Goal: Task Accomplishment & Management: Use online tool/utility

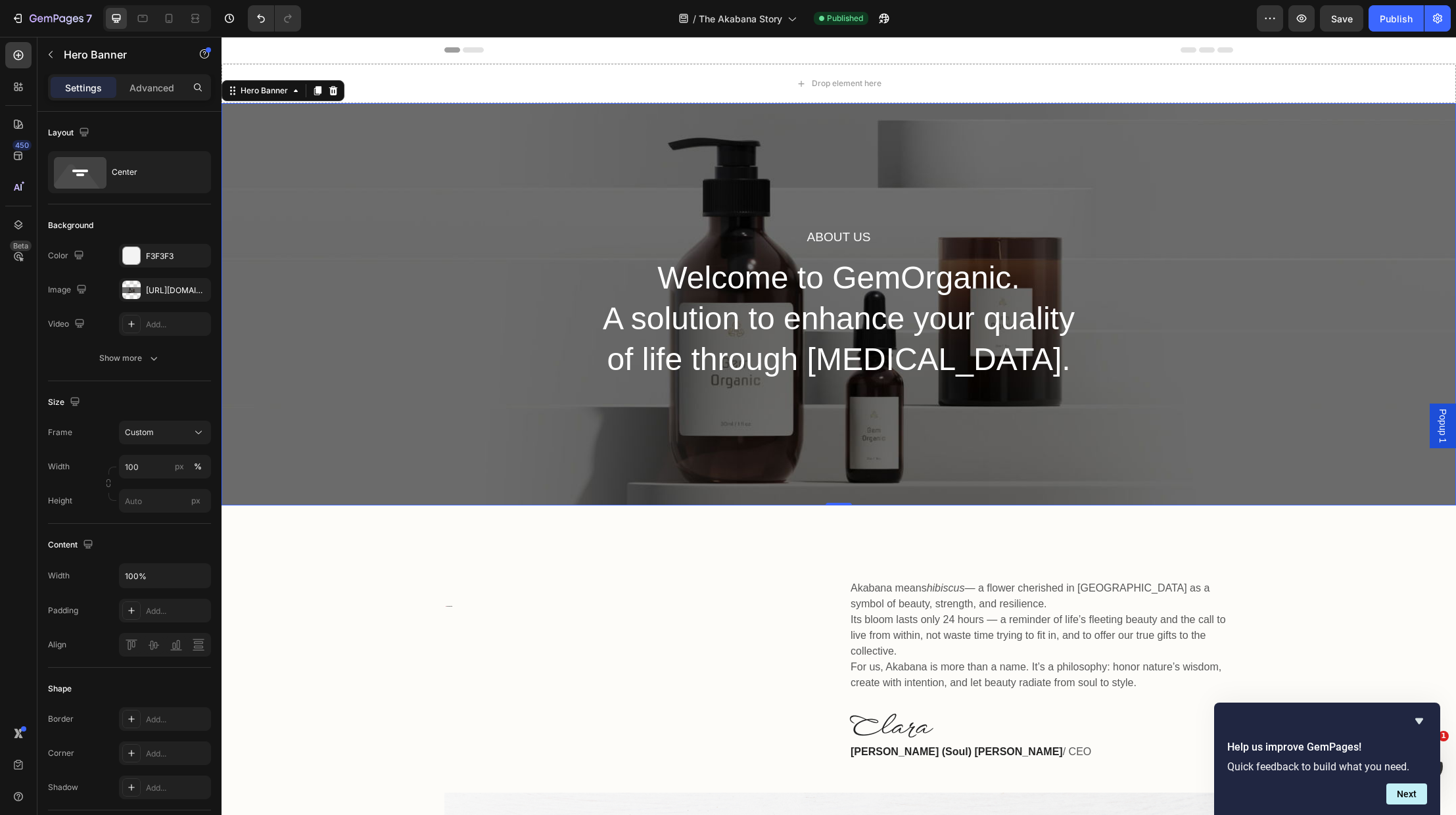
drag, startPoint x: 349, startPoint y: 185, endPoint x: 340, endPoint y: 180, distance: 10.3
click at [349, 184] on div "About Us Heading Welcome to GemOrganic. A solution to enhance your quality of l…" at bounding box center [839, 304] width 1234 height 402
click at [139, 288] on div at bounding box center [131, 290] width 19 height 19
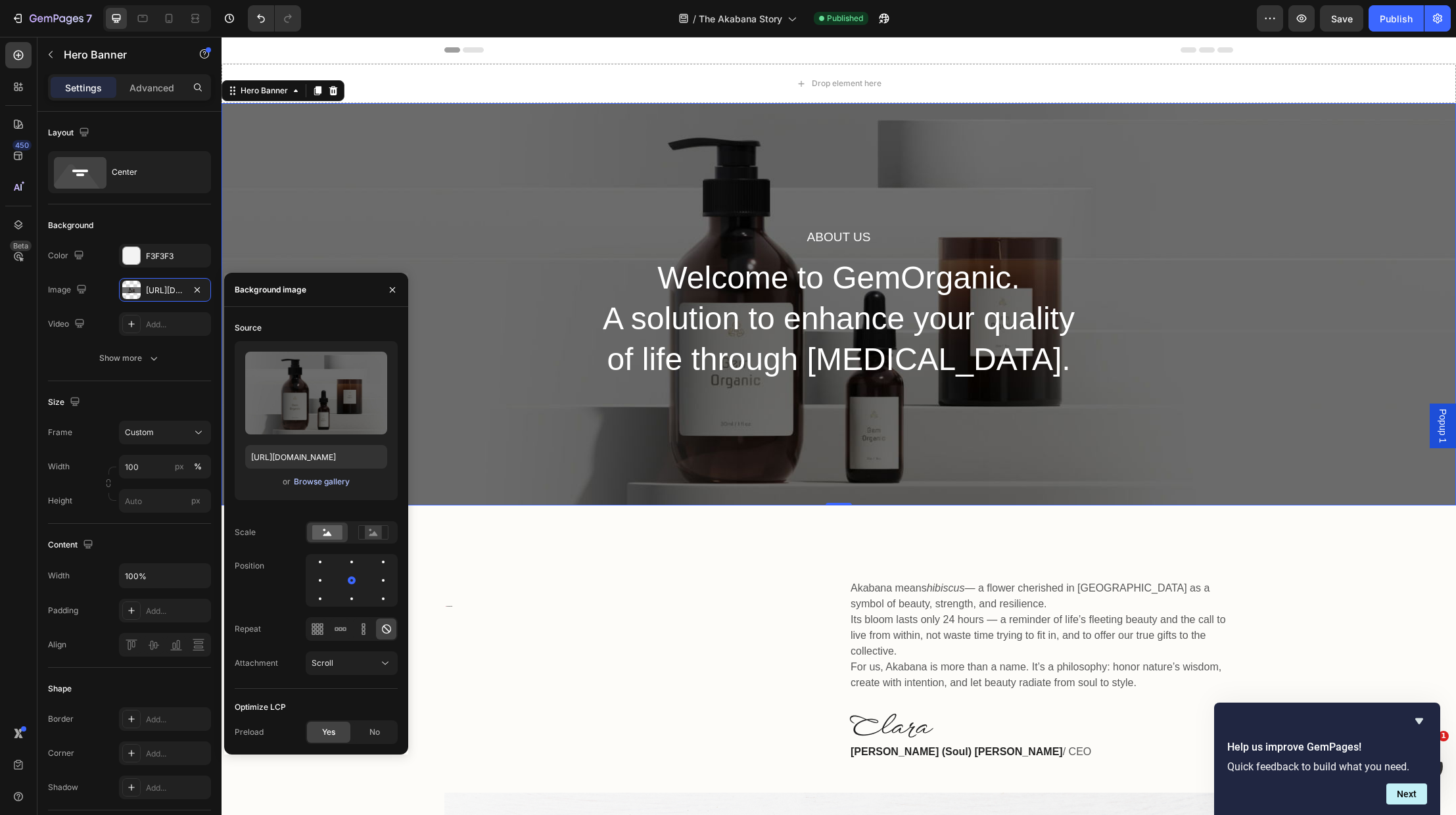
click at [308, 477] on div "Browse gallery" at bounding box center [321, 481] width 56 height 12
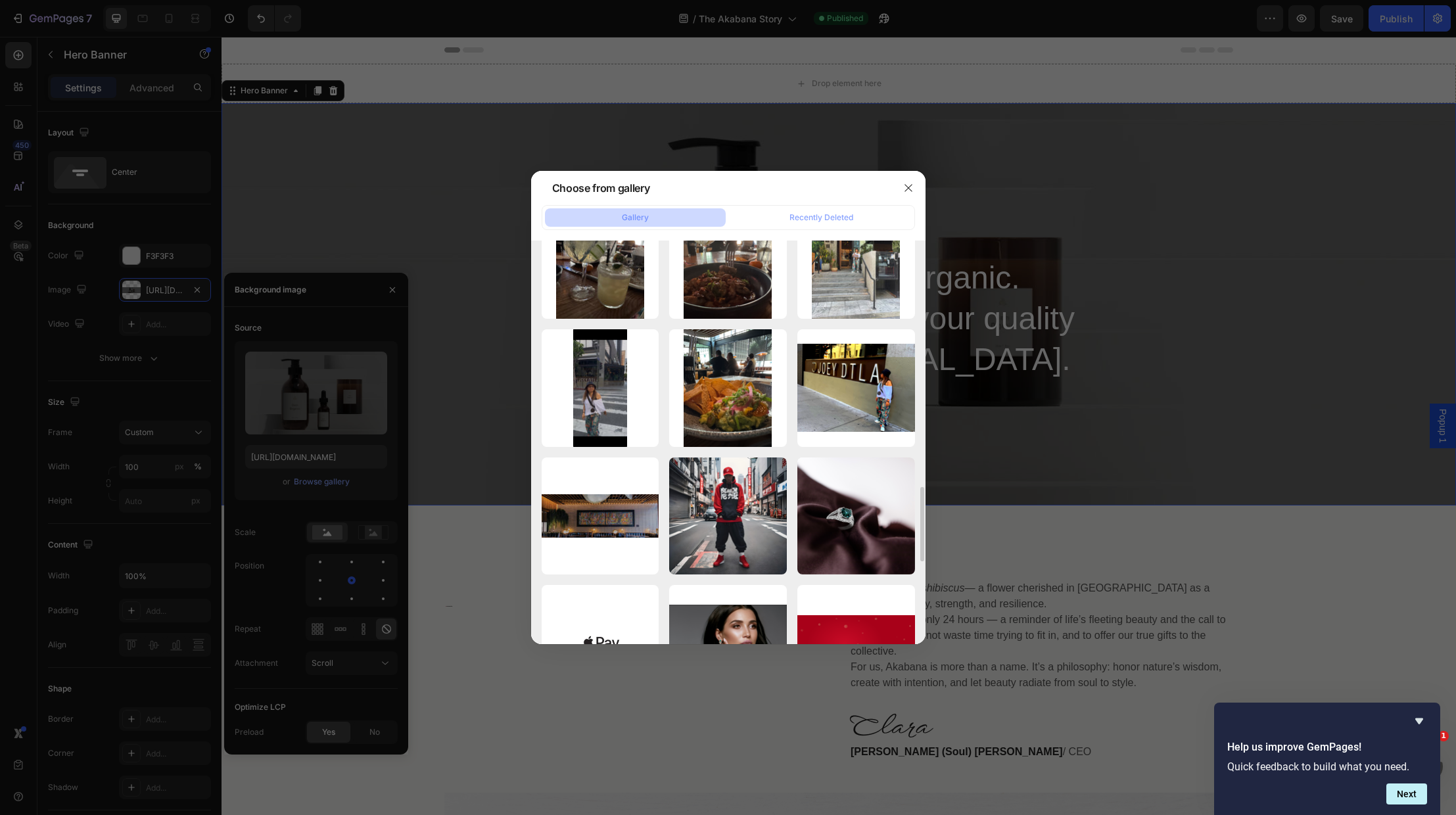
scroll to position [1114, 0]
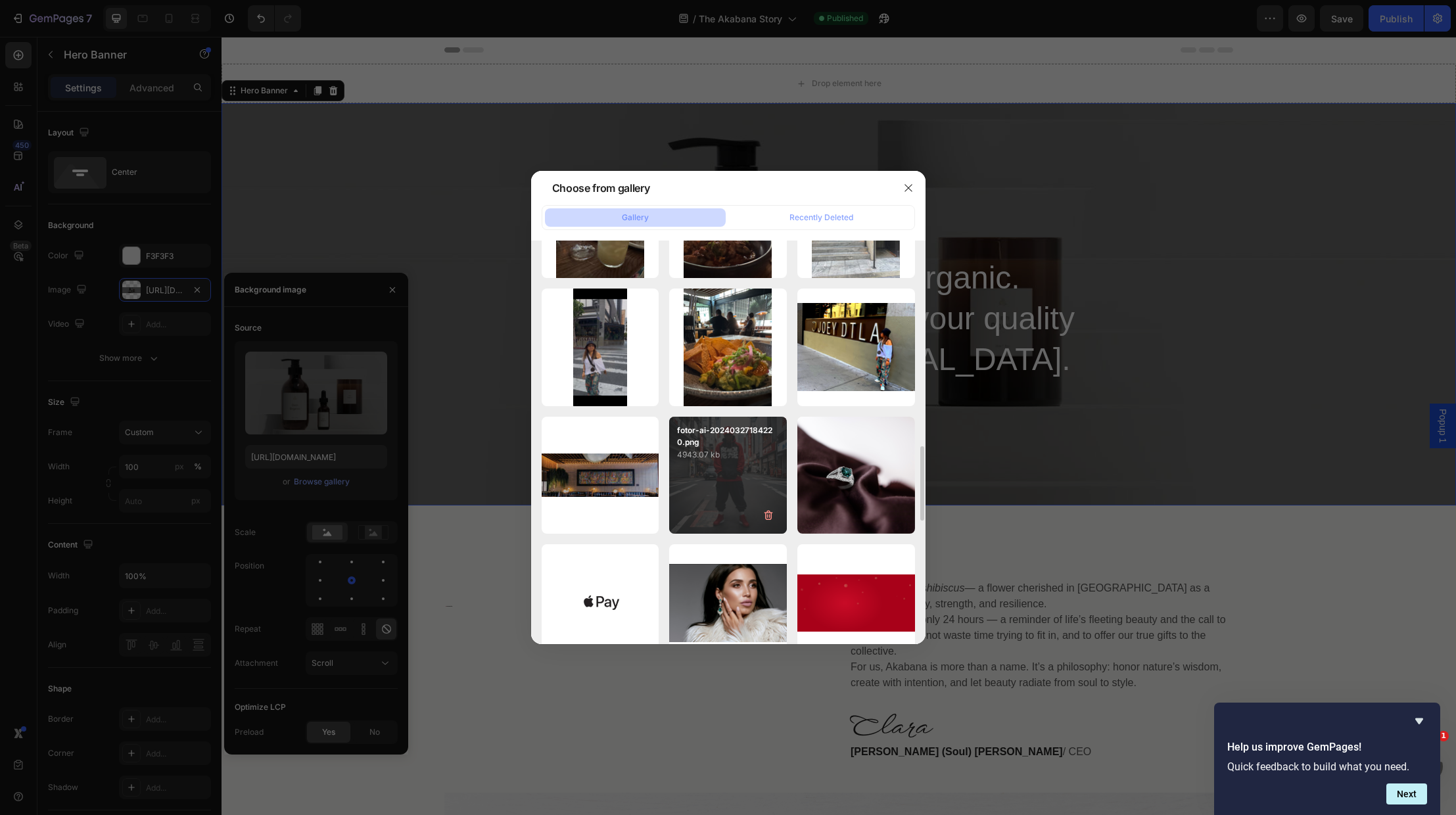
click at [697, 498] on div "fotor-ai-20240327184220.png 4943.07 kb" at bounding box center [728, 475] width 117 height 117
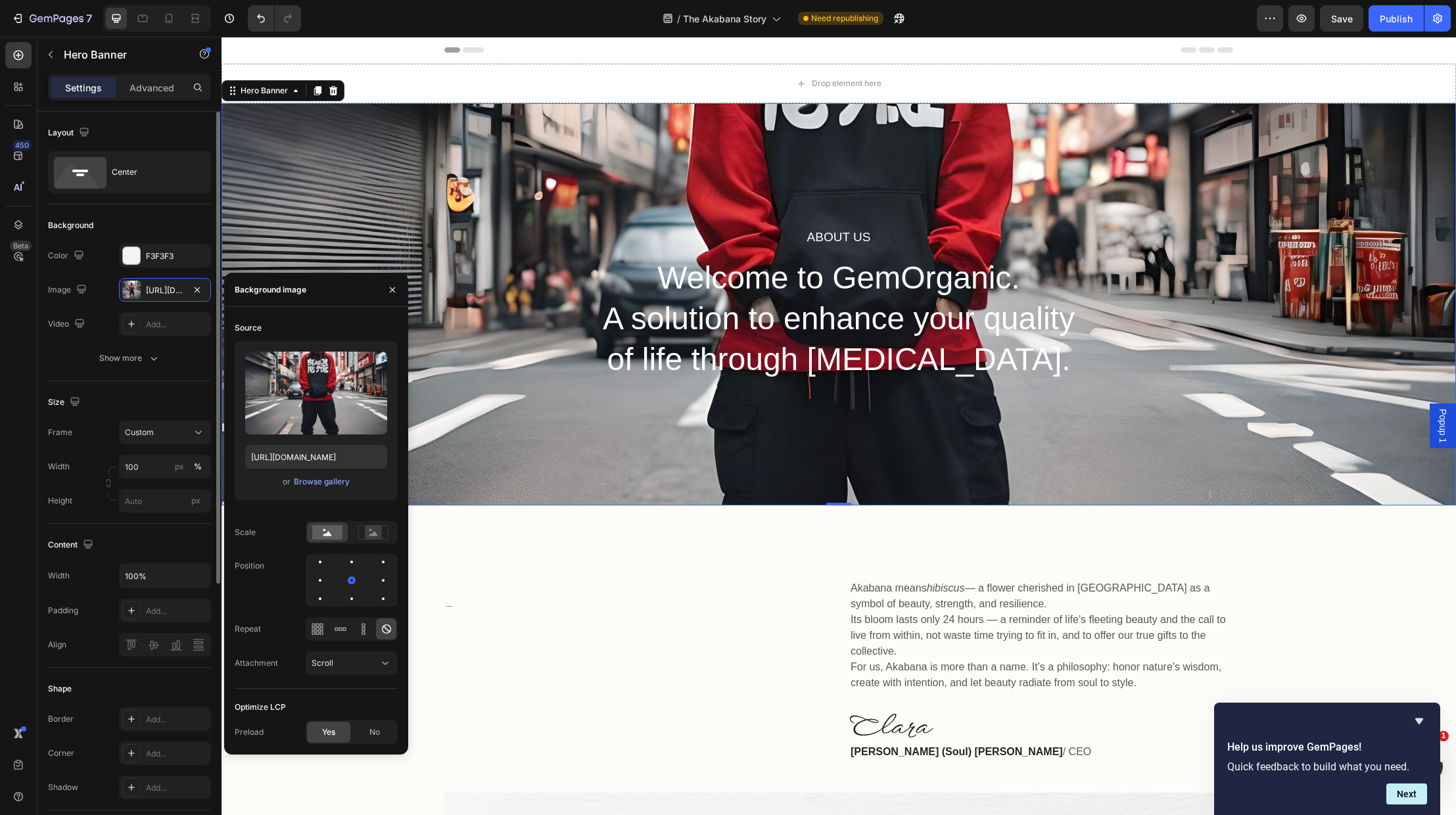
scroll to position [36, 0]
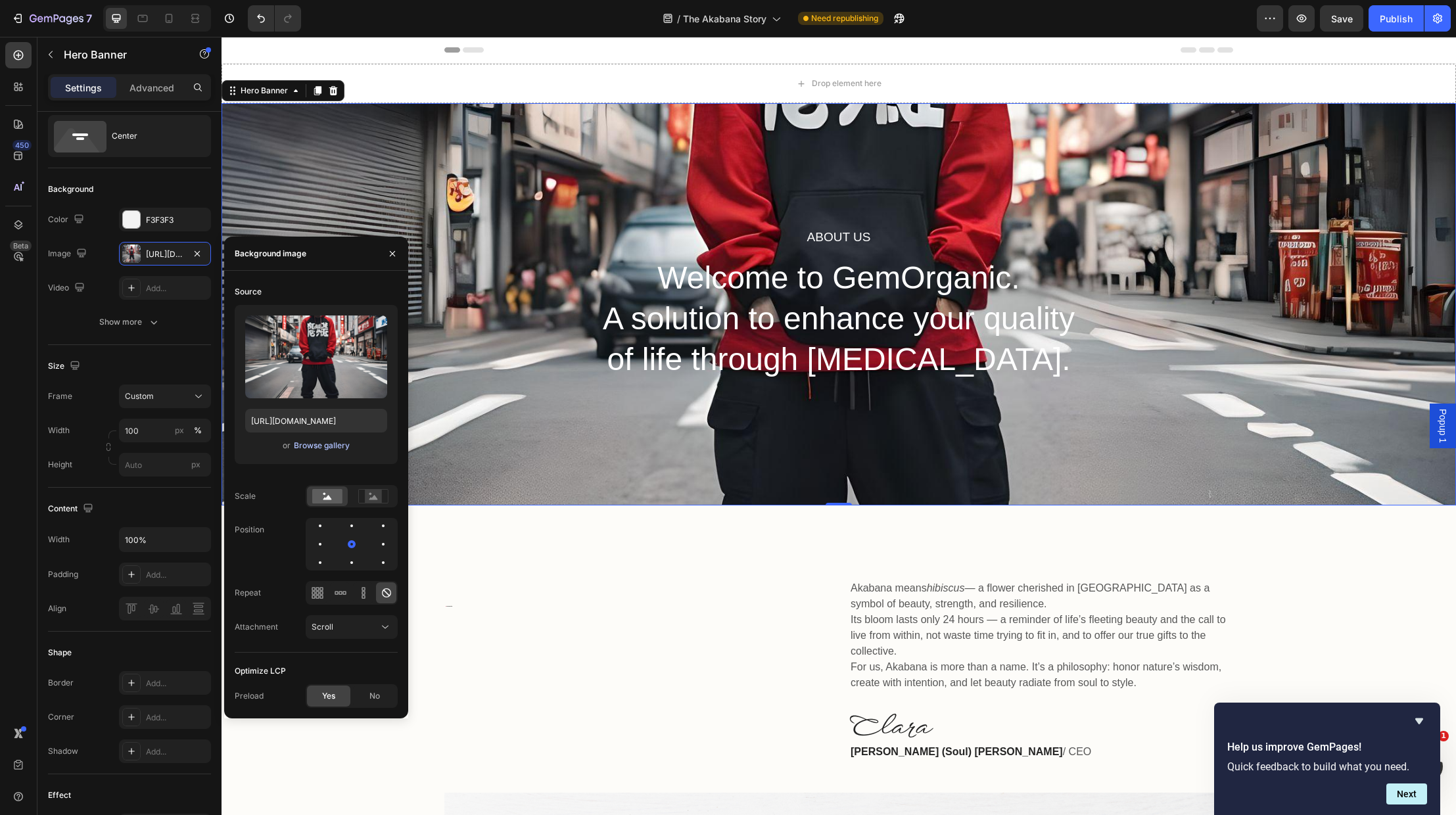
click at [309, 446] on div "Browse gallery" at bounding box center [321, 446] width 56 height 12
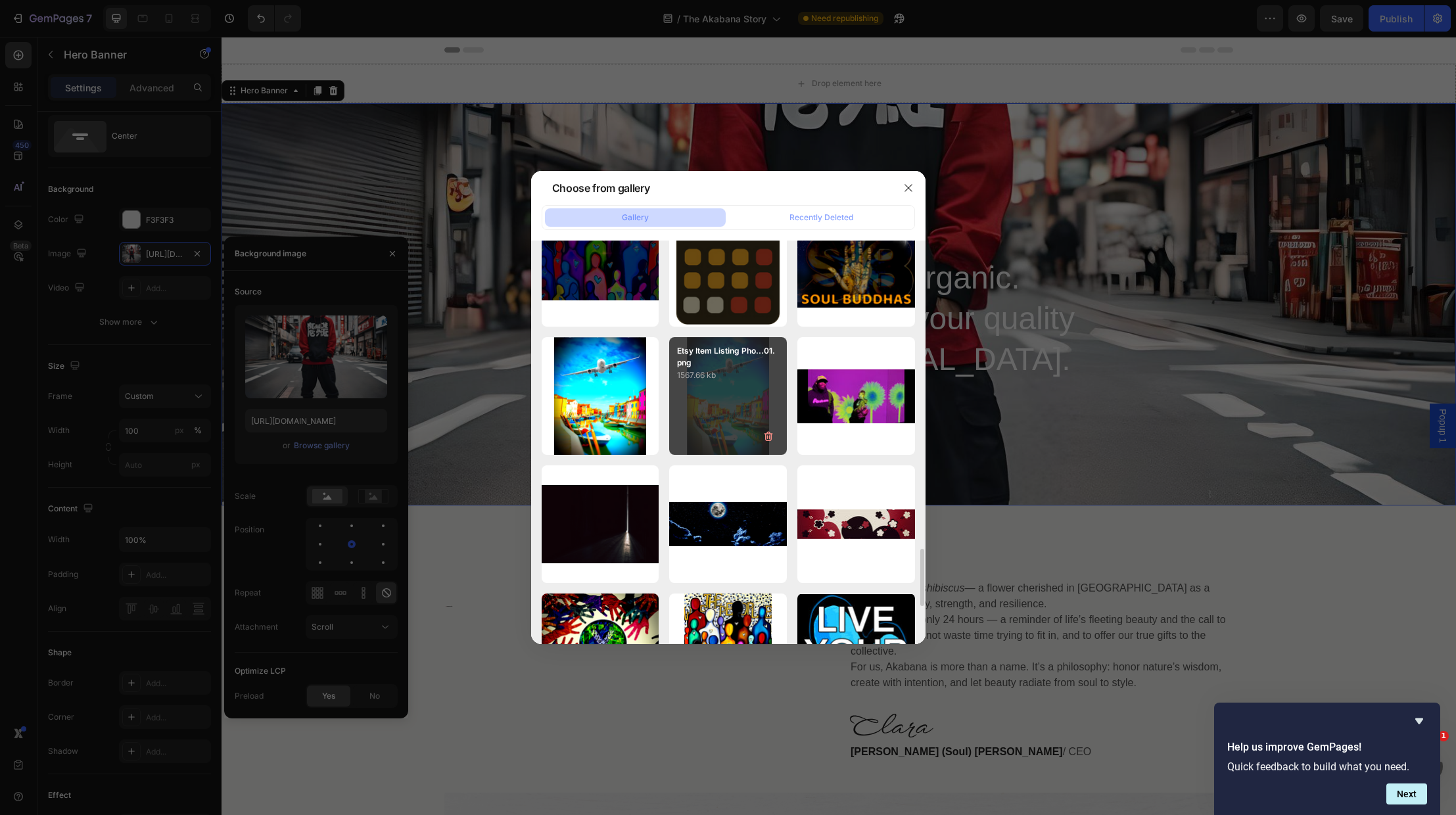
scroll to position [2100, 0]
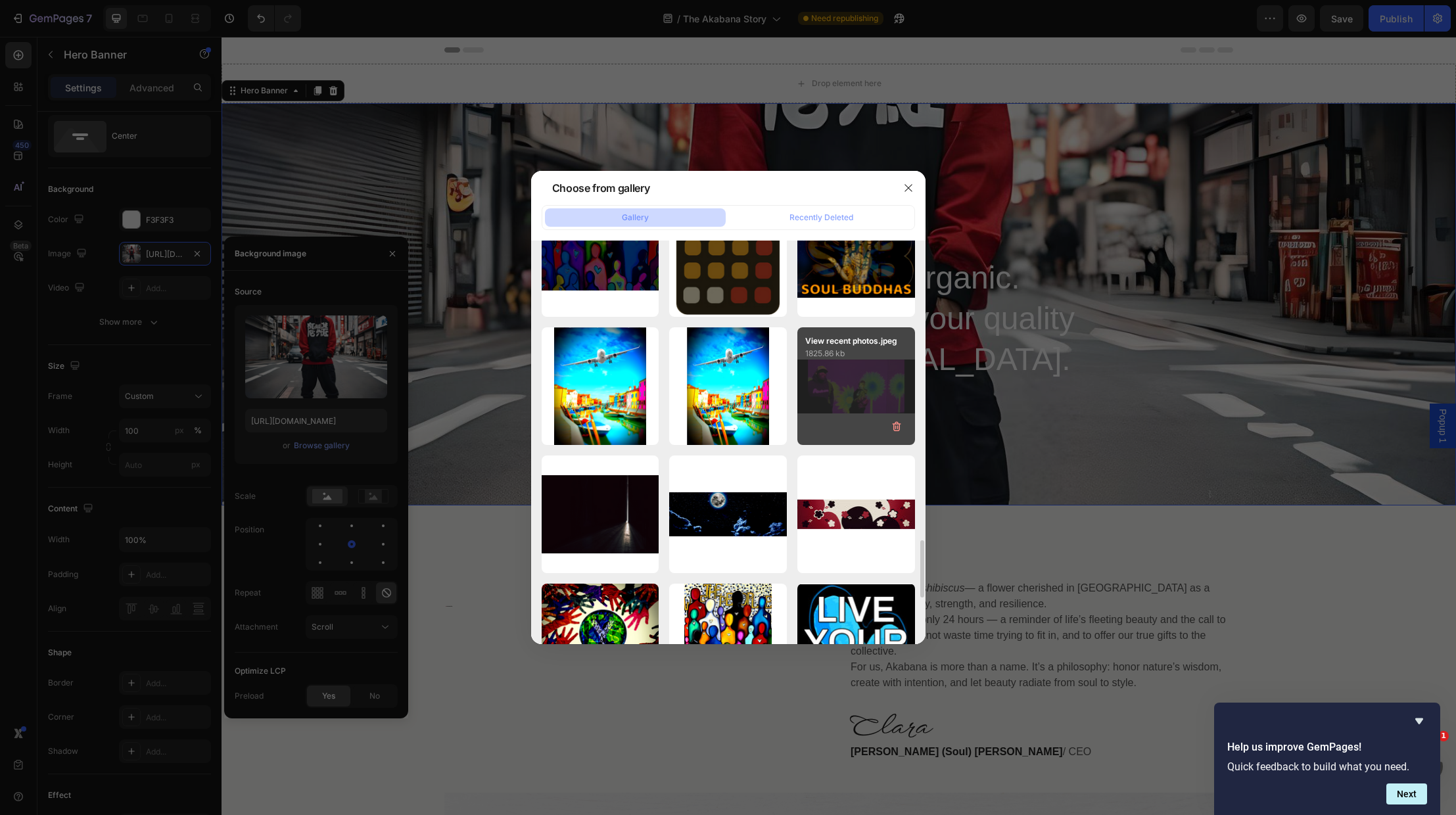
click at [842, 389] on div "View recent photos.jpeg 1825.86 kb" at bounding box center [856, 386] width 117 height 117
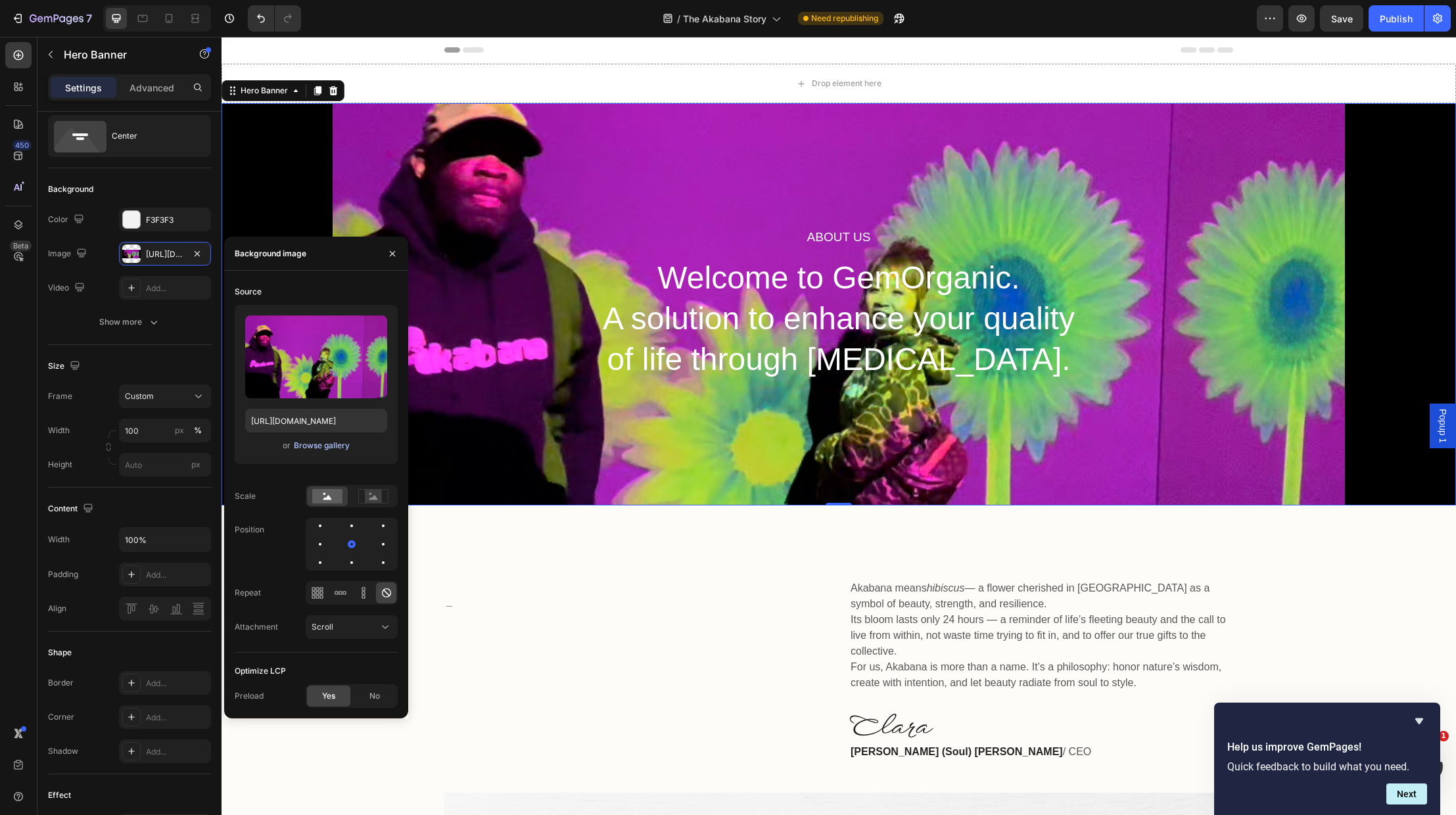
click at [319, 442] on div "Browse gallery" at bounding box center [321, 446] width 56 height 12
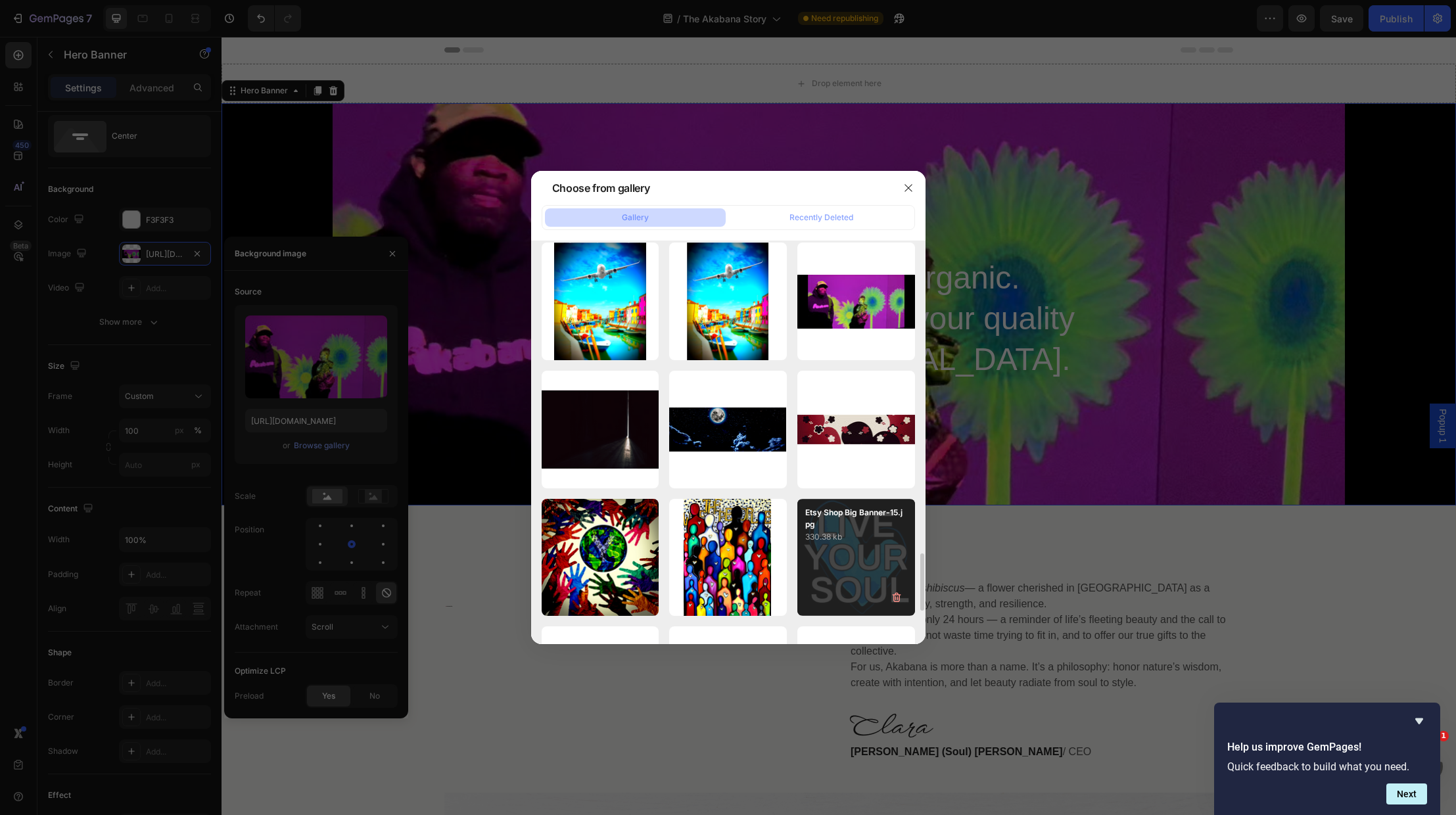
scroll to position [2185, 0]
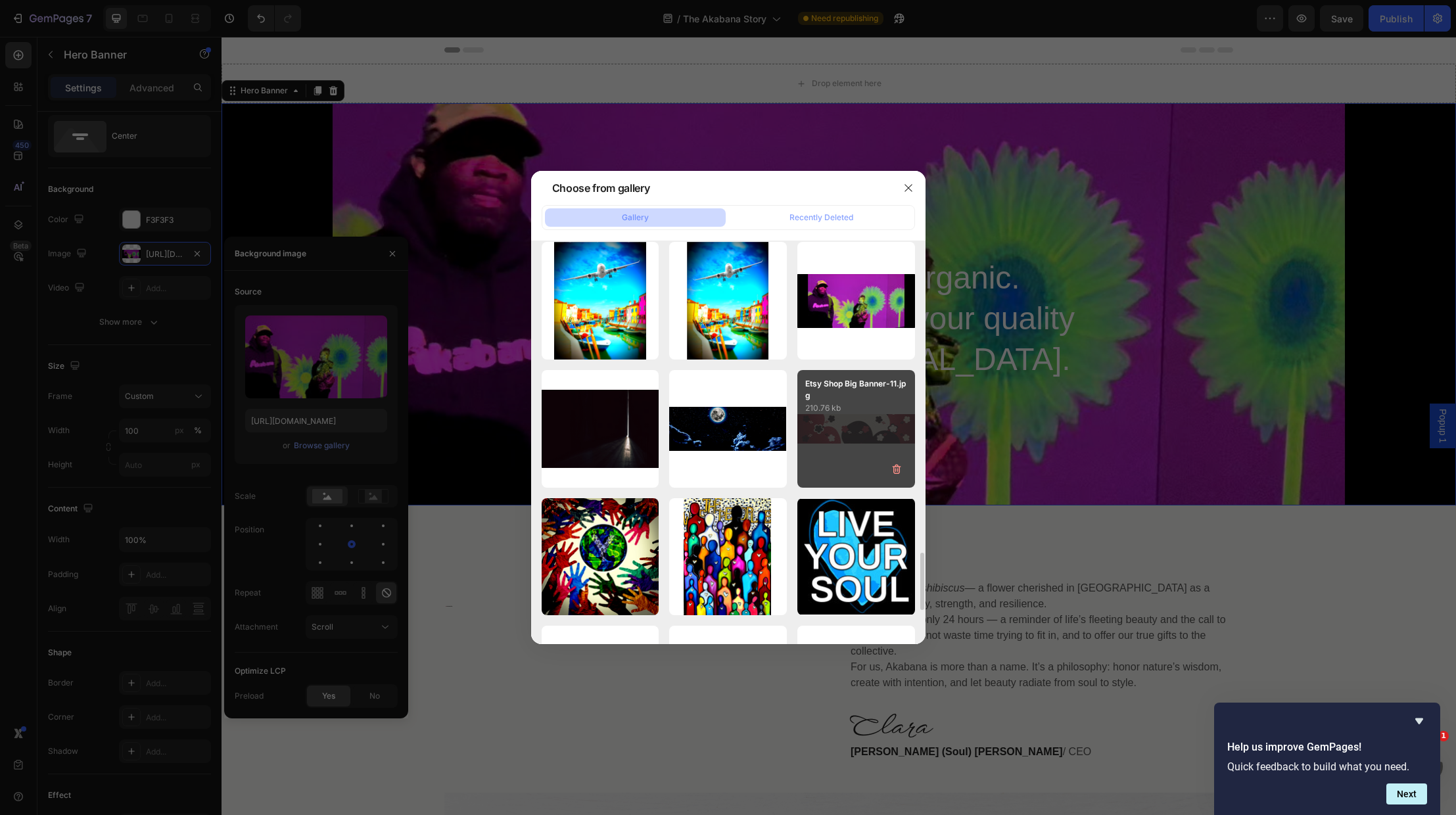
drag, startPoint x: 851, startPoint y: 426, endPoint x: 850, endPoint y: 435, distance: 9.1
click at [851, 426] on div "Etsy Shop Big Banner-11.jpg 210.76 kb" at bounding box center [856, 428] width 117 height 117
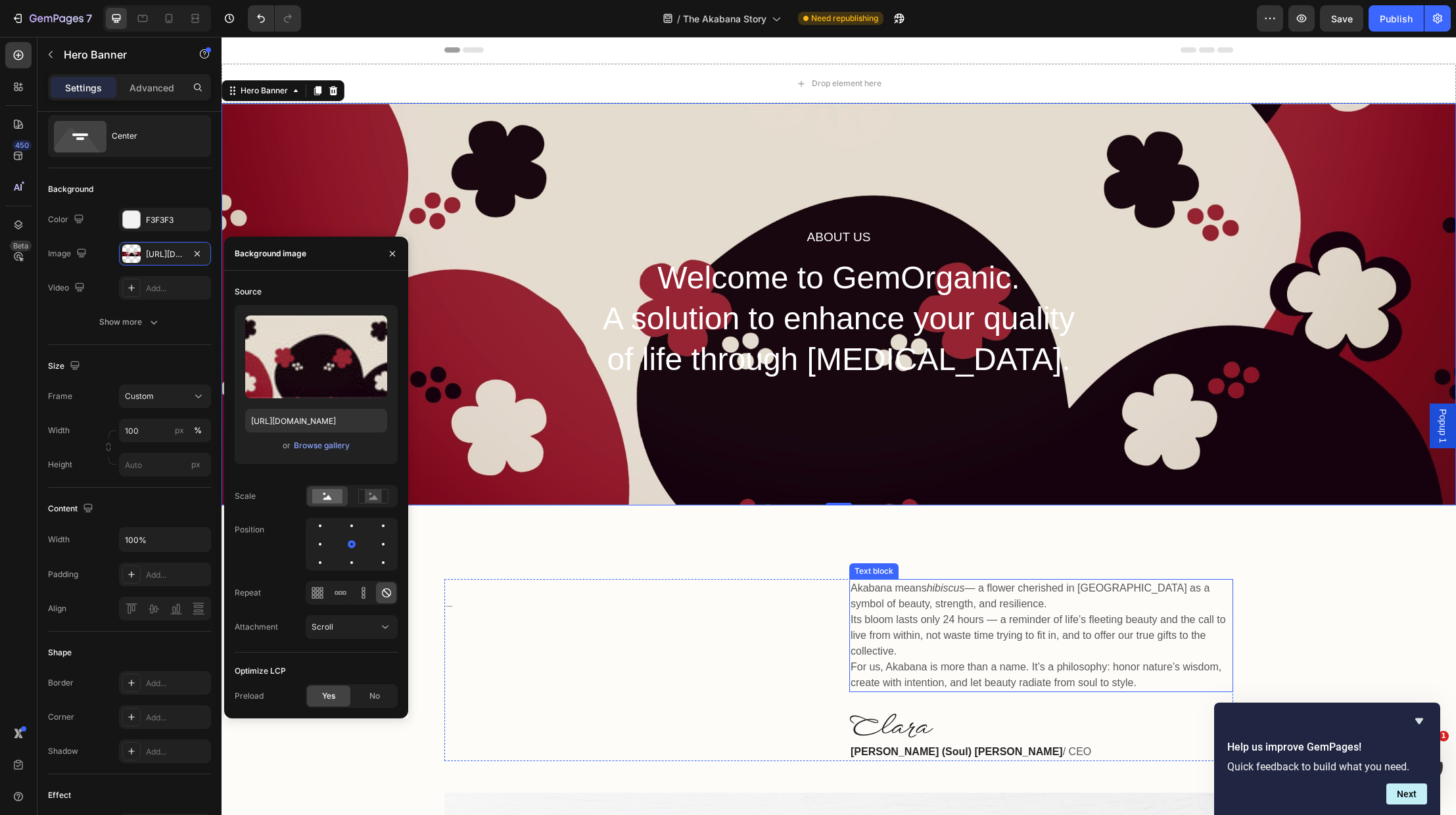
scroll to position [0, 0]
click at [317, 444] on div "Browse gallery" at bounding box center [321, 446] width 56 height 12
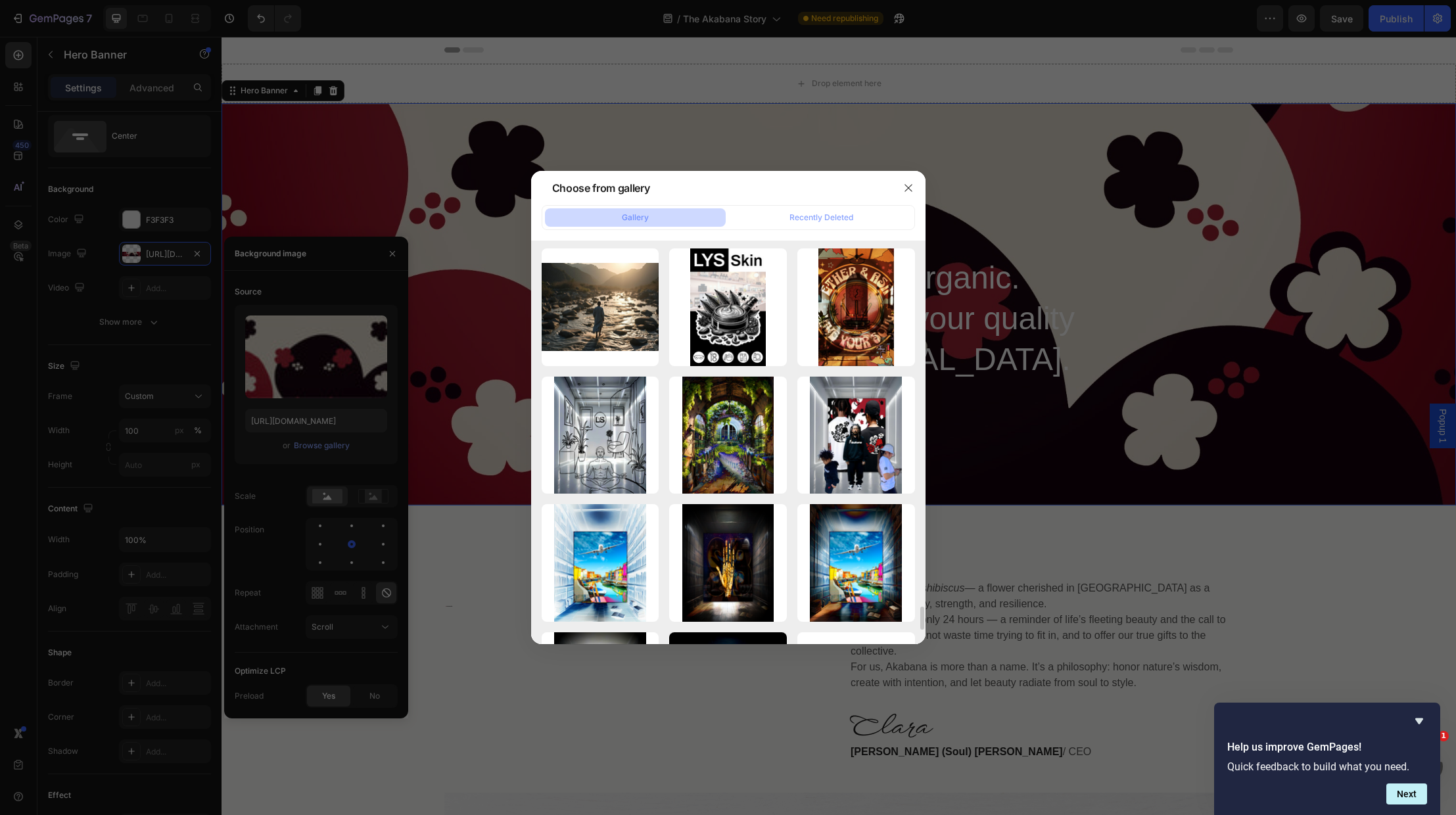
scroll to position [6278, 0]
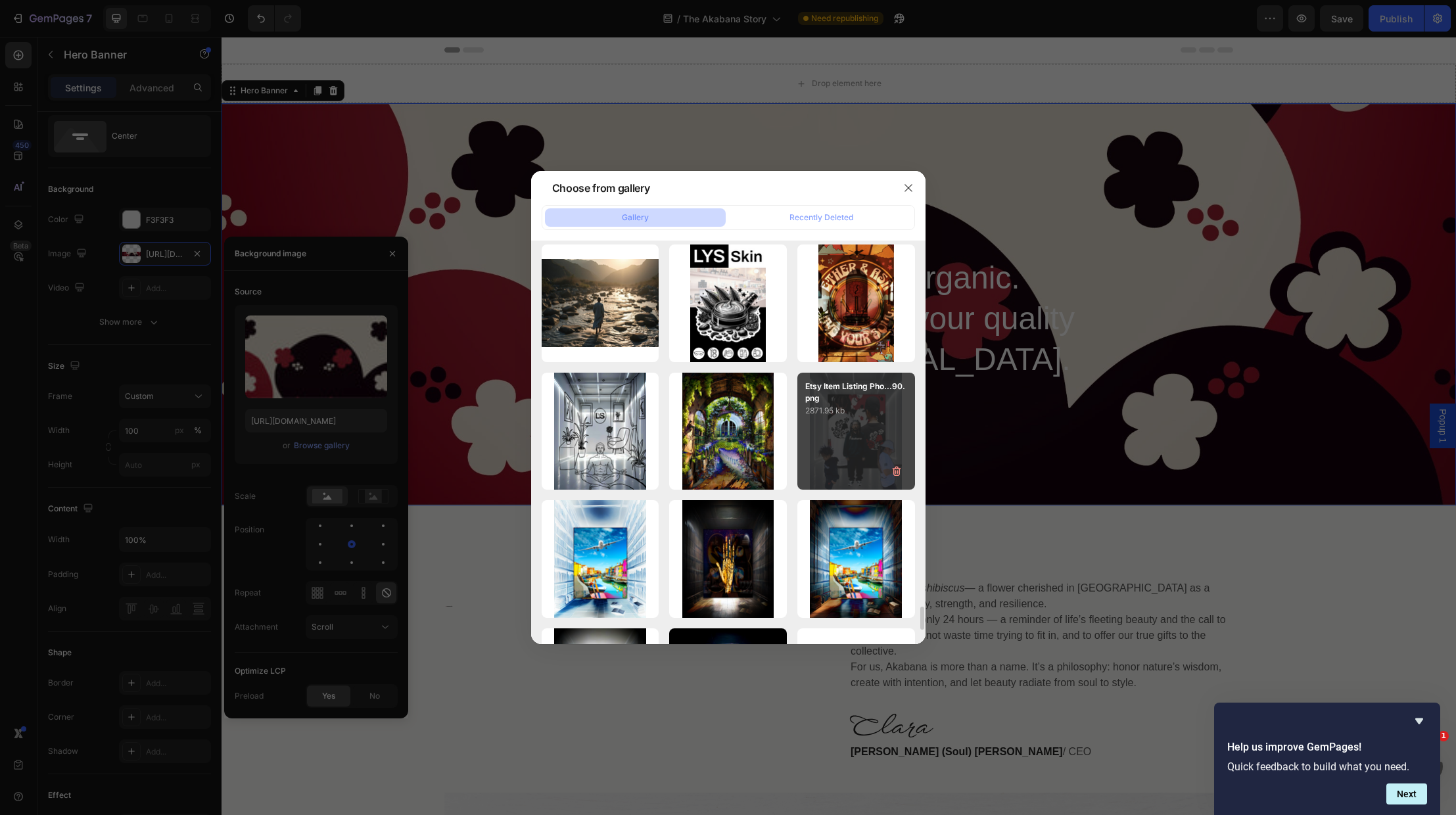
click at [875, 429] on div "Etsy Item Listing Pho...90.png 2871.95 kb" at bounding box center [856, 431] width 117 height 117
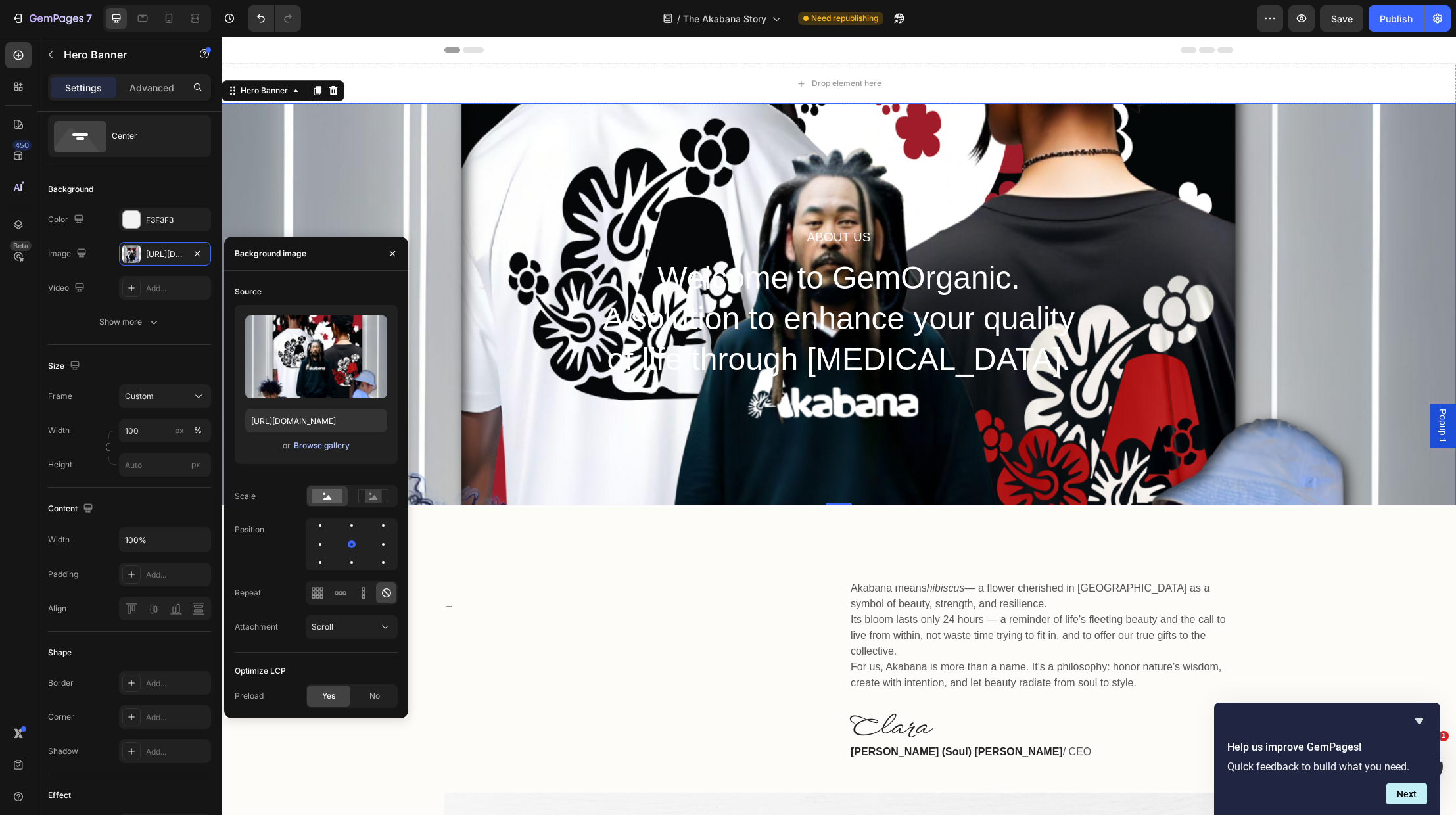
click at [302, 441] on div "Browse gallery" at bounding box center [321, 446] width 56 height 12
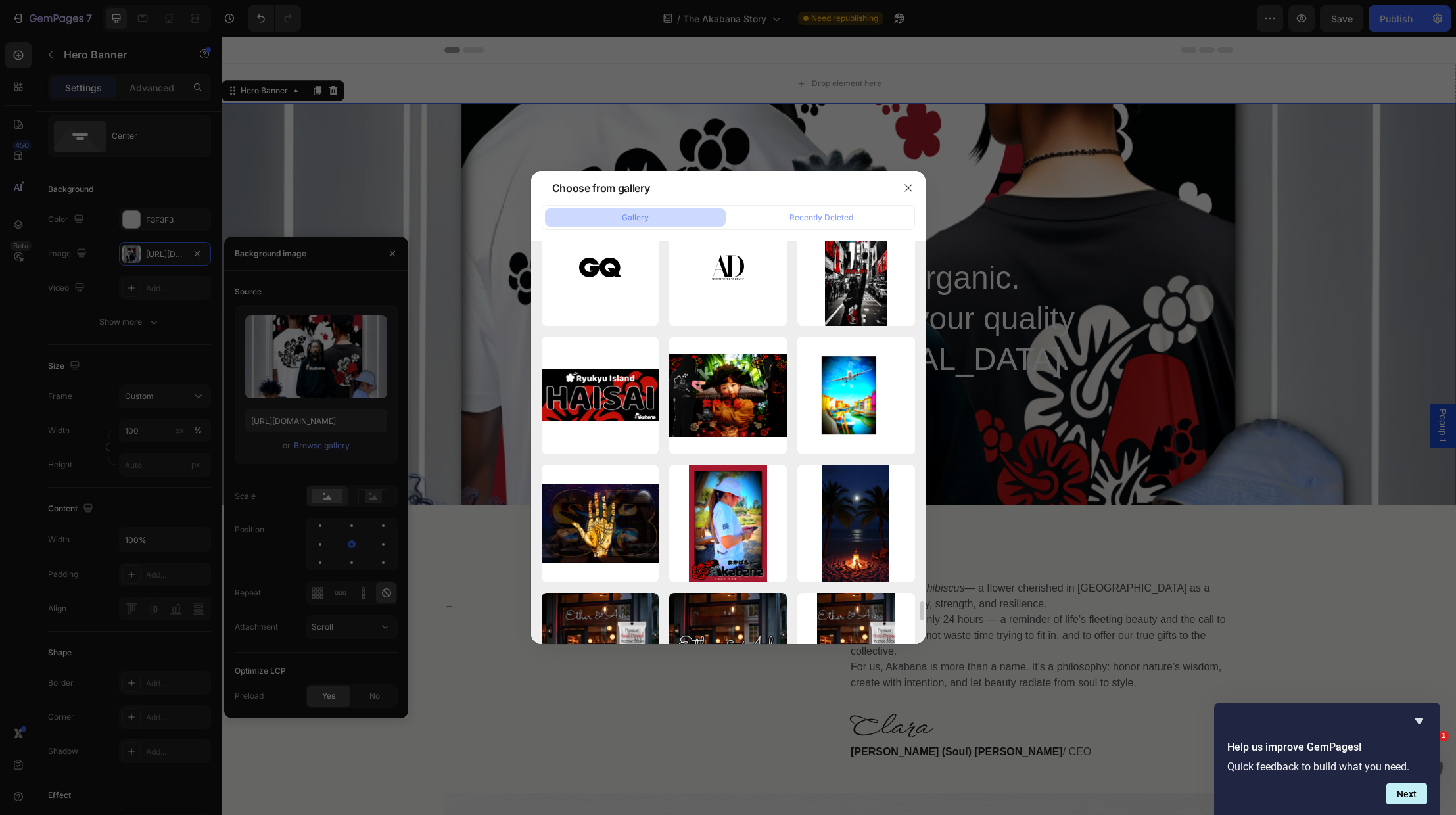
scroll to position [7221, 0]
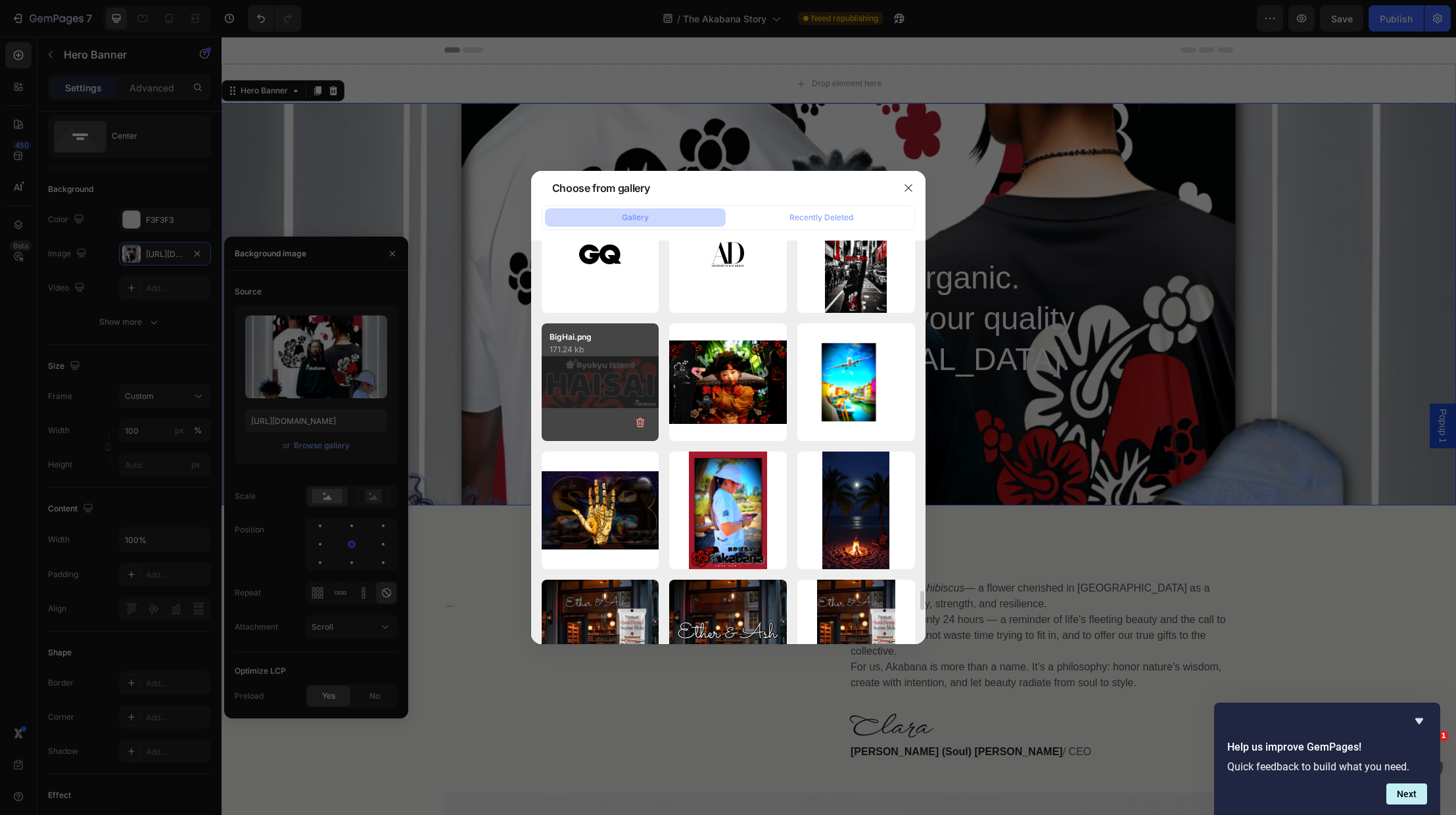
click at [579, 380] on div "BigHai.png 171.24 kb" at bounding box center [600, 382] width 117 height 117
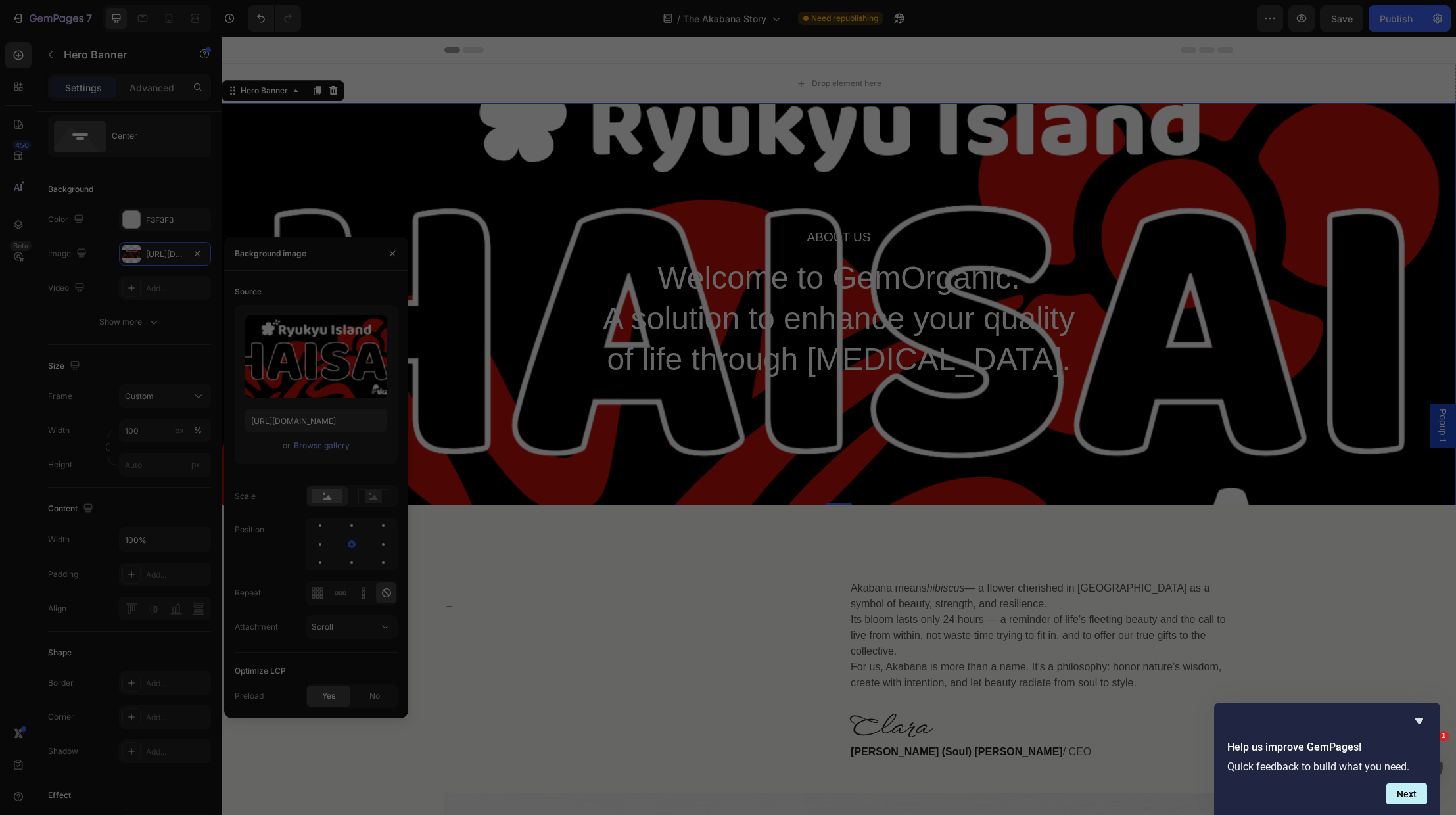
type input "[URL][DOMAIN_NAME]"
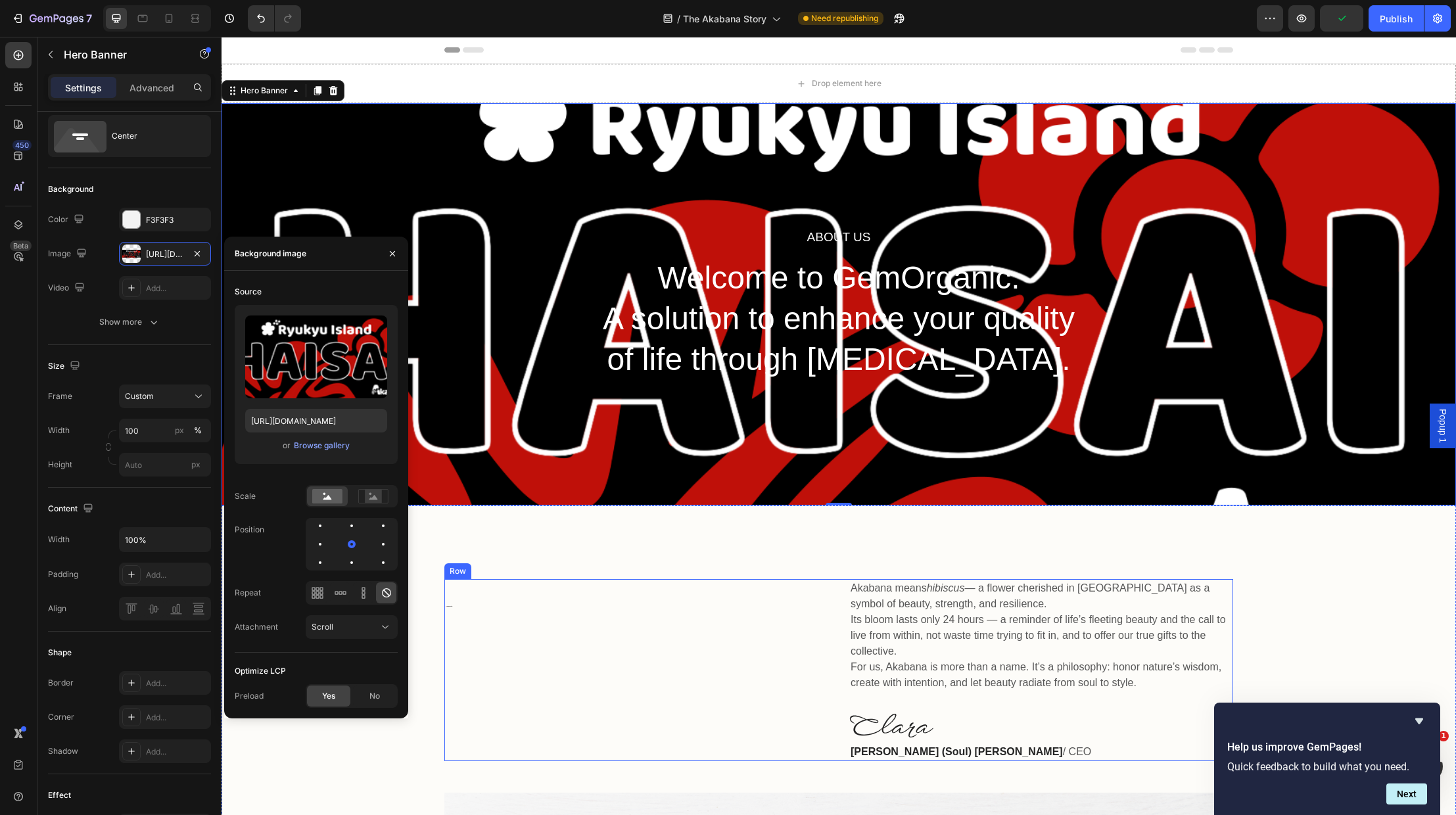
click at [599, 652] on div "🌺 The Akabana Story Heading" at bounding box center [636, 670] width 384 height 182
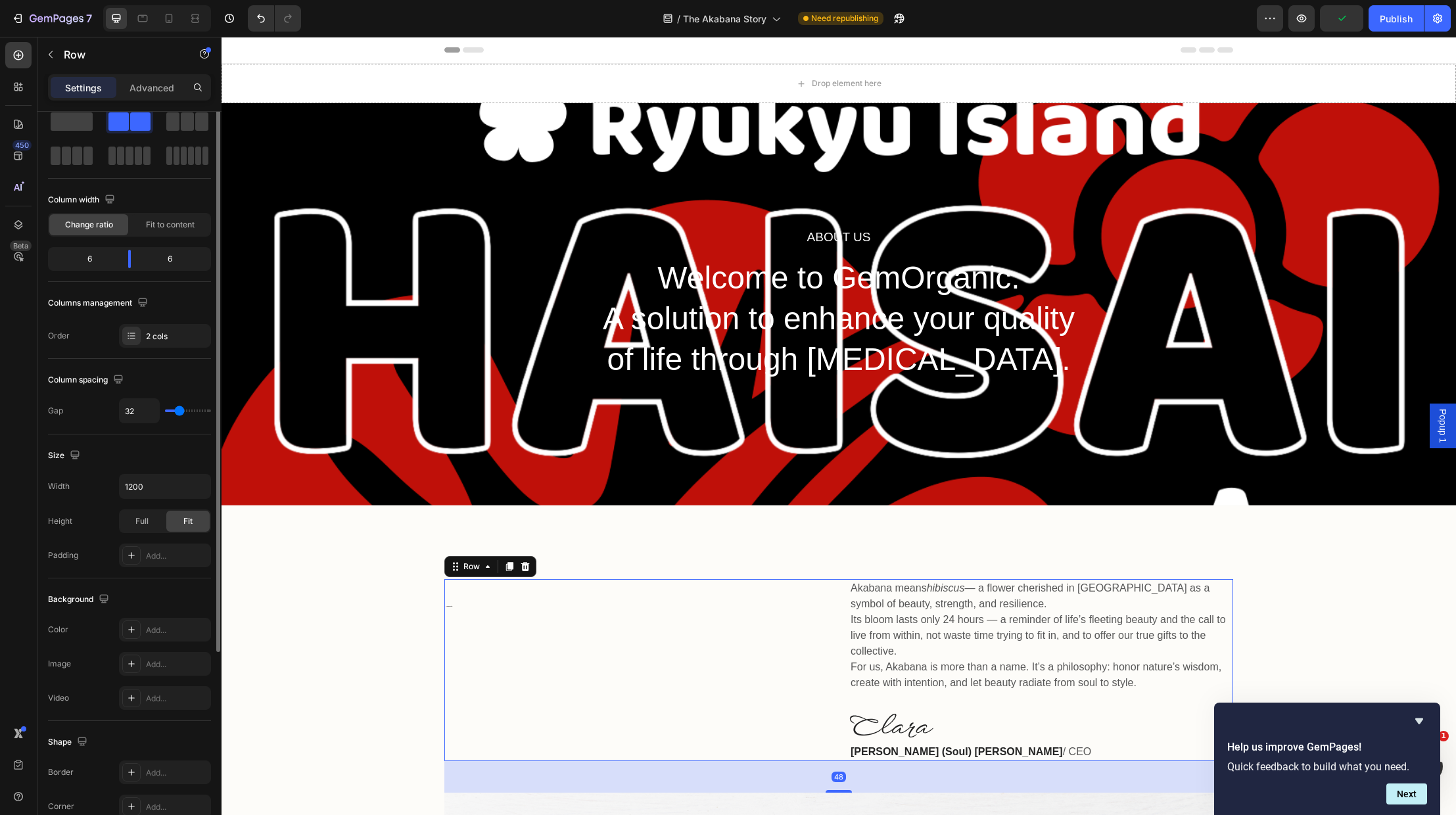
scroll to position [0, 0]
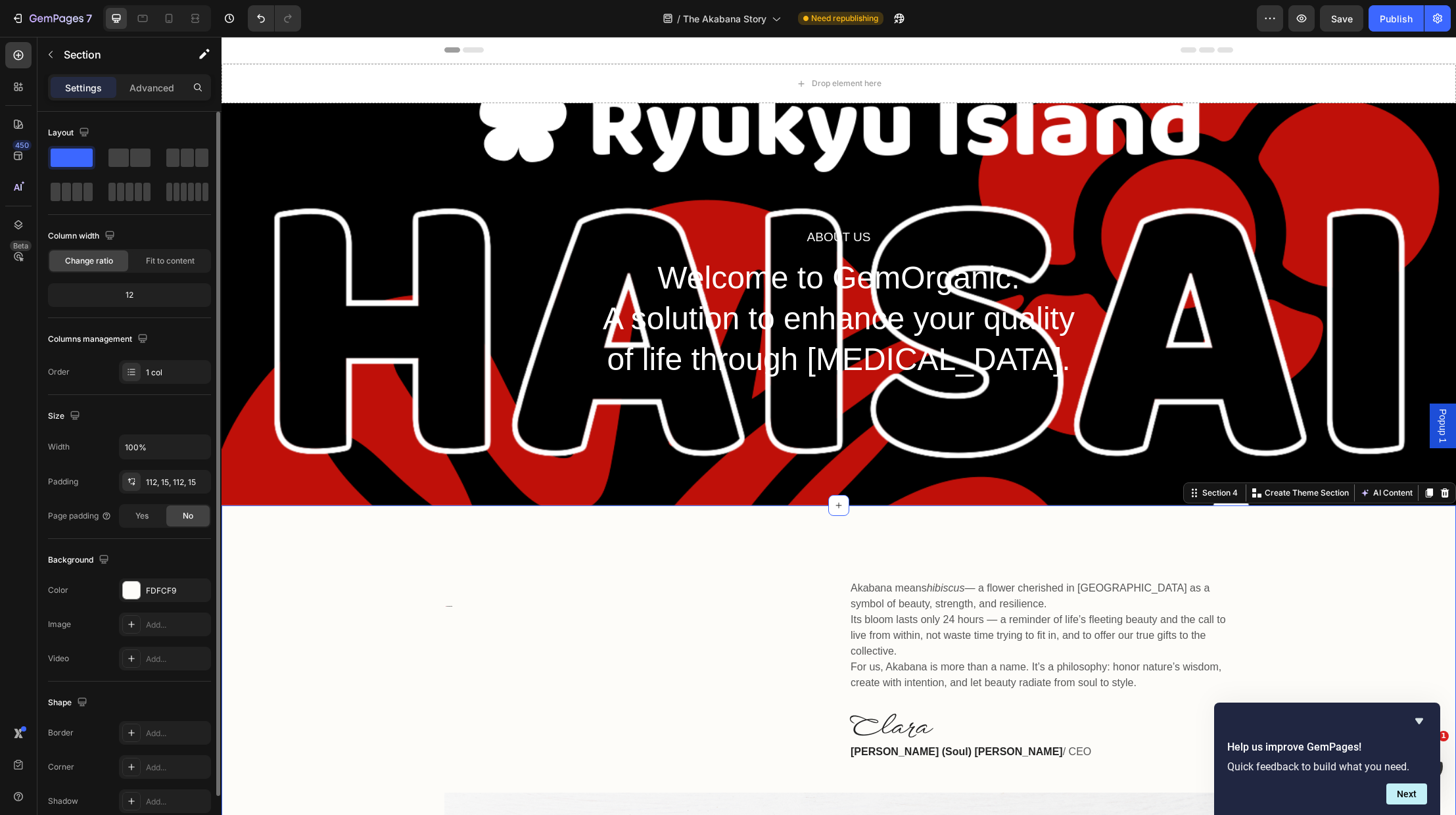
click at [374, 617] on div "🌺 The Akabana Story Heading Akabana means hibiscus — a flower cherished in [GEO…" at bounding box center [839, 828] width 1215 height 497
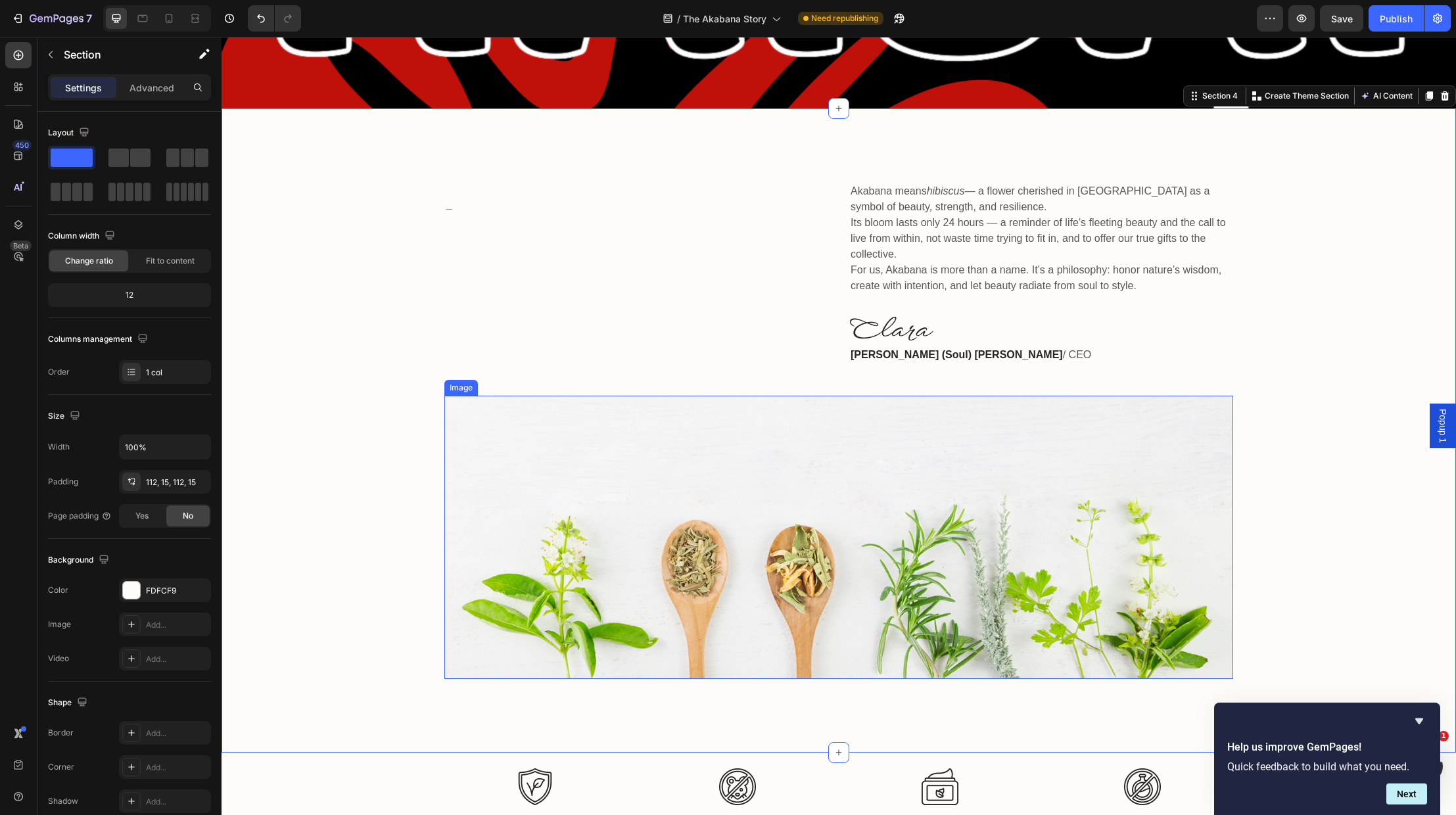
scroll to position [395, 0]
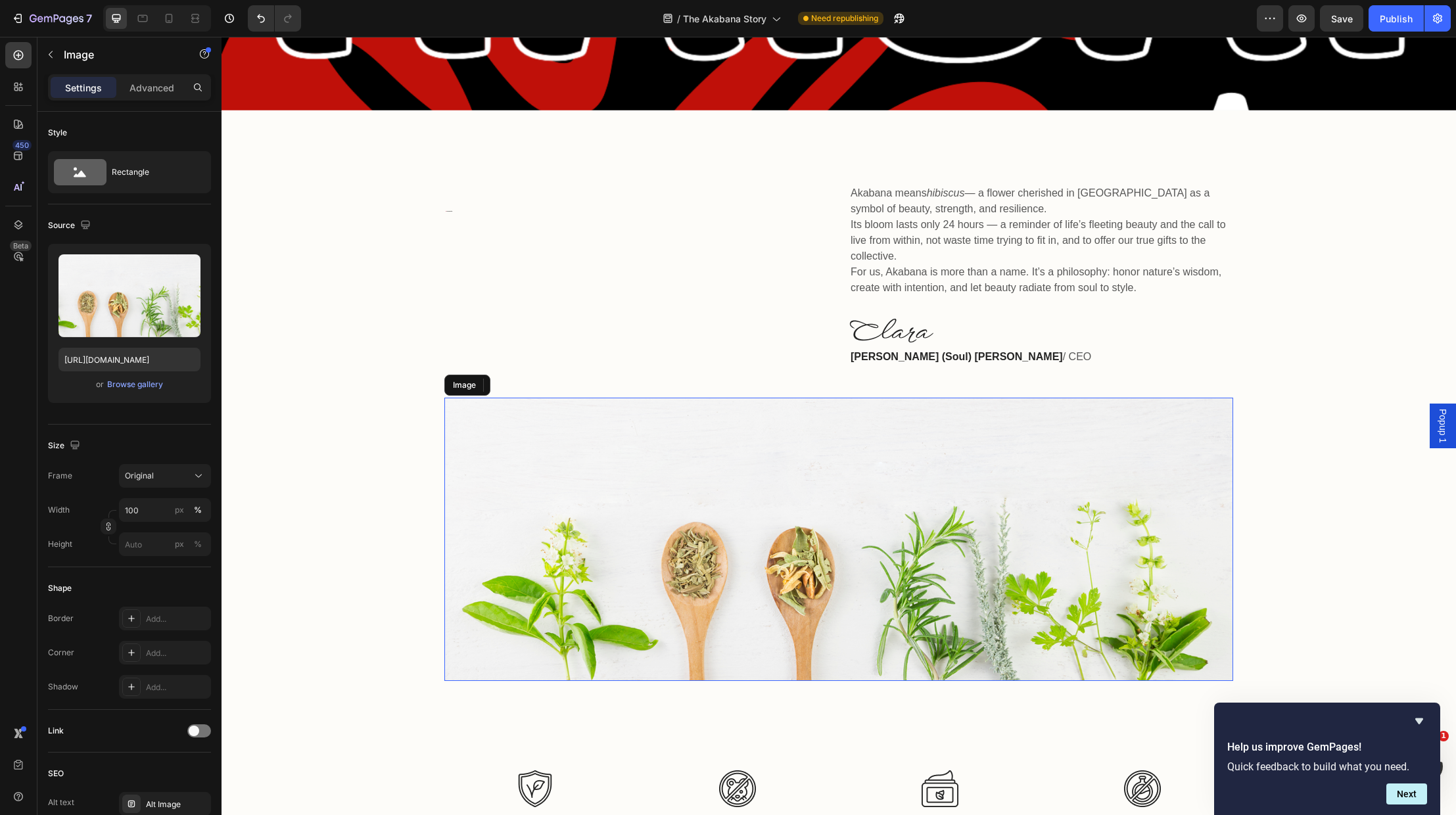
click at [660, 492] on img at bounding box center [838, 539] width 789 height 284
click at [129, 380] on div "Browse gallery" at bounding box center [135, 384] width 56 height 12
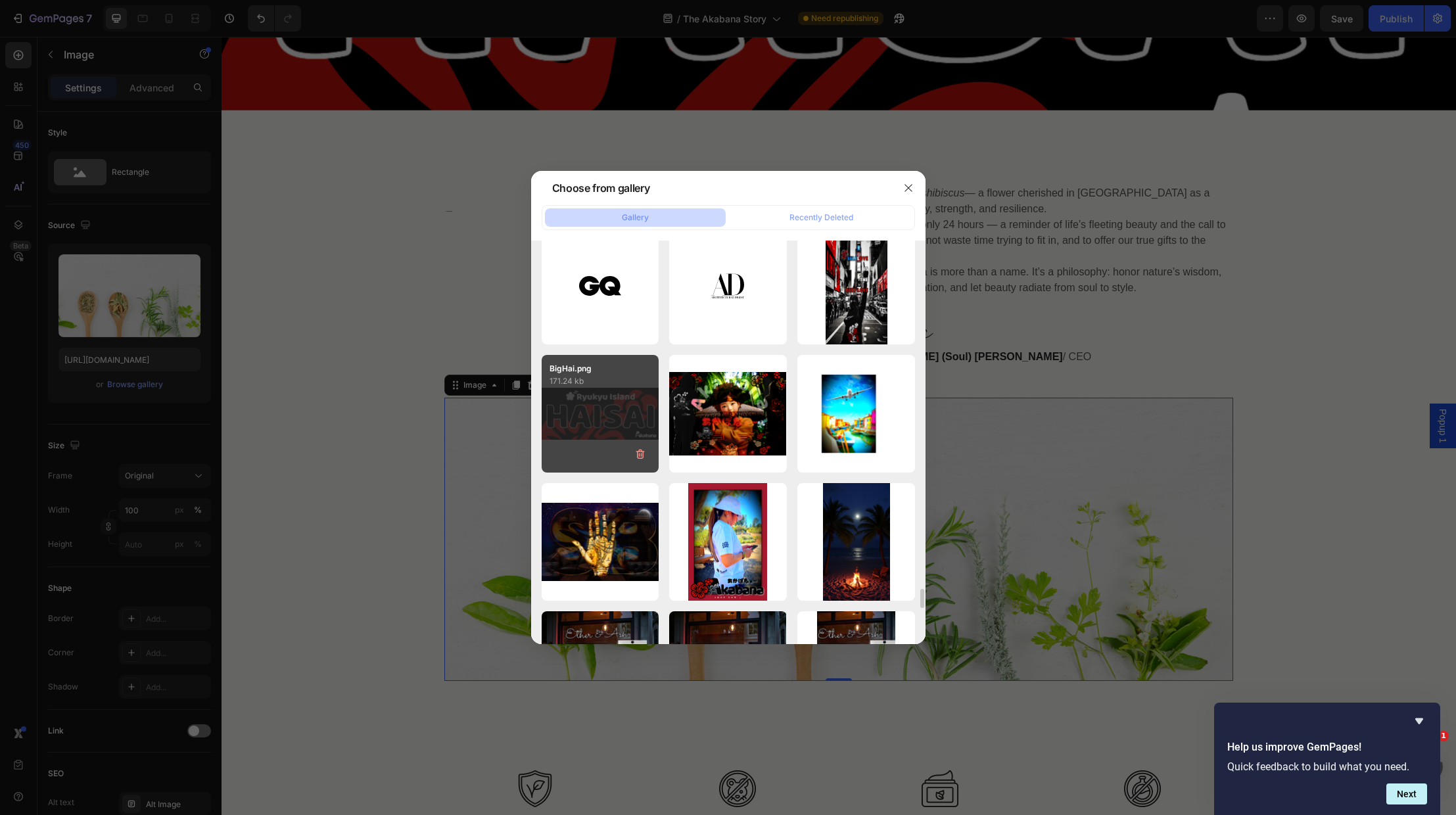
click at [612, 420] on div "BigHai.png 171.24 kb" at bounding box center [600, 413] width 117 height 117
type input "[URL][DOMAIN_NAME]"
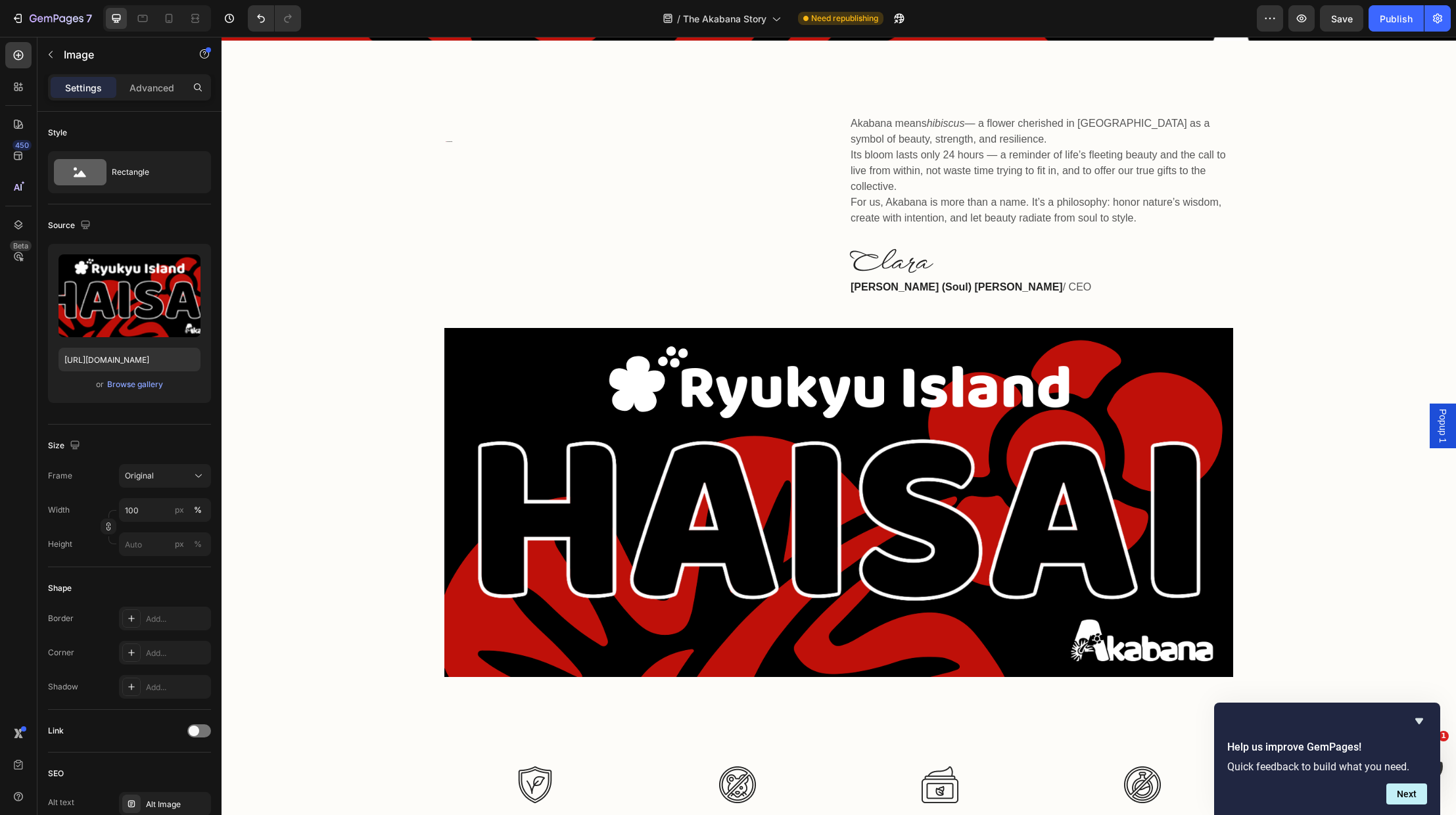
scroll to position [466, 0]
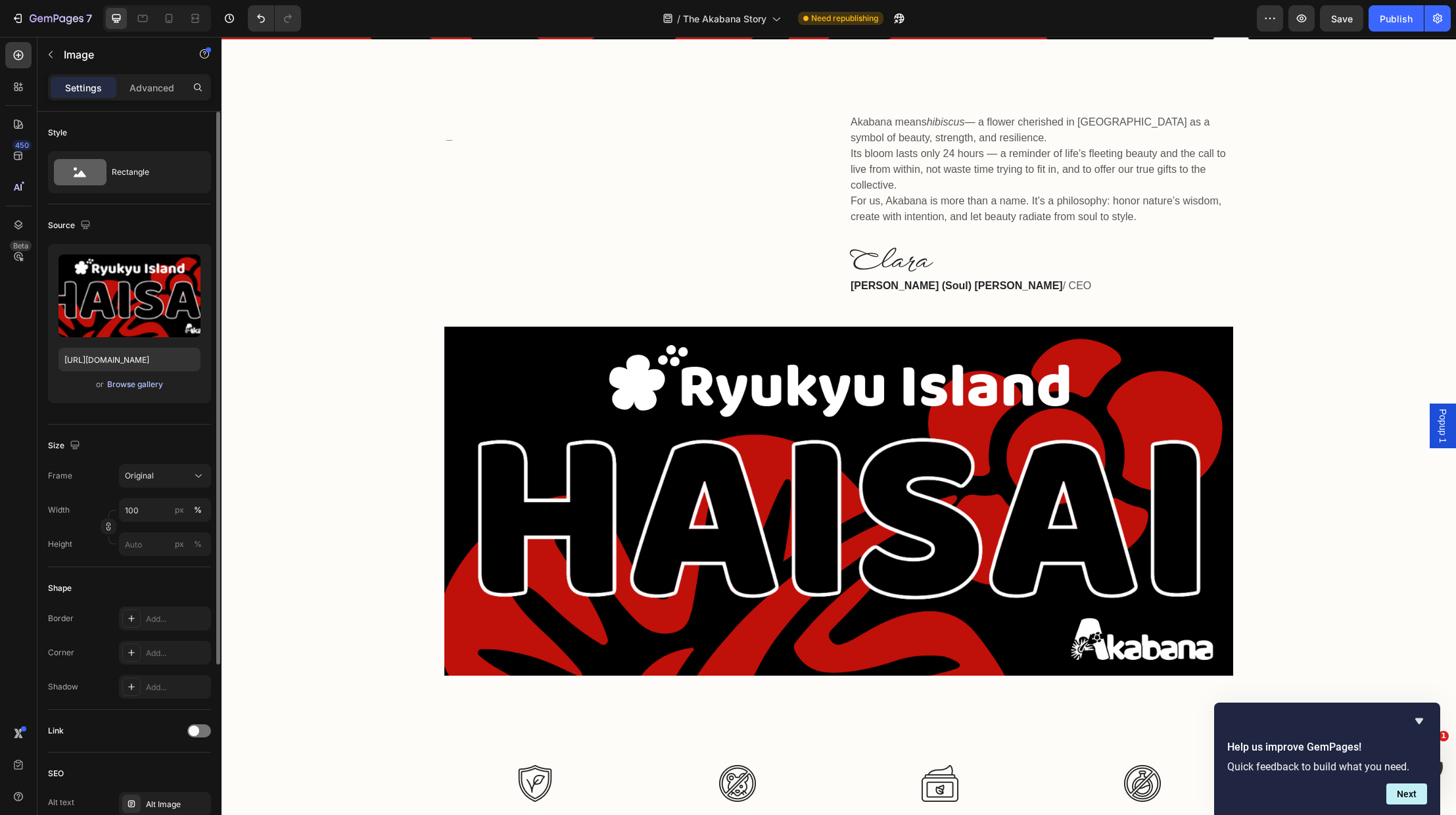
click at [142, 382] on div "Browse gallery" at bounding box center [135, 384] width 56 height 12
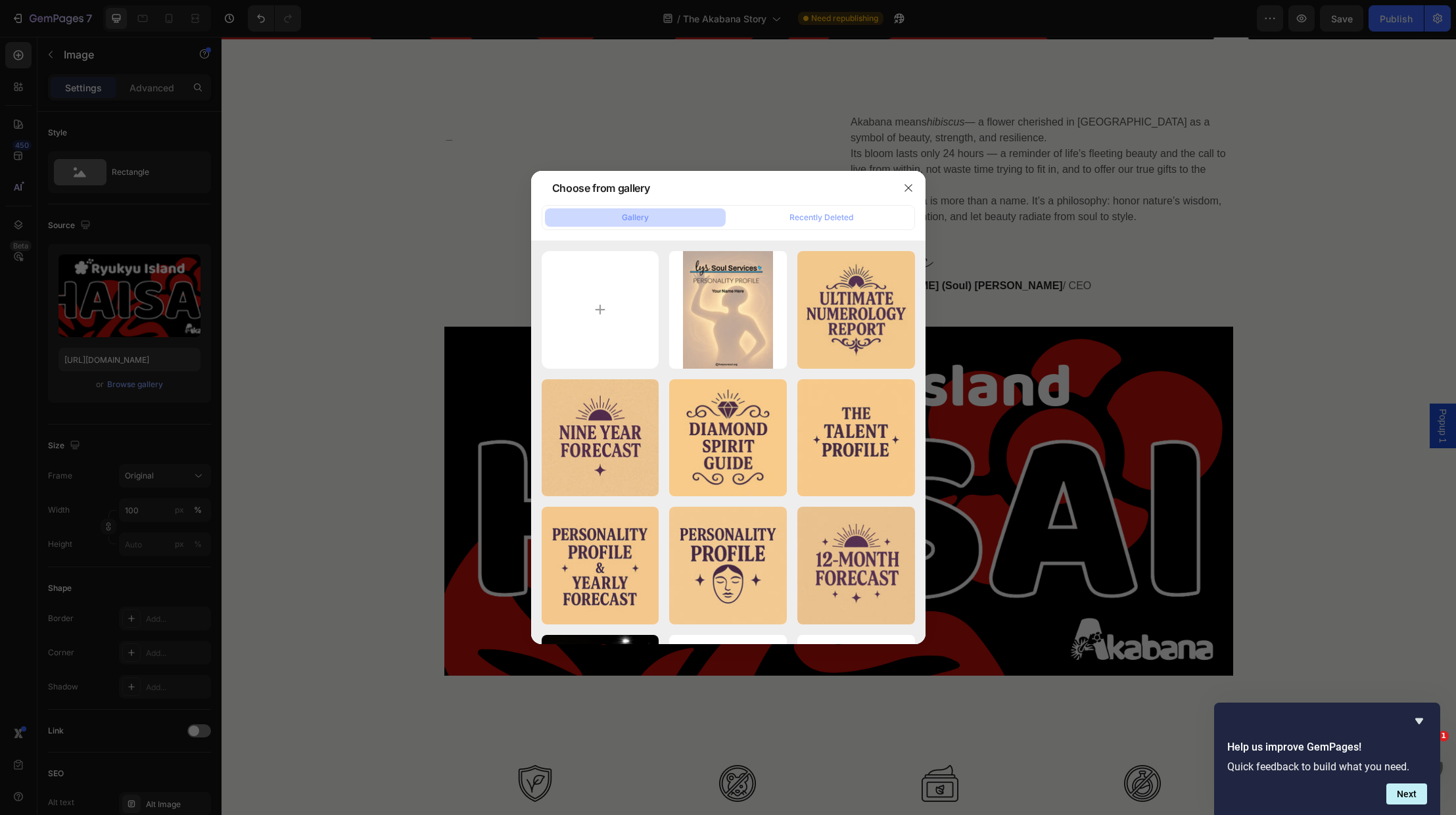
click at [139, 385] on div at bounding box center [728, 407] width 1456 height 815
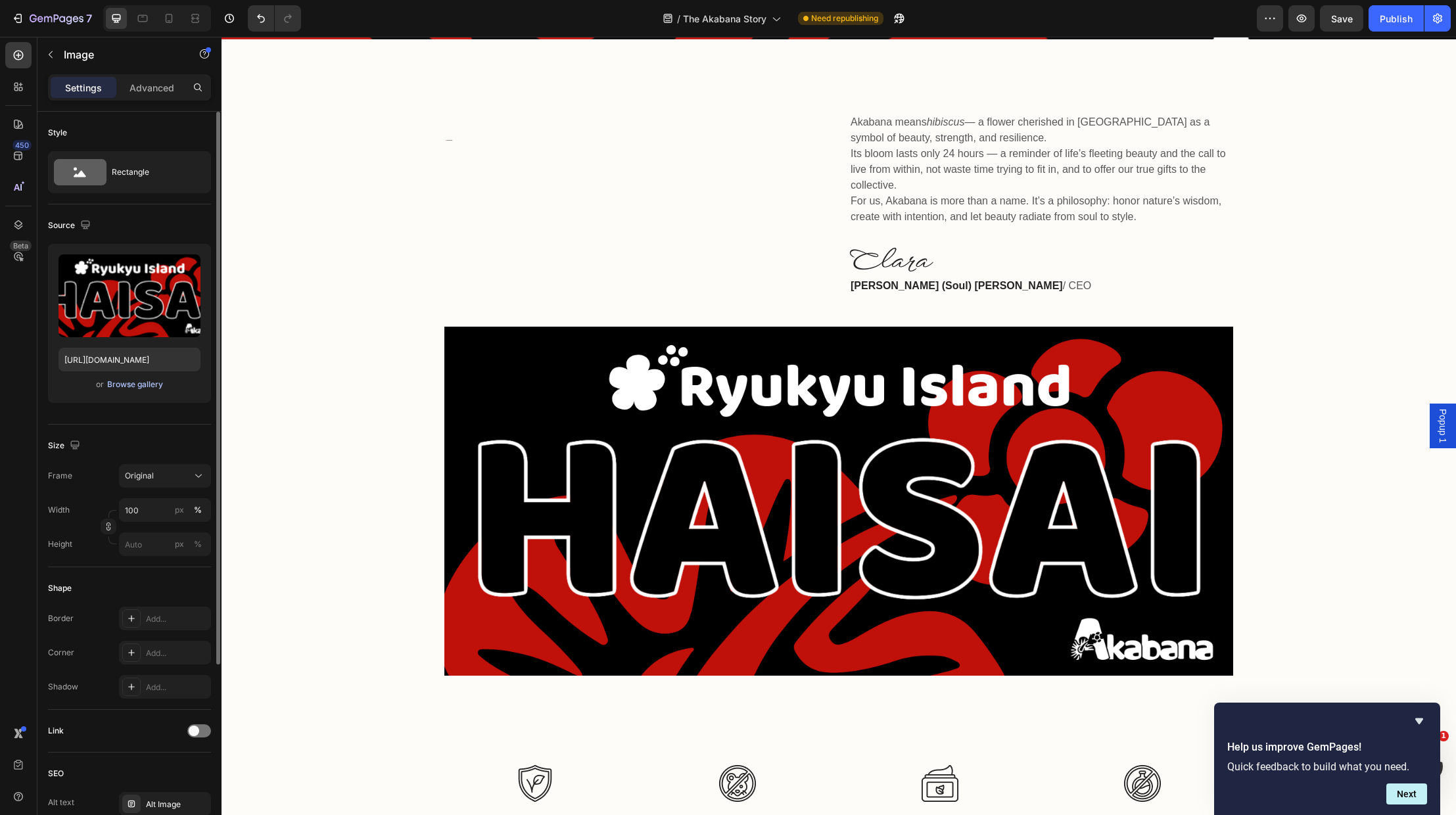
click at [132, 380] on div "Browse gallery" at bounding box center [135, 384] width 56 height 12
click at [144, 383] on div "Browse gallery" at bounding box center [135, 384] width 56 height 12
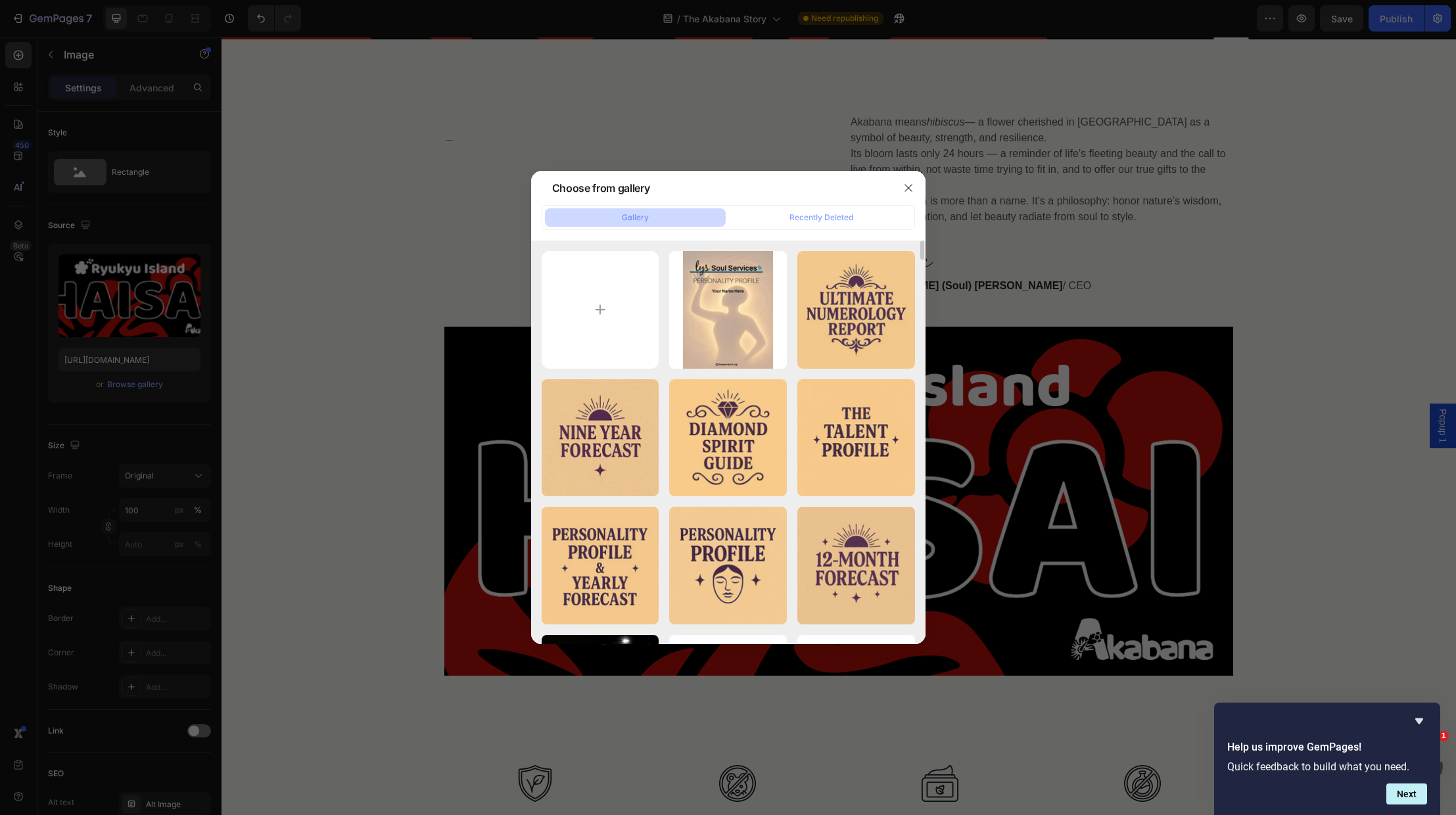
click at [142, 384] on div at bounding box center [728, 407] width 1456 height 815
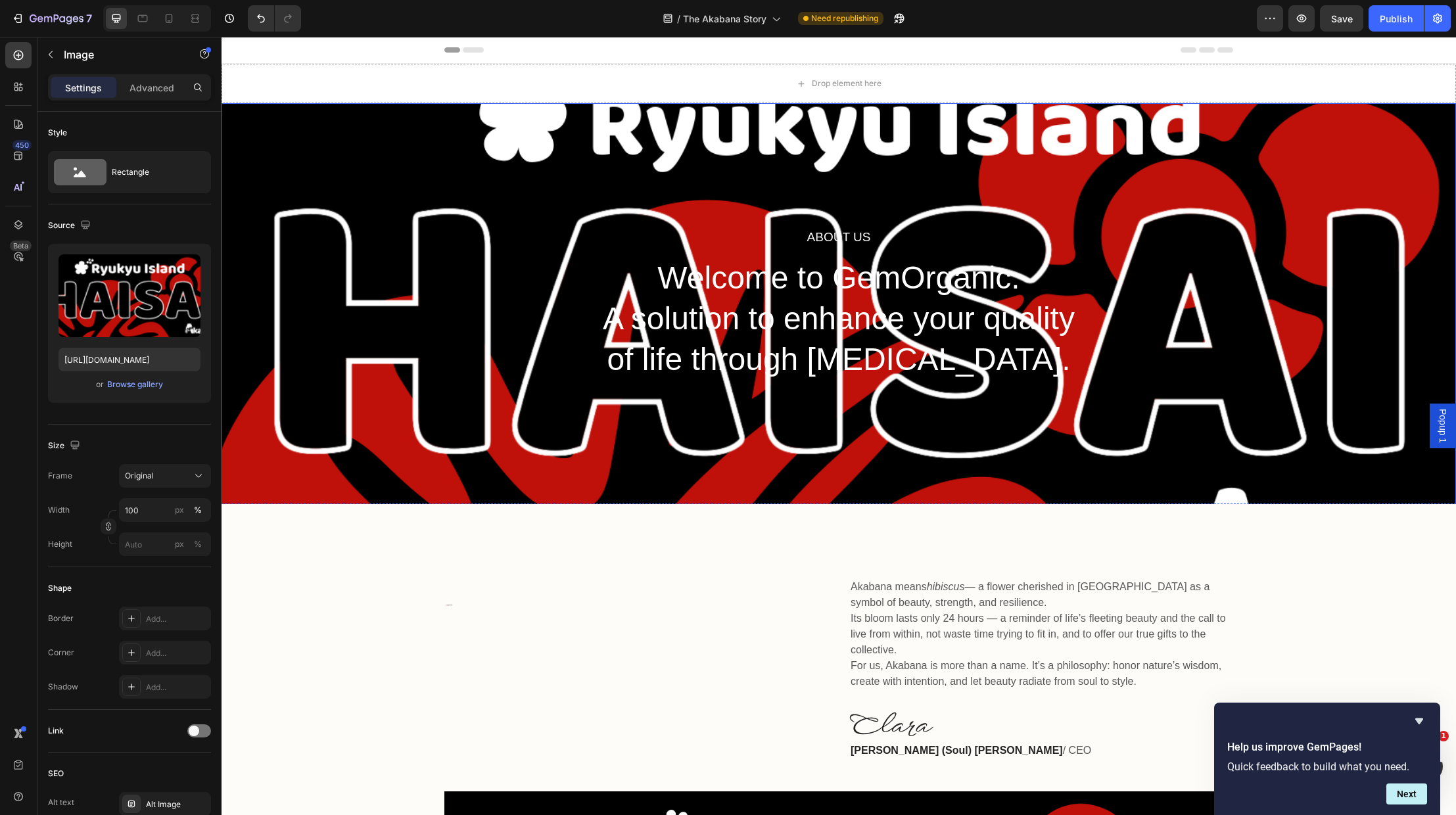
scroll to position [0, 0]
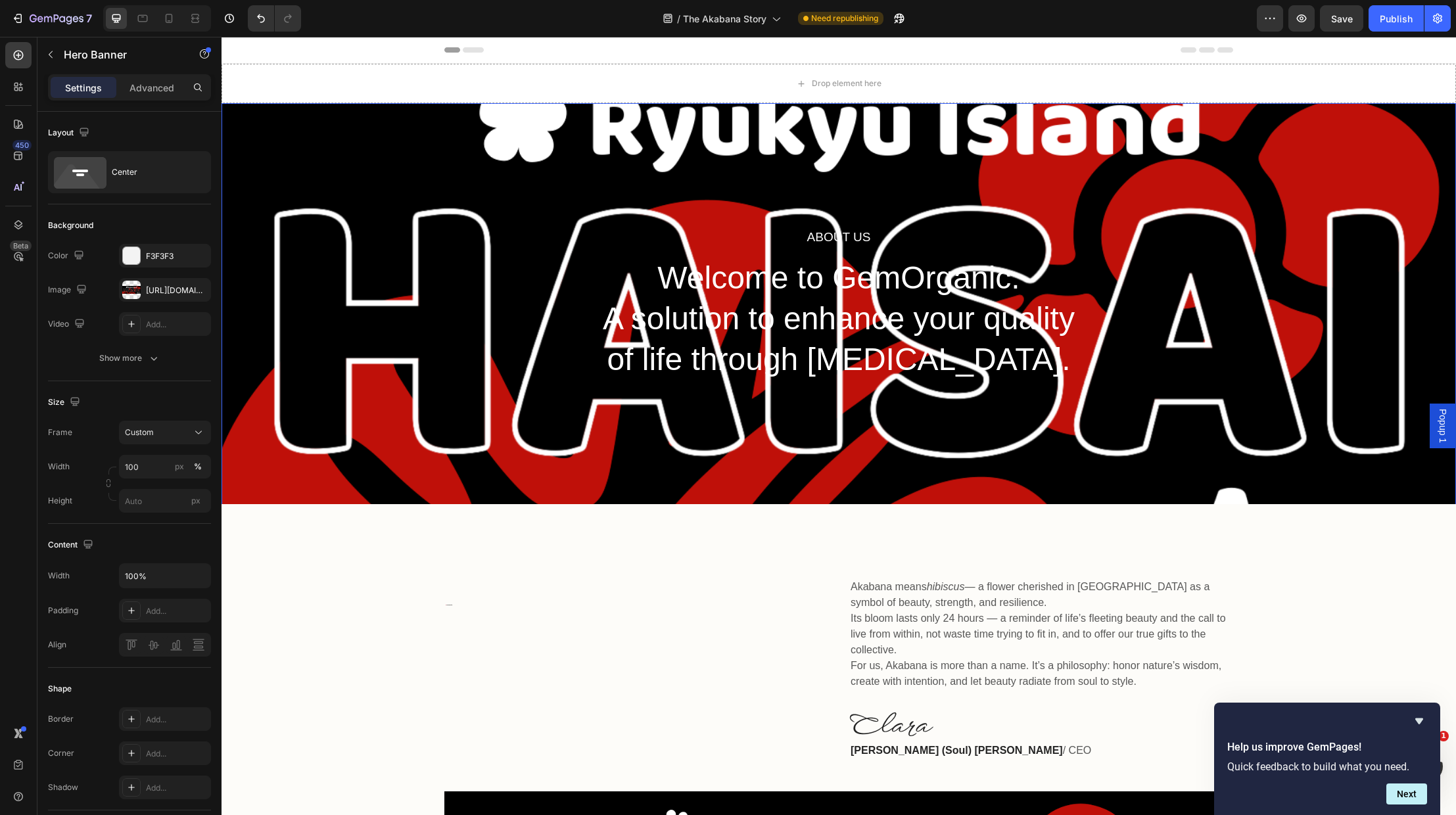
click at [411, 393] on div "About Us Heading Welcome to GemOrganic. A solution to enhance your quality of l…" at bounding box center [839, 304] width 1234 height 402
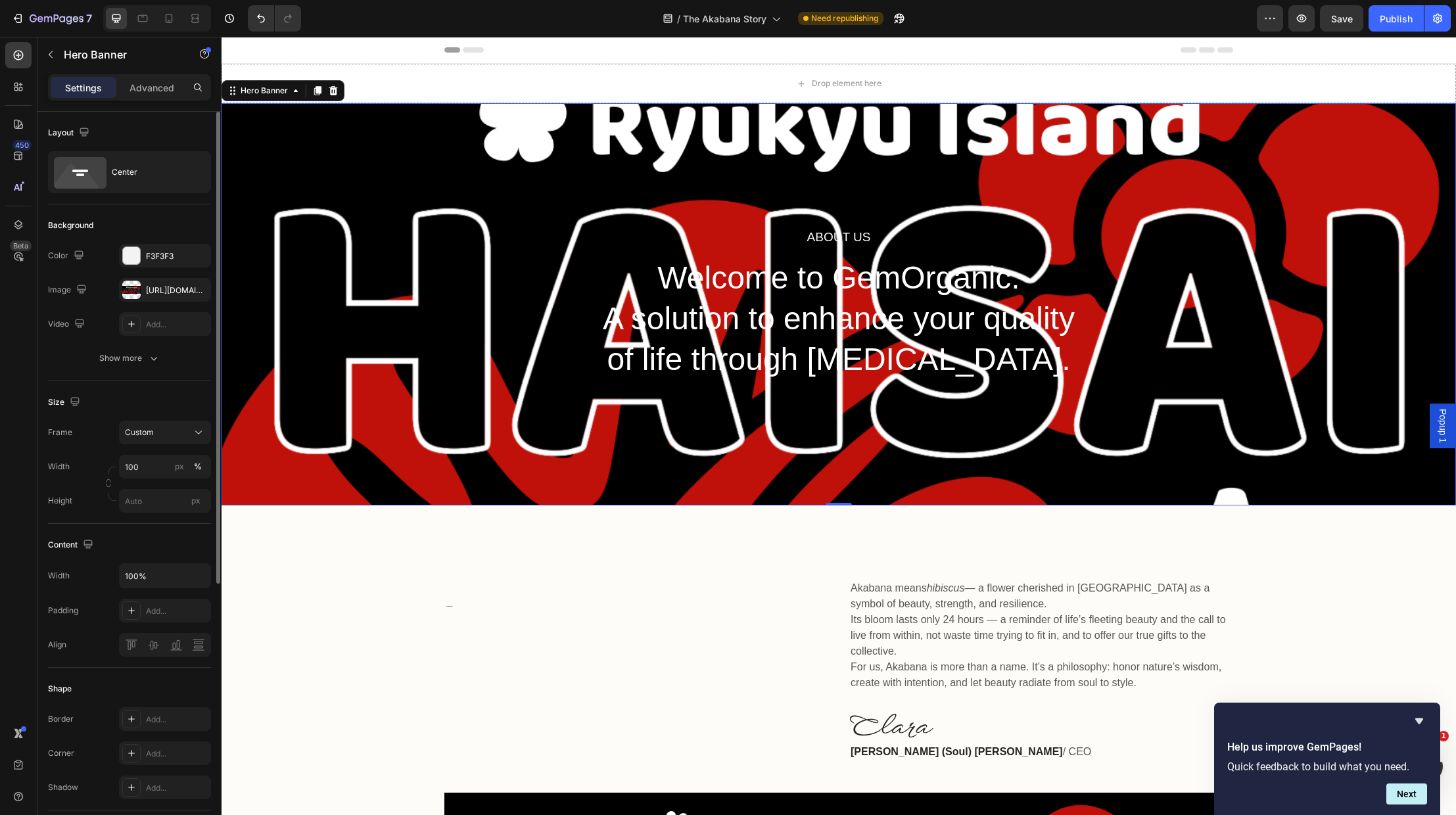
scroll to position [1, 0]
click at [137, 289] on div at bounding box center [131, 289] width 19 height 19
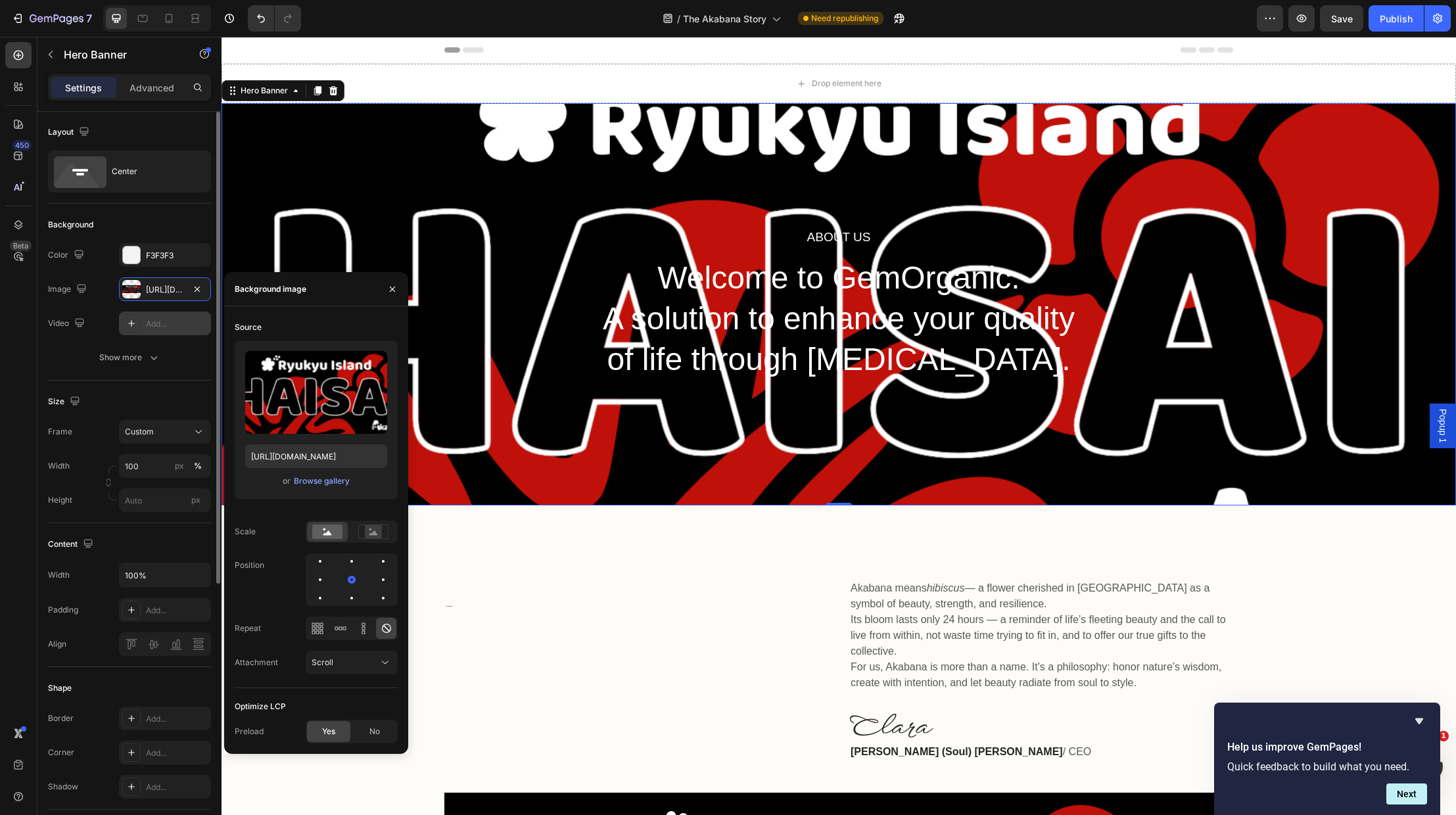
scroll to position [0, 0]
click at [334, 481] on div "Browse gallery" at bounding box center [321, 481] width 56 height 12
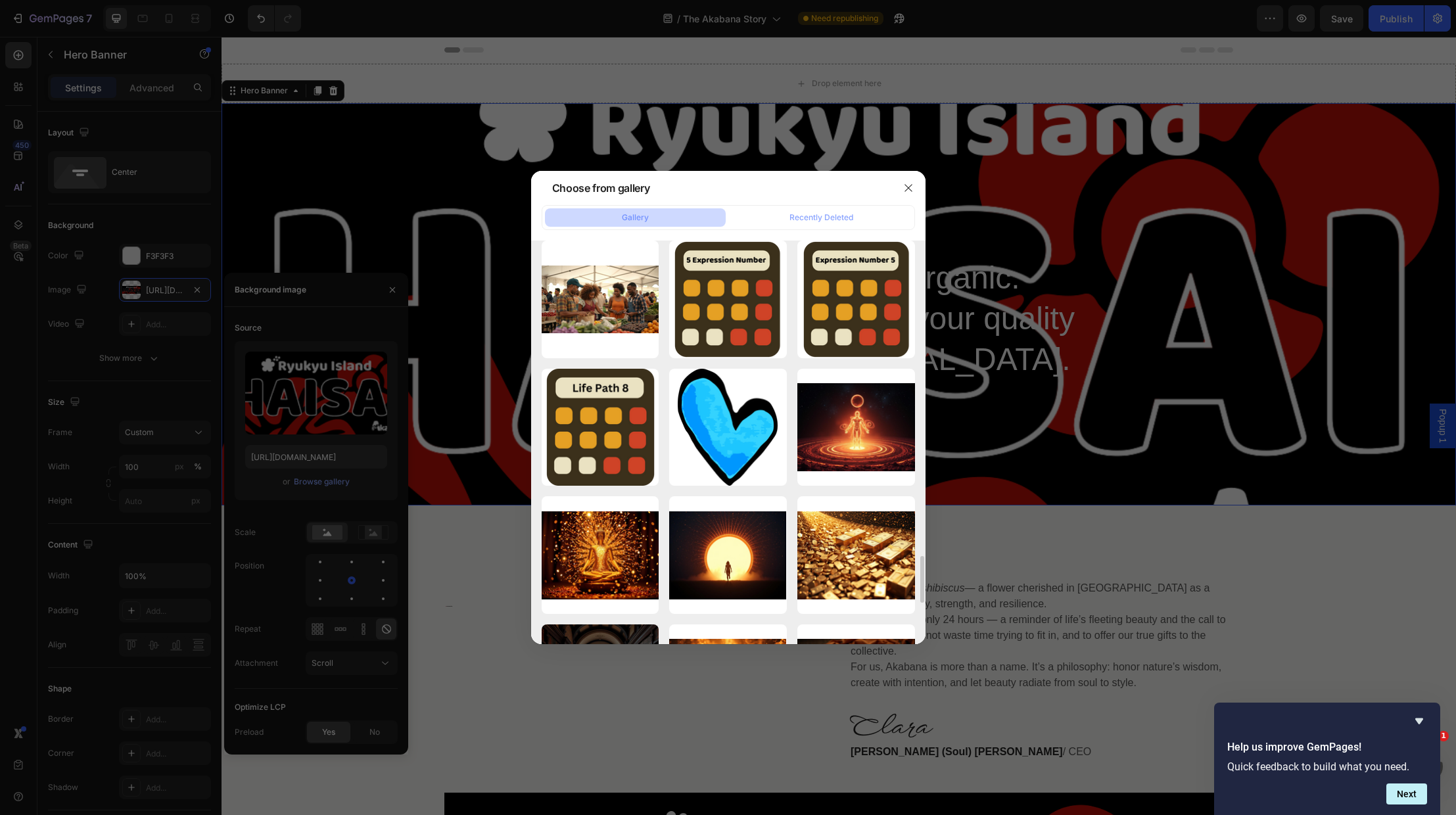
scroll to position [2701, 0]
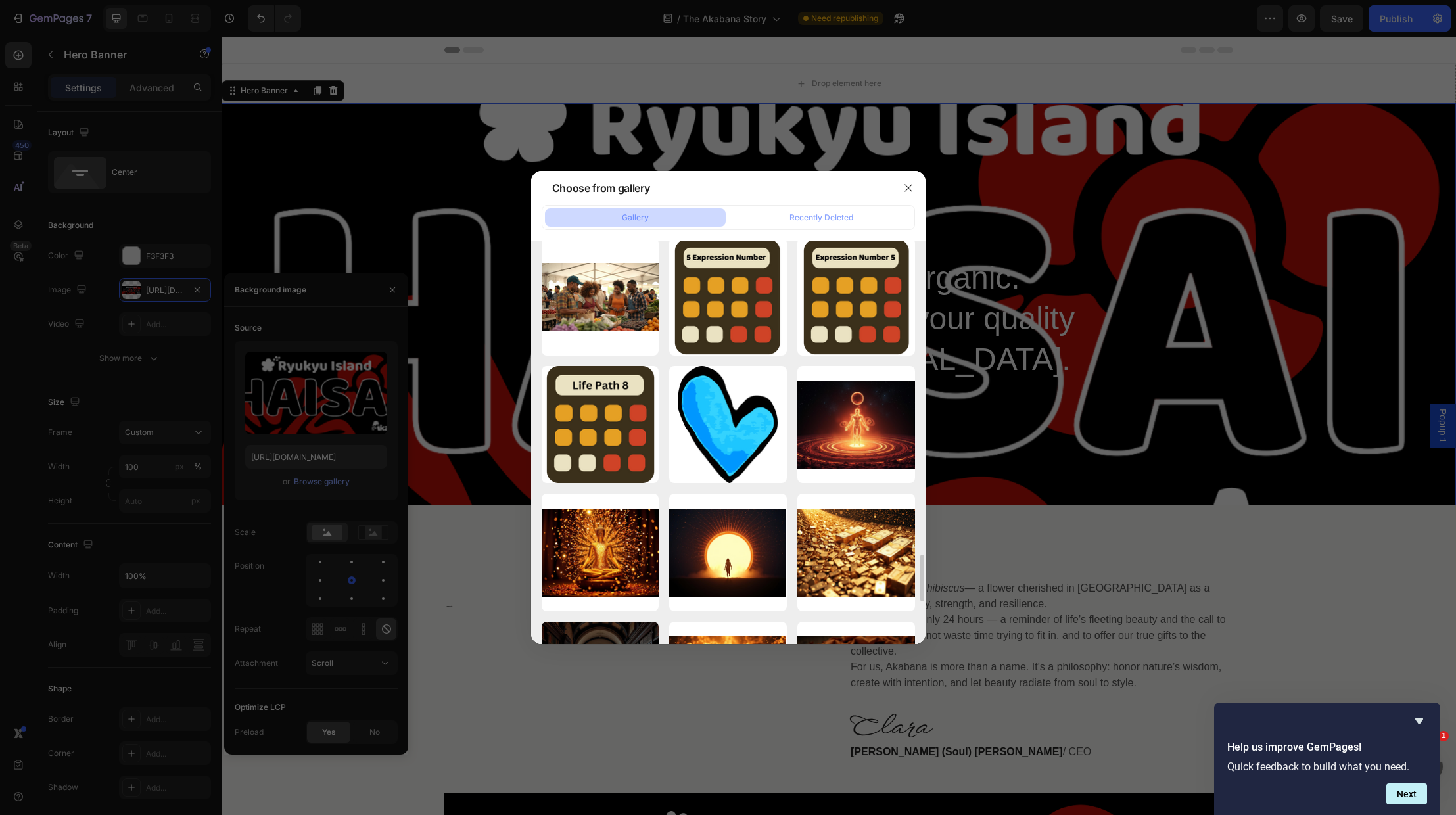
click at [1131, 741] on div at bounding box center [728, 407] width 1456 height 815
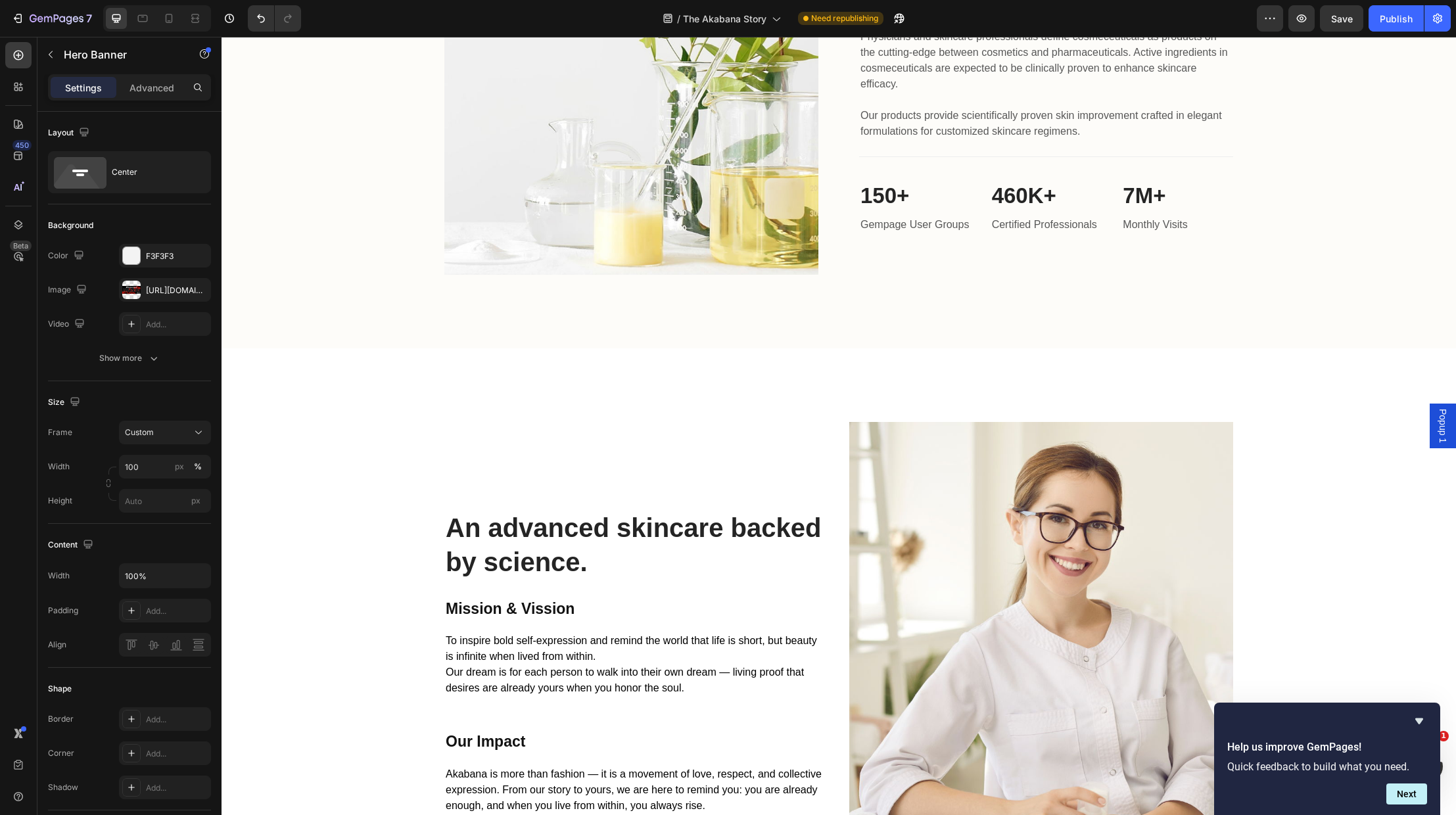
scroll to position [1281, 0]
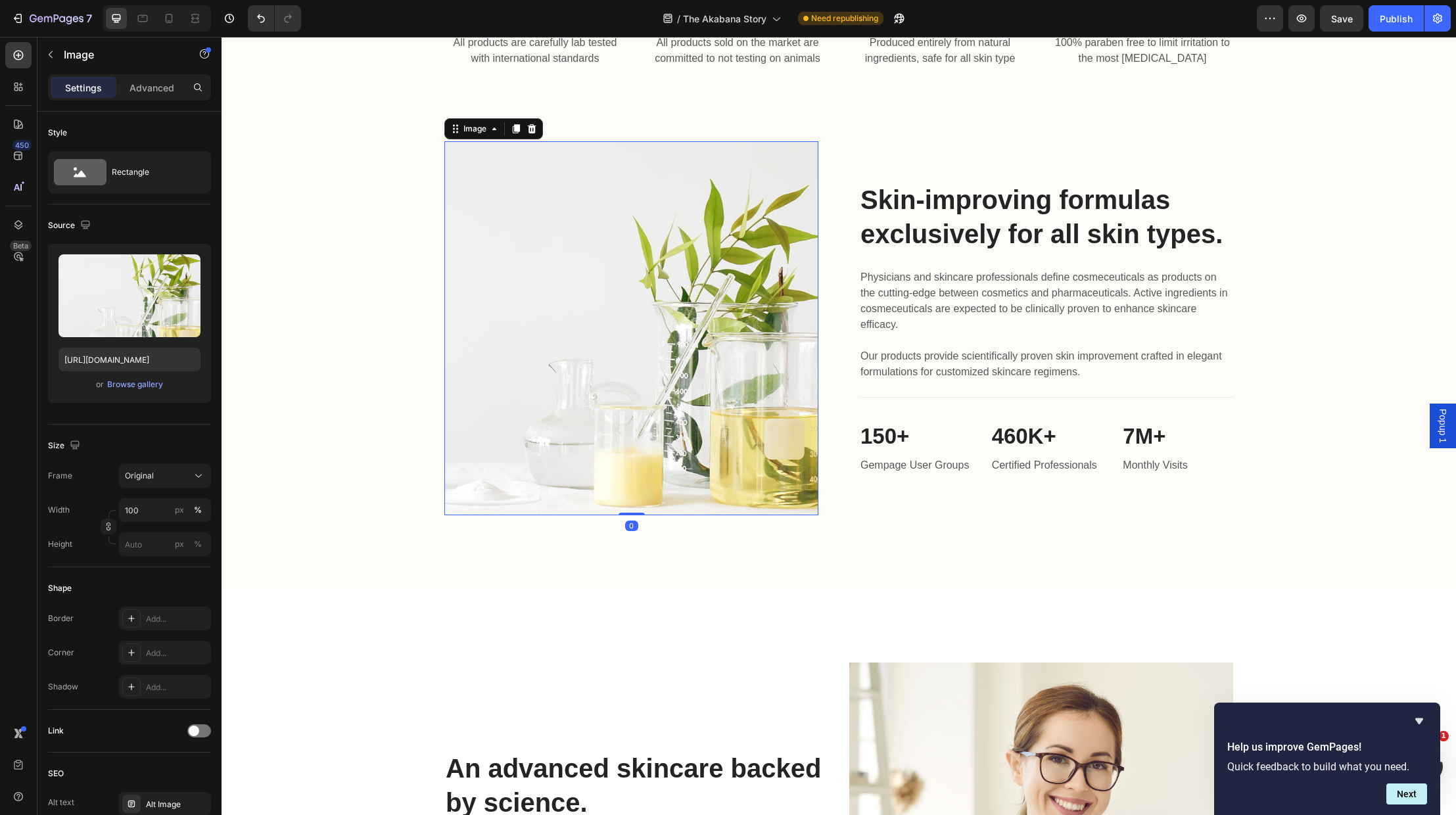
click at [586, 401] on img at bounding box center [631, 328] width 374 height 374
click at [479, 365] on img at bounding box center [631, 328] width 374 height 374
click at [124, 380] on div "Browse gallery" at bounding box center [135, 384] width 56 height 12
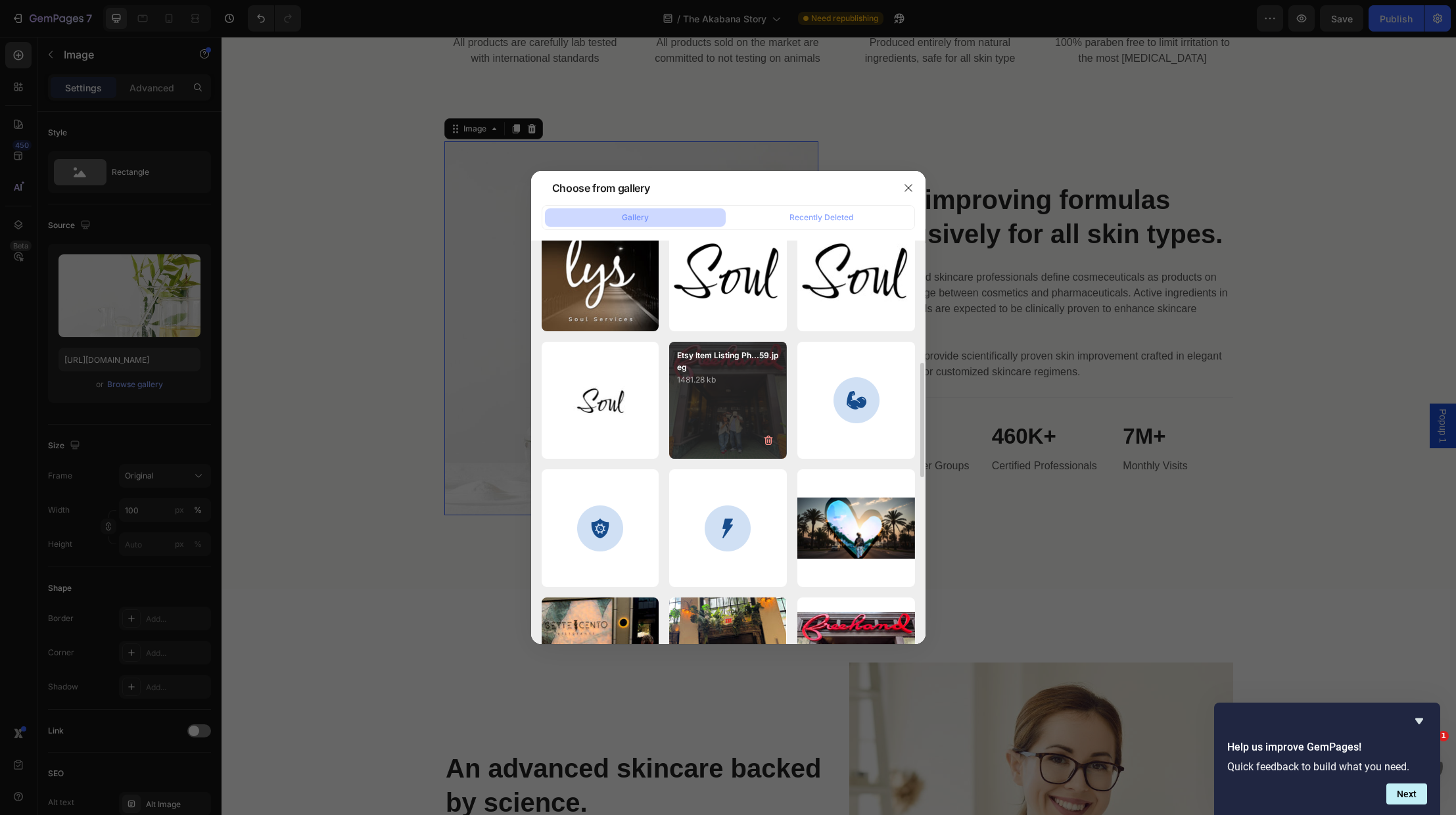
scroll to position [424, 0]
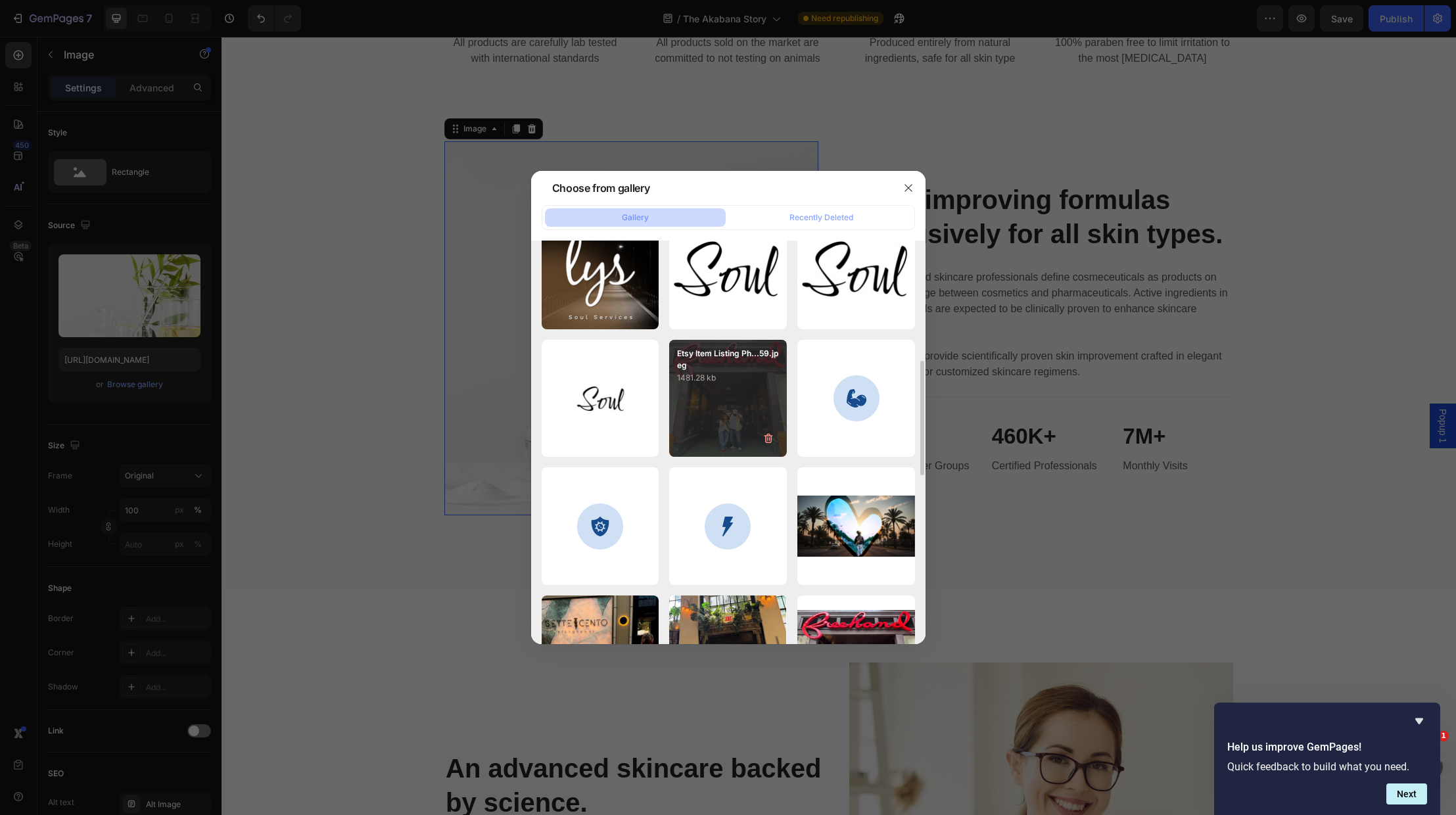
click at [736, 422] on div "Etsy Item Listing Ph...59.jpeg 1481.28 kb" at bounding box center [728, 398] width 117 height 117
type input "[URL][DOMAIN_NAME]"
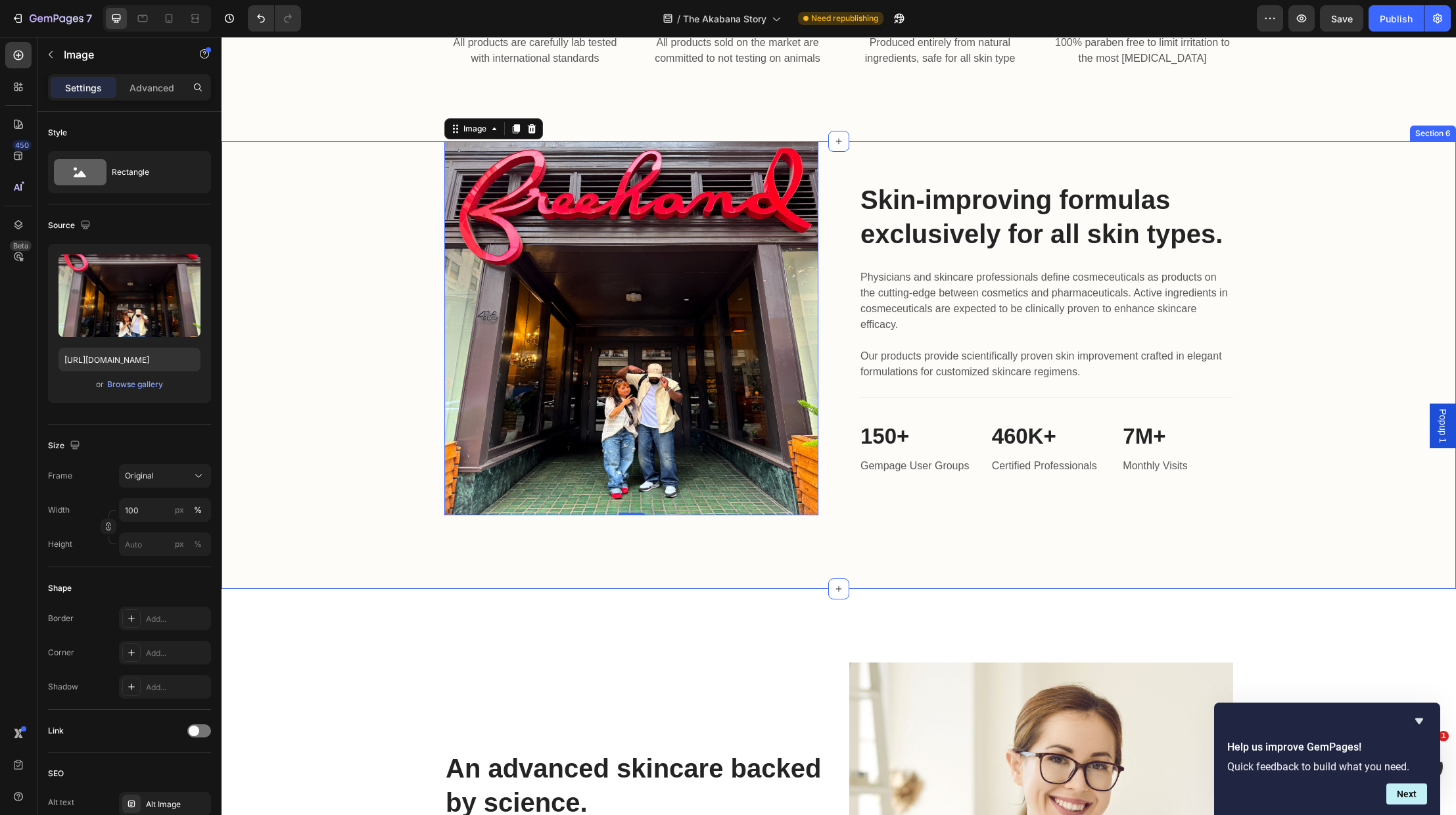
drag, startPoint x: 652, startPoint y: 571, endPoint x: 687, endPoint y: 577, distance: 35.5
click at [652, 571] on div "Image 0 Skin-improving formulas exclusively for all skin types. Heading Physici…" at bounding box center [839, 365] width 1234 height 448
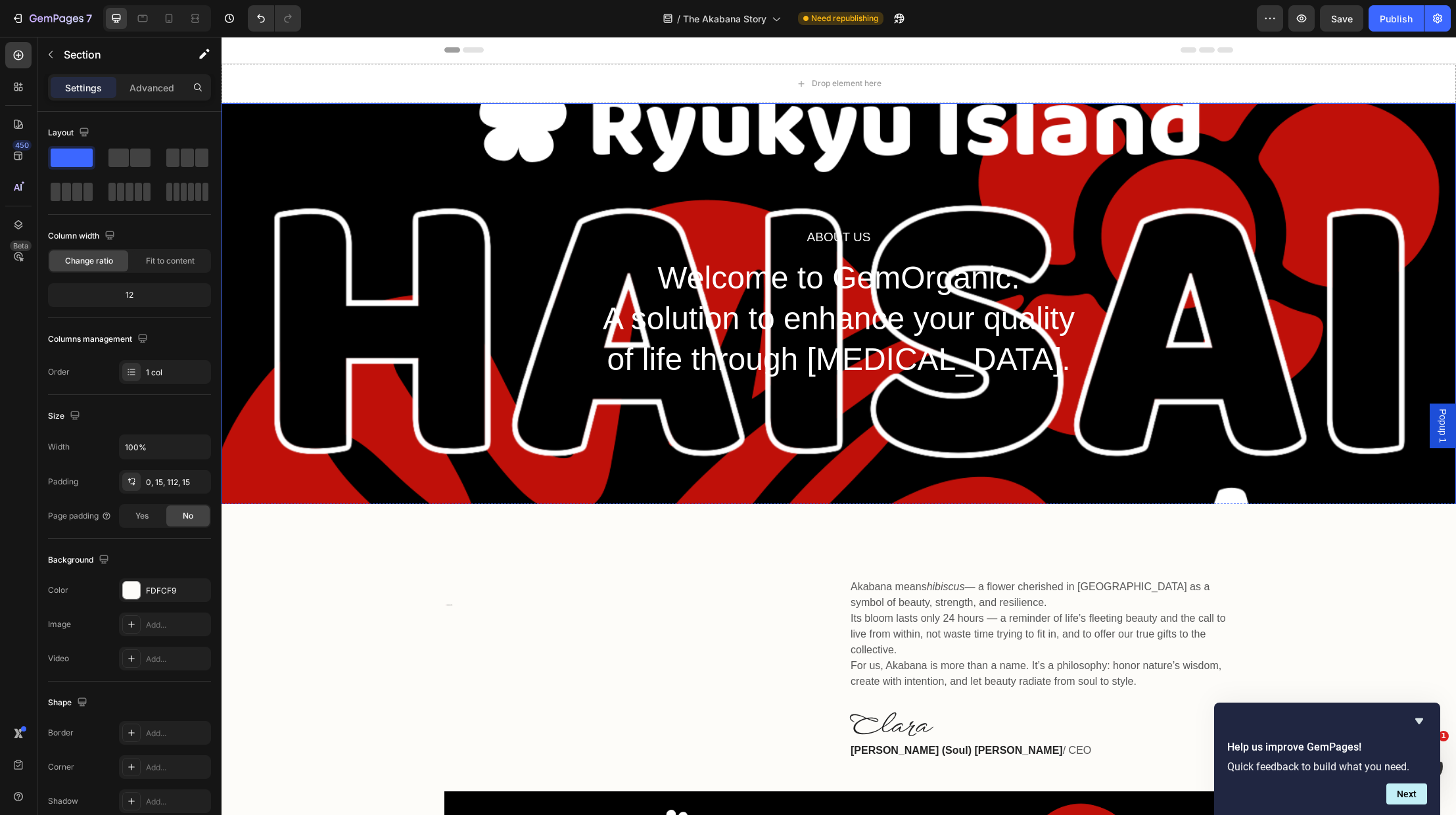
scroll to position [0, 0]
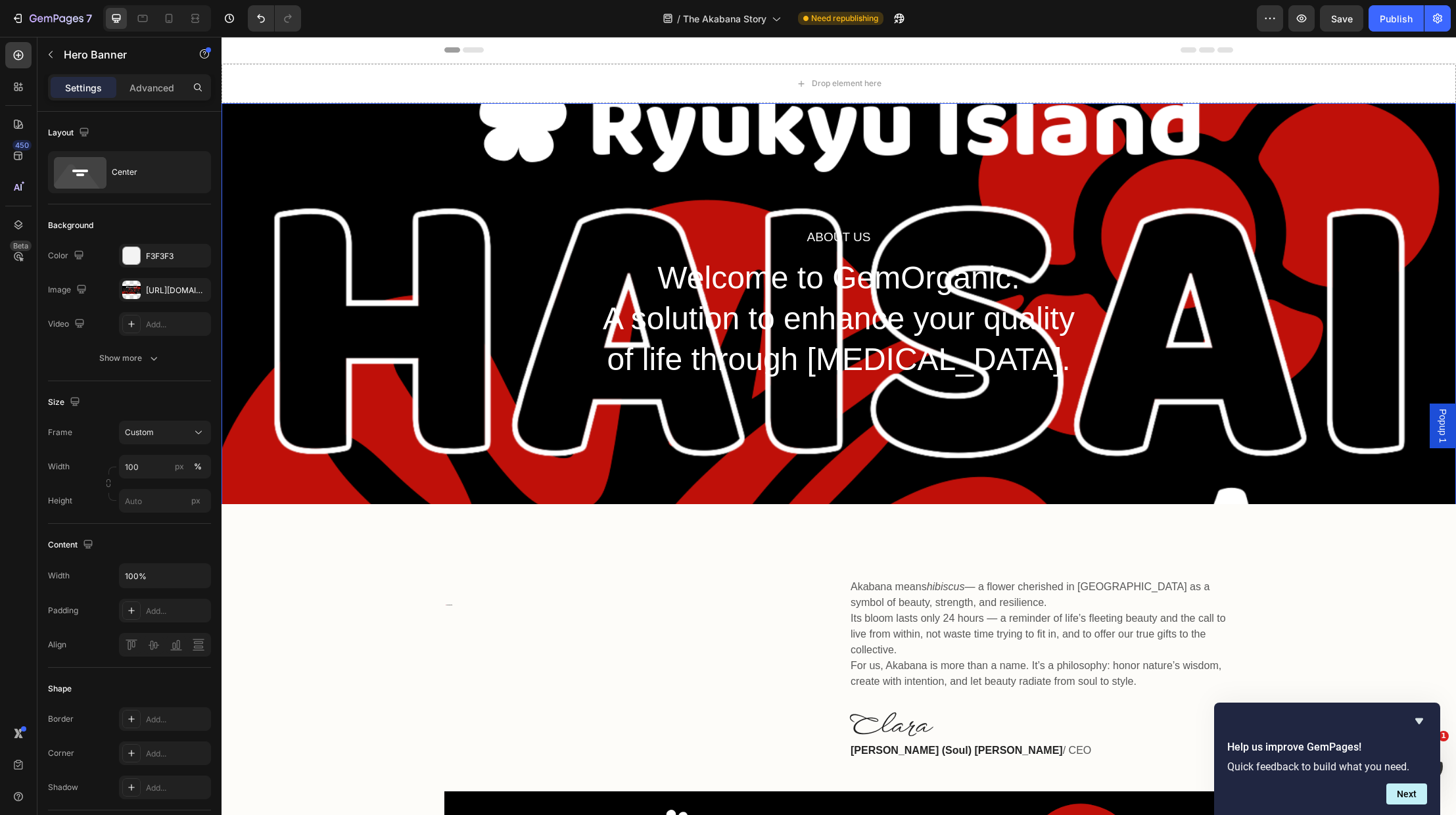
click at [326, 338] on div "About Us Heading Welcome to GemOrganic. A solution to enhance your quality of l…" at bounding box center [839, 304] width 1234 height 402
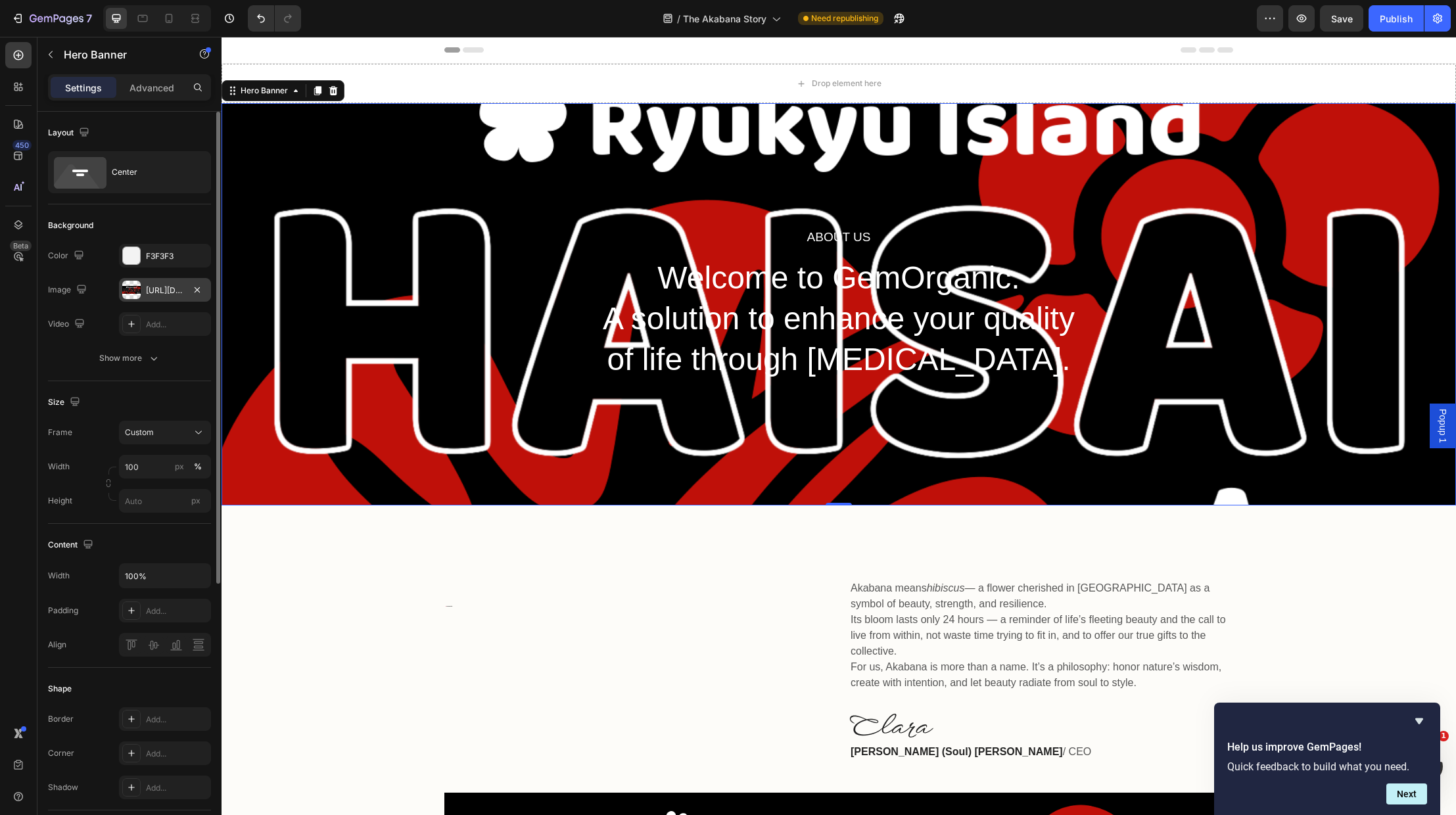
click at [134, 289] on div at bounding box center [131, 290] width 19 height 19
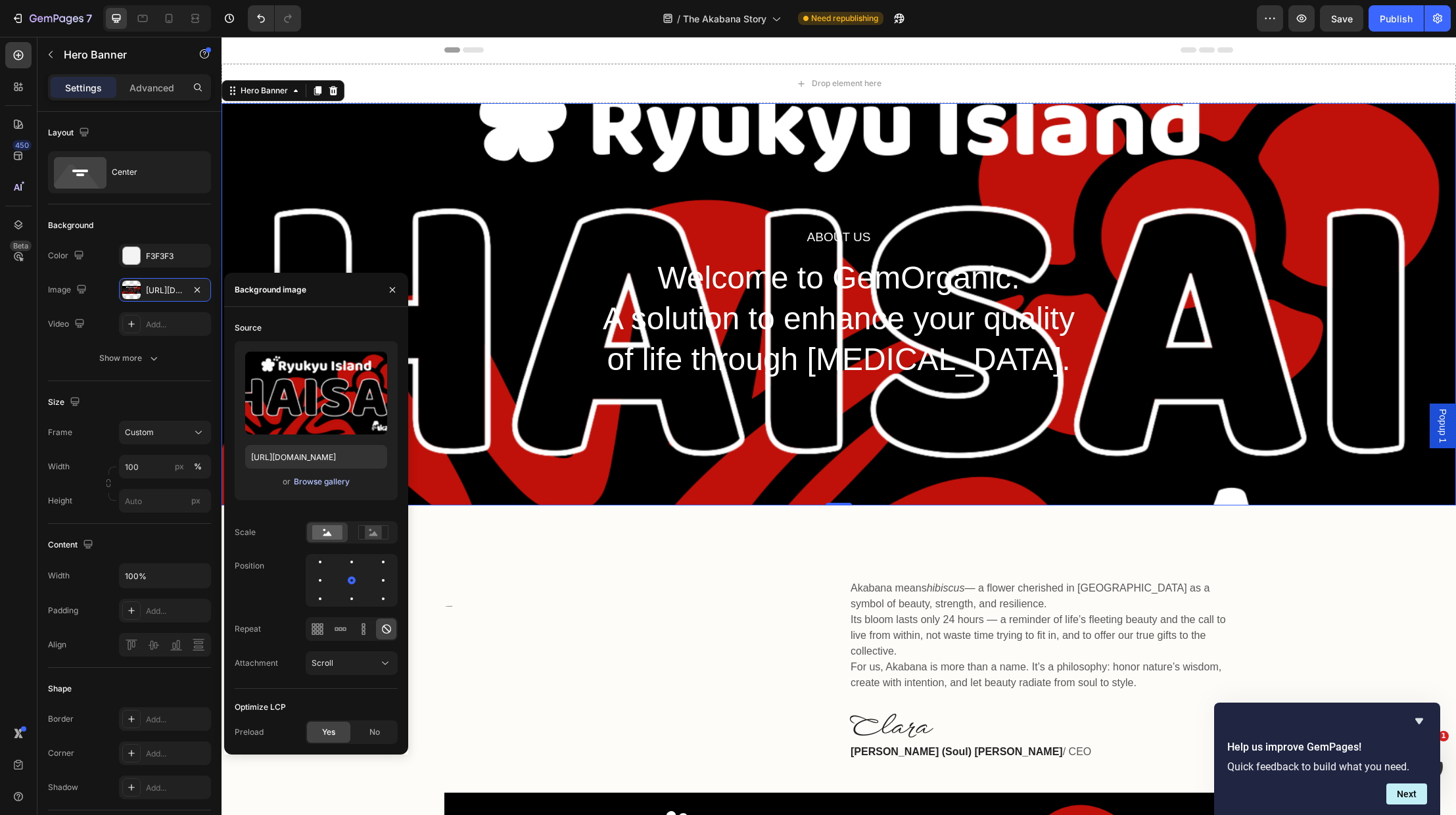
click at [324, 477] on div "Browse gallery" at bounding box center [321, 481] width 56 height 12
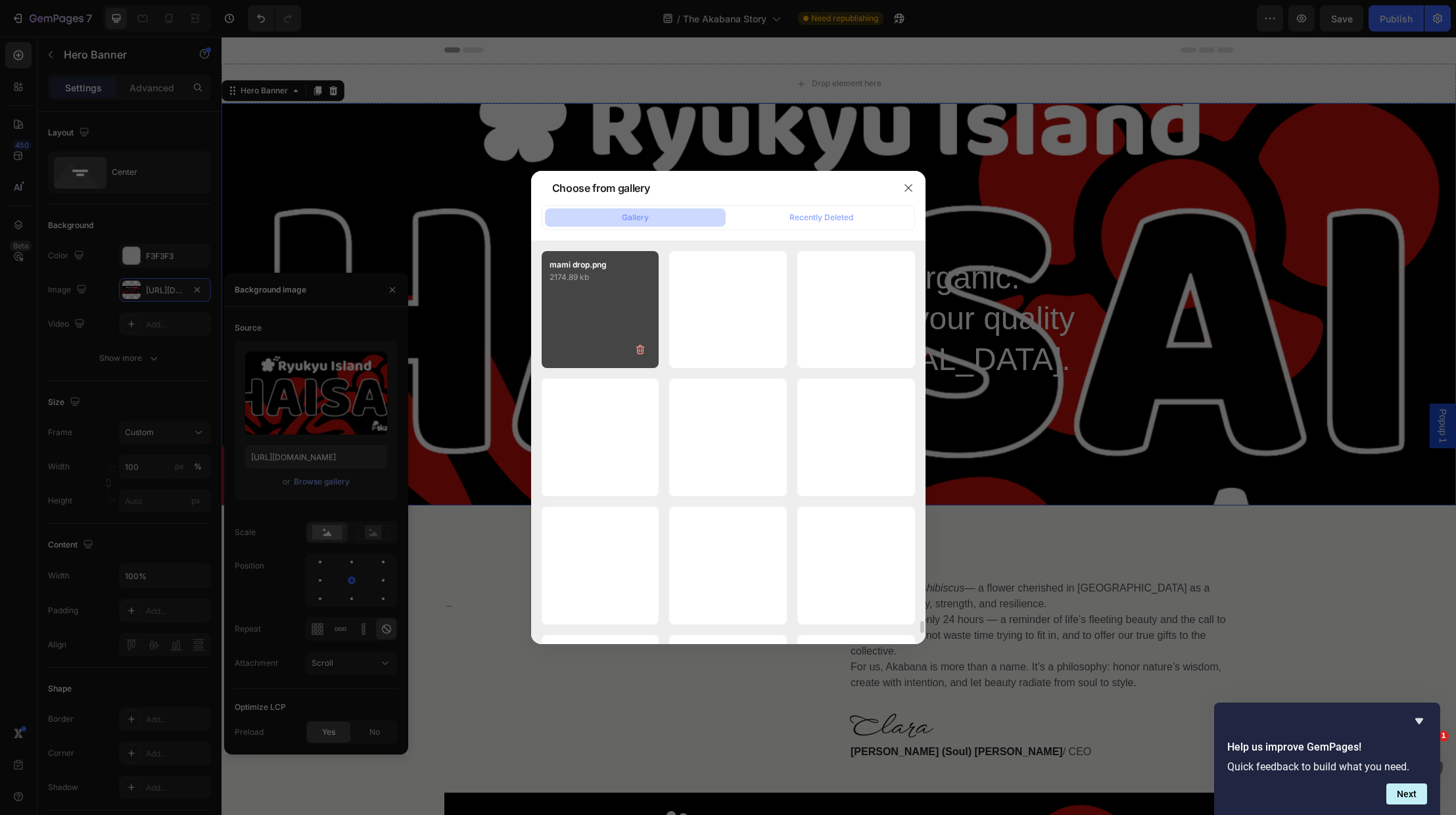
scroll to position [12289, 0]
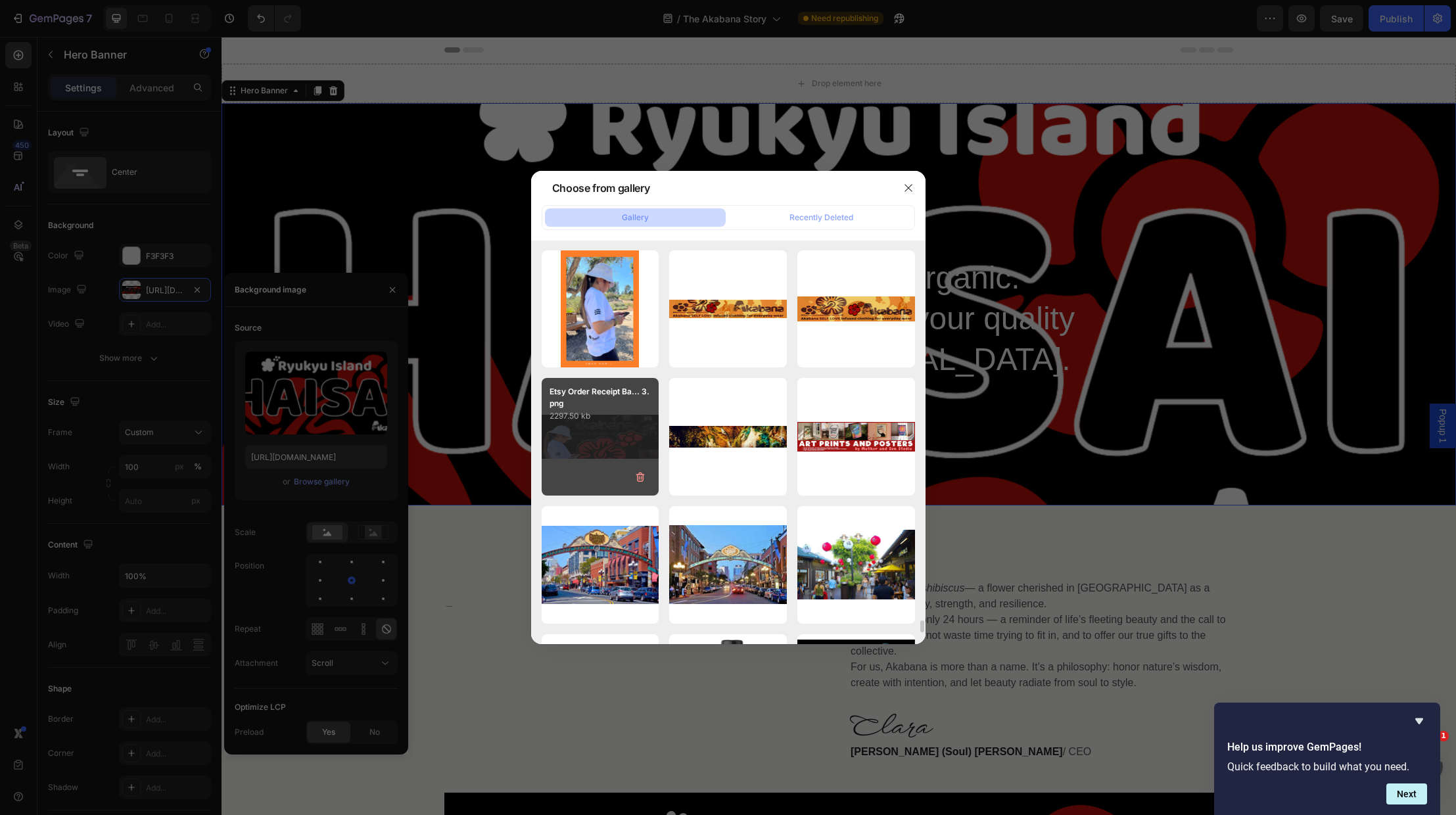
click at [588, 434] on div "Etsy Order Receipt Ba... 3.png 2297.50 kb" at bounding box center [600, 437] width 117 height 117
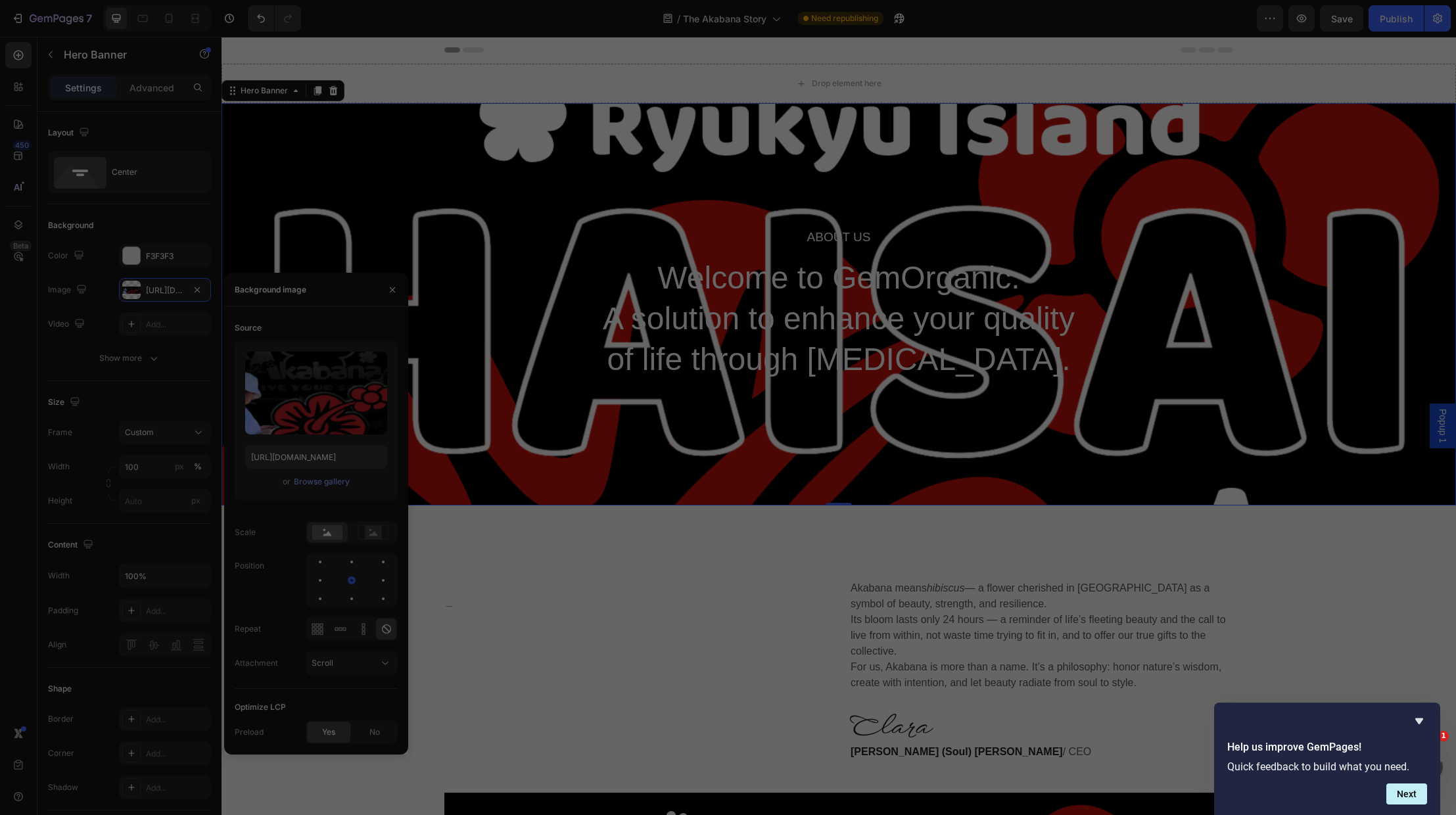
type input "[URL][DOMAIN_NAME]"
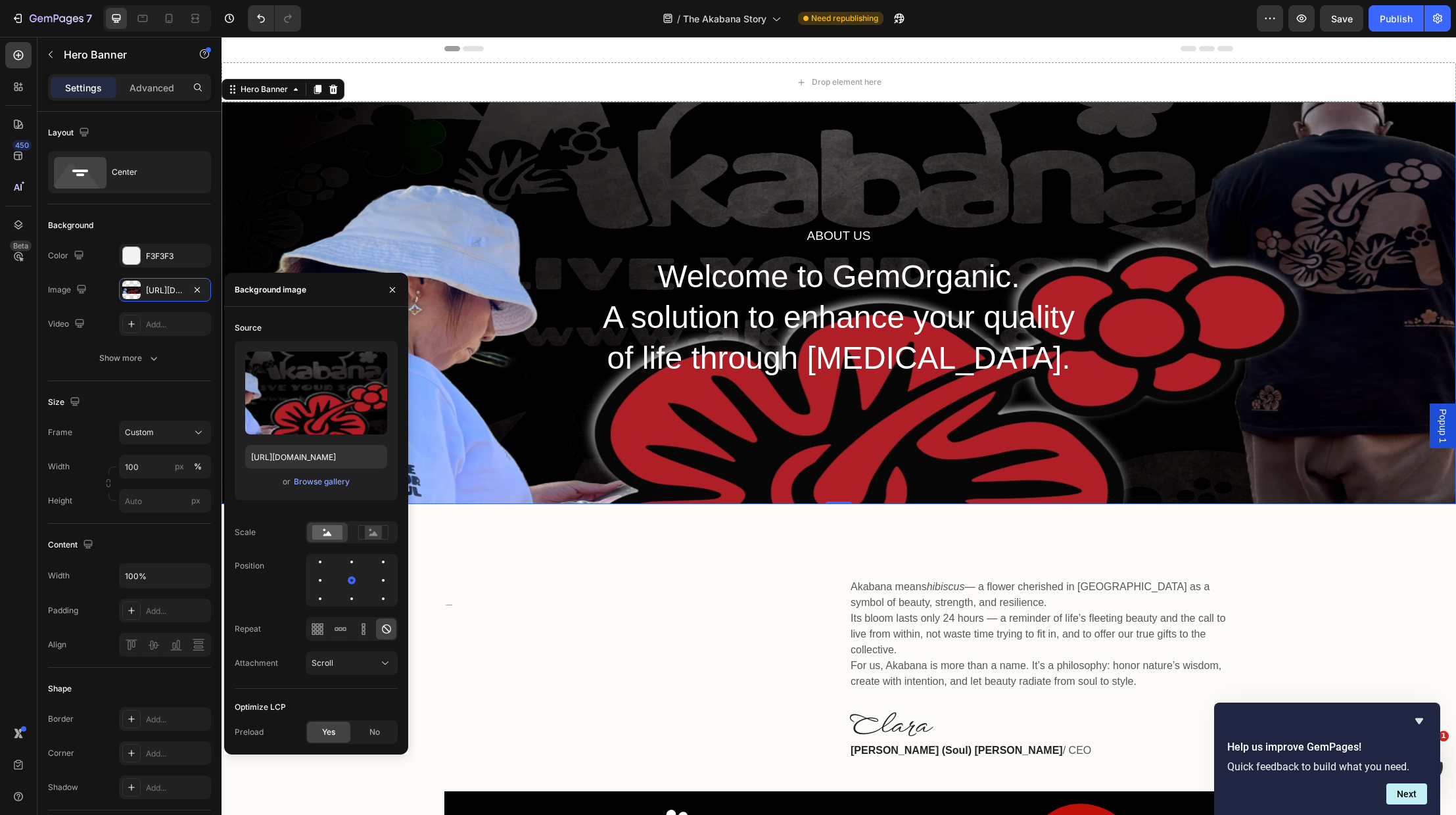
scroll to position [3, 0]
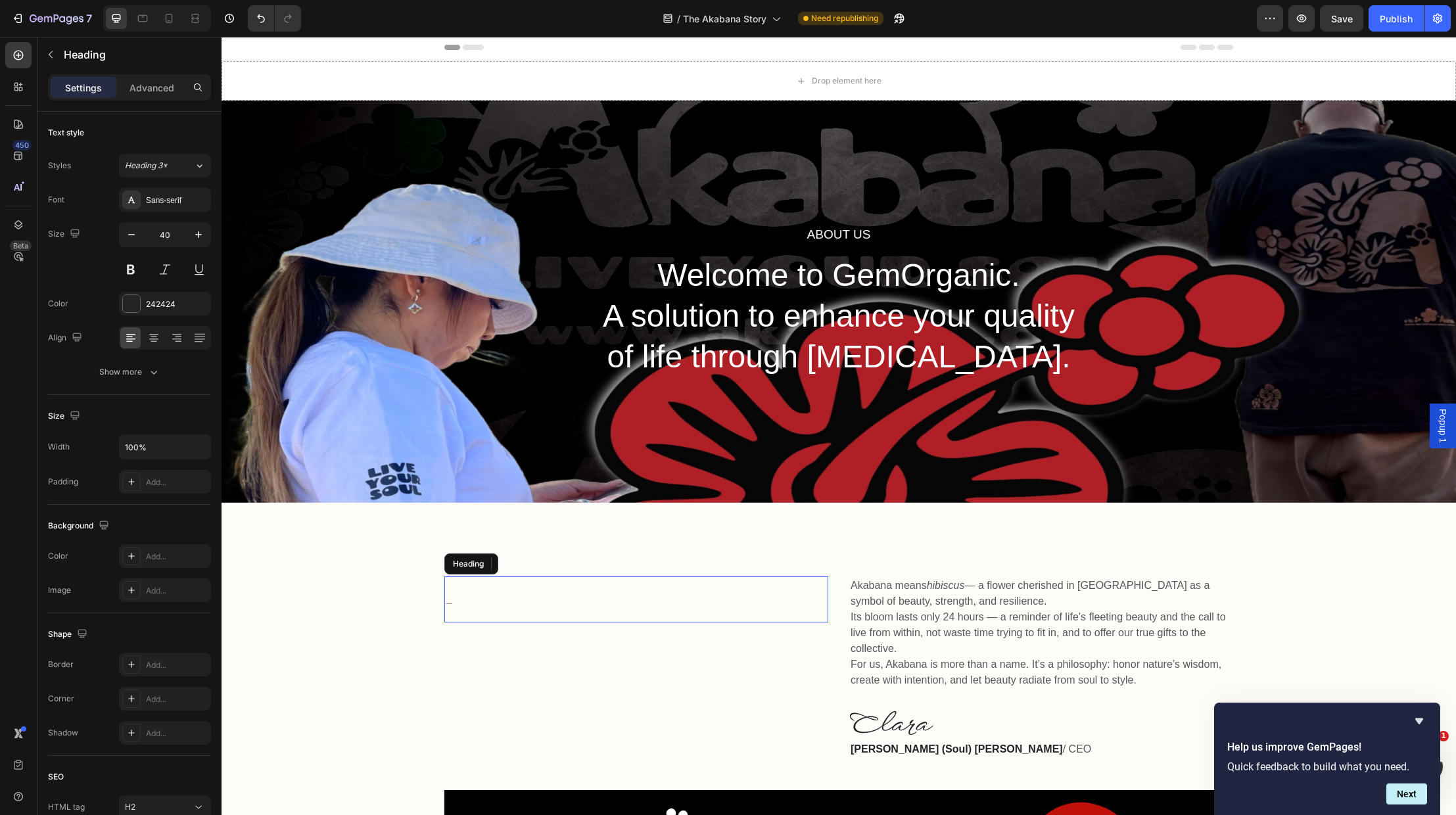
drag, startPoint x: 577, startPoint y: 588, endPoint x: 596, endPoint y: 594, distance: 19.9
click at [578, 588] on h2 "🌺 The Akabana Story" at bounding box center [636, 599] width 384 height 46
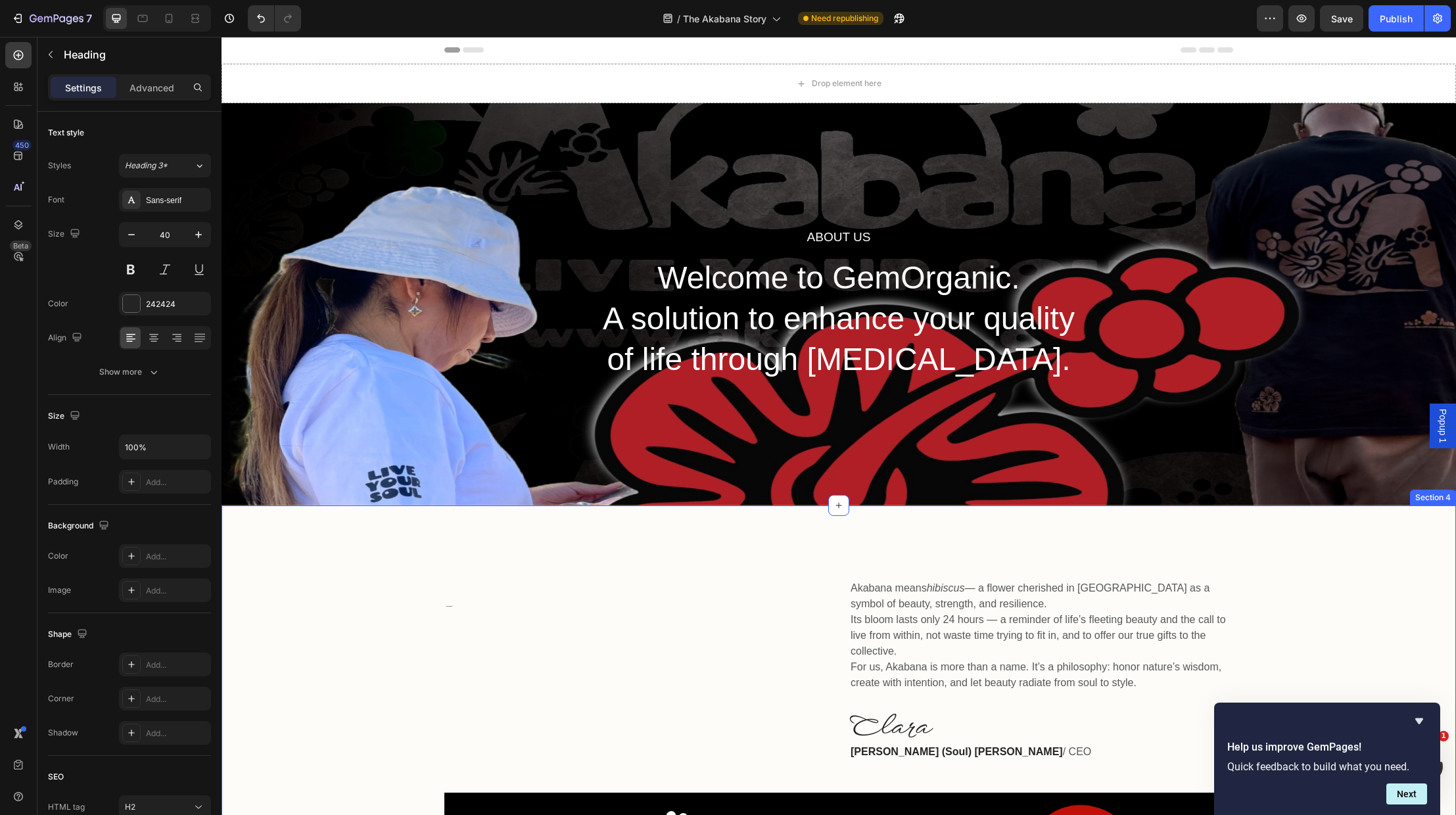
scroll to position [0, 0]
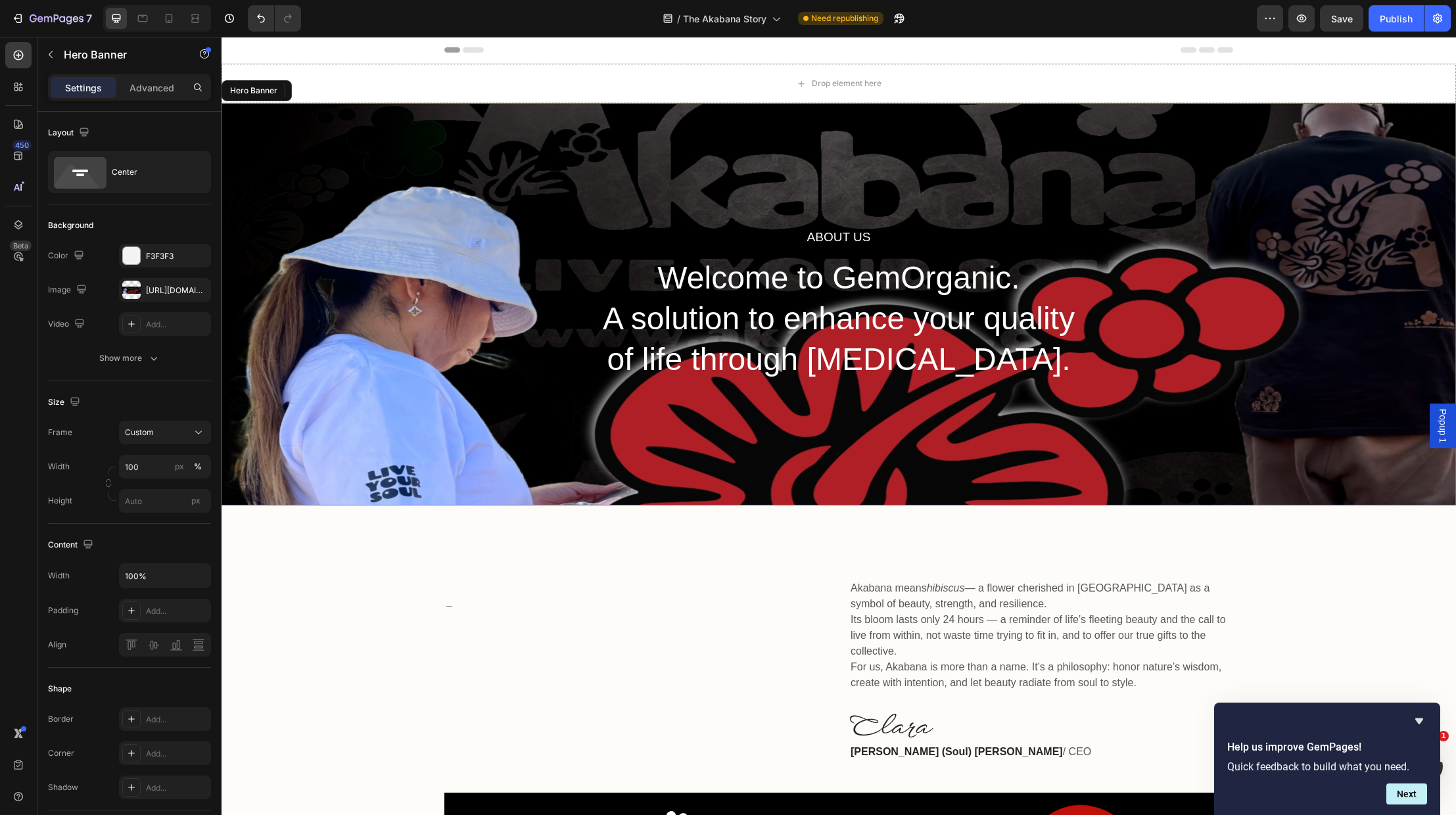
click at [402, 241] on div "About Us Heading Welcome to GemOrganic. A solution to enhance your quality of l…" at bounding box center [839, 304] width 1234 height 402
click at [127, 285] on div at bounding box center [131, 290] width 19 height 19
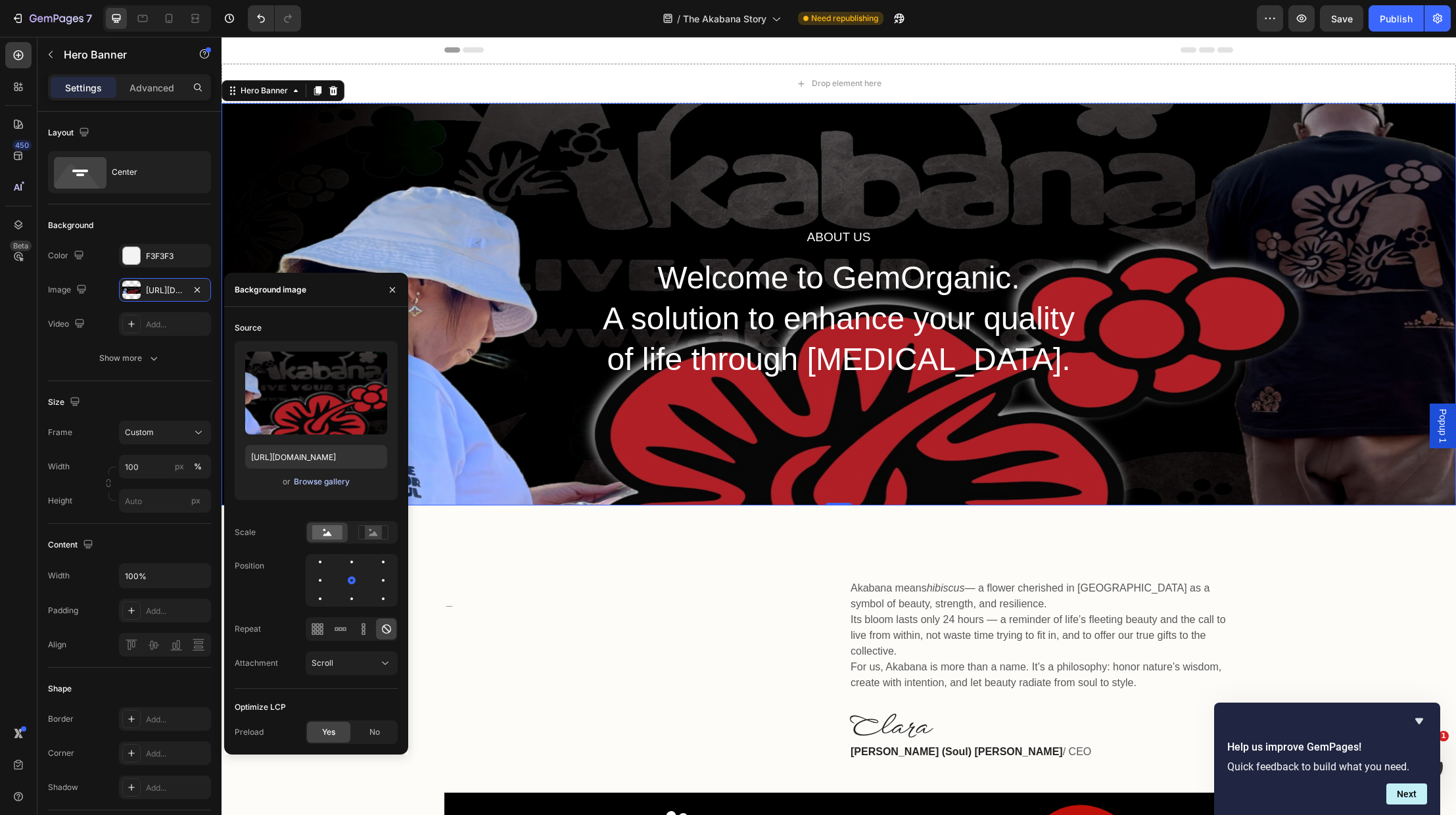
click at [316, 480] on div "Browse gallery" at bounding box center [321, 481] width 56 height 12
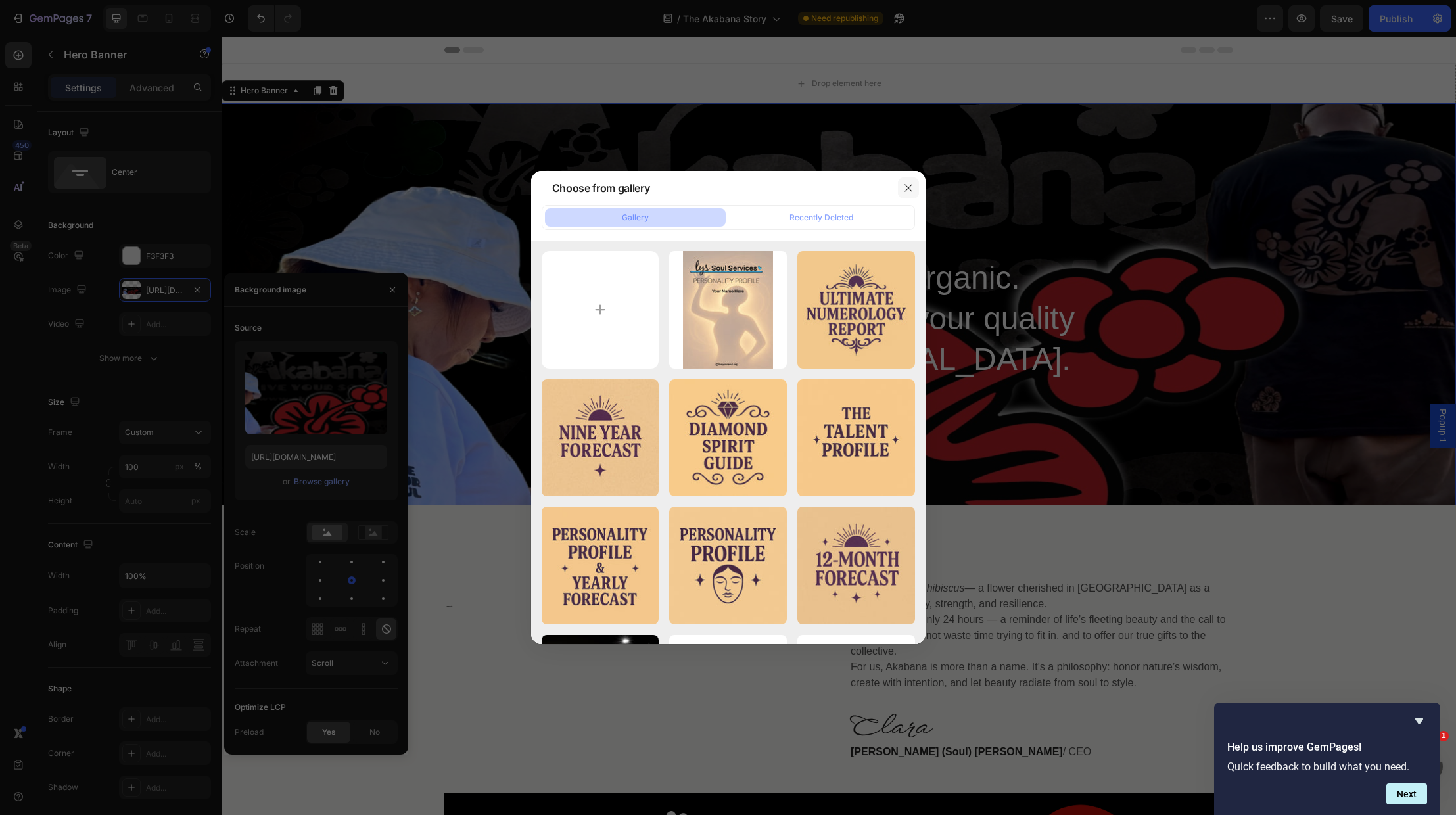
click at [909, 184] on icon "button" at bounding box center [908, 187] width 10 height 10
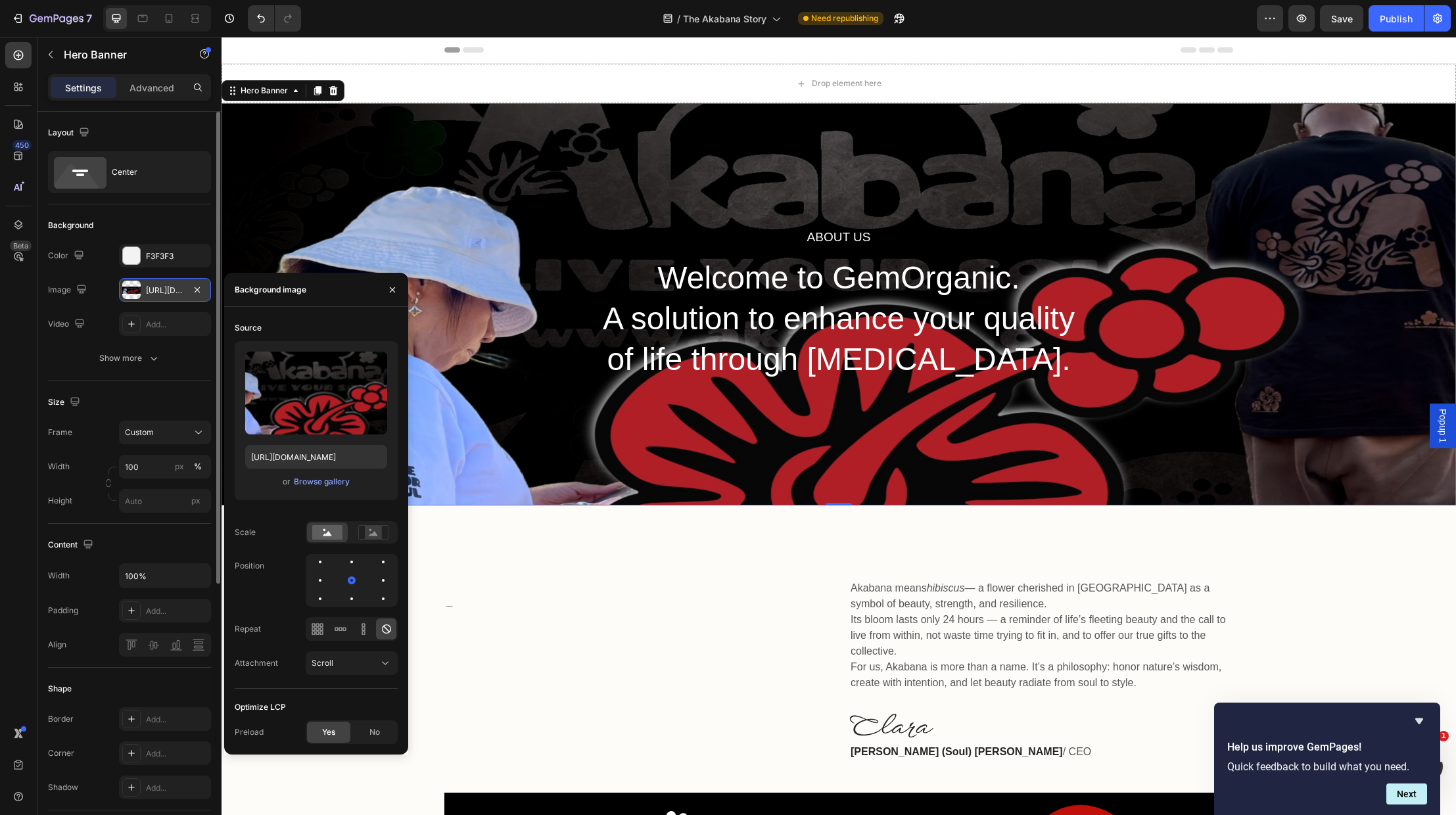
click at [139, 290] on div at bounding box center [131, 290] width 19 height 19
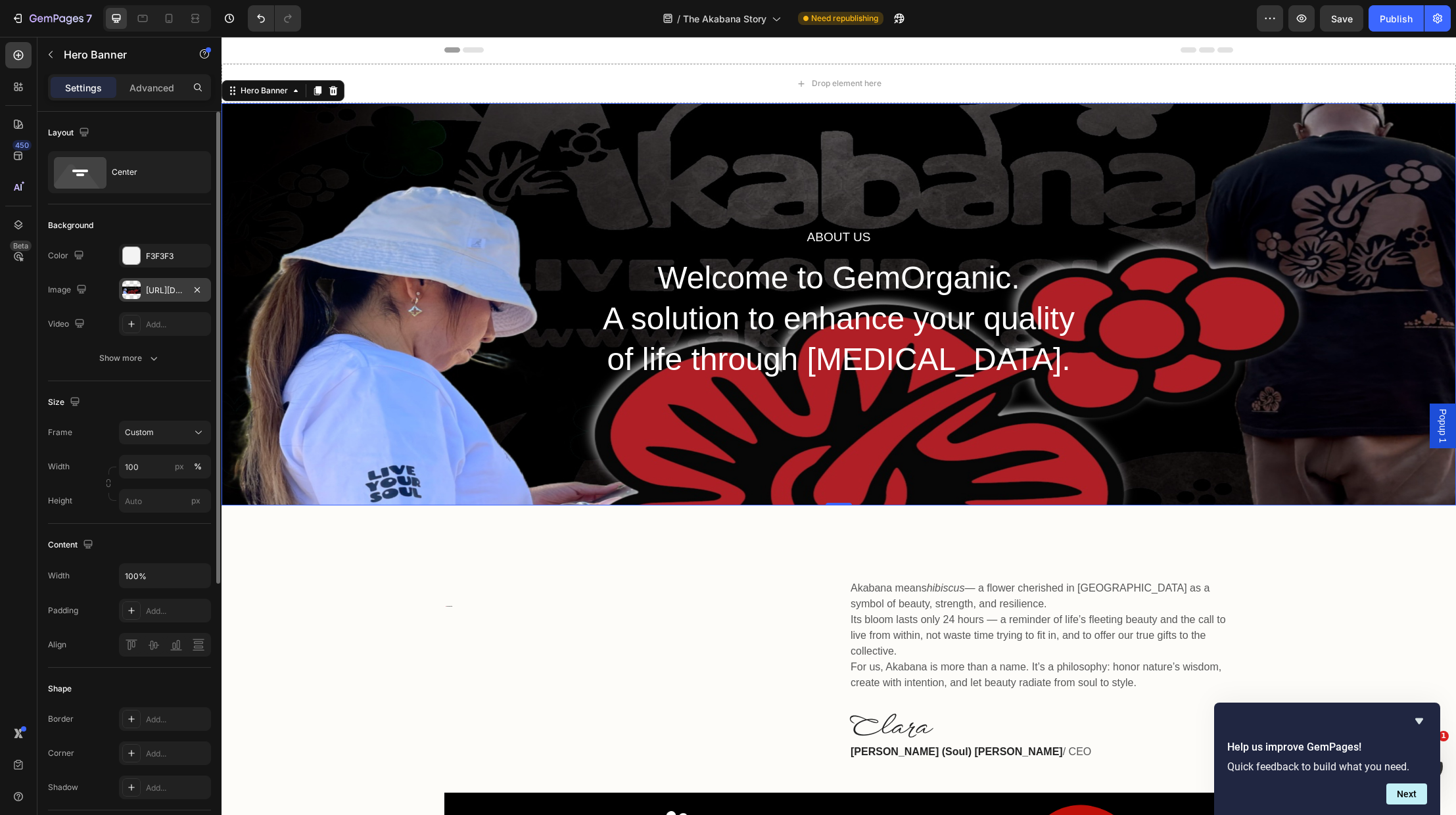
click at [139, 290] on div at bounding box center [131, 290] width 19 height 19
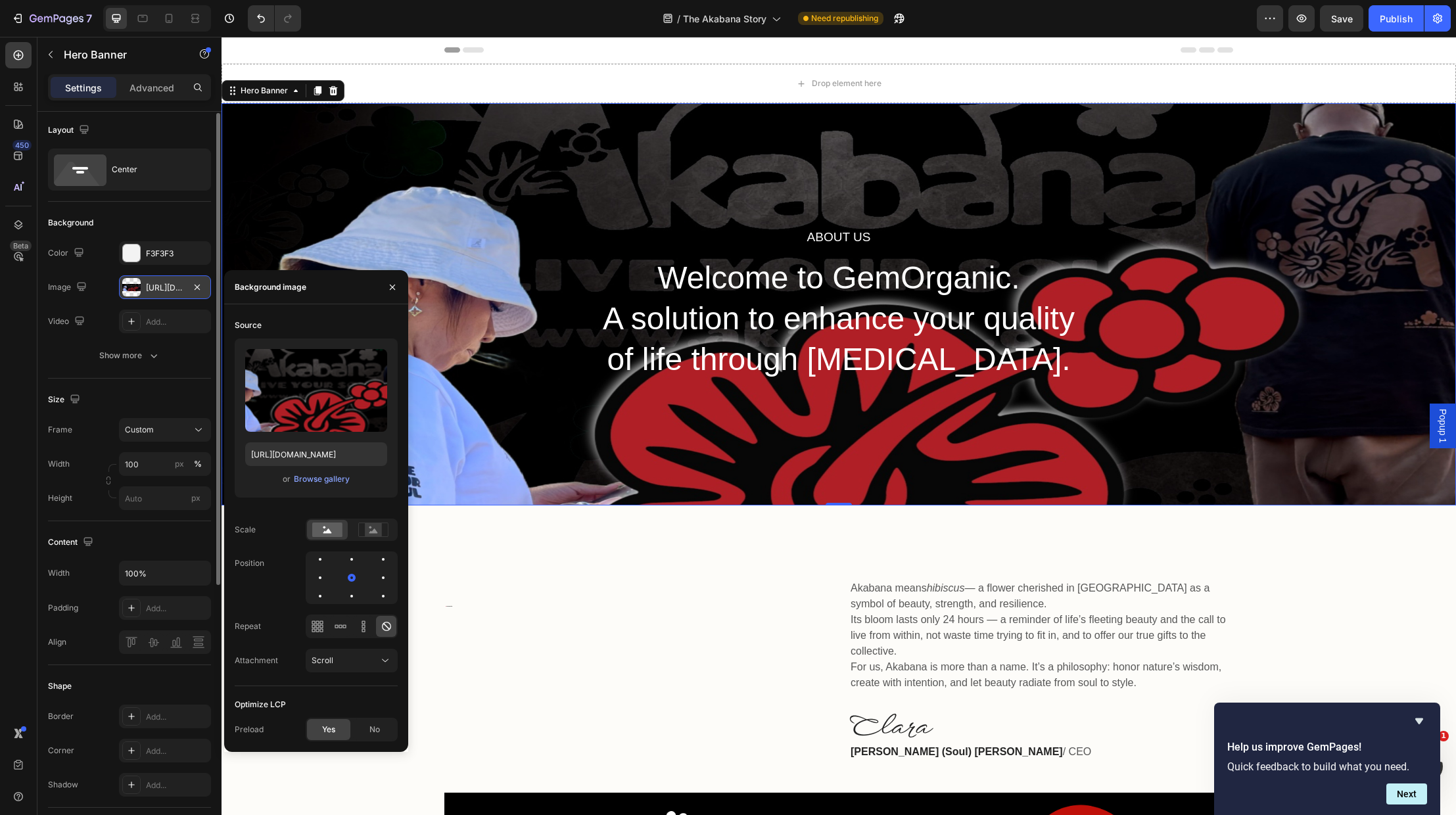
scroll to position [3, 0]
click at [150, 285] on div "[URL][DOMAIN_NAME]" at bounding box center [165, 288] width 38 height 12
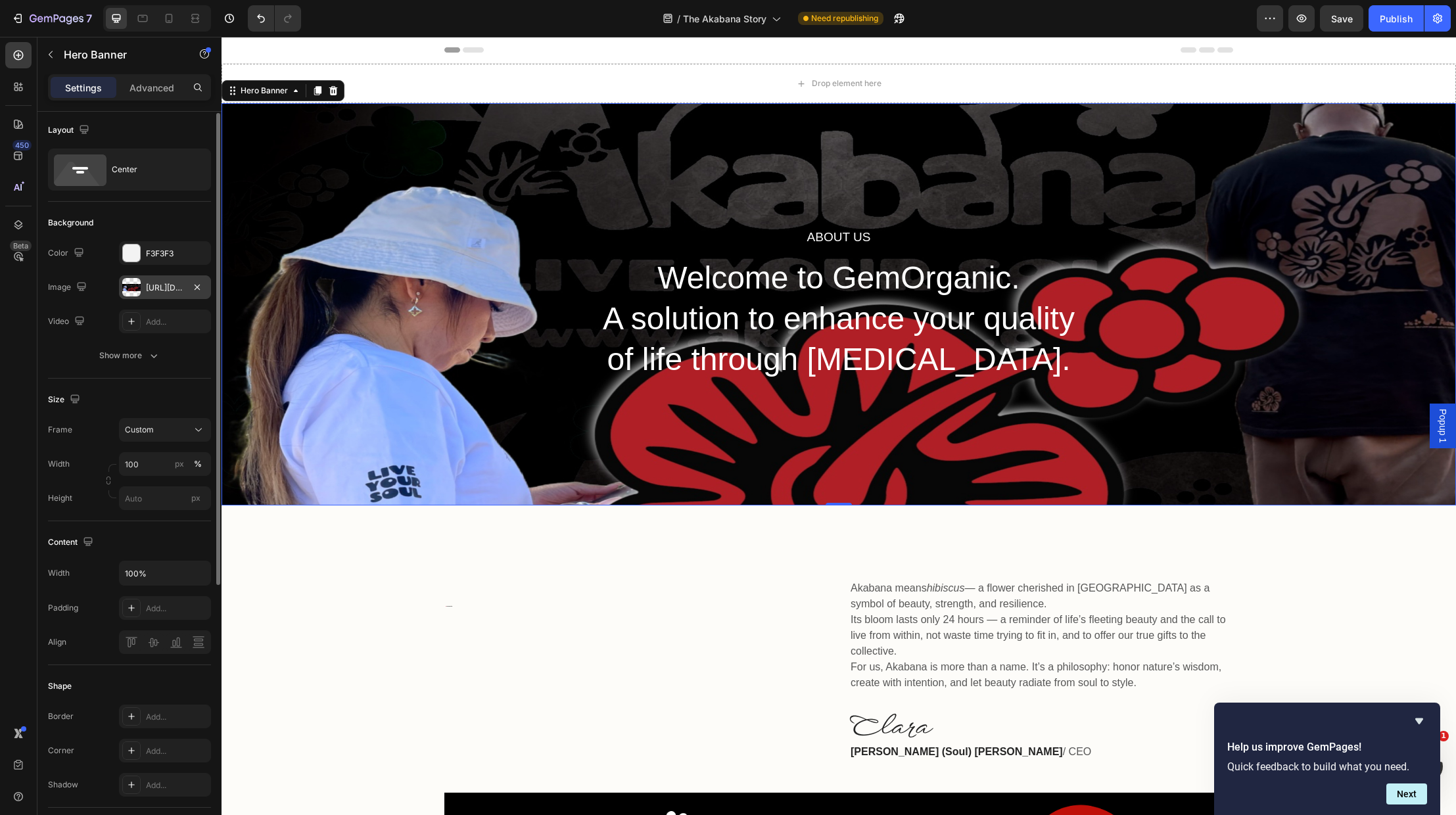
click at [150, 285] on div "[URL][DOMAIN_NAME]" at bounding box center [165, 288] width 38 height 12
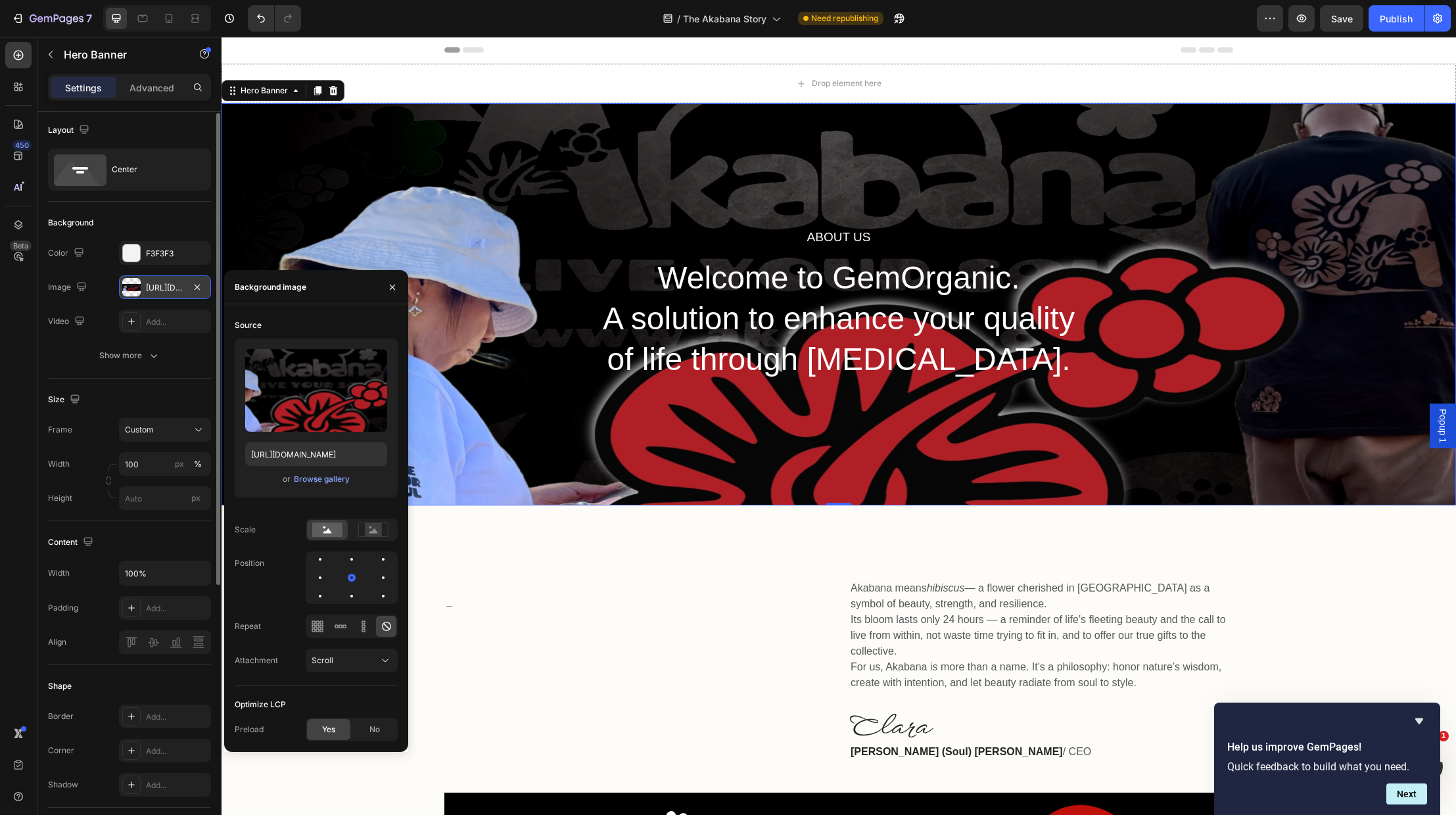
click at [150, 285] on div "[URL][DOMAIN_NAME]" at bounding box center [165, 288] width 38 height 12
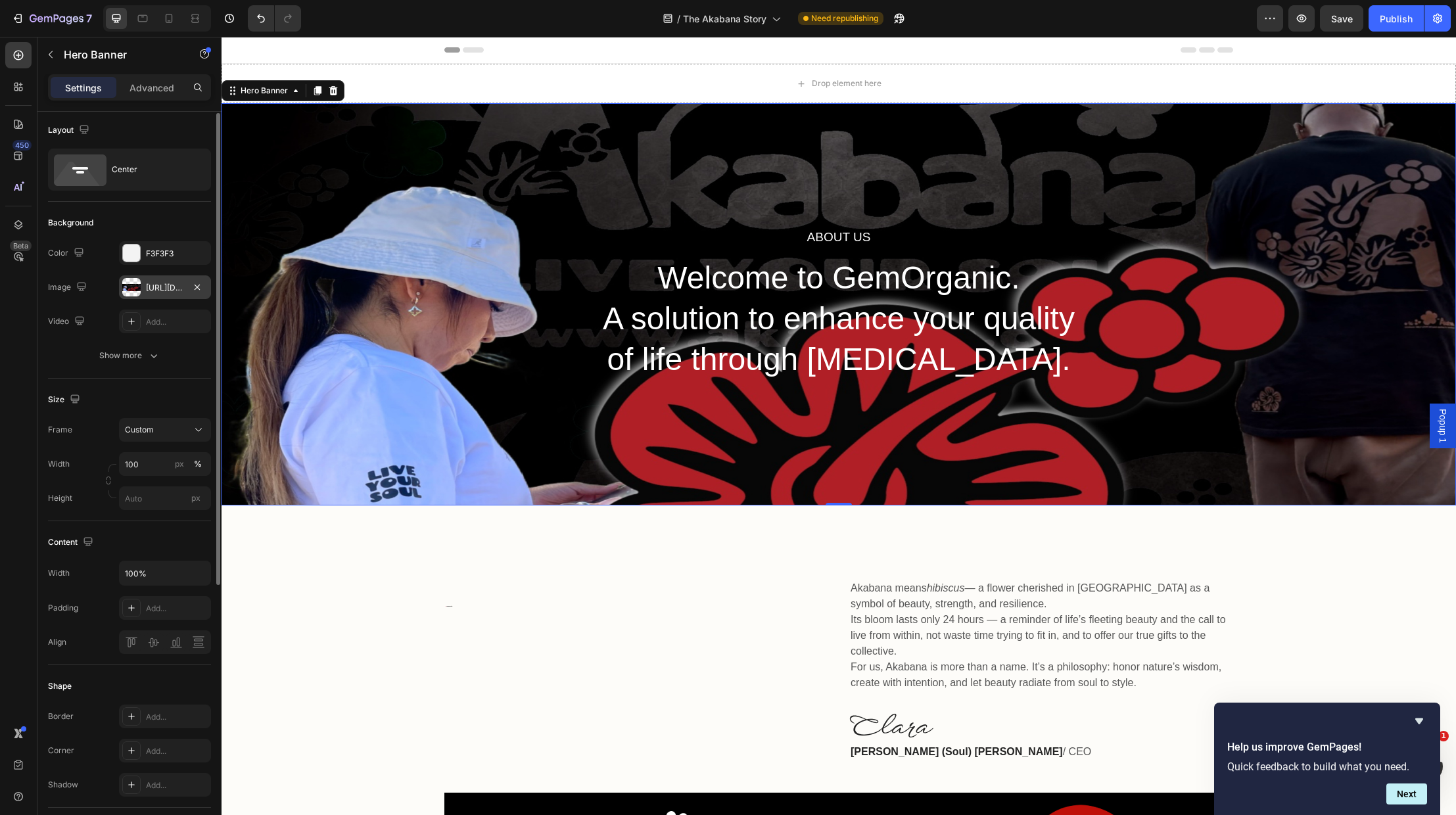
click at [150, 285] on div "[URL][DOMAIN_NAME]" at bounding box center [165, 288] width 38 height 12
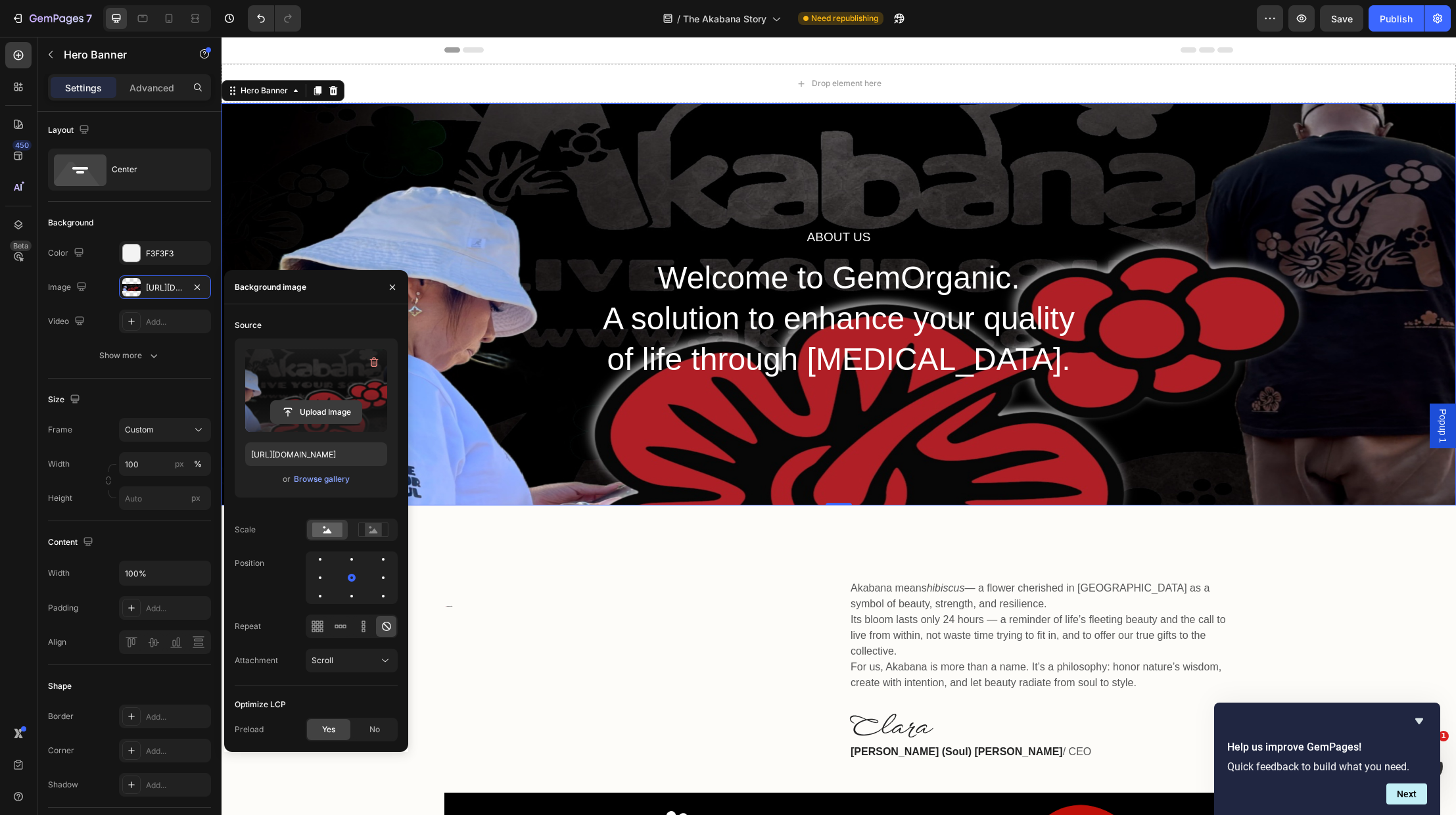
click at [320, 411] on input "file" at bounding box center [316, 412] width 91 height 23
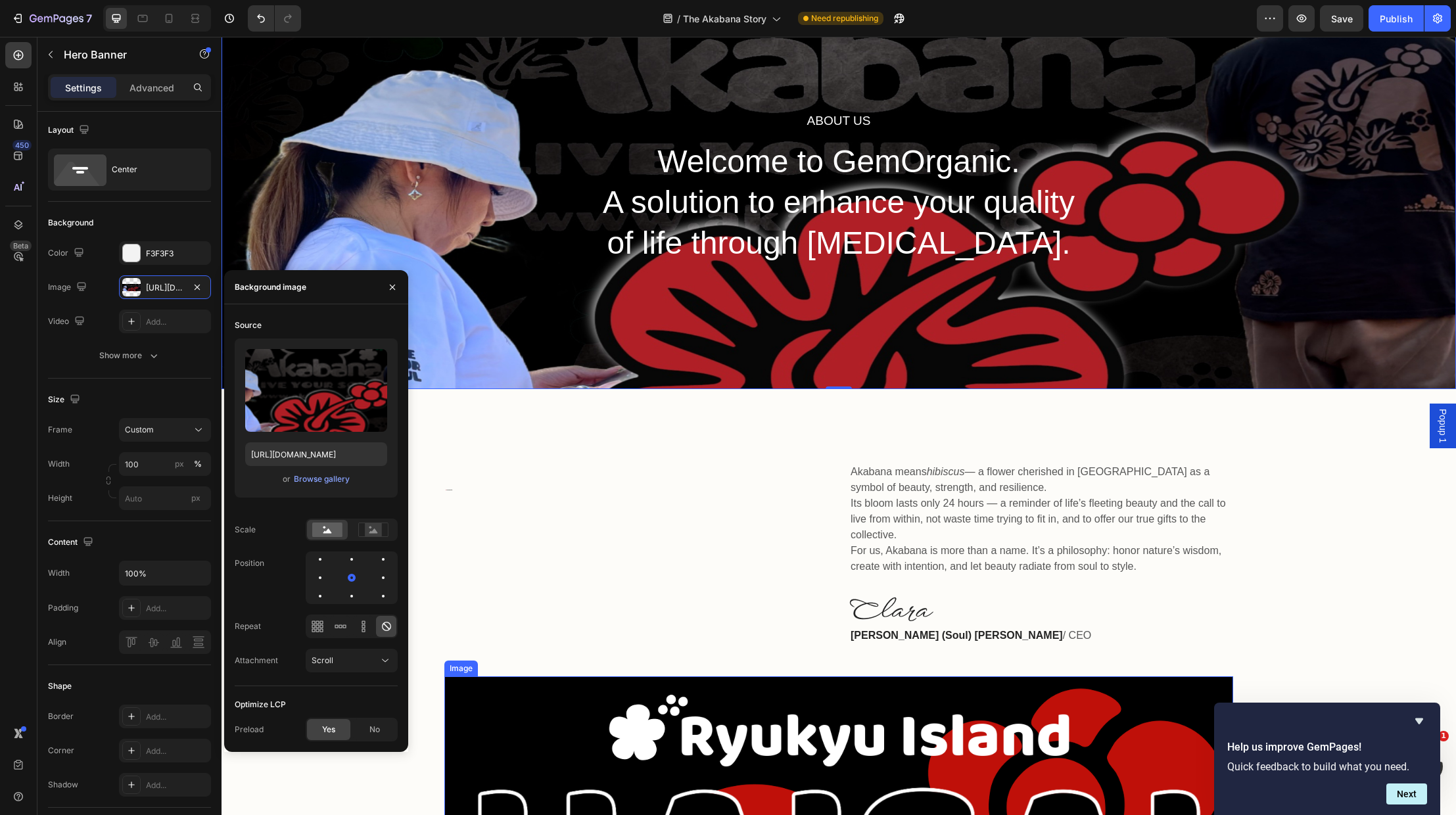
scroll to position [117, 0]
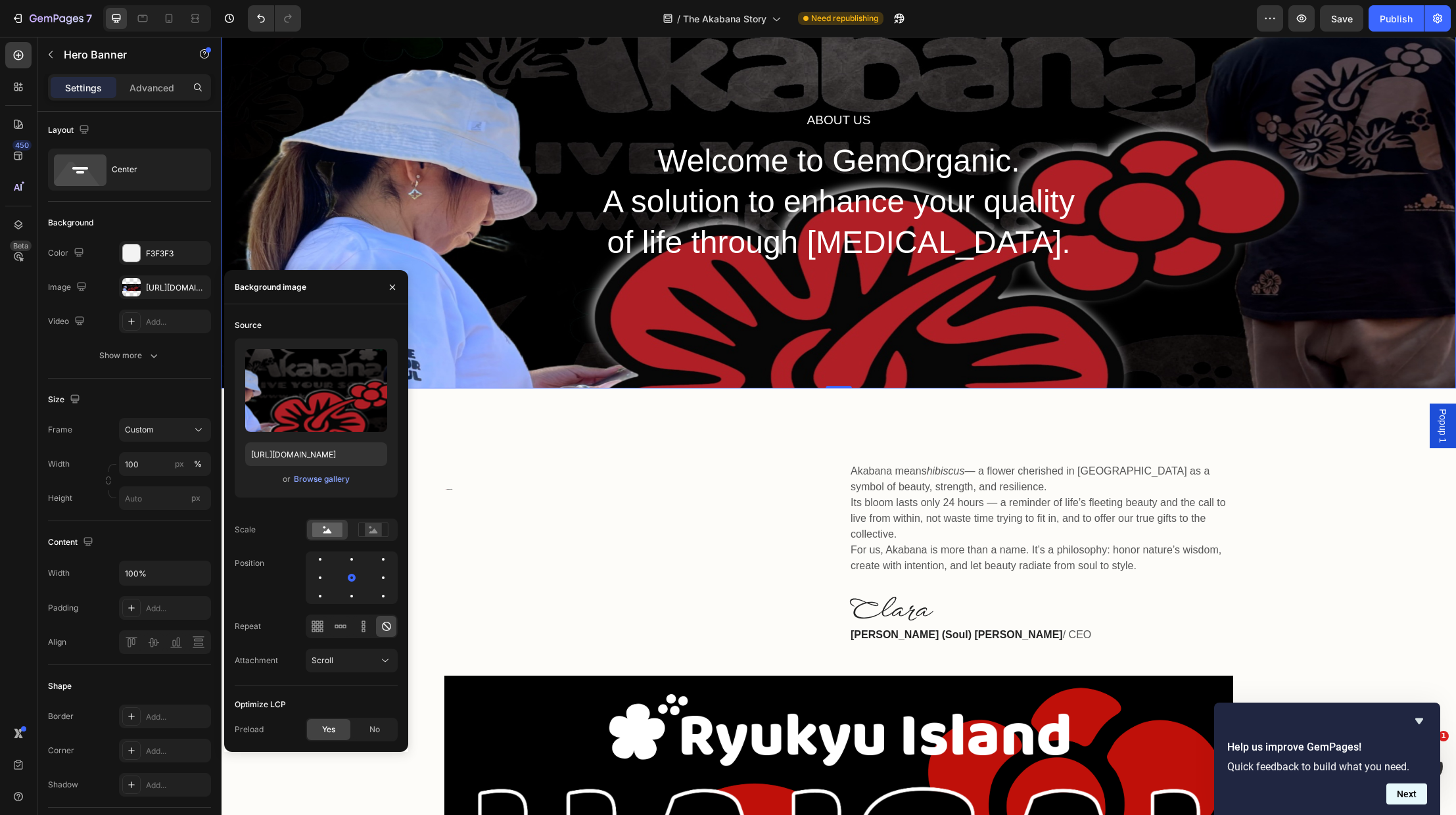
click at [1413, 803] on button "Next" at bounding box center [1407, 794] width 41 height 21
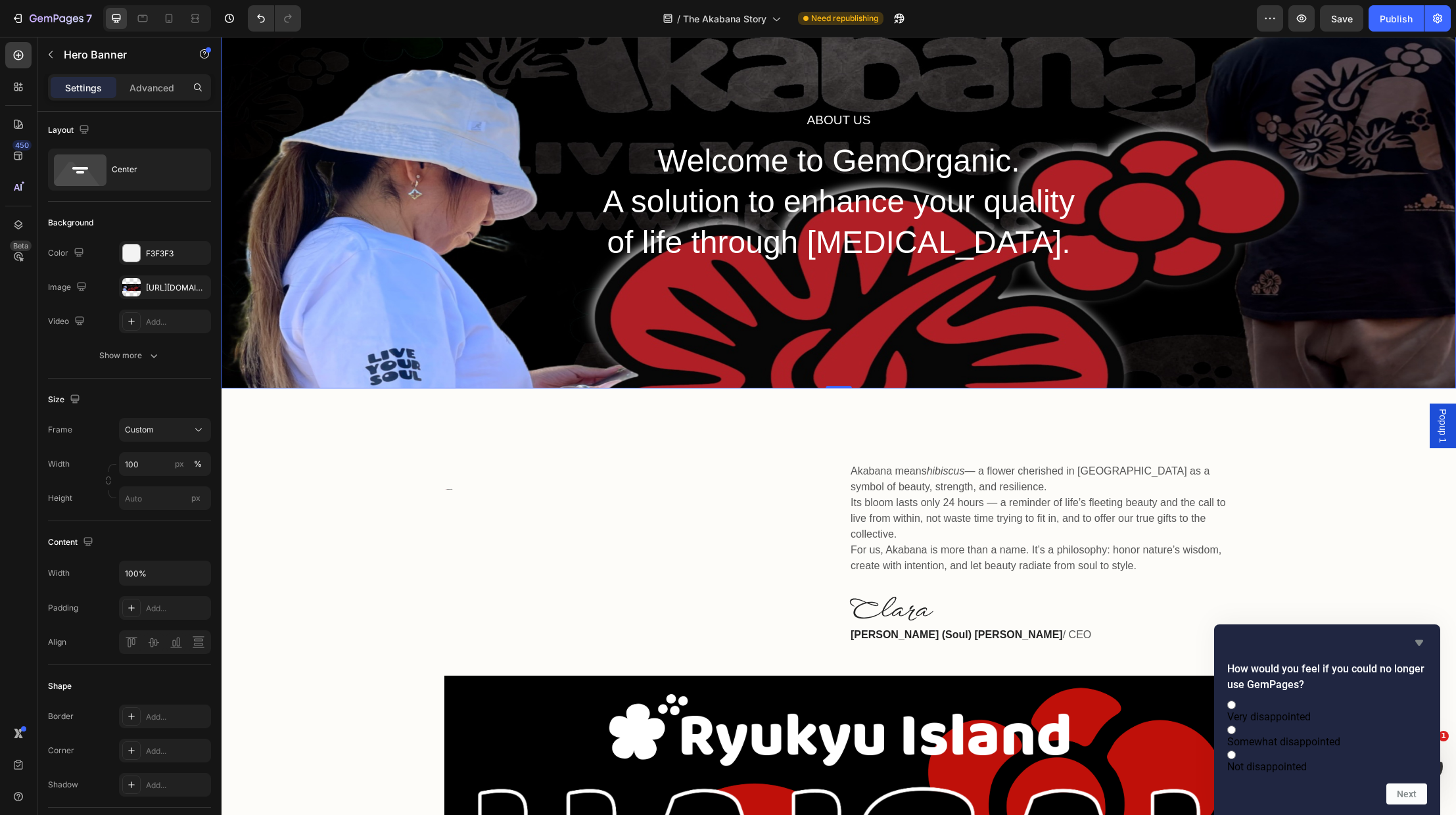
click at [1418, 641] on icon "Hide survey" at bounding box center [1419, 643] width 8 height 6
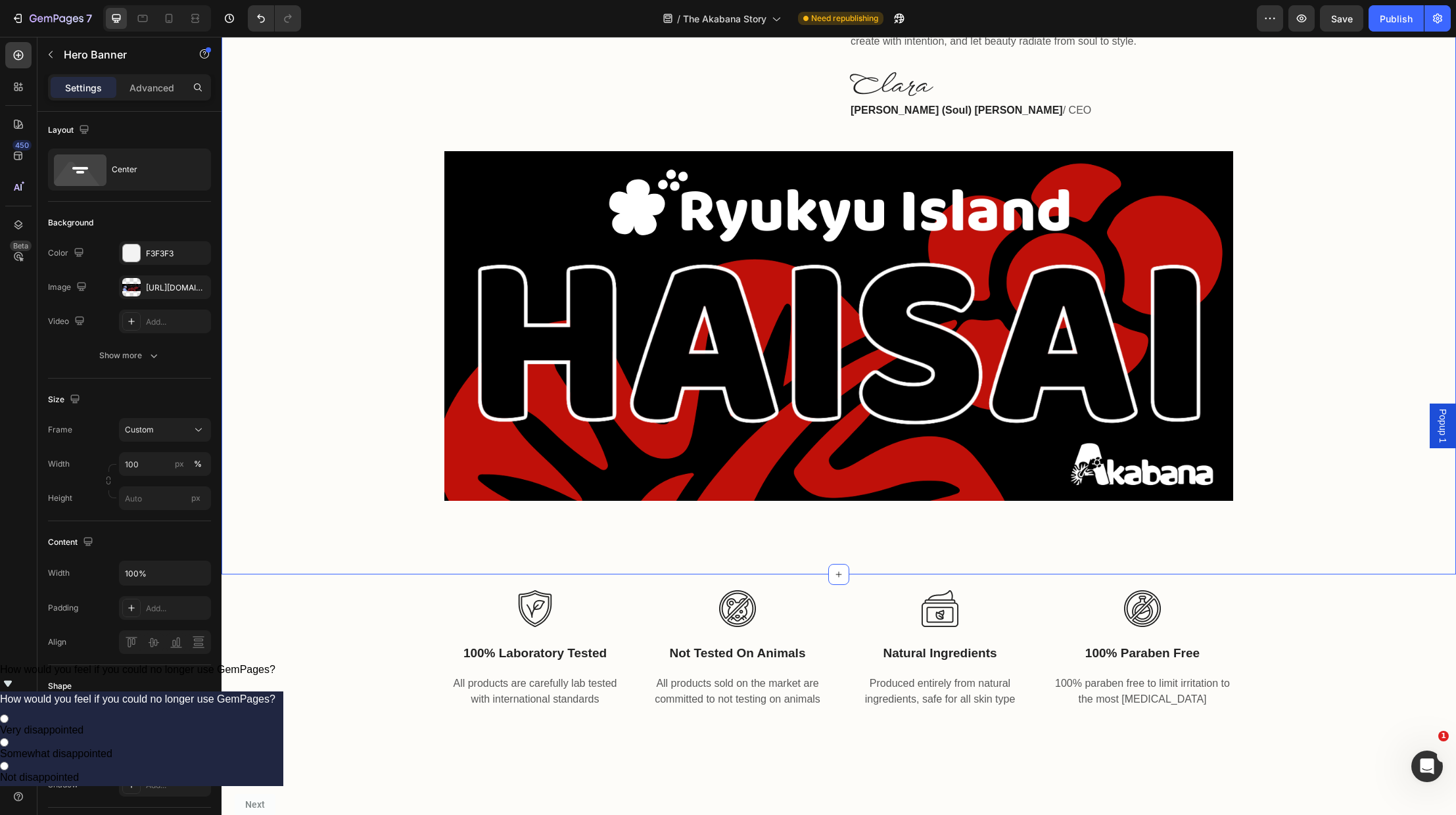
scroll to position [831, 0]
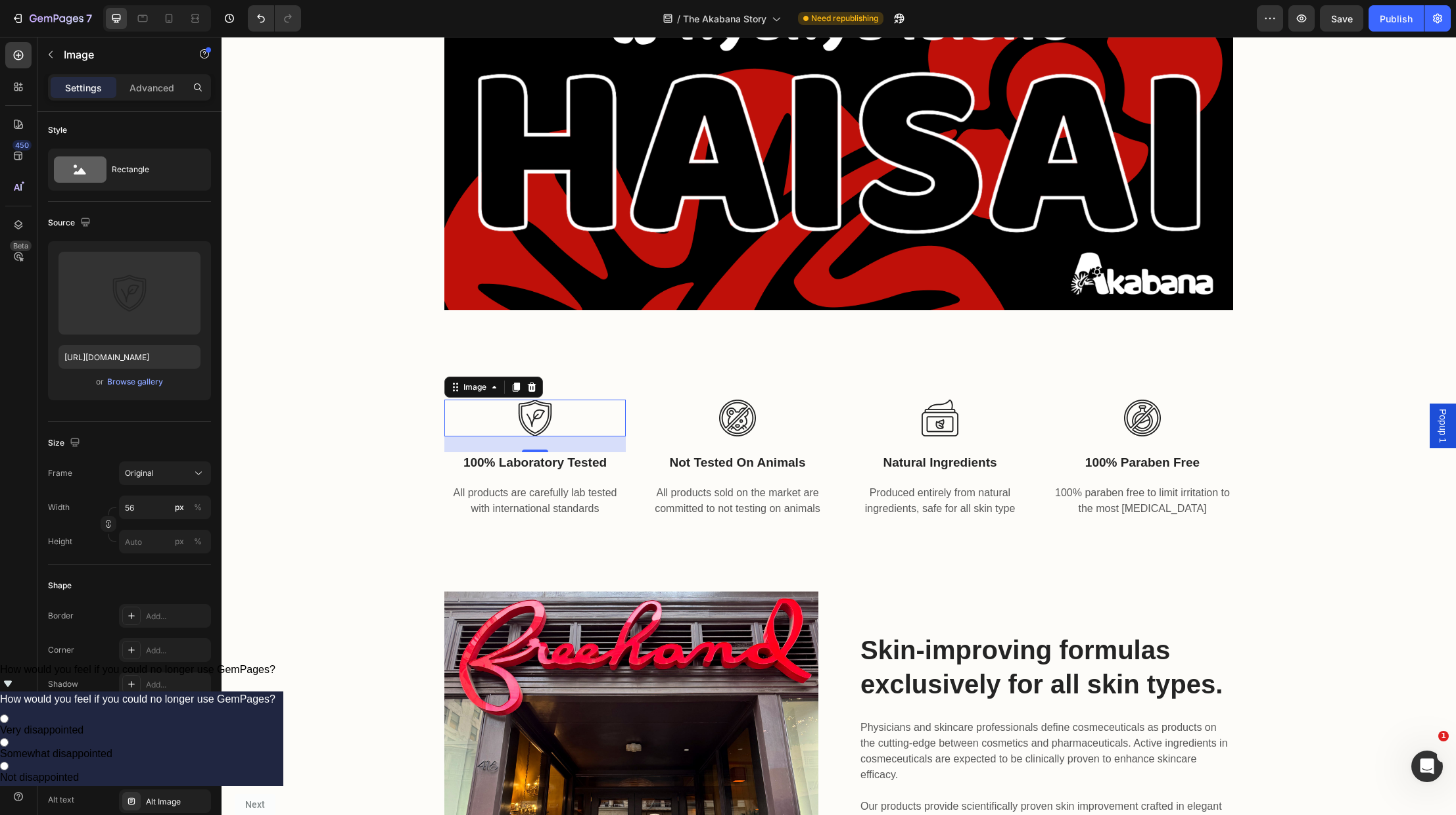
click at [532, 417] on img at bounding box center [535, 418] width 37 height 37
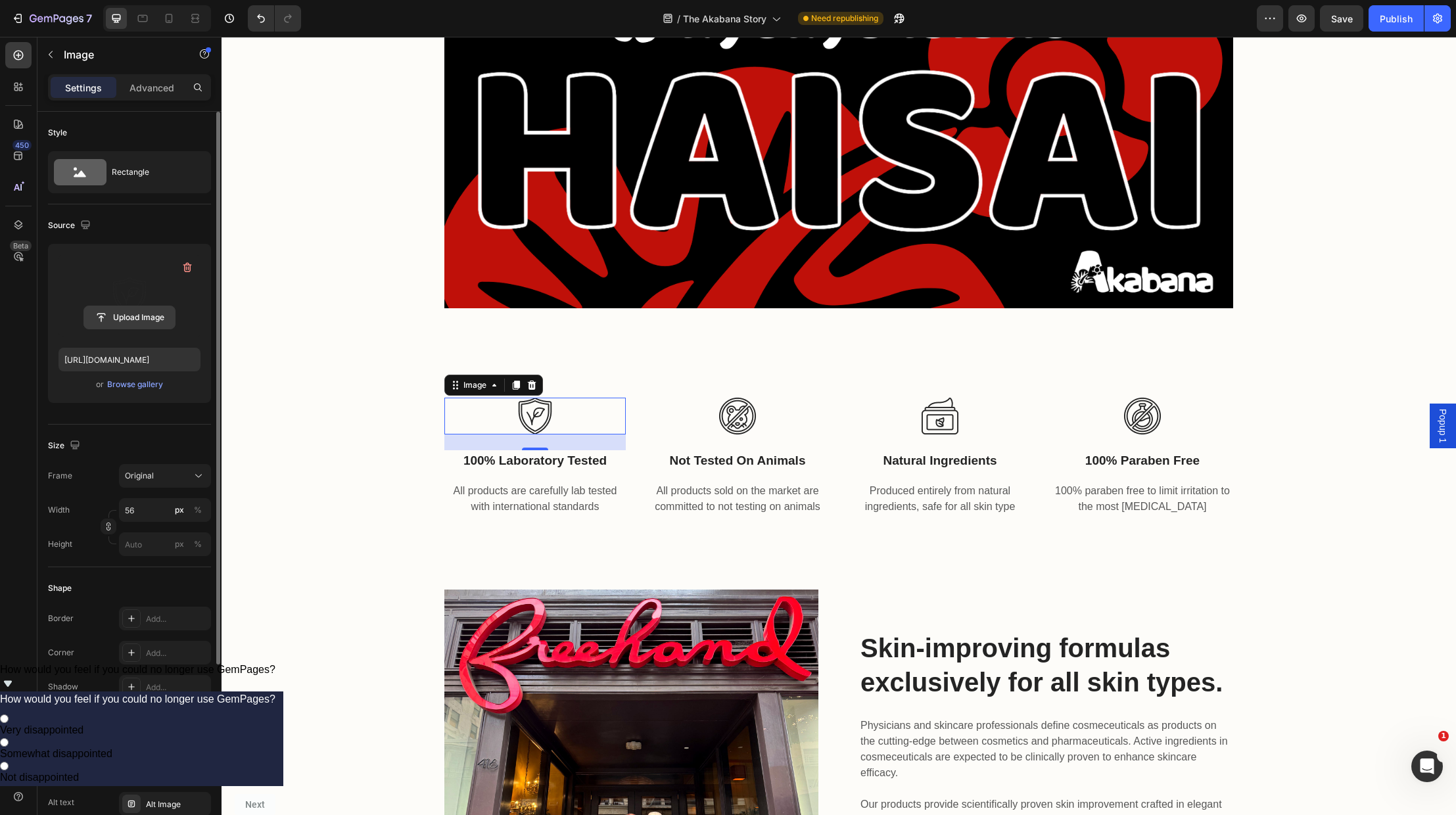
click at [132, 317] on input "file" at bounding box center [130, 317] width 91 height 23
type input "[URL][DOMAIN_NAME]"
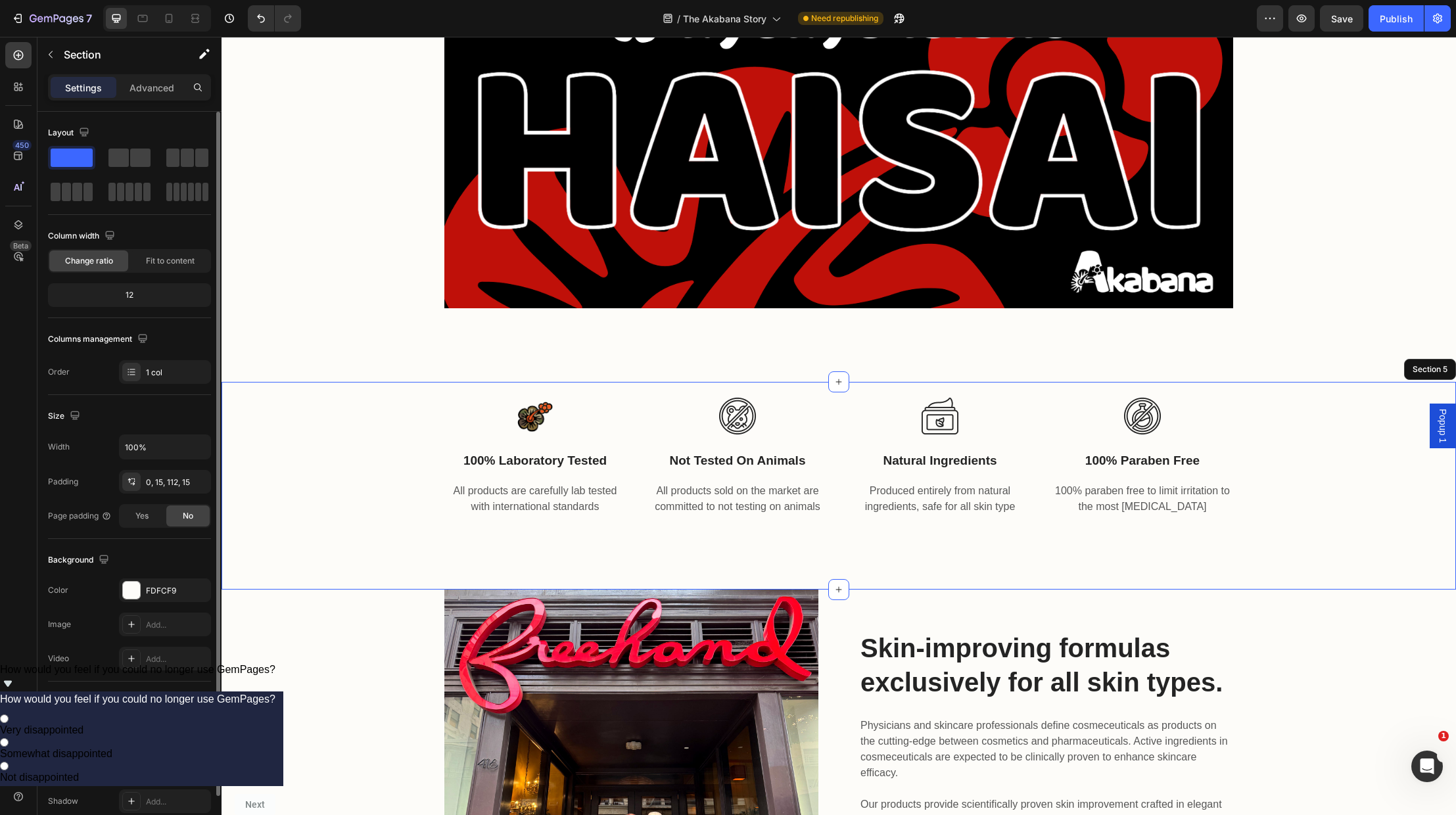
click at [369, 432] on div "Image 24 100% laboratory tested Text block All products are carefully lab teste…" at bounding box center [839, 449] width 1215 height 135
click at [365, 321] on div "🌺 The Akabana Story Heading Akabana means hibiscus — a flower cherished in [GEO…" at bounding box center [839, 26] width 1234 height 711
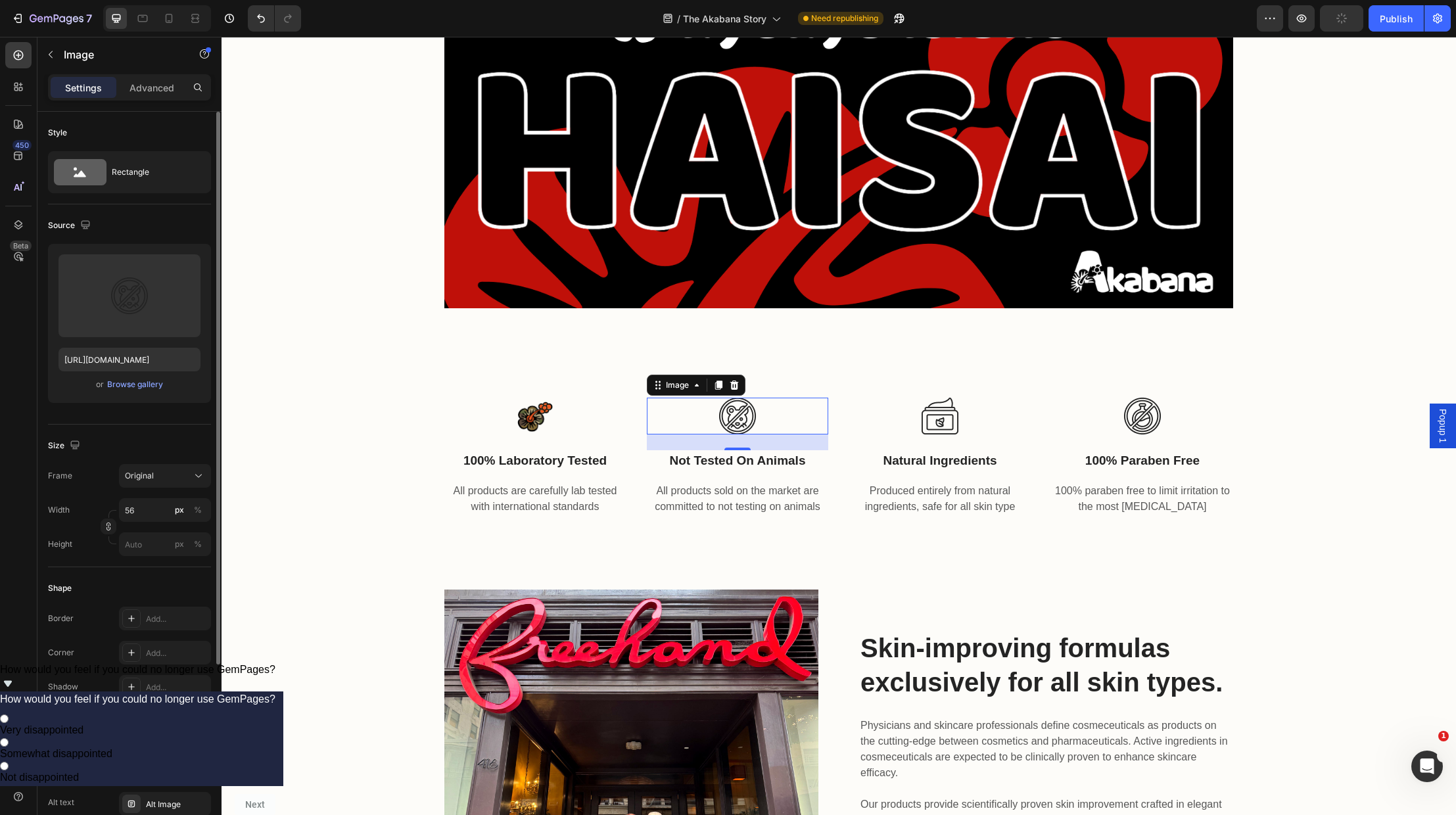
click at [739, 413] on img at bounding box center [738, 416] width 37 height 37
click at [124, 314] on input "file" at bounding box center [130, 317] width 91 height 23
type input "[URL][DOMAIN_NAME]"
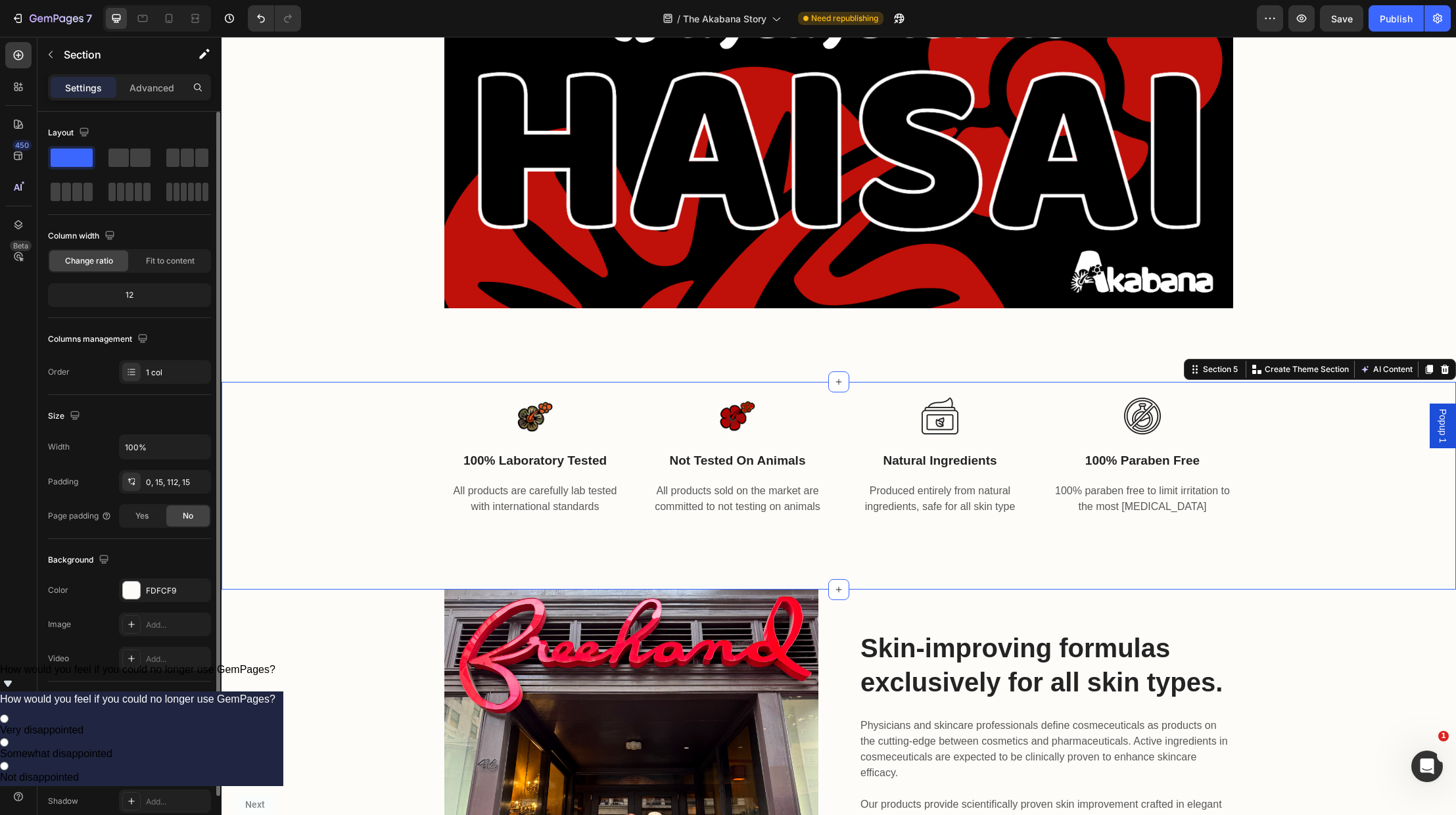
click at [1128, 548] on div "Image 100% laboratory tested Text block All products are carefully lab tested w…" at bounding box center [839, 486] width 1234 height 209
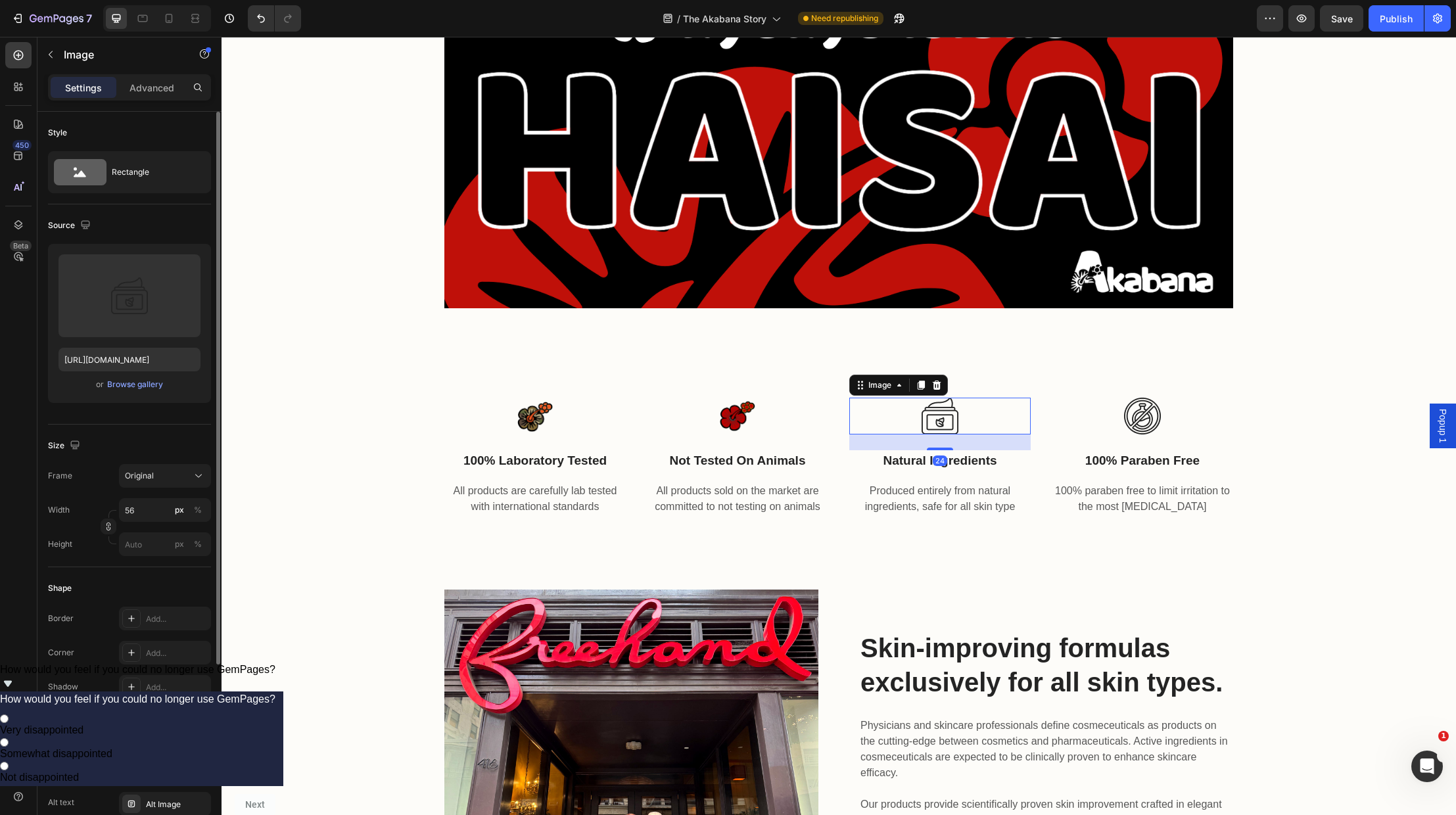
click at [931, 417] on img at bounding box center [940, 416] width 37 height 37
click at [135, 317] on input "file" at bounding box center [130, 317] width 91 height 23
type input "[URL][DOMAIN_NAME]"
click at [1141, 418] on img at bounding box center [1142, 416] width 37 height 37
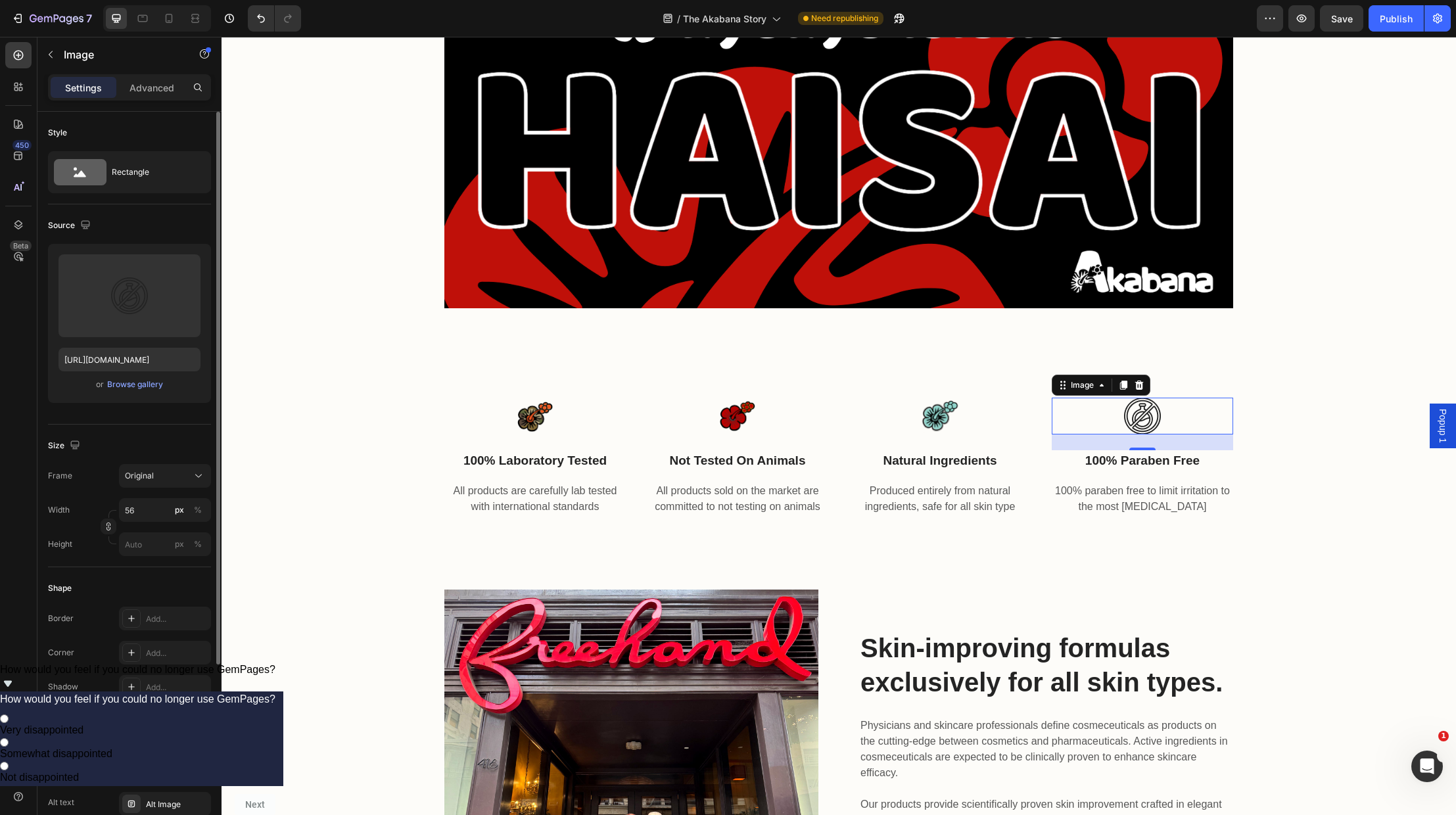
click at [1141, 418] on img at bounding box center [1142, 416] width 37 height 37
click at [124, 314] on input "file" at bounding box center [130, 317] width 91 height 23
type input "[URL][DOMAIN_NAME]"
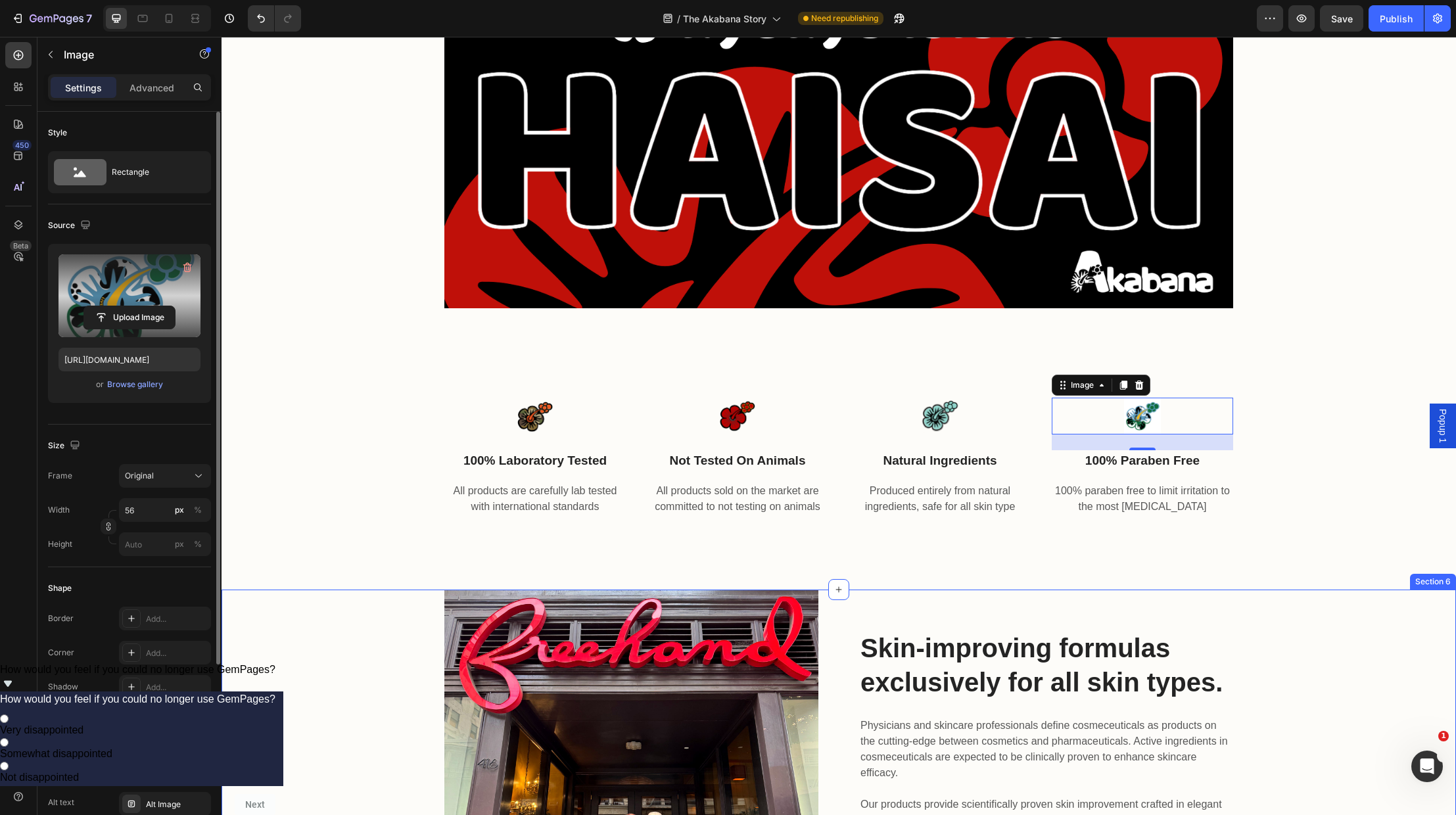
click at [1411, 619] on div "Image Skin-improving formulas exclusively for all skin types. Heading Physician…" at bounding box center [839, 777] width 1215 height 374
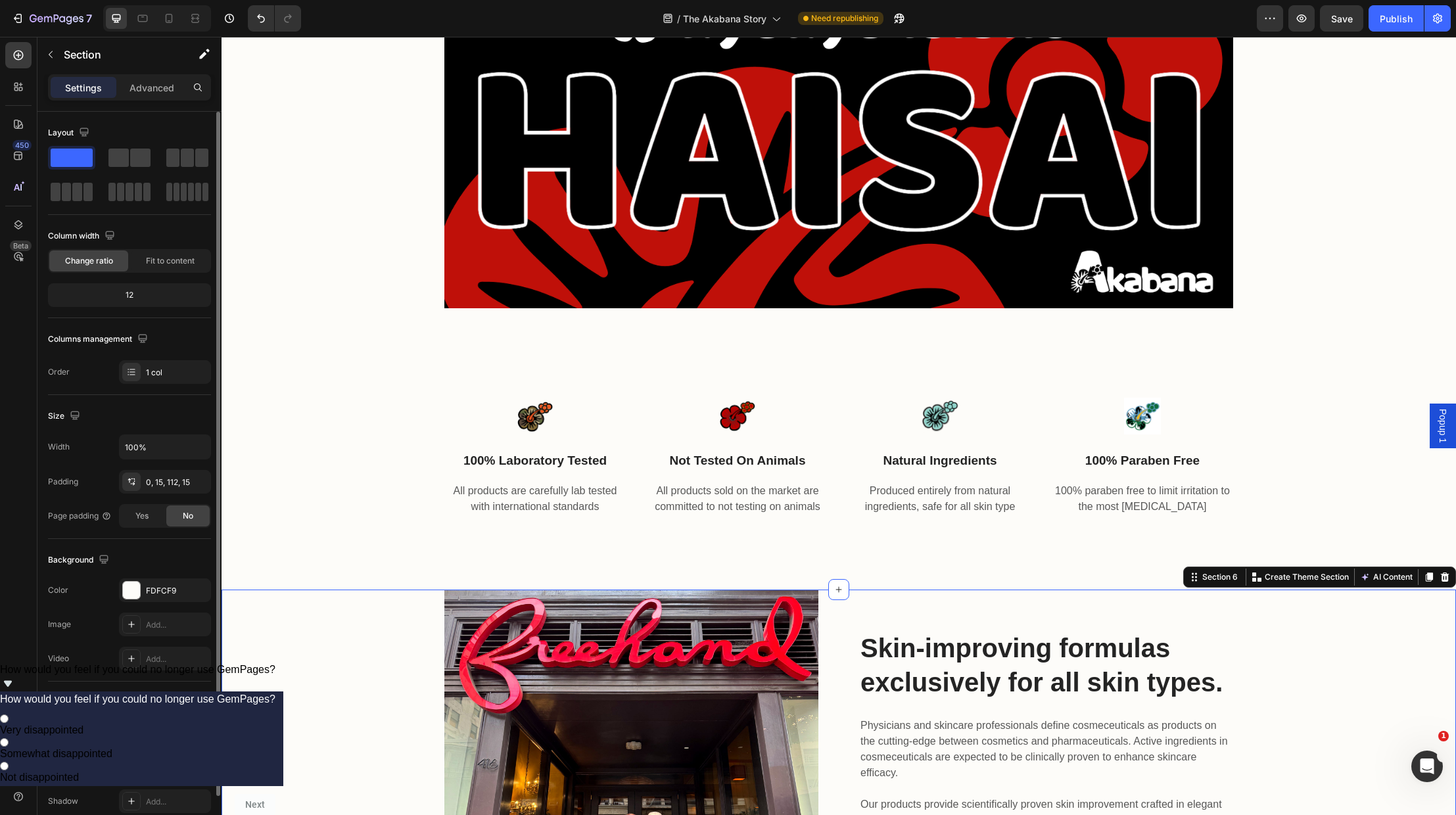
scroll to position [831, 0]
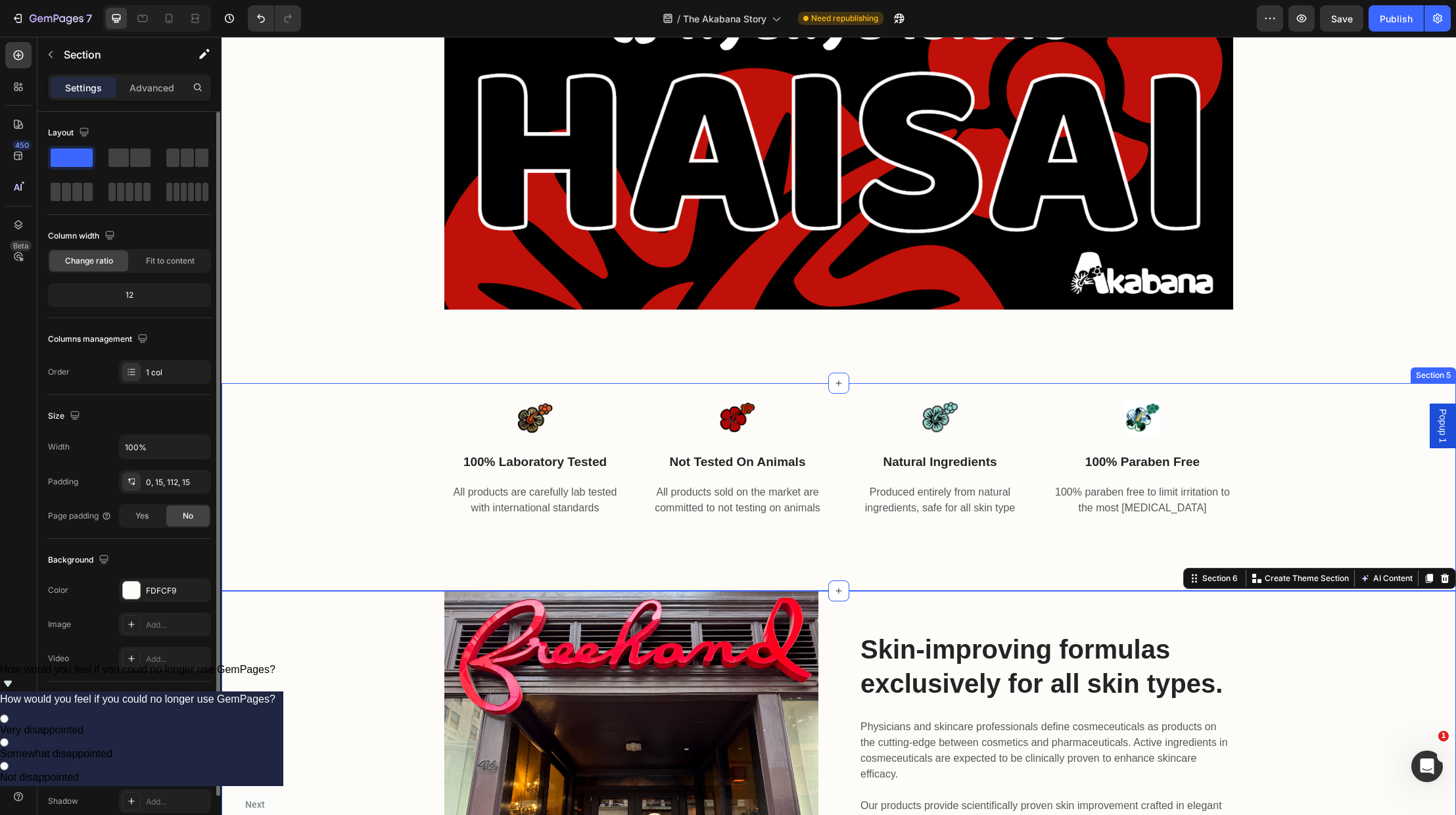
click at [1348, 490] on div "Image 100% laboratory tested Text block All products are carefully lab tested w…" at bounding box center [839, 450] width 1215 height 135
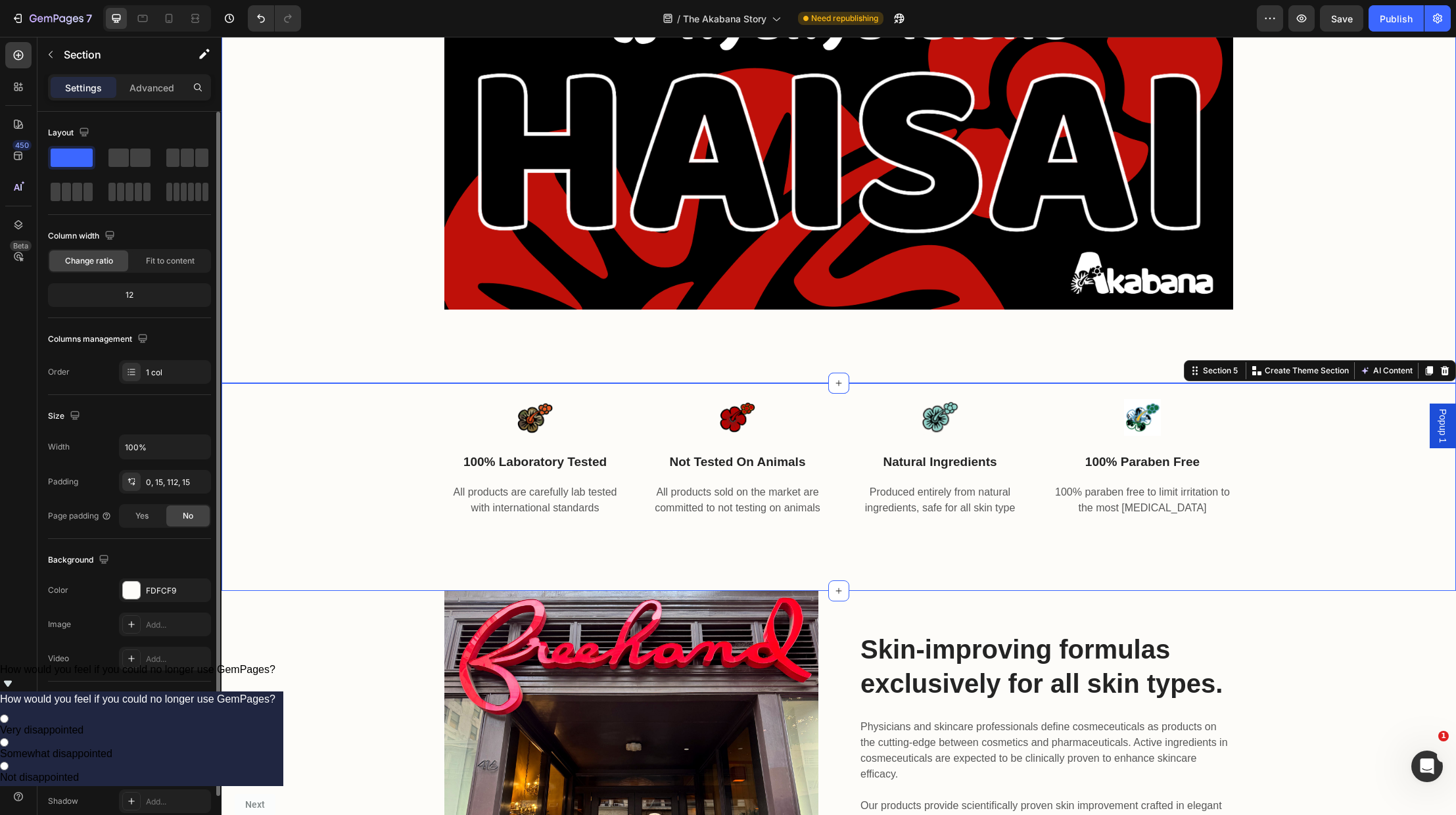
click at [1304, 269] on div "🌺 The Akabana Story Heading Akabana means hibiscus — a flower cherished in [GEO…" at bounding box center [839, 27] width 1215 height 564
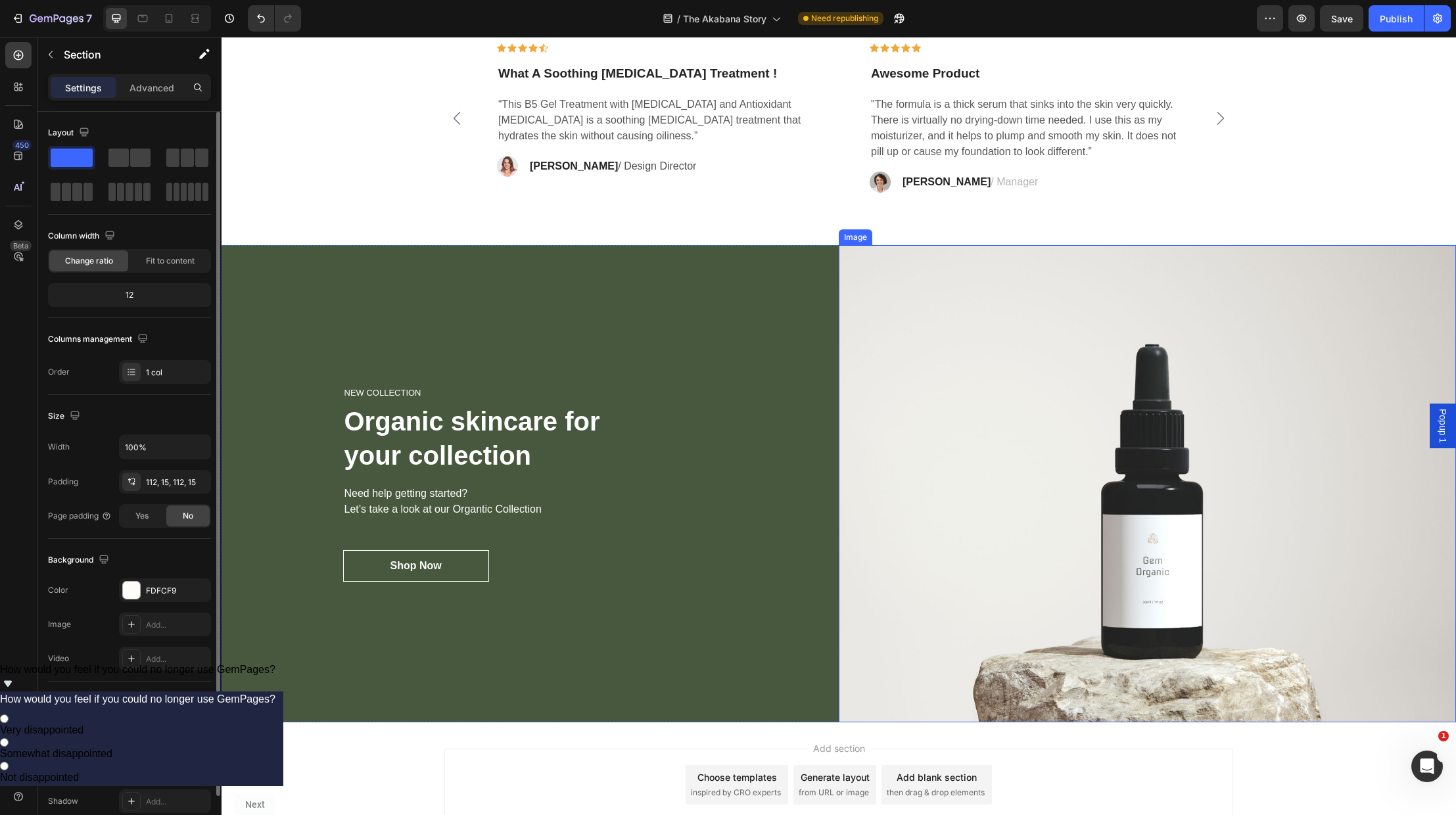
scroll to position [2319, 0]
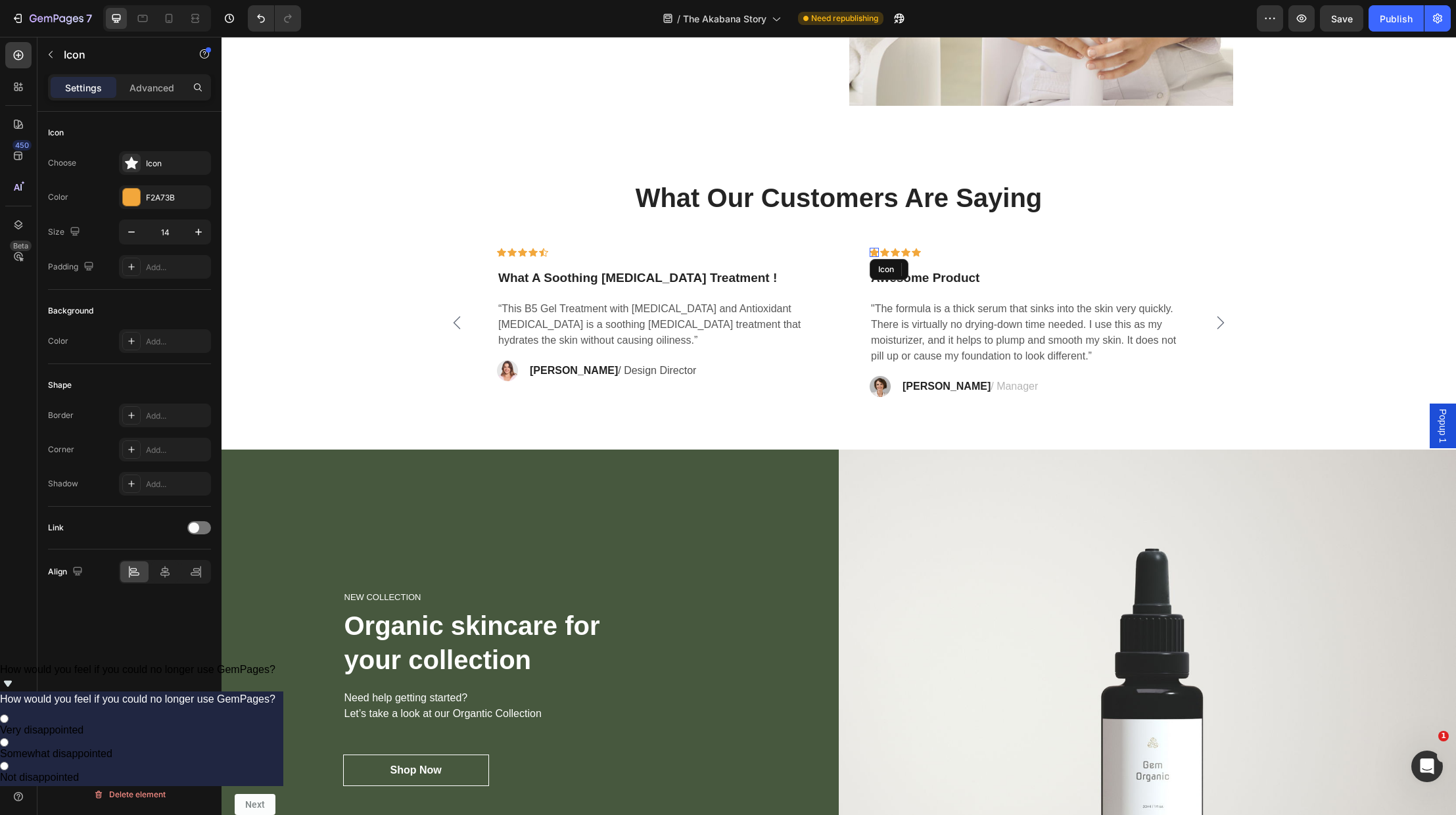
click at [876, 253] on icon at bounding box center [874, 253] width 9 height 8
click at [130, 160] on icon at bounding box center [131, 163] width 13 height 12
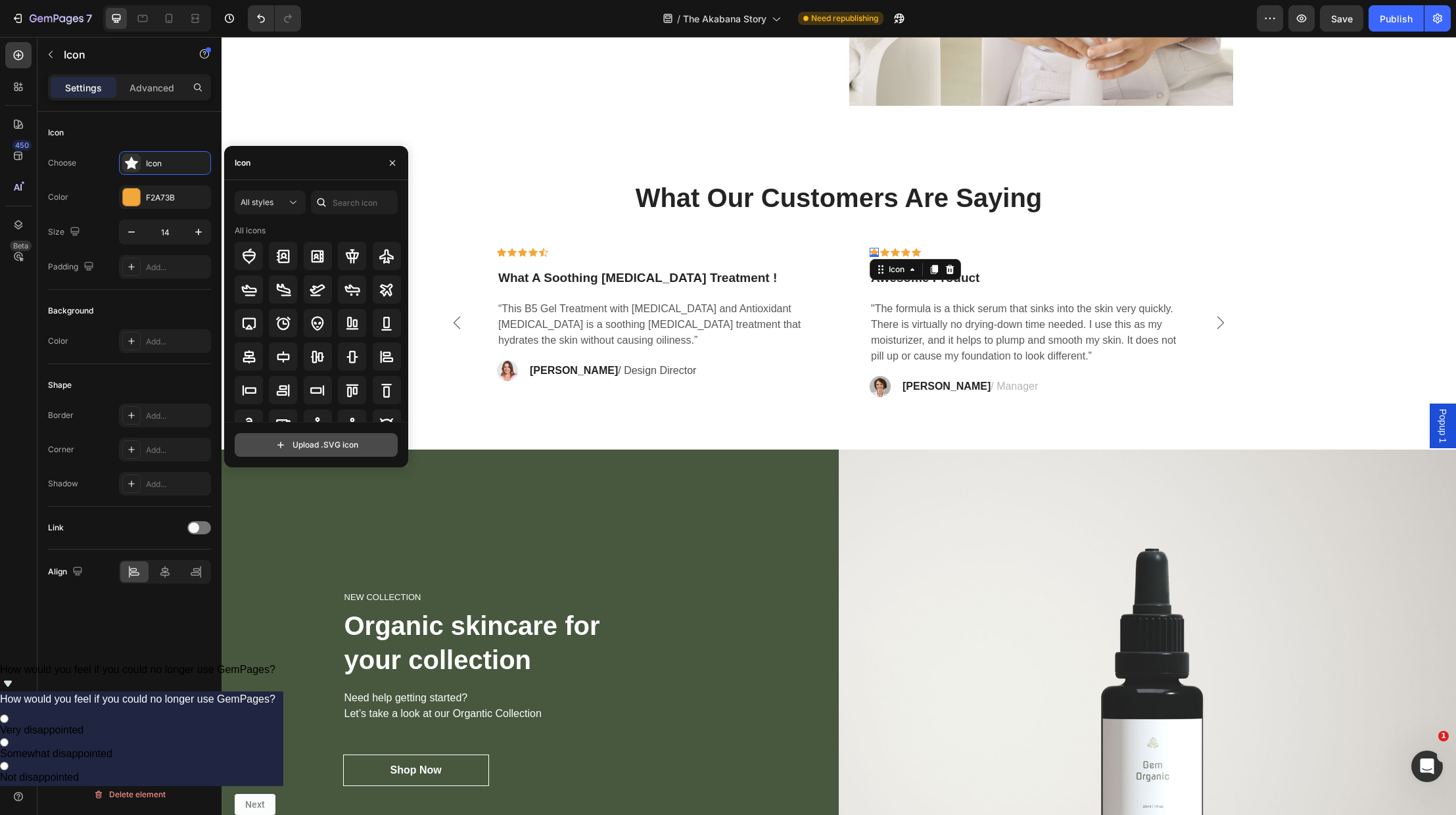
click at [299, 443] on input "file" at bounding box center [316, 445] width 162 height 23
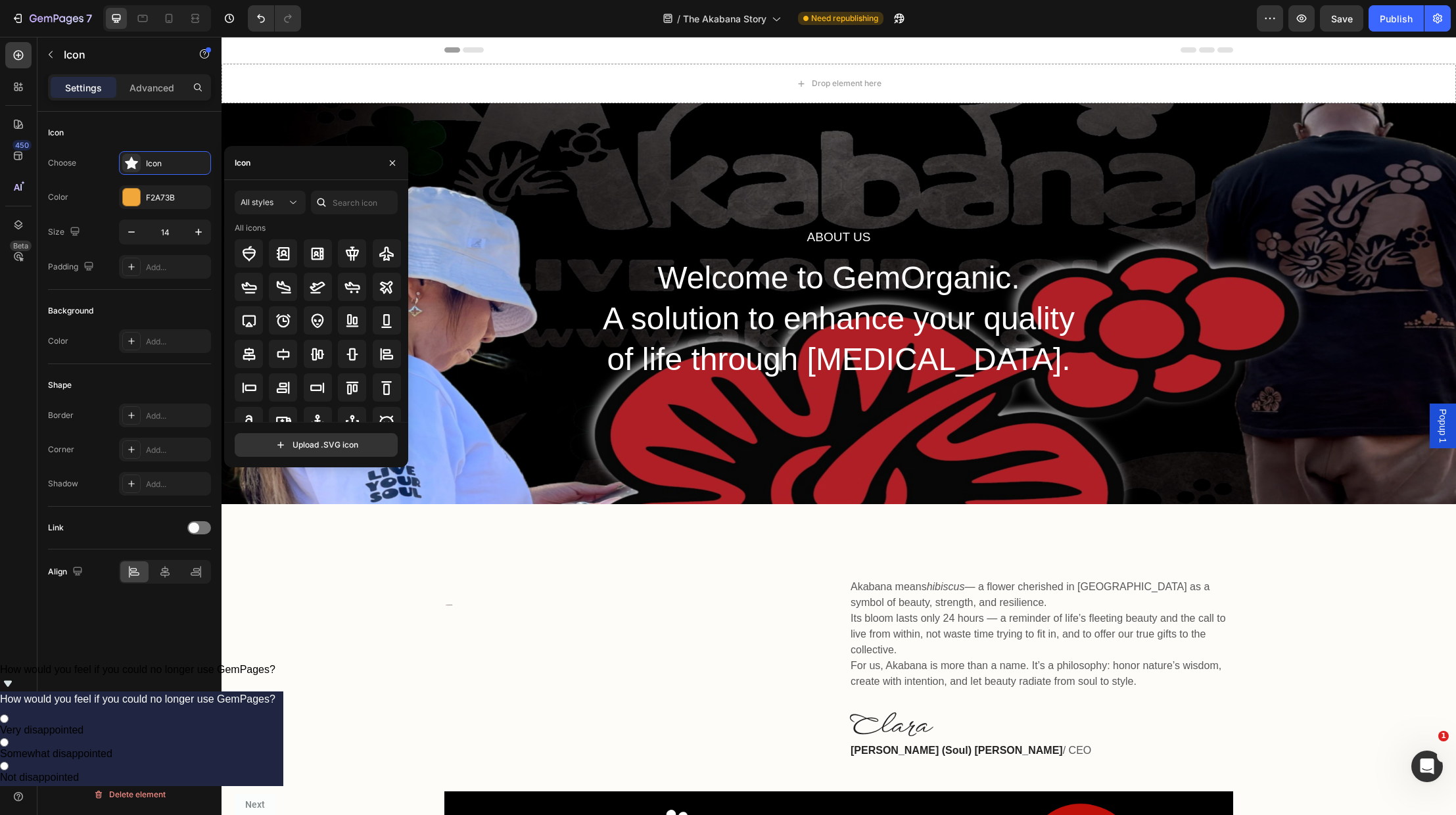
scroll to position [0, 0]
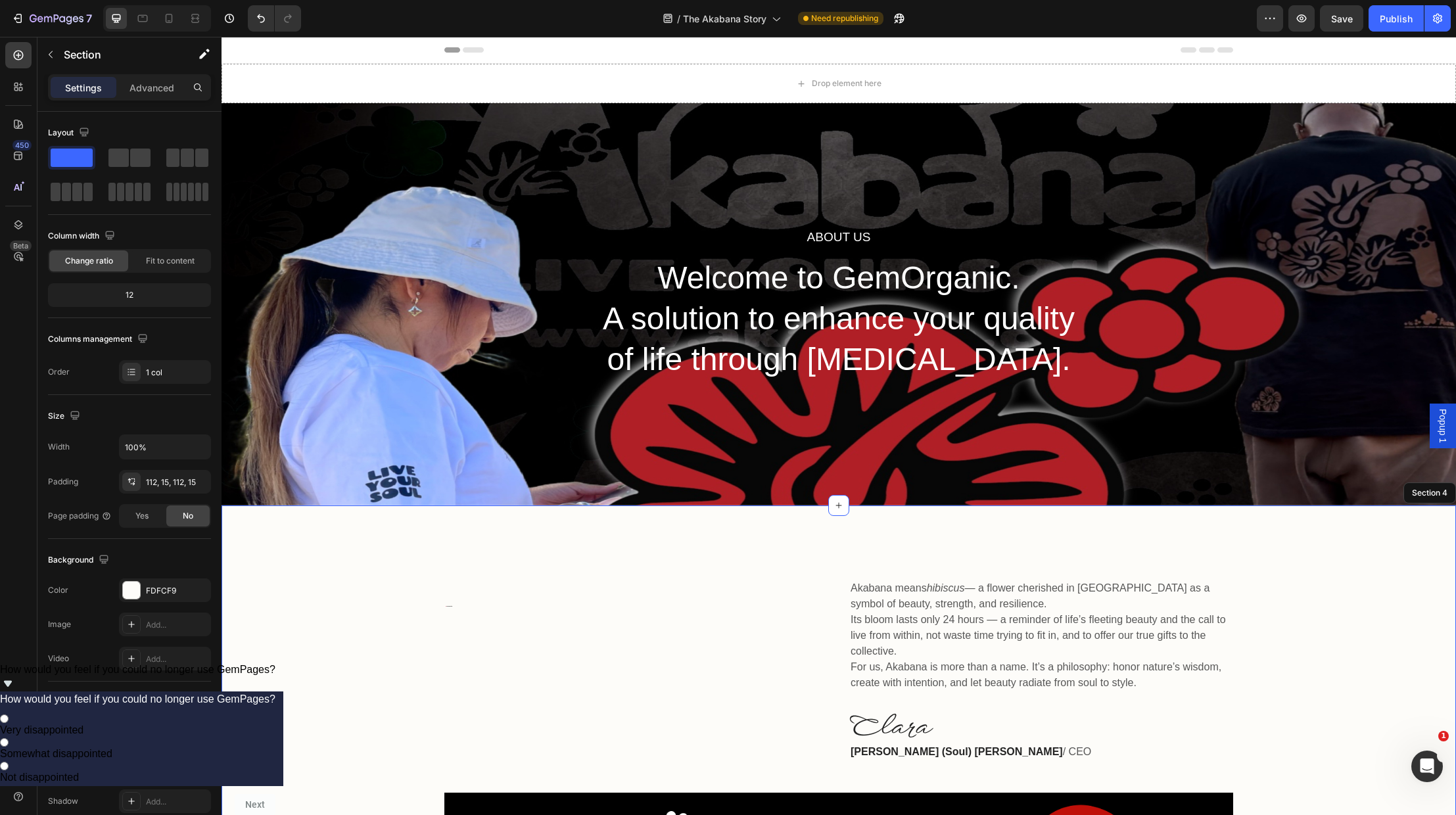
drag, startPoint x: 325, startPoint y: 610, endPoint x: 362, endPoint y: 601, distance: 38.1
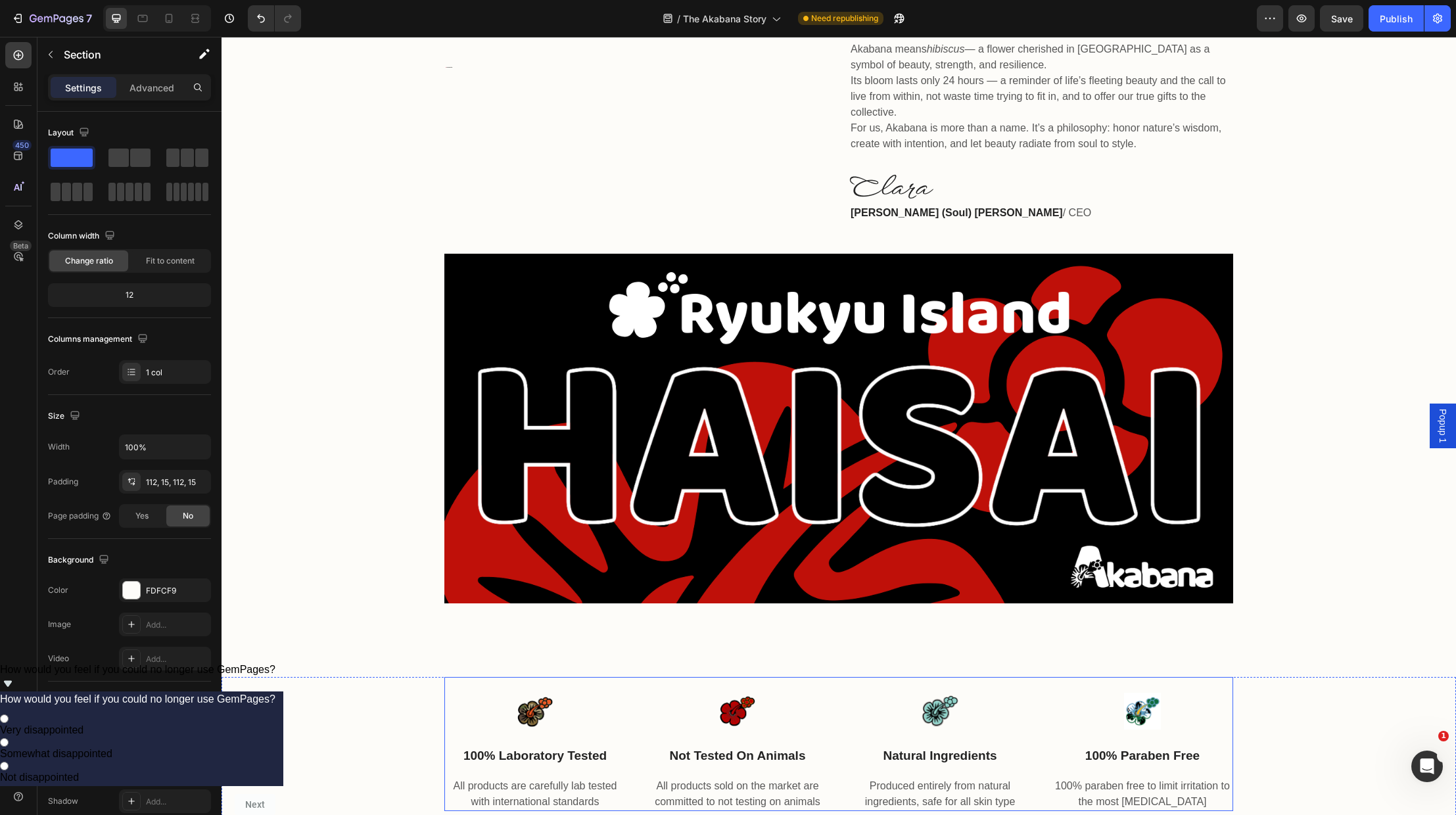
scroll to position [706, 0]
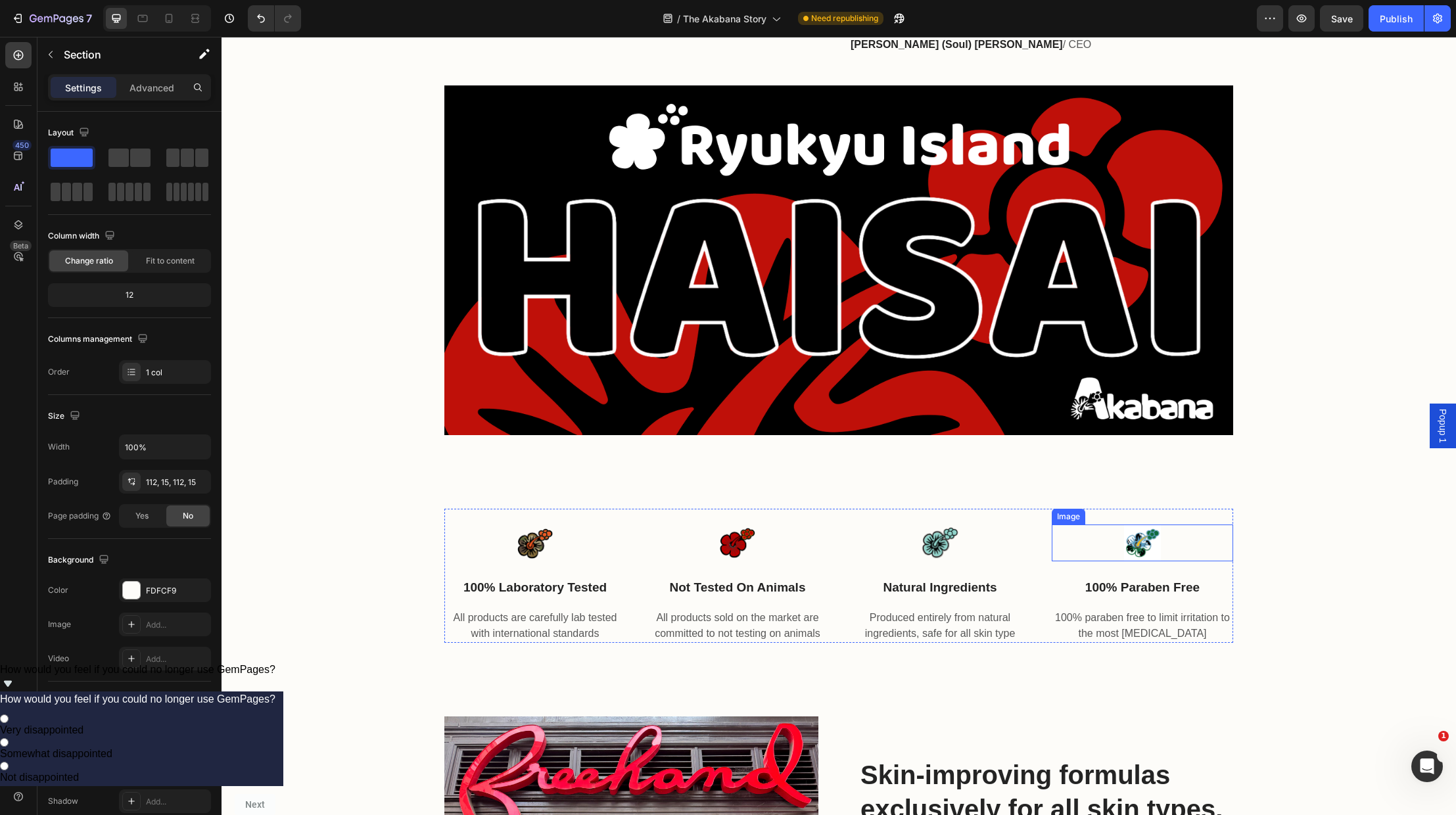
click at [1137, 539] on img at bounding box center [1142, 543] width 37 height 37
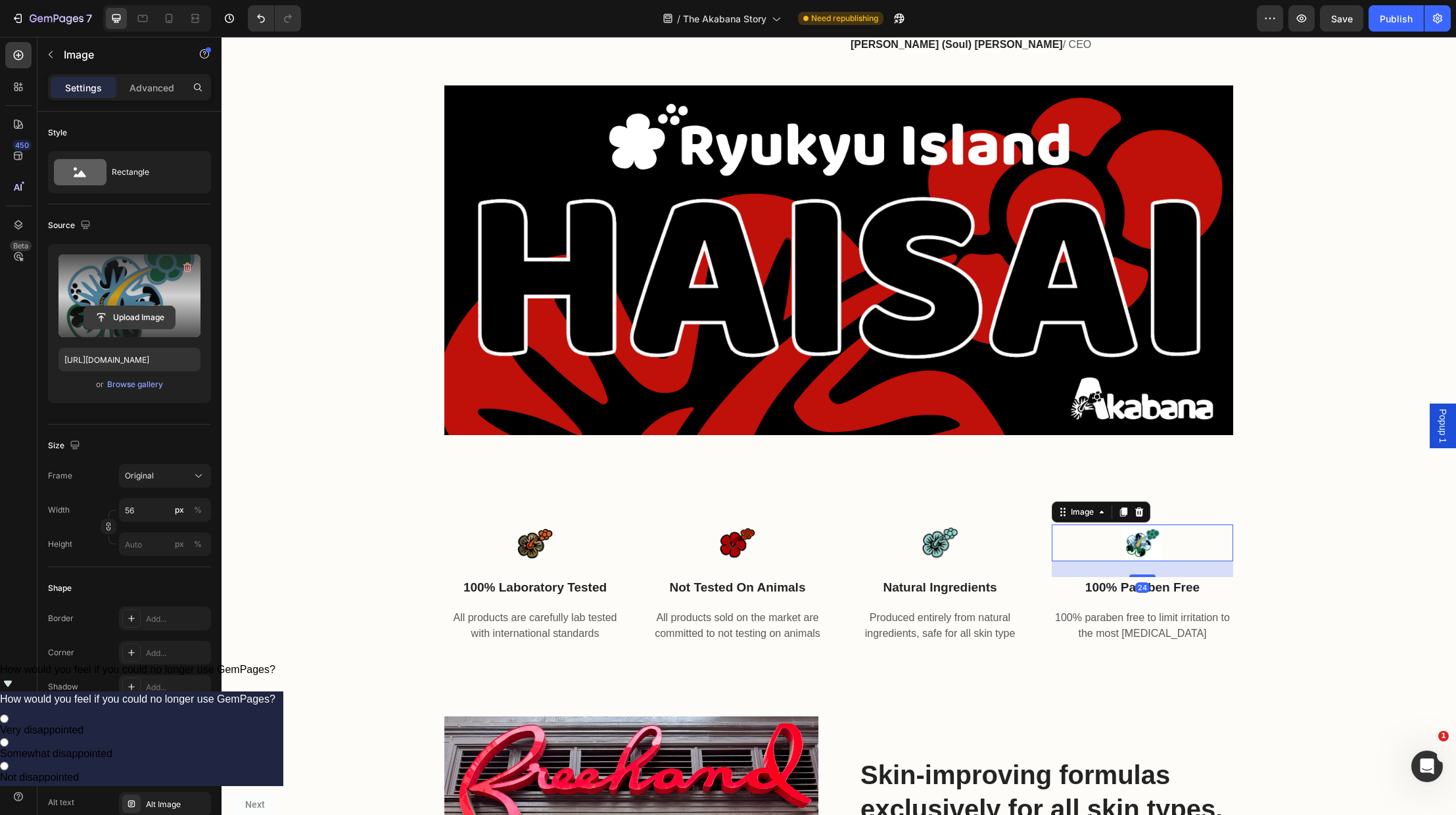
scroll to position [3, 0]
click at [126, 314] on input "file" at bounding box center [130, 314] width 91 height 23
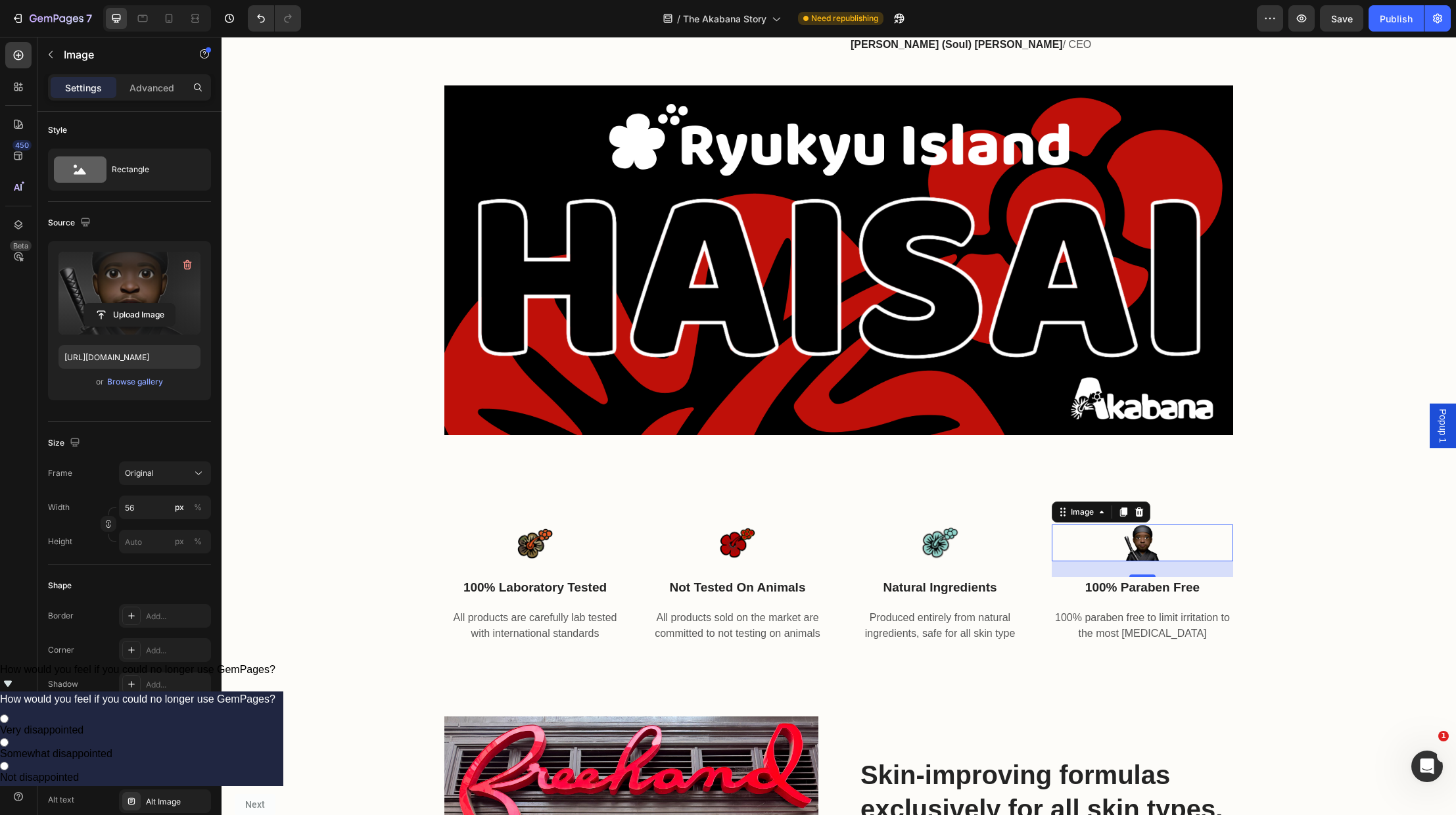
type input "[URL][DOMAIN_NAME]"
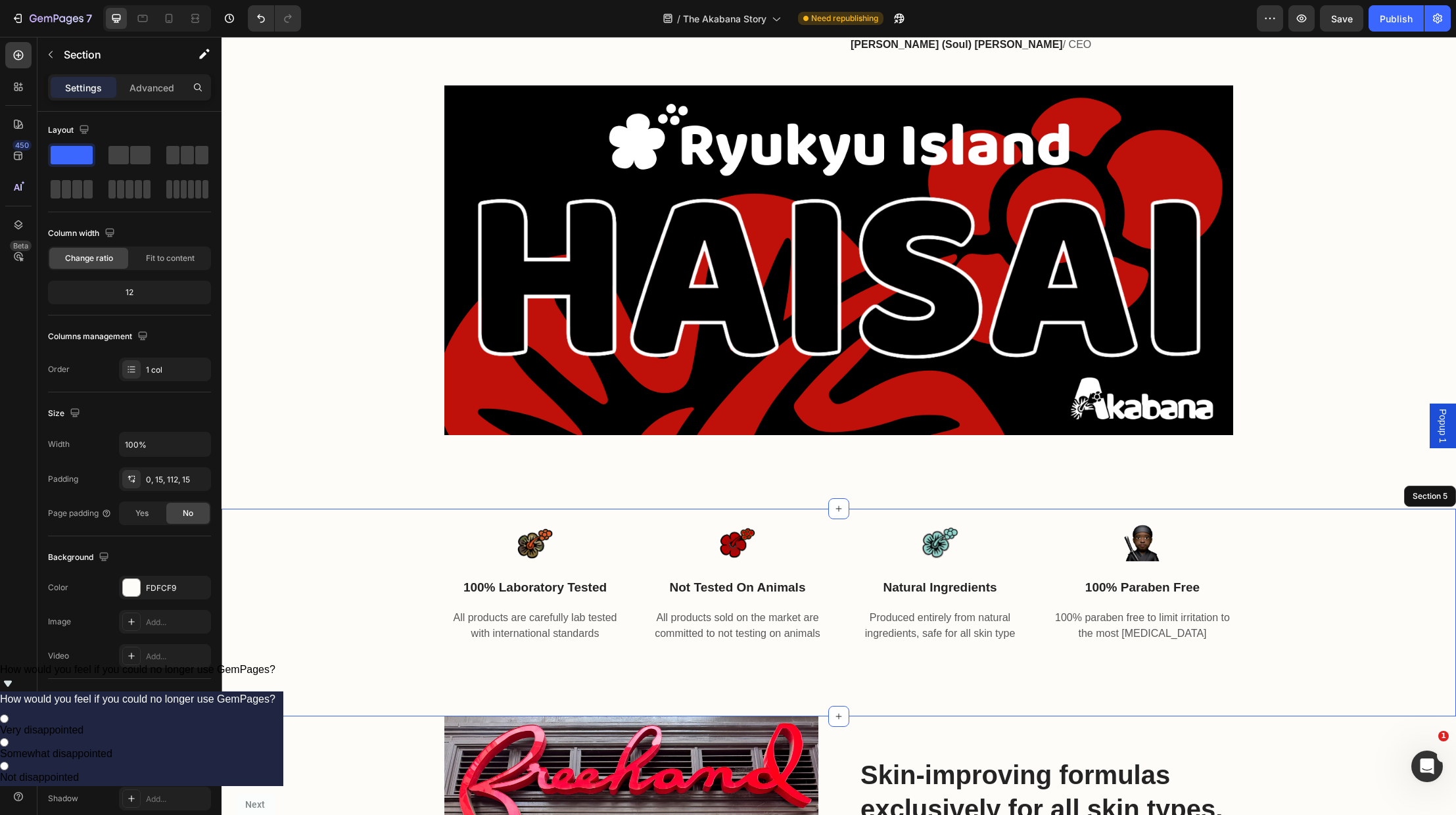
click at [1384, 616] on div "Image 100% laboratory tested Text block All products are carefully lab tested w…" at bounding box center [839, 576] width 1215 height 135
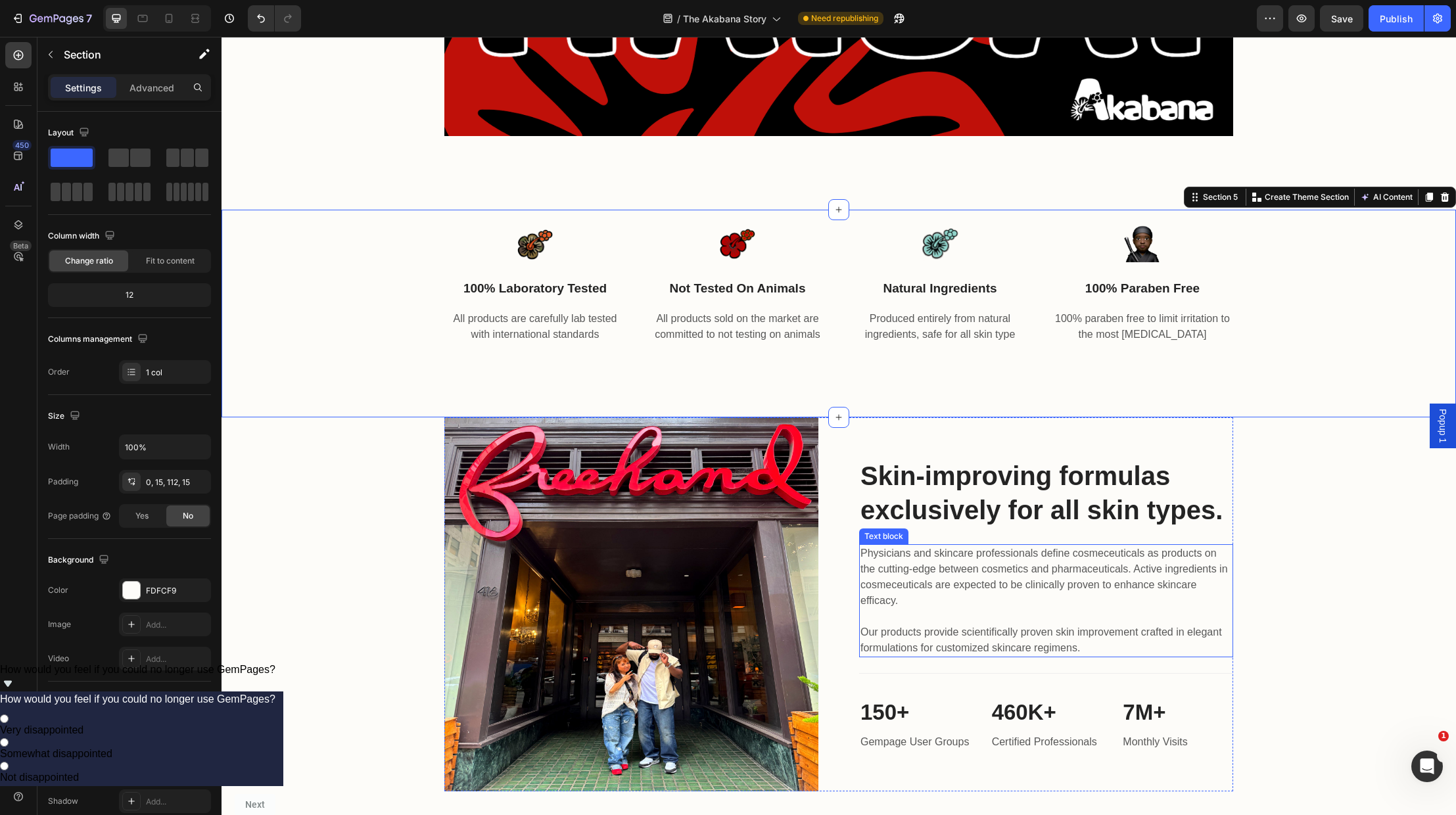
scroll to position [1012, 0]
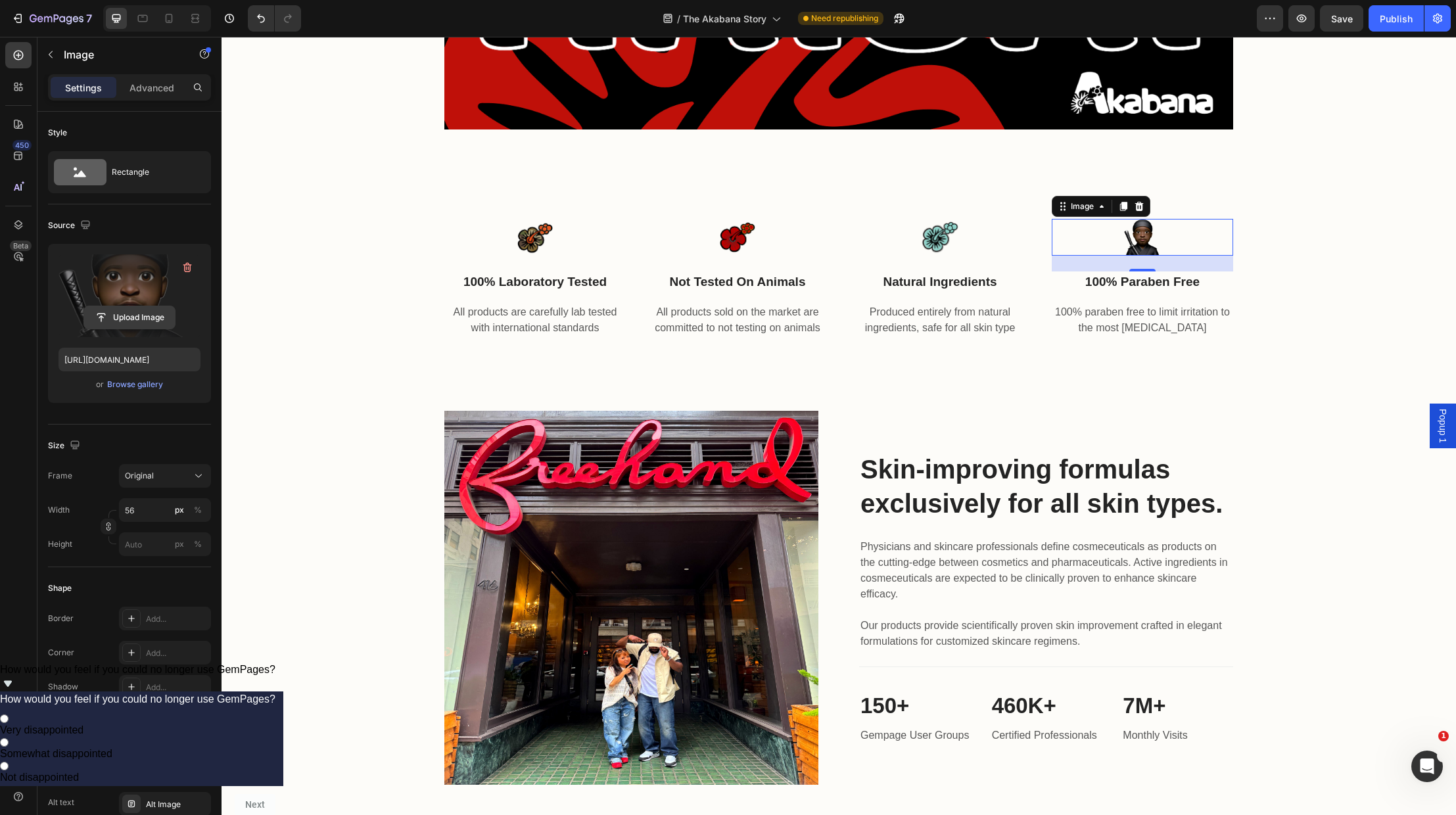
click at [125, 314] on input "file" at bounding box center [130, 317] width 91 height 23
click at [262, 17] on icon "Undo/Redo" at bounding box center [260, 19] width 8 height 8
click at [262, 16] on icon "Undo/Redo" at bounding box center [260, 19] width 8 height 8
type input "[URL][DOMAIN_NAME]"
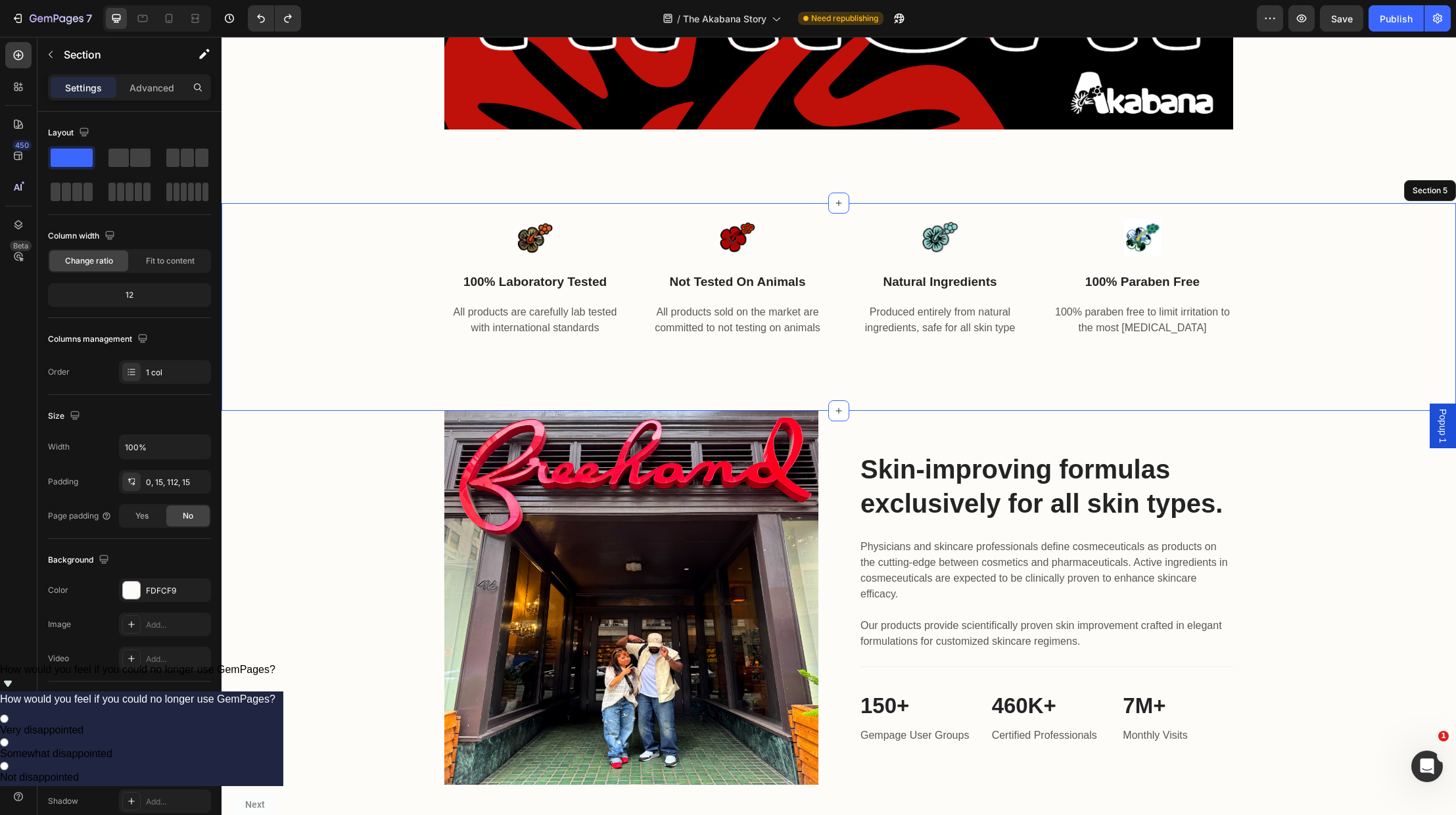
click at [339, 356] on div "Image 100% laboratory tested Text block All products are carefully lab tested w…" at bounding box center [839, 308] width 1234 height 209
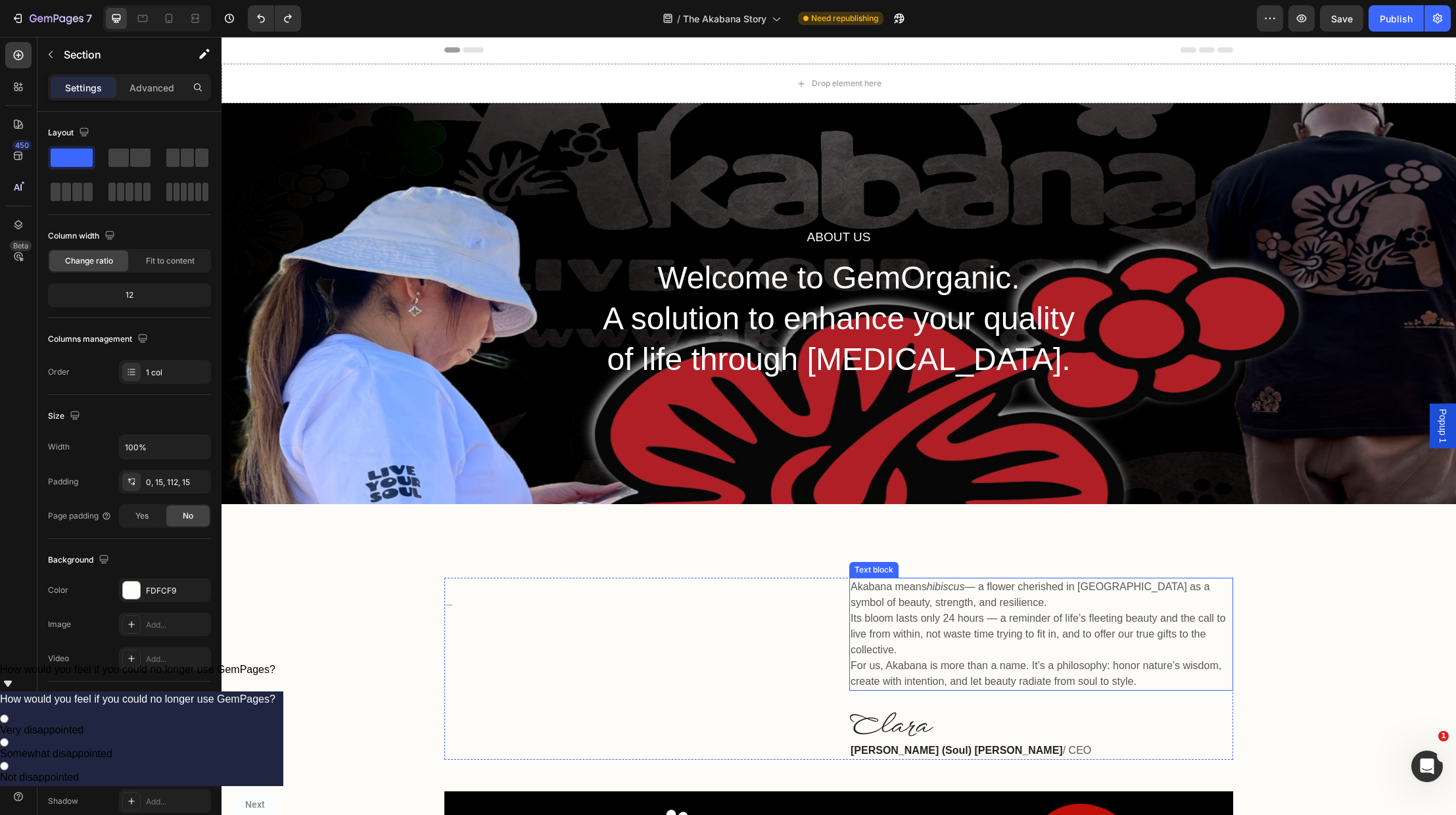
scroll to position [0, 0]
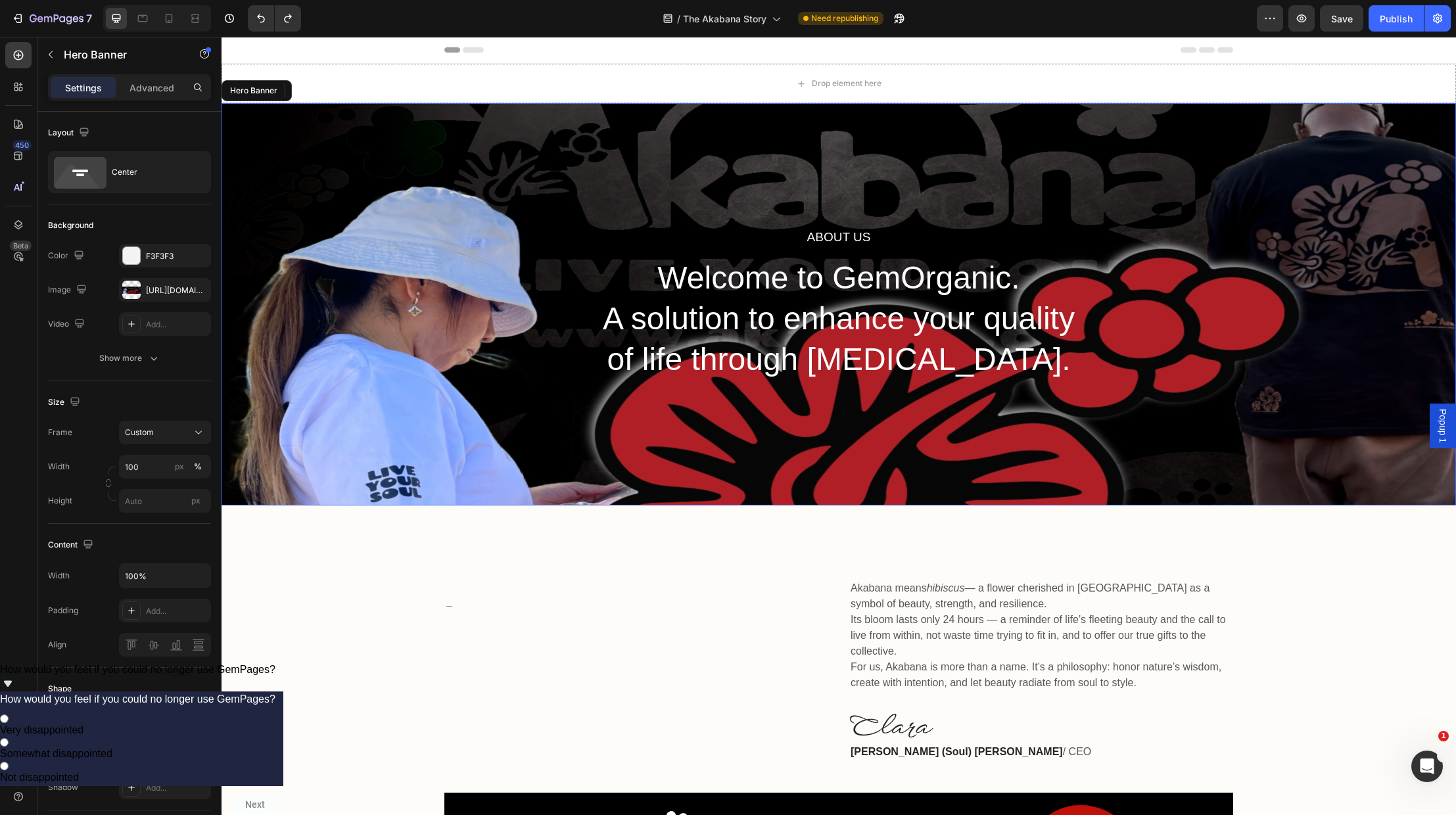
click at [309, 199] on div "About Us Heading Welcome to GemOrganic. A solution to enhance your quality of l…" at bounding box center [839, 304] width 1234 height 402
click at [145, 292] on div "[URL][DOMAIN_NAME]" at bounding box center [165, 290] width 92 height 23
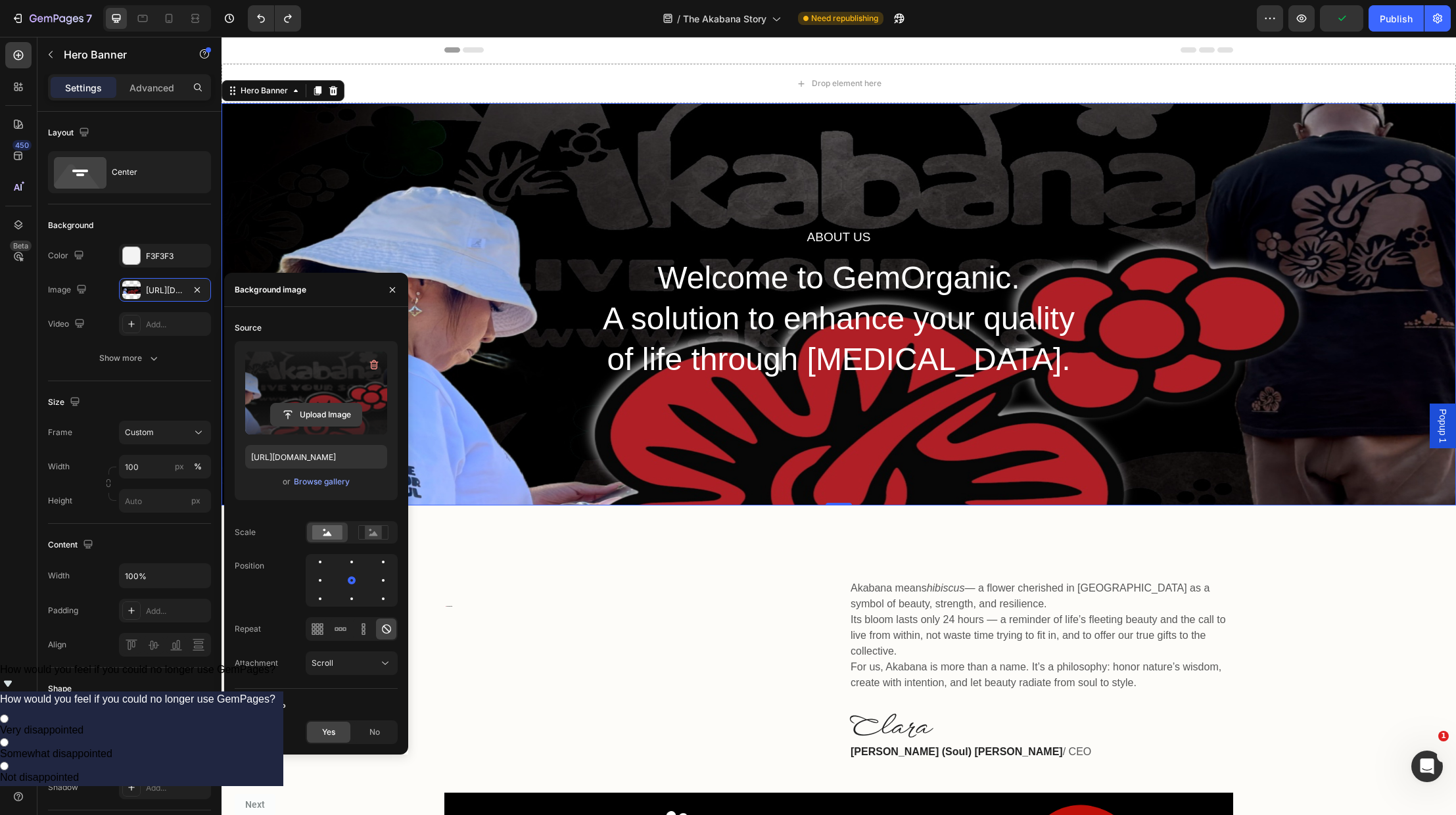
click at [308, 413] on input "file" at bounding box center [316, 415] width 91 height 23
type input "[URL][DOMAIN_NAME]"
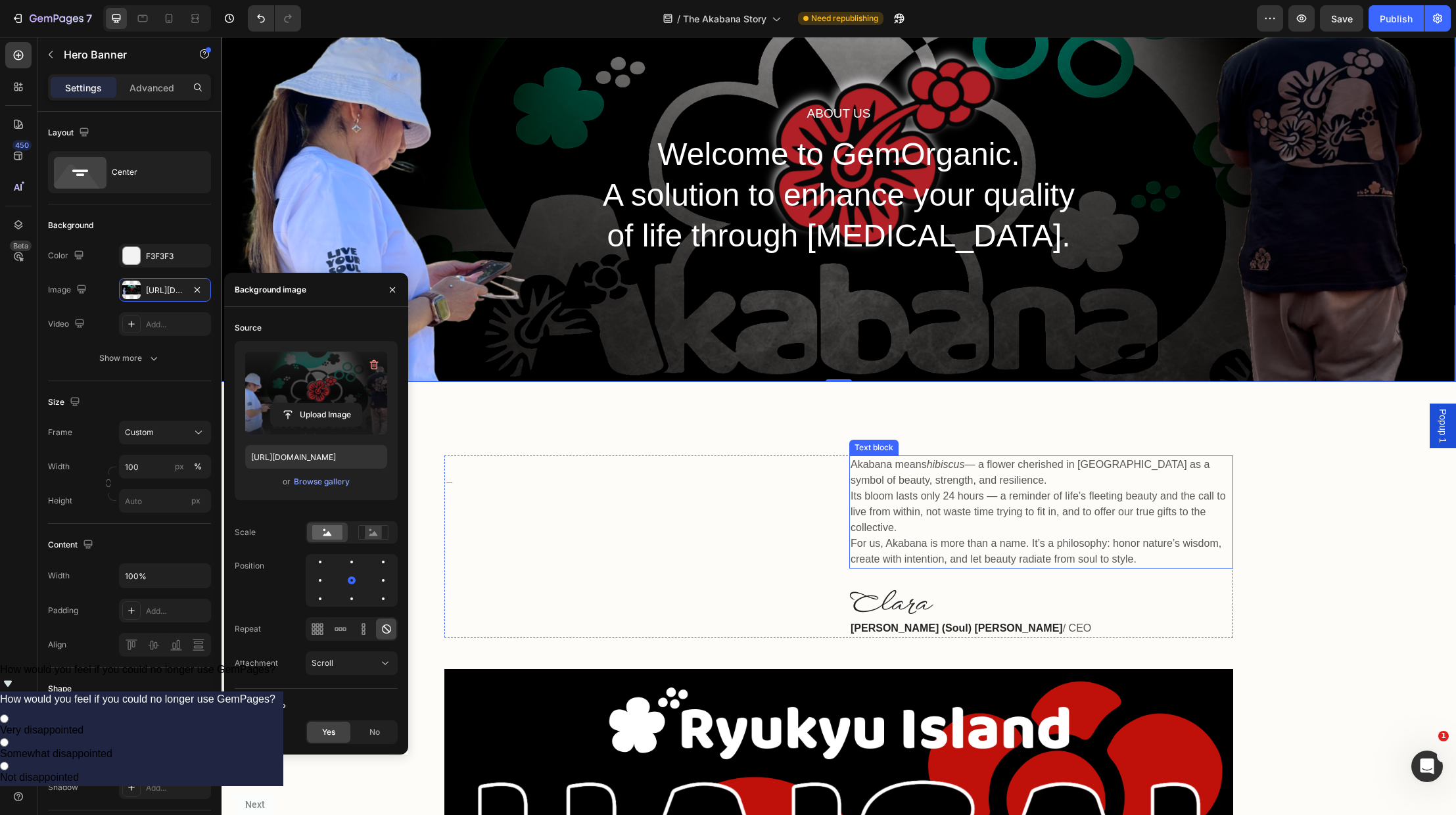
scroll to position [84, 0]
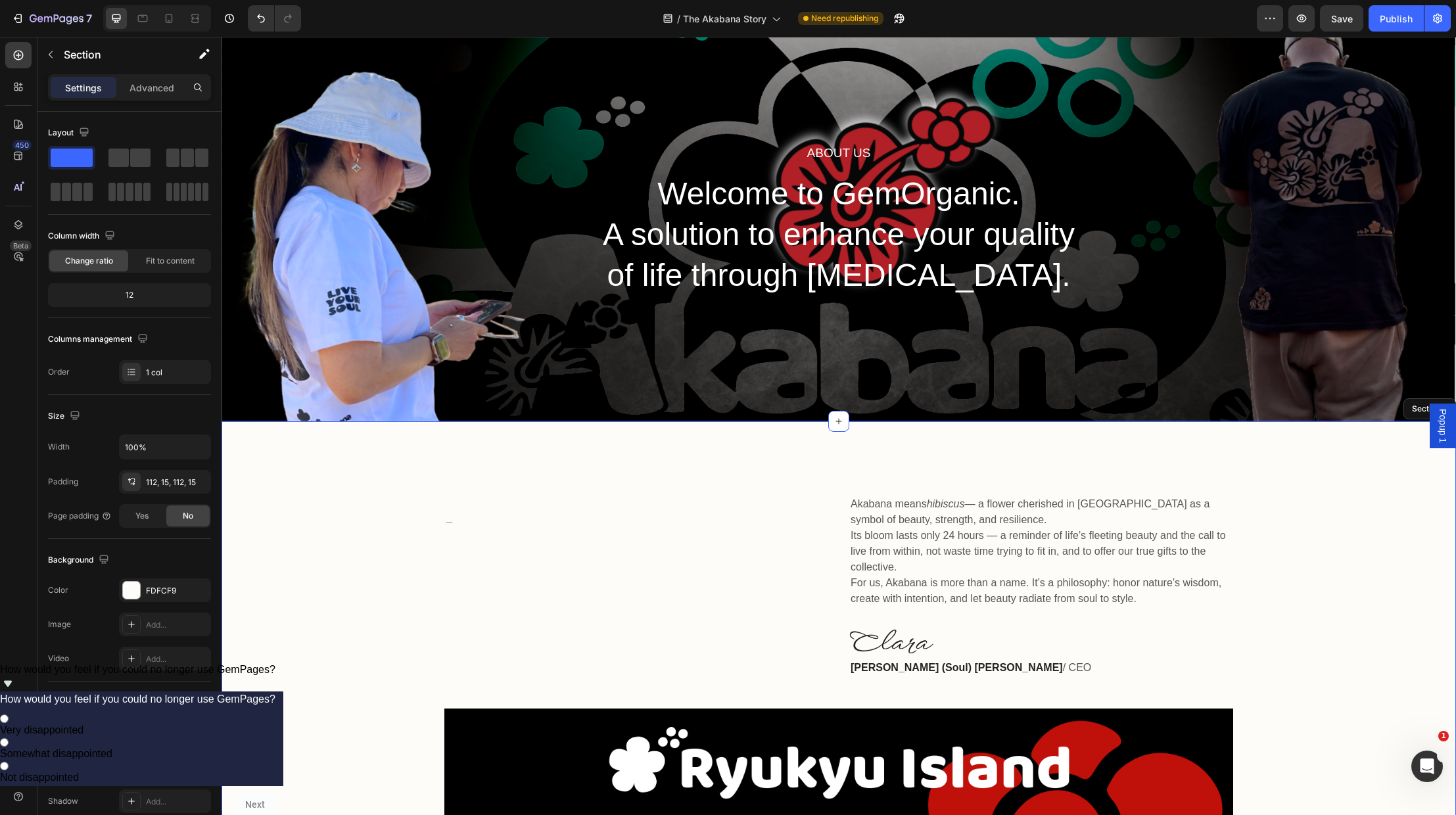
click at [476, 455] on div "🌺 The Akabana Story Heading Akabana means hibiscus — a flower cherished in [GEO…" at bounding box center [839, 777] width 1234 height 711
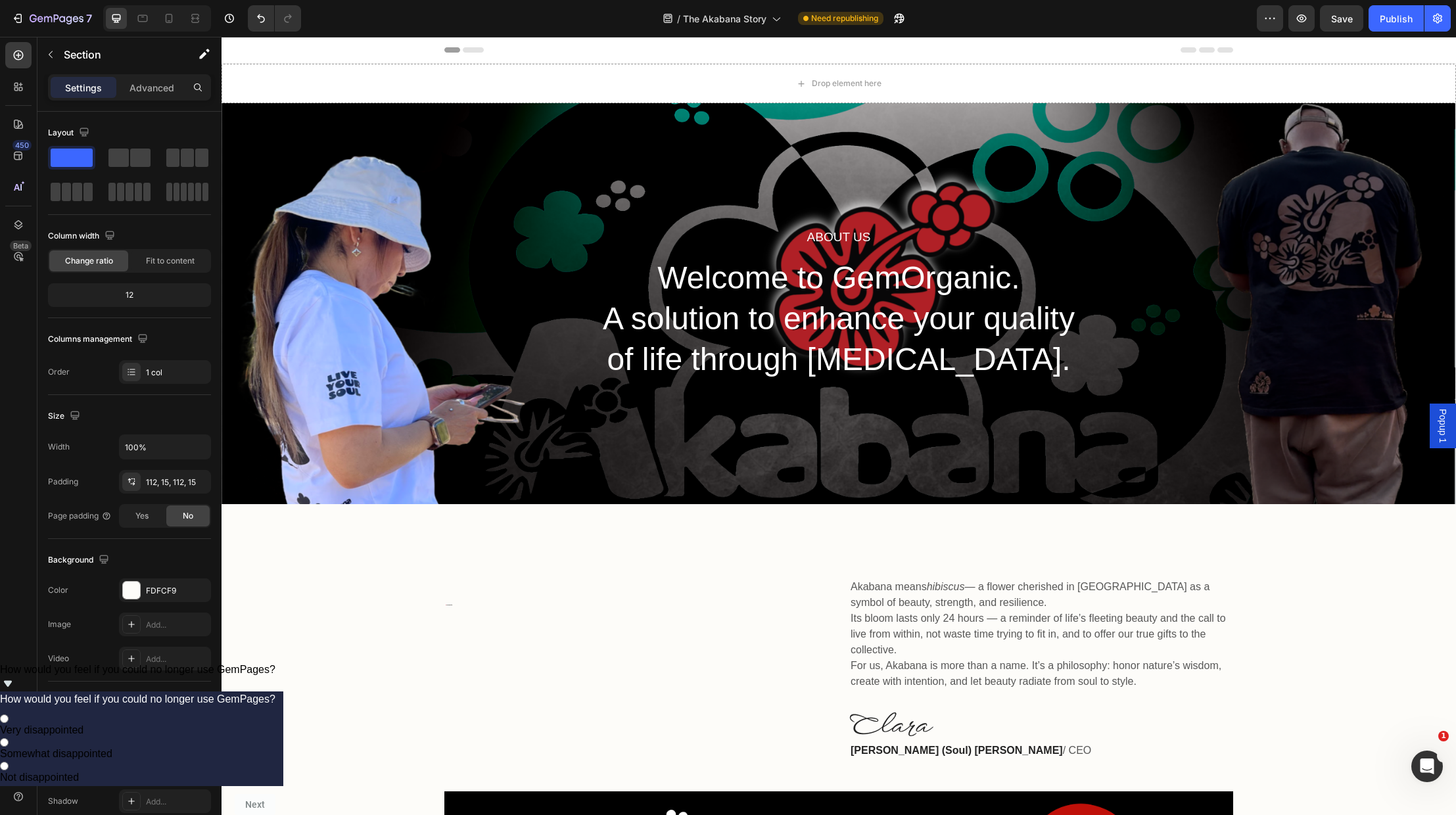
scroll to position [0, 0]
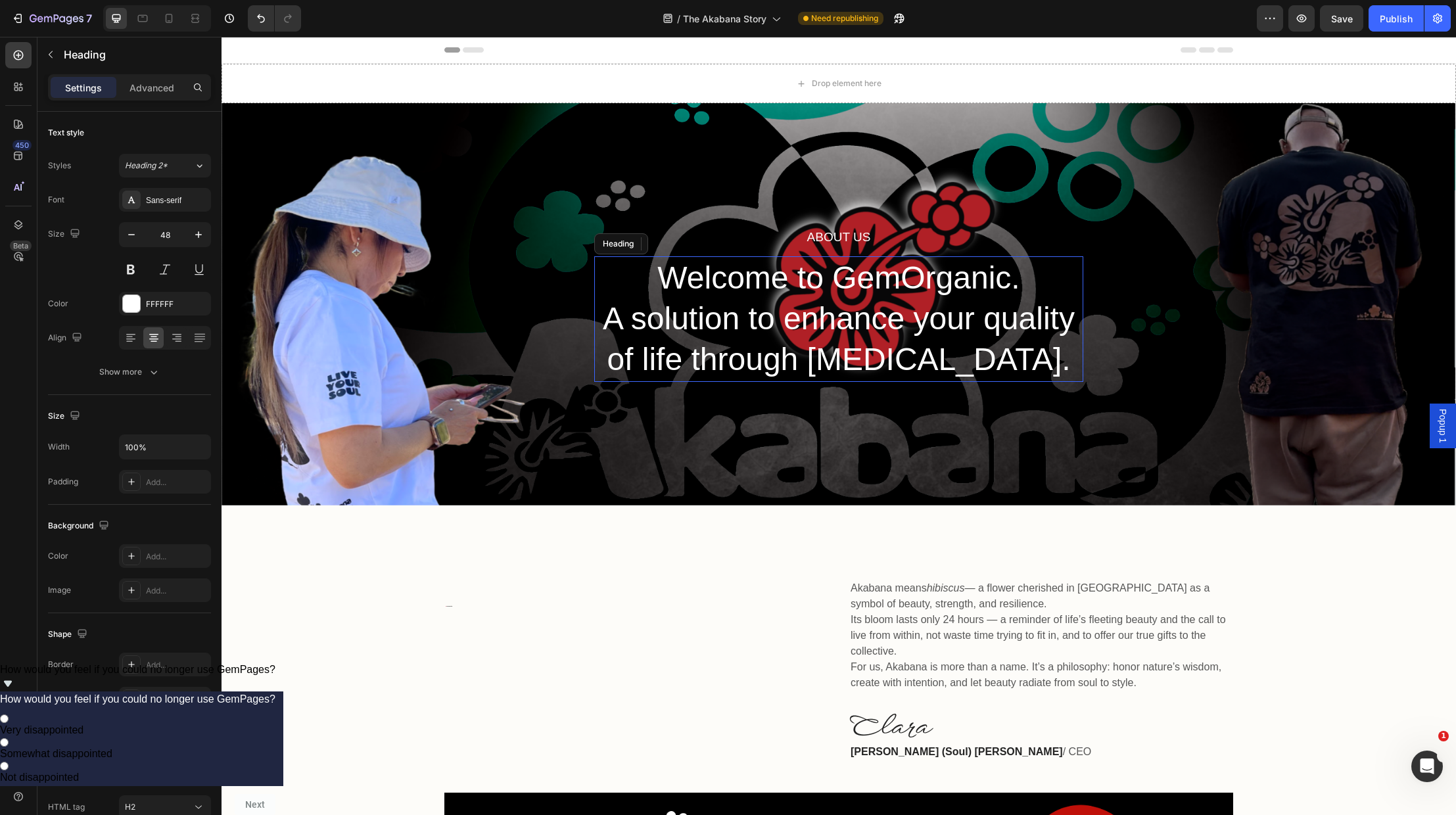
click at [868, 341] on p "Welcome to GemOrganic. A solution to enhance your quality of life through [MEDI…" at bounding box center [839, 319] width 487 height 123
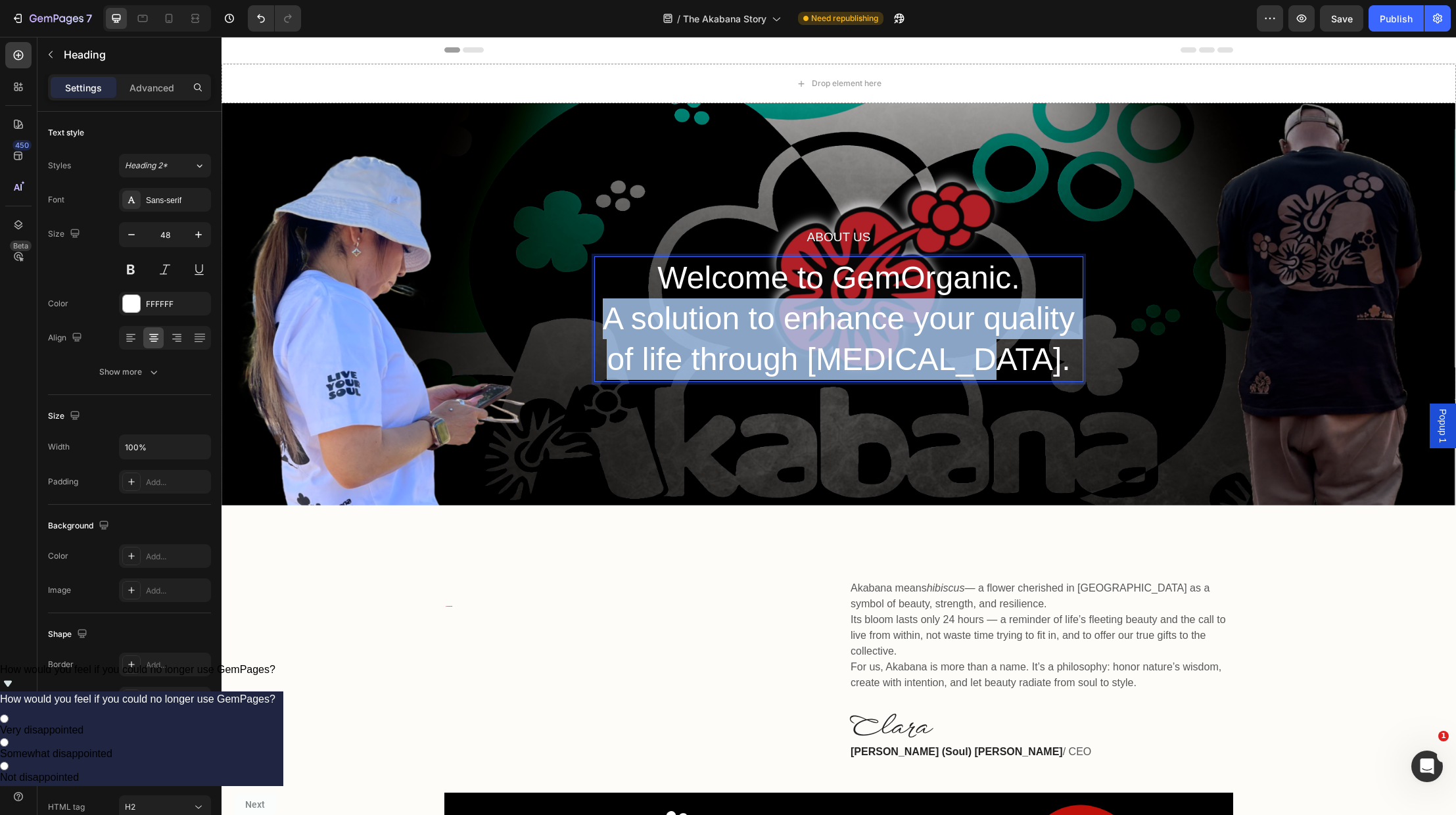
click at [868, 341] on p "Welcome to GemOrganic. A solution to enhance your quality of life through [MEDI…" at bounding box center [839, 319] width 487 height 123
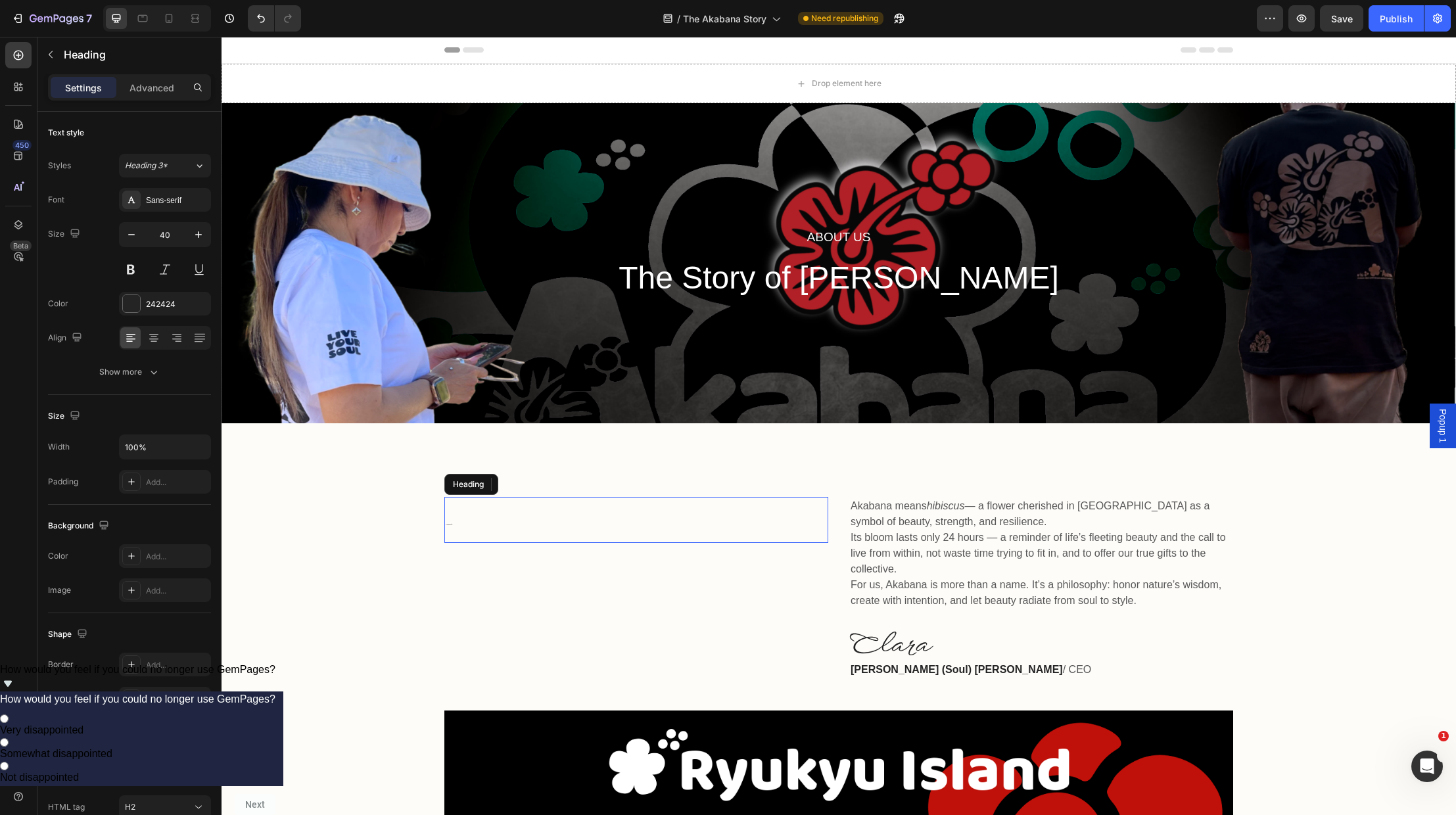
click at [637, 514] on h2 "🌺 The Akabana Story" at bounding box center [636, 520] width 384 height 46
click at [1327, 558] on div "🌺 The Akabana Story Heading 0 Akabana means hibiscus — a flower cherished in [G…" at bounding box center [839, 779] width 1215 height 564
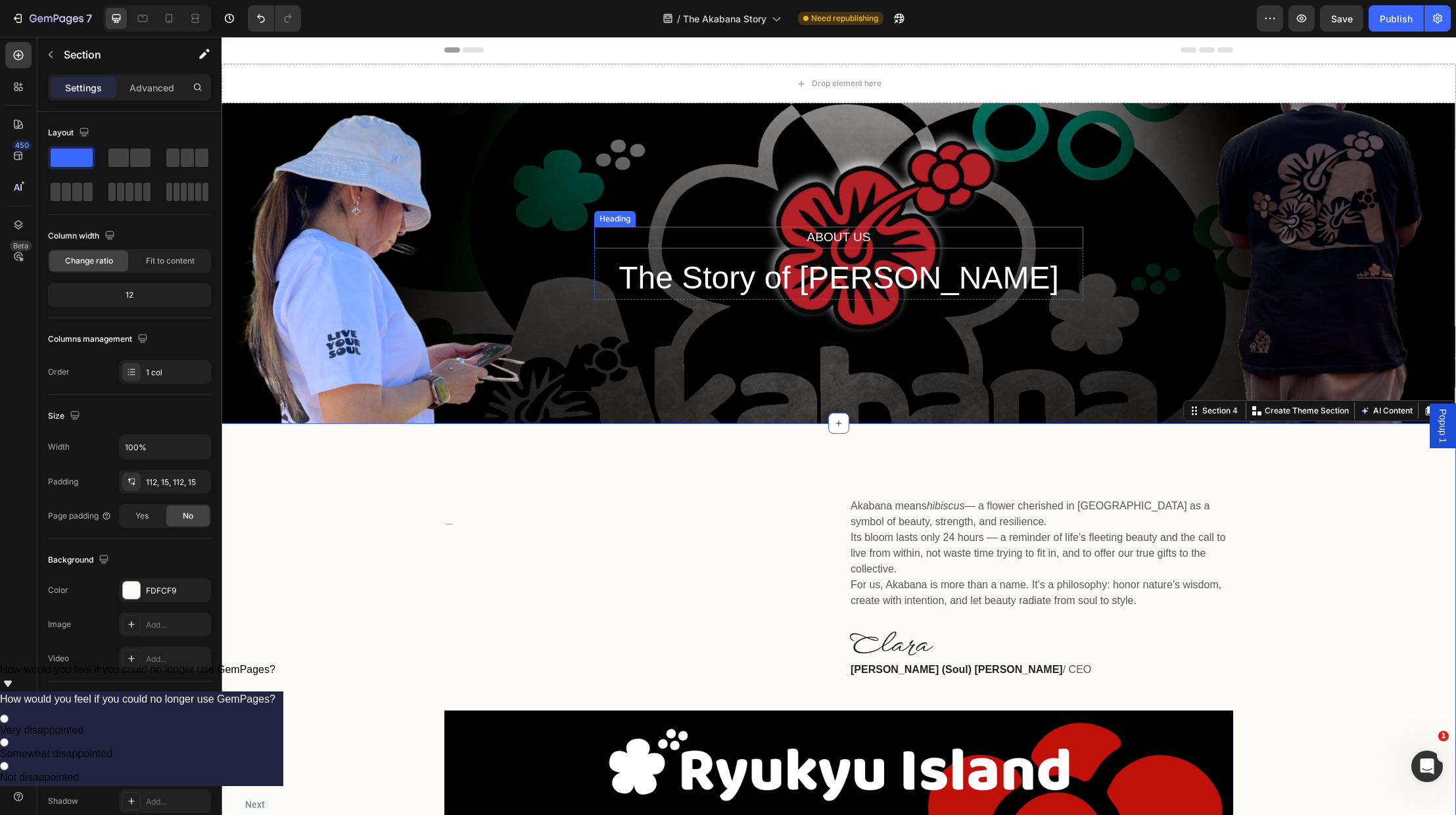
click at [859, 237] on p "About Us" at bounding box center [839, 238] width 487 height 19
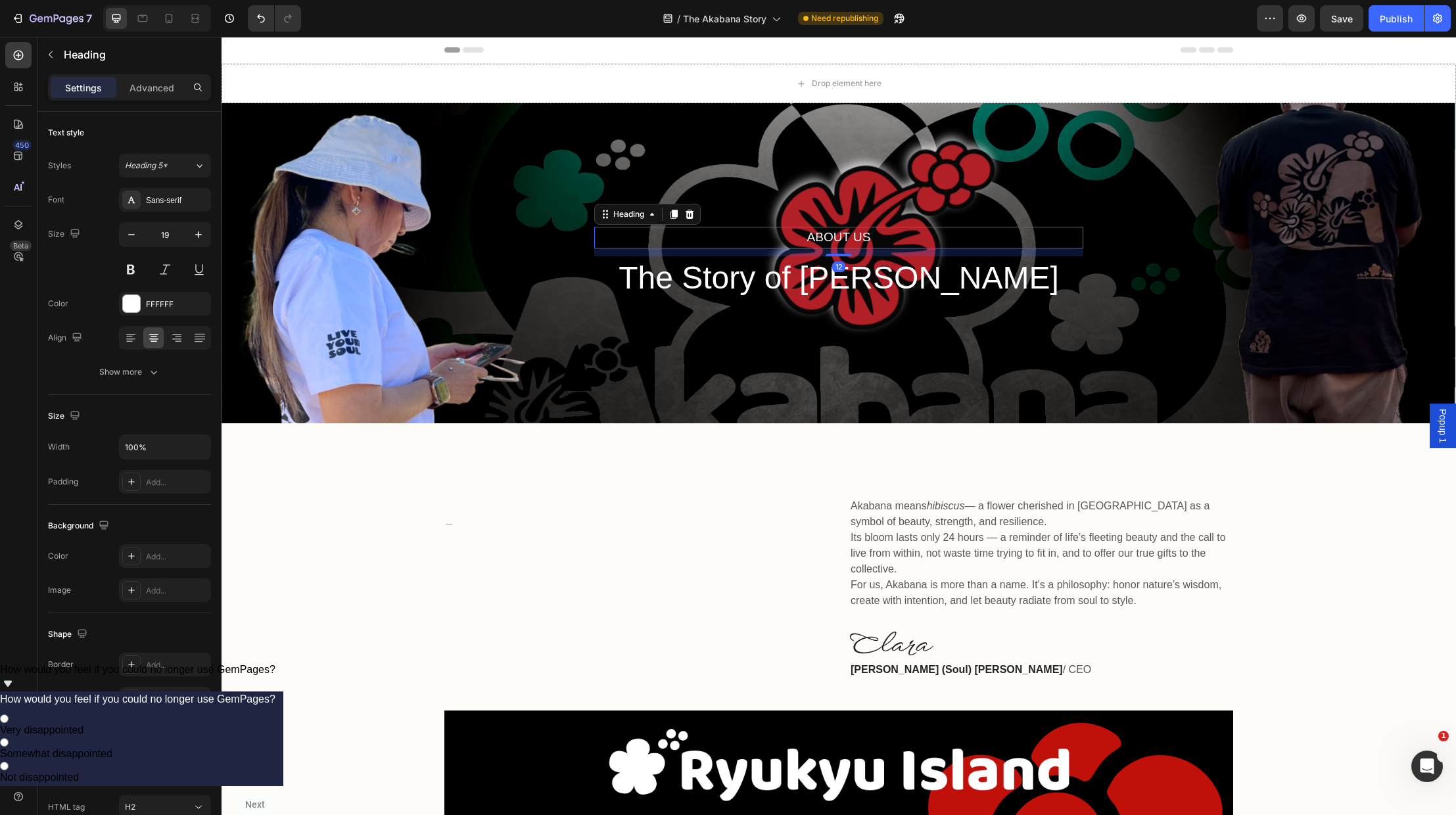
click at [854, 238] on p "About Us" at bounding box center [839, 238] width 487 height 19
click at [855, 237] on p "About Us" at bounding box center [839, 238] width 487 height 19
click at [855, 233] on p "About Us" at bounding box center [839, 238] width 487 height 19
click at [830, 257] on p "The Story of [PERSON_NAME]" at bounding box center [839, 277] width 487 height 41
click at [837, 234] on p "About Us" at bounding box center [839, 238] width 487 height 19
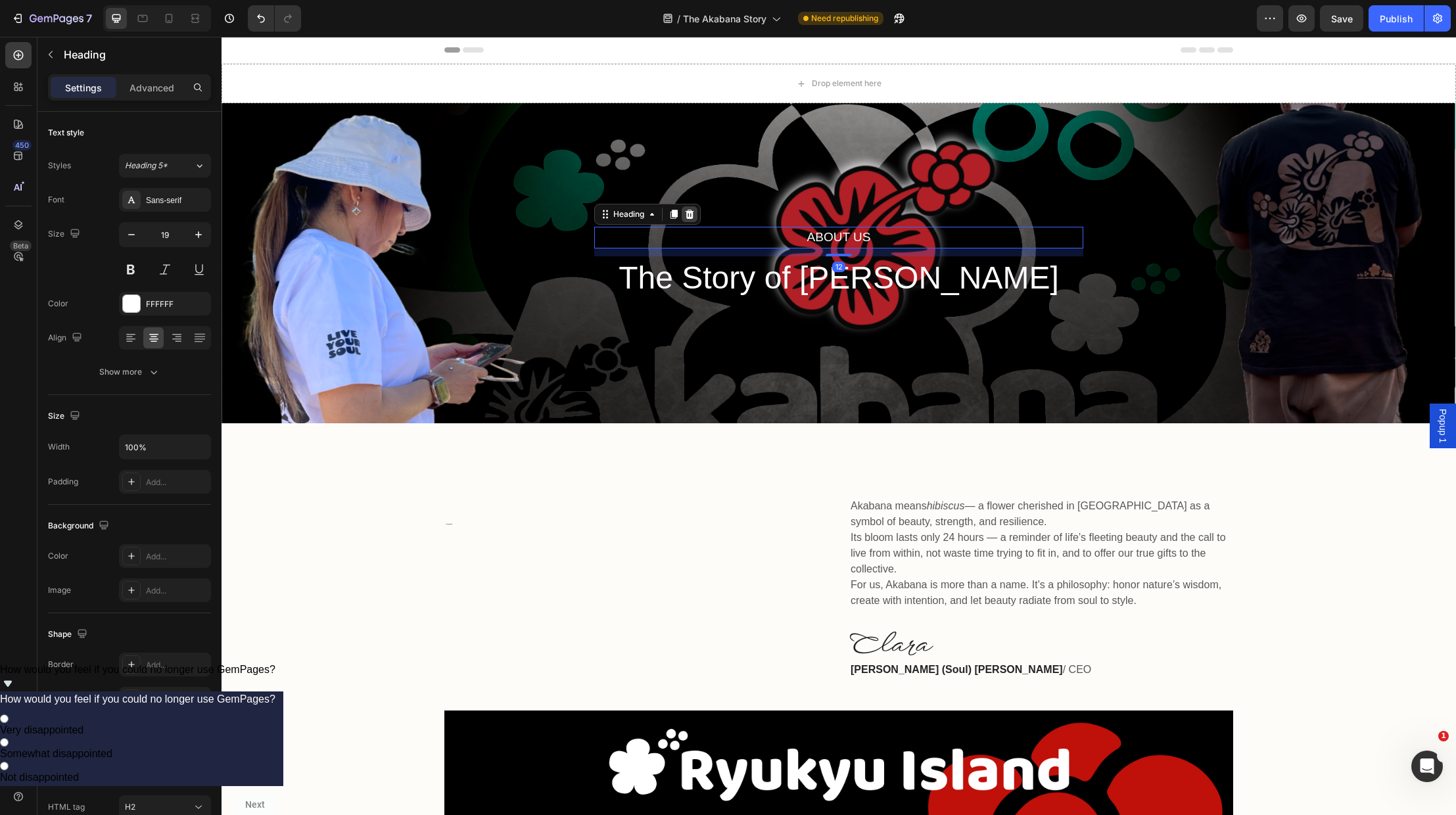
click at [695, 214] on icon at bounding box center [689, 214] width 10 height 10
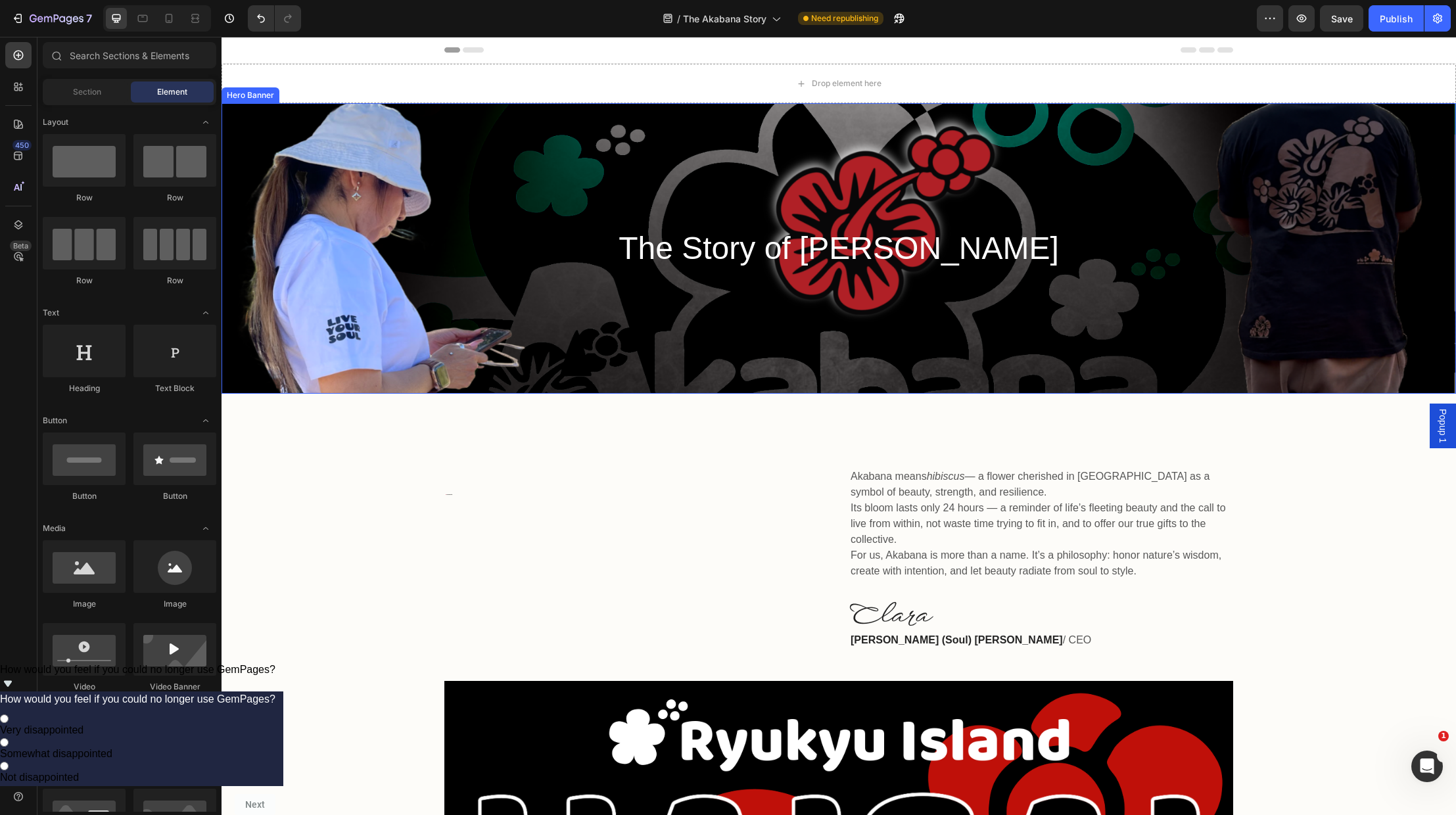
scroll to position [2, 0]
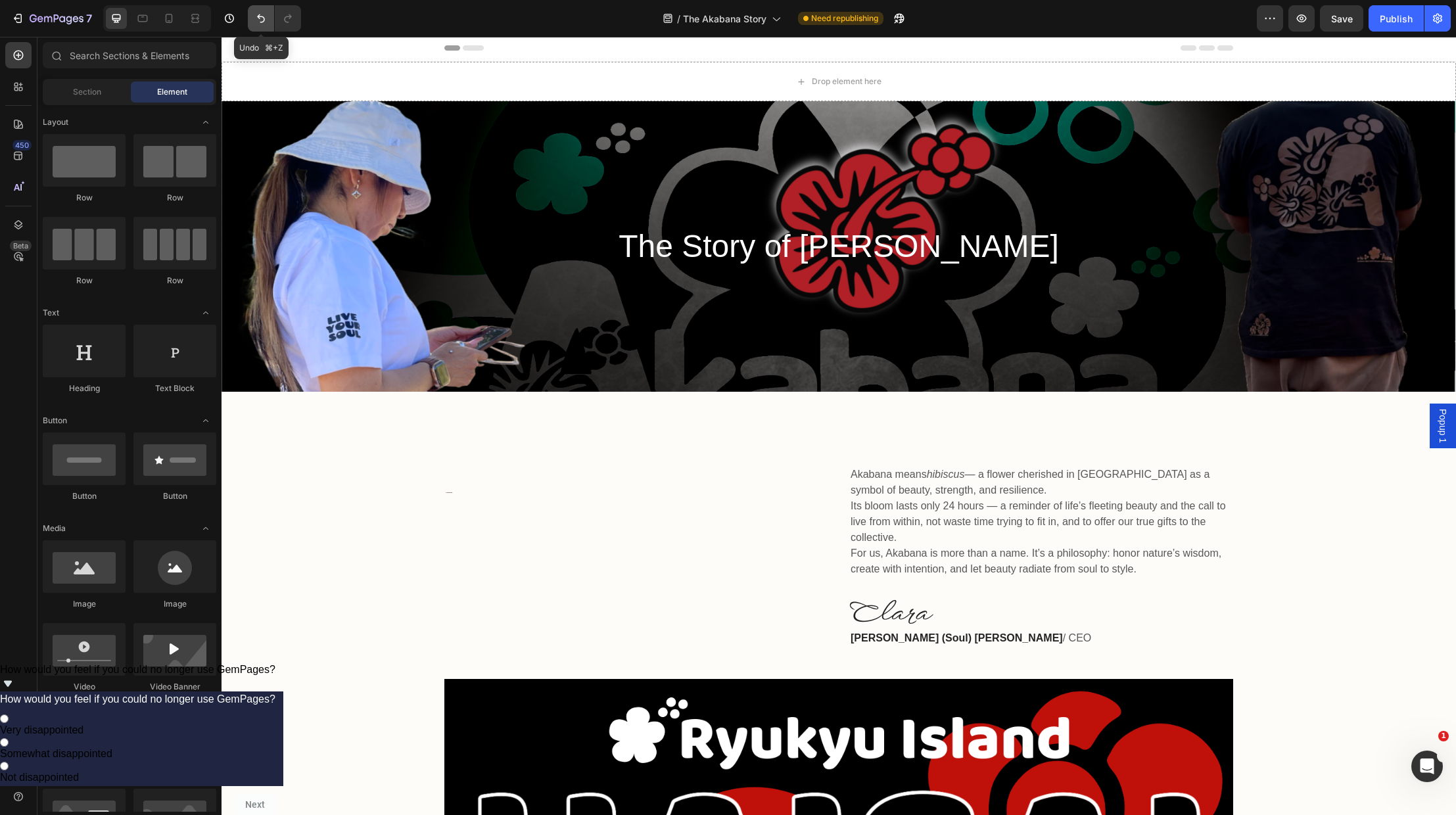
click at [259, 18] on icon "Undo/Redo" at bounding box center [260, 19] width 8 height 8
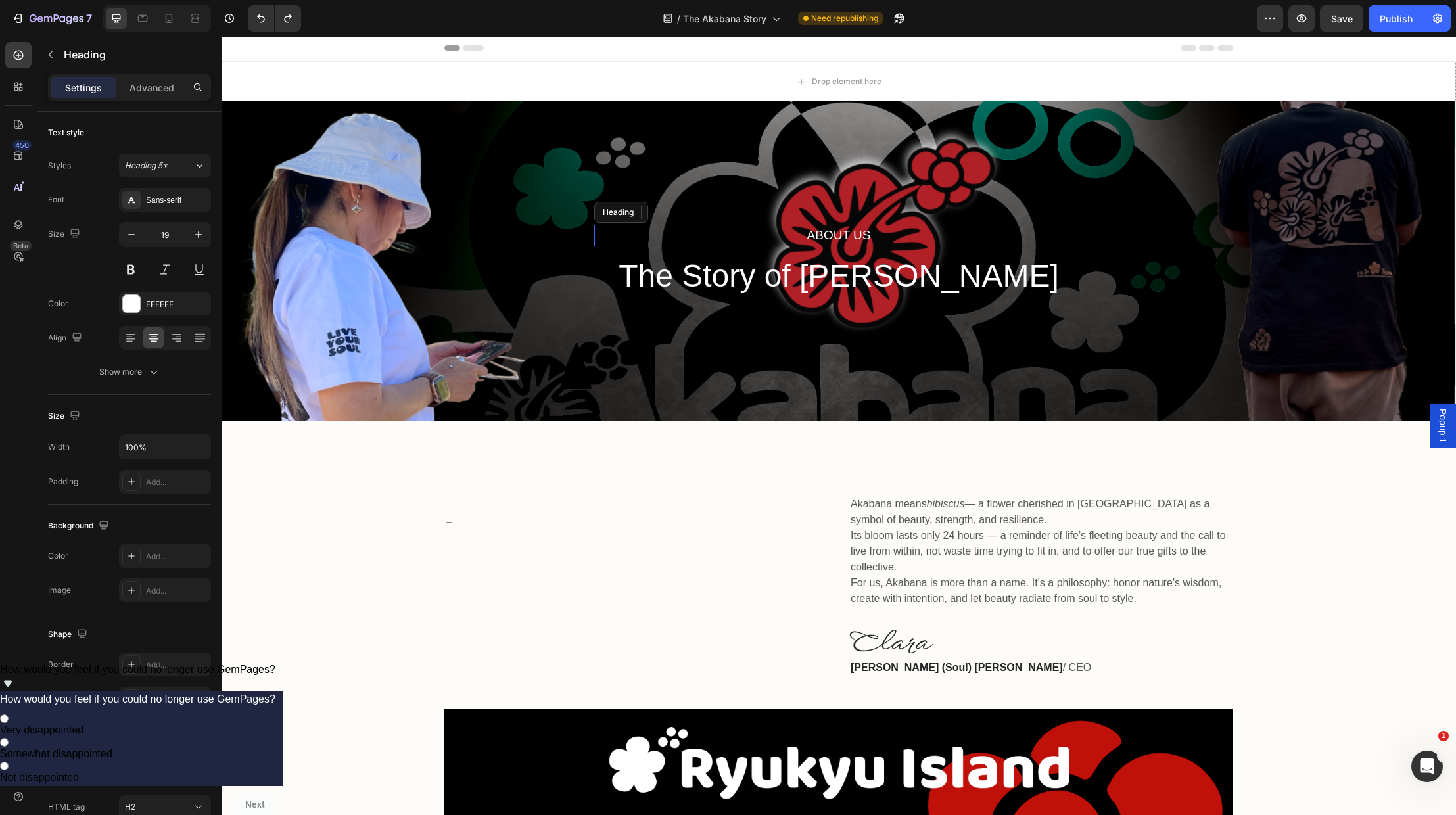
click at [860, 233] on p "About Us" at bounding box center [839, 236] width 487 height 19
click at [860, 272] on p "The Story of [PERSON_NAME]" at bounding box center [839, 276] width 487 height 41
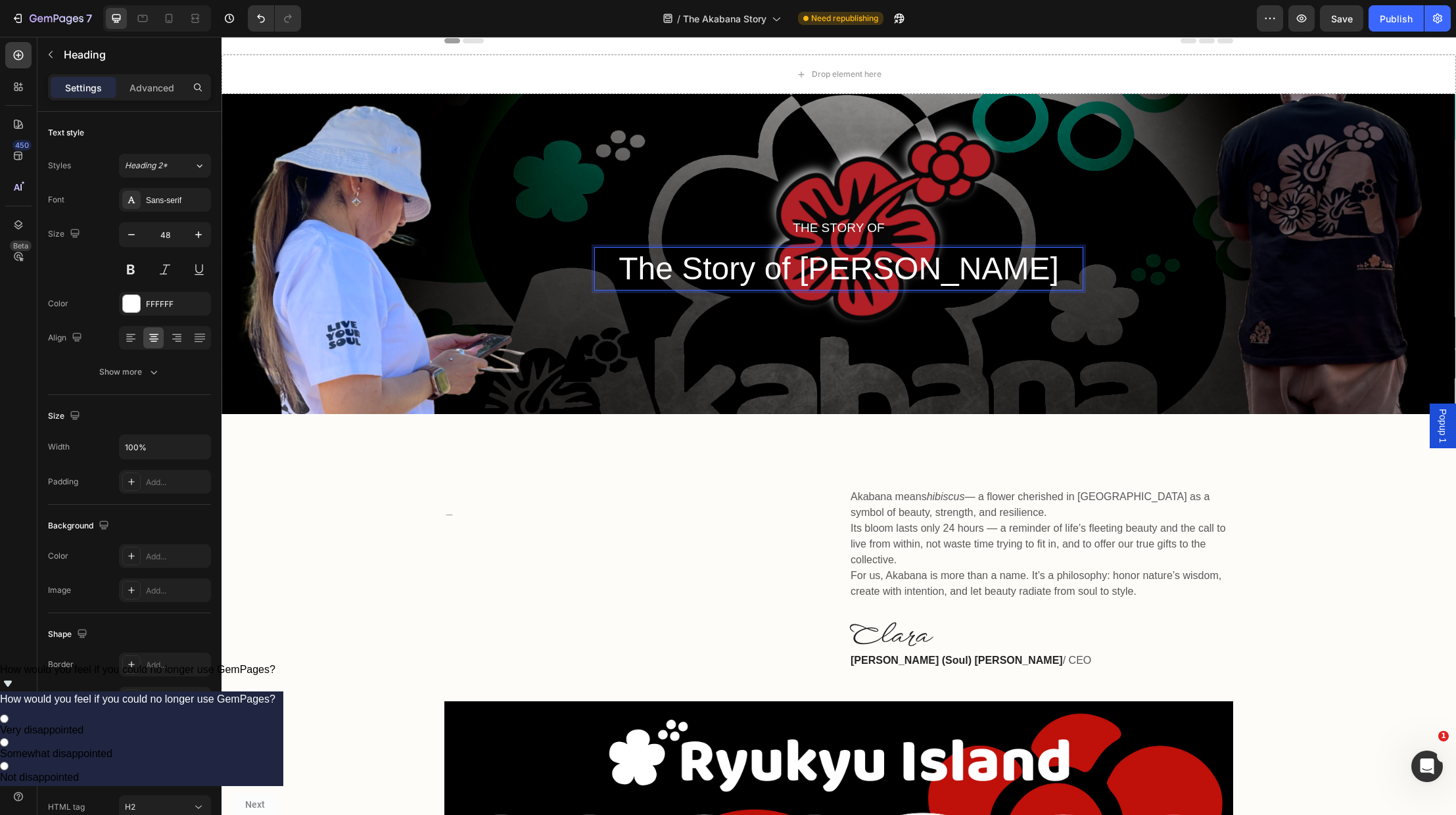
click at [853, 273] on p "The Story of [PERSON_NAME]" at bounding box center [839, 268] width 487 height 41
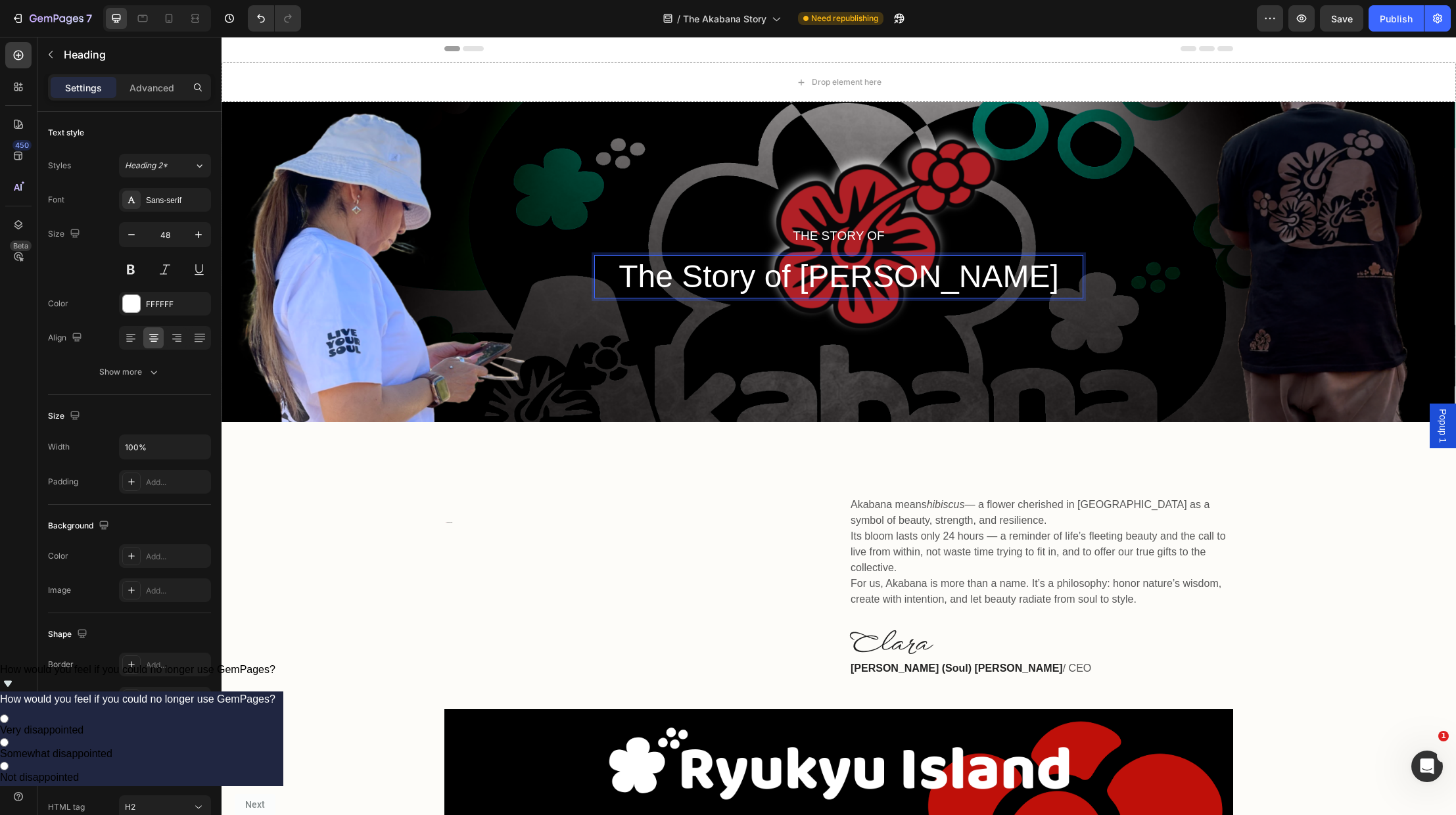
scroll to position [5, 0]
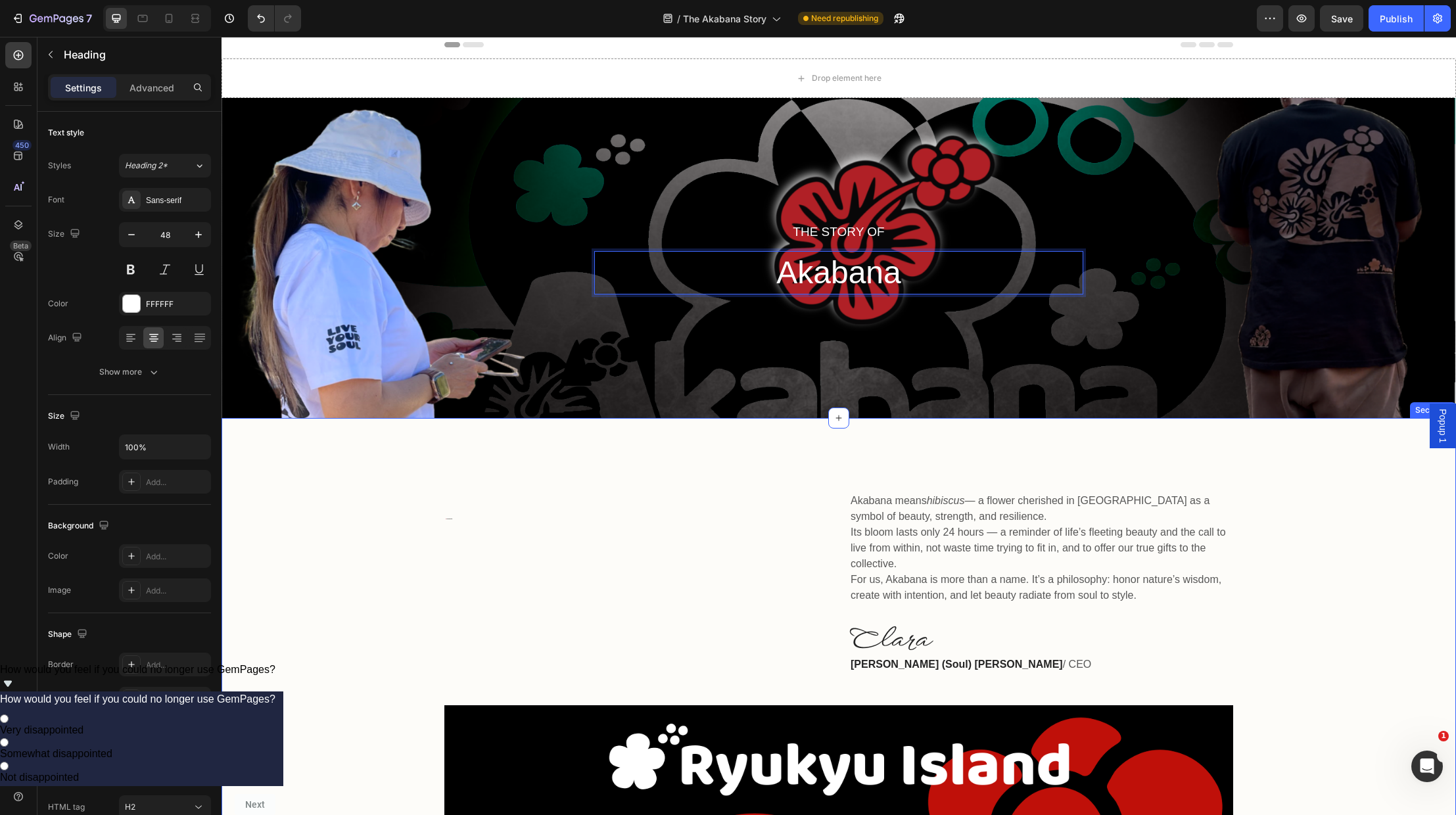
click at [746, 490] on div "🌺 The Akabana Story Heading Akabana means hibiscus — a flower cherished in [GEO…" at bounding box center [839, 773] width 1234 height 711
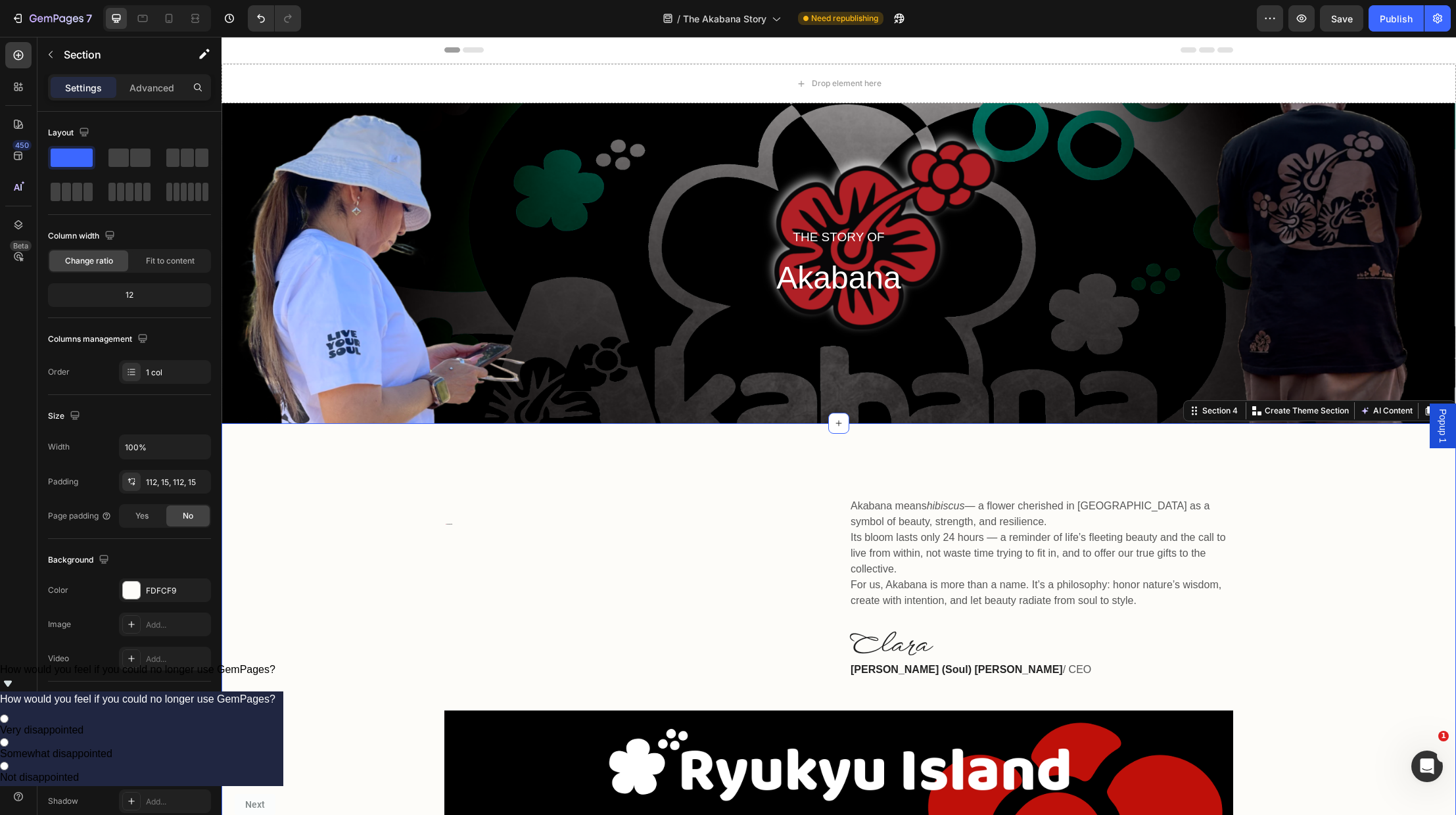
scroll to position [3, 0]
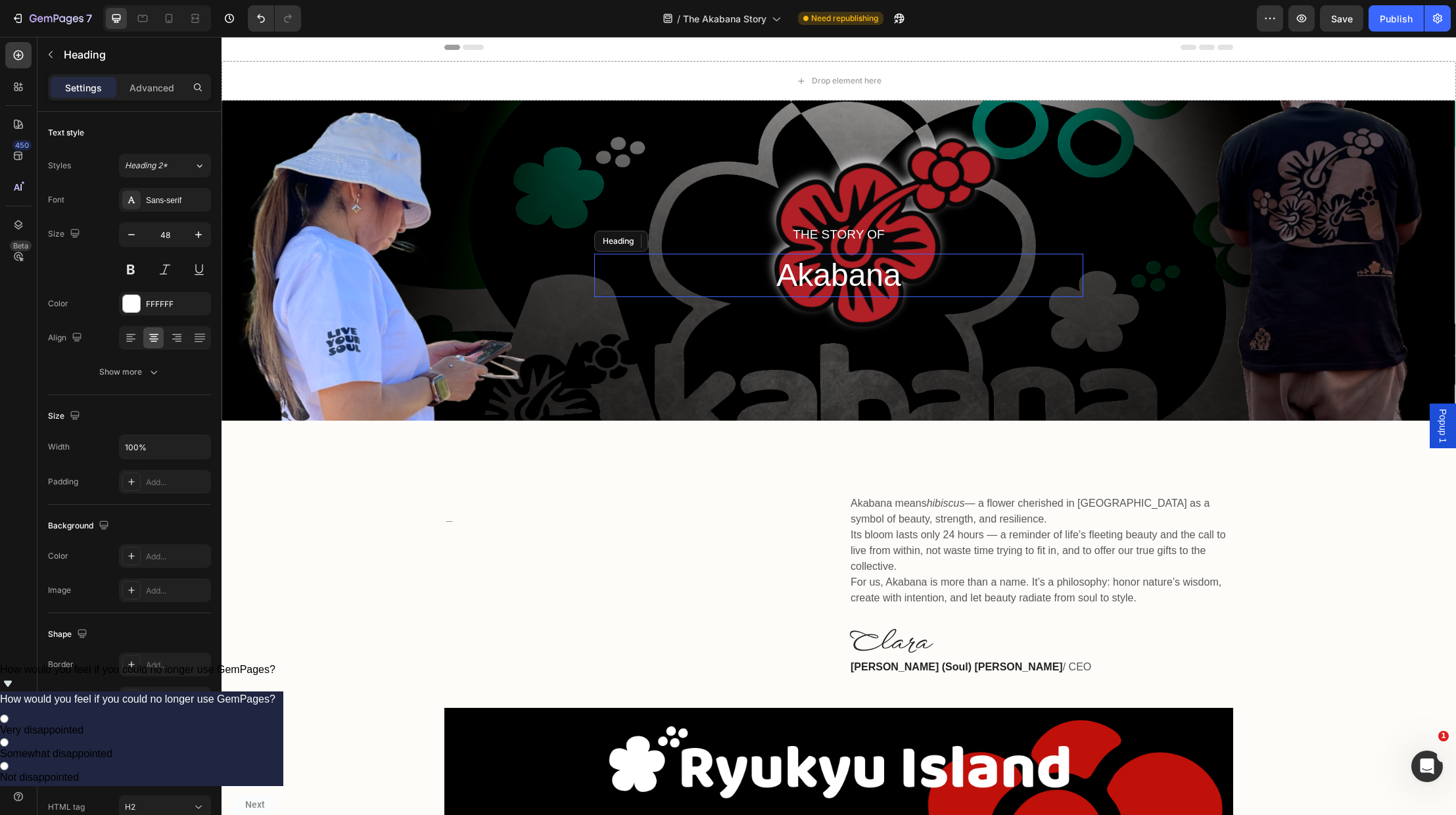
click at [870, 277] on p "Akabana" at bounding box center [839, 275] width 487 height 41
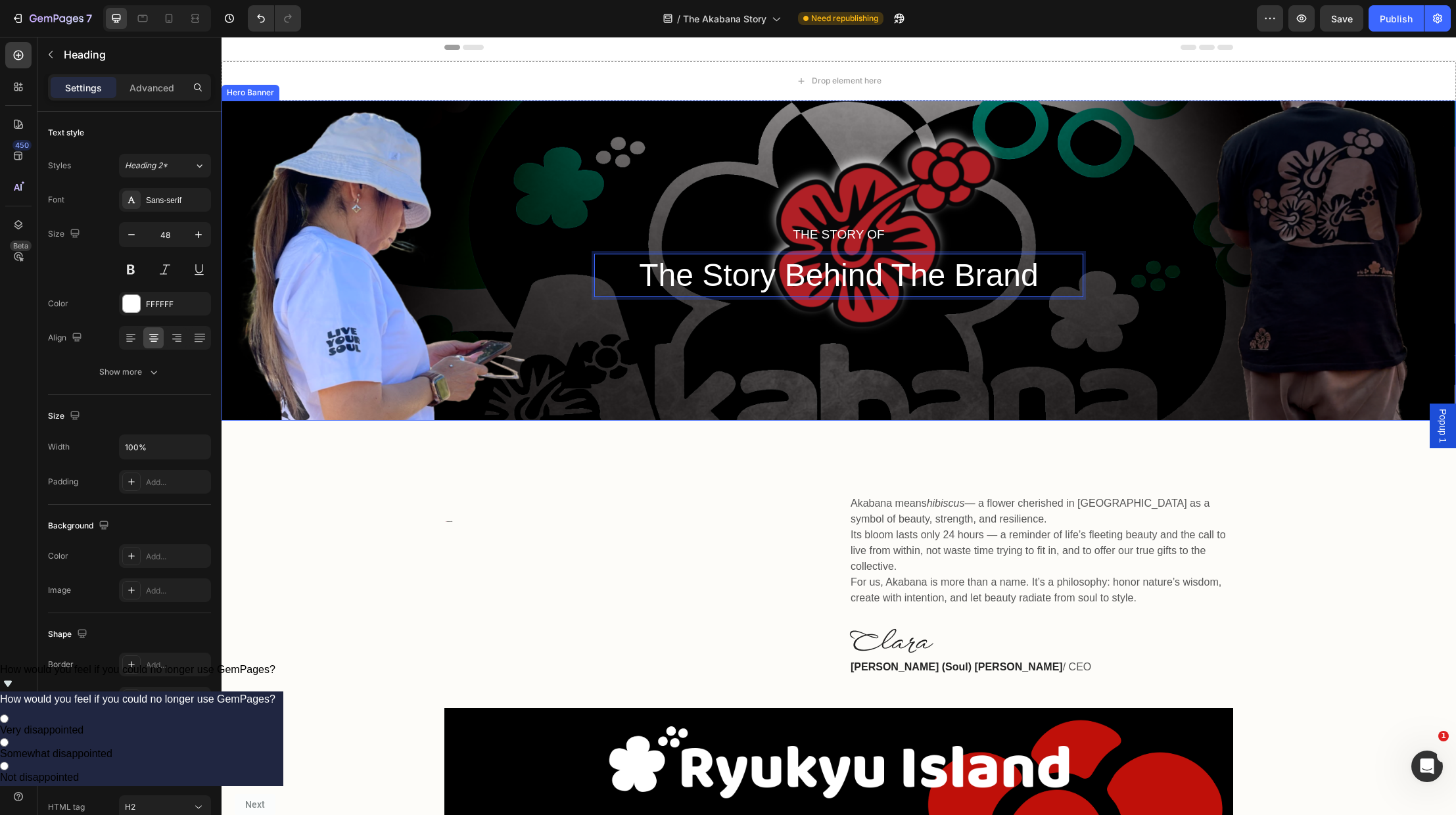
drag, startPoint x: 737, startPoint y: 431, endPoint x: 756, endPoint y: 475, distance: 47.9
click at [737, 433] on div "🌺 The Akabana Story Heading Akabana means hibiscus — a flower cherished in [GEO…" at bounding box center [839, 776] width 1234 height 711
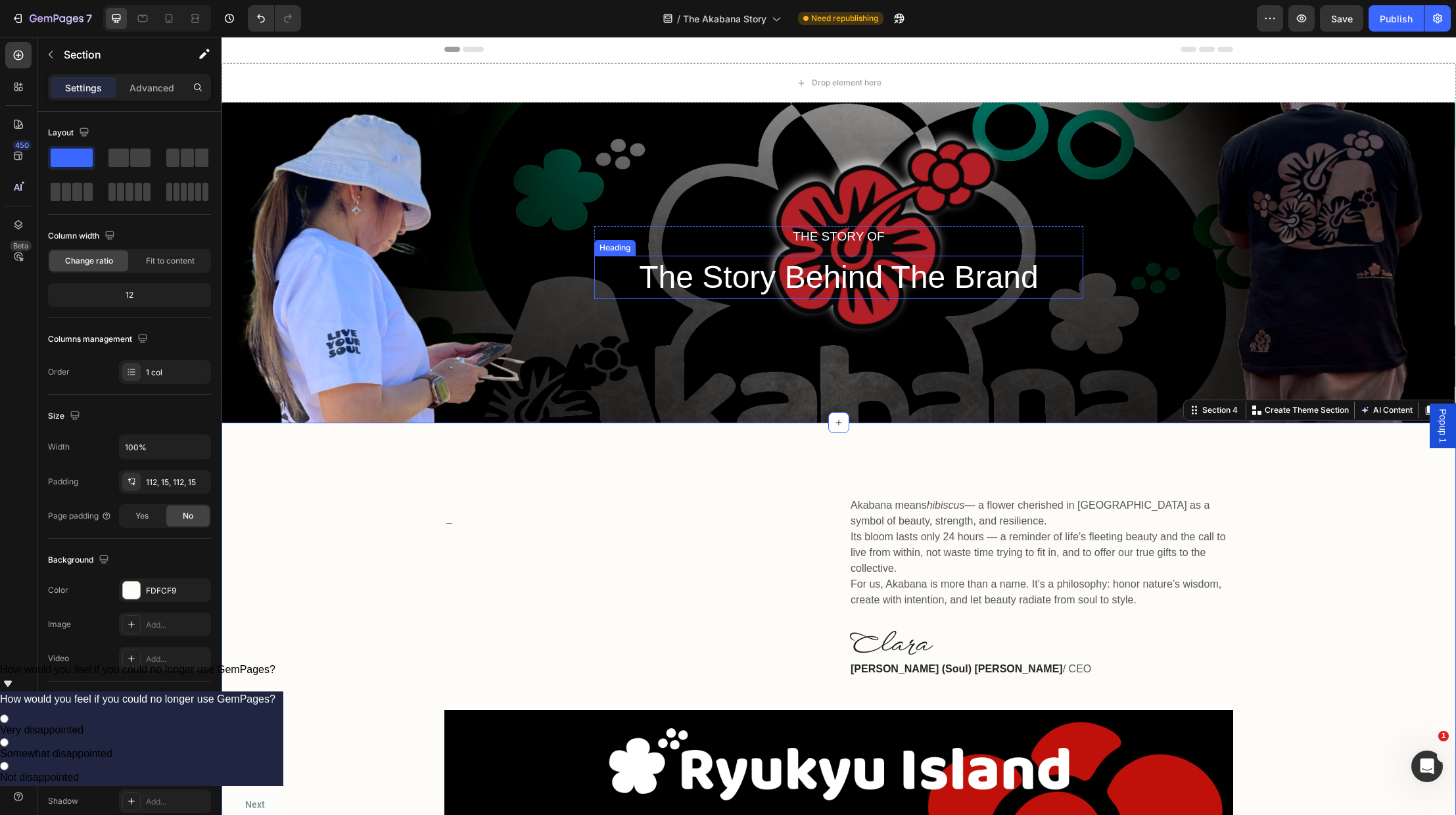
scroll to position [0, 0]
click at [853, 237] on p "The Story of" at bounding box center [839, 238] width 487 height 19
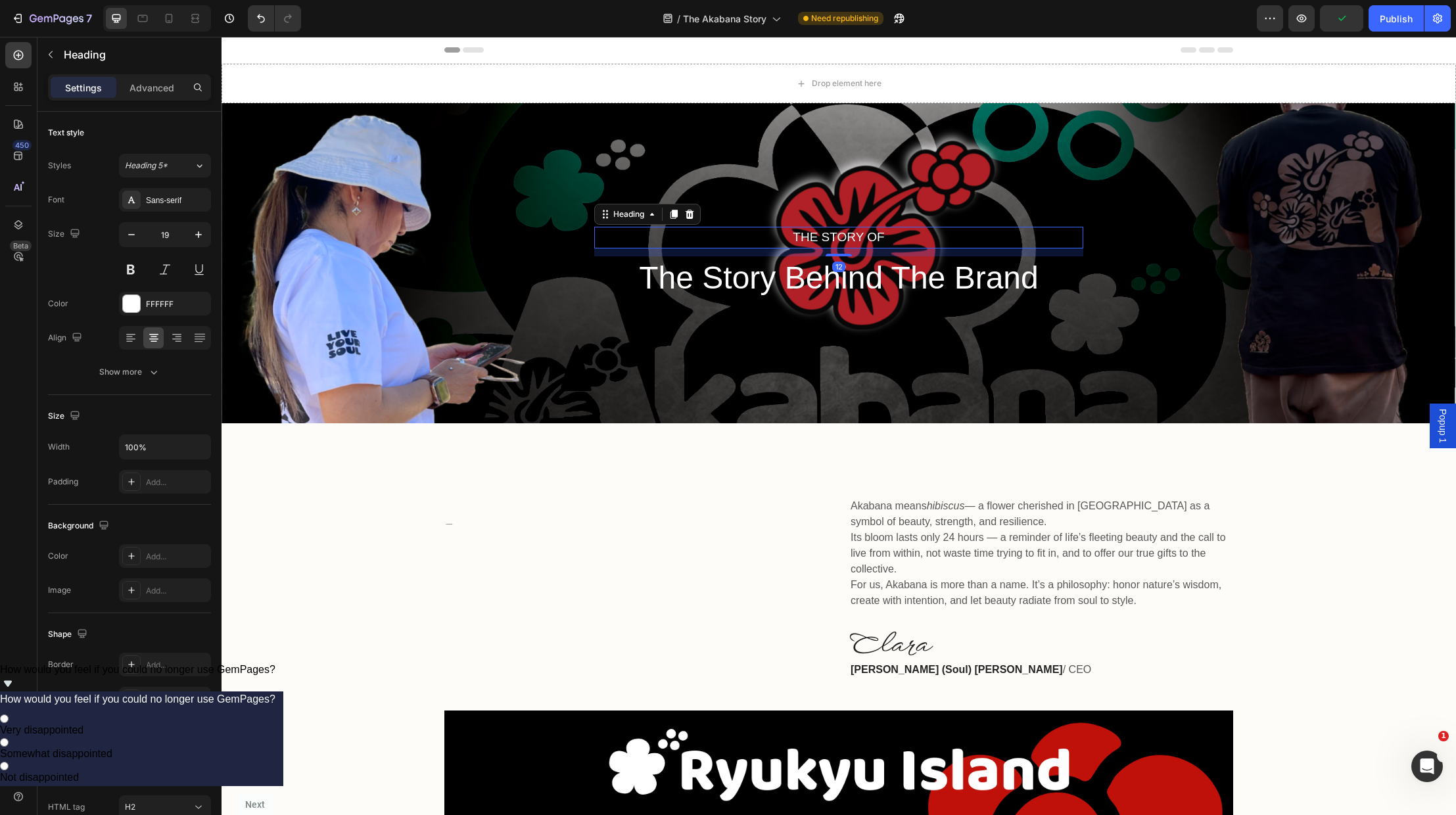
scroll to position [2, 0]
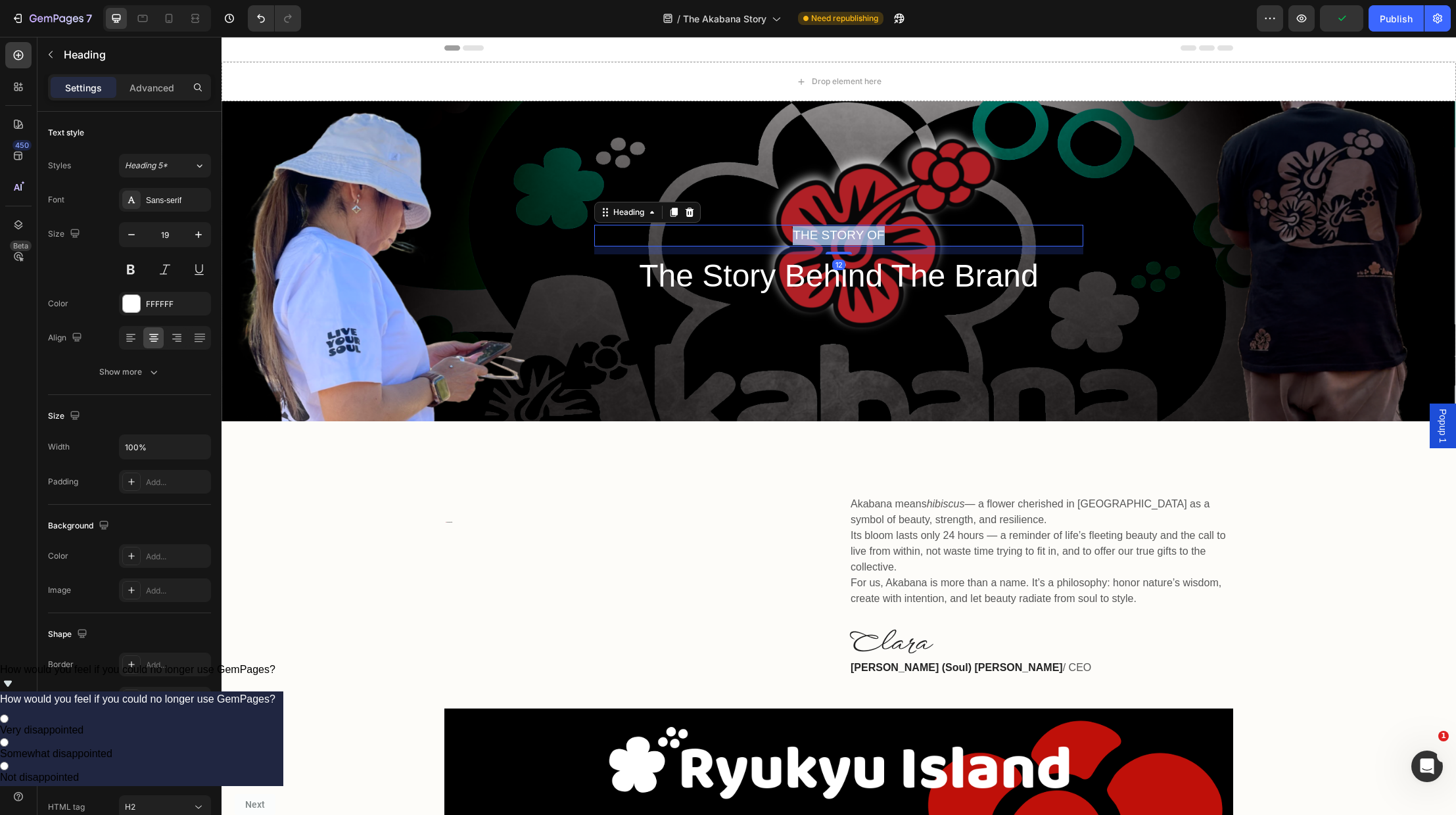
click at [852, 237] on p "The Story of" at bounding box center [839, 236] width 487 height 19
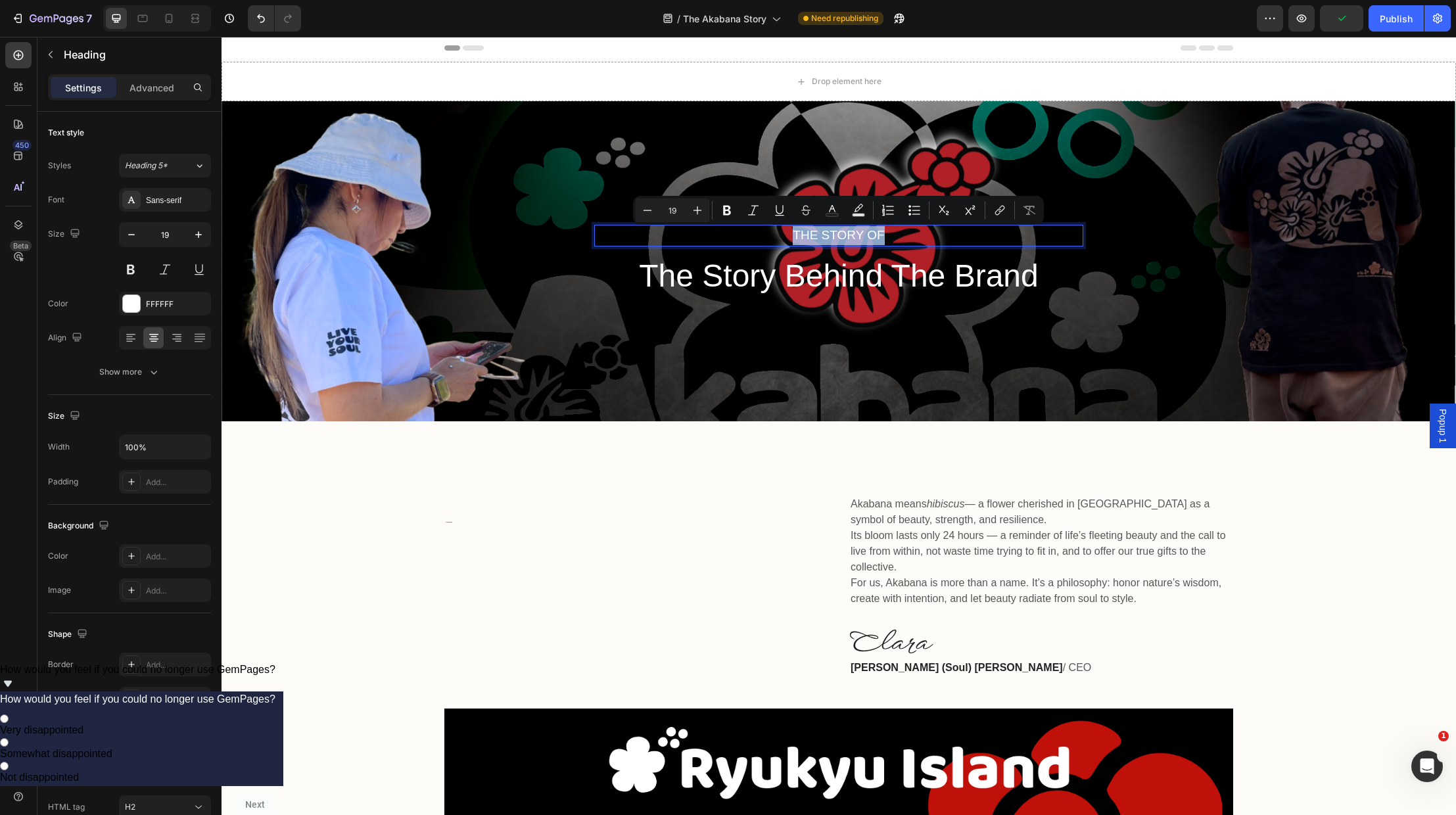
scroll to position [0, 0]
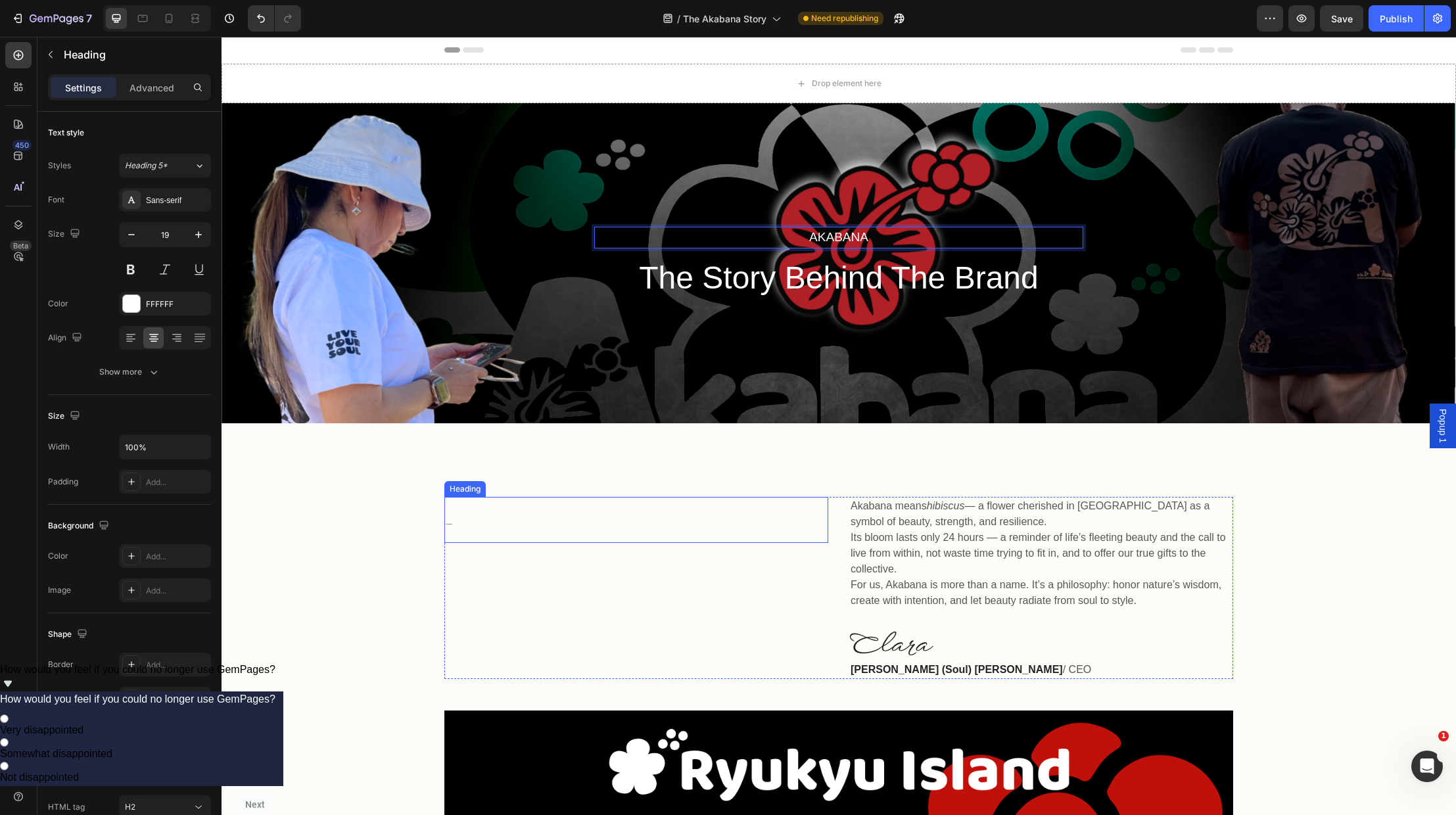
click at [702, 546] on div "🌺 The Akabana Story Heading" at bounding box center [636, 588] width 384 height 182
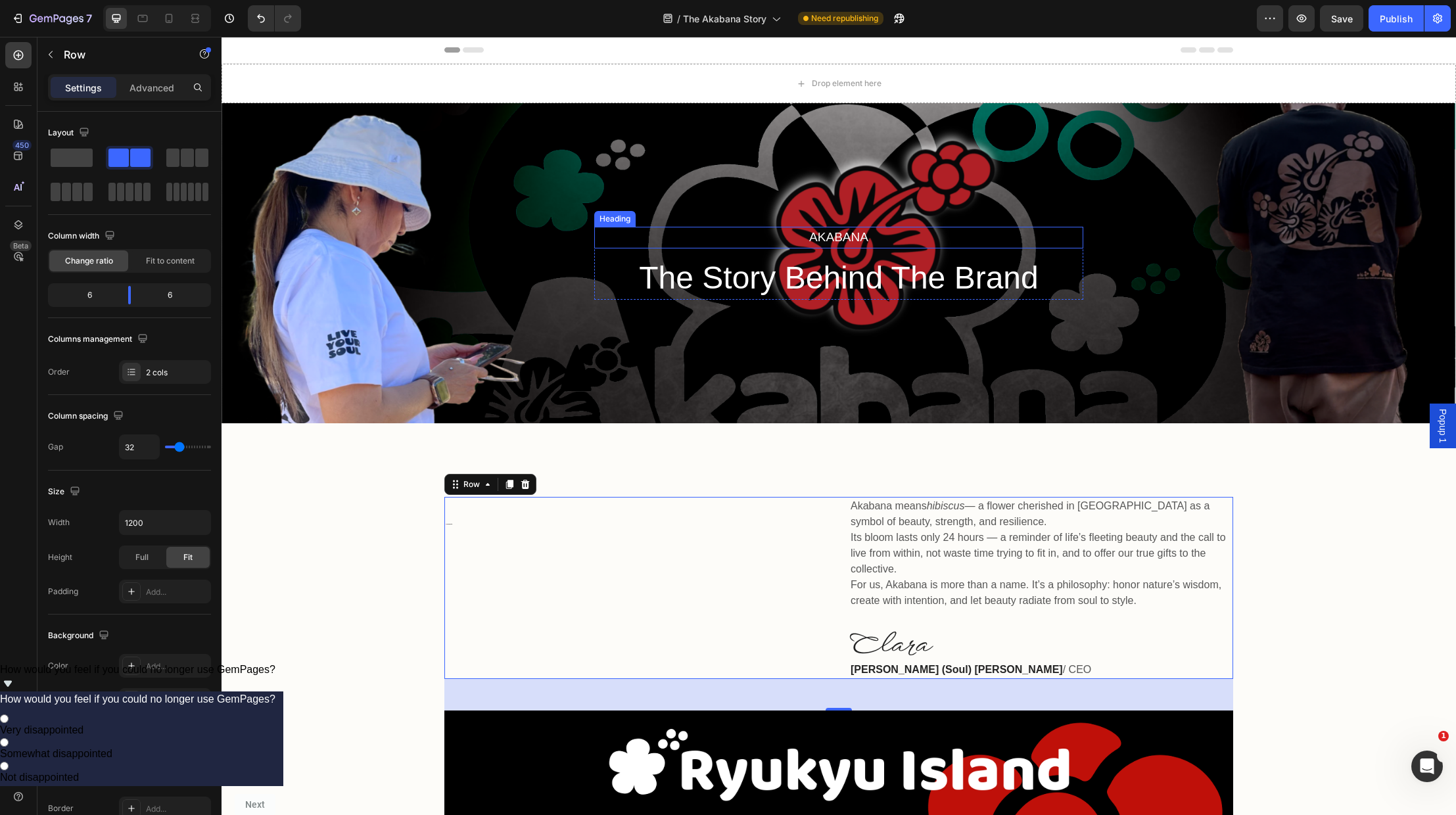
click at [848, 234] on p "Akabana" at bounding box center [839, 238] width 487 height 19
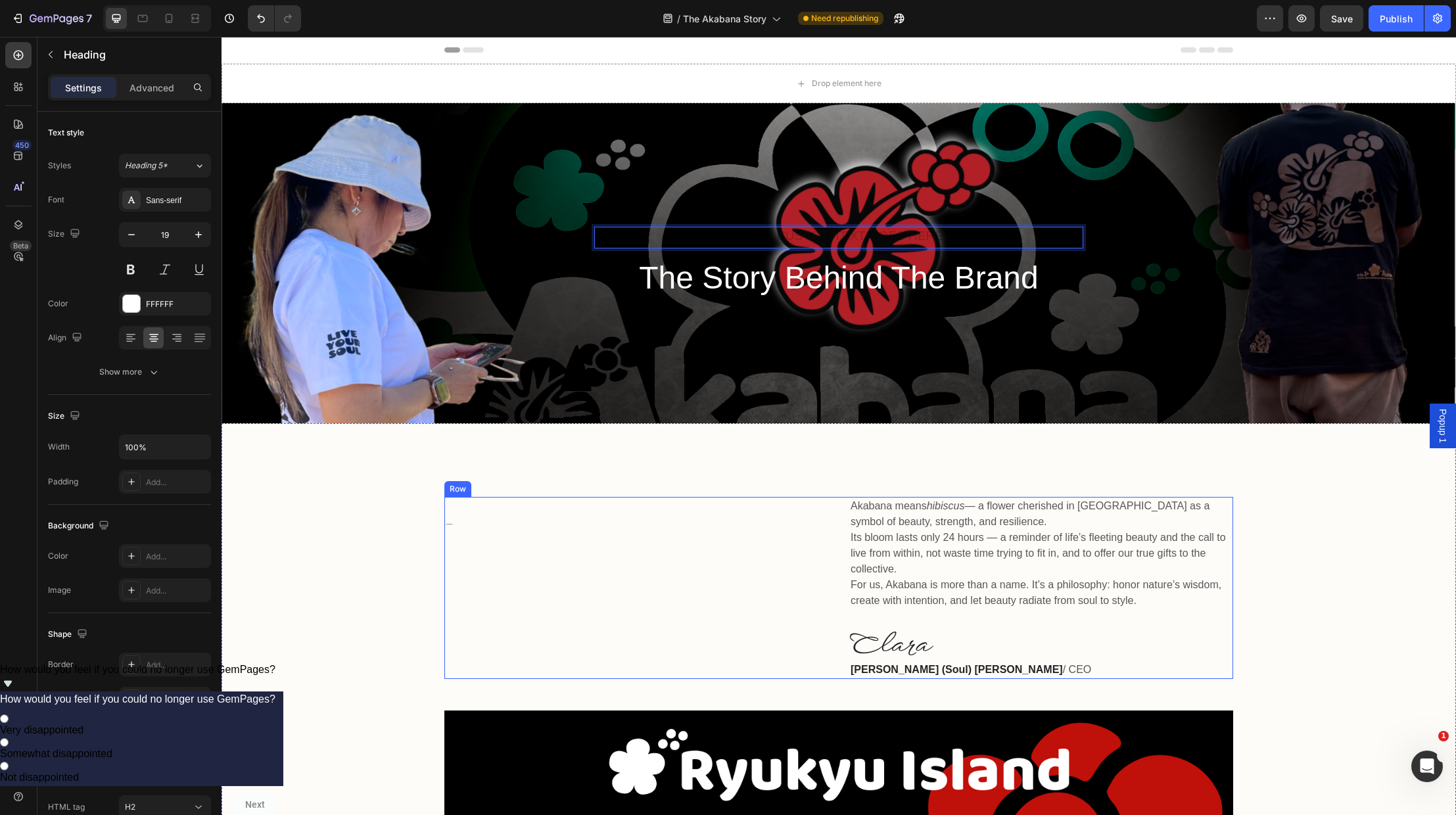
click at [562, 552] on div "🌺 The Akabana Story Heading" at bounding box center [636, 588] width 384 height 182
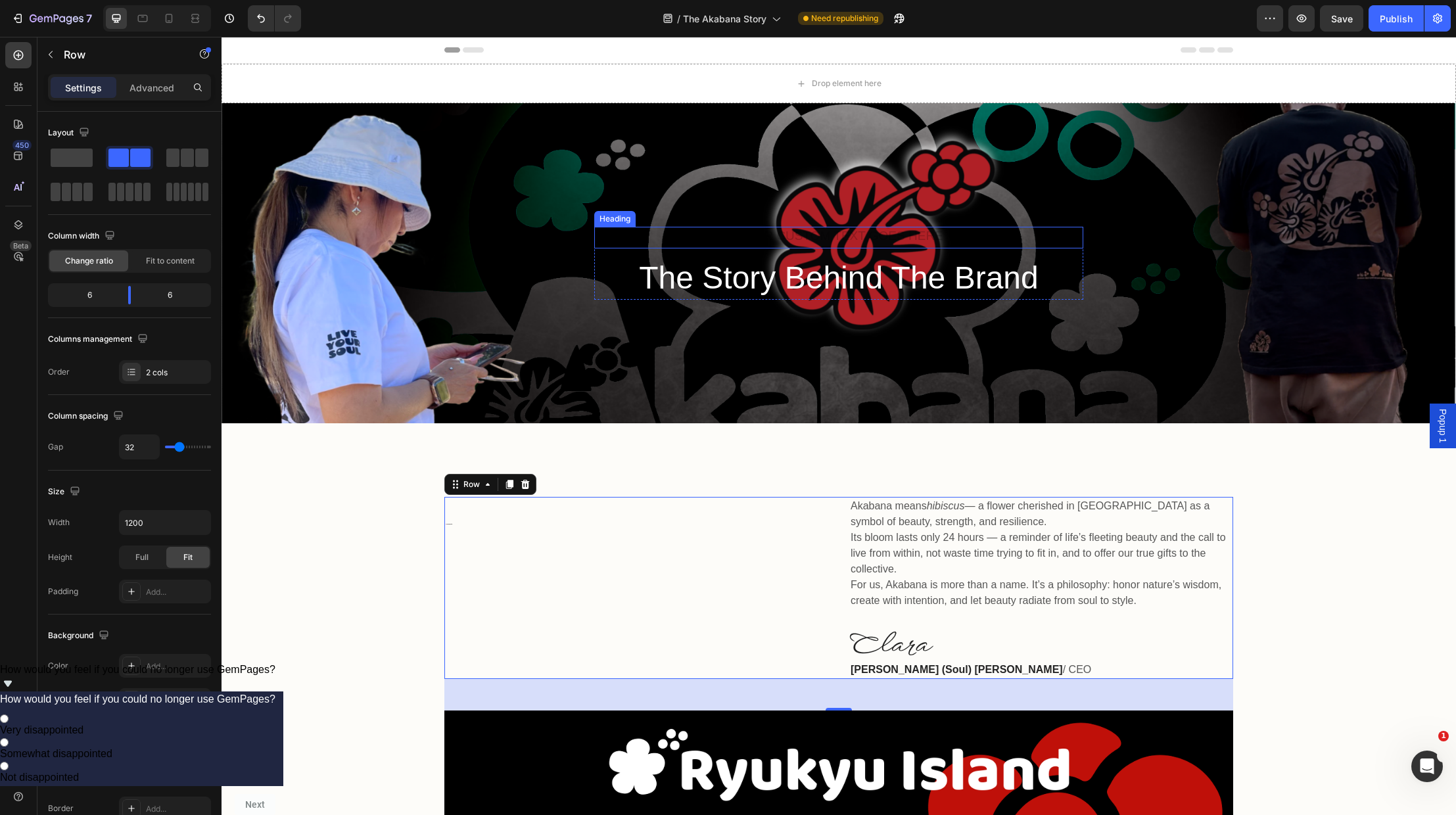
click at [899, 233] on h2 "Rich Text Editor. Editing area: main" at bounding box center [839, 238] width 489 height 22
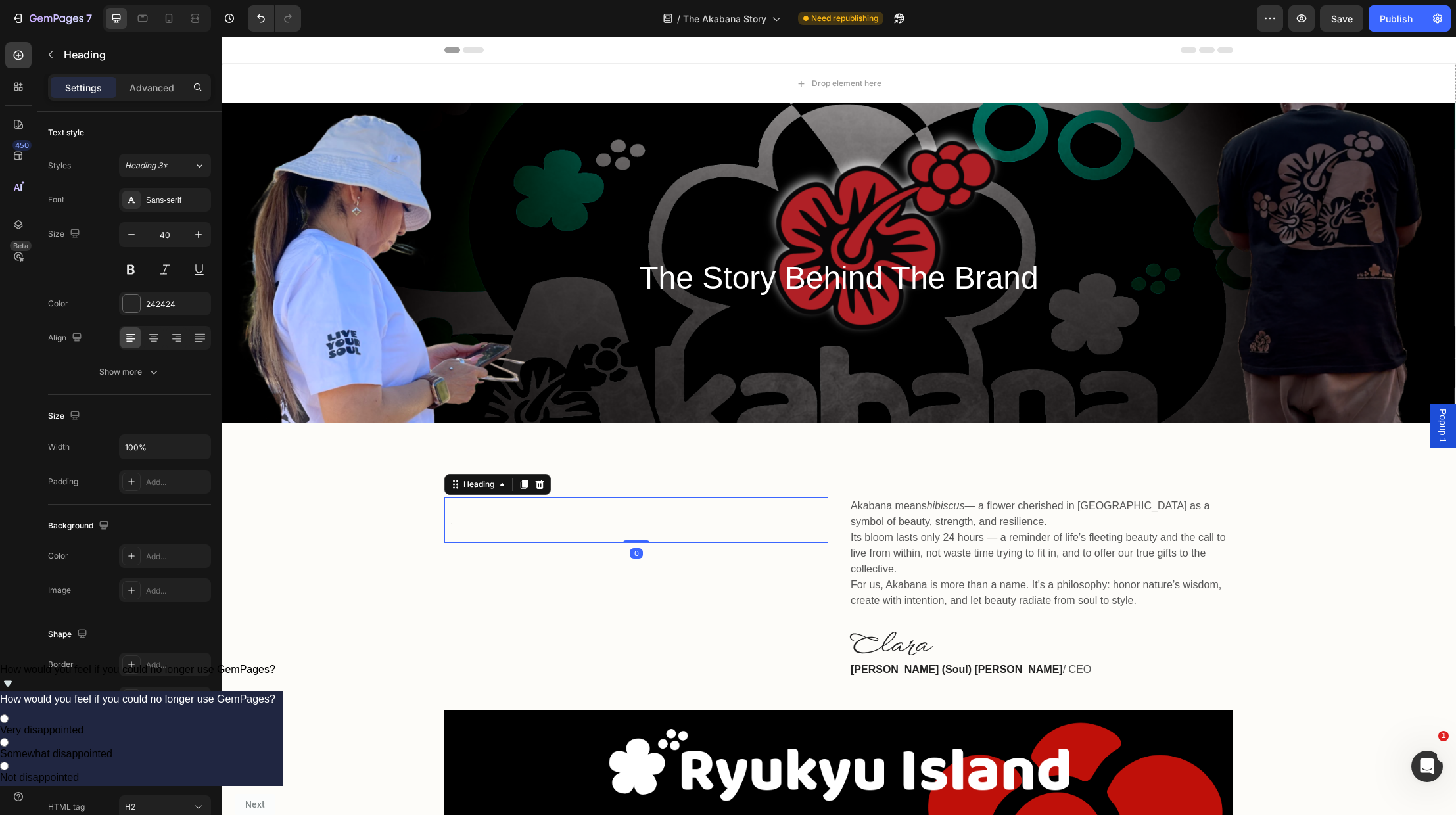
click at [736, 498] on h2 "🌺 The Akabana Story" at bounding box center [636, 520] width 384 height 46
click at [375, 555] on div "🌺 The Akabana Story Heading 0 Akabana means hibiscus — a flower cherished in [G…" at bounding box center [839, 779] width 1215 height 564
click at [654, 283] on p "The Story Behind The Brand" at bounding box center [839, 277] width 487 height 41
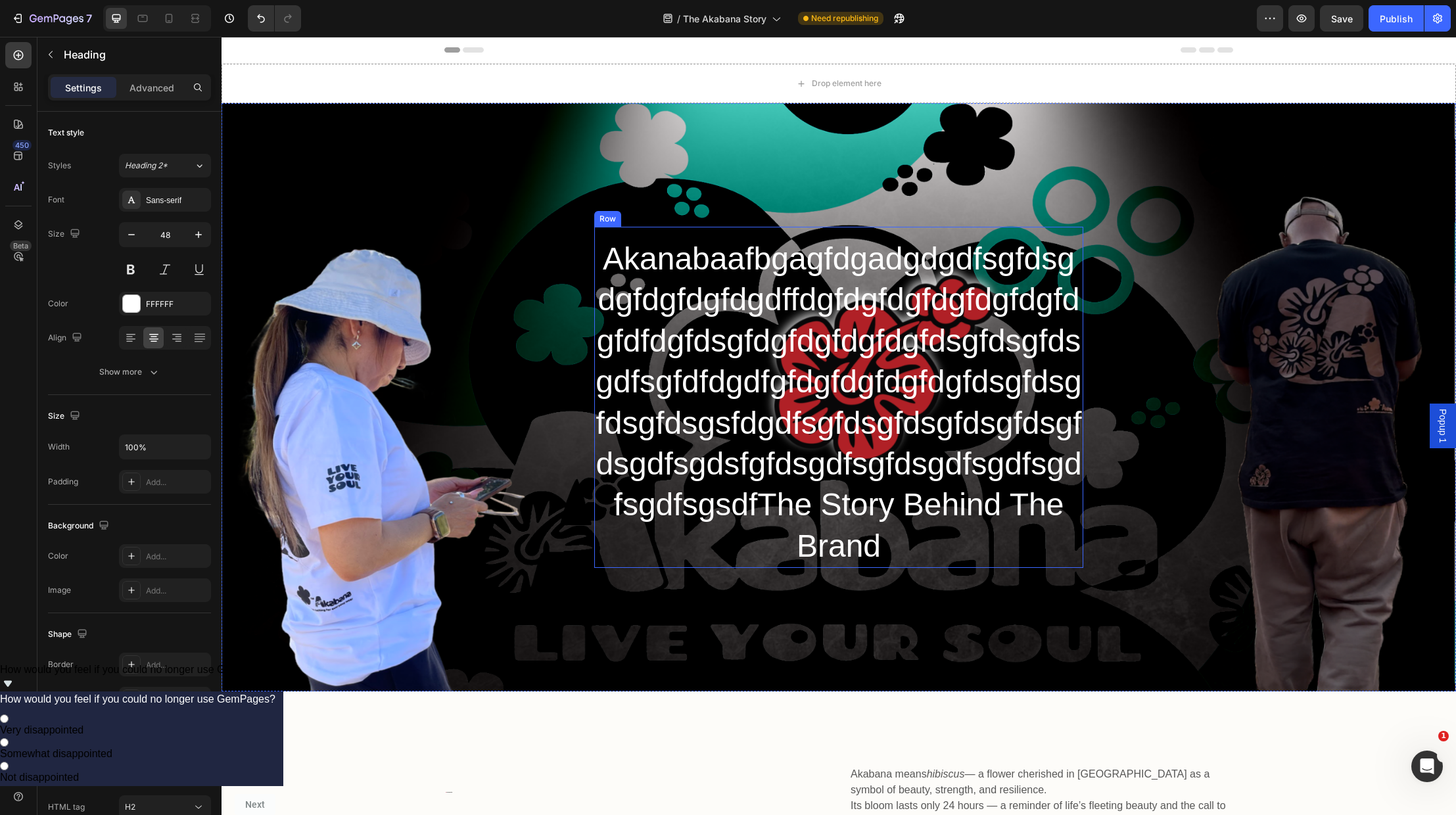
click at [810, 230] on div "Heading Akanabaafbgagfdgadgdgdfsgfdsgdgfdgfdgfdgdffdgfdgfdgfdgfdgfdgfdgfdfdgfds…" at bounding box center [839, 397] width 489 height 341
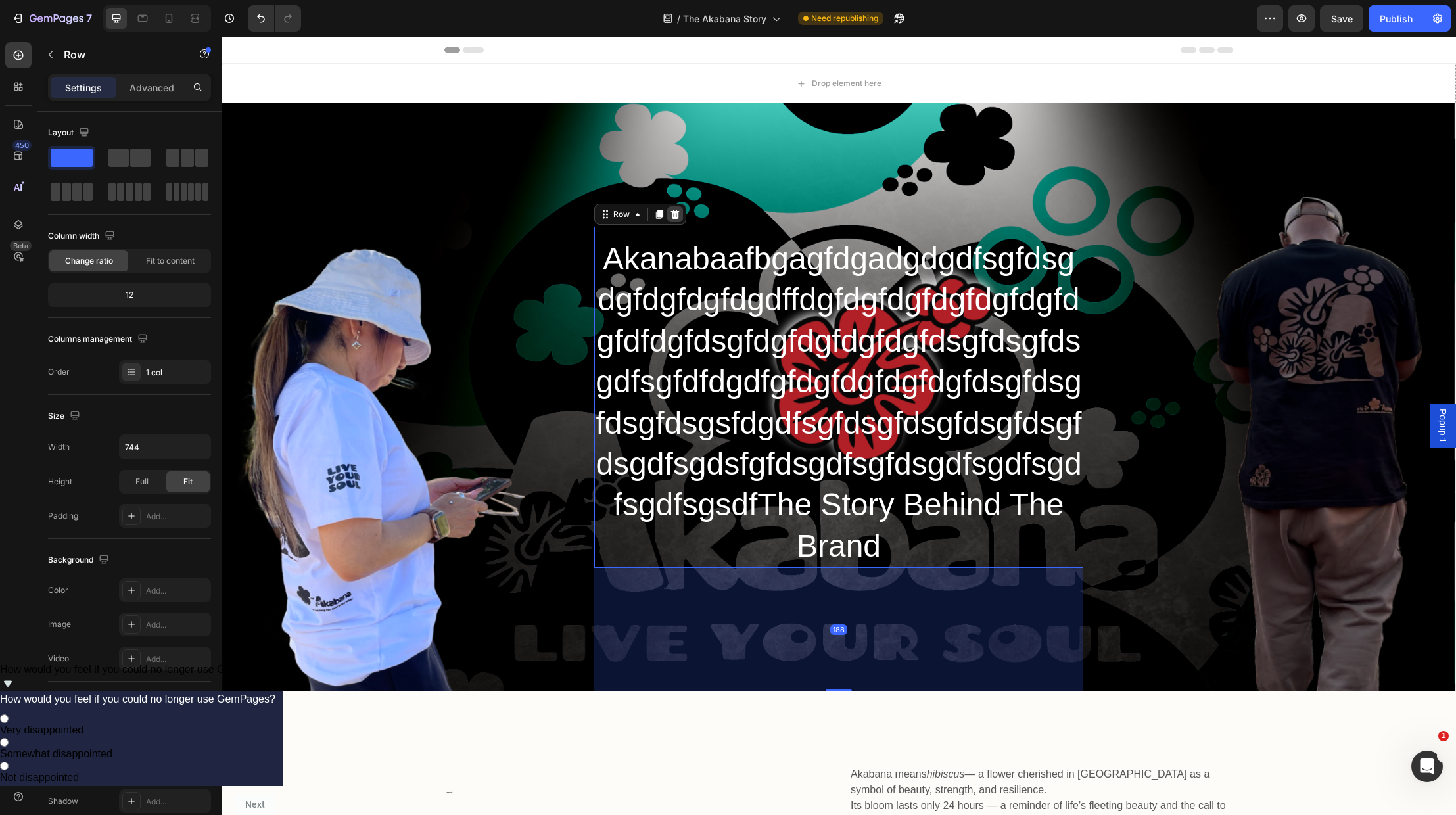
click at [678, 216] on icon at bounding box center [675, 214] width 10 height 10
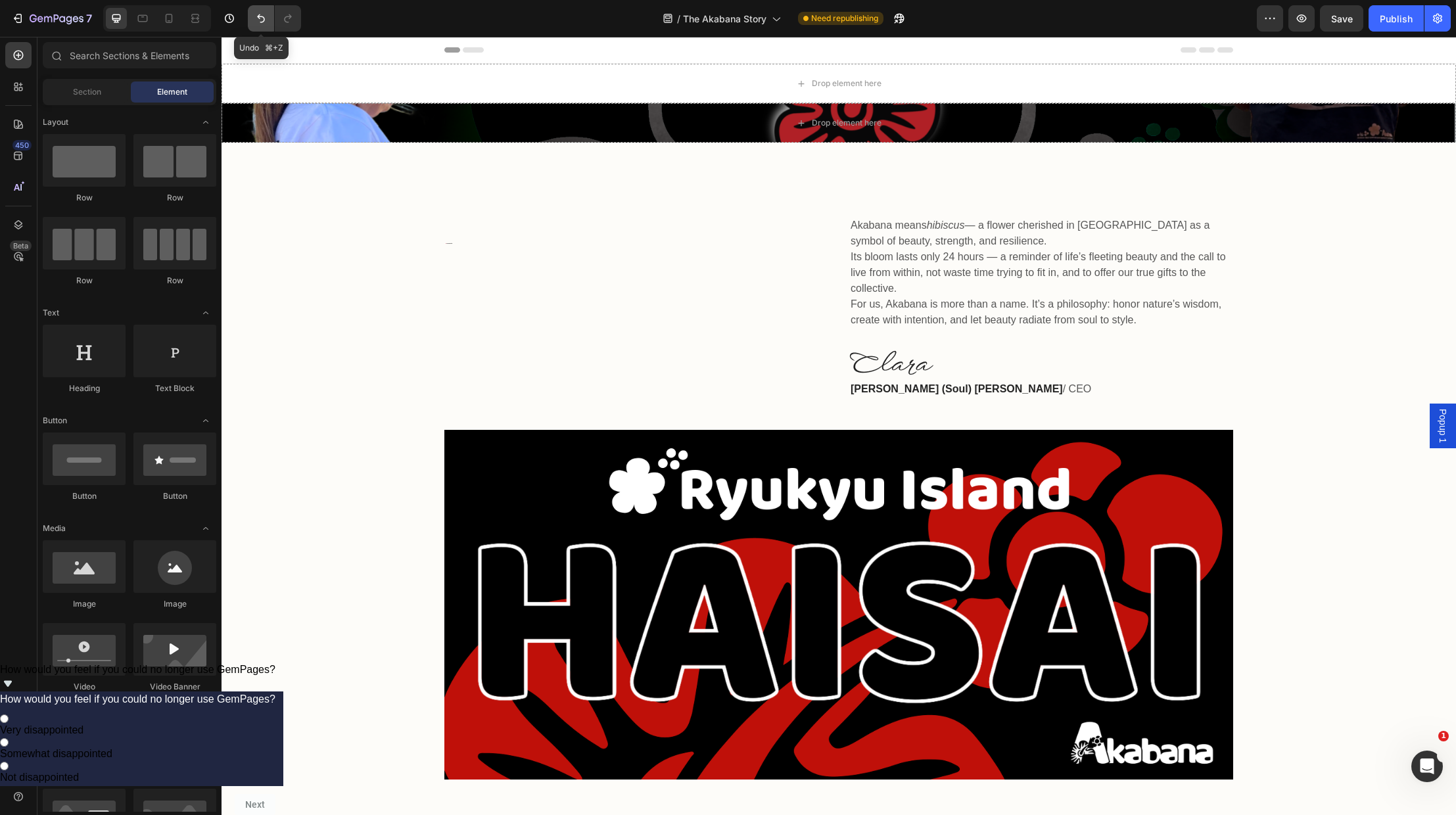
click at [262, 12] on icon "Undo/Redo" at bounding box center [261, 18] width 13 height 13
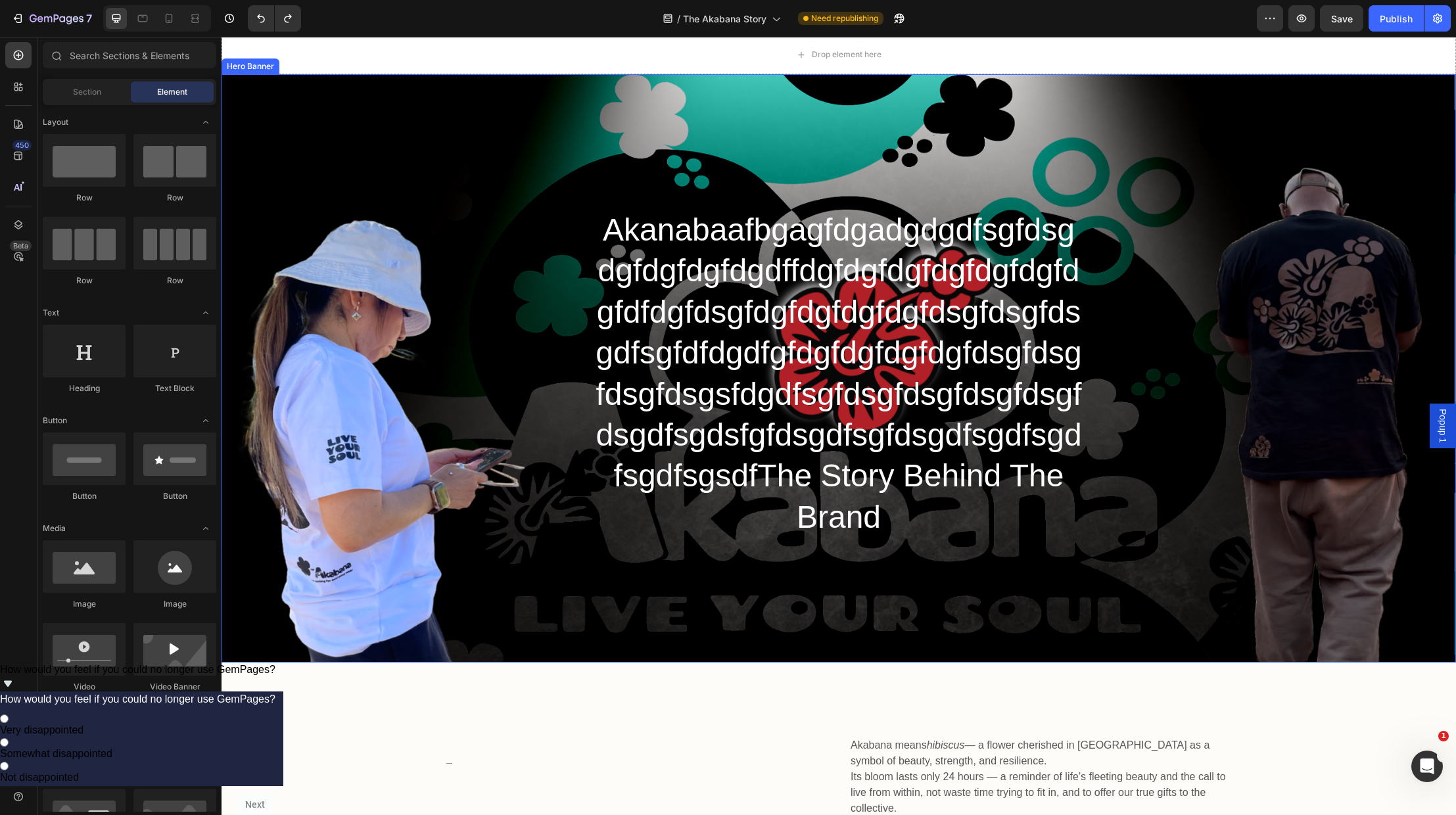
scroll to position [50, 0]
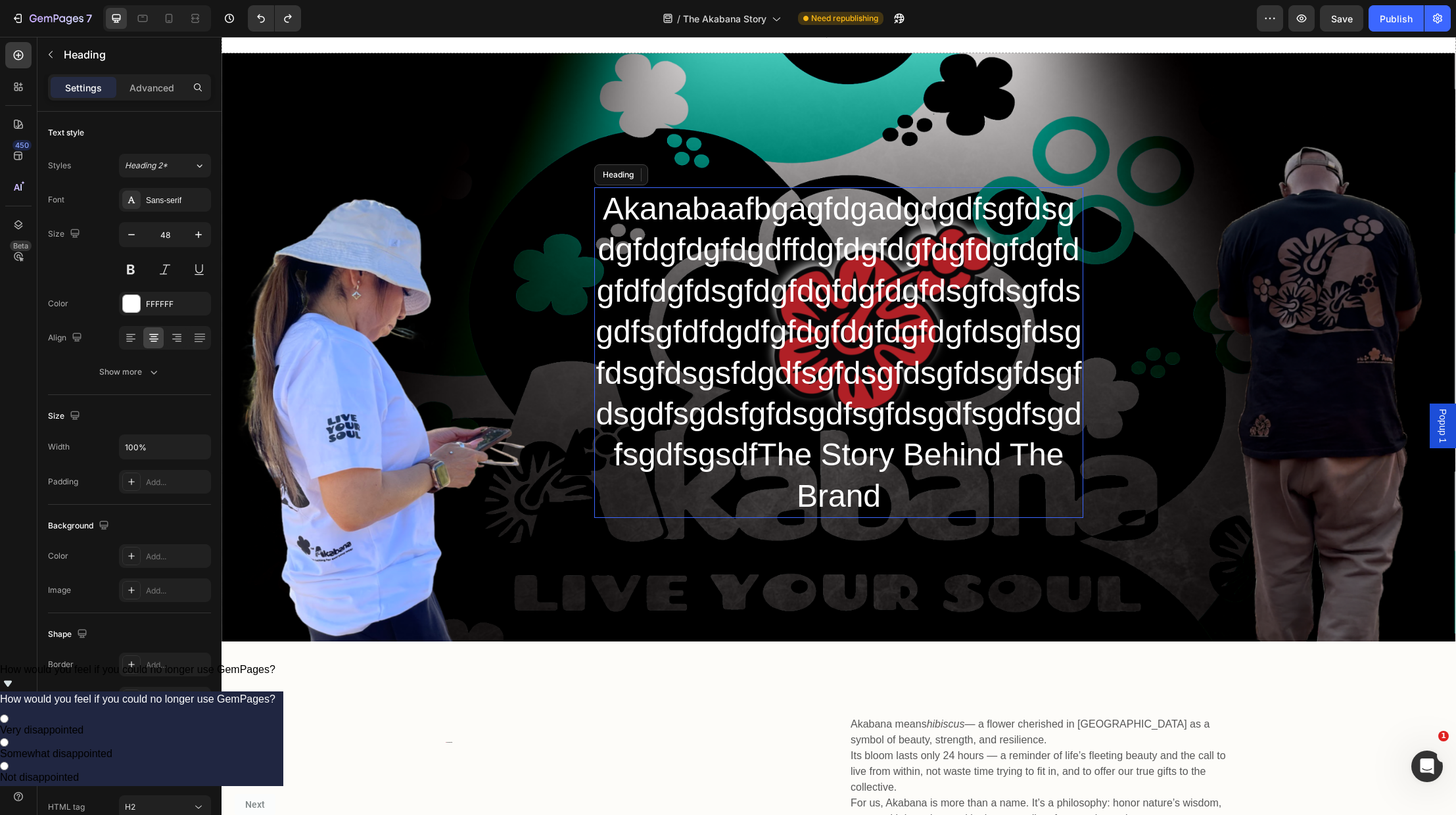
click at [889, 498] on h2 "Akanabaafbgagfdgadgdgdfsgfdsgdgfdgfdgfdgdffdgfdgfdgfdgfdgfdgfdgfdfdgfdsgfdgfdgf…" at bounding box center [839, 353] width 489 height 331
click at [882, 492] on h2 "Akanabaafbgagfdgadgdgdfsgfdsgdgfdgfdgfdgdffdgfdgfdgfdgfdgfdgfdgfdfdgfdsgfdgfdgf…" at bounding box center [839, 353] width 489 height 331
click at [881, 489] on p "Akanabaafbgagfdgadgdgdfsgfdsgdgfdgfdgfdgdffdgfdgfdgfdgfdgfdgfdgfdfdgfdsgfdgfdgf…" at bounding box center [839, 353] width 487 height 328
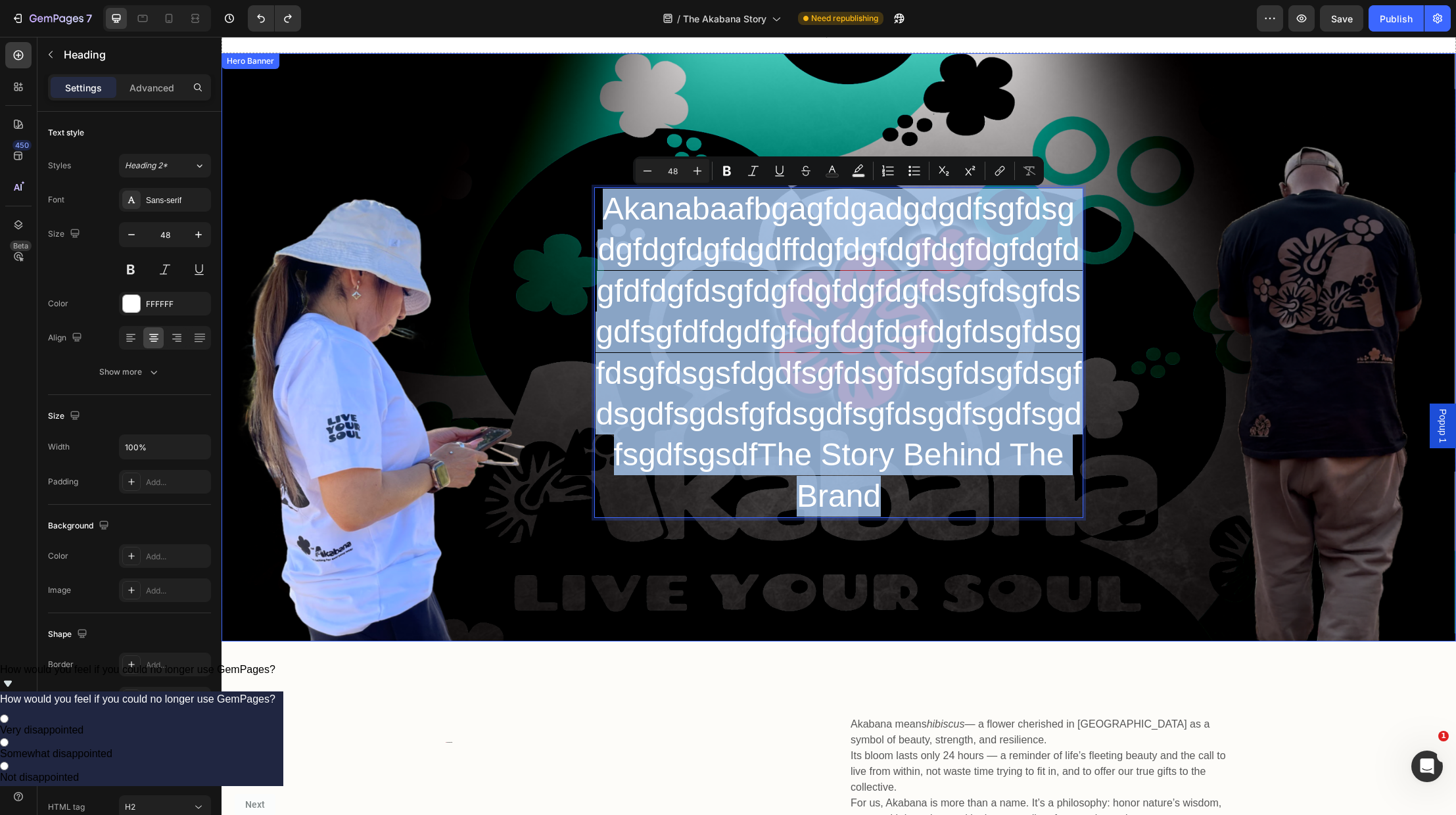
drag, startPoint x: 881, startPoint y: 489, endPoint x: 583, endPoint y: 213, distance: 406.2
click at [583, 213] on div "Heading Akanabaafbgagfdgadgdgdfsgfdsgdgfdgfdgfdgdffdgfdgfdgfdgfdgfdgfdgfdfdgfds…" at bounding box center [839, 347] width 1234 height 588
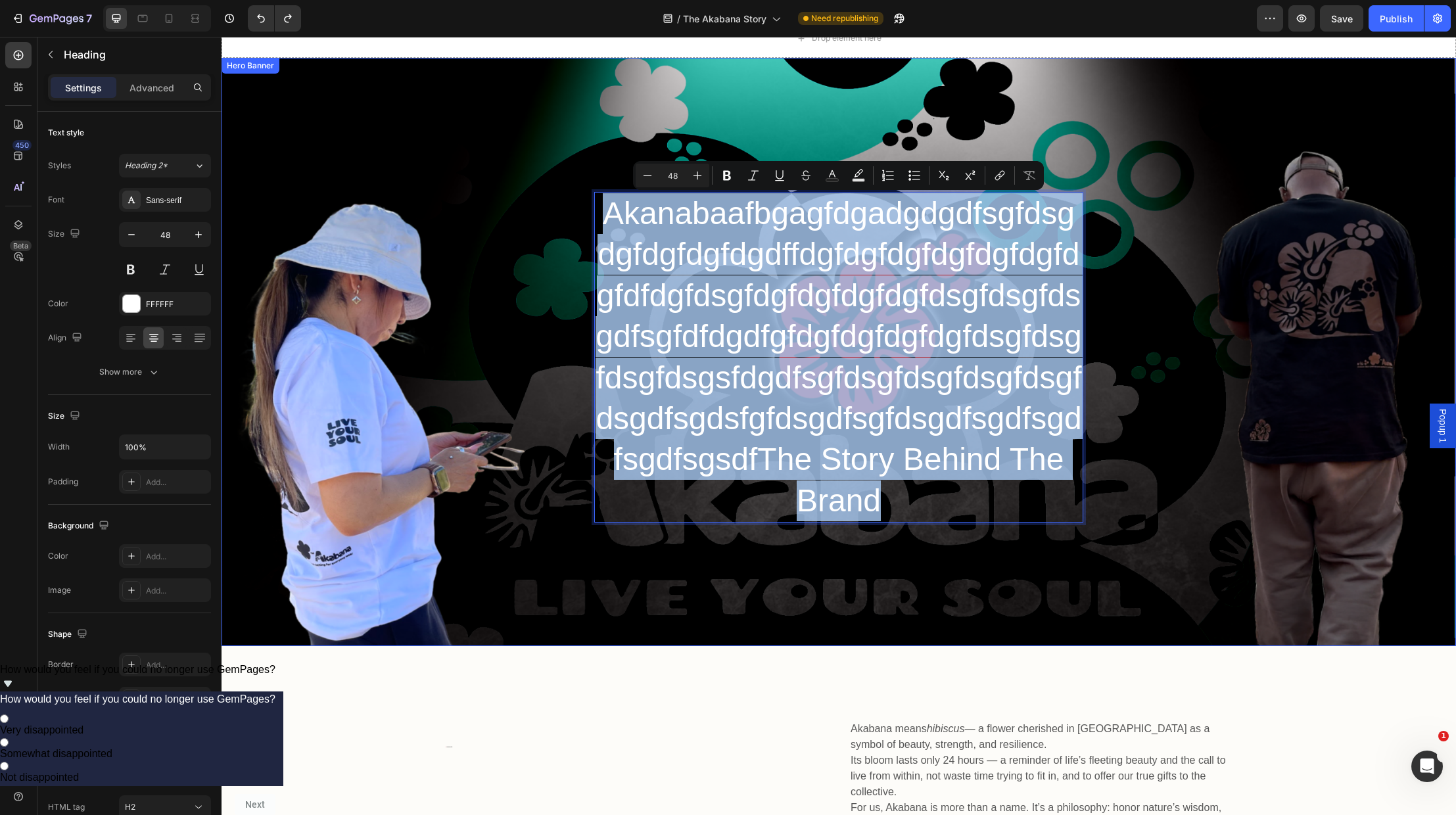
scroll to position [42, 0]
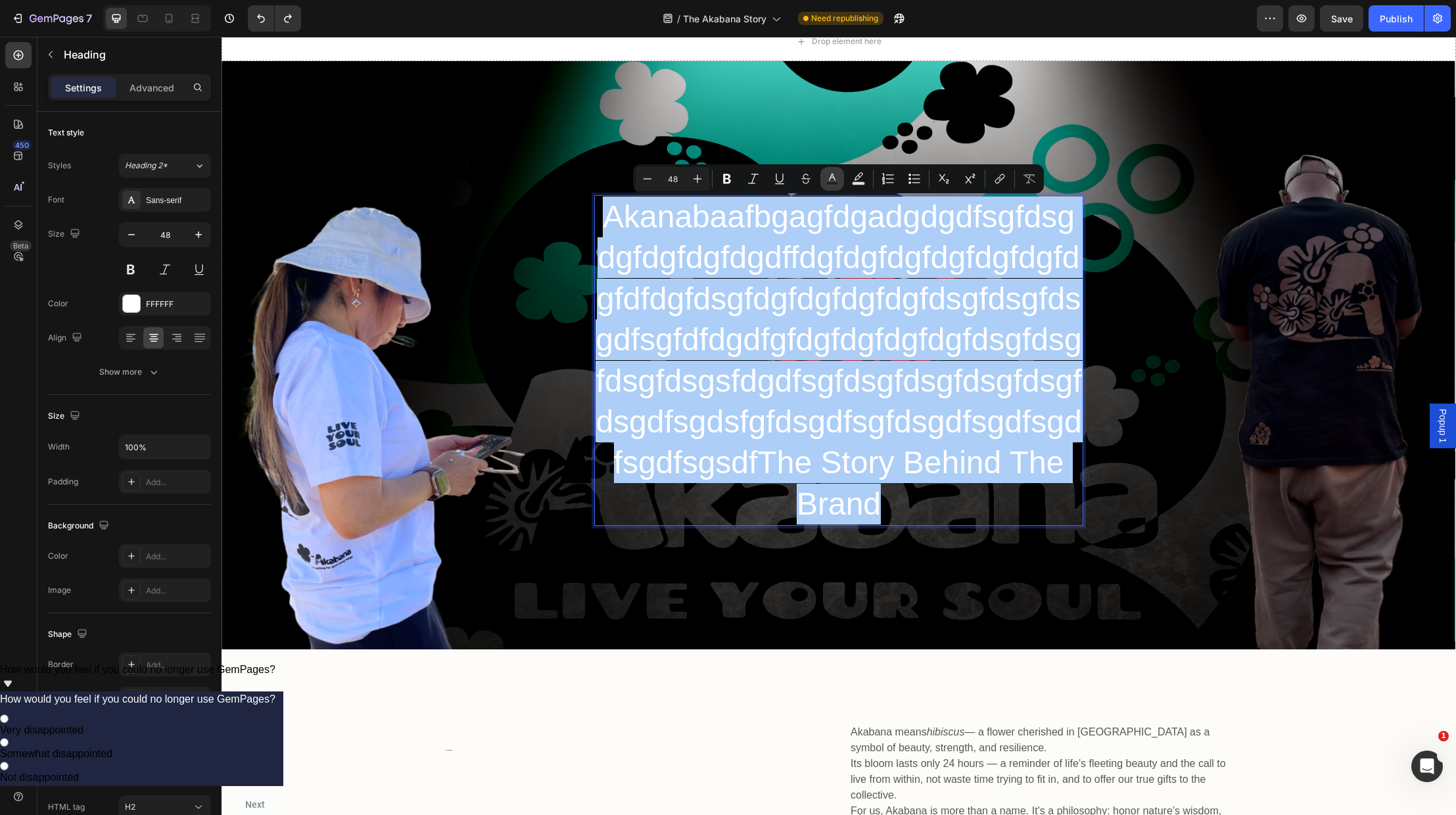
click at [833, 179] on icon "Editor contextual toolbar" at bounding box center [832, 179] width 13 height 13
type input "FFFFFF"
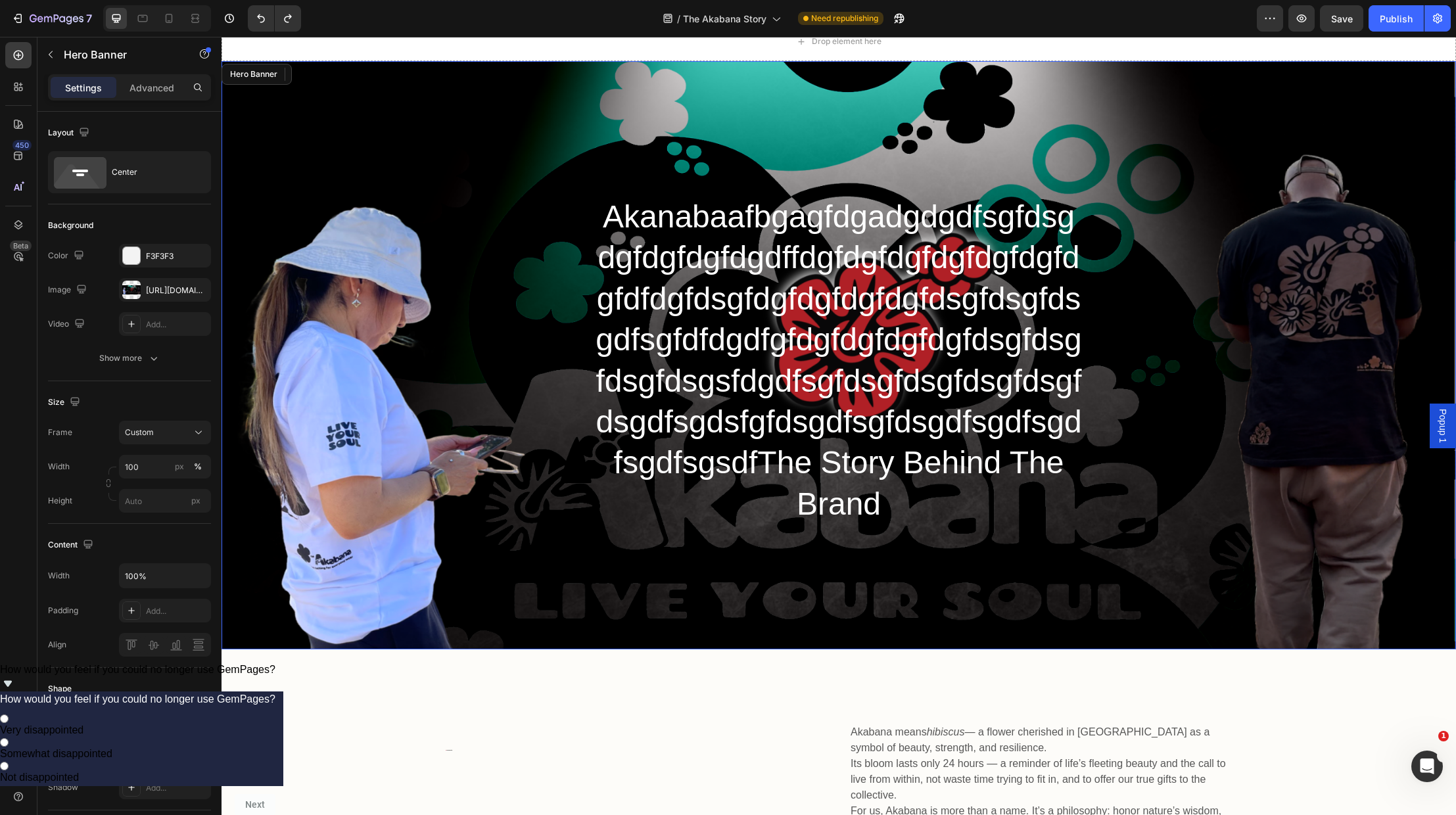
click at [1163, 206] on div "Heading Akanabaafbgagfdgadgdgdfsgfdsgdgfdgfdgfdgdffdgfdgfdgfdgfdgfdgfdgfdfdgfds…" at bounding box center [839, 355] width 1234 height 588
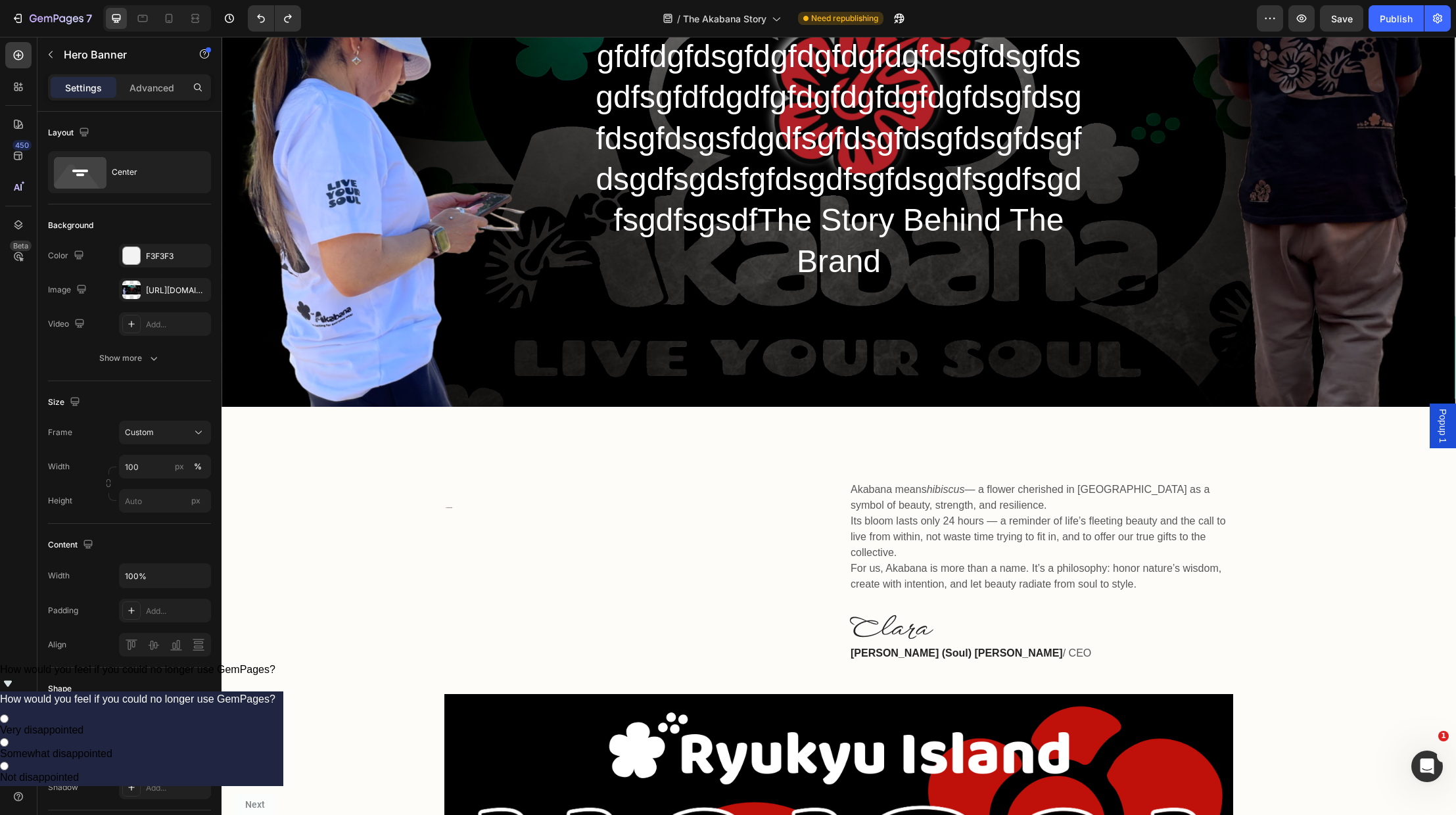
scroll to position [297, 0]
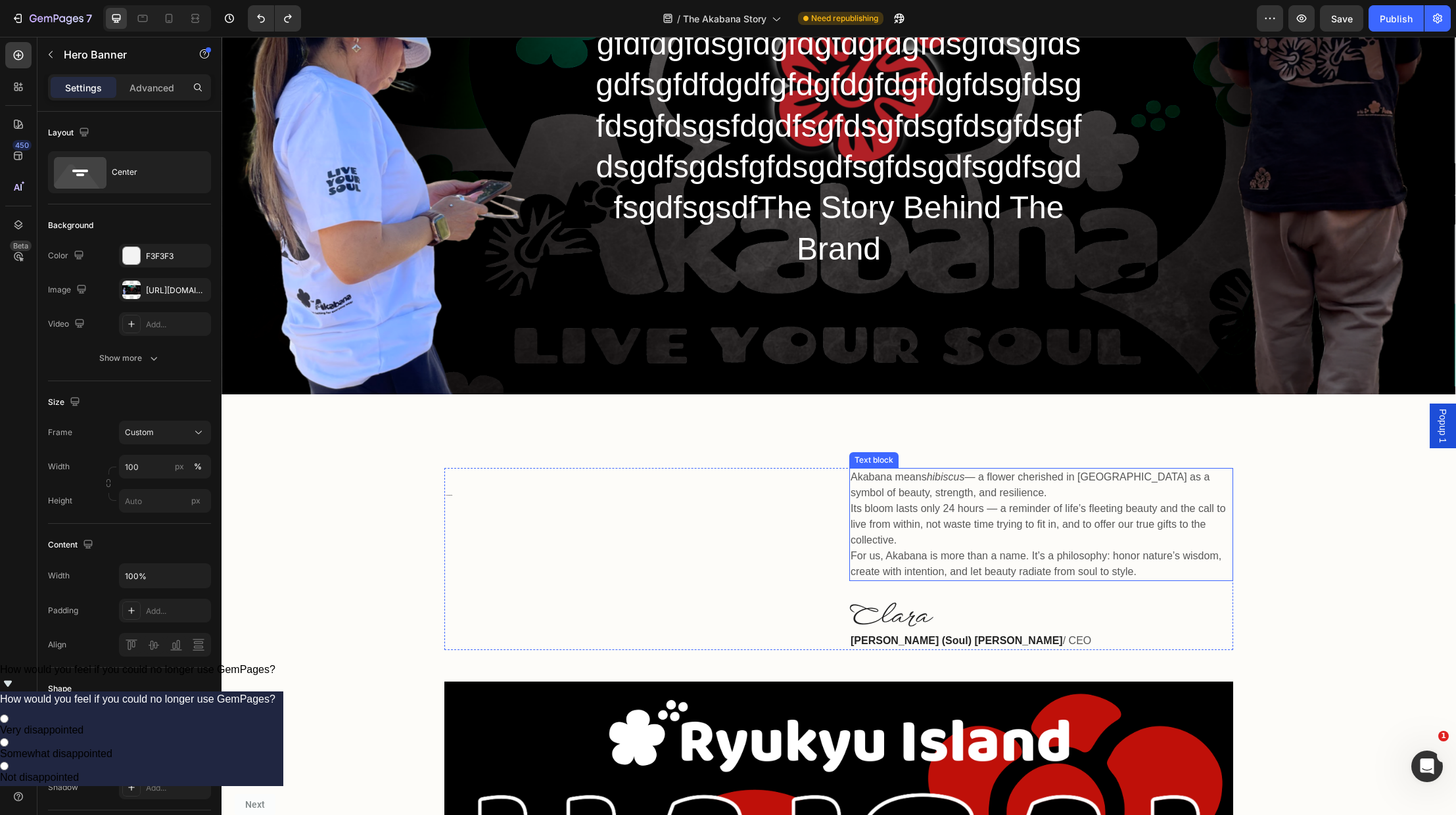
click at [1124, 572] on p "For us, Akabana is more than a name. It’s a philosophy: honor nature’s wisdom, …" at bounding box center [1041, 564] width 381 height 32
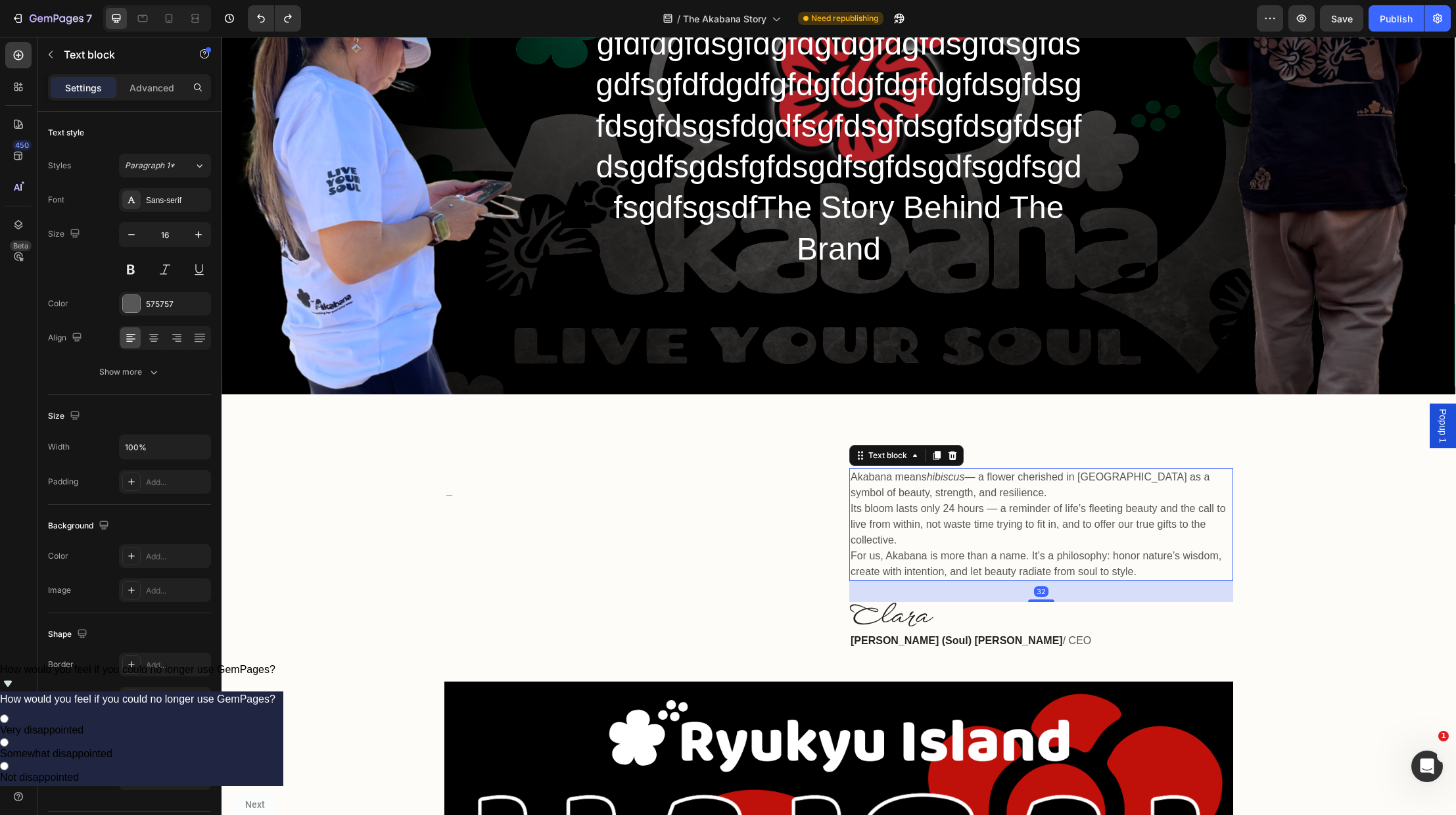
drag, startPoint x: 1131, startPoint y: 572, endPoint x: 1140, endPoint y: 571, distance: 9.1
click at [1132, 572] on p "For us, Akabana is more than a name. It’s a philosophy: honor nature’s wisdom, …" at bounding box center [1041, 564] width 381 height 32
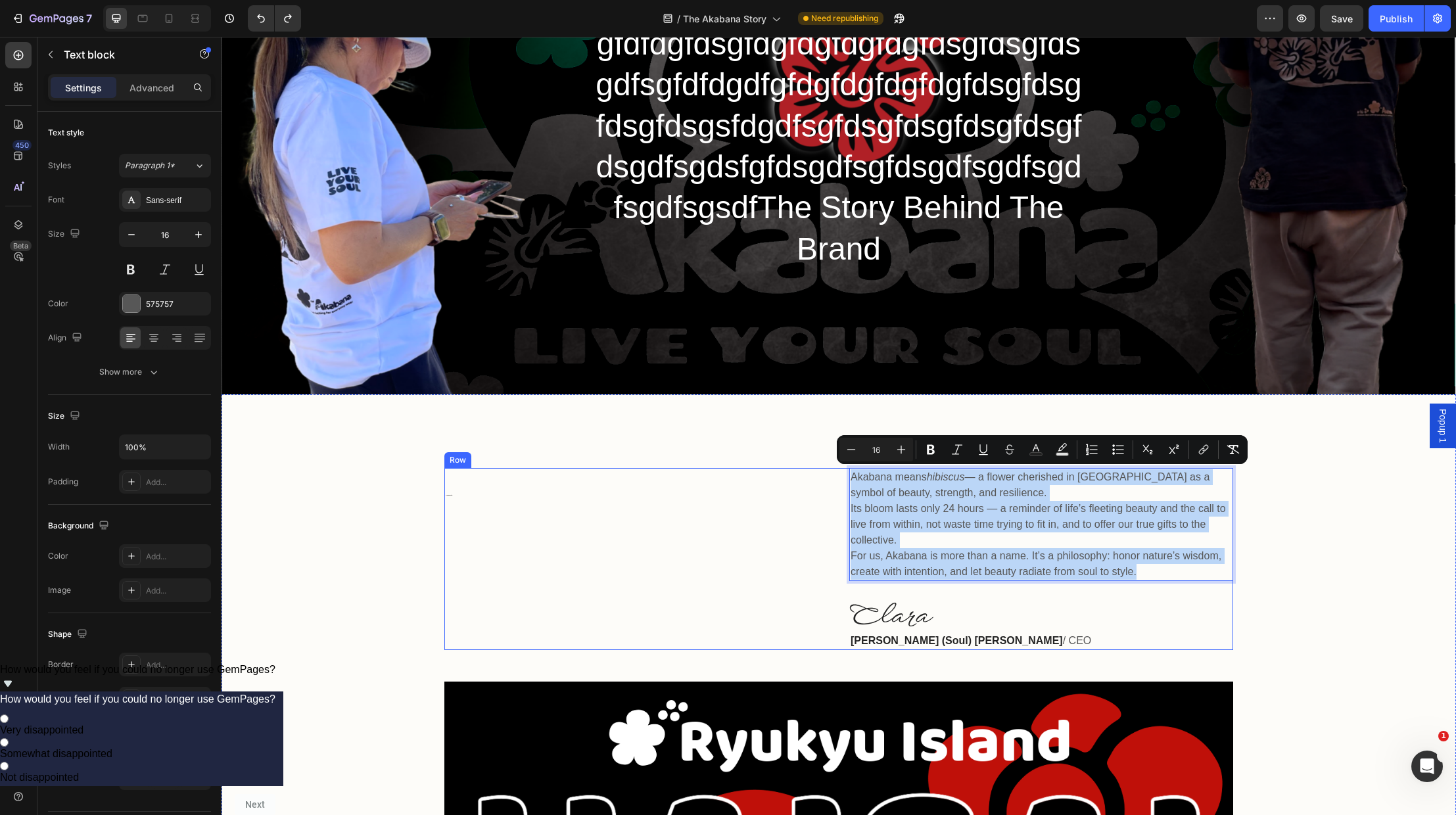
drag, startPoint x: 1146, startPoint y: 569, endPoint x: 847, endPoint y: 472, distance: 314.3
click at [847, 472] on div "🌺 The Akabana Story Heading Akabana means hibiscus — a flower cherished in [GEO…" at bounding box center [838, 559] width 789 height 182
copy div "Akabana means hibiscus — a flower cherished in [GEOGRAPHIC_DATA] as a symbol of…"
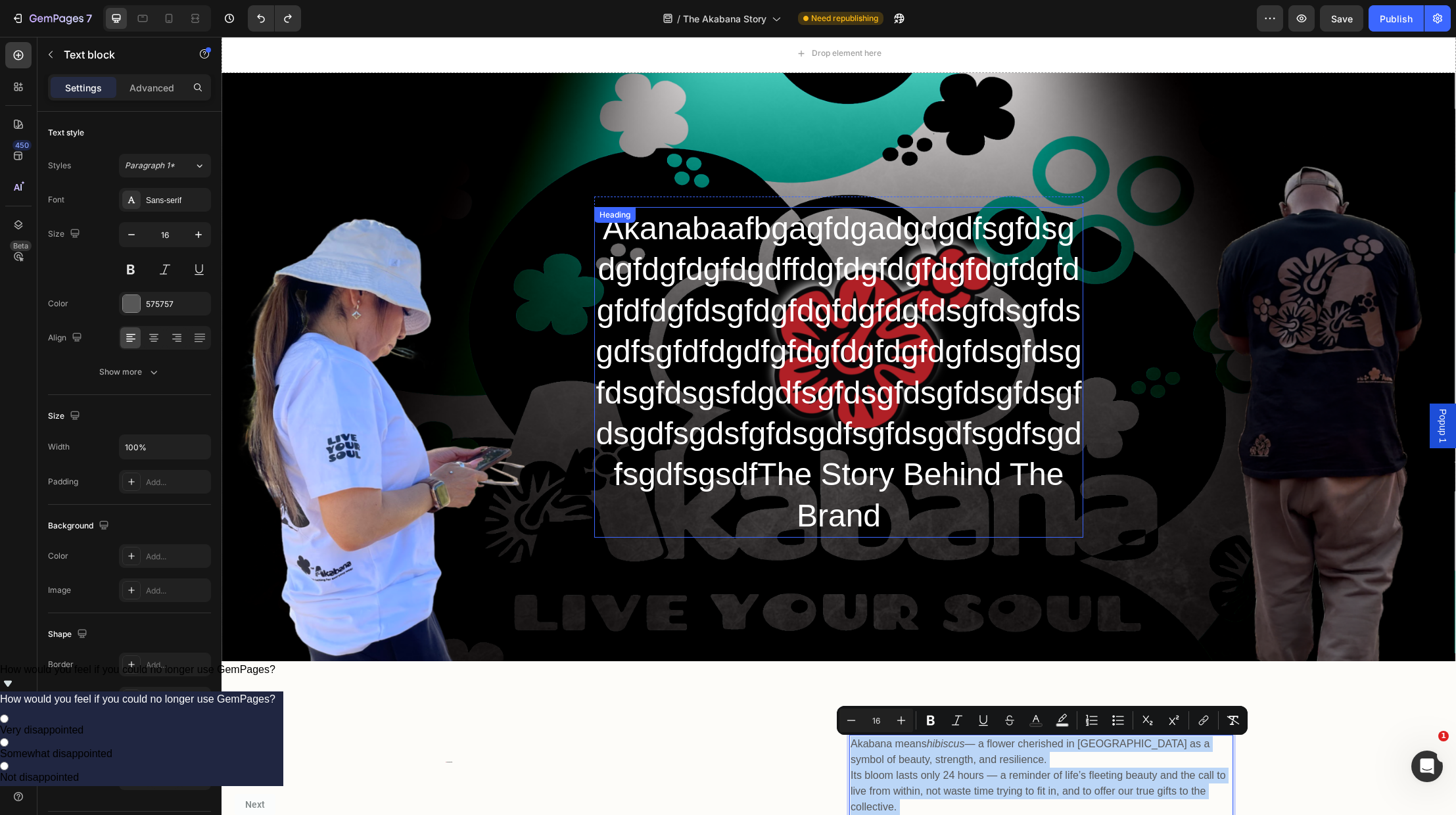
scroll to position [26, 0]
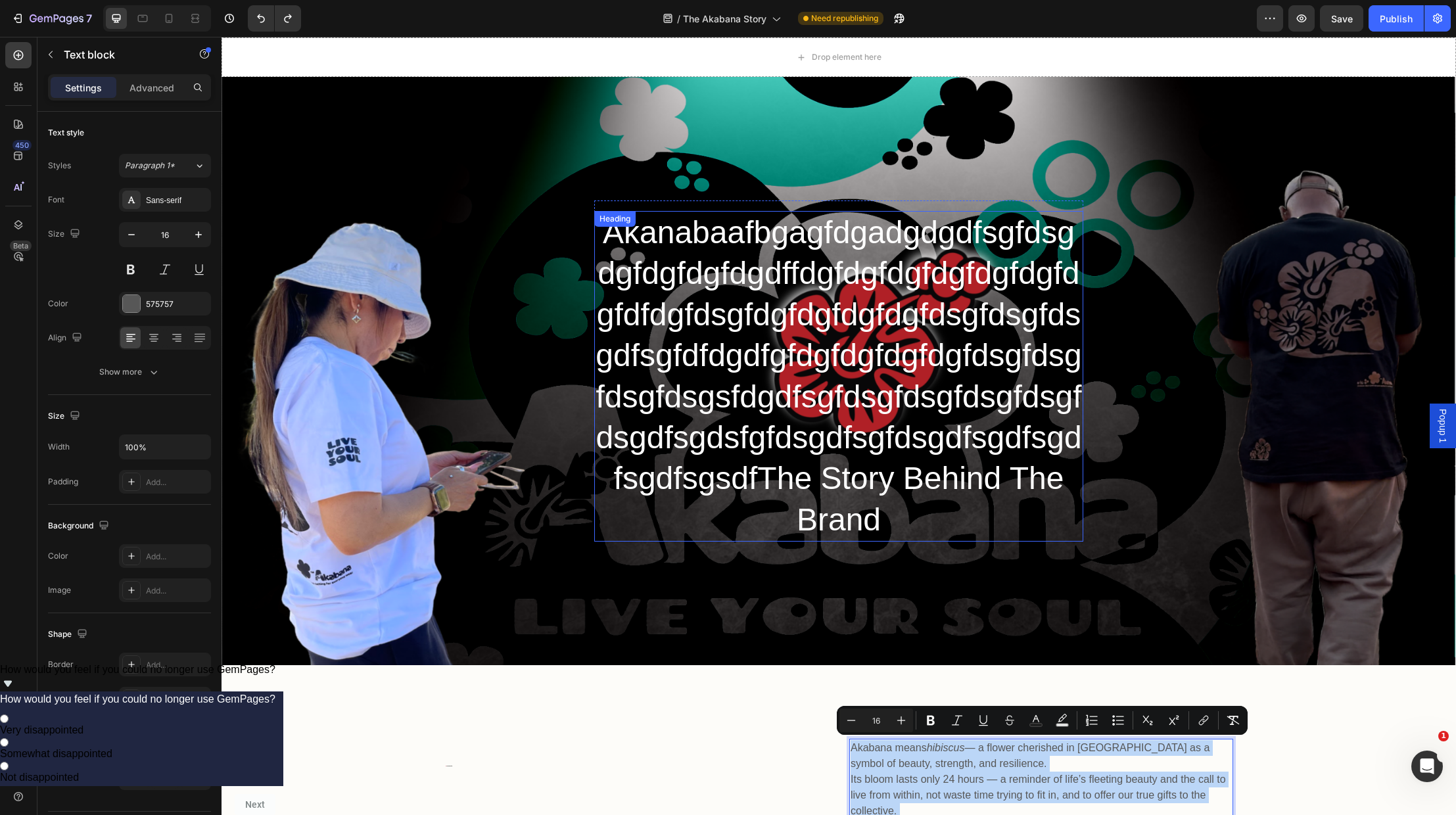
click at [877, 390] on h2 "Akanabaafbgagfdgadgdgdfsgfdsgdgfdgfdgfdgdffdgfdgfdgfdgfdgfdgfdgfdfdgfdsgfdgfdgf…" at bounding box center [839, 376] width 489 height 331
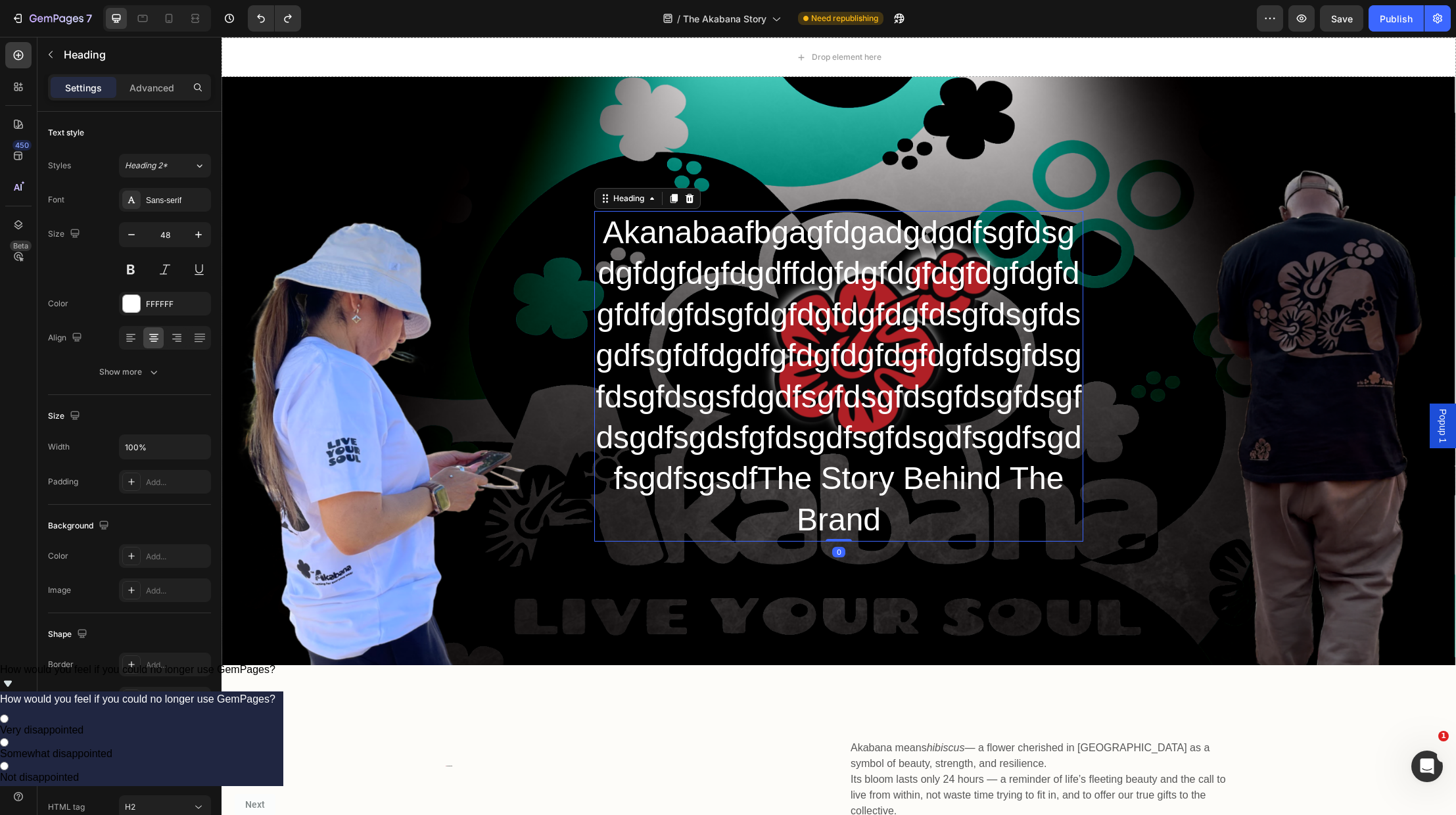
drag, startPoint x: 896, startPoint y: 485, endPoint x: 897, endPoint y: 509, distance: 24.0
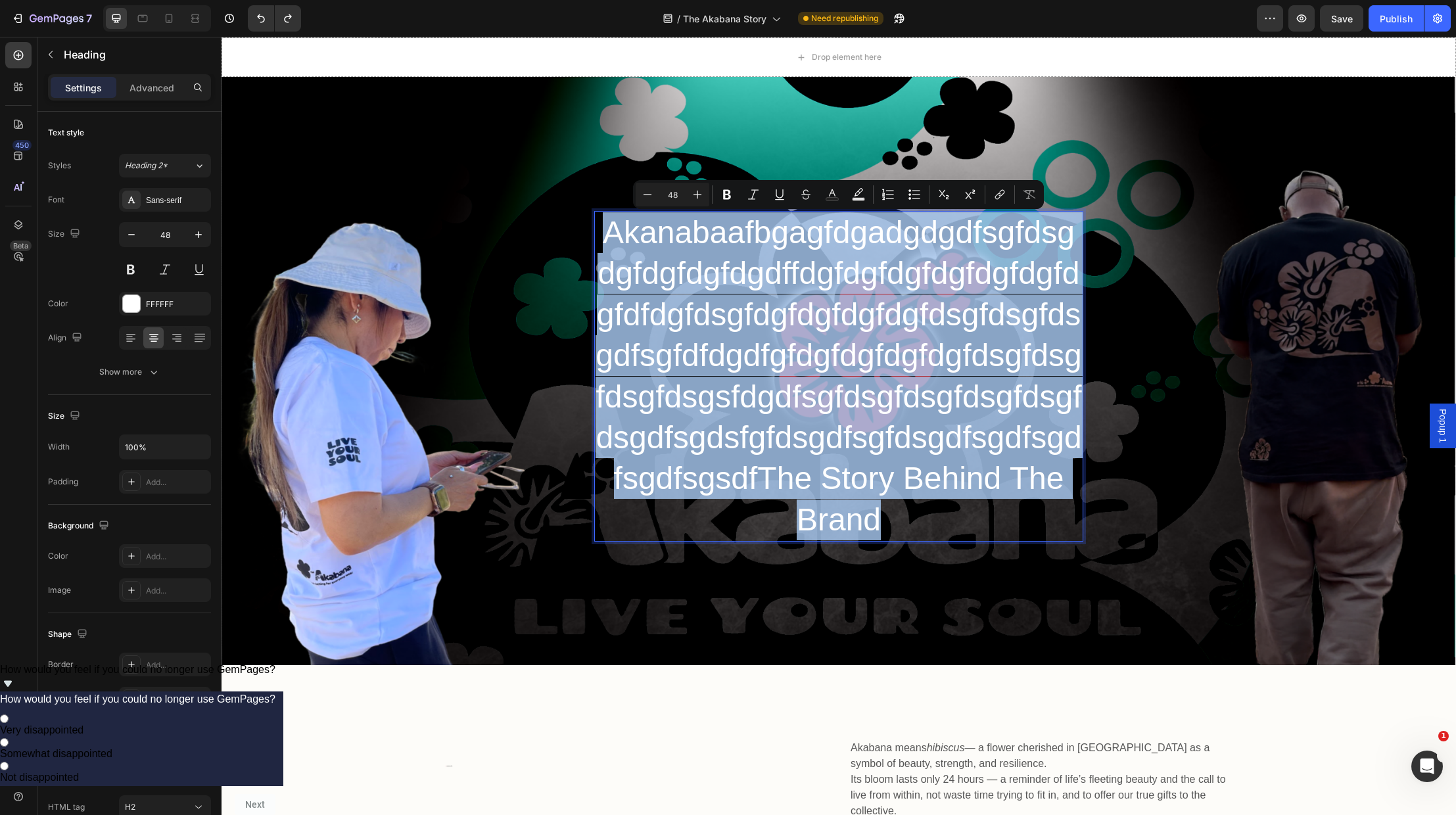
drag, startPoint x: 892, startPoint y: 515, endPoint x: 597, endPoint y: 237, distance: 405.4
click at [597, 237] on p "Akanabaafbgagfdgadgdgdfsgfdsgdgfdgfdgfdgdffdgfdgfdgfdgfdgfdgfdgfdfdgfdsgfdgfdgf…" at bounding box center [839, 376] width 487 height 328
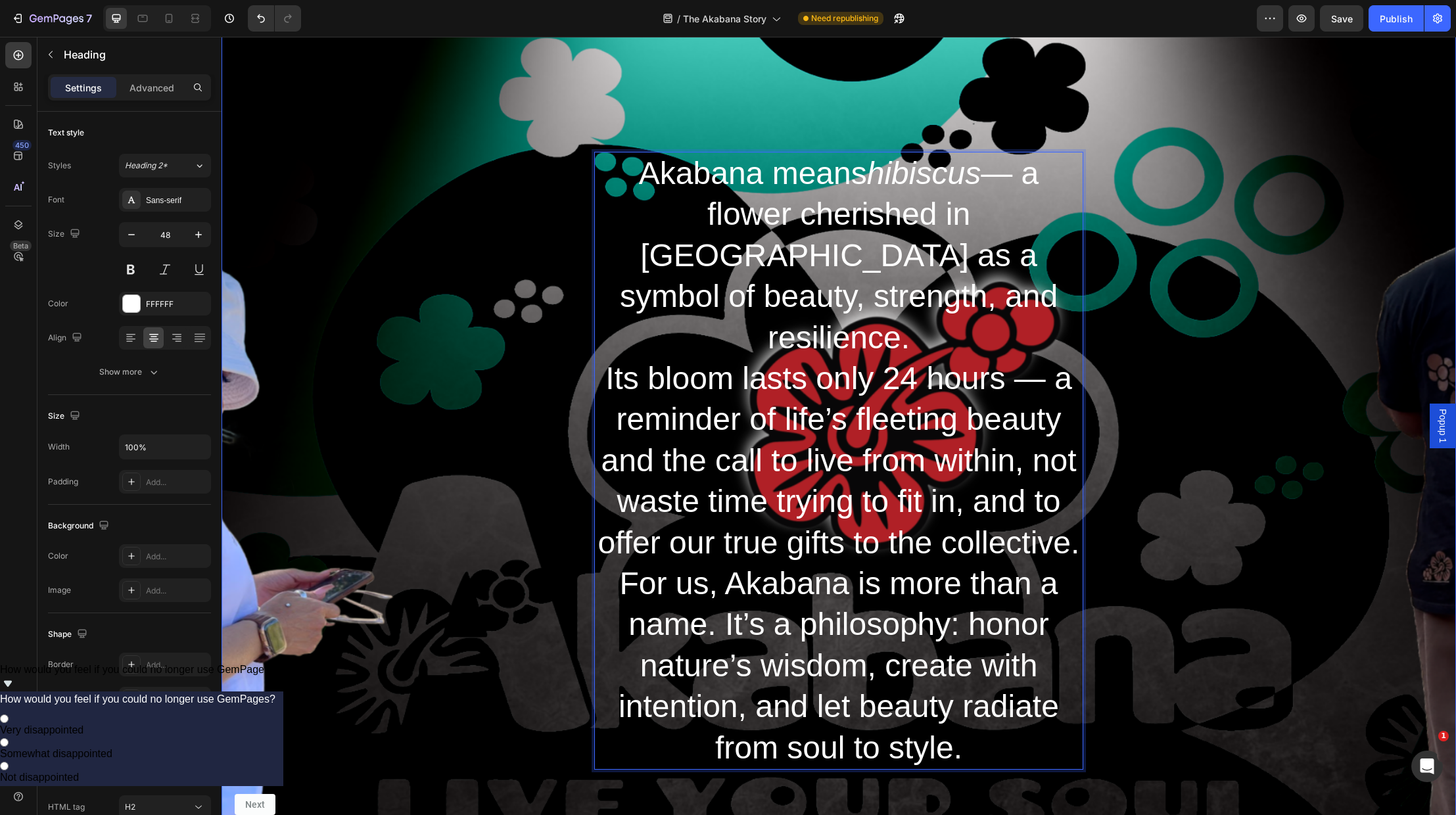
scroll to position [84, 0]
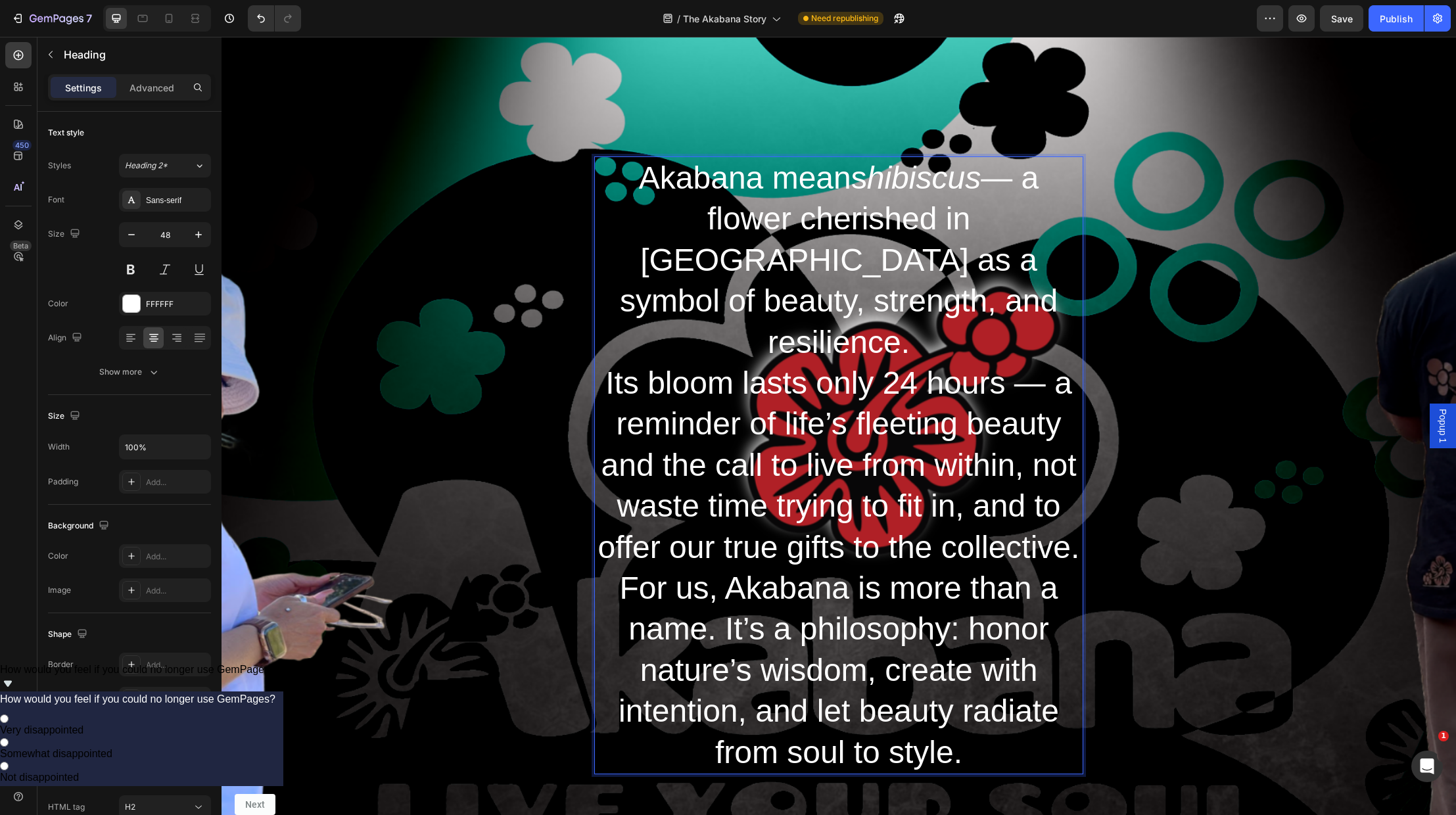
click at [633, 570] on p "For us, Akabana is more than a name. It’s a philosophy: honor nature’s wisdom, …" at bounding box center [839, 670] width 487 height 205
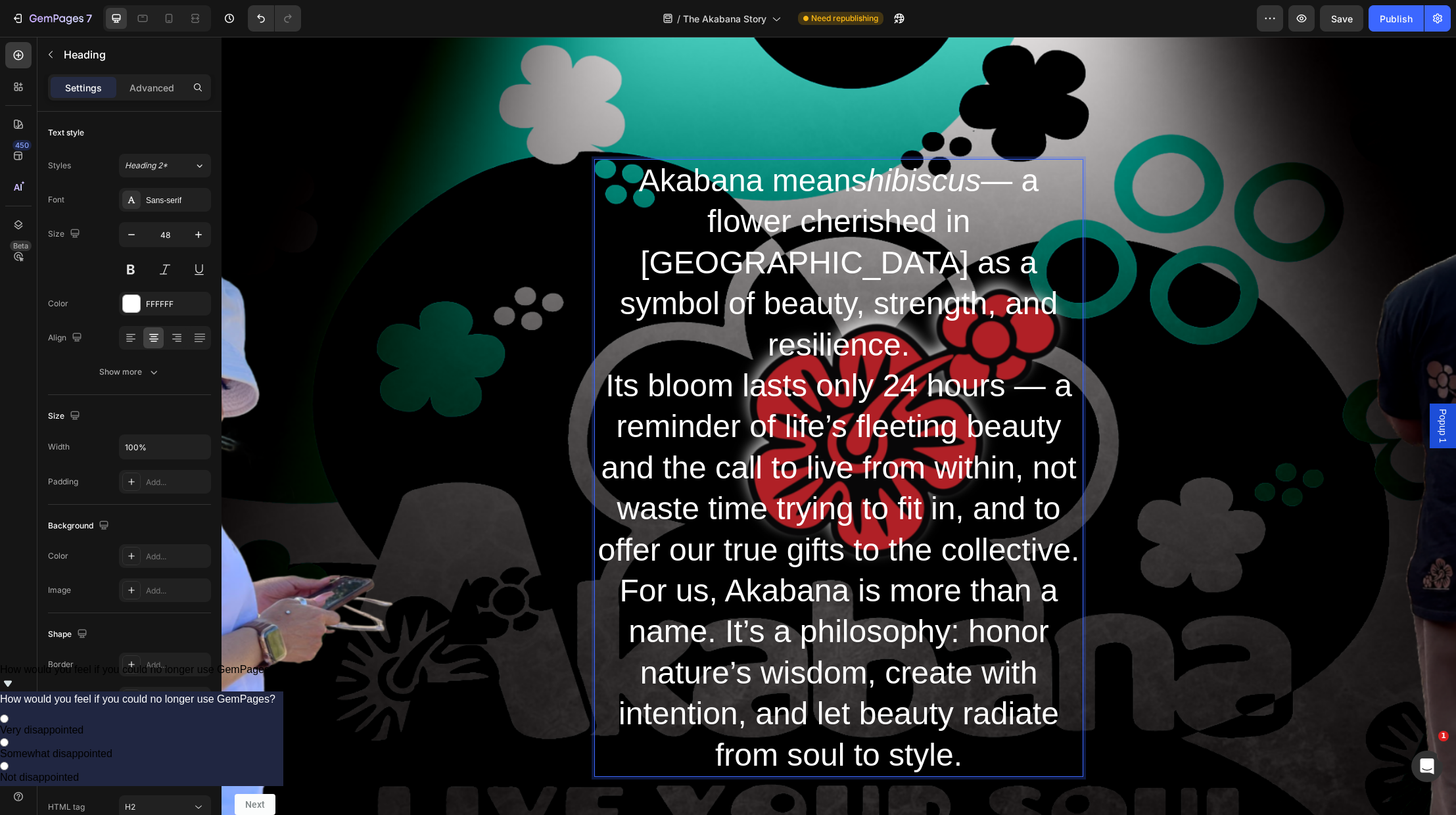
scroll to position [79, 0]
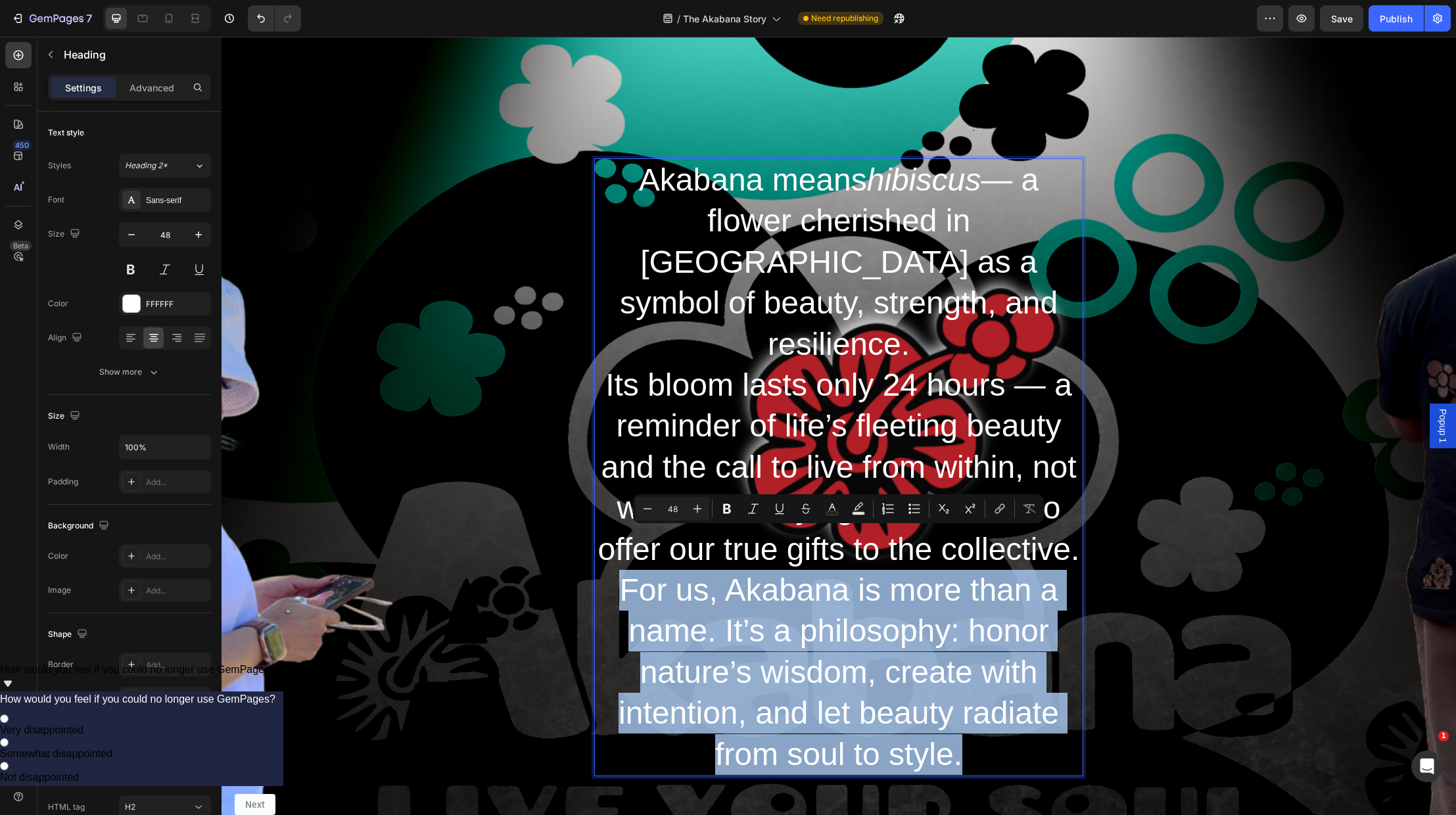
drag, startPoint x: 612, startPoint y: 544, endPoint x: 1032, endPoint y: 711, distance: 452.0
click at [1032, 711] on p "For us, Akabana is more than a name. It’s a philosophy: honor nature’s wisdom, …" at bounding box center [839, 672] width 487 height 205
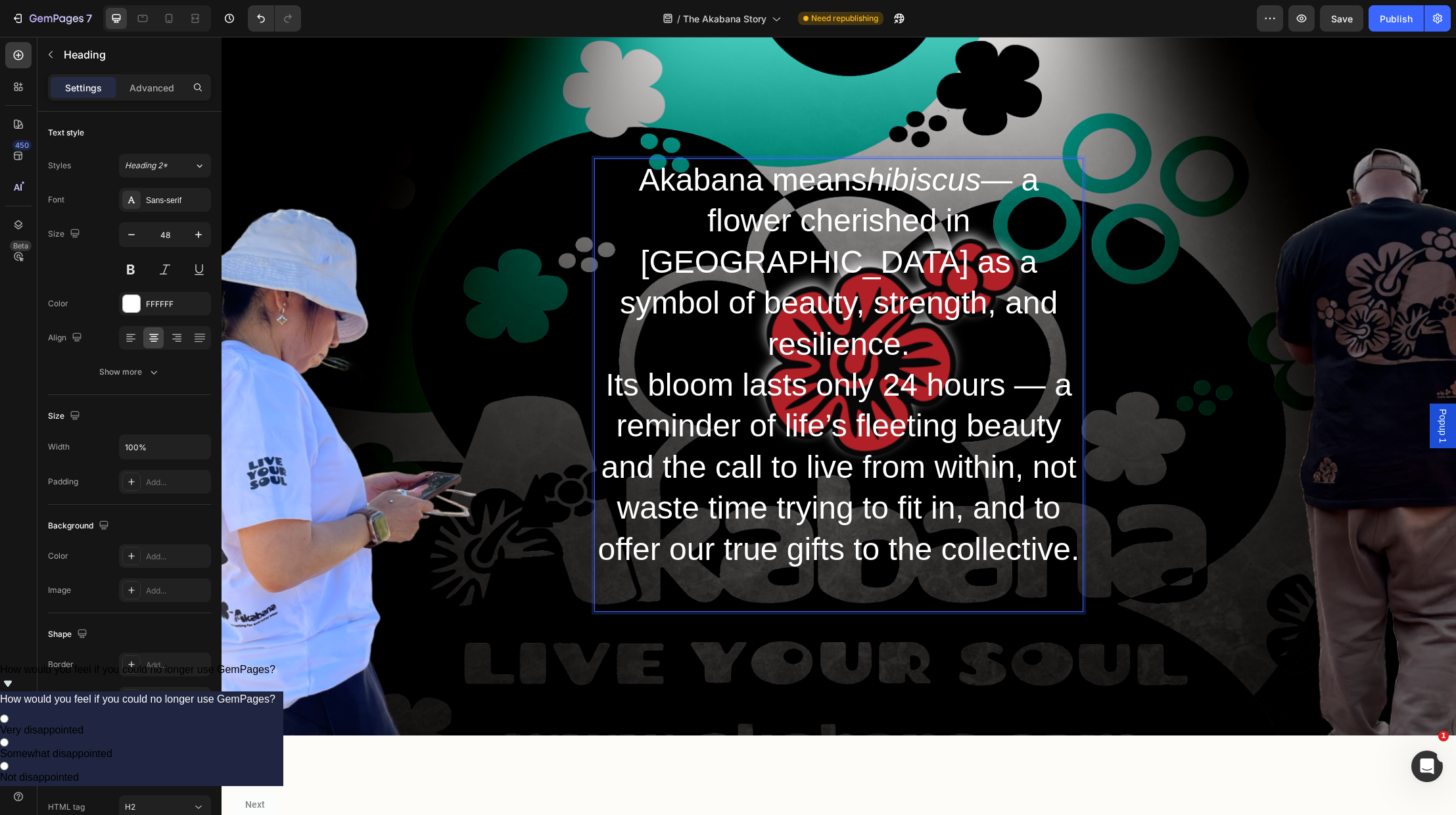
scroll to position [78, 0]
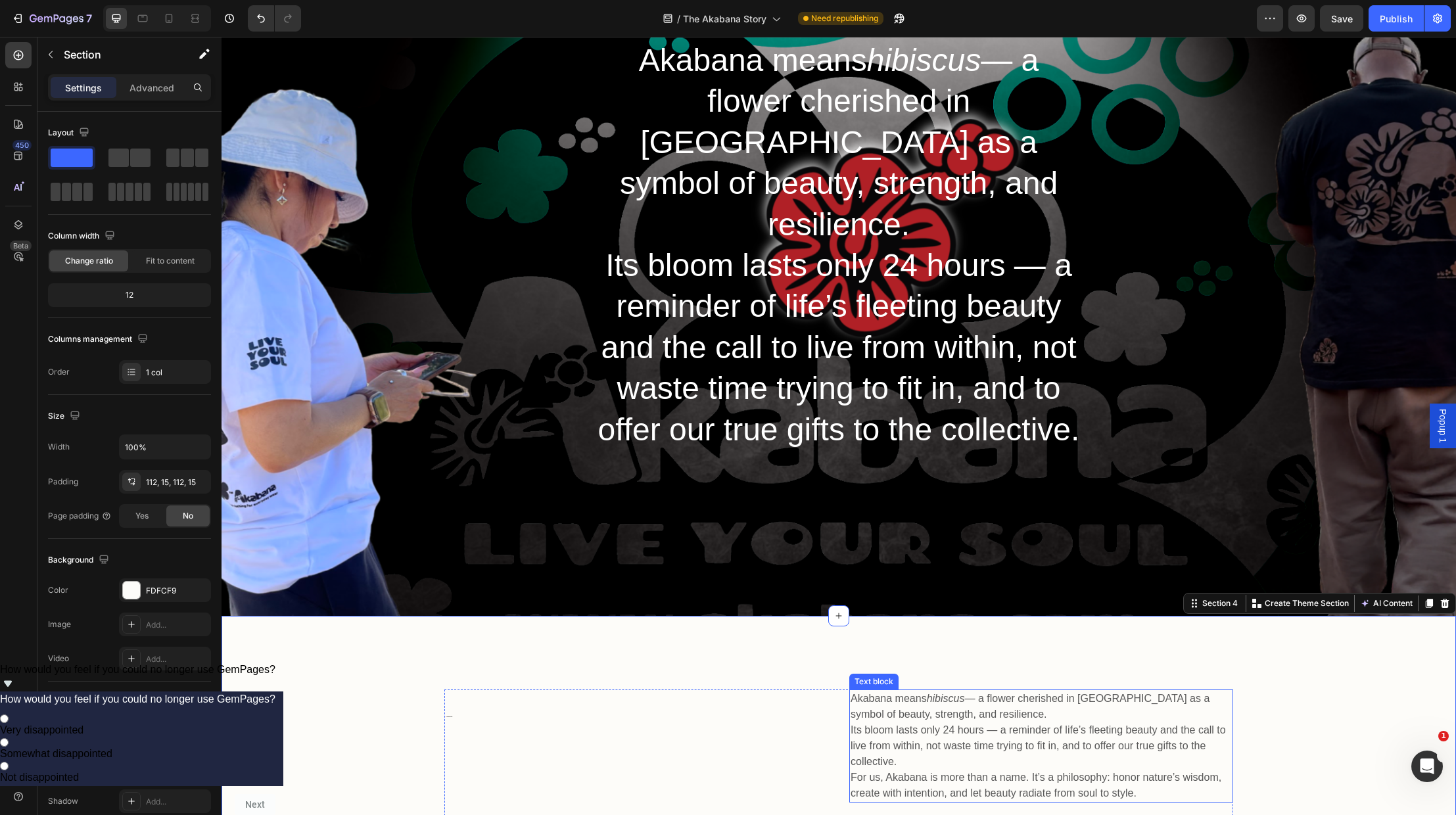
scroll to position [209, 0]
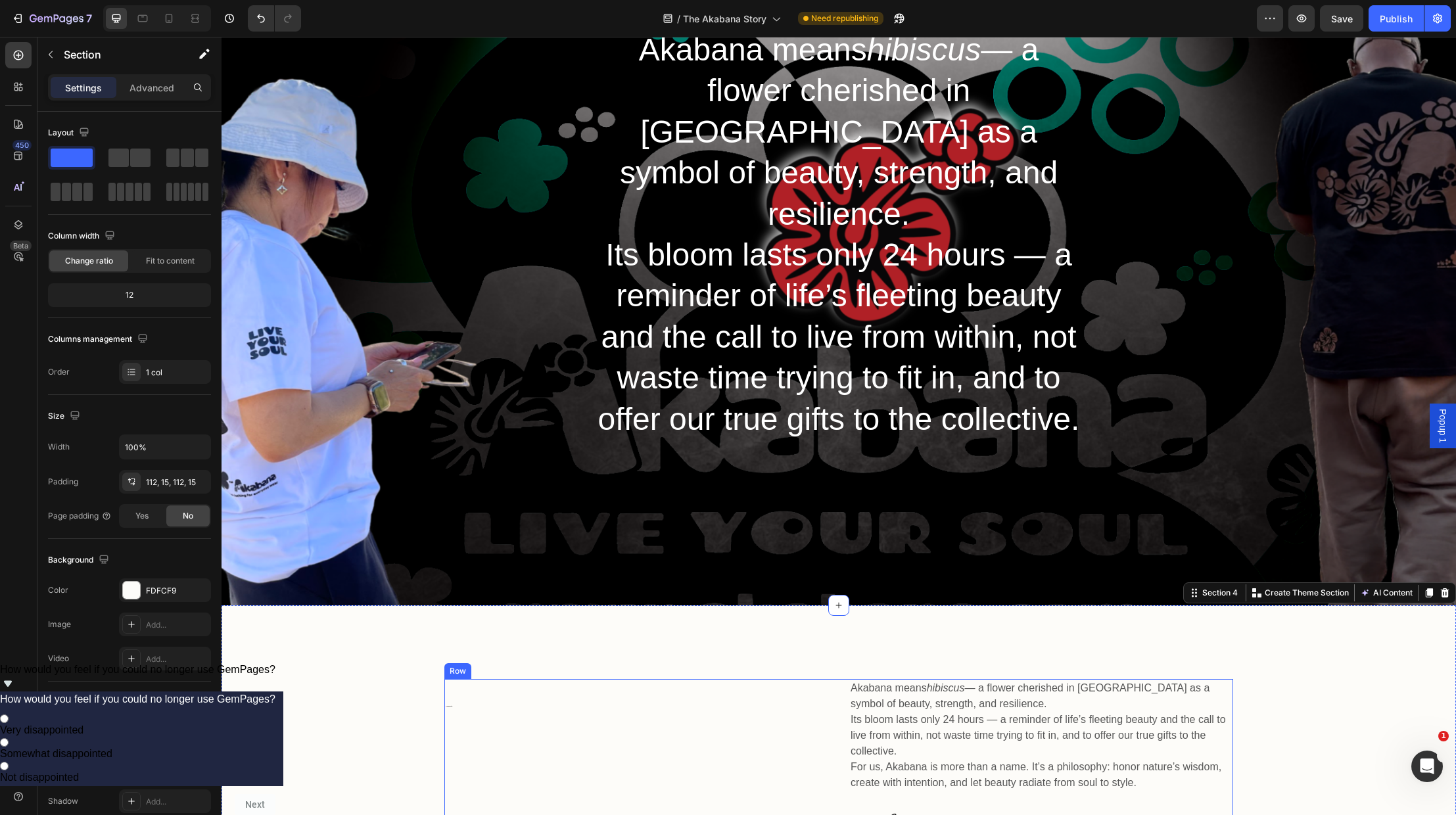
click at [751, 706] on div "🌺 The Akabana Story Heading" at bounding box center [636, 770] width 384 height 182
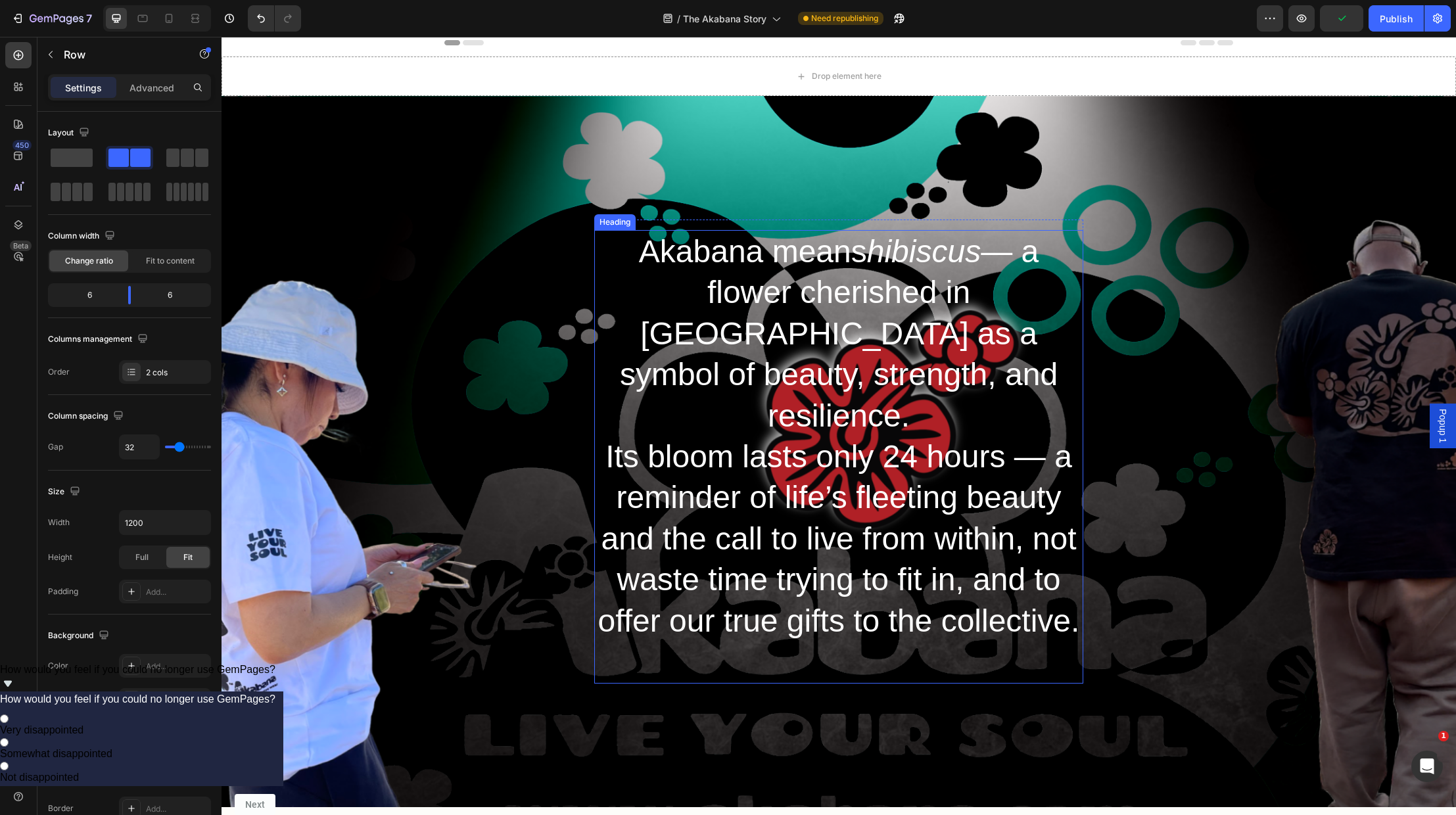
scroll to position [10, 0]
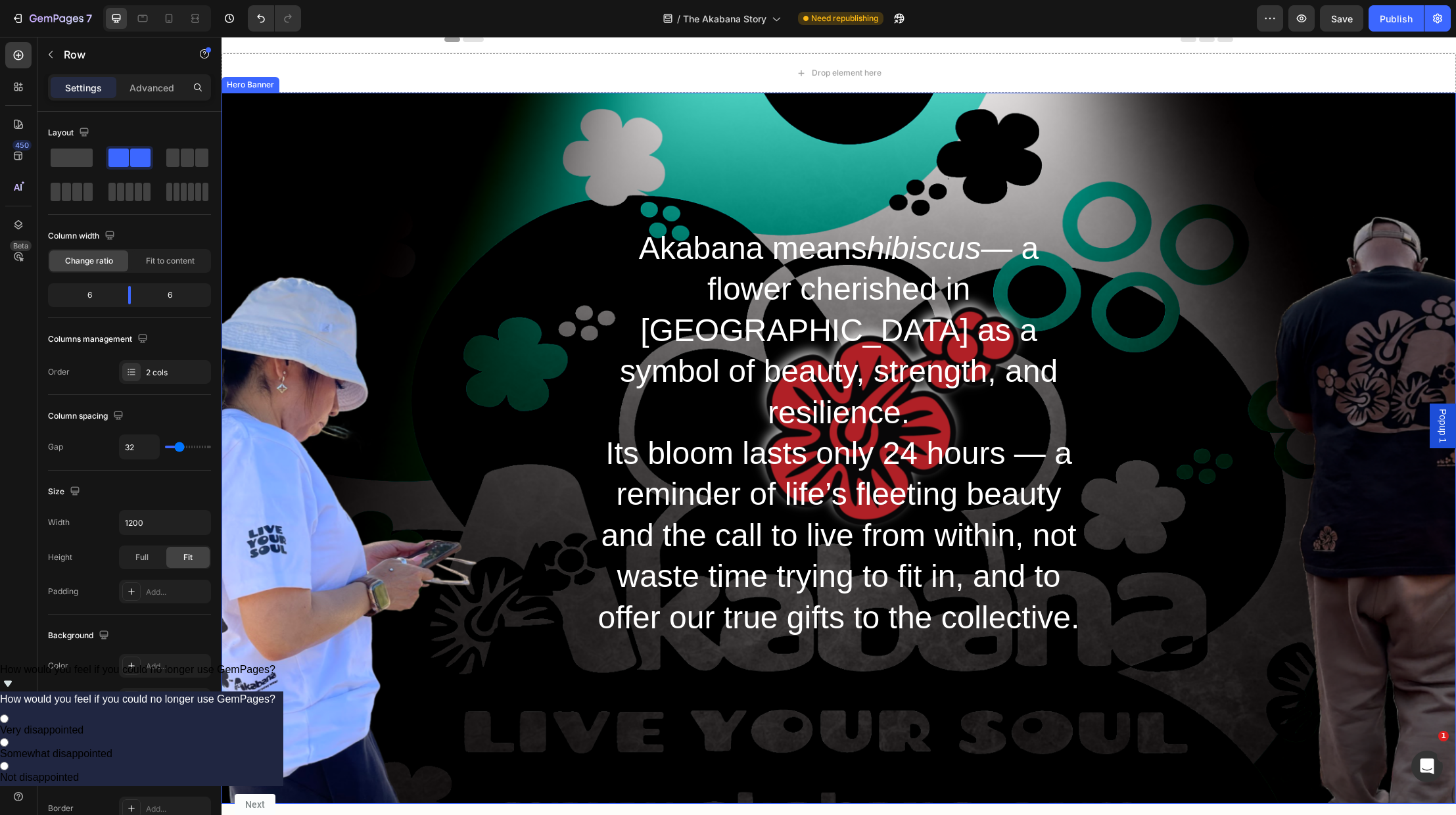
click at [1086, 431] on div "Heading Akabana means hibiscus — a flower cherished in [GEOGRAPHIC_DATA] as a s…" at bounding box center [839, 448] width 1234 height 711
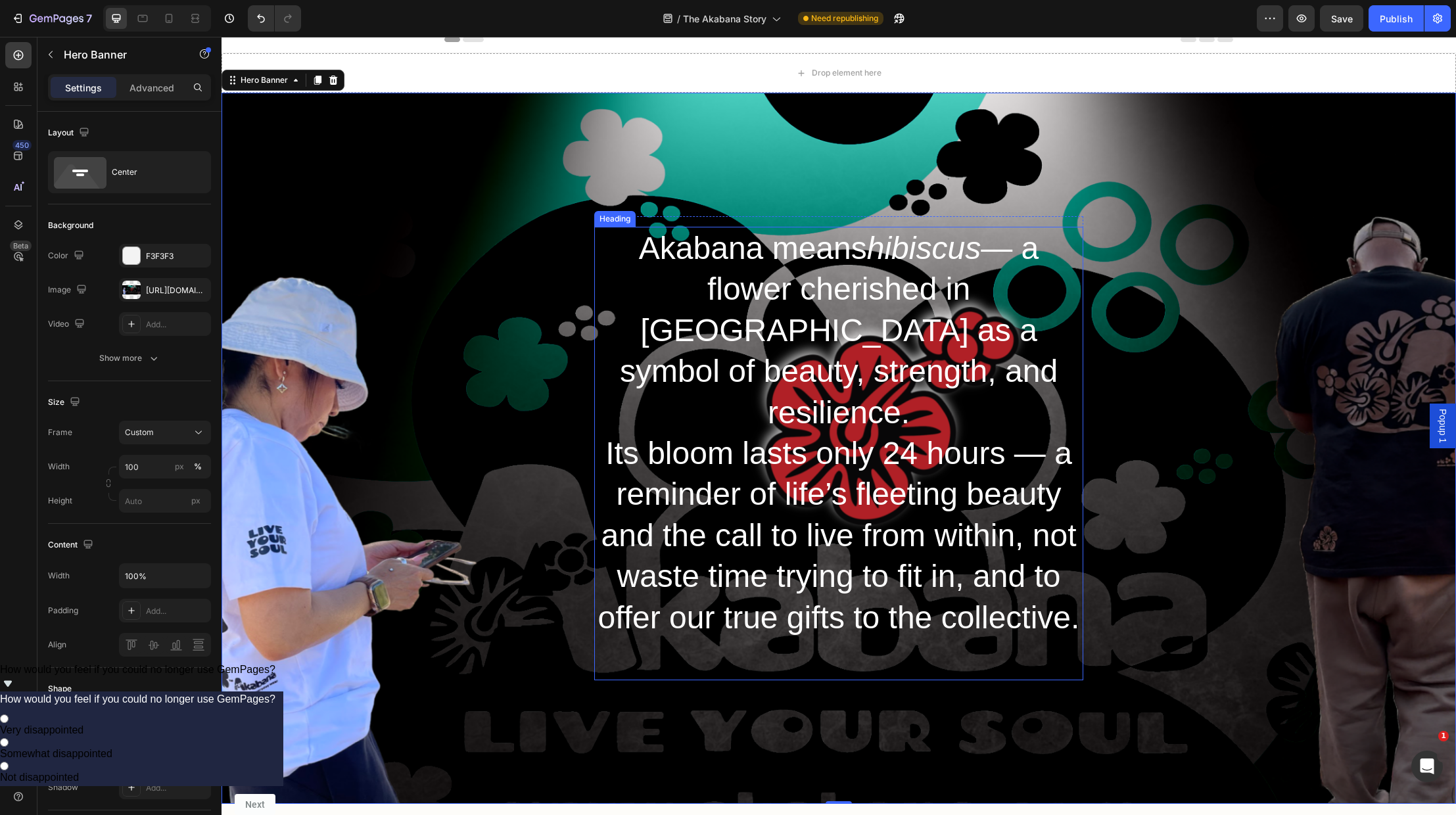
click at [1042, 424] on p "Akabana means hibiscus — a flower cherished in [GEOGRAPHIC_DATA] as a symbol of…" at bounding box center [839, 453] width 487 height 451
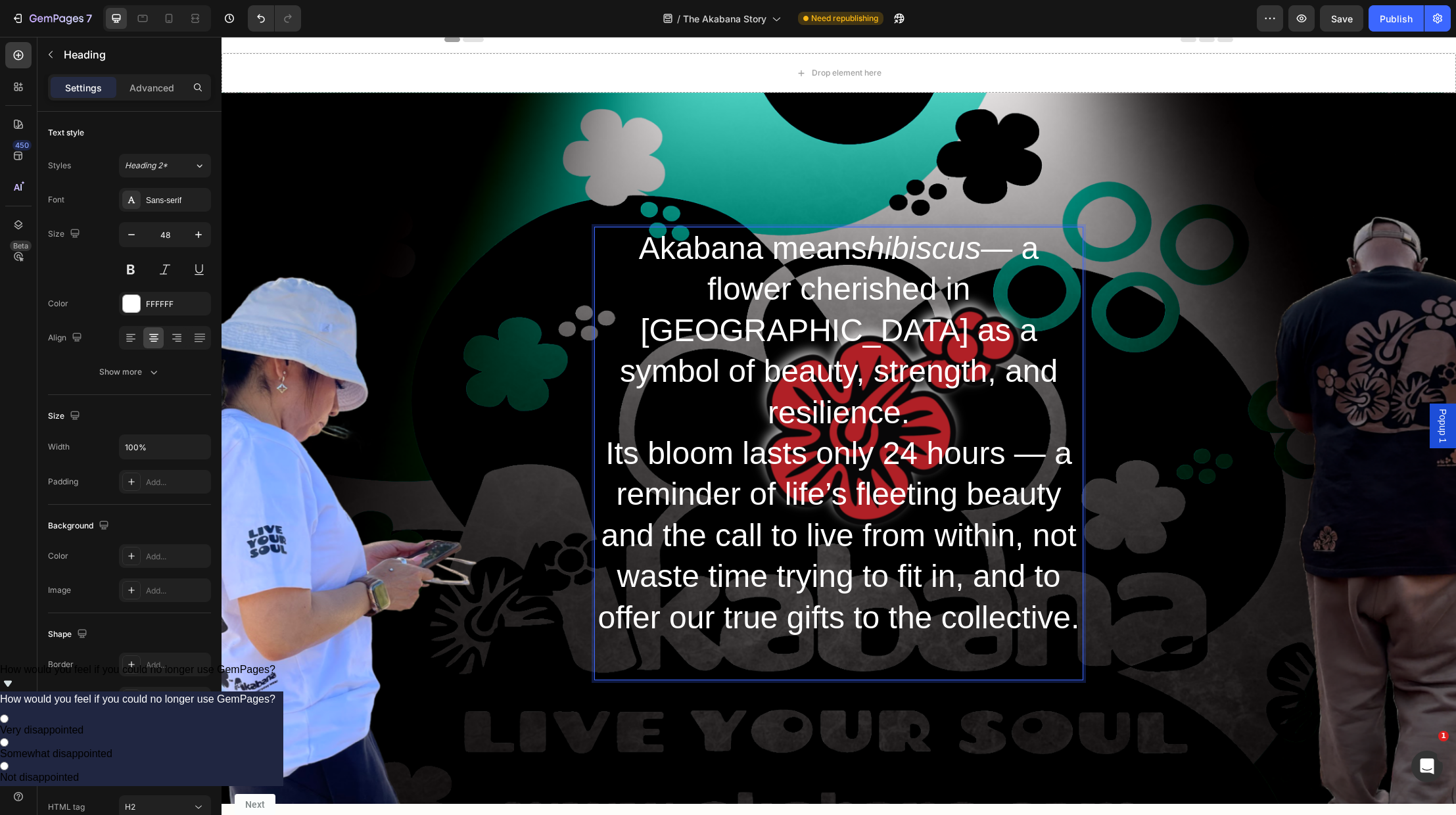
drag, startPoint x: 807, startPoint y: 372, endPoint x: 748, endPoint y: 367, distance: 59.2
click at [758, 367] on p "Akabana means hibiscus — a flower cherished in [GEOGRAPHIC_DATA] as a symbol of…" at bounding box center [839, 453] width 487 height 451
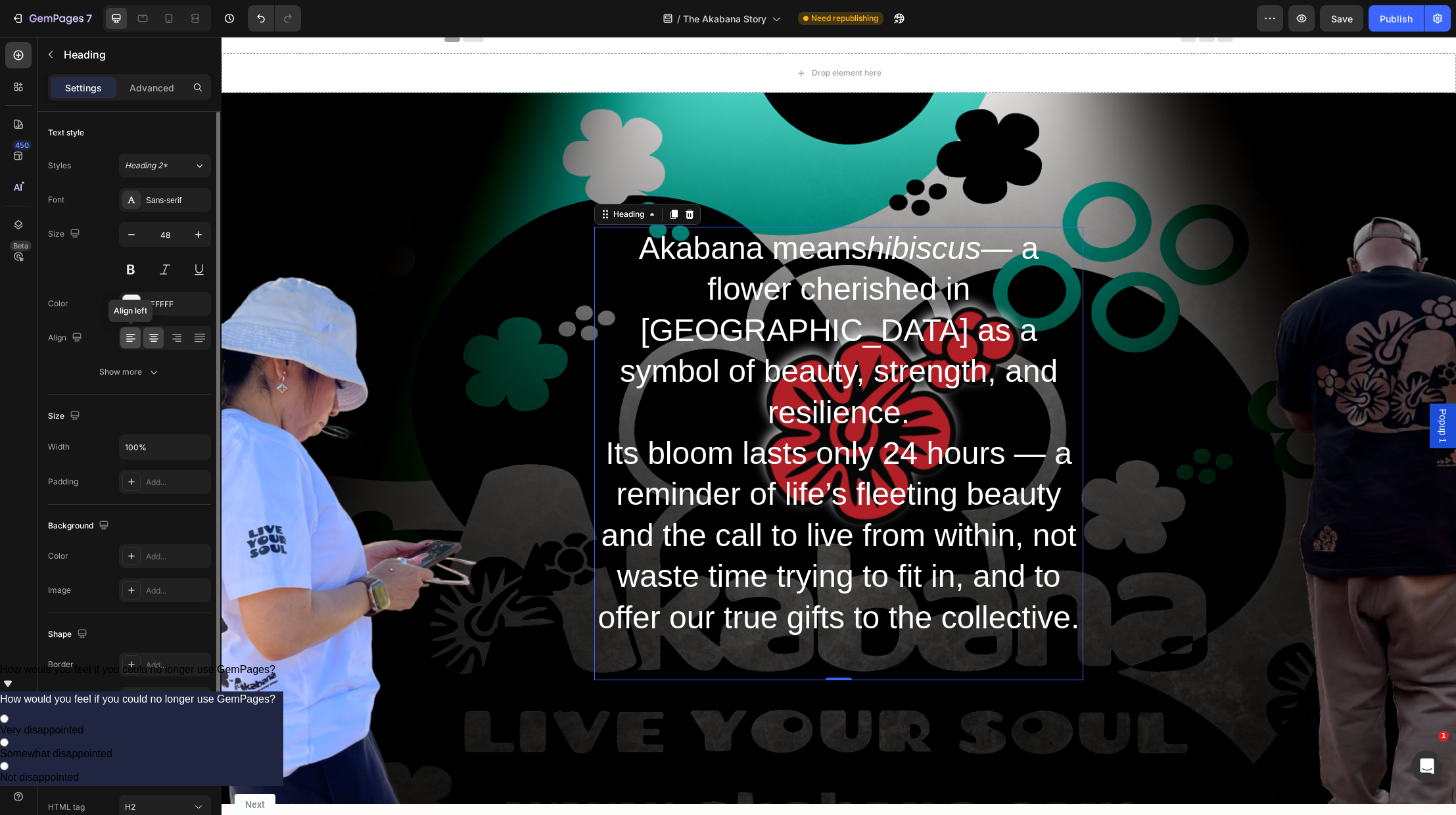
click at [131, 338] on icon at bounding box center [130, 338] width 13 height 13
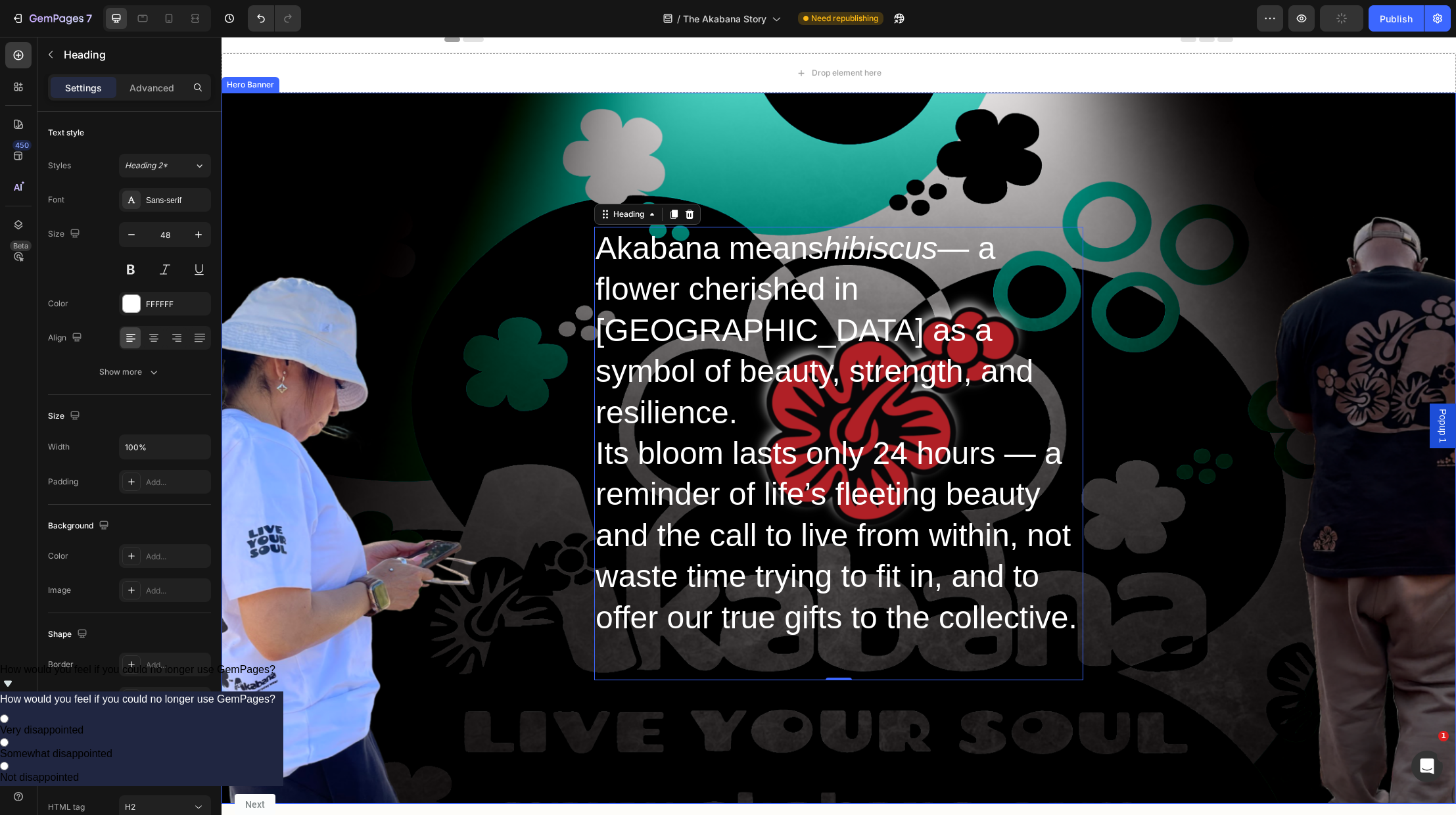
click at [978, 693] on div "Heading Akabana means hibiscus — a flower cherished in [GEOGRAPHIC_DATA] as a s…" at bounding box center [839, 448] width 1234 height 711
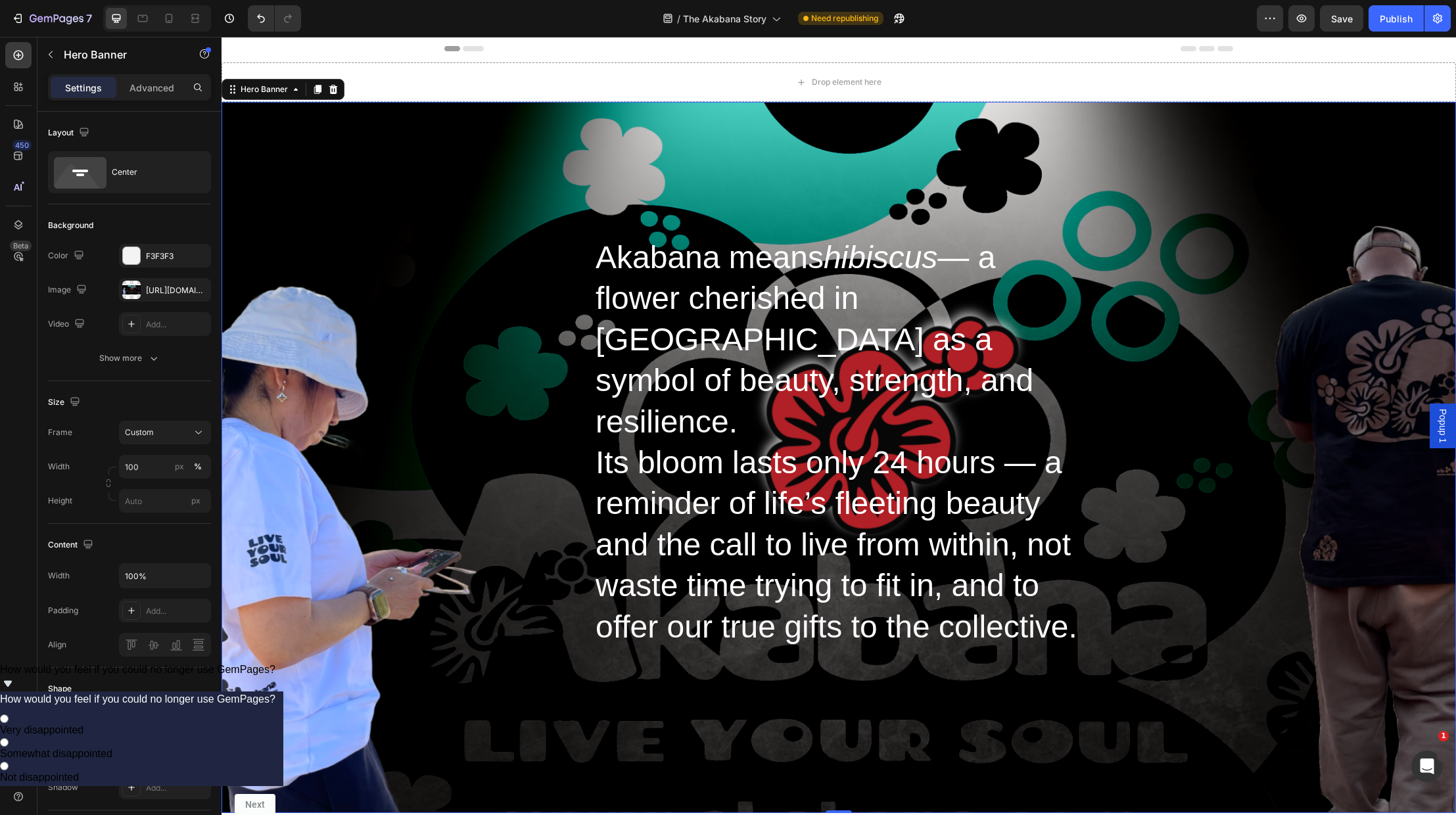
scroll to position [0, 0]
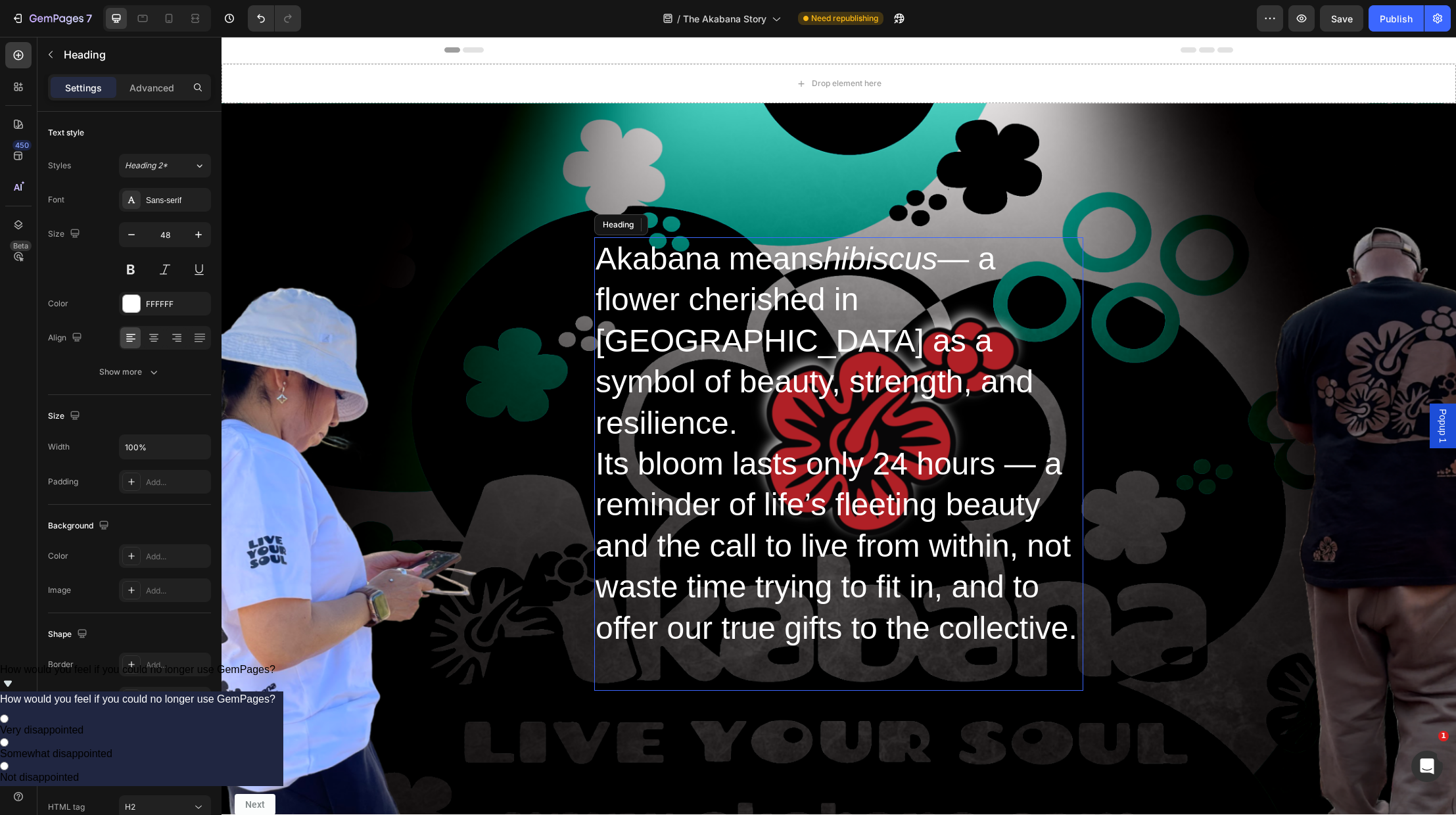
click at [749, 384] on p "Akabana means hibiscus — a flower cherished in [GEOGRAPHIC_DATA] as a symbol of…" at bounding box center [839, 464] width 487 height 451
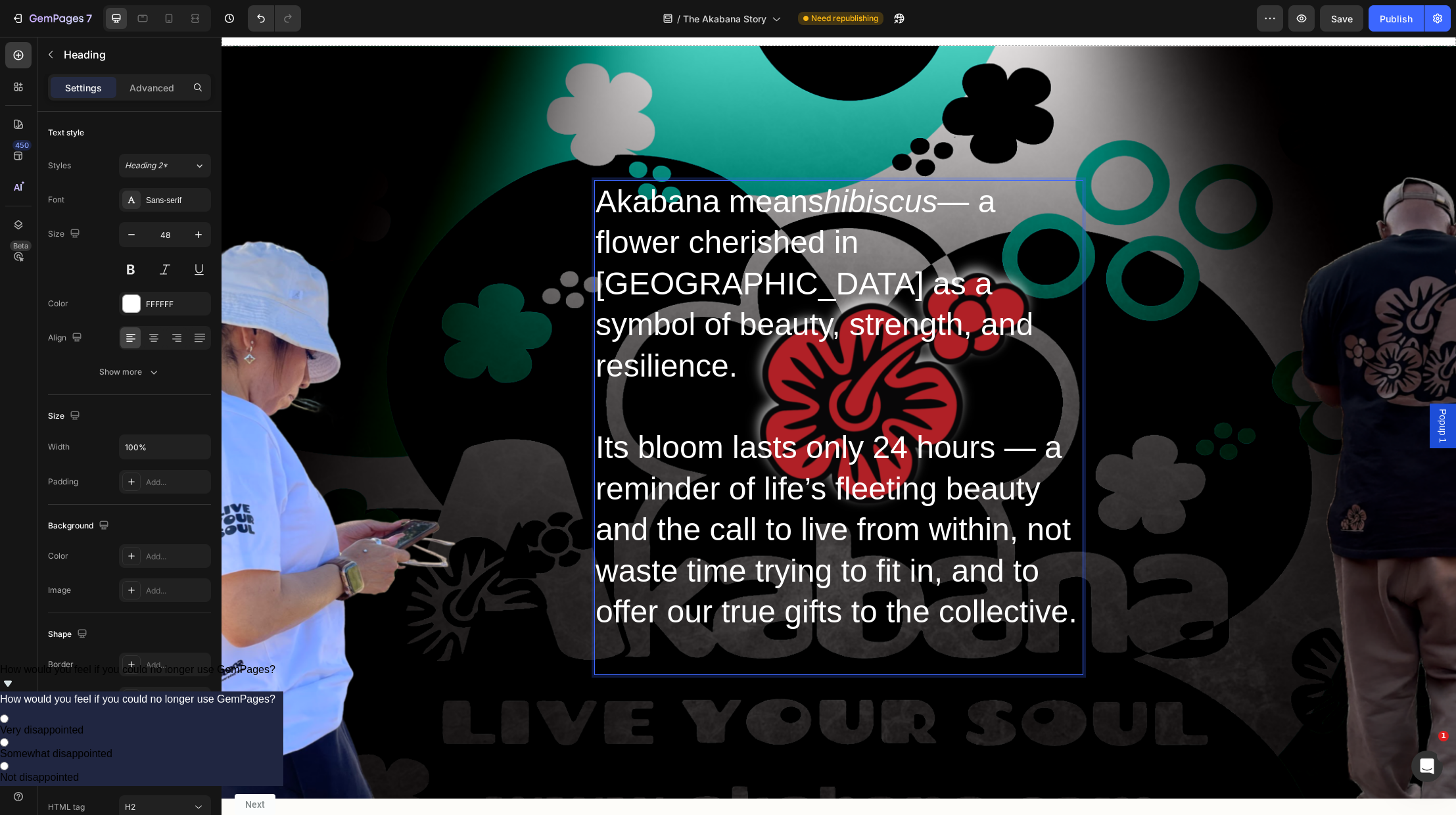
scroll to position [50, 0]
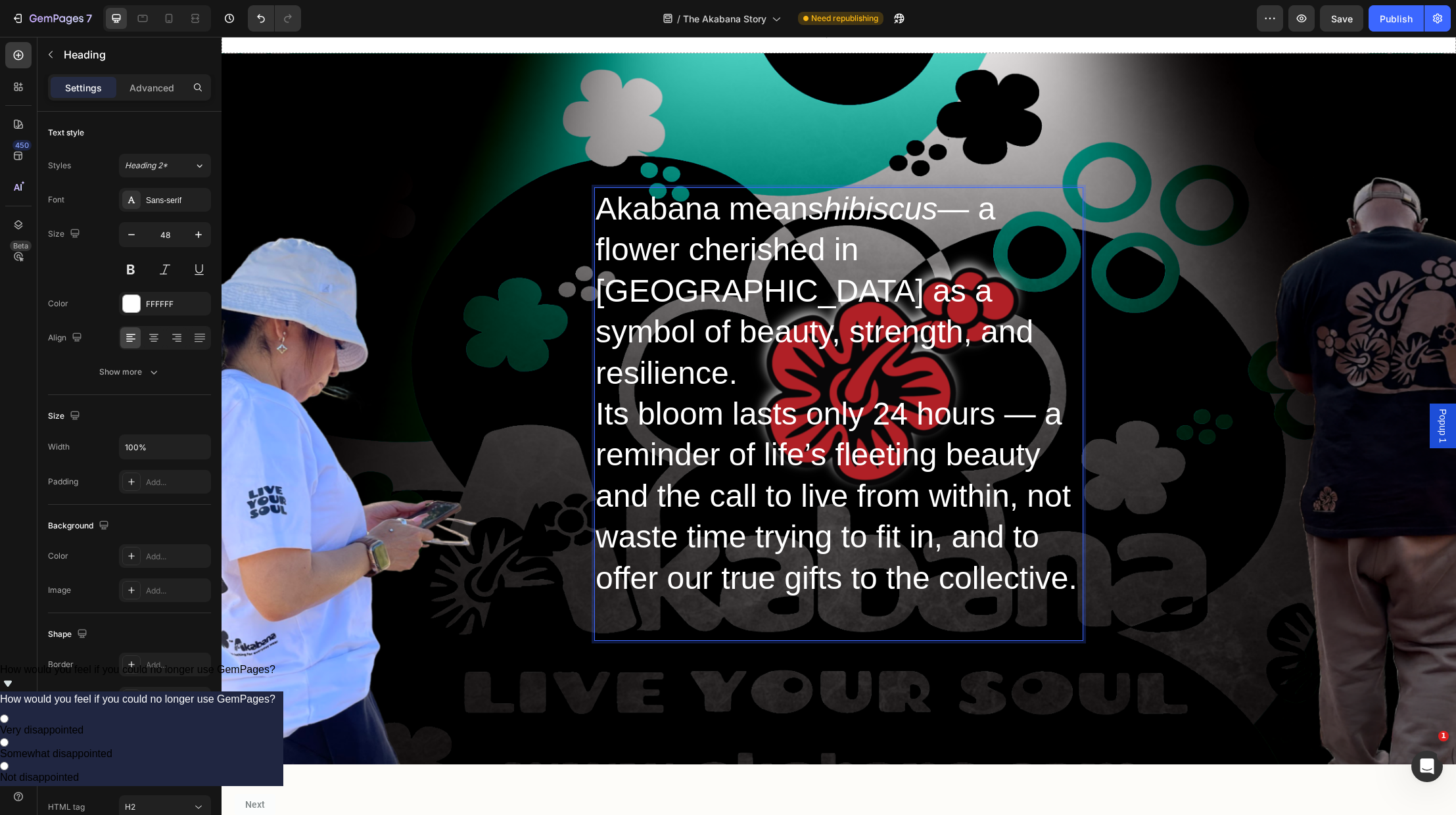
click at [636, 585] on p "Akabana means hibiscus — a flower cherished in [GEOGRAPHIC_DATA] as a symbol of…" at bounding box center [839, 414] width 487 height 451
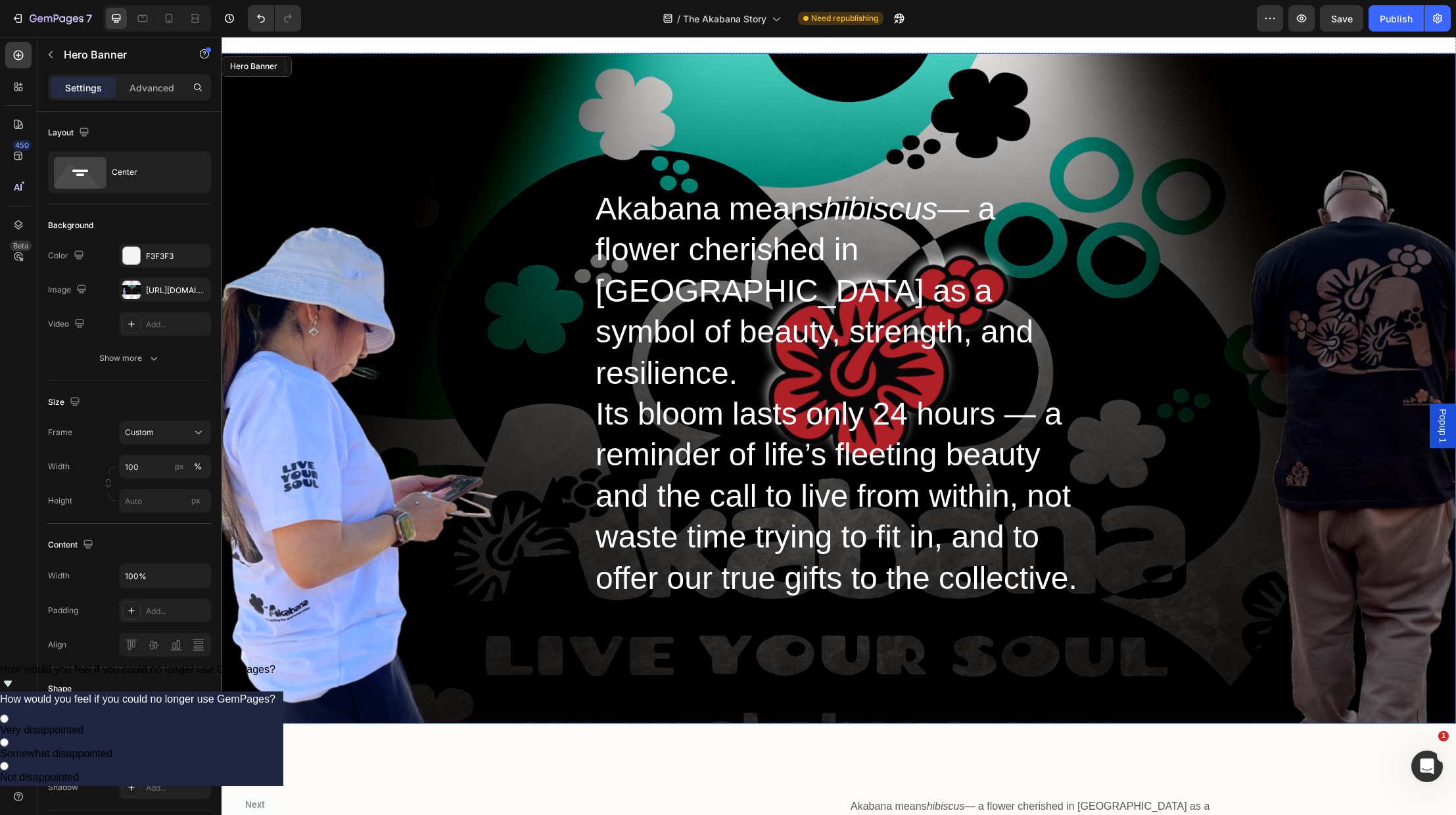
click at [536, 677] on div "Heading Akabana means hibiscus — a flower cherished in [GEOGRAPHIC_DATA] as a s…" at bounding box center [839, 389] width 1234 height 671
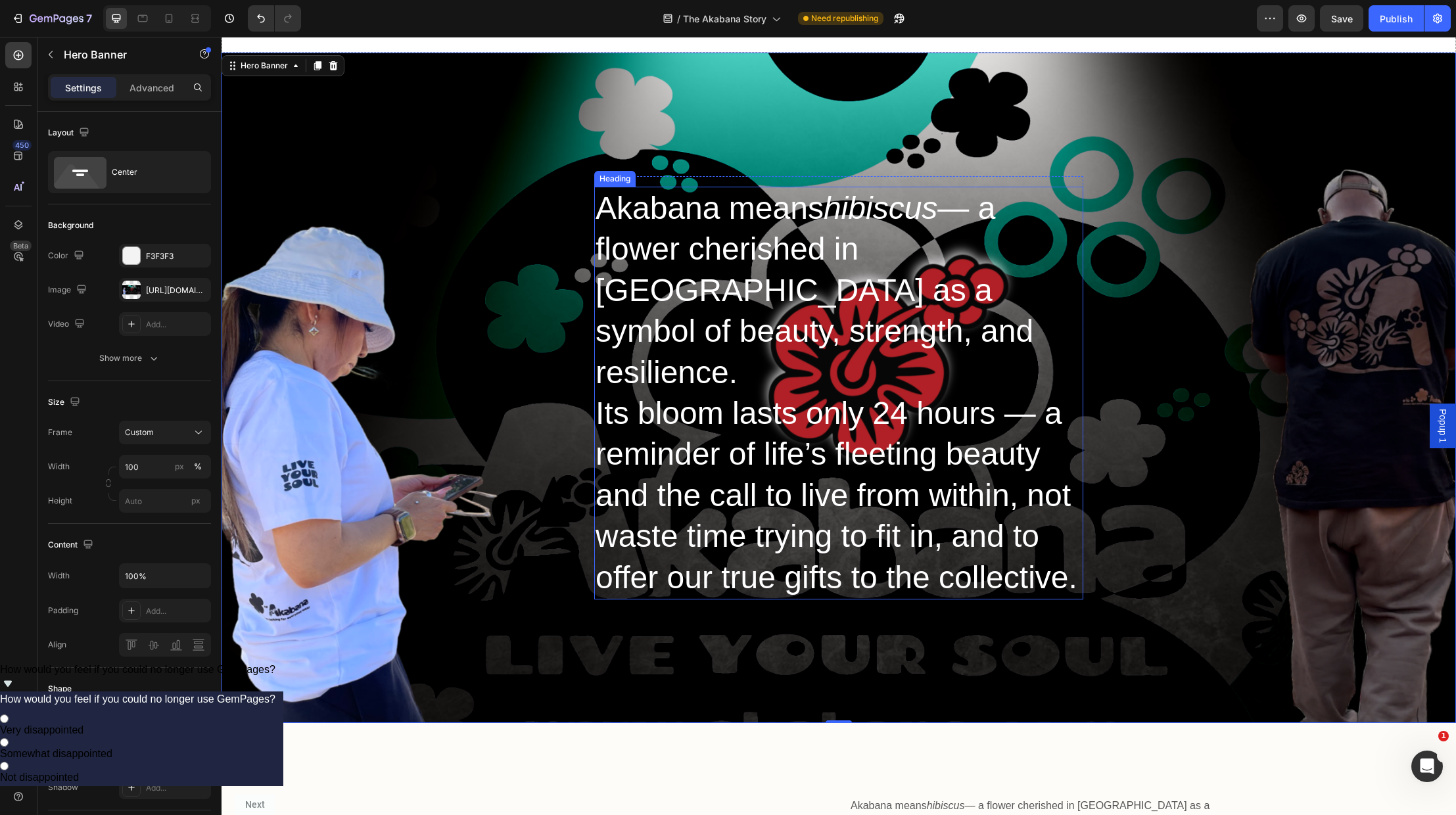
click at [811, 517] on p "Akabana means hibiscus — a flower cherished in [GEOGRAPHIC_DATA] as a symbol of…" at bounding box center [839, 393] width 487 height 411
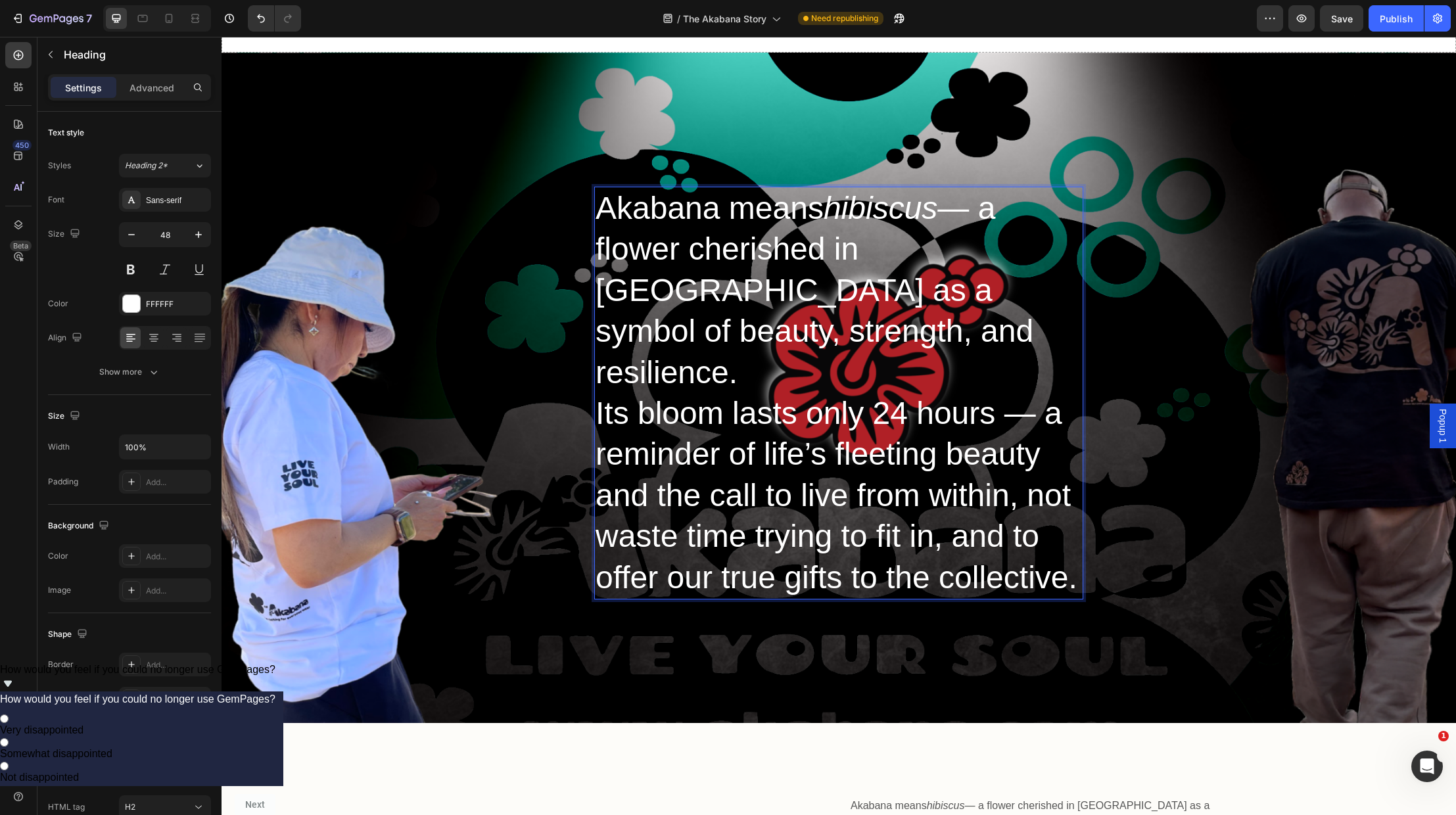
drag, startPoint x: 953, startPoint y: 527, endPoint x: 980, endPoint y: 536, distance: 28.5
click at [953, 527] on p "Akabana means hibiscus — a flower cherished in [GEOGRAPHIC_DATA] as a symbol of…" at bounding box center [839, 393] width 487 height 411
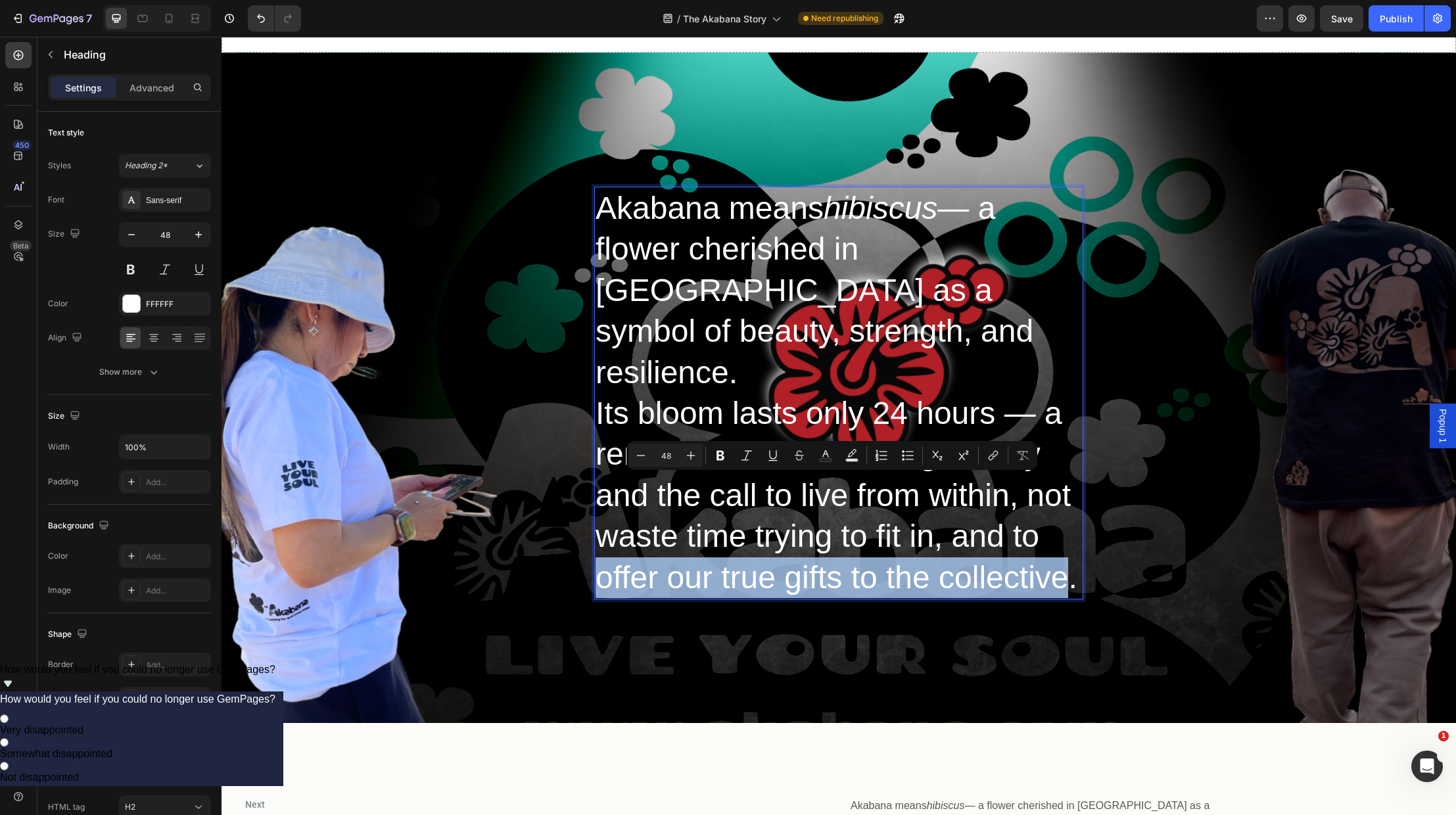
drag, startPoint x: 1070, startPoint y: 534, endPoint x: 602, endPoint y: 544, distance: 468.1
click at [602, 544] on p "Akabana means hibiscus — a flower cherished in [GEOGRAPHIC_DATA] as a symbol of…" at bounding box center [839, 393] width 487 height 411
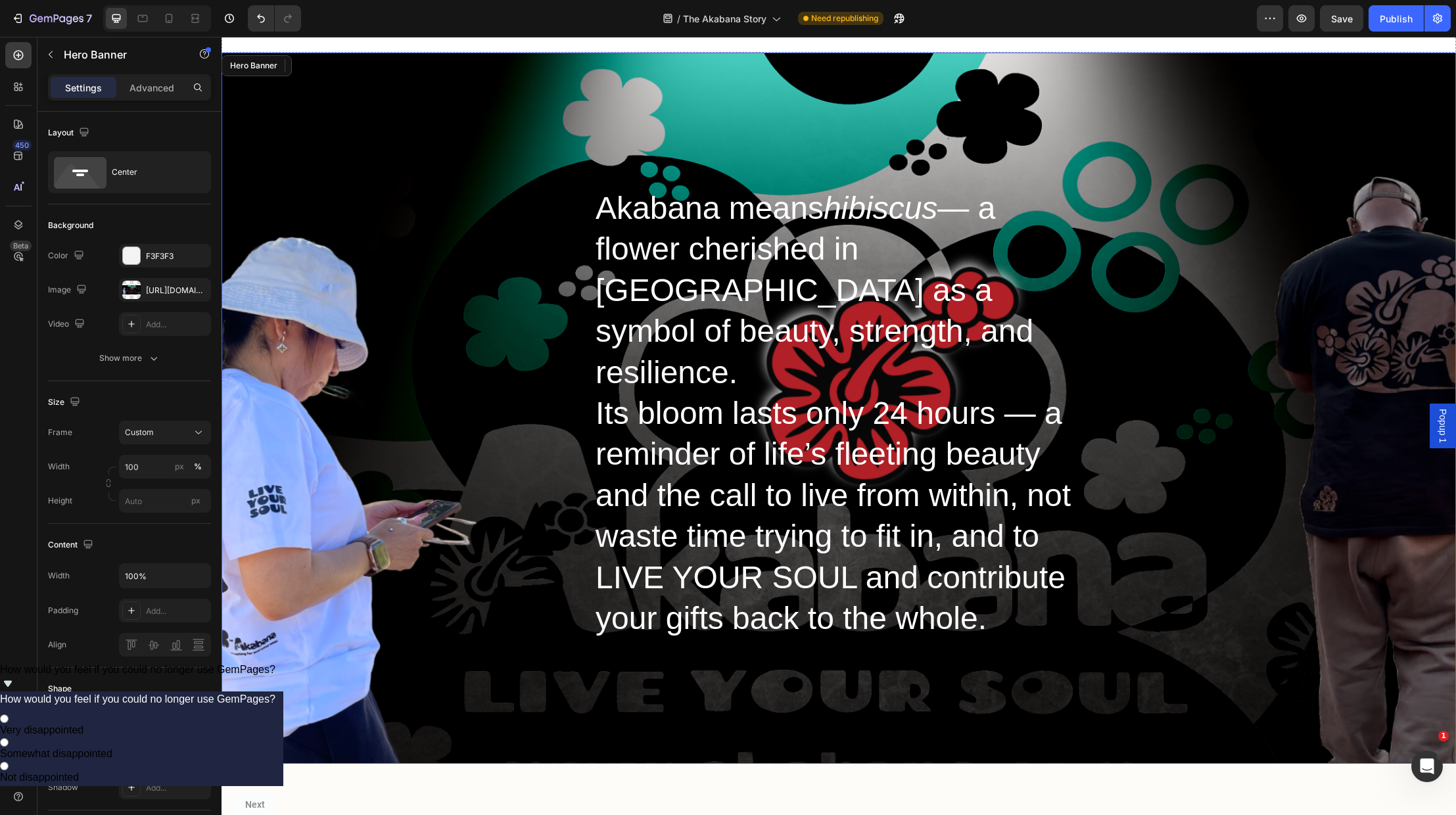
drag, startPoint x: 1149, startPoint y: 569, endPoint x: 1177, endPoint y: 596, distance: 38.9
click at [1149, 569] on div "Heading Akabana means hibiscus — a flower cherished in [GEOGRAPHIC_DATA] as a s…" at bounding box center [839, 409] width 1234 height 711
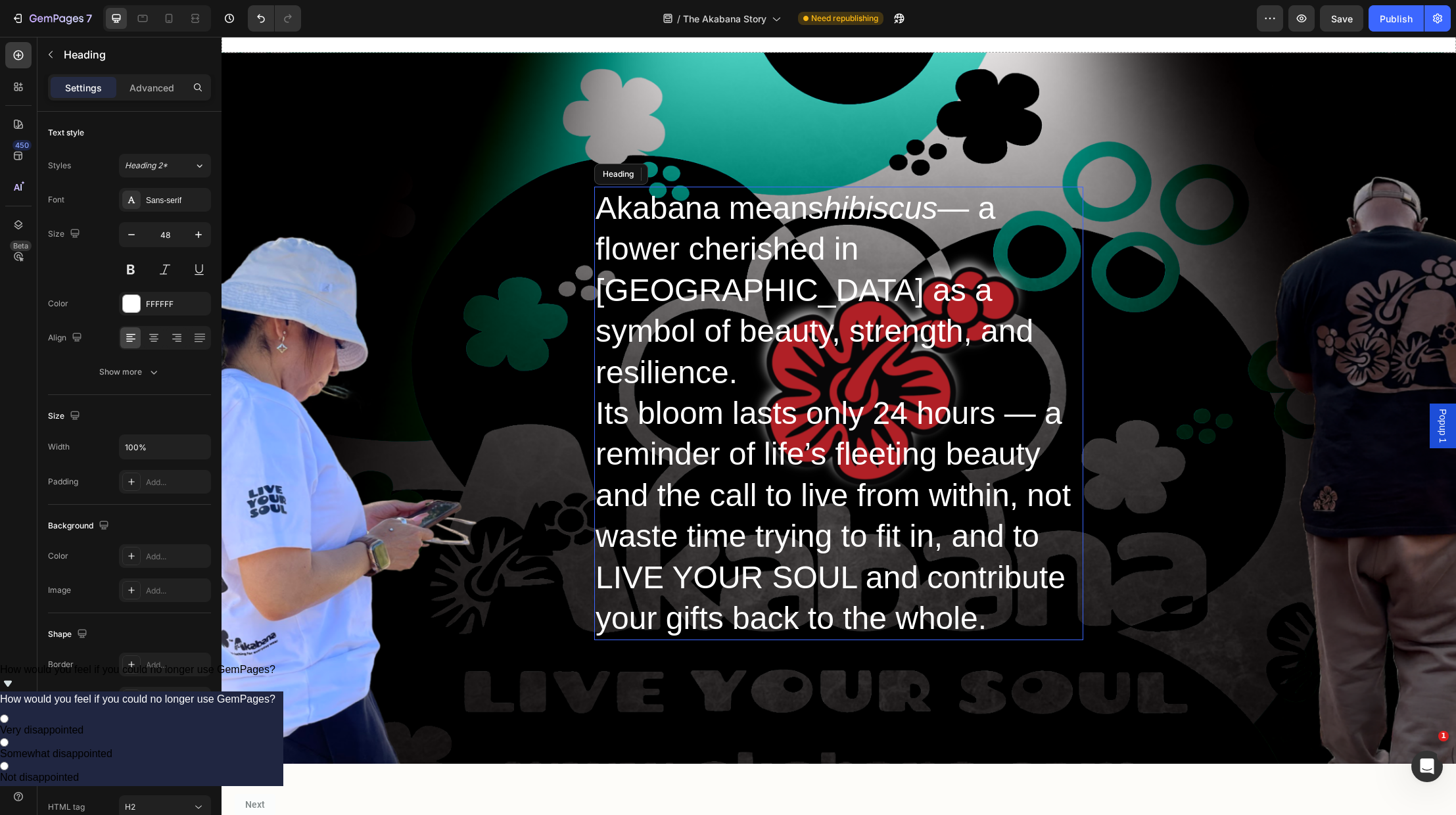
click at [929, 530] on p "Akabana means hibiscus — a flower cherished in [GEOGRAPHIC_DATA] as a symbol of…" at bounding box center [839, 413] width 487 height 451
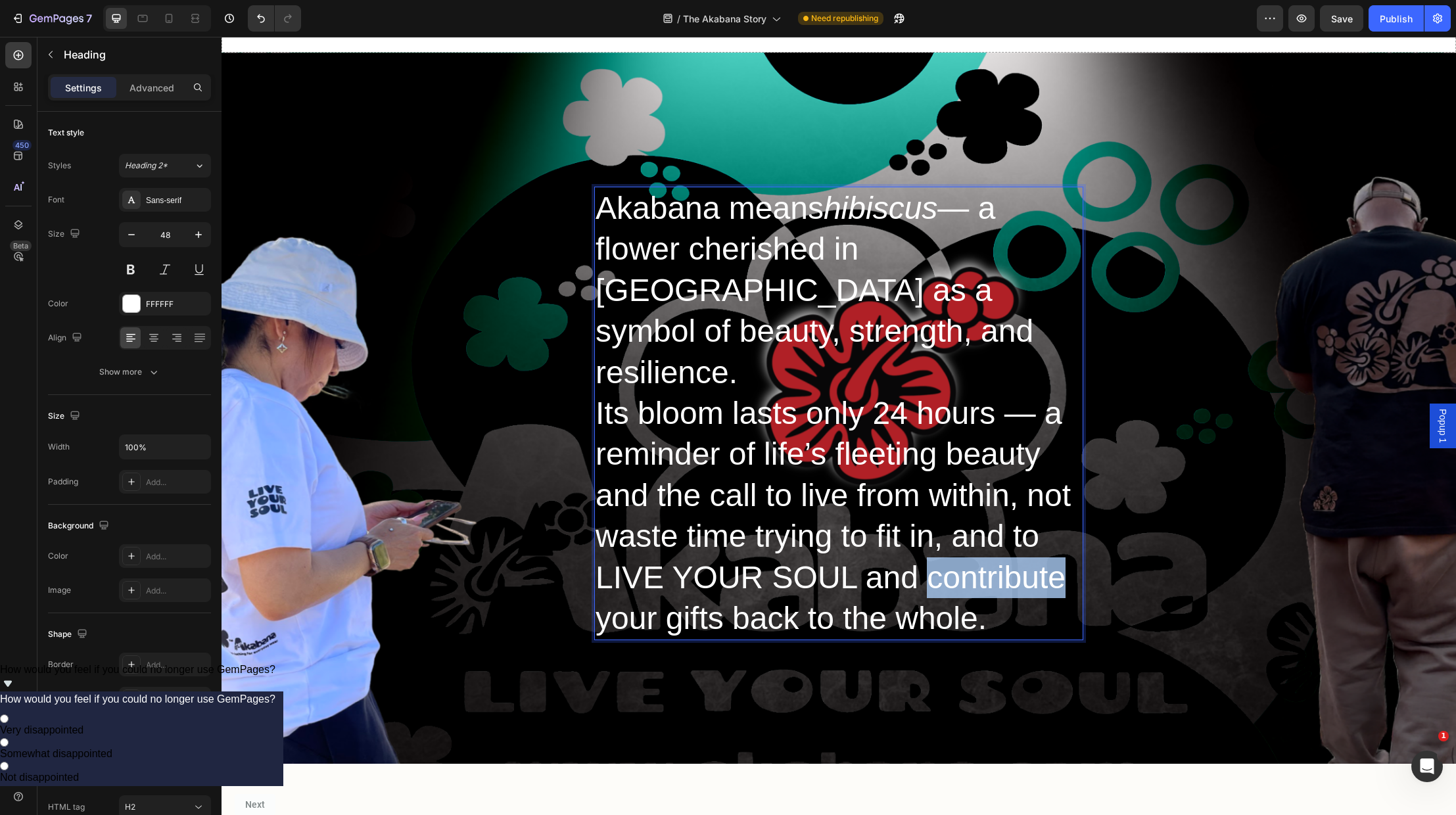
click at [932, 539] on p "Akabana means hibiscus — a flower cherished in [GEOGRAPHIC_DATA] as a symbol of…" at bounding box center [839, 413] width 487 height 451
drag, startPoint x: 884, startPoint y: 565, endPoint x: 891, endPoint y: 579, distance: 15.7
click at [884, 573] on p "Akabana means hibiscus — a flower cherished in [GEOGRAPHIC_DATA] as a symbol of…" at bounding box center [839, 413] width 487 height 451
click at [1044, 494] on p "Akabana means hibiscus — a flower cherished in [GEOGRAPHIC_DATA] as a symbol of…" at bounding box center [839, 413] width 487 height 451
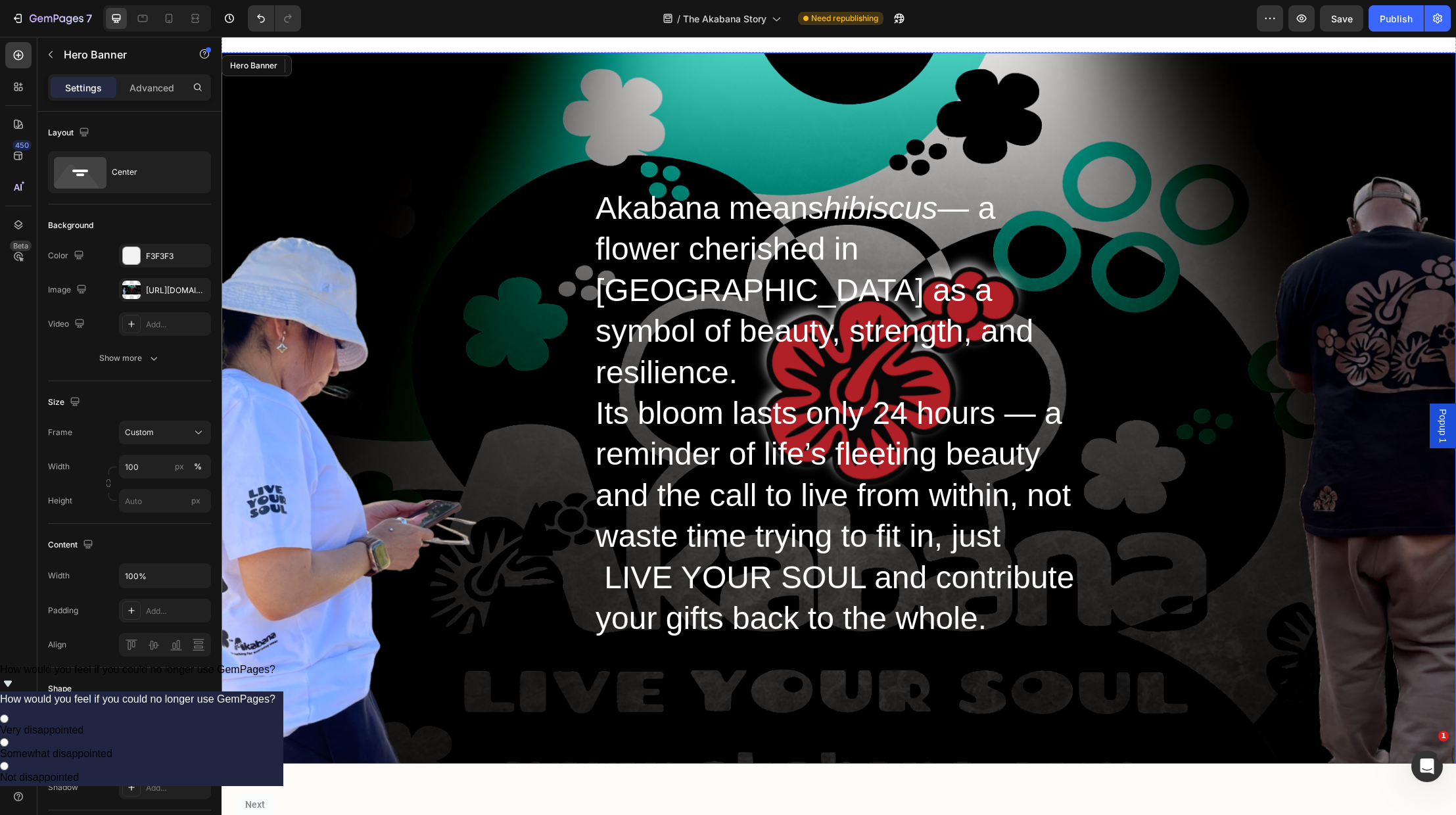
click at [1224, 569] on div "Heading Akabana means hibiscus — a flower cherished in [GEOGRAPHIC_DATA] as a s…" at bounding box center [839, 409] width 1234 height 711
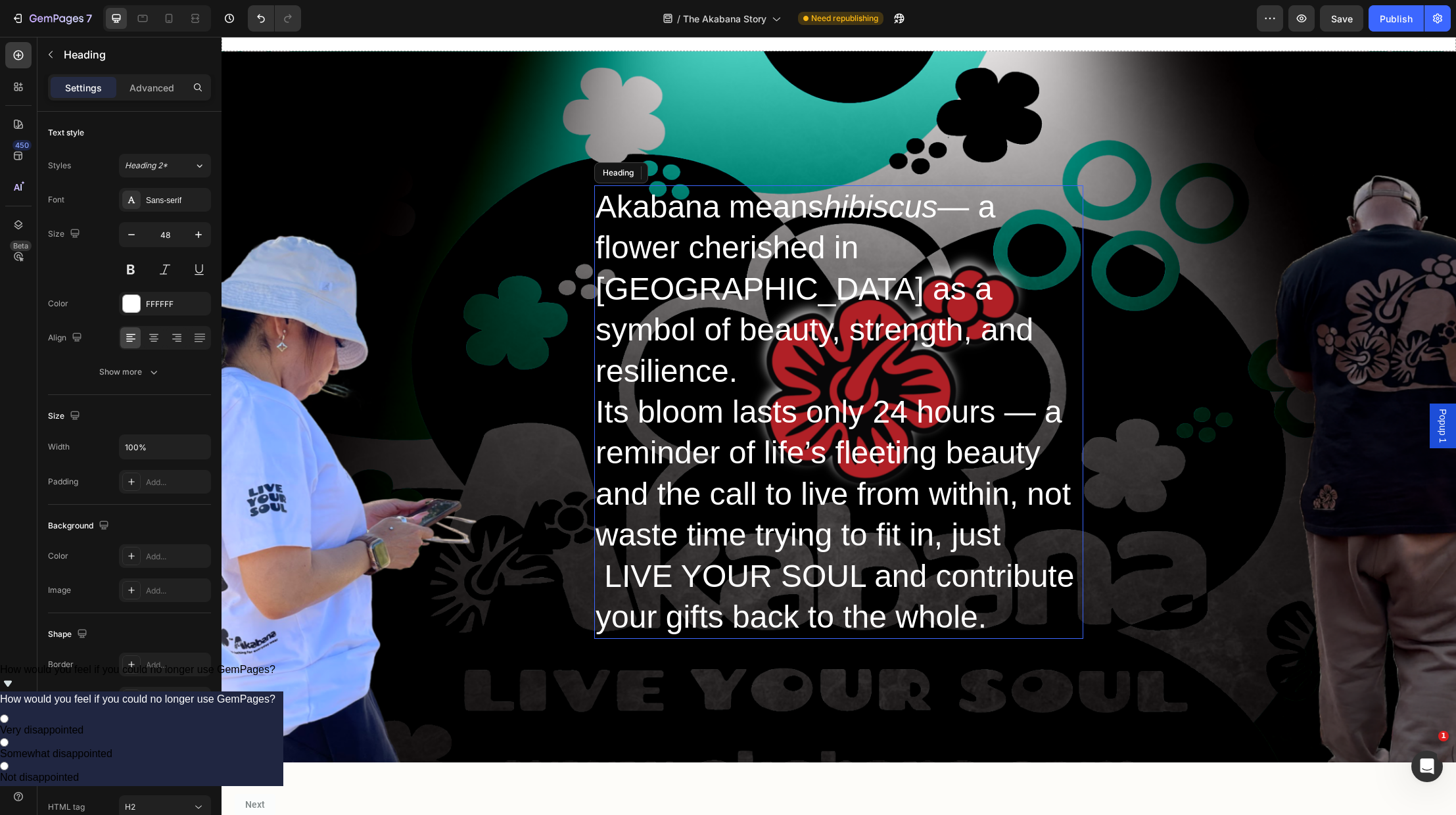
click at [608, 535] on p "Akabana means hibiscus — a flower cherished in [GEOGRAPHIC_DATA] as a symbol of…" at bounding box center [839, 412] width 487 height 451
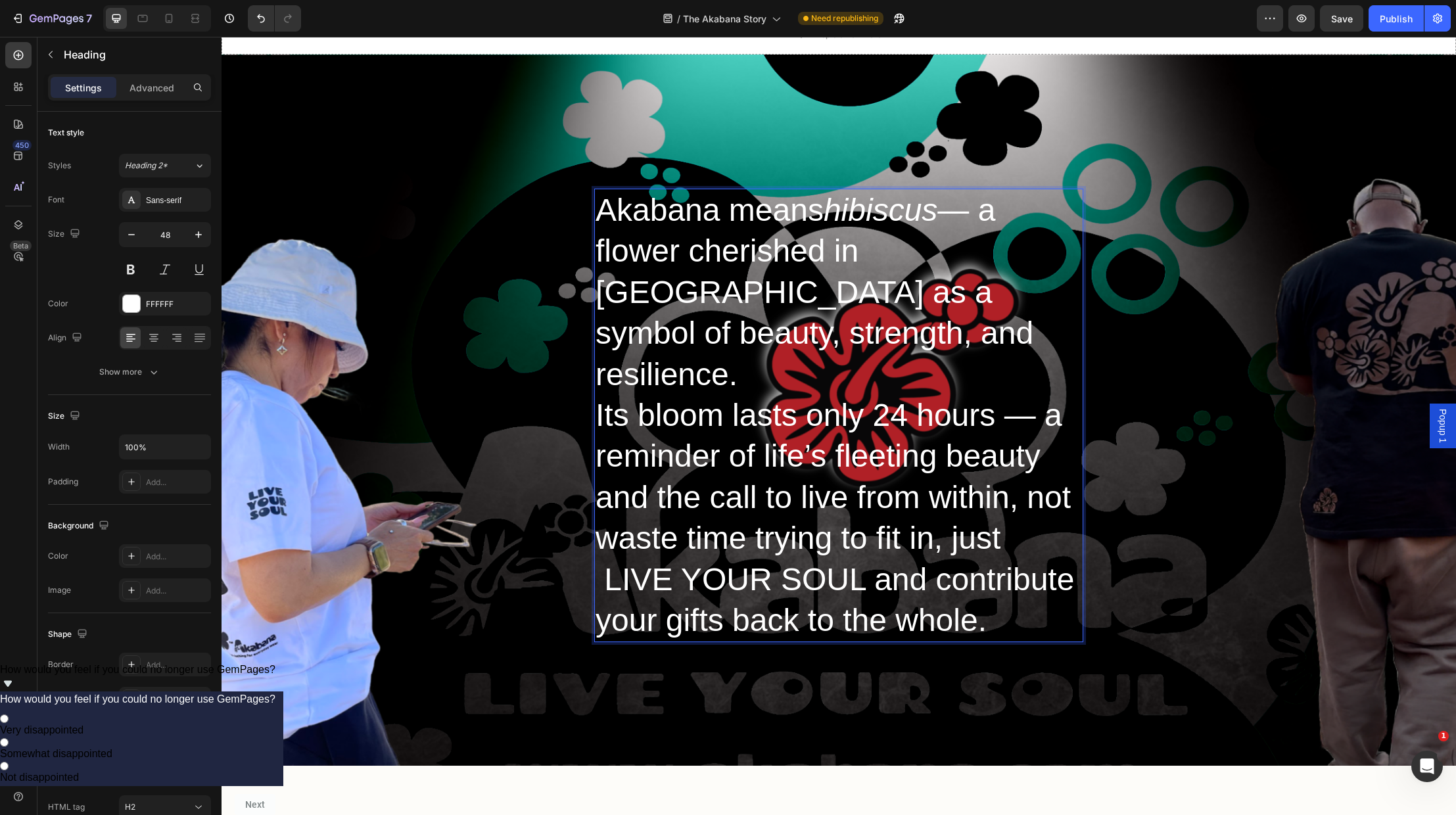
scroll to position [47, 0]
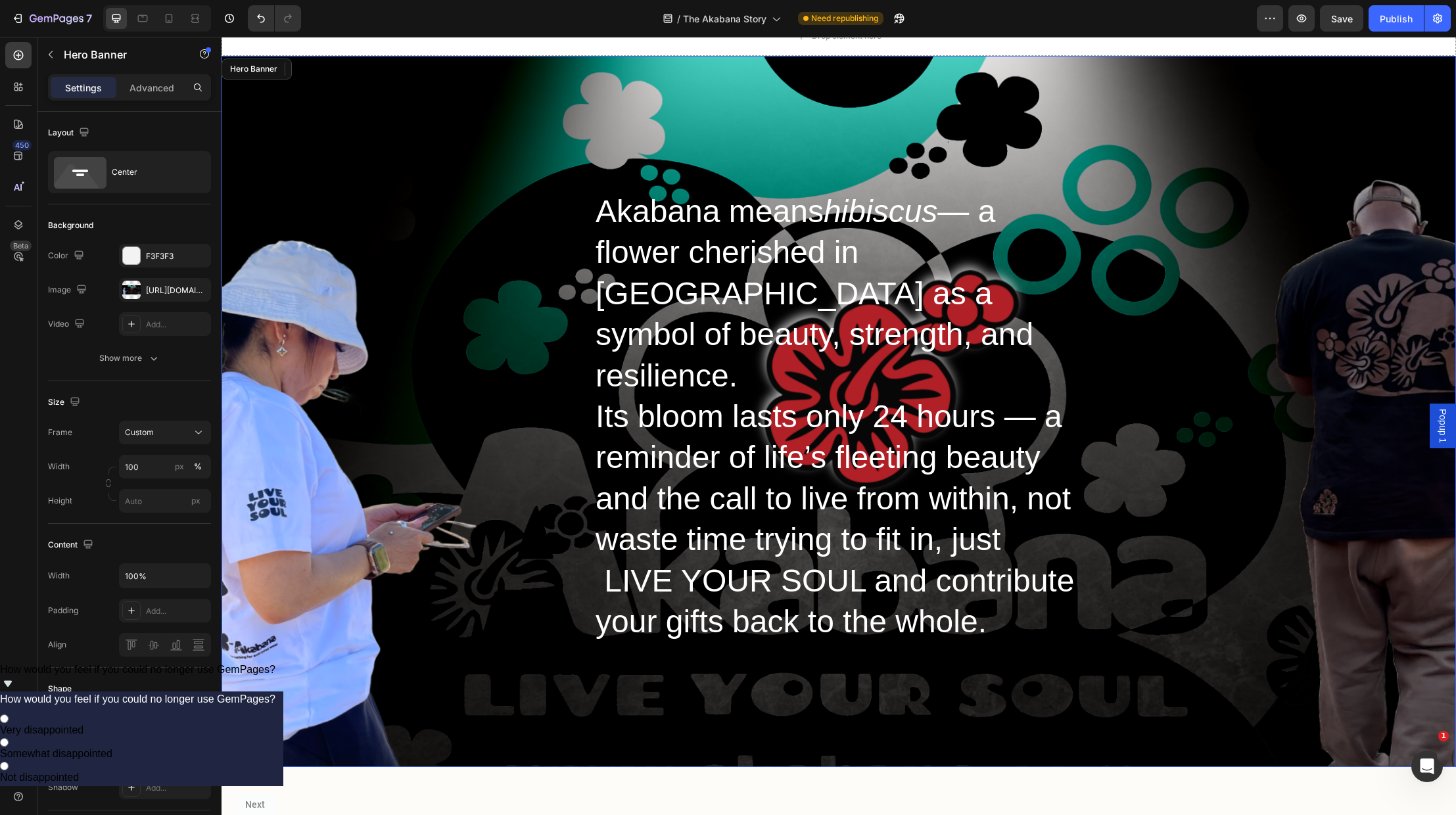
click at [1029, 645] on div "Heading Akabana means hibiscus — a flower cherished in [GEOGRAPHIC_DATA] as a s…" at bounding box center [839, 411] width 1234 height 711
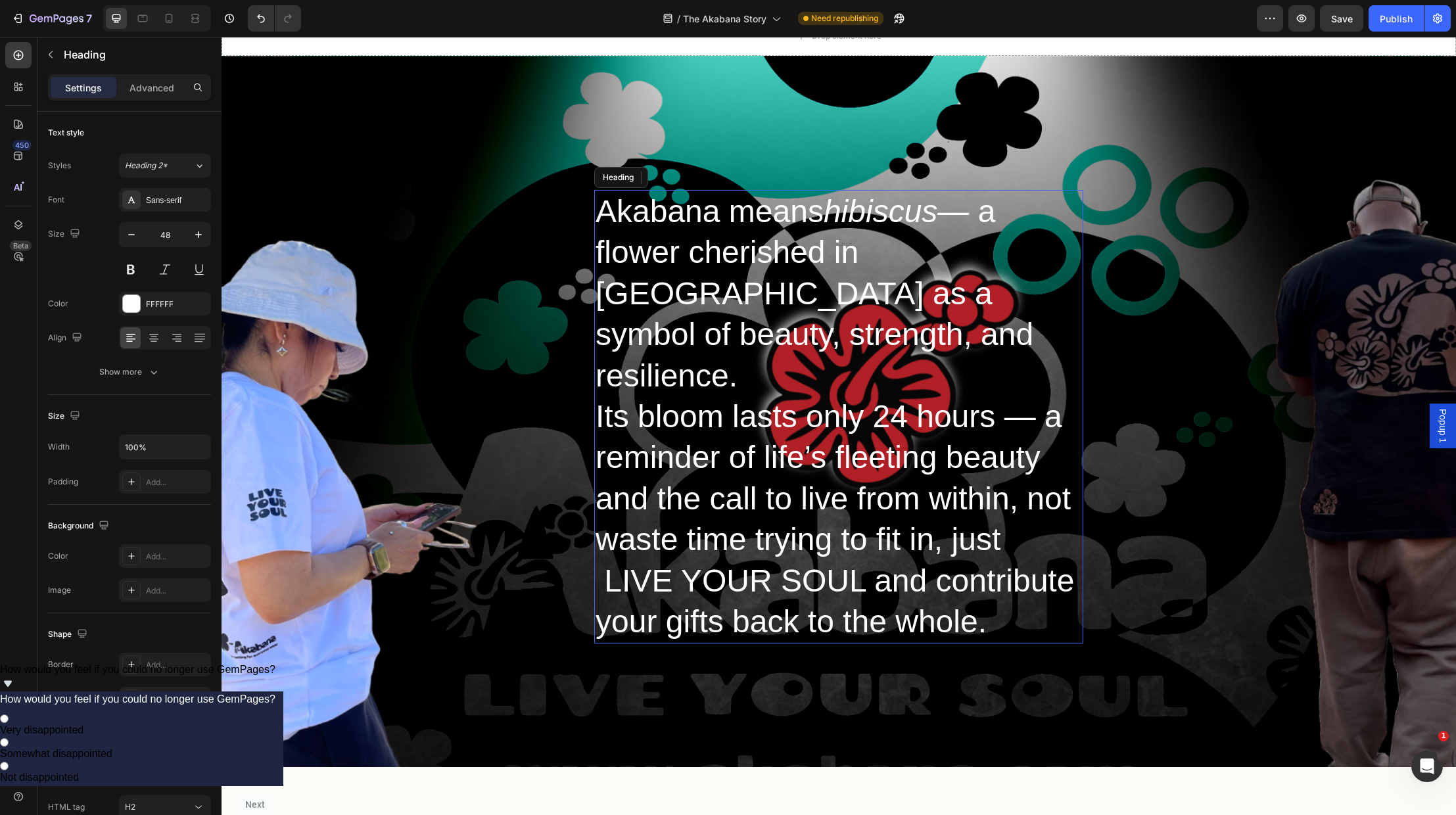
click at [612, 532] on p "Akabana means hibiscus — a flower cherished in [GEOGRAPHIC_DATA] as a symbol of…" at bounding box center [839, 417] width 487 height 451
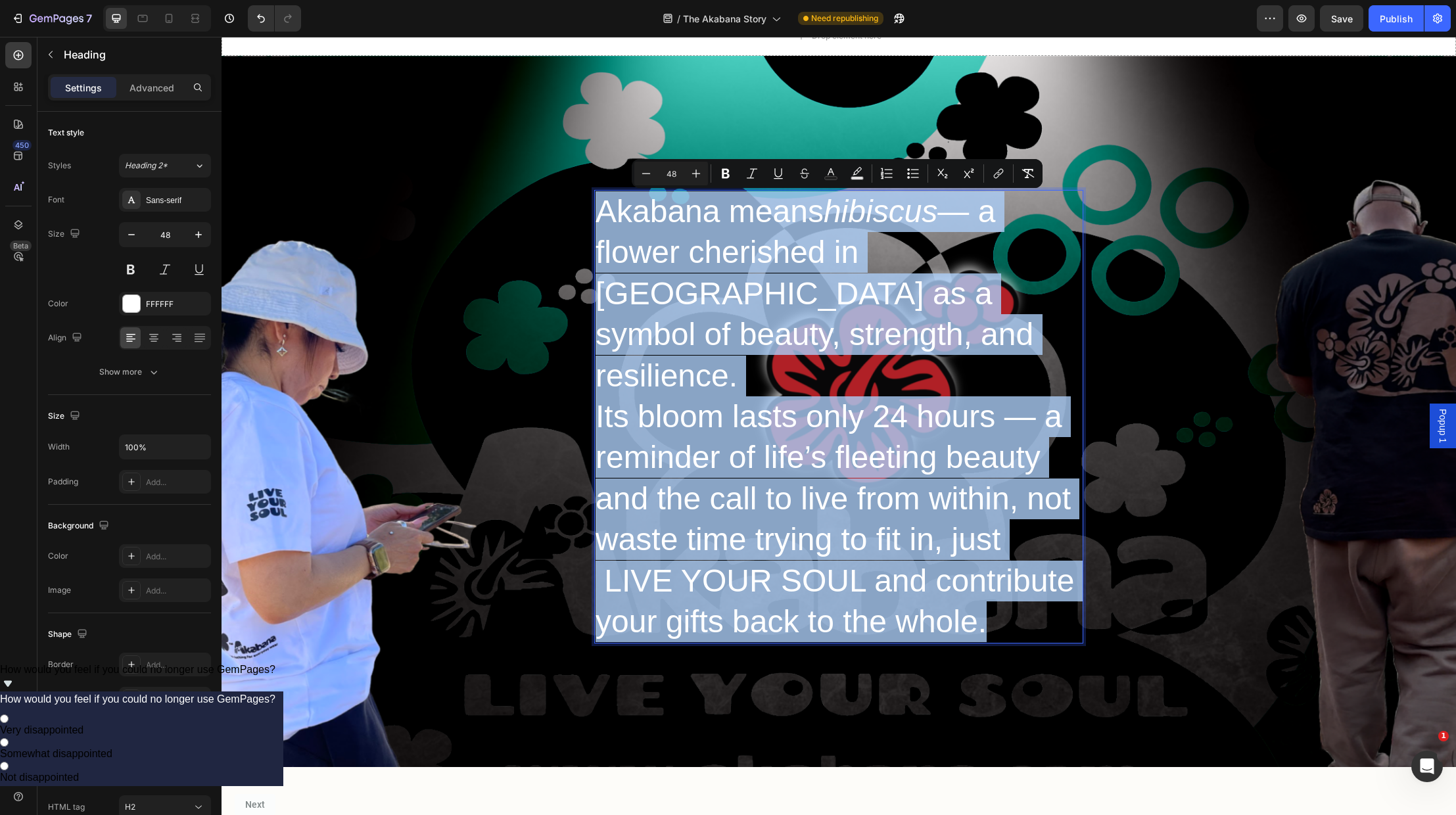
drag, startPoint x: 1001, startPoint y: 587, endPoint x: 598, endPoint y: 216, distance: 547.8
click at [598, 216] on p "Akabana means hibiscus — a flower cherished in [GEOGRAPHIC_DATA] as a symbol of…" at bounding box center [839, 417] width 487 height 451
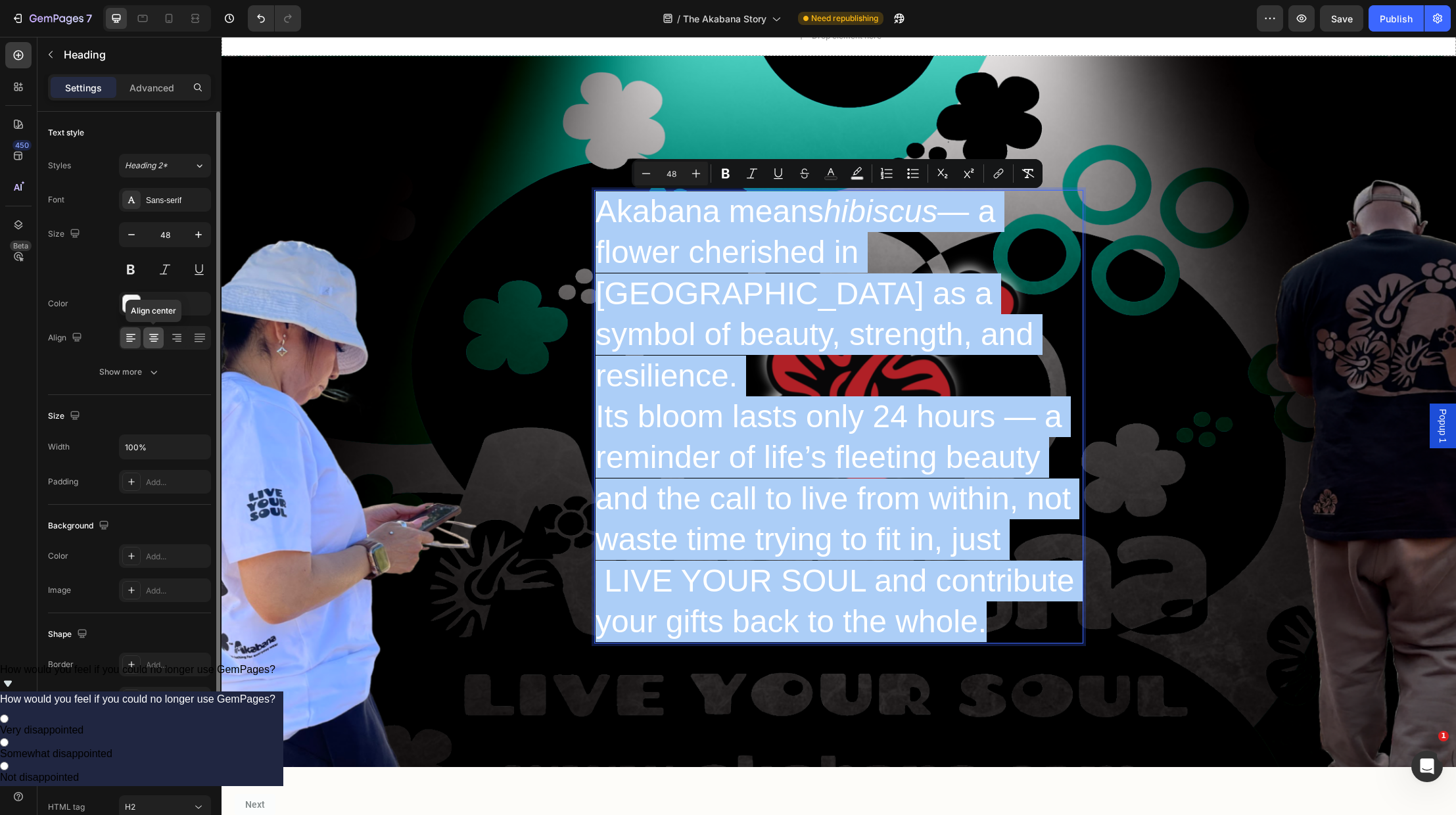
click at [155, 340] on icon at bounding box center [154, 338] width 13 height 13
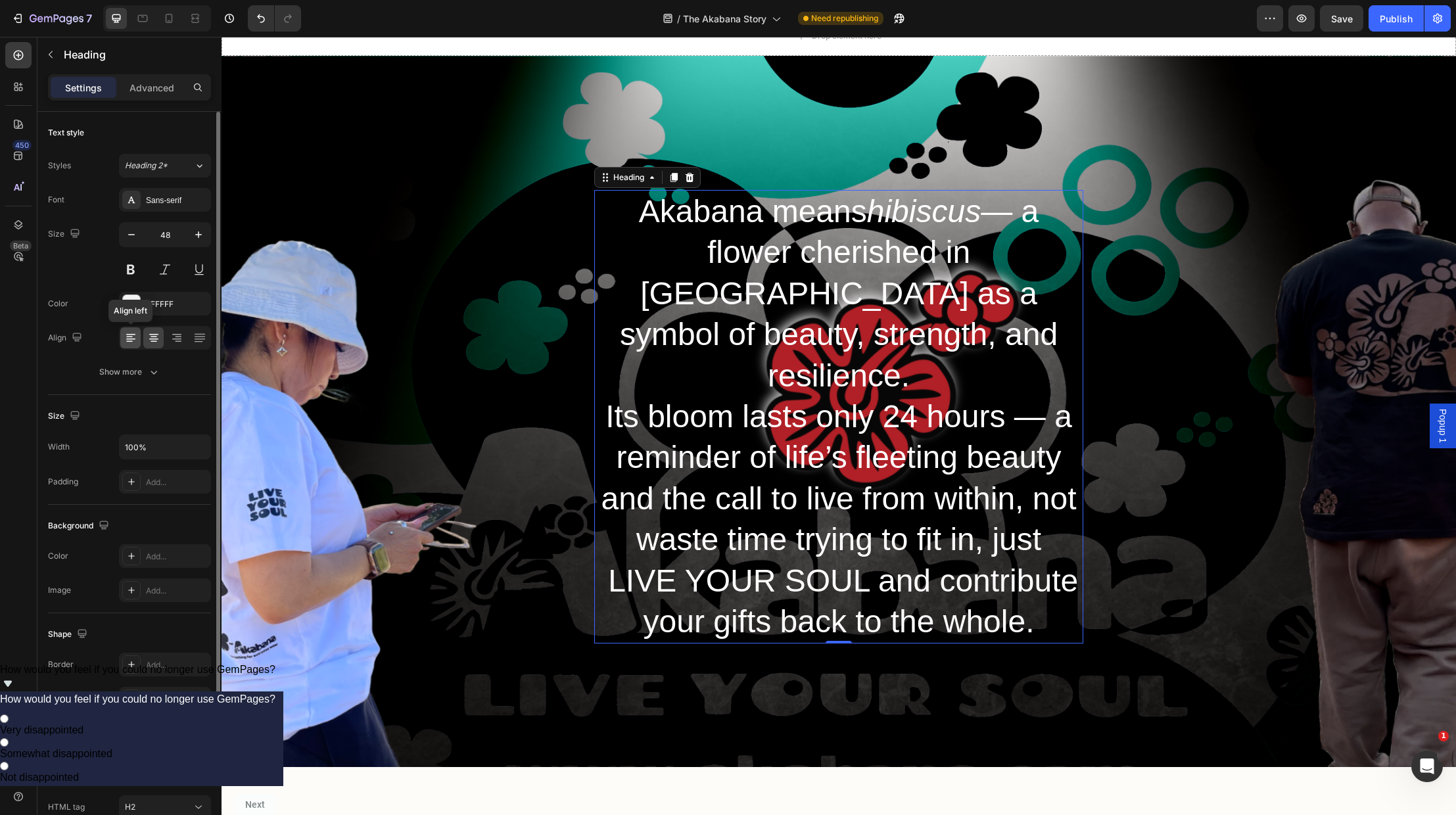
click at [132, 340] on icon at bounding box center [130, 338] width 13 height 13
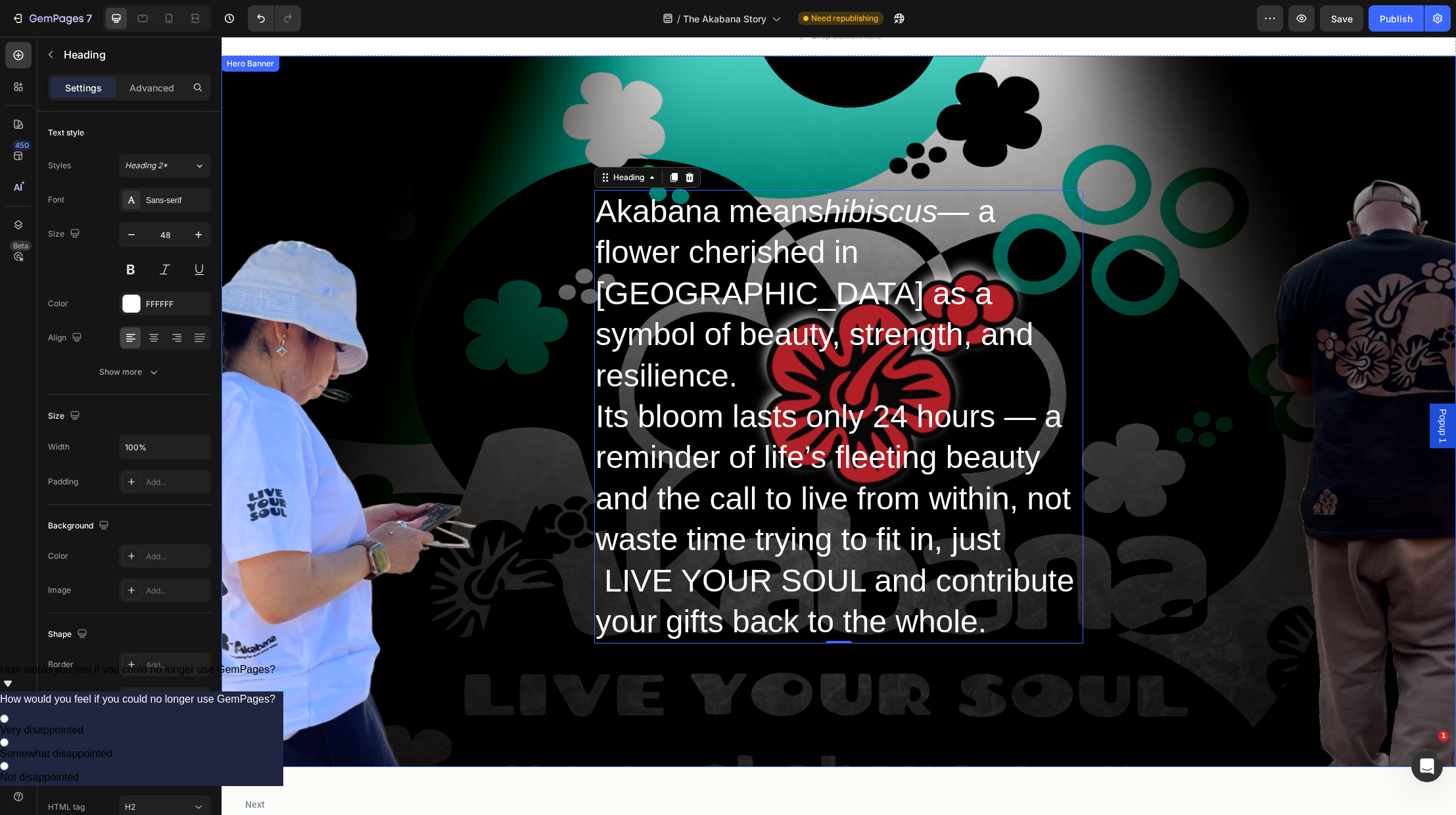
click at [1034, 677] on div "Heading Akabana means hibiscus — a flower cherished in [GEOGRAPHIC_DATA] as a s…" at bounding box center [839, 411] width 1234 height 711
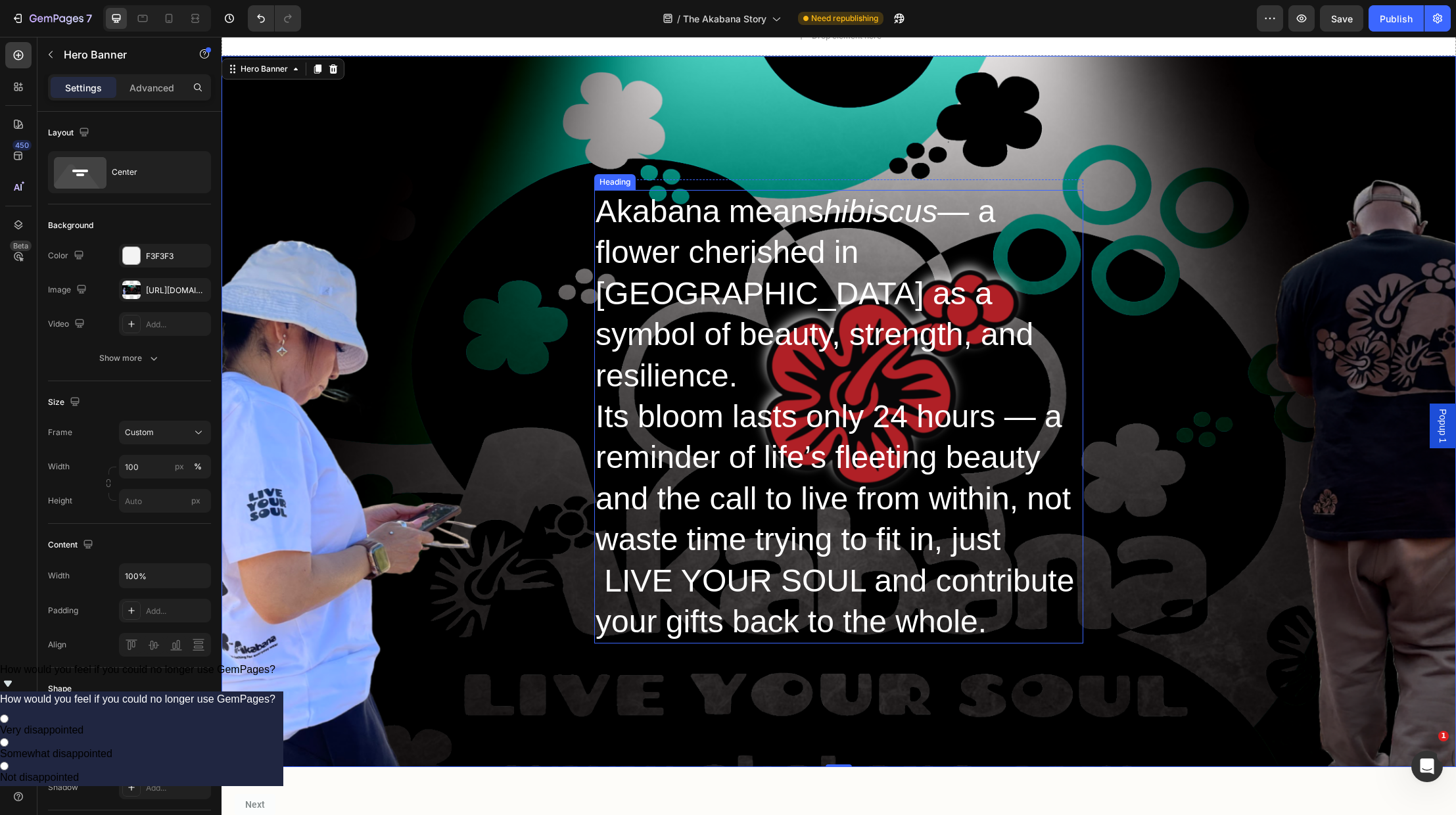
click at [1013, 498] on p "Akabana means hibiscus — a flower cherished in [GEOGRAPHIC_DATA] as a symbol of…" at bounding box center [839, 417] width 487 height 451
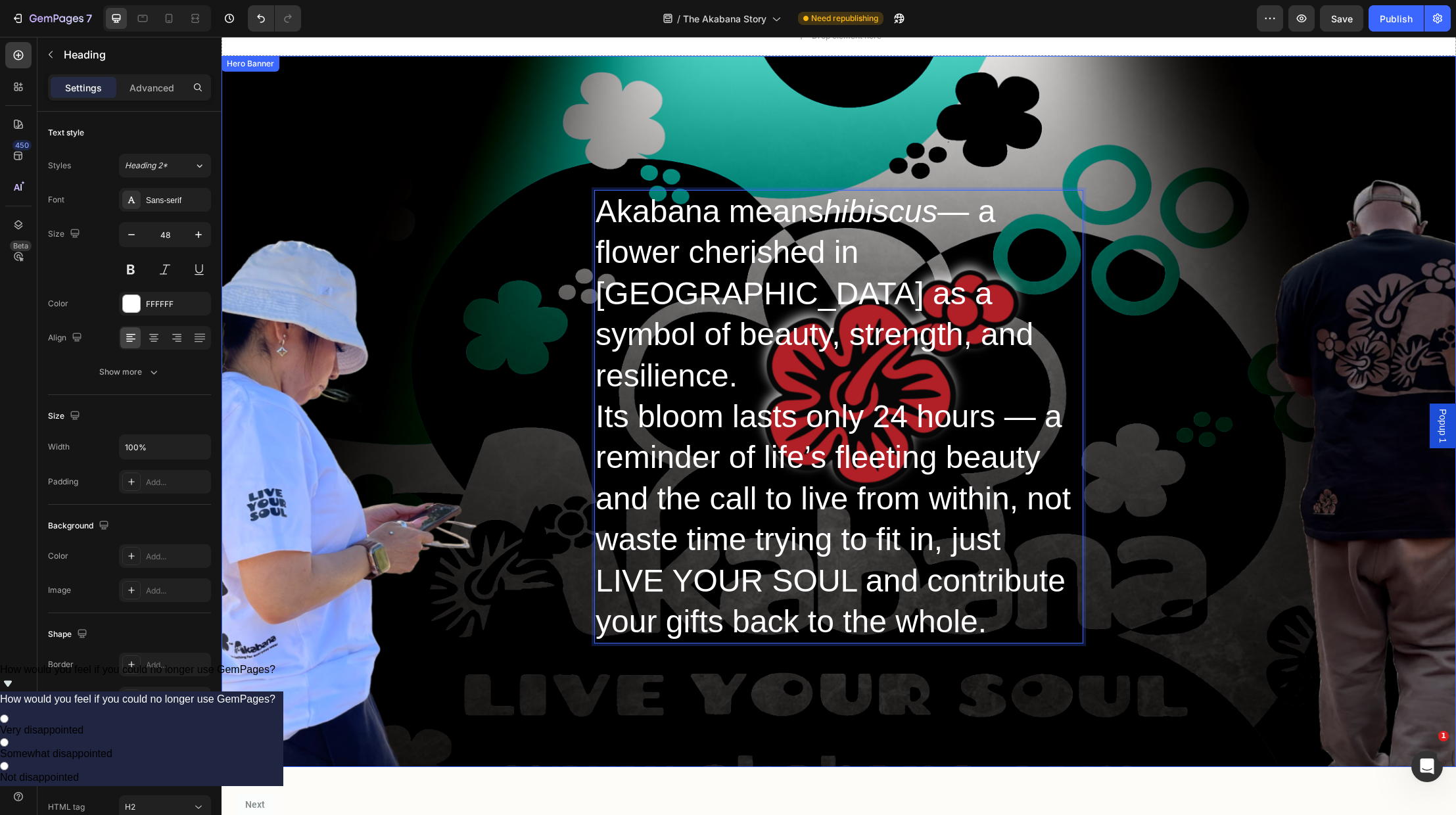
click at [1010, 612] on div "Heading Akabana means hibiscus — a flower cherished in [GEOGRAPHIC_DATA] as a s…" at bounding box center [839, 411] width 1234 height 711
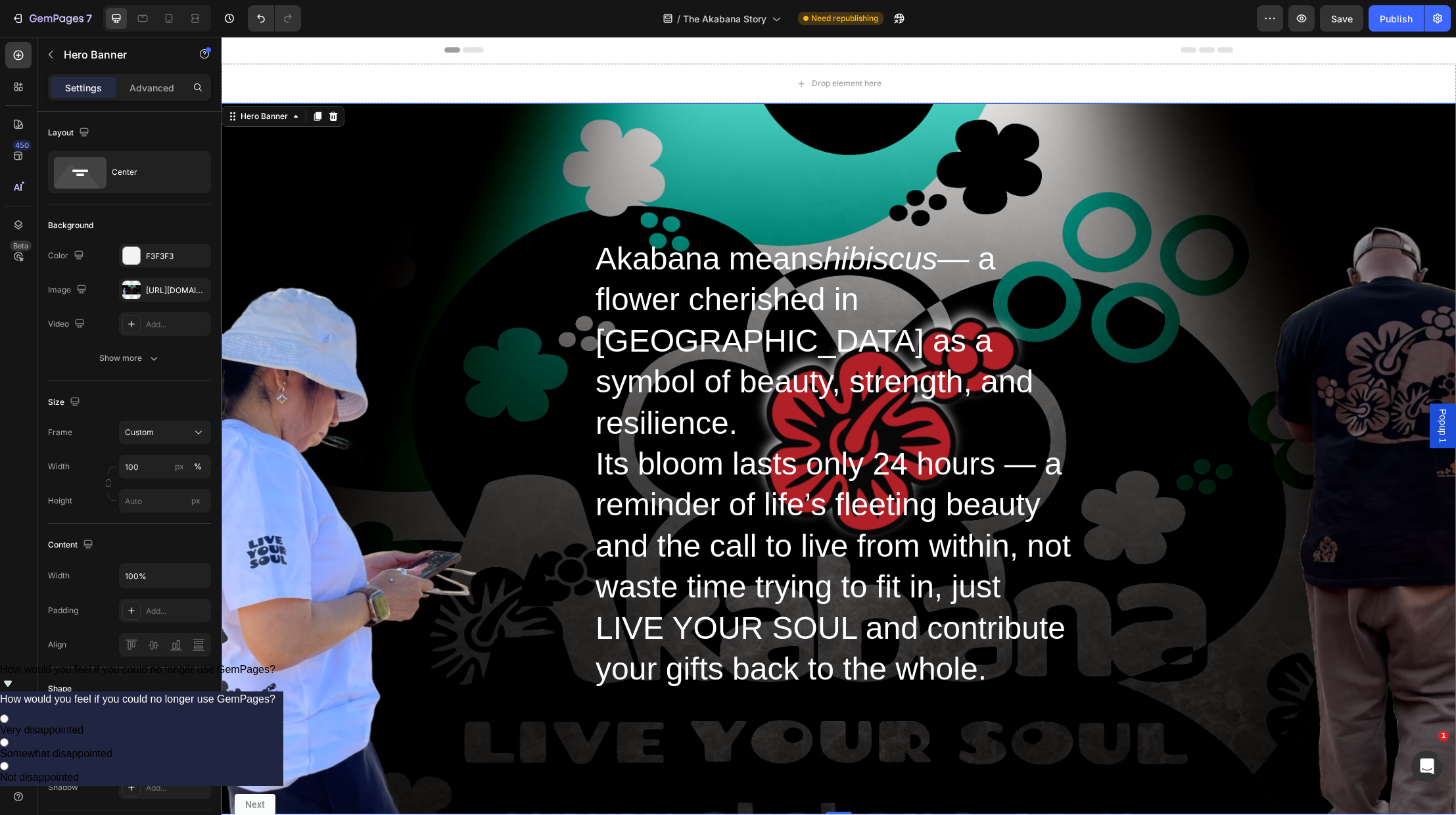
scroll to position [38, 0]
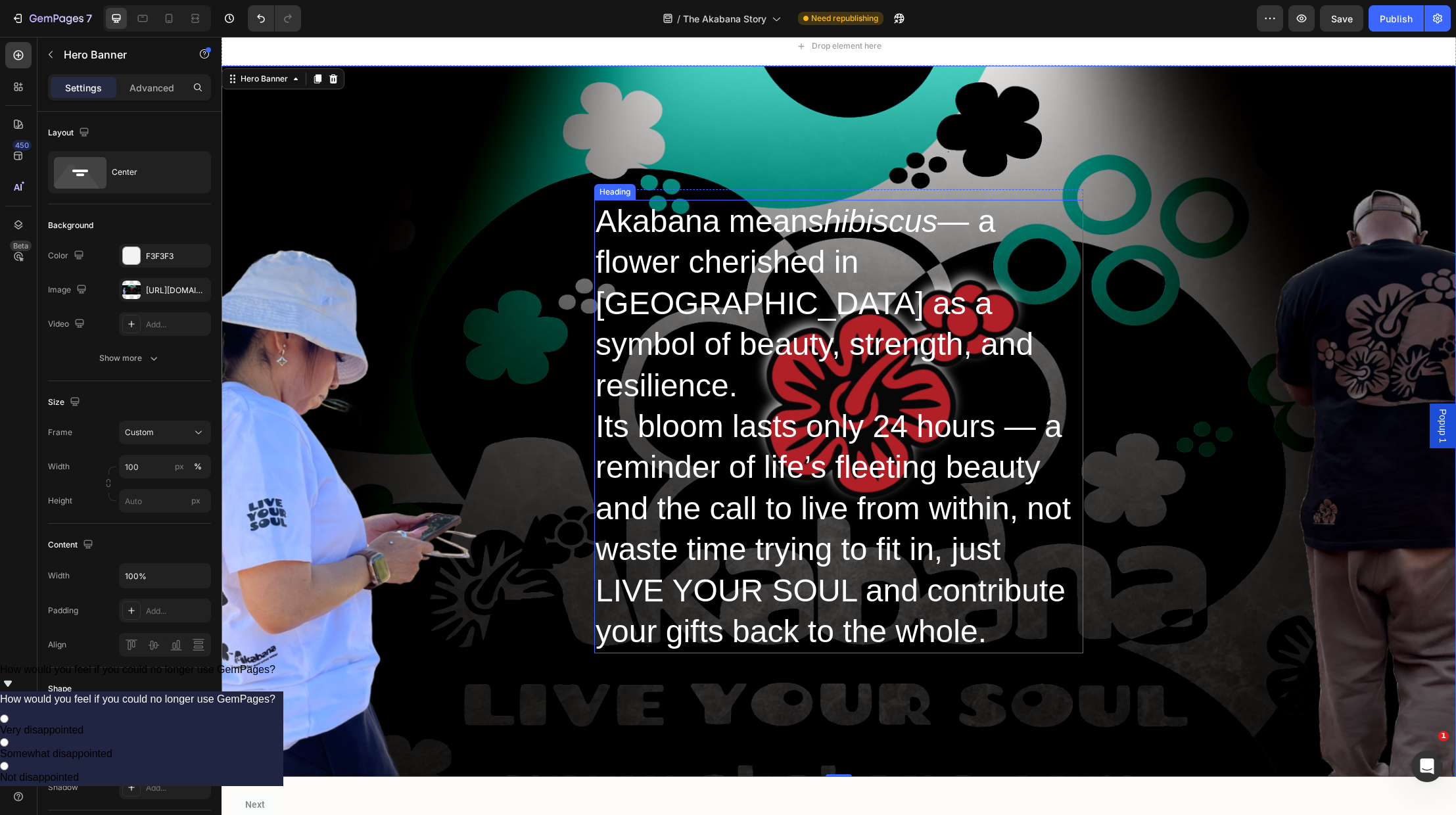
click at [877, 508] on p "Akabana means hibiscus — a flower cherished in [GEOGRAPHIC_DATA] as a symbol of…" at bounding box center [839, 426] width 487 height 451
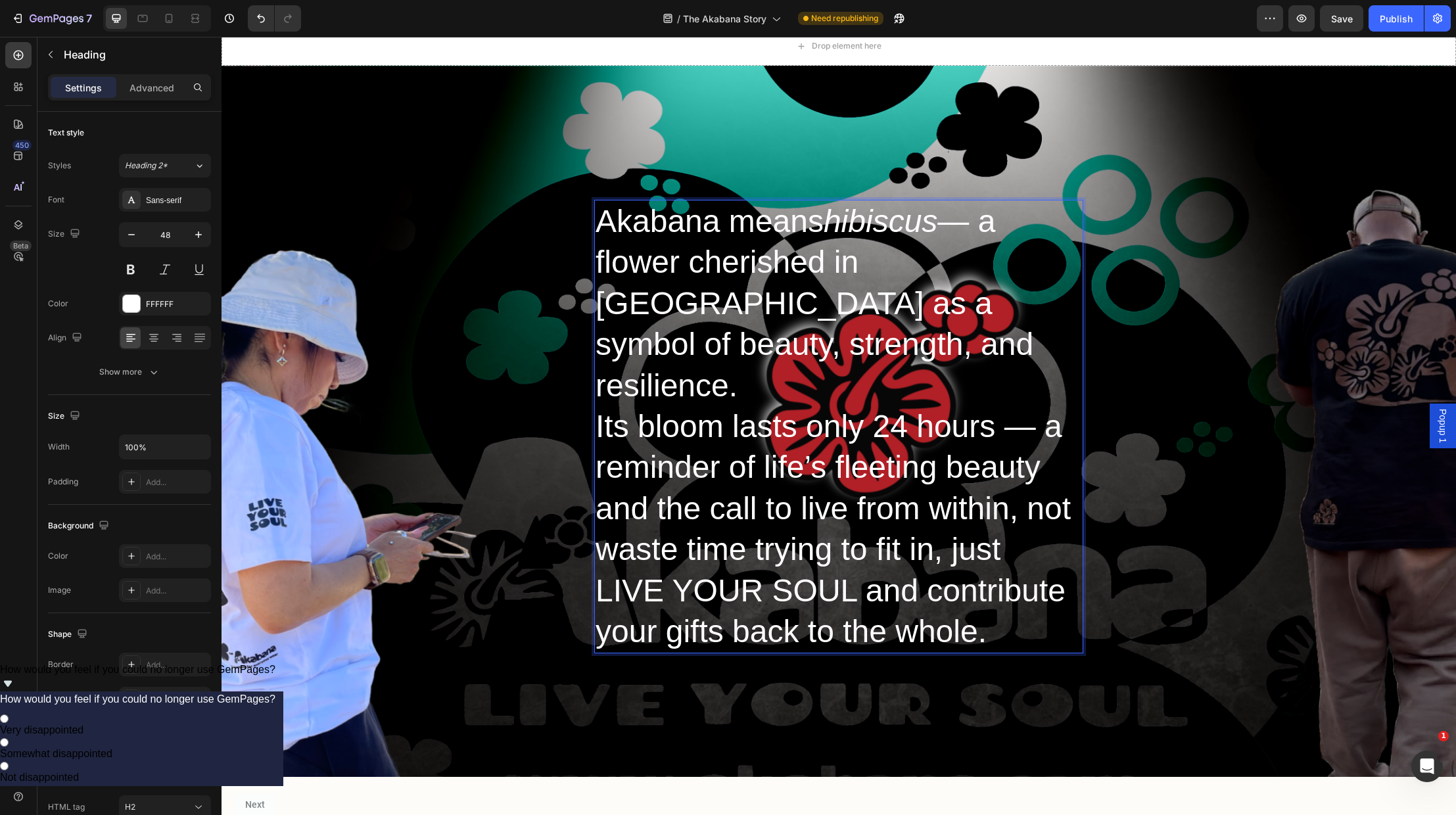
click at [879, 503] on p "Akabana means hibiscus — a flower cherished in [GEOGRAPHIC_DATA] as a symbol of…" at bounding box center [839, 426] width 487 height 451
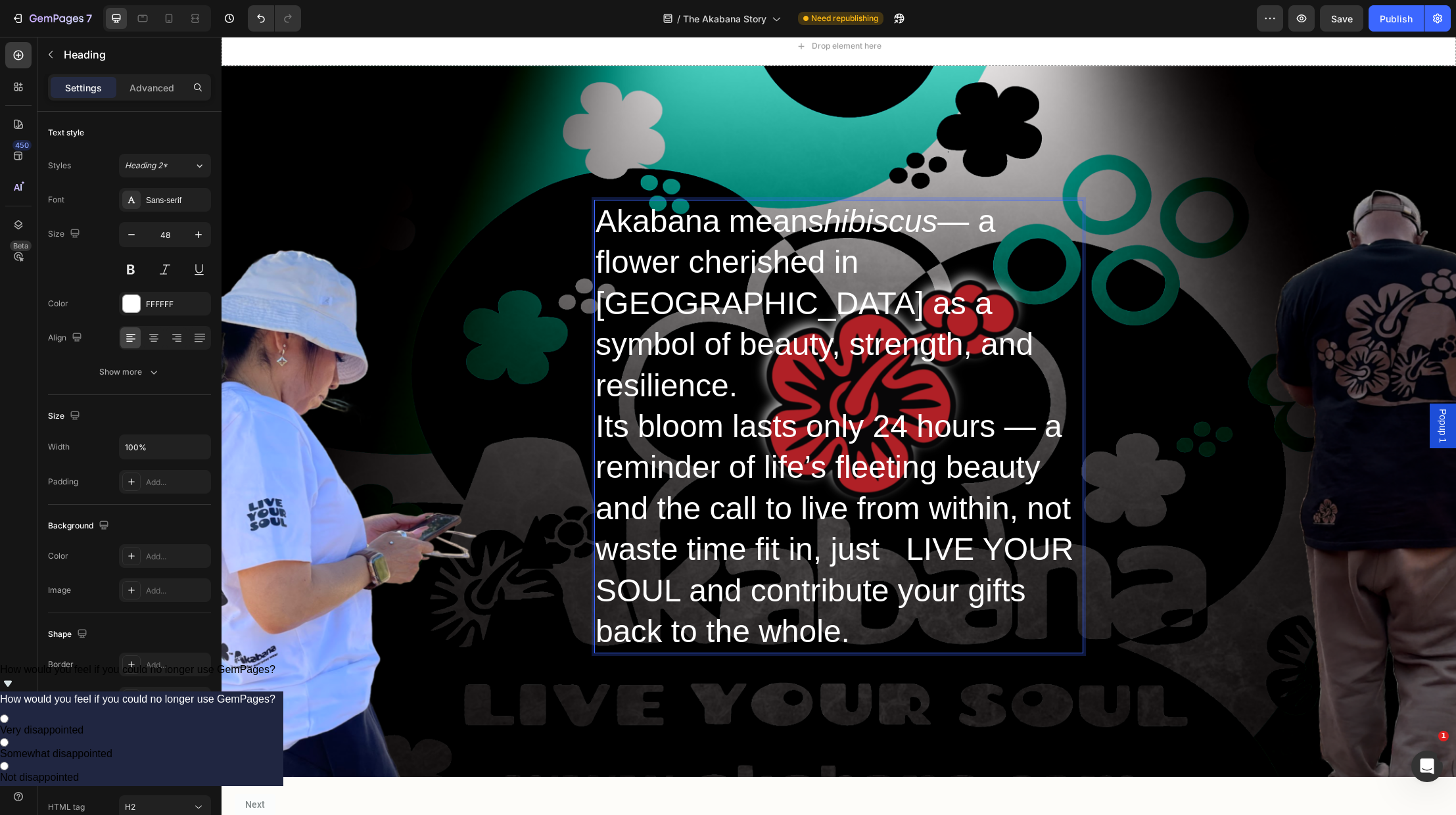
click at [779, 507] on p "Akabana means hibiscus — a flower cherished in [GEOGRAPHIC_DATA] as a symbol of…" at bounding box center [839, 426] width 487 height 451
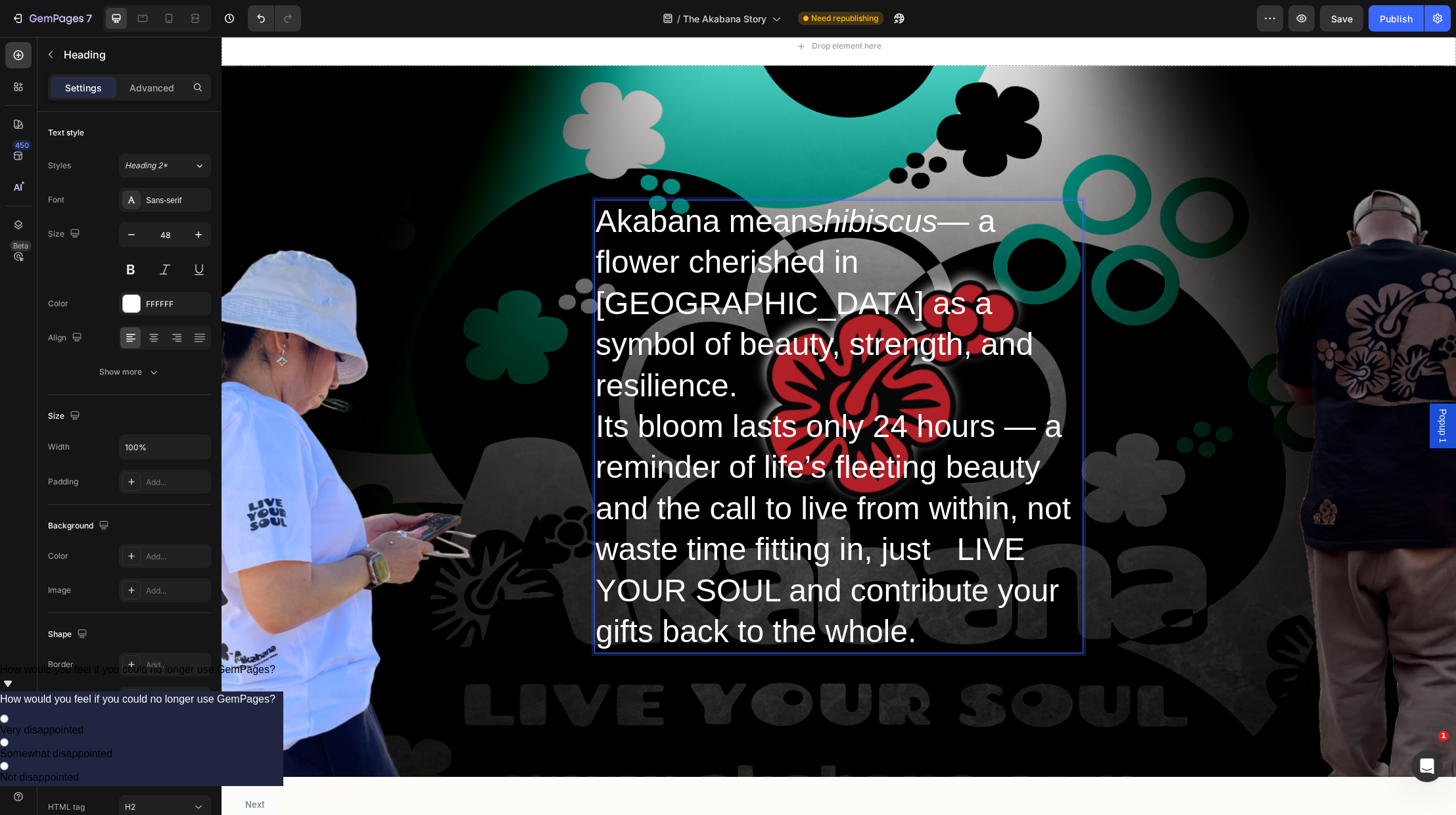
scroll to position [34, 0]
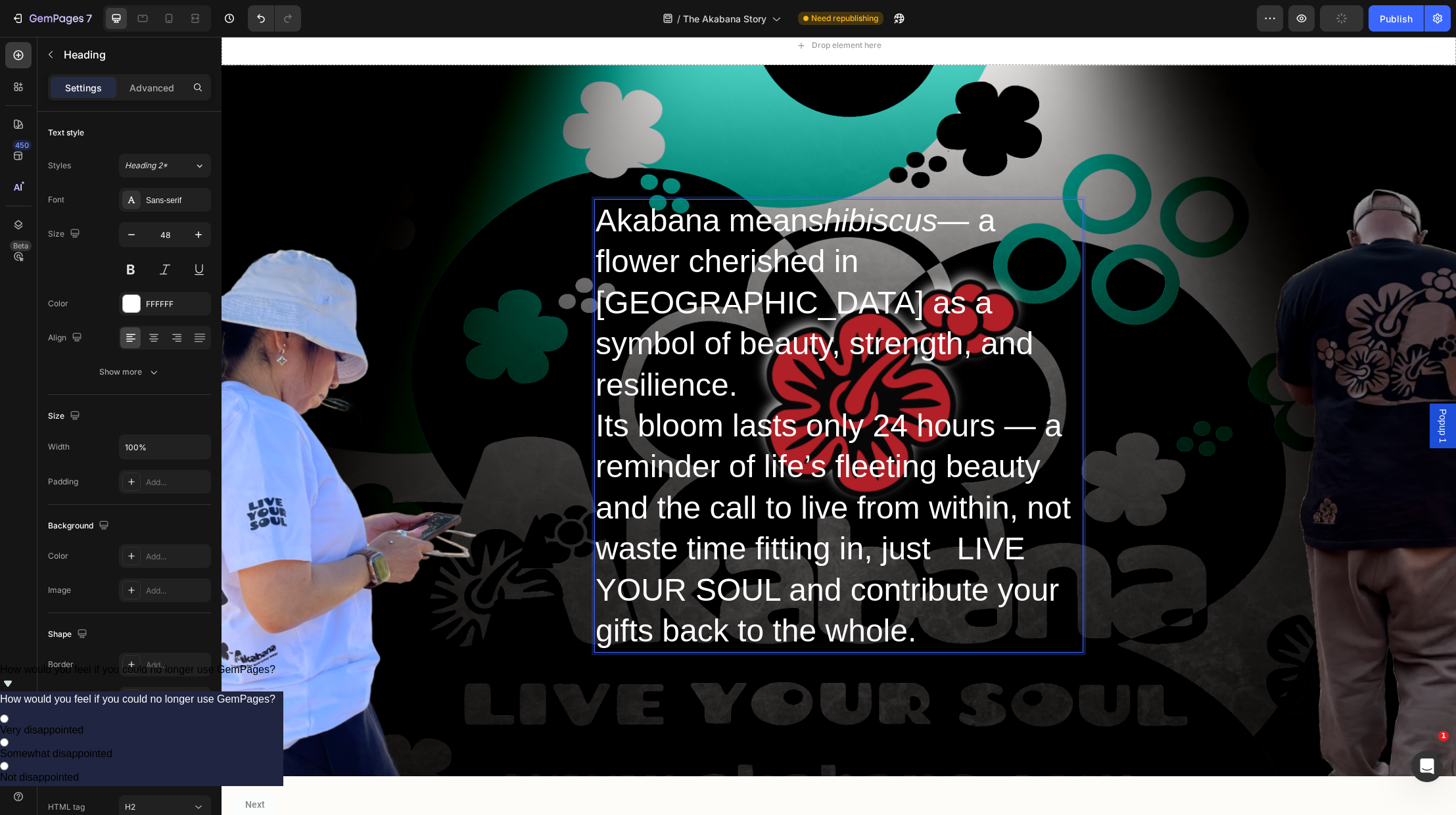
click at [883, 509] on p "Akabana means hibiscus — a flower cherished in [GEOGRAPHIC_DATA] as a symbol of…" at bounding box center [839, 426] width 487 height 451
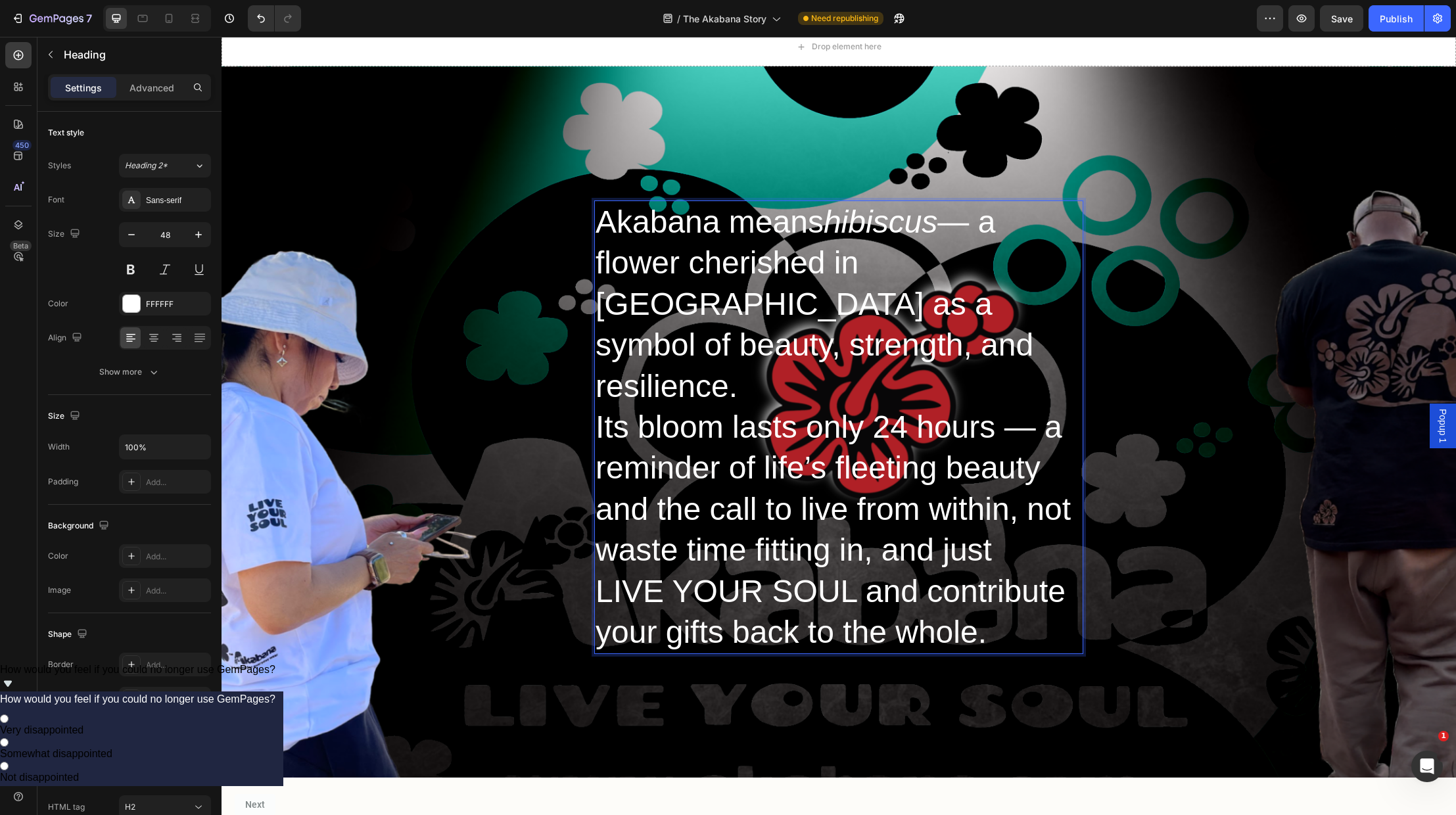
scroll to position [36, 0]
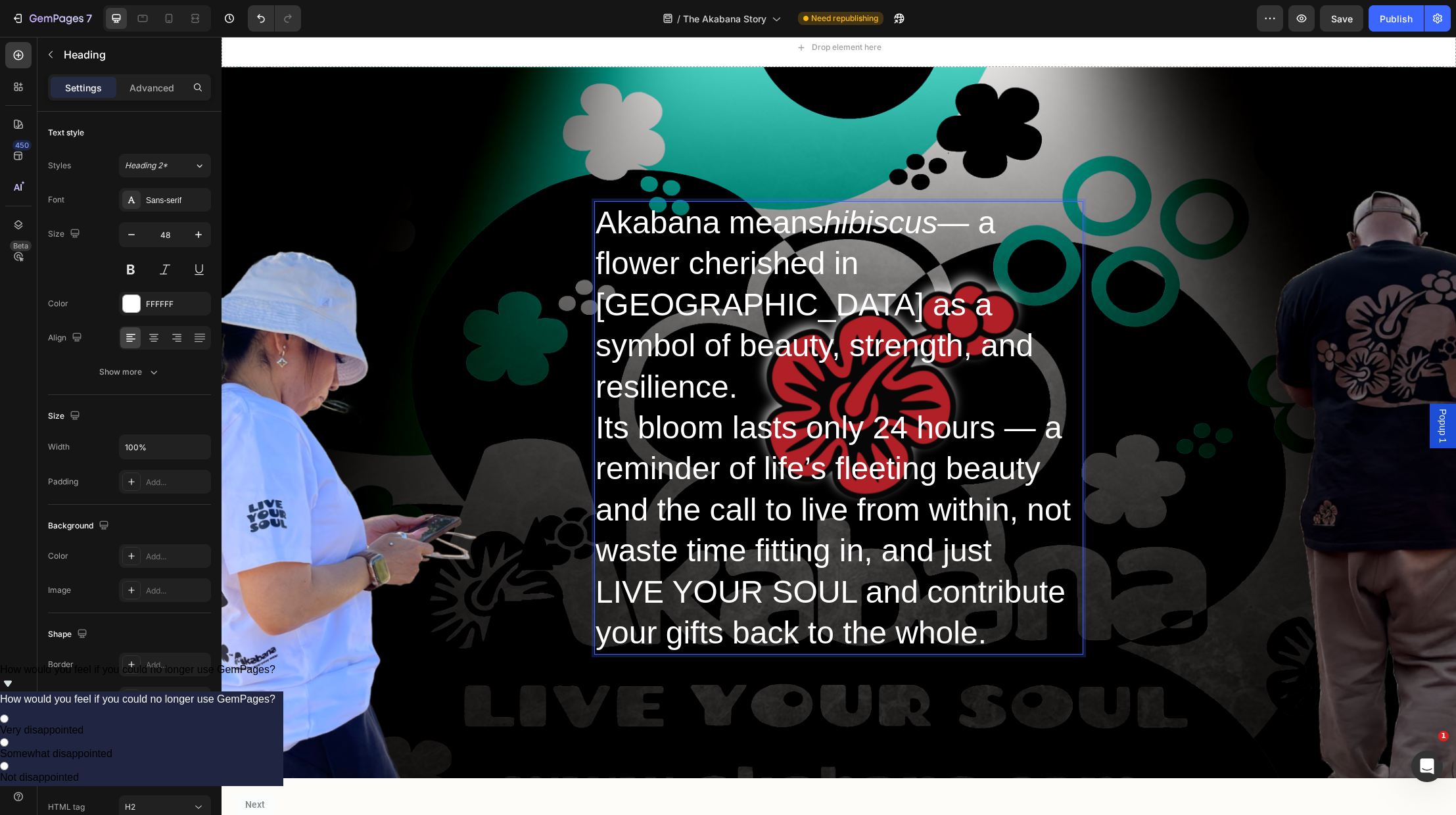
click at [927, 543] on p "Akabana means hibiscus — a flower cherished in [GEOGRAPHIC_DATA] as a symbol of…" at bounding box center [839, 428] width 487 height 451
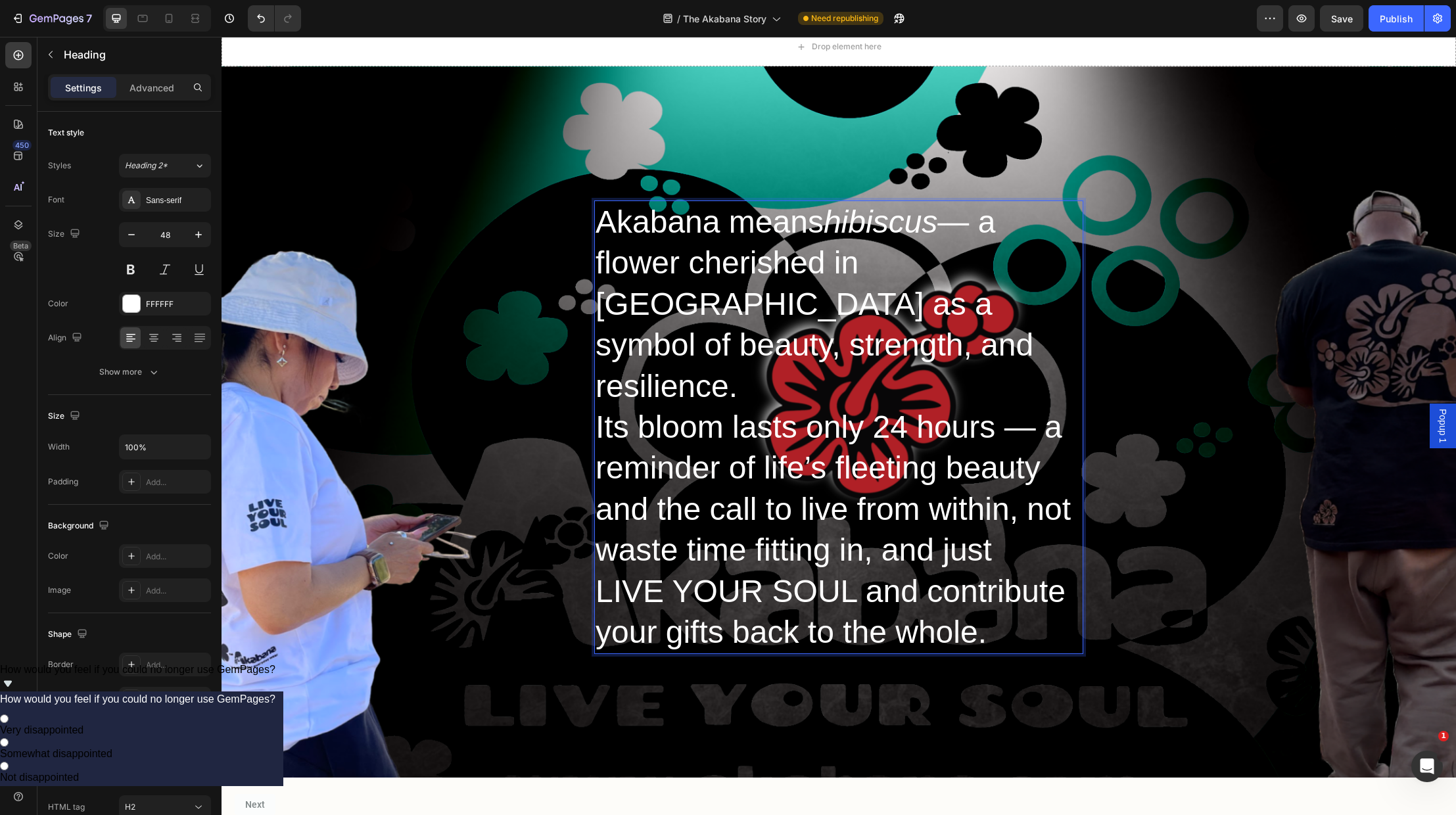
scroll to position [35, 0]
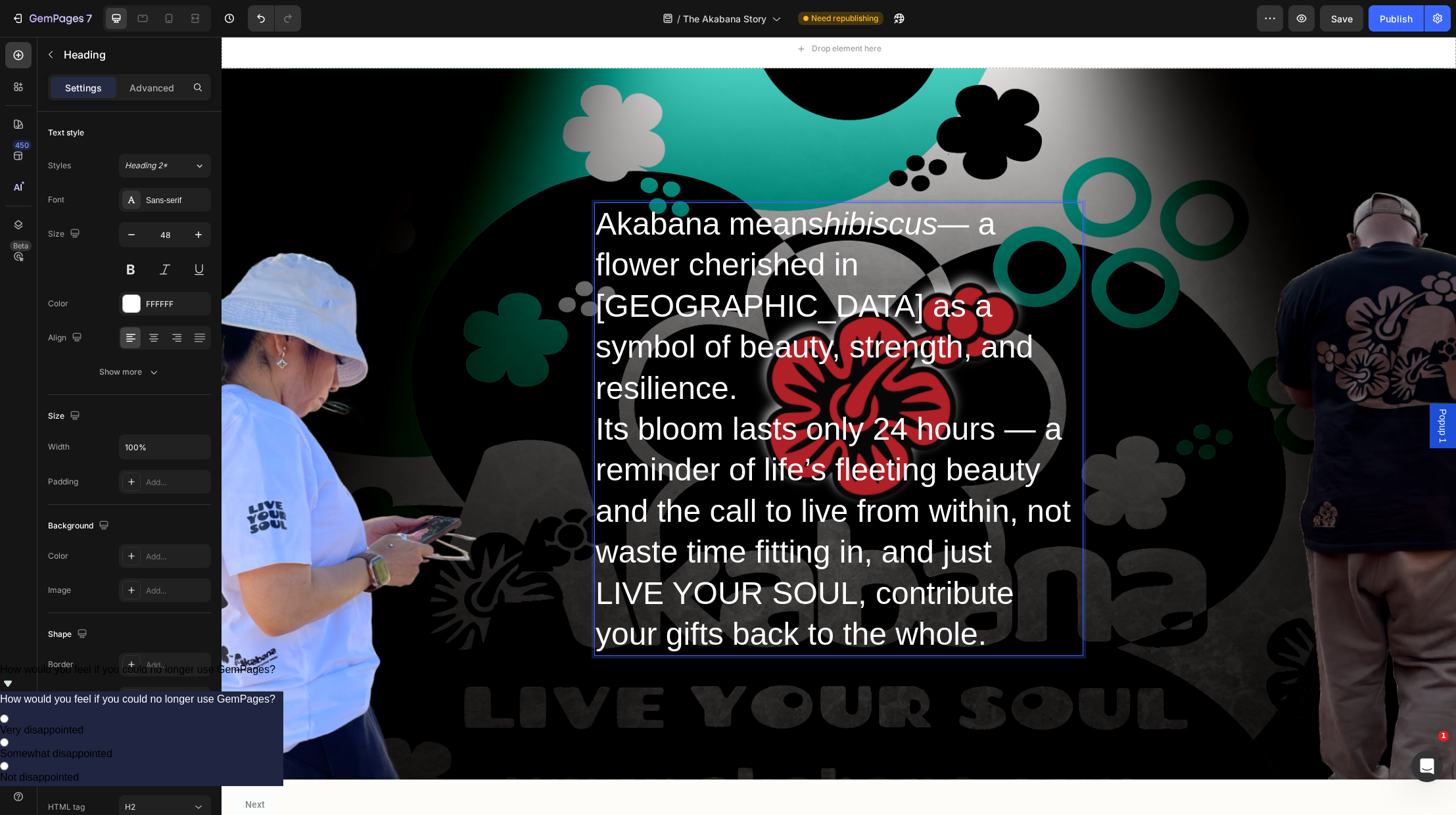
click at [1032, 550] on p "Akabana means hibiscus — a flower cherished in [GEOGRAPHIC_DATA] as a symbol of…" at bounding box center [839, 429] width 487 height 451
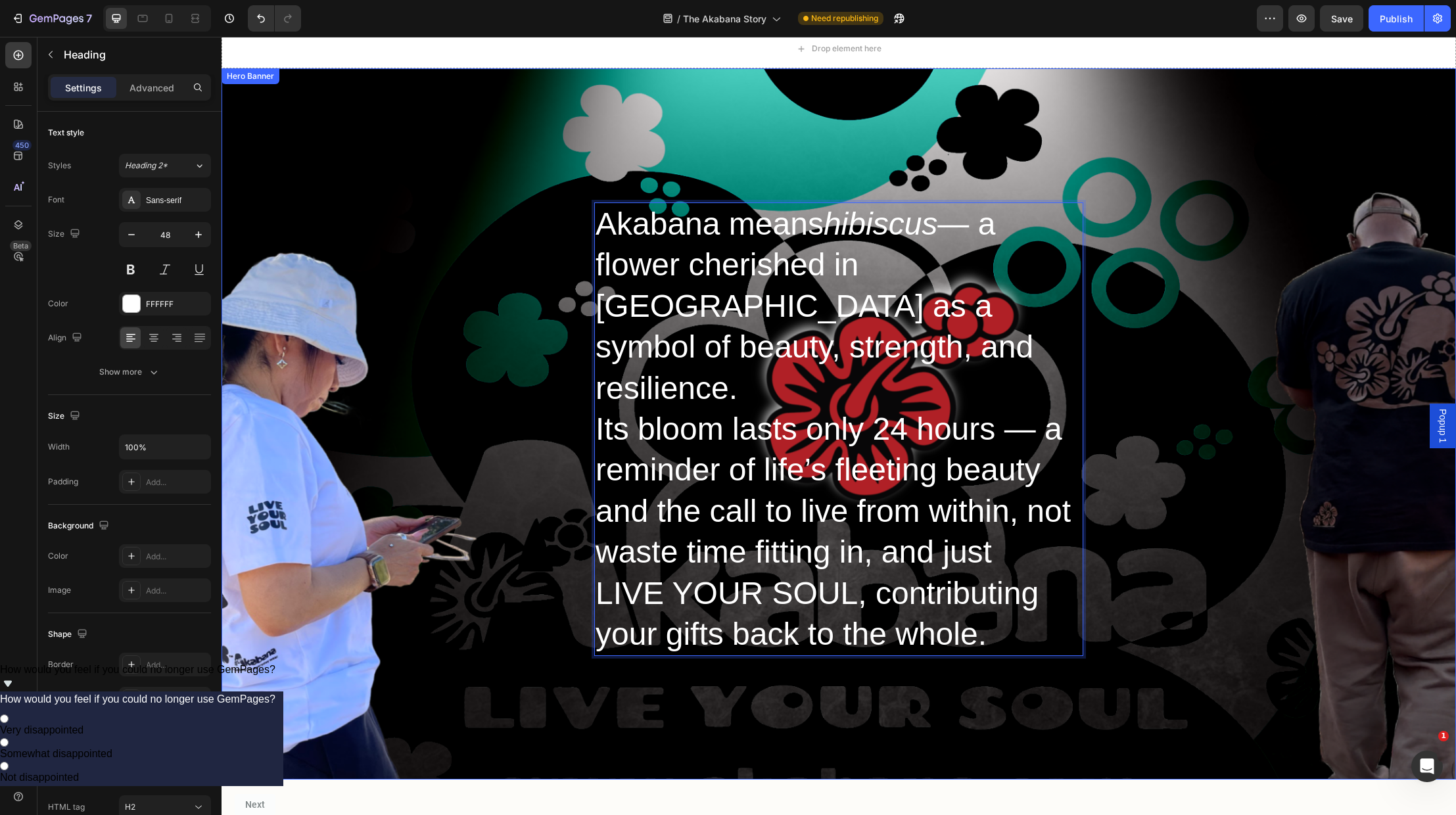
click at [1120, 625] on div "Heading Akabana means hibiscus — a flower cherished in [GEOGRAPHIC_DATA] as a s…" at bounding box center [839, 424] width 1234 height 711
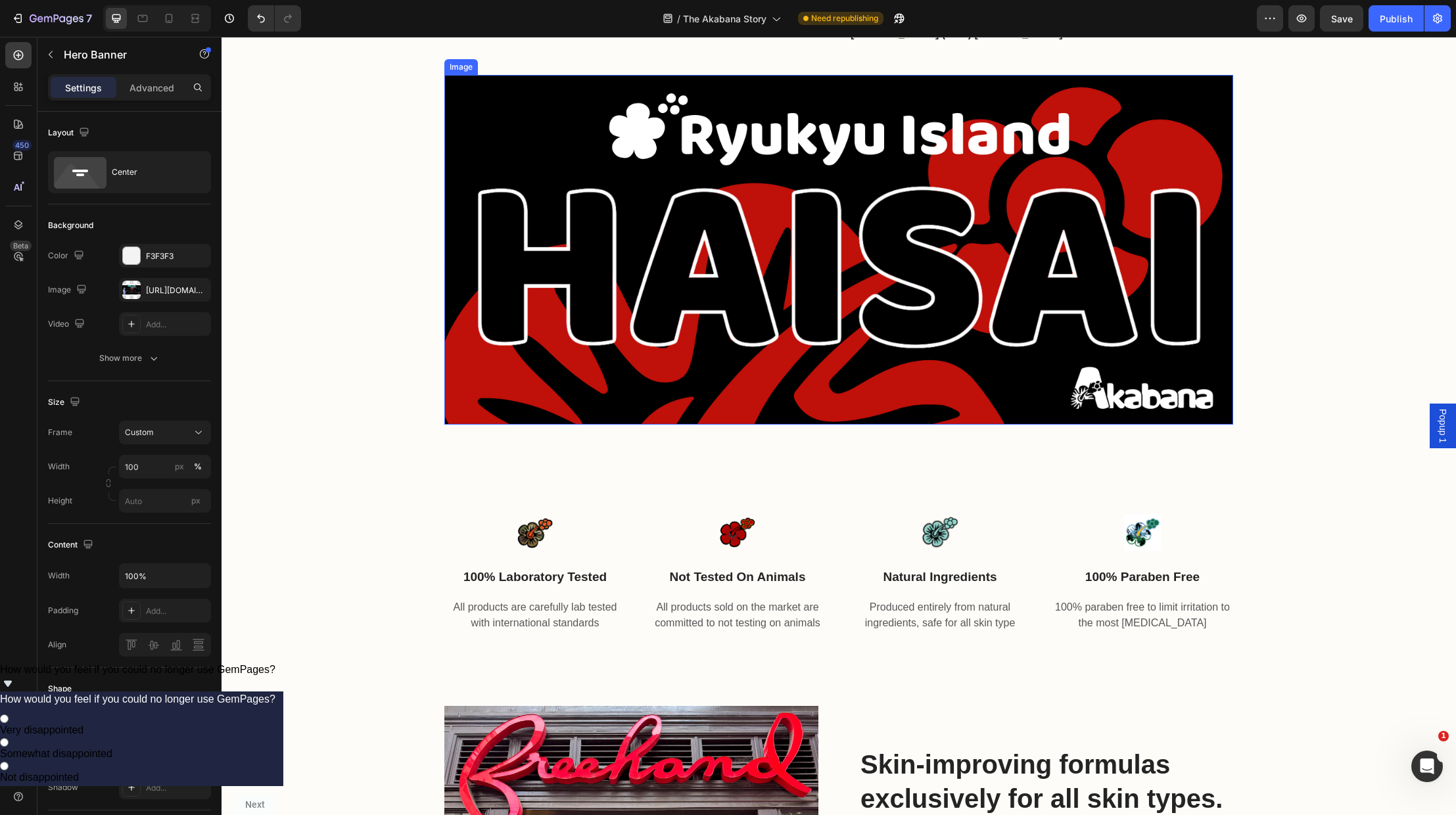
scroll to position [986, 0]
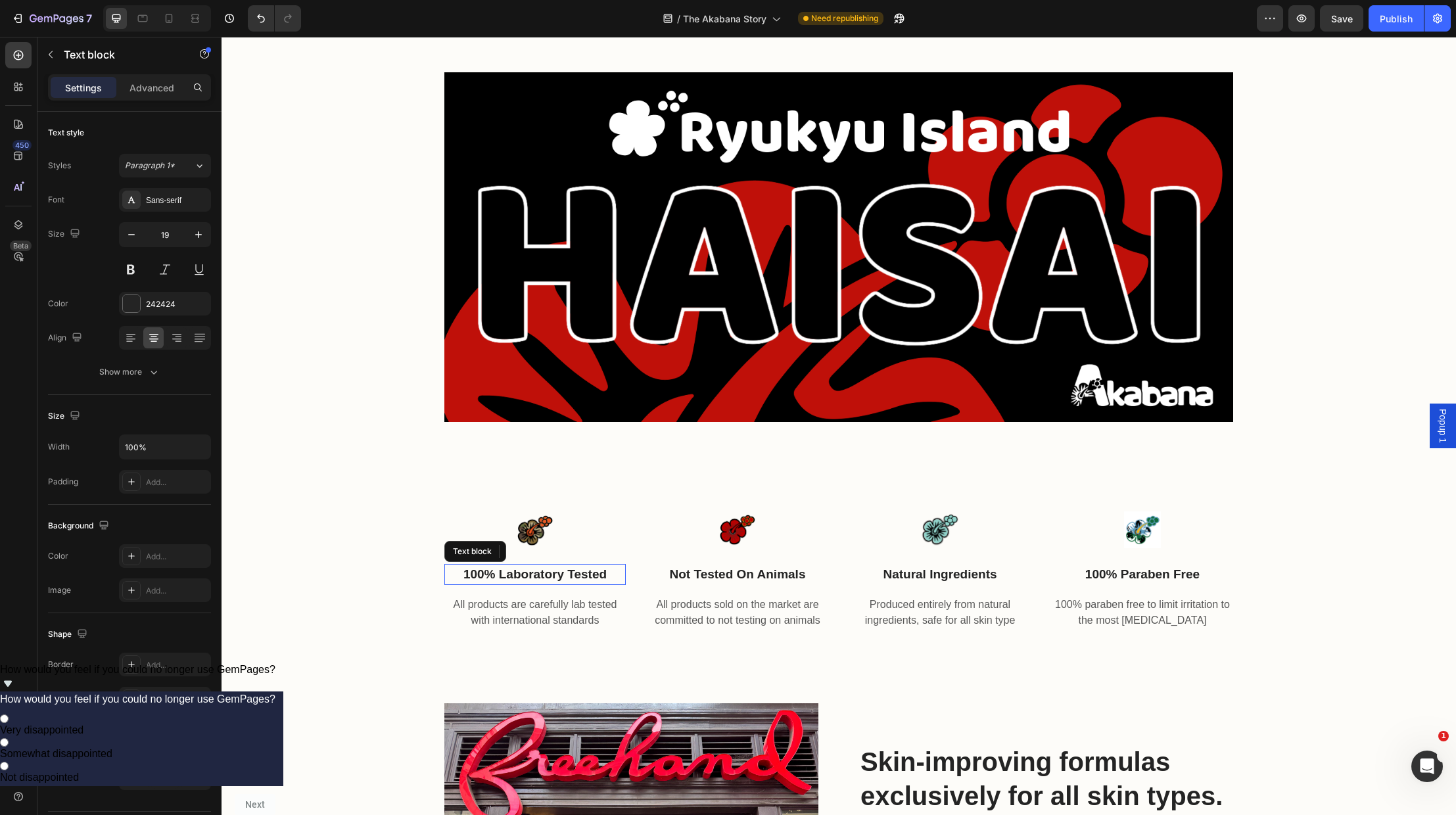
click at [551, 573] on p "100% laboratory tested" at bounding box center [535, 575] width 178 height 19
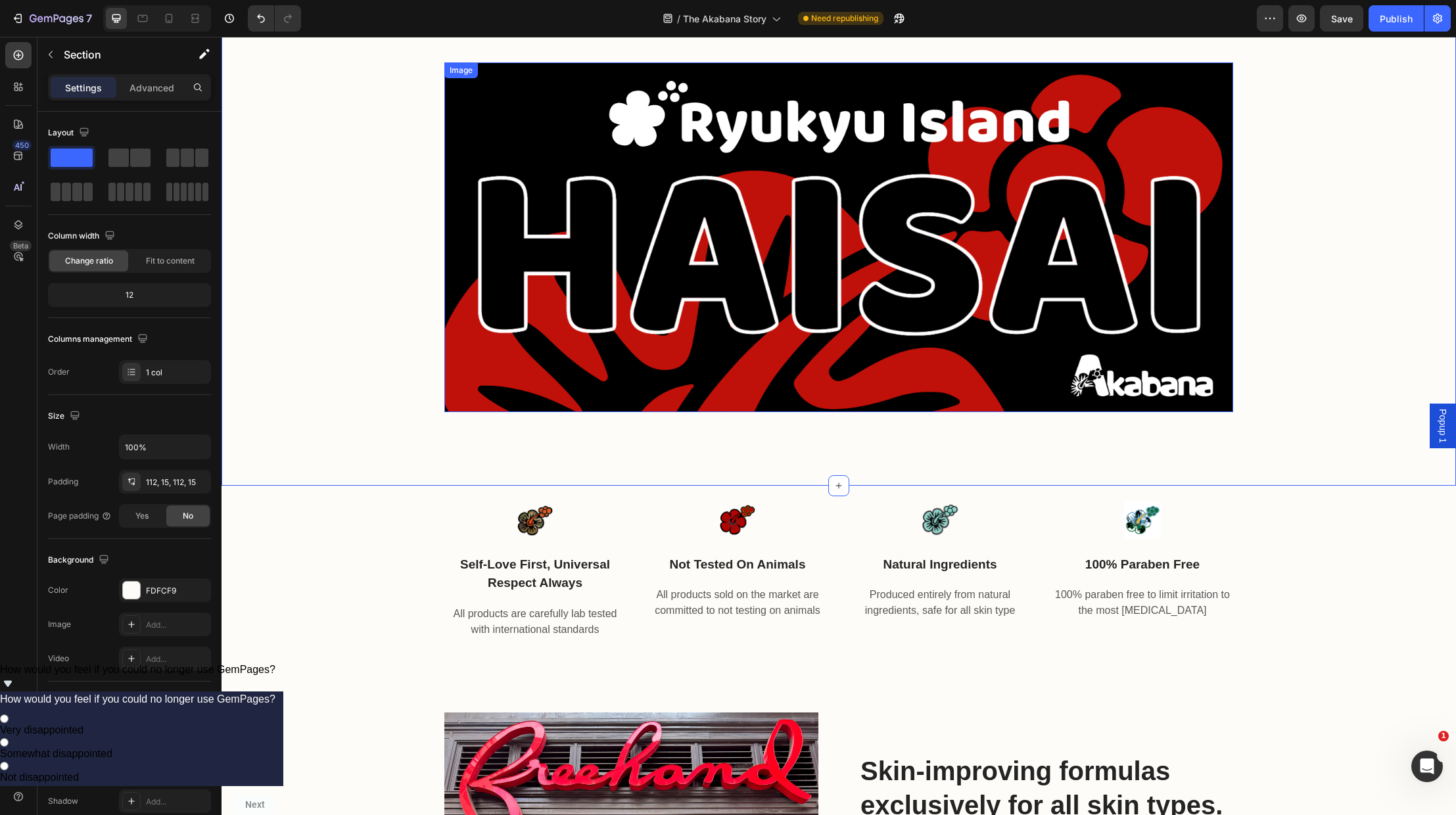
scroll to position [996, 0]
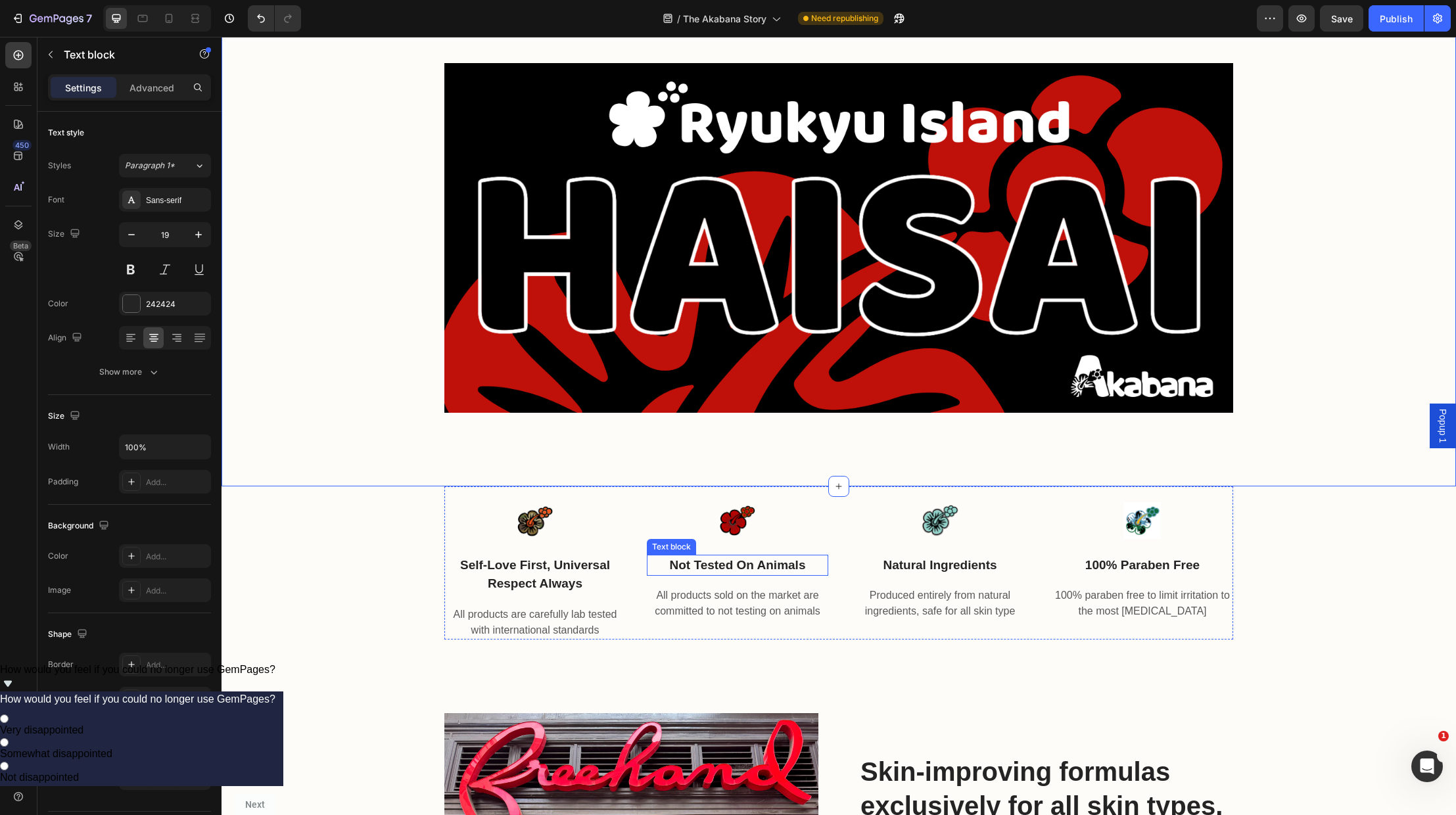
click at [769, 564] on p "not tested on animals" at bounding box center [737, 566] width 178 height 19
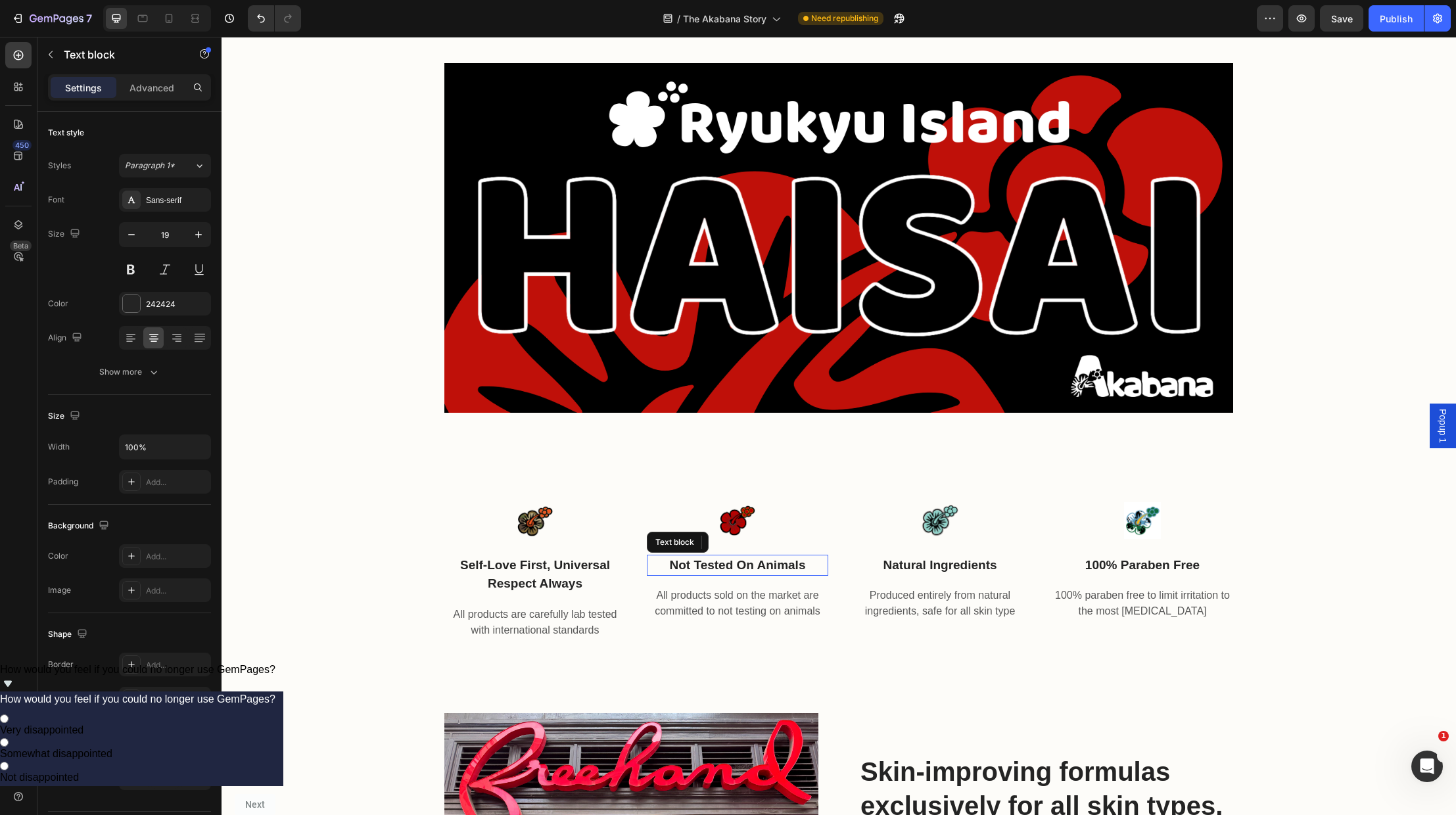
click at [768, 564] on p "not tested on animals" at bounding box center [737, 566] width 178 height 19
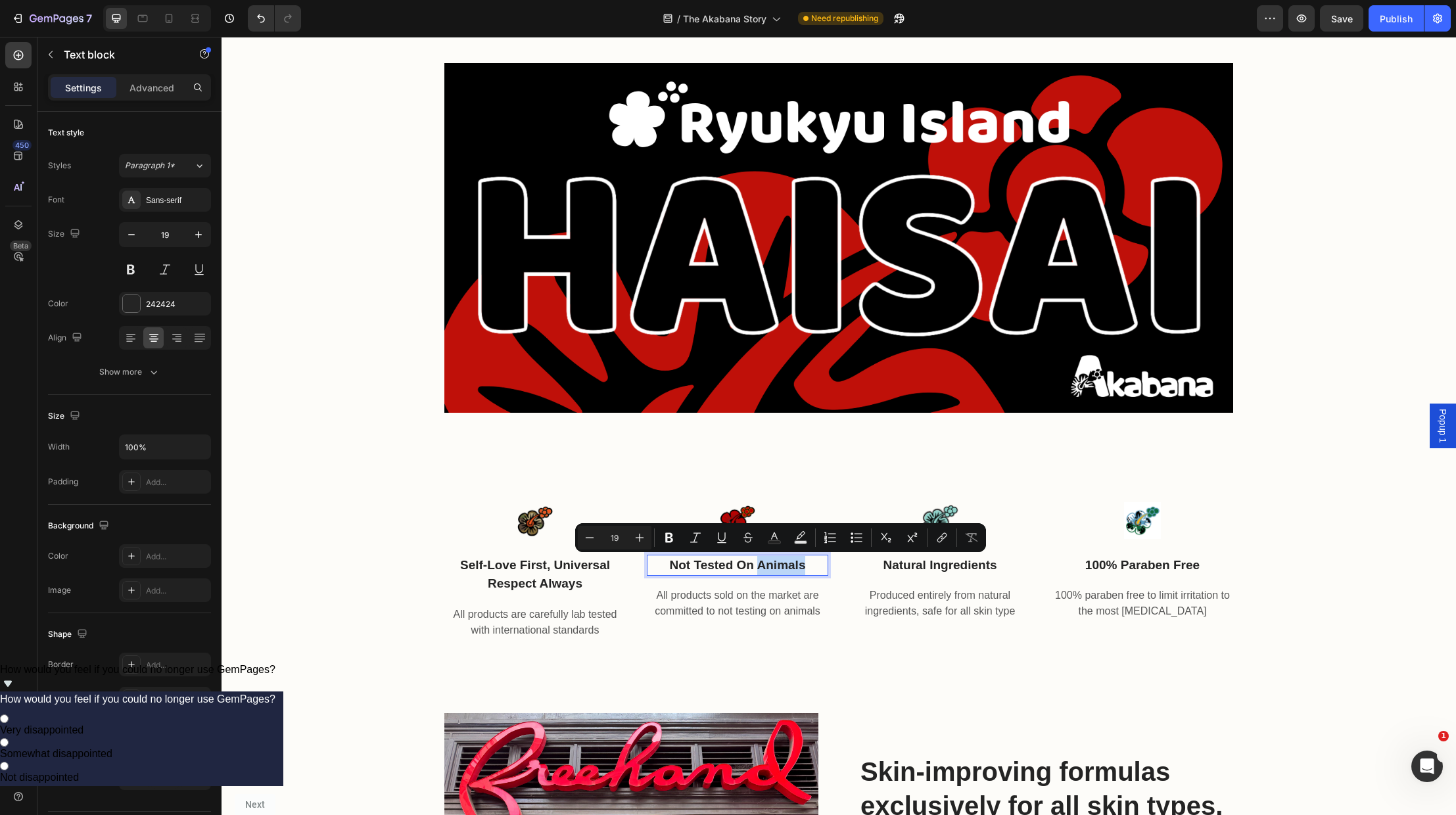
click at [767, 563] on p "not tested on animals" at bounding box center [737, 566] width 178 height 19
click at [765, 562] on p "not tested on animals" at bounding box center [737, 566] width 178 height 19
click at [765, 562] on p "not tested on animals" at bounding box center [737, 566] width 178 height 19
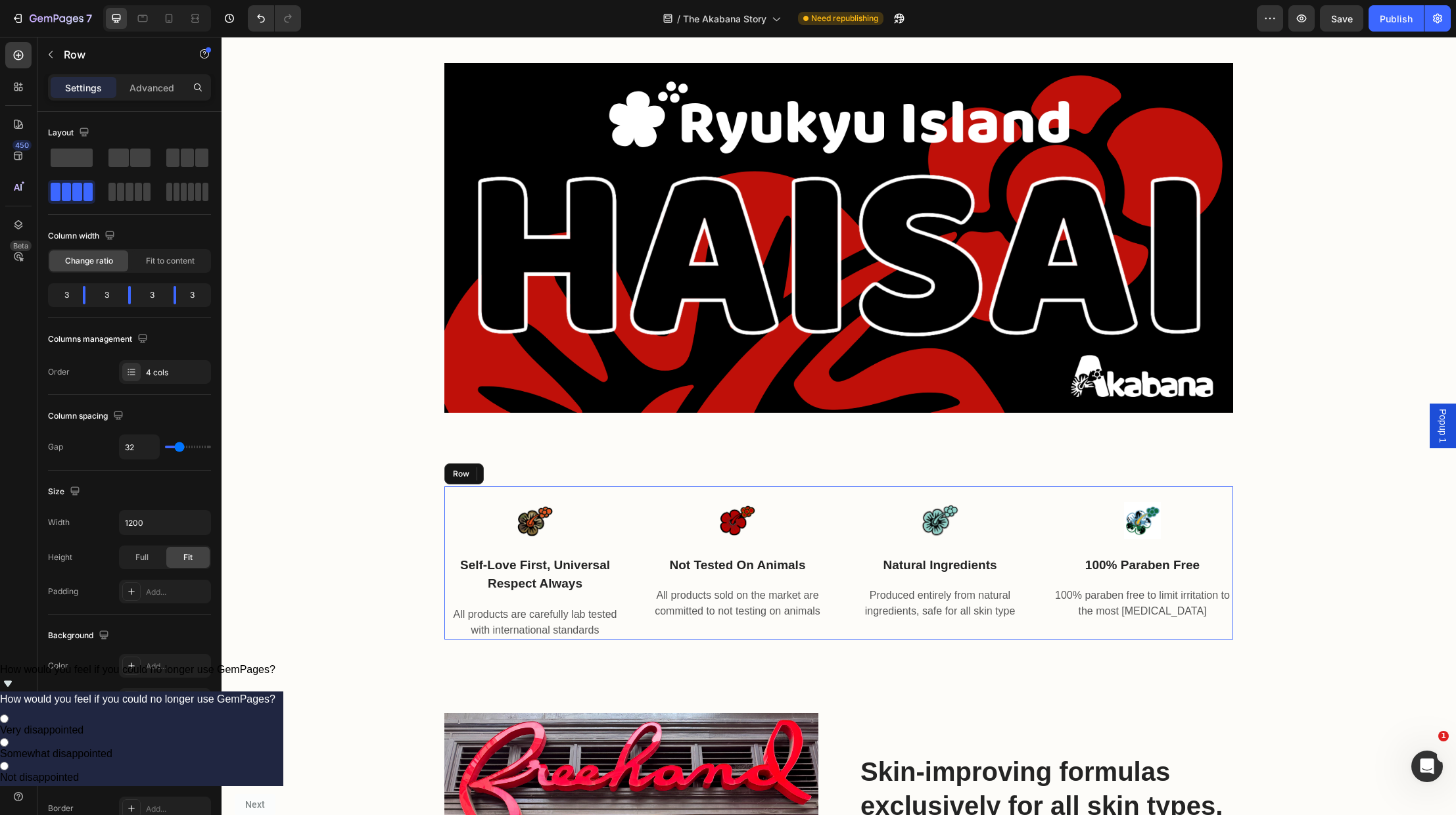
drag, startPoint x: 833, startPoint y: 566, endPoint x: 813, endPoint y: 566, distance: 20.0
click at [832, 567] on div "Image Self-Love First, Universal Respect Always Text block All products are car…" at bounding box center [838, 563] width 789 height 153
click at [813, 566] on p "not tested on animals" at bounding box center [737, 566] width 178 height 19
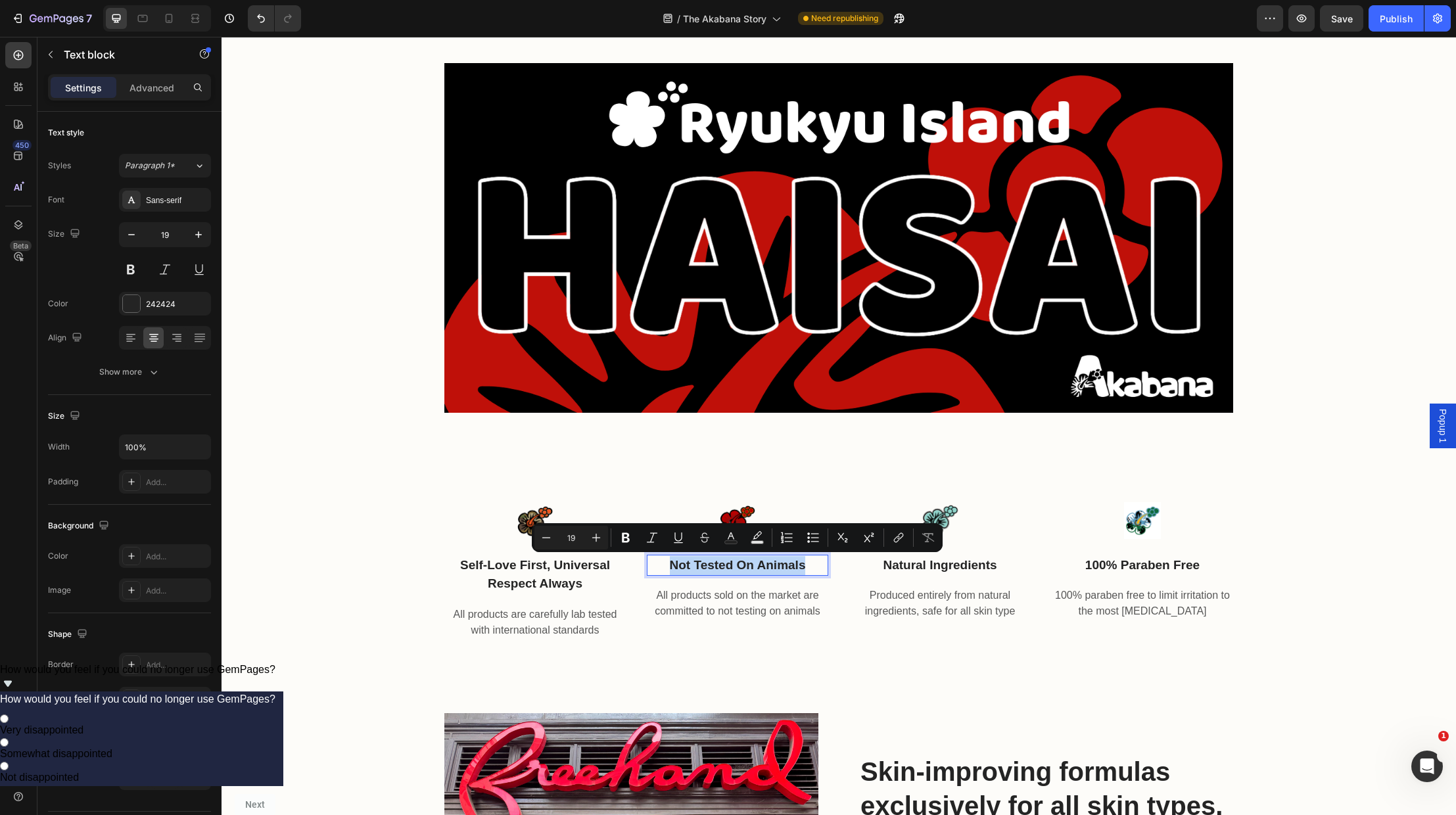
drag, startPoint x: 812, startPoint y: 564, endPoint x: 668, endPoint y: 562, distance: 144.0
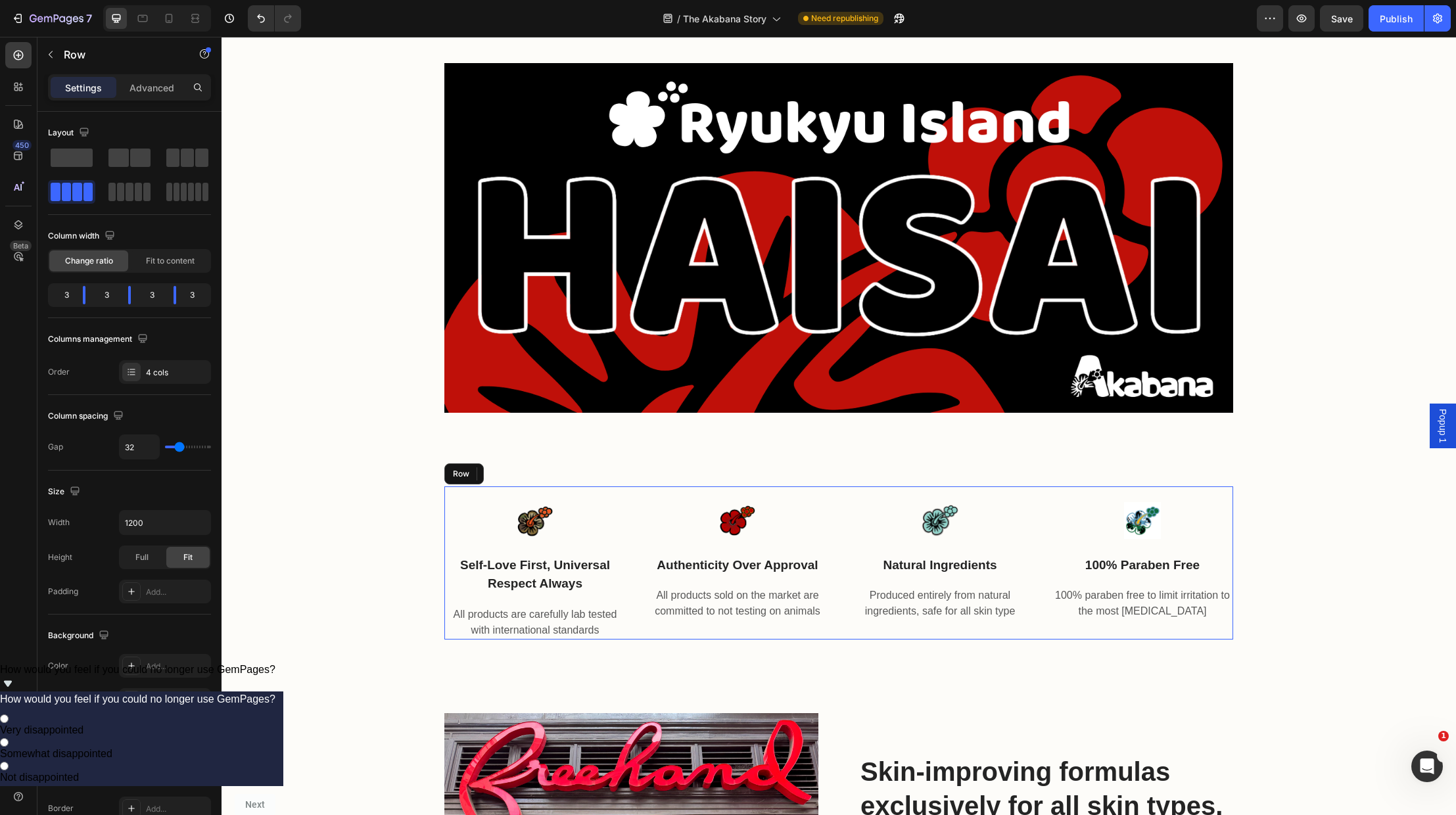
drag, startPoint x: 971, startPoint y: 638, endPoint x: 1031, endPoint y: 663, distance: 65.0
click at [970, 638] on div "Image natural ingredients Text block Produced entirely from natural ingredients…" at bounding box center [940, 563] width 181 height 153
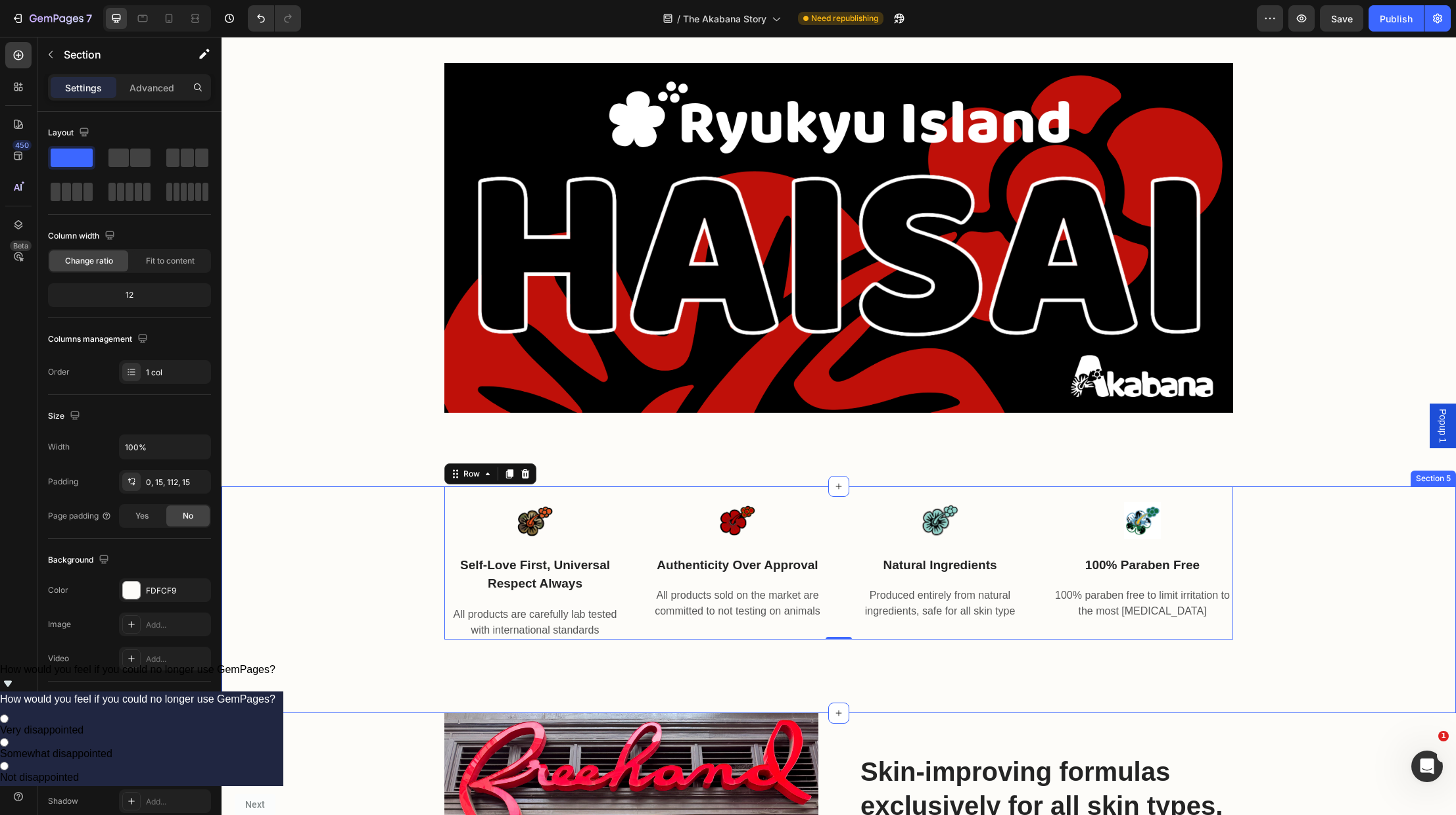
drag, startPoint x: 1031, startPoint y: 663, endPoint x: 1067, endPoint y: 667, distance: 36.2
click at [1031, 663] on div "Image Self-Love First, Universal Respect Always Text block All products are car…" at bounding box center [839, 600] width 1234 height 227
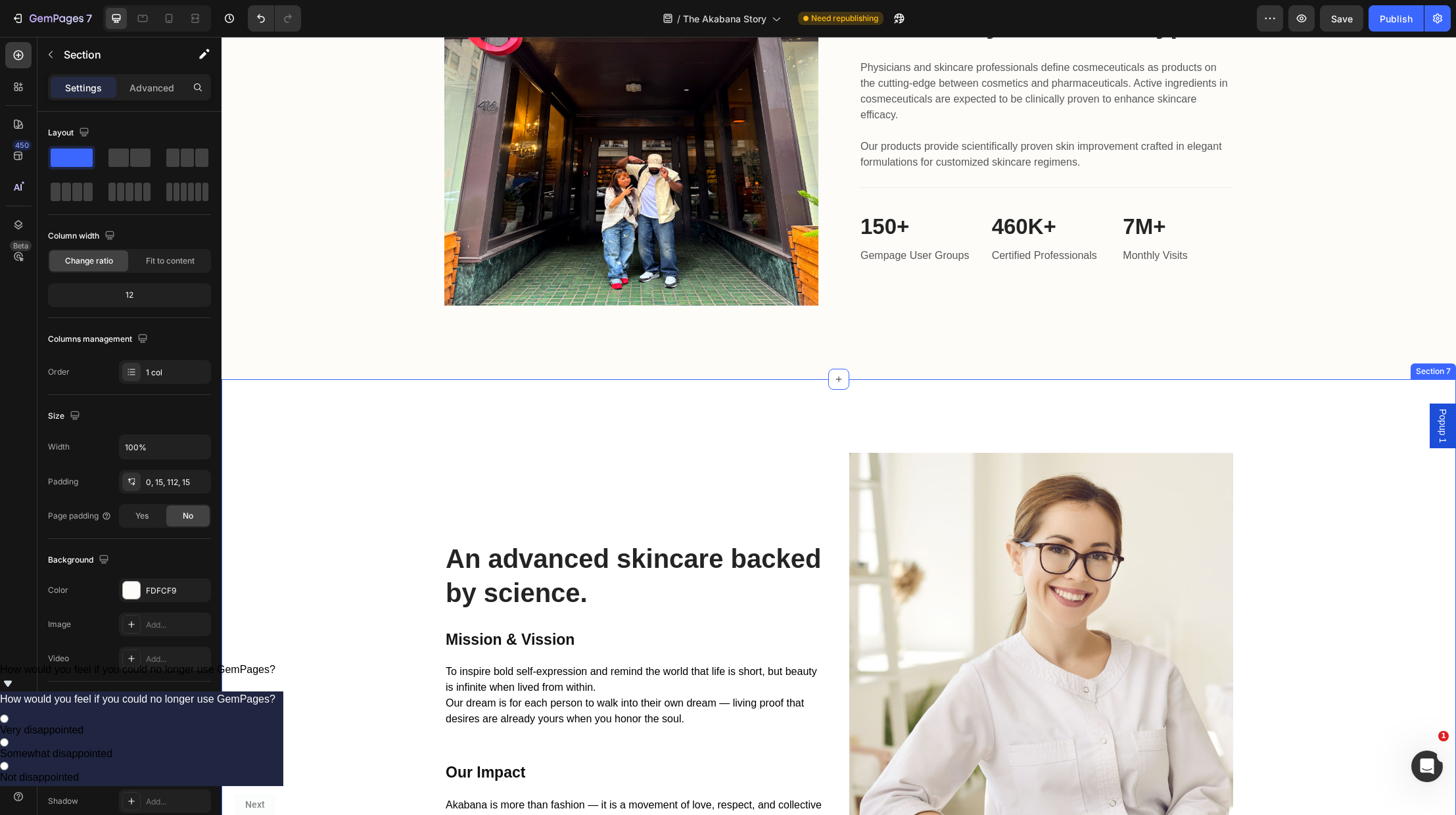
scroll to position [2037, 0]
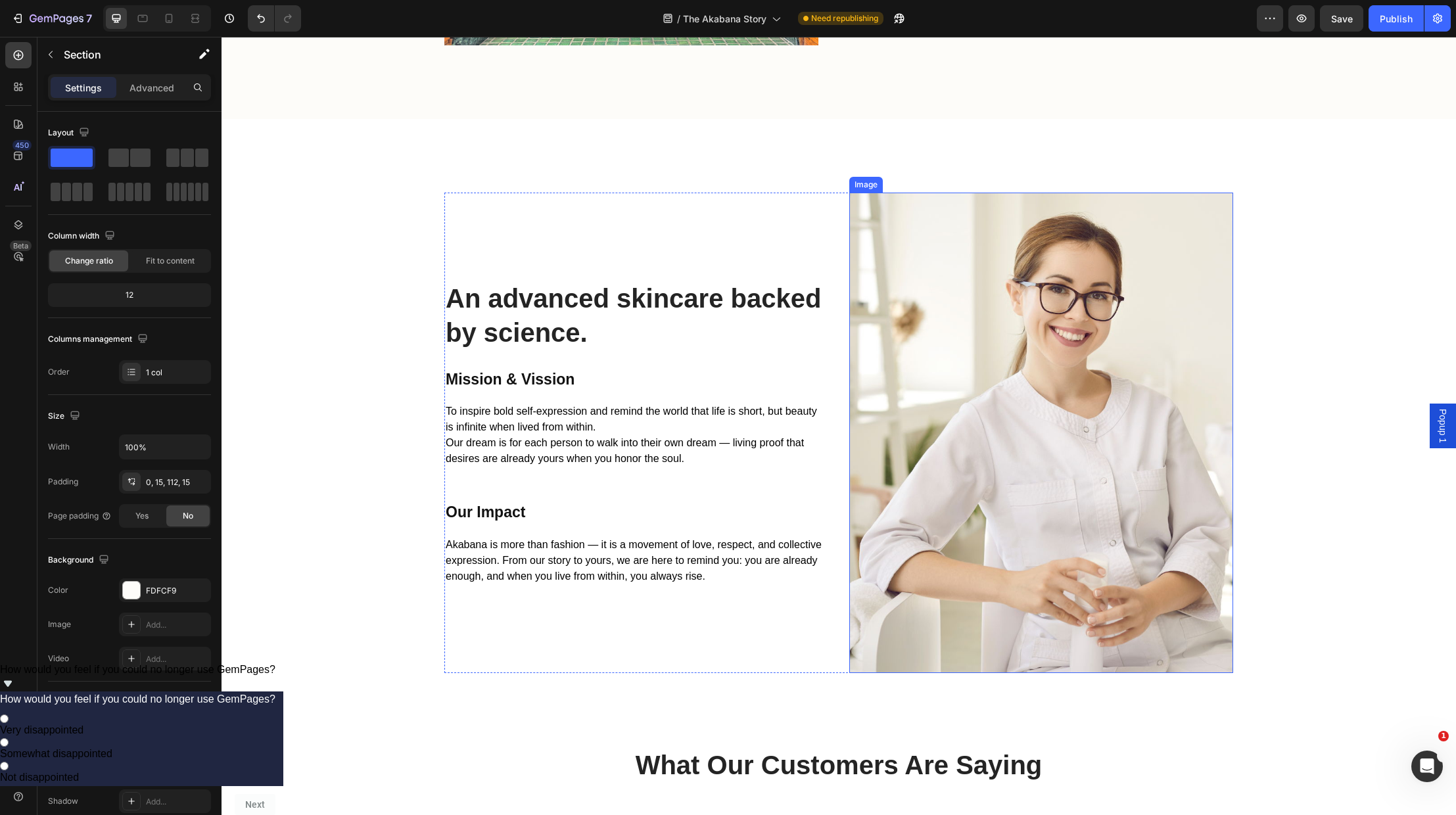
click at [964, 316] on img at bounding box center [1041, 433] width 384 height 481
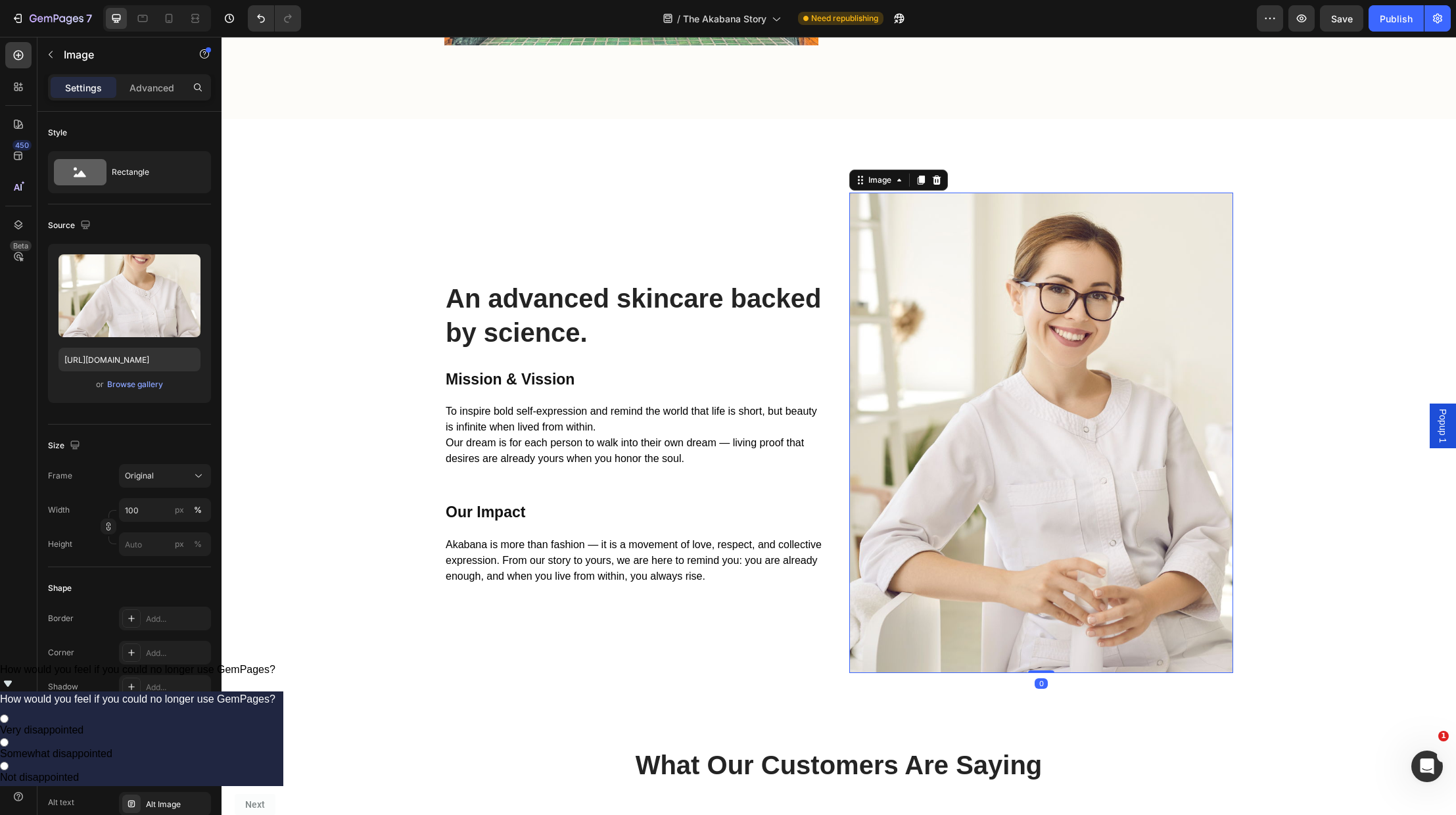
scroll to position [2036, 0]
click at [122, 384] on div "Browse gallery" at bounding box center [135, 384] width 56 height 12
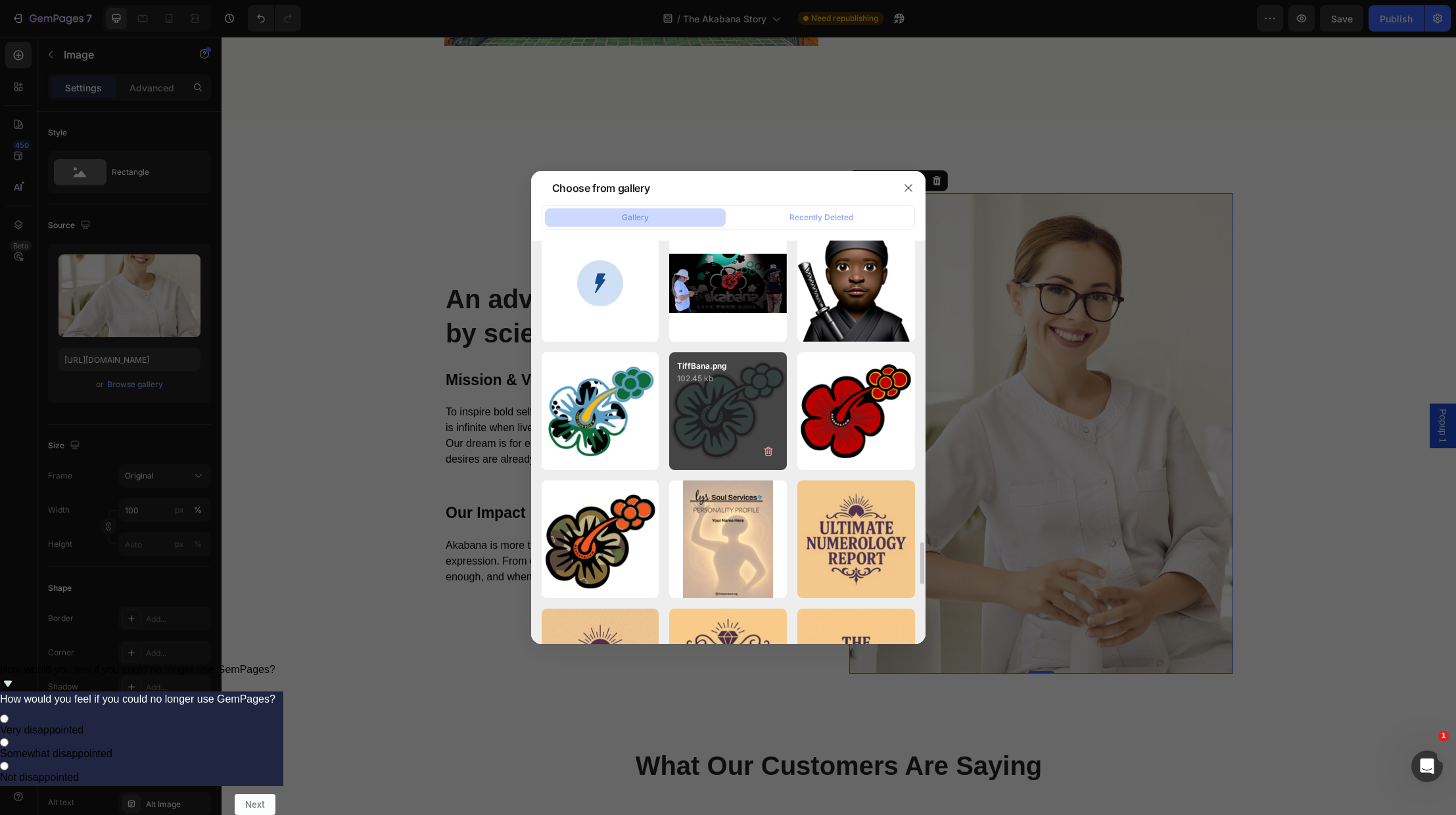
scroll to position [2867, 0]
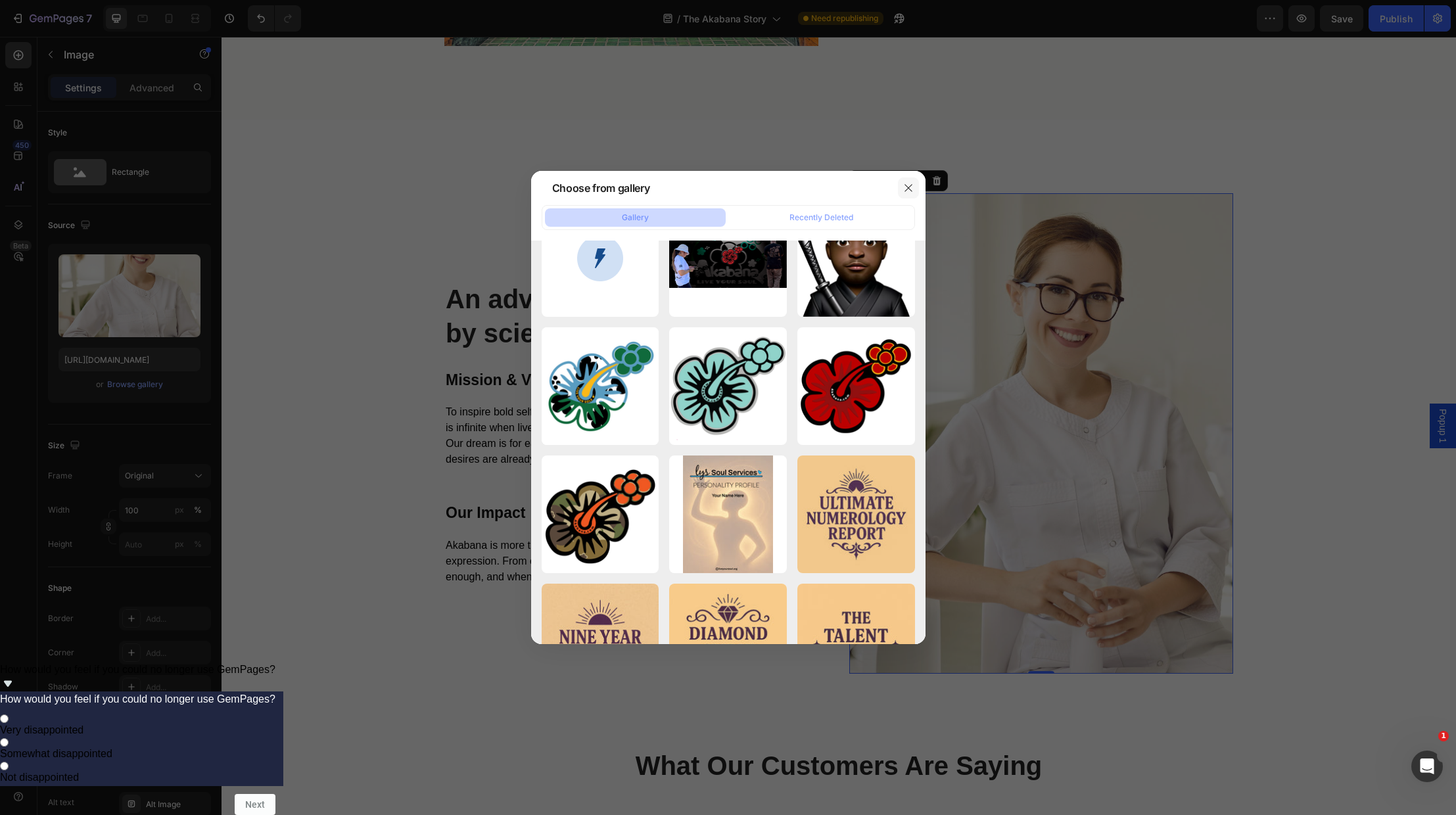
click at [909, 186] on icon "button" at bounding box center [908, 187] width 10 height 10
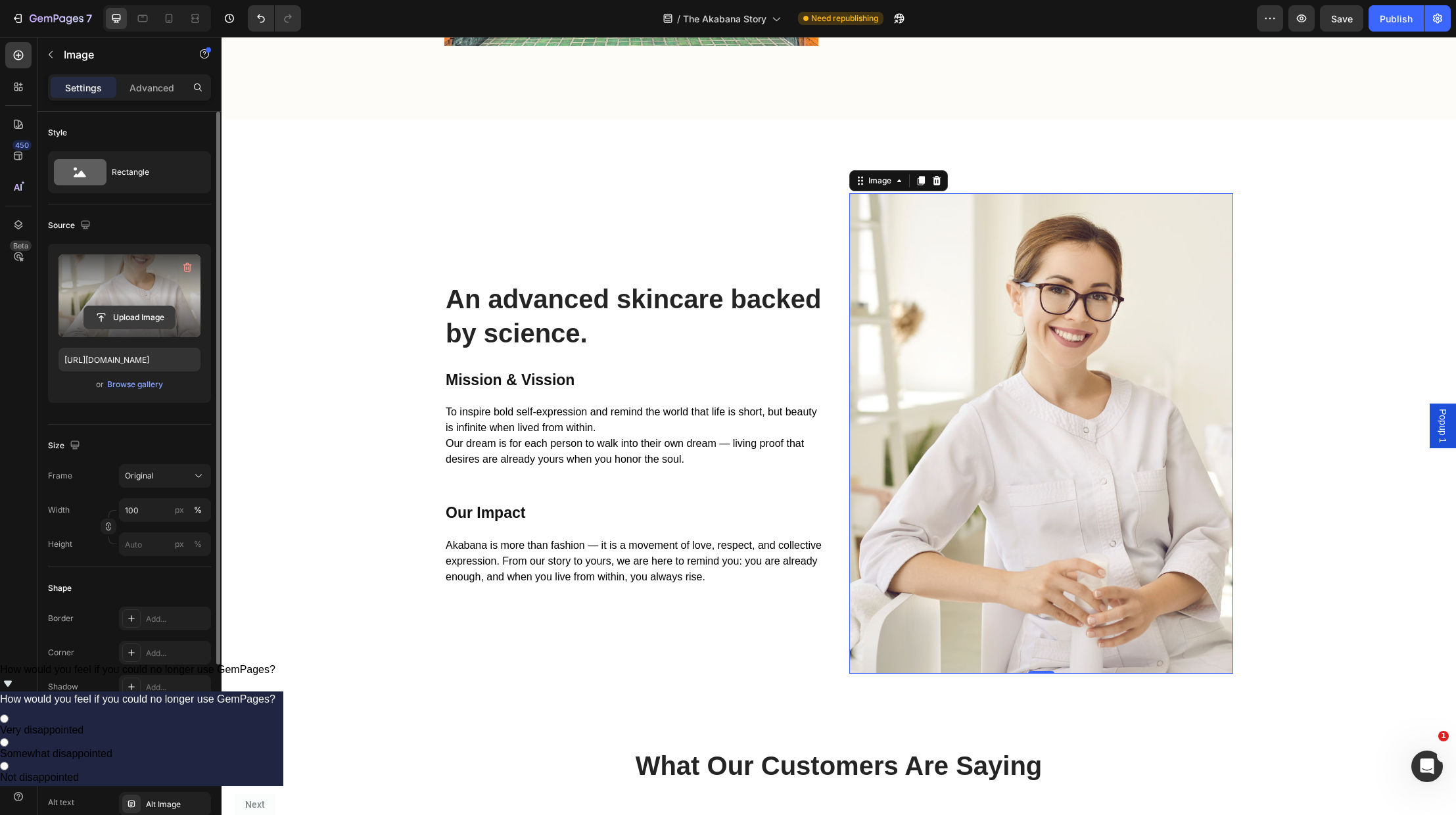
click at [126, 310] on input "file" at bounding box center [130, 317] width 91 height 23
type input "[URL][DOMAIN_NAME]"
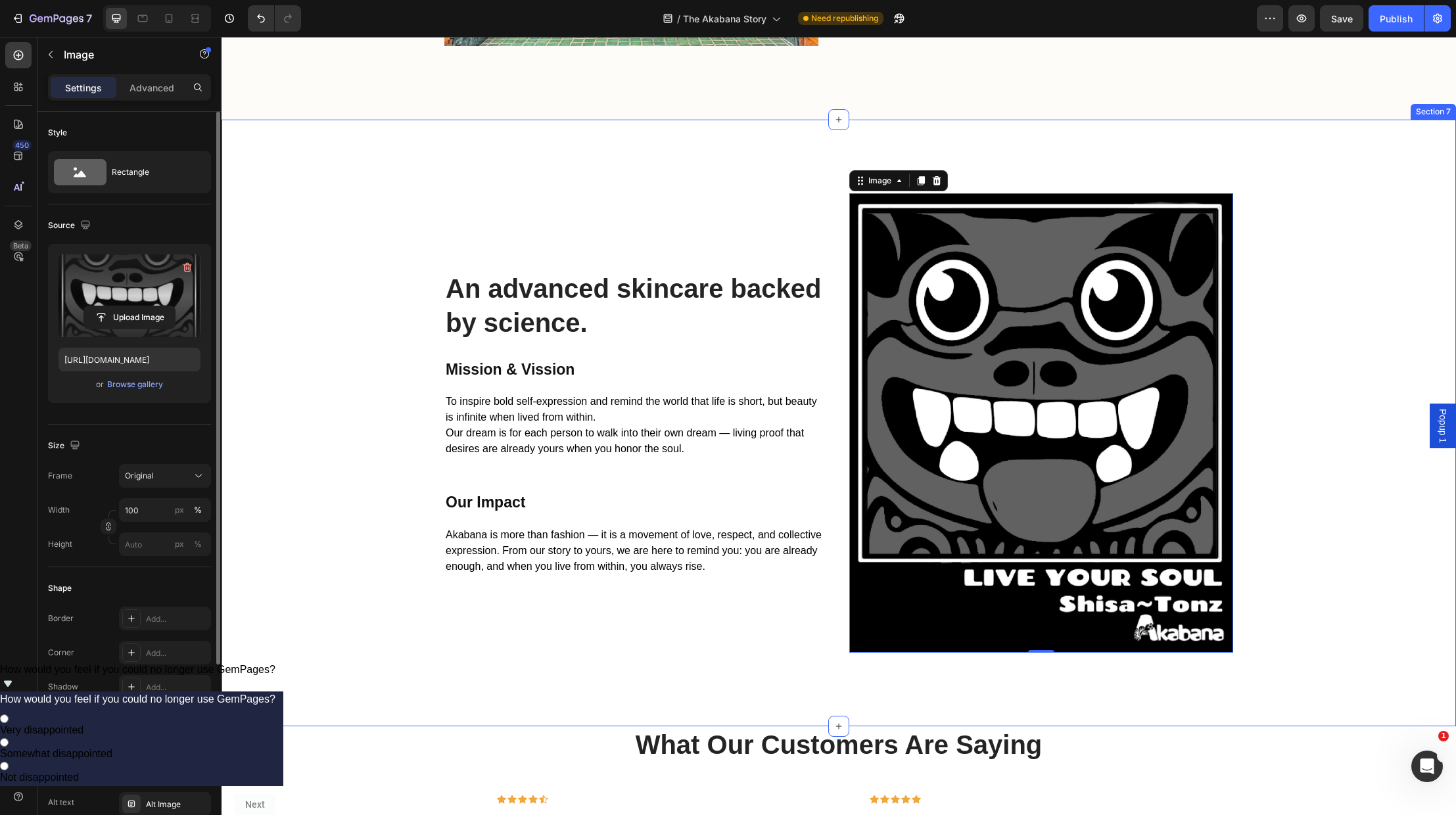
click at [1341, 496] on div "An advanced skincare backed by science. Heading Mission & Vission Heading To in…" at bounding box center [839, 423] width 1215 height 459
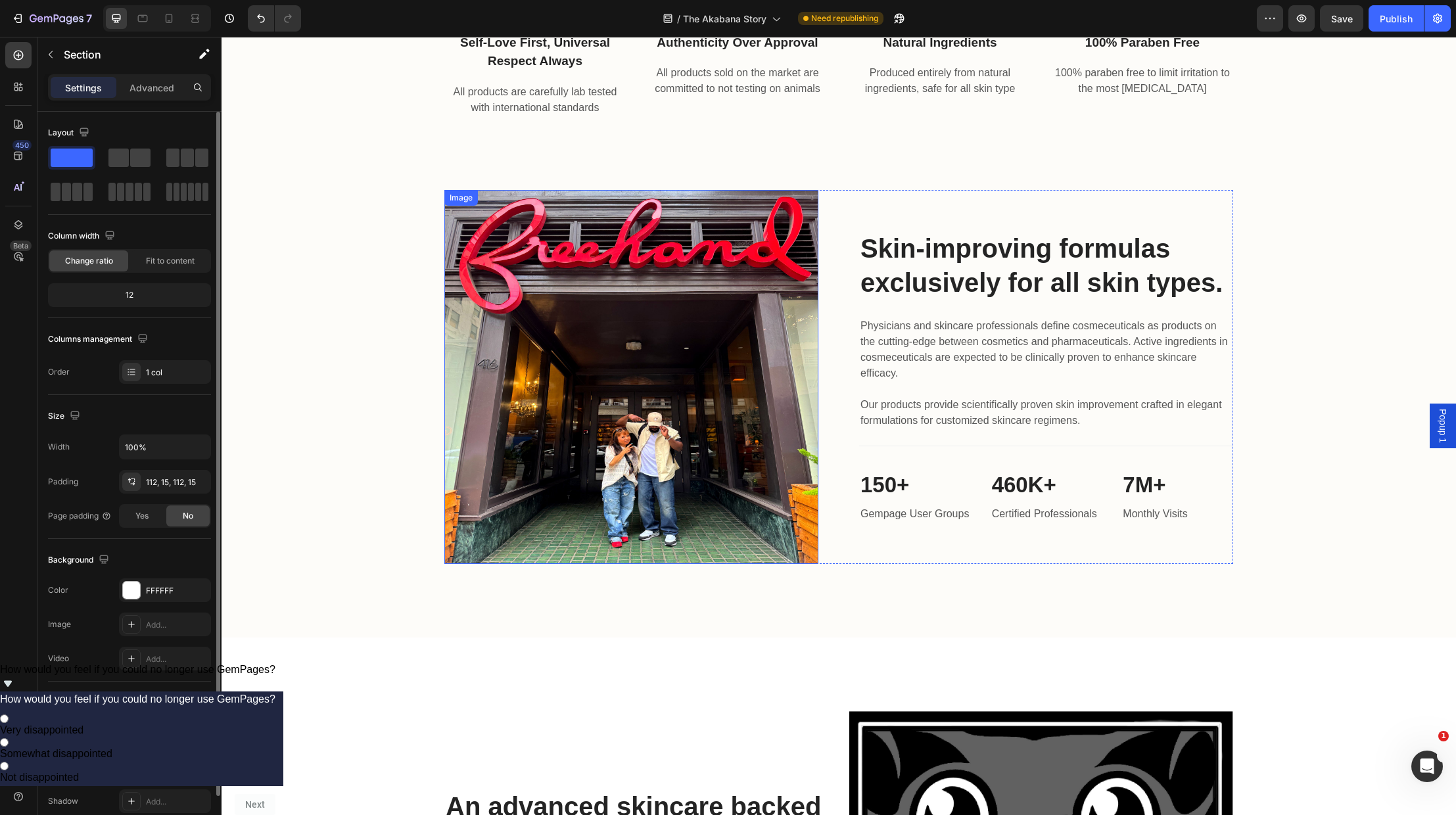
scroll to position [1401, 0]
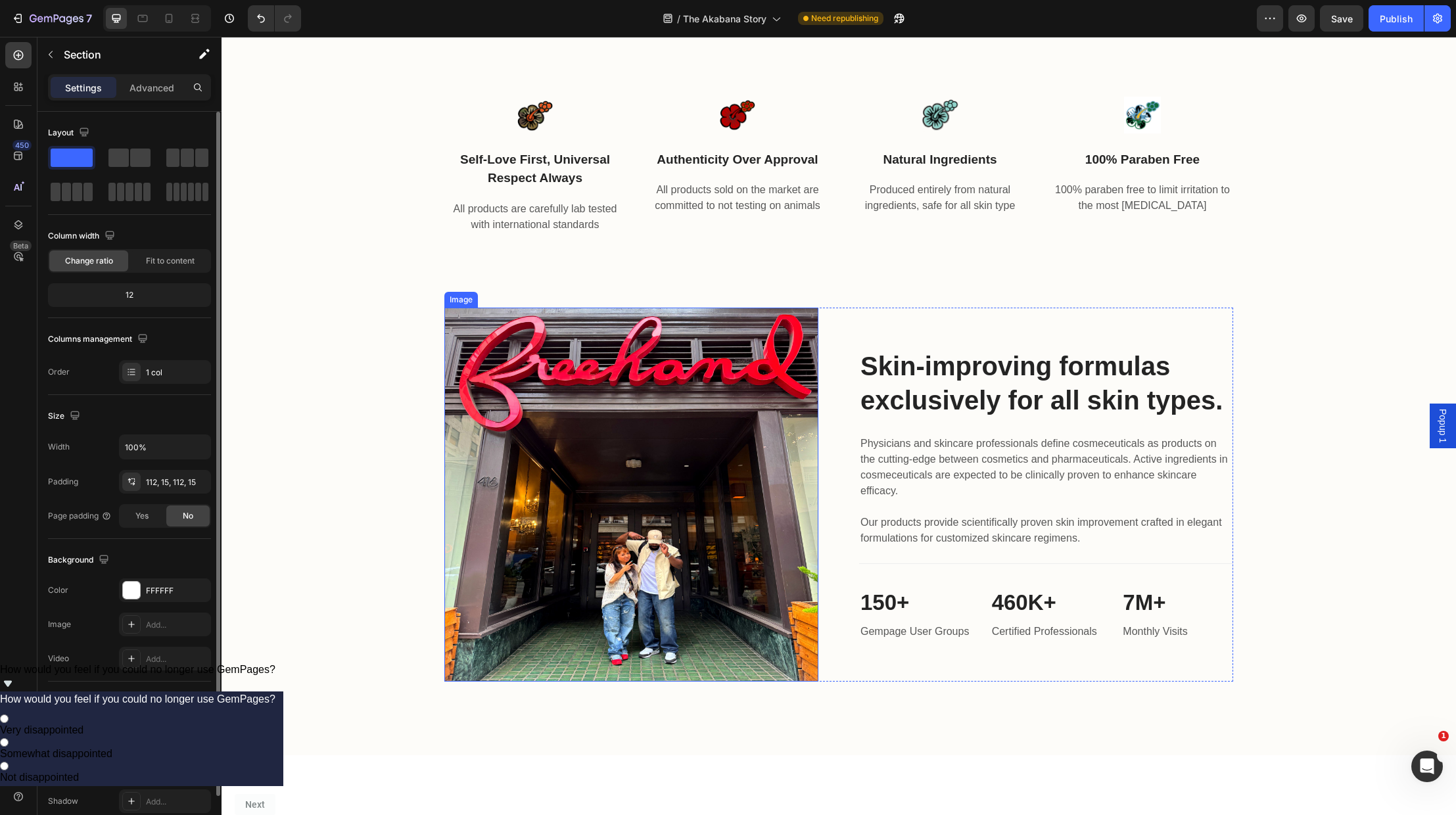
click at [768, 451] on img at bounding box center [631, 494] width 374 height 374
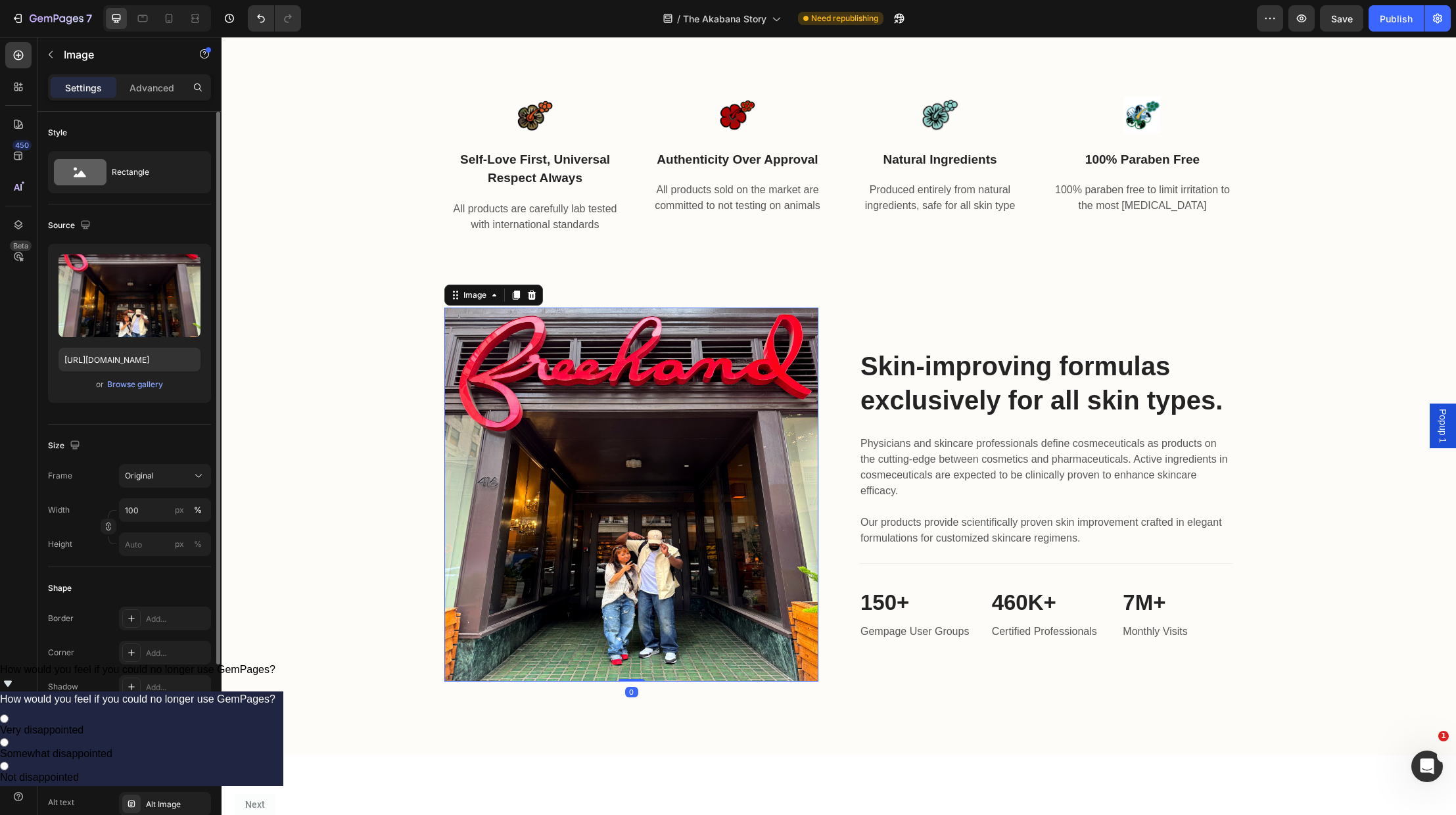
click at [768, 451] on img at bounding box center [631, 494] width 374 height 374
click at [690, 408] on img at bounding box center [631, 494] width 374 height 374
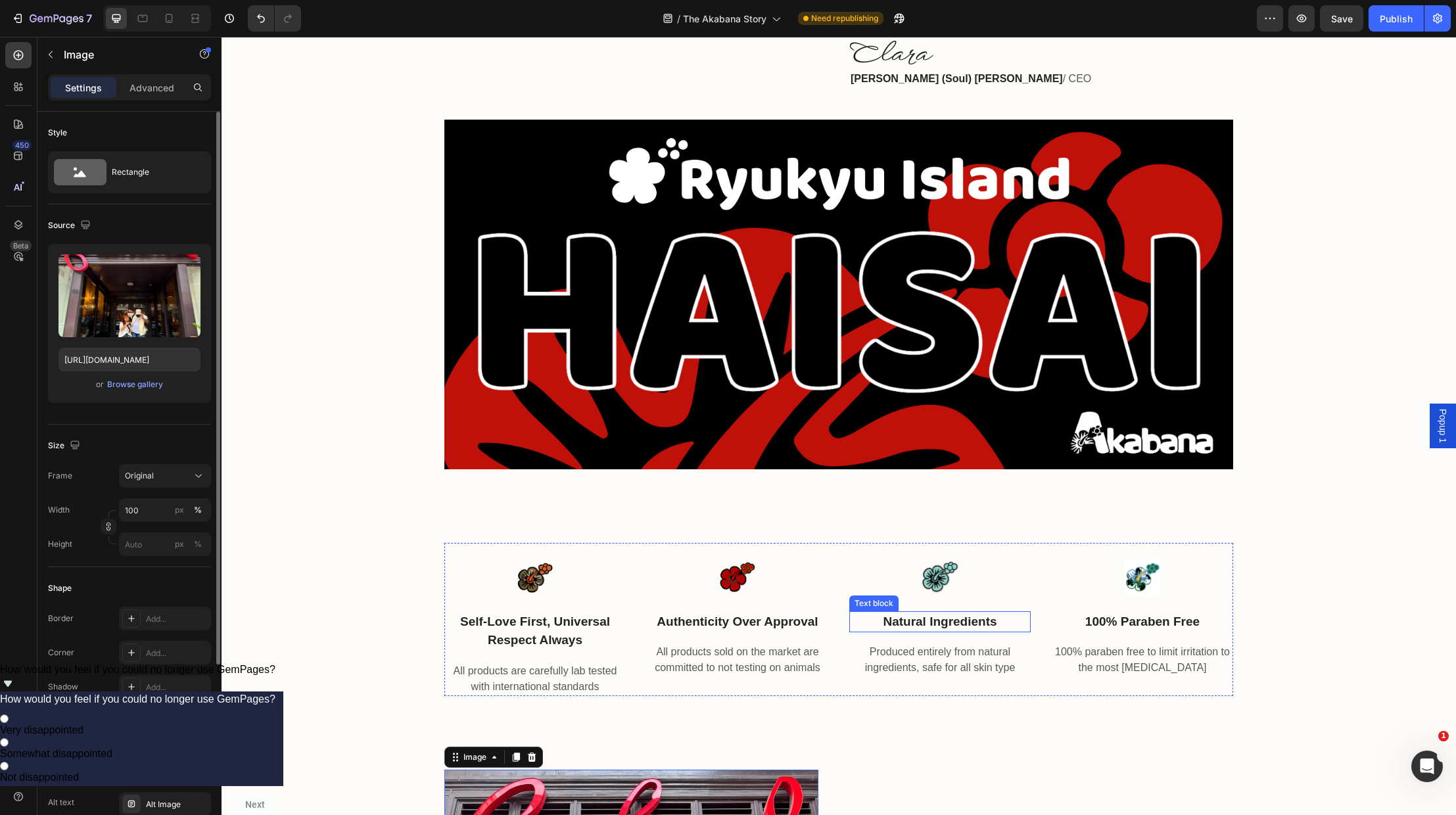
scroll to position [932, 0]
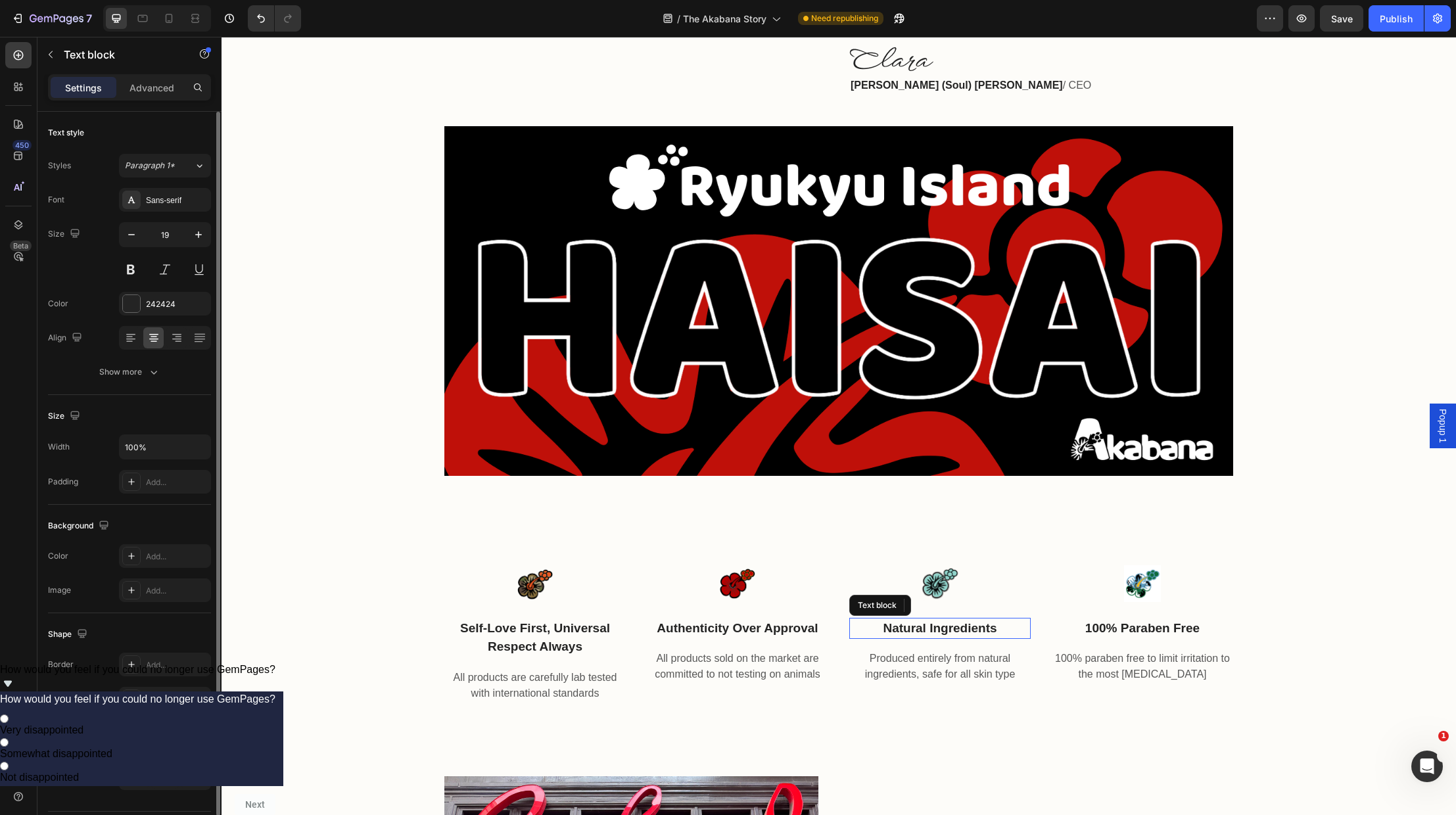
click at [962, 628] on p "natural ingredients" at bounding box center [940, 629] width 178 height 19
click at [713, 668] on p "All products sold on the market are committed to not testing on animals" at bounding box center [737, 667] width 178 height 32
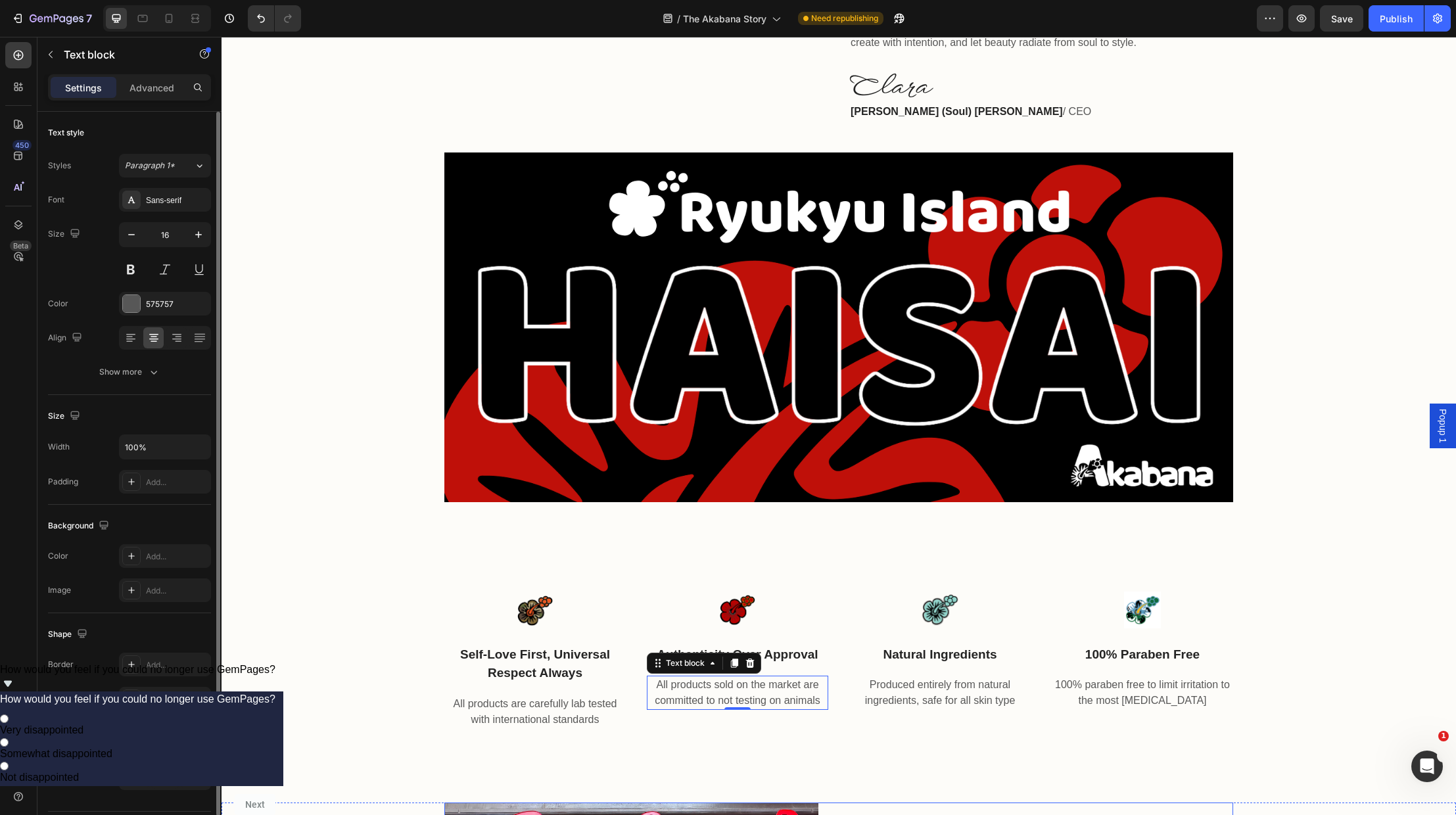
scroll to position [1136, 0]
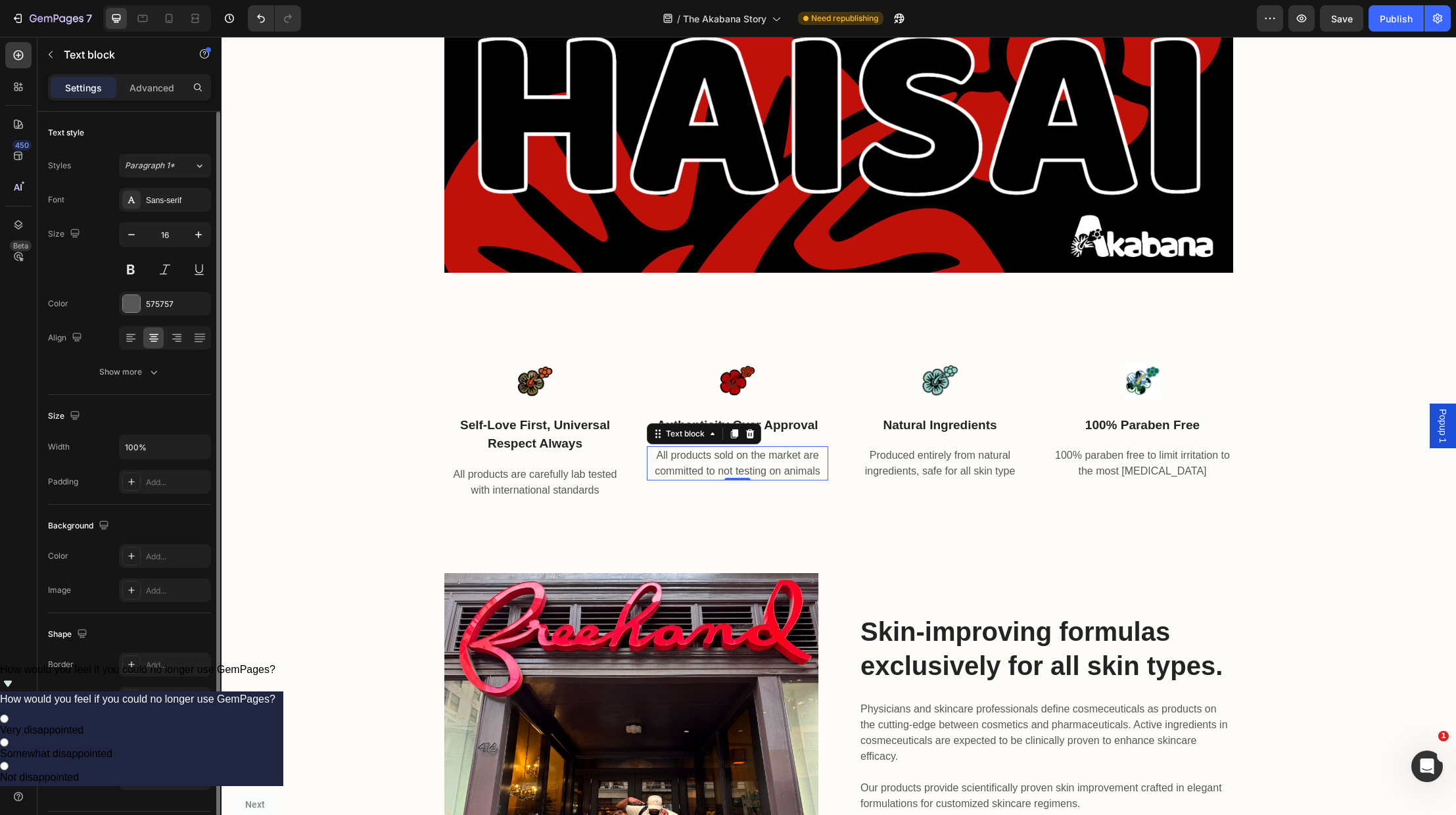
click at [778, 470] on p "All products sold on the market are committed to not testing on animals" at bounding box center [737, 463] width 178 height 32
click at [808, 470] on p "All products sold on the market are committed to not testing on animals" at bounding box center [737, 463] width 178 height 32
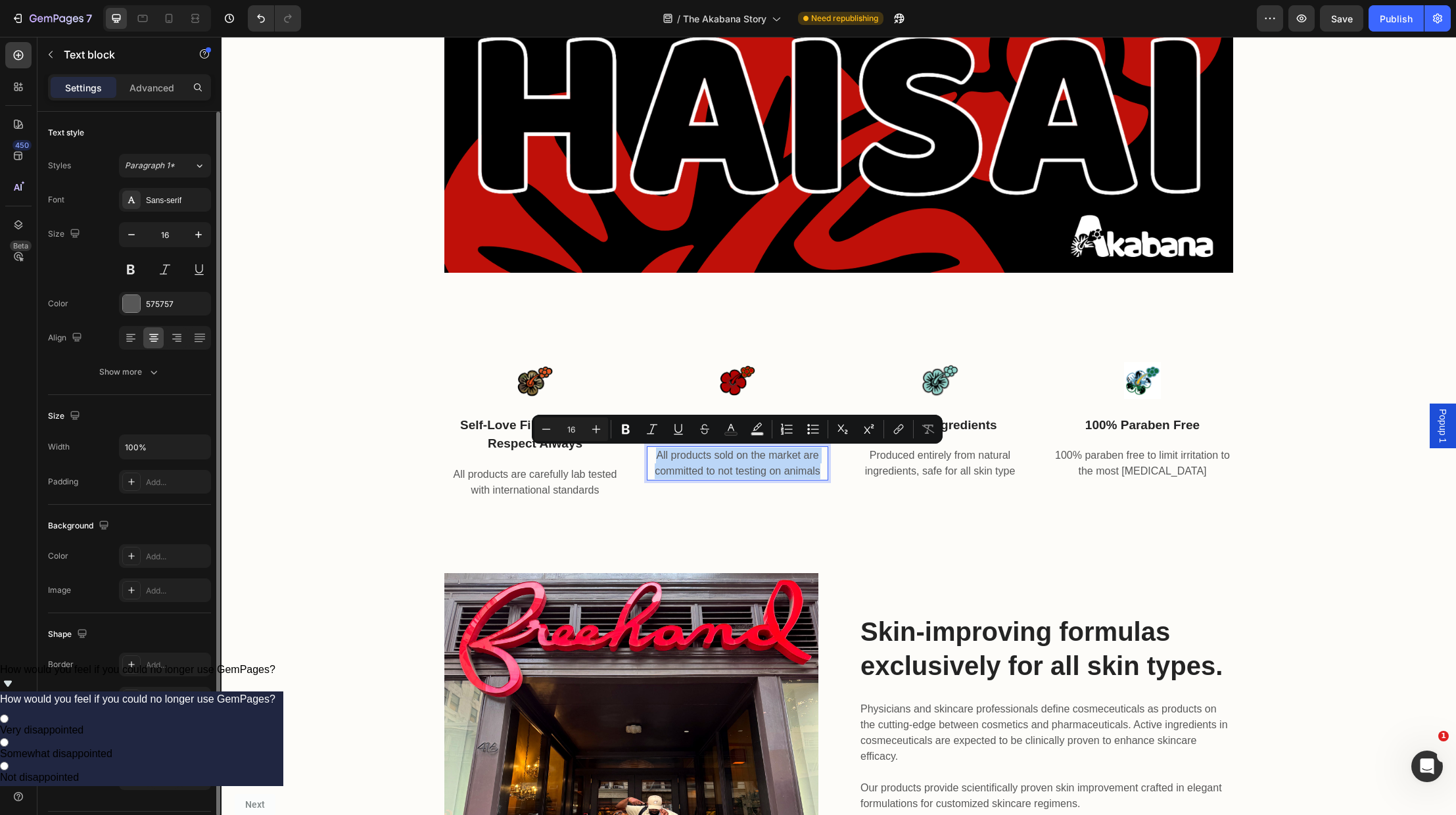
drag, startPoint x: 820, startPoint y: 470, endPoint x: 650, endPoint y: 452, distance: 171.0
click at [650, 453] on p "All products sold on the market are committed to not testing on animals" at bounding box center [737, 463] width 178 height 32
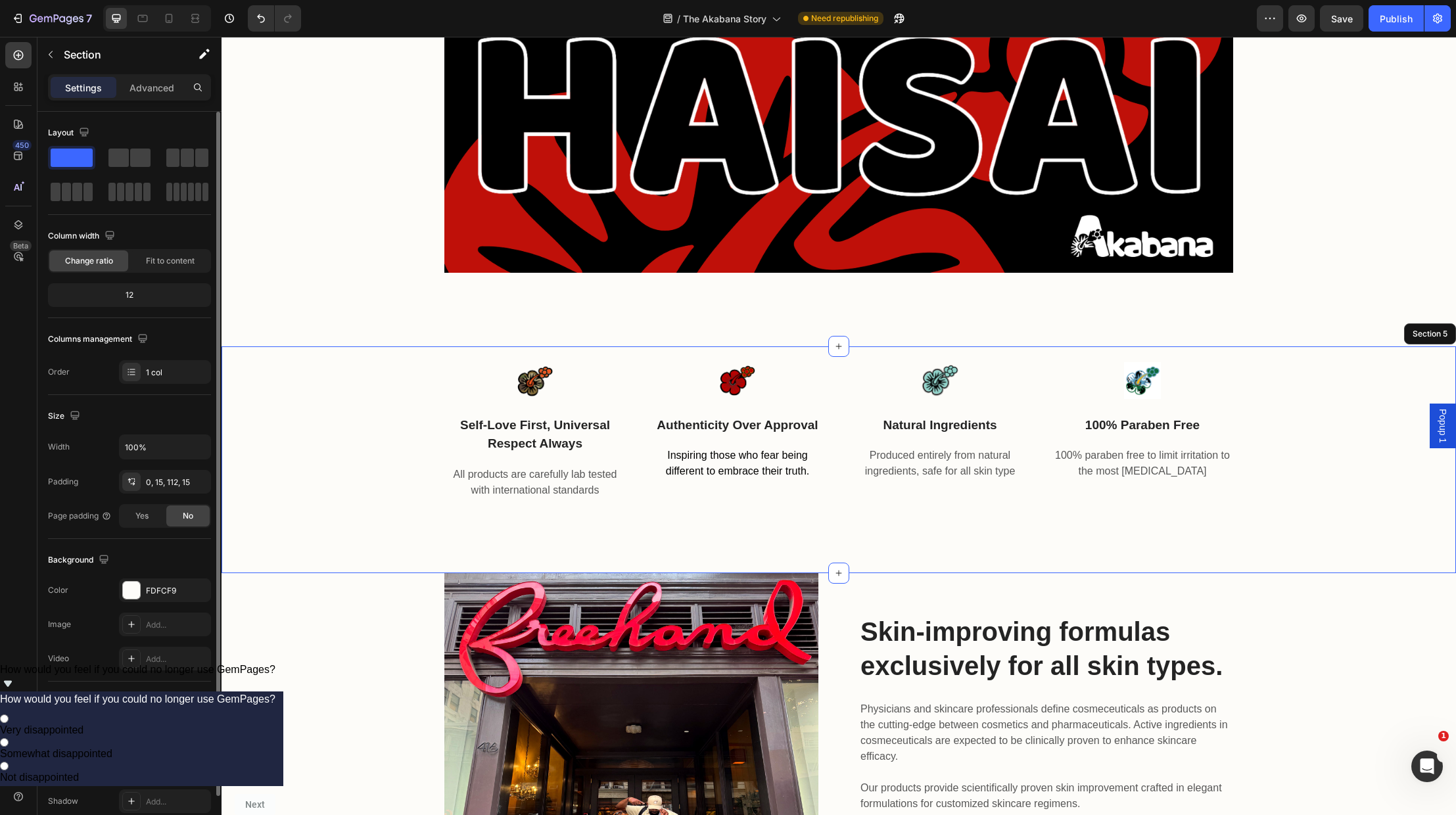
click at [984, 529] on div "Image self-love first, universal respect always Text block All products are car…" at bounding box center [839, 460] width 1234 height 227
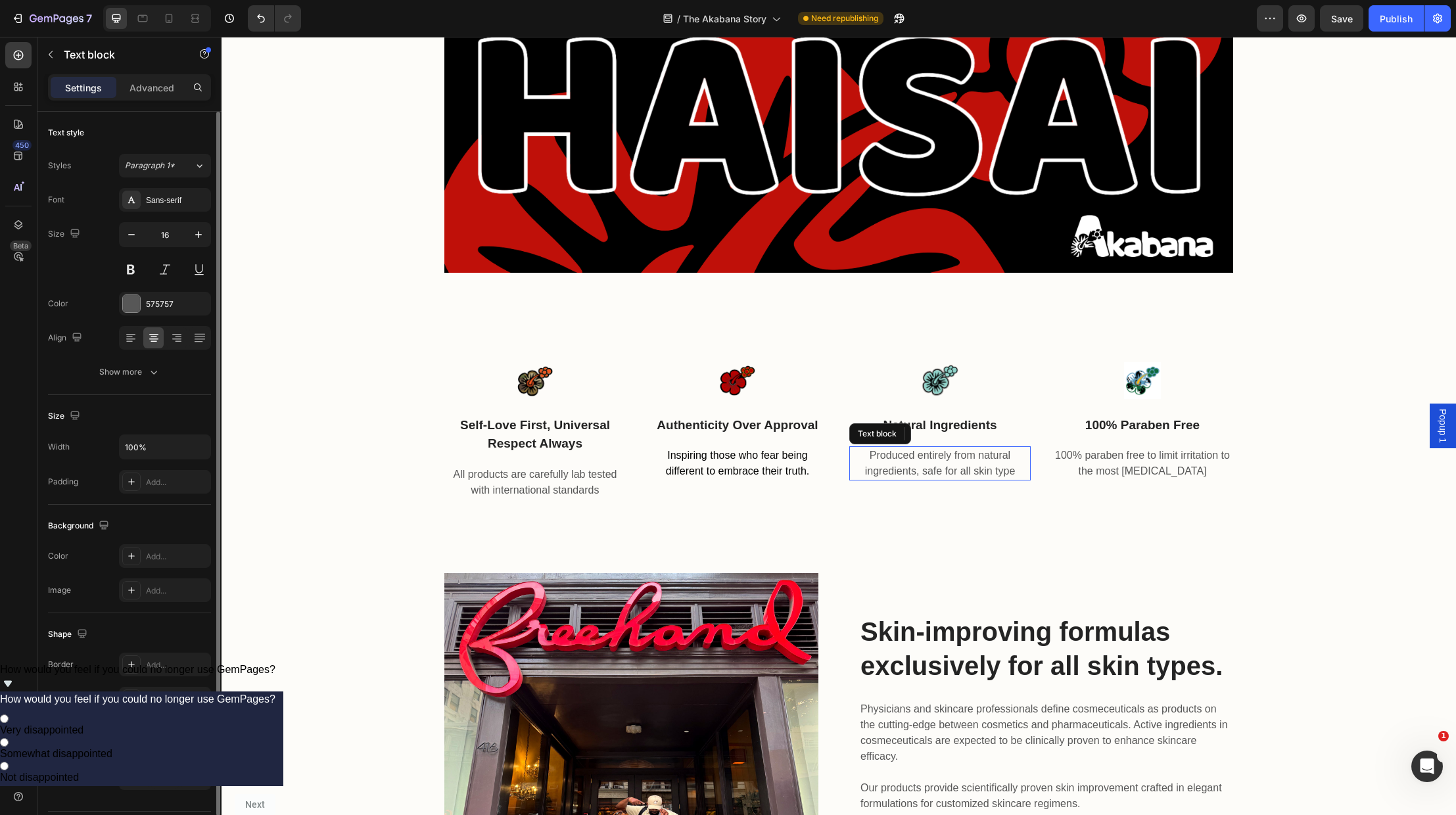
click at [919, 471] on p "Produced entirely from natural ingredients, safe for all skin type" at bounding box center [940, 463] width 178 height 32
click at [748, 466] on span "Inspiring those who fear being different to embrace their truth." at bounding box center [737, 463] width 143 height 27
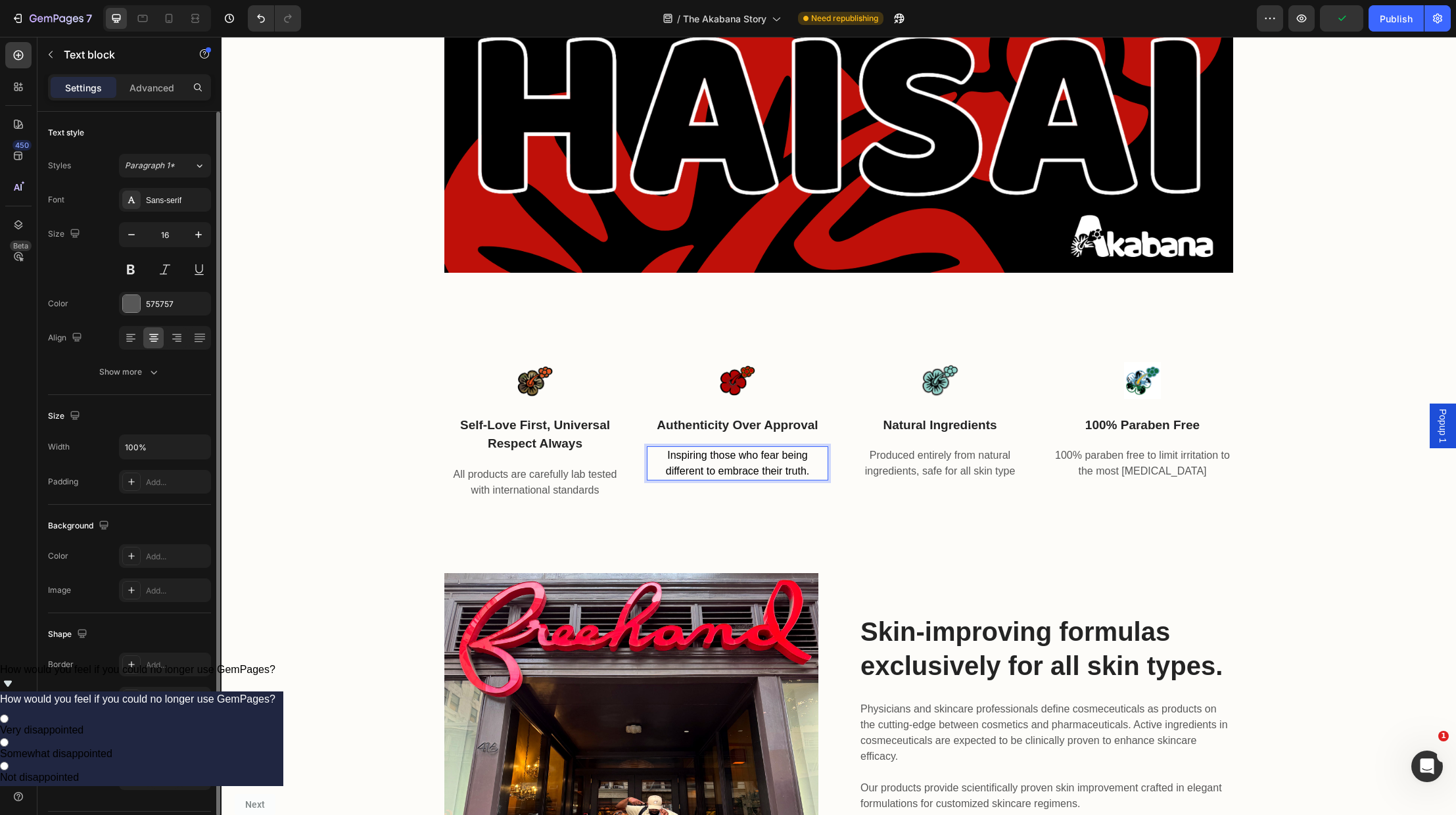
click at [745, 469] on span "Inspiring those who fear being different to embrace their truth." at bounding box center [737, 463] width 143 height 27
drag, startPoint x: 782, startPoint y: 496, endPoint x: 787, endPoint y: 472, distance: 24.5
click at [783, 494] on div "Image authenticity over approval Text block Inspiring those who fear being diff…" at bounding box center [737, 423] width 181 height 153
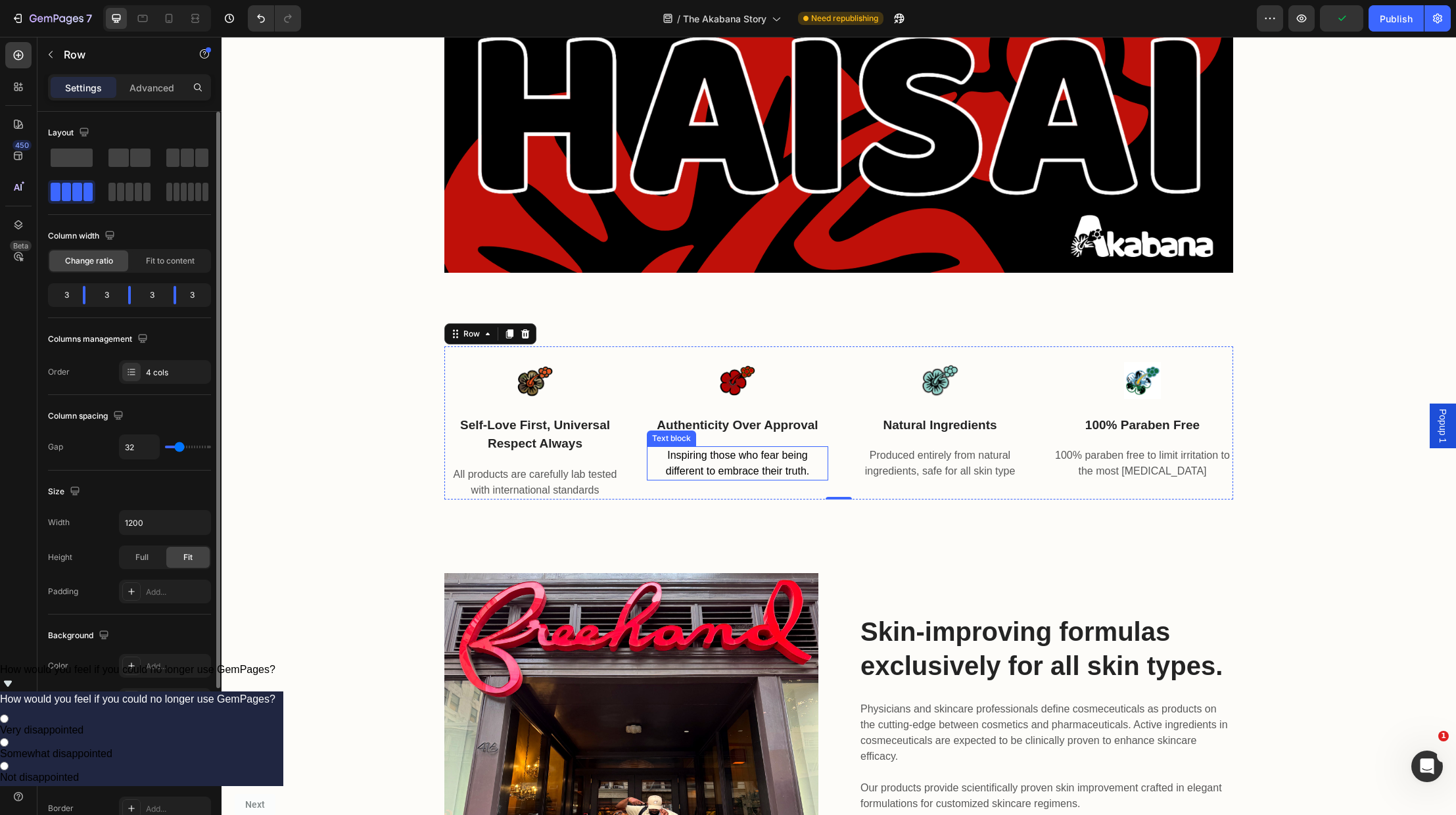
click at [787, 472] on span "Inspiring those who fear being different to embrace their truth." at bounding box center [737, 463] width 143 height 27
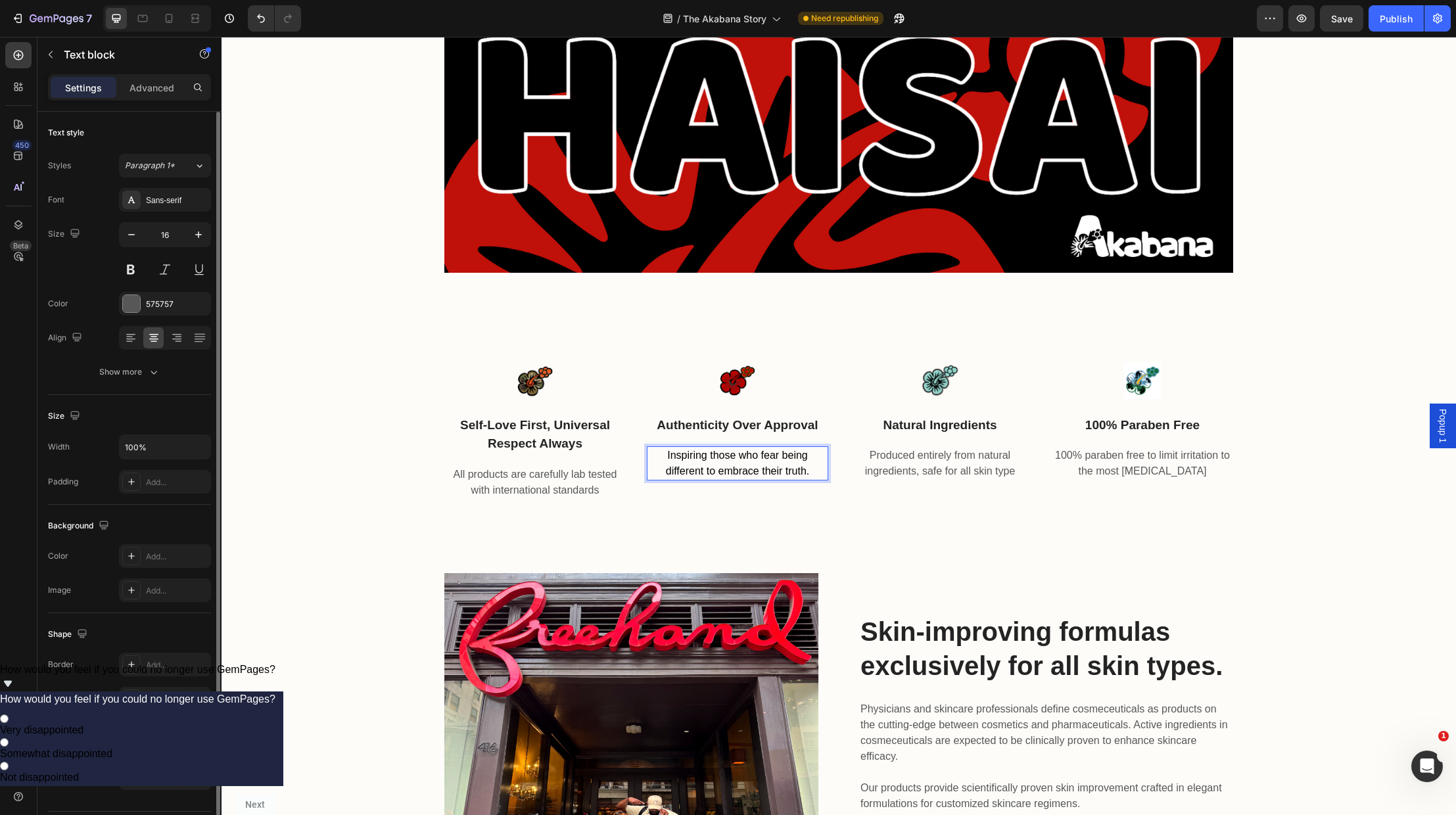
click at [790, 471] on span "Inspiring those who fear being different to embrace their truth." at bounding box center [737, 463] width 143 height 27
drag, startPoint x: 790, startPoint y: 471, endPoint x: 754, endPoint y: 470, distance: 36.0
click at [754, 470] on span "Inspiring those who fear being different to embrace their truth." at bounding box center [737, 463] width 143 height 27
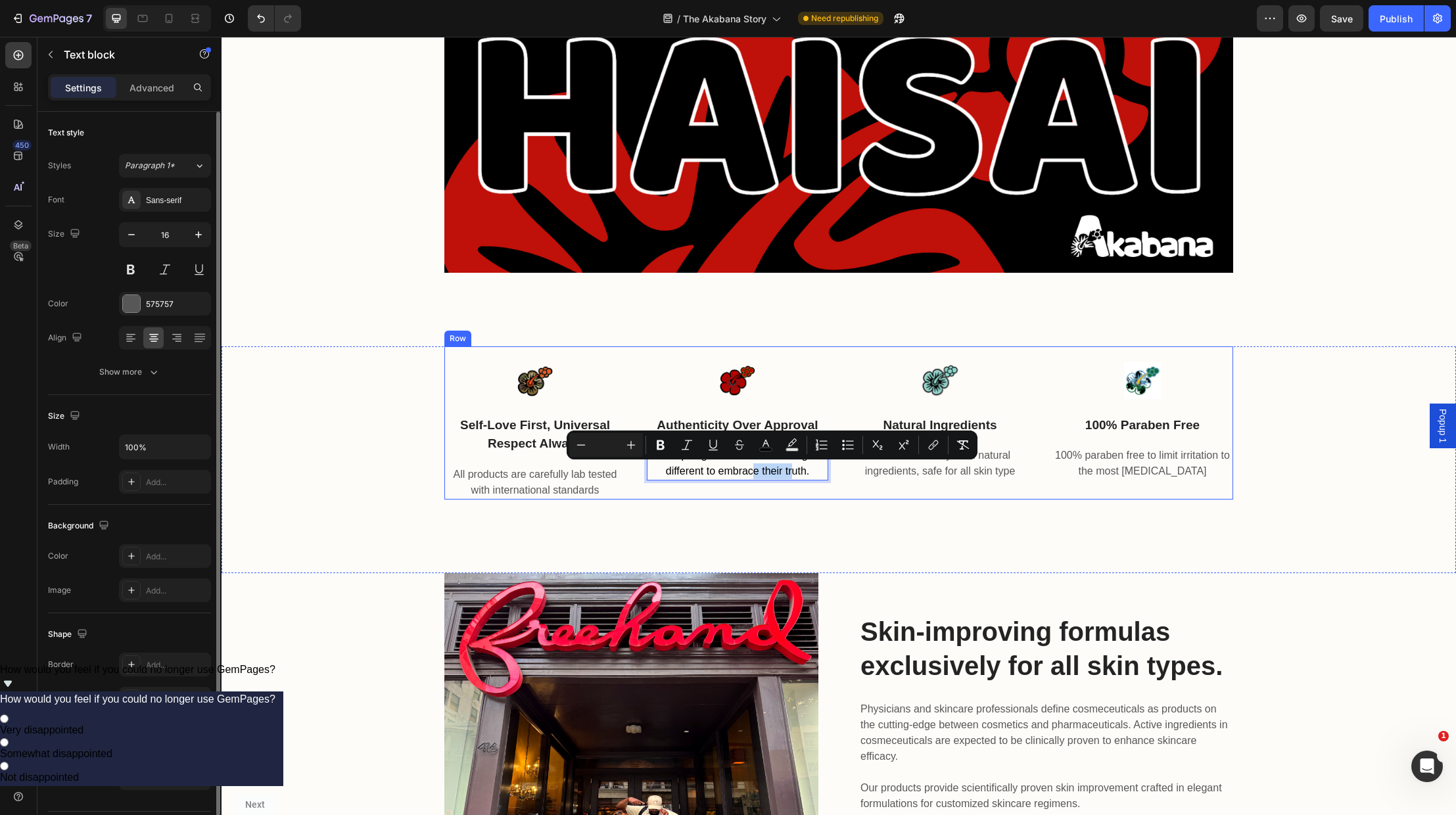
click at [846, 503] on div "Image self-love first, universal respect always Text block All products are car…" at bounding box center [839, 460] width 1234 height 227
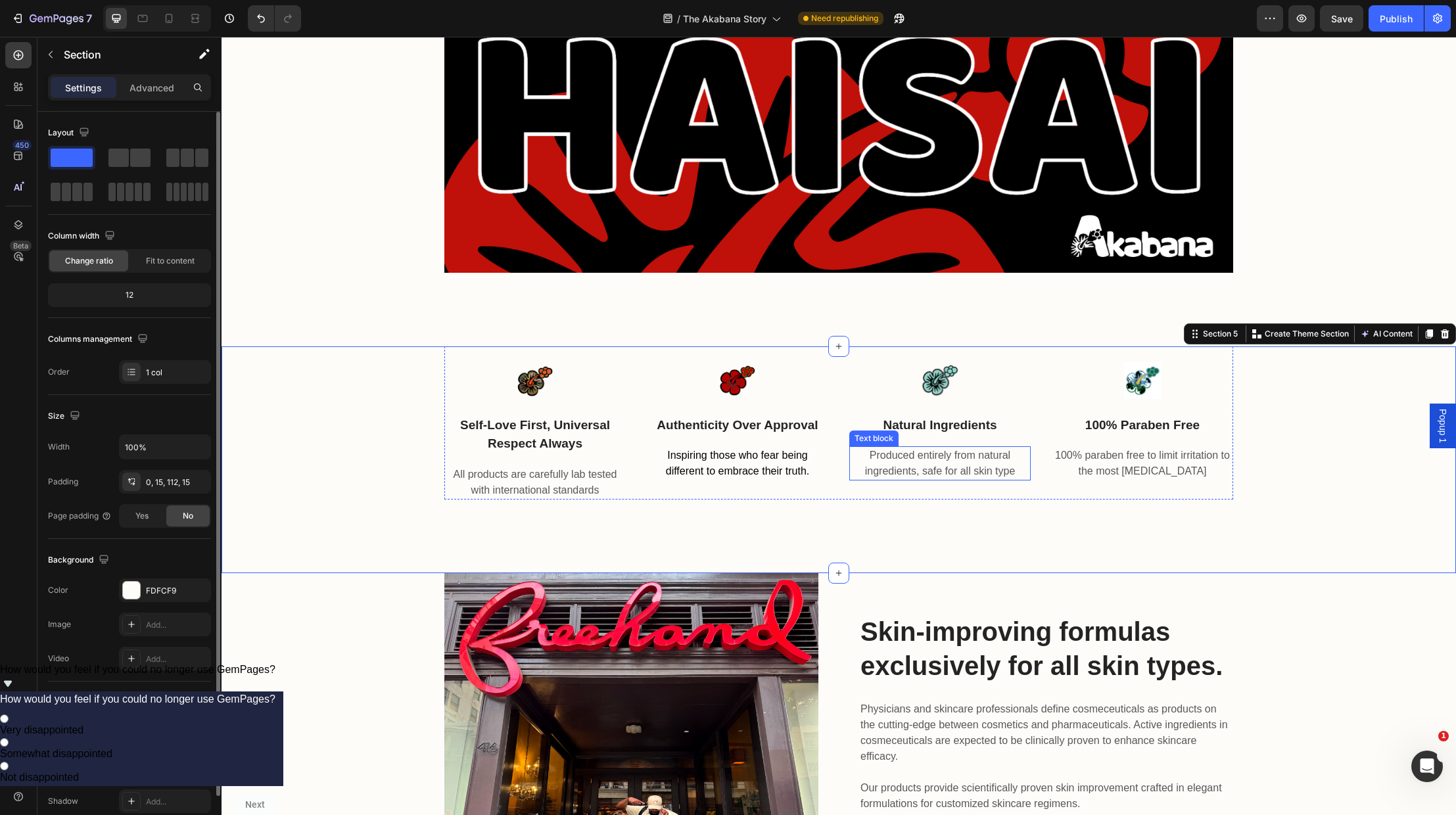
click at [945, 471] on p "Produced entirely from natural ingredients, safe for all skin type" at bounding box center [940, 463] width 178 height 32
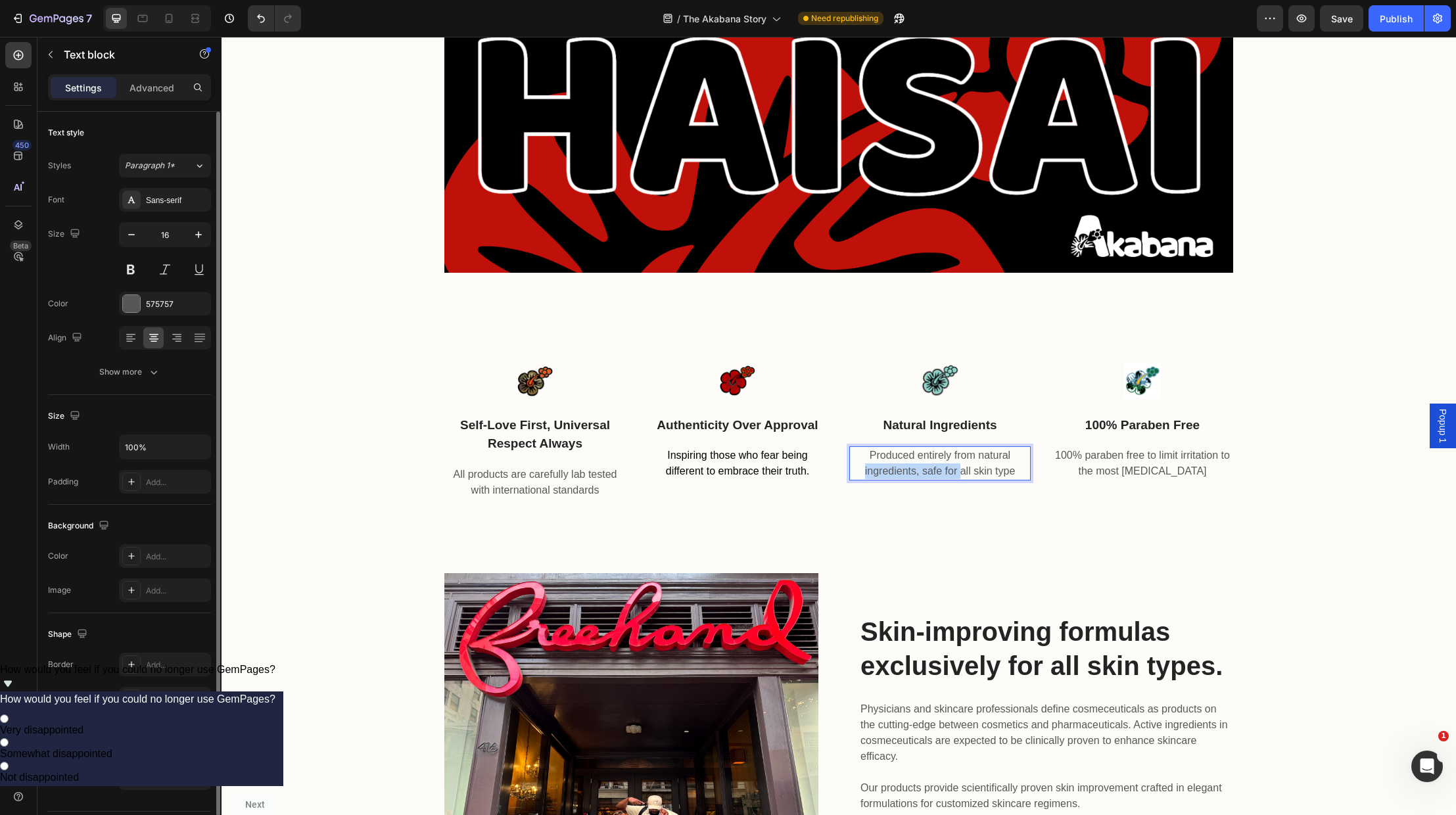
drag, startPoint x: 960, startPoint y: 468, endPoint x: 854, endPoint y: 463, distance: 106.1
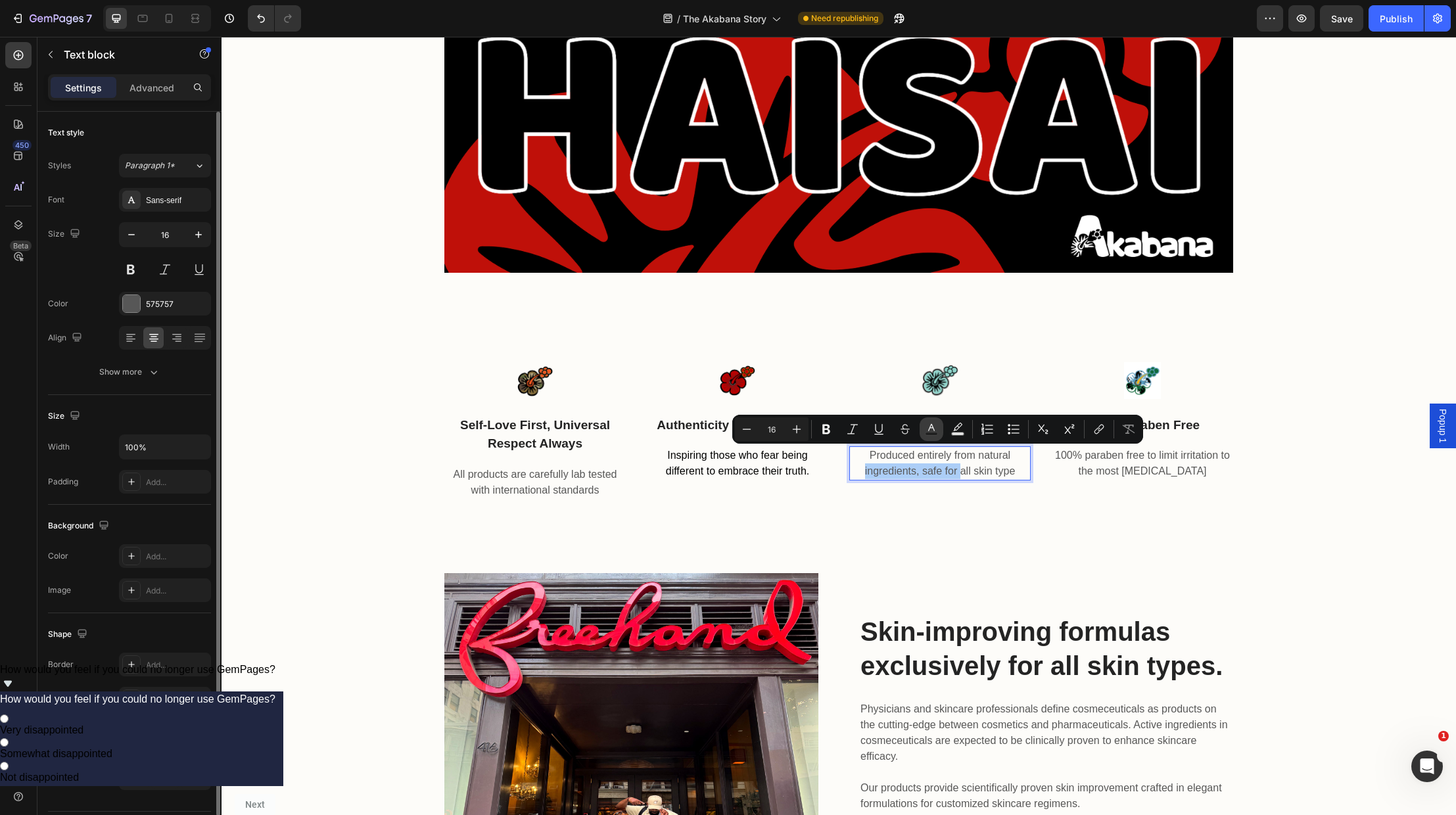
click at [935, 431] on icon "Editor contextual toolbar" at bounding box center [931, 429] width 13 height 13
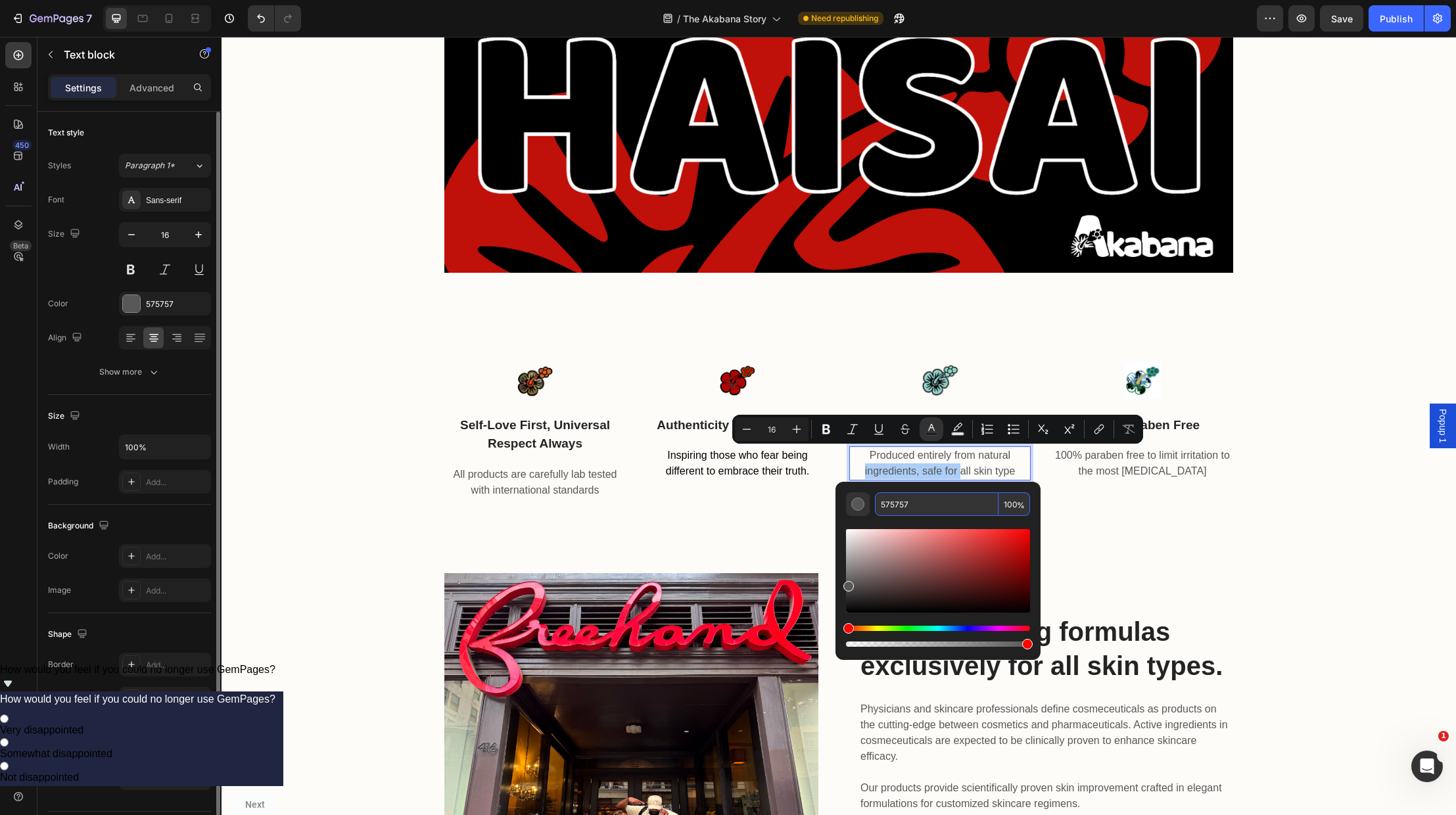
drag, startPoint x: 923, startPoint y: 506, endPoint x: 874, endPoint y: 507, distance: 49.0
click at [874, 505] on div "575757 100 %" at bounding box center [938, 504] width 184 height 23
click at [752, 488] on div "Image authenticity over approval Text block Inspiring those who fear being diff…" at bounding box center [737, 423] width 181 height 153
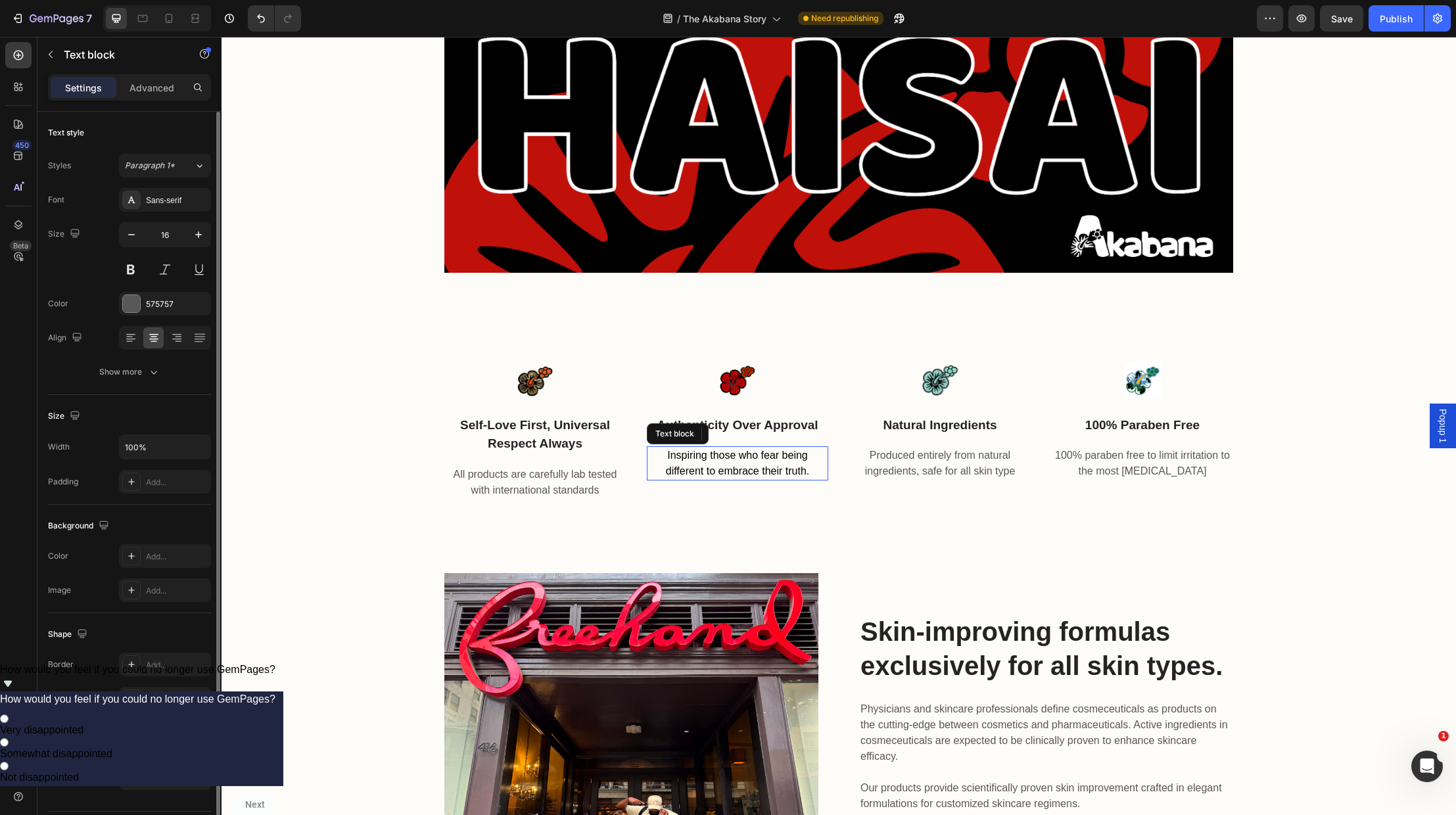
click at [752, 473] on span "Inspiring those who fear being different to embrace their truth." at bounding box center [737, 463] width 143 height 27
drag, startPoint x: 778, startPoint y: 471, endPoint x: 798, endPoint y: 472, distance: 20.0
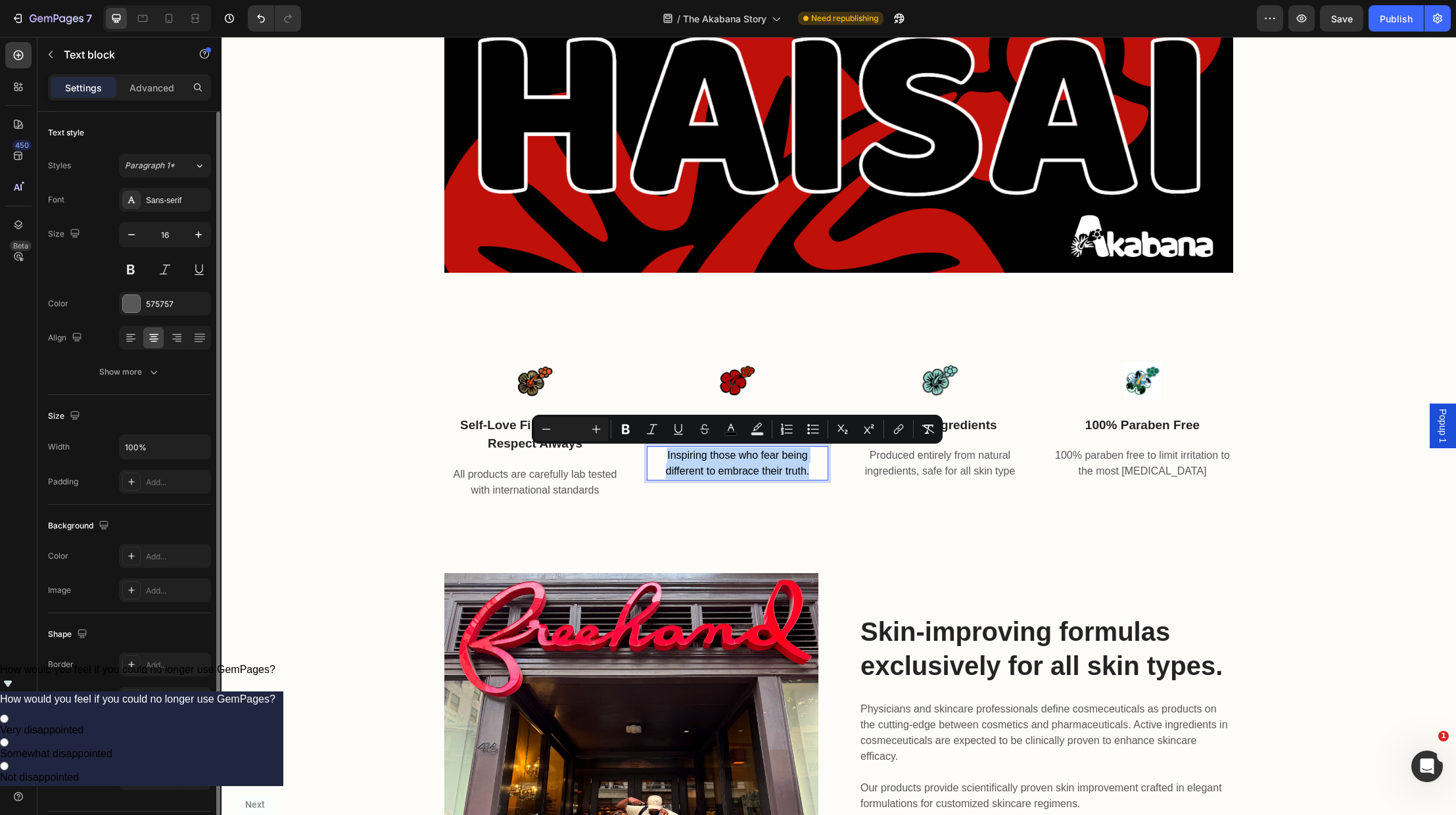
drag, startPoint x: 815, startPoint y: 472, endPoint x: 646, endPoint y: 448, distance: 170.7
click at [647, 448] on div "Inspiring those who fear being different to embrace their truth." at bounding box center [737, 463] width 181 height 34
click at [734, 429] on icon "Editor contextual toolbar" at bounding box center [731, 428] width 7 height 8
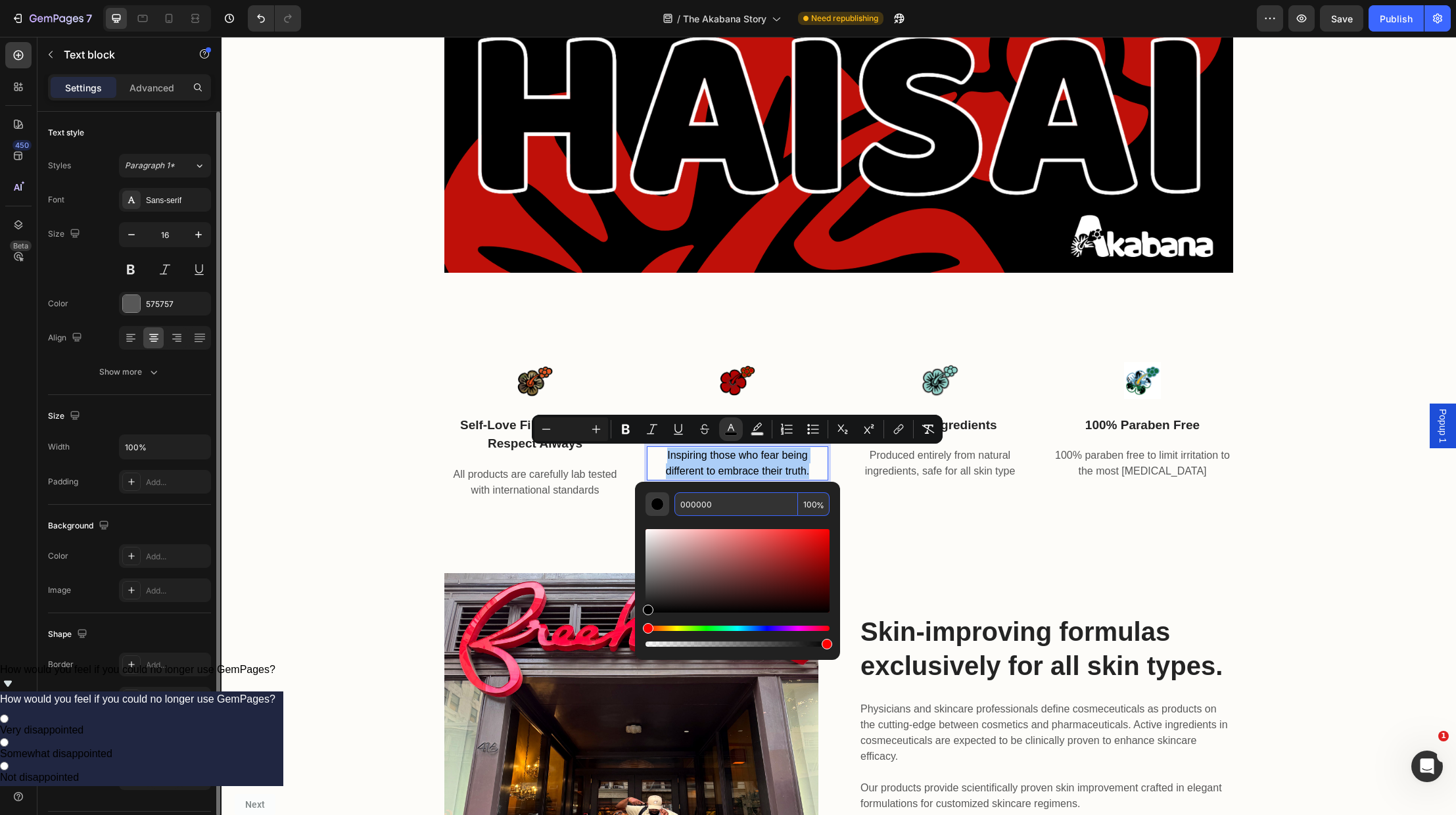
drag, startPoint x: 717, startPoint y: 503, endPoint x: 651, endPoint y: 494, distance: 66.6
click at [651, 495] on div "000000 100 %" at bounding box center [737, 504] width 184 height 23
paste input "575757"
type input "575757"
click at [581, 520] on div "Image self-love first, universal respect always Text block All products are car…" at bounding box center [839, 460] width 1234 height 227
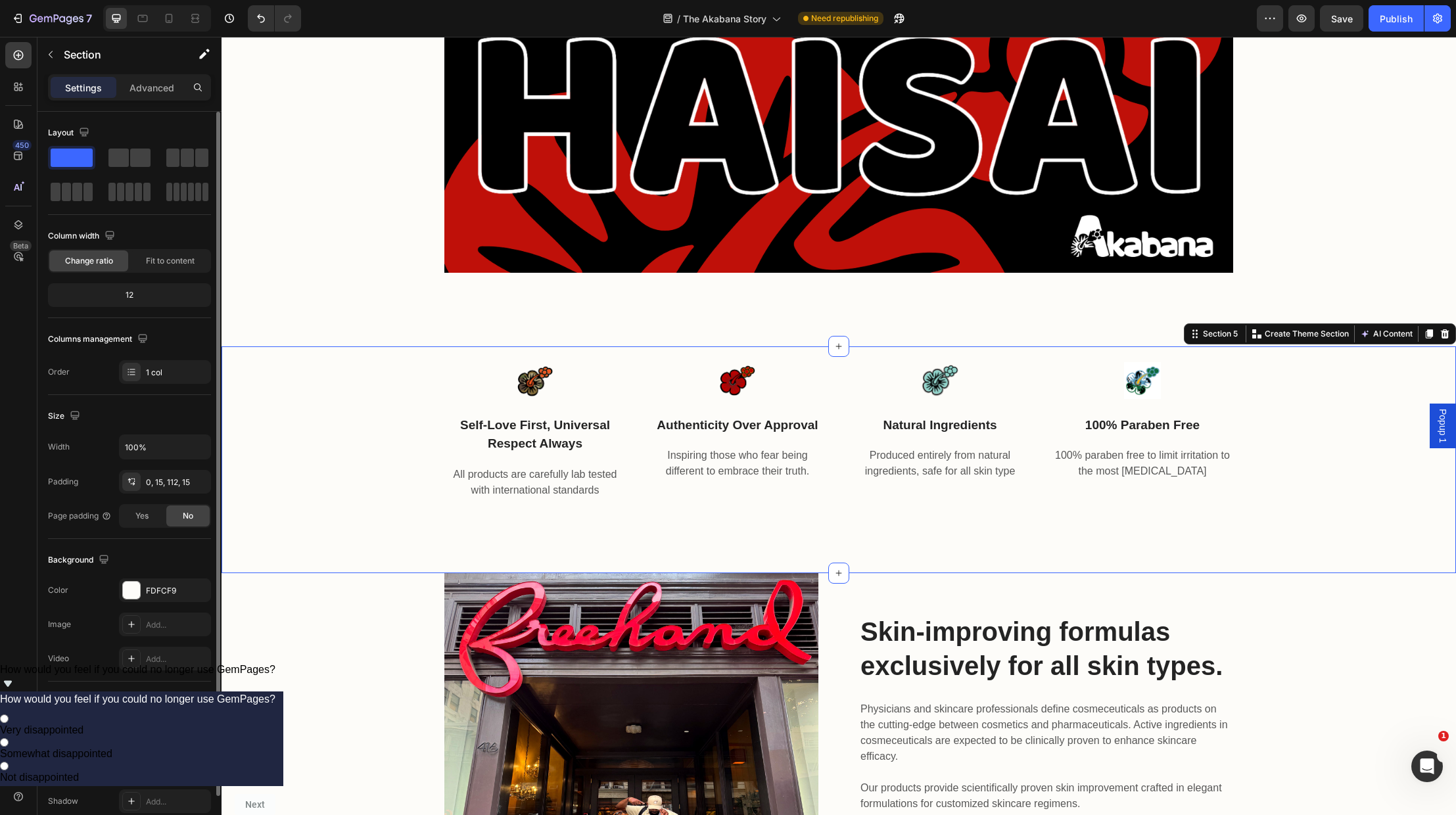
scroll to position [1135, 0]
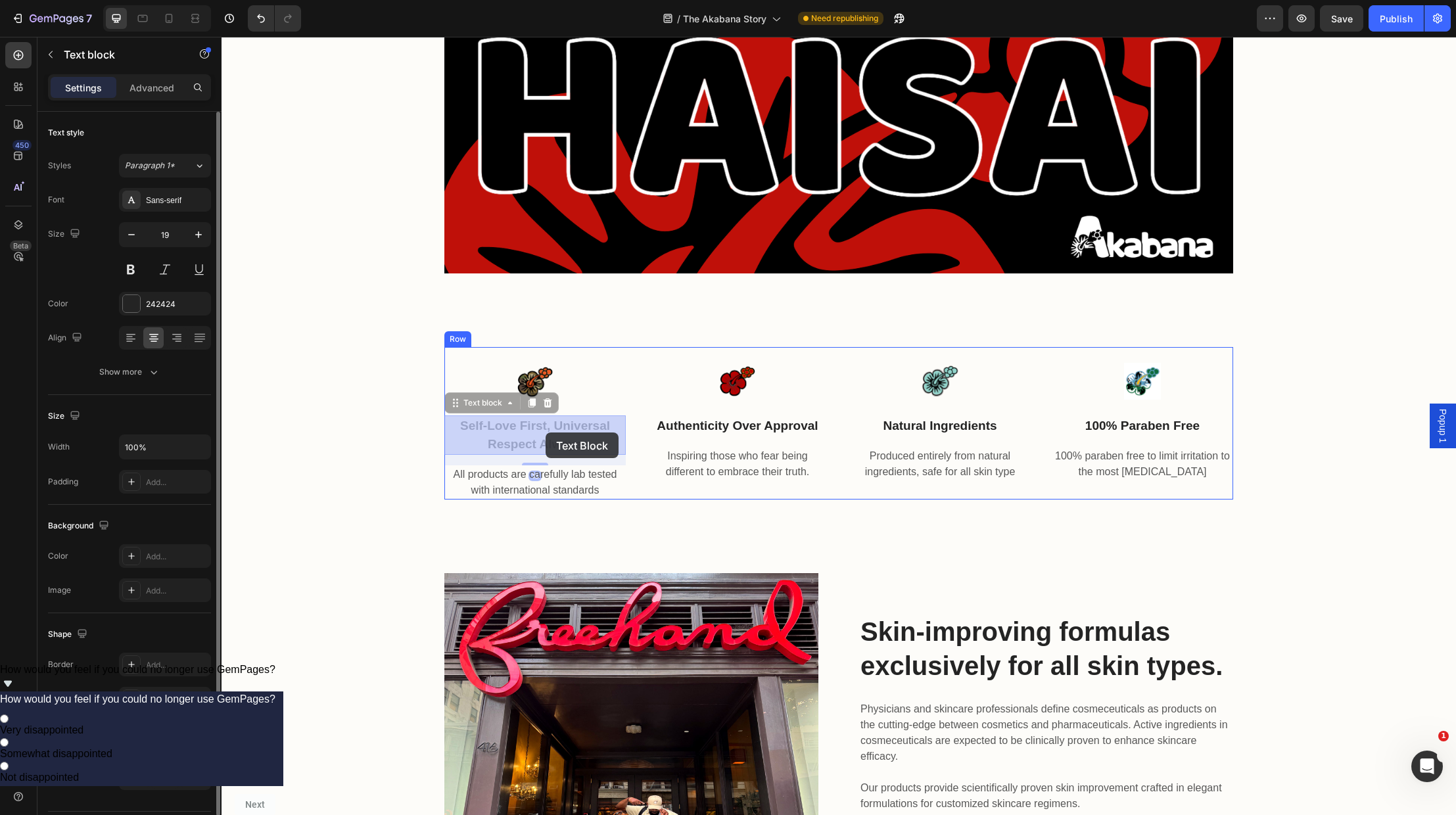
drag, startPoint x: 576, startPoint y: 446, endPoint x: 546, endPoint y: 433, distance: 32.7
drag, startPoint x: 567, startPoint y: 453, endPoint x: 575, endPoint y: 453, distance: 8.0
click at [567, 453] on p "self-love first, universal respect always" at bounding box center [535, 435] width 178 height 38
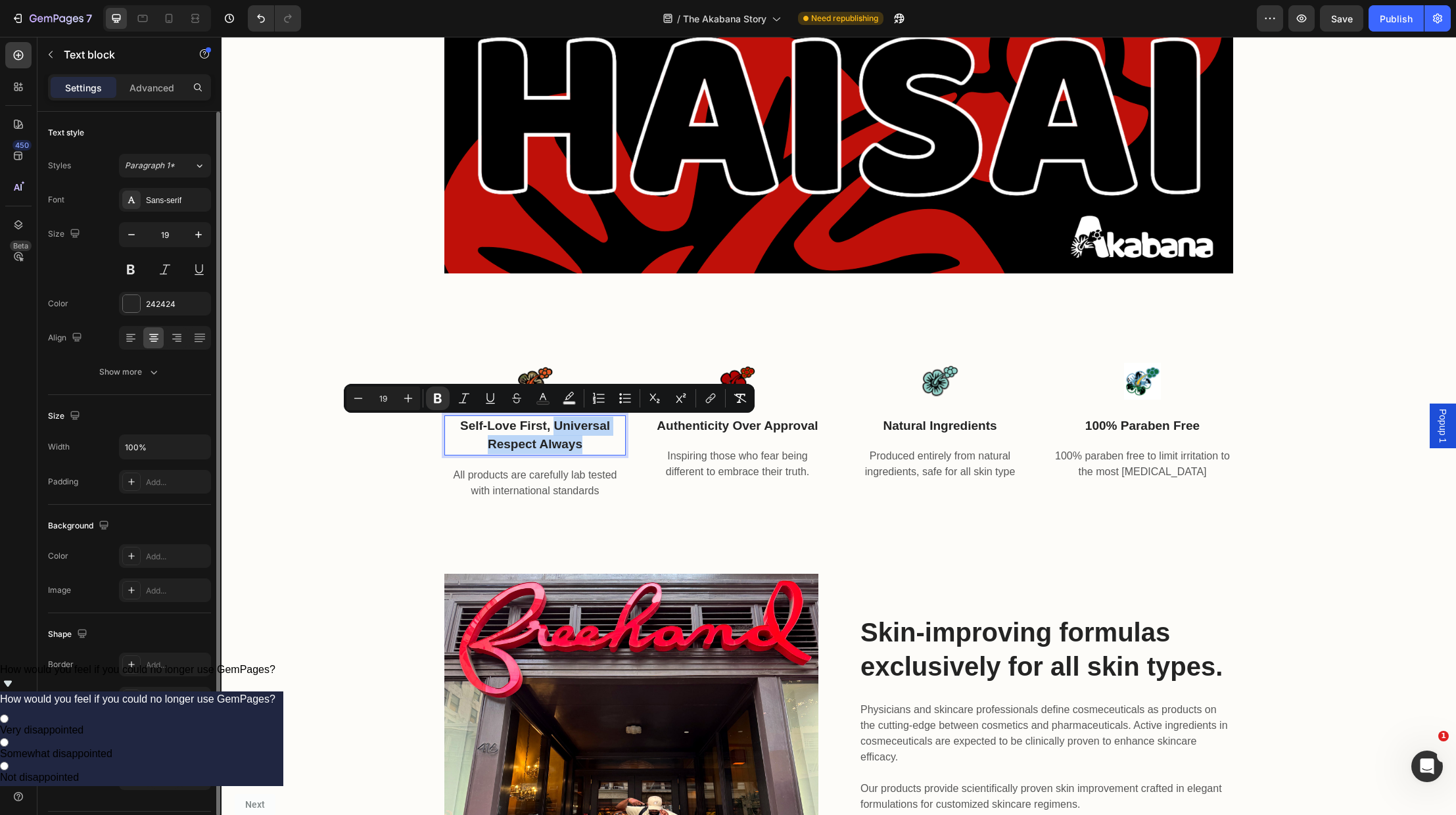
drag, startPoint x: 581, startPoint y: 444, endPoint x: 556, endPoint y: 424, distance: 32.0
click at [556, 424] on strong "self-love first, universal respect always" at bounding box center [535, 435] width 150 height 33
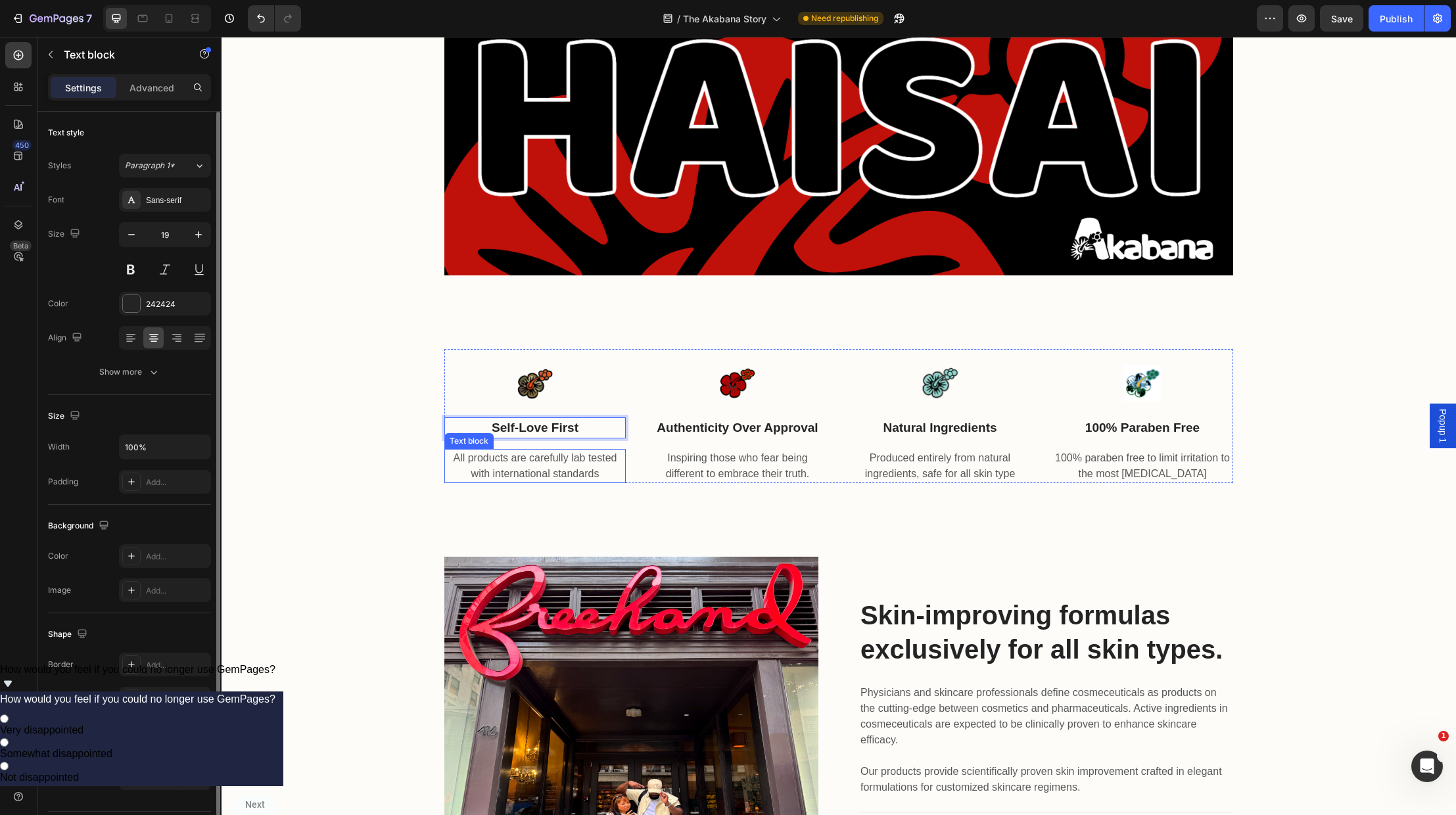
click at [538, 466] on p "All products are carefully lab tested with international standards" at bounding box center [535, 466] width 178 height 32
click at [612, 479] on p "All products are carefully lab tested with international standards" at bounding box center [535, 466] width 178 height 32
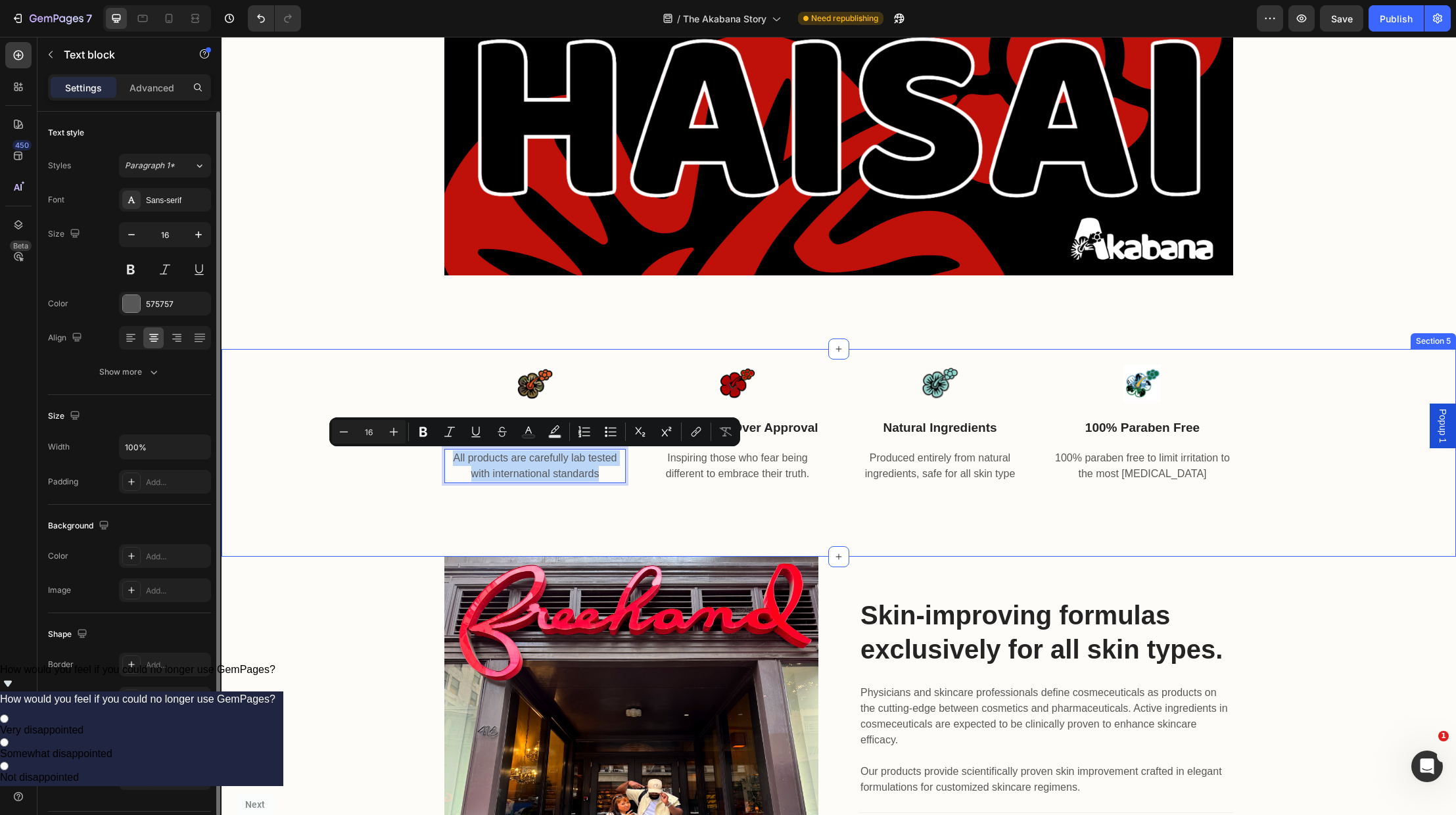
drag, startPoint x: 601, startPoint y: 473, endPoint x: 432, endPoint y: 456, distance: 169.9
click at [432, 457] on div "Image self-love first Text block All products are carefully lab tested with int…" at bounding box center [839, 416] width 1215 height 135
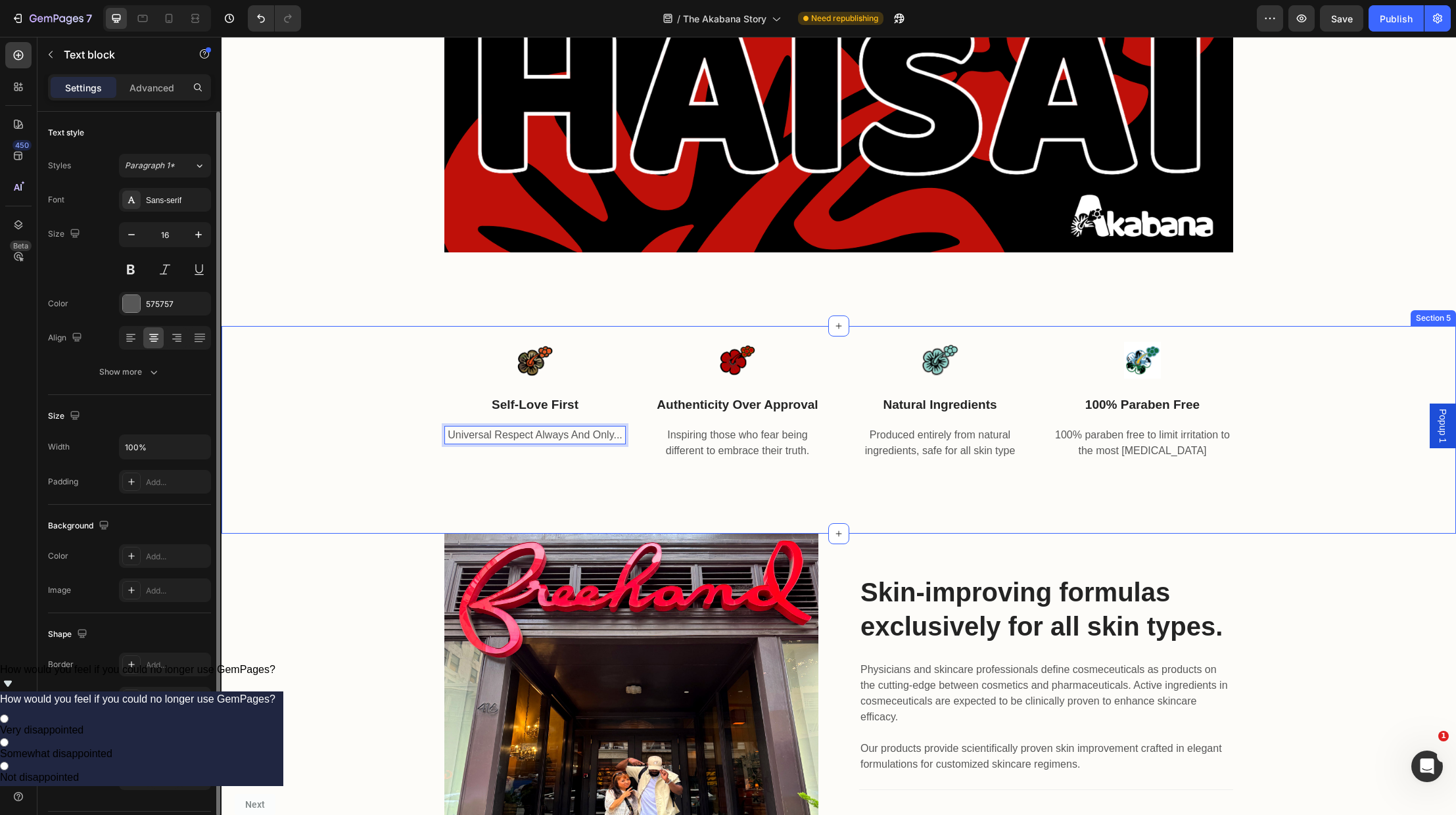
scroll to position [1151, 0]
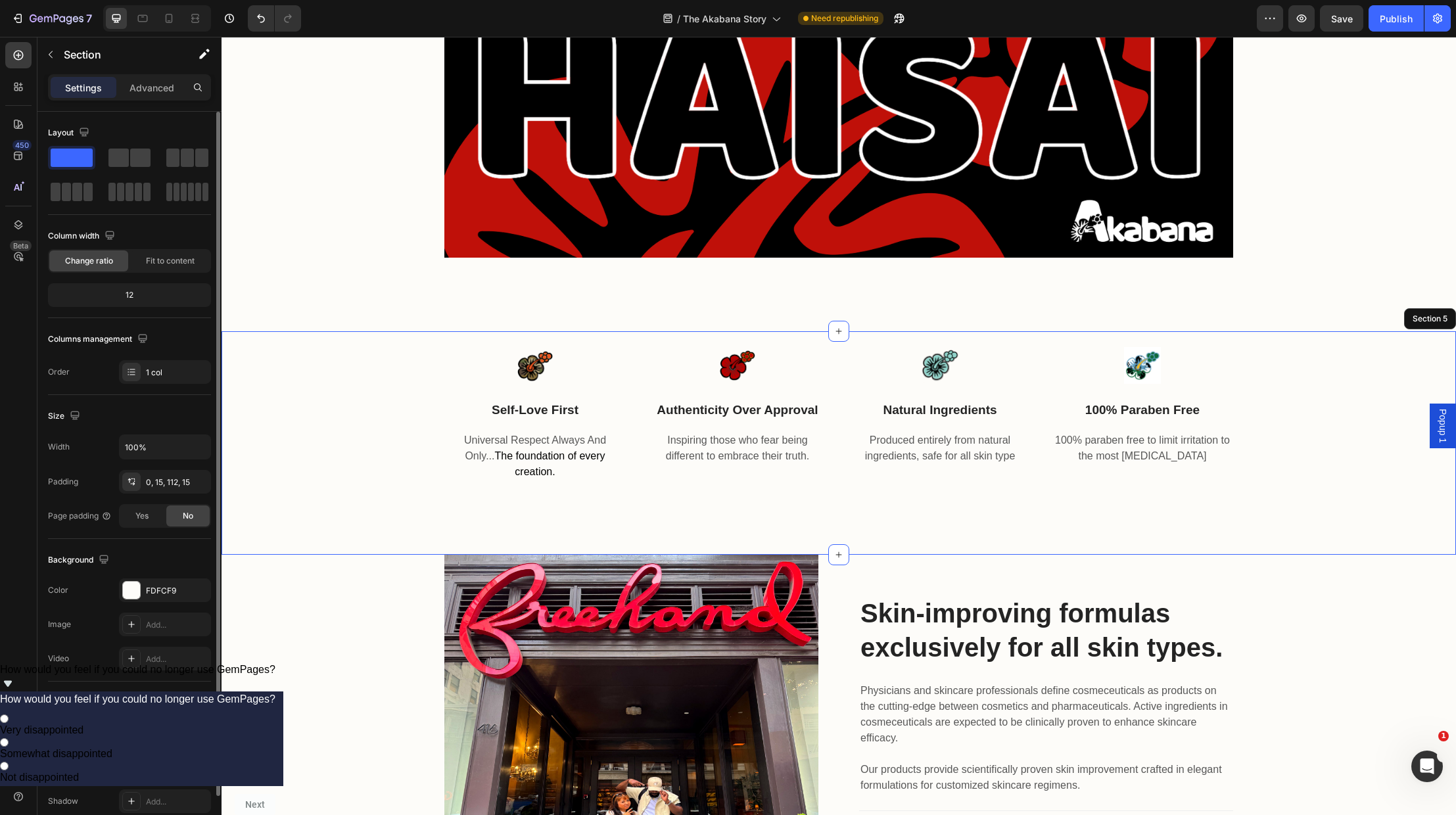
click at [711, 531] on div "Image self-love first Text block Universal Respect Always And Only... The found…" at bounding box center [839, 444] width 1234 height 225
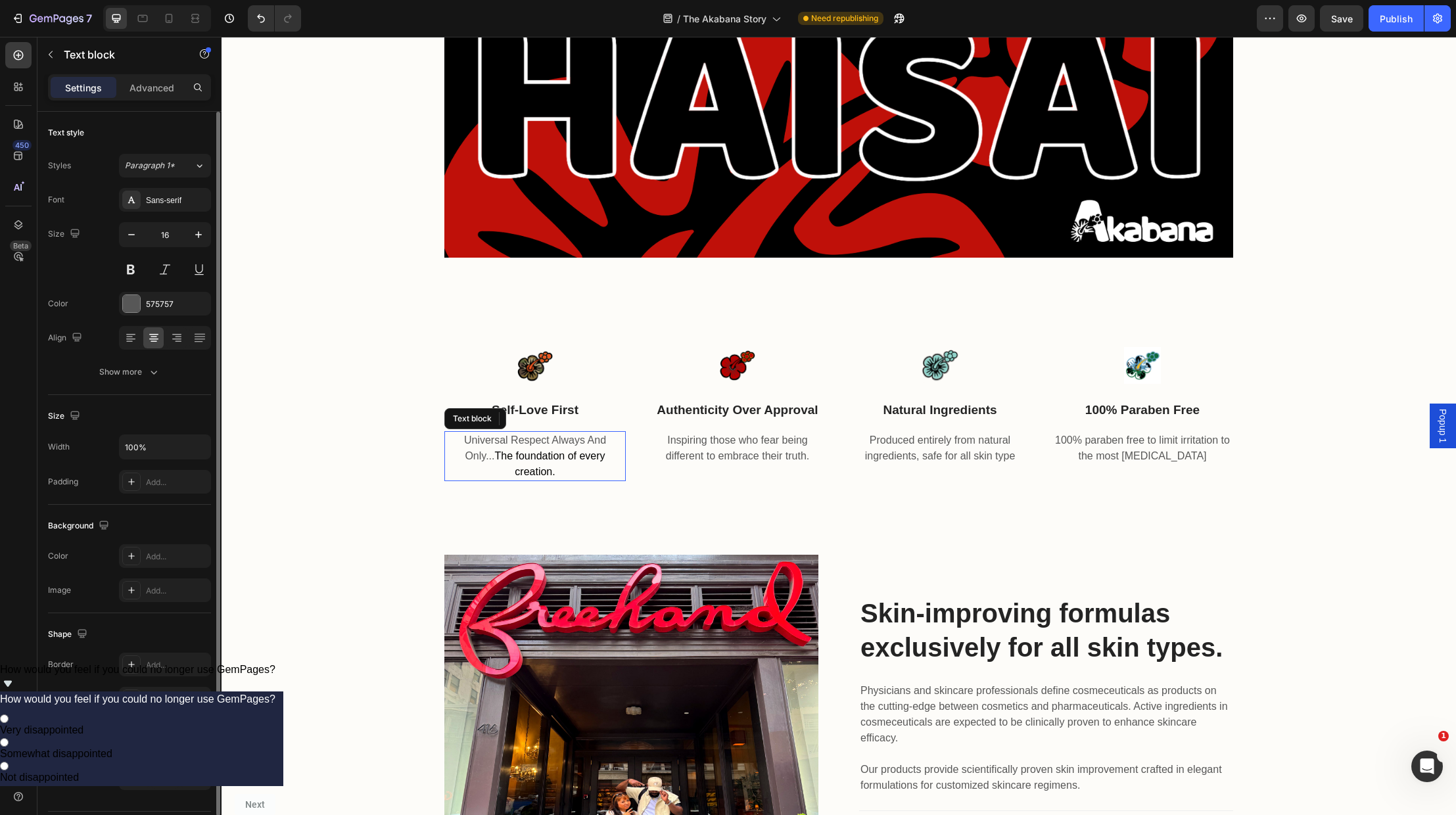
click at [560, 472] on p "Universal Respect Always And Only... The foundation of every creation." at bounding box center [535, 456] width 178 height 47
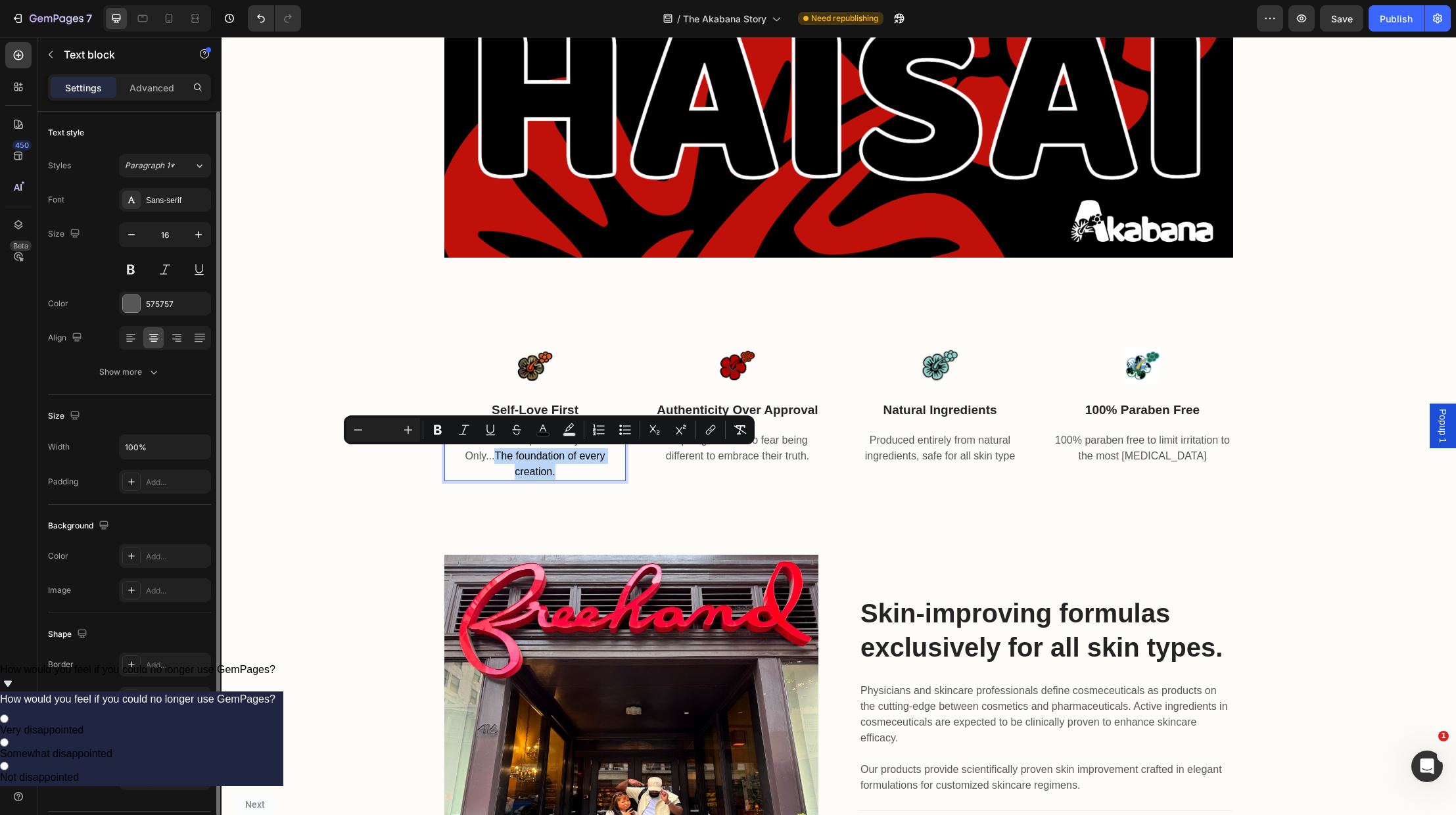
drag, startPoint x: 560, startPoint y: 469, endPoint x: 496, endPoint y: 454, distance: 65.7
click at [779, 453] on span "Inspiring those who fear being different to embrace their truth." at bounding box center [737, 448] width 143 height 27
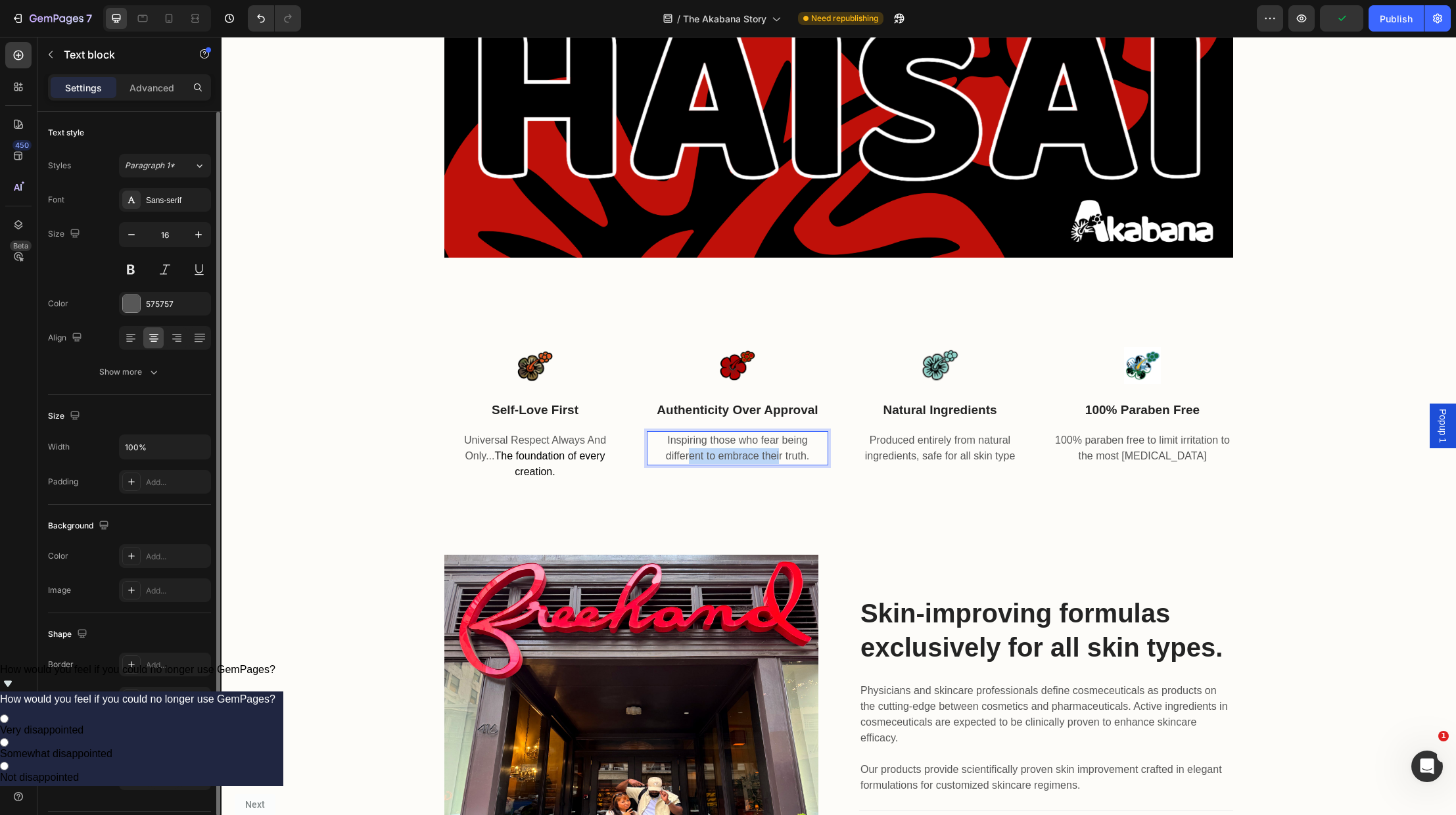
drag, startPoint x: 779, startPoint y: 453, endPoint x: 694, endPoint y: 451, distance: 85.0
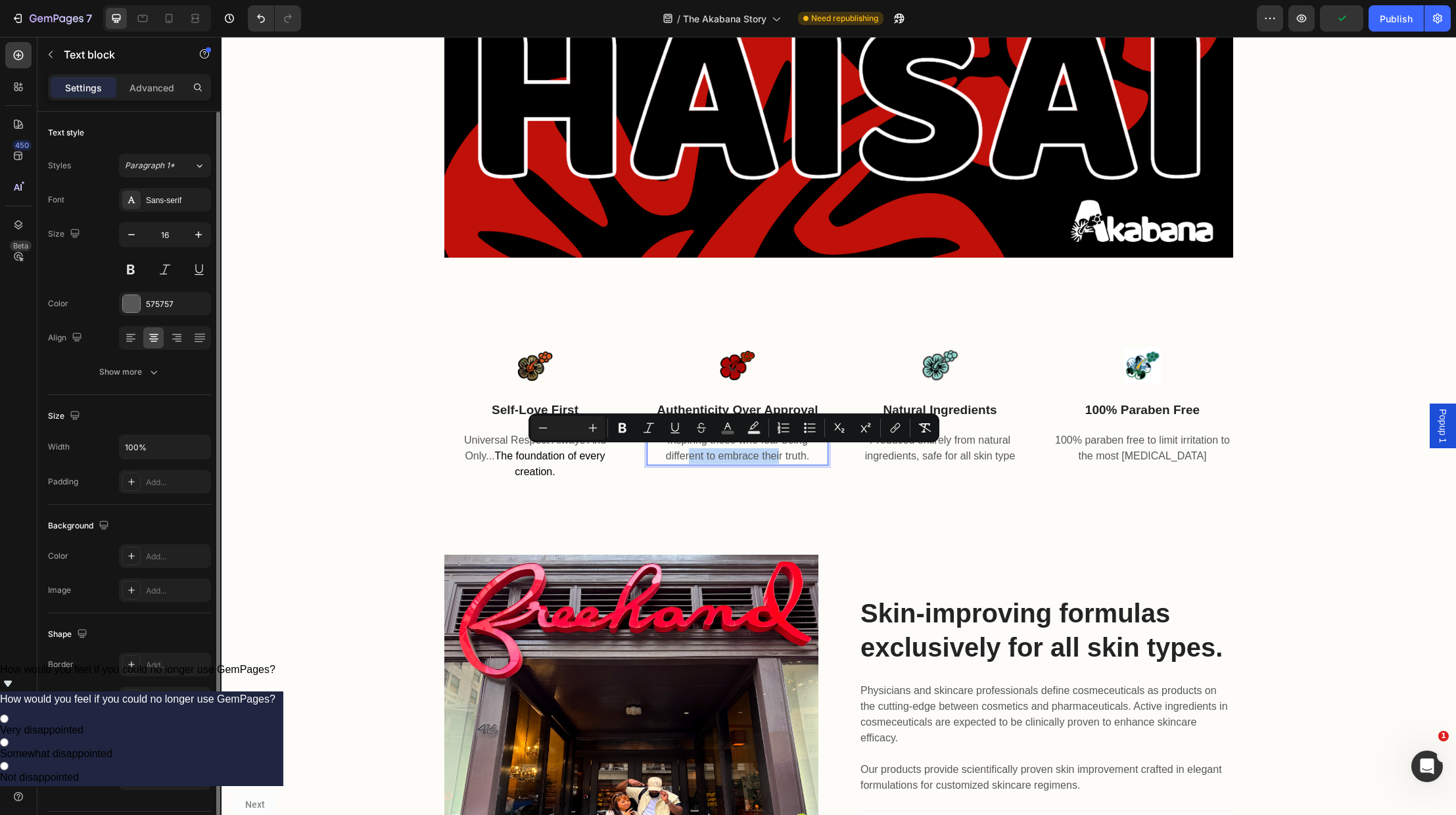
scroll to position [1153, 0]
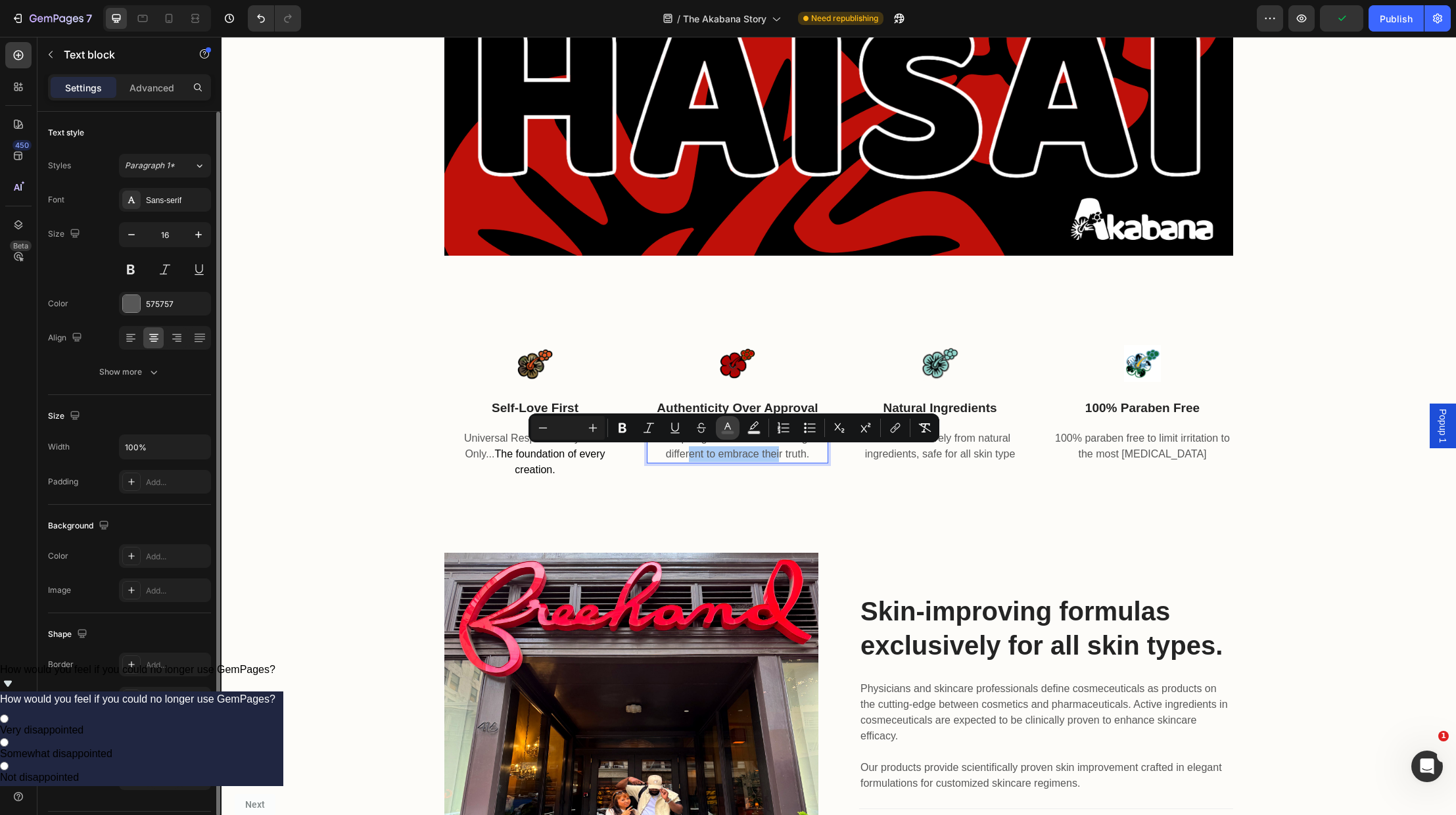
click at [730, 425] on icon "Editor contextual toolbar" at bounding box center [727, 428] width 13 height 13
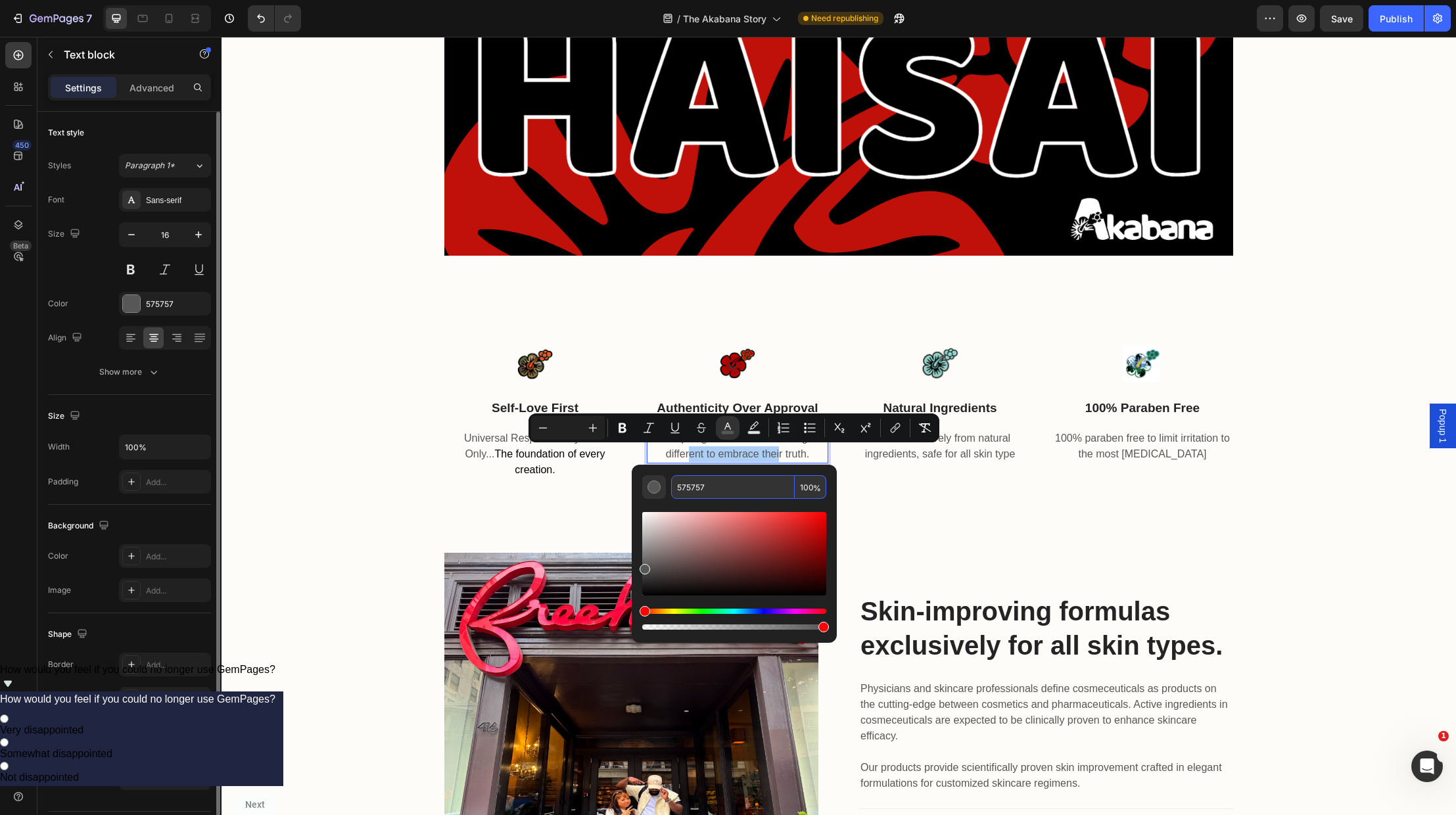
drag, startPoint x: 710, startPoint y: 485, endPoint x: 668, endPoint y: 492, distance: 42.6
click at [670, 490] on div "575757 100 %" at bounding box center [735, 487] width 184 height 23
drag, startPoint x: 419, startPoint y: 493, endPoint x: 505, endPoint y: 490, distance: 86.1
click at [424, 493] on div "Image self-love first Text block Universal Respect Always And Only... The found…" at bounding box center [839, 441] width 1234 height 225
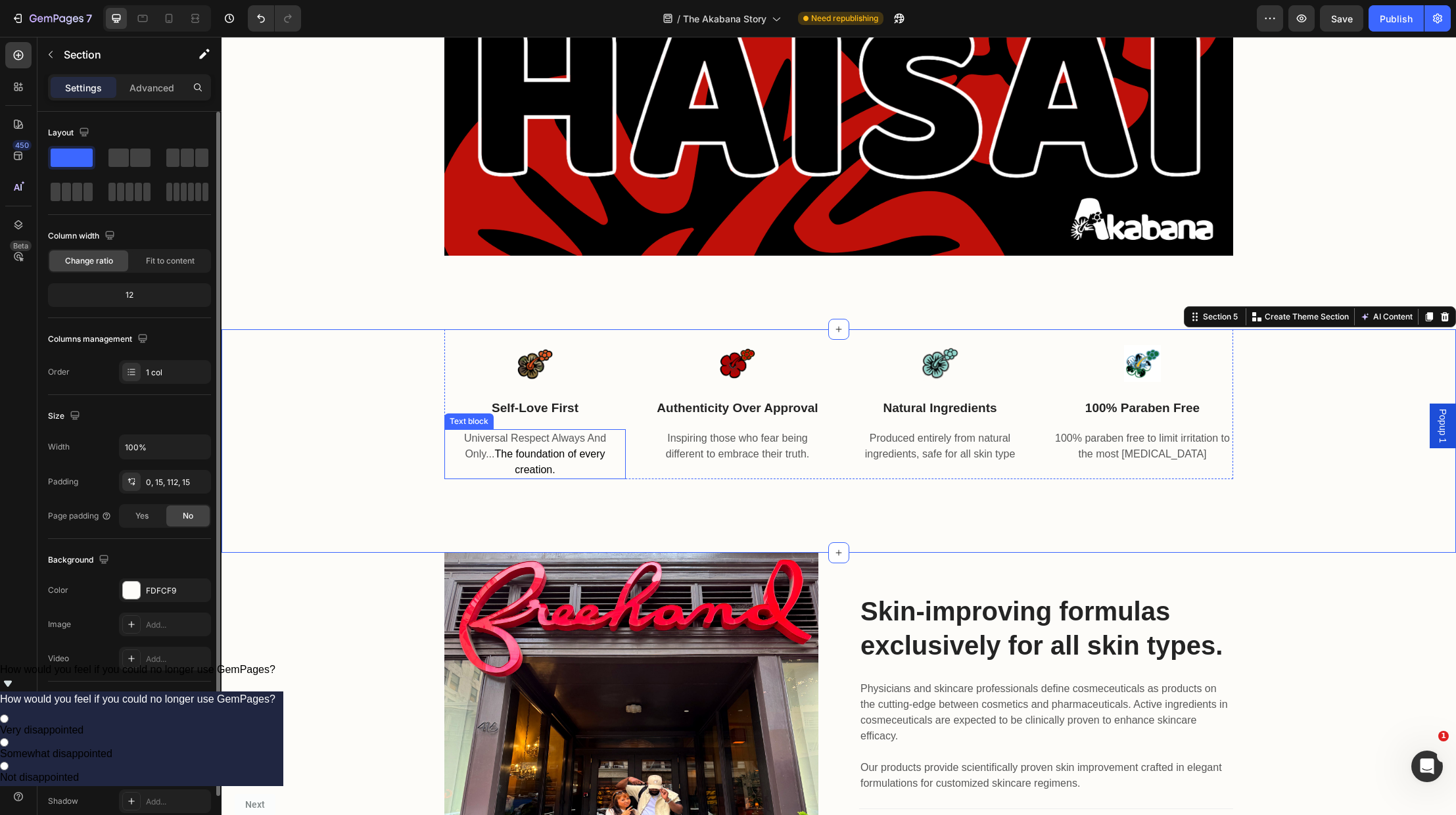
click at [538, 469] on span "The foundation of every creation." at bounding box center [549, 461] width 111 height 27
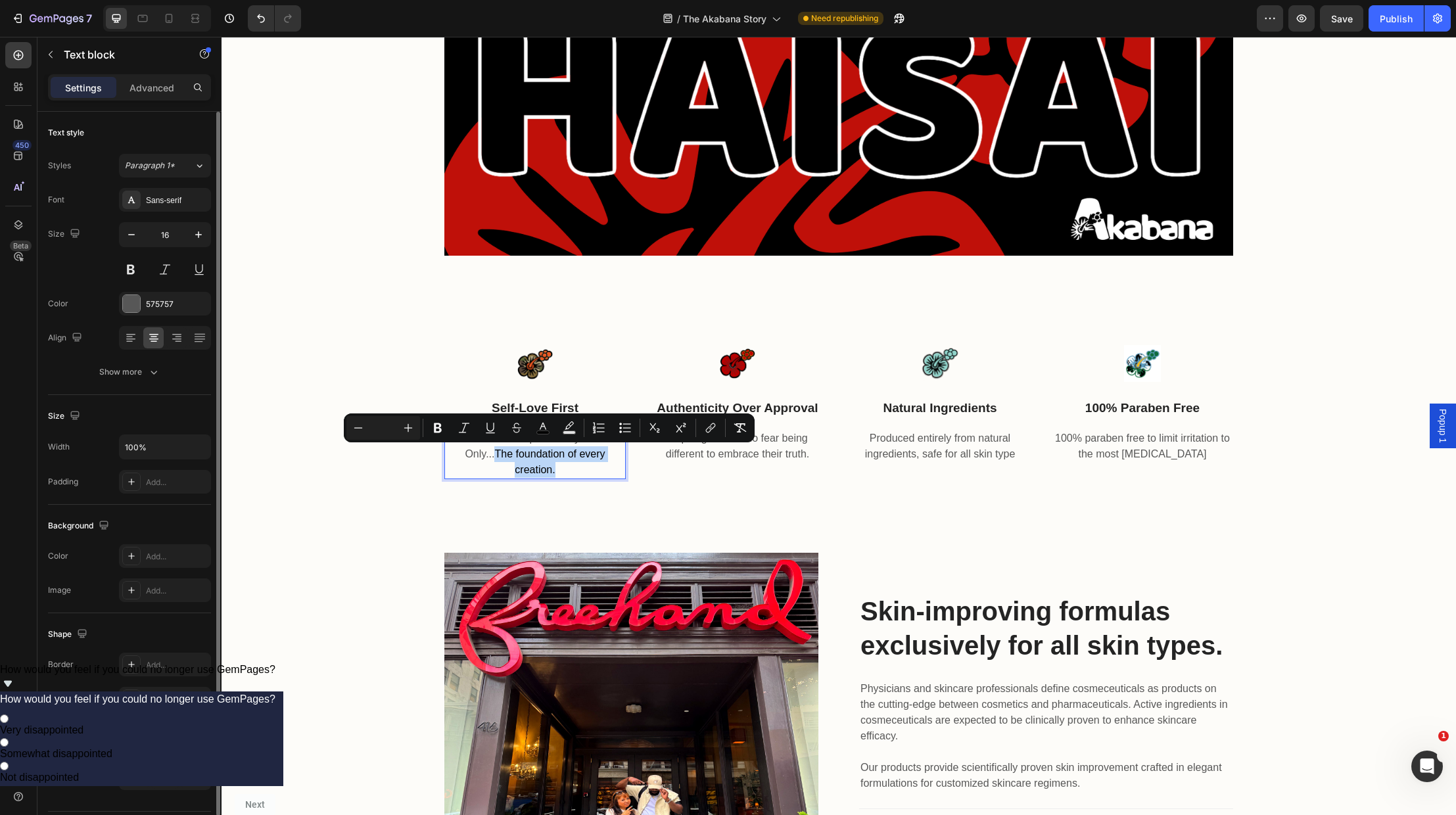
drag, startPoint x: 551, startPoint y: 470, endPoint x: 494, endPoint y: 456, distance: 58.7
click at [494, 456] on p "Universal Respect Always And Only... The foundation of every creation." at bounding box center [535, 454] width 178 height 47
click at [542, 426] on icon "Editor contextual toolbar" at bounding box center [543, 426] width 7 height 8
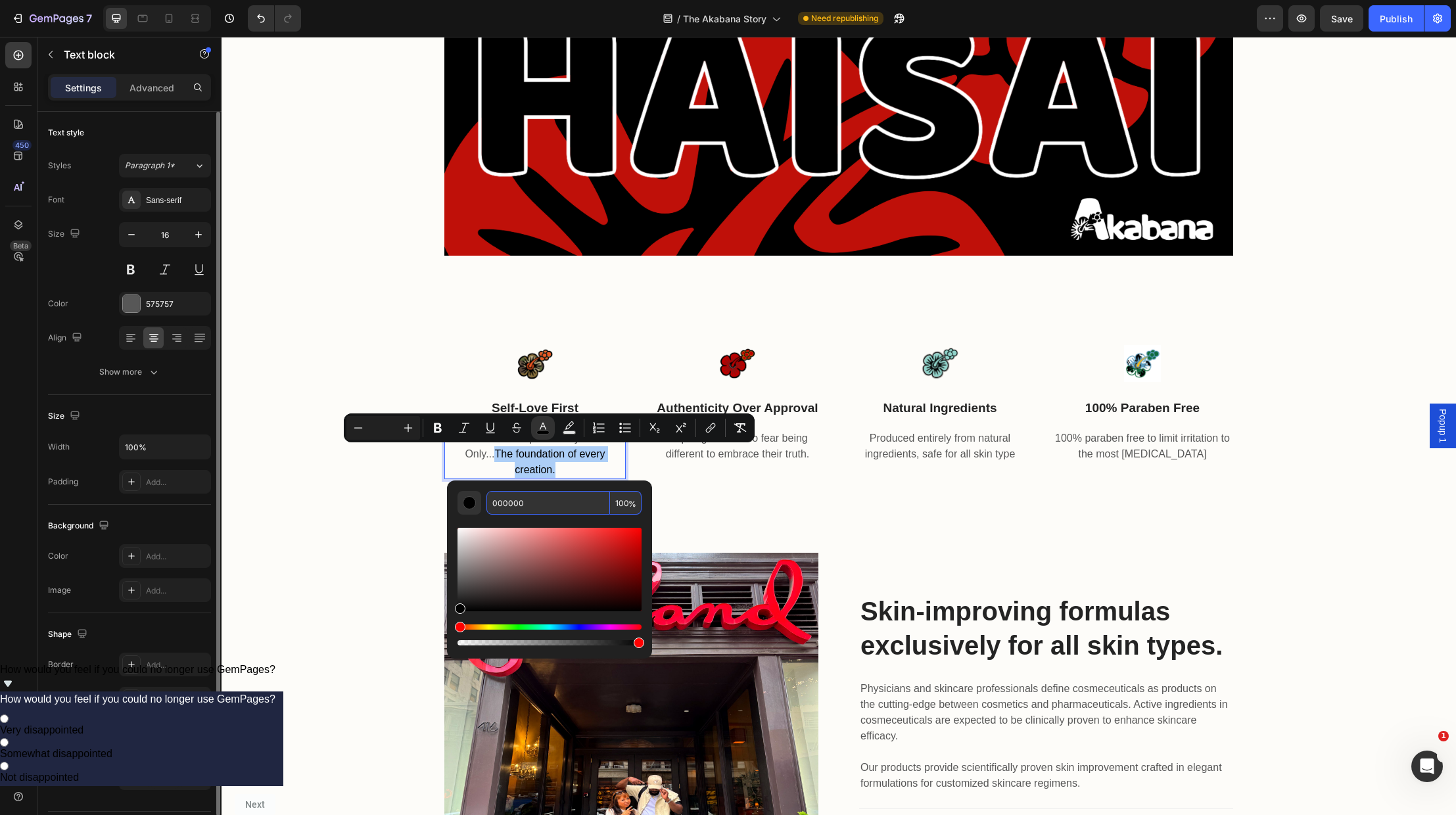
drag, startPoint x: 546, startPoint y: 503, endPoint x: 454, endPoint y: 497, distance: 92.2
click at [454, 497] on div "000000 100 %" at bounding box center [549, 564] width 205 height 168
paste input "575757"
type input "575757"
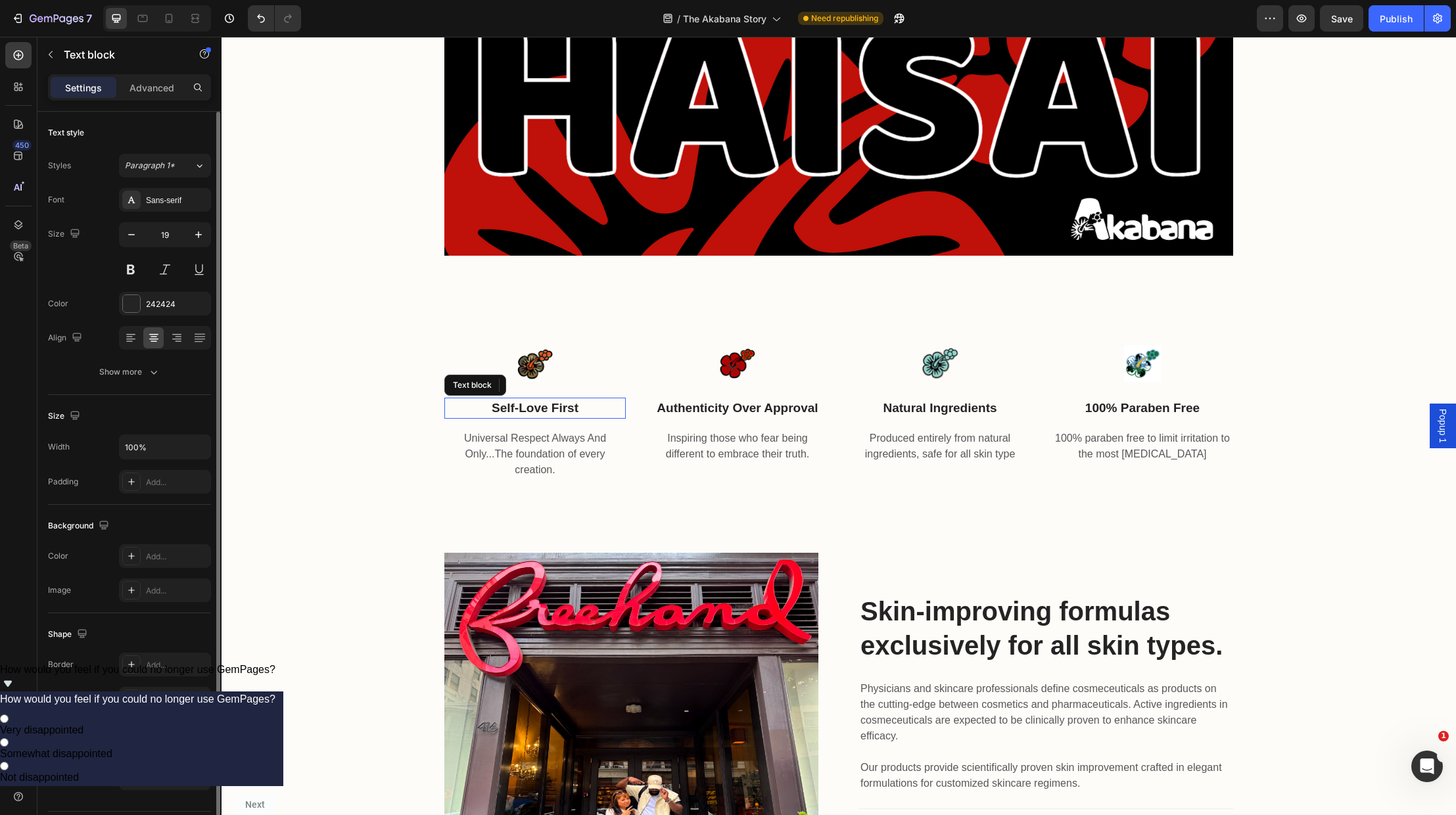
click at [583, 411] on p "self-love first" at bounding box center [535, 409] width 178 height 19
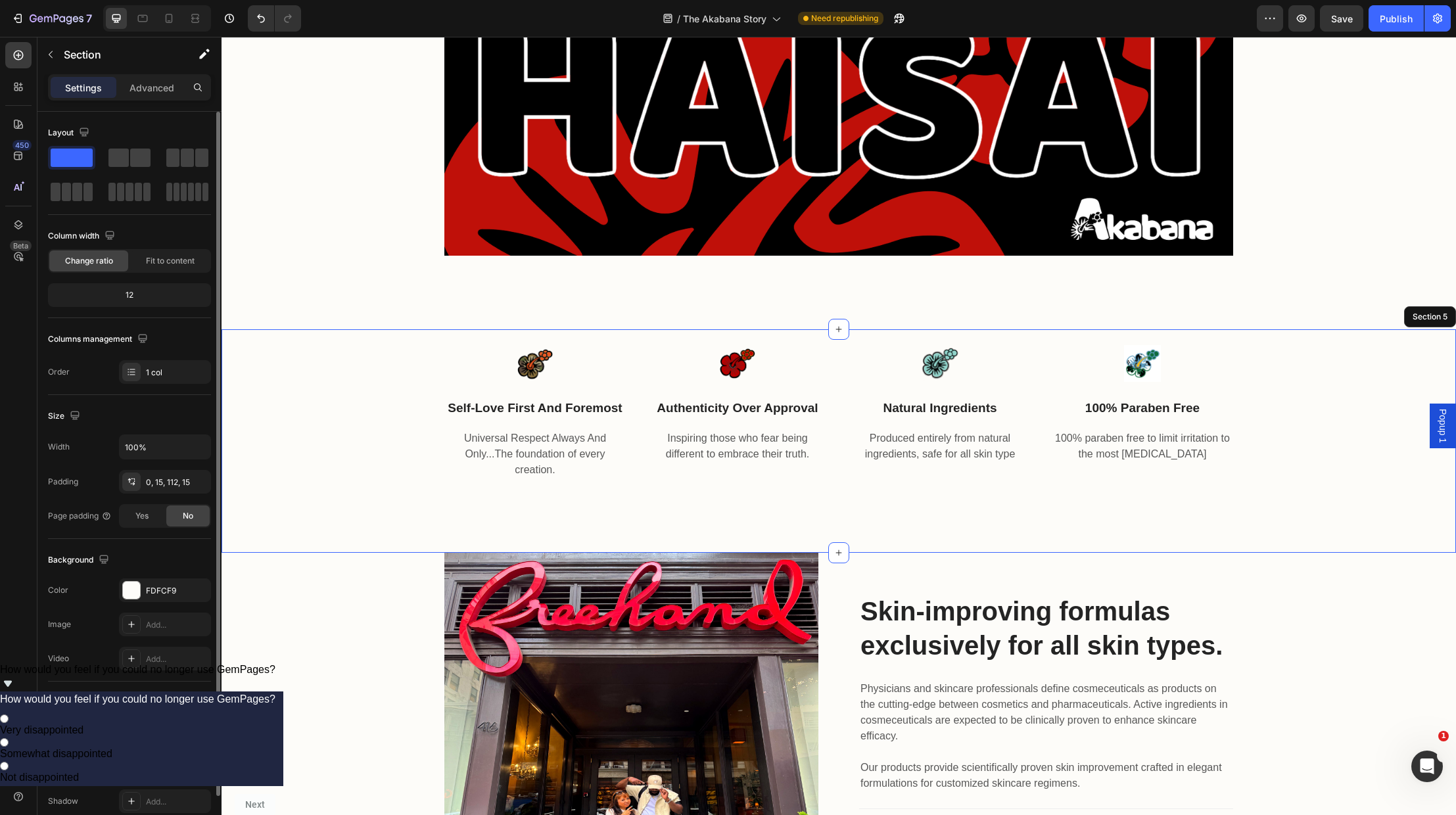
click at [332, 520] on div "Image self-love first and Foremost Text block 16 Universal Respect Always And O…" at bounding box center [839, 441] width 1234 height 225
drag, startPoint x: 323, startPoint y: 543, endPoint x: 339, endPoint y: 555, distance: 20.0
click at [323, 544] on div "Image self-love first and Foremost Text block Universal Respect Always And Only…" at bounding box center [839, 441] width 1234 height 225
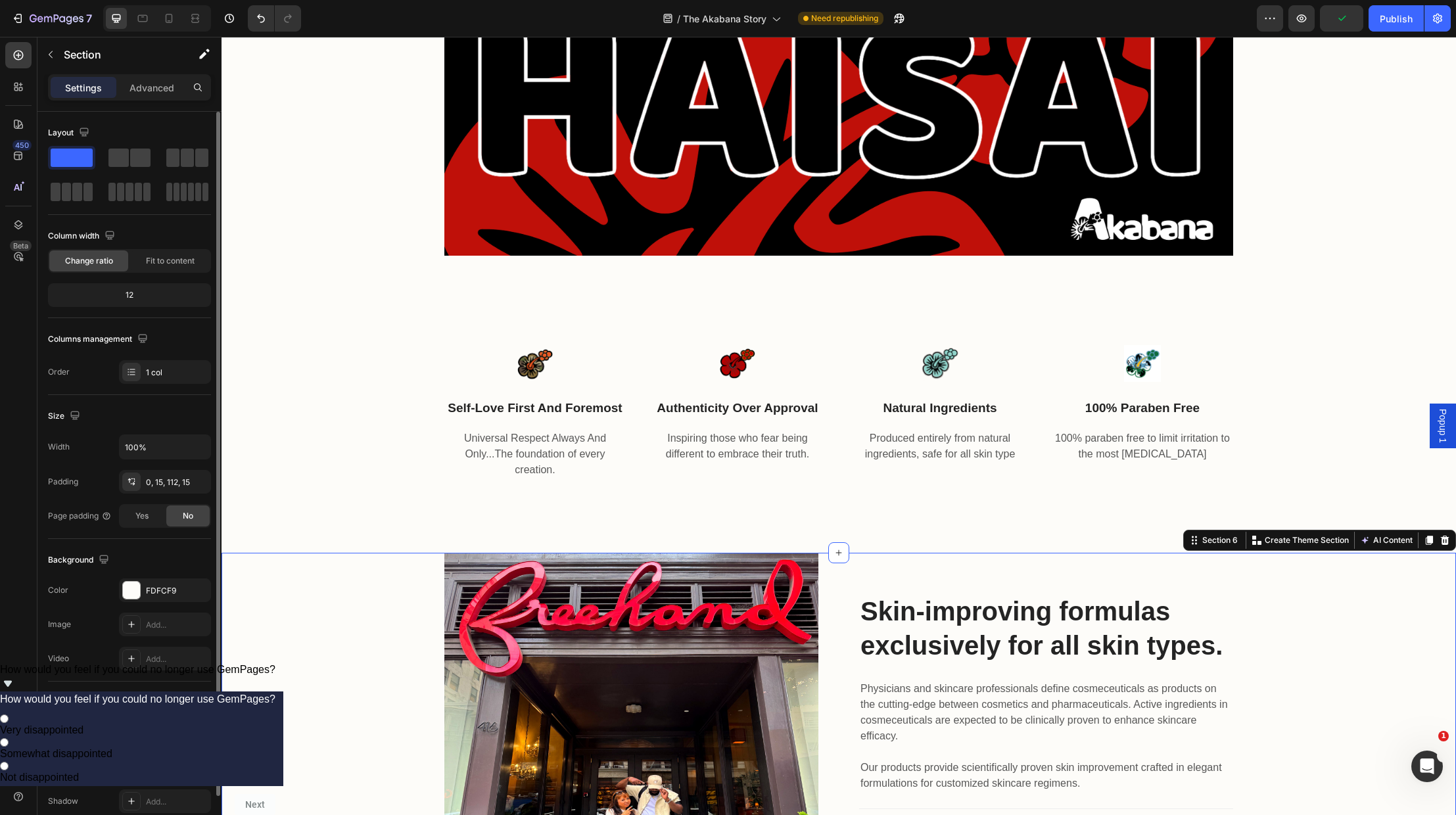
drag, startPoint x: 347, startPoint y: 575, endPoint x: 448, endPoint y: 578, distance: 101.0
click at [348, 575] on div "Image Skin-improving formulas exclusively for all skin types. Heading Physician…" at bounding box center [839, 739] width 1215 height 374
click at [166, 16] on icon at bounding box center [169, 18] width 8 height 9
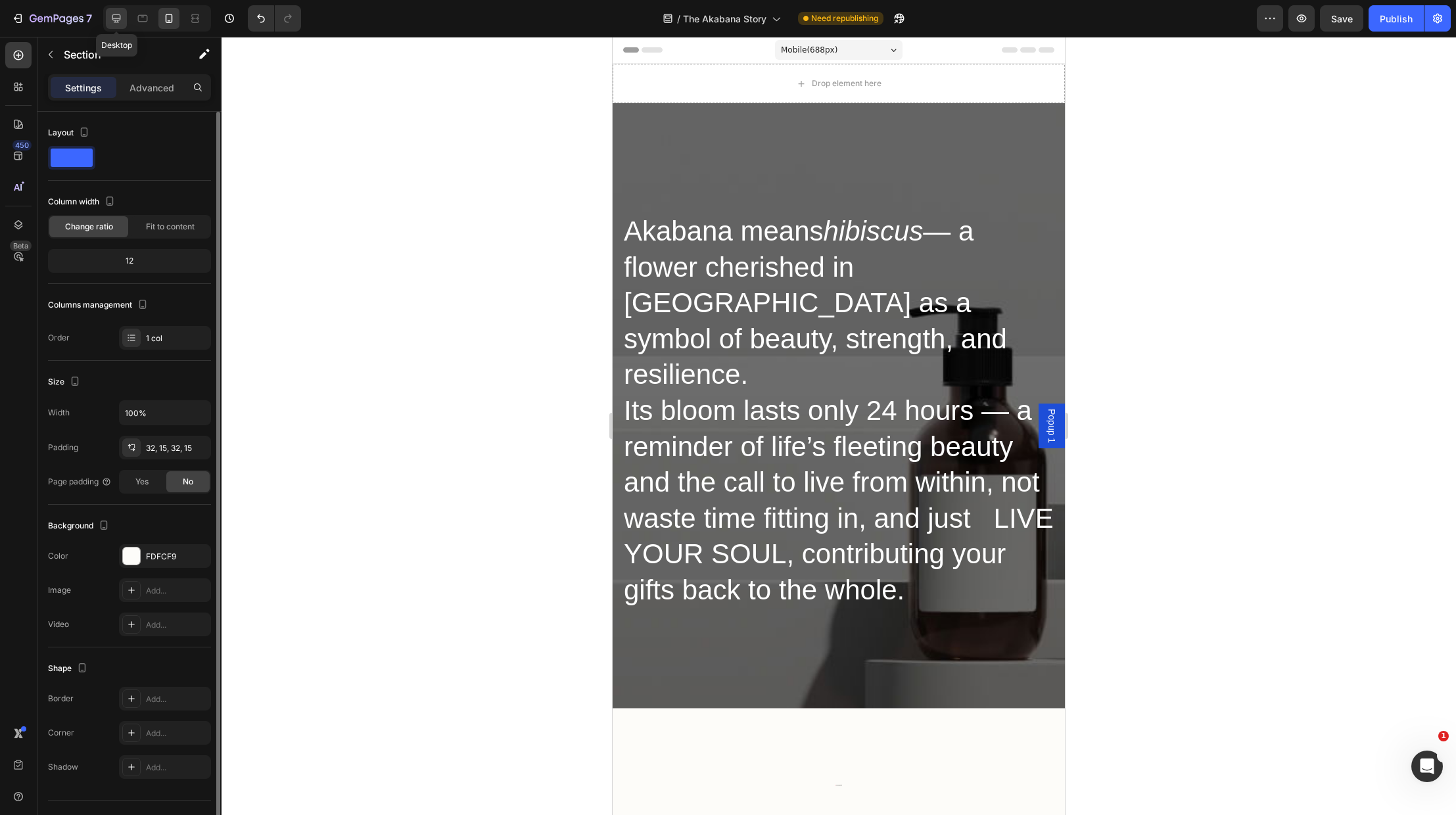
click at [122, 19] on icon at bounding box center [116, 18] width 13 height 13
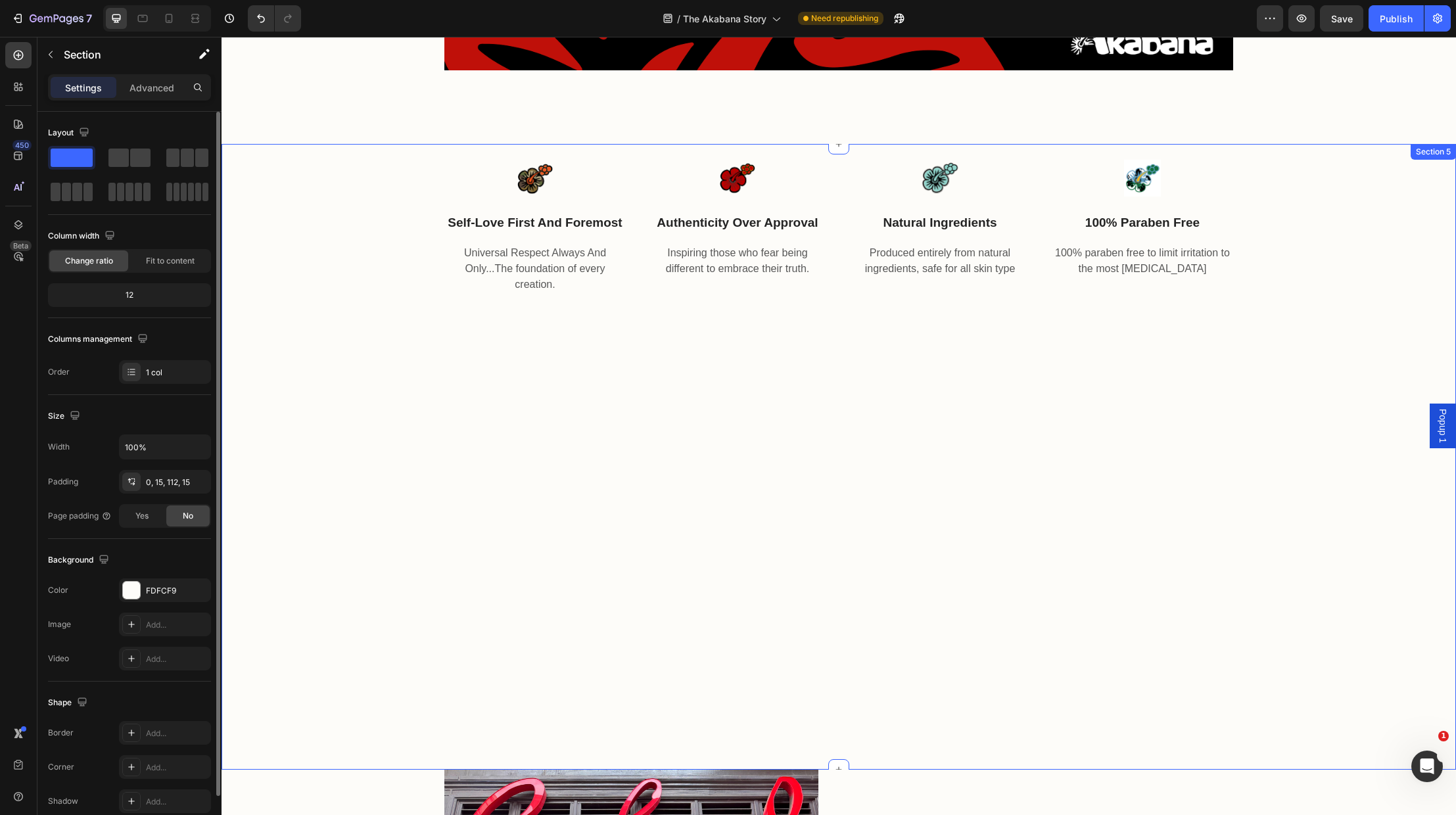
scroll to position [1340, 0]
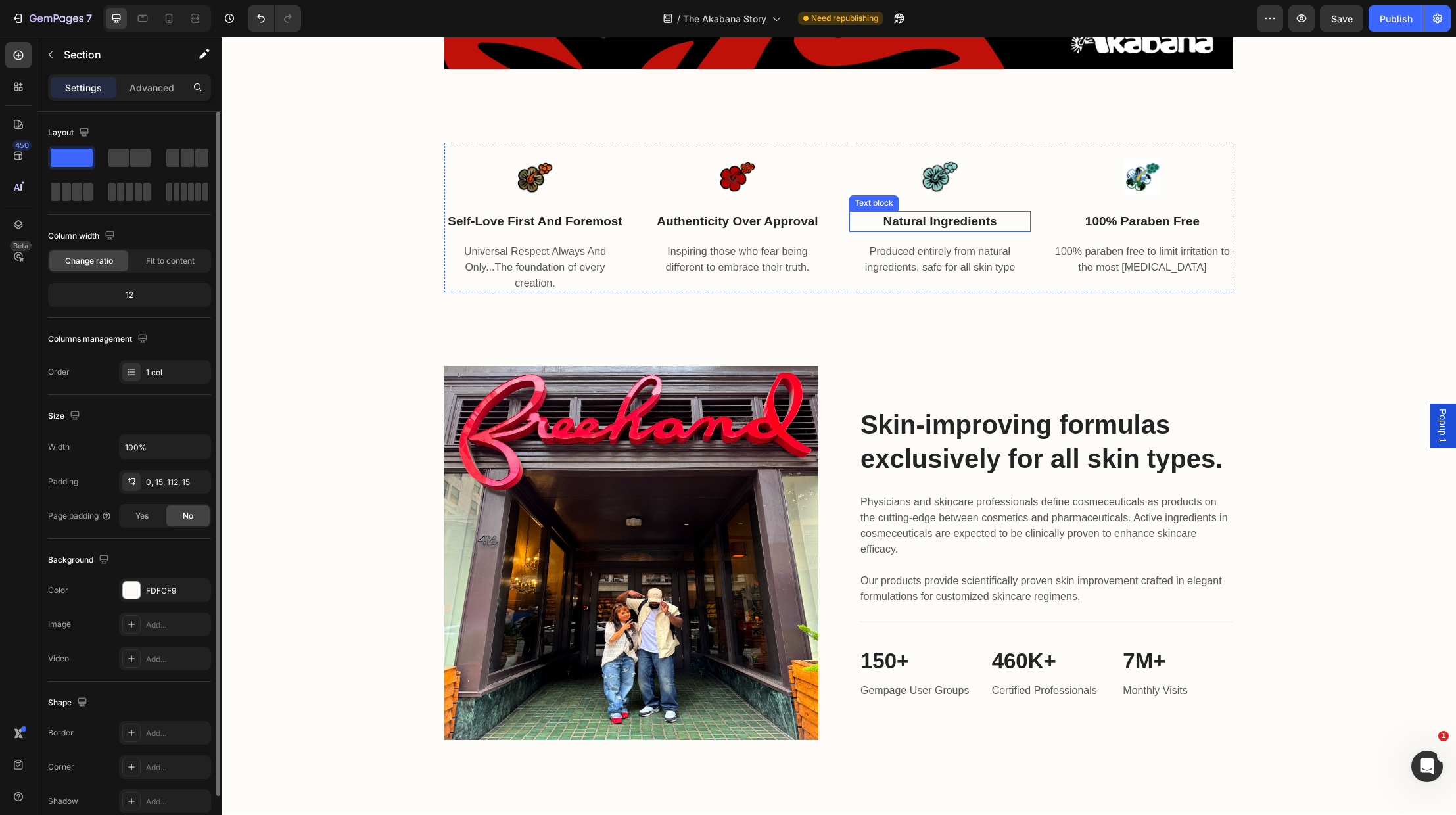
click at [952, 219] on p "natural ingredients" at bounding box center [940, 222] width 178 height 19
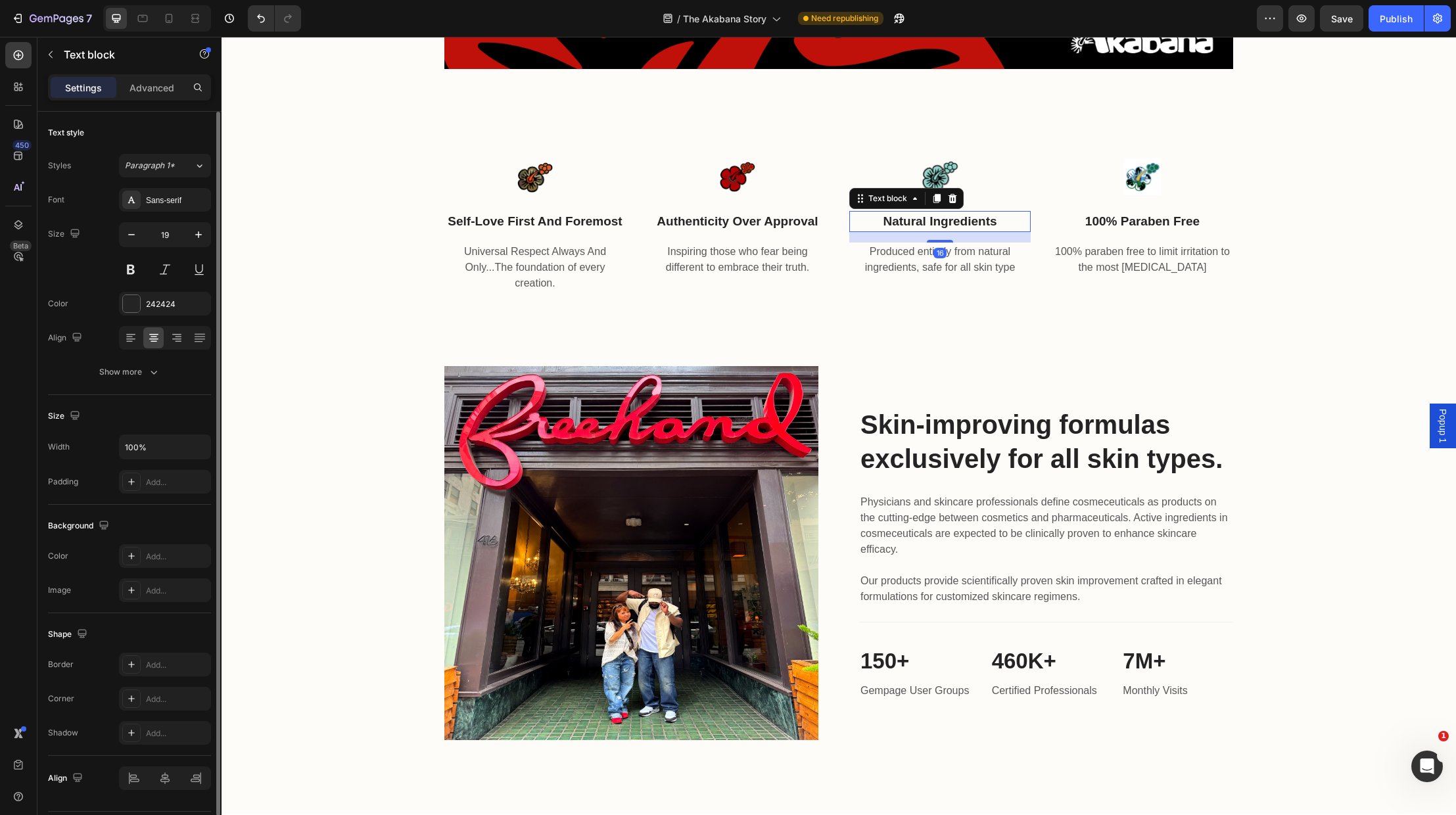
click at [952, 219] on p "natural ingredients" at bounding box center [940, 222] width 178 height 19
click at [1111, 353] on div "Image self-love first and foremost Text block Universal Respect Always And Only…" at bounding box center [839, 255] width 1234 height 225
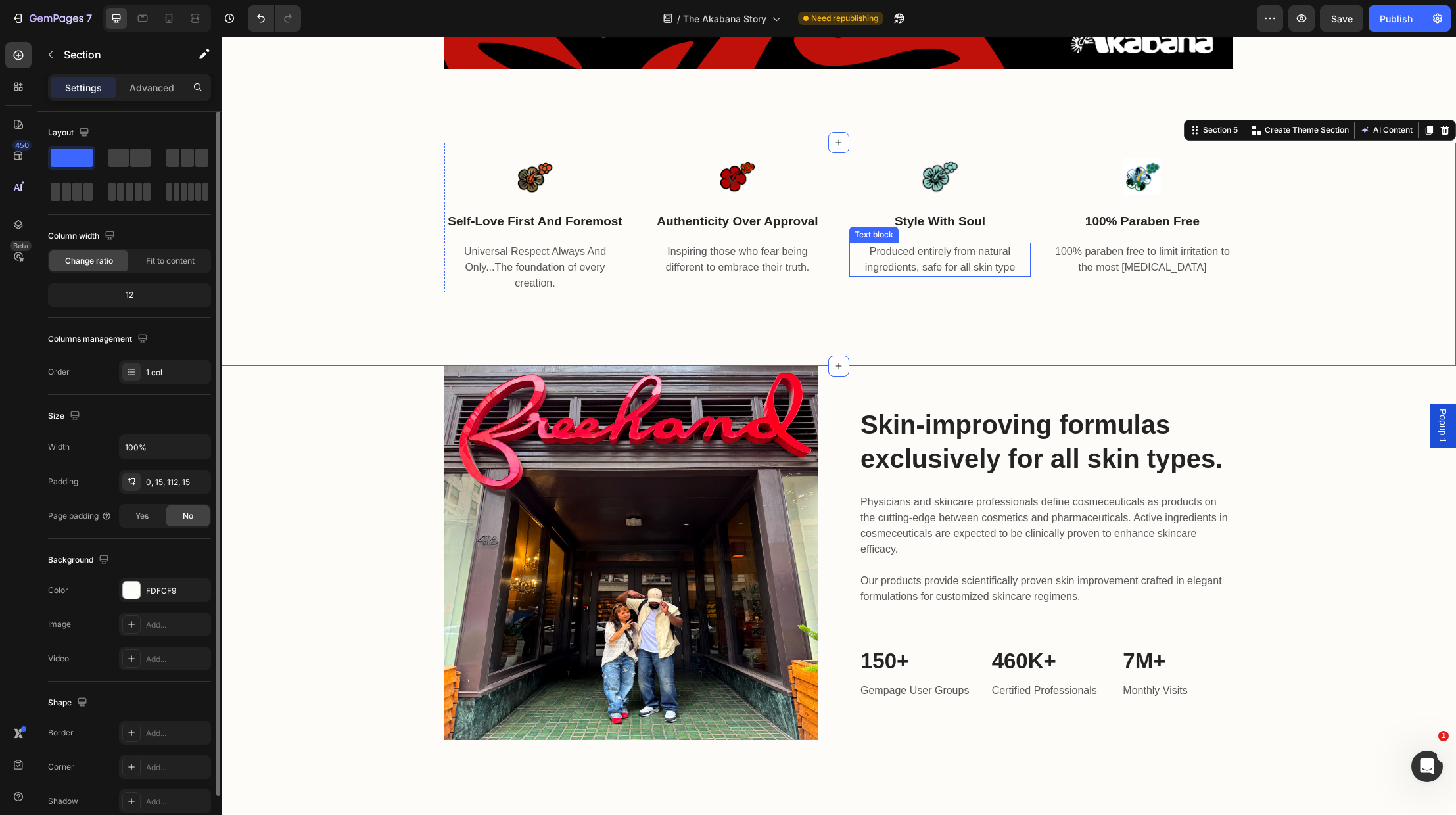
click at [927, 247] on p "Produced entirely from natural ingredients, safe for all skin type" at bounding box center [940, 260] width 178 height 32
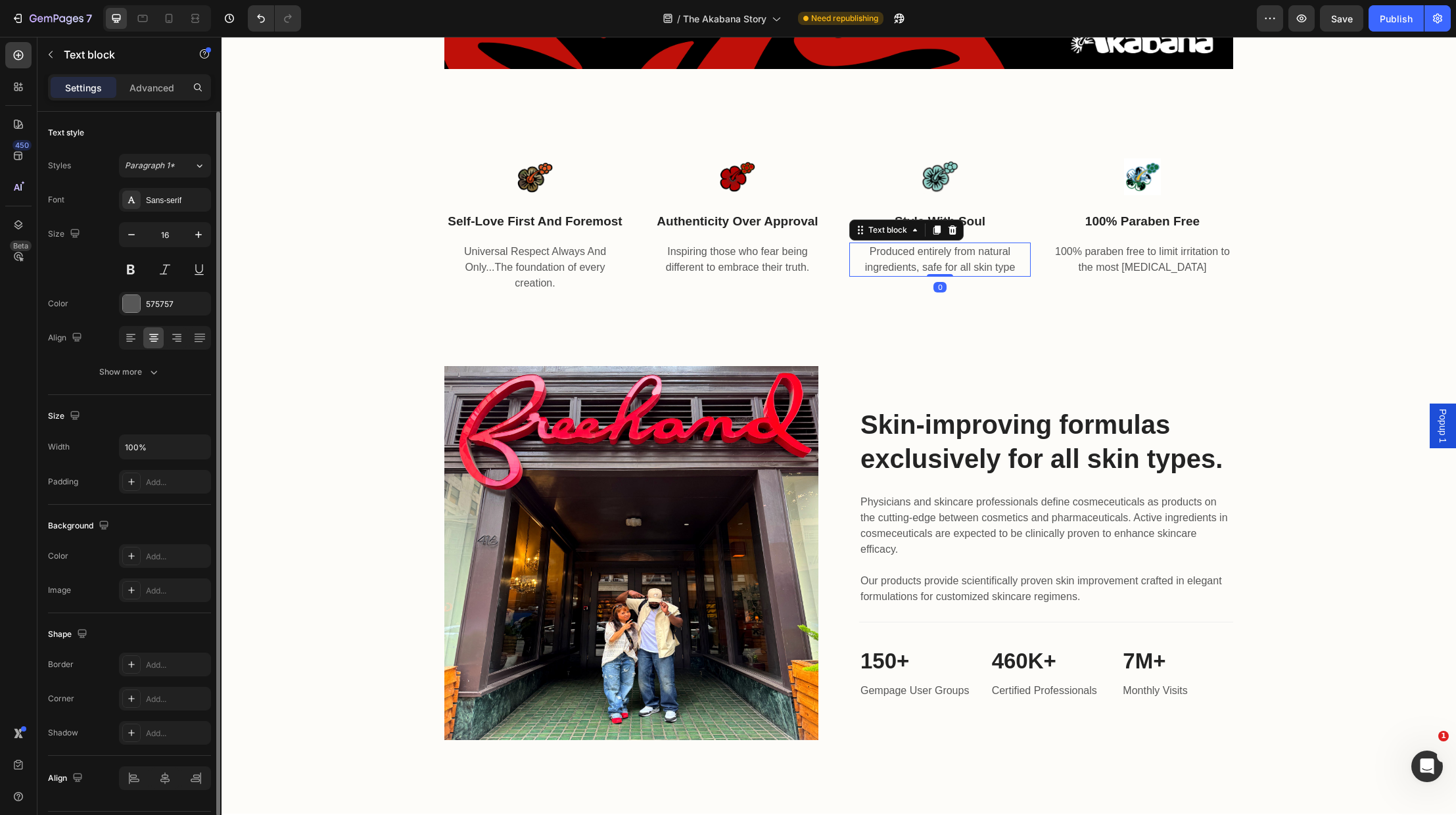
click at [926, 247] on p "Produced entirely from natural ingredients, safe for all skin type" at bounding box center [940, 260] width 178 height 32
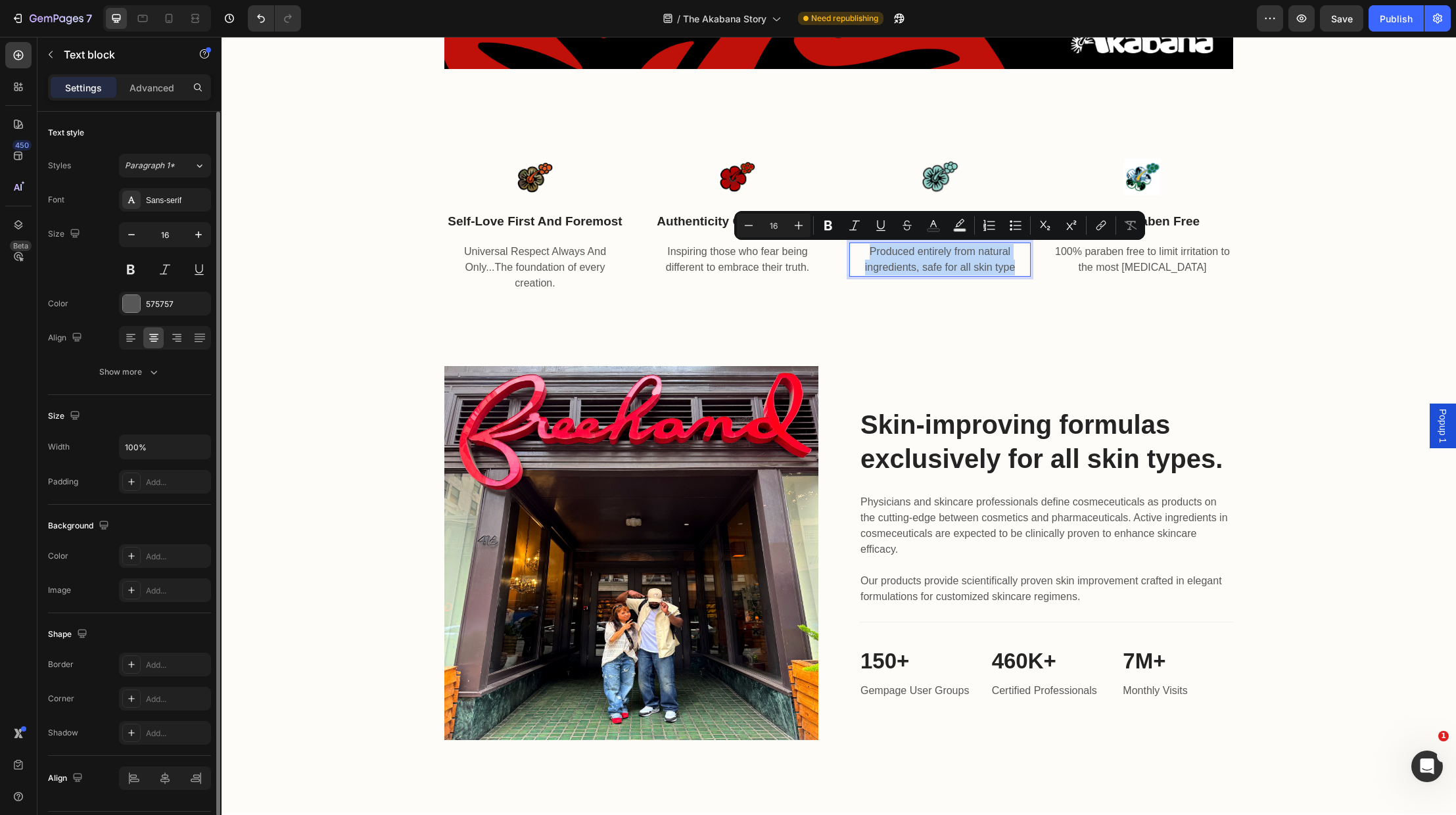
click at [926, 247] on p "Produced entirely from natural ingredients, safe for all skin type" at bounding box center [940, 260] width 178 height 32
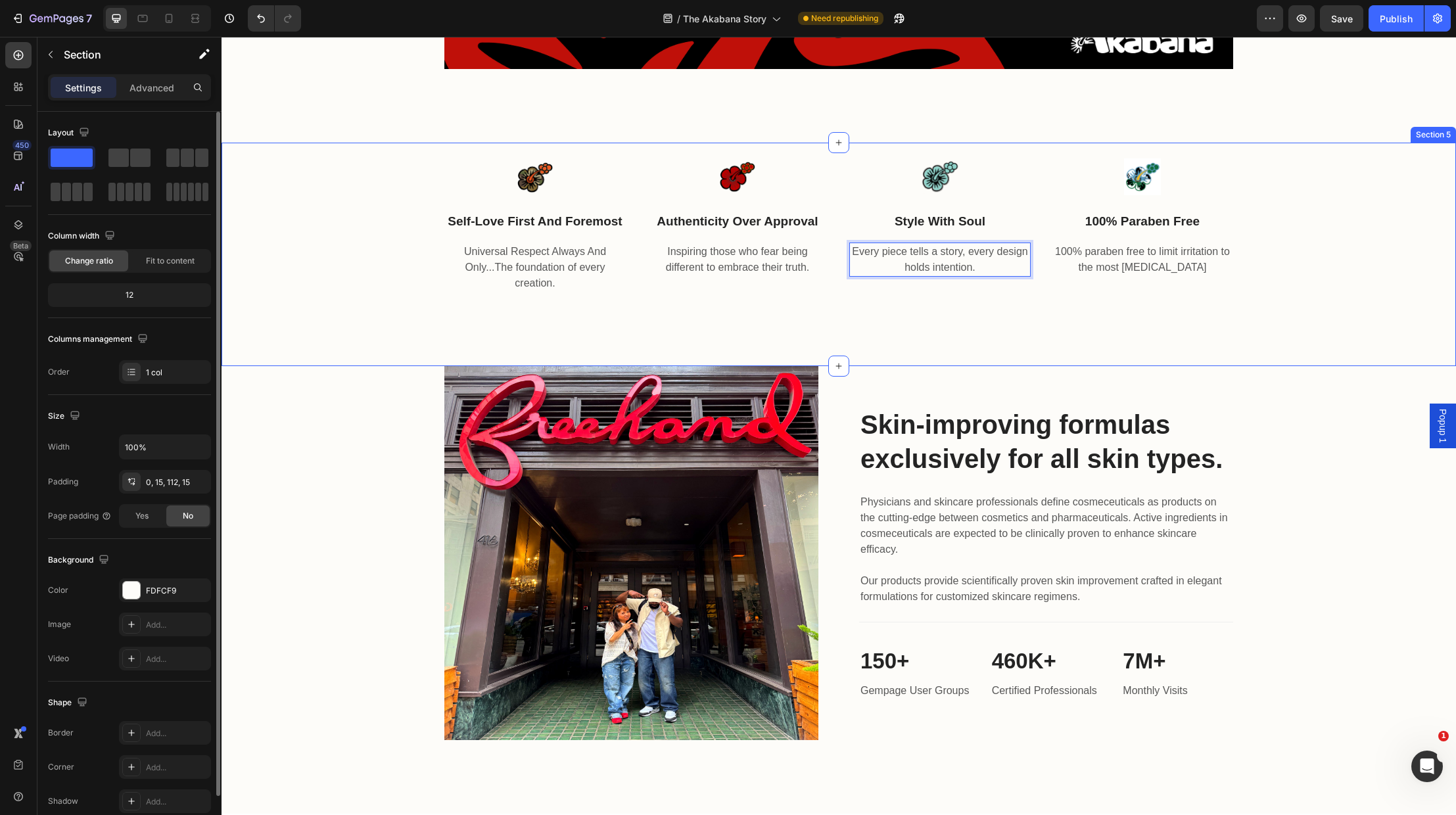
click at [1151, 352] on div "Image self-love first and foremost Text block Universal Respect Always And Only…" at bounding box center [839, 255] width 1234 height 225
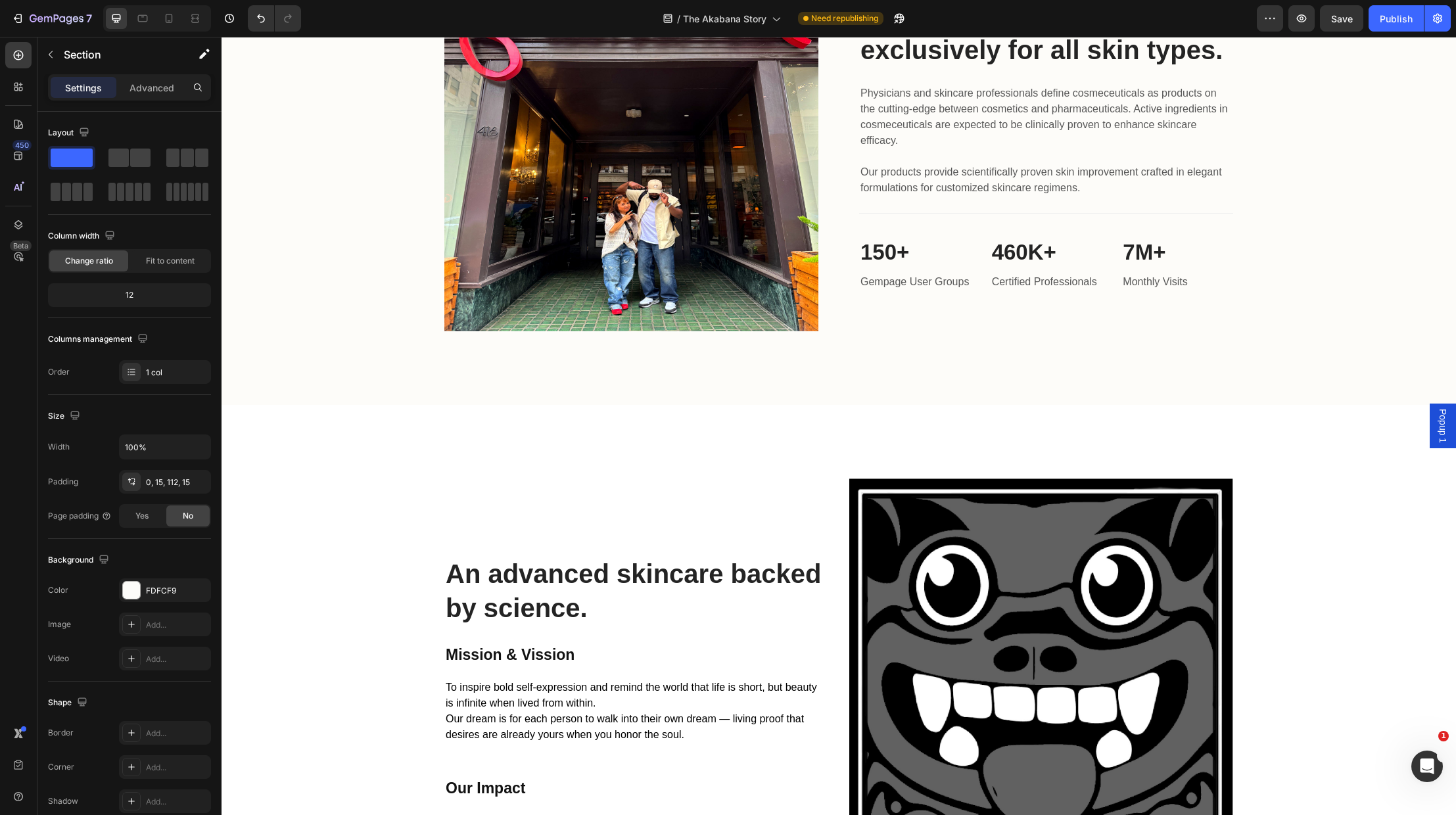
scroll to position [1342, 0]
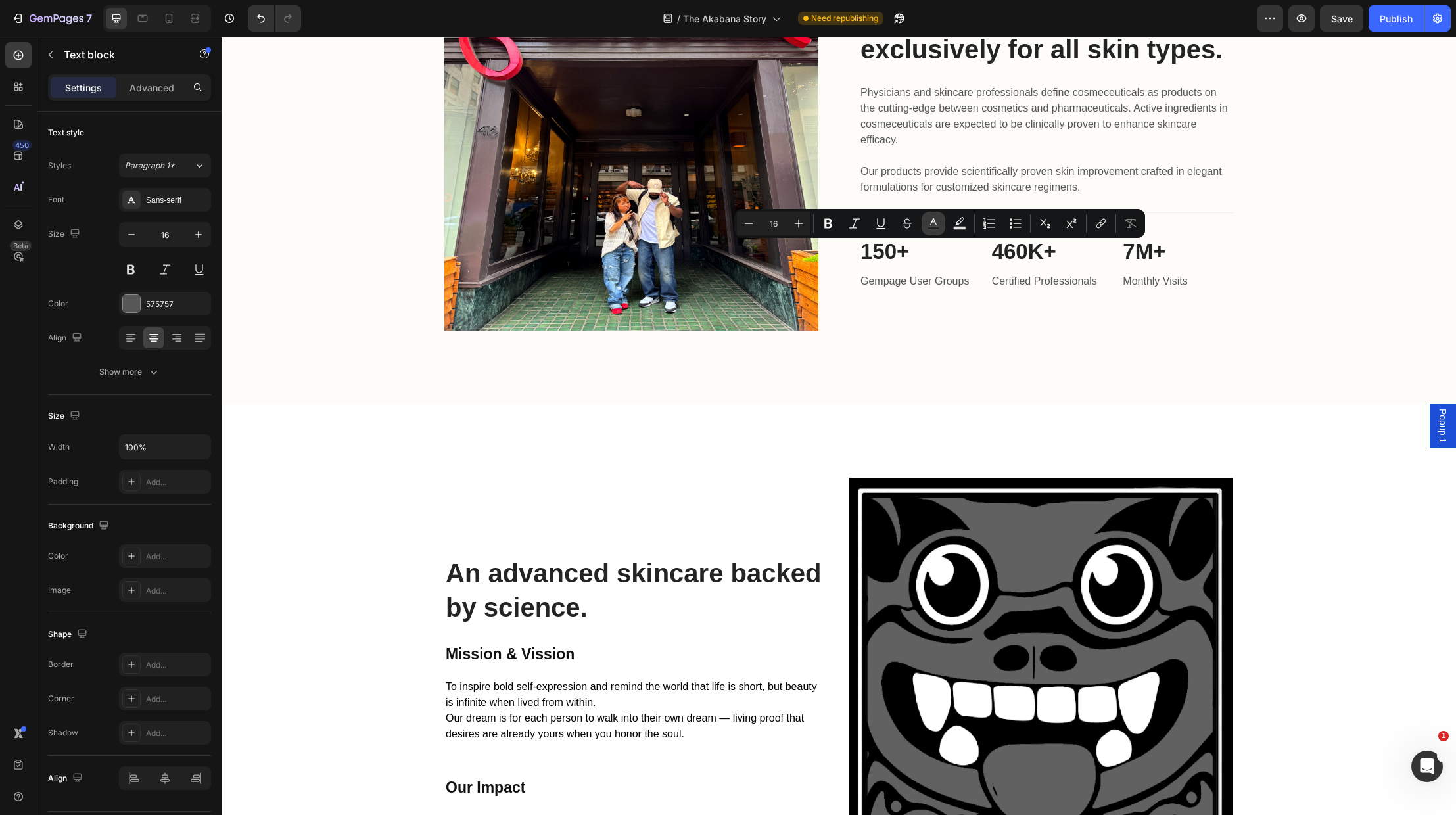
click at [937, 227] on rect "Editor contextual toolbar" at bounding box center [934, 228] width 12 height 3
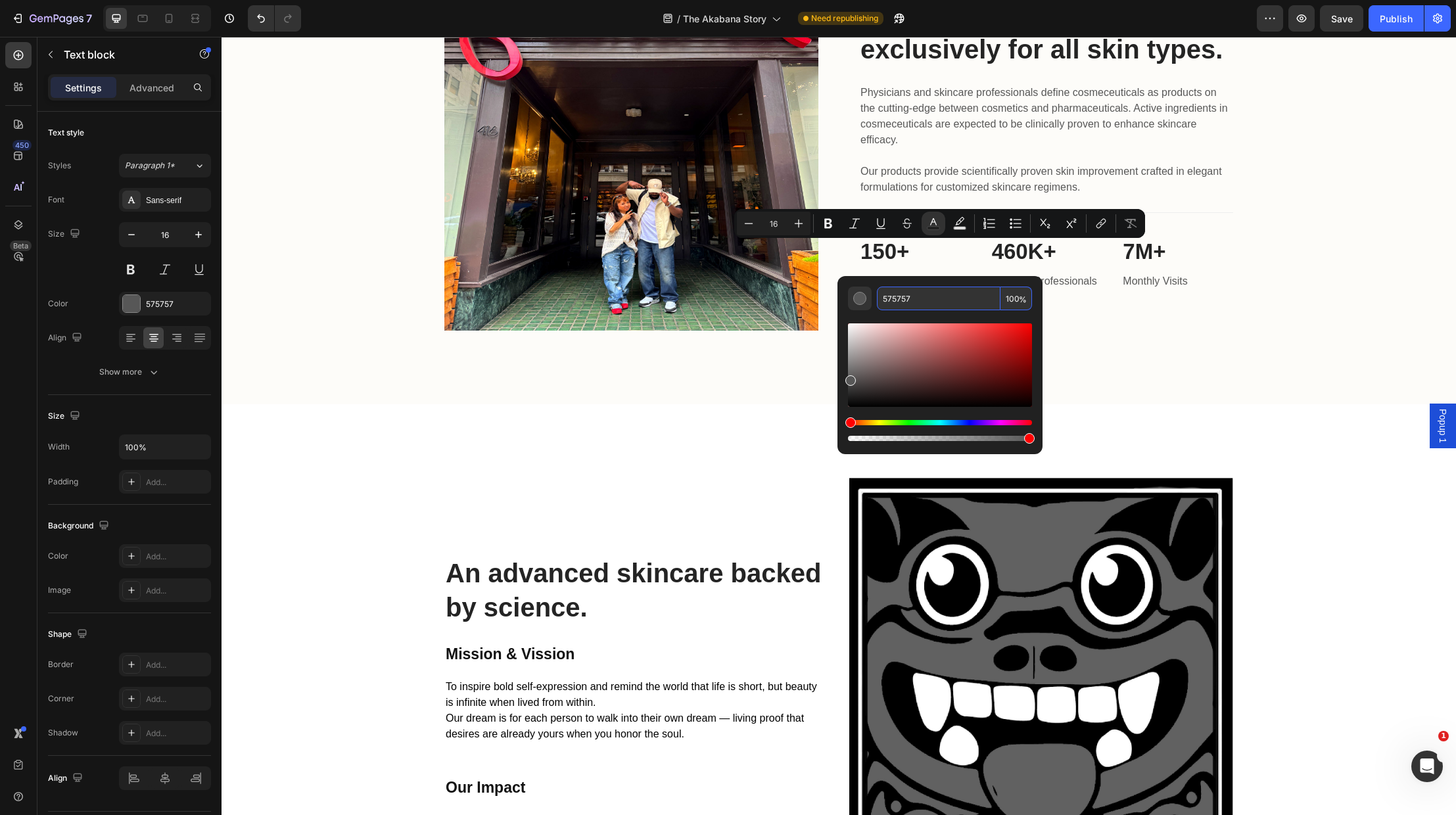
drag, startPoint x: 923, startPoint y: 301, endPoint x: 846, endPoint y: 294, distance: 77.3
click at [846, 294] on div "575757 100 %" at bounding box center [940, 360] width 205 height 168
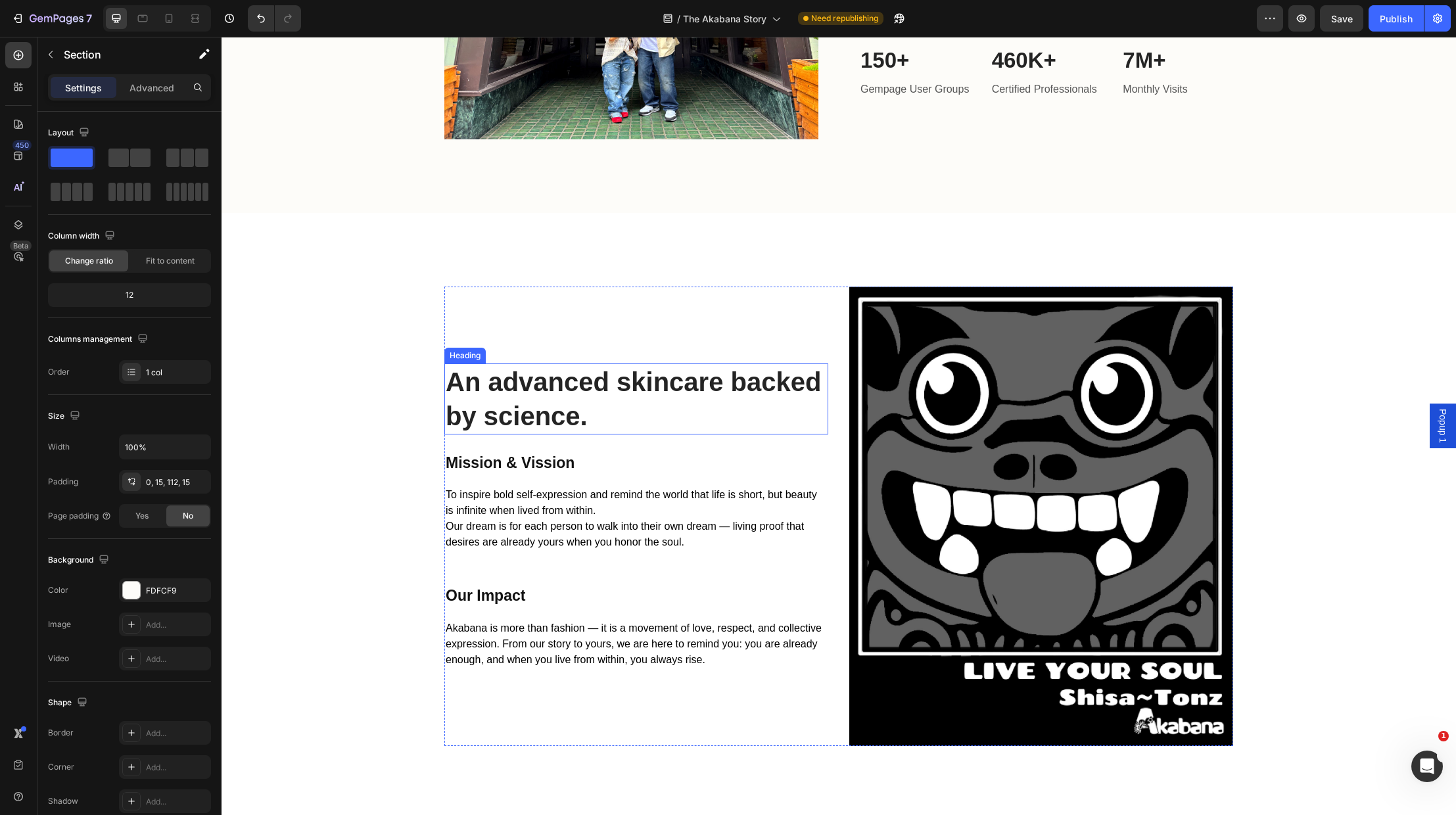
scroll to position [1961, 0]
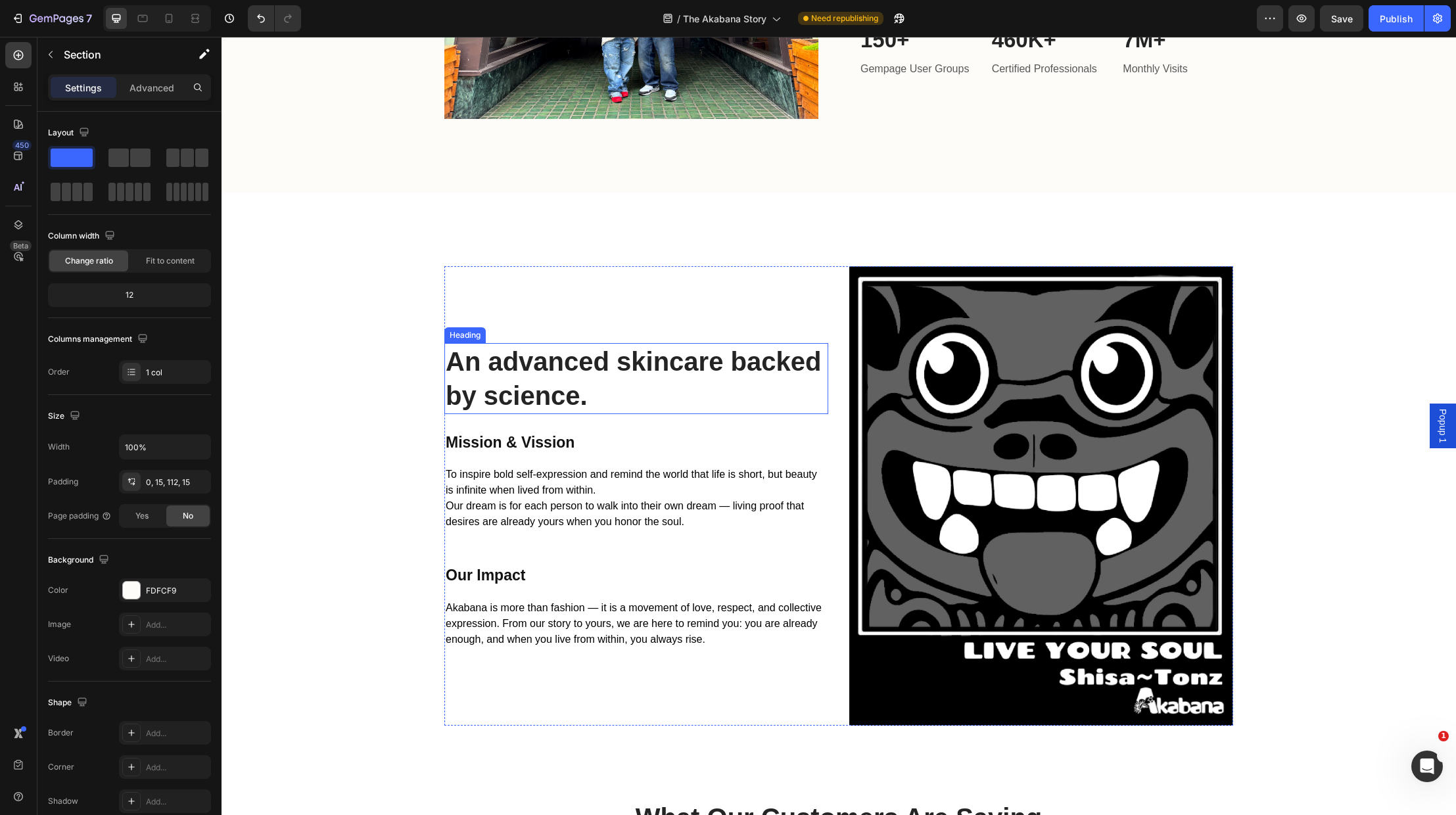
click at [590, 394] on p "An advanced skincare backed by science." at bounding box center [636, 379] width 381 height 69
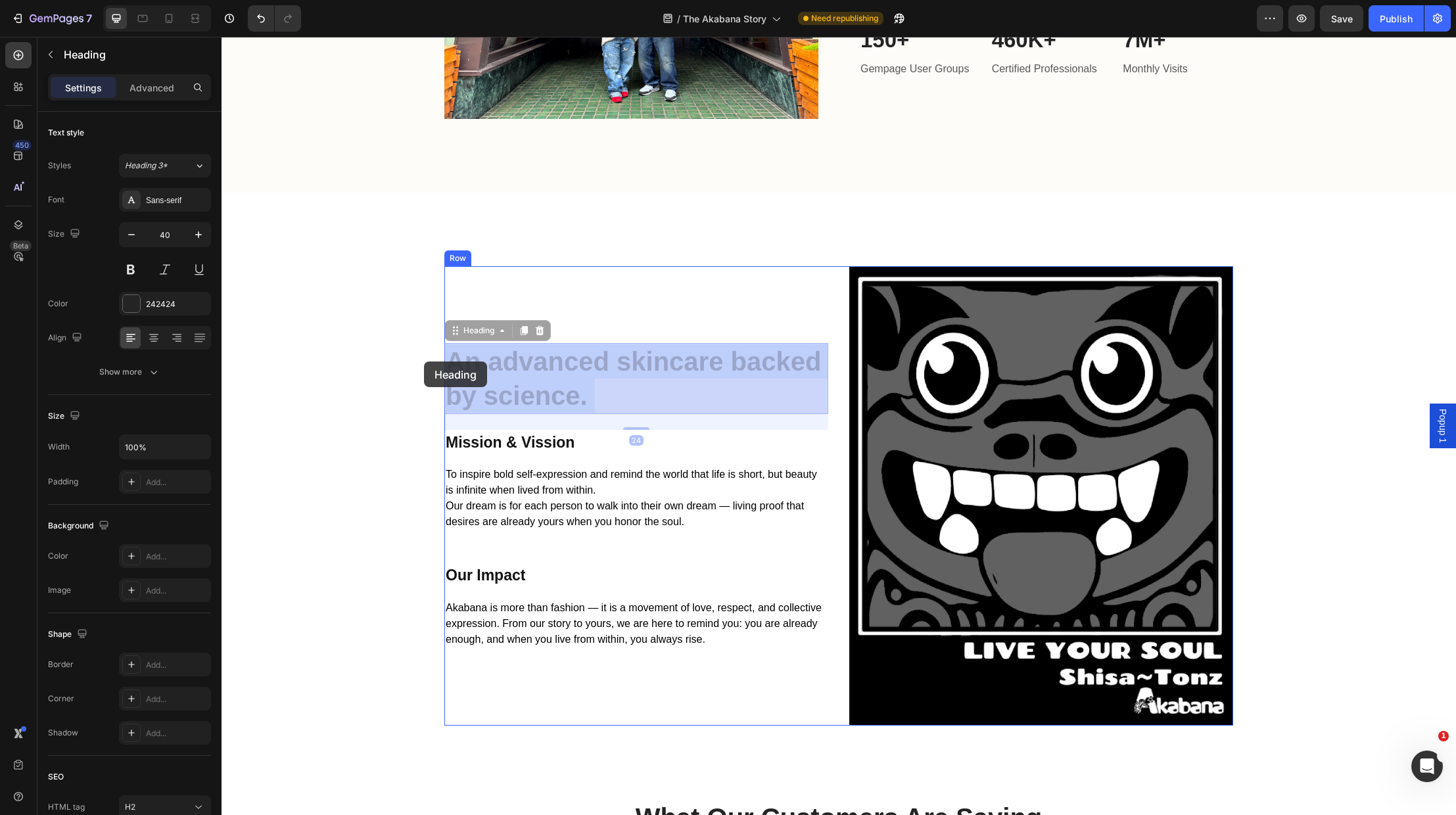
drag, startPoint x: 592, startPoint y: 397, endPoint x: 432, endPoint y: 361, distance: 164.0
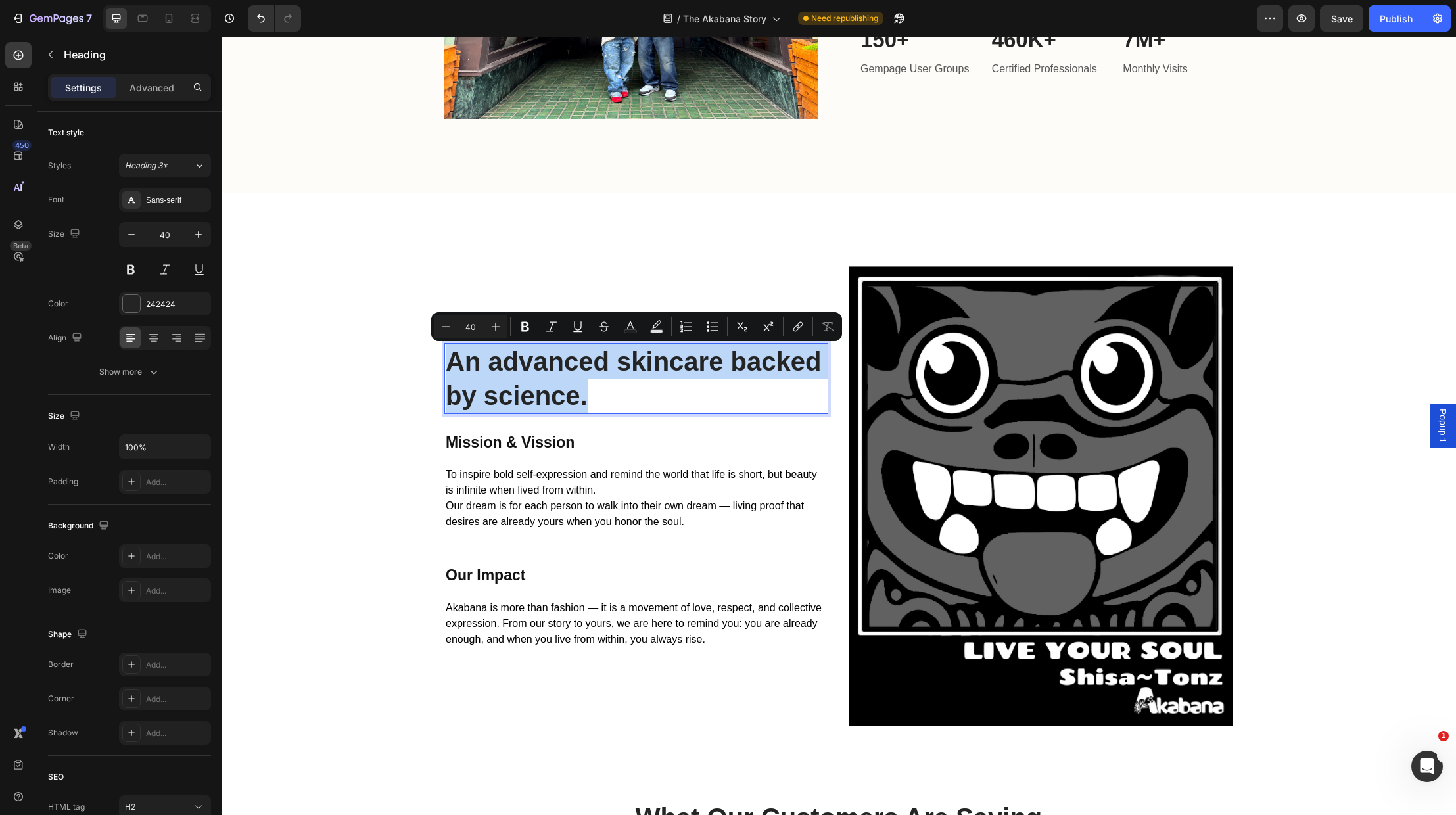
drag, startPoint x: 590, startPoint y: 398, endPoint x: 452, endPoint y: 370, distance: 140.8
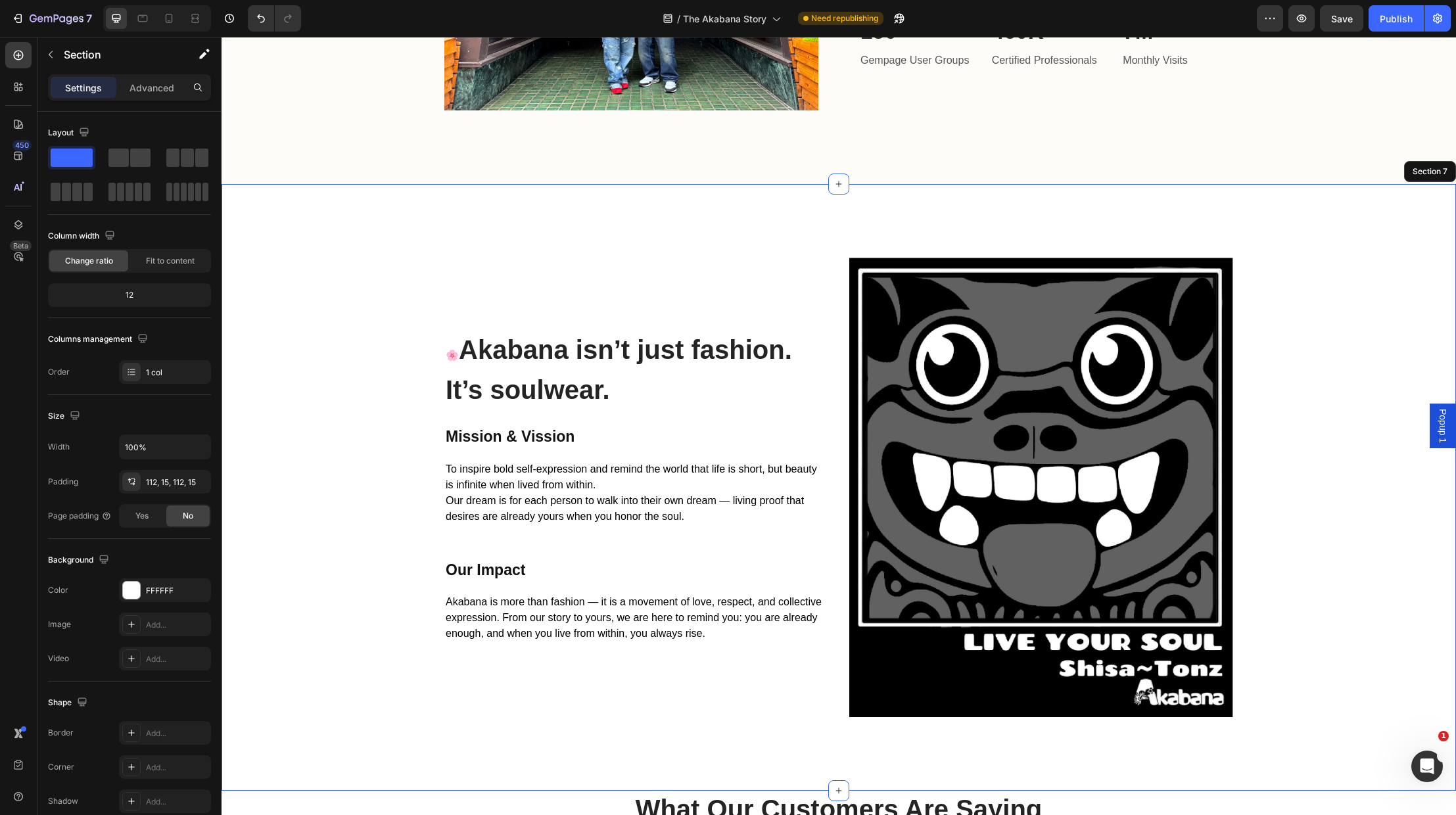
drag, startPoint x: 370, startPoint y: 450, endPoint x: 384, endPoint y: 486, distance: 38.6
click at [369, 450] on div "⁠⁠⁠⁠⁠⁠⁠ 🌸 Akabana isn’t just fashion. It’s soulwear. Heading 24 Mission & Vissi…" at bounding box center [839, 487] width 1215 height 459
click at [464, 356] on strong "Akabana isn’t just fashion. It’s soulwear." at bounding box center [619, 370] width 347 height 69
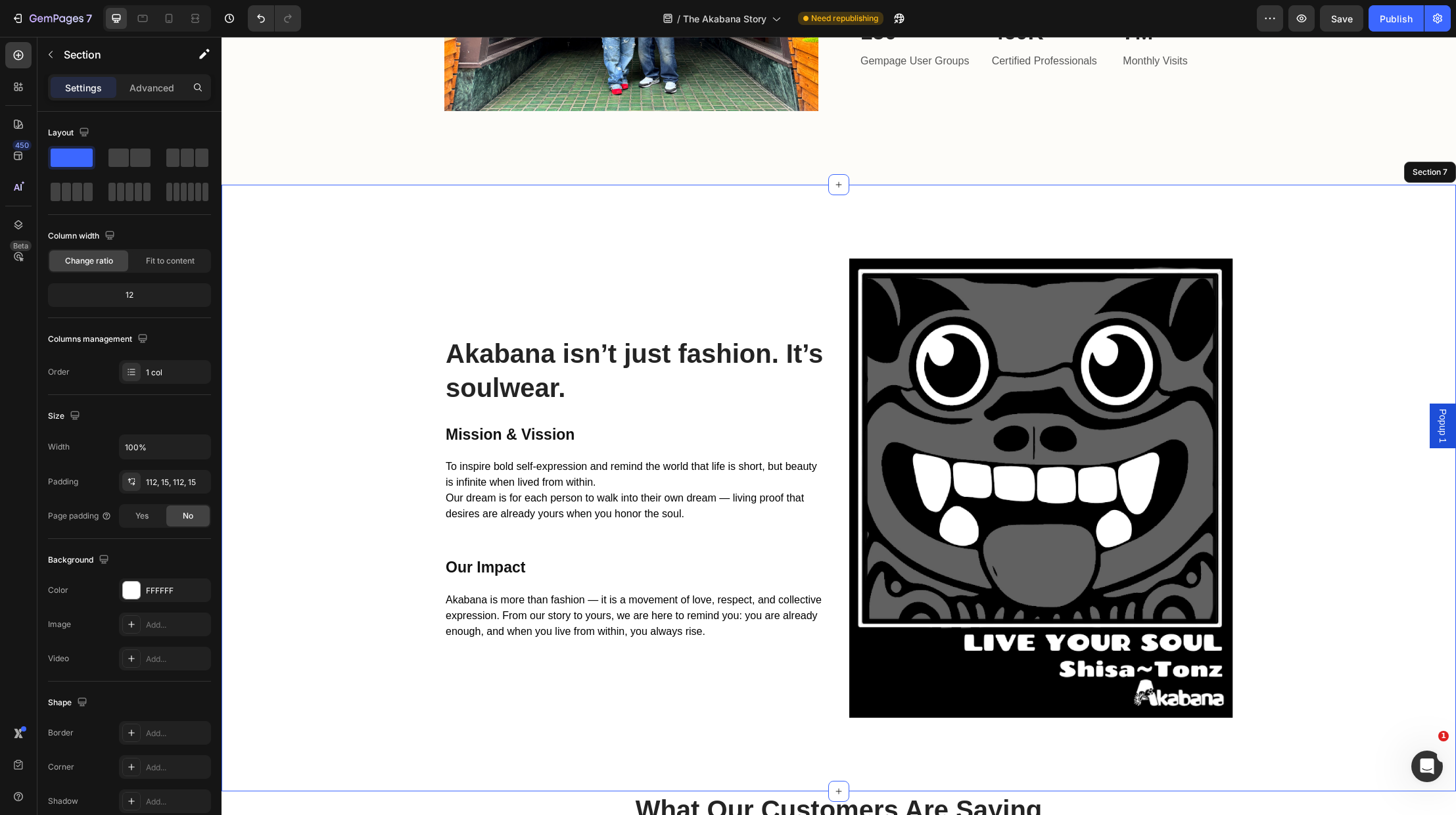
click at [391, 468] on div "Akabana isn’t just fashion. It’s soulwear. Heading 24 Mission & Vission Heading…" at bounding box center [839, 487] width 1215 height 459
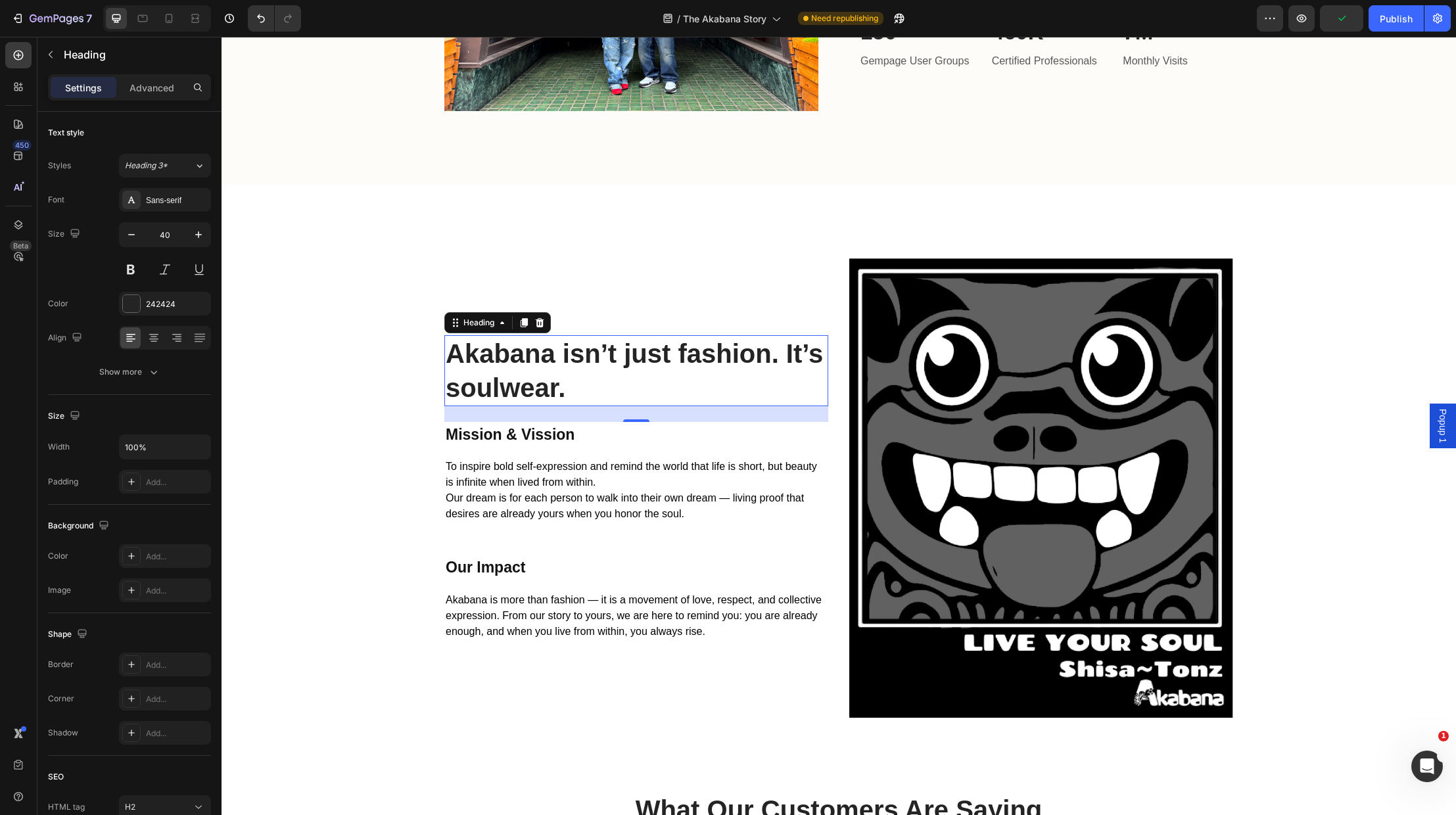
click at [787, 355] on strong "Akabana isn’t just fashion. It’s soulwear." at bounding box center [634, 371] width 378 height 63
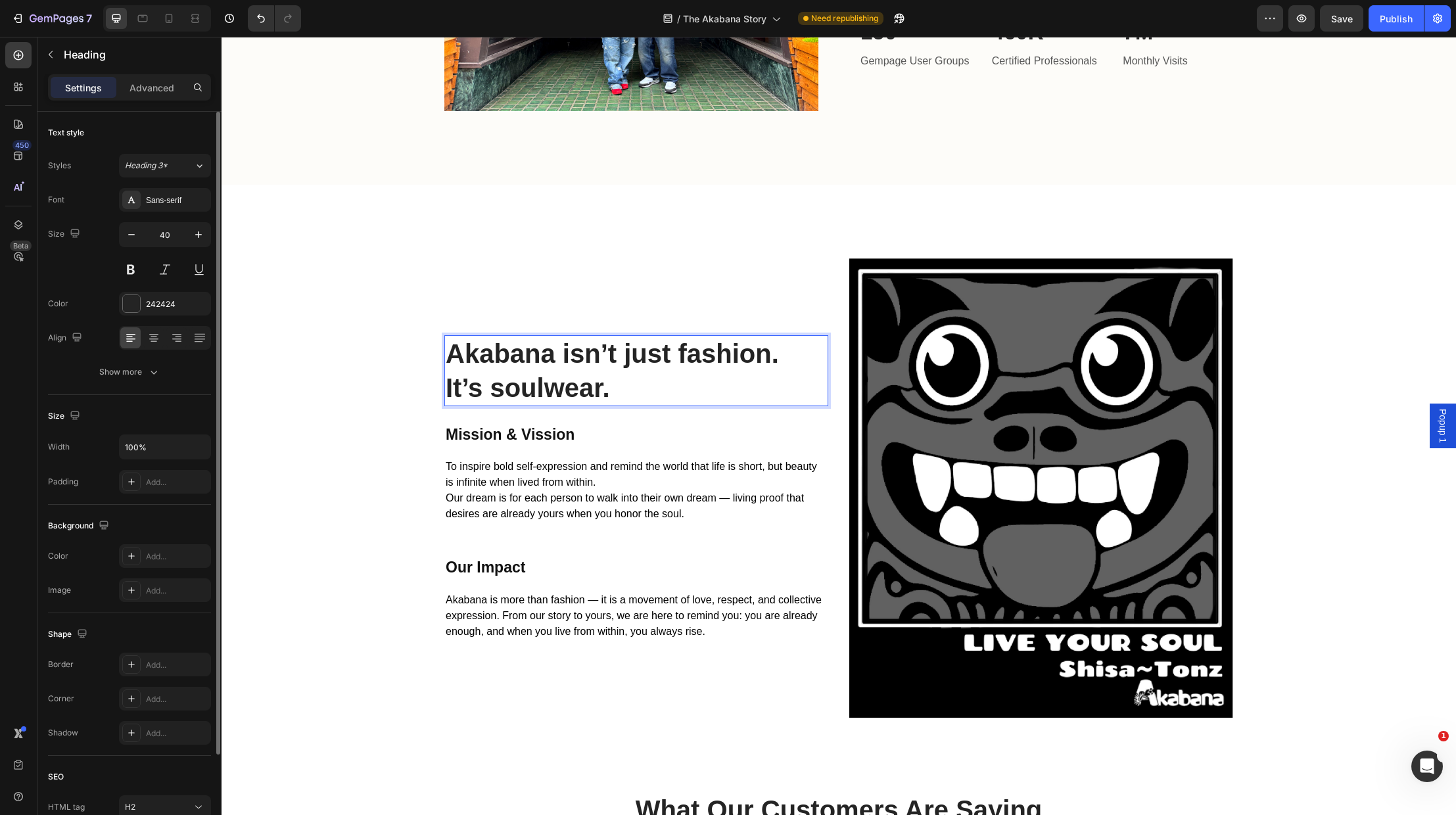
scroll to position [1973, 0]
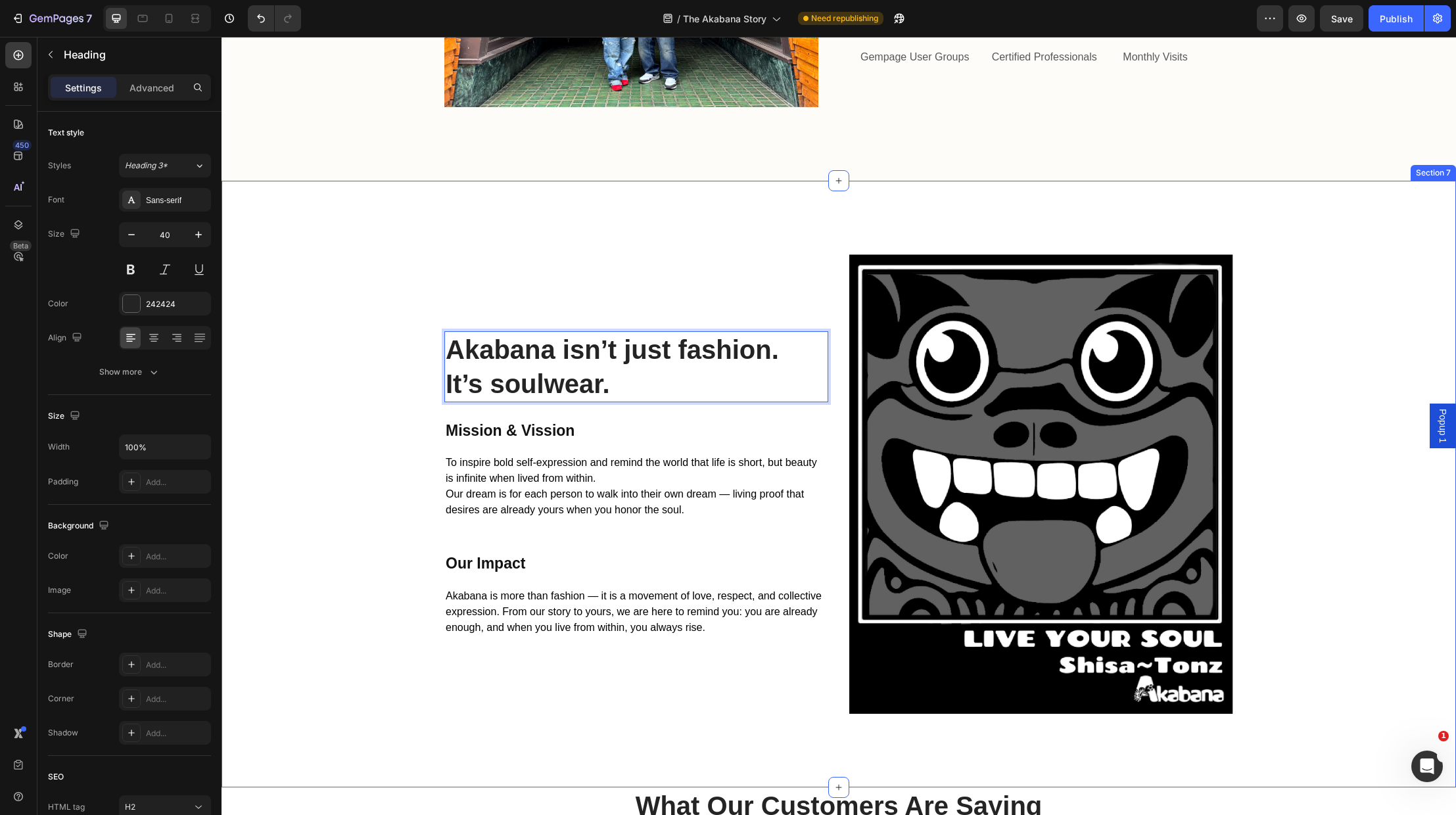
click at [349, 484] on div "Akabana isn’t just fashion. It’s soulwear. Heading 24 Mission & Vission Heading…" at bounding box center [839, 484] width 1215 height 459
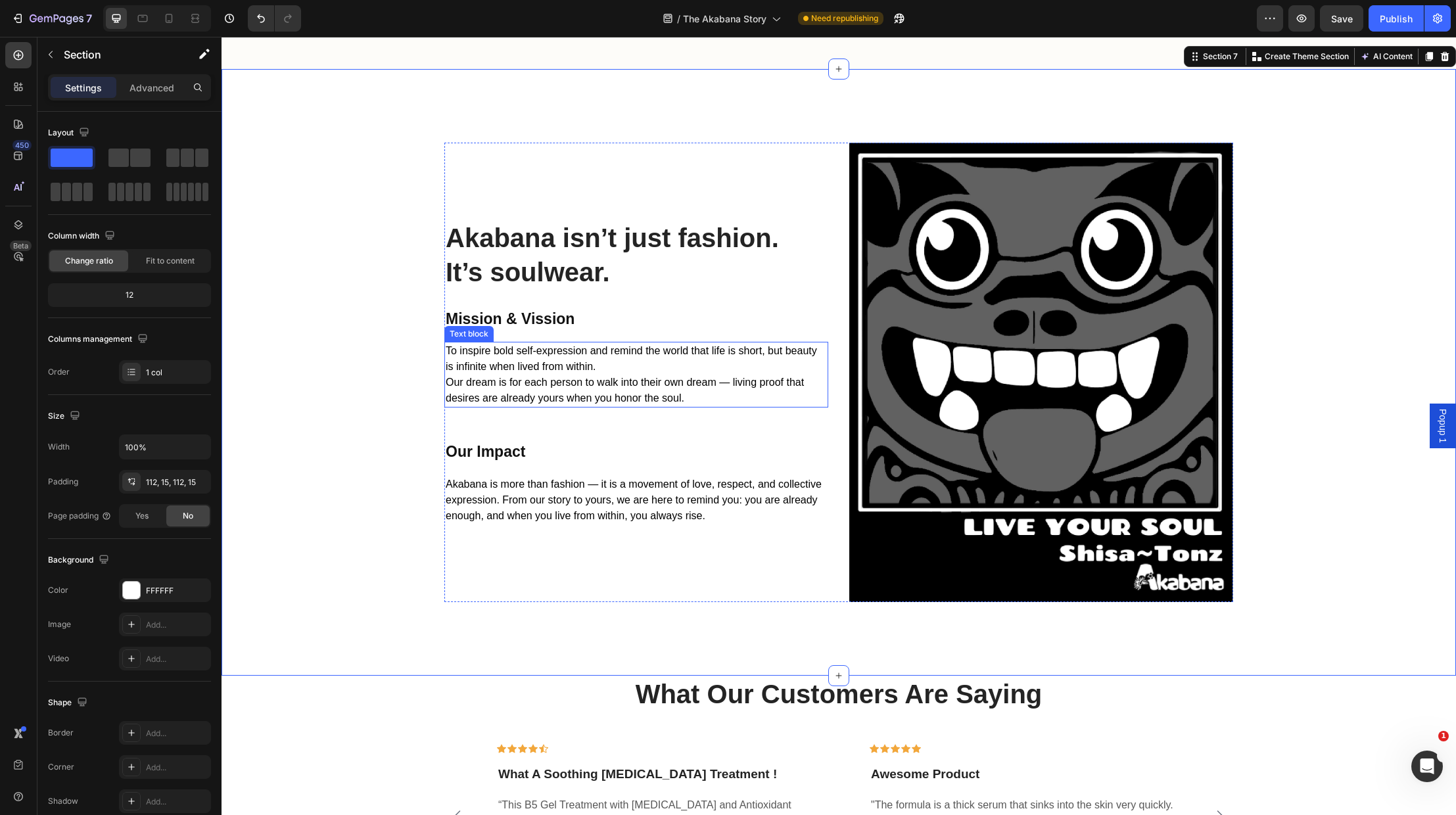
scroll to position [2084, 0]
click at [982, 325] on img at bounding box center [1041, 373] width 384 height 459
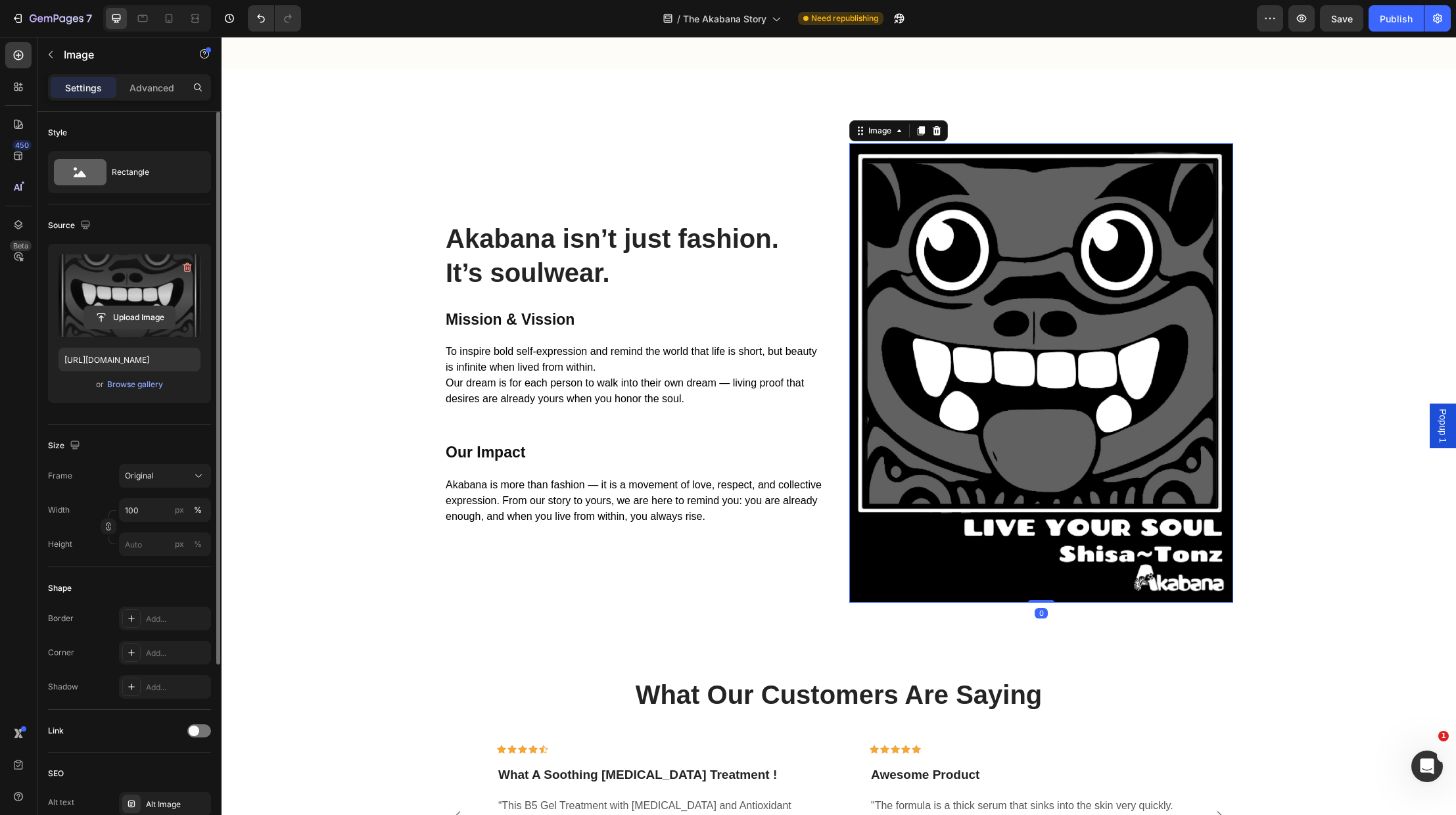
click at [132, 318] on input "file" at bounding box center [130, 317] width 91 height 23
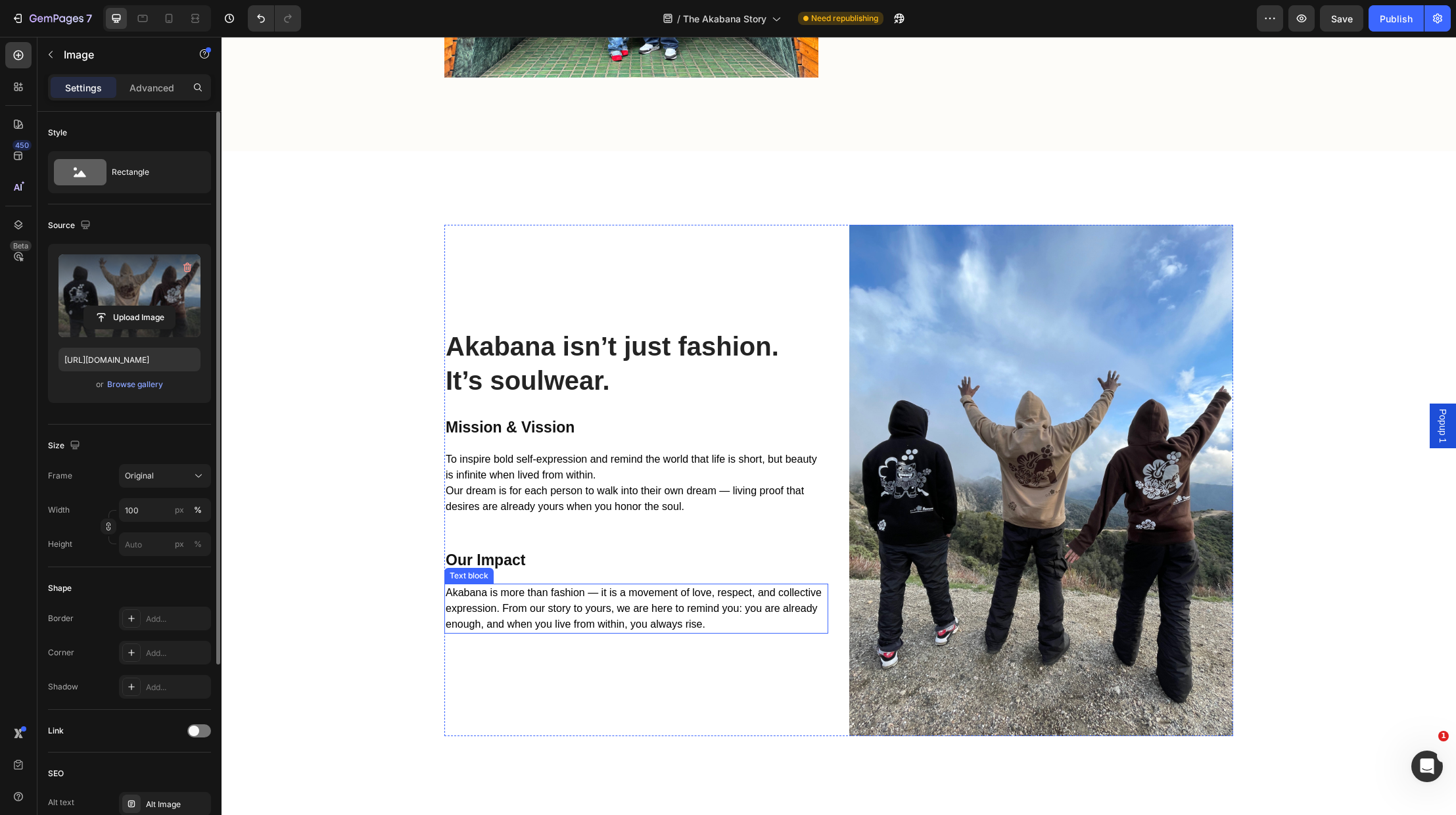
scroll to position [2001, 0]
click at [124, 313] on input "file" at bounding box center [130, 317] width 91 height 23
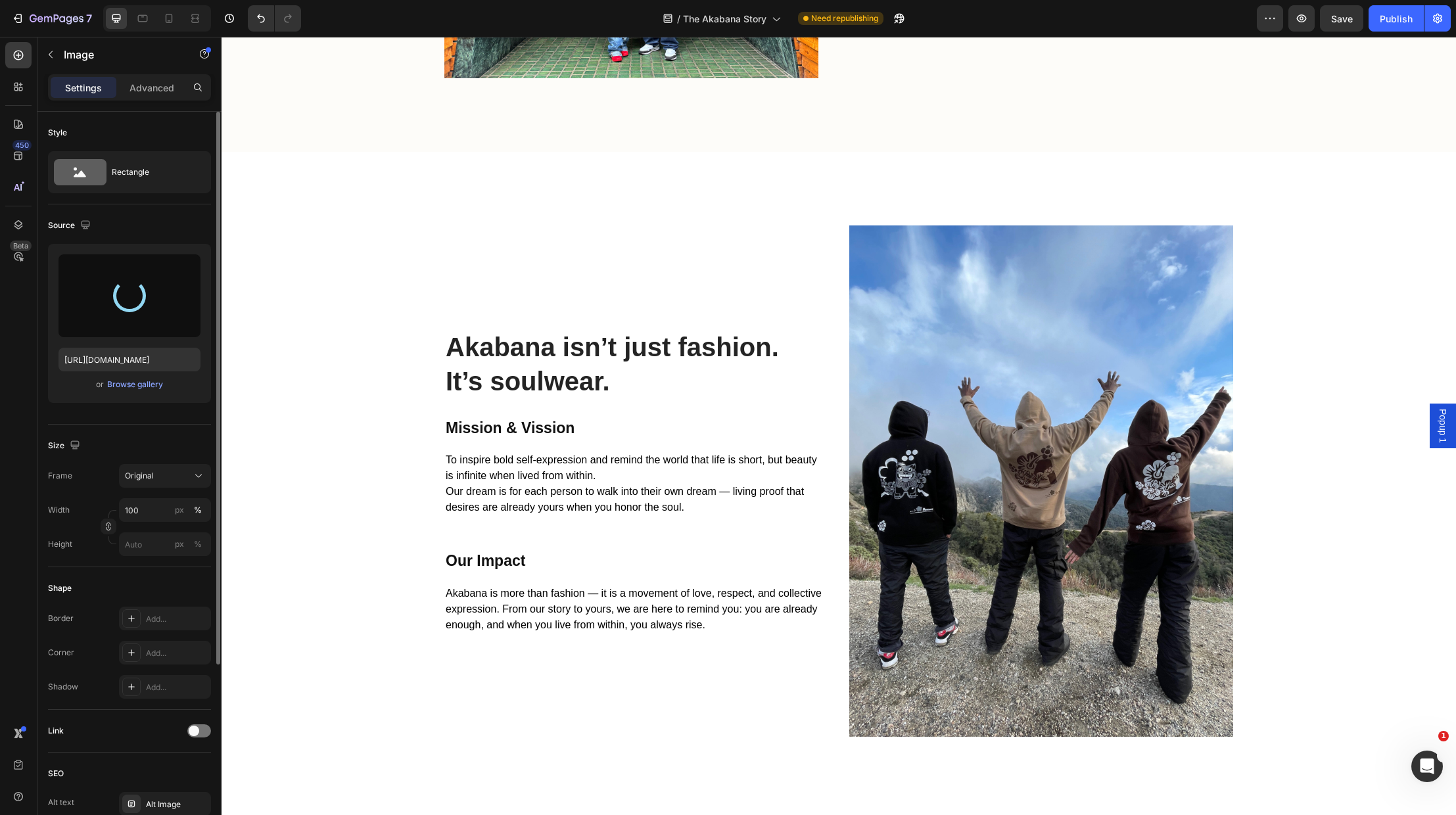
type input "https://cdn.shopify.com/s/files/1/0707/9480/5570/files/gempages_515935069974562…"
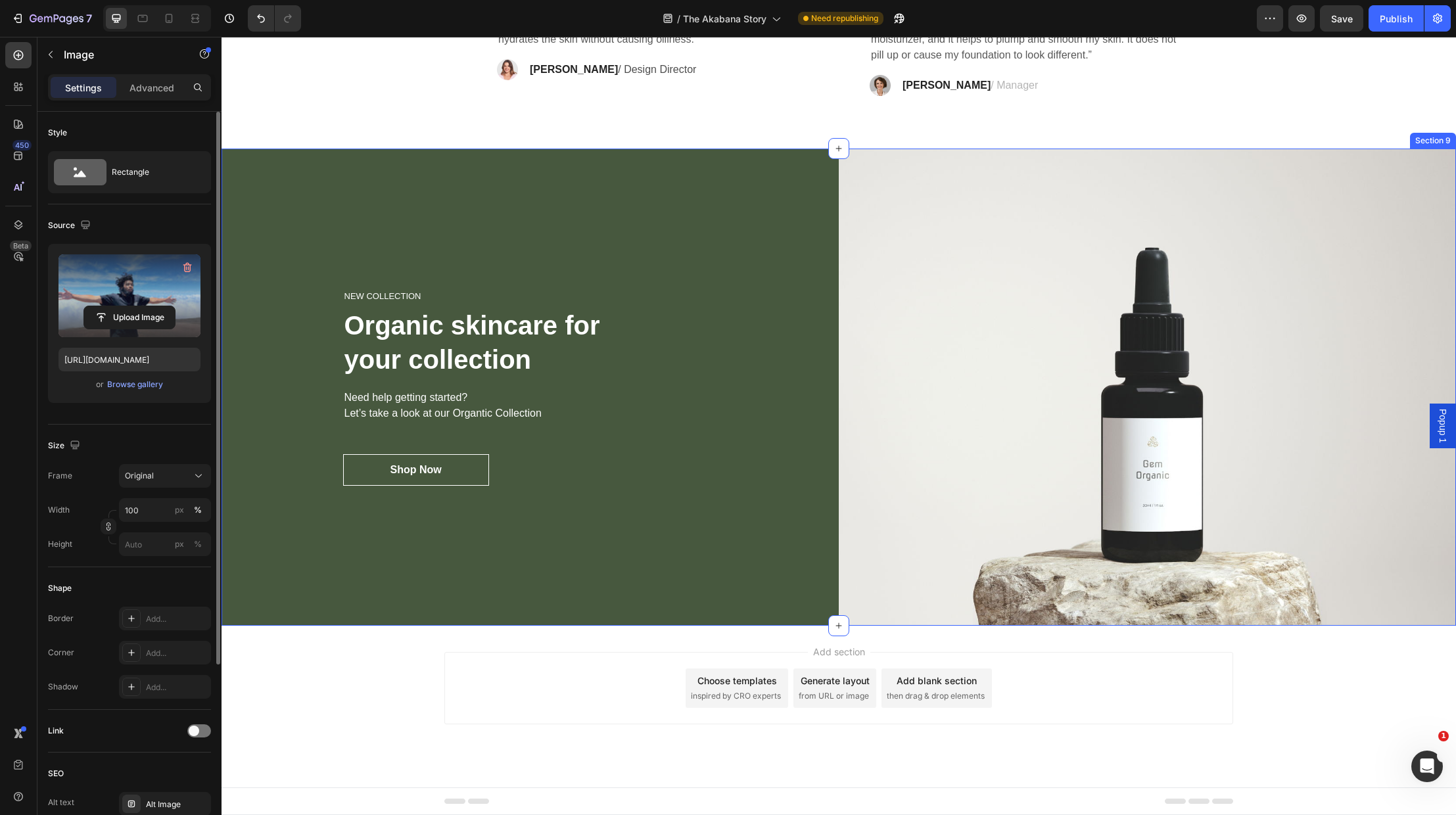
scroll to position [2933, 0]
click at [1087, 442] on img at bounding box center [1147, 387] width 617 height 477
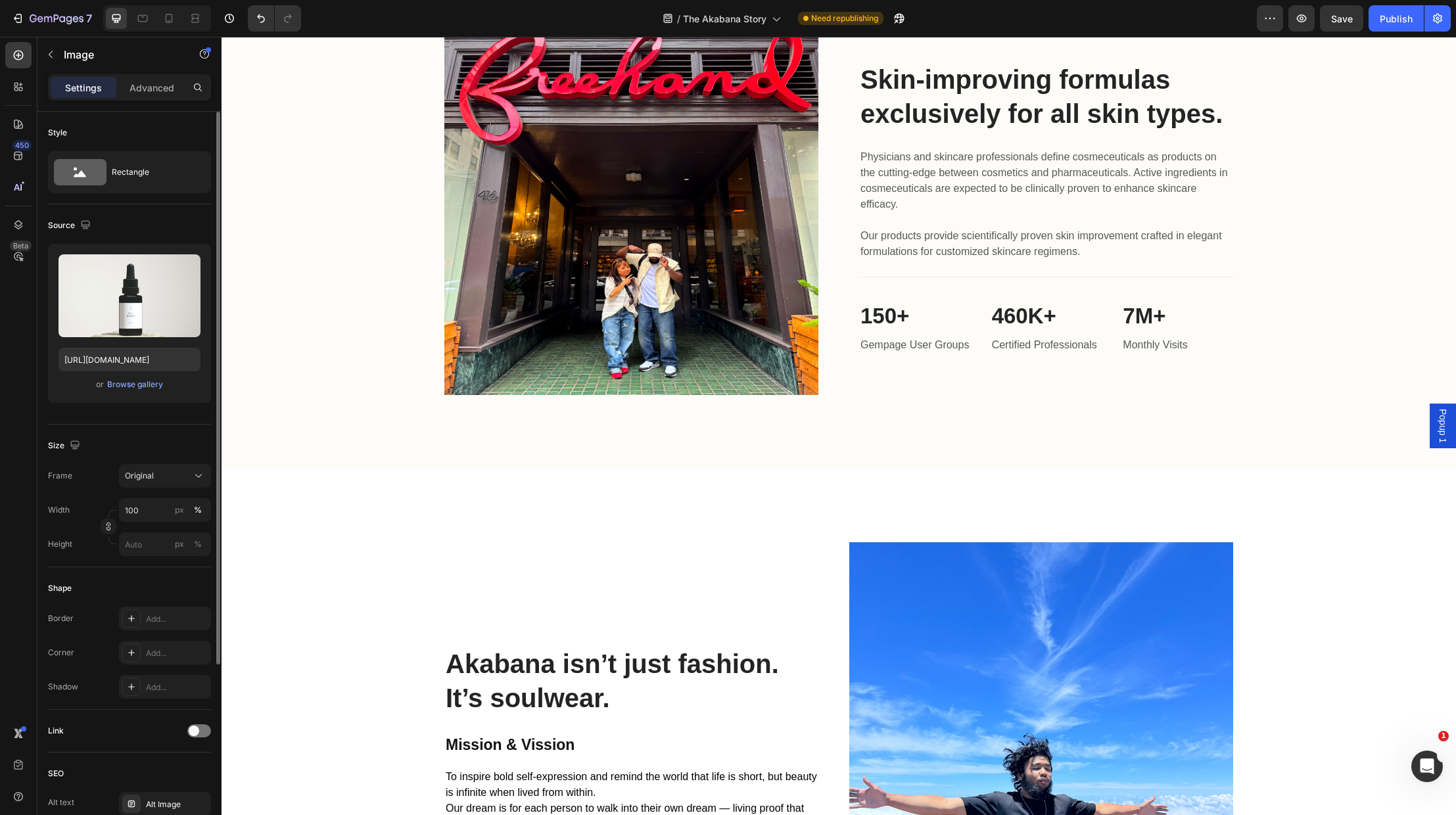
scroll to position [1430, 0]
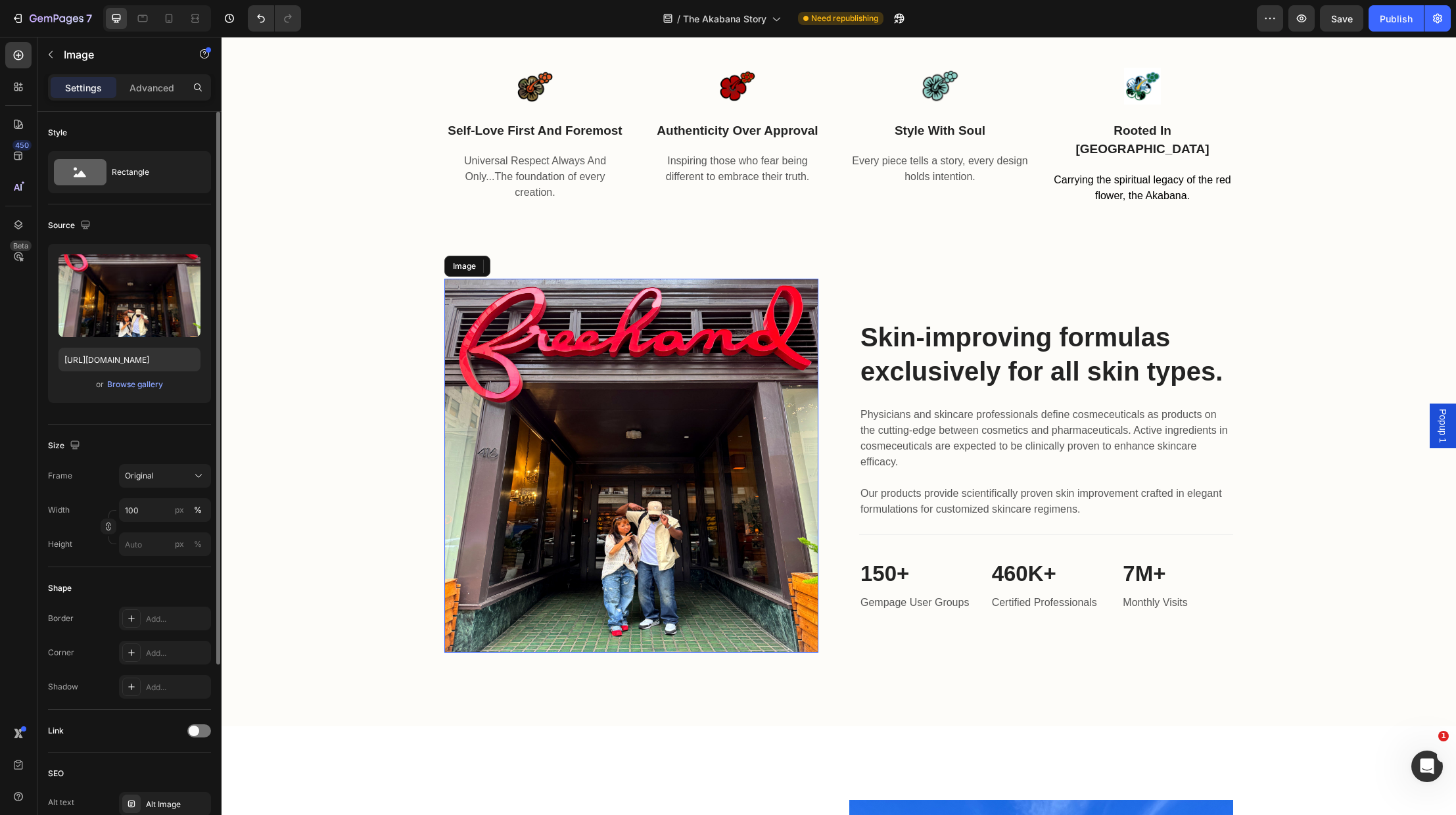
click at [648, 536] on img at bounding box center [631, 466] width 374 height 374
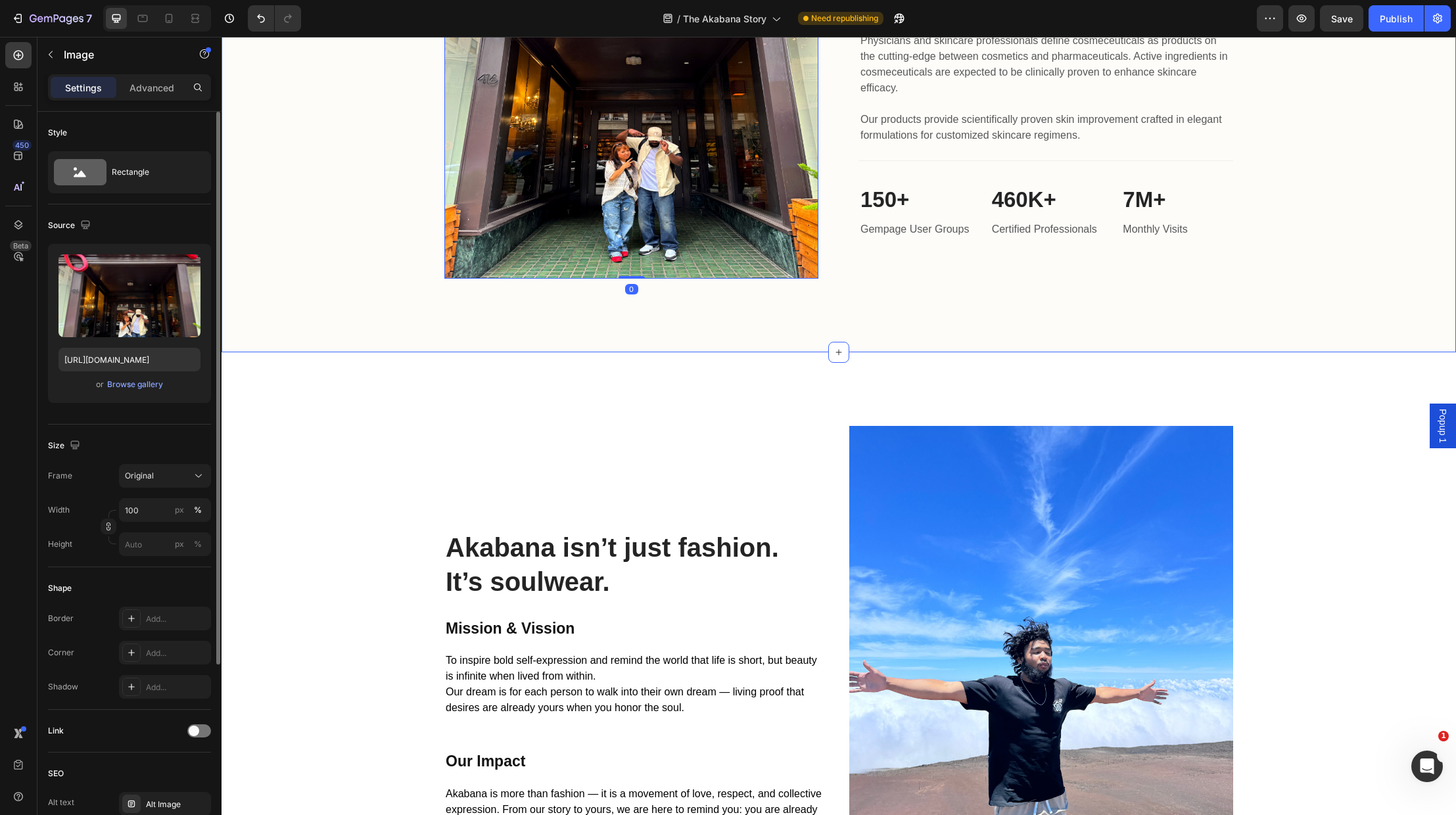
scroll to position [1432, 0]
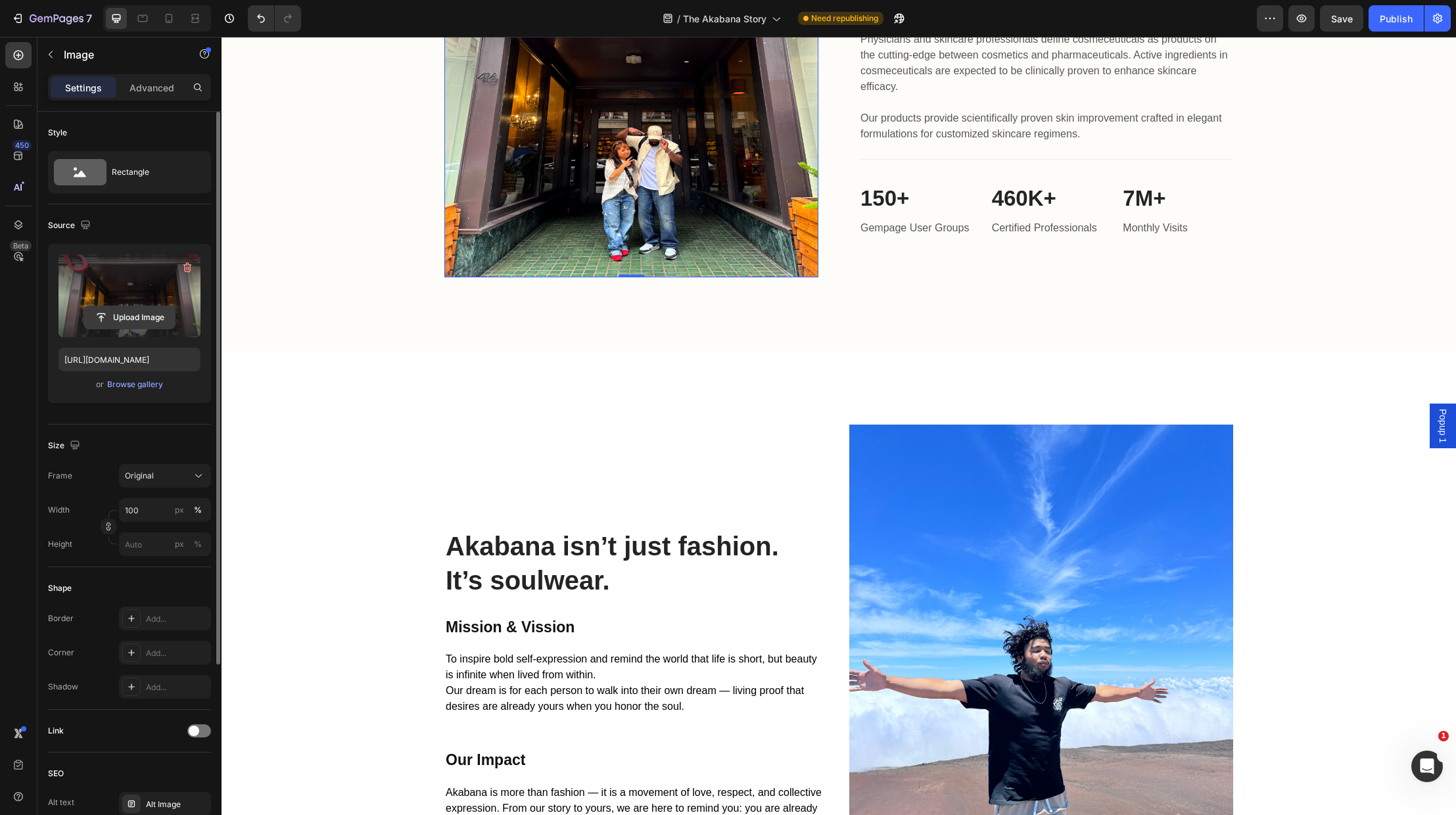
click at [136, 317] on input "file" at bounding box center [130, 317] width 91 height 23
type input "https://cdn.shopify.com/s/files/1/0707/9480/5570/files/gempages_515935069974562…"
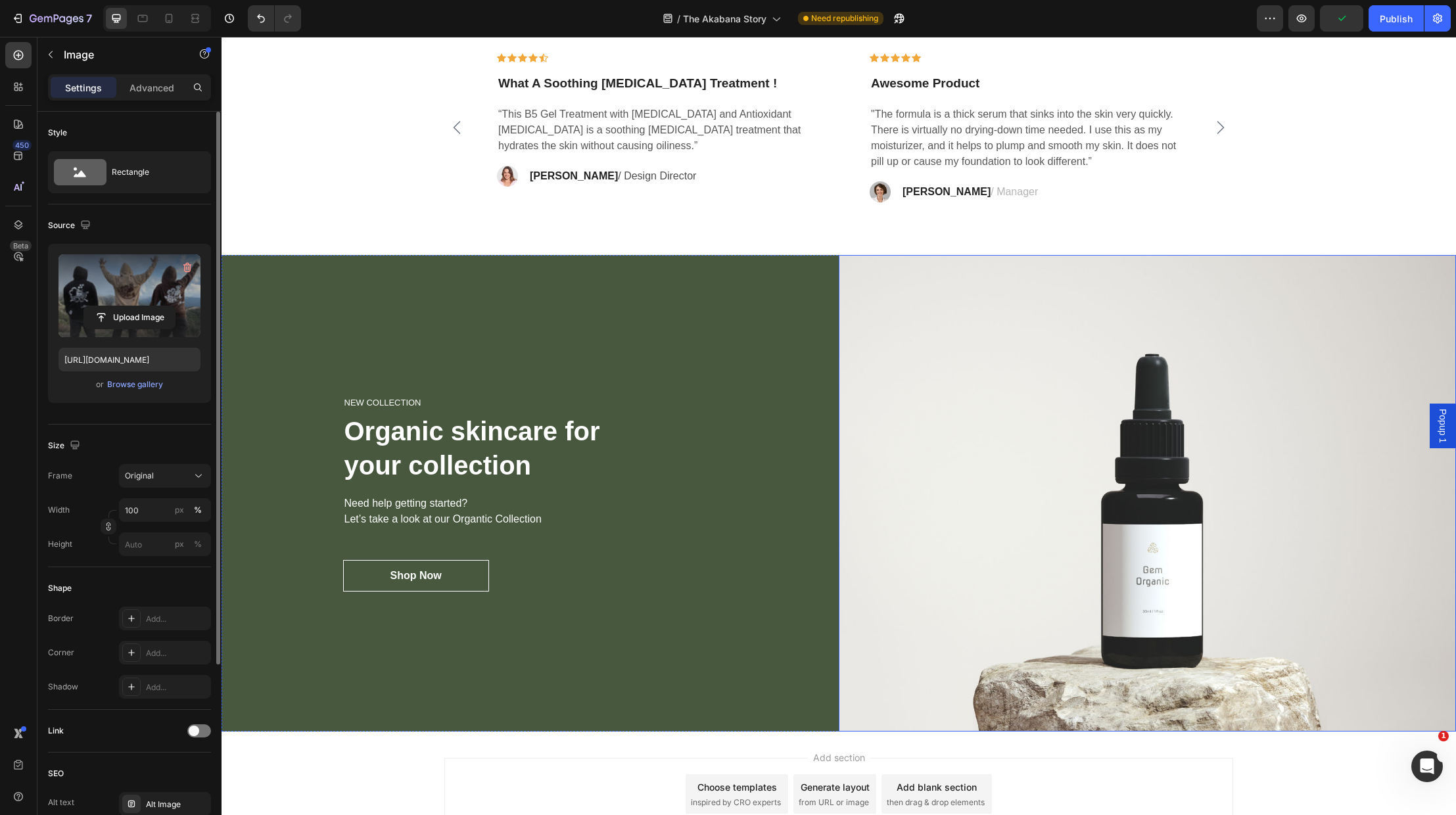
scroll to position [2953, 0]
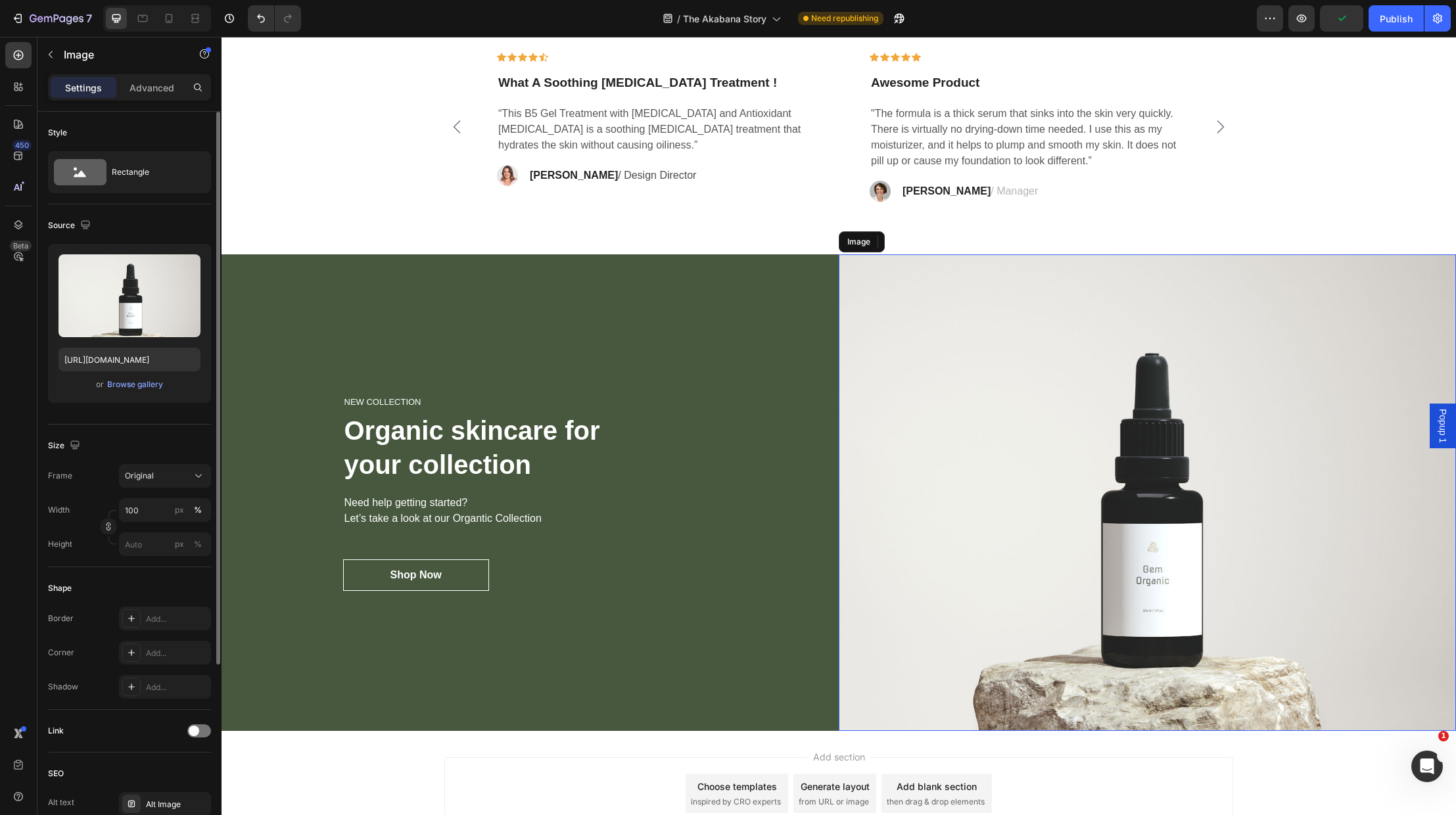
click at [1010, 571] on img at bounding box center [1147, 493] width 617 height 477
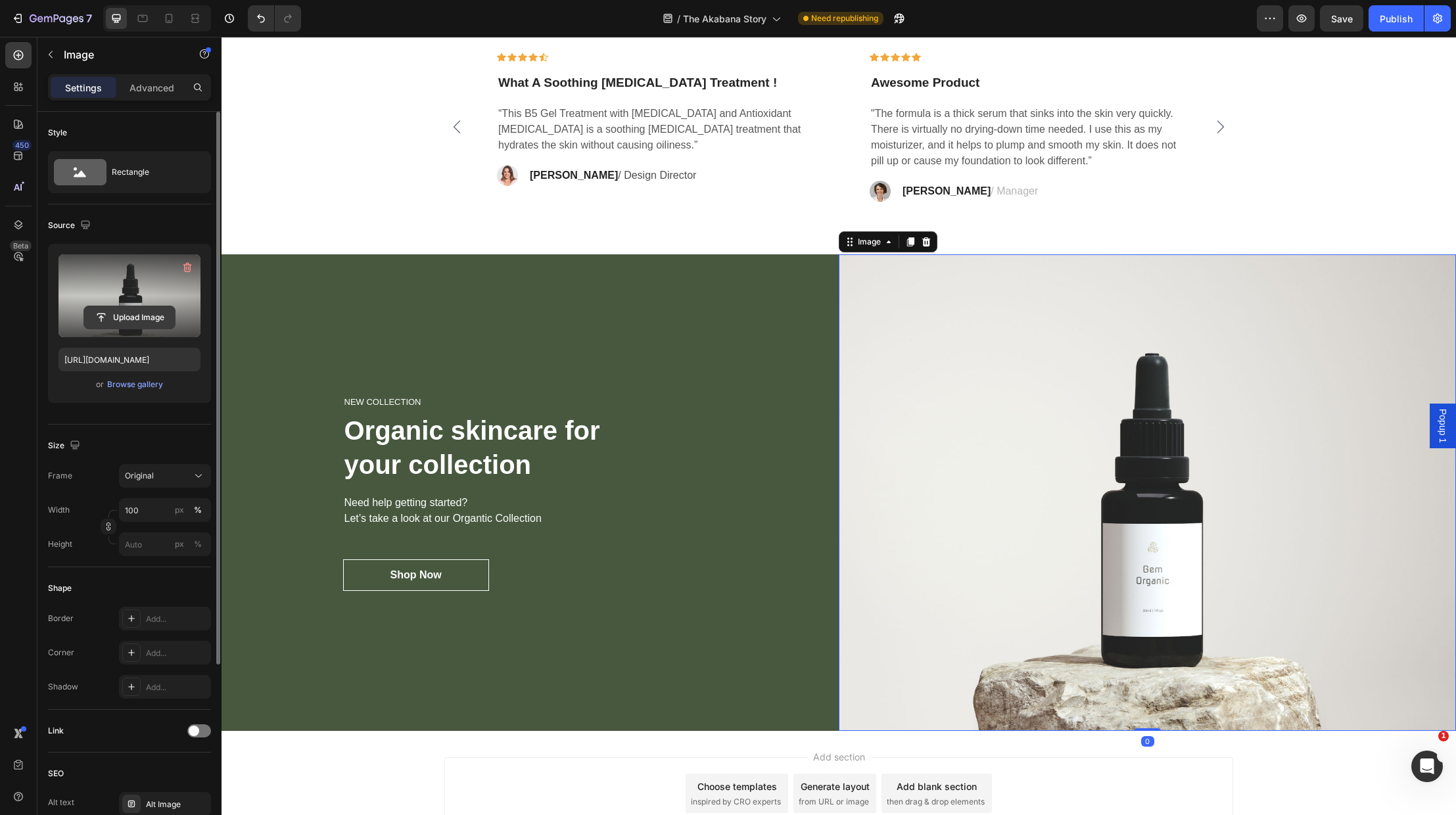
click at [106, 312] on input "file" at bounding box center [130, 317] width 91 height 23
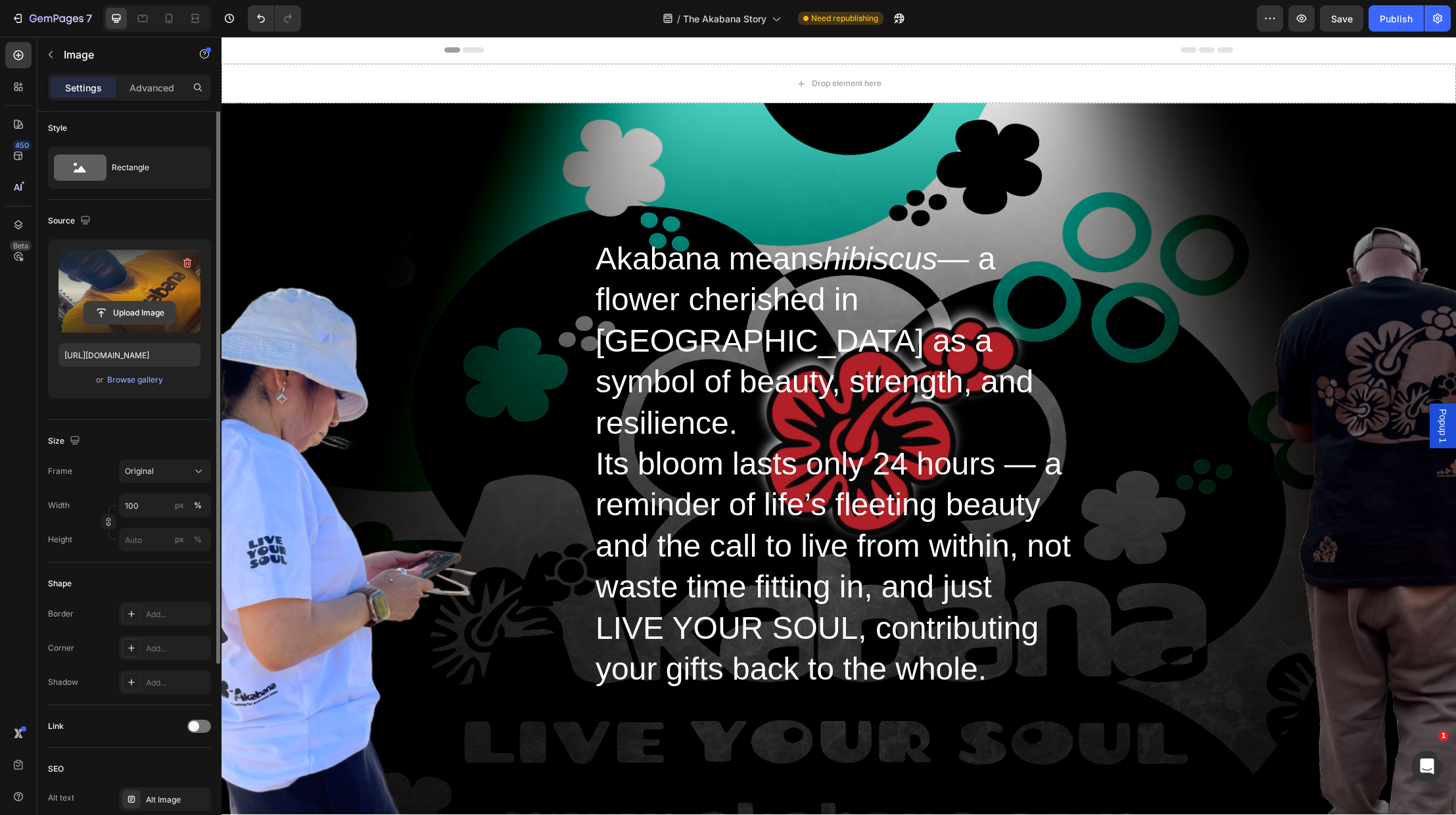
scroll to position [1, 0]
click at [125, 309] on input "file" at bounding box center [130, 316] width 91 height 23
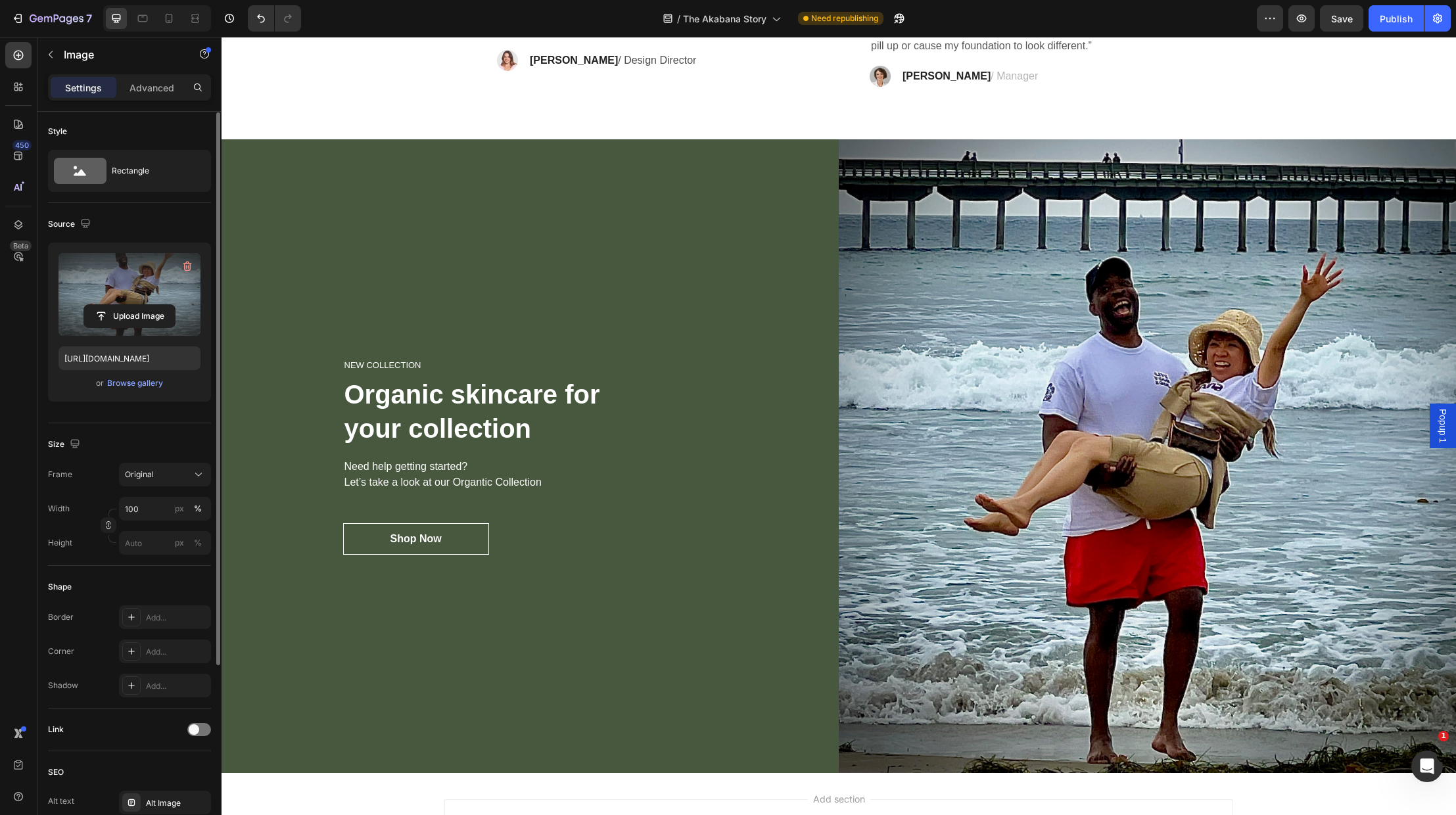
scroll to position [3077, 0]
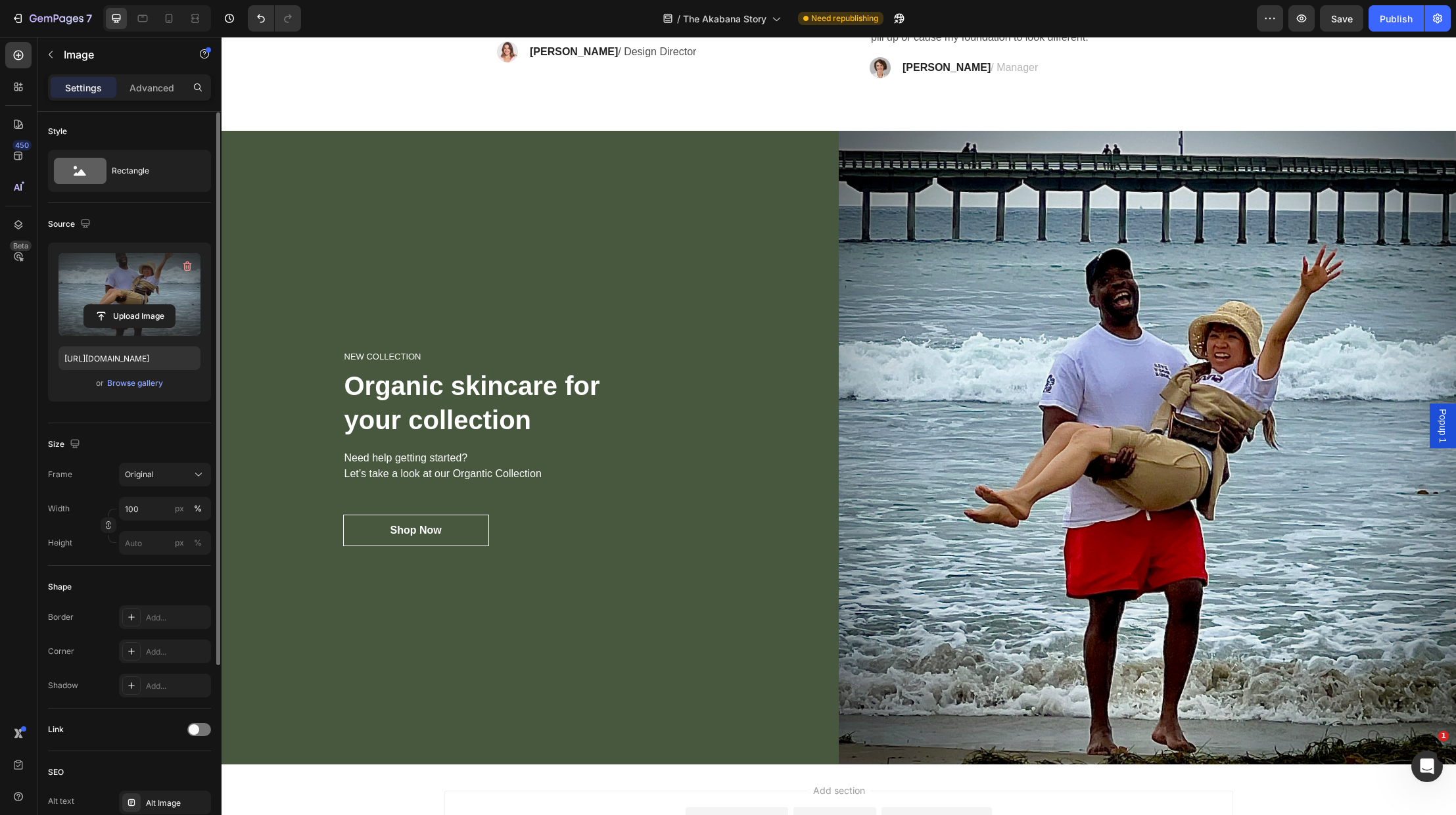
click at [1010, 407] on img at bounding box center [1147, 448] width 617 height 634
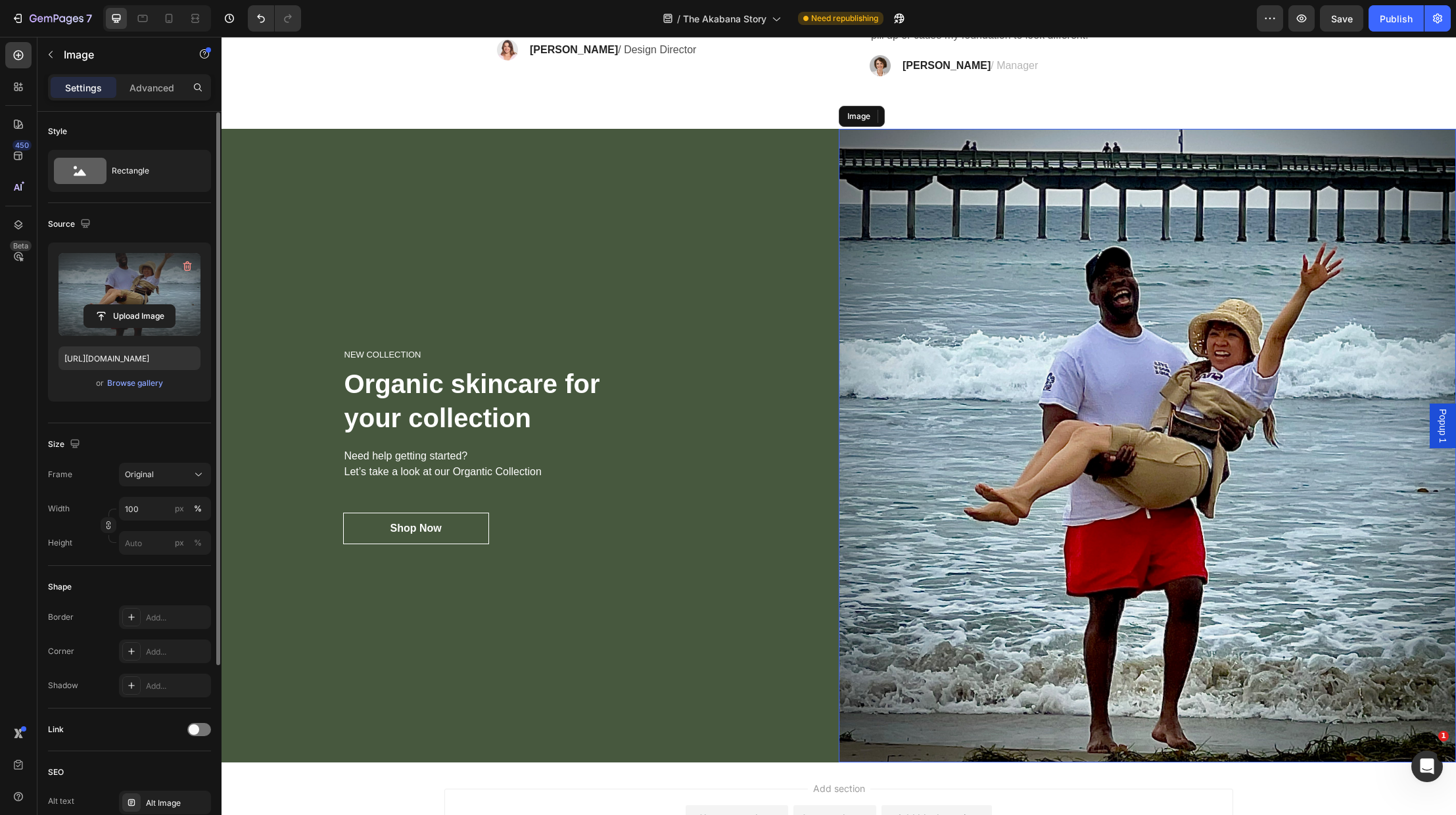
scroll to position [3077, 0]
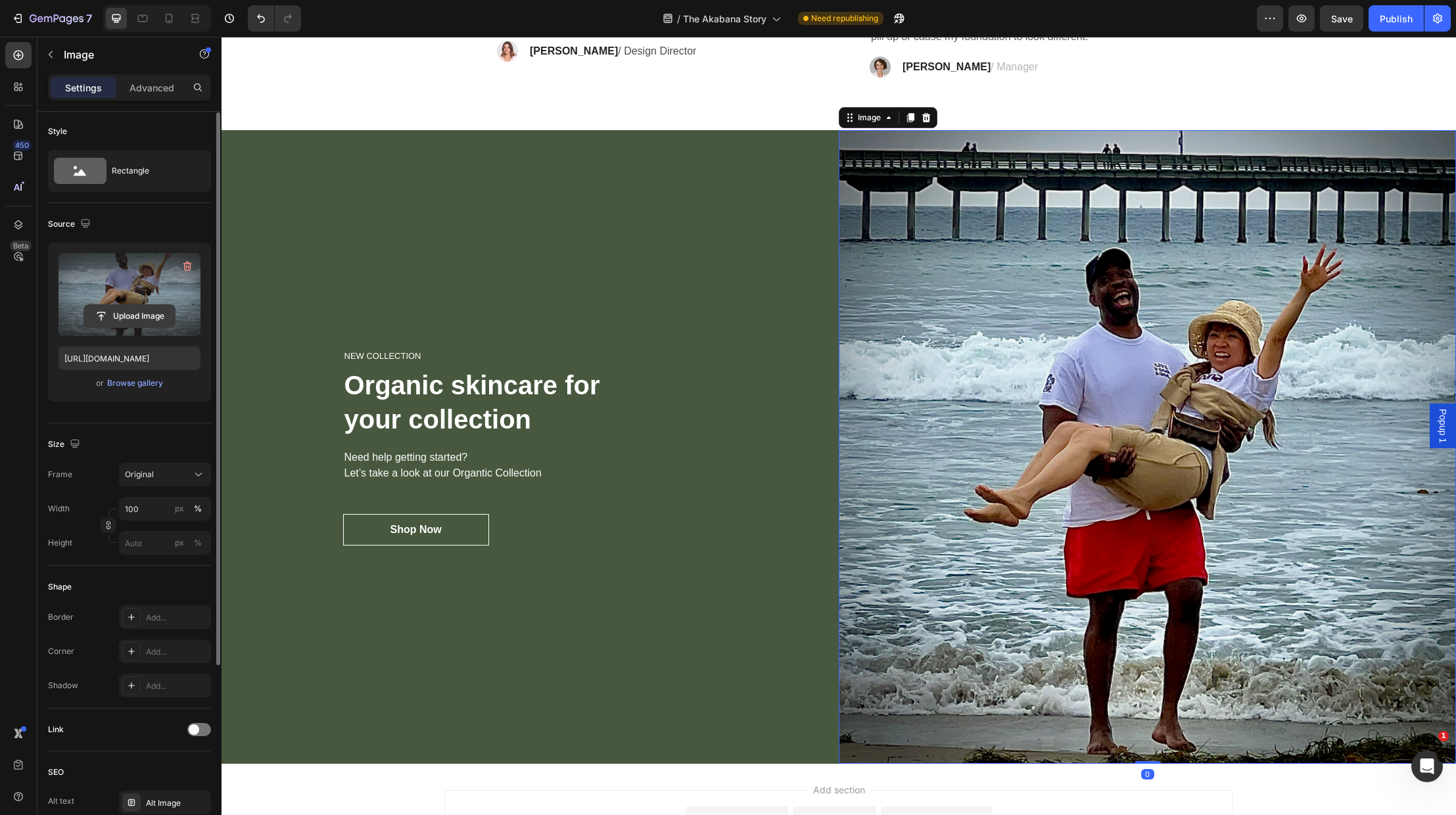
click at [113, 313] on input "file" at bounding box center [130, 316] width 91 height 23
type input "https://cdn.shopify.com/s/files/1/0707/9480/5570/files/gempages_515935069974562…"
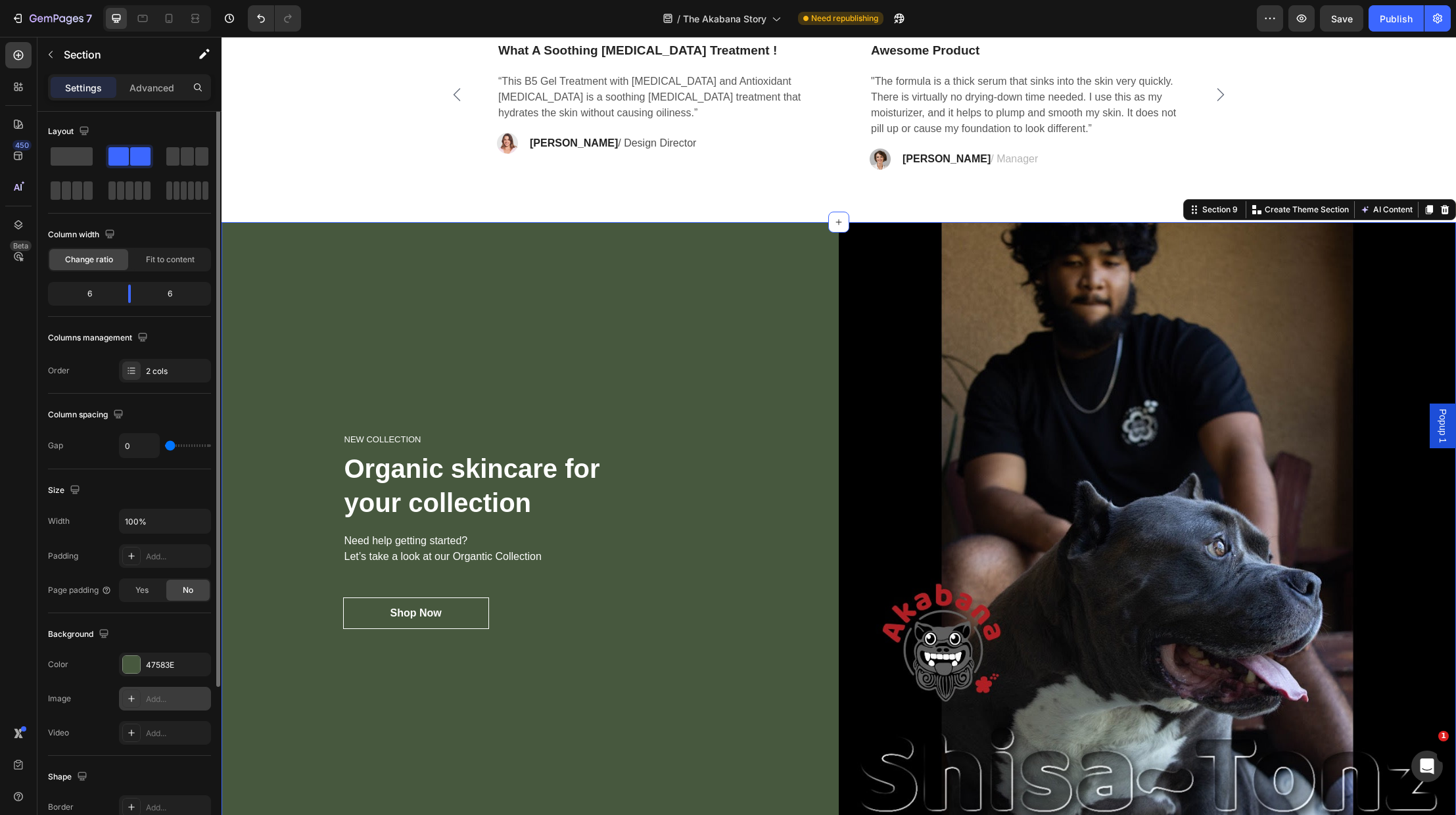
scroll to position [0, 0]
click at [130, 661] on div at bounding box center [131, 666] width 17 height 17
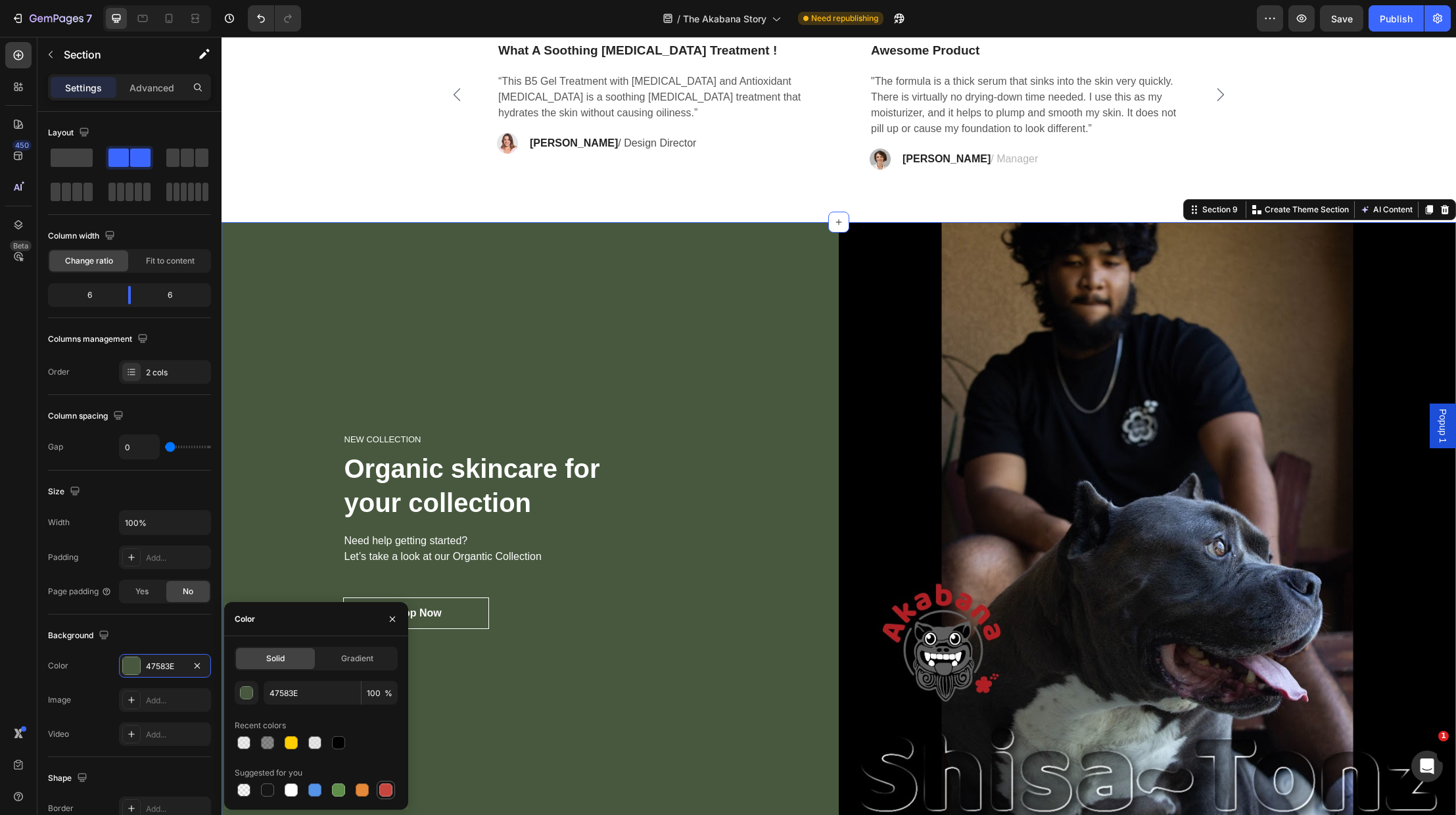
click at [384, 790] on div at bounding box center [386, 790] width 13 height 13
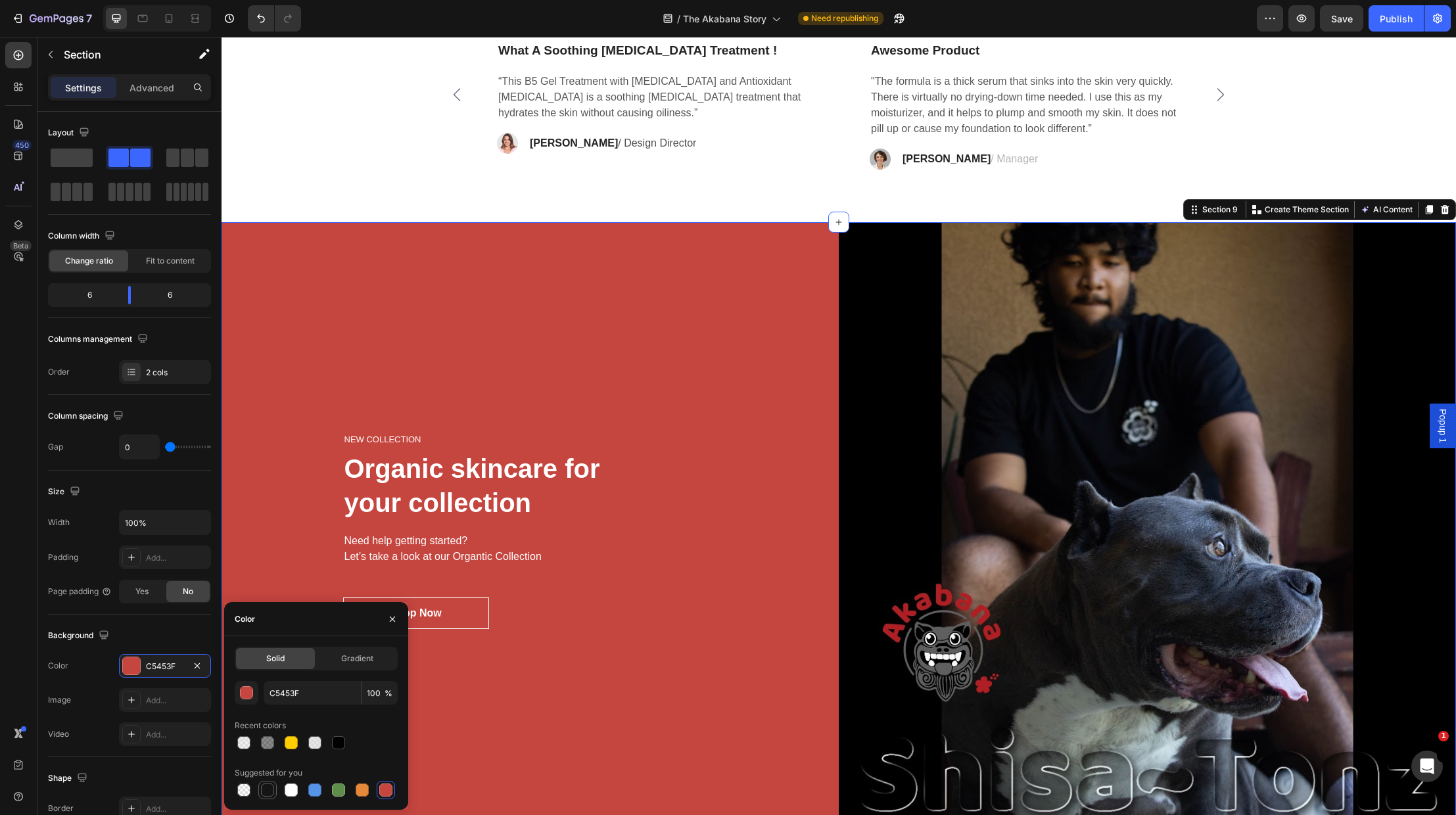
click at [268, 794] on div at bounding box center [267, 790] width 13 height 13
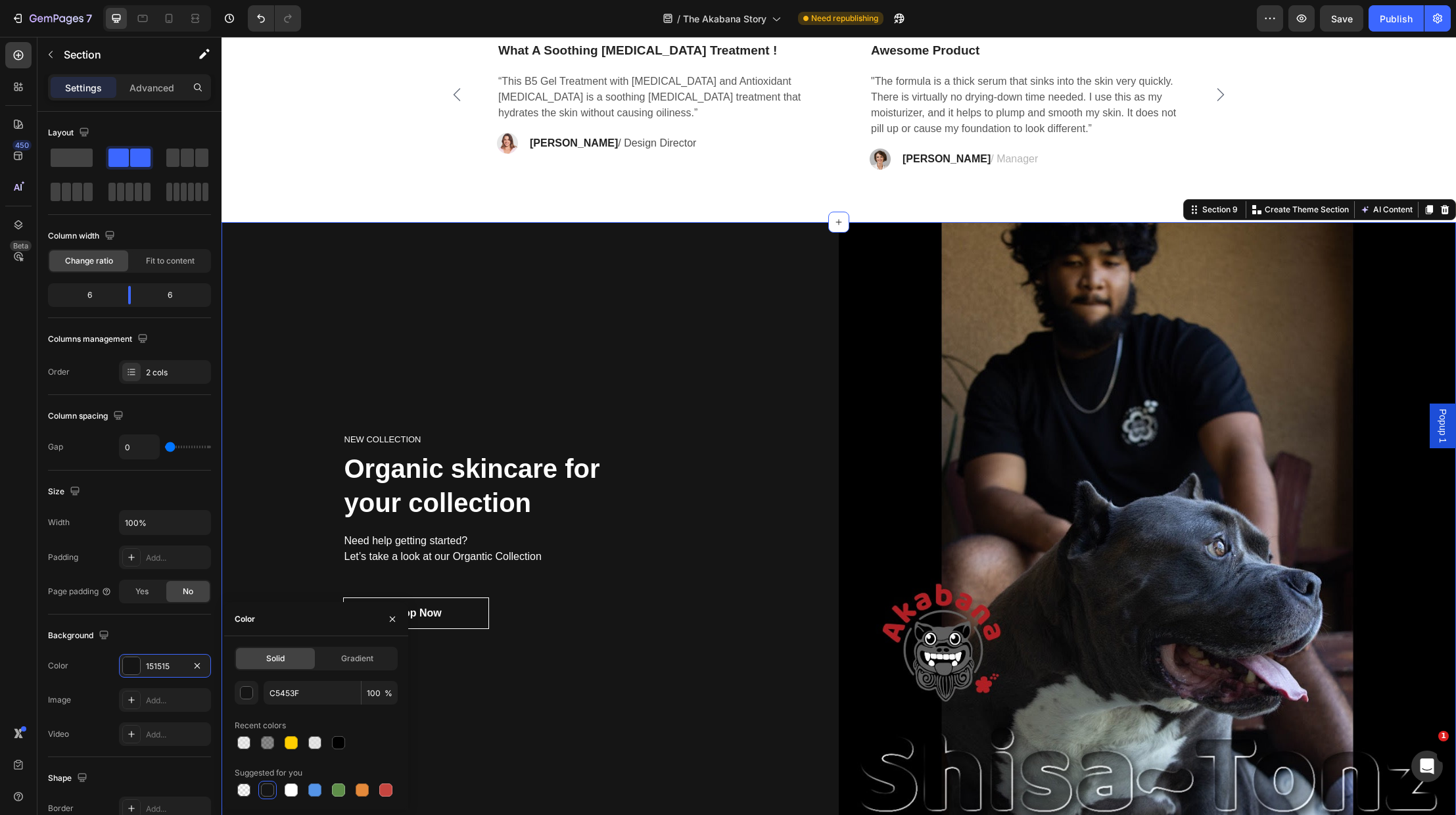
type input "151515"
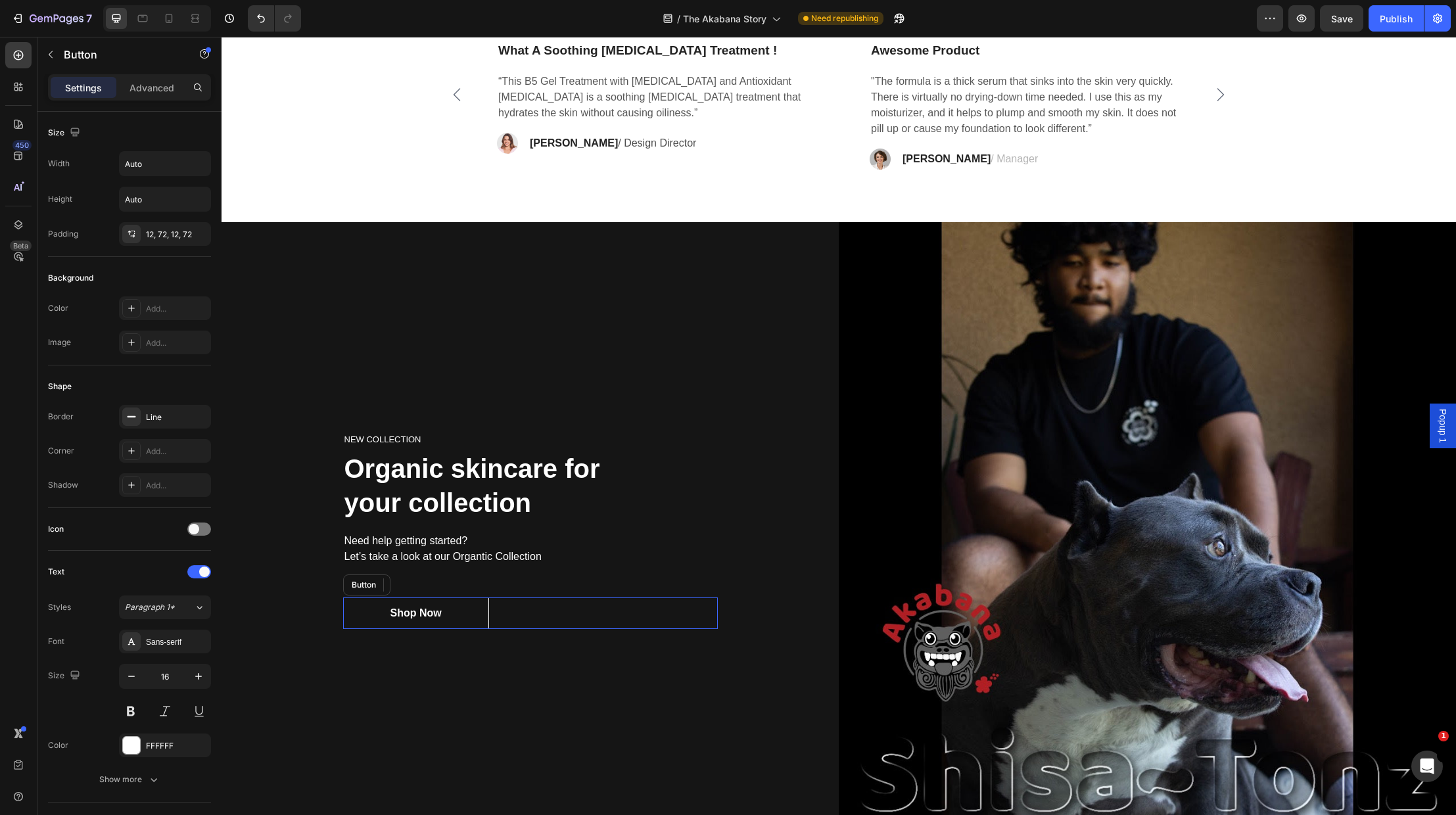
click at [706, 625] on div "Shop Now Button" at bounding box center [531, 613] width 375 height 32
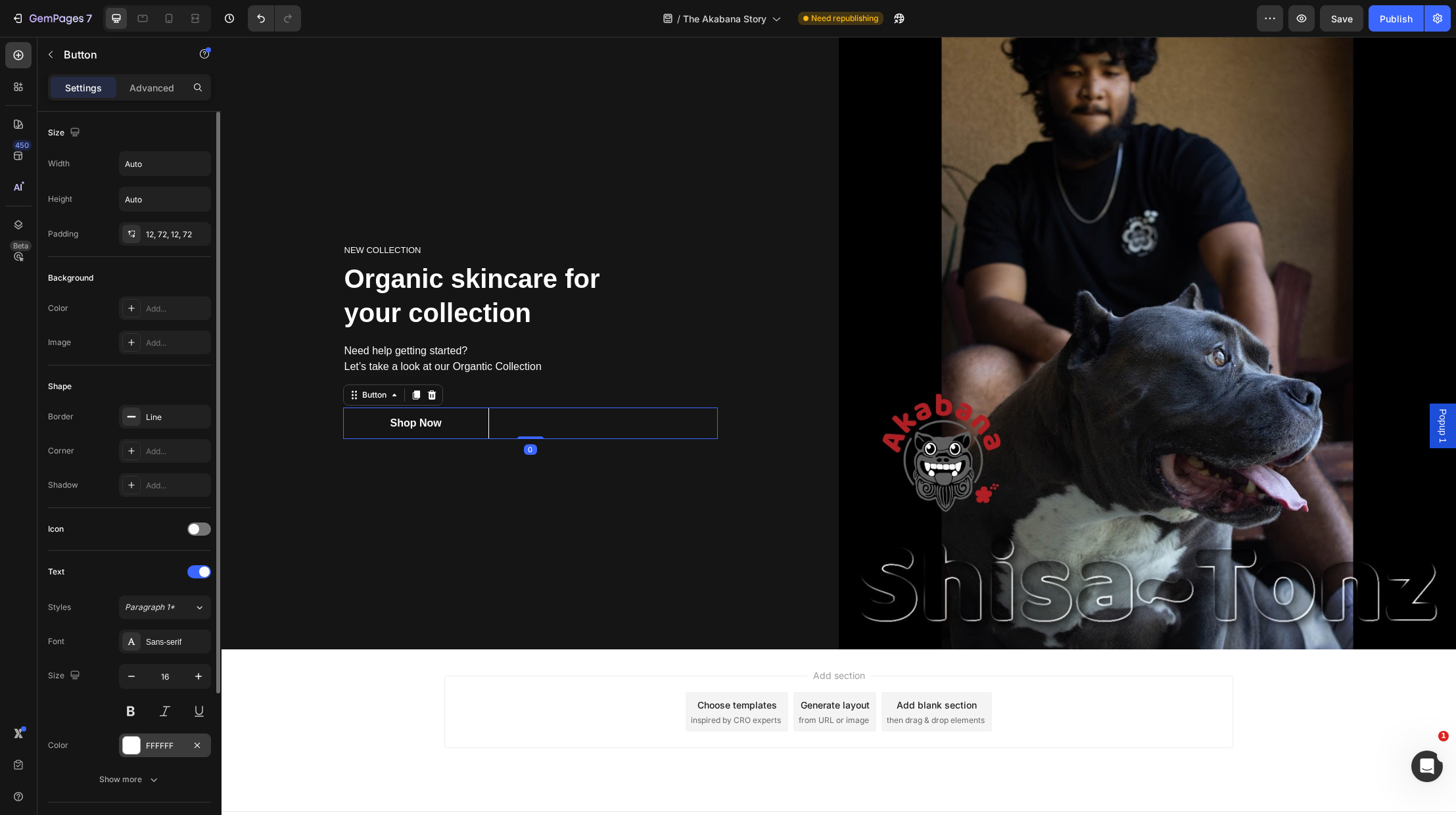
scroll to position [3072, 0]
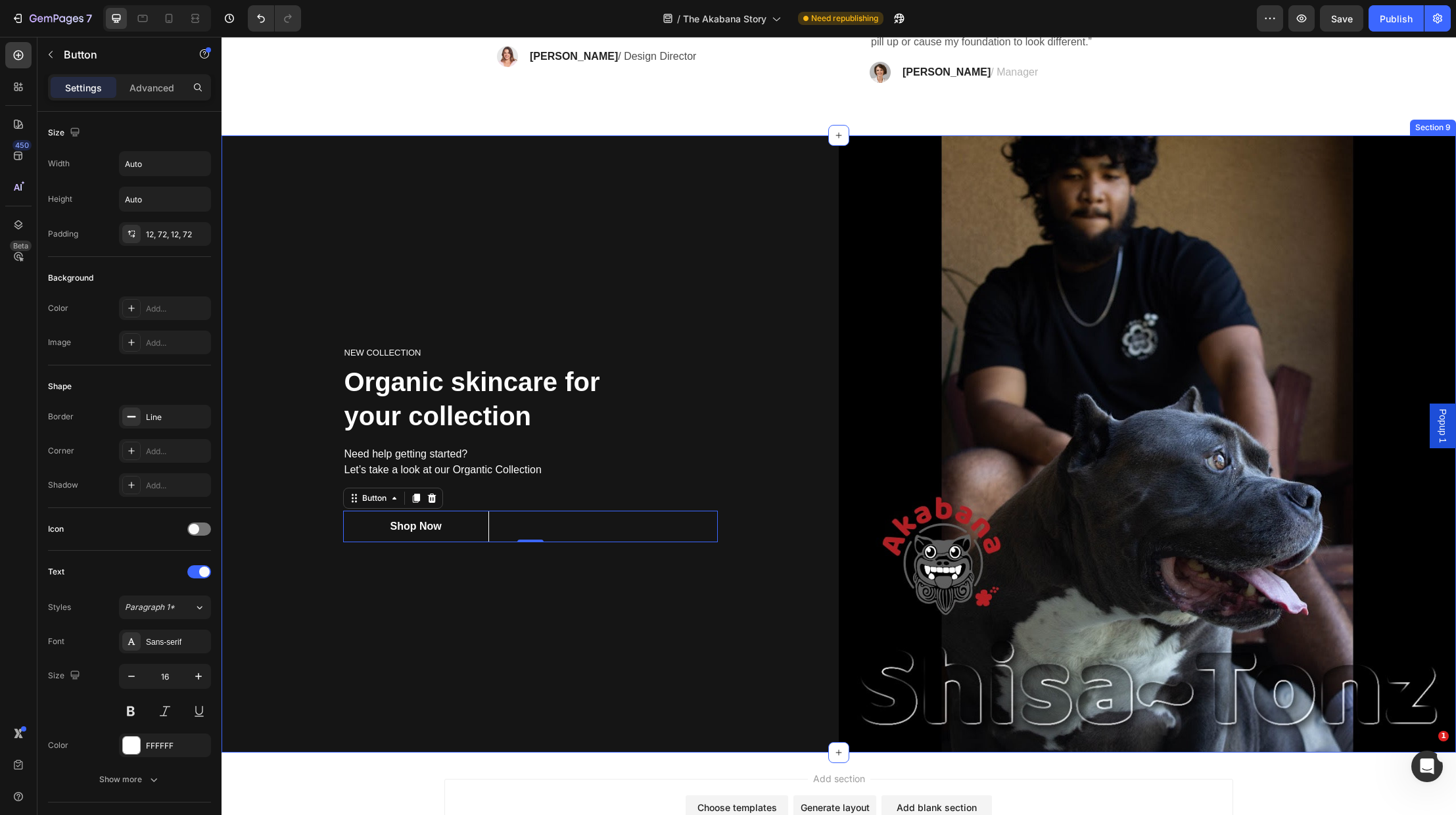
click at [404, 614] on div "NEW COLLECTION Heading Organic skincare for your collection Heading Need help g…" at bounding box center [530, 444] width 617 height 617
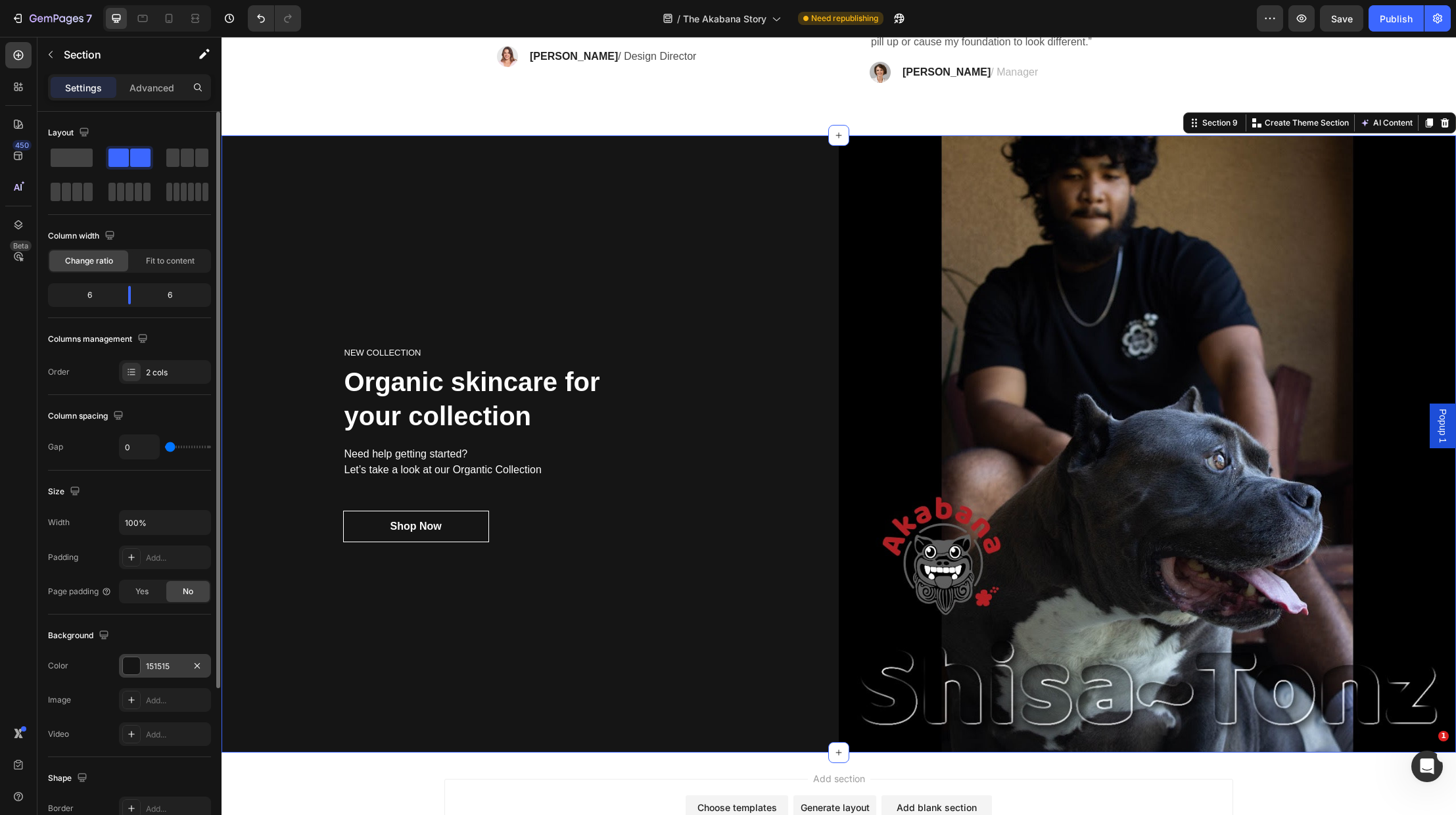
click at [132, 665] on div at bounding box center [131, 666] width 17 height 17
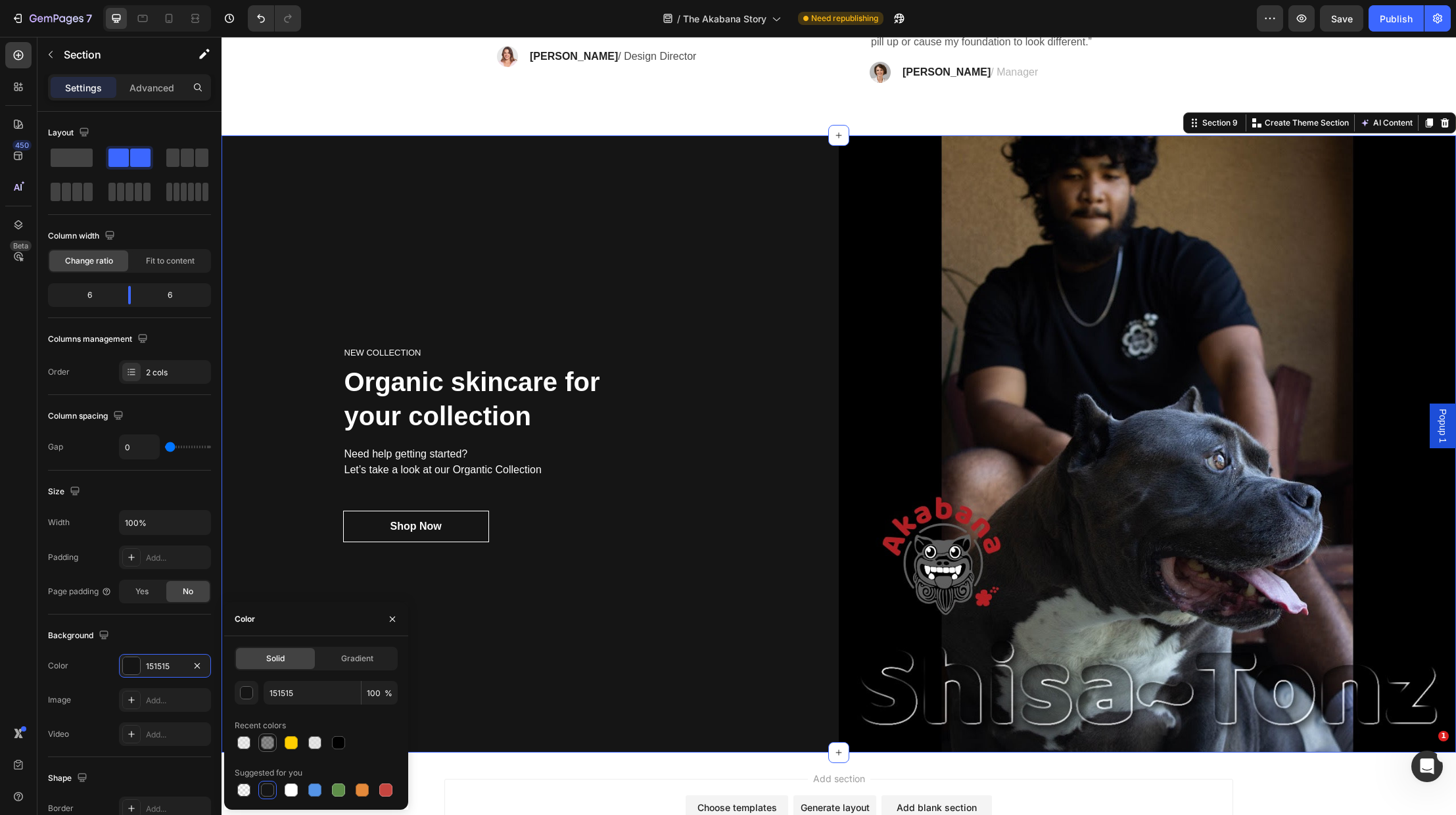
click at [266, 744] on div at bounding box center [267, 743] width 13 height 13
type input "50"
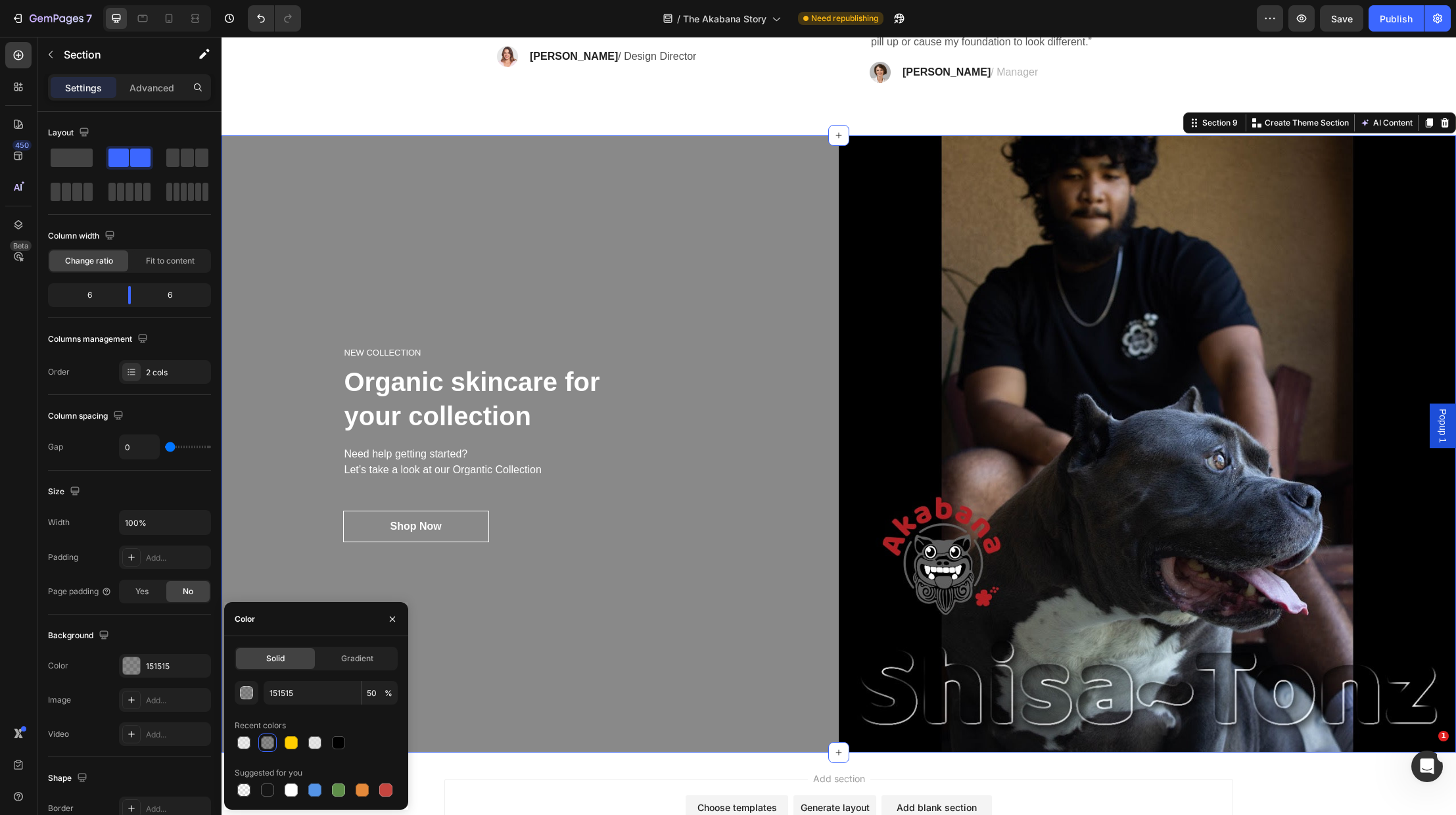
click at [508, 643] on div "NEW COLLECTION Heading Organic skincare for your collection Heading Need help g…" at bounding box center [530, 444] width 617 height 617
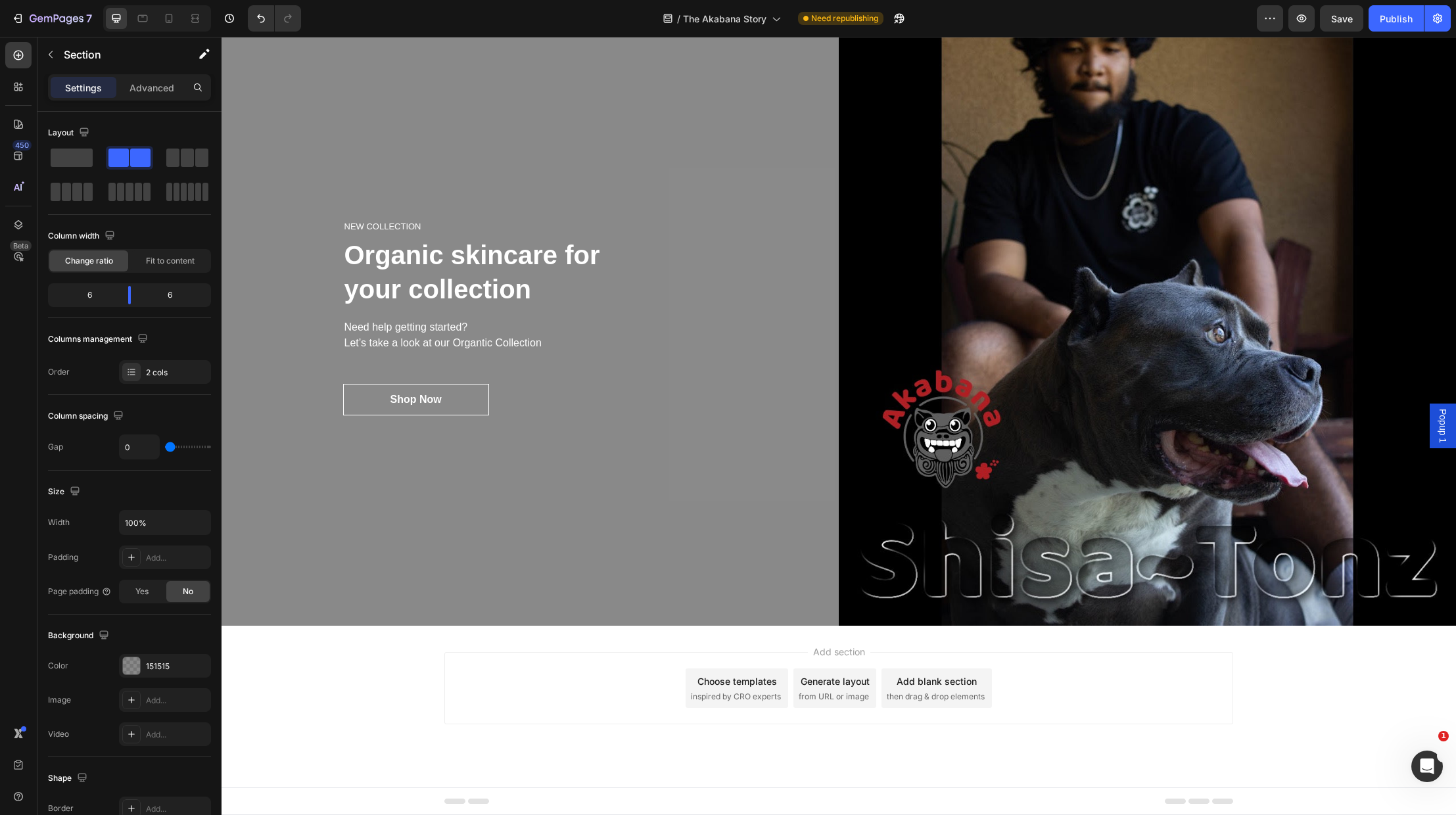
scroll to position [3198, 0]
click at [386, 484] on div "NEW COLLECTION Heading Organic skincare for your collection Heading Need help g…" at bounding box center [530, 317] width 617 height 617
click at [130, 665] on div at bounding box center [131, 666] width 17 height 17
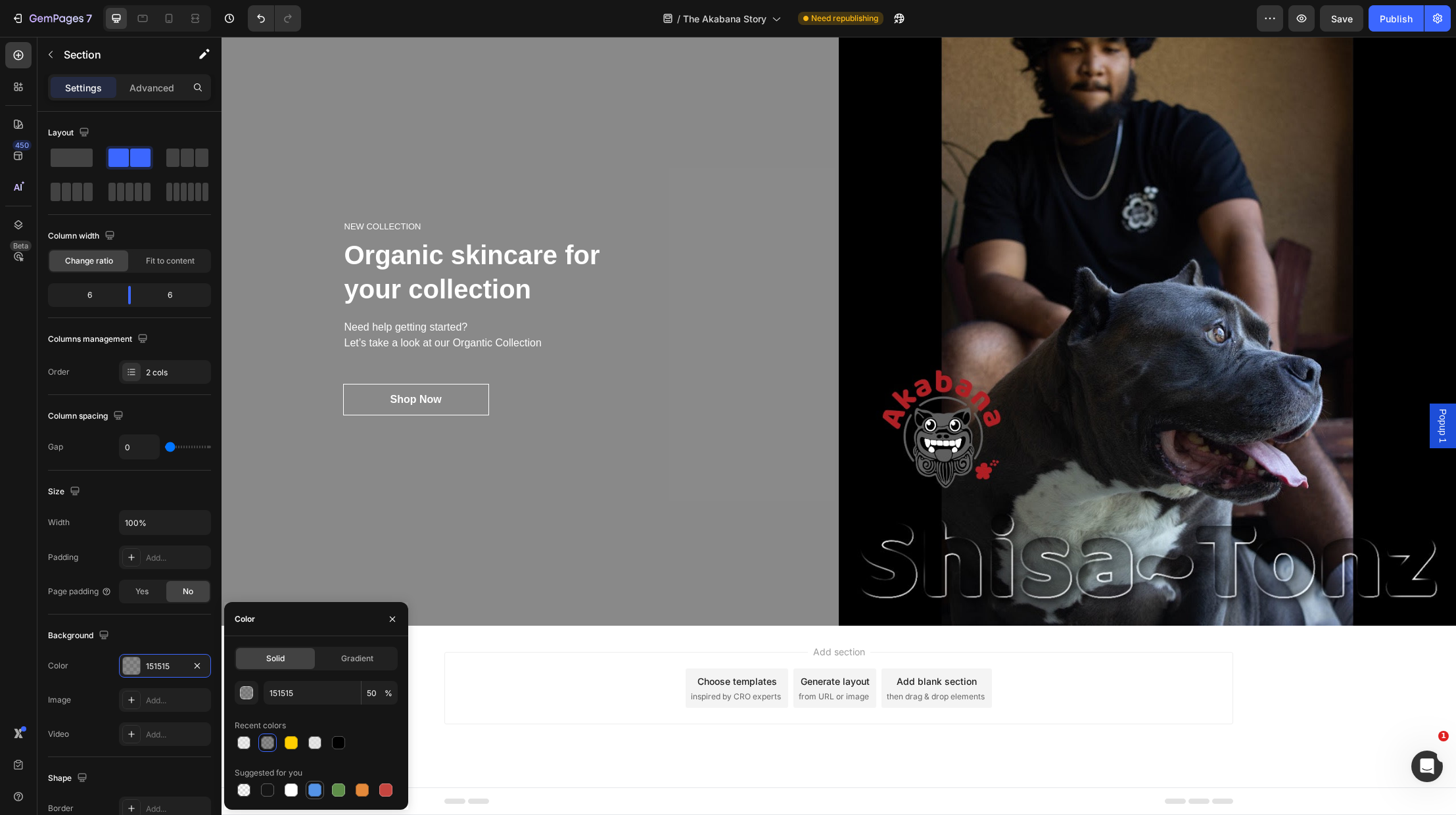
click at [312, 790] on div at bounding box center [314, 790] width 13 height 13
type input "5594E7"
type input "100"
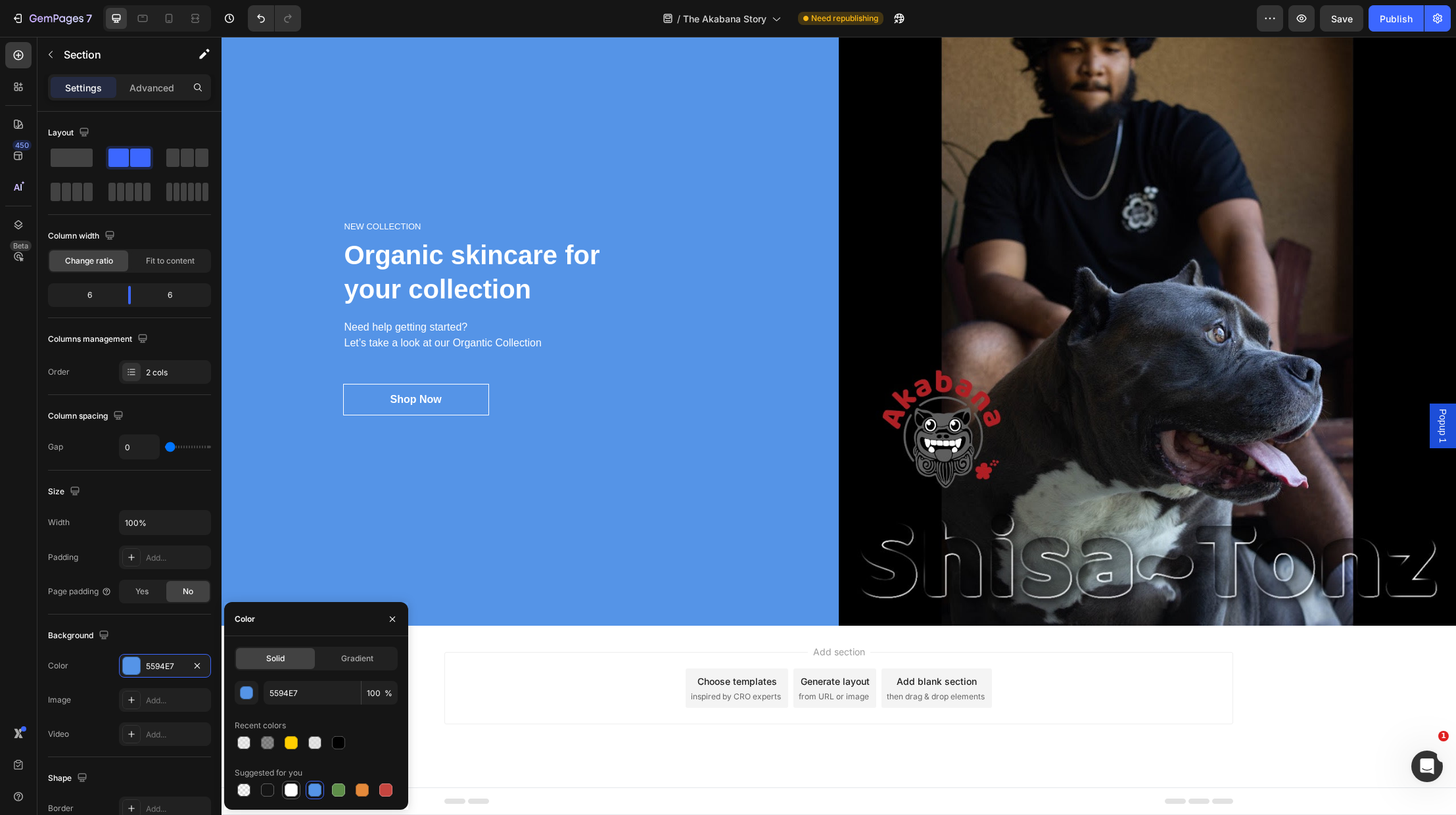
click at [290, 788] on div at bounding box center [291, 790] width 13 height 13
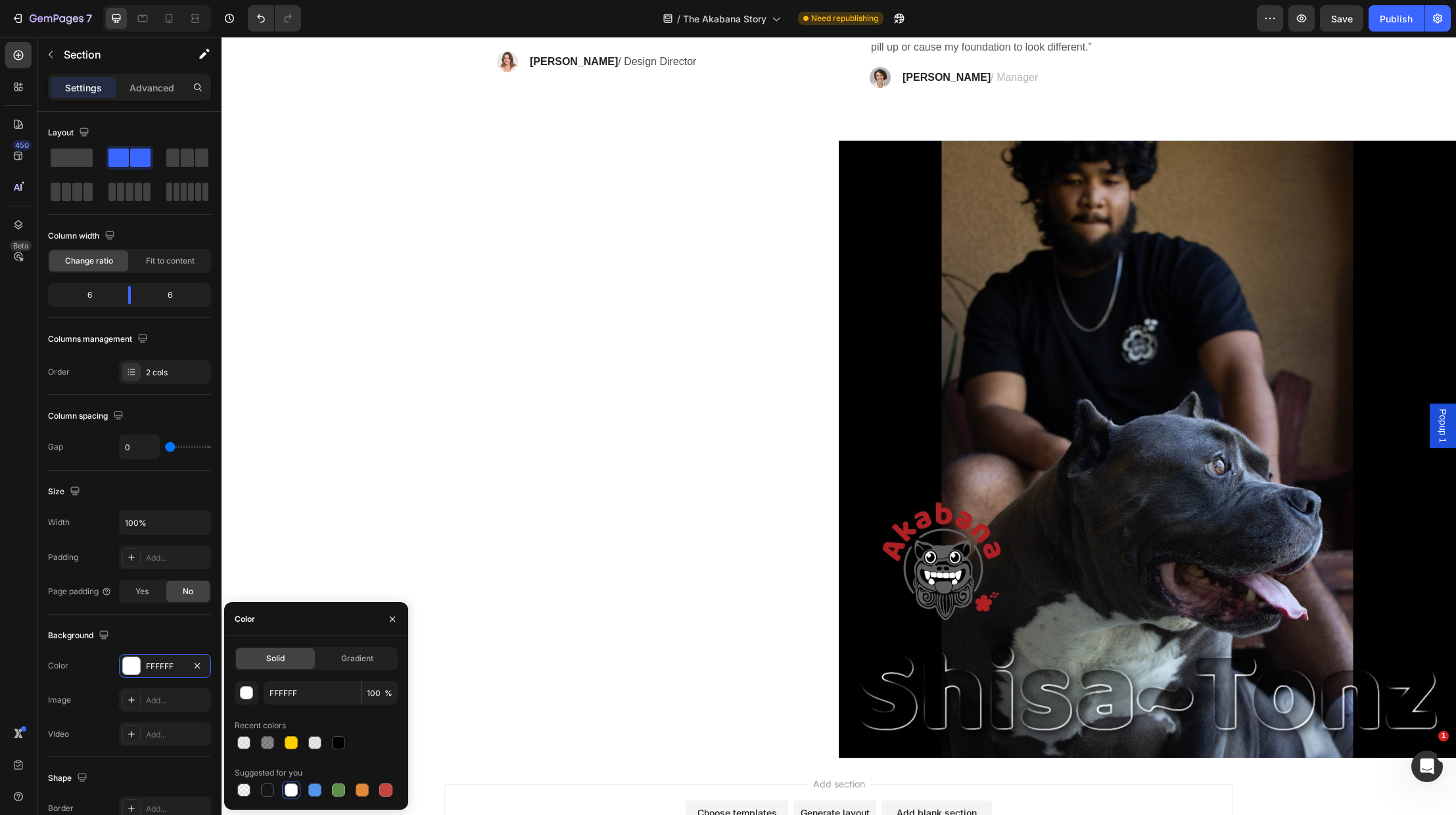
scroll to position [3077, 0]
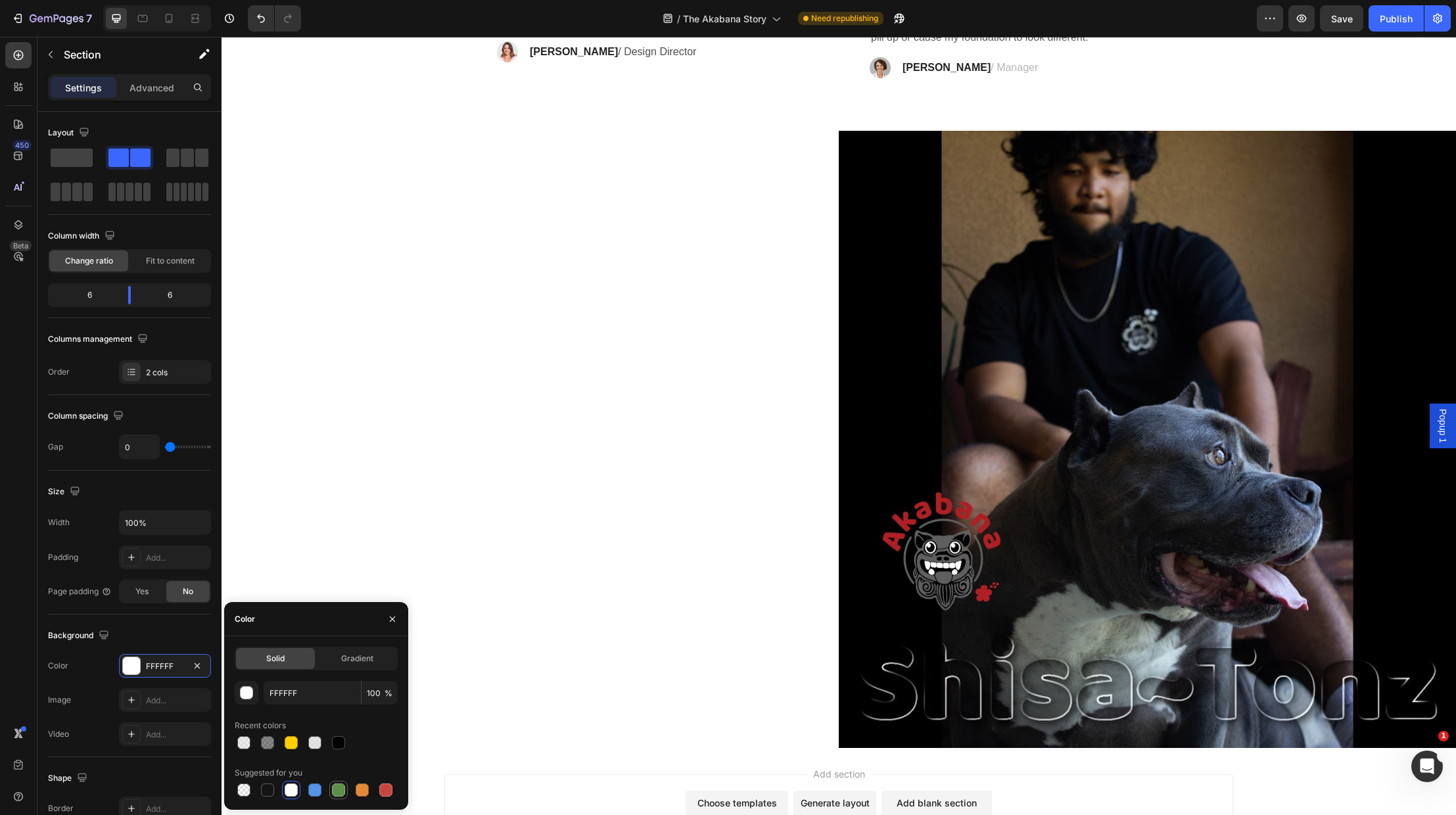
click at [343, 792] on div at bounding box center [338, 790] width 13 height 13
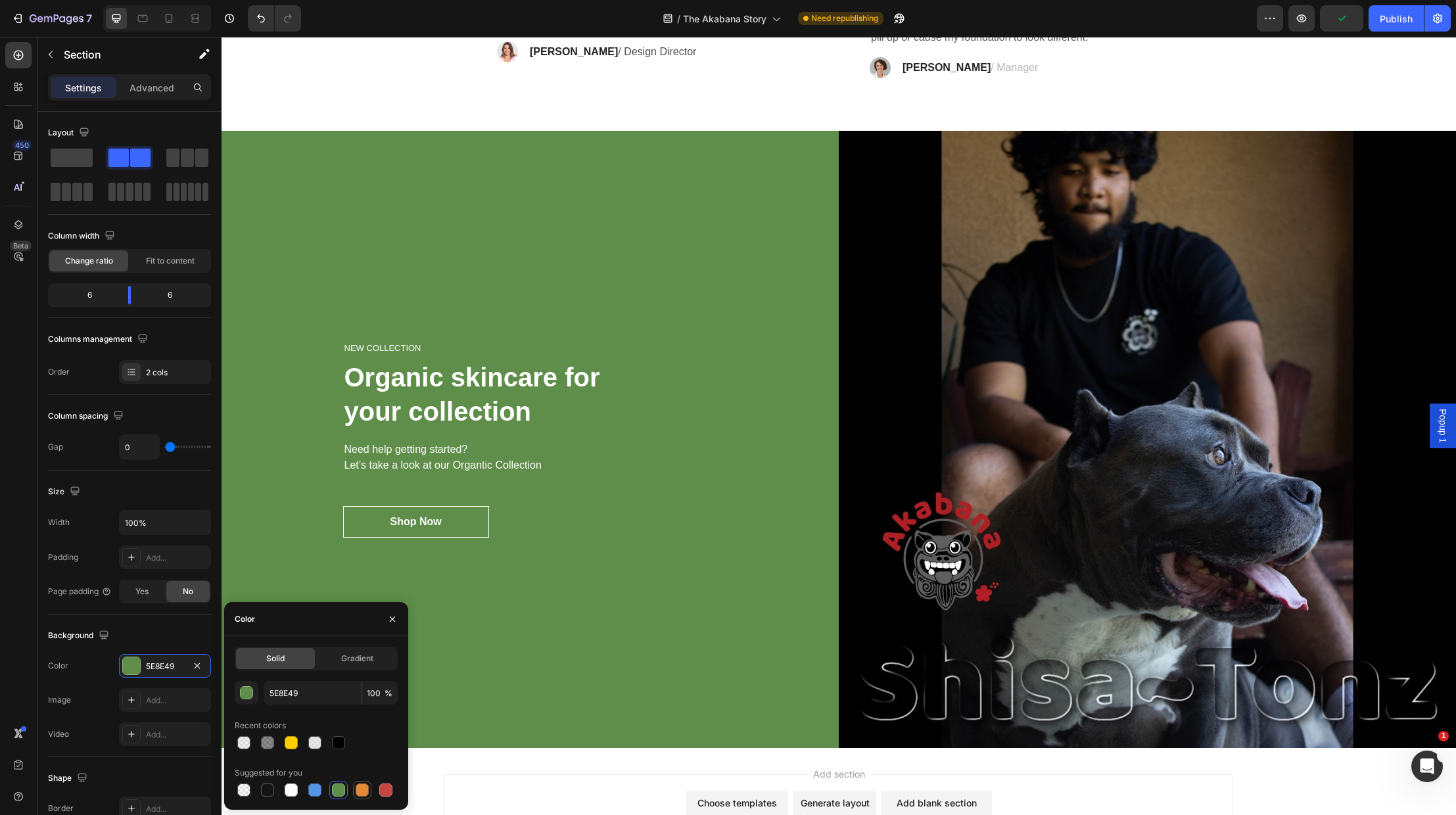
click at [364, 791] on div at bounding box center [362, 790] width 13 height 13
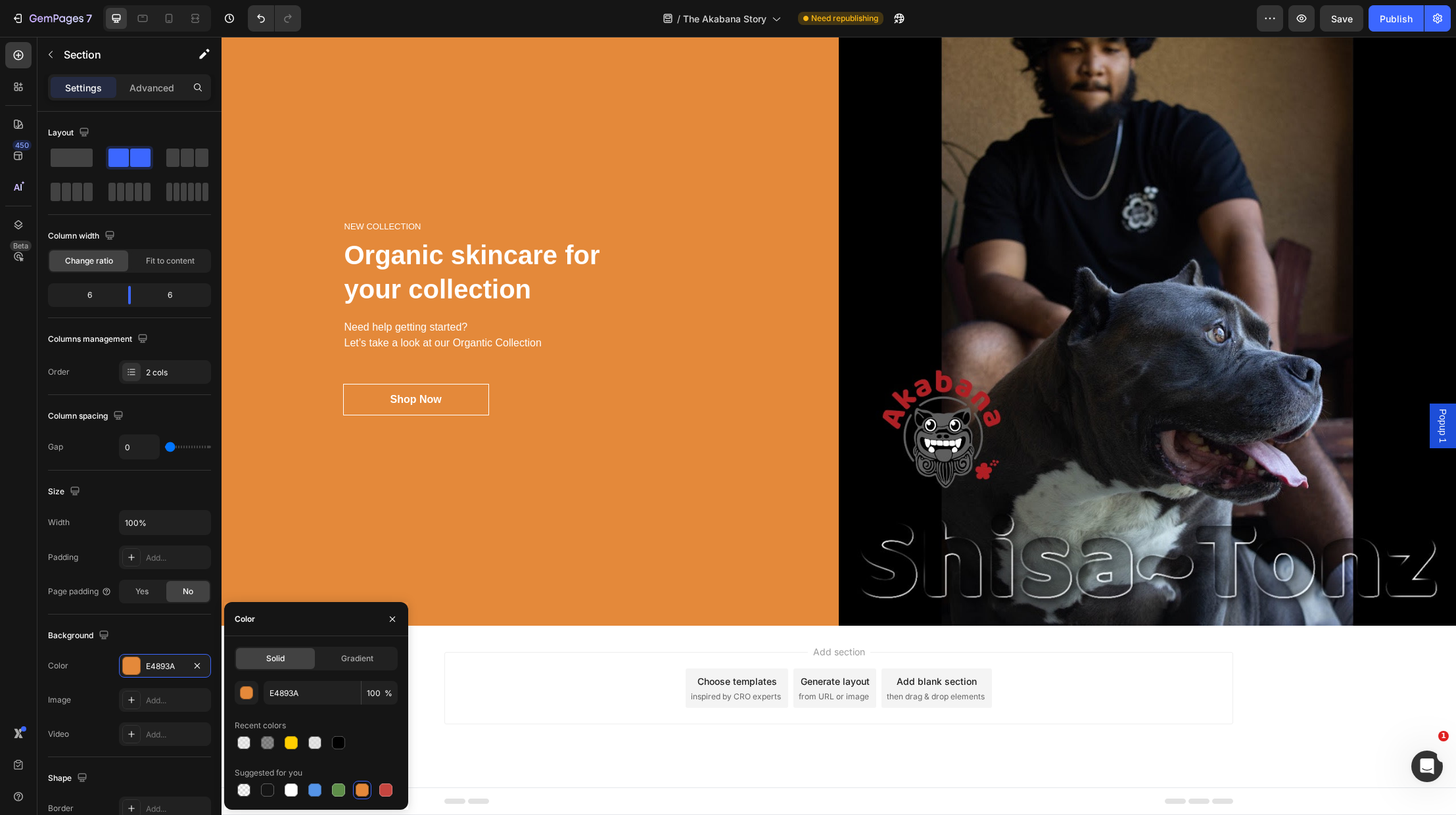
scroll to position [3198, 0]
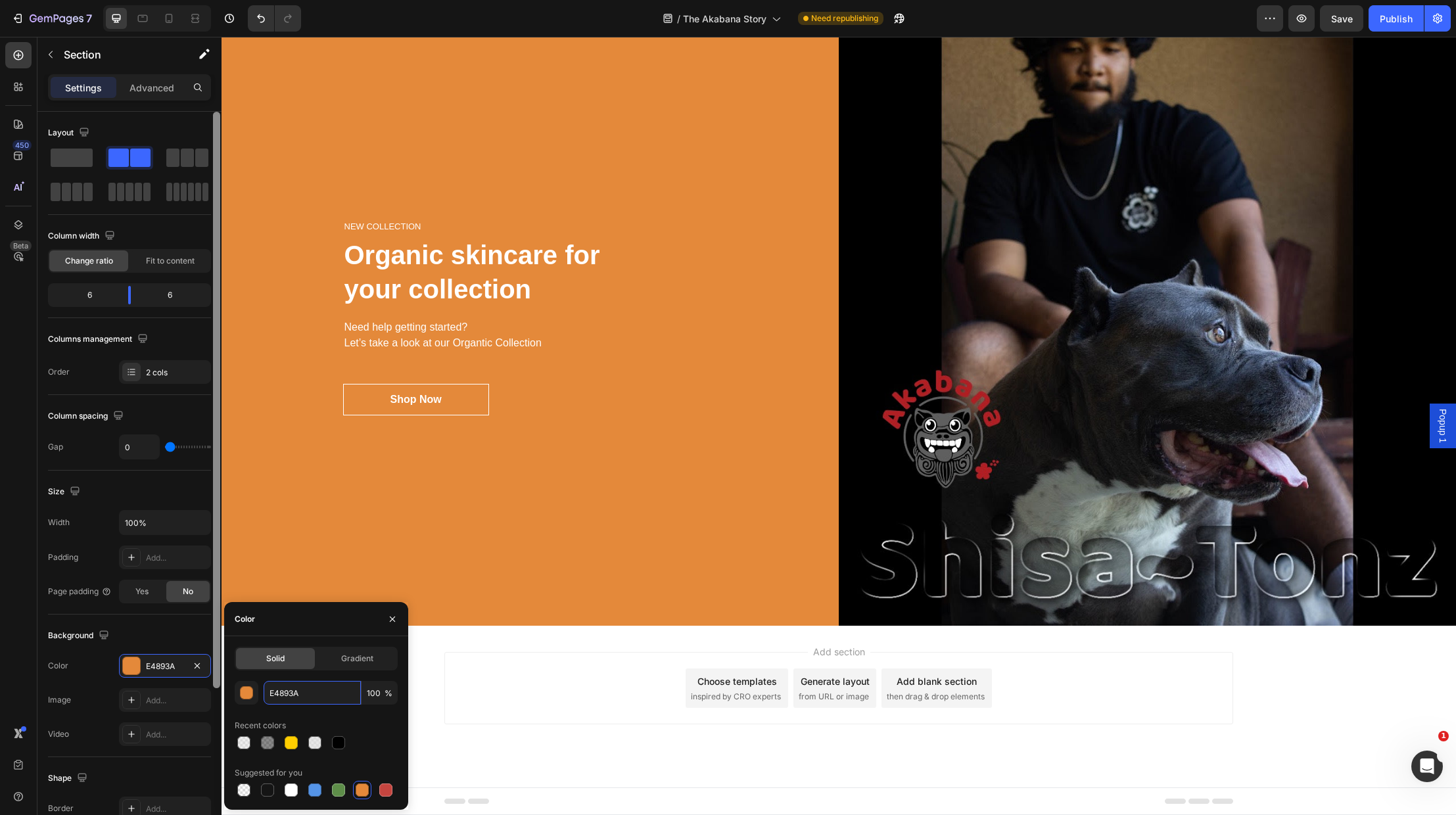
drag, startPoint x: 313, startPoint y: 692, endPoint x: 219, endPoint y: 685, distance: 94.3
click at [219, 685] on div "450 Beta Sections(18) Elements(83) Section Element Hero Section Product Detail …" at bounding box center [111, 426] width 222 height 779
paste input "#870500"
type input "#870500"
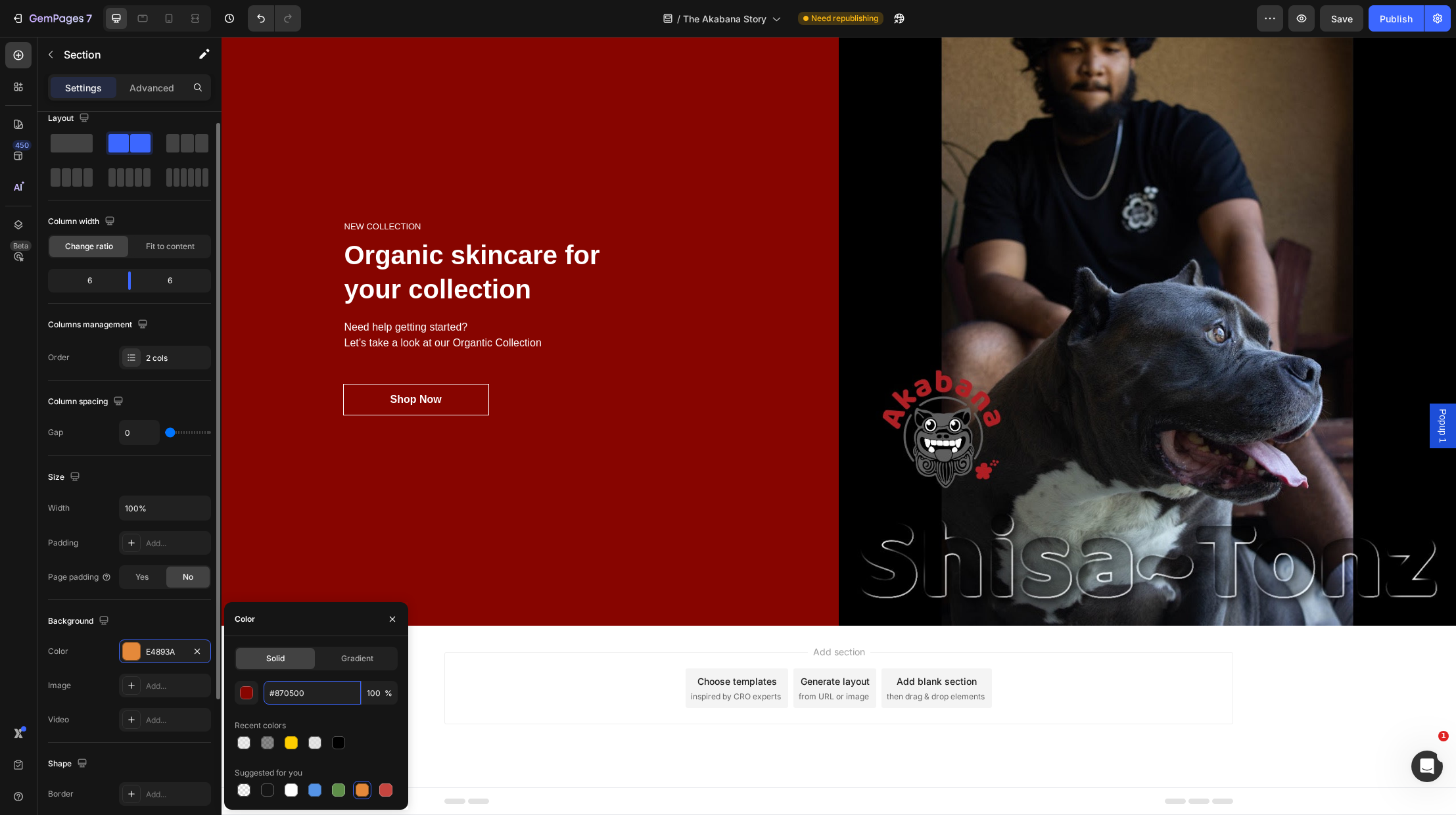
scroll to position [13, 0]
click at [573, 720] on div "Add section Choose templates inspired by CRO experts Generate layout from URL o…" at bounding box center [838, 689] width 789 height 72
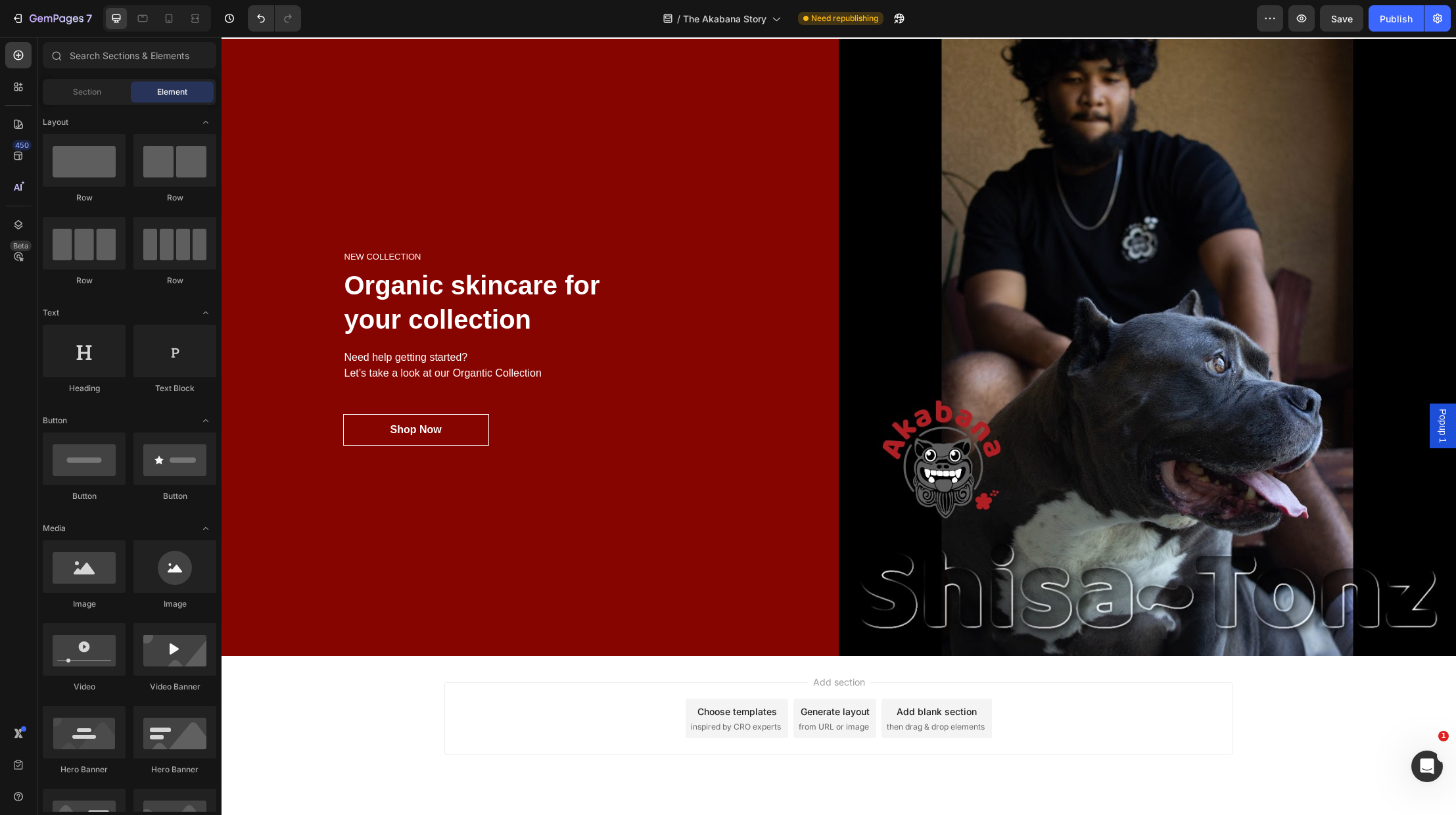
scroll to position [3044, 0]
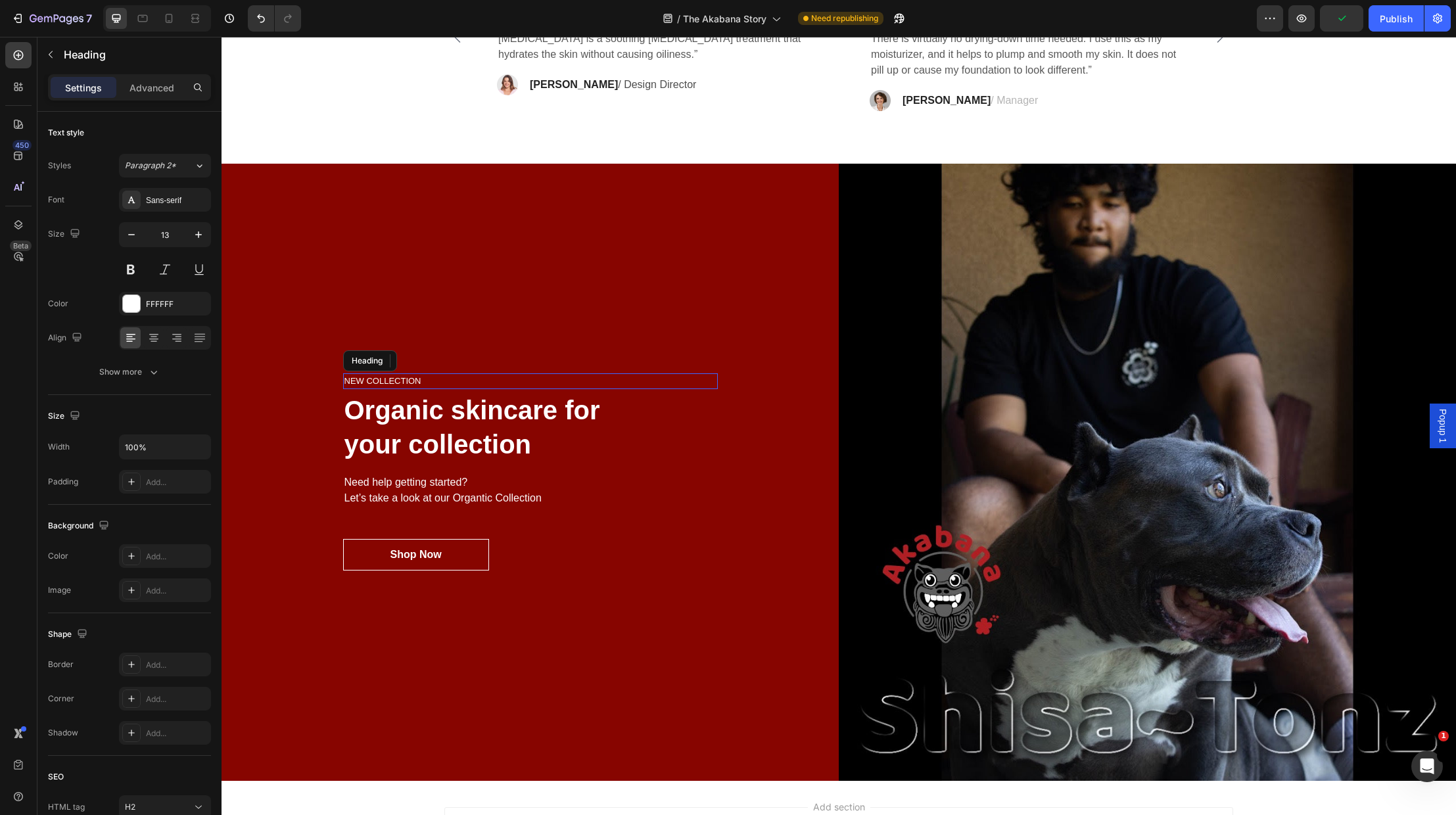
click at [361, 380] on p "NEW COLLECTION" at bounding box center [531, 381] width 372 height 13
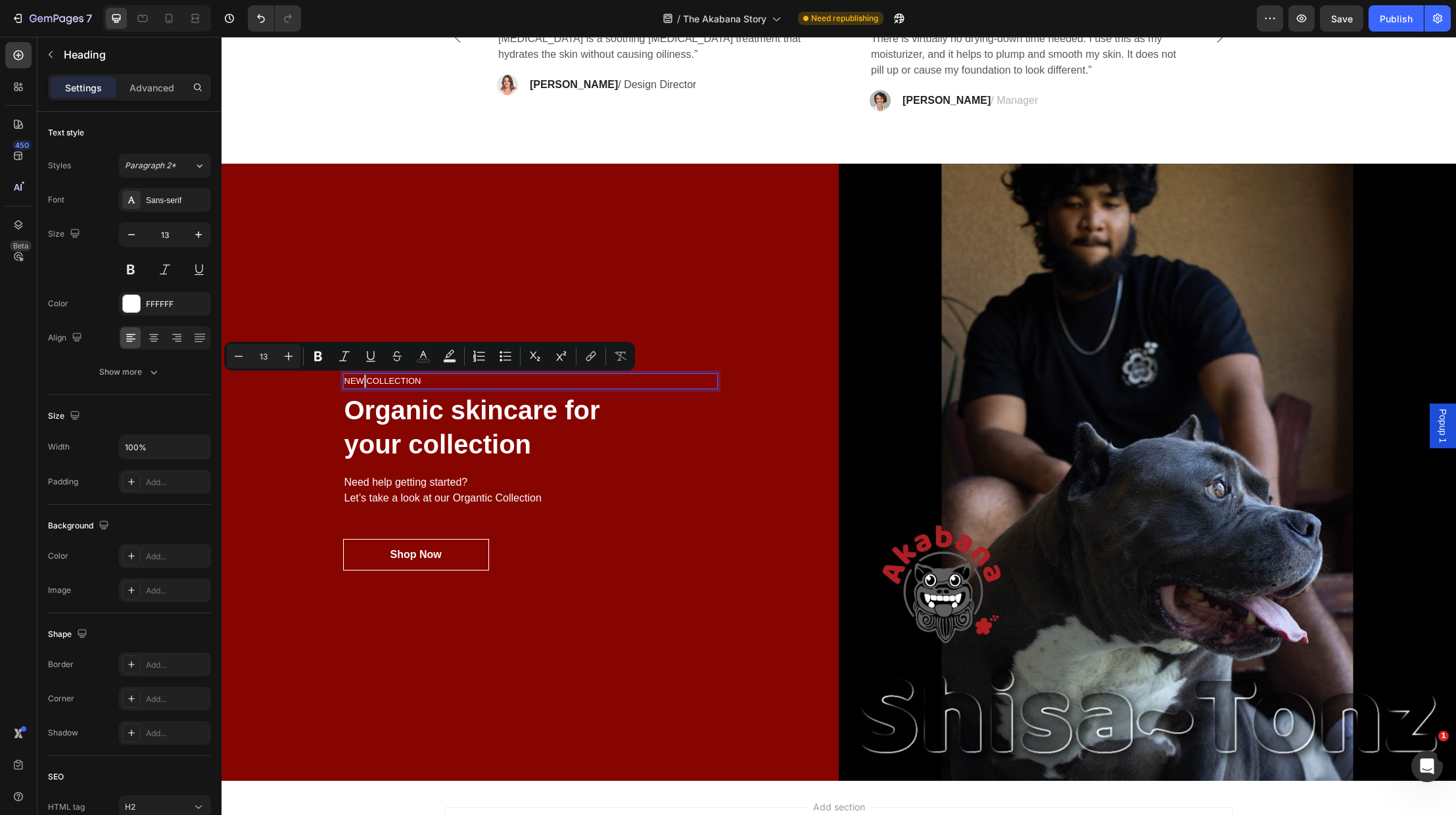
click at [362, 380] on p "NEW COLLECTION" at bounding box center [531, 381] width 372 height 13
click at [362, 378] on p "NEW COLLECTION" at bounding box center [531, 381] width 372 height 13
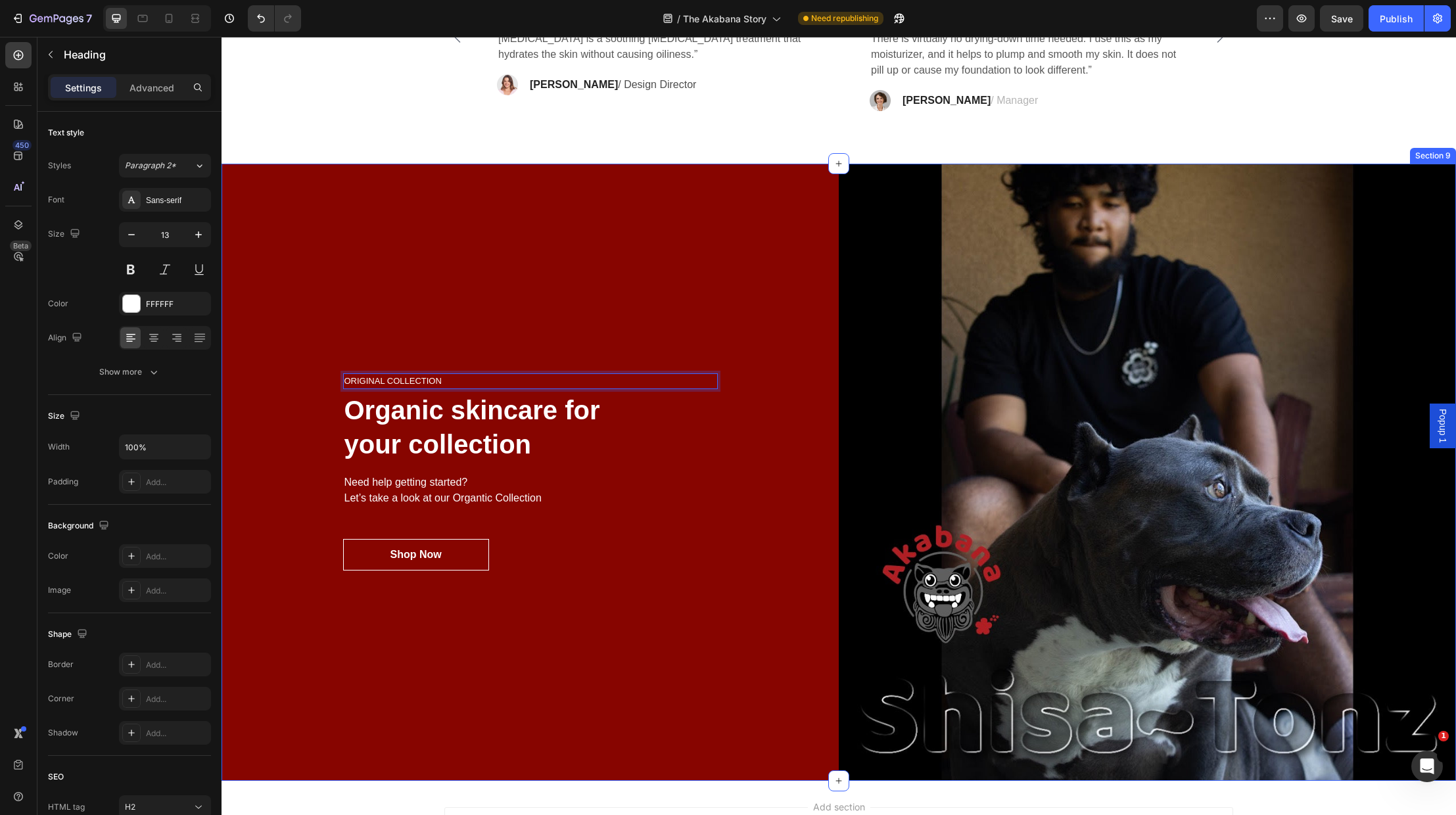
click at [670, 659] on div "ORIGINAL COLLECTION Heading 4 Organic skincare for your collection Heading Need…" at bounding box center [530, 472] width 617 height 617
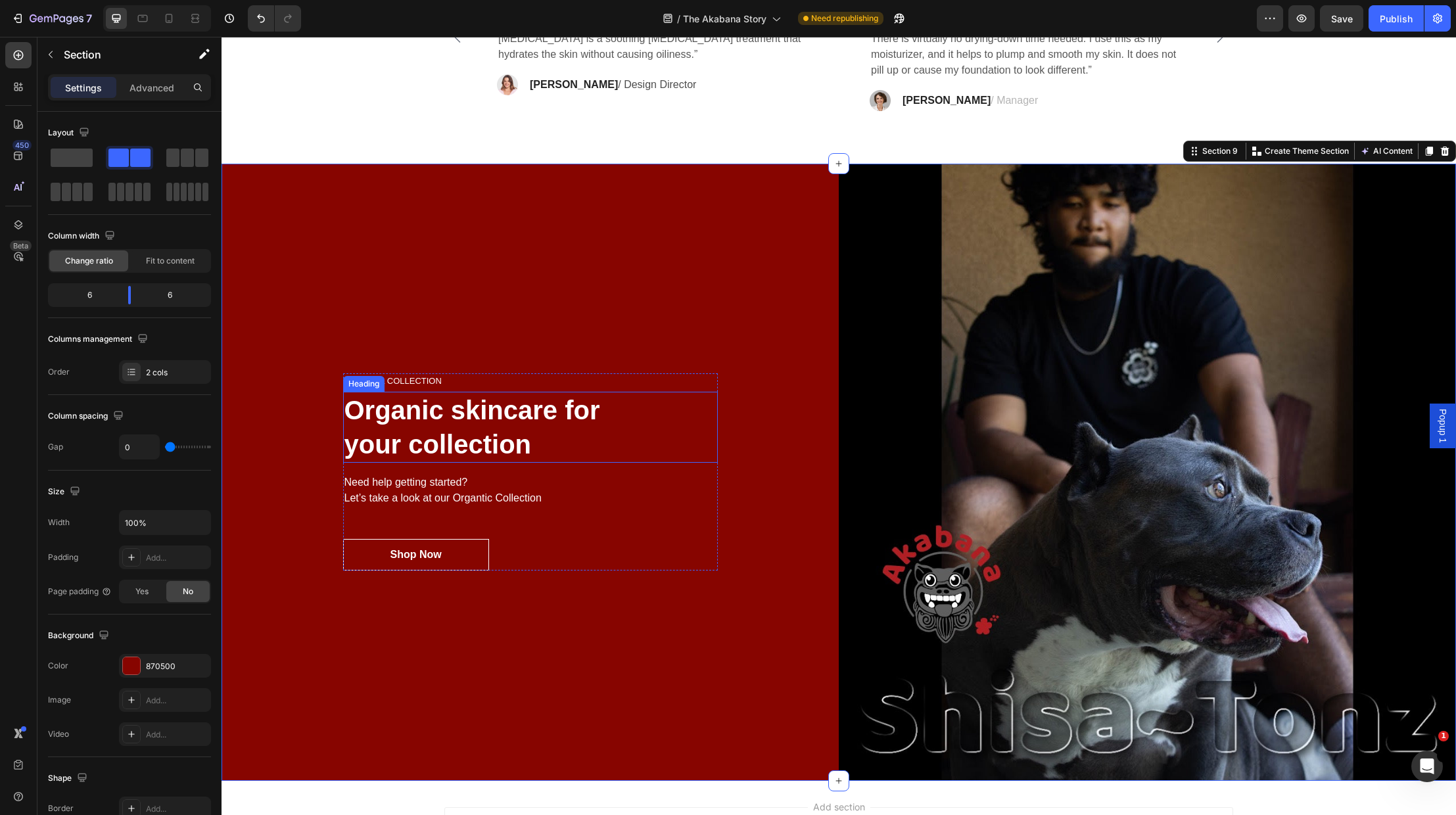
click at [481, 438] on p "Organic skincare for your collection" at bounding box center [531, 428] width 372 height 69
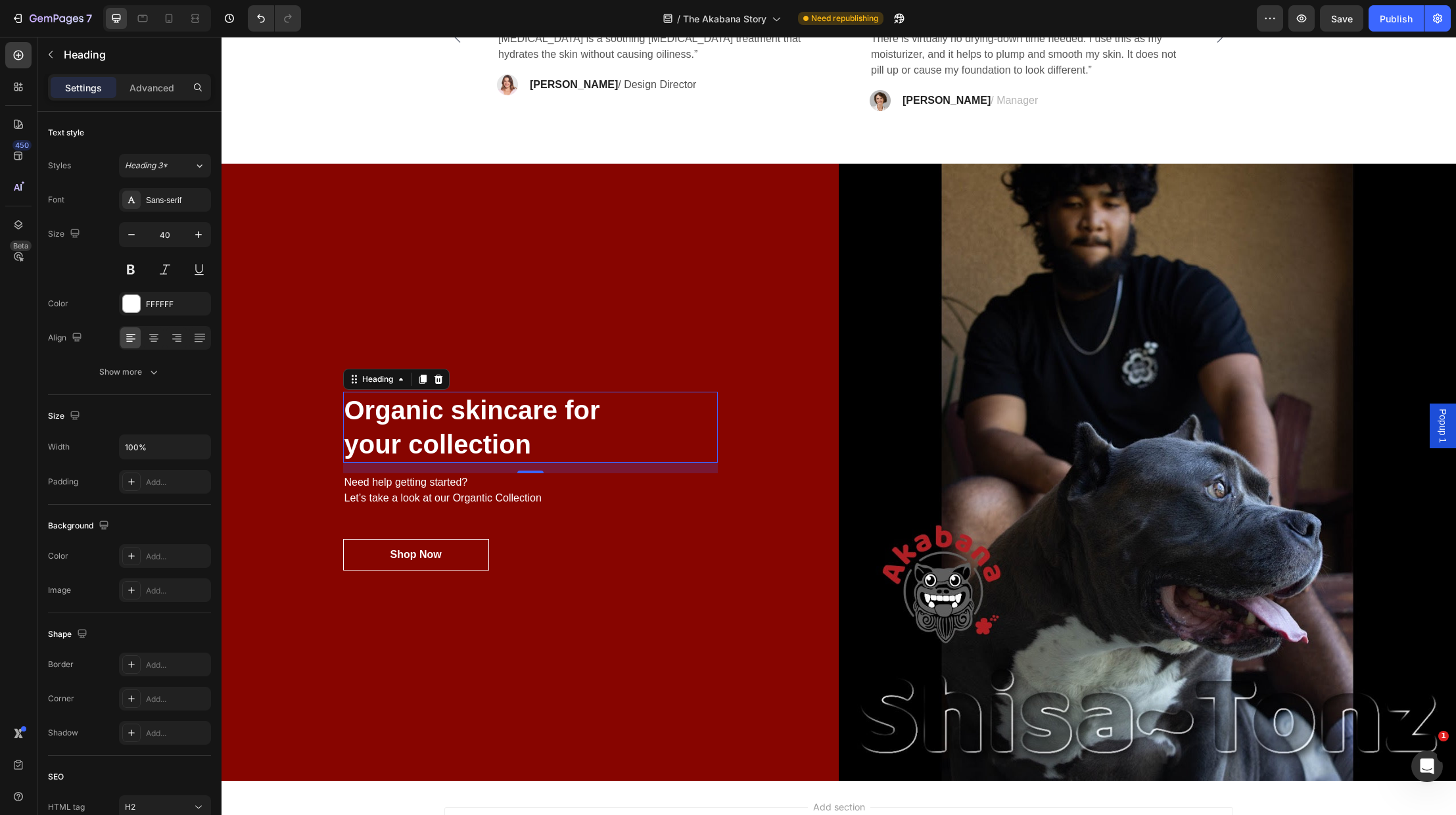
click at [531, 439] on p "Organic skincare for your collection" at bounding box center [531, 428] width 372 height 69
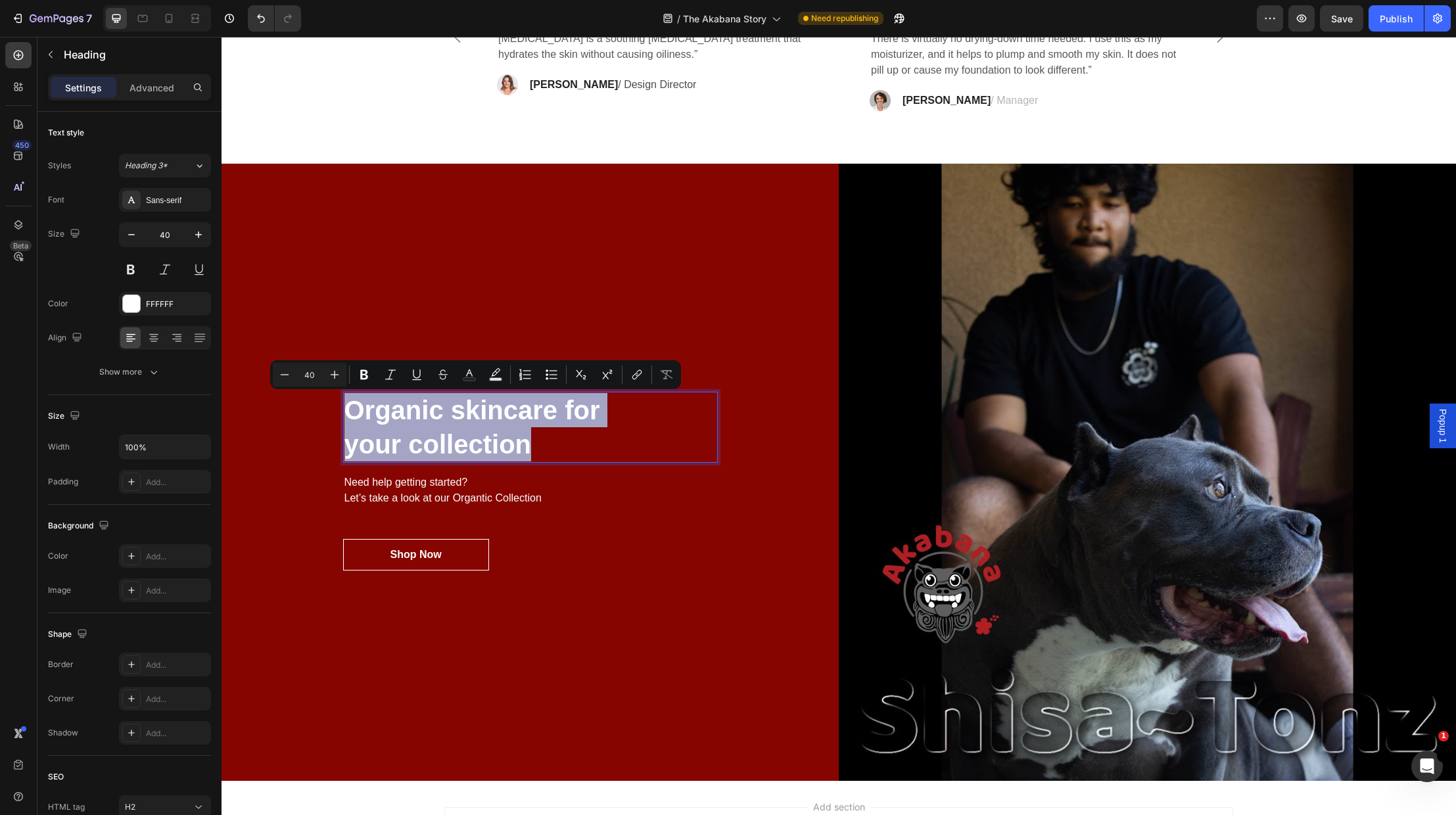
drag, startPoint x: 529, startPoint y: 442, endPoint x: 349, endPoint y: 410, distance: 182.8
click at [349, 410] on p "Organic skincare for your collection" at bounding box center [531, 428] width 372 height 69
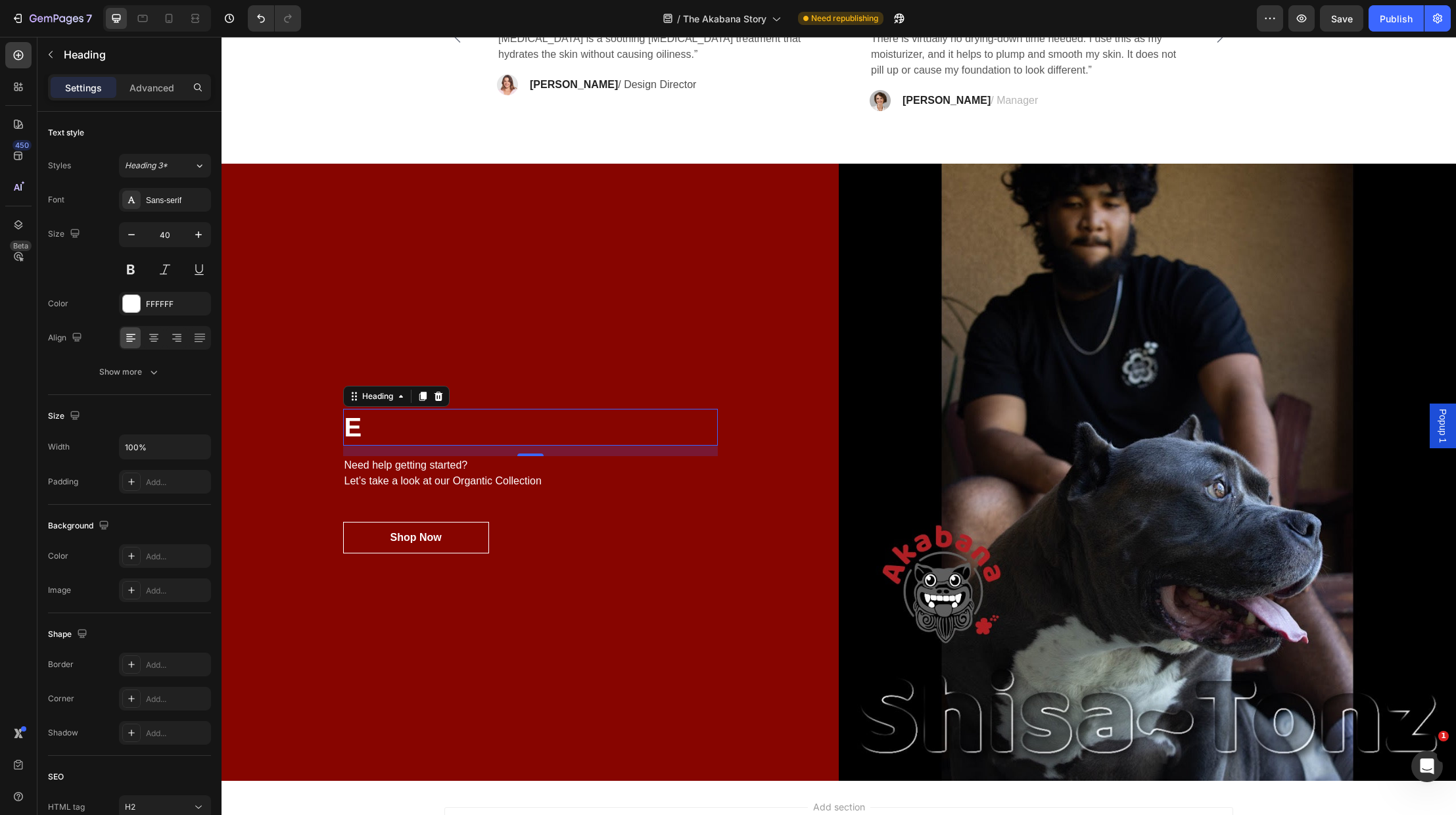
click at [398, 427] on p "E" at bounding box center [531, 428] width 372 height 34
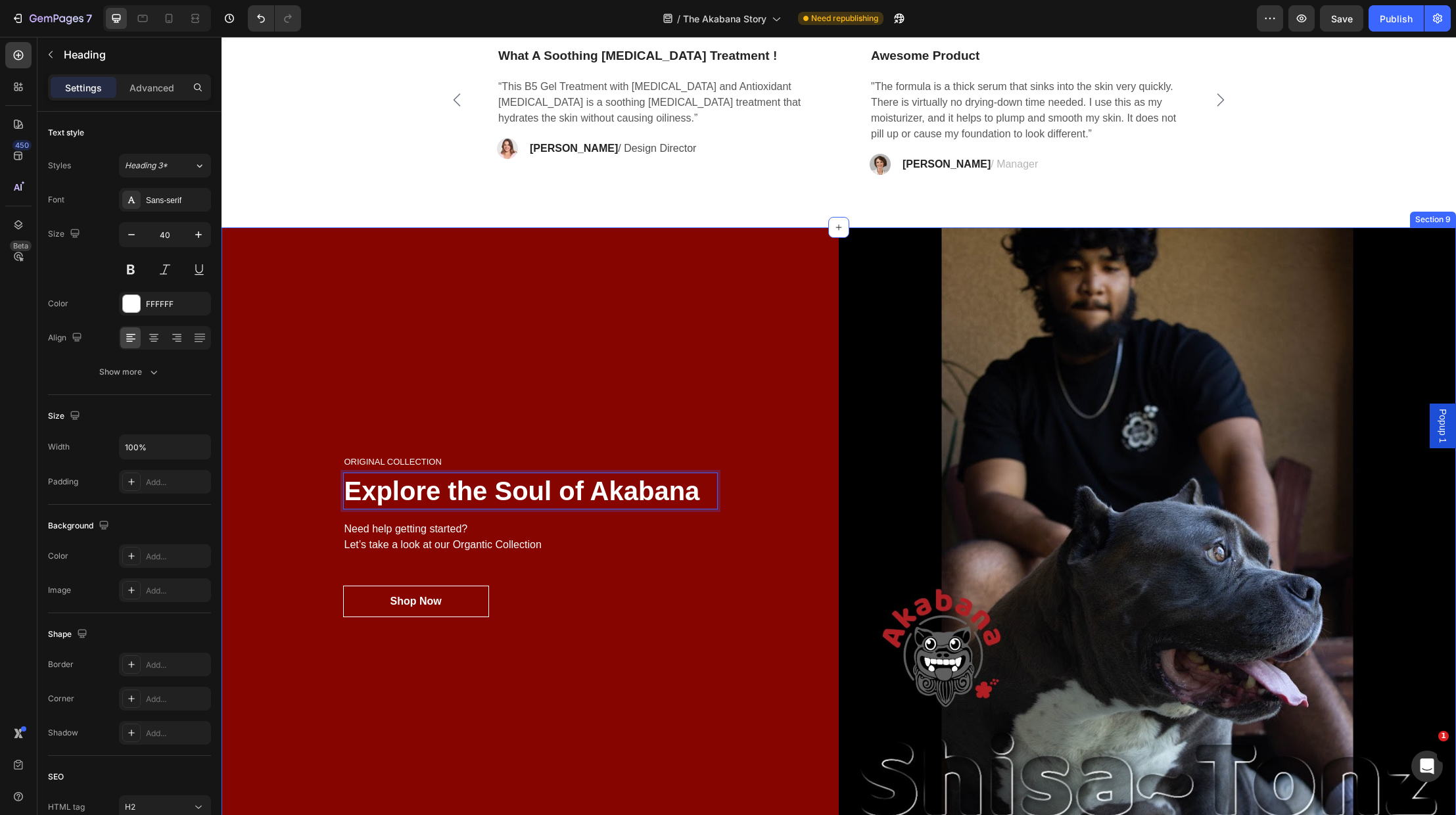
scroll to position [2979, 0]
click at [700, 700] on div "ORIGINAL COLLECTION Heading Explore the Soul of Akabana Heading 16 Need help ge…" at bounding box center [530, 536] width 617 height 617
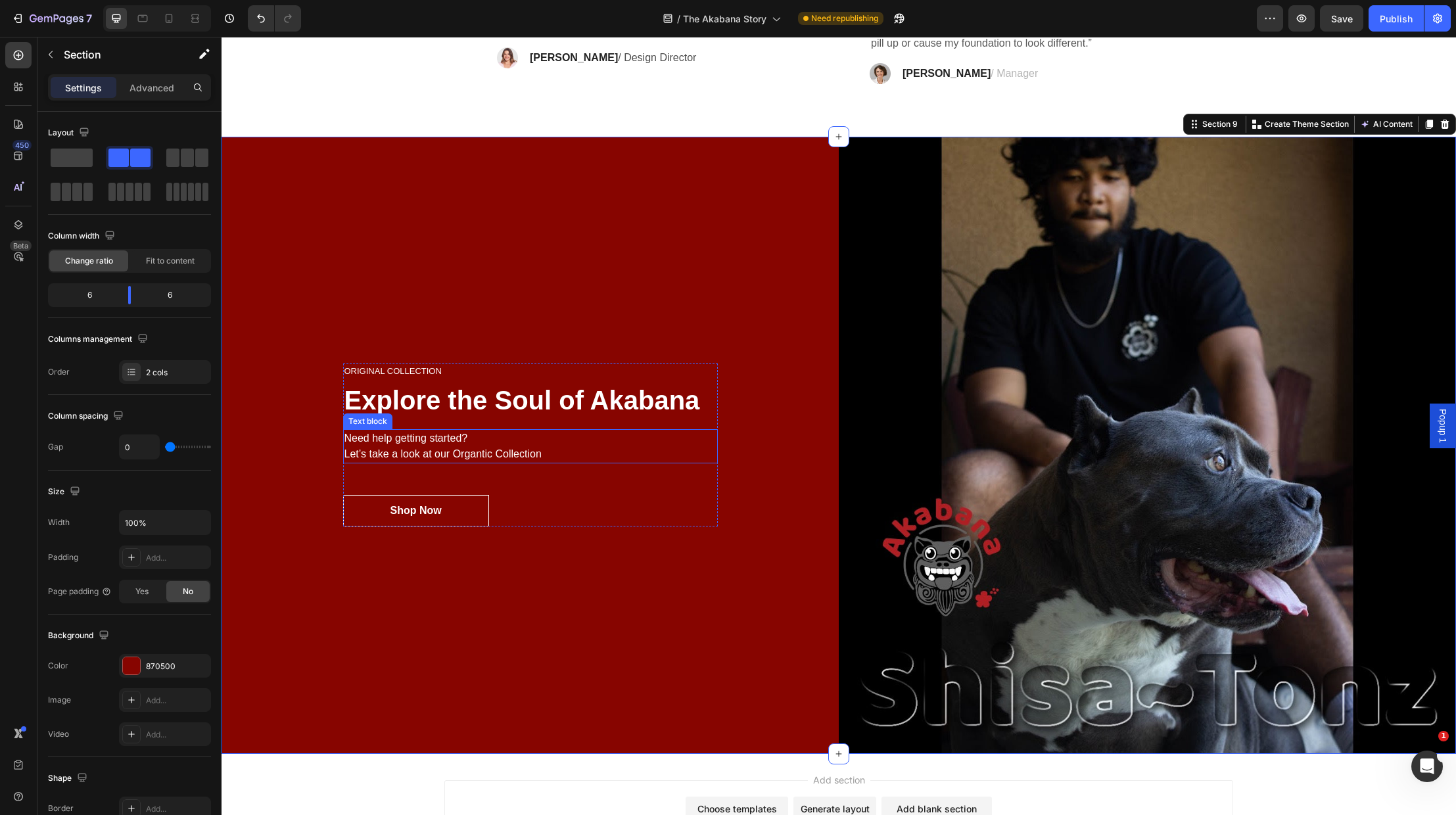
scroll to position [3068, 0]
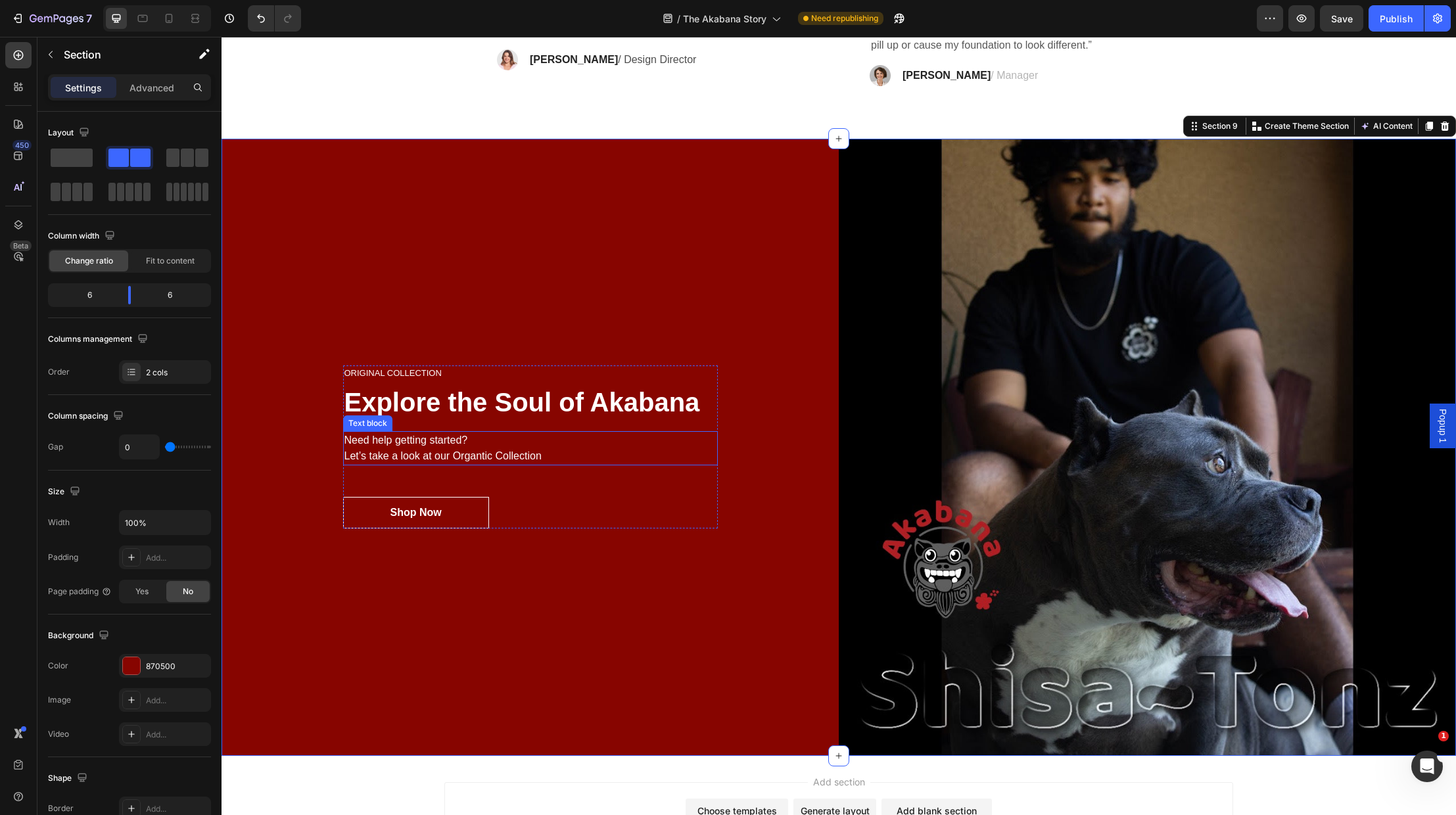
click at [429, 452] on p "Need help getting started? Let’s take a look at our Organtic Collection" at bounding box center [531, 448] width 372 height 32
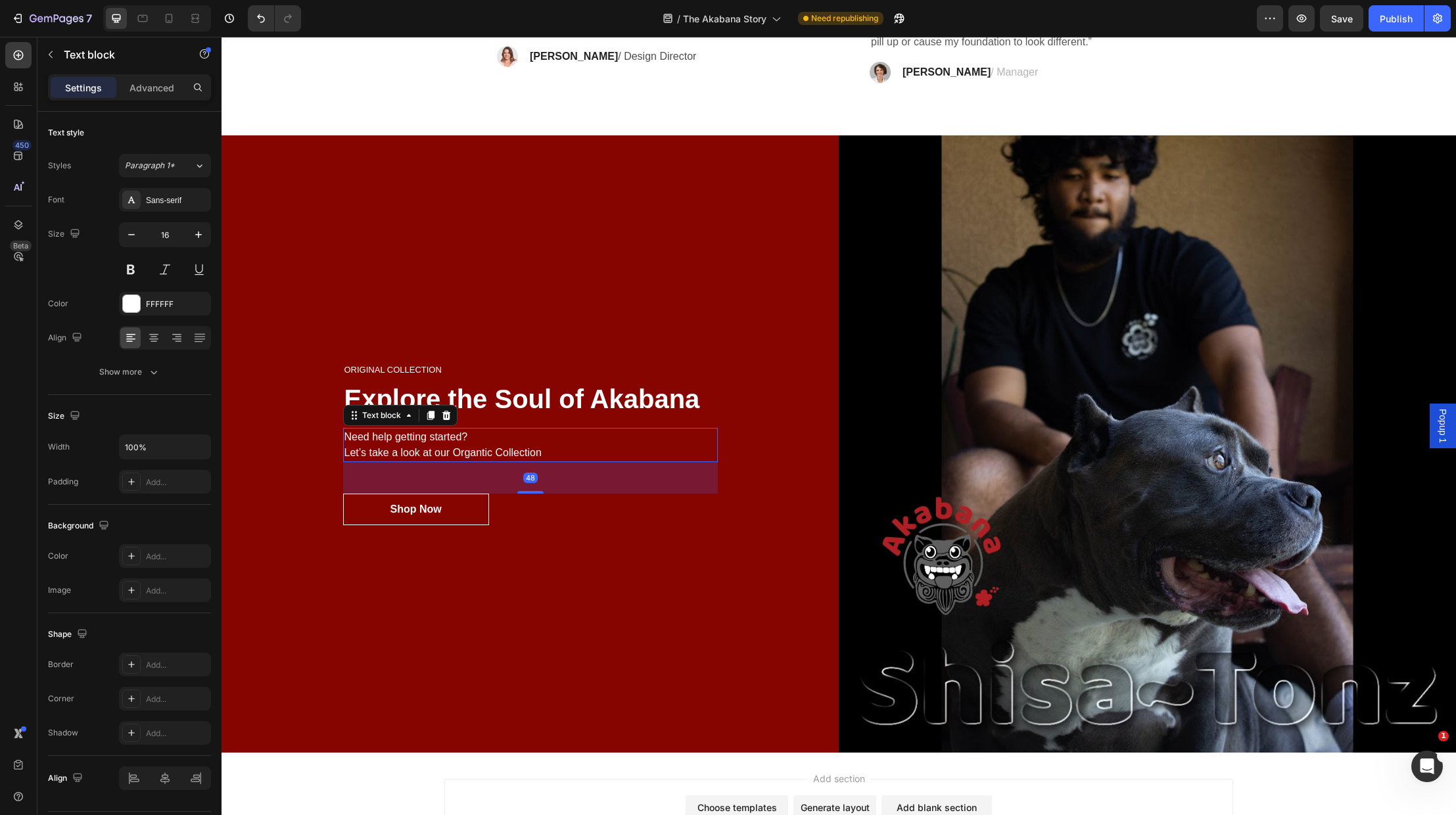
click at [435, 450] on p "Need help getting started? Let’s take a look at our Organtic Collection" at bounding box center [531, 445] width 372 height 32
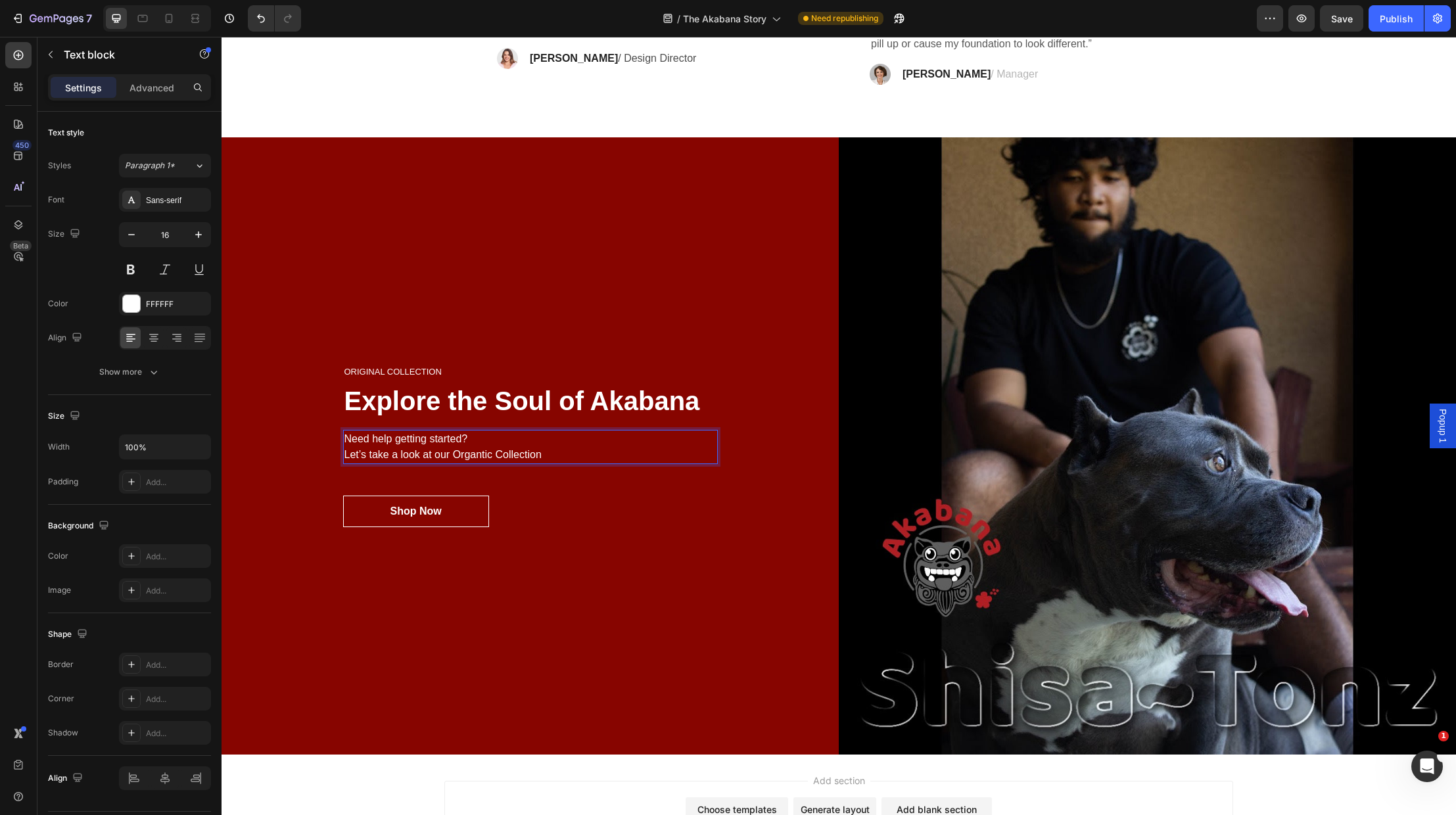
scroll to position [3069, 0]
click at [435, 440] on p "Need help getting started? Let’s take a look at our Organtic Collection" at bounding box center [531, 448] width 372 height 32
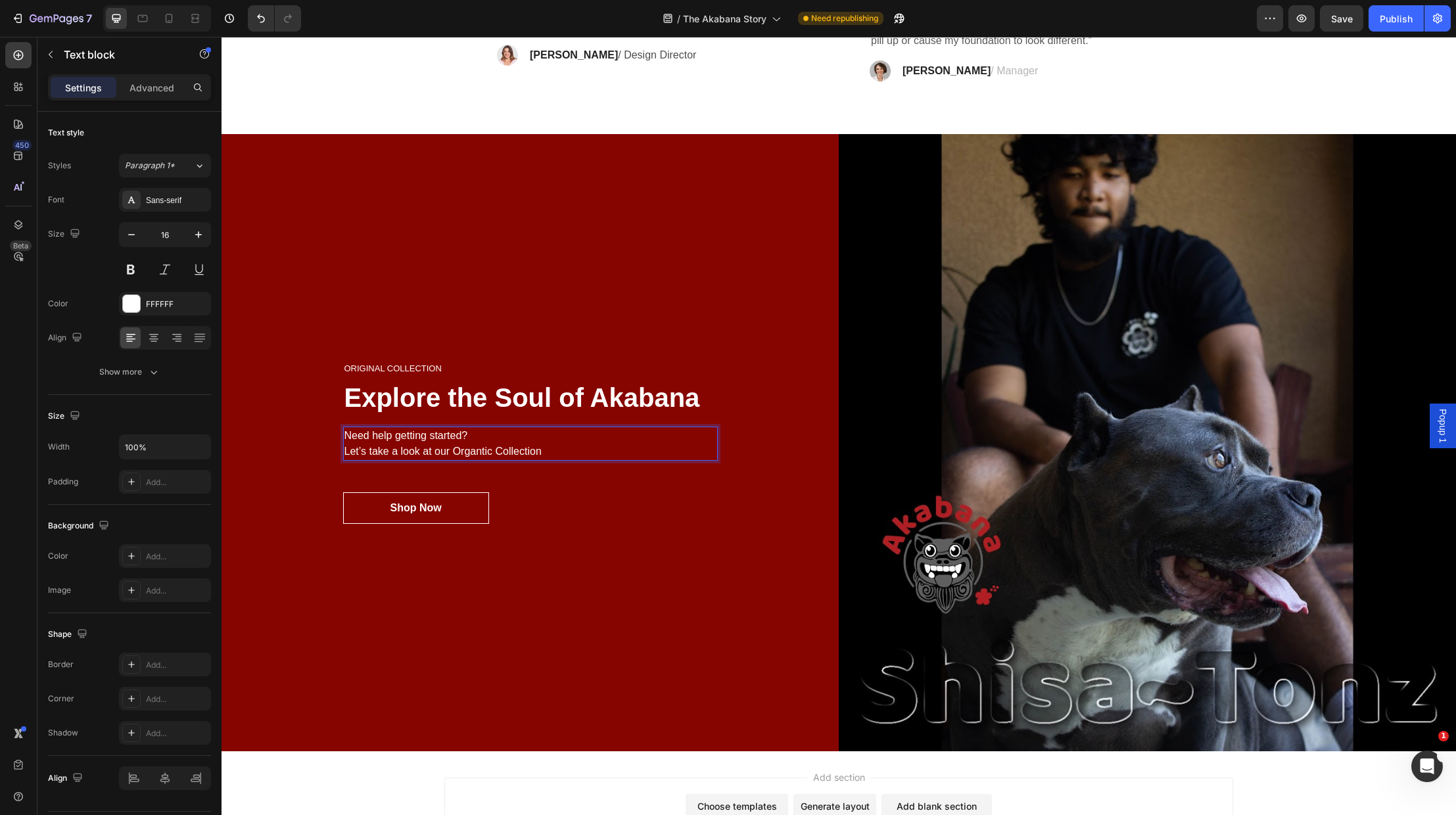
click at [466, 445] on p "Need help getting started? Let’s take a look at our Organtic Collection" at bounding box center [531, 444] width 372 height 32
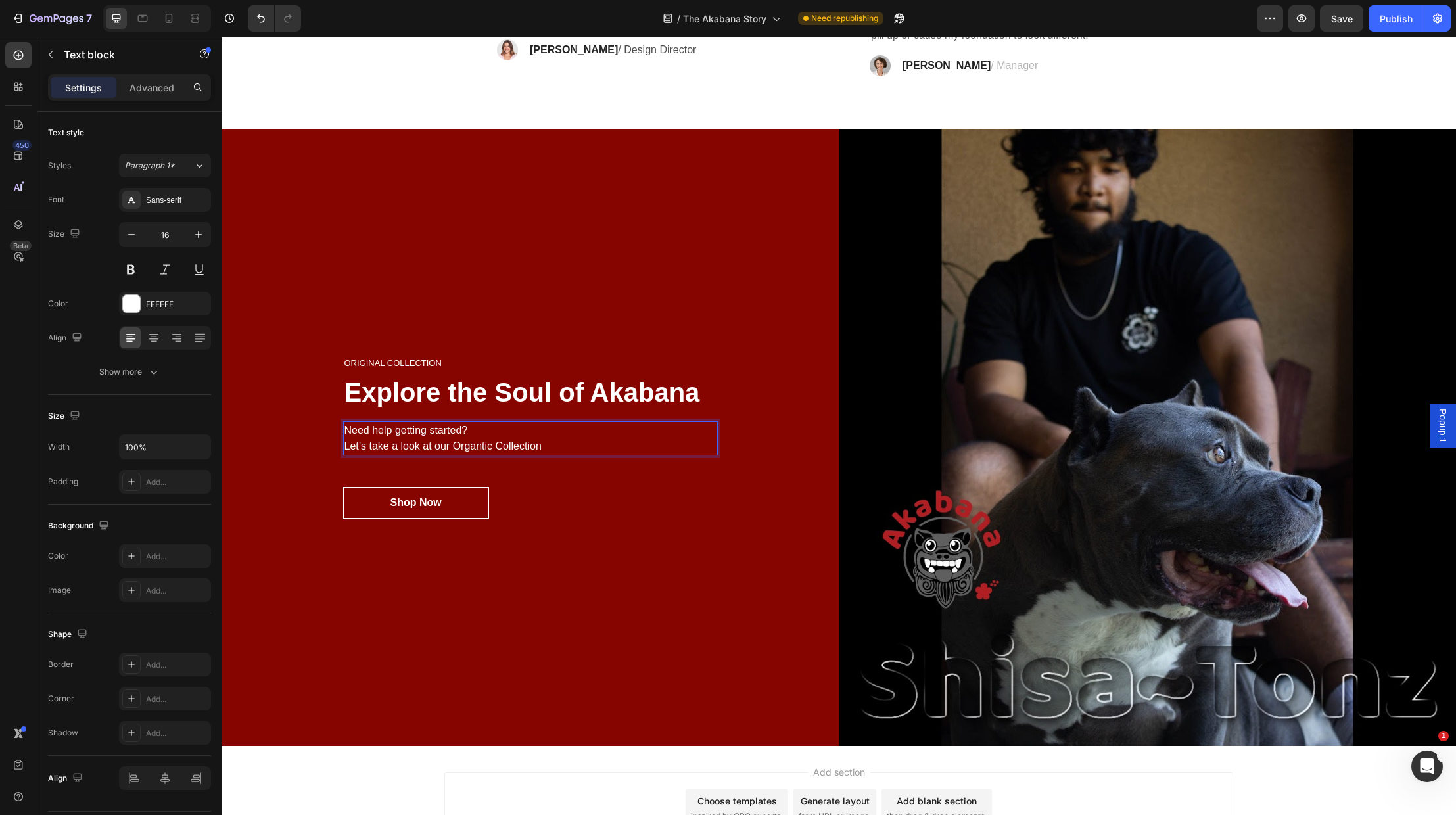
click at [474, 431] on p "Need help getting started? Let’s take a look at our Organtic Collection" at bounding box center [531, 439] width 372 height 32
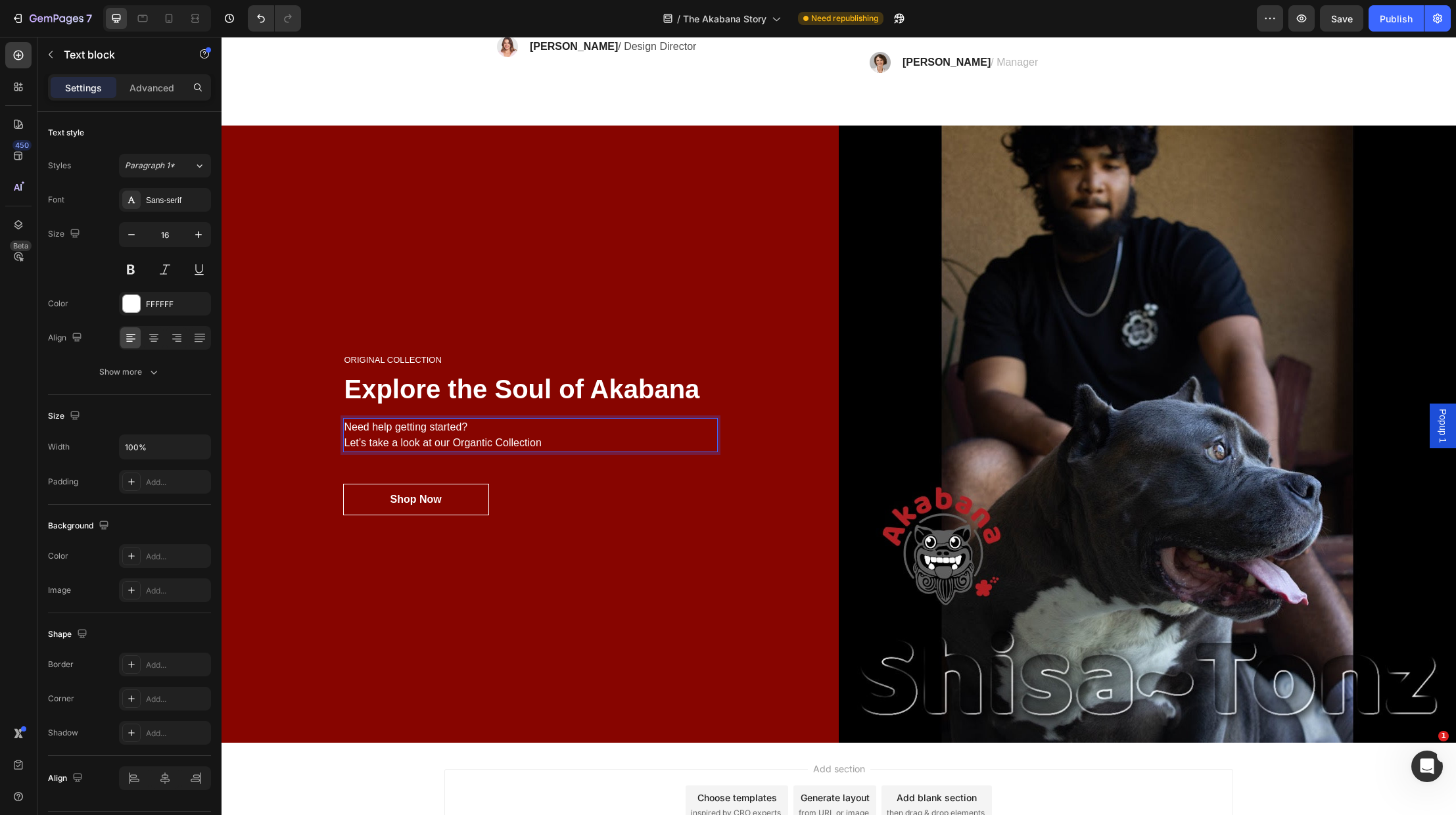
click at [411, 445] on p "Need help getting started? Let’s take a look at our Organtic Collection" at bounding box center [531, 435] width 372 height 32
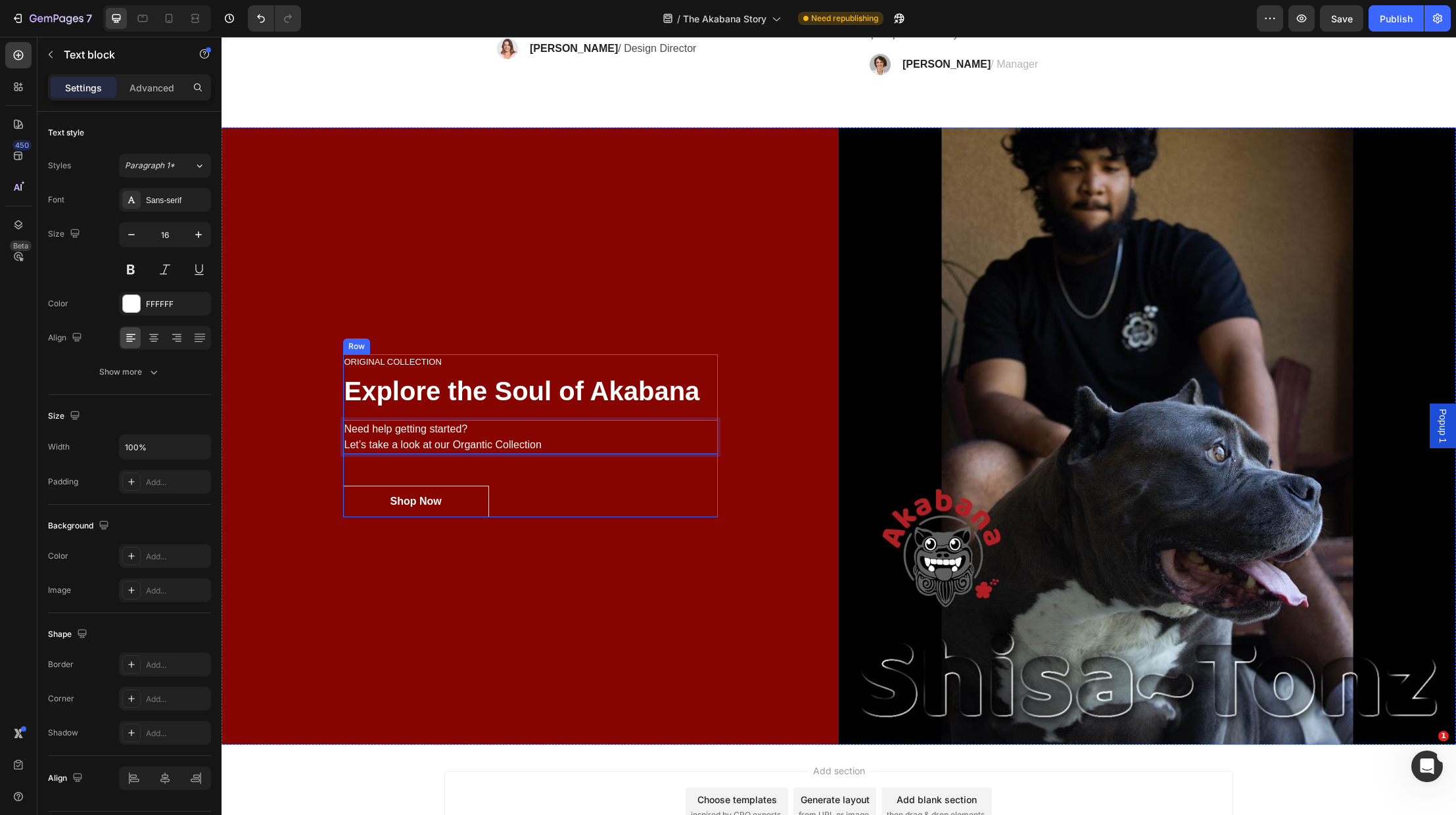
click at [571, 481] on div "ORIGINAL COLLECTION Heading Explore the Soul of Akabana Heading Need help getti…" at bounding box center [531, 435] width 375 height 163
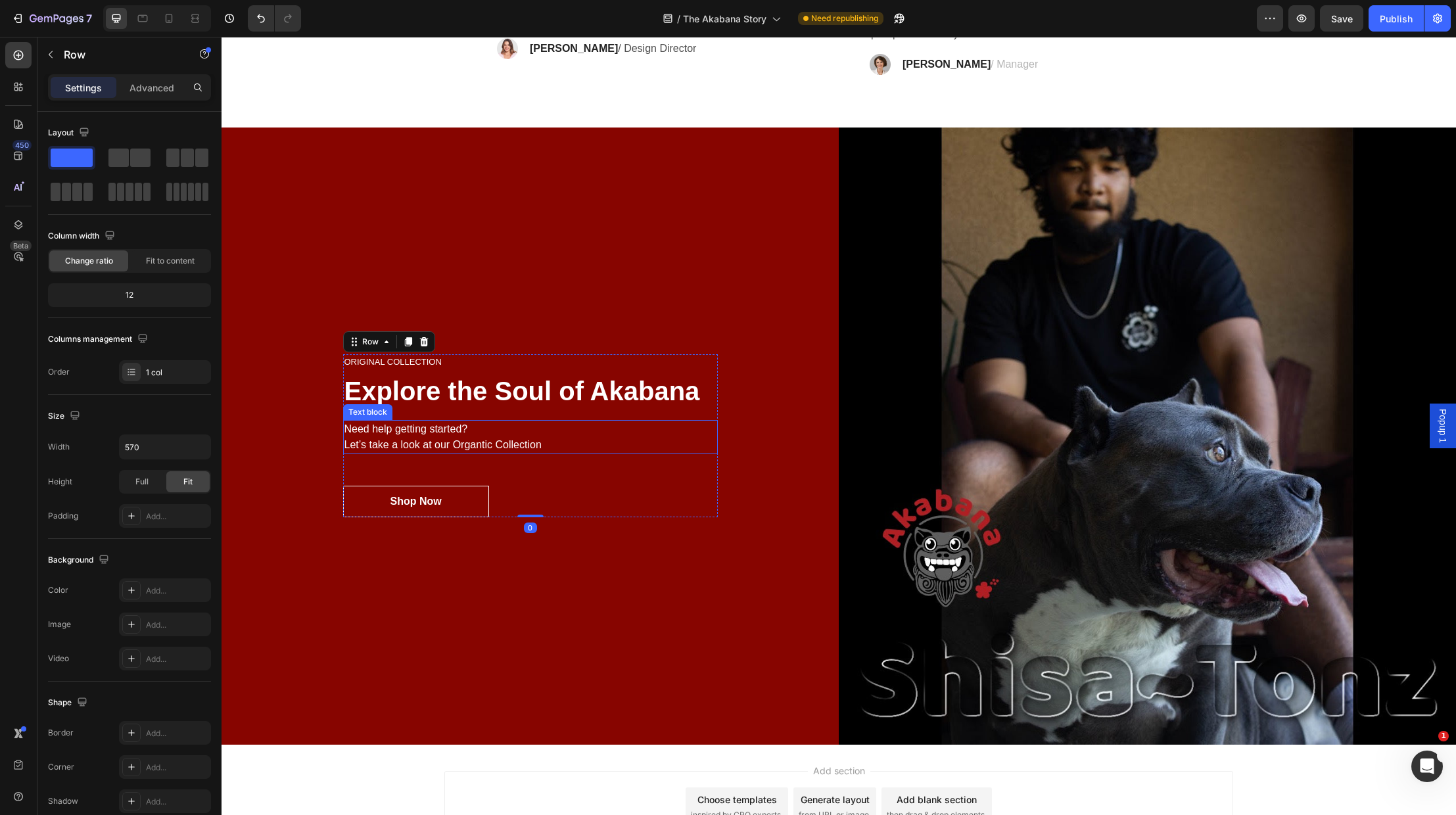
click at [526, 445] on p "Need help getting started? Let’s take a look at our Organtic Collection" at bounding box center [531, 437] width 372 height 32
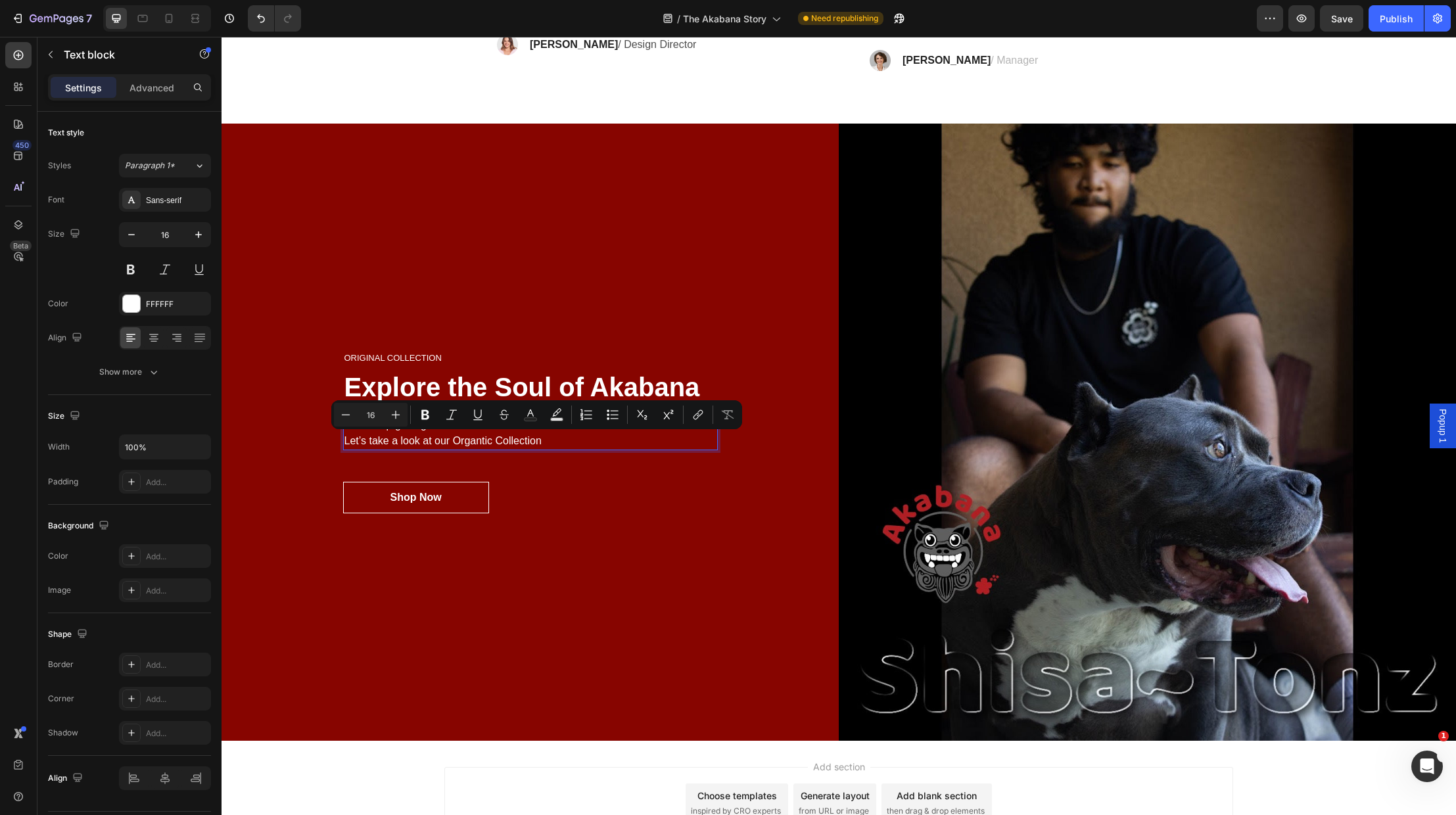
scroll to position [3086, 0]
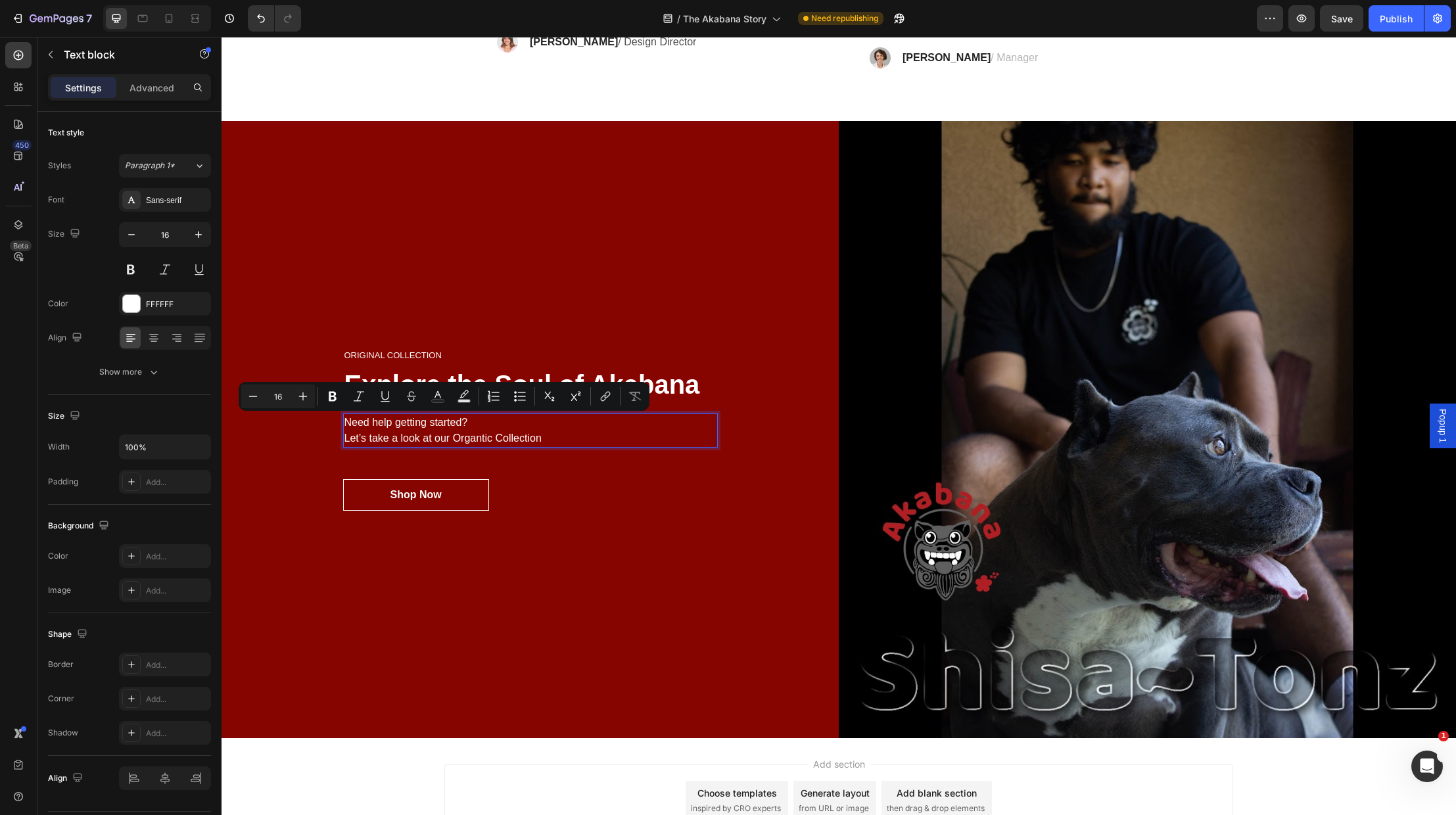
drag, startPoint x: 548, startPoint y: 442, endPoint x: 346, endPoint y: 426, distance: 202.6
click at [346, 426] on p "Need help getting started? Let’s take a look at our Organtic Collection" at bounding box center [531, 431] width 372 height 32
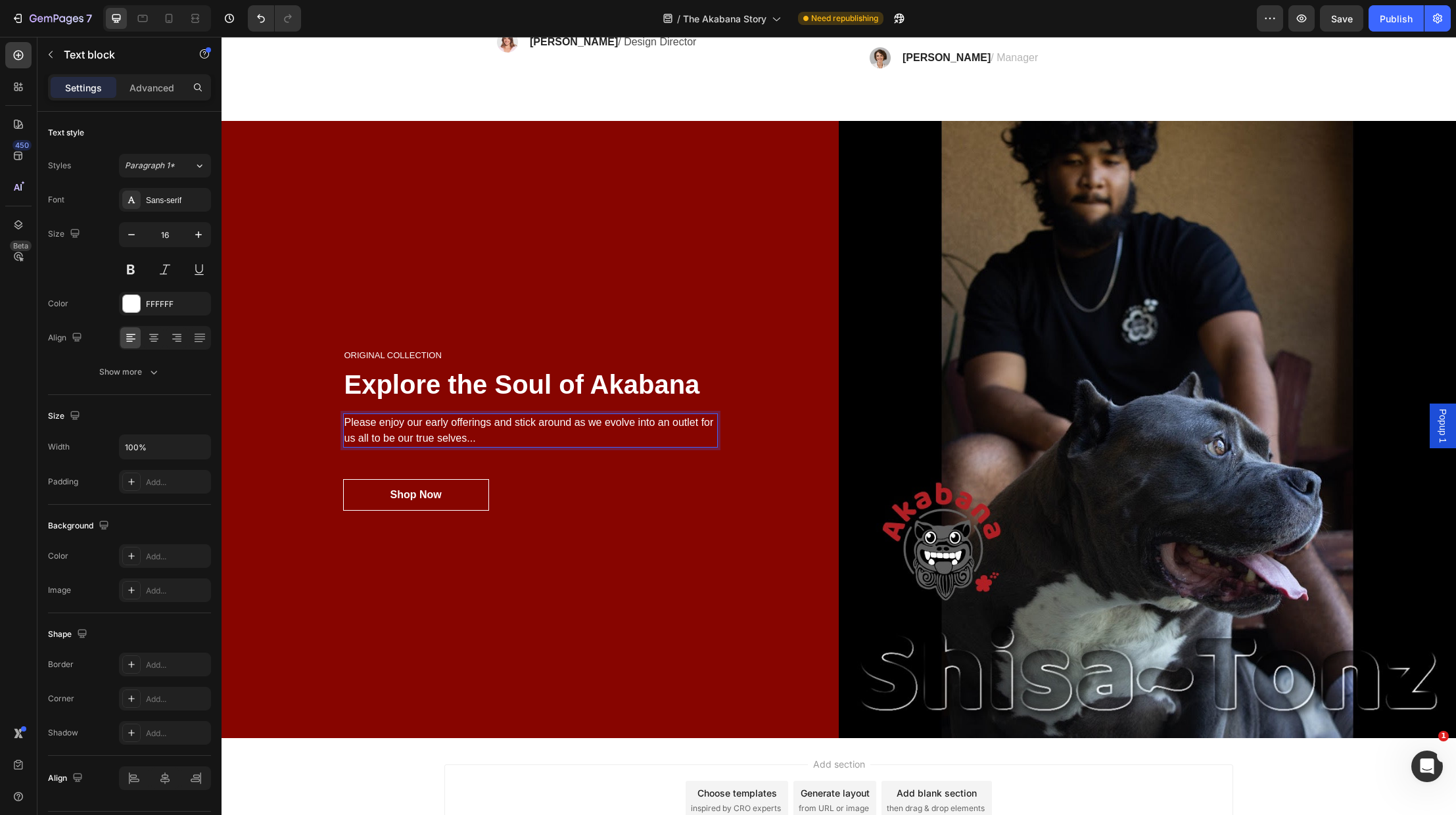
click at [415, 439] on p "Please enjoy our early offerings and stick around as we evolve into an outlet f…" at bounding box center [531, 431] width 372 height 32
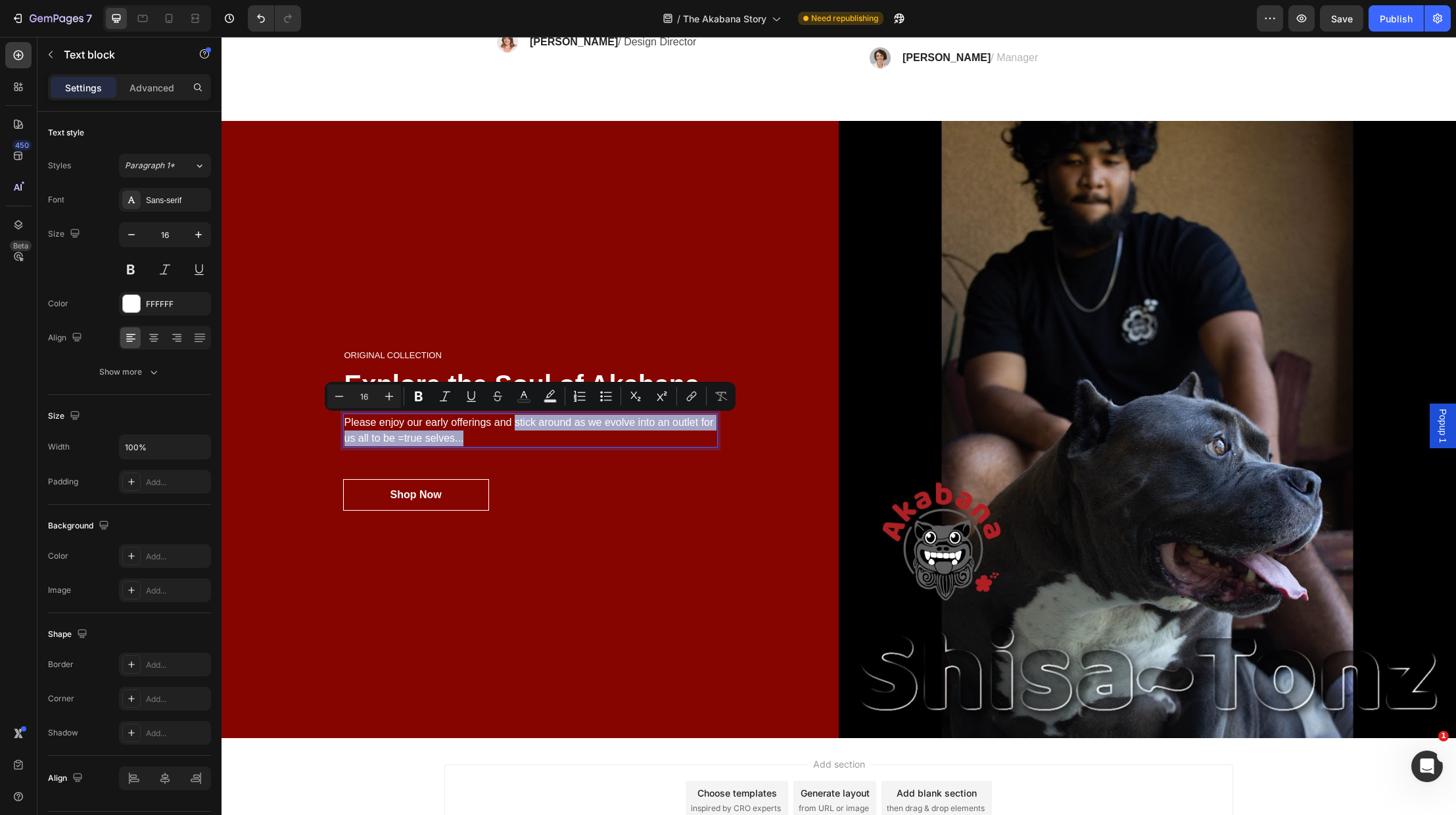
drag, startPoint x: 488, startPoint y: 438, endPoint x: 516, endPoint y: 422, distance: 32.2
click at [516, 421] on p "Please enjoy our early offerings and stick around as we evolve into an outlet f…" at bounding box center [531, 431] width 372 height 32
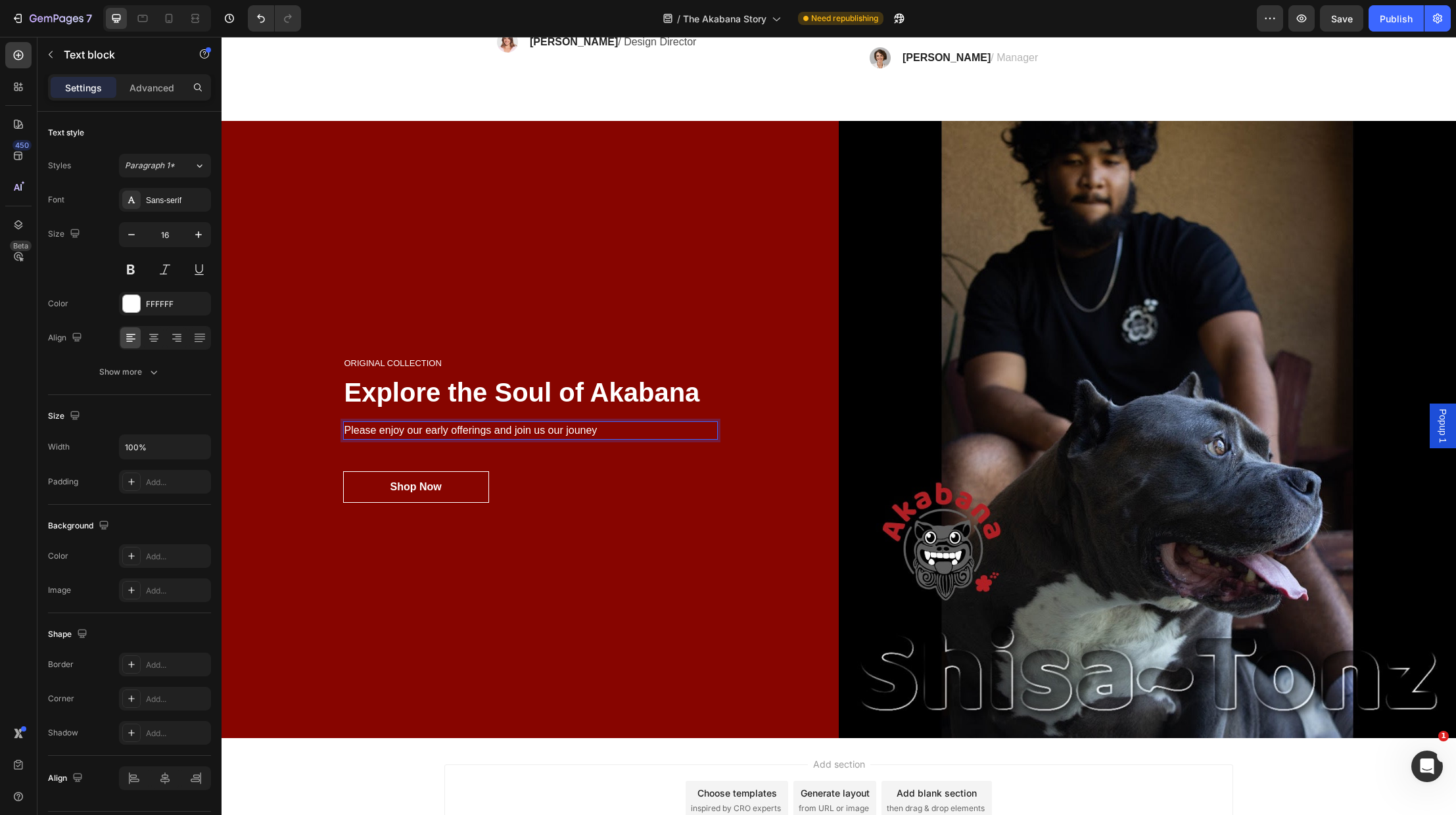
click at [538, 432] on p "Please enjoy our early offerings and join us our jouney" at bounding box center [531, 431] width 372 height 16
click at [551, 430] on p "Please enjoy our early offerings and join us our jouney" at bounding box center [531, 431] width 372 height 16
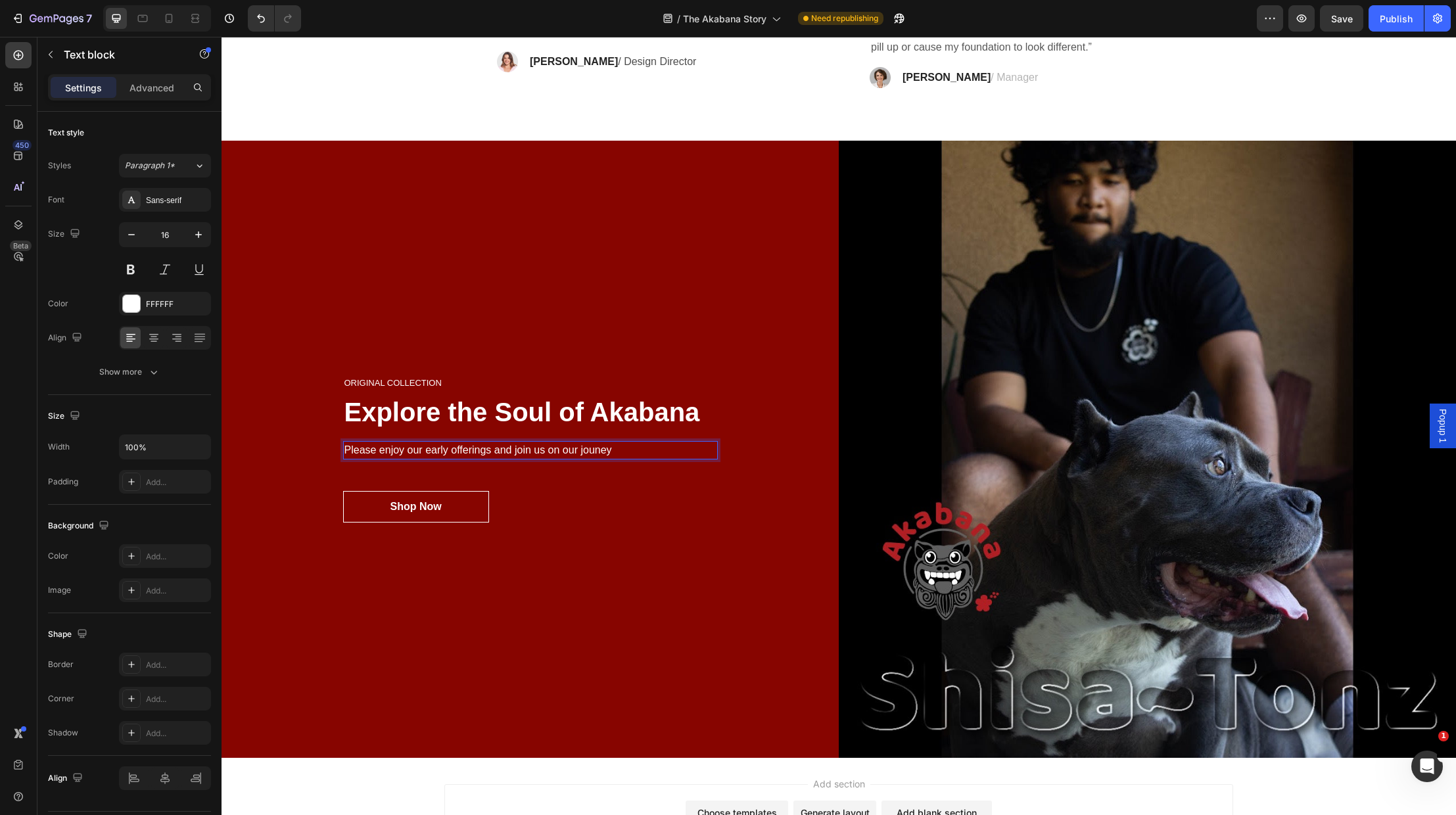
scroll to position [3067, 0]
click at [640, 450] on p "Please enjoy our early offerings and join us on our jouney" at bounding box center [531, 450] width 372 height 16
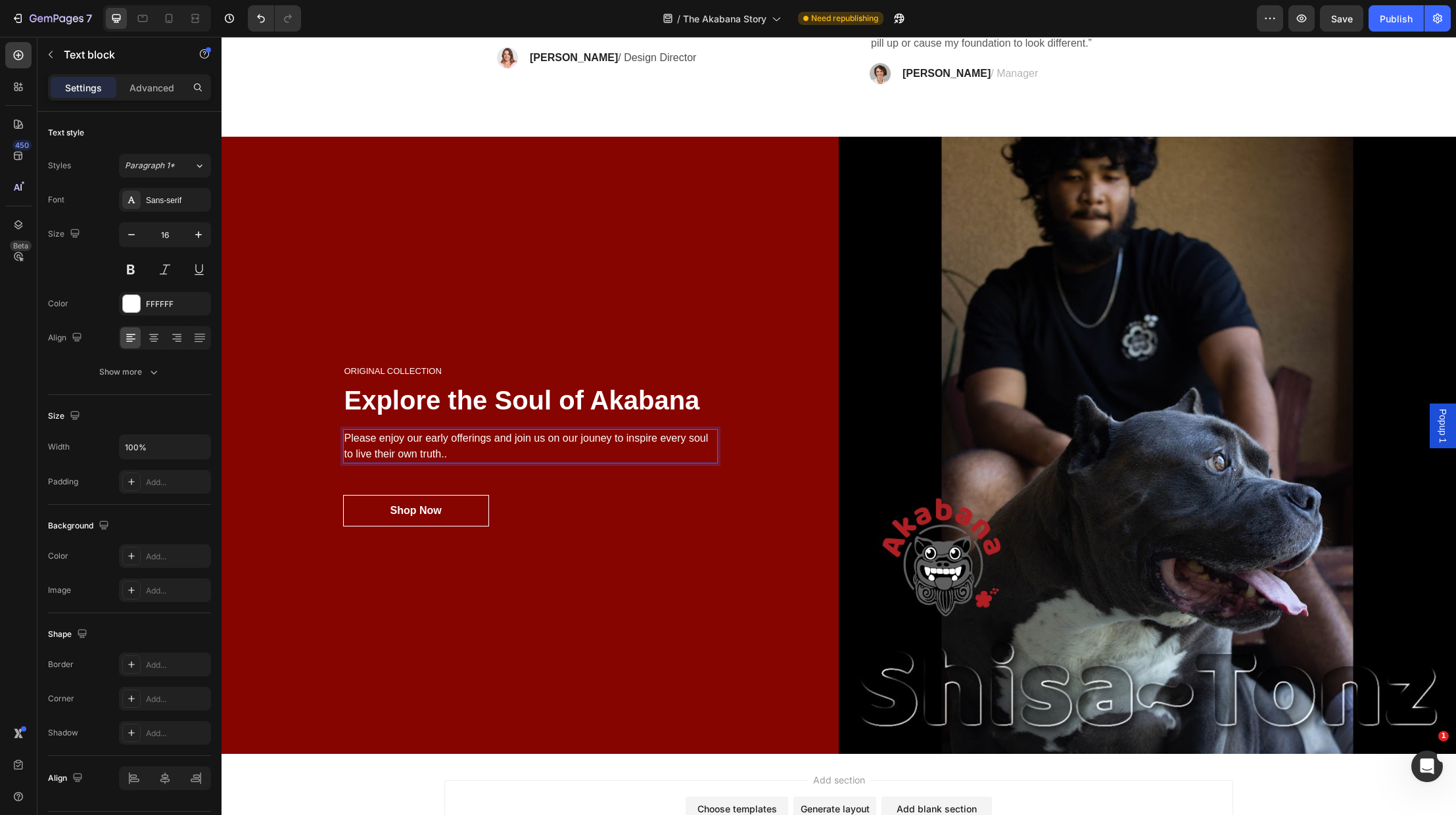
scroll to position [3073, 0]
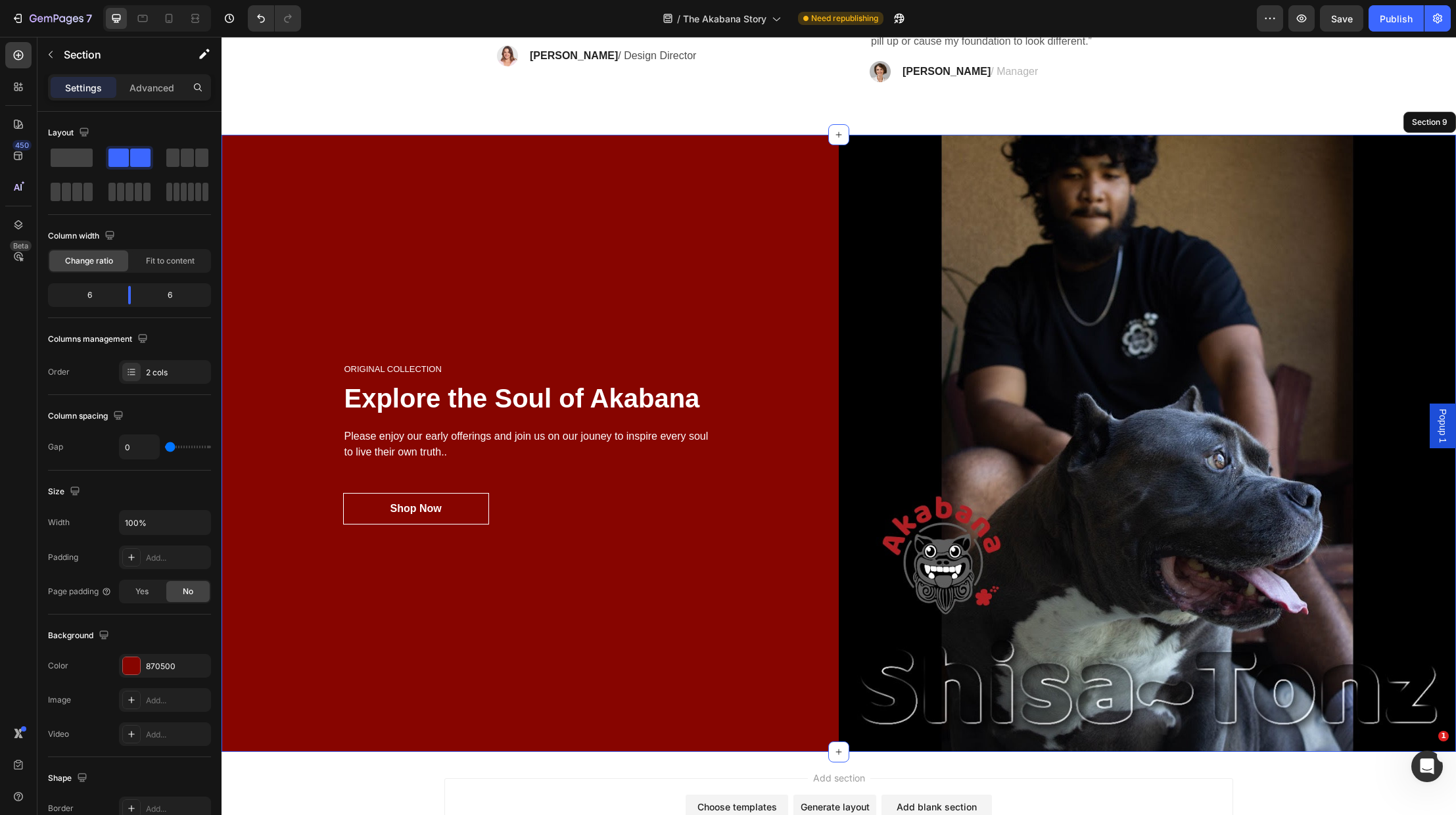
click at [650, 569] on div "ORIGINAL COLLECTION Heading Explore the Soul of Akabana Heading Please enjoy ou…" at bounding box center [530, 443] width 617 height 617
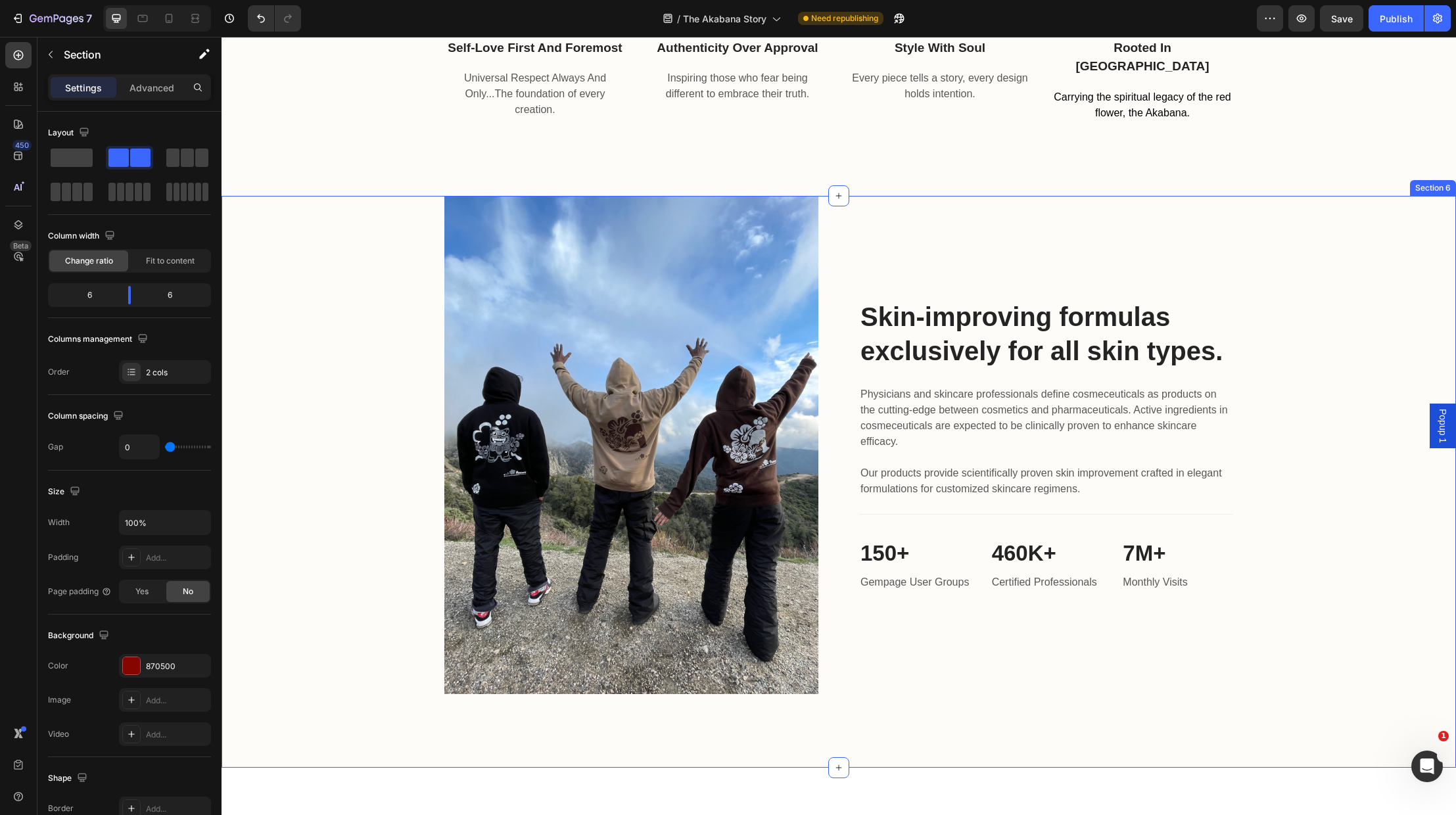
scroll to position [1514, 0]
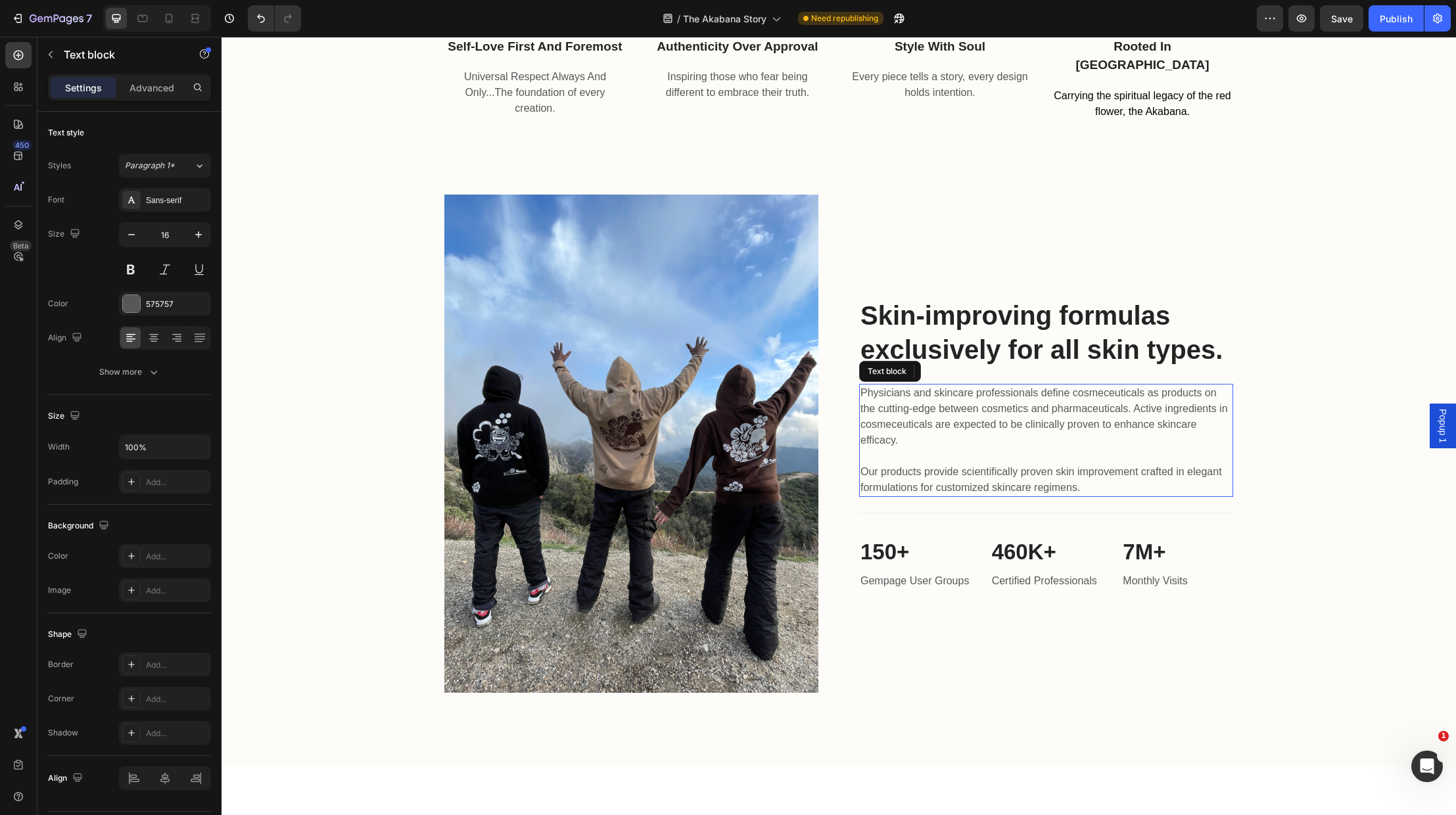
drag, startPoint x: 1080, startPoint y: 472, endPoint x: 1084, endPoint y: 488, distance: 16.5
click at [1080, 472] on p "Physicians and skincare professionals define cosmeceuticals as products on the …" at bounding box center [1045, 440] width 371 height 111
click at [1084, 487] on p "Physicians and skincare professionals define cosmeceuticals as products on the …" at bounding box center [1045, 440] width 371 height 111
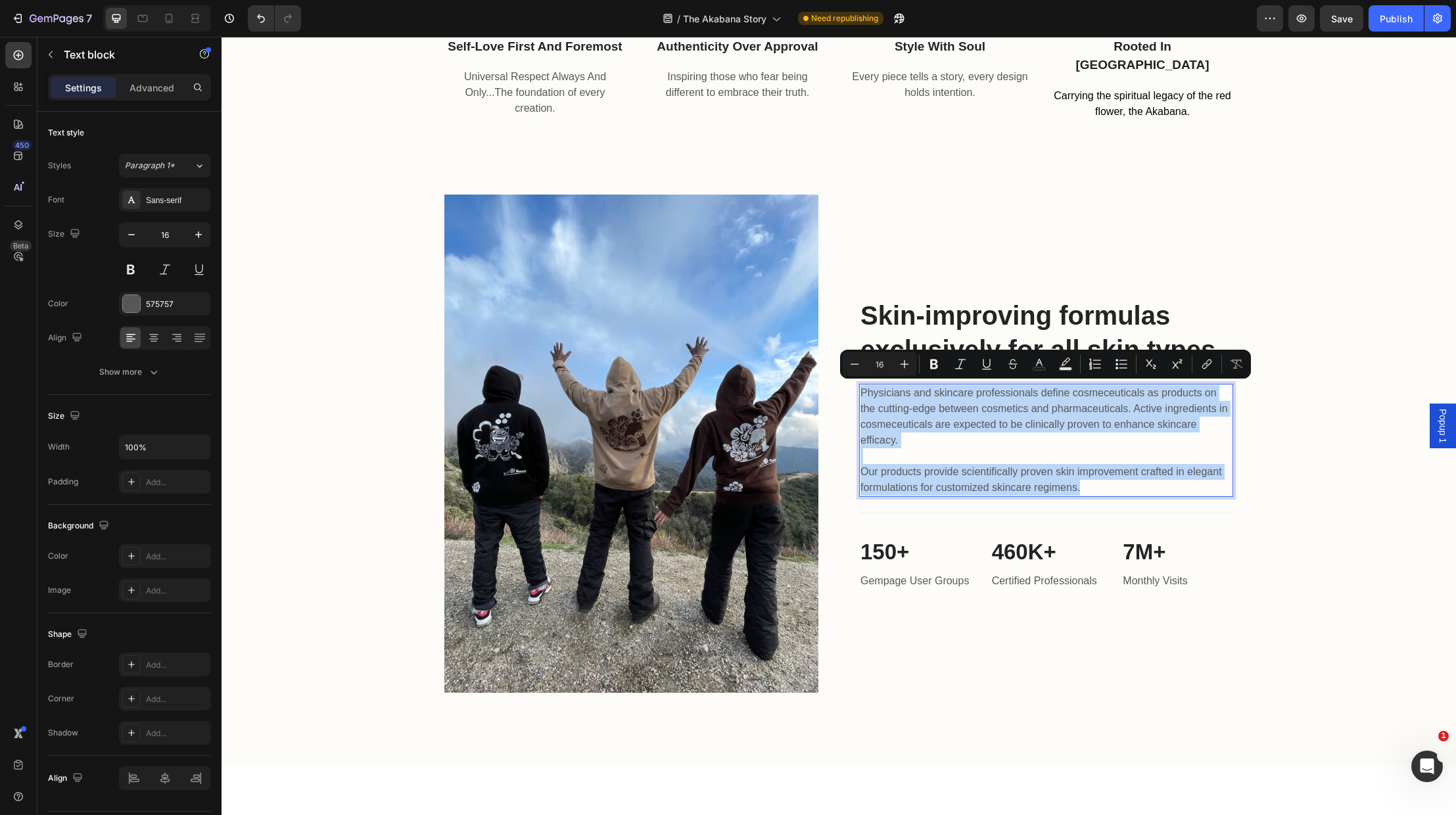
drag, startPoint x: 1088, startPoint y: 484, endPoint x: 861, endPoint y: 393, distance: 244.6
click at [861, 393] on p "Physicians and skincare professionals define cosmeceuticals as products on the …" at bounding box center [1045, 440] width 371 height 111
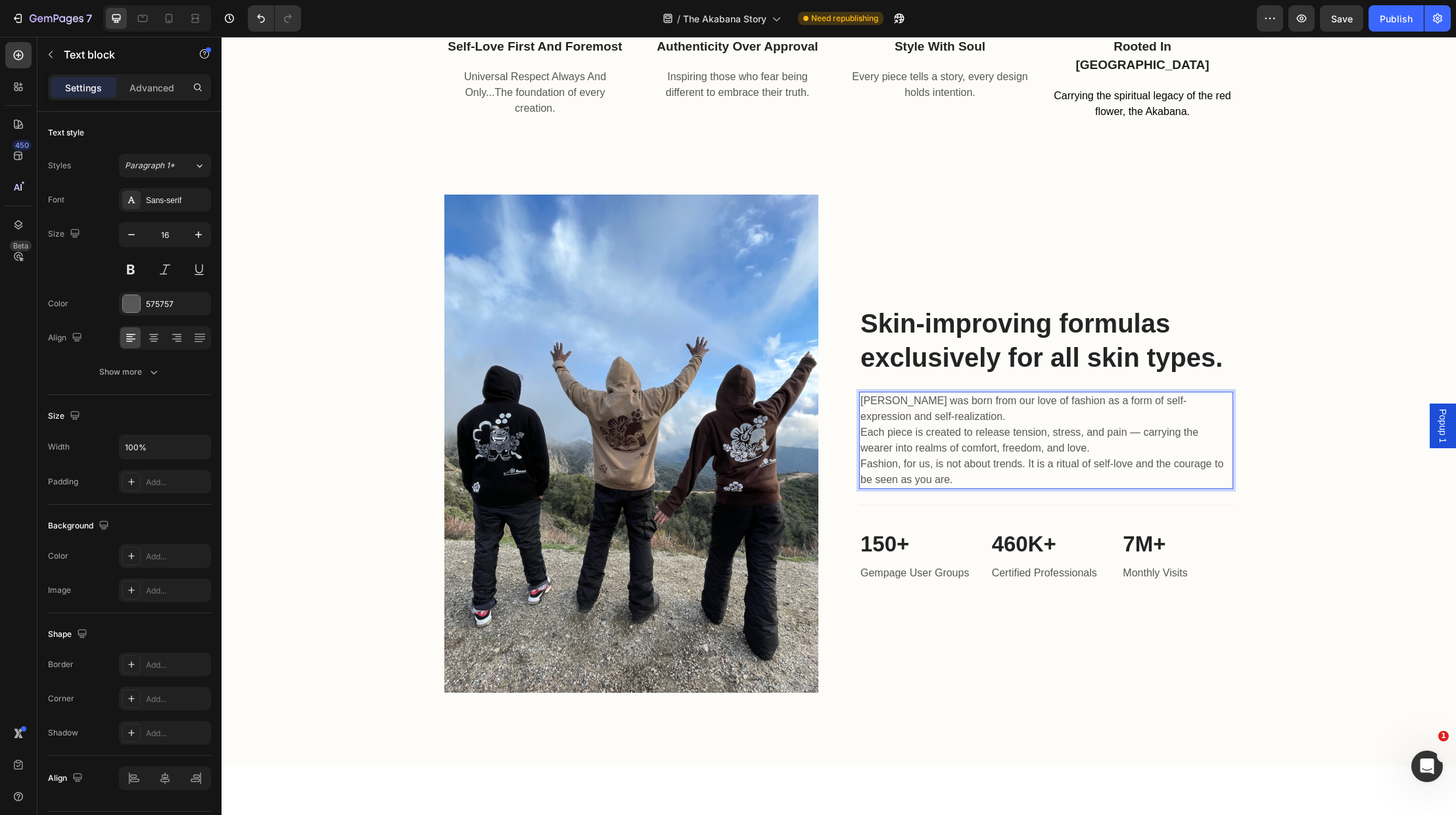
click at [946, 412] on p "Akabana was born from our love of fashion as a form of self-expression and self…" at bounding box center [1045, 425] width 371 height 63
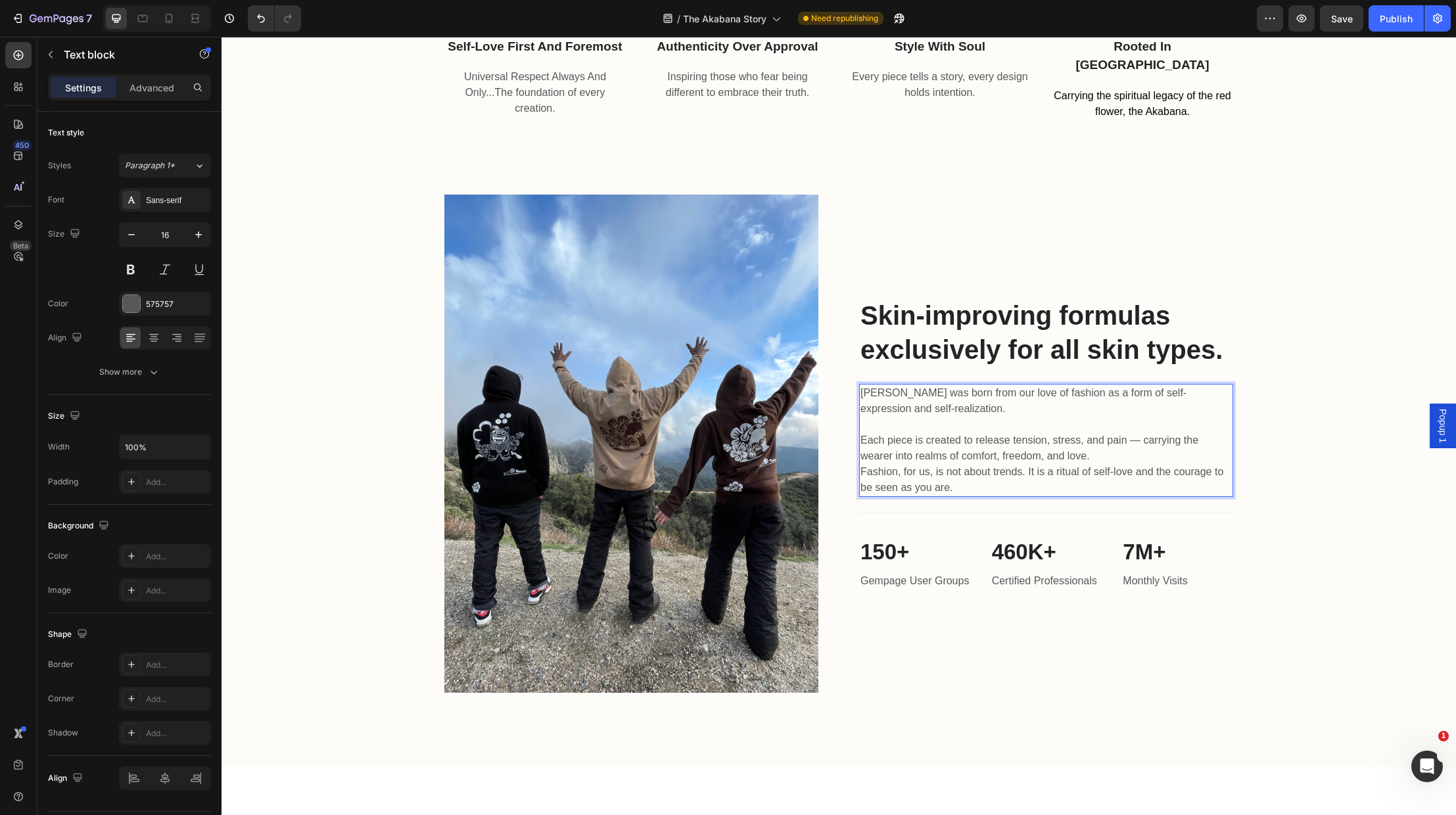
click at [1106, 455] on p "Each piece is created to release tension, stress, and pain — carrying the weare…" at bounding box center [1045, 440] width 371 height 47
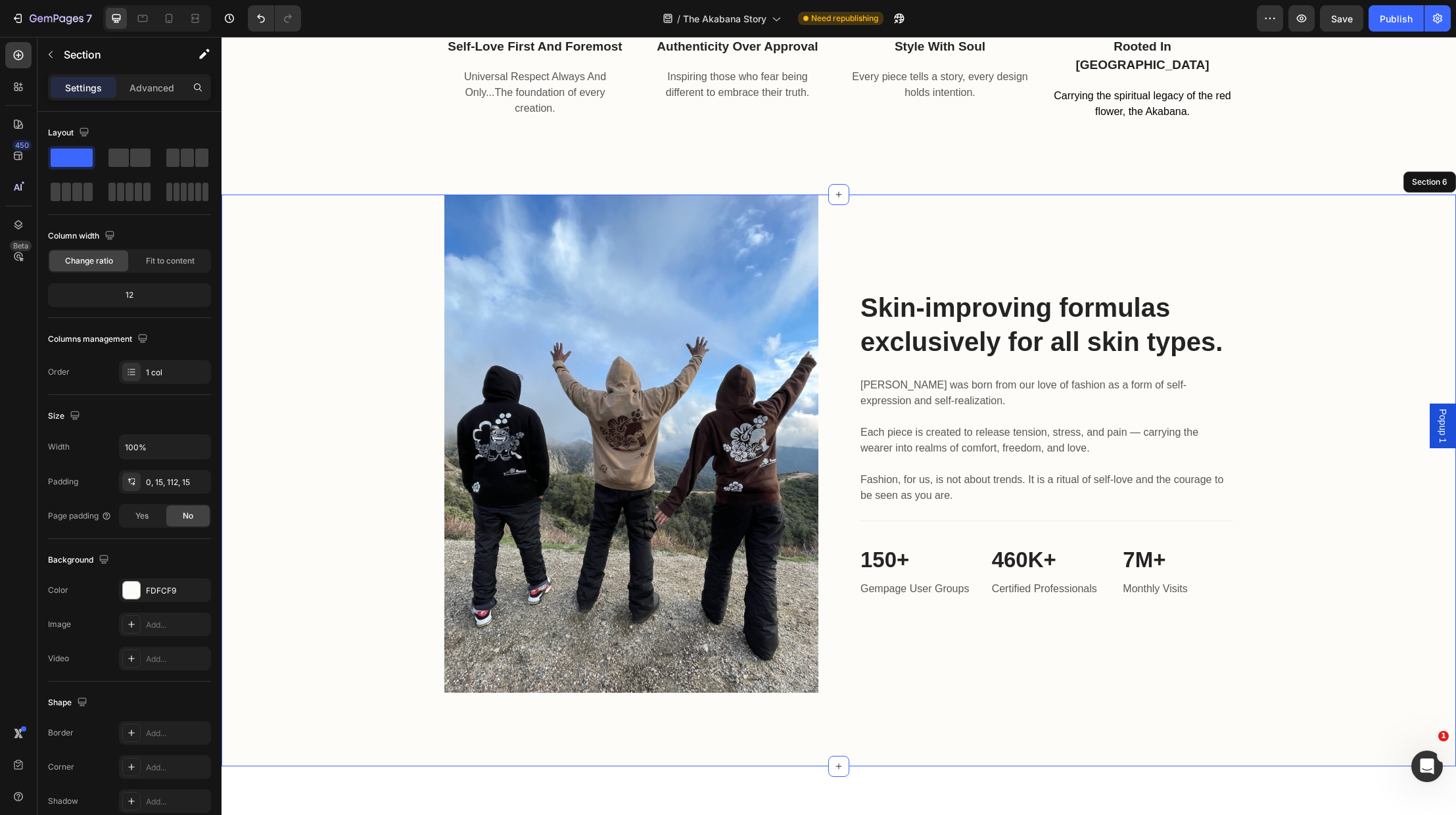
click at [1313, 550] on div "Image Skin-improving formulas exclusively for all skin types. Heading Akabana w…" at bounding box center [839, 444] width 1215 height 499
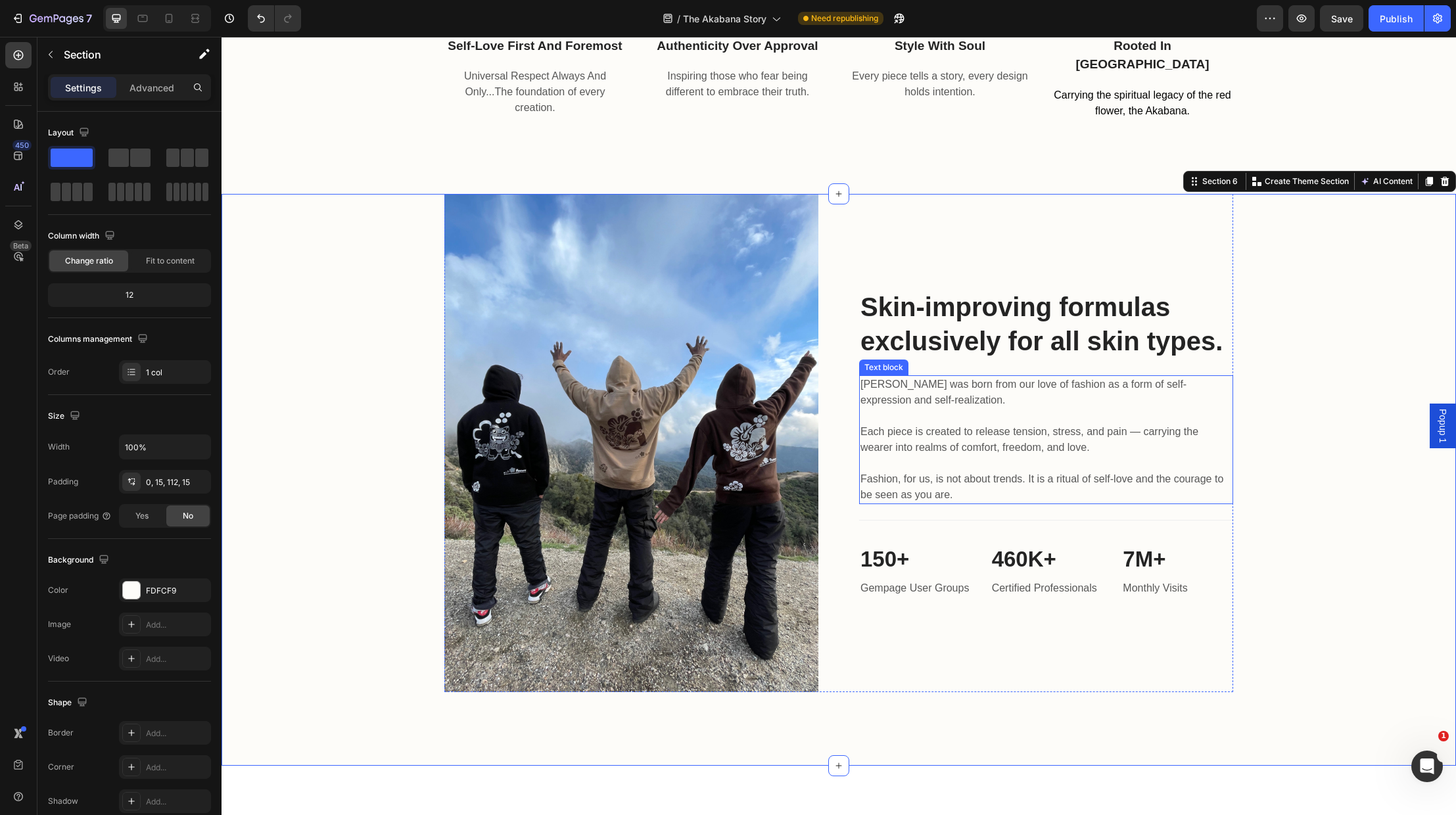
scroll to position [1513, 0]
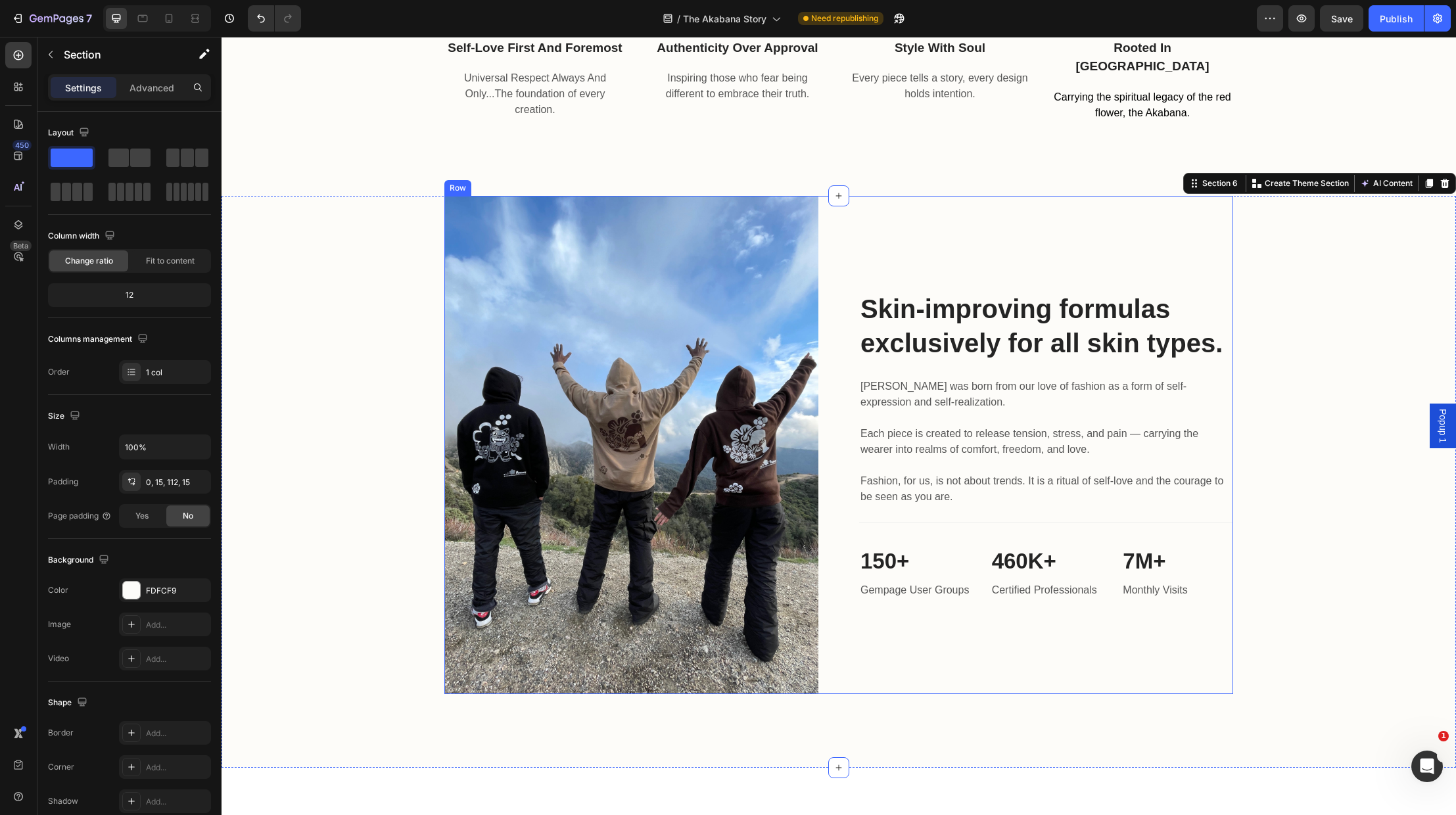
click at [857, 427] on div "Image Skin-improving formulas exclusively for all skin types. Heading Akabana w…" at bounding box center [838, 445] width 789 height 499
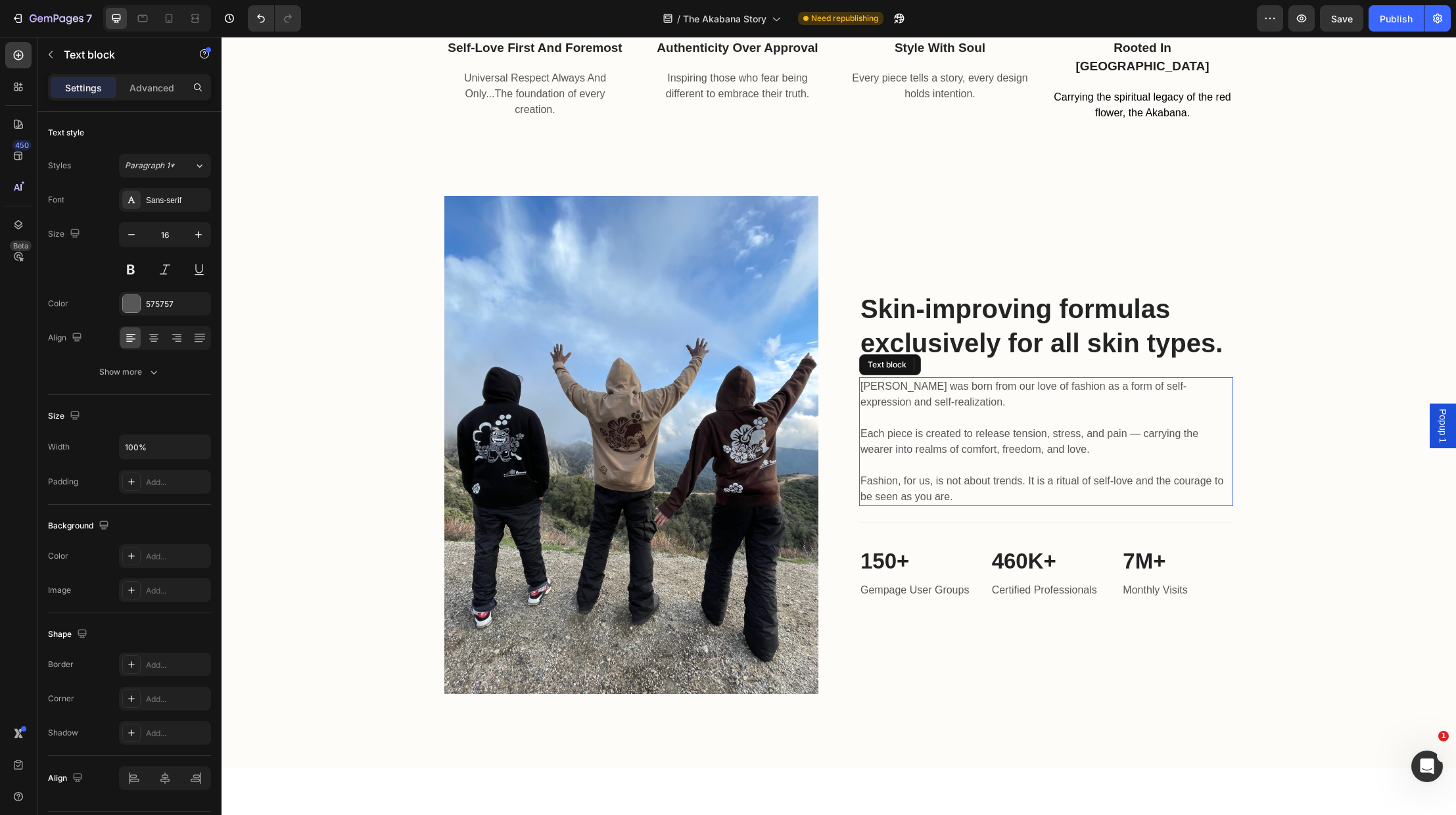
click at [860, 431] on p "Each piece is created to release tension, stress, and pain — carrying the weare…" at bounding box center [1045, 434] width 371 height 47
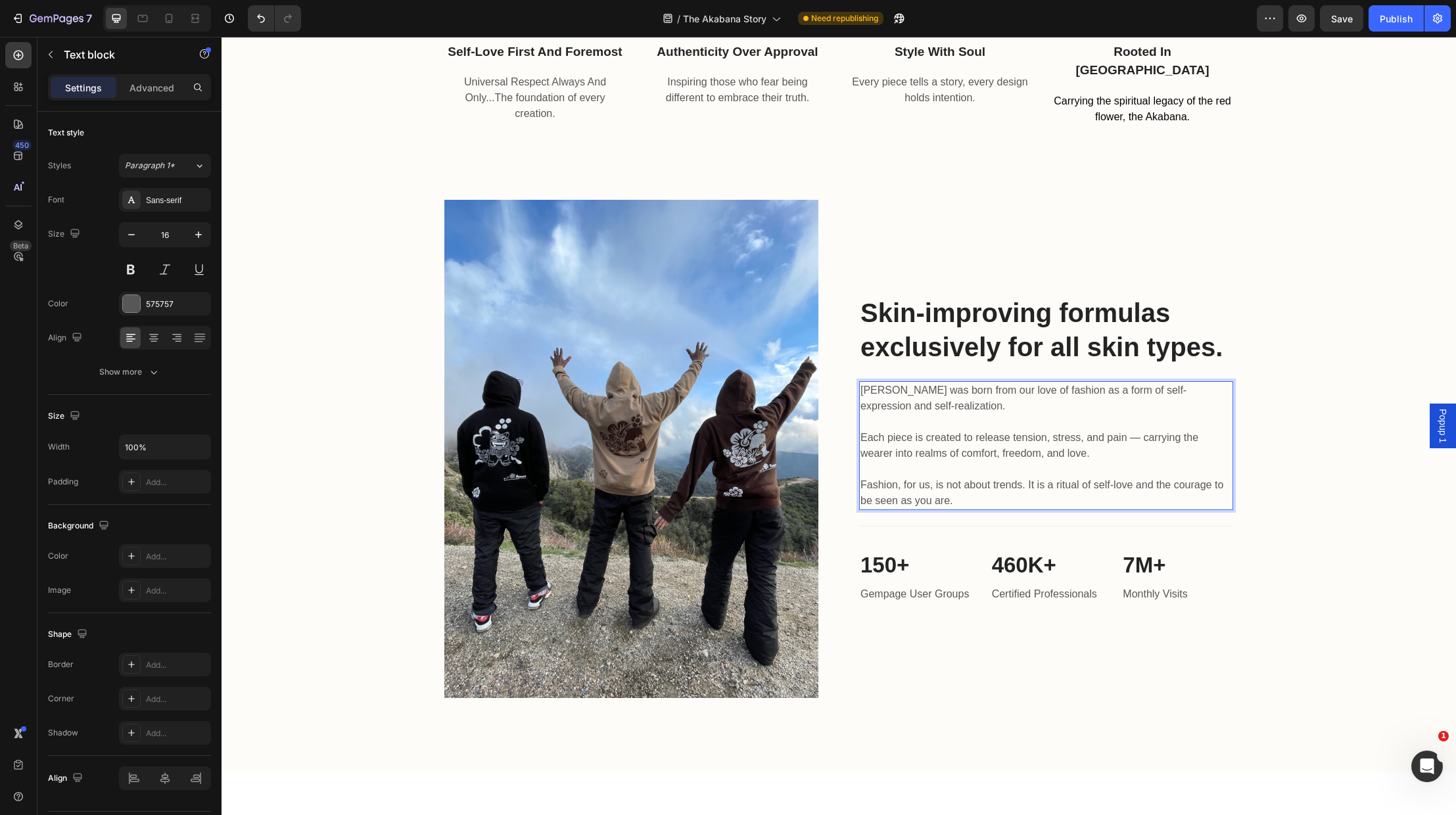
click at [863, 433] on p "Each piece is created to release tension, stress, and pain — carrying the weare…" at bounding box center [1045, 437] width 371 height 47
click at [861, 434] on p "Each piece is created to release tension, stress, and pain — carrying the weare…" at bounding box center [1045, 437] width 371 height 47
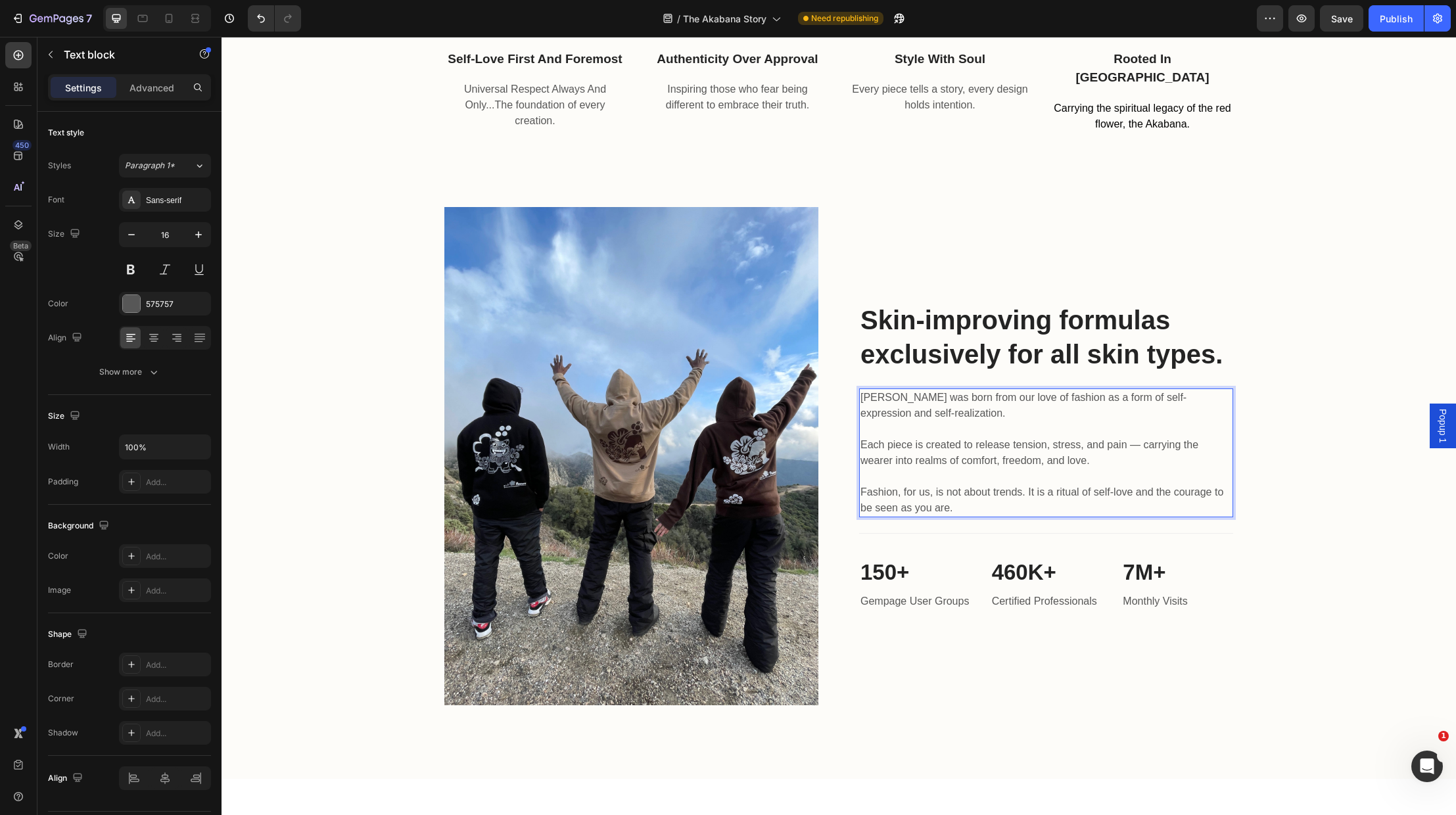
scroll to position [1501, 0]
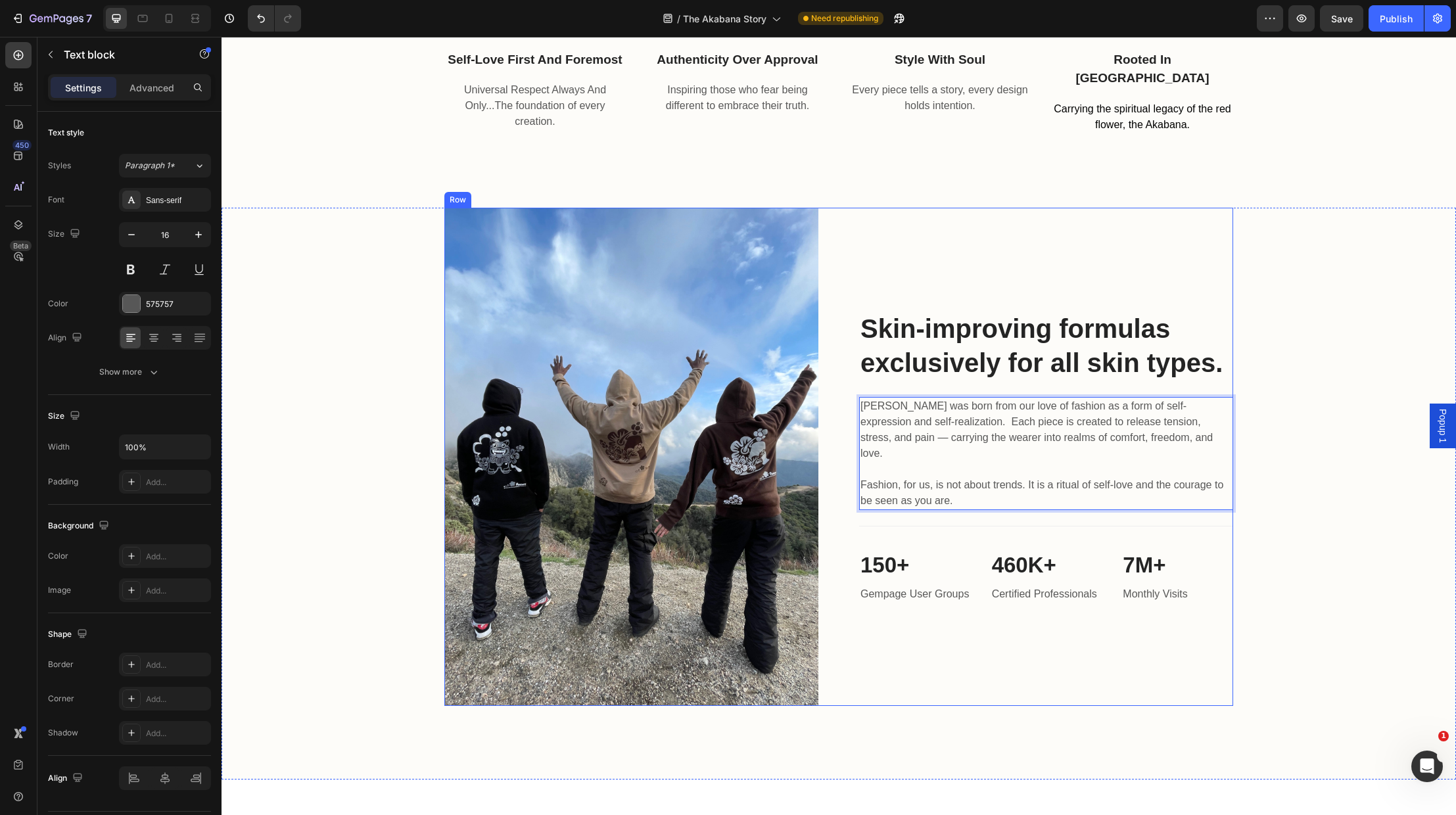
drag, startPoint x: 1013, startPoint y: 614, endPoint x: 1087, endPoint y: 643, distance: 79.5
click at [1015, 615] on div "Skin-improving formulas exclusively for all skin types. Heading Akabana was bor…" at bounding box center [1046, 457] width 374 height 499
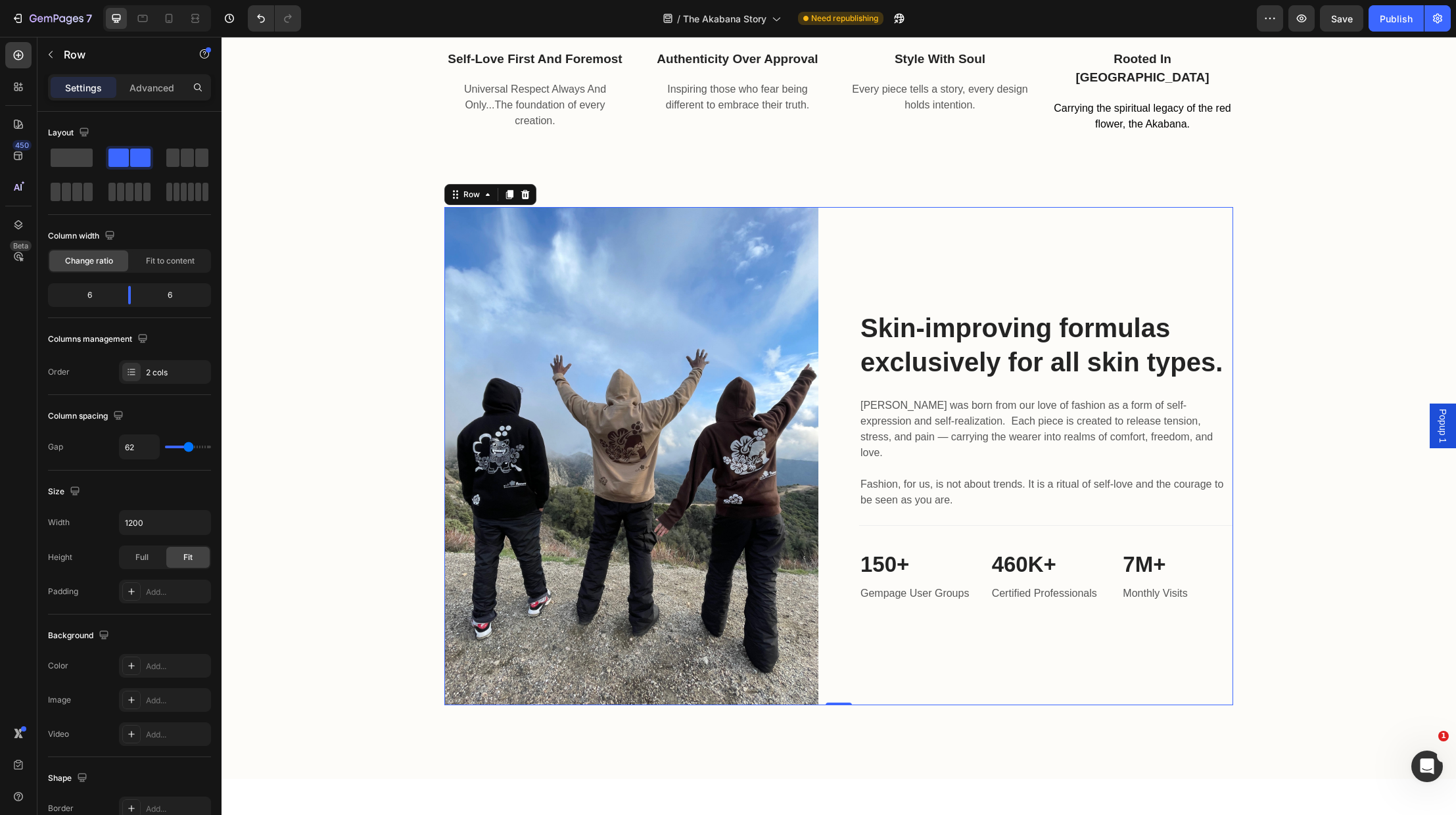
scroll to position [1502, 0]
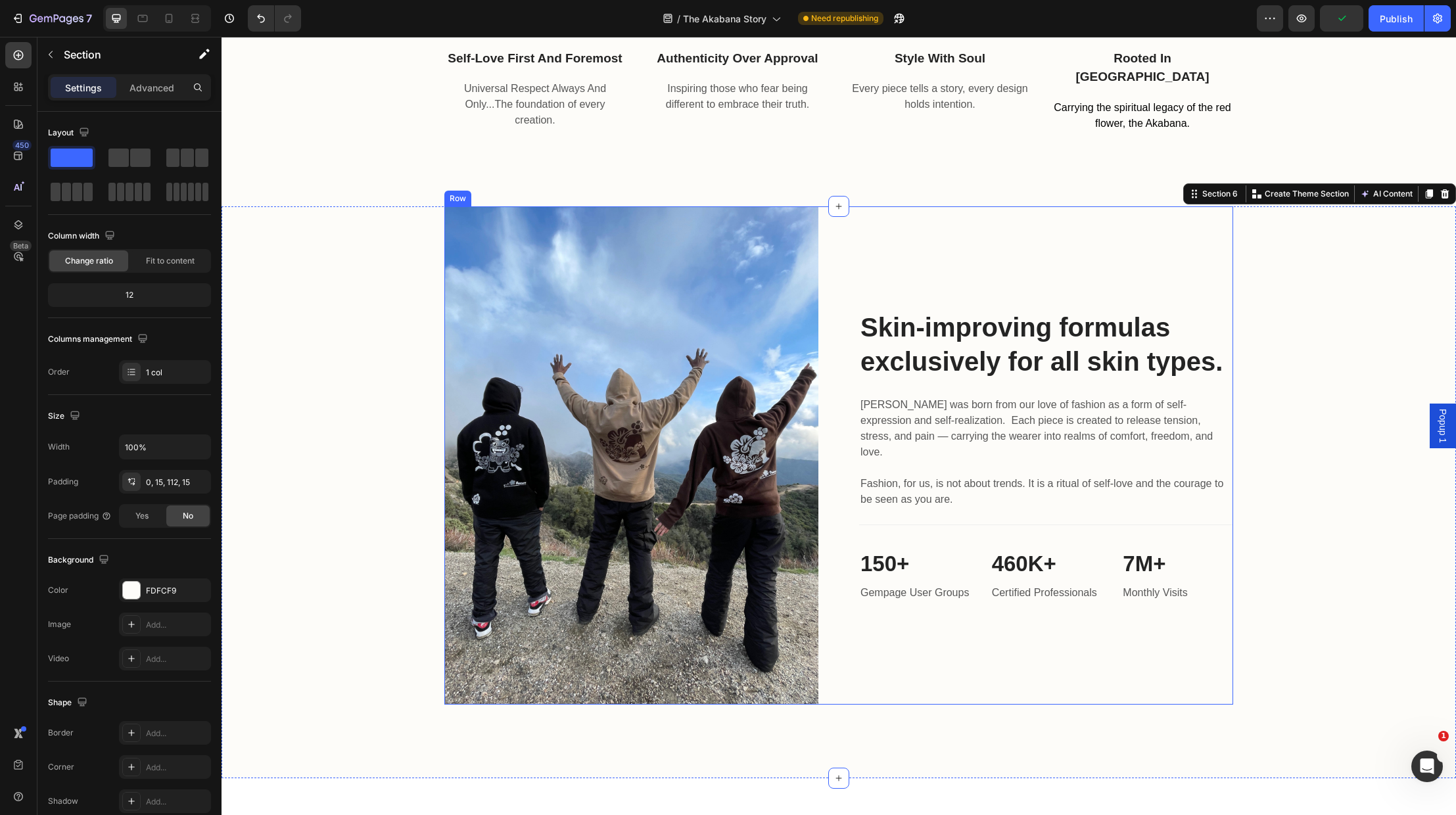
drag, startPoint x: 1104, startPoint y: 390, endPoint x: 1117, endPoint y: 380, distance: 16.4
click at [1104, 390] on div "Skin-improving formulas exclusively for all skin types. Heading Akabana was bor…" at bounding box center [1046, 456] width 374 height 499
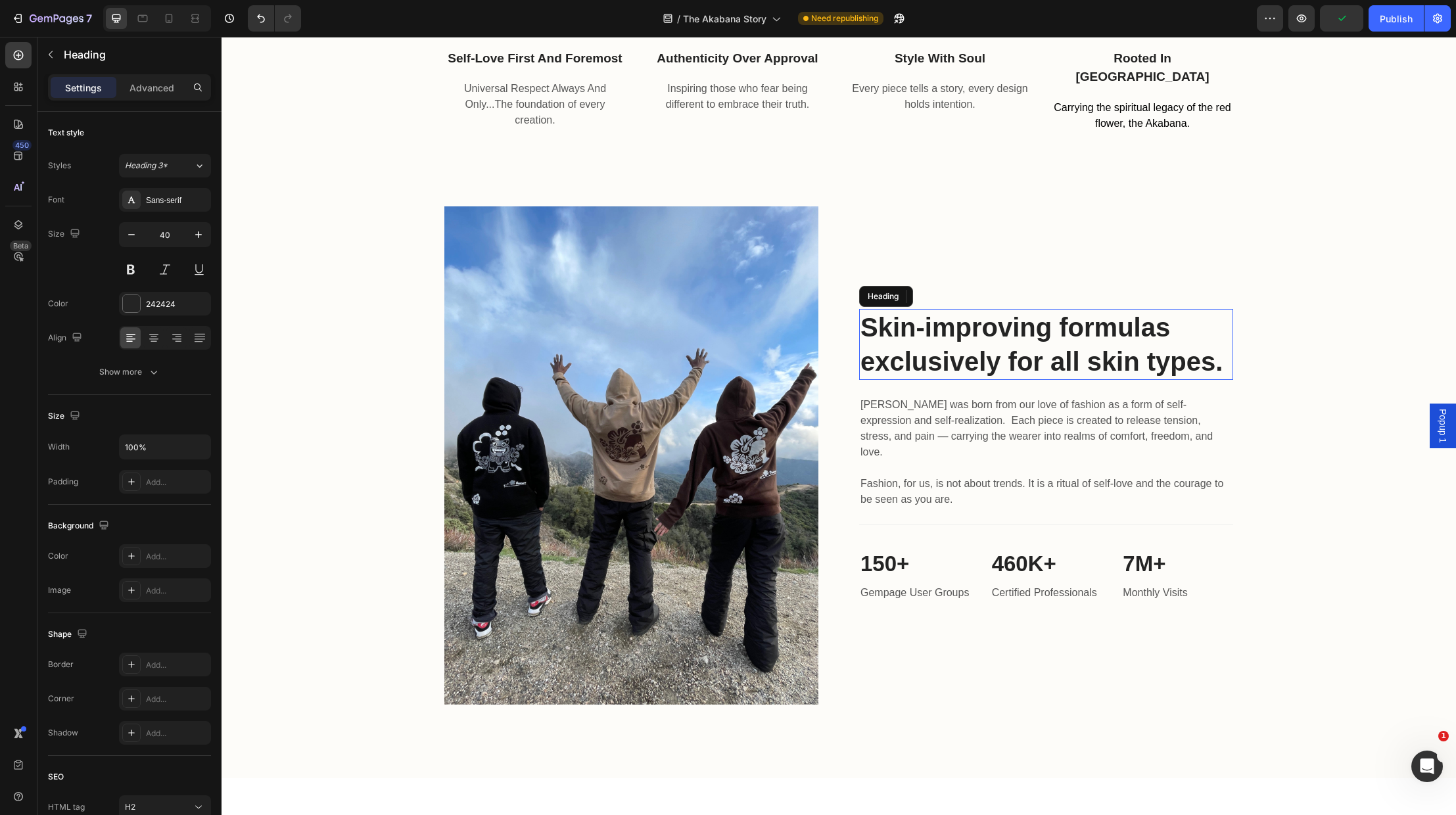
click at [1139, 363] on p "Skin-improving formulas exclusively for all skin types." at bounding box center [1045, 345] width 371 height 69
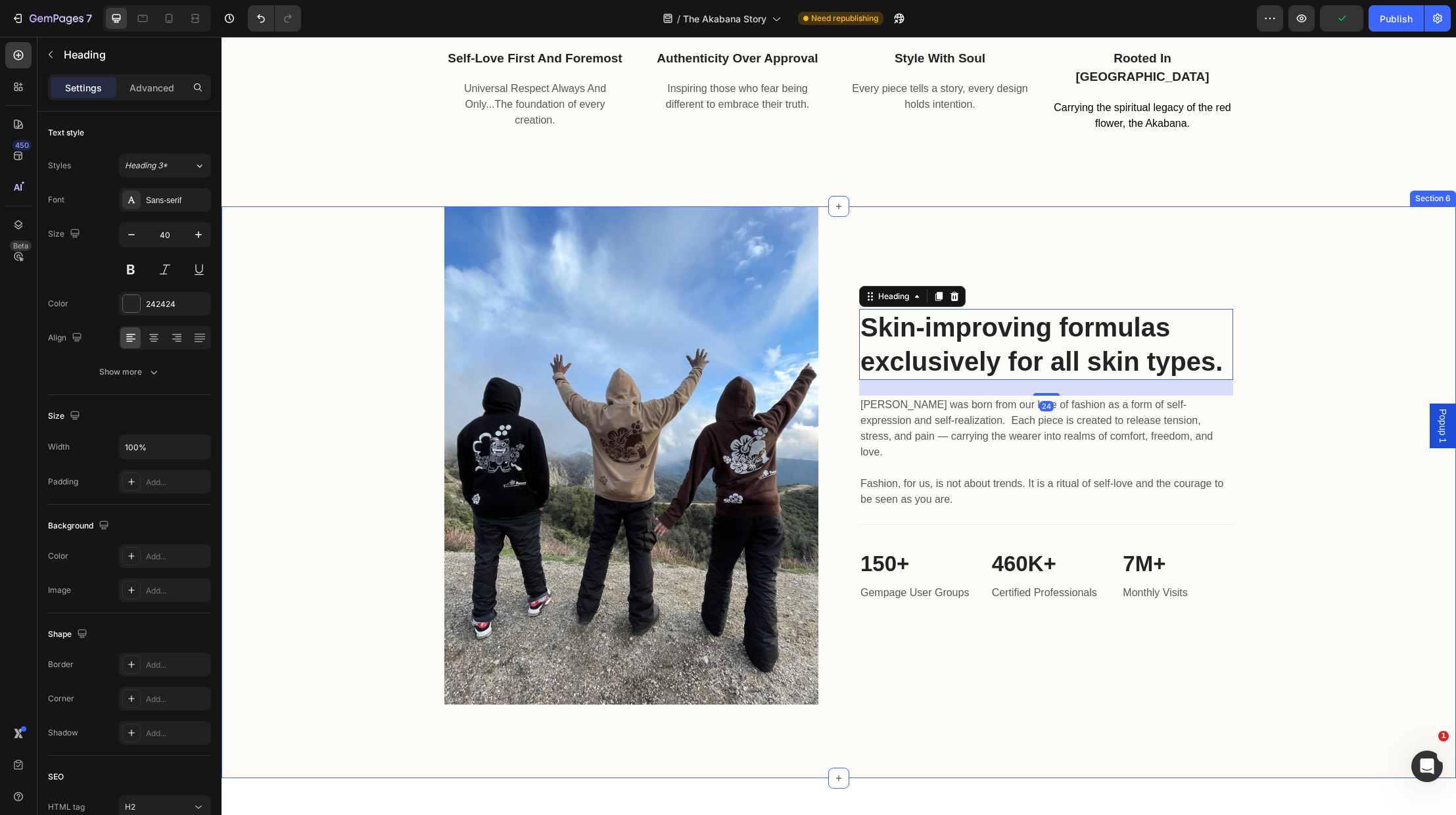
click at [1235, 367] on div "Image Skin-improving formulas exclusively for all skin types. Heading 24 Akaban…" at bounding box center [839, 456] width 1215 height 499
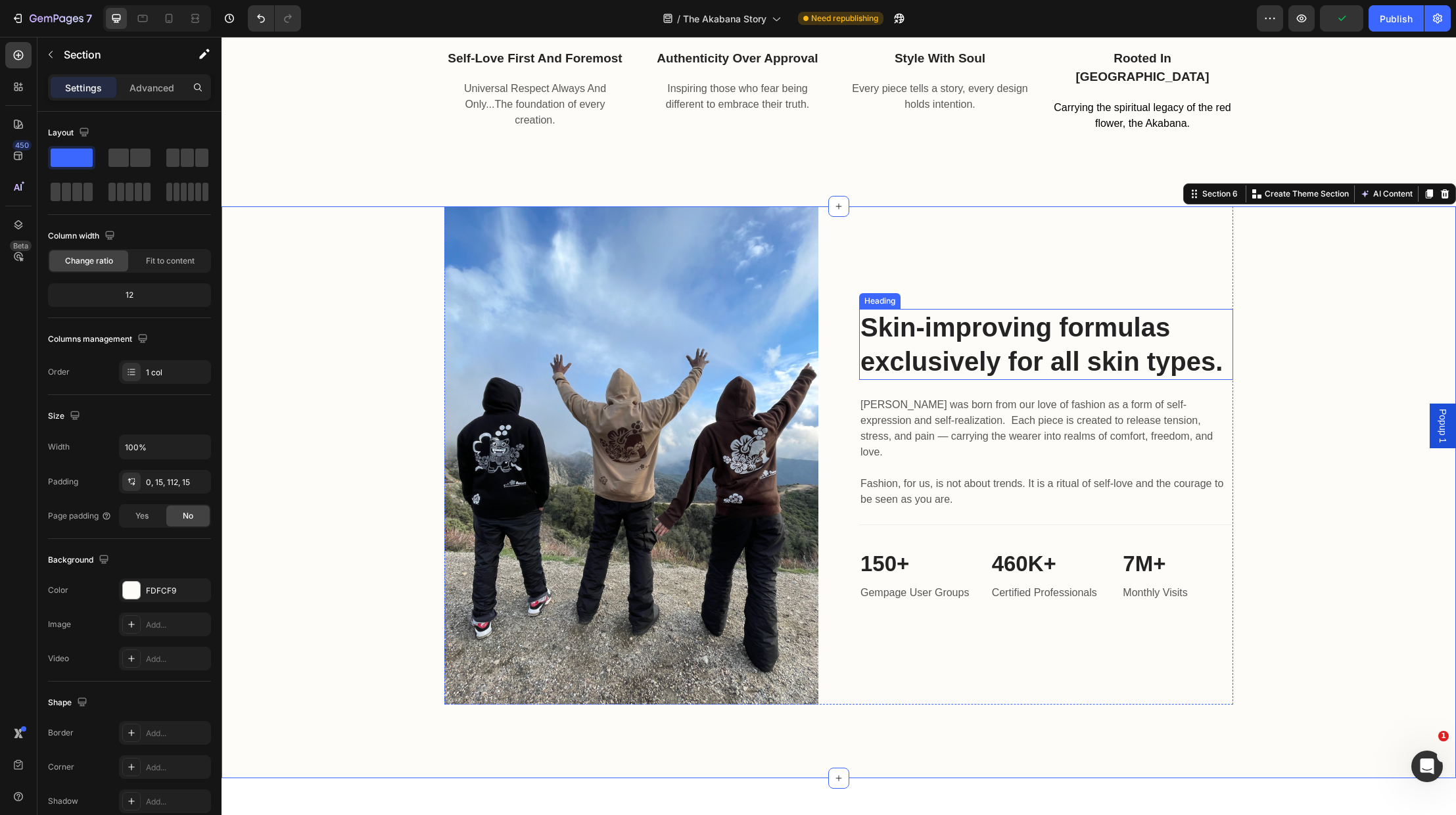
click at [1221, 371] on p "Skin-improving formulas exclusively for all skin types." at bounding box center [1045, 345] width 371 height 69
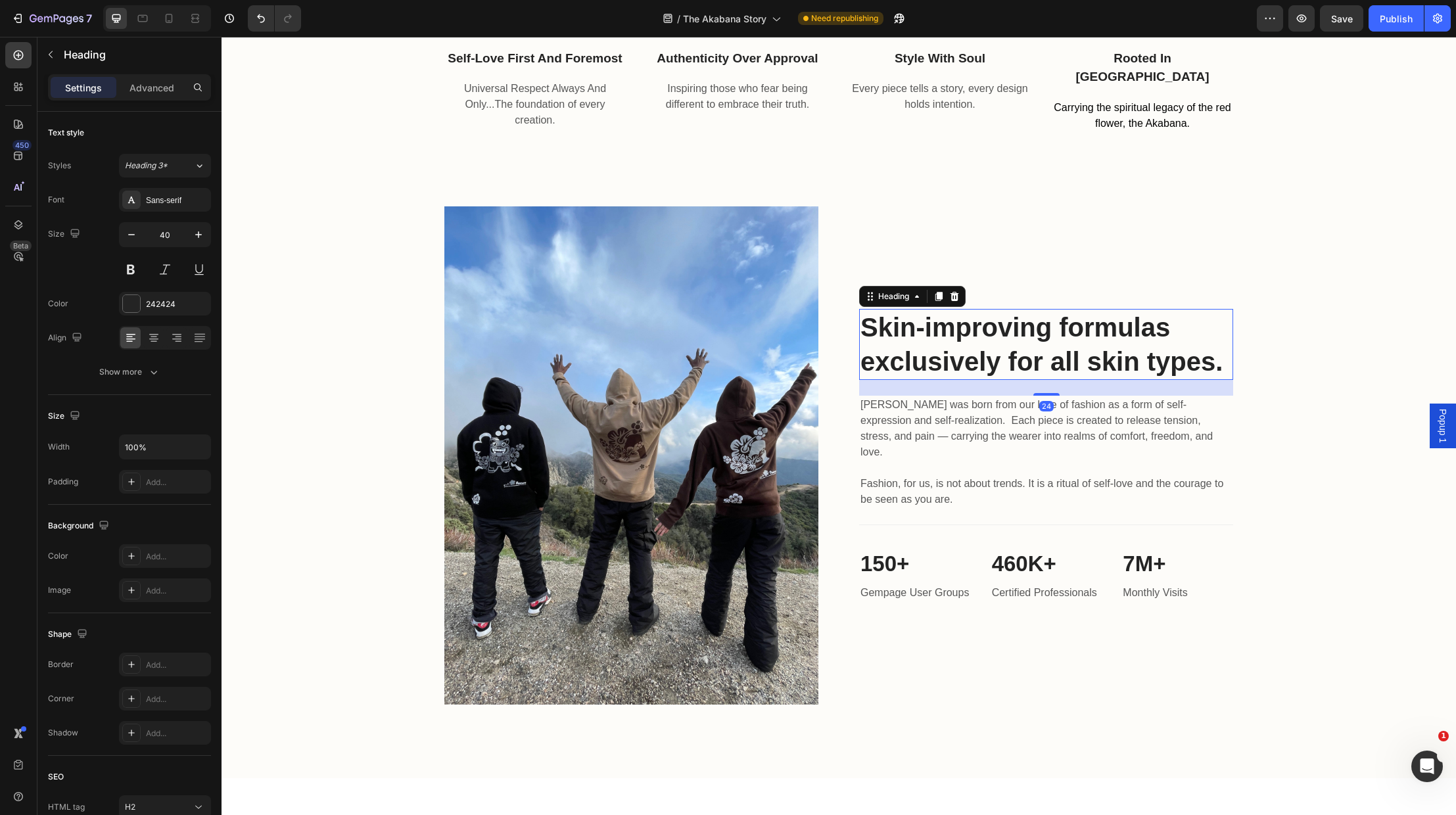
click at [1218, 371] on p "Skin-improving formulas exclusively for all skin types." at bounding box center [1045, 345] width 371 height 69
click at [1221, 369] on p "Skin-improving formulas exclusively for all skin types." at bounding box center [1045, 345] width 371 height 69
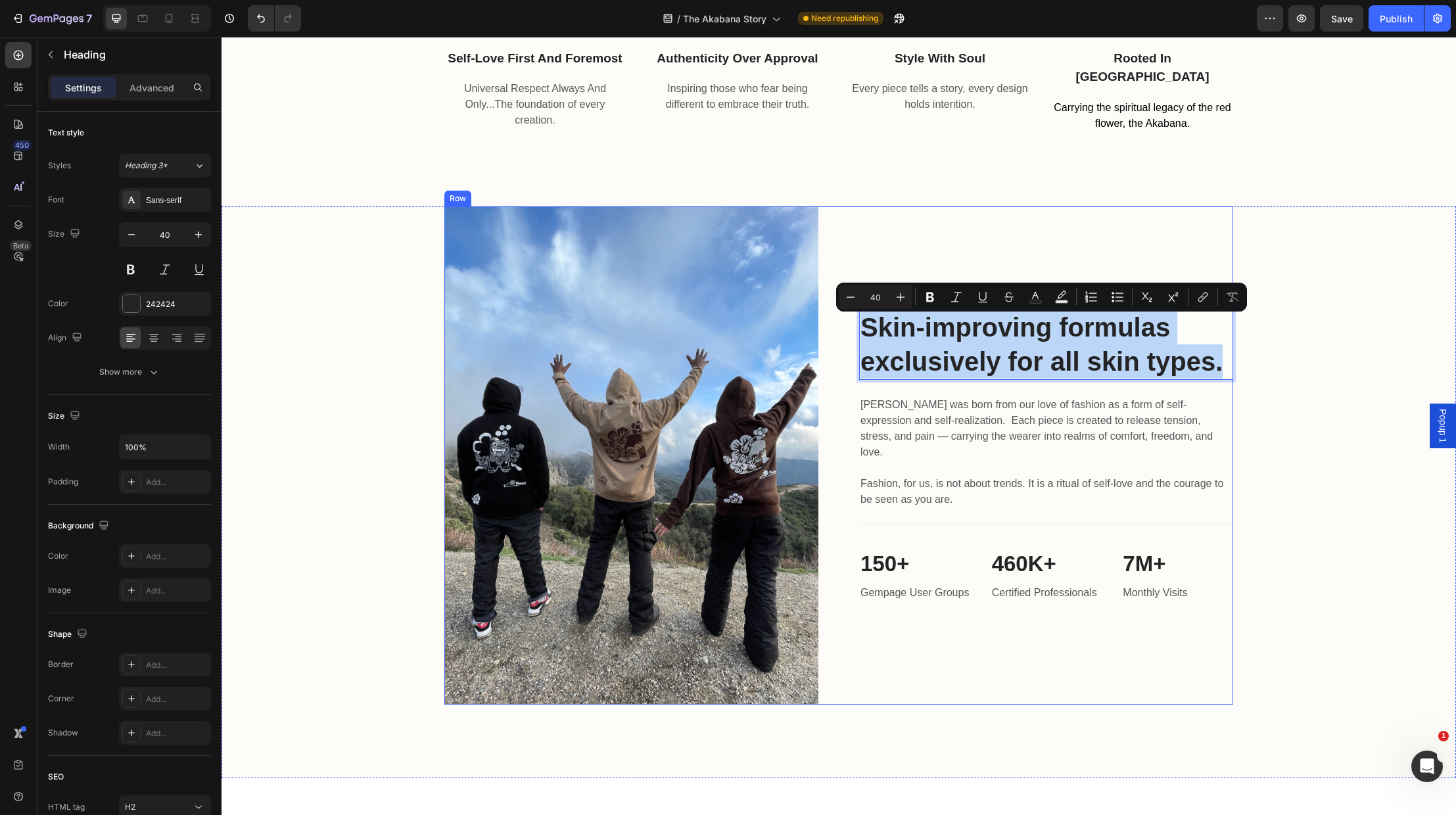
drag, startPoint x: 1221, startPoint y: 369, endPoint x: 822, endPoint y: 324, distance: 401.5
click at [822, 324] on div "Image Skin-improving formulas exclusively for all skin types. Heading 24 Akaban…" at bounding box center [838, 456] width 789 height 499
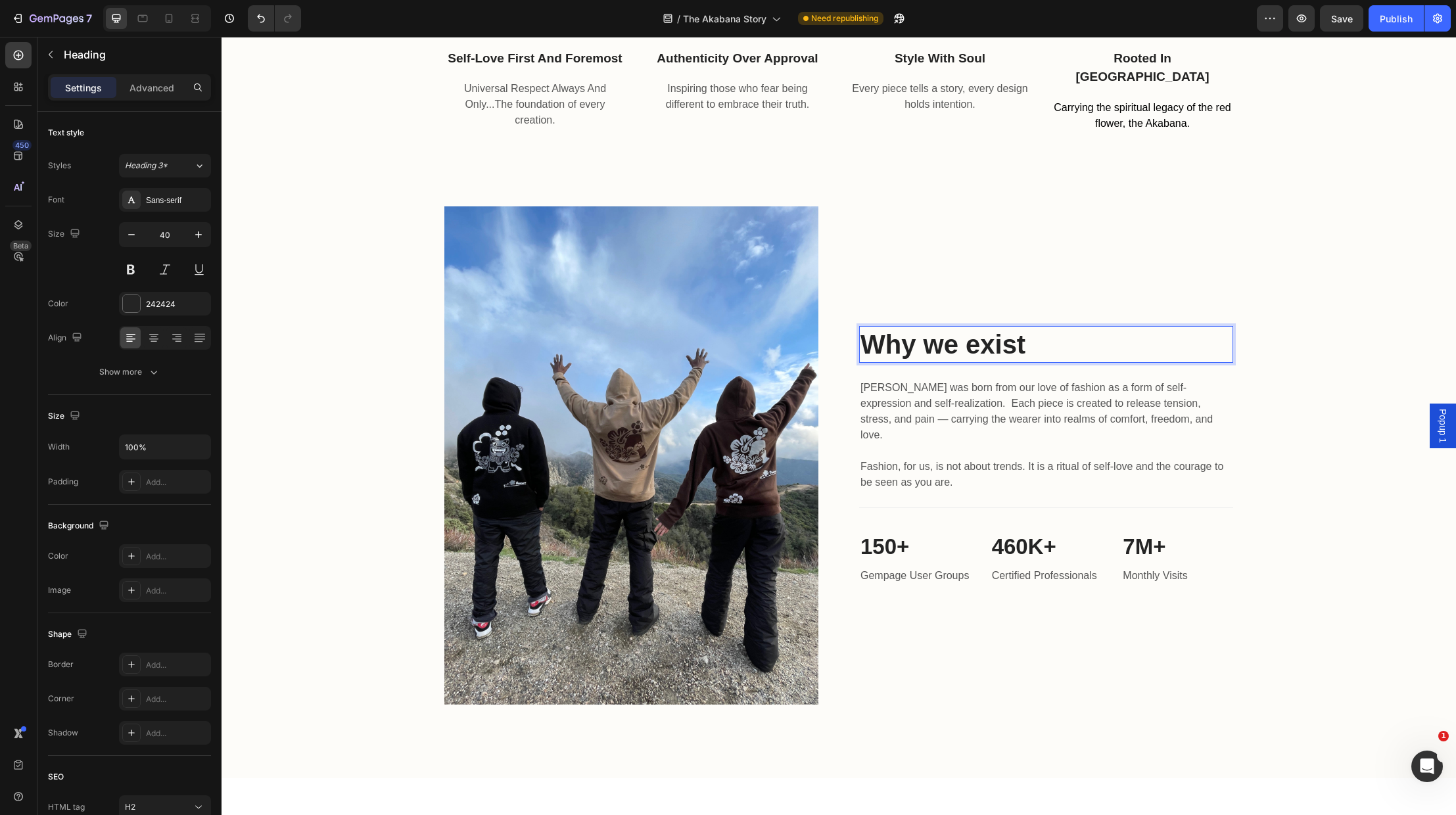
click at [950, 355] on p "Why we exist" at bounding box center [1045, 345] width 371 height 34
click at [977, 349] on p "Why We exist" at bounding box center [1045, 345] width 371 height 34
drag, startPoint x: 1234, startPoint y: 552, endPoint x: 1241, endPoint y: 564, distance: 13.9
click at [1241, 564] on div "Image Why We Exist Heading 24 Akabana was born from our love of fashion as a fo…" at bounding box center [839, 456] width 1215 height 499
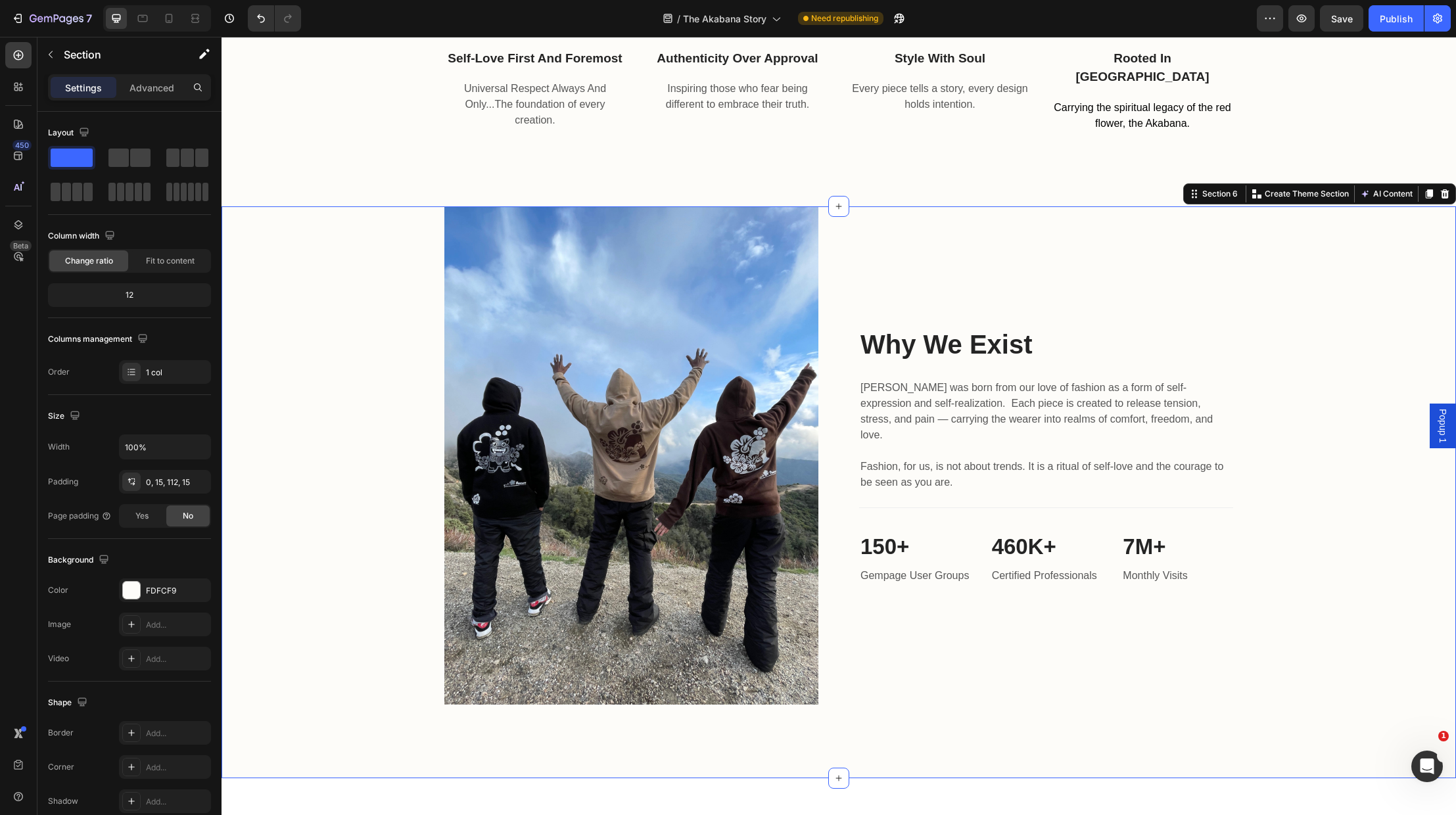
click at [1349, 623] on div "Image Why We Exist Heading Akabana was born from our love of fashion as a form …" at bounding box center [839, 456] width 1215 height 499
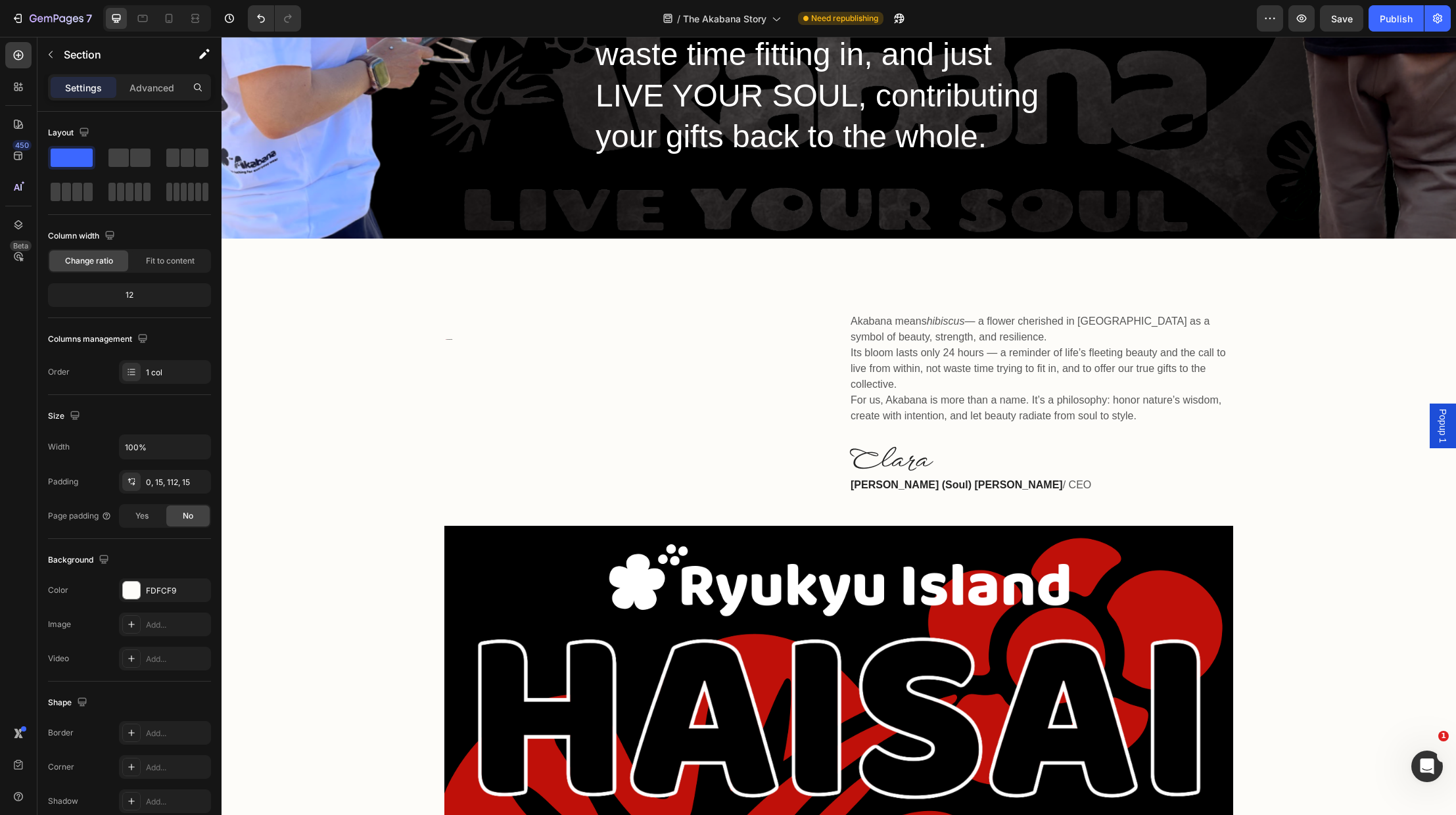
scroll to position [527, 0]
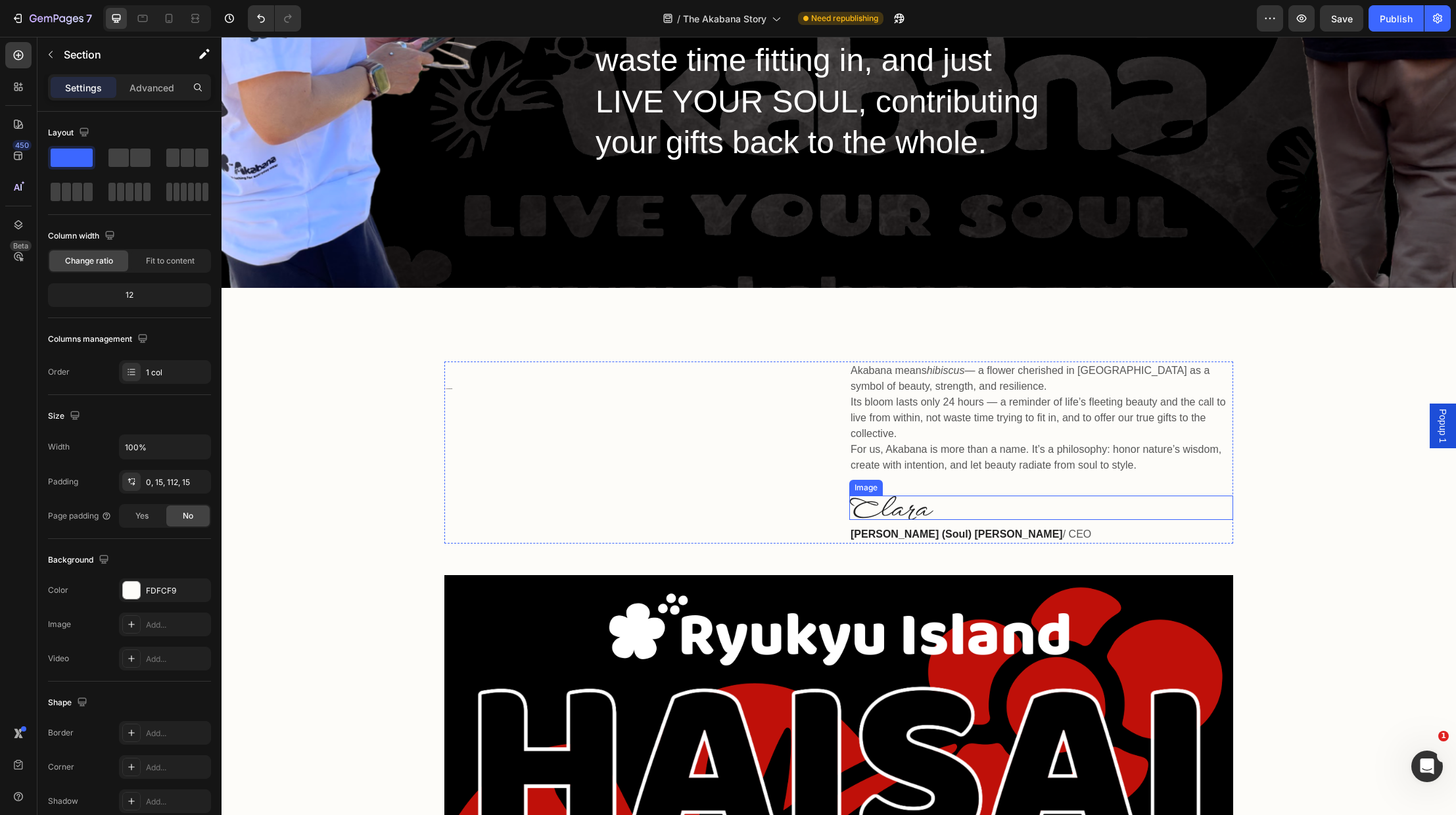
click at [898, 496] on img at bounding box center [891, 507] width 84 height 24
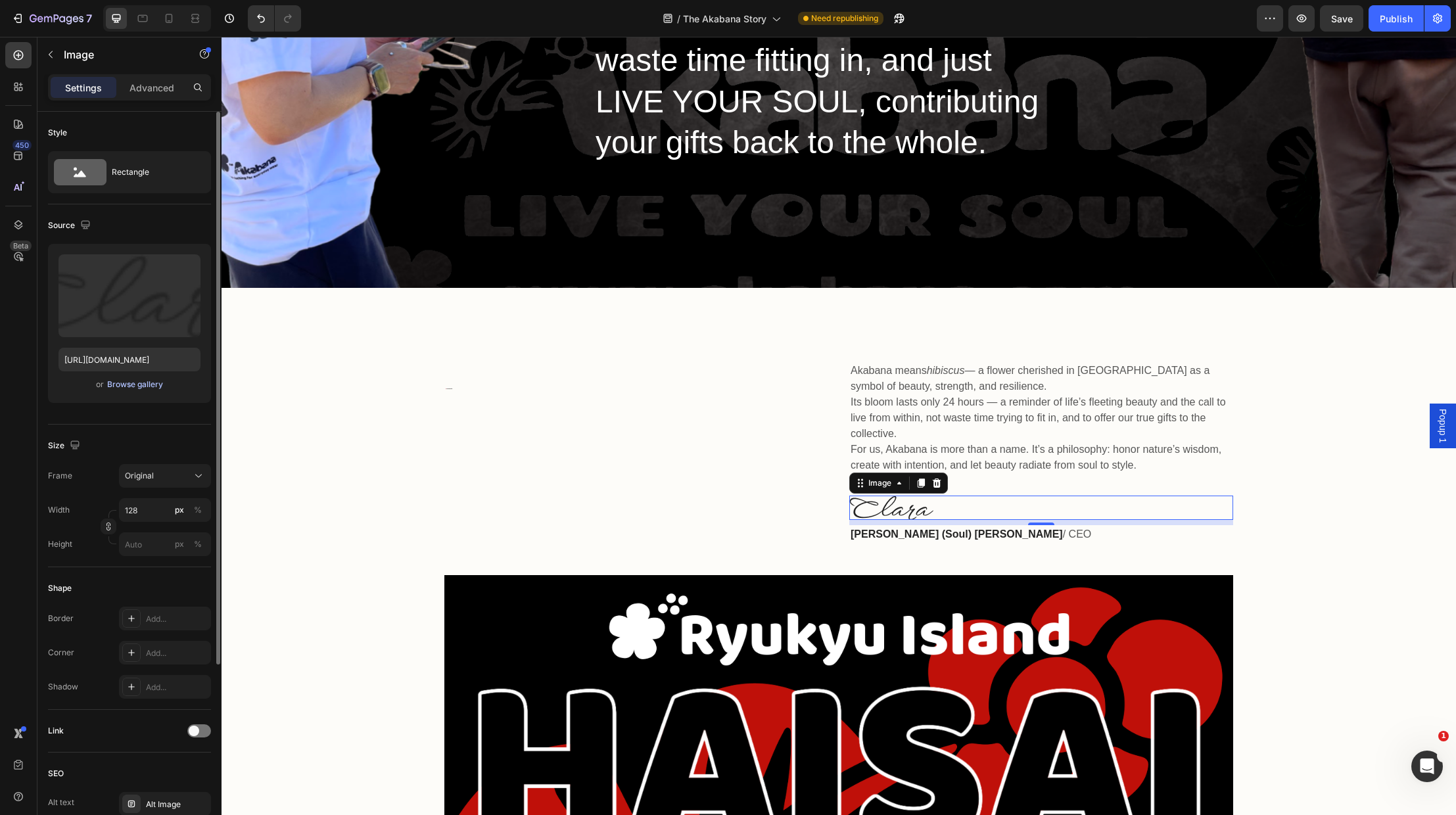
click at [117, 382] on div "Browse gallery" at bounding box center [135, 384] width 56 height 12
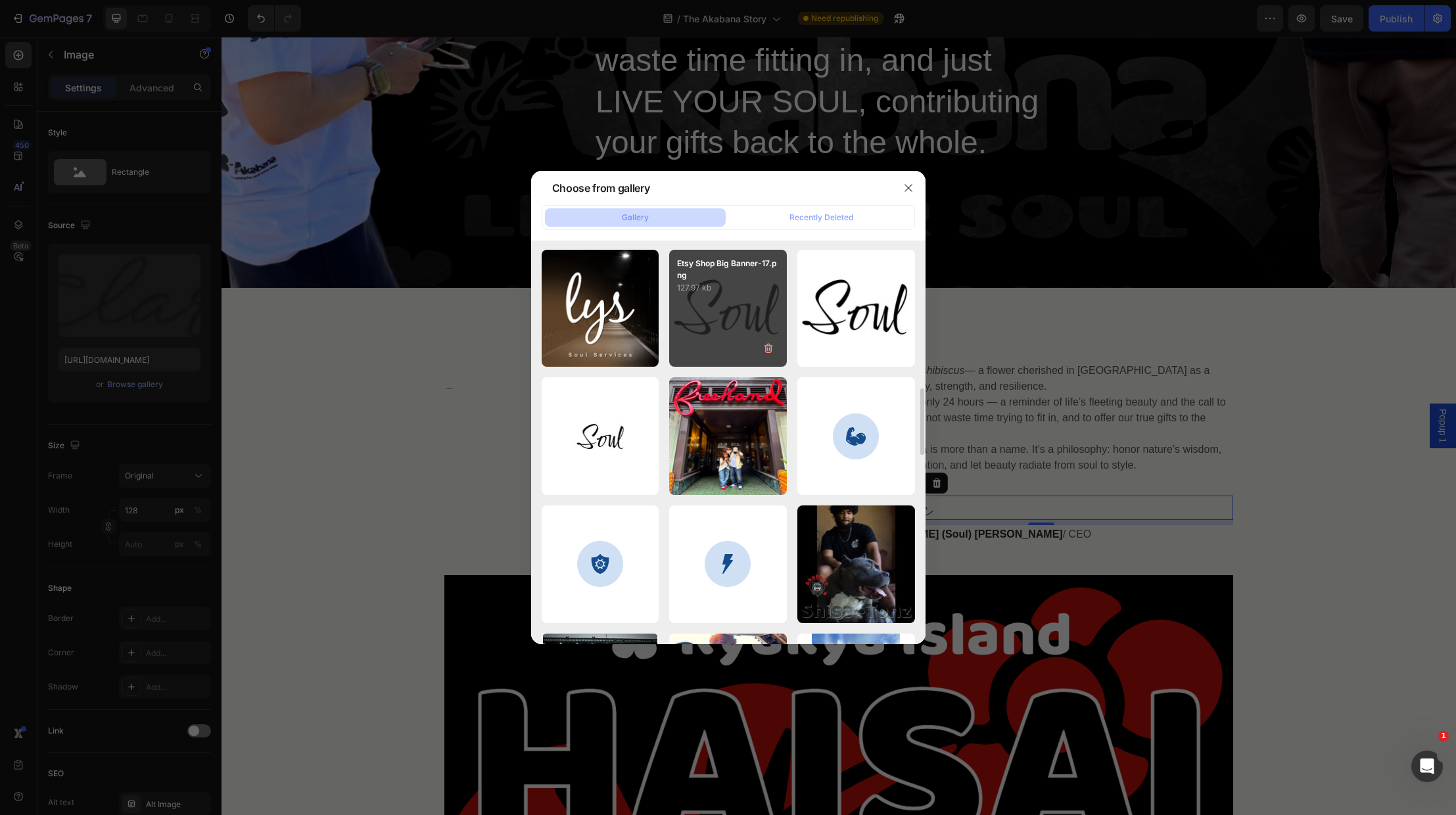
scroll to position [896, 0]
click at [757, 295] on p "127.97 kb" at bounding box center [728, 289] width 102 height 13
type input "https://cdn.shopify.com/s/files/1/0707/9480/5570/files/gempages_515935069974562…"
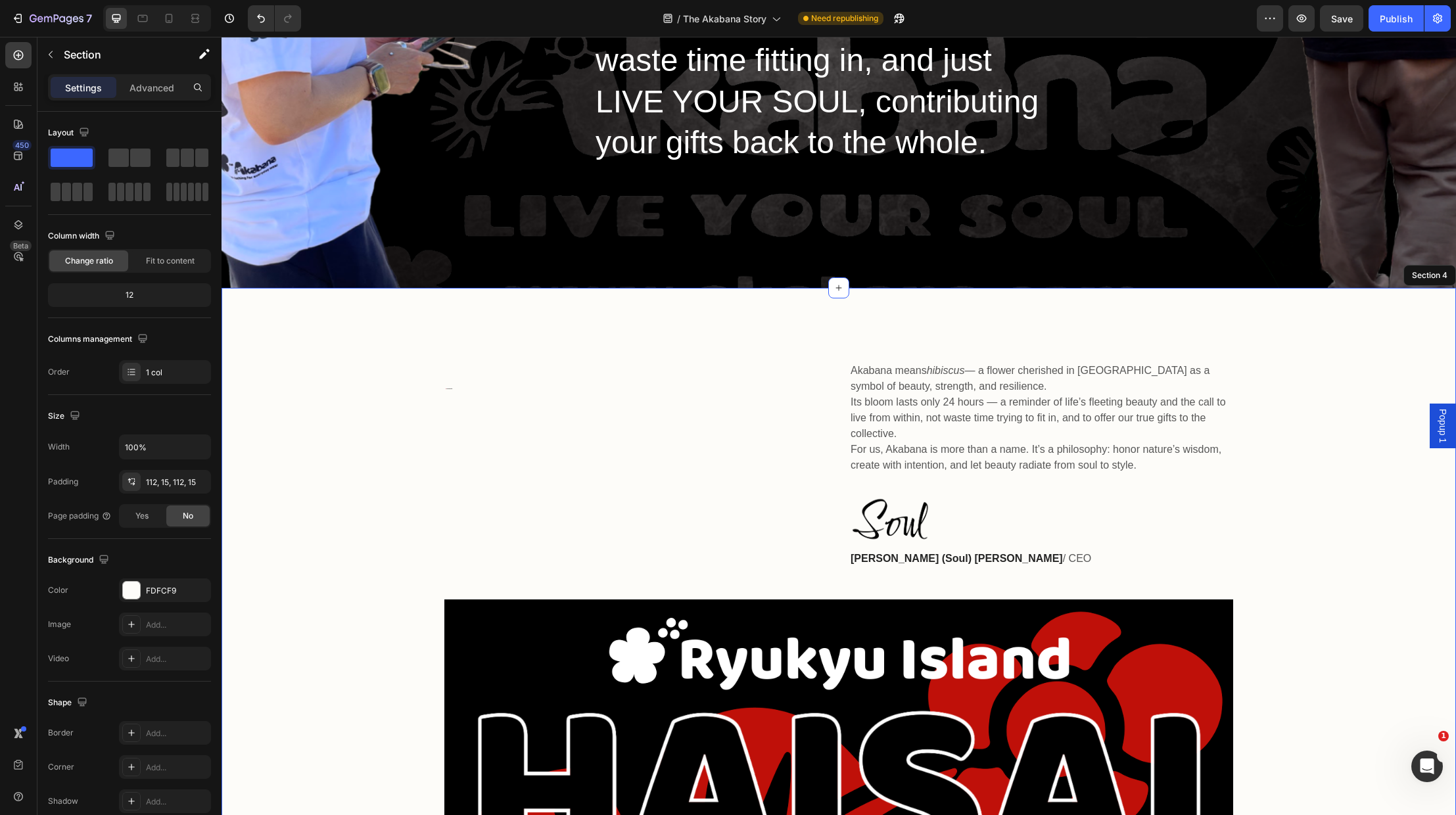
click at [1345, 573] on div "🌺 The Akabana Story Heading Akabana means hibiscus — a flower cherished in Okin…" at bounding box center [839, 655] width 1215 height 587
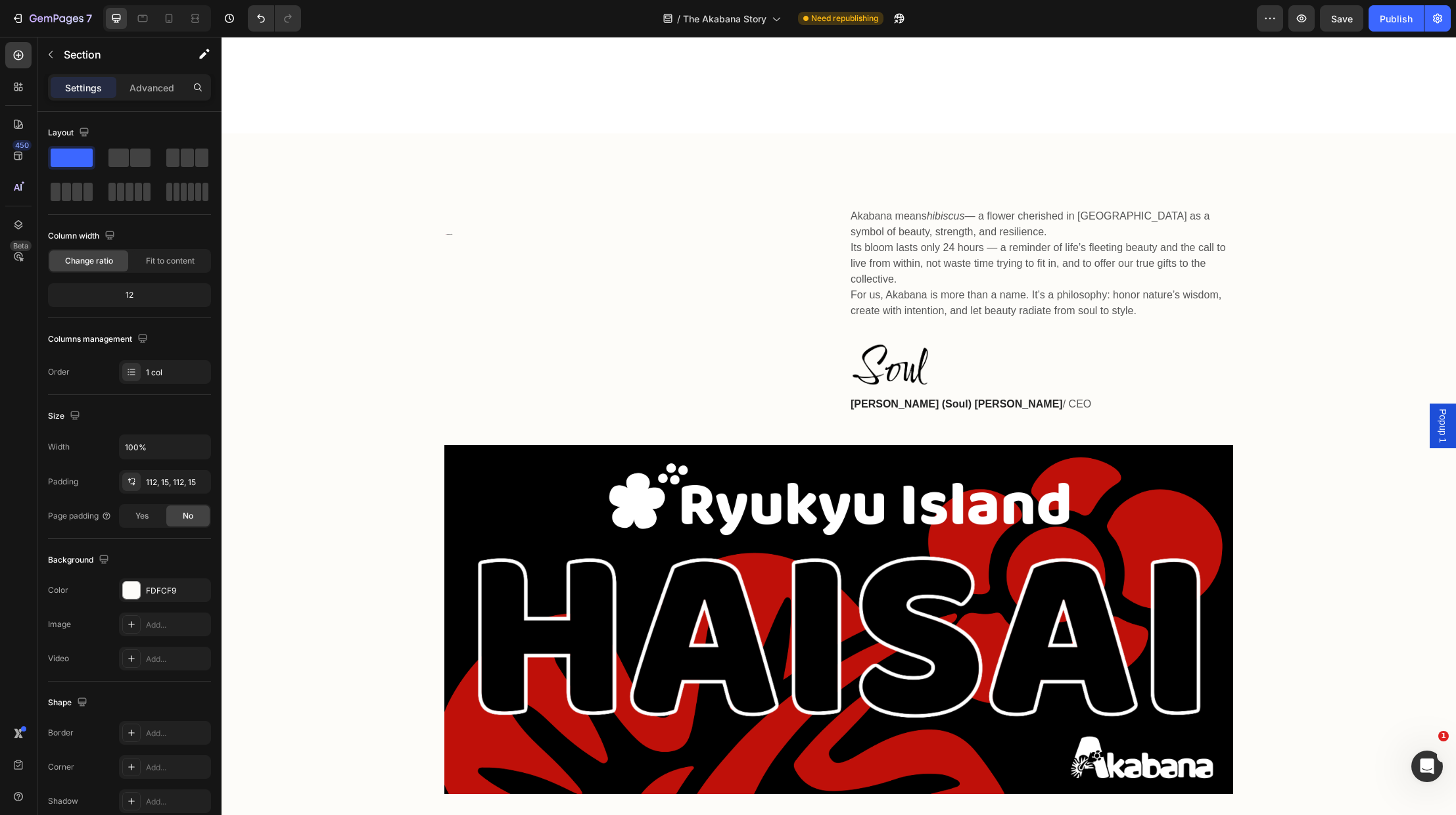
scroll to position [834, 0]
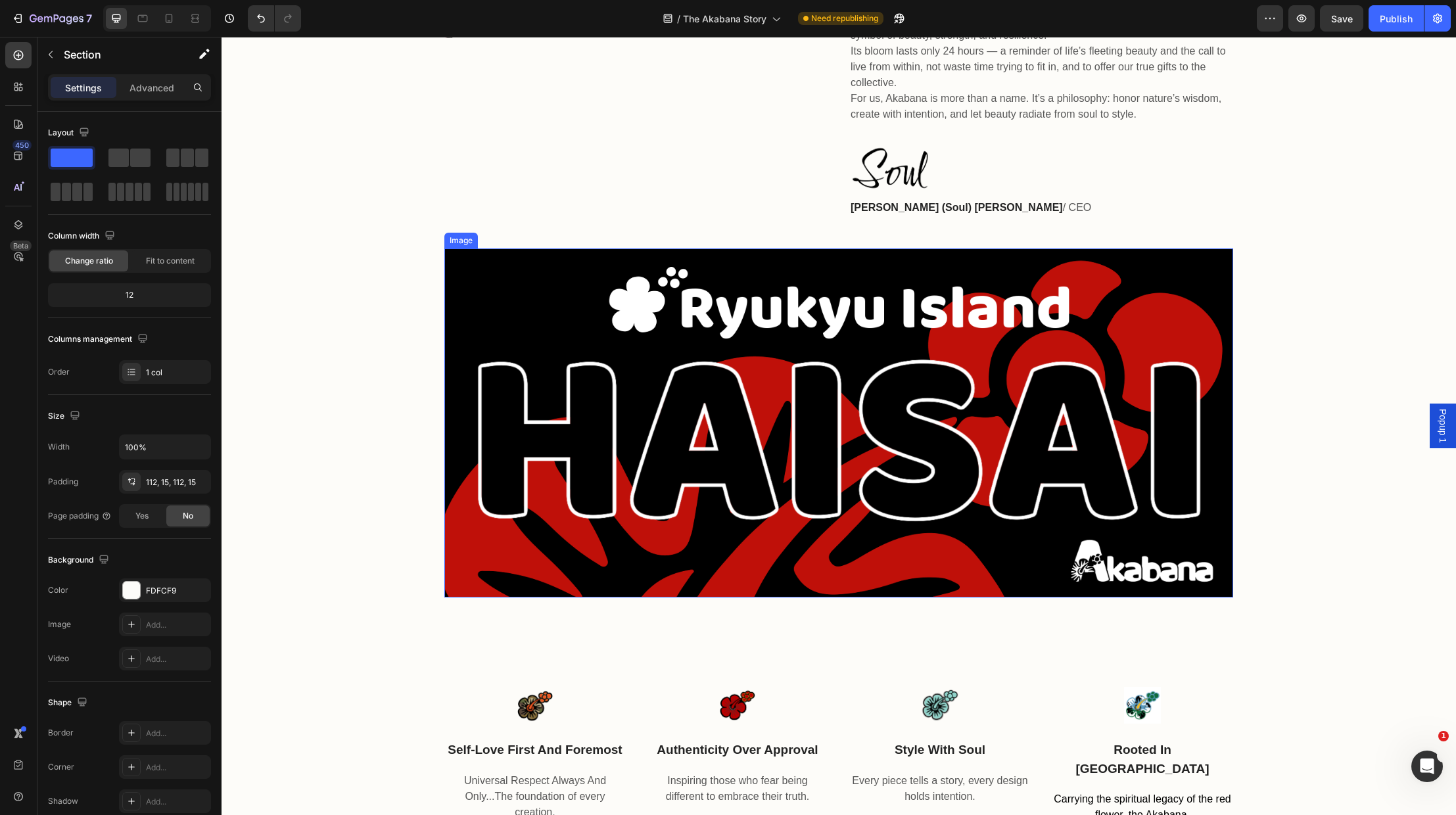
click at [850, 470] on img at bounding box center [838, 423] width 789 height 349
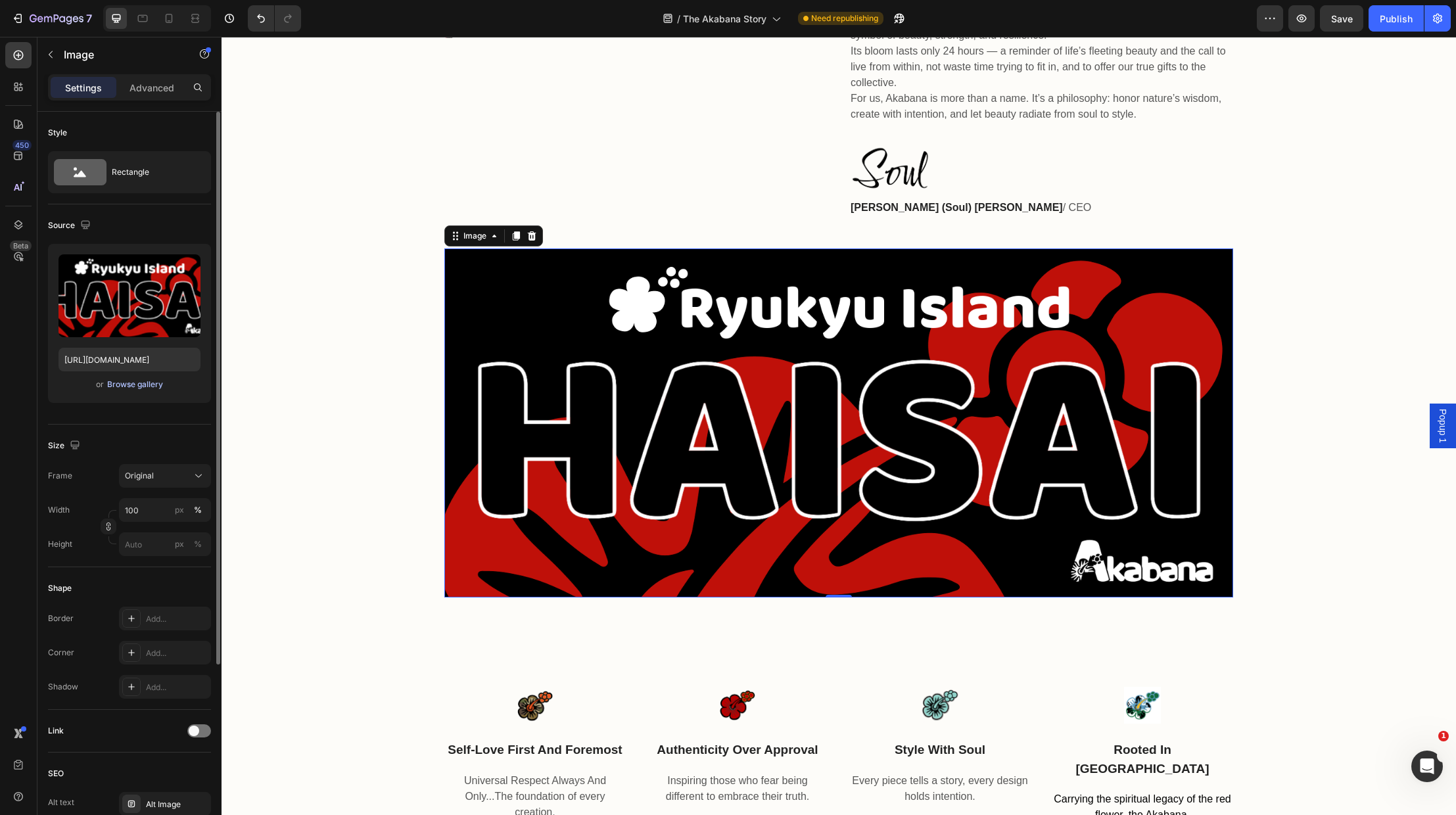
click at [126, 382] on div "Browse gallery" at bounding box center [135, 384] width 56 height 12
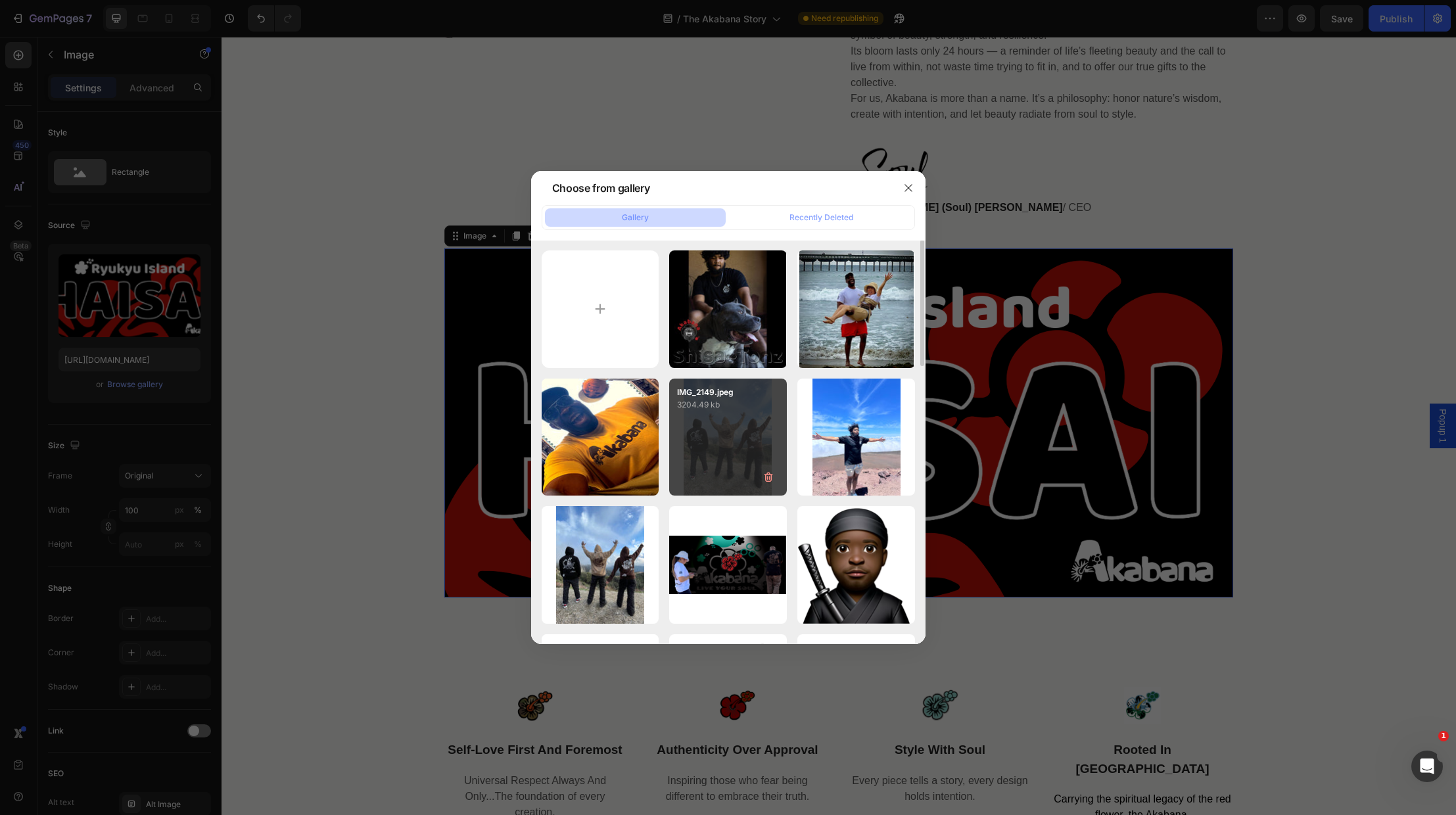
scroll to position [0, 0]
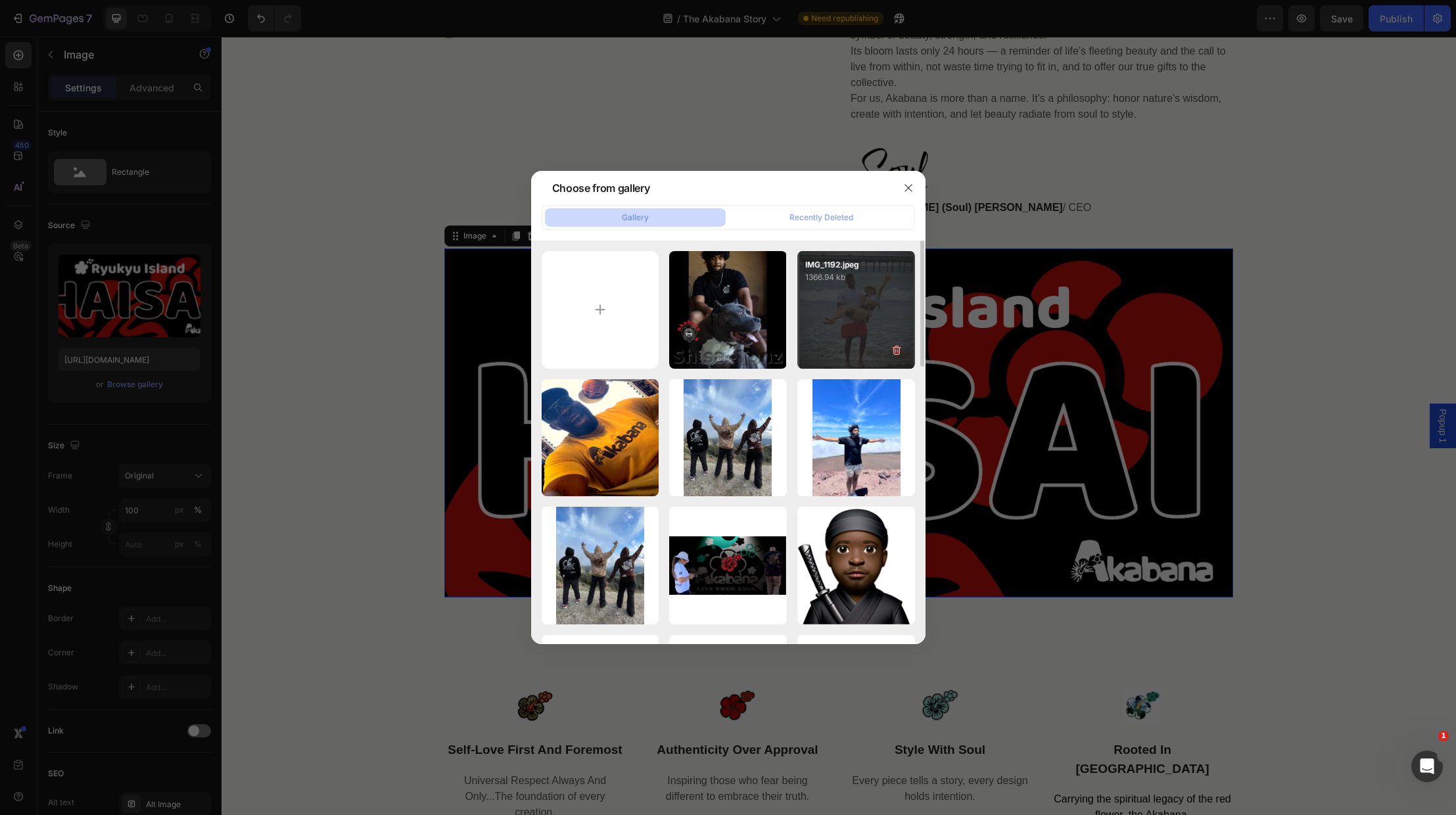
click at [874, 309] on div "IMG_1192.jpeg 1366.94 kb" at bounding box center [856, 310] width 117 height 117
type input "https://cdn.shopify.com/s/files/1/0707/9480/5570/files/gempages_515935069974562…"
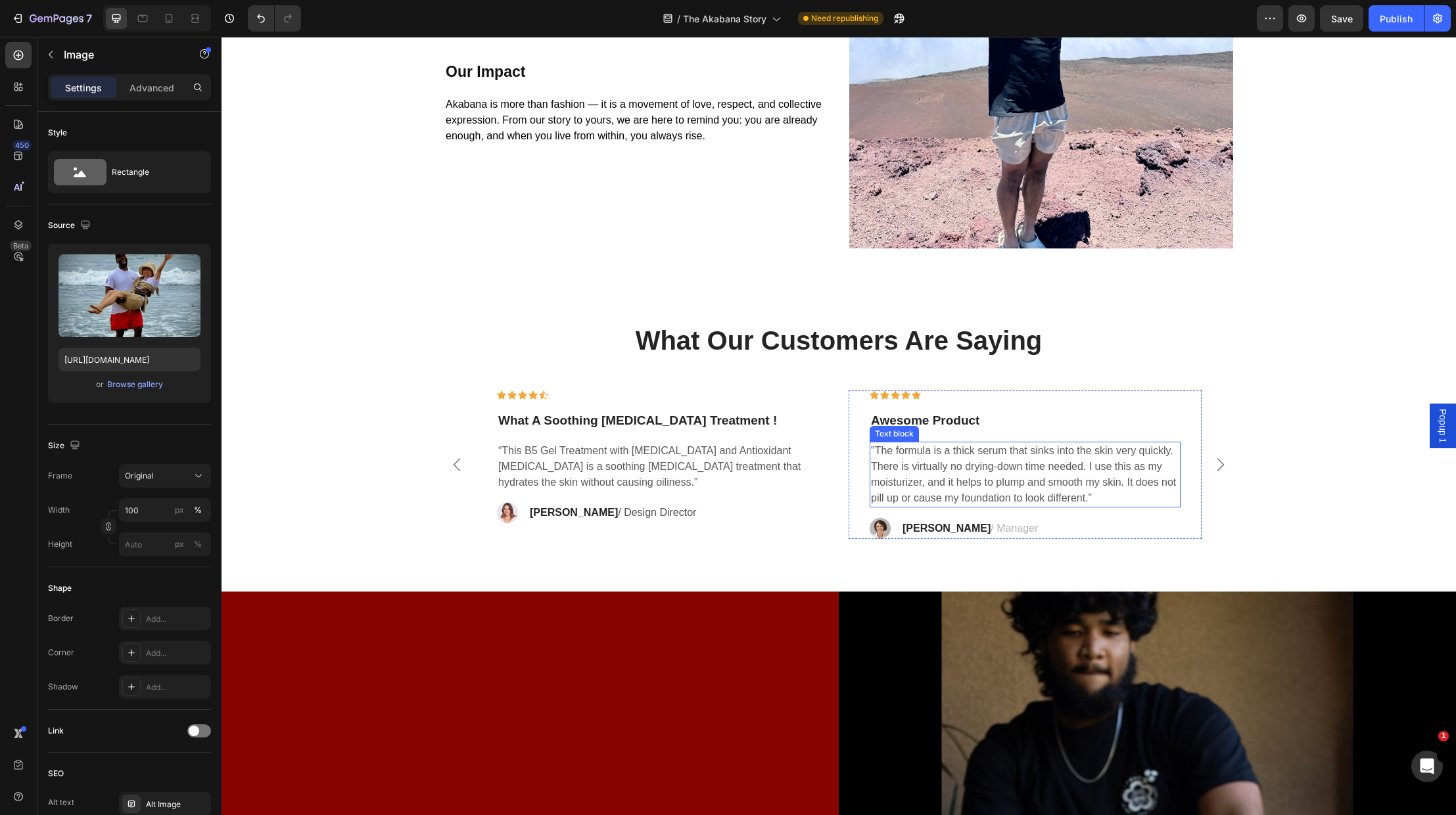
scroll to position [3099, 0]
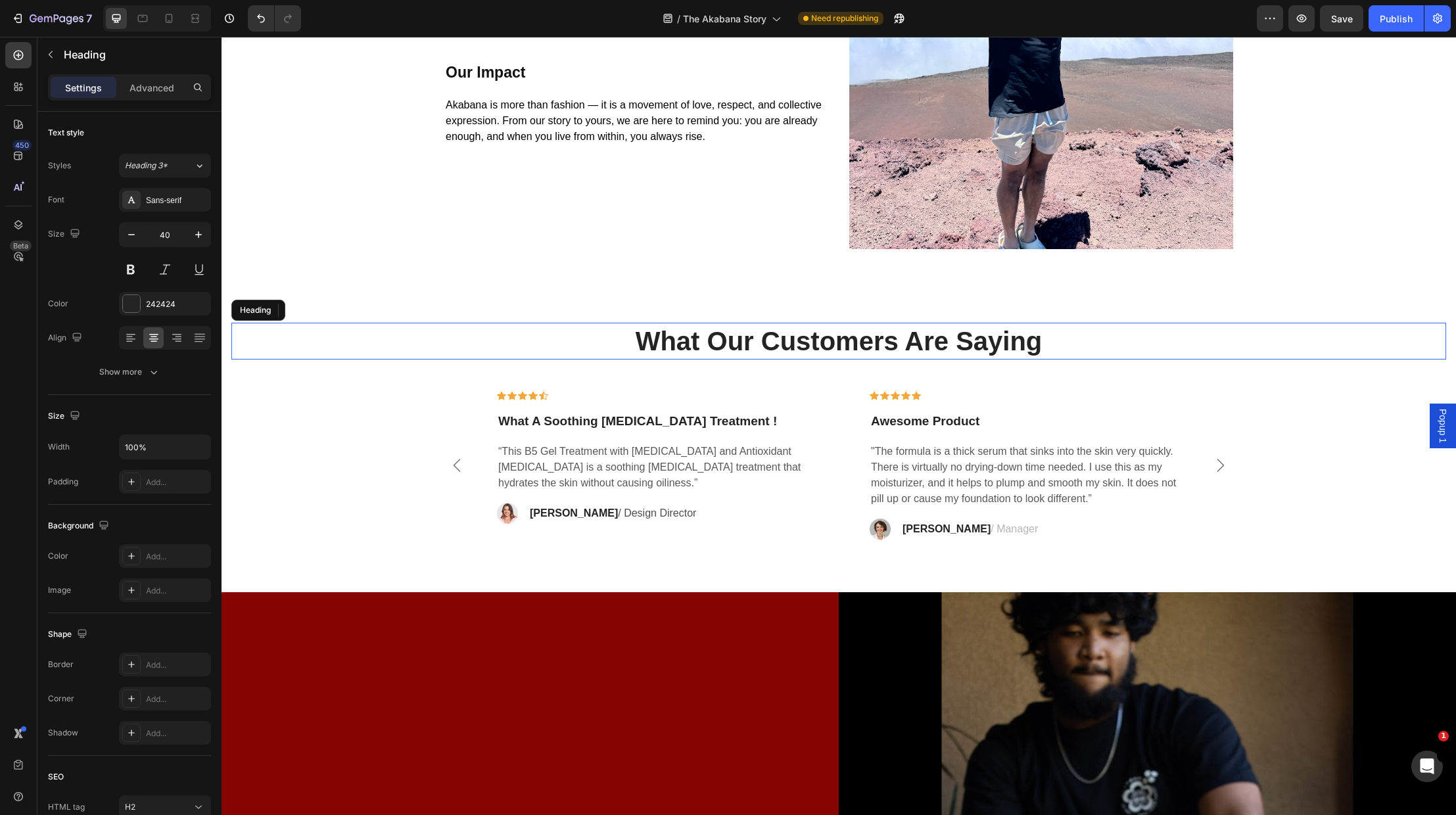
drag, startPoint x: 997, startPoint y: 338, endPoint x: 1007, endPoint y: 341, distance: 10.4
click at [996, 338] on p "What Our Customers Are Saying" at bounding box center [839, 341] width 1212 height 34
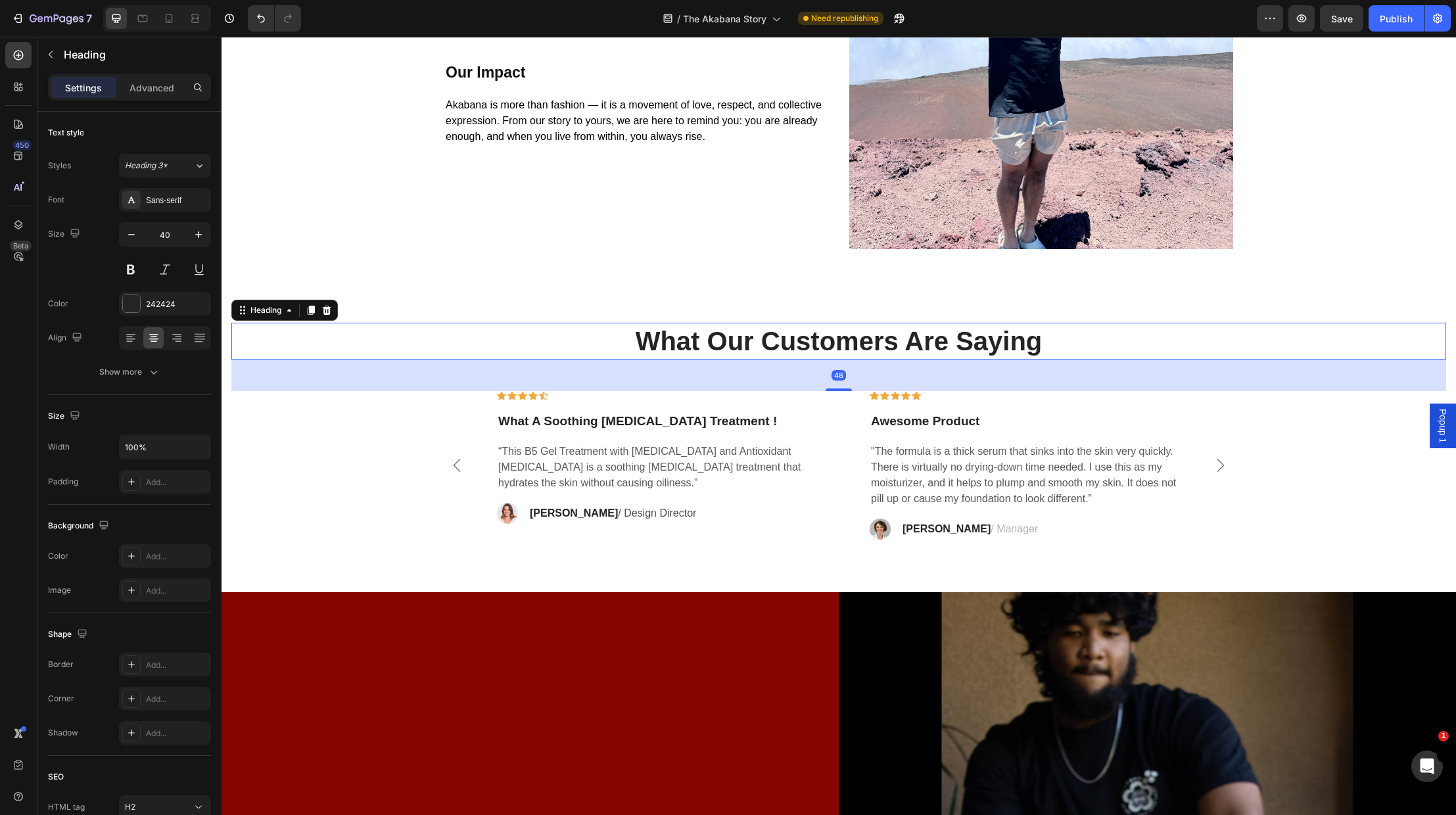
click at [1020, 343] on p "What Our Customers Are Saying" at bounding box center [839, 341] width 1212 height 34
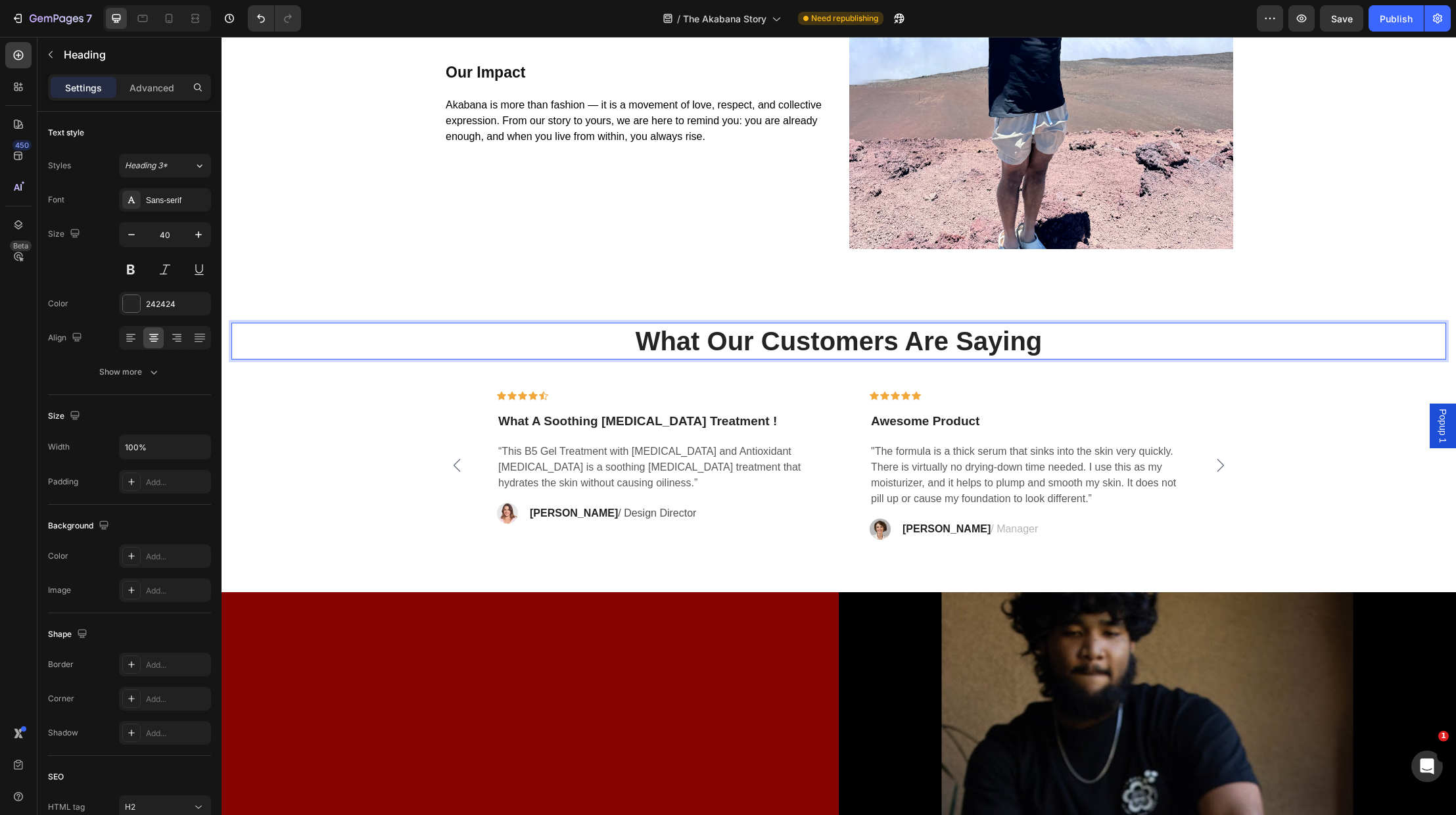
click at [1051, 343] on p "What Our Customers Are Saying" at bounding box center [839, 341] width 1212 height 34
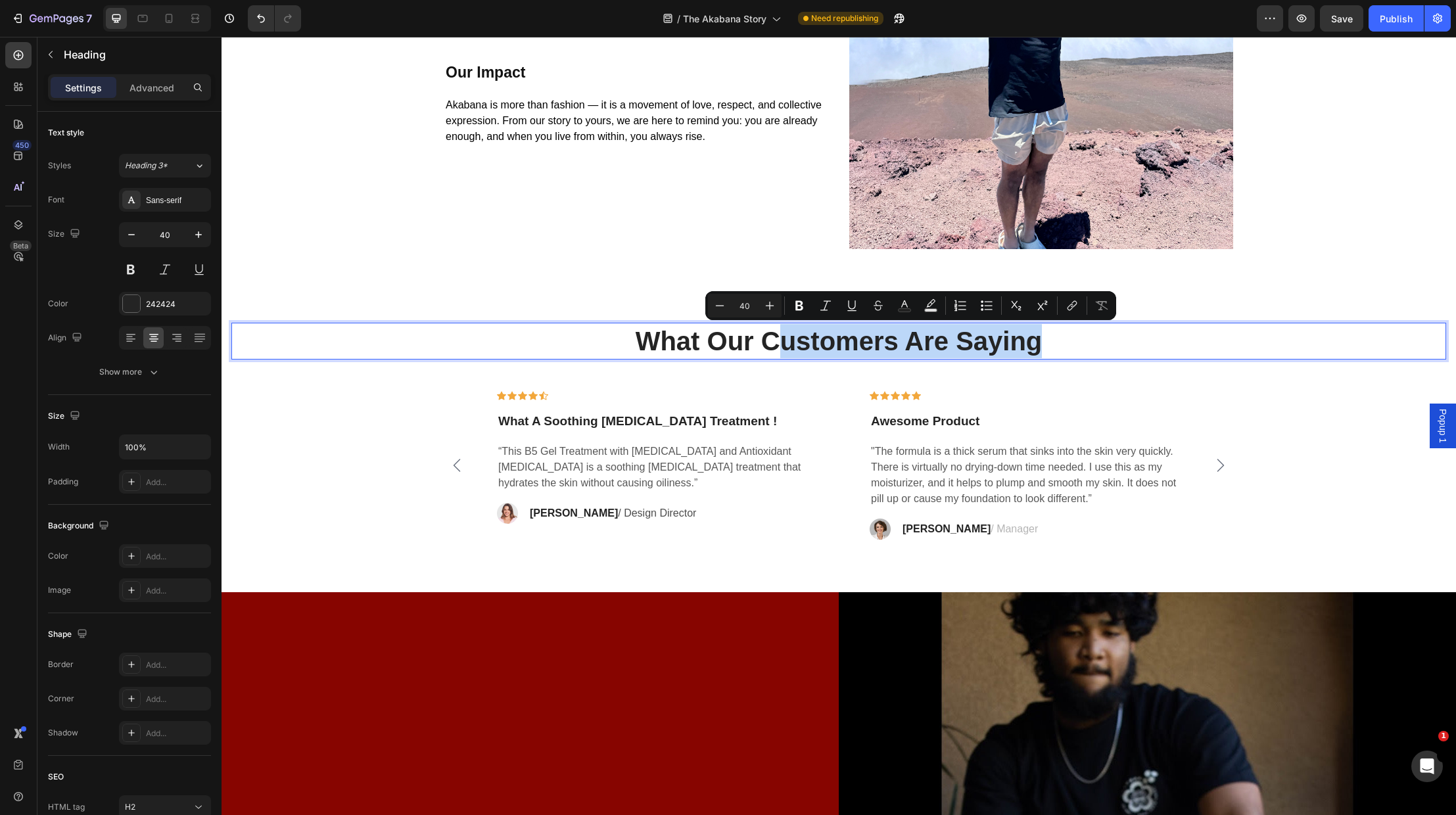
drag, startPoint x: 1051, startPoint y: 343, endPoint x: 782, endPoint y: 349, distance: 269.1
click at [782, 349] on p "What Our Customers Are Saying" at bounding box center [839, 341] width 1212 height 34
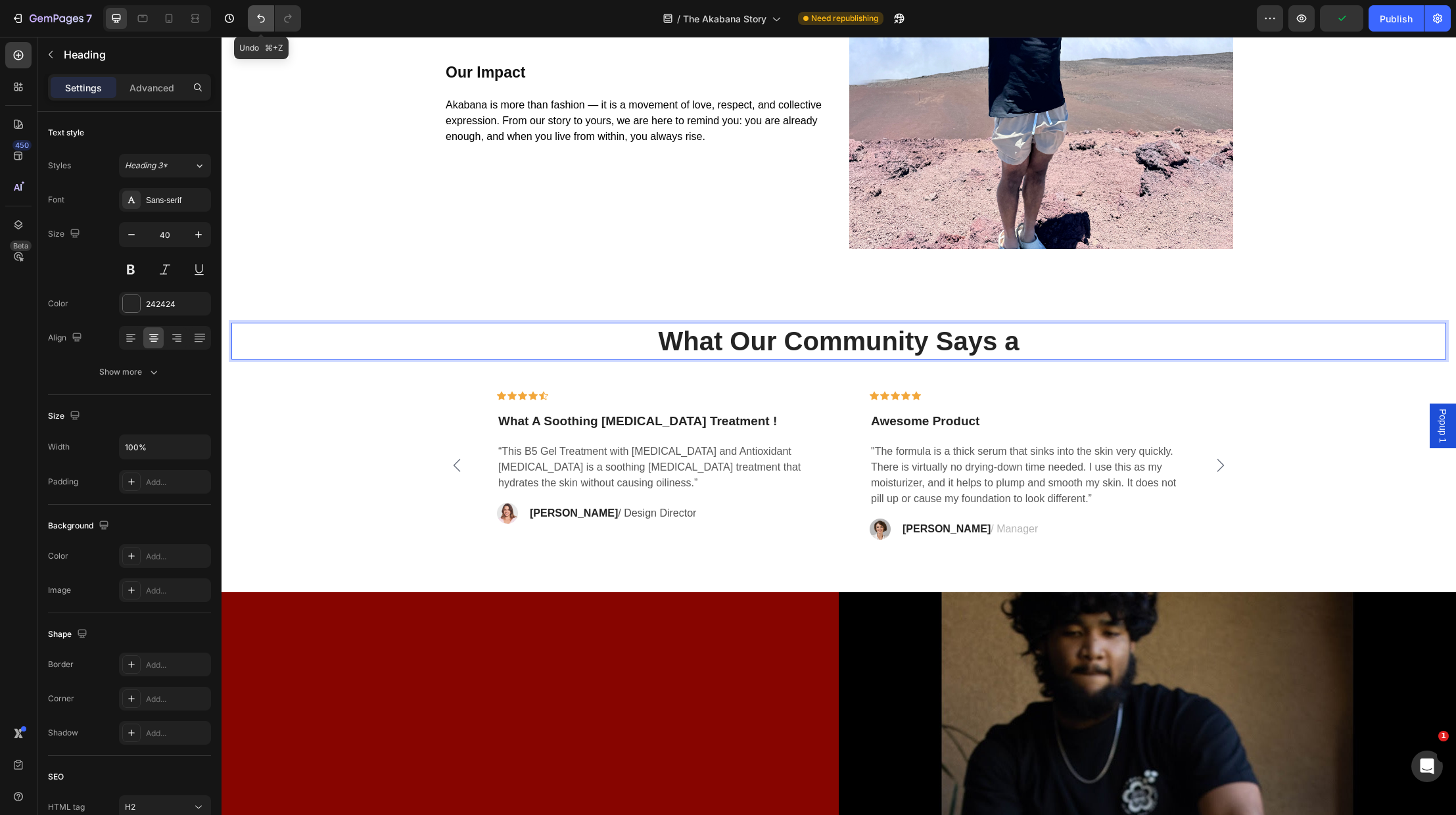
click at [257, 14] on icon "Undo/Redo" at bounding box center [261, 18] width 13 height 13
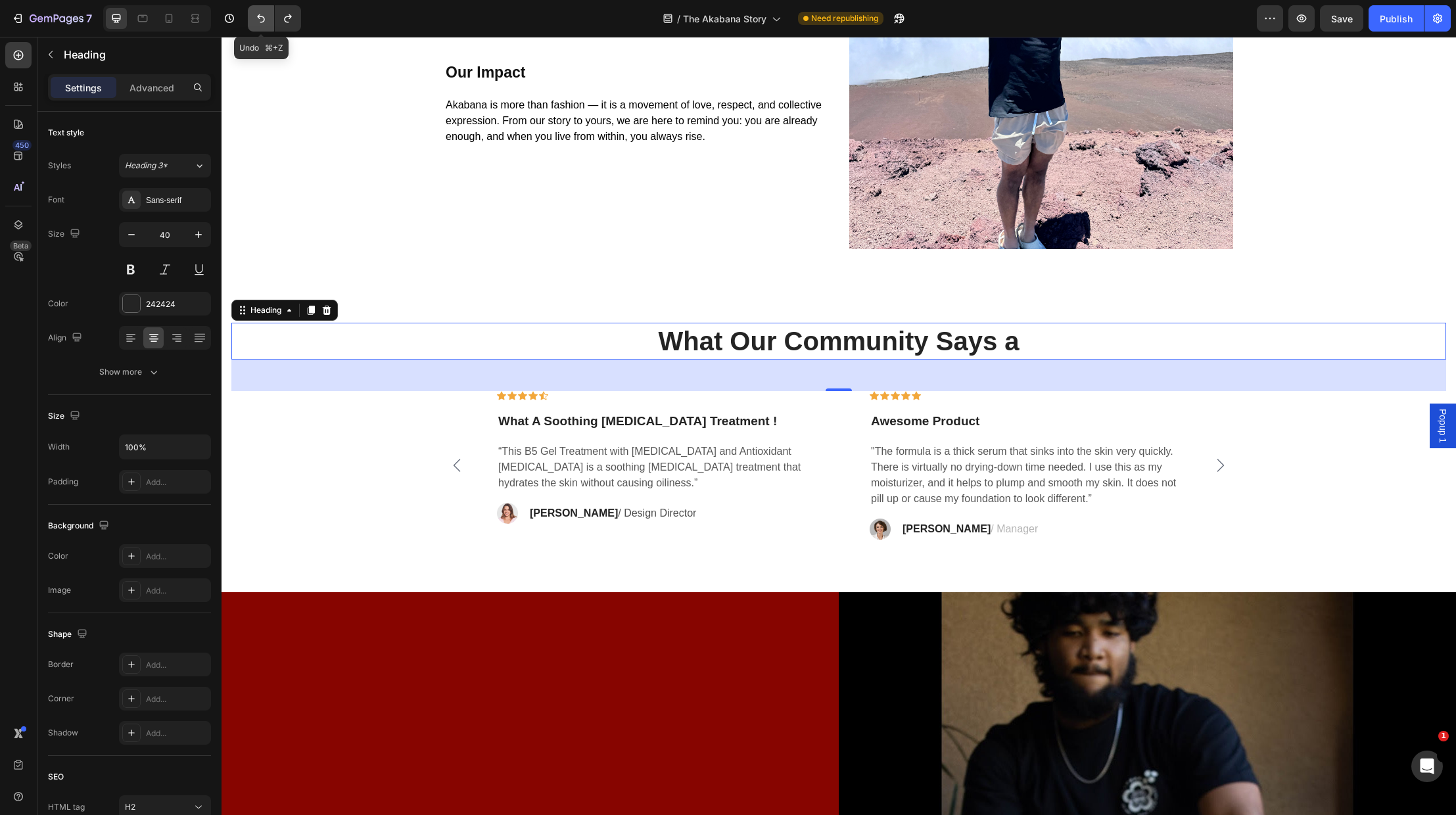
click at [257, 14] on icon "Undo/Redo" at bounding box center [261, 18] width 13 height 13
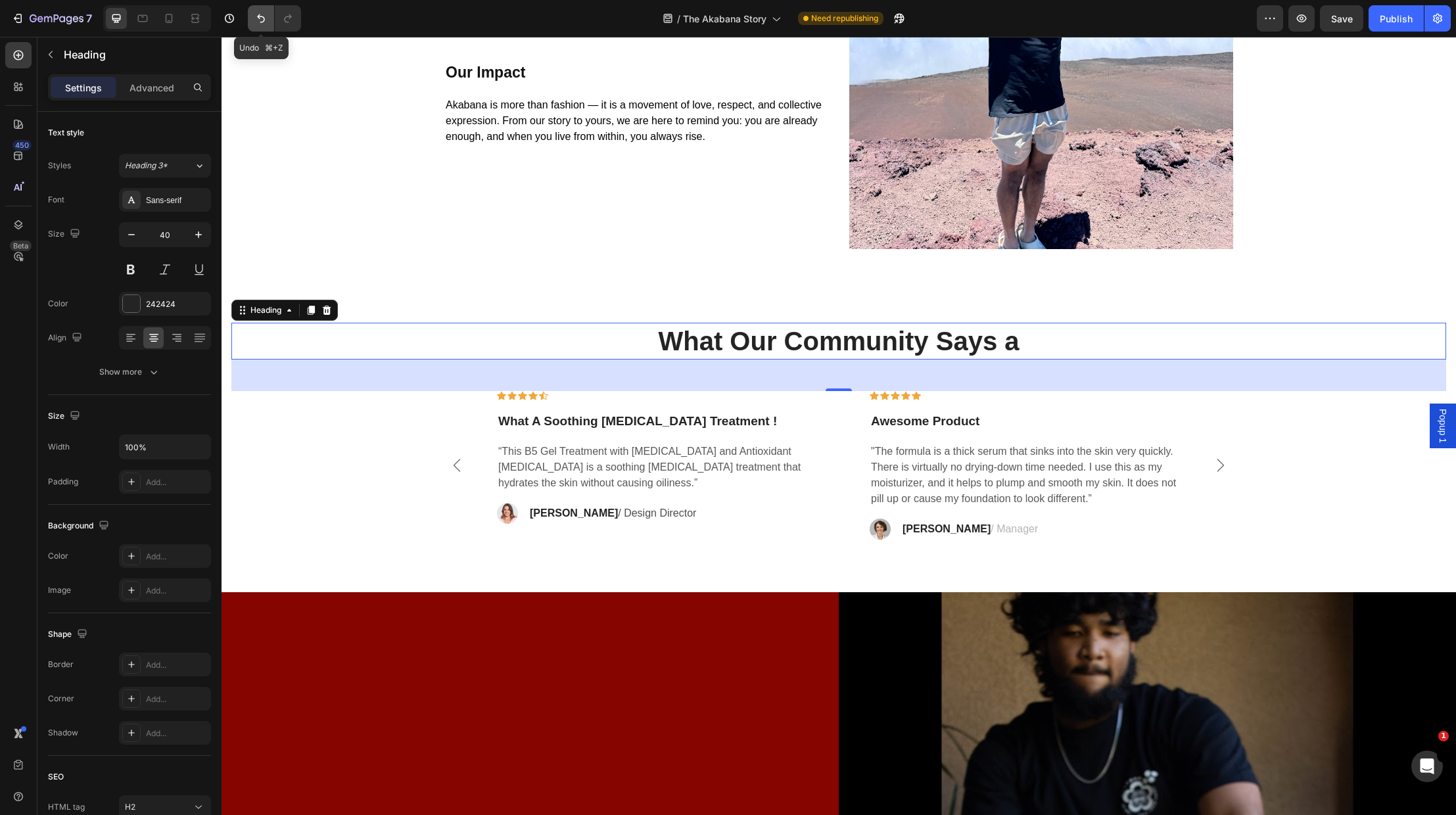
click at [257, 14] on icon "Undo/Redo" at bounding box center [261, 18] width 13 height 13
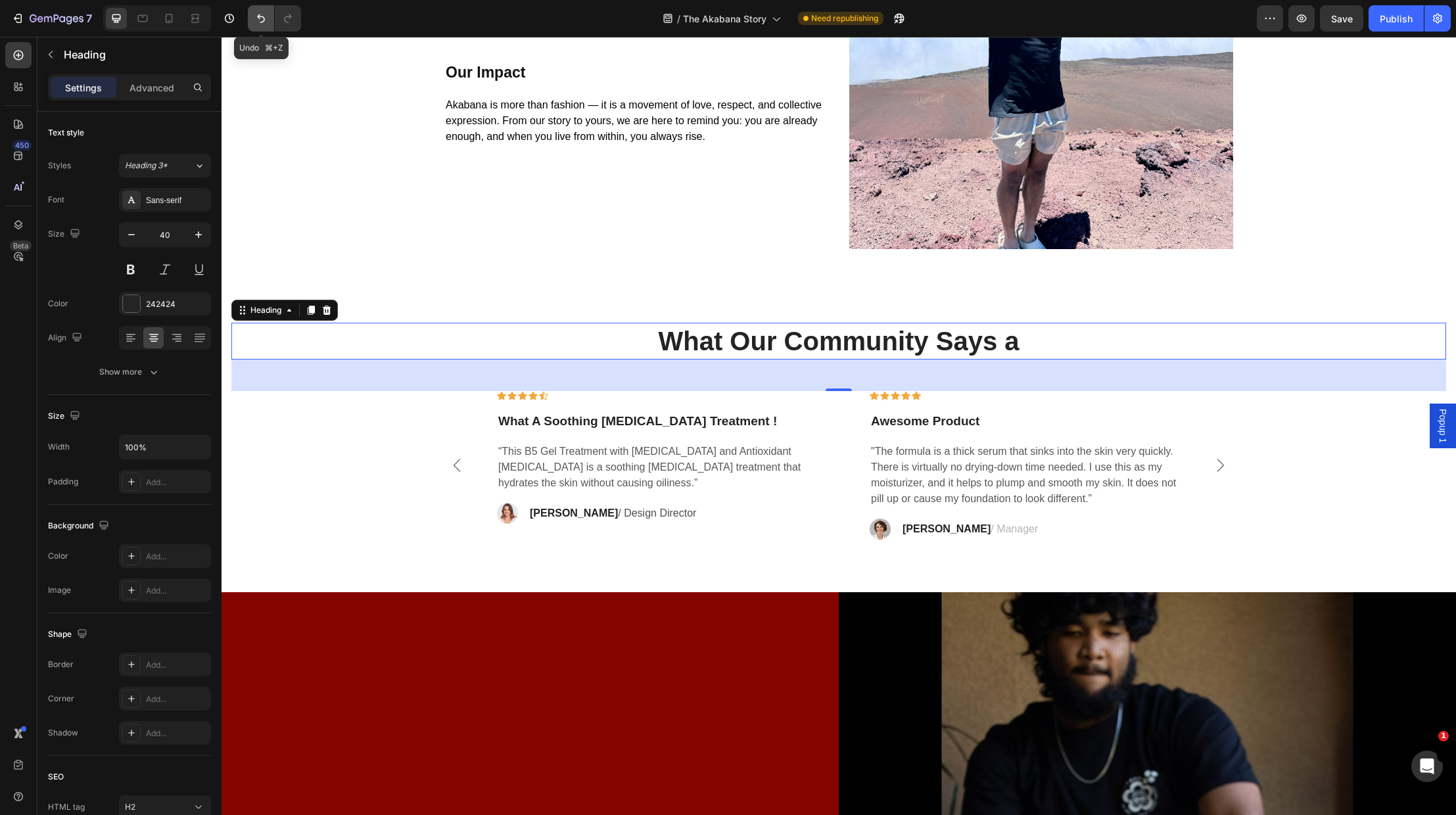
click at [257, 14] on icon "Undo/Redo" at bounding box center [261, 18] width 13 height 13
click at [259, 14] on icon "Undo/Redo" at bounding box center [261, 18] width 13 height 13
click at [259, 14] on icon "Undo/Redo" at bounding box center [261, 18] width 13 height 13
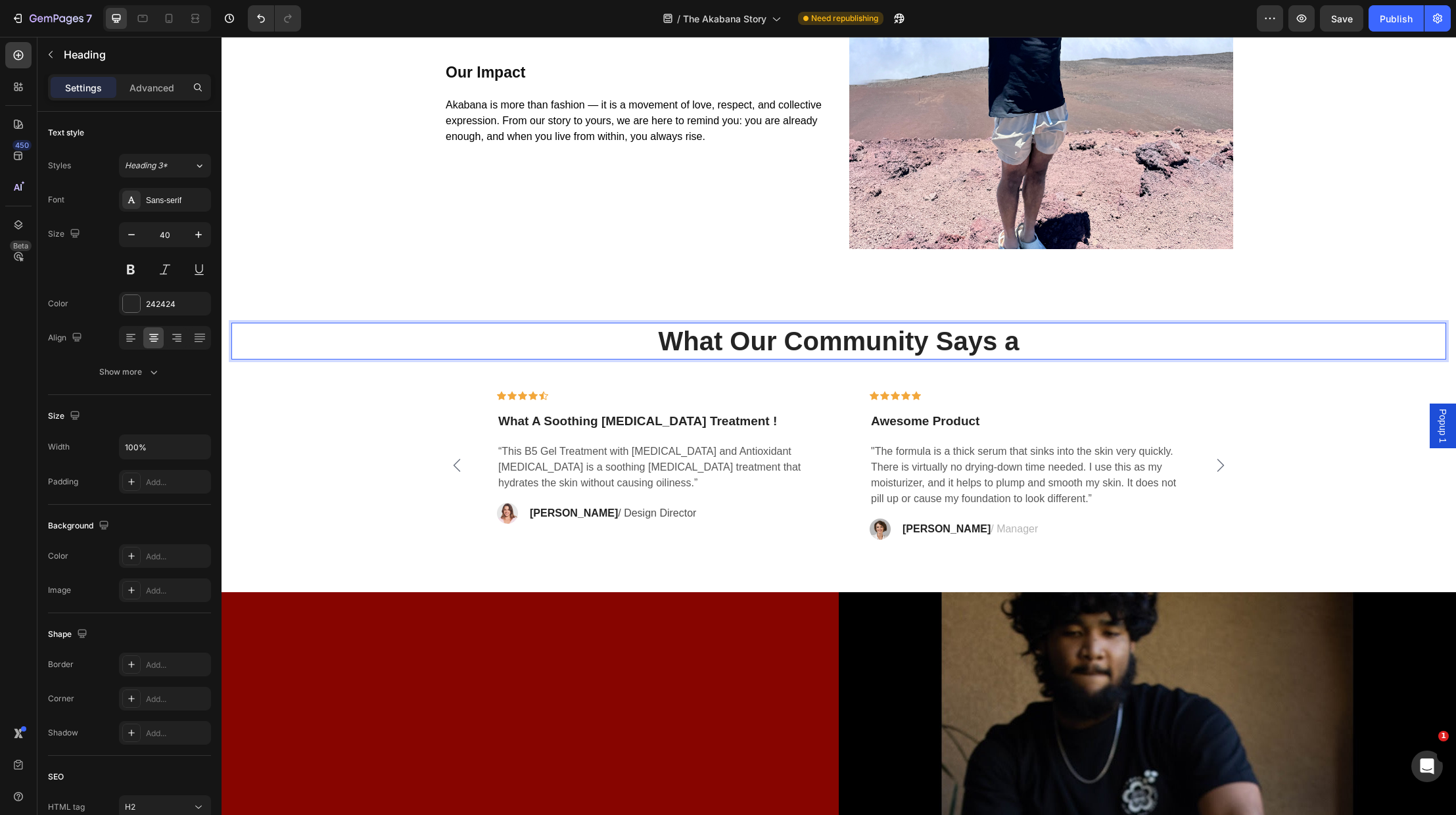
click at [1065, 334] on h2 "What Our Community Says a" at bounding box center [839, 341] width 1215 height 37
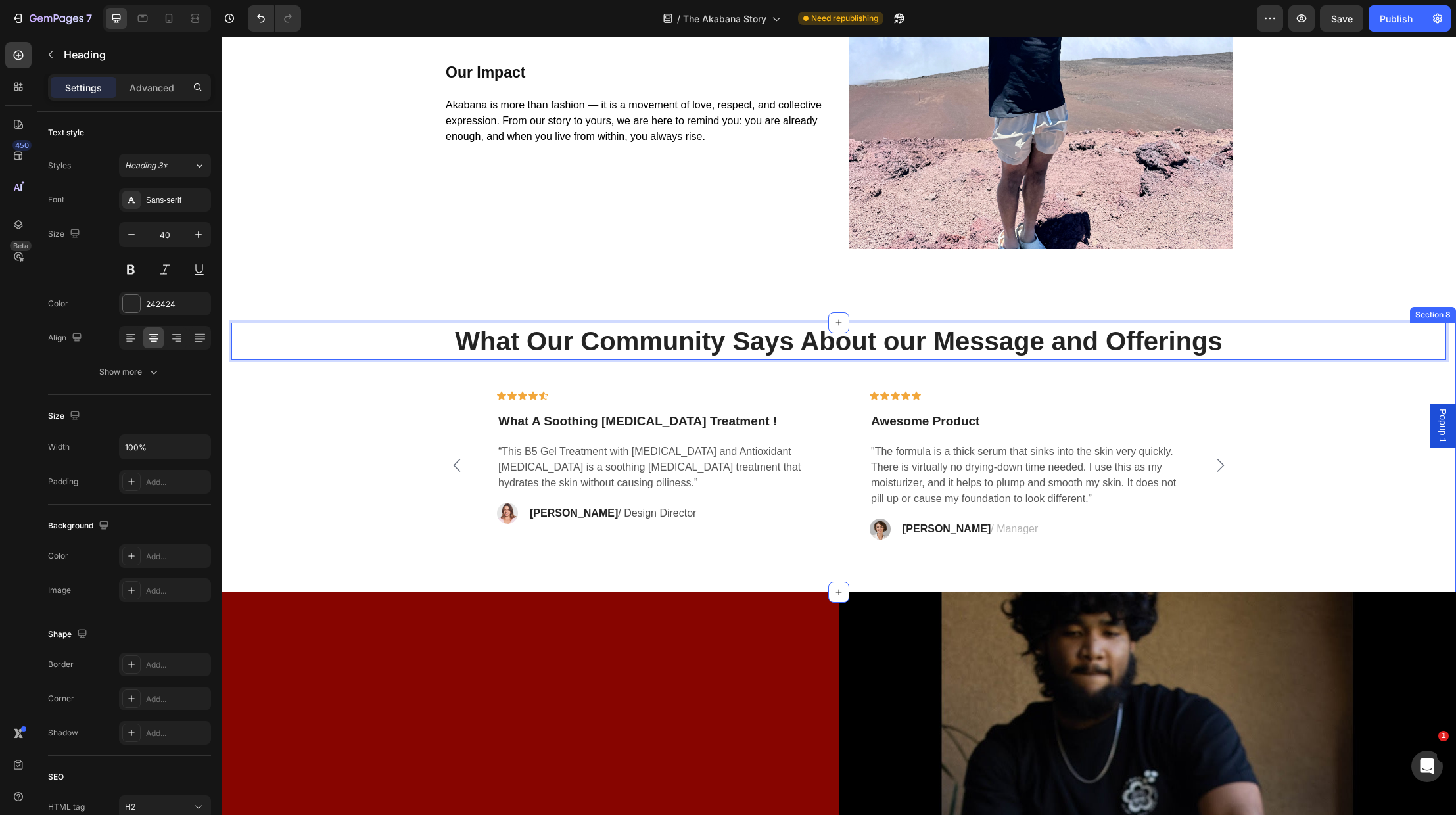
click at [375, 523] on div "What Our Community Says About our Message and Offerings Heading 48 Icon Icon Ic…" at bounding box center [839, 431] width 1215 height 218
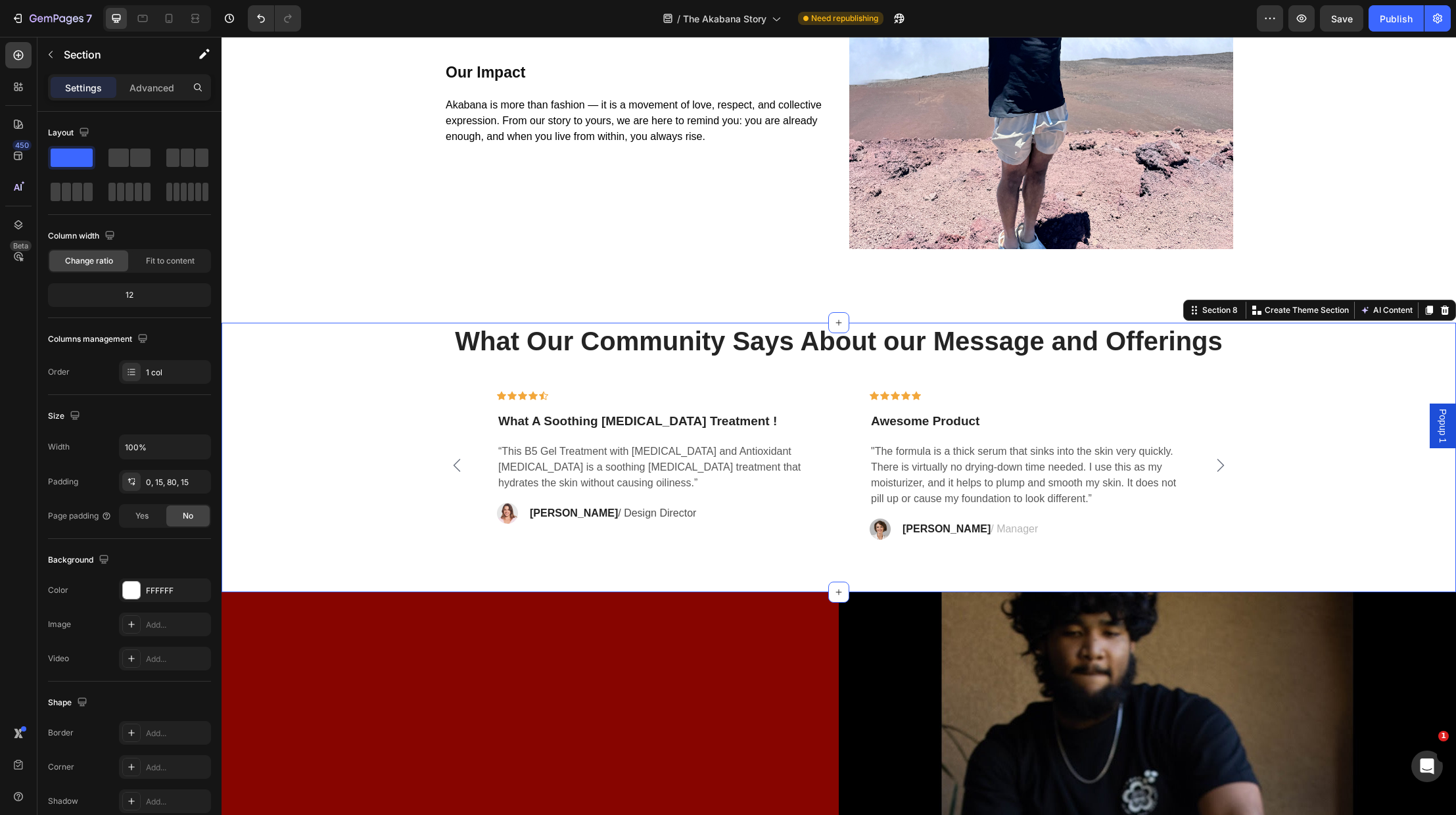
click at [740, 572] on div "What Our Community Says About our Message and Offerings Heading Icon Icon Icon …" at bounding box center [839, 458] width 1234 height 271
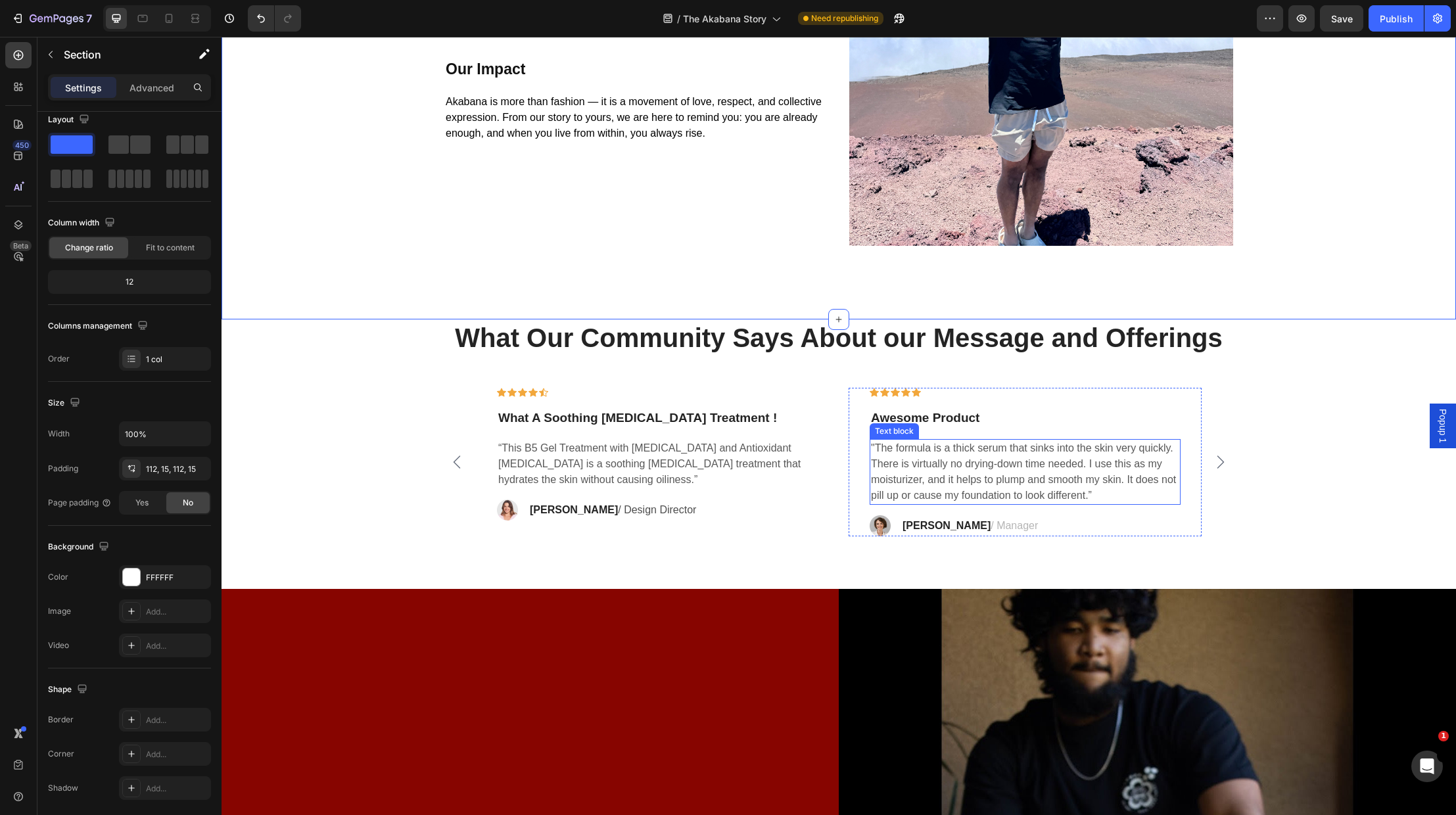
scroll to position [3105, 0]
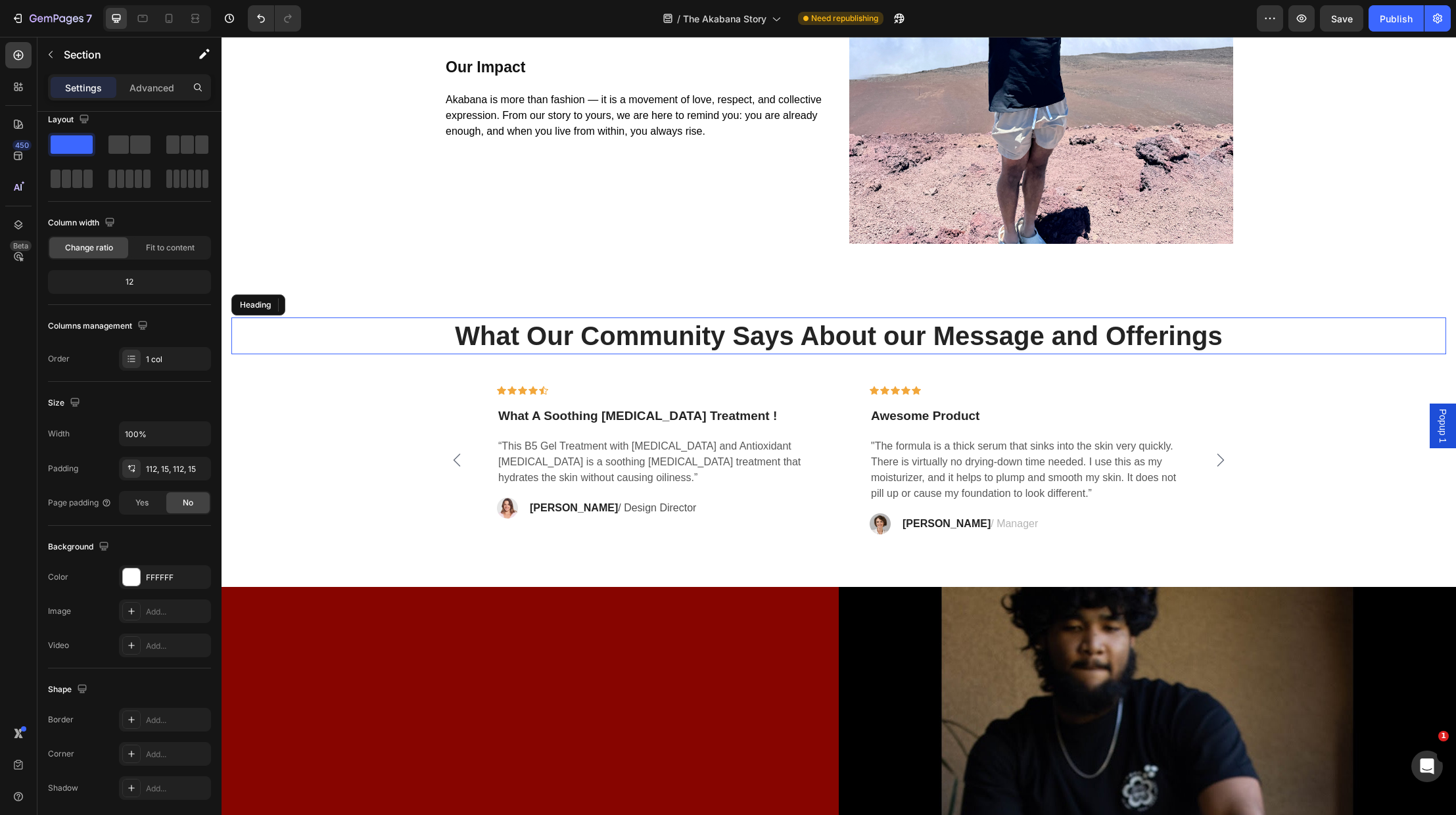
click at [1218, 341] on p "What Our Community Says About our Message and Offerings" at bounding box center [839, 336] width 1212 height 34
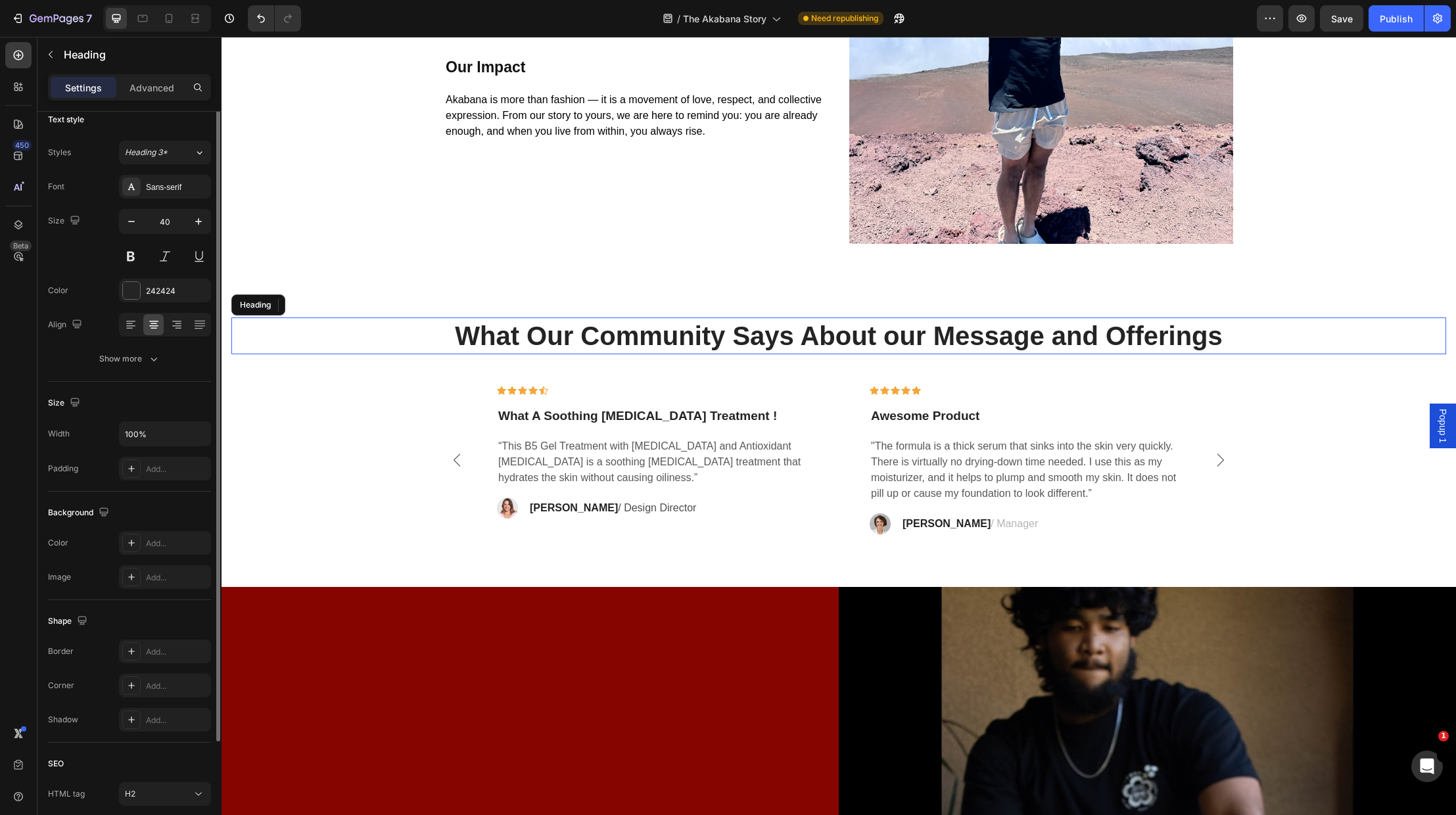
scroll to position [0, 0]
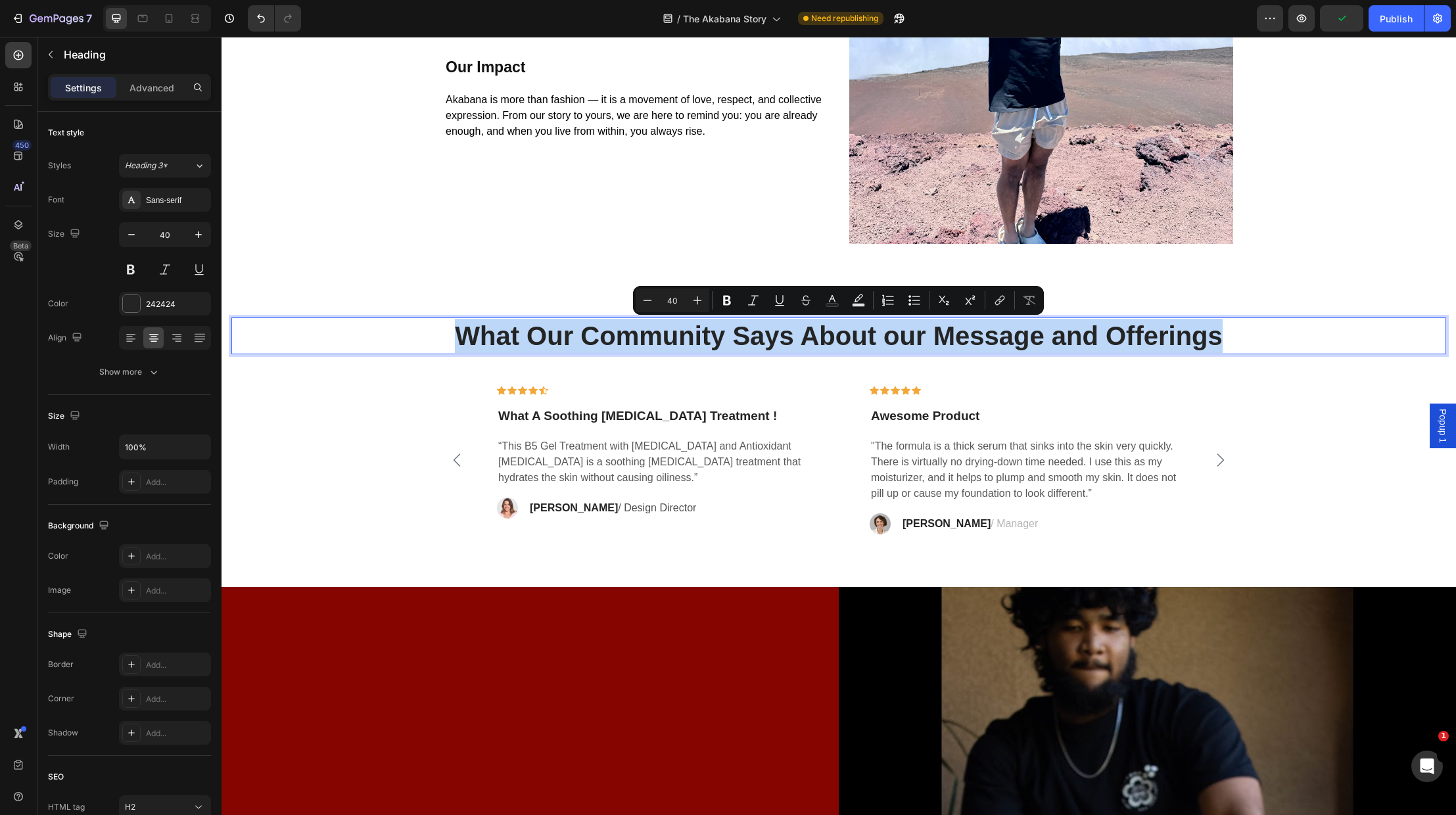
drag, startPoint x: 1225, startPoint y: 338, endPoint x: 444, endPoint y: 338, distance: 781.0
click at [444, 338] on p "What Our Community Says About our Message and Offerings" at bounding box center [839, 336] width 1212 height 34
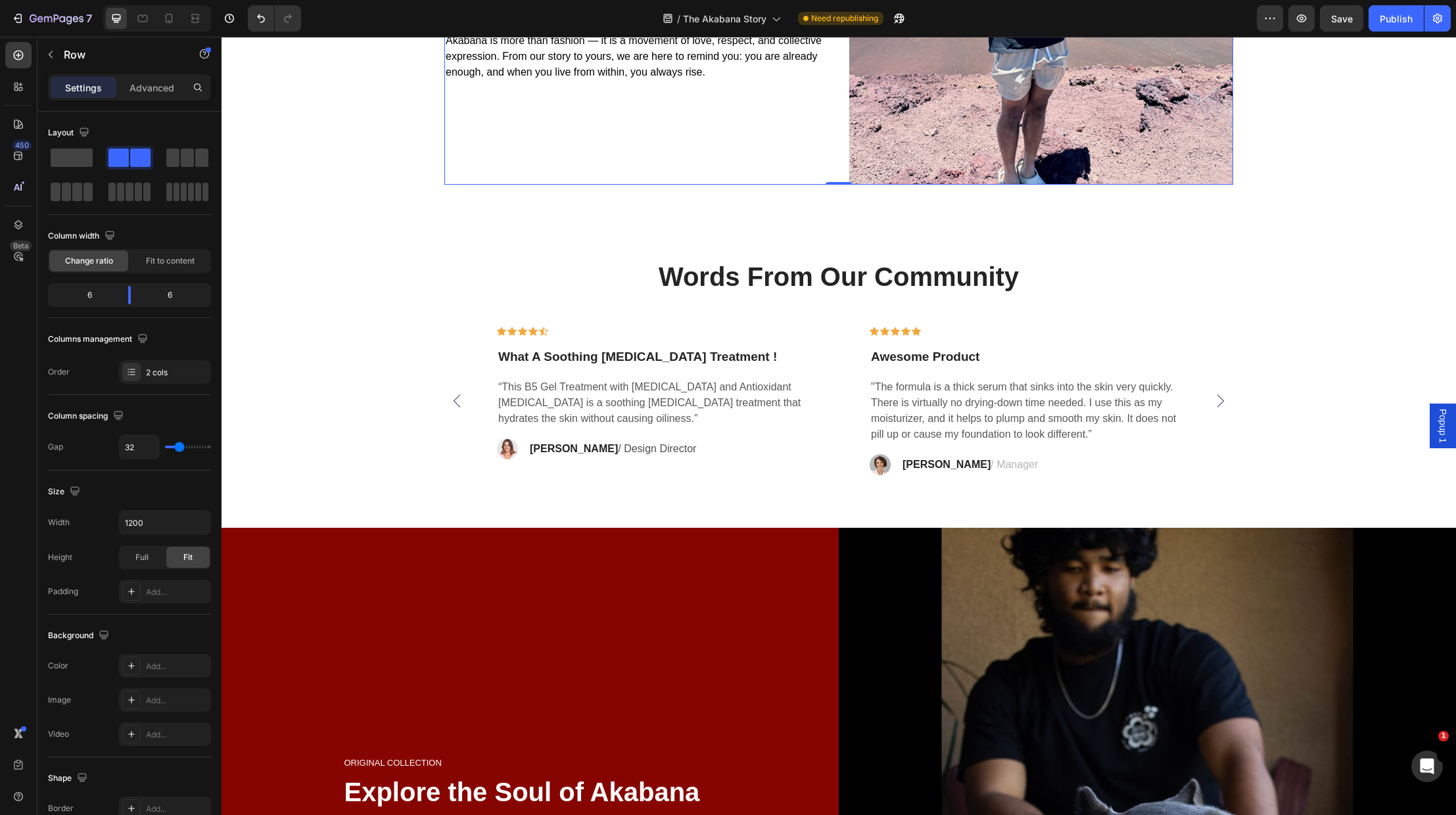
scroll to position [3167, 0]
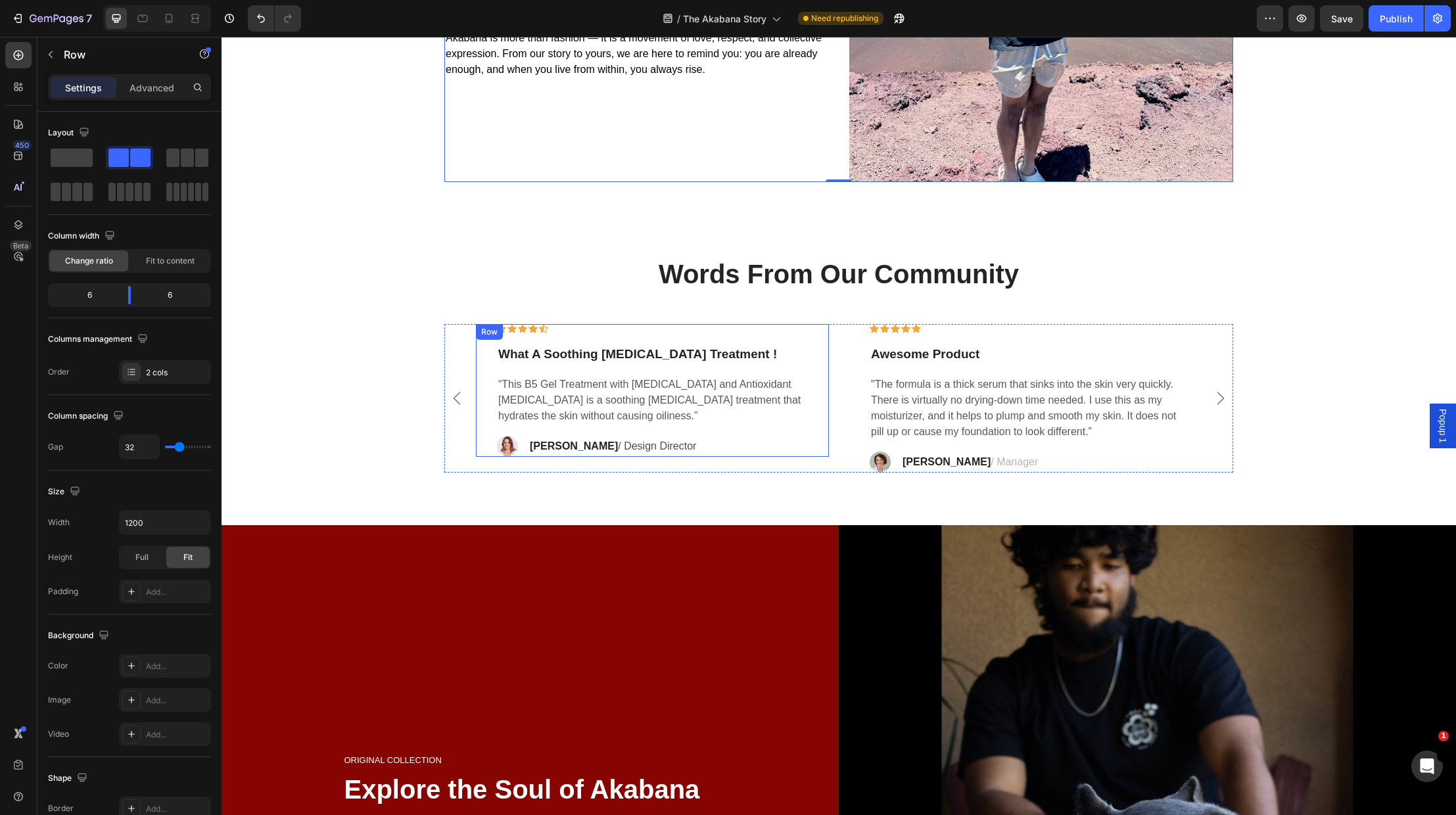
click at [495, 349] on div "Icon Icon Icon Icon Icon Row What A Soothing Skin Care Treatment ! Text block “…" at bounding box center [652, 391] width 353 height 133
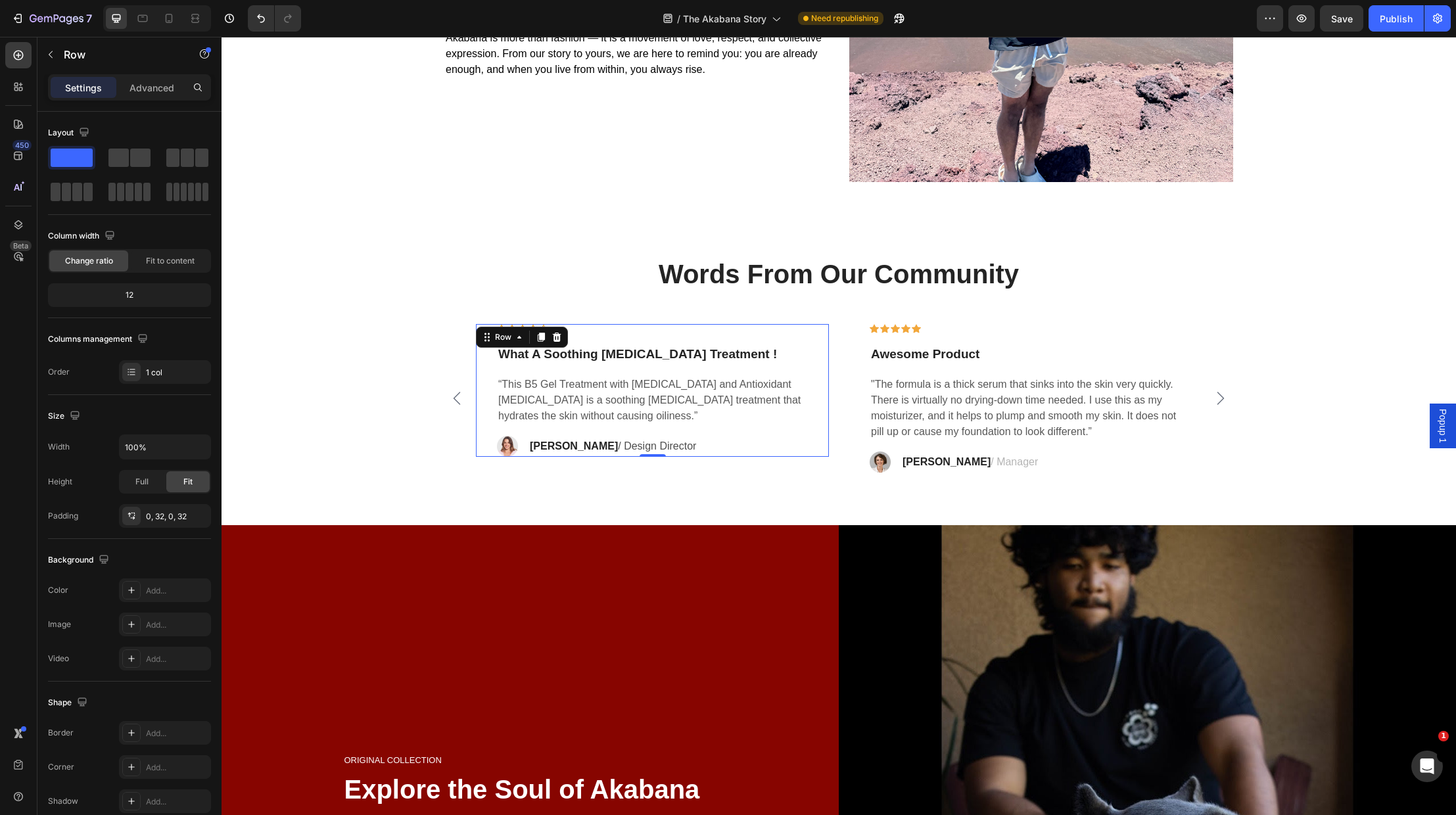
click at [505, 363] on p "What A Soothing [MEDICAL_DATA] Treatment !" at bounding box center [652, 355] width 308 height 19
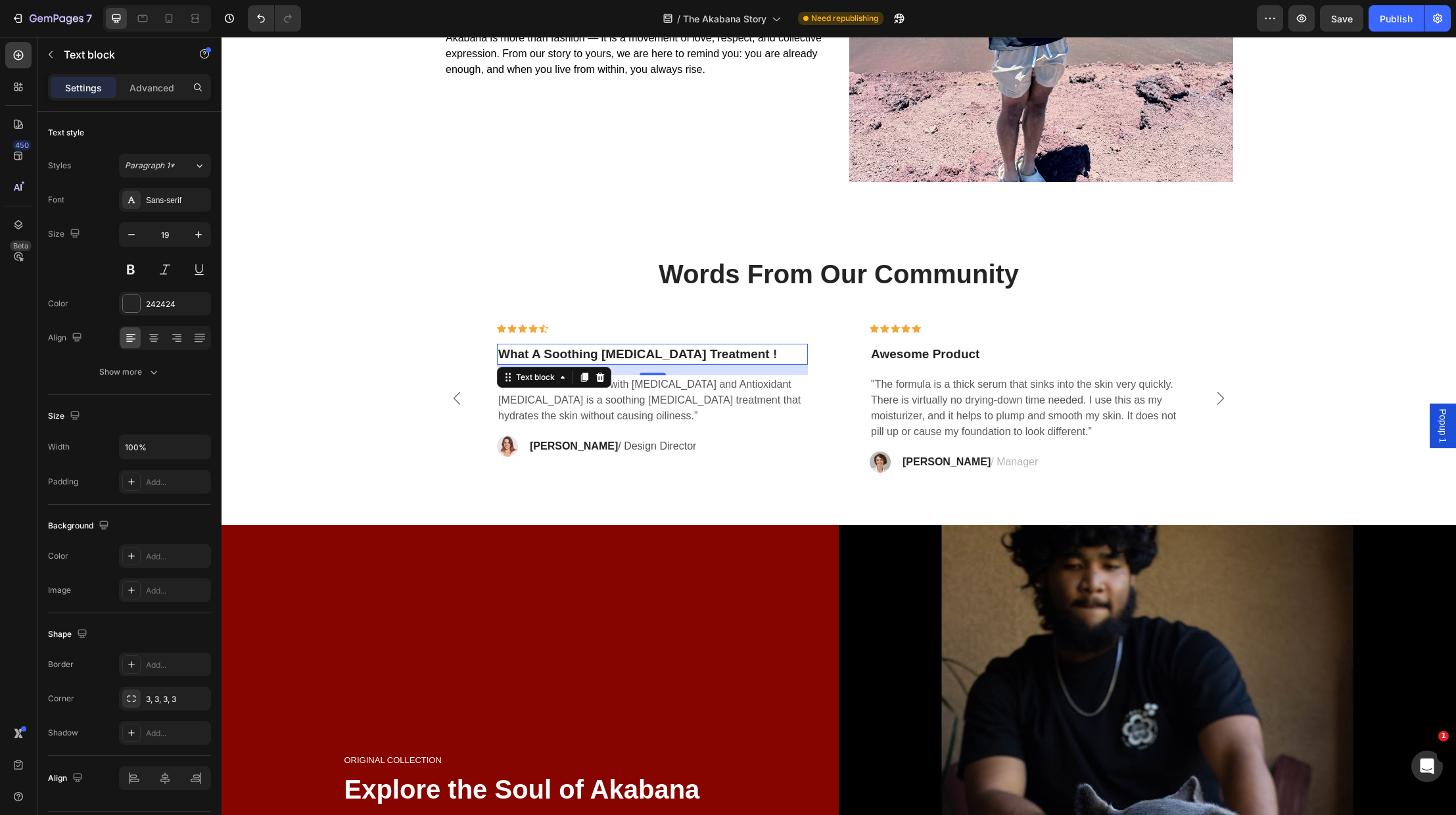
click at [500, 349] on p "What A Soothing [MEDICAL_DATA] Treatment !" at bounding box center [652, 355] width 308 height 19
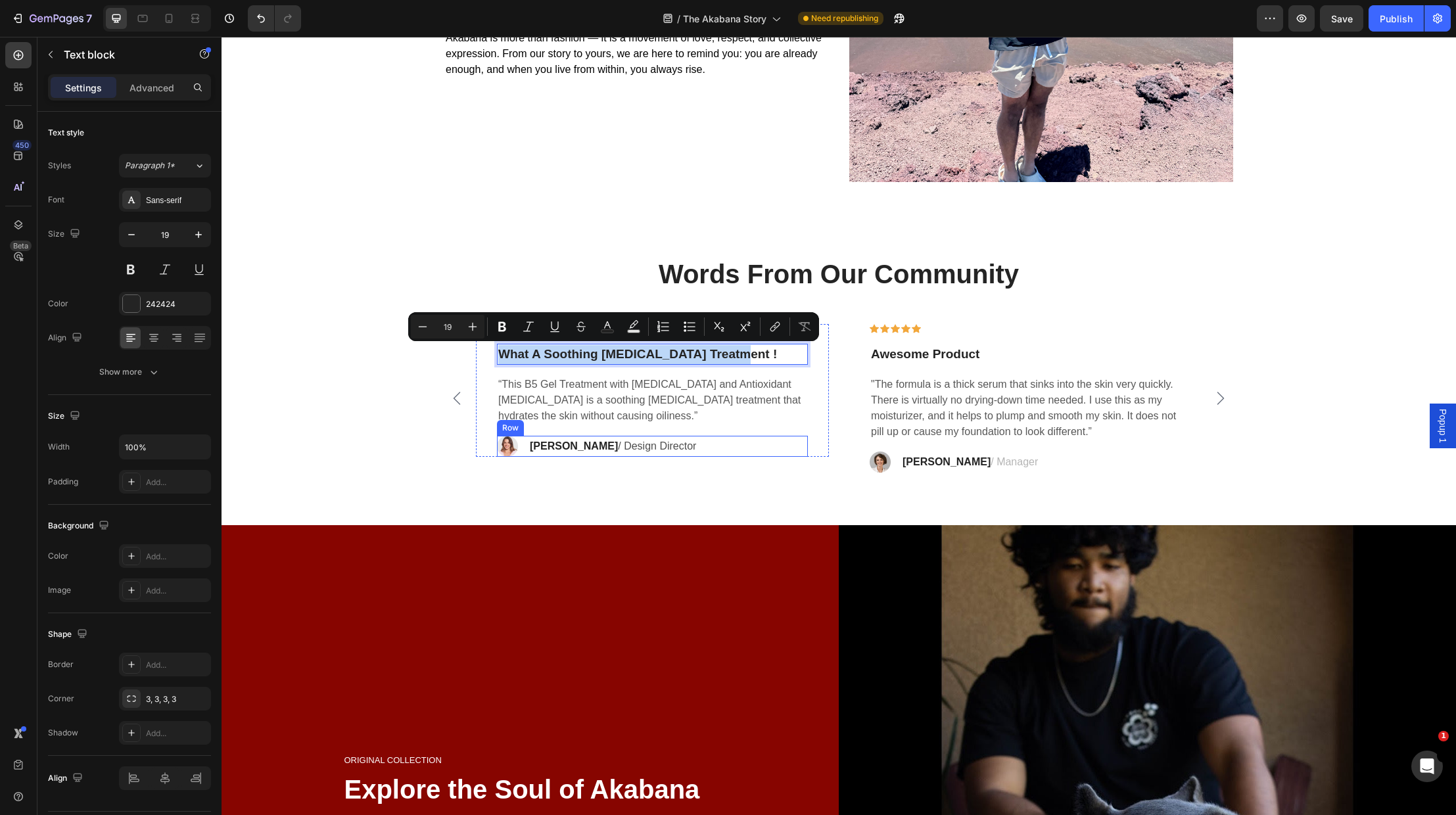
drag, startPoint x: 500, startPoint y: 349, endPoint x: 728, endPoint y: 439, distance: 245.1
click at [728, 439] on div "Icon Icon Icon Icon Icon Row What A Soothing Skin Care Treatment ! Text block 1…" at bounding box center [652, 391] width 311 height 133
click at [506, 382] on p "“This B5 Gel Treatment with [MEDICAL_DATA] and Antioxidant [MEDICAL_DATA] is a …" at bounding box center [652, 400] width 308 height 47
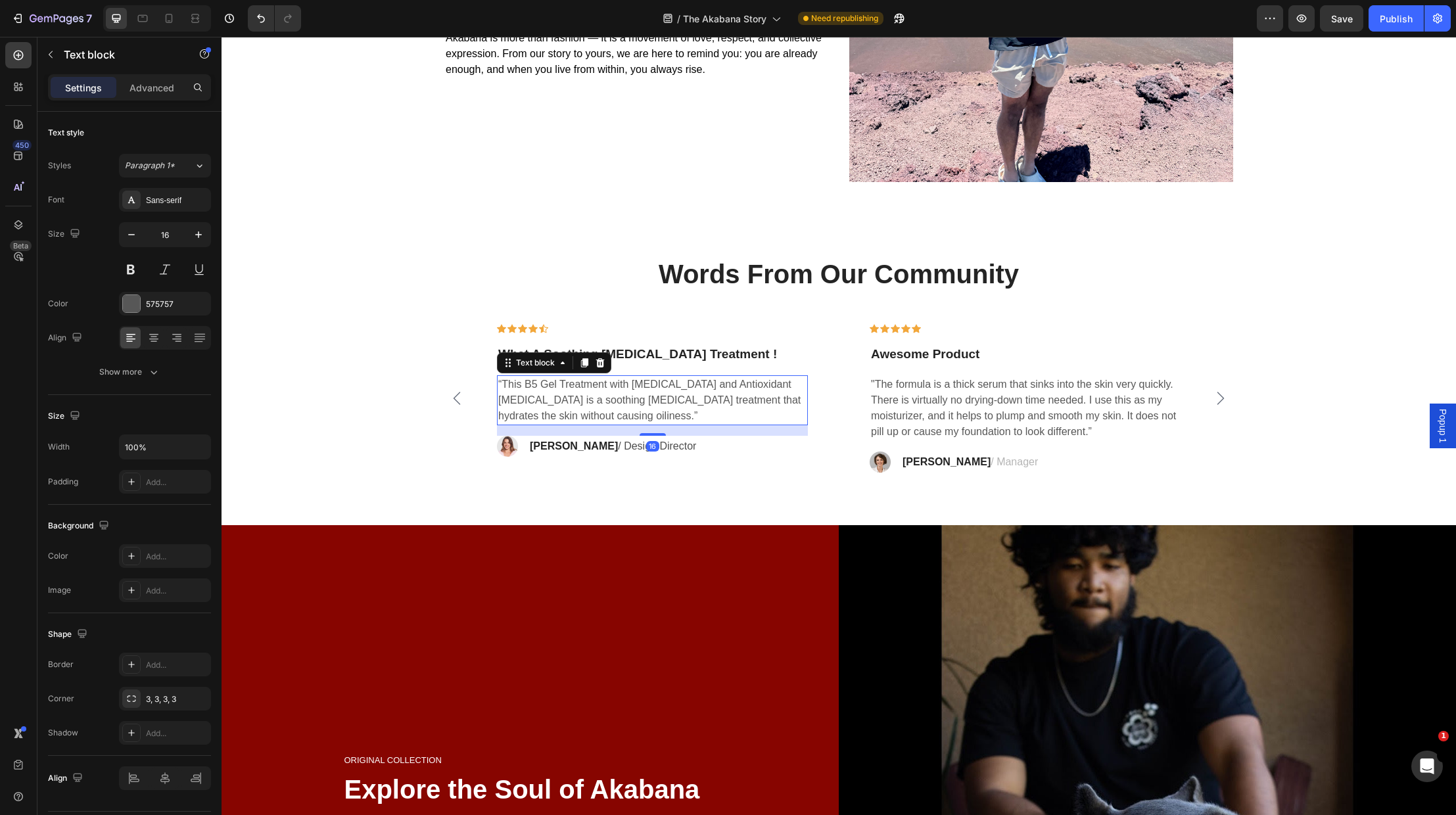
click at [502, 382] on p "“This B5 Gel Treatment with [MEDICAL_DATA] and Antioxidant [MEDICAL_DATA] is a …" at bounding box center [652, 400] width 308 height 47
click at [500, 383] on p "“This B5 Gel Treatment with [MEDICAL_DATA] and Antioxidant [MEDICAL_DATA] is a …" at bounding box center [652, 400] width 308 height 47
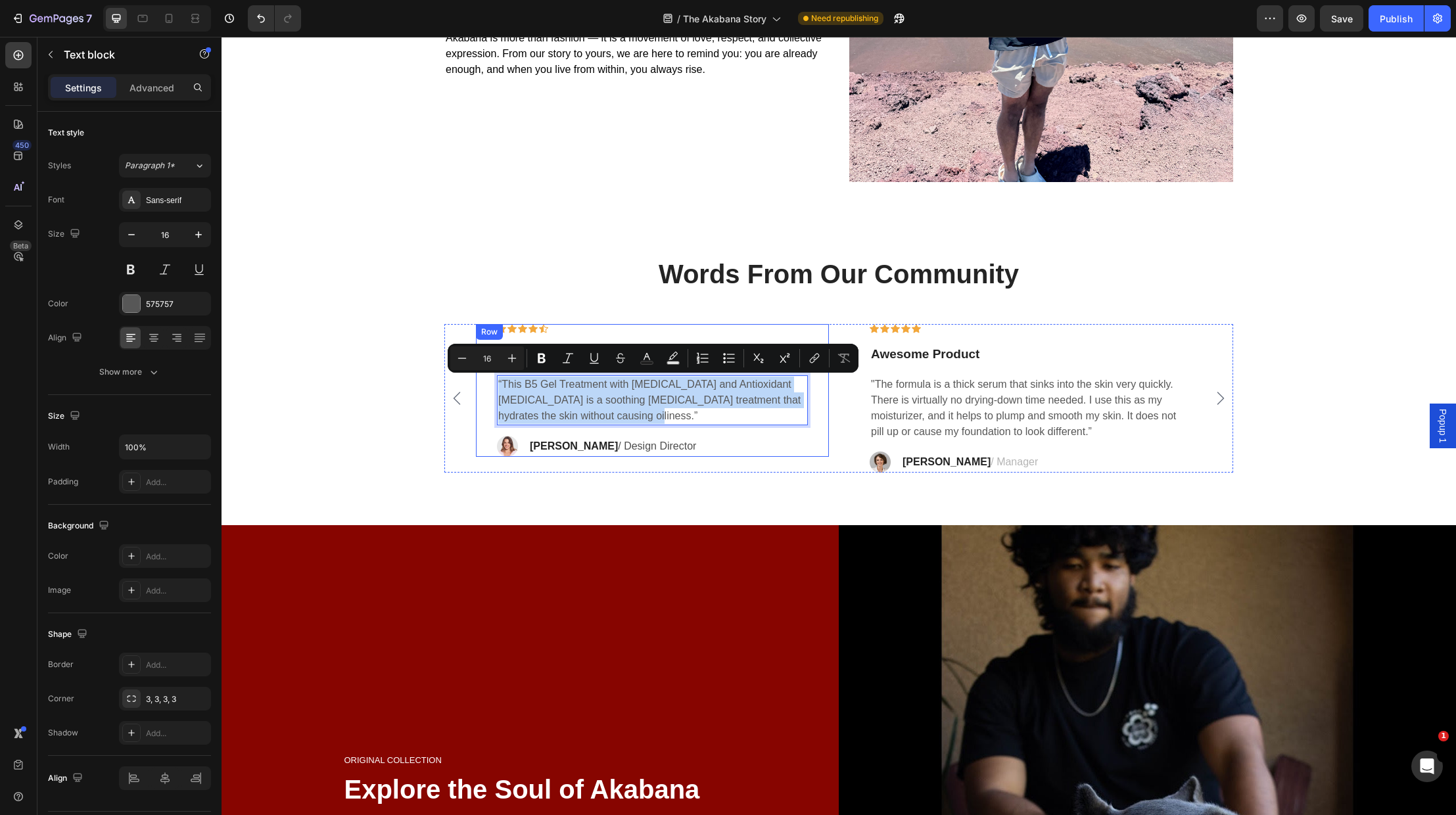
drag, startPoint x: 500, startPoint y: 383, endPoint x: 628, endPoint y: 416, distance: 132.2
click at [651, 428] on div "Icon Icon Icon Icon Icon Row What A Soothing Skin Care Treatment ! Text block “…" at bounding box center [652, 391] width 311 height 133
copy p "“This B5 Gel Treatment with [MEDICAL_DATA] and Antioxidant [MEDICAL_DATA] is a …"
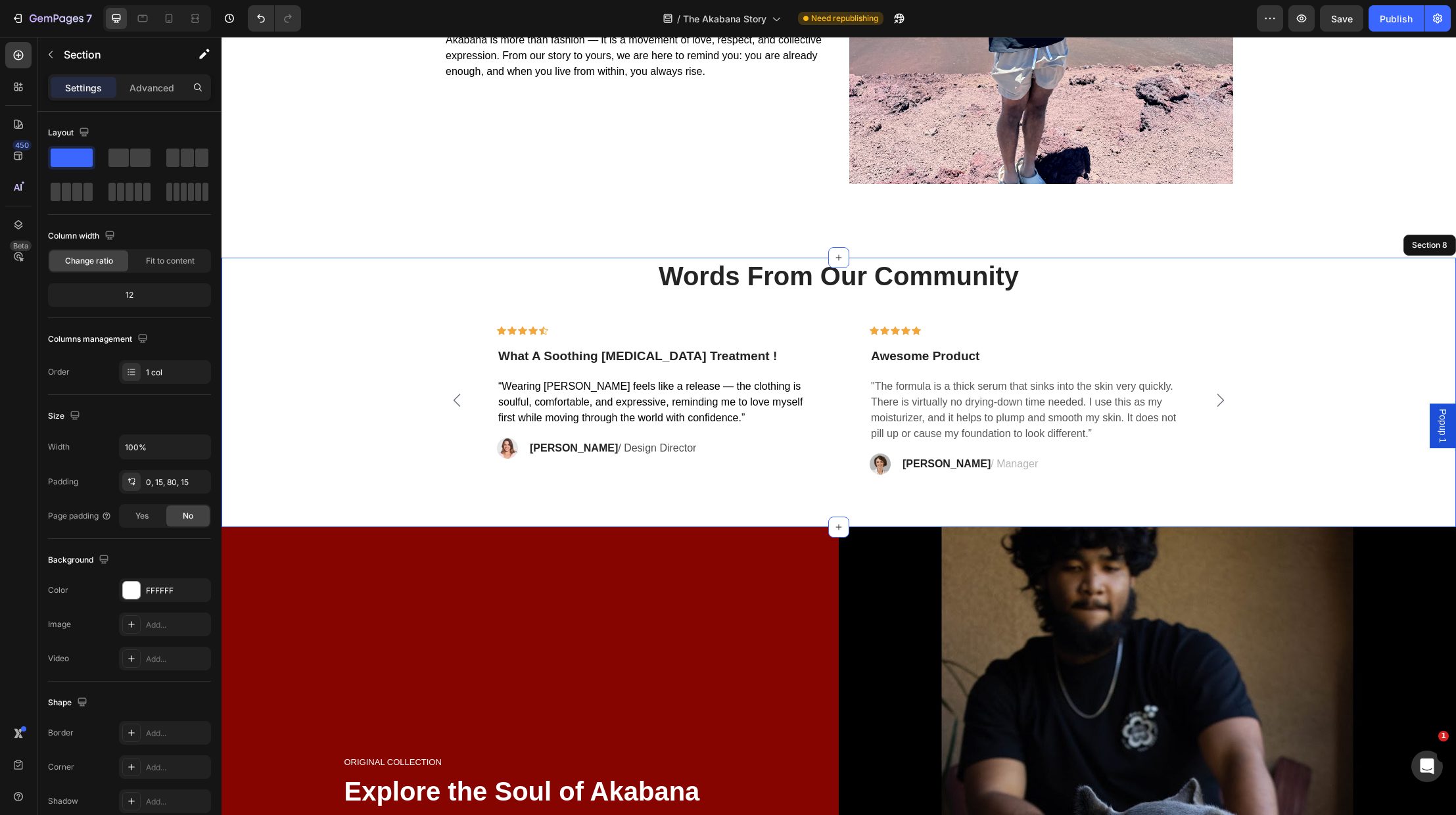
click at [664, 498] on div "Words From Our Community Heading Icon Icon Icon Icon Icon Row What A Soothing S…" at bounding box center [839, 393] width 1234 height 271
click at [361, 418] on div "Words From Our Community Heading Icon Icon Icon Icon Icon Row What A Soothing S…" at bounding box center [839, 366] width 1215 height 218
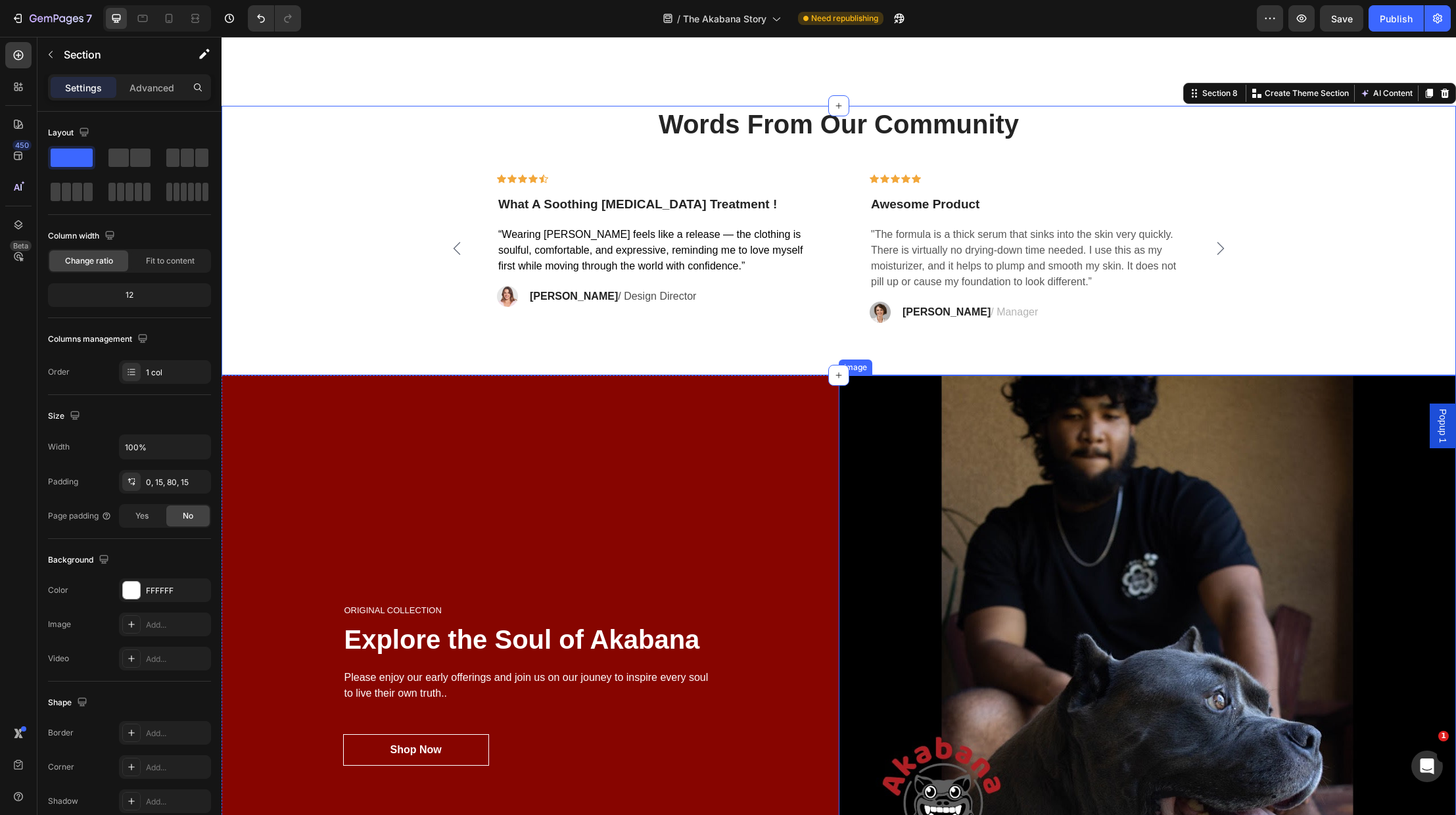
scroll to position [3317, 0]
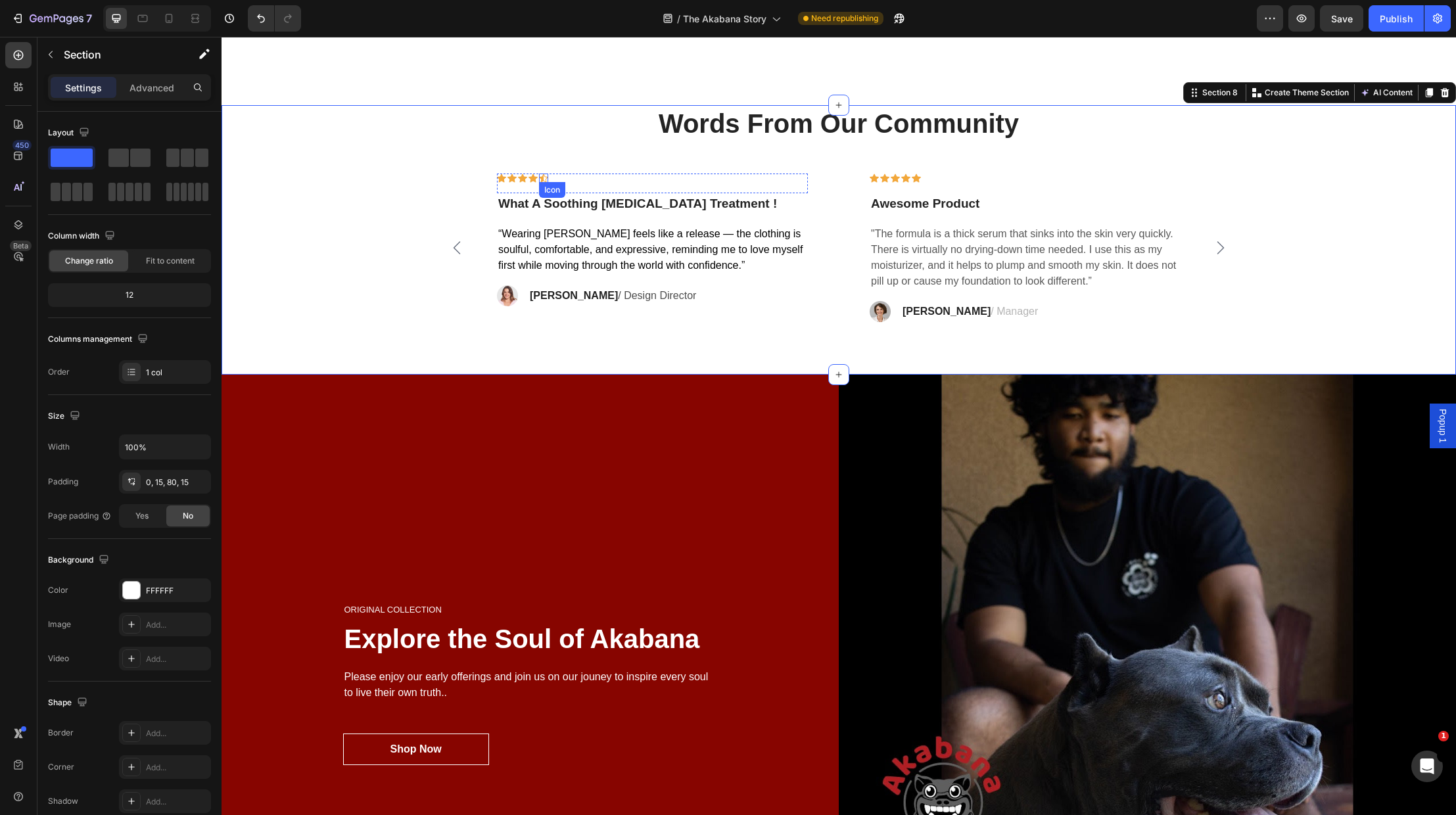
click at [545, 179] on div "Icon" at bounding box center [543, 178] width 9 height 9
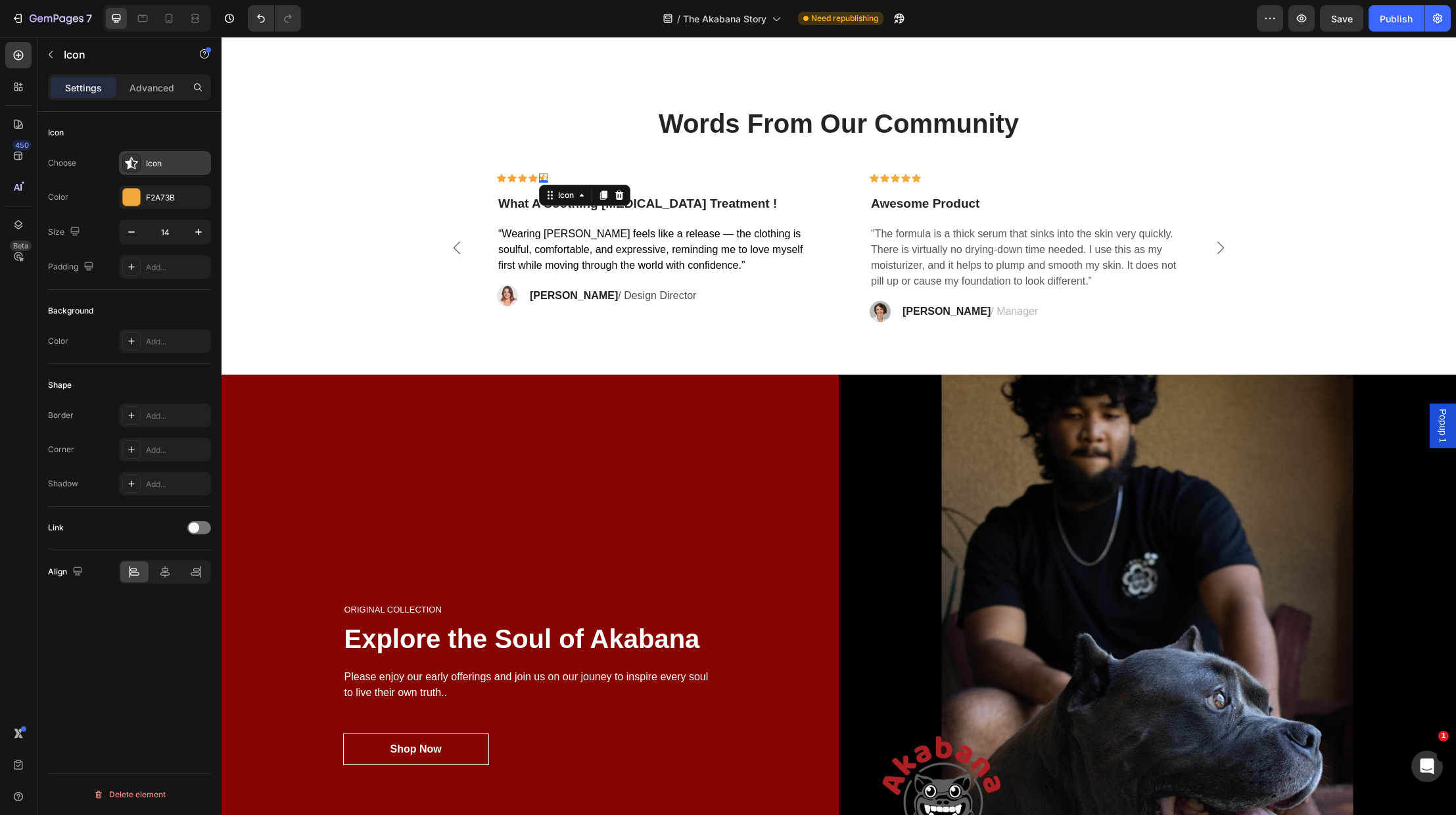
click at [133, 161] on icon at bounding box center [131, 163] width 13 height 12
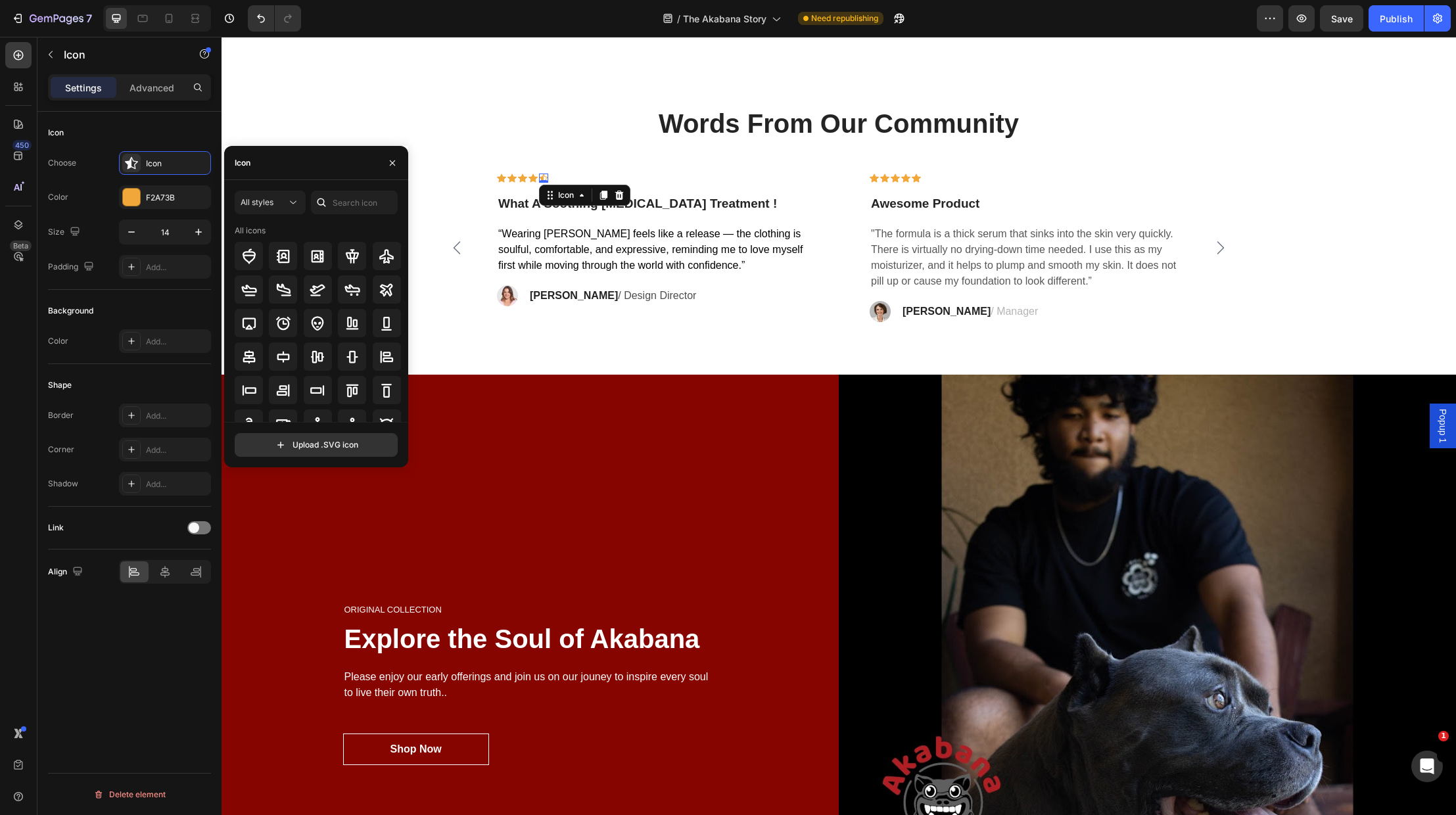
click at [294, 169] on div "Icon" at bounding box center [316, 163] width 184 height 34
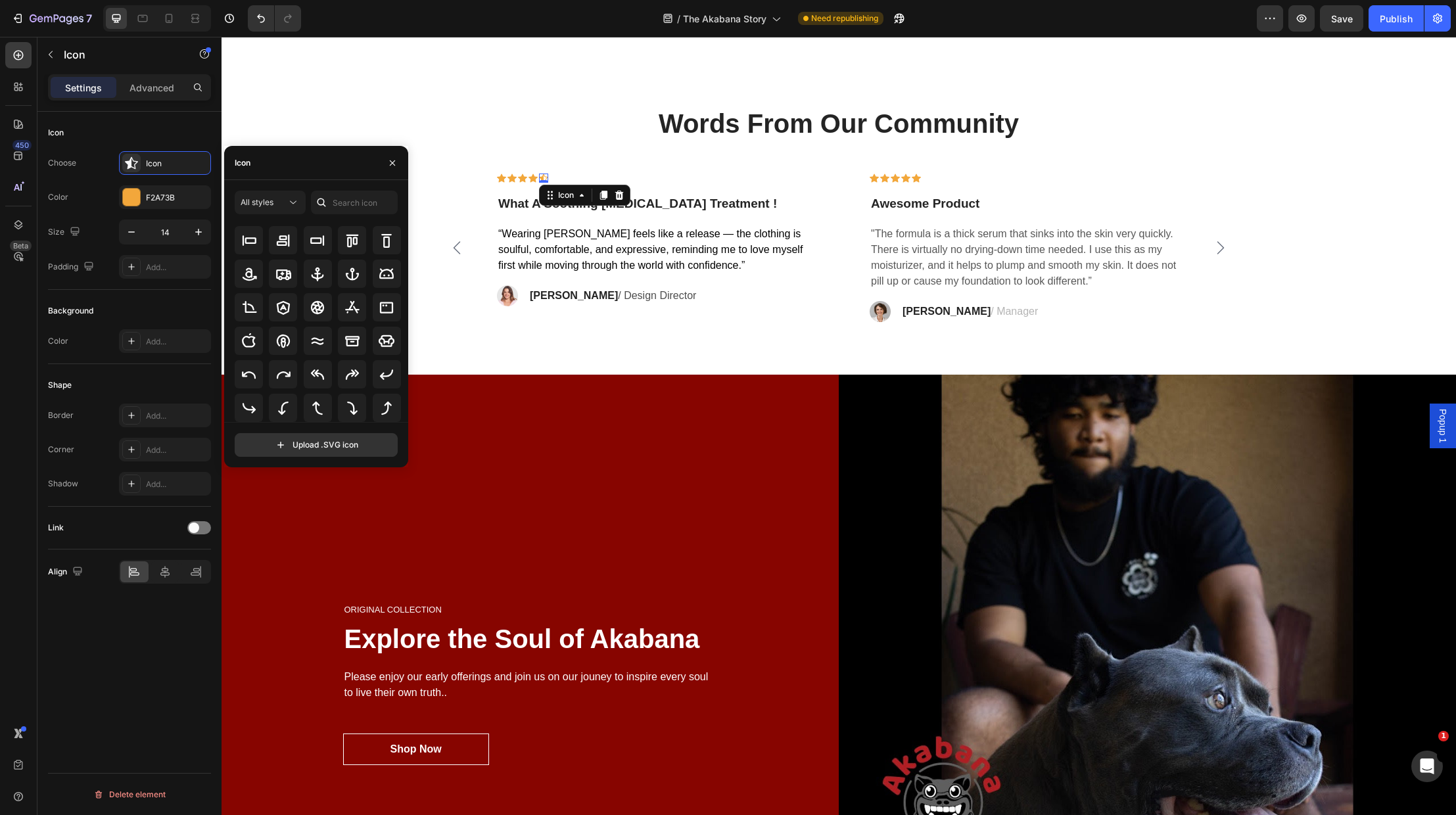
scroll to position [145, 0]
click at [337, 207] on input "text" at bounding box center [354, 203] width 86 height 23
type input "star"
click at [394, 160] on icon "button" at bounding box center [392, 163] width 10 height 10
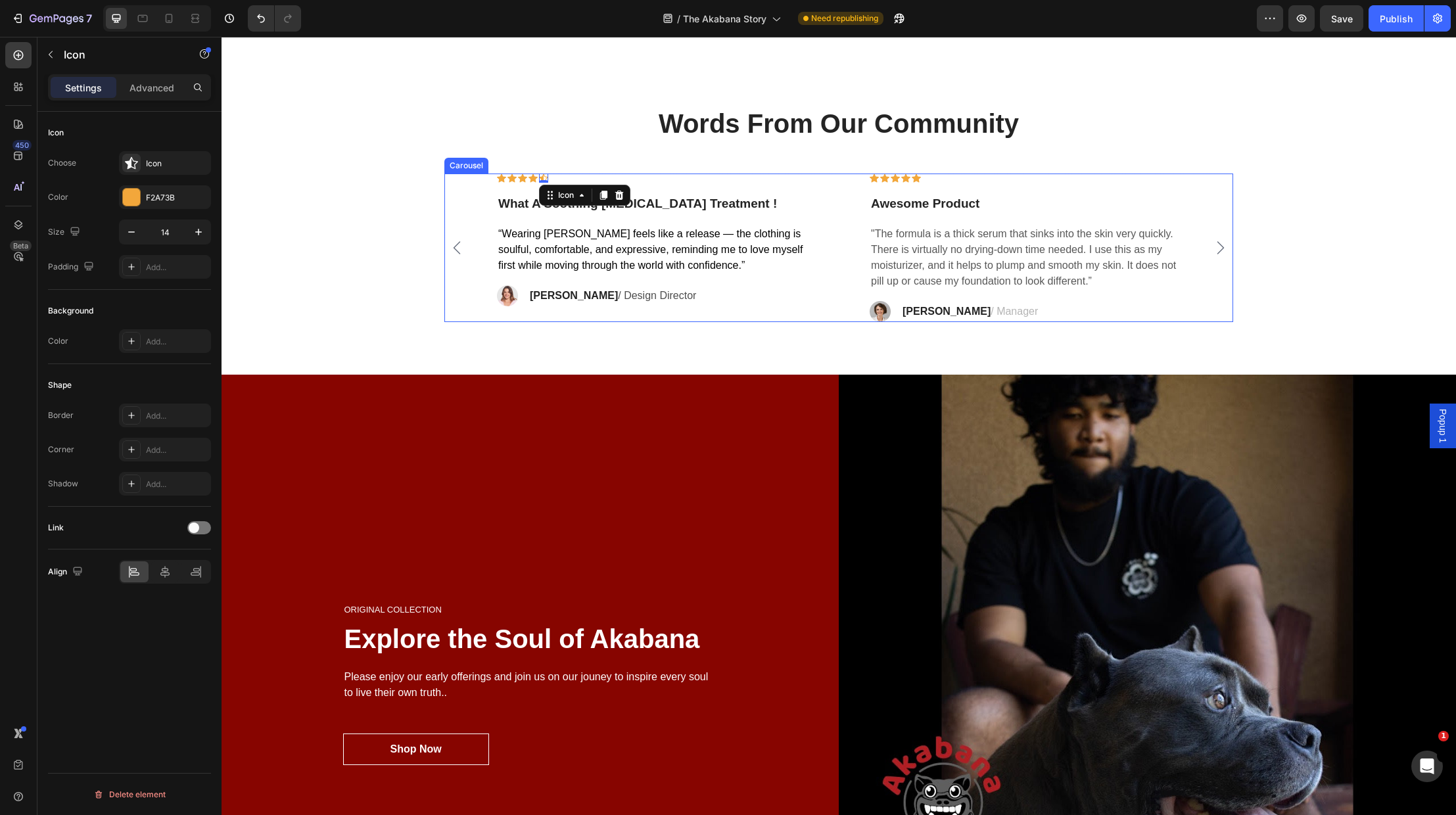
scroll to position [3315, 0]
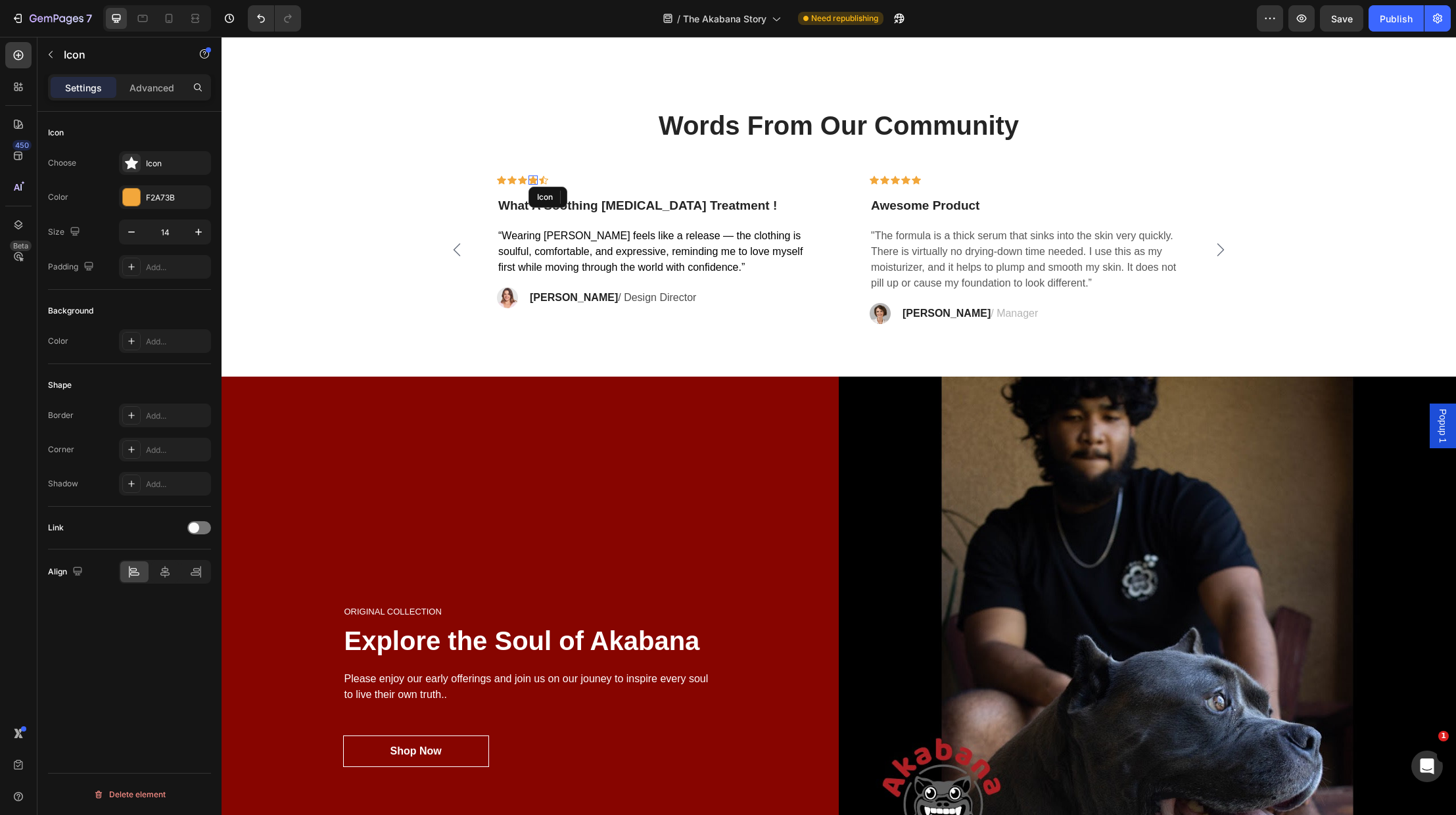
click at [534, 181] on div "Icon" at bounding box center [533, 180] width 9 height 9
click at [951, 183] on div "Icon Icon Icon Icon Icon Row" at bounding box center [1025, 185] width 311 height 20
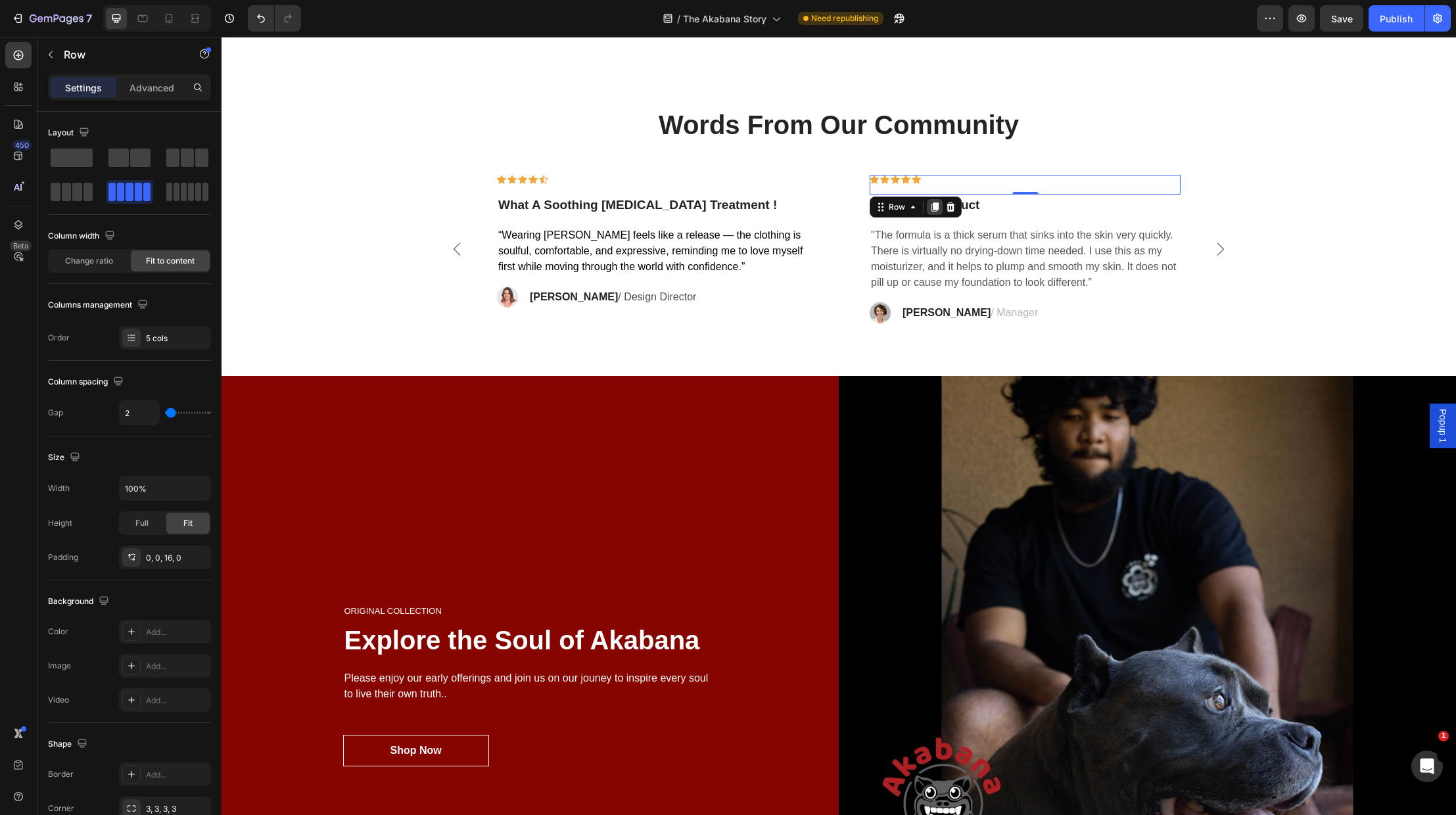
click at [938, 205] on icon at bounding box center [935, 207] width 8 height 9
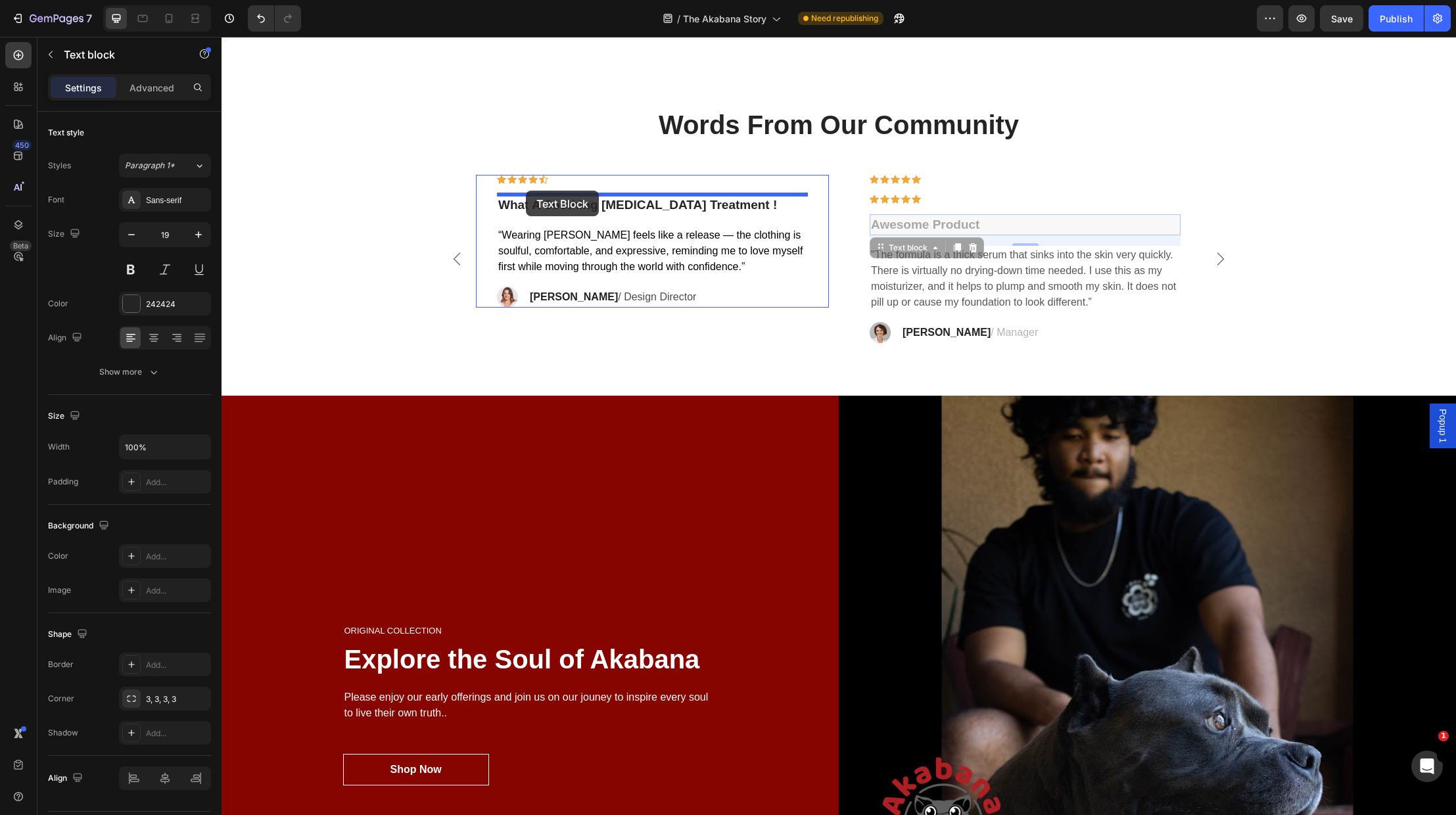
drag, startPoint x: 895, startPoint y: 201, endPoint x: 526, endPoint y: 191, distance: 369.1
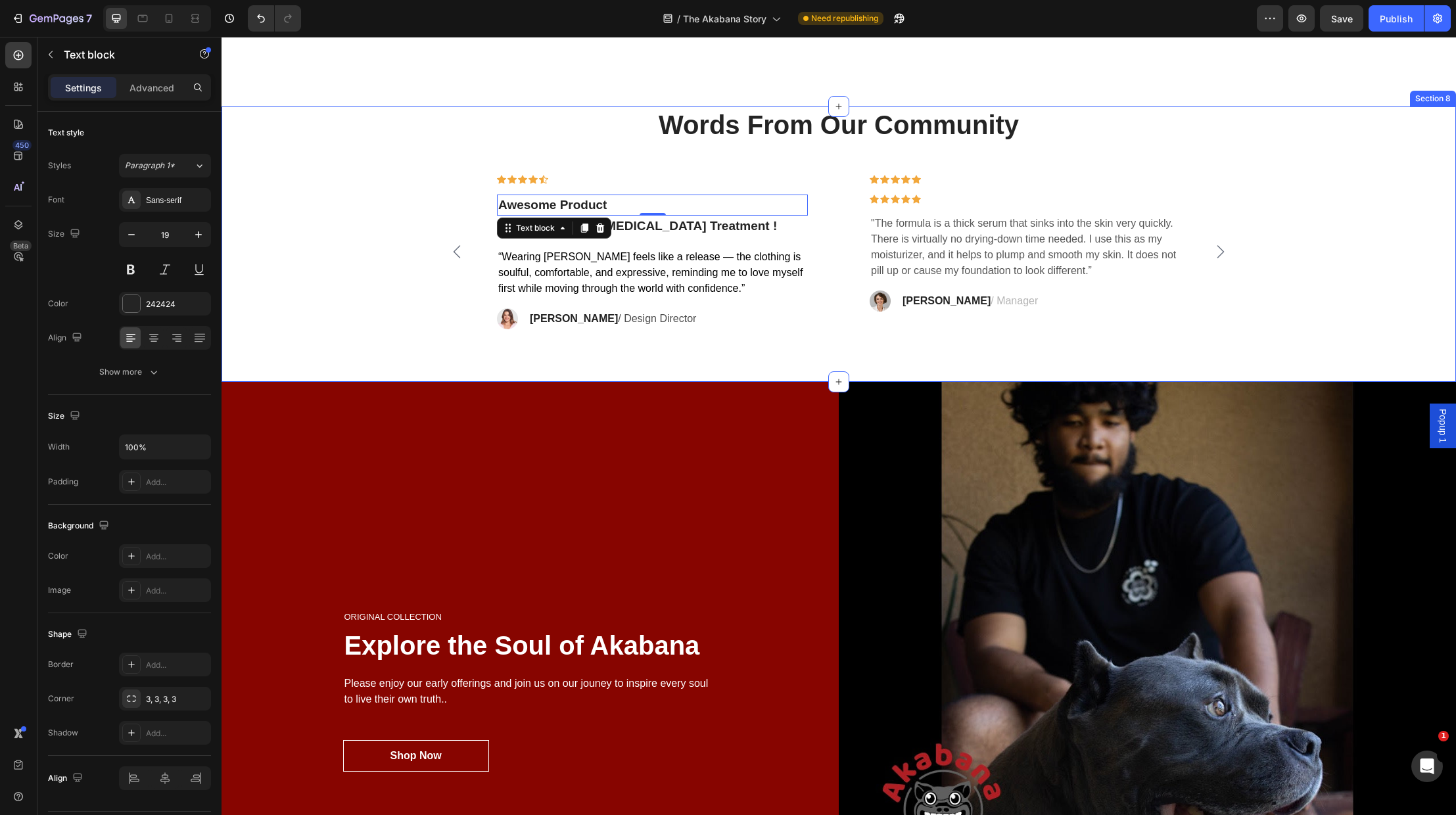
click at [617, 126] on p "Words From Our Community" at bounding box center [839, 125] width 1212 height 34
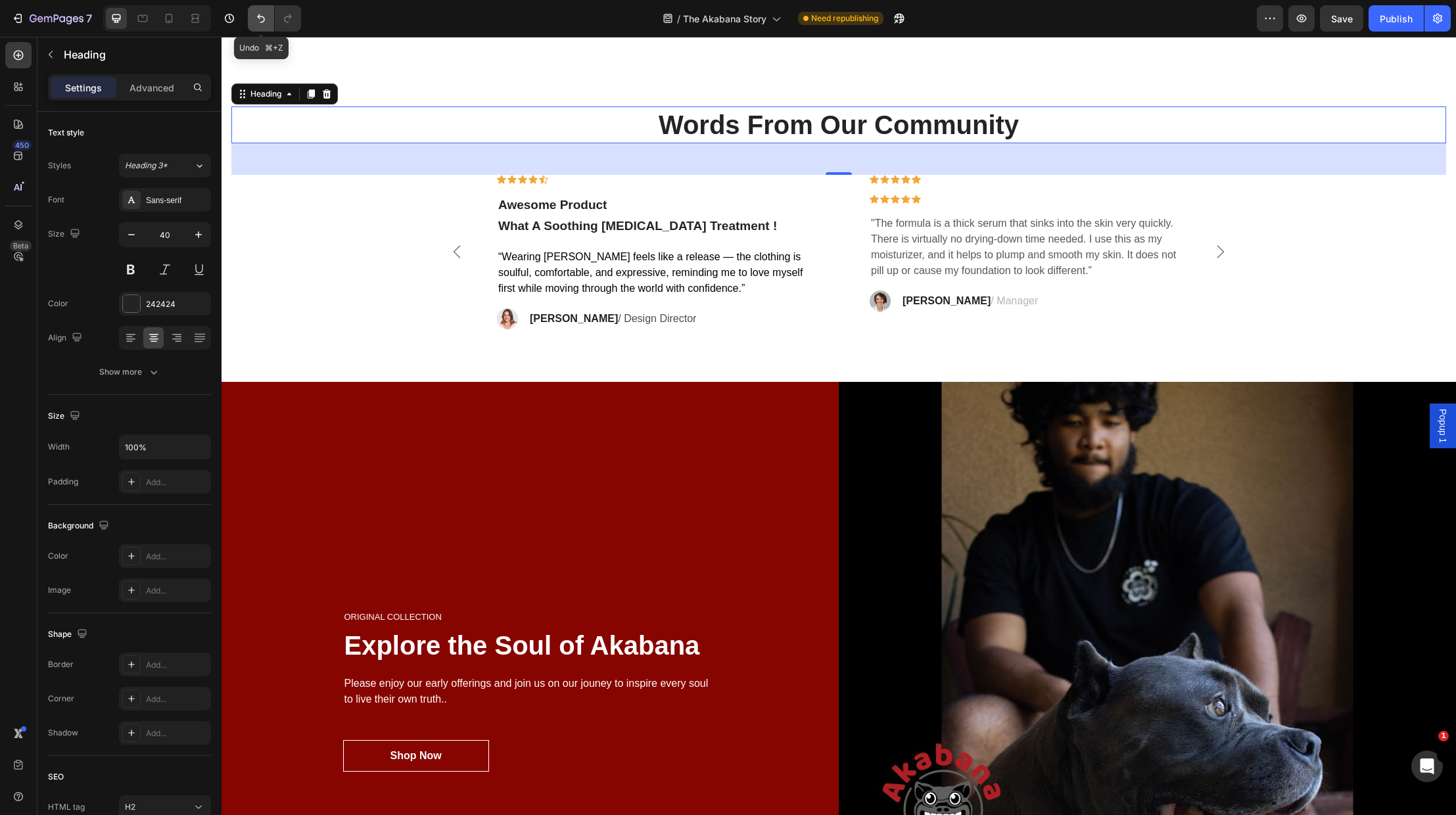
click at [263, 19] on icon "Undo/Redo" at bounding box center [261, 18] width 13 height 13
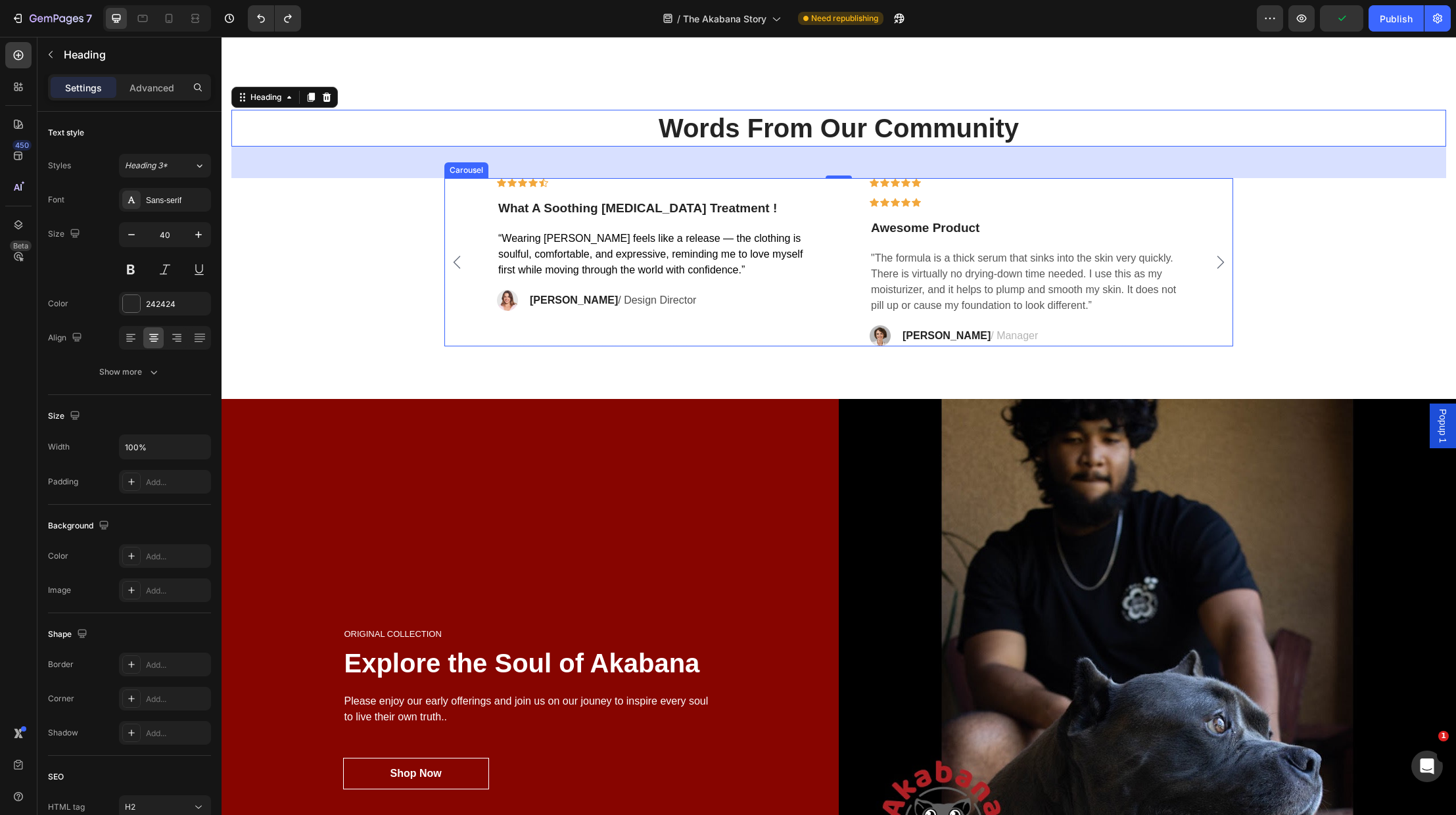
scroll to position [3311, 0]
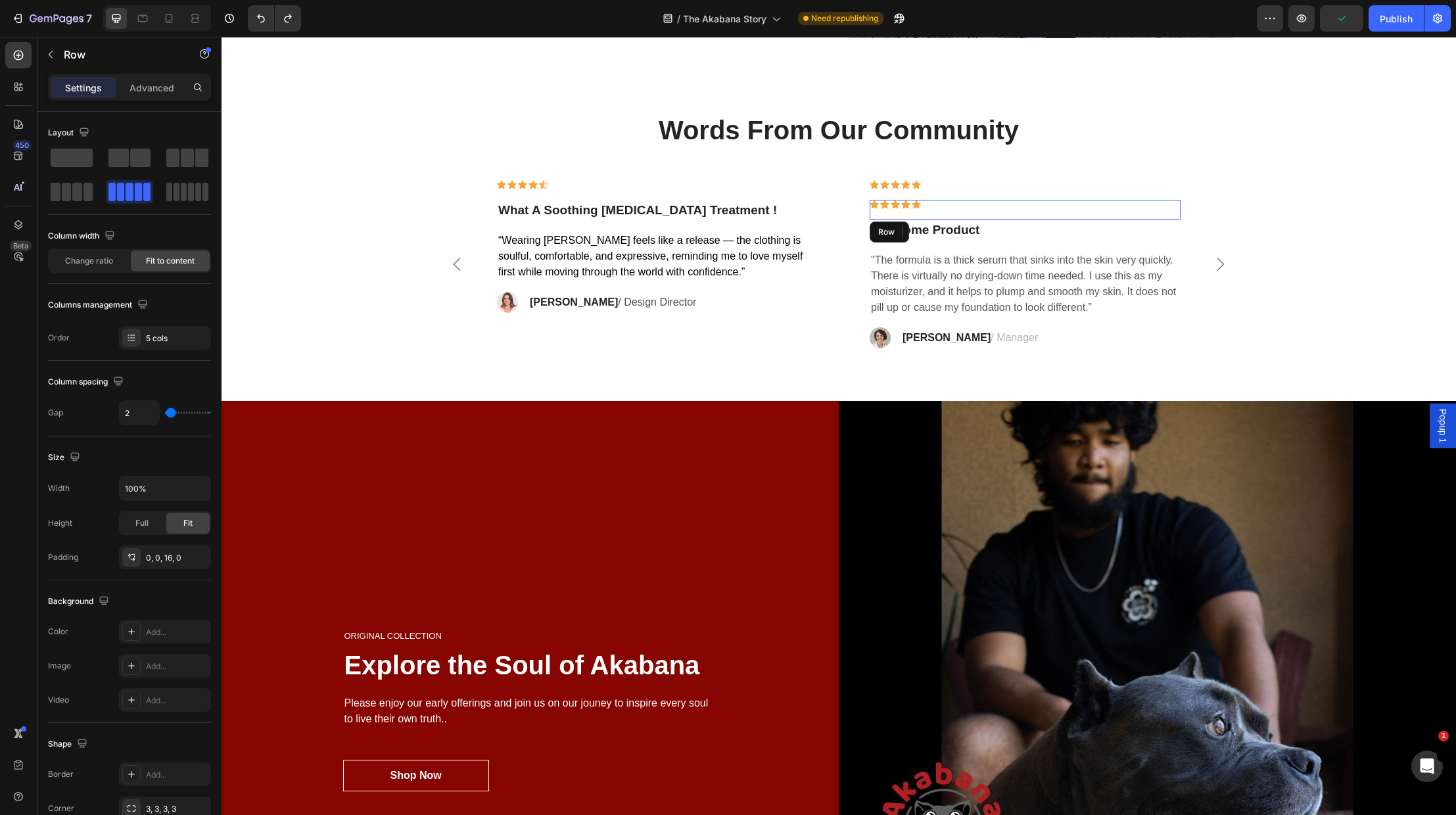
click at [910, 202] on div "Icon Icon Icon Icon Icon Row" at bounding box center [1025, 209] width 311 height 20
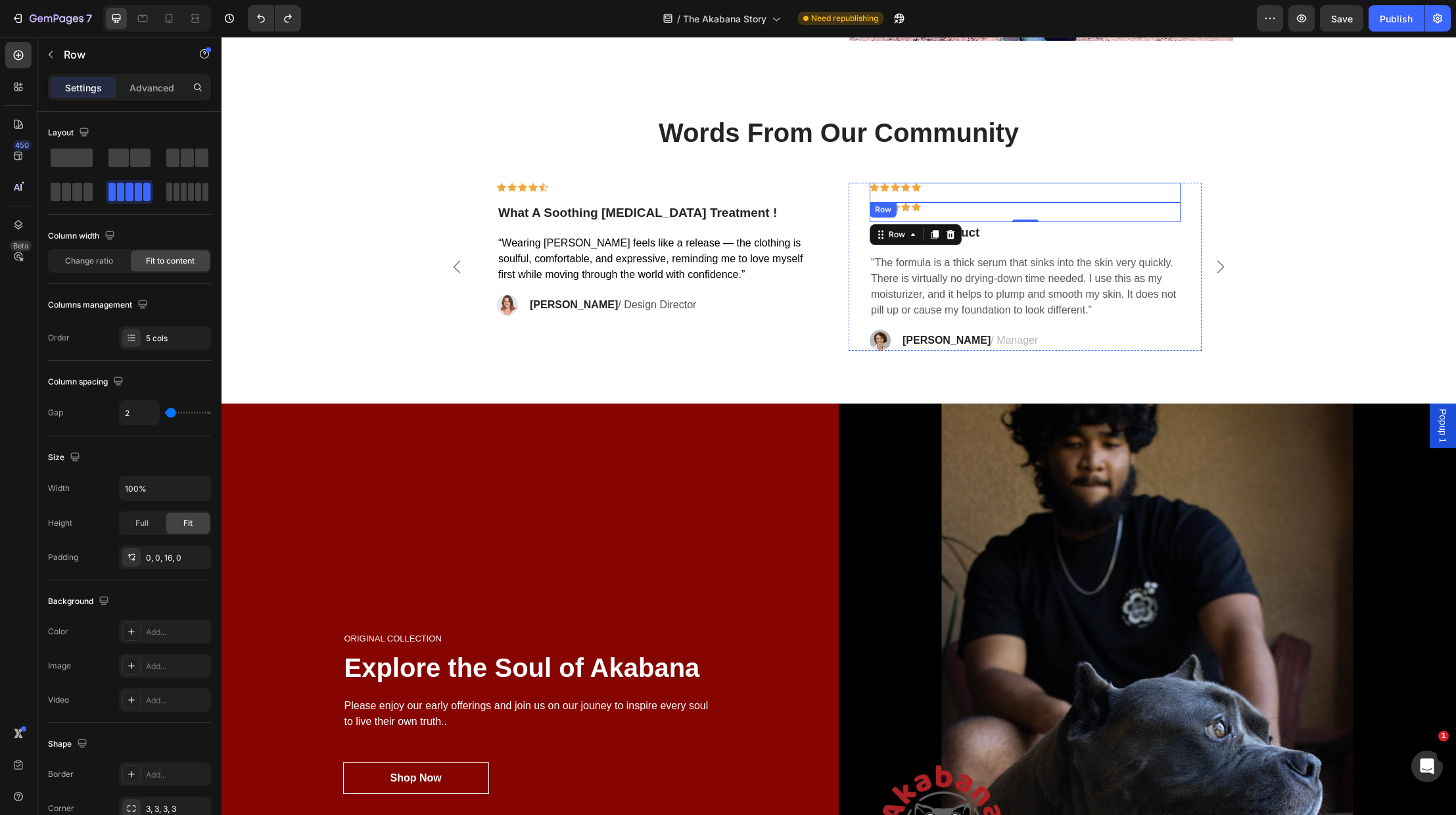
click at [954, 194] on div "Icon Icon Icon Icon Icon Row" at bounding box center [1025, 192] width 311 height 20
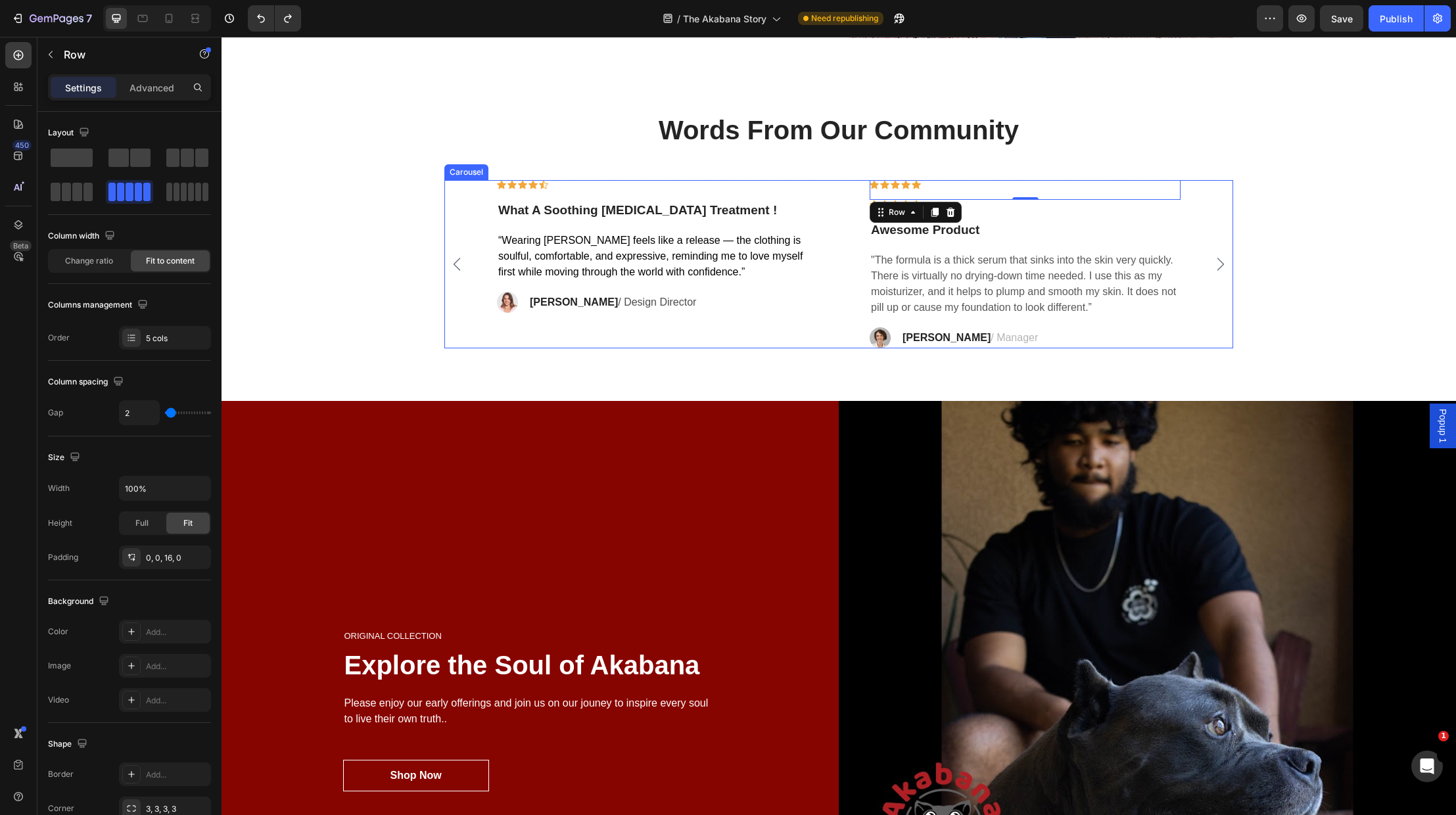
drag, startPoint x: 845, startPoint y: 208, endPoint x: 893, endPoint y: 215, distance: 48.5
click at [845, 208] on div "Icon Icon Icon Icon Icon Row What A Soothing Skin Care Treatment ! Text block “…" at bounding box center [838, 264] width 726 height 169
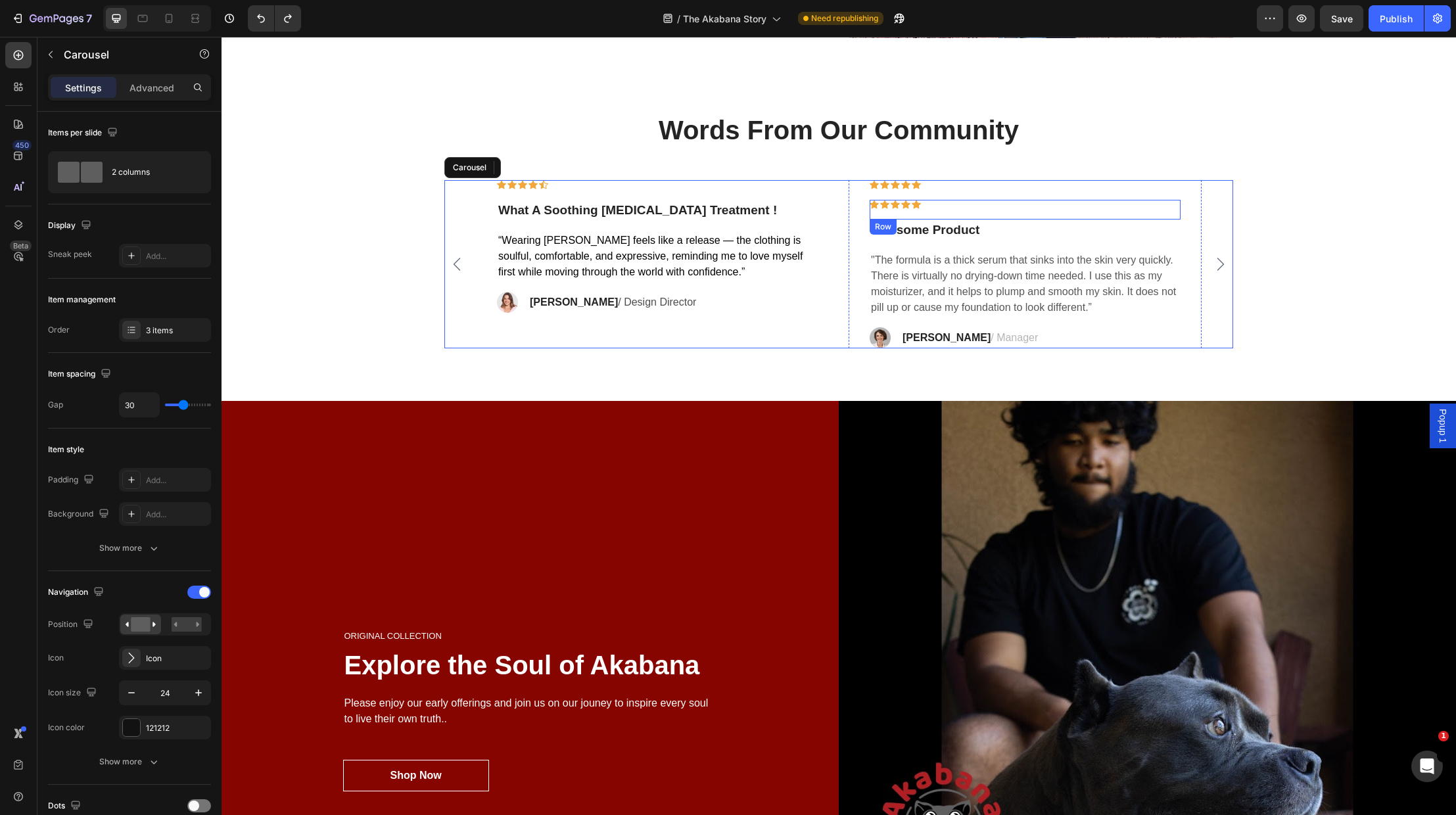
scroll to position [3312, 0]
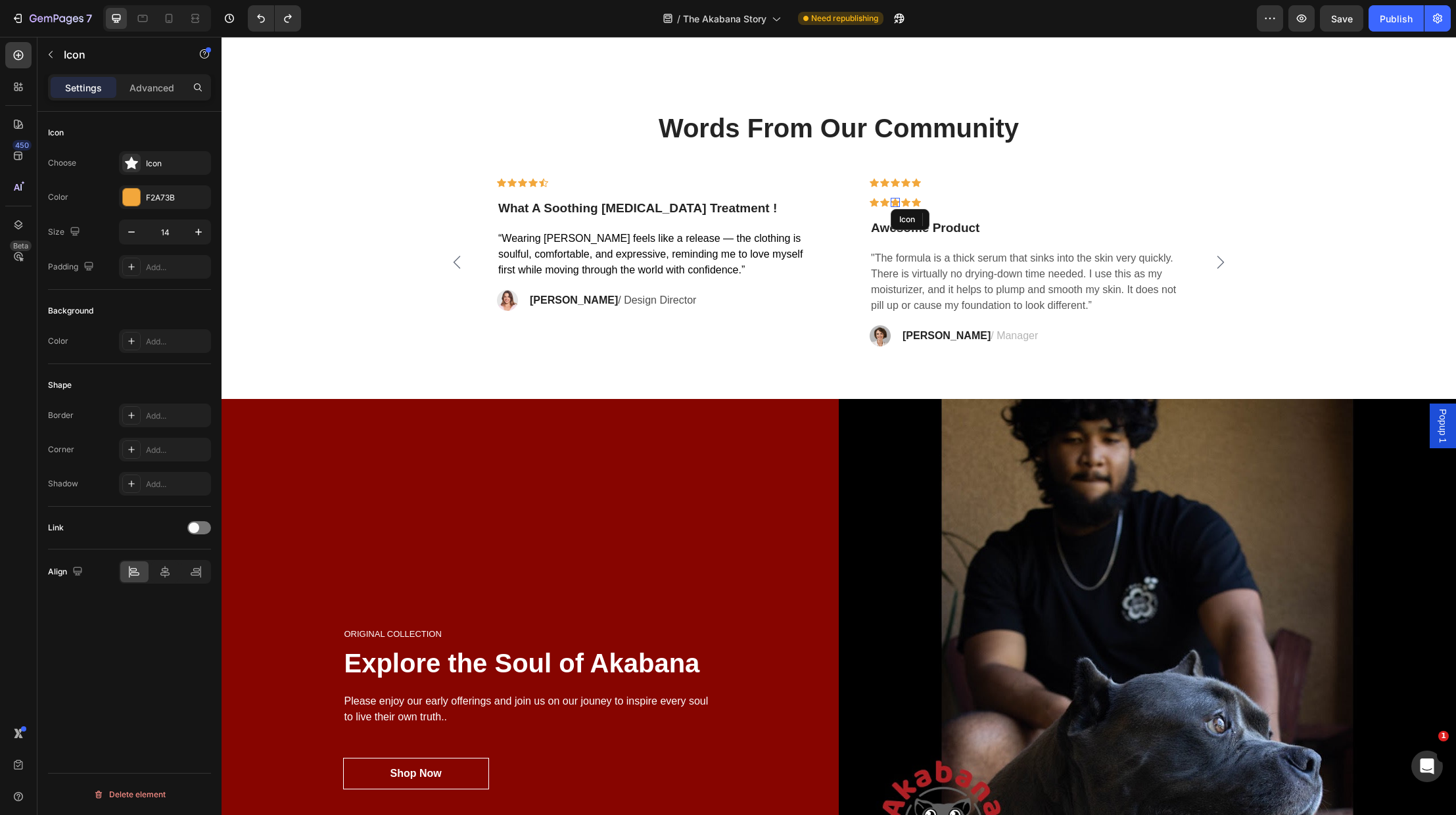
click at [892, 203] on div "Icon" at bounding box center [895, 202] width 9 height 9
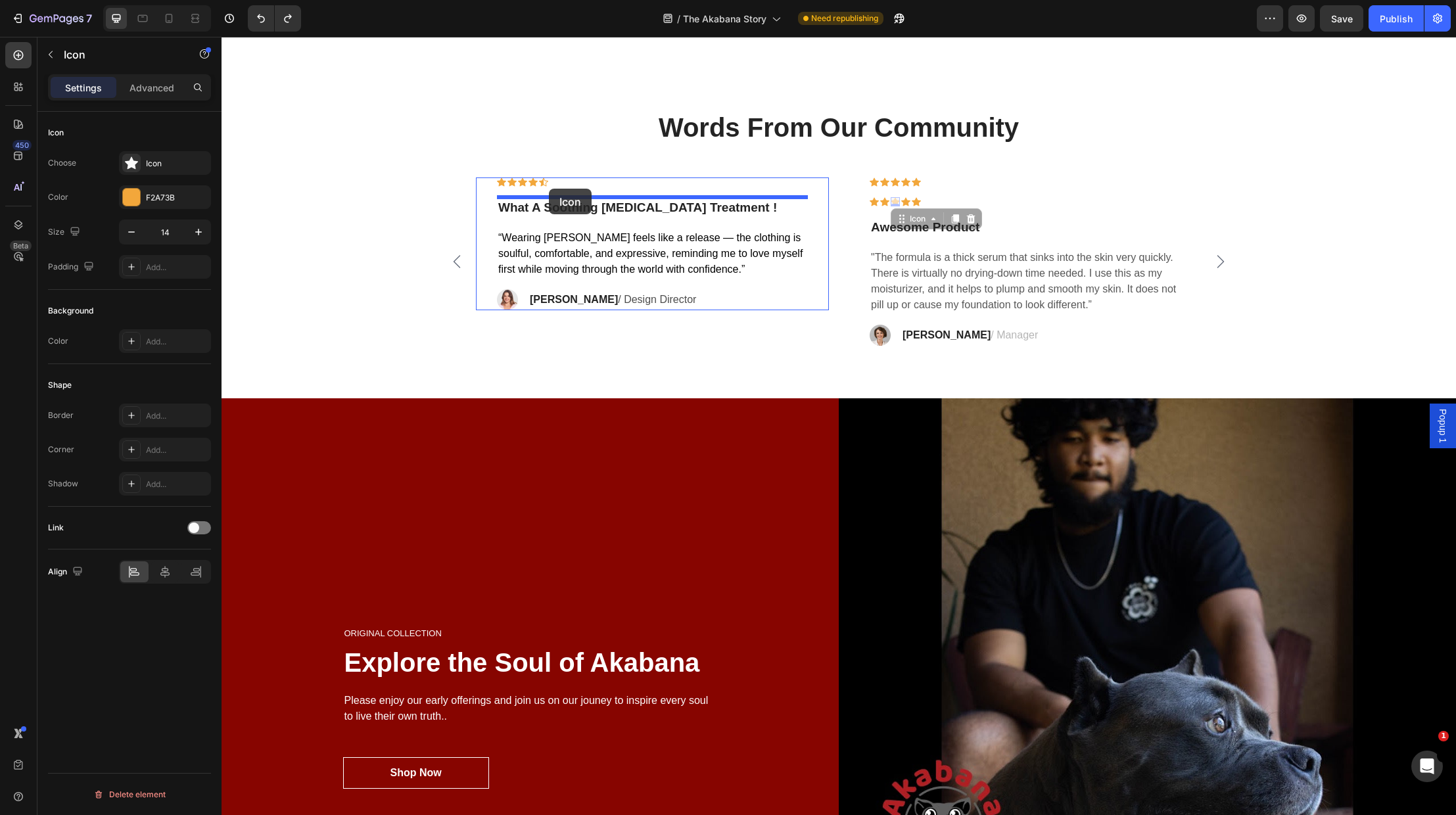
drag, startPoint x: 905, startPoint y: 222, endPoint x: 549, endPoint y: 189, distance: 357.5
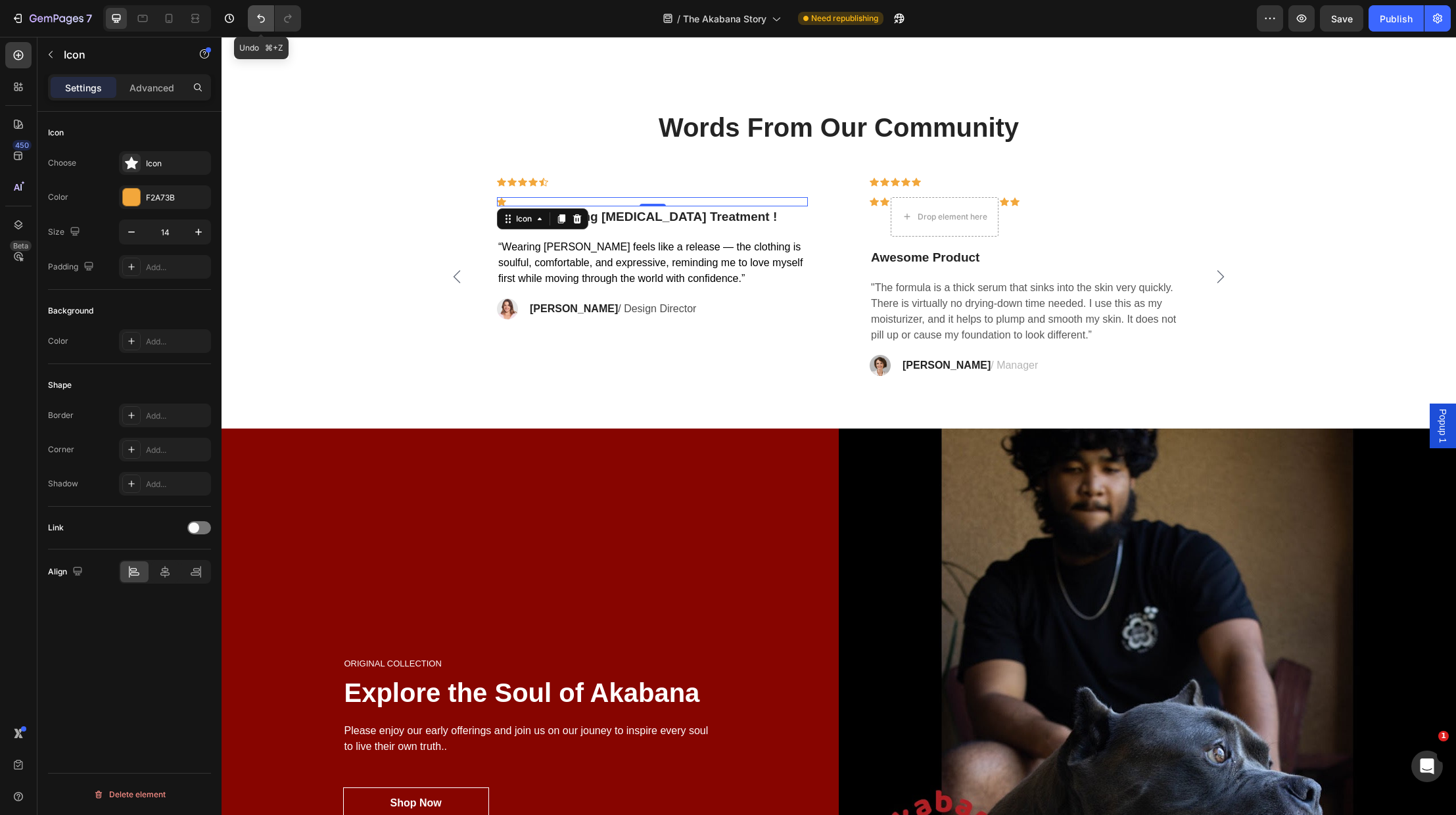
click at [260, 15] on icon "Undo/Redo" at bounding box center [261, 18] width 13 height 13
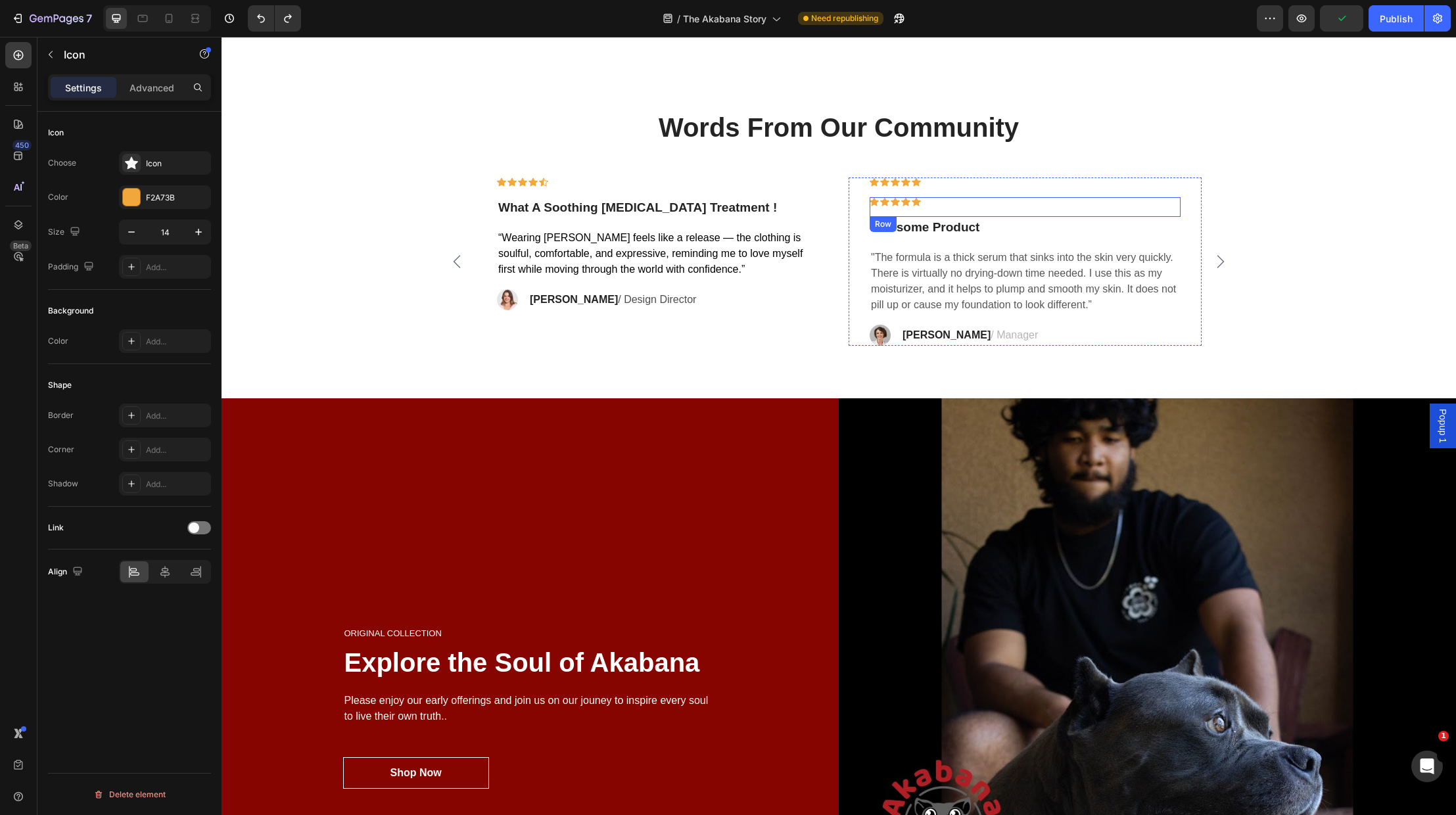
click at [891, 207] on div "Icon Icon Icon Icon Icon Row" at bounding box center [1025, 207] width 311 height 20
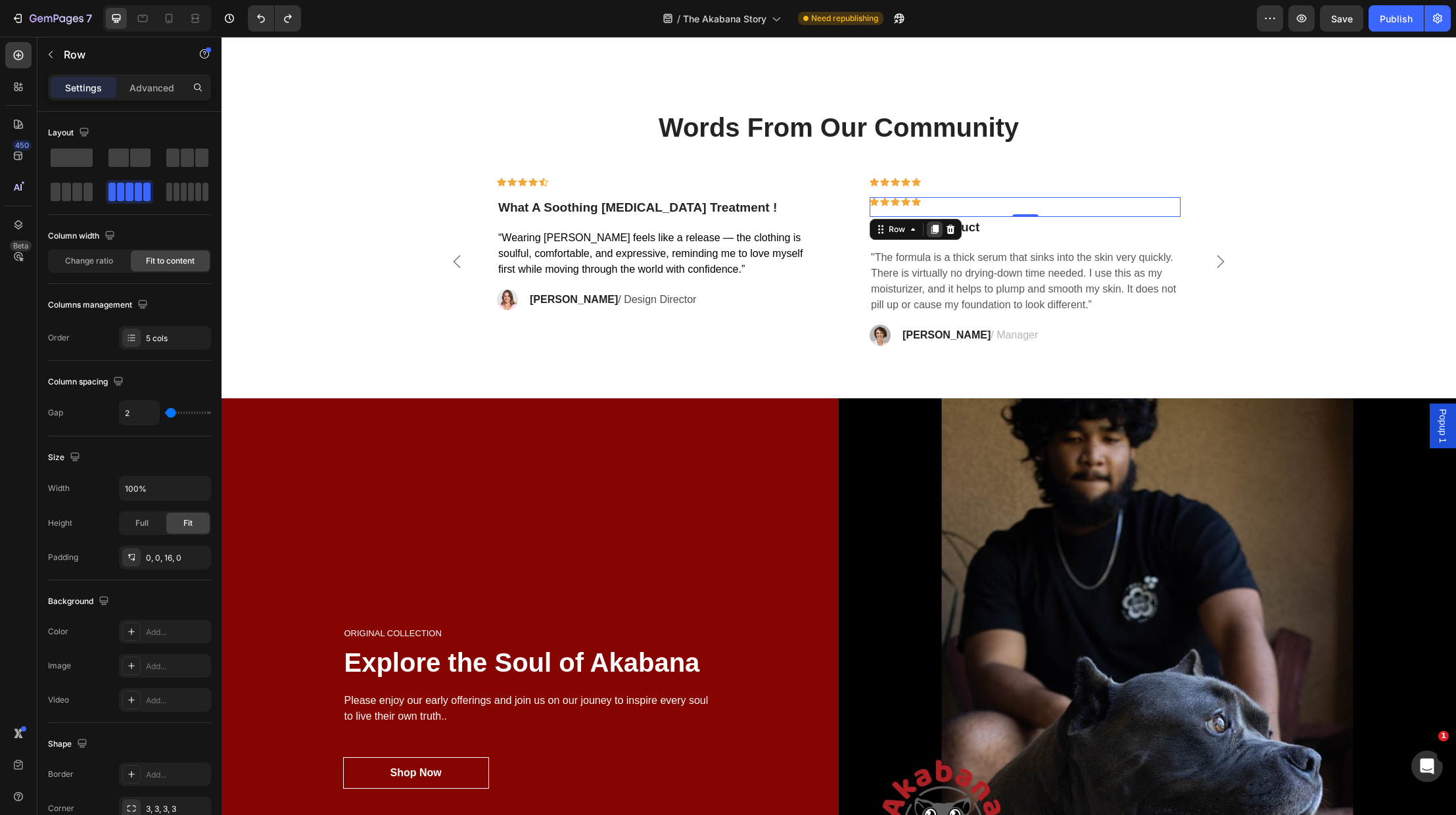
click at [934, 231] on icon at bounding box center [935, 229] width 8 height 9
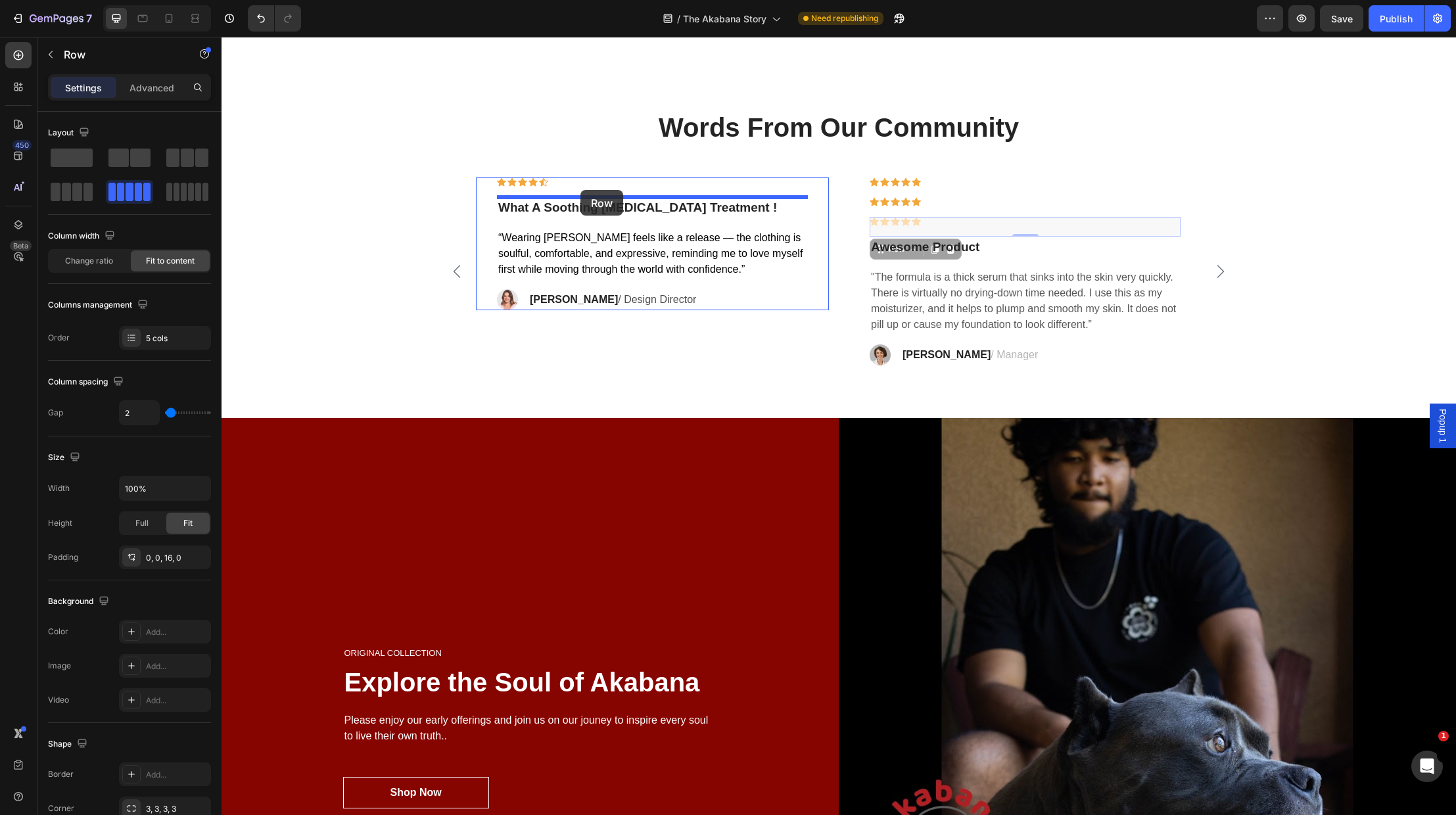
drag, startPoint x: 879, startPoint y: 247, endPoint x: 581, endPoint y: 190, distance: 303.4
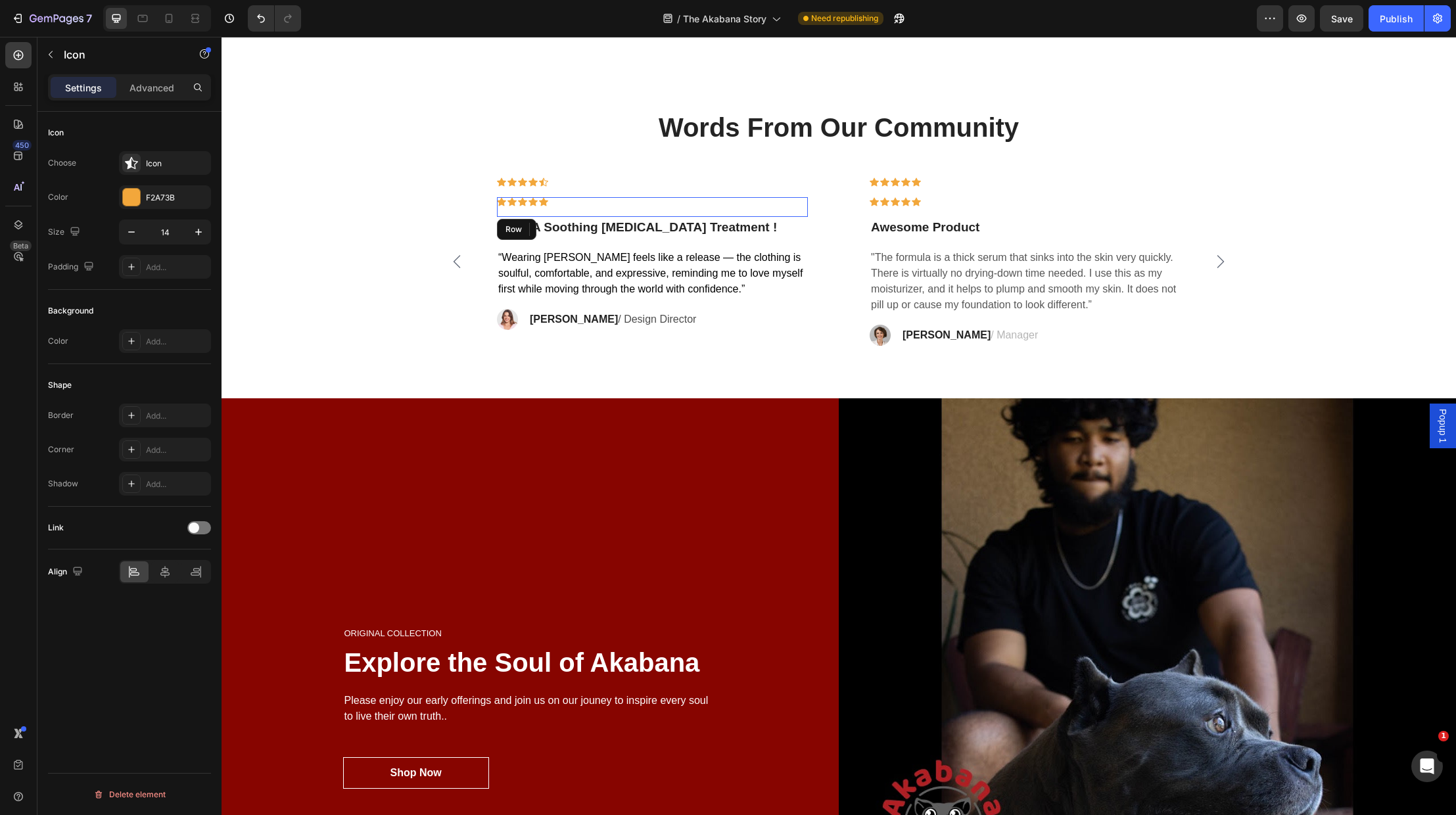
click at [740, 198] on div "Icon Icon Icon Icon Icon Row" at bounding box center [652, 207] width 311 height 20
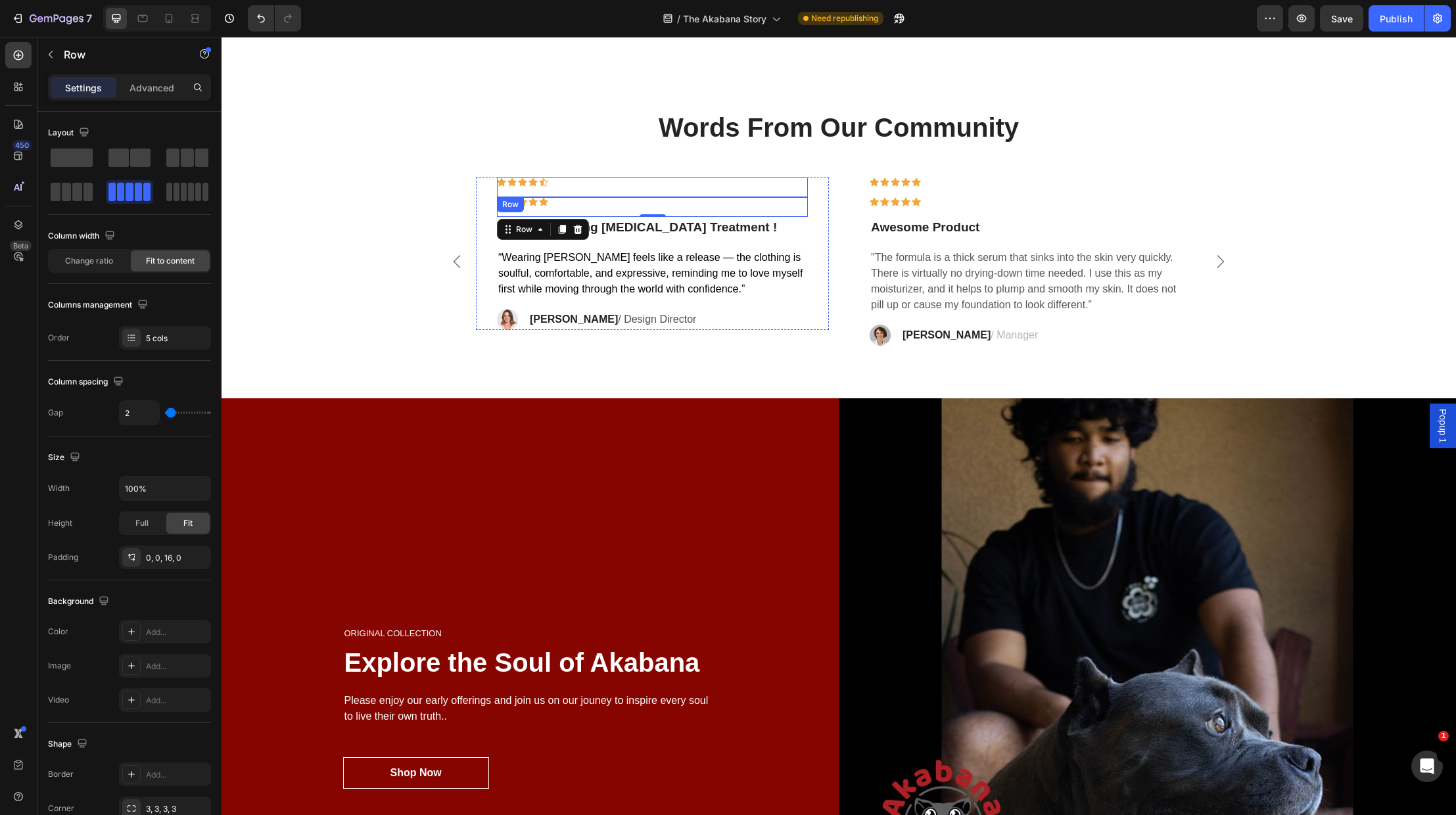
click at [697, 192] on div "Icon Icon Icon Icon Icon Row" at bounding box center [652, 187] width 311 height 20
click at [581, 209] on icon at bounding box center [578, 209] width 8 height 9
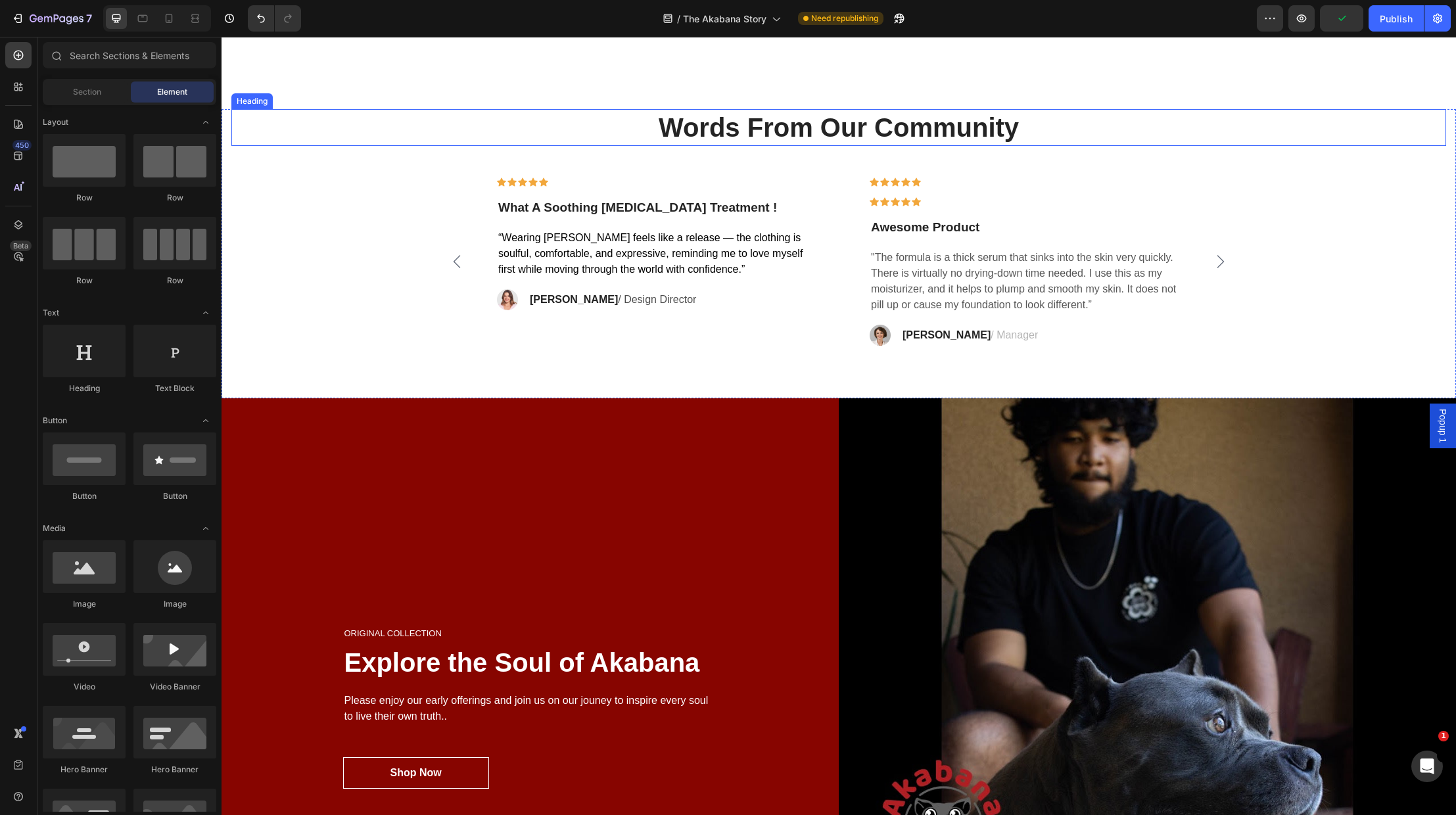
click at [532, 122] on p "Words From Our Community" at bounding box center [839, 128] width 1212 height 34
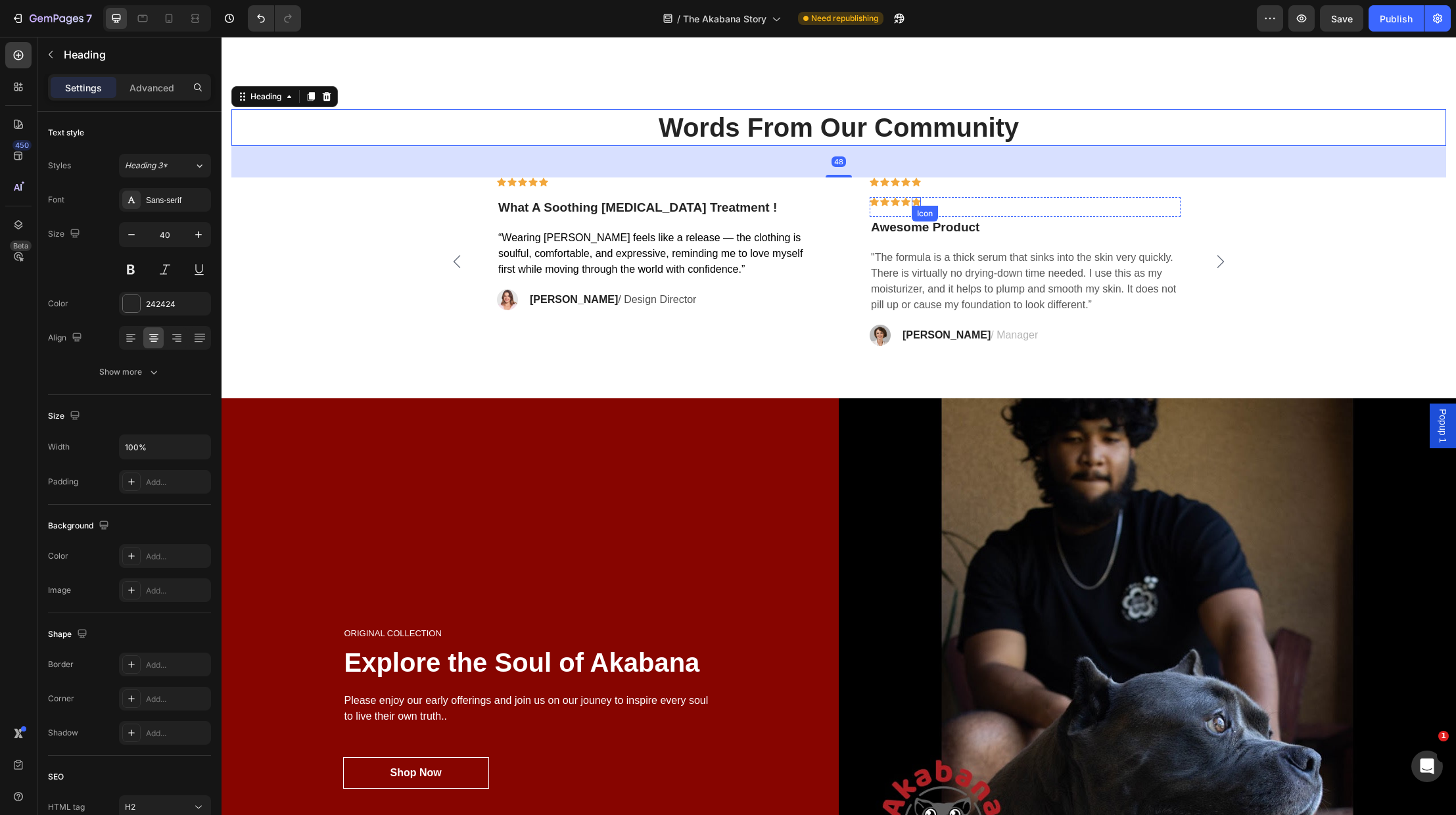
click at [912, 200] on icon at bounding box center [916, 201] width 9 height 8
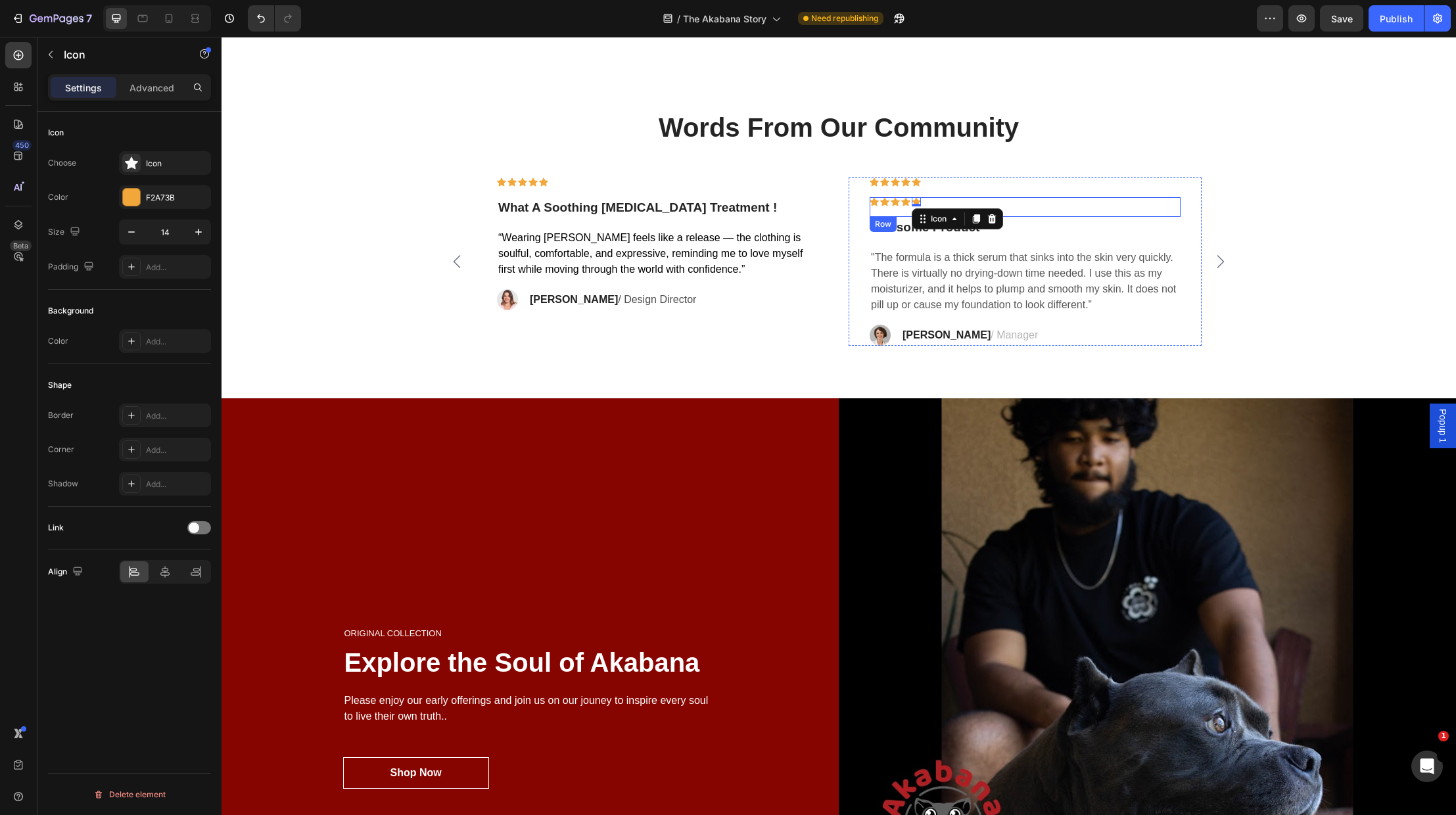
click at [975, 204] on div "Icon Icon Icon Icon Icon 0 Row" at bounding box center [1025, 207] width 311 height 20
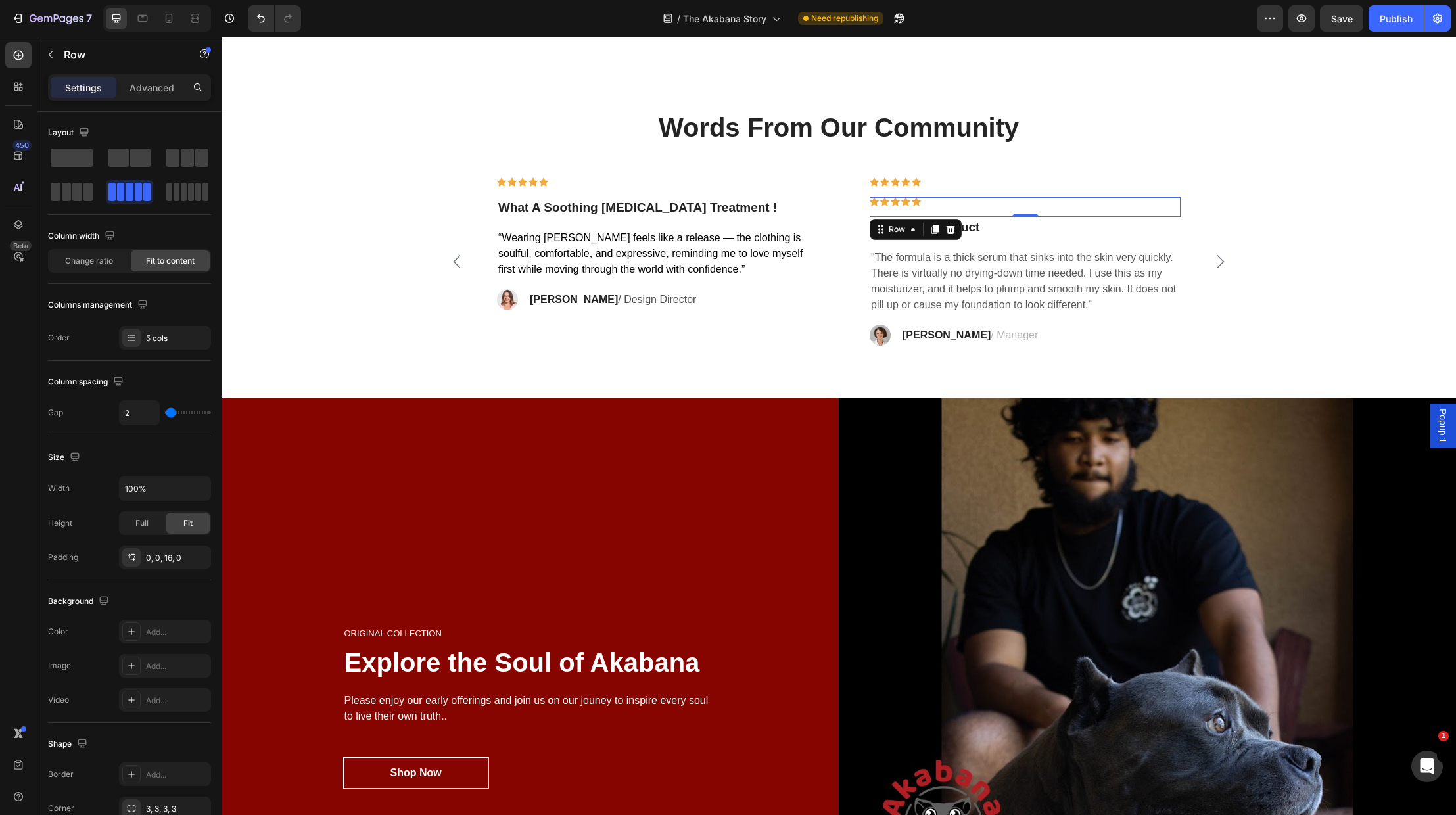
click at [948, 229] on icon at bounding box center [951, 229] width 8 height 9
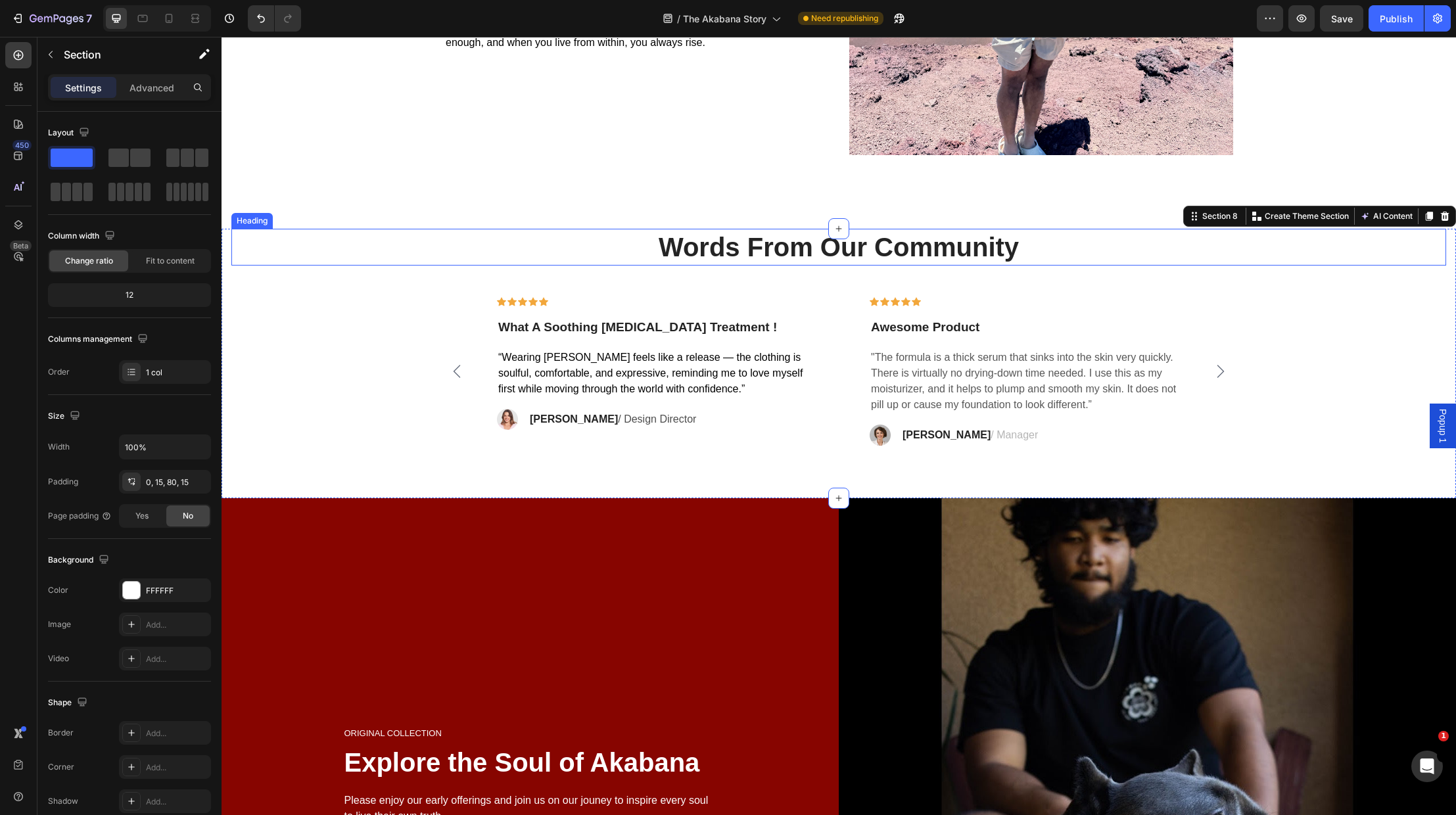
scroll to position [3192, 0]
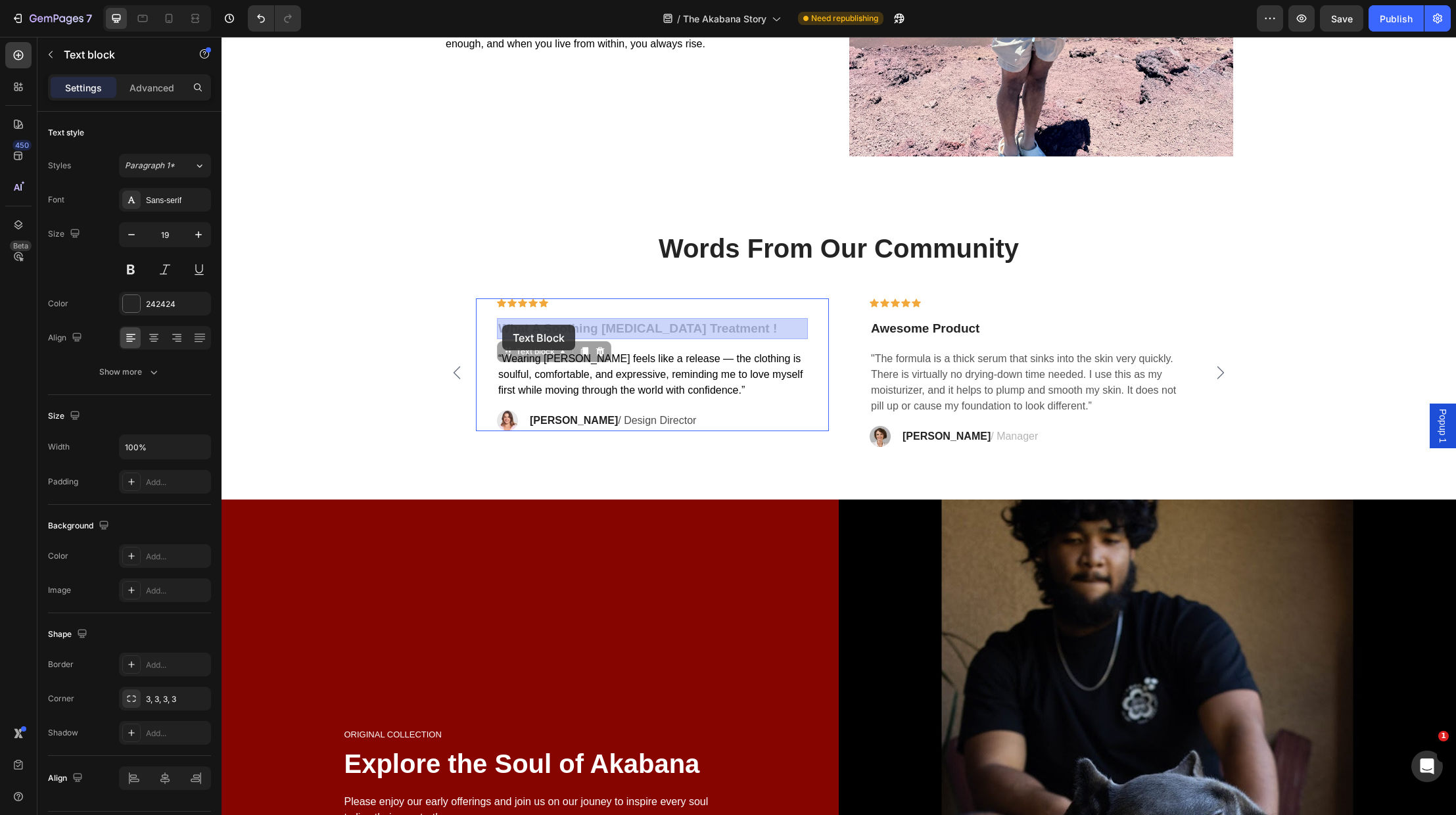
drag, startPoint x: 673, startPoint y: 327, endPoint x: 621, endPoint y: 328, distance: 52.0
drag, startPoint x: 776, startPoint y: 325, endPoint x: 496, endPoint y: 334, distance: 280.1
drag, startPoint x: 620, startPoint y: 328, endPoint x: 735, endPoint y: 328, distance: 115.0
click at [621, 328] on p "What Soulful Comfort!" at bounding box center [652, 329] width 308 height 20
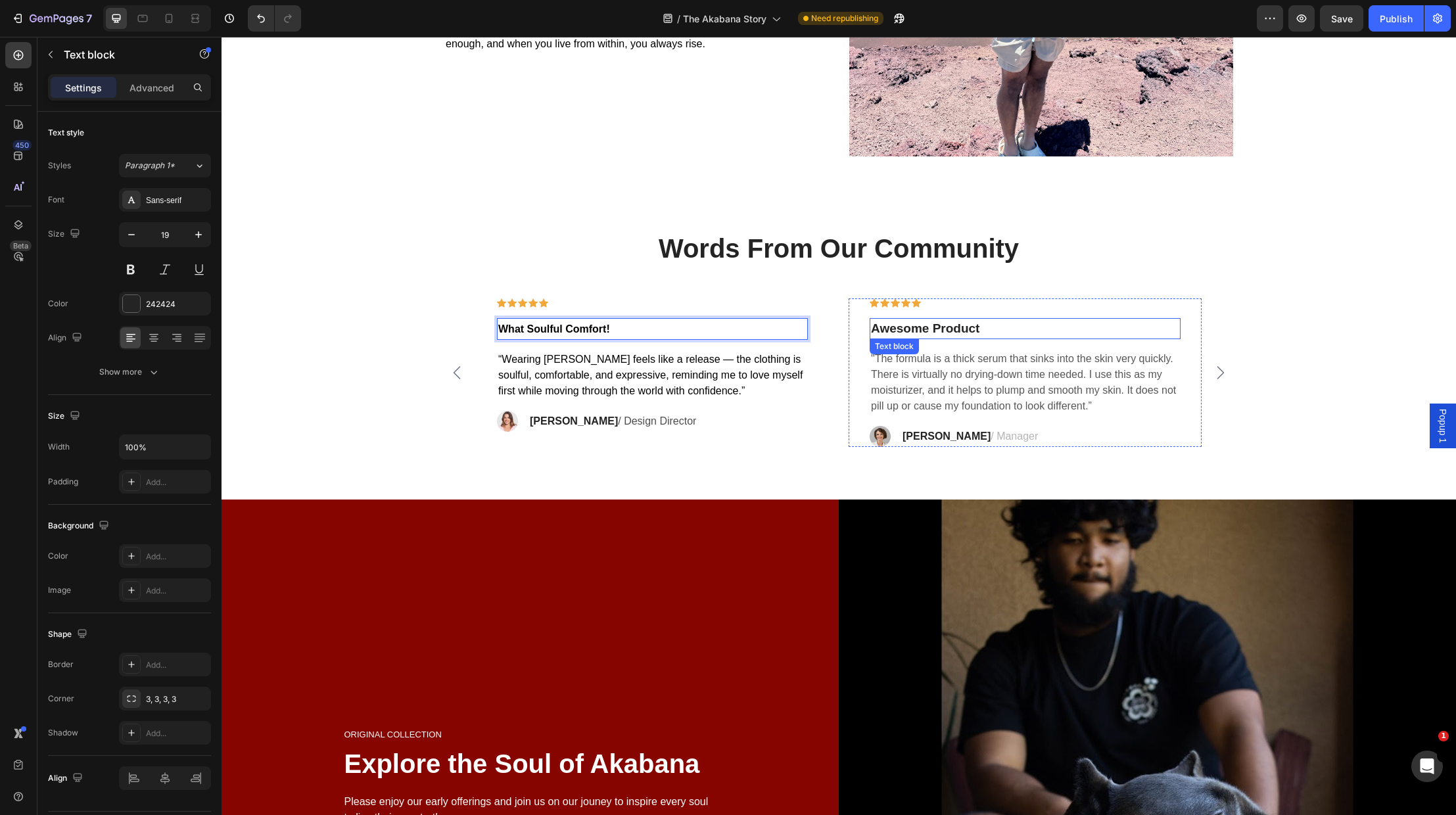
click at [923, 328] on p "Awesome Product" at bounding box center [1025, 329] width 308 height 19
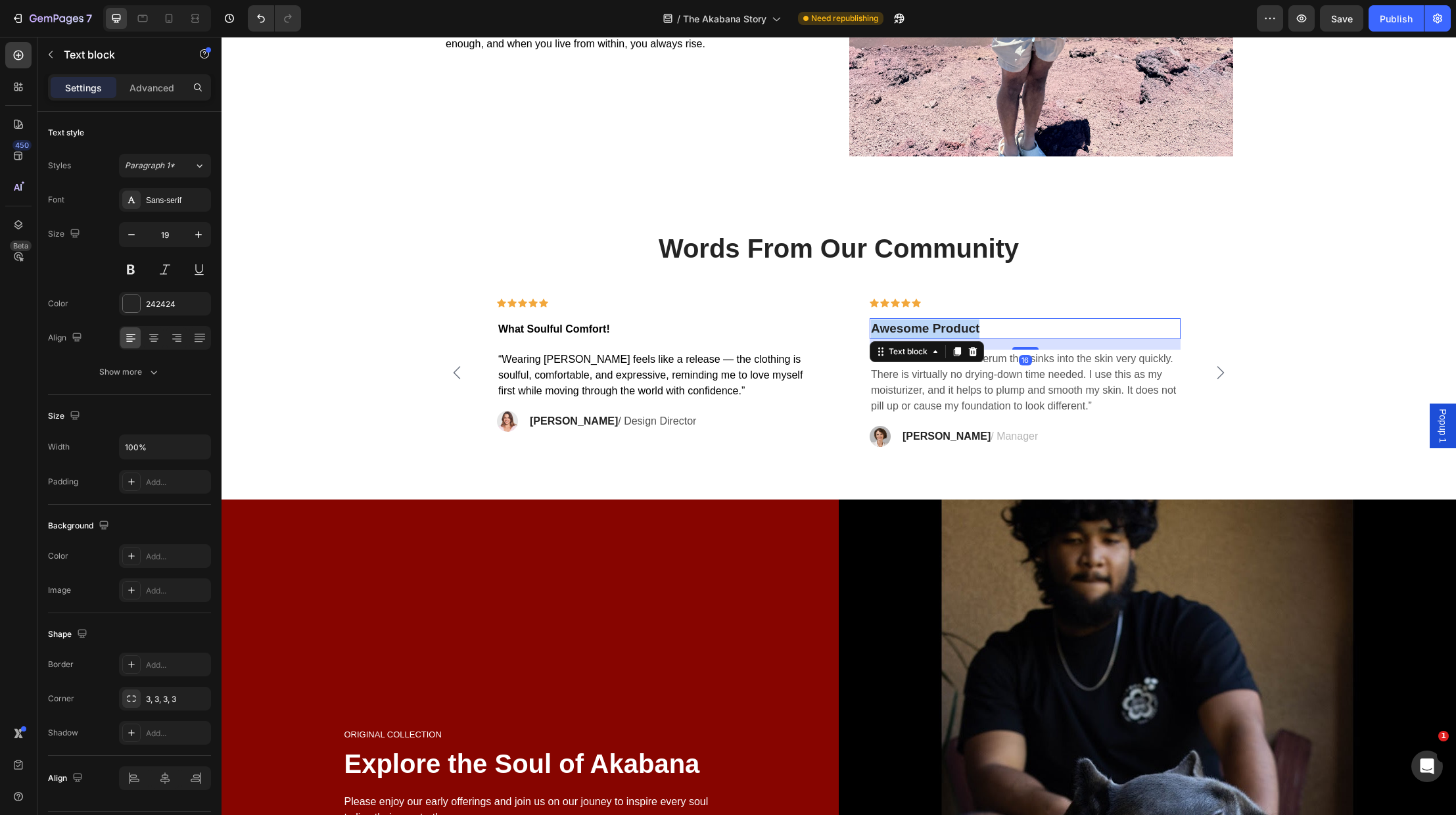
click at [923, 328] on p "Awesome Product" at bounding box center [1025, 329] width 308 height 19
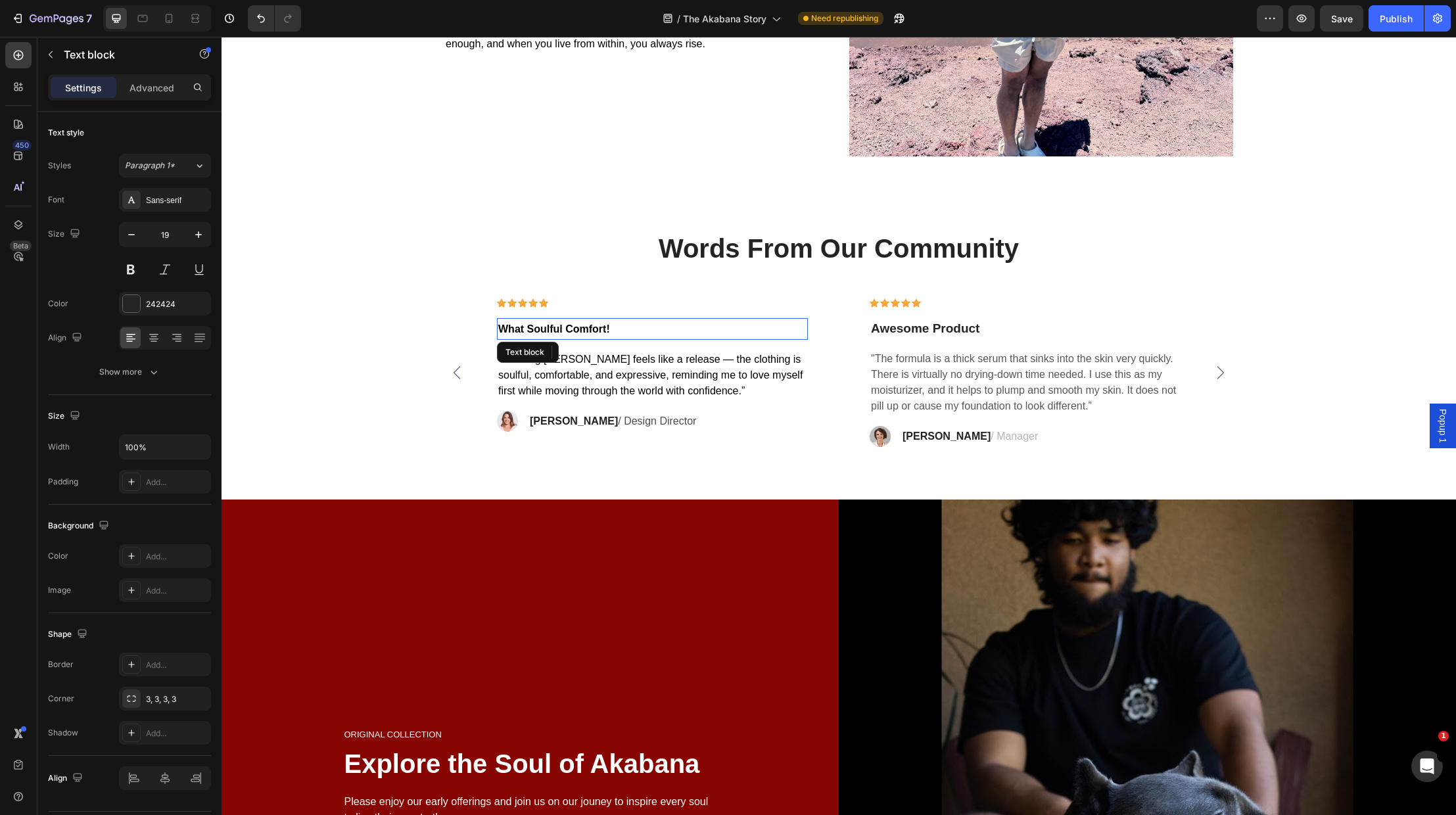
click at [540, 330] on span "What Soulful Comfort!" at bounding box center [554, 329] width 112 height 11
click at [540, 330] on span "What Soulful Comfort!" at bounding box center [554, 329] width 112 height 11
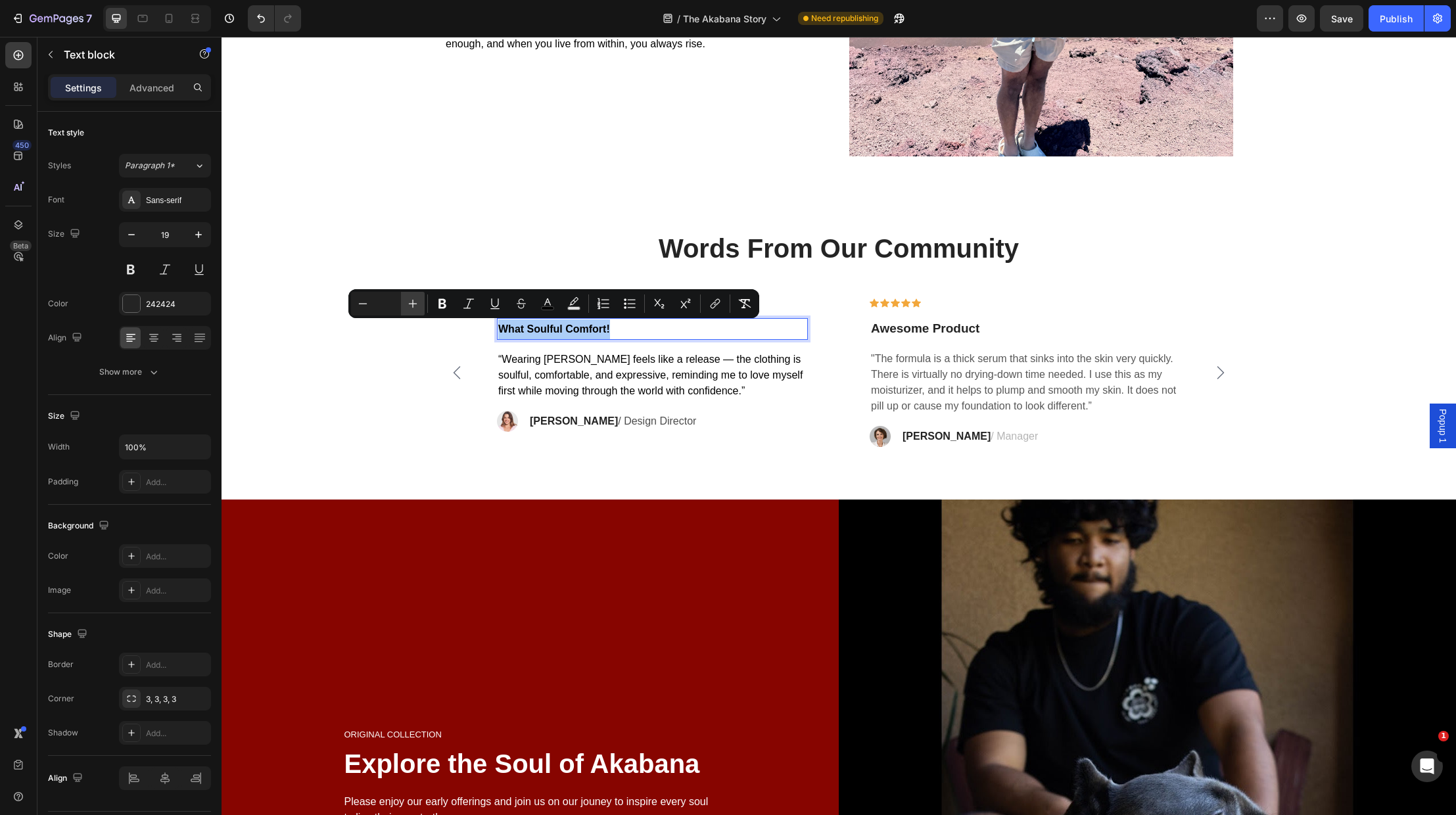
click at [413, 302] on icon "Editor contextual toolbar" at bounding box center [413, 303] width 13 height 13
drag, startPoint x: 384, startPoint y: 347, endPoint x: 392, endPoint y: 355, distance: 11.3
click at [384, 347] on div "Words From Our Community Heading Icon Icon Icon Icon Icon Row What Soulful Comf…" at bounding box center [839, 338] width 1215 height 218
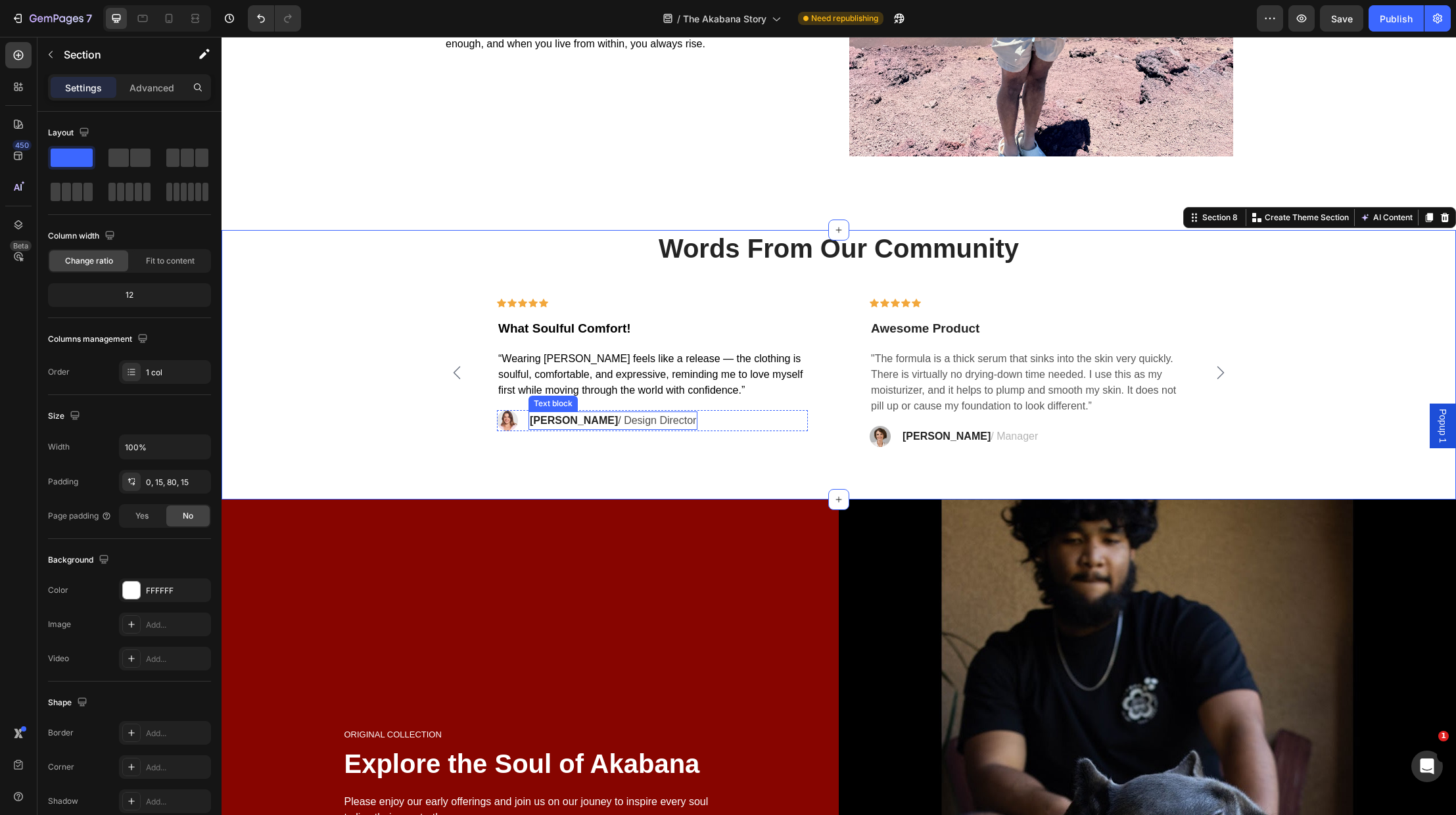
click at [545, 421] on strong "[PERSON_NAME]" at bounding box center [574, 420] width 88 height 11
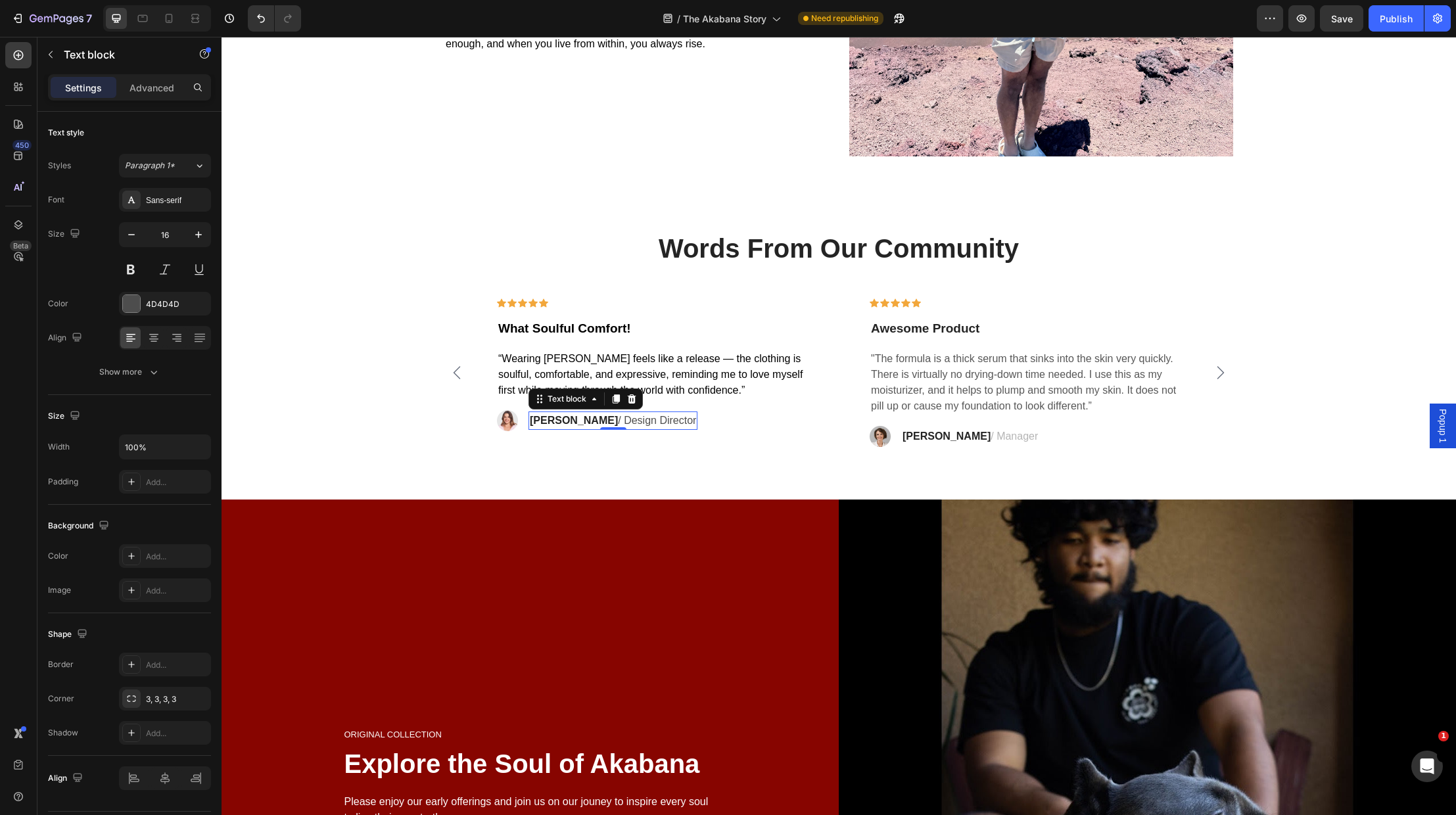
click at [545, 421] on strong "[PERSON_NAME]" at bounding box center [574, 420] width 88 height 11
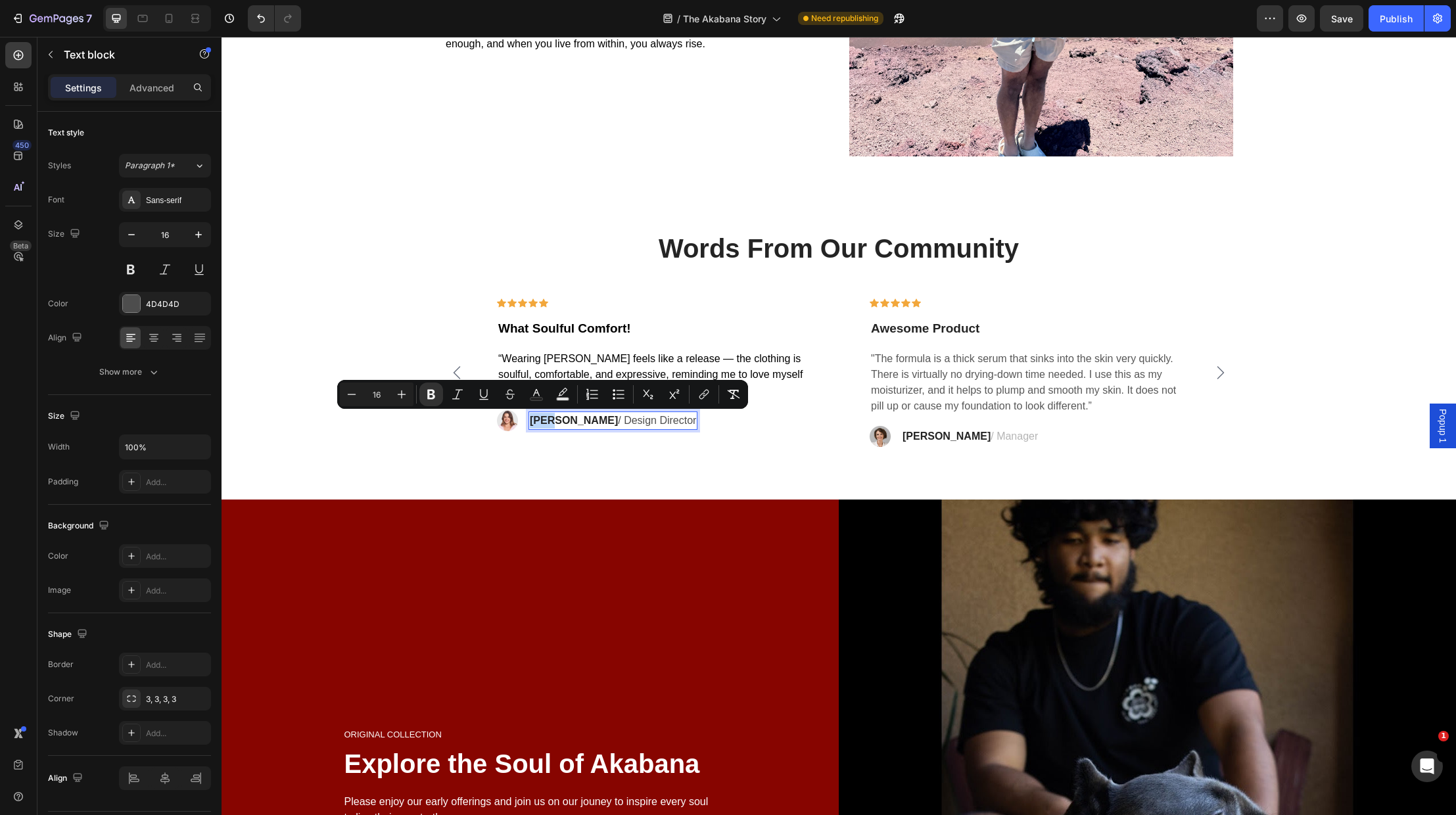
click at [545, 421] on strong "[PERSON_NAME]" at bounding box center [574, 420] width 88 height 11
click at [546, 422] on strong "[PERSON_NAME]" at bounding box center [574, 420] width 88 height 11
click at [551, 422] on strong "[PERSON_NAME]" at bounding box center [574, 420] width 88 height 11
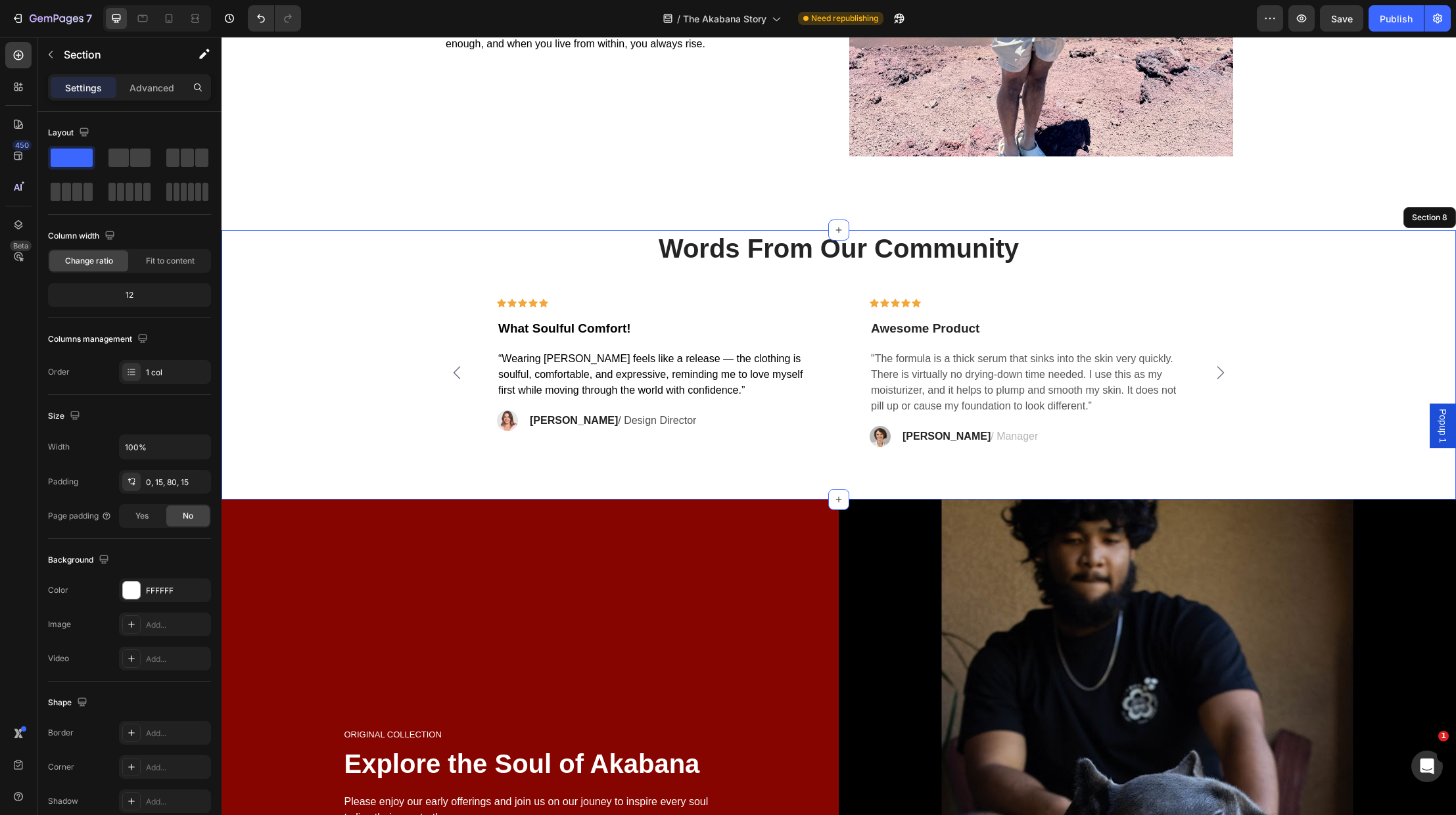
click at [568, 455] on div "Words From Our Community Heading Icon Icon Icon Icon Icon Row What Soulful Comf…" at bounding box center [839, 365] width 1234 height 271
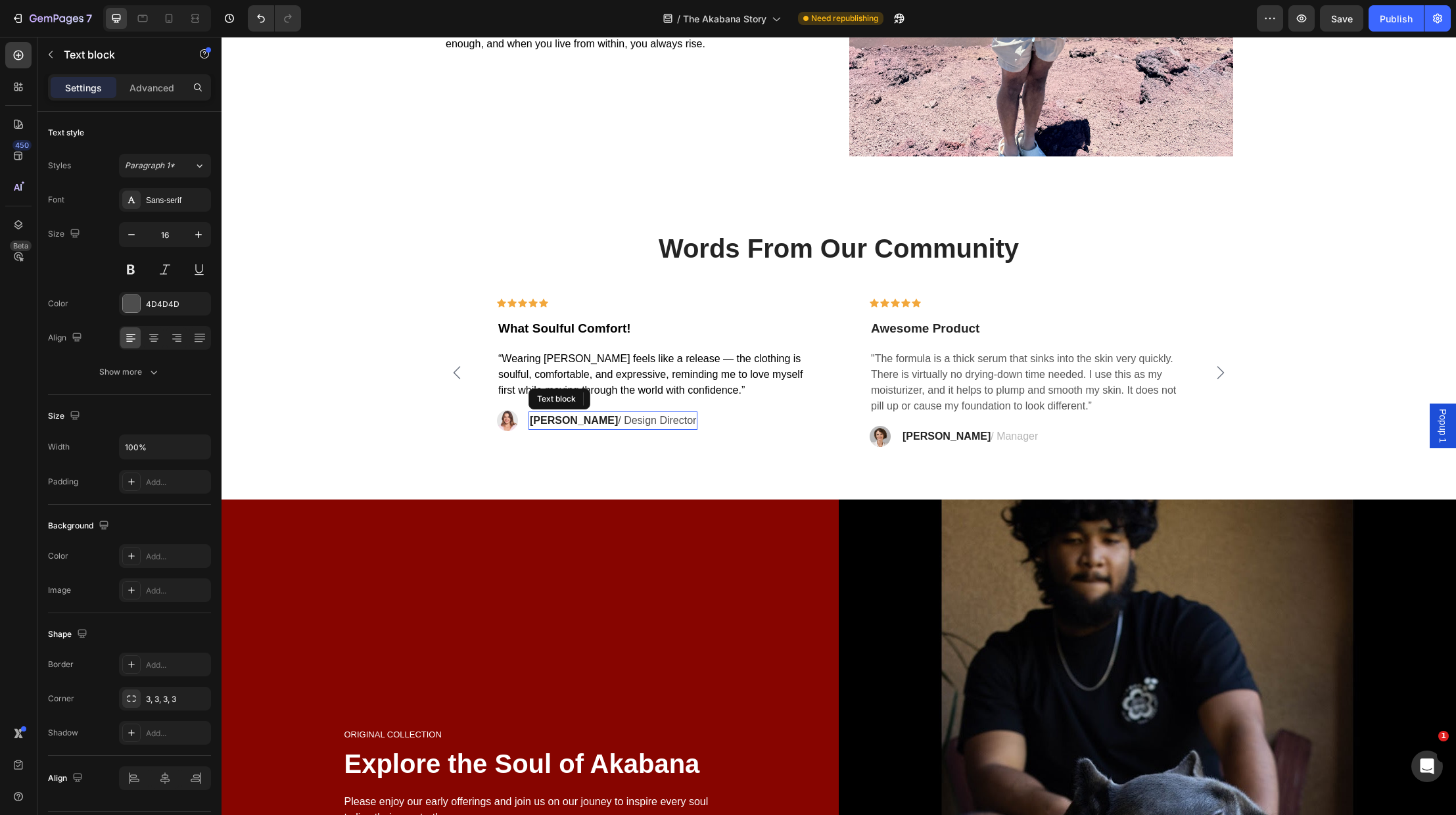
click at [551, 422] on strong "[PERSON_NAME]" at bounding box center [574, 420] width 88 height 11
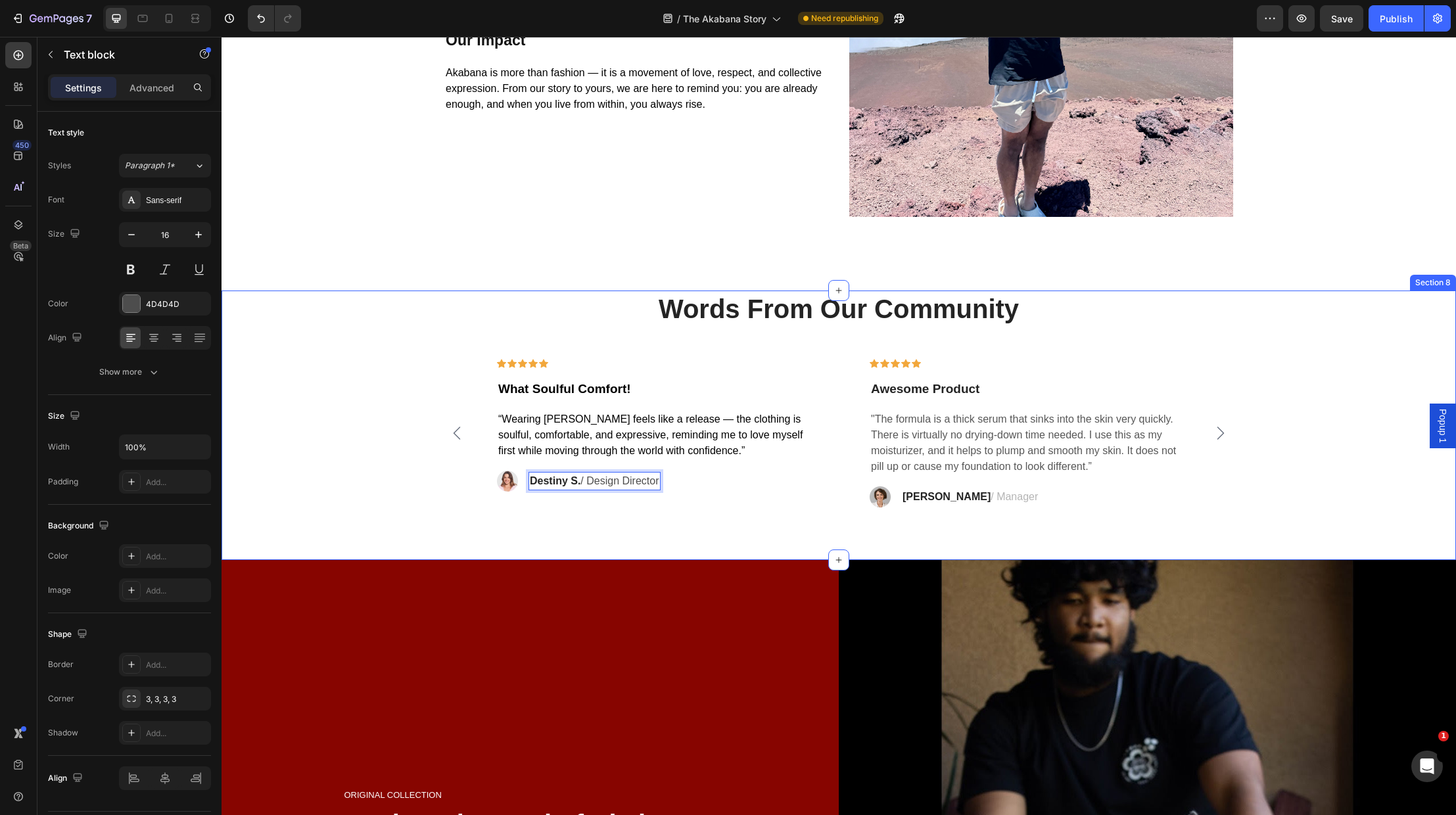
scroll to position [3127, 0]
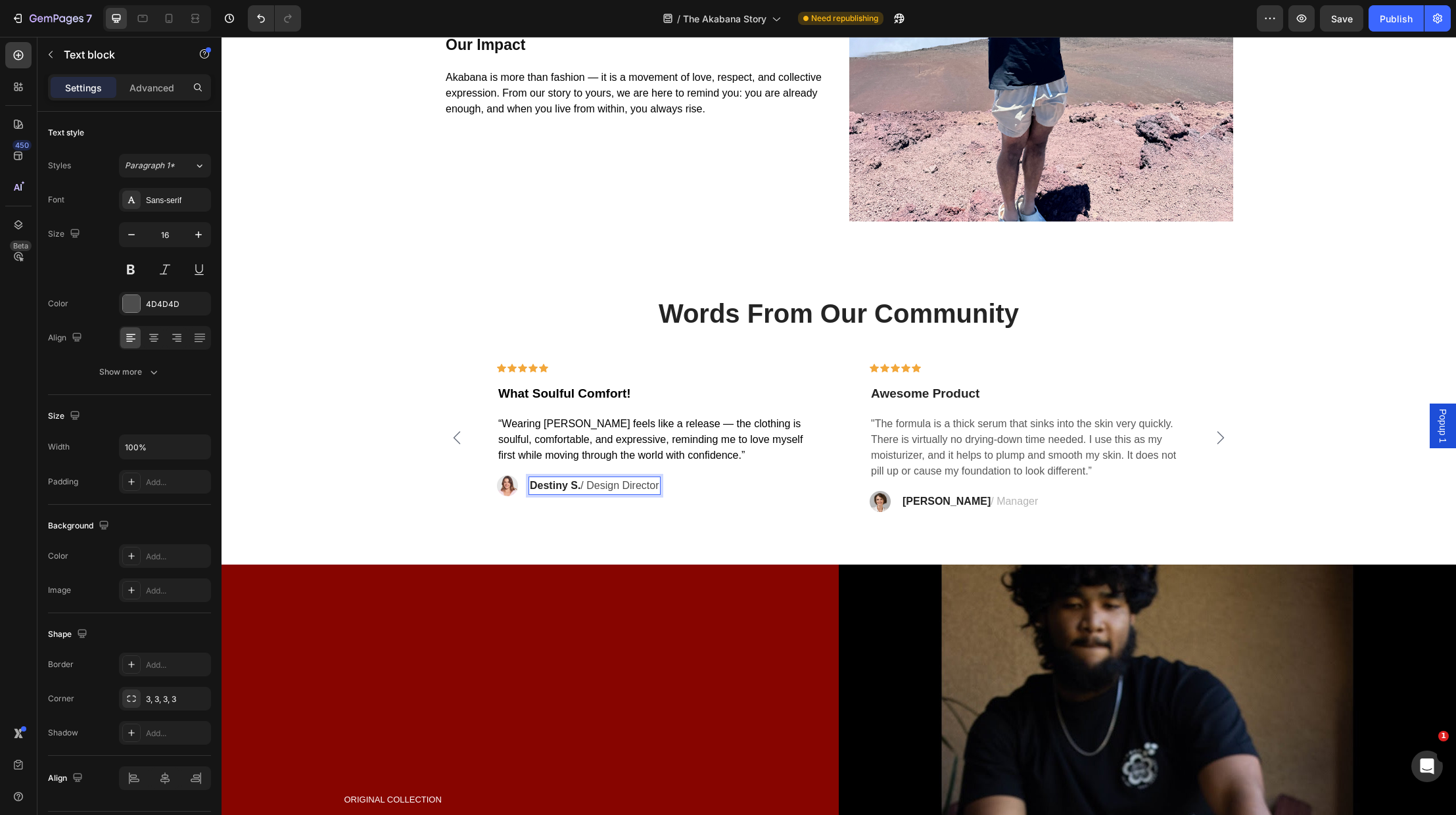
click at [575, 487] on strong "Destiny S." at bounding box center [555, 485] width 51 height 11
click at [625, 508] on div "Icon Icon Icon Icon Icon Row What Soulful Comfort! Text block “Wearing Akabana …" at bounding box center [652, 438] width 353 height 149
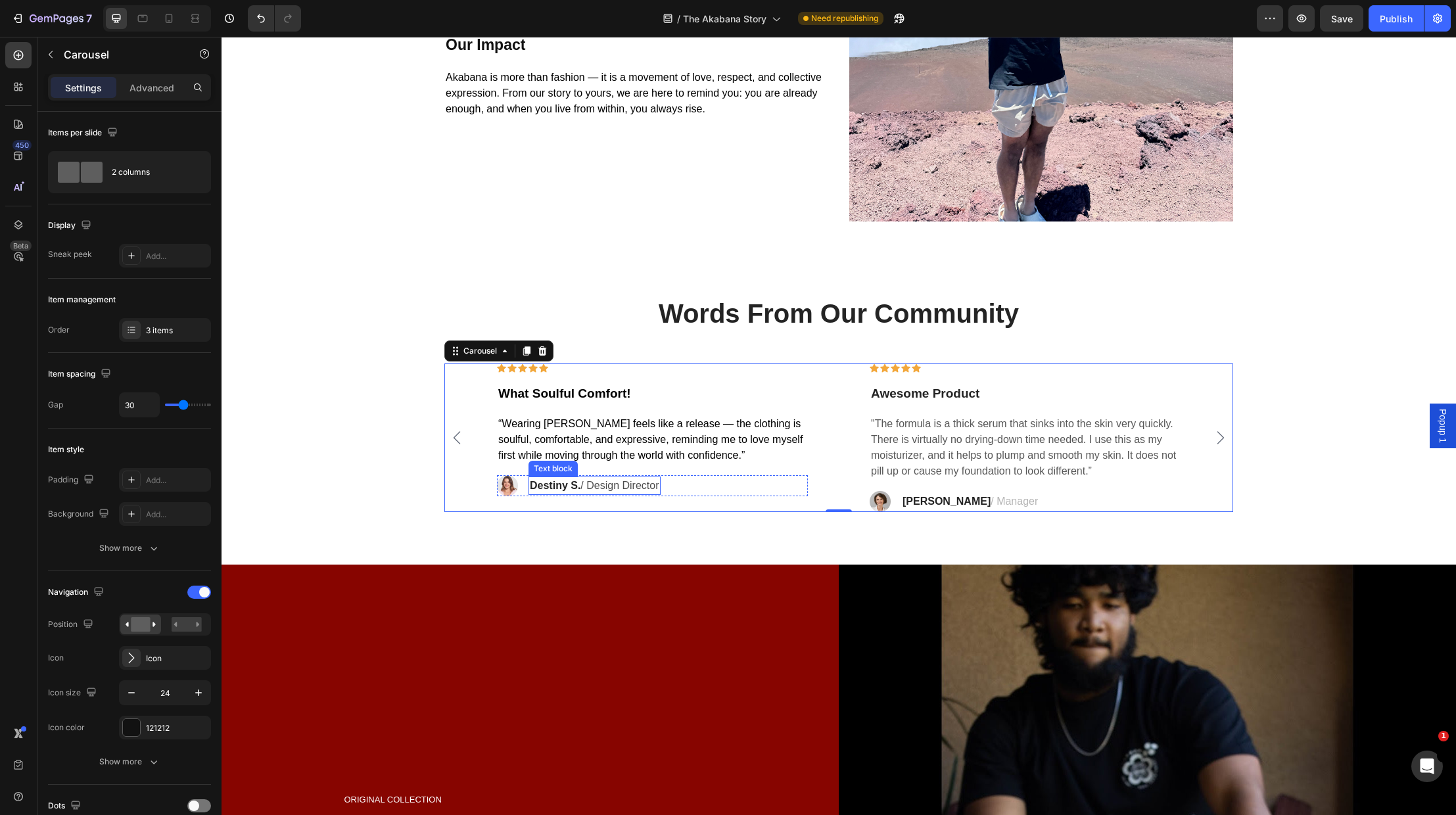
click at [615, 486] on p "Destiny S. / Design Director" at bounding box center [594, 485] width 130 height 16
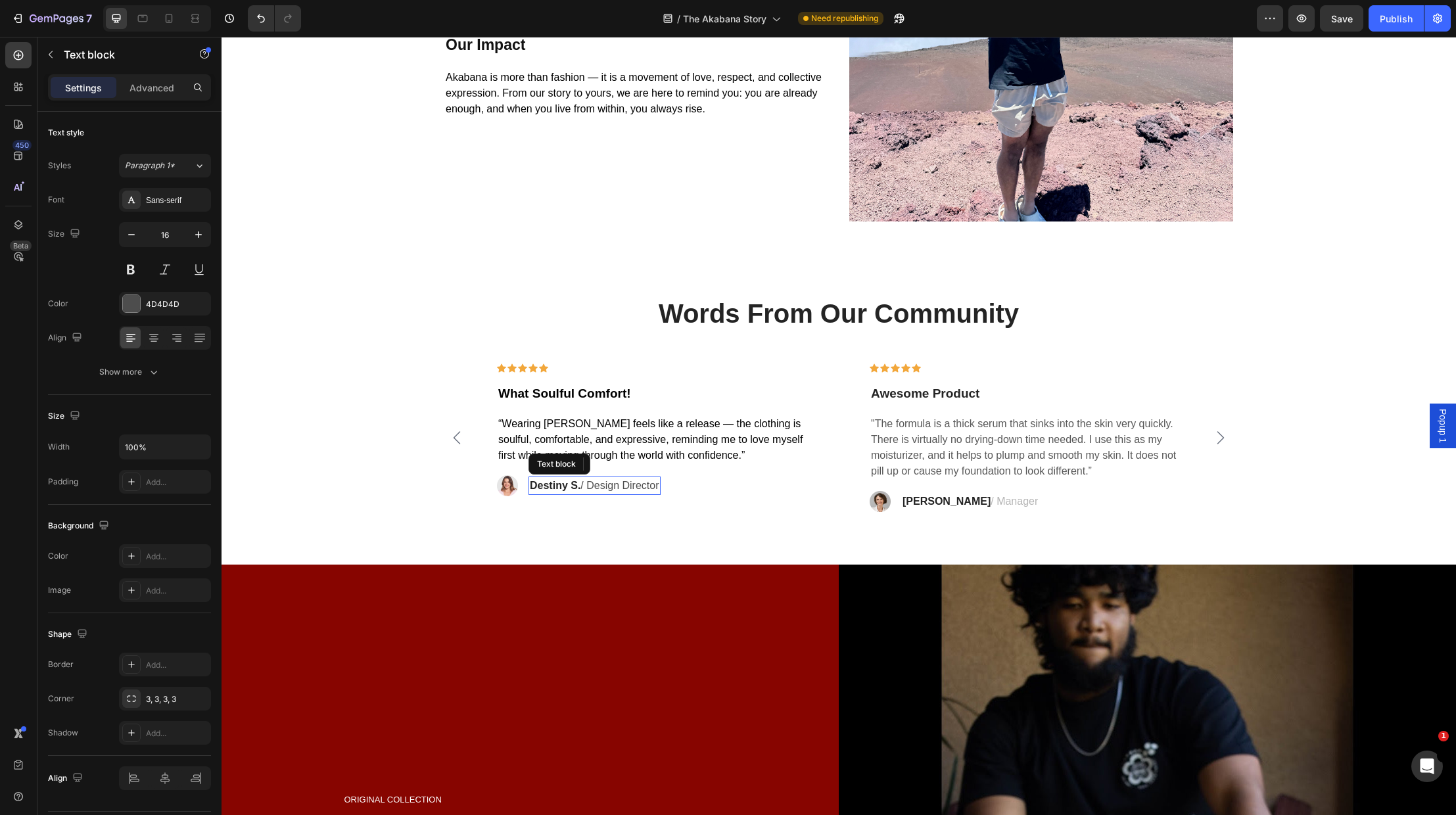
scroll to position [3130, 0]
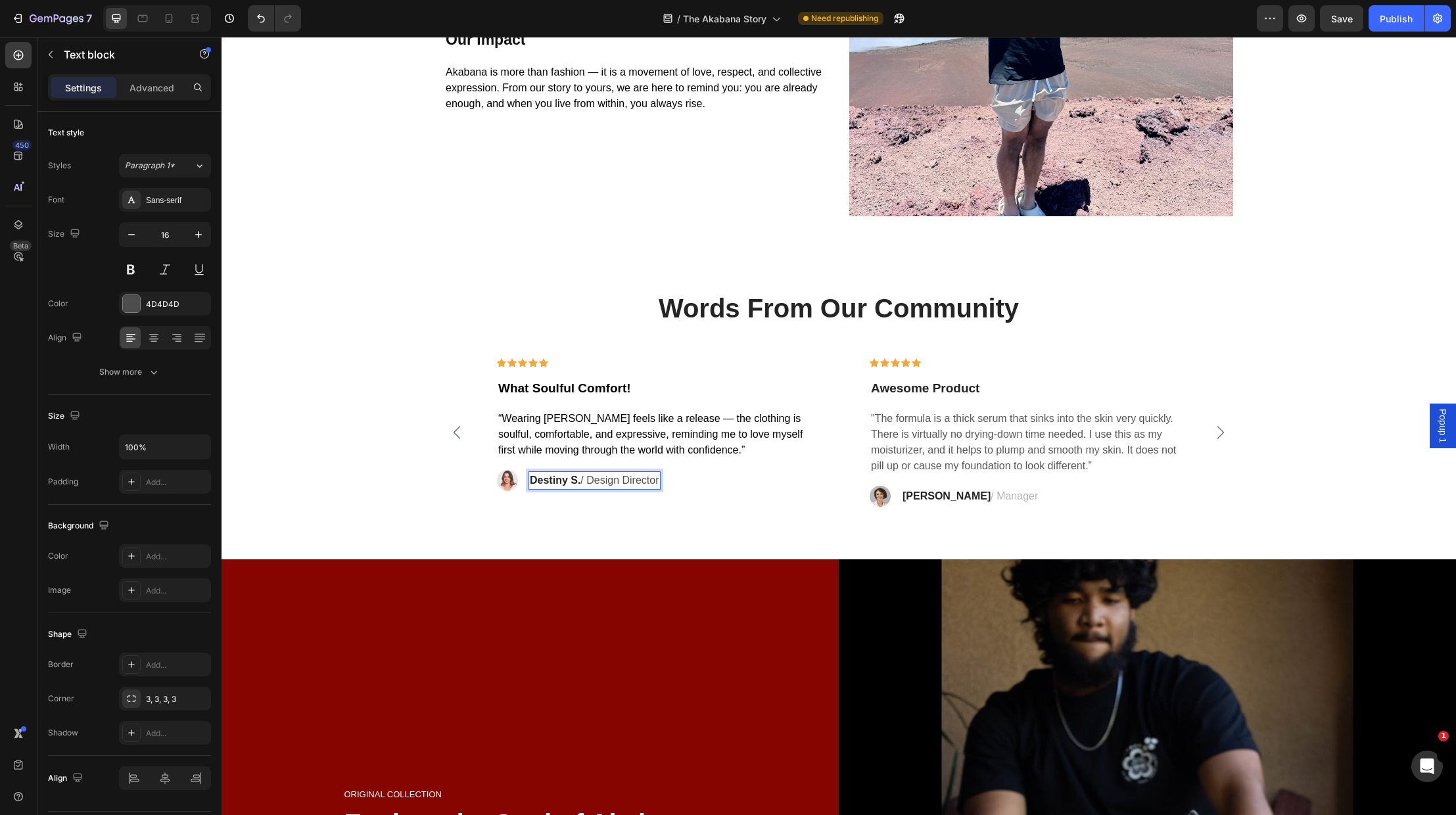
drag, startPoint x: 629, startPoint y: 483, endPoint x: 653, endPoint y: 483, distance: 24.0
click at [629, 483] on p "Destiny S. / Design Director" at bounding box center [594, 481] width 130 height 16
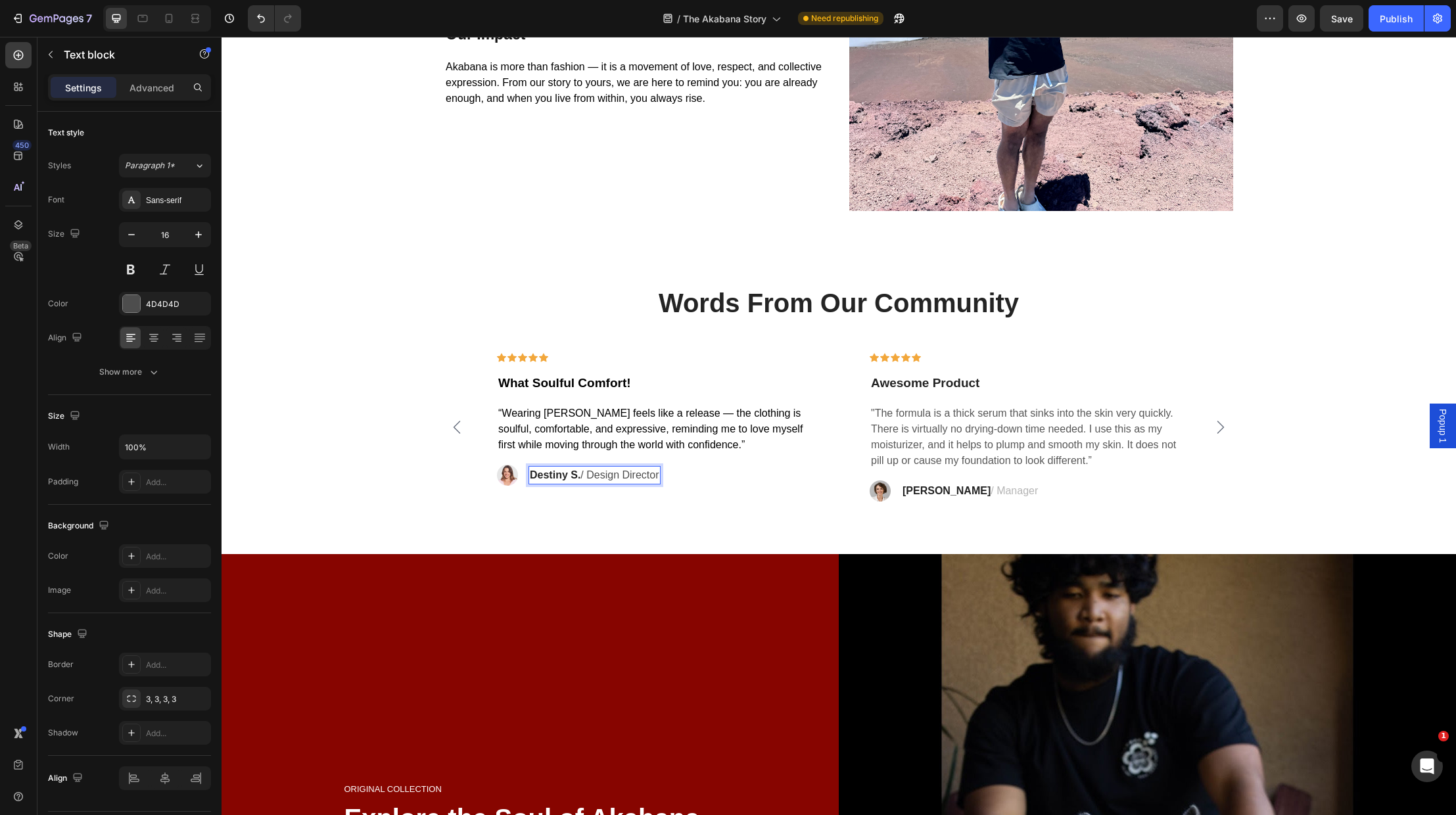
click at [654, 483] on div "Destiny S. / Design Director" at bounding box center [594, 475] width 132 height 19
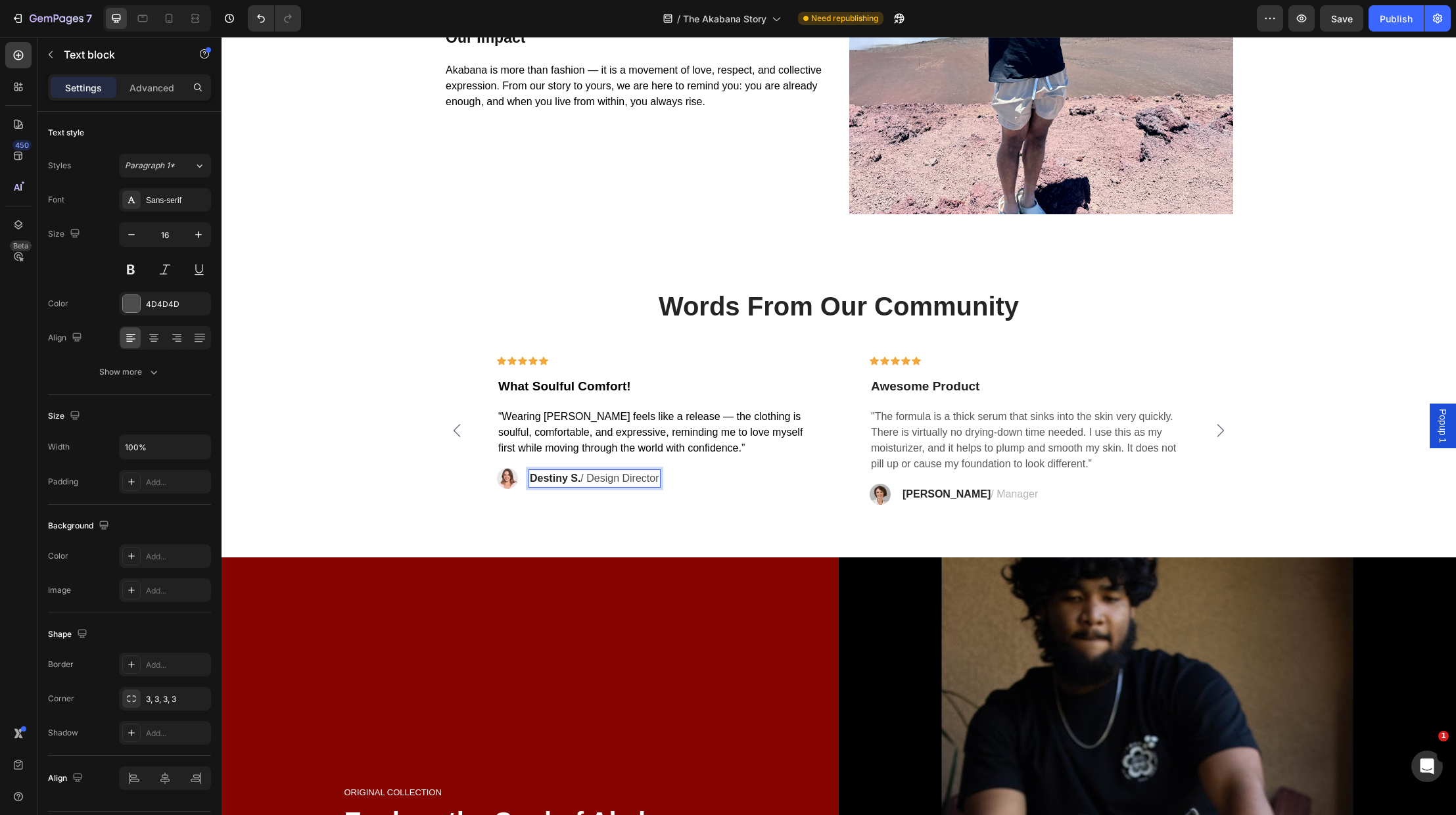
click at [659, 479] on p "Destiny S. / Design Director" at bounding box center [594, 479] width 130 height 16
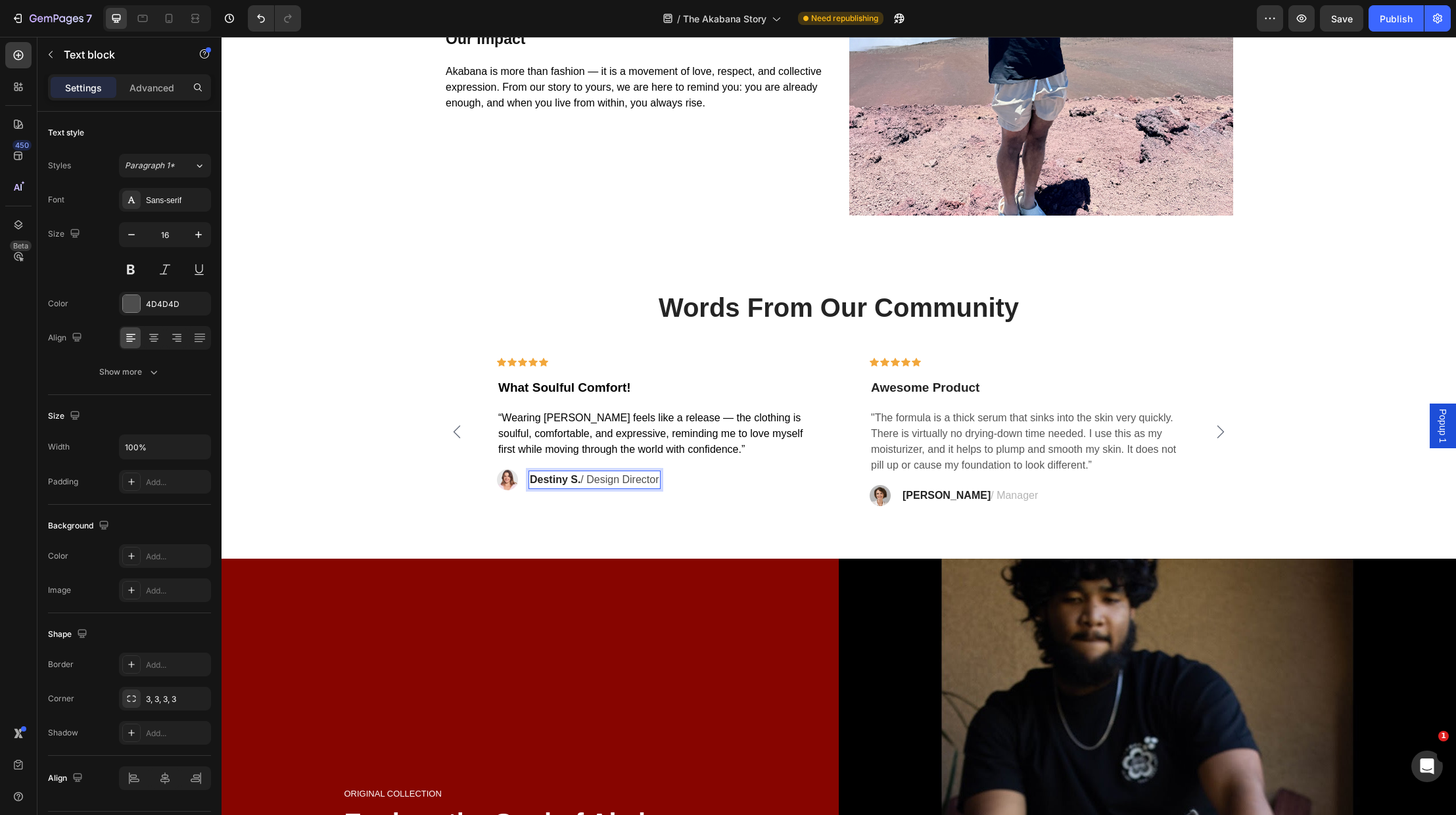
scroll to position [3127, 0]
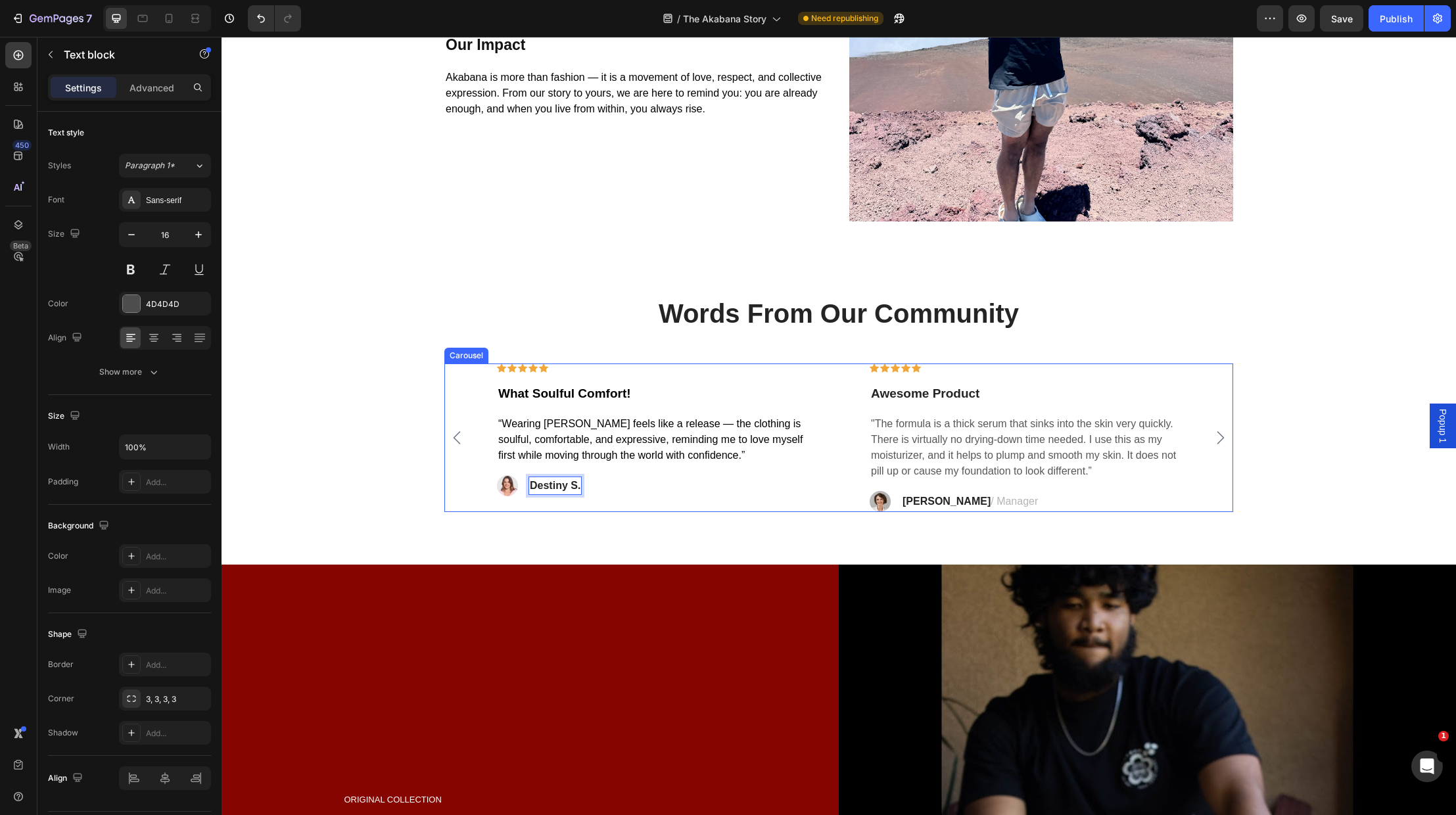
click at [631, 523] on div "Words From Our Community Heading Icon Icon Icon Icon Icon Row What Soulful Comf…" at bounding box center [839, 431] width 1234 height 271
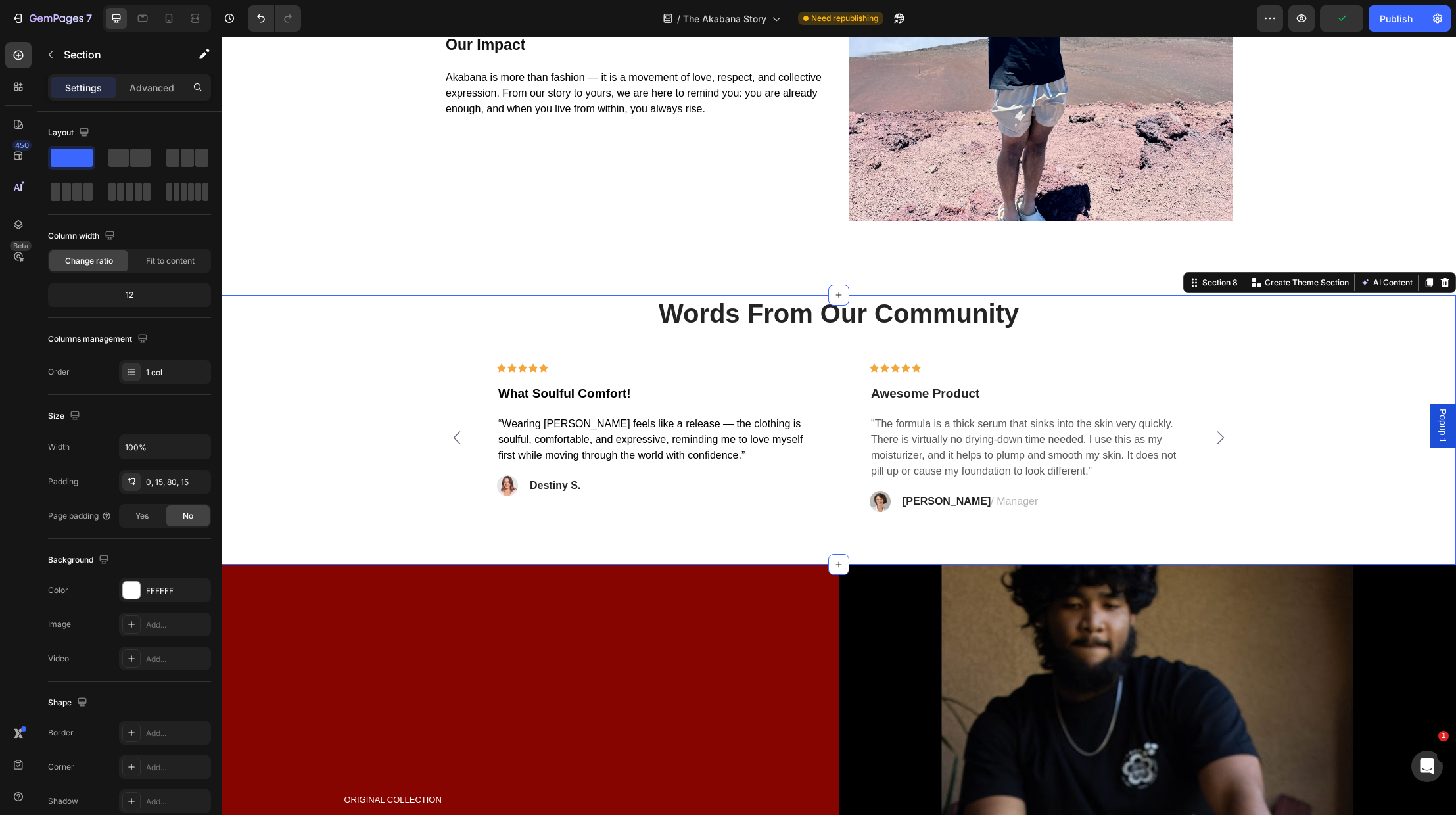
click at [745, 540] on div "Words From Our Community Heading Icon Icon Icon Icon Icon Row What Soulful Comf…" at bounding box center [839, 431] width 1234 height 271
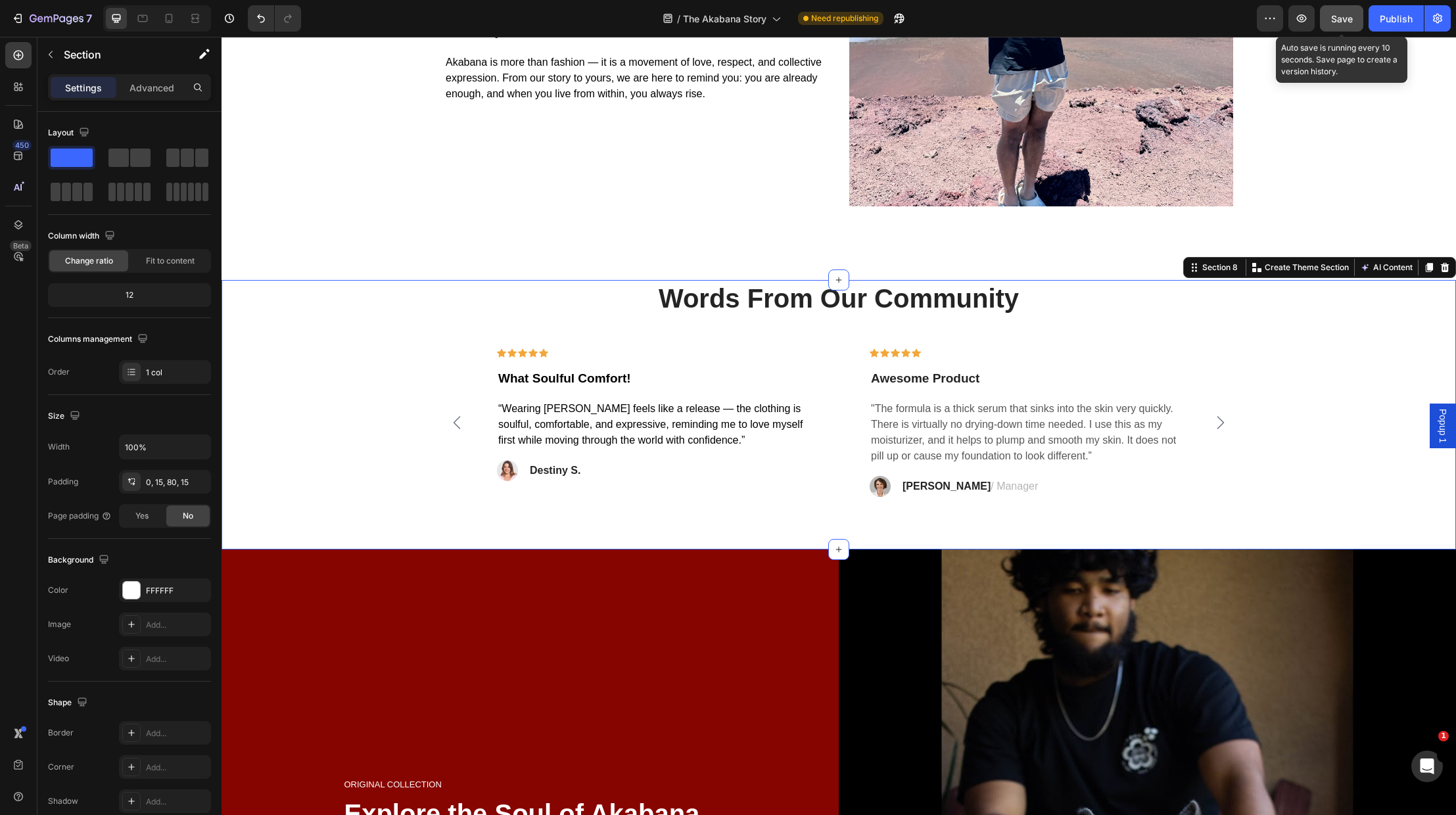
click at [1338, 18] on span "Save" at bounding box center [1342, 19] width 22 height 11
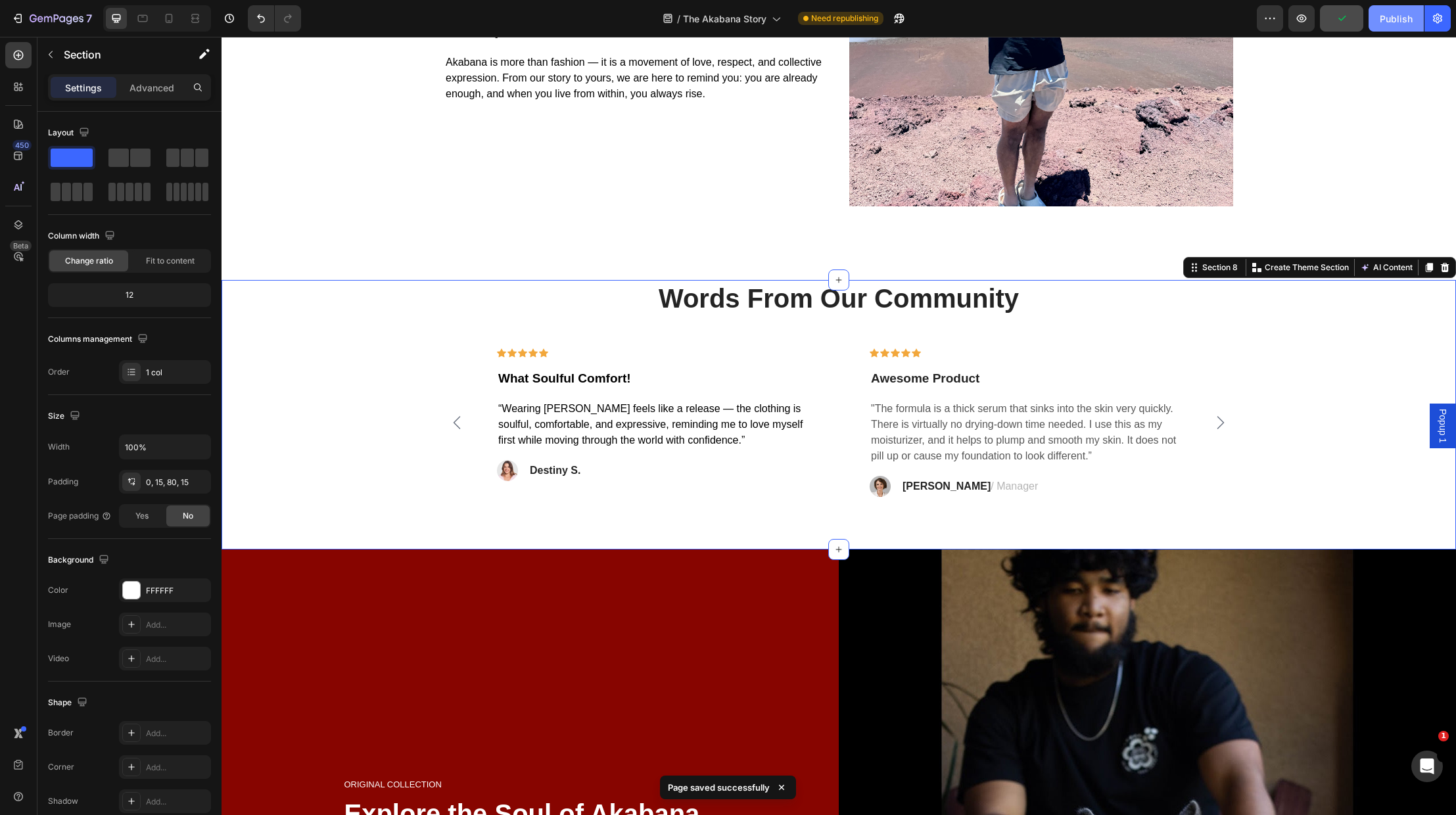
click at [1381, 14] on div "Publish" at bounding box center [1396, 19] width 33 height 14
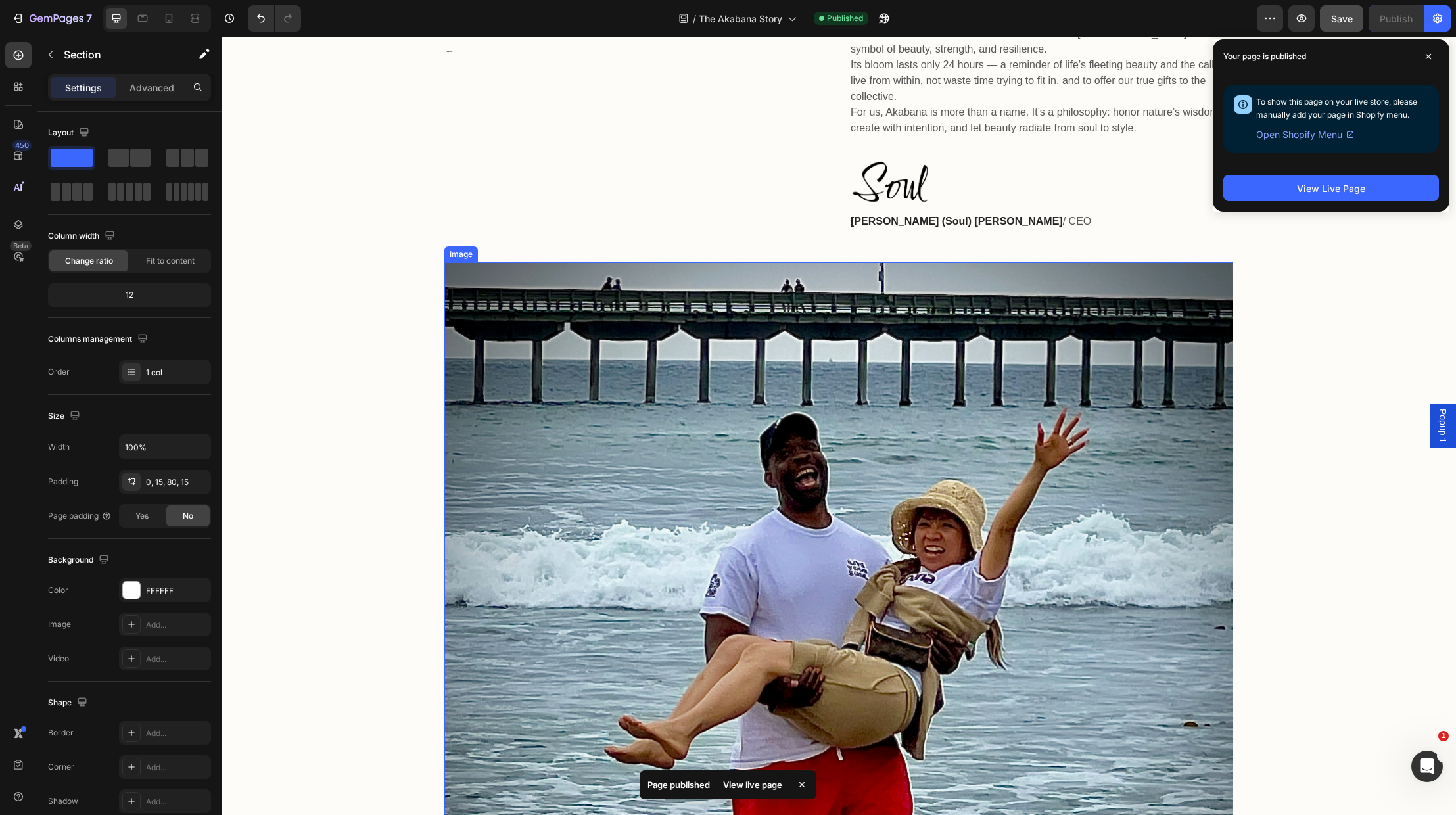
scroll to position [821, 0]
click at [672, 340] on img at bounding box center [838, 667] width 789 height 811
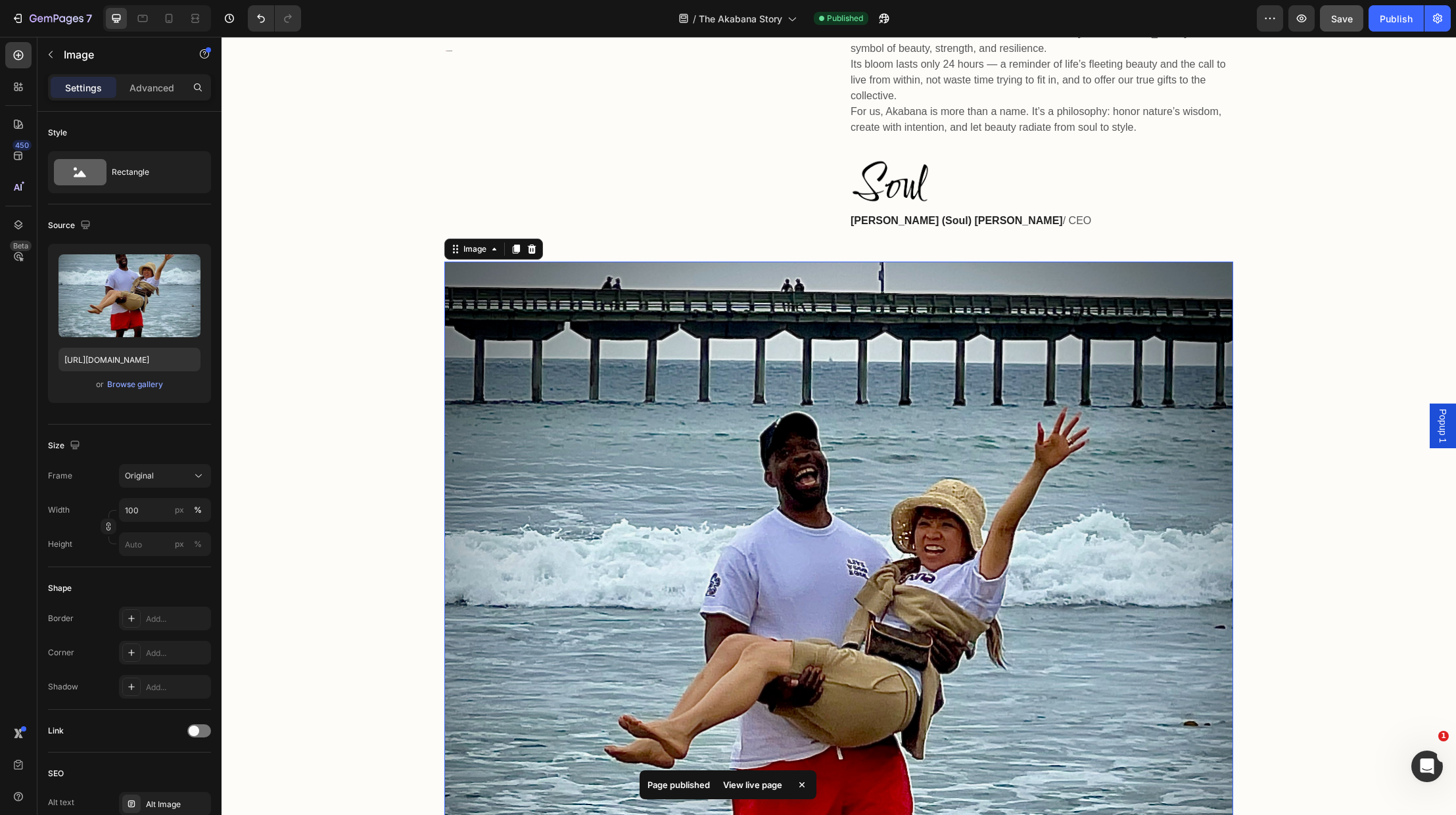
scroll to position [820, 0]
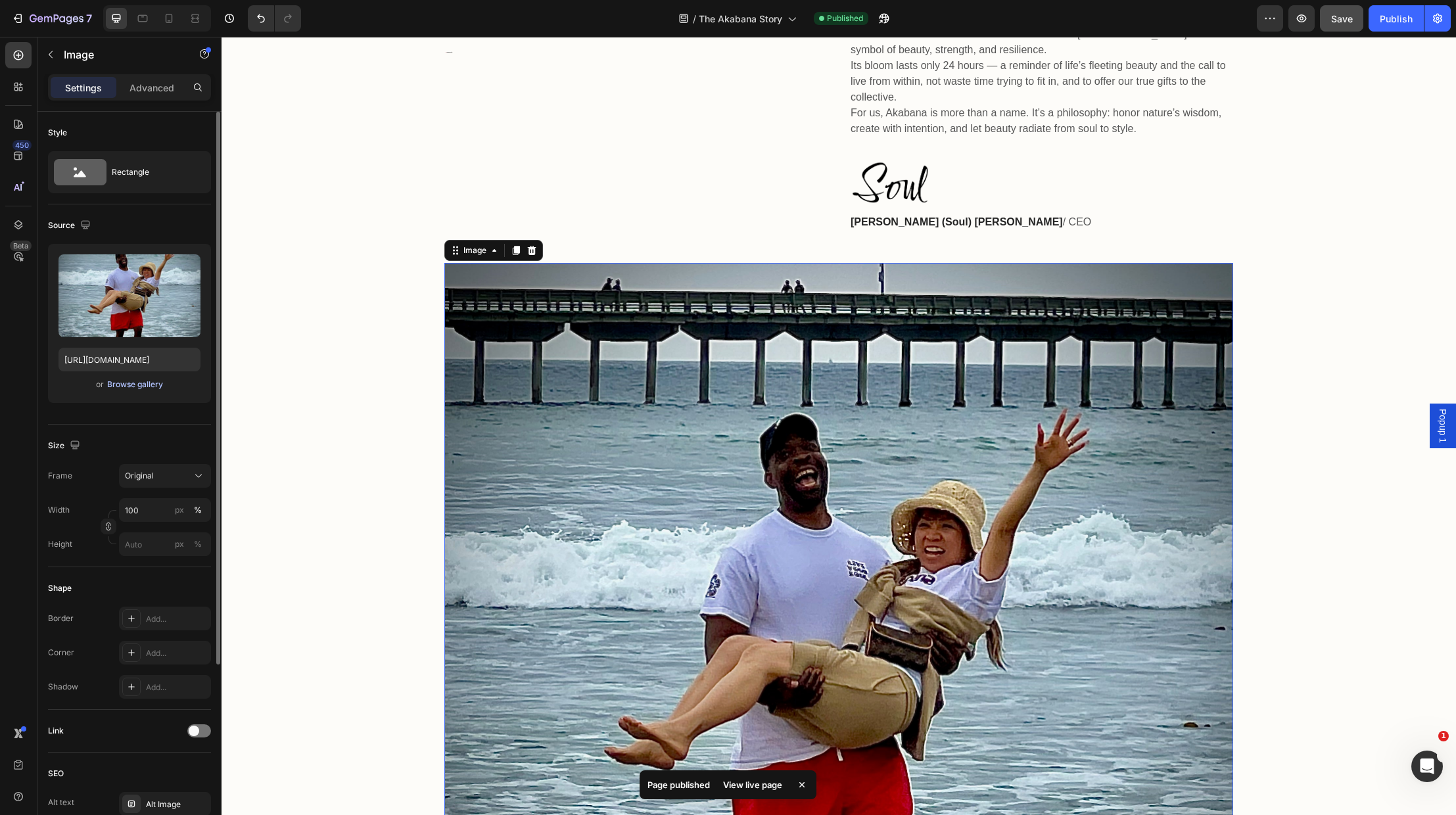
click at [121, 383] on div "Browse gallery" at bounding box center [135, 384] width 56 height 12
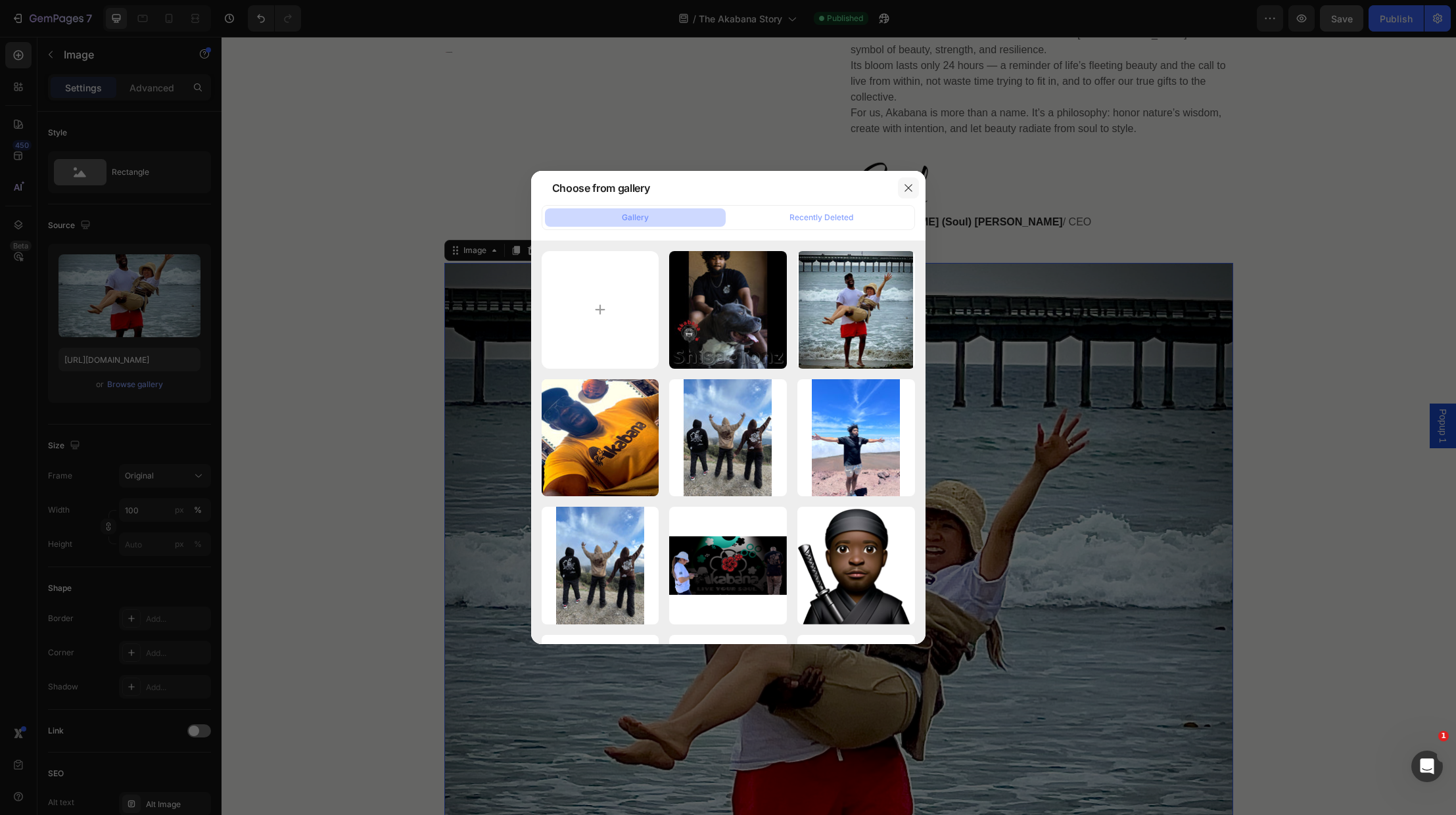
click at [910, 186] on icon "button" at bounding box center [908, 187] width 8 height 8
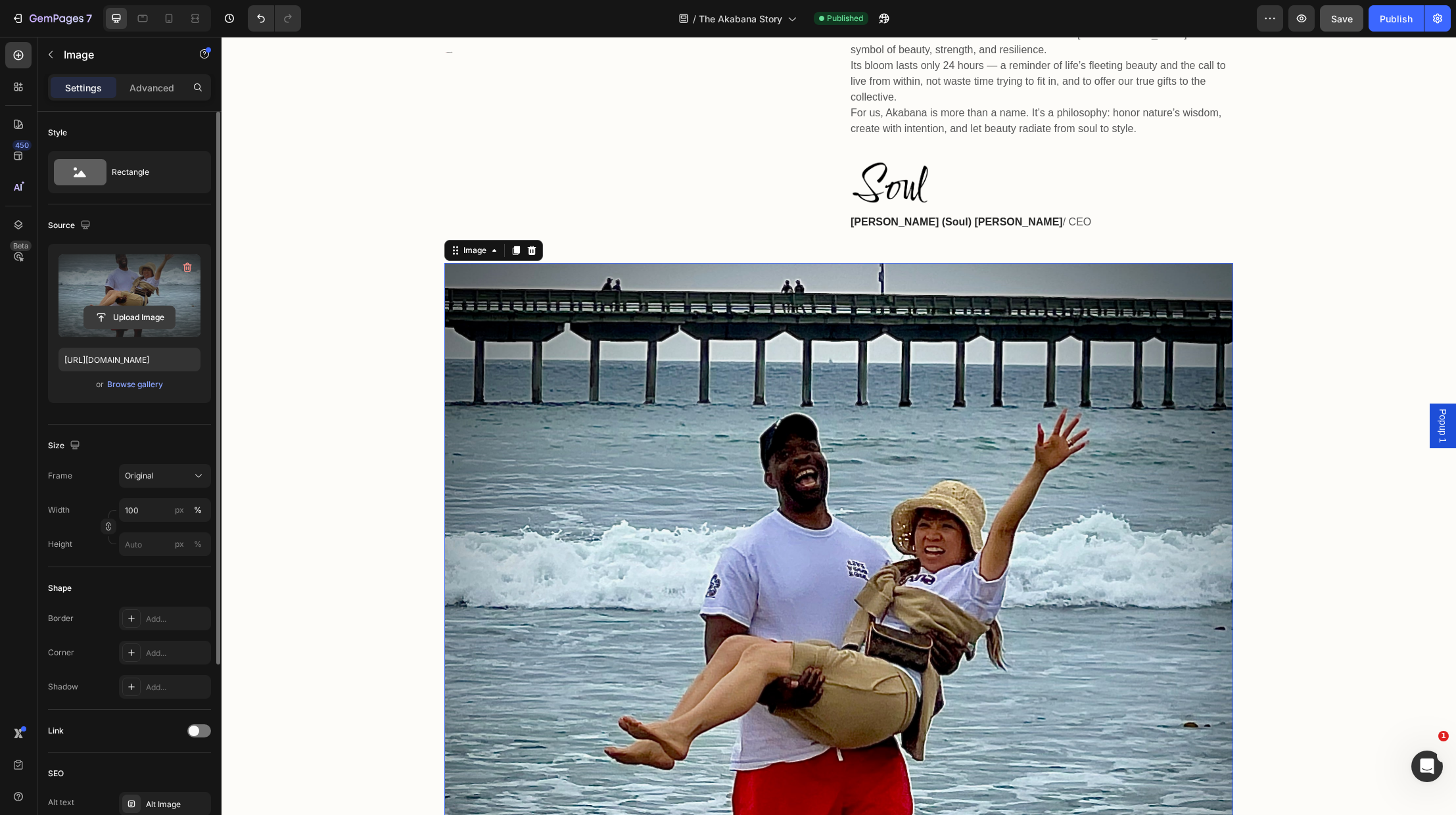
click at [131, 314] on input "file" at bounding box center [130, 317] width 91 height 23
click at [128, 314] on input "file" at bounding box center [130, 317] width 91 height 23
type input "[URL][DOMAIN_NAME]"
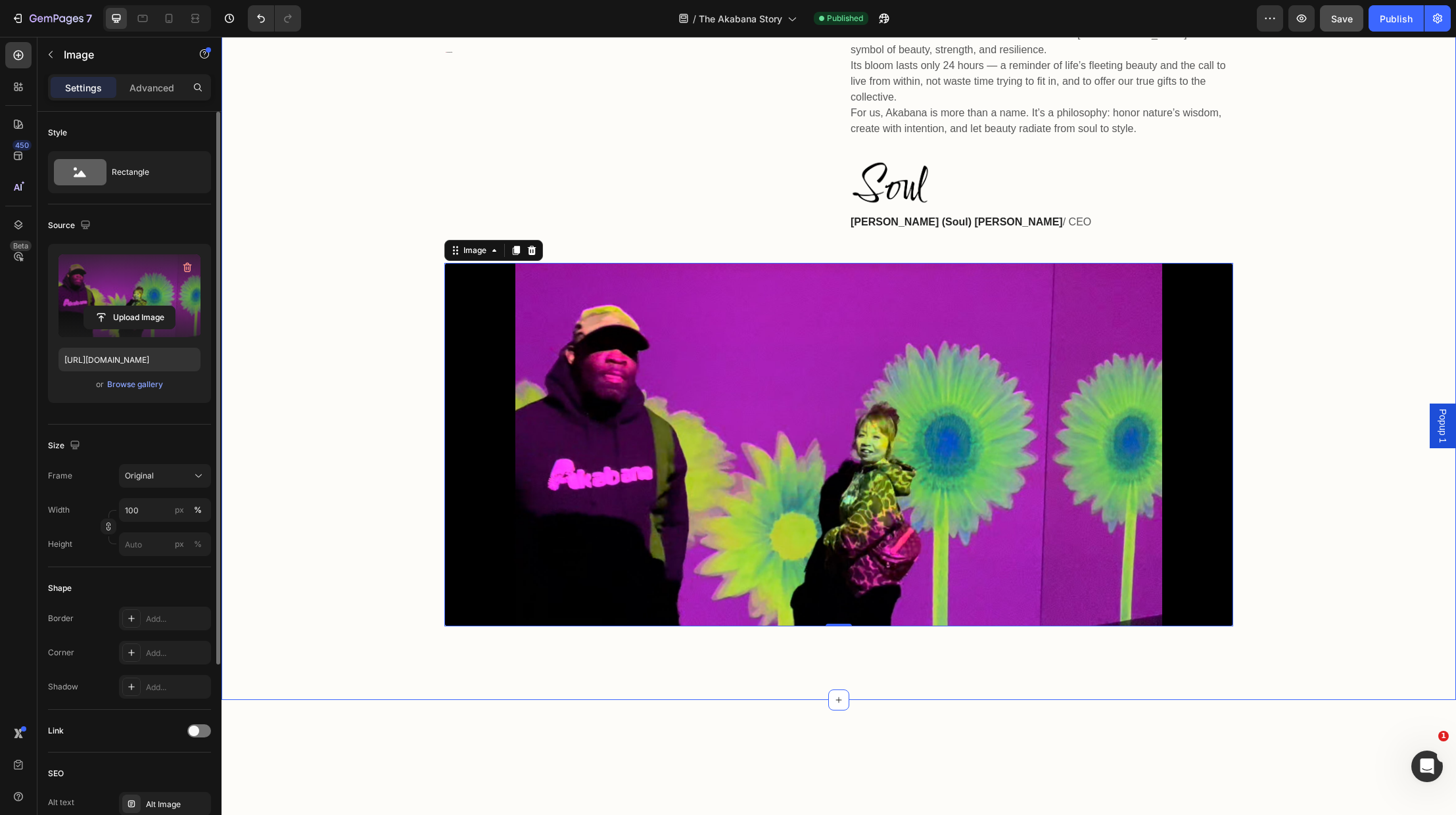
click at [1308, 655] on div "🌺 The Akabana Story Heading Akabana means hibiscus — a flower cherished in Okin…" at bounding box center [839, 325] width 1234 height 749
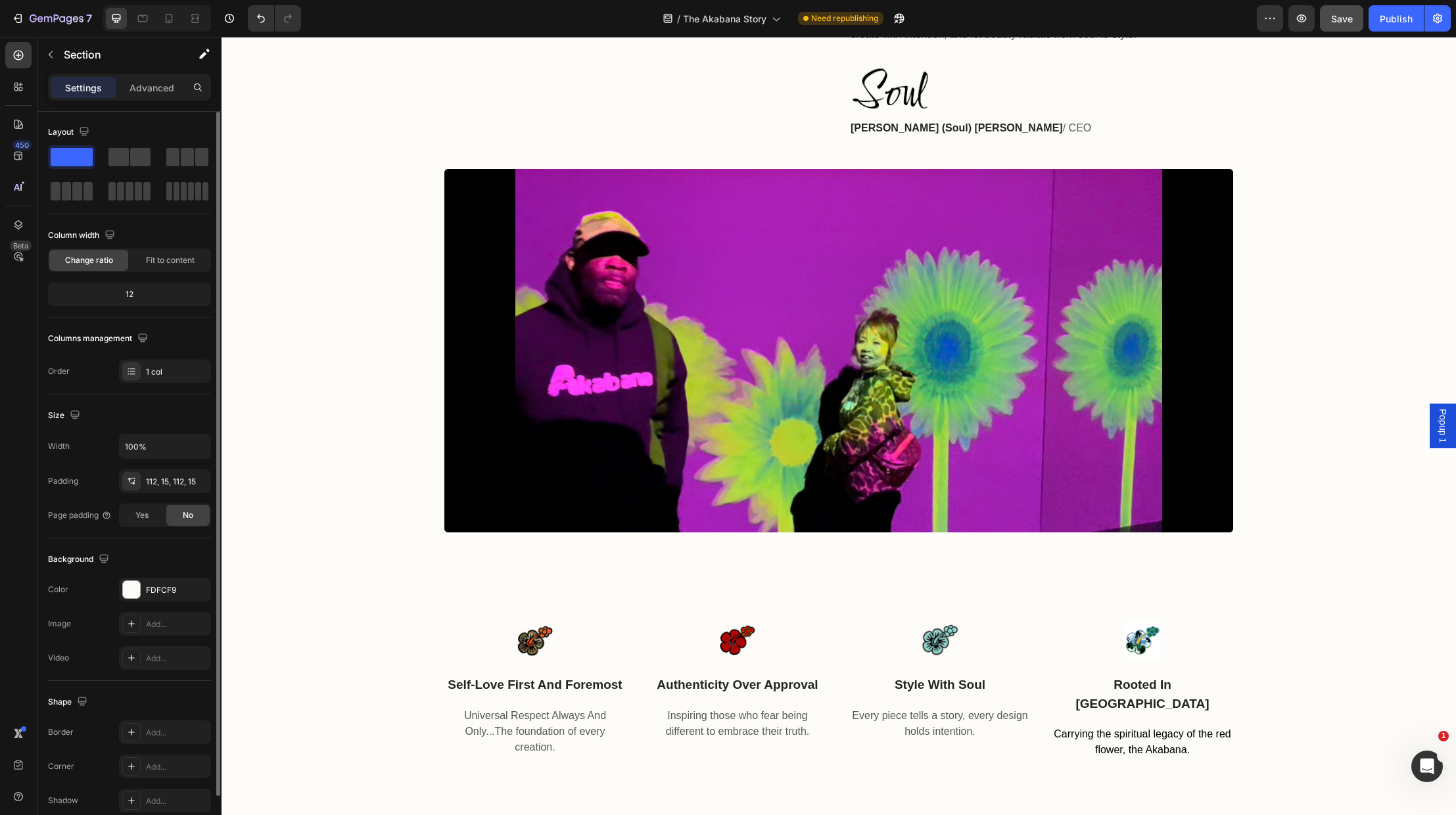
scroll to position [0, 0]
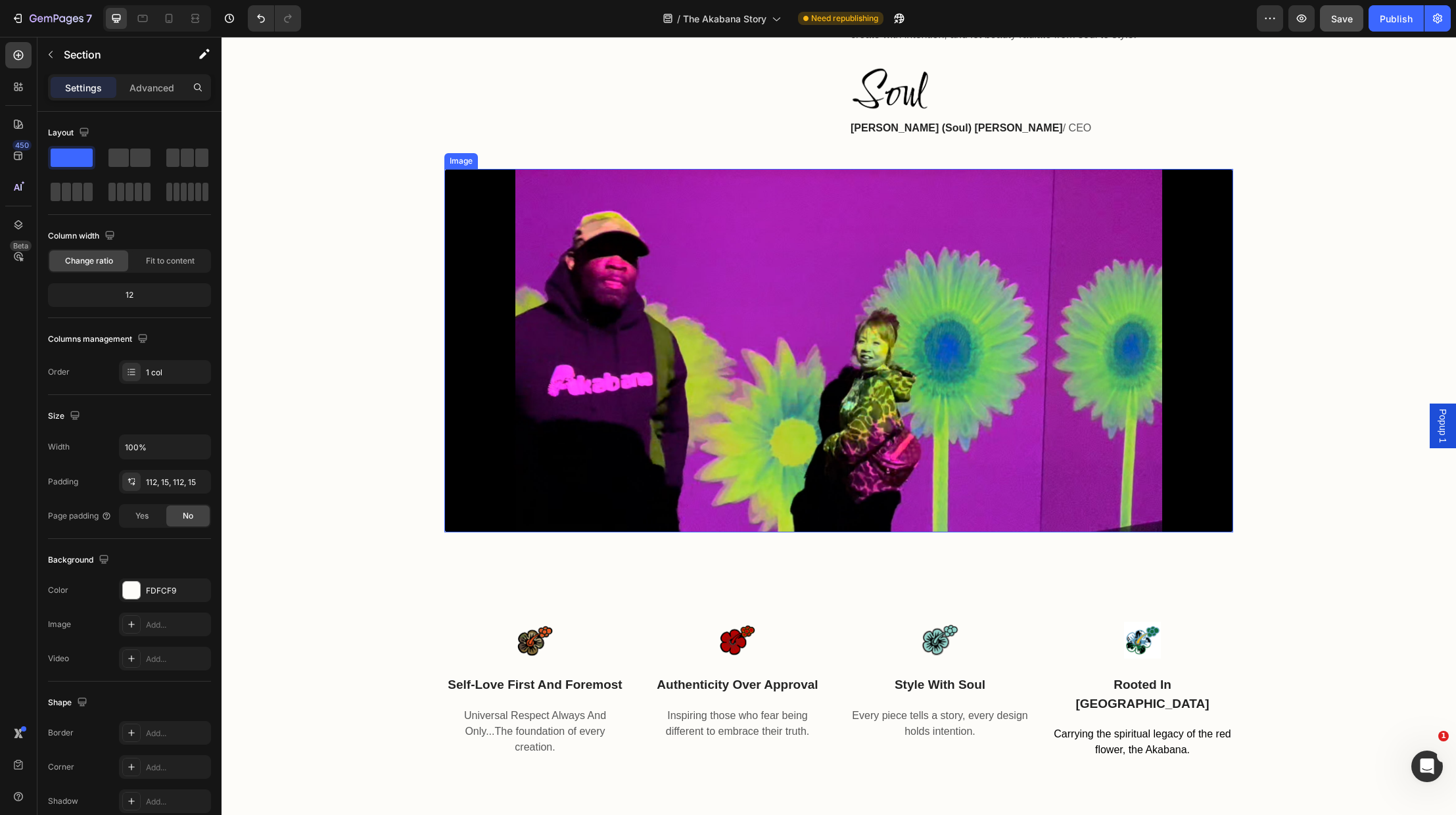
drag, startPoint x: 471, startPoint y: 321, endPoint x: 440, endPoint y: 326, distance: 31.4
click at [471, 321] on img at bounding box center [838, 351] width 789 height 365
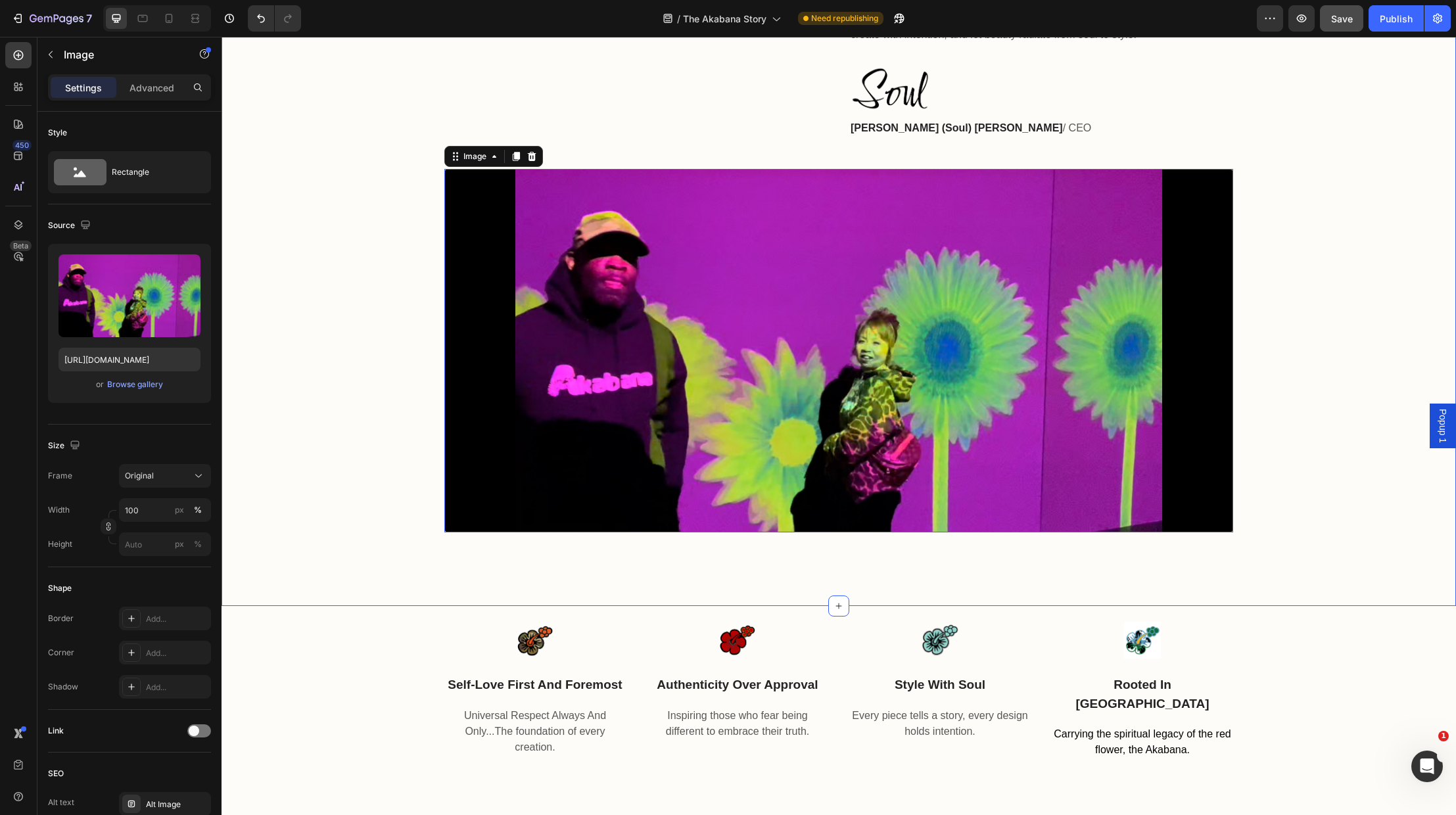
scroll to position [908, 0]
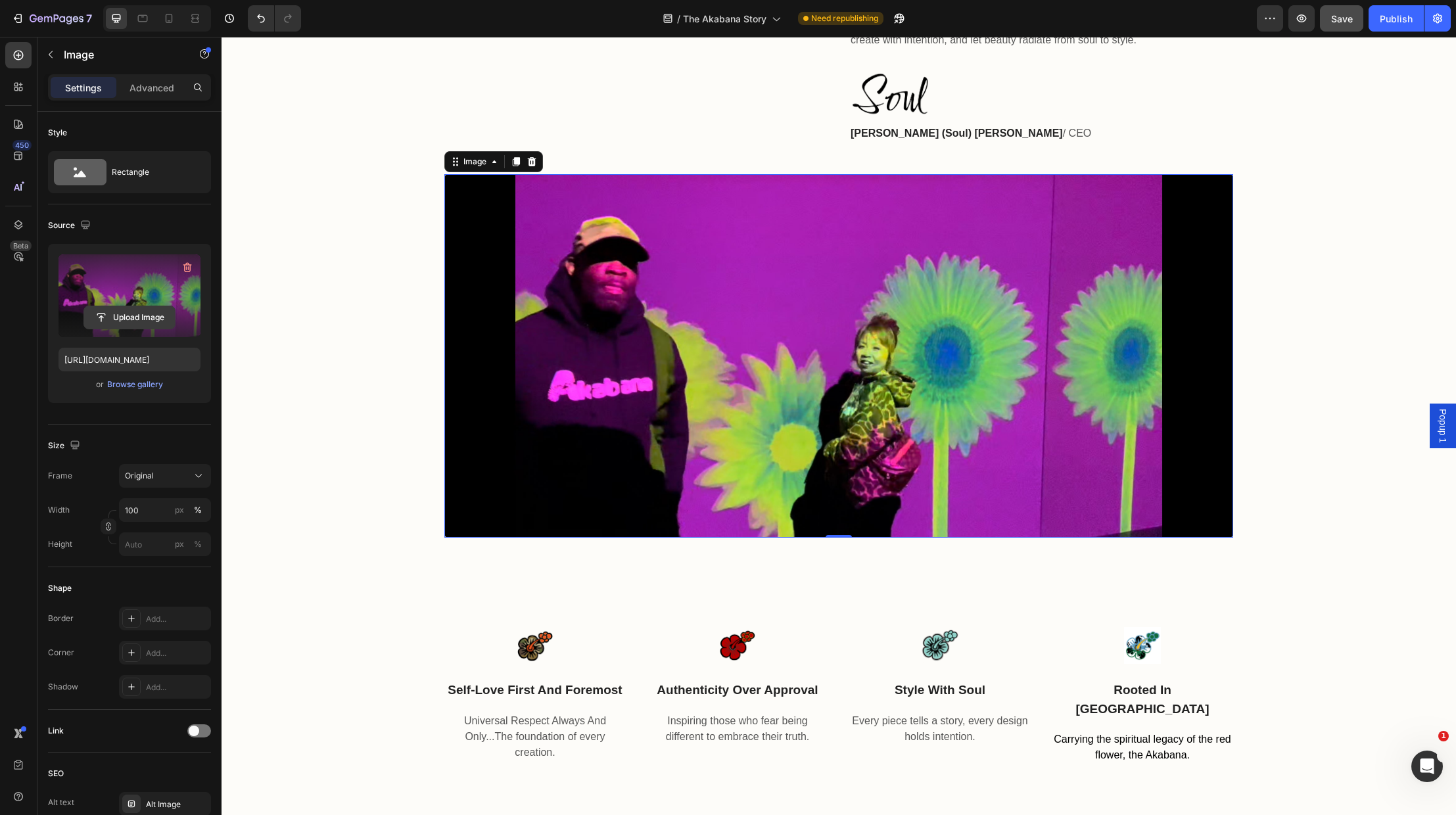
click at [132, 318] on input "file" at bounding box center [130, 317] width 91 height 23
type input "https://cdn.shopify.com/s/files/1/0707/9480/5570/files/gempages_515935069974562…"
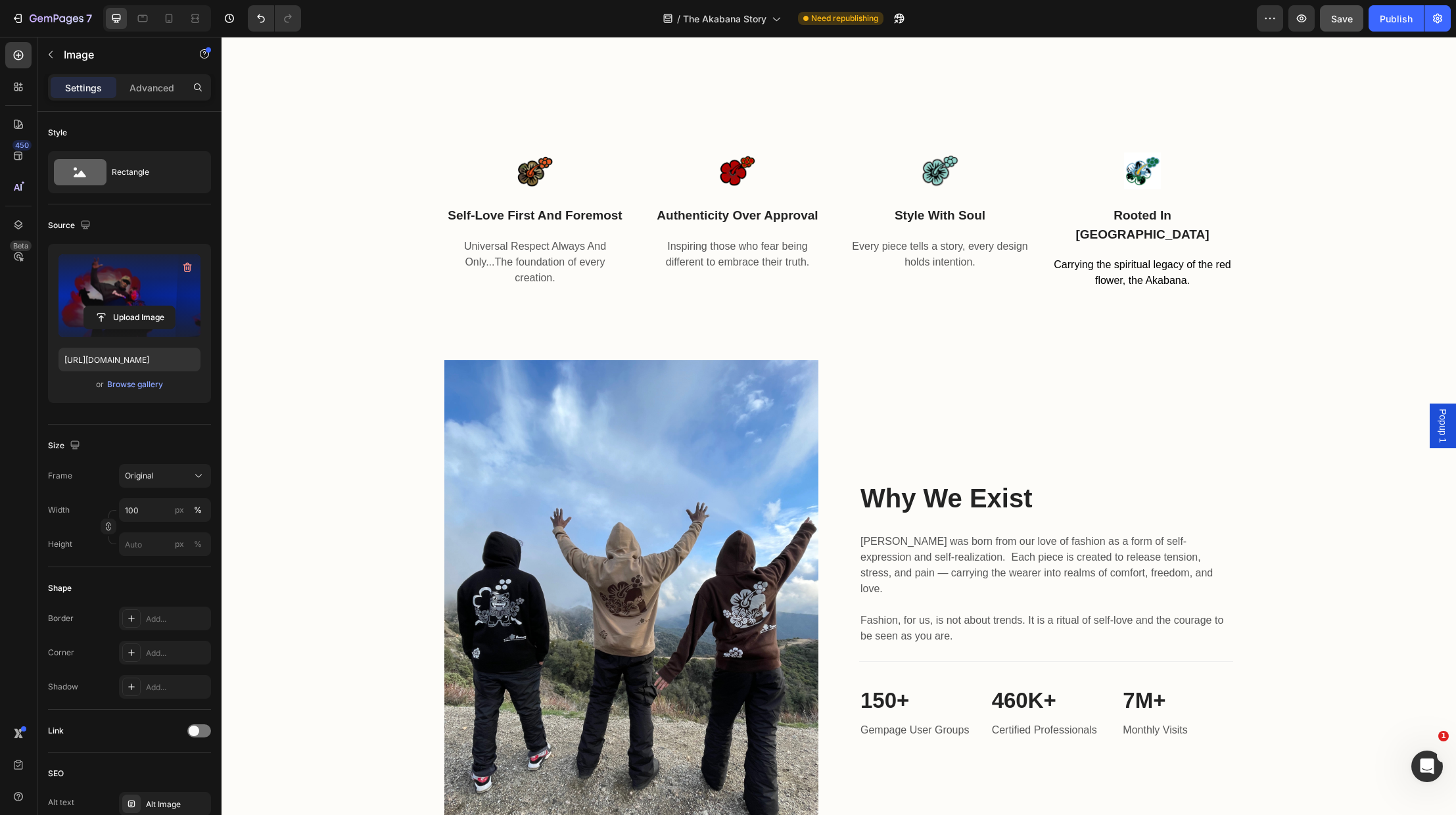
scroll to position [1382, 0]
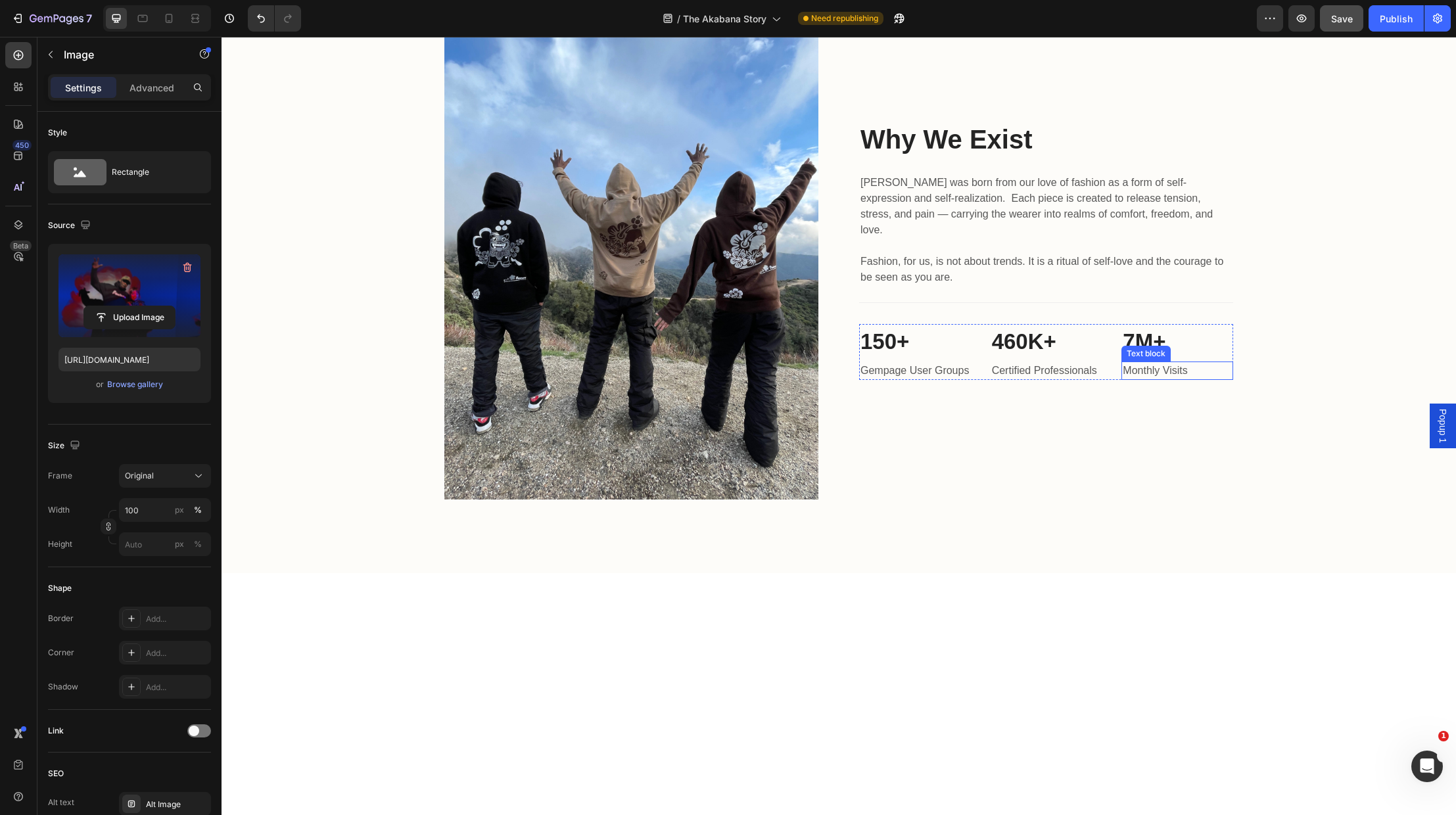
click at [1211, 379] on p "Monthly Visits" at bounding box center [1177, 371] width 109 height 16
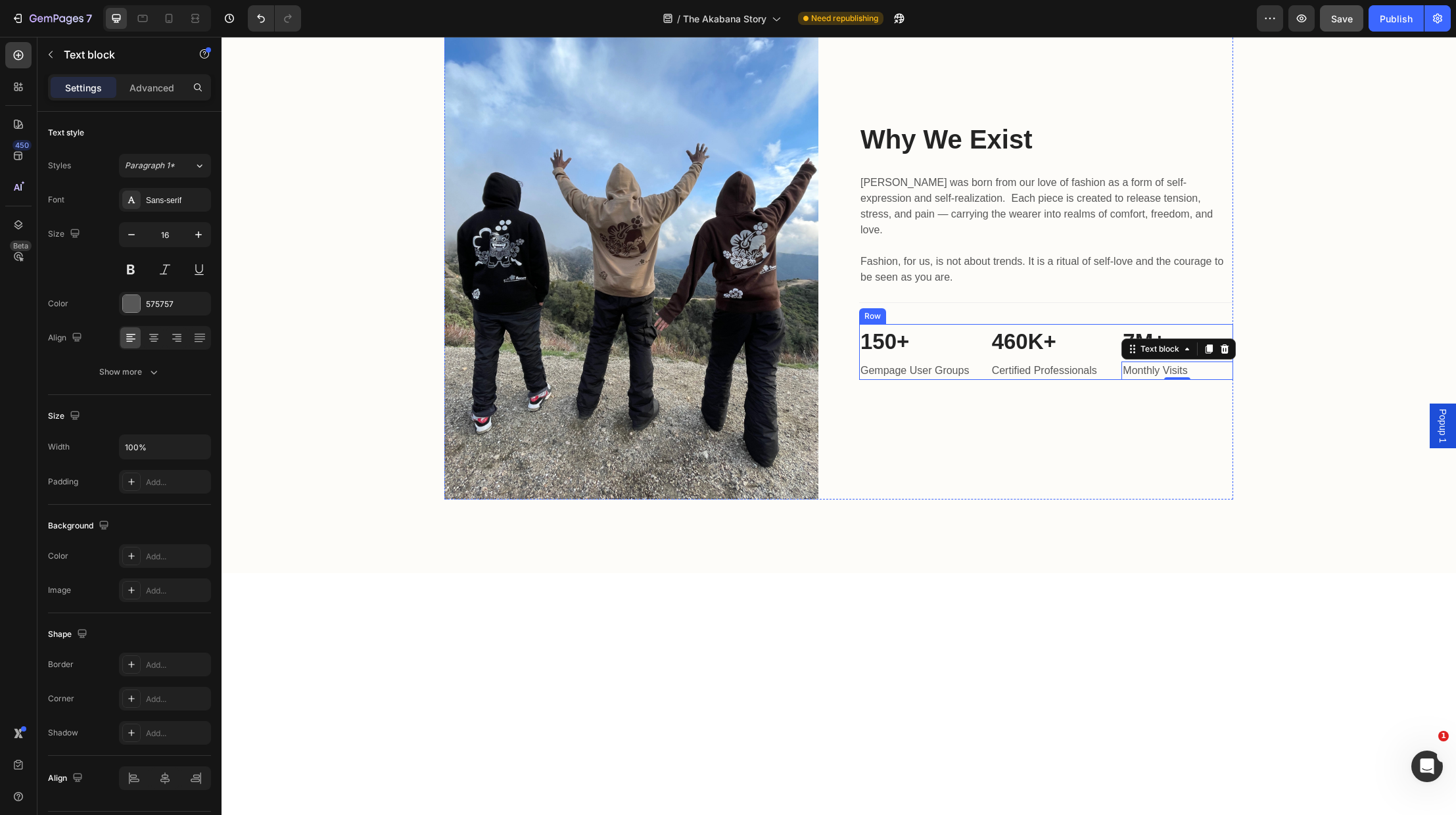
click at [979, 380] on div "150+ Heading Gempage User Groups Text block 460K+ Heading Certified Professiona…" at bounding box center [1046, 352] width 374 height 56
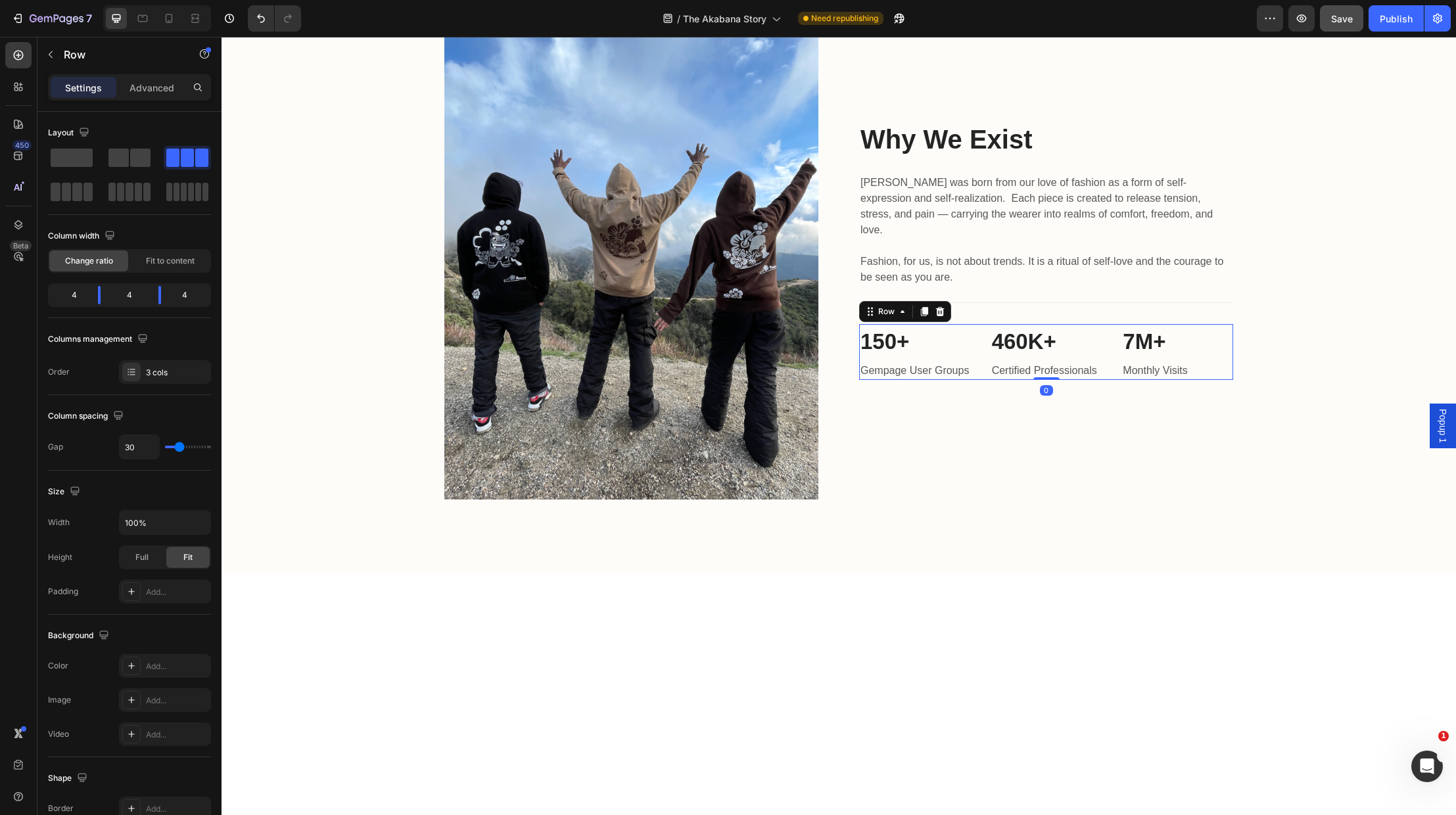
click at [943, 316] on icon at bounding box center [940, 310] width 8 height 9
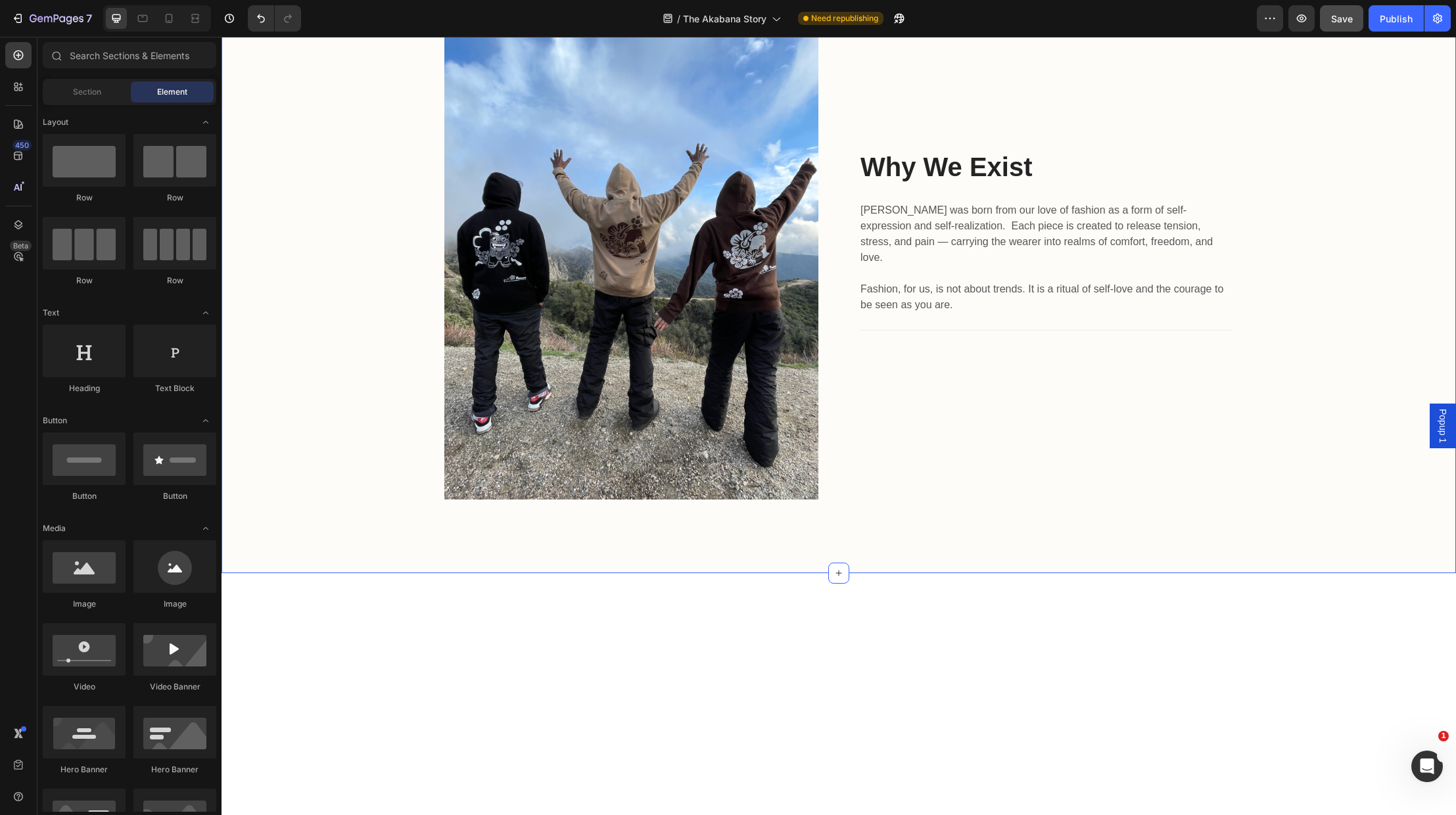
click at [1317, 501] on div "Image Why We Exist Heading Akabana was born from our love of fashion as a form …" at bounding box center [839, 251] width 1215 height 499
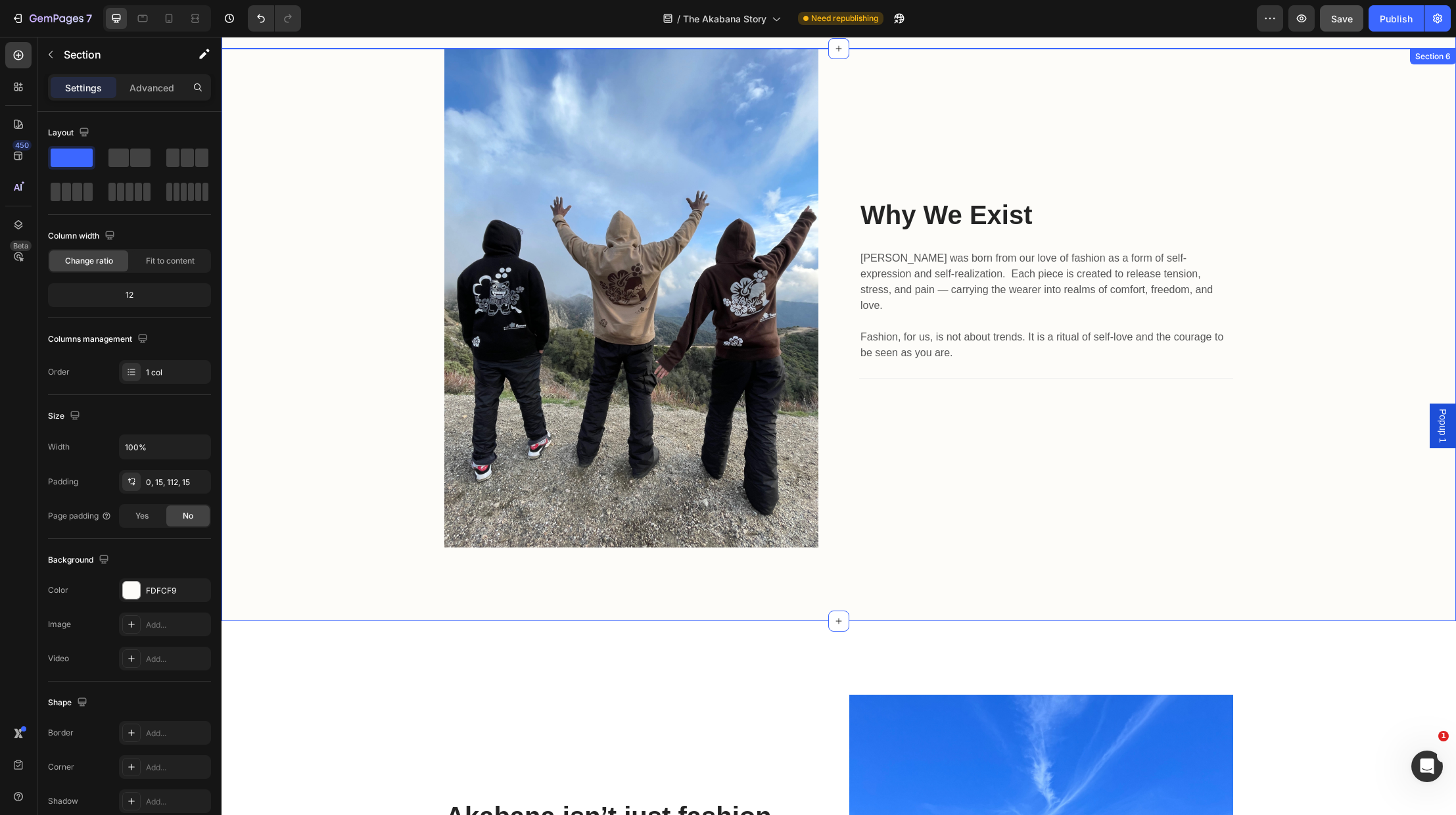
drag, startPoint x: 389, startPoint y: 333, endPoint x: 449, endPoint y: 358, distance: 65.0
click at [389, 333] on div "Image Why We Exist Heading Akabana was born from our love of fashion as a form …" at bounding box center [839, 298] width 1215 height 499
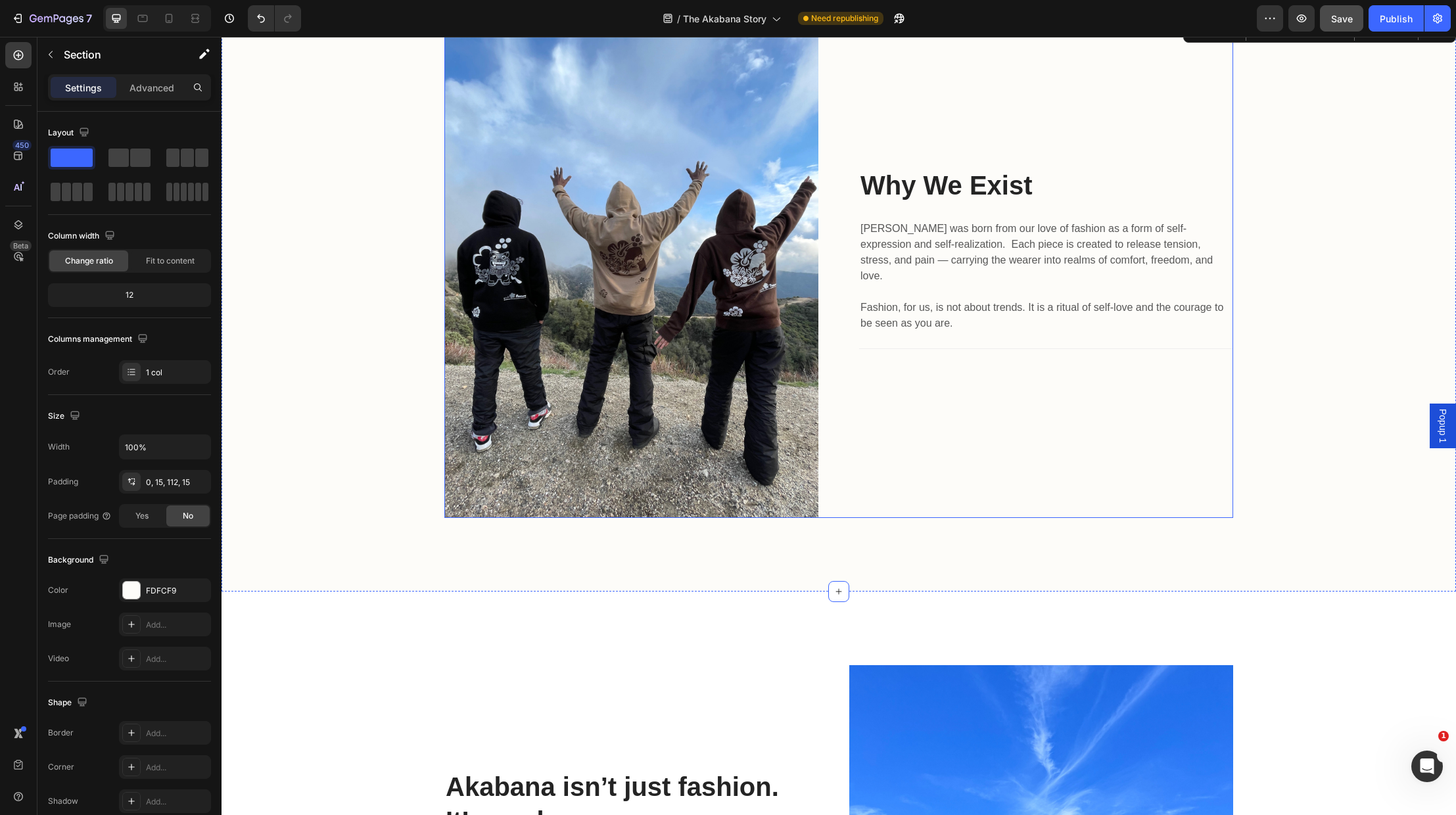
click at [1010, 458] on div "Why We Exist Heading Akabana was born from our love of fashion as a form of sel…" at bounding box center [1046, 268] width 374 height 499
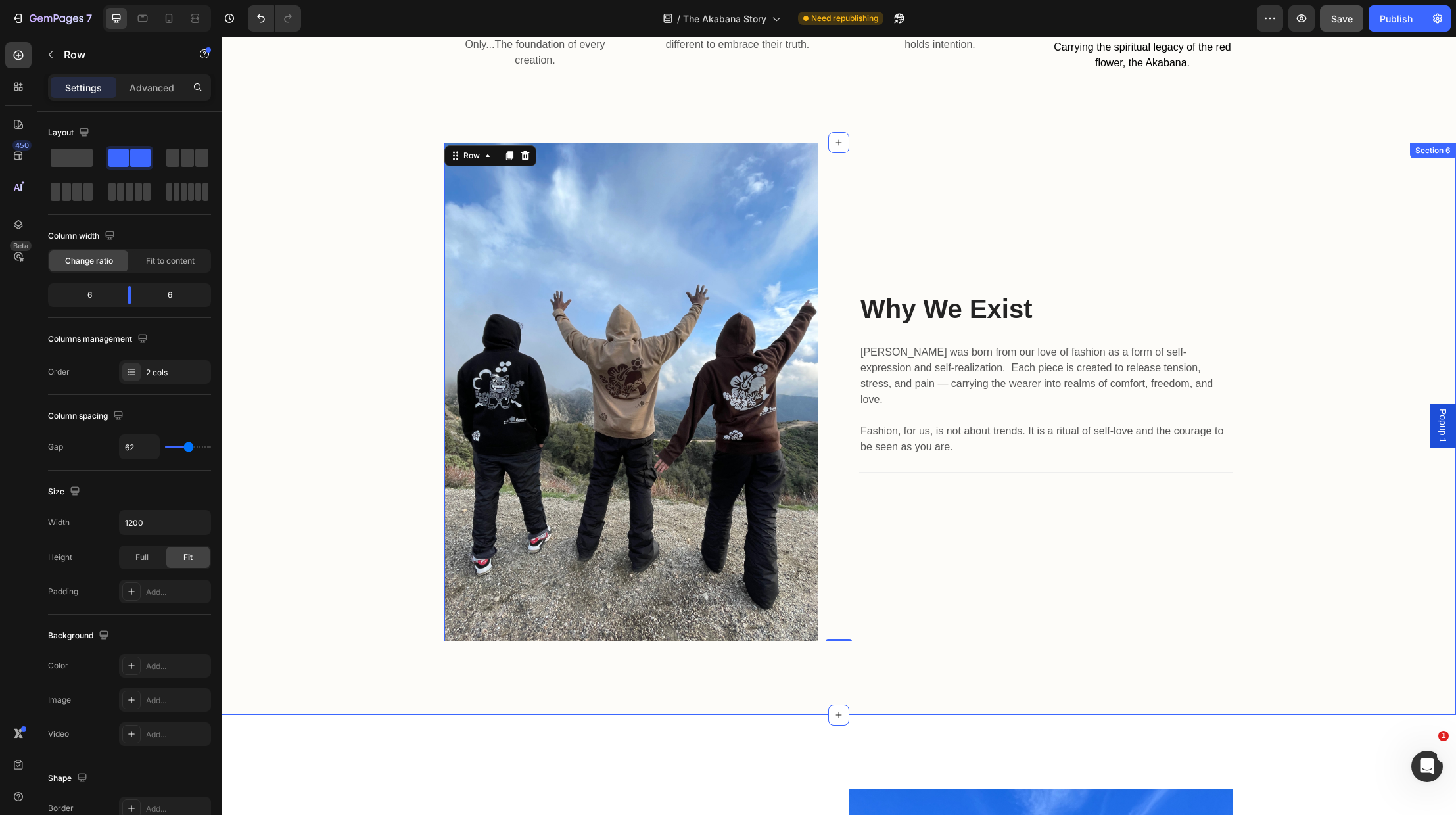
scroll to position [1608, 0]
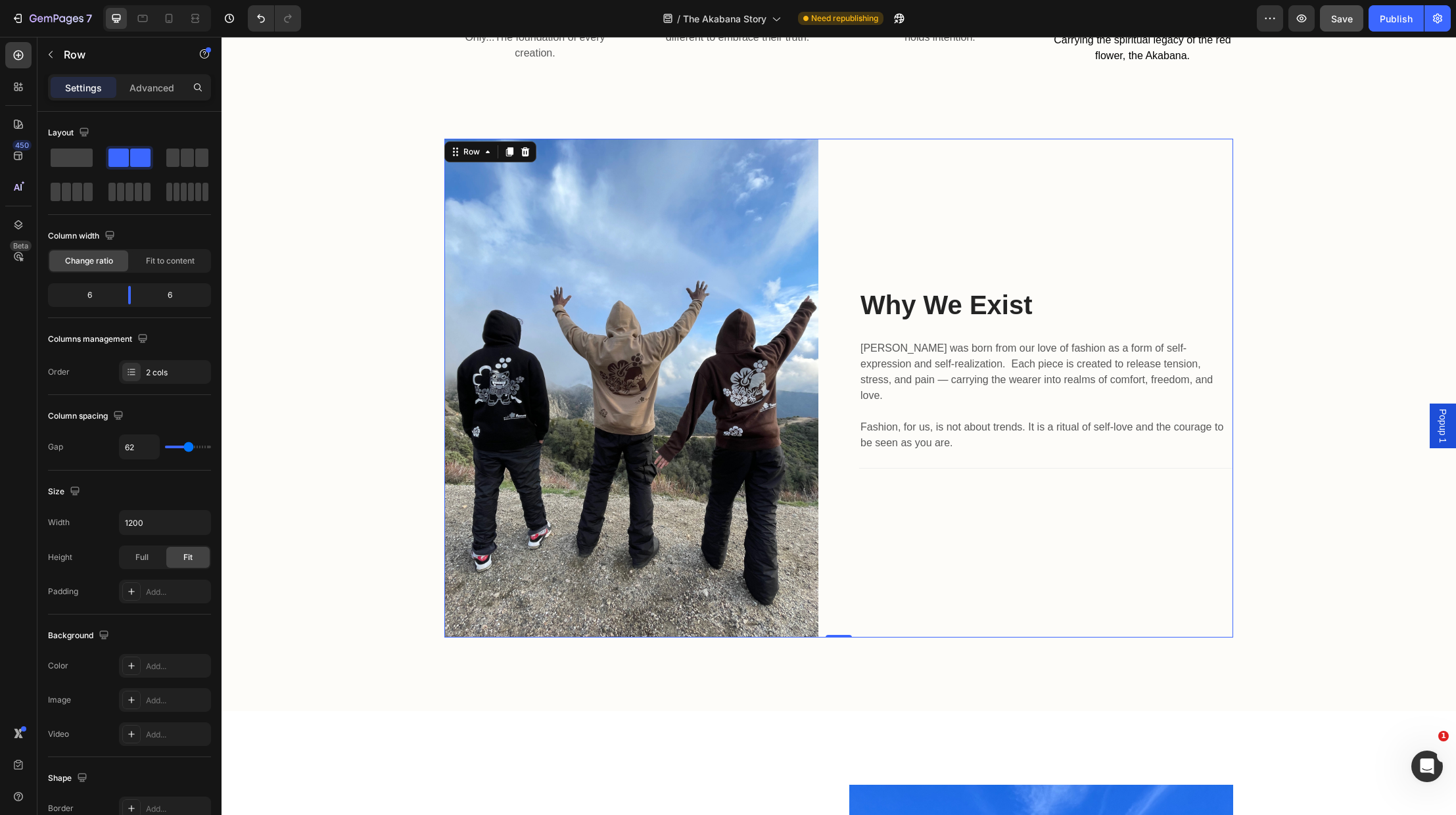
click at [1168, 552] on div "Why We Exist Heading Akabana was born from our love of fashion as a form of sel…" at bounding box center [1046, 388] width 374 height 499
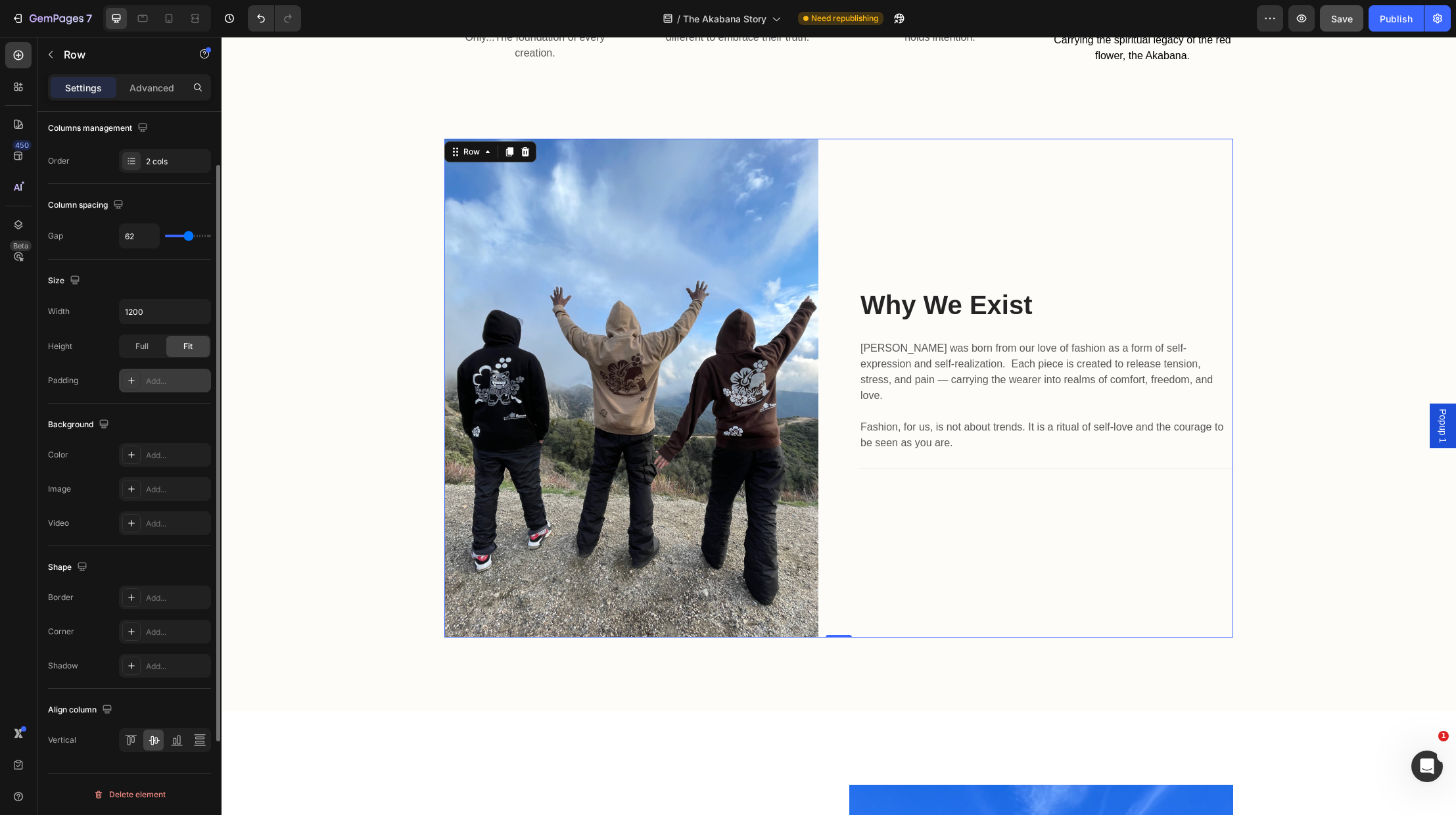
scroll to position [0, 0]
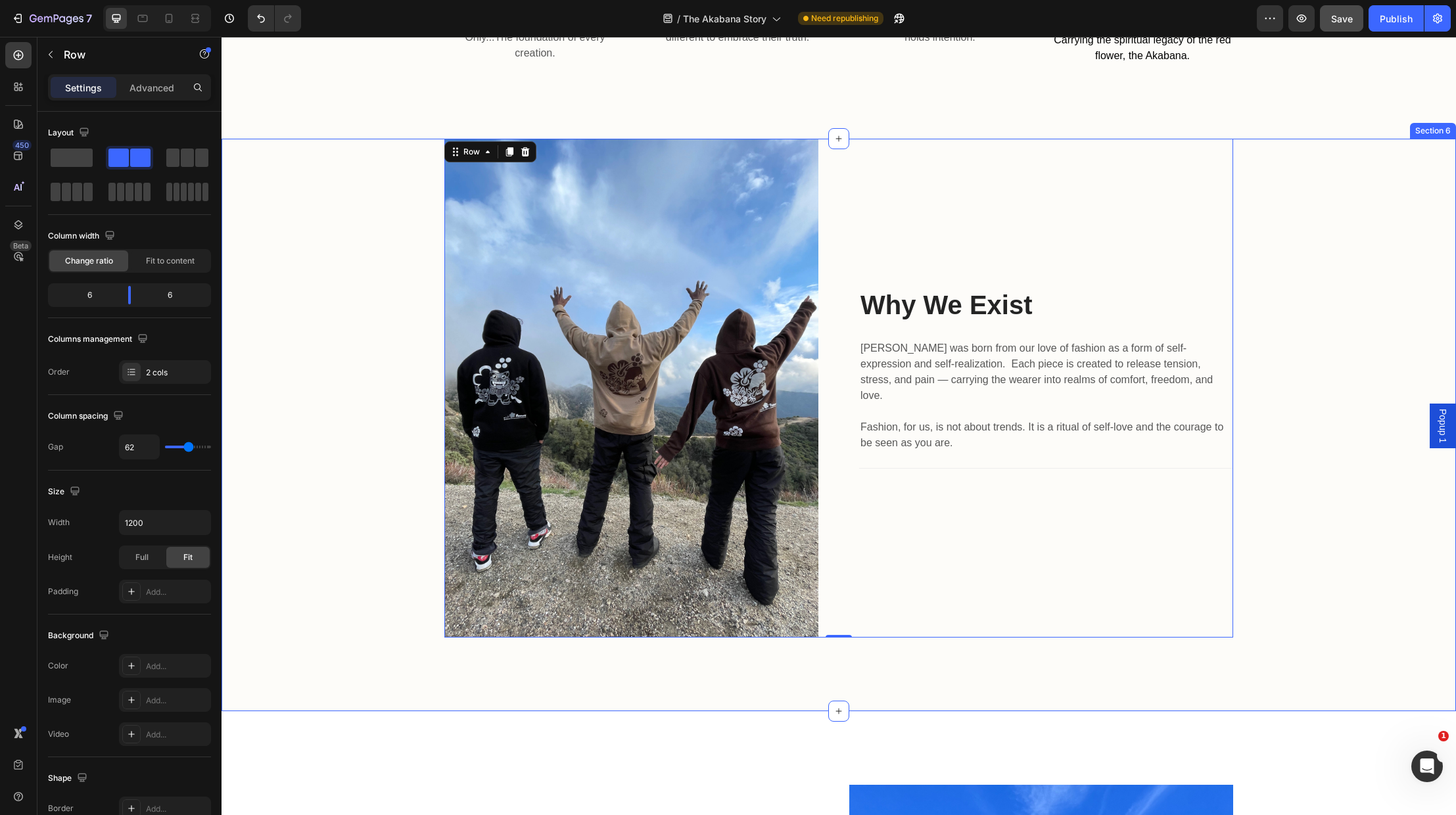
click at [305, 629] on div "Image Why We Exist Heading Akabana was born from our love of fashion as a form …" at bounding box center [839, 388] width 1215 height 499
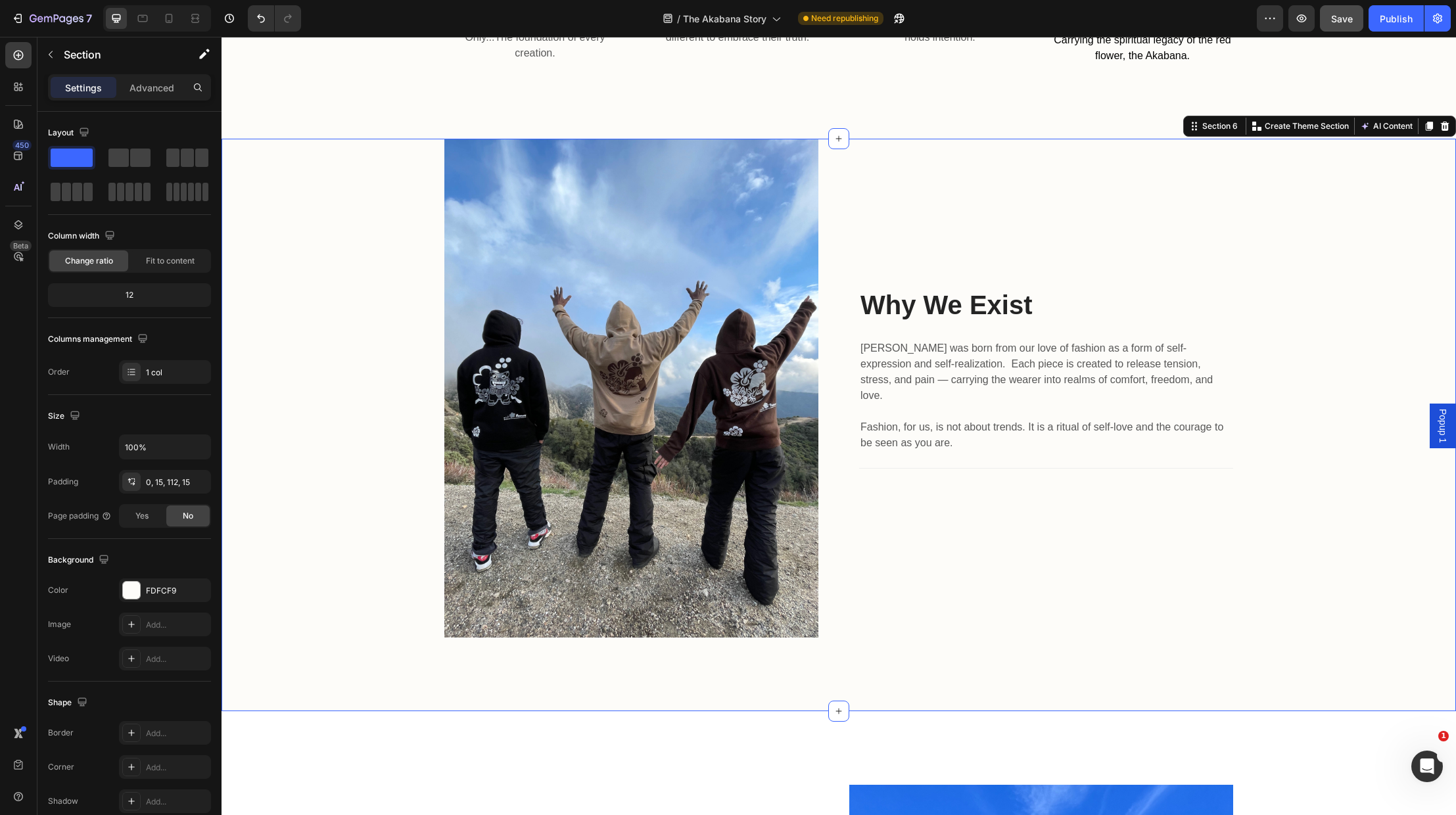
click at [447, 666] on div "Image Why We Exist Heading Akabana was born from our love of fashion as a form …" at bounding box center [839, 425] width 1234 height 573
click at [130, 589] on div at bounding box center [131, 590] width 17 height 17
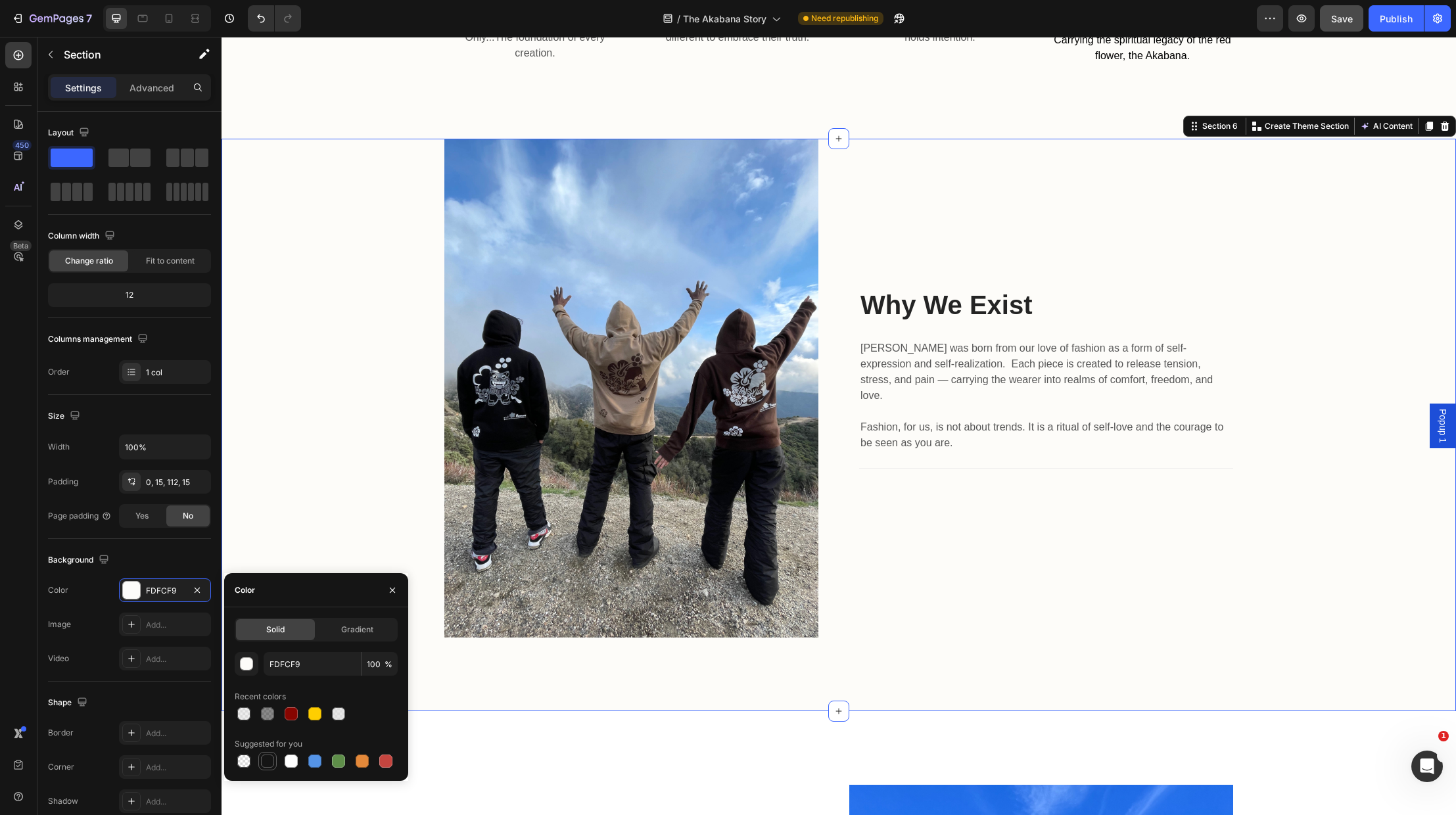
click at [265, 760] on div at bounding box center [267, 761] width 13 height 13
type input "151515"
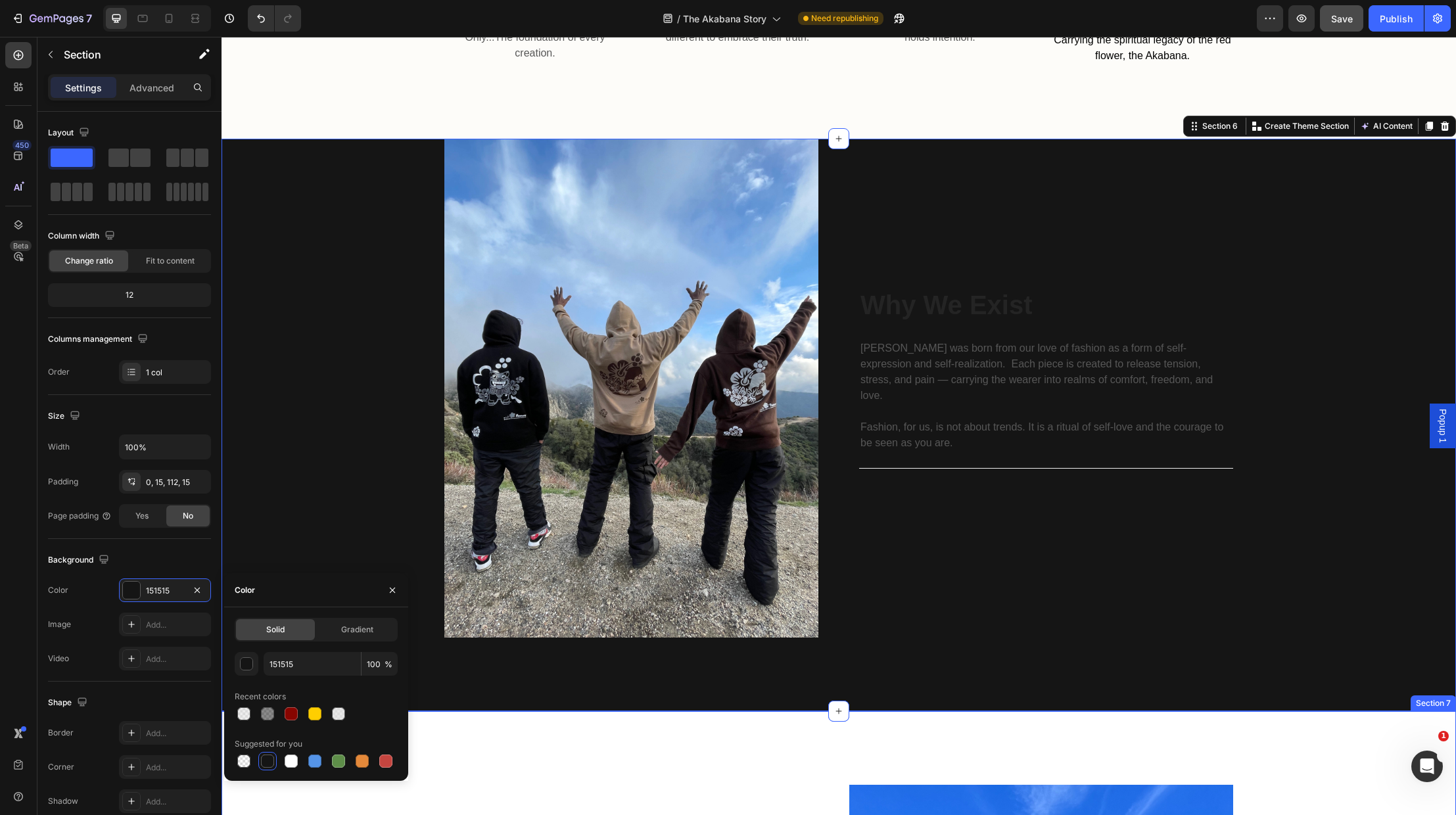
drag, startPoint x: 563, startPoint y: 739, endPoint x: 624, endPoint y: 658, distance: 101.4
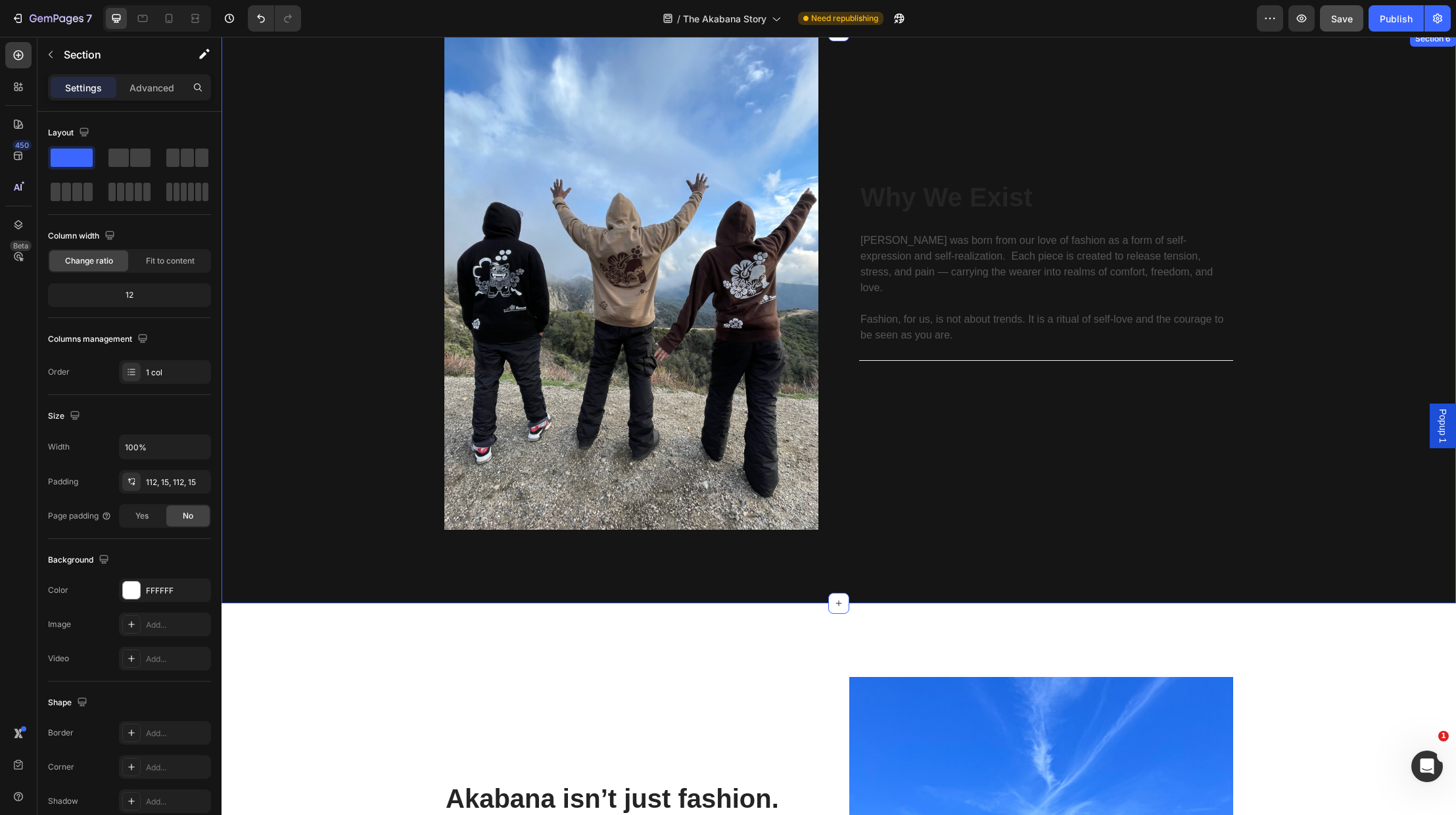
scroll to position [1583, 0]
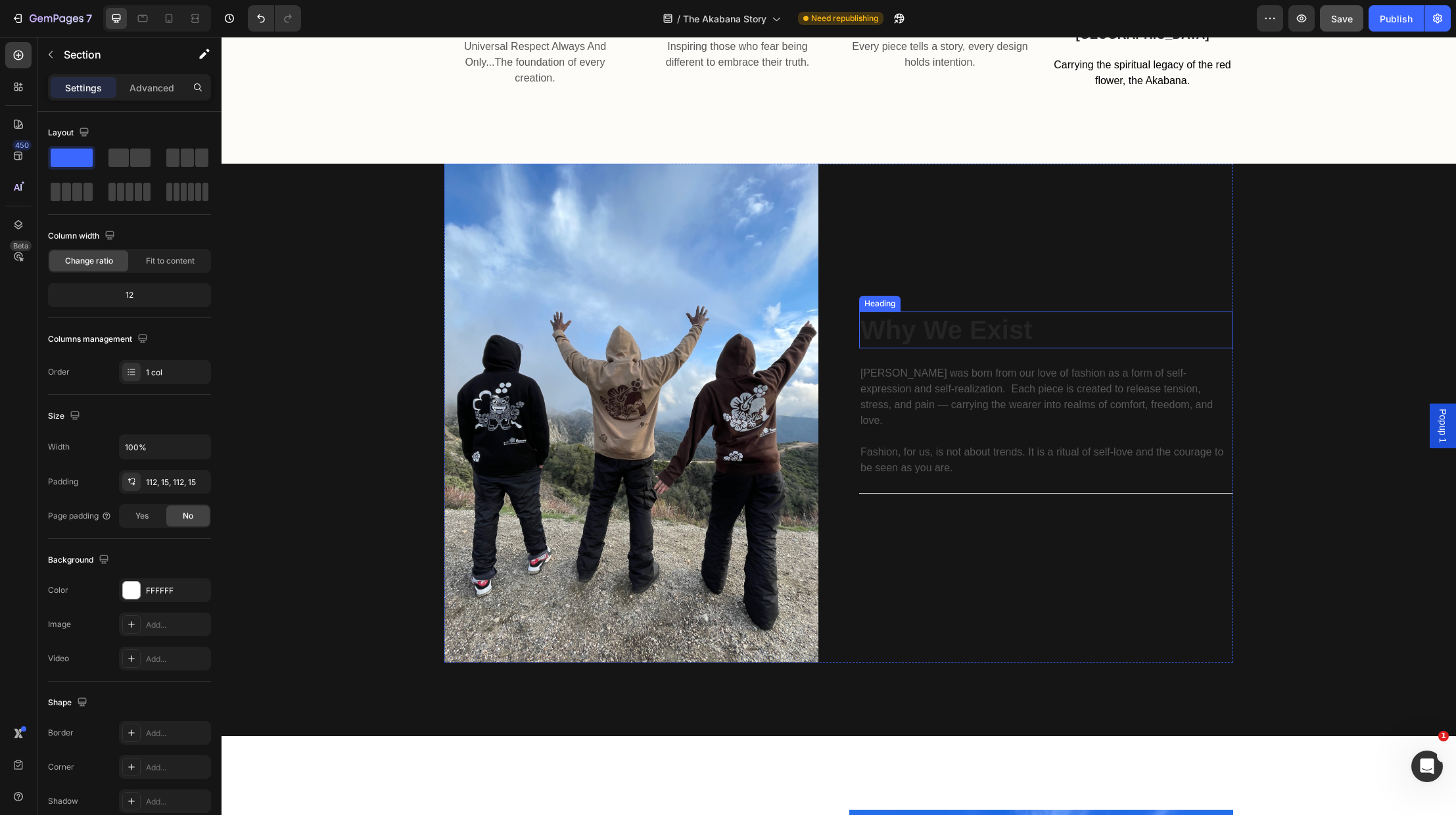
click at [1001, 348] on h2 "Why We Exist" at bounding box center [1046, 330] width 374 height 37
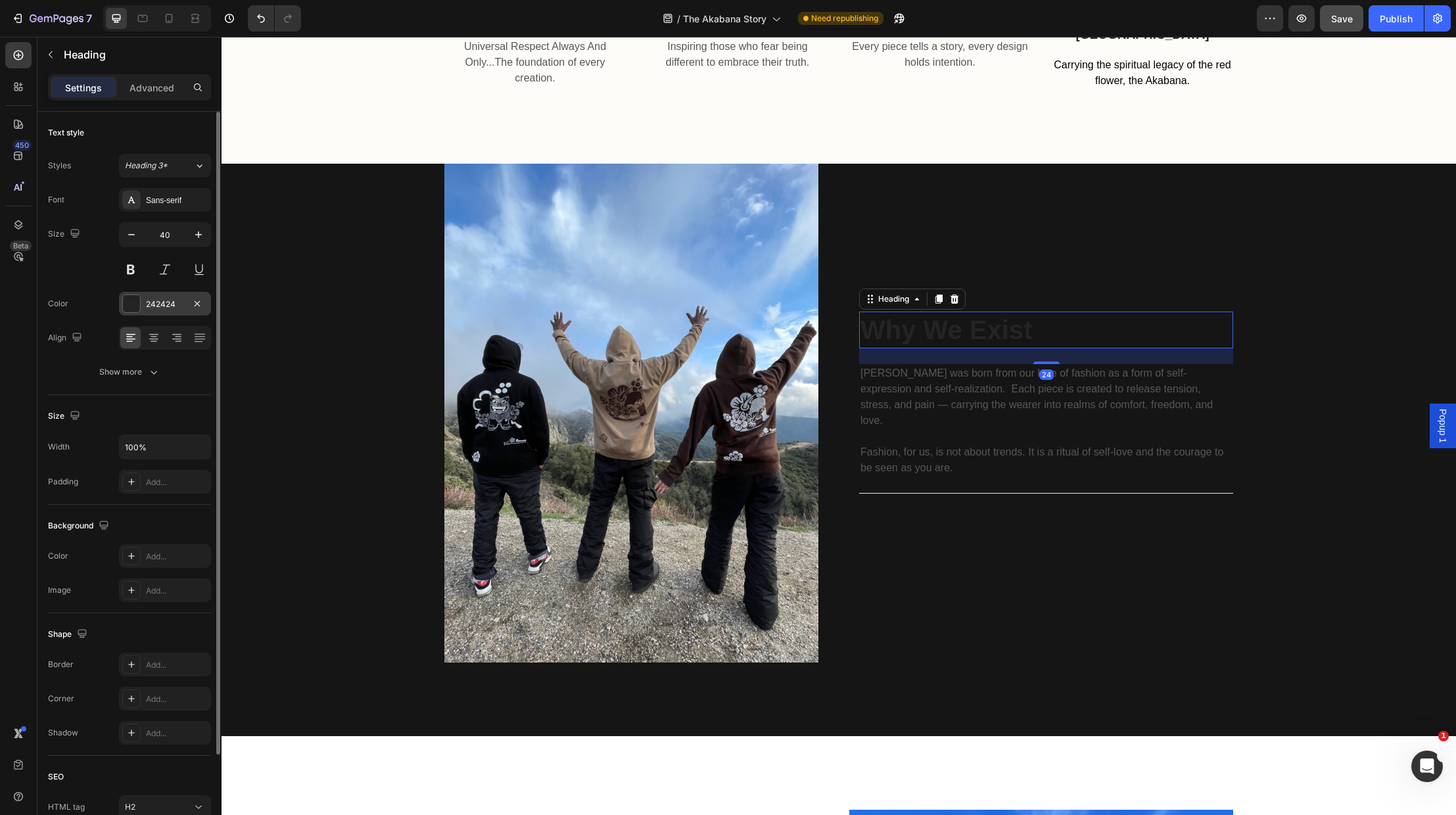
click at [126, 303] on div at bounding box center [131, 303] width 17 height 17
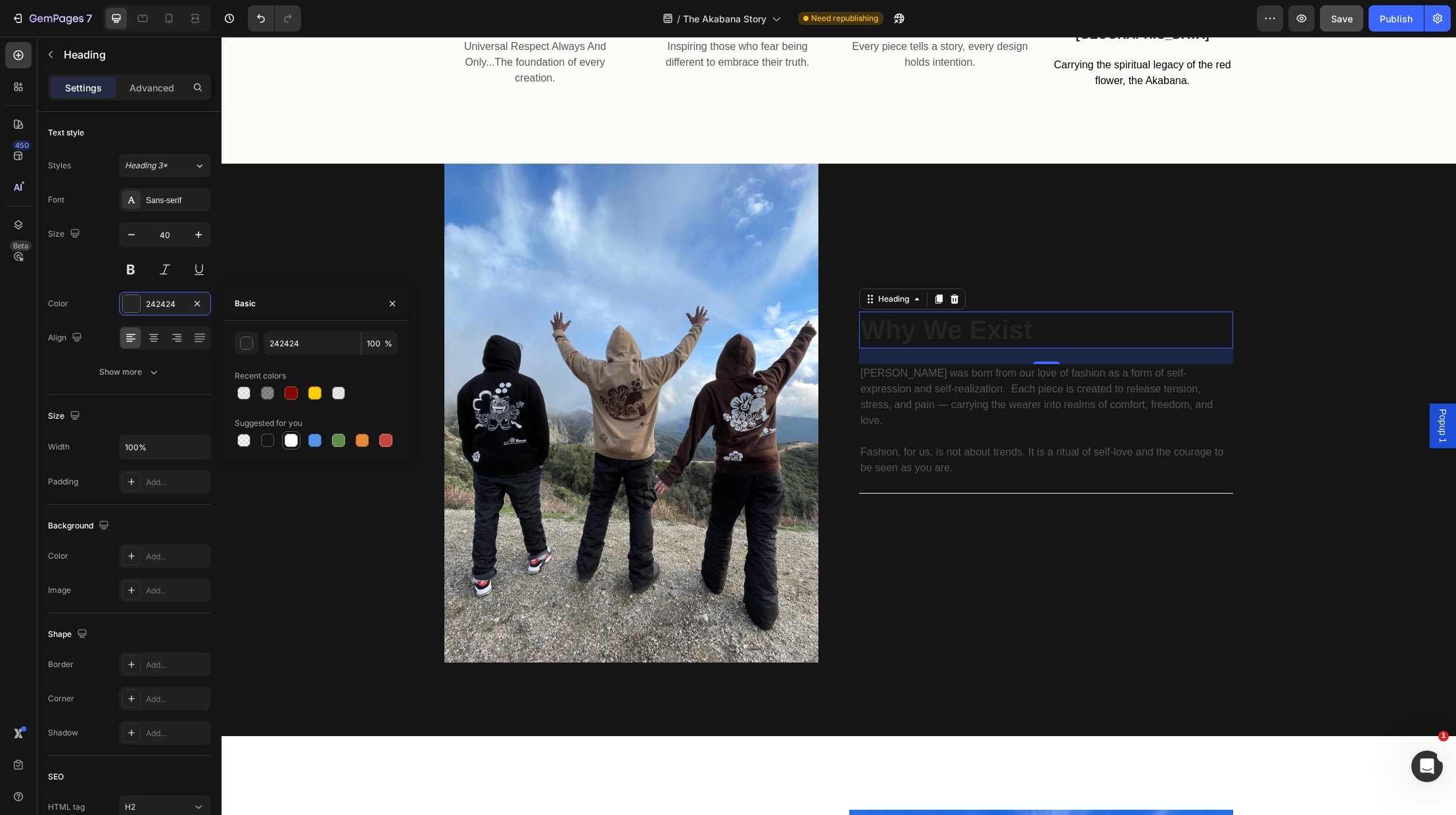
click at [289, 443] on div at bounding box center [291, 440] width 13 height 13
type input "FFFFFF"
click at [1032, 538] on div "Why We Exist Heading 24 Akabana was born from our love of fashion as a form of …" at bounding box center [1046, 413] width 374 height 499
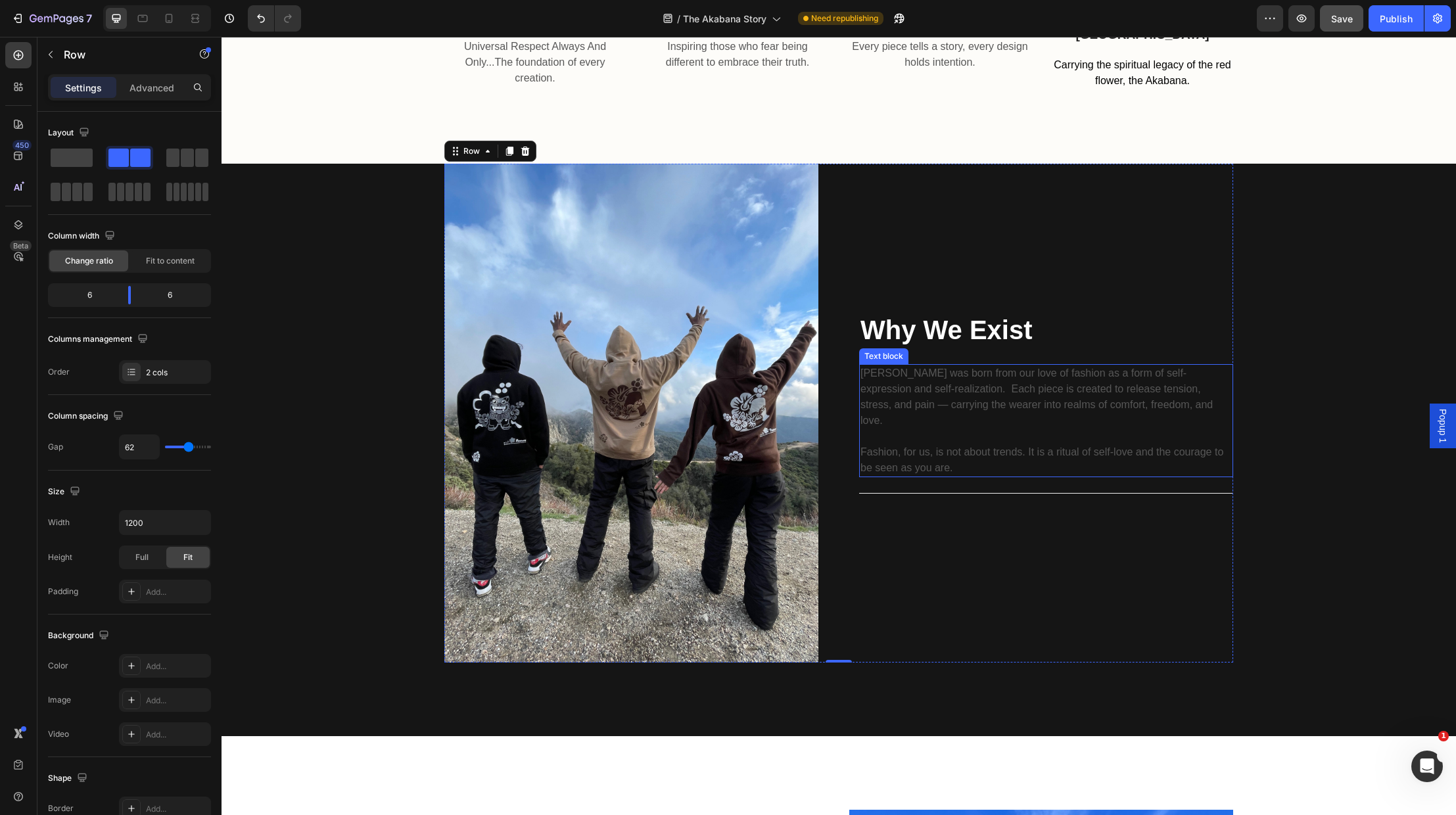
click at [1010, 428] on p at bounding box center [1045, 436] width 371 height 16
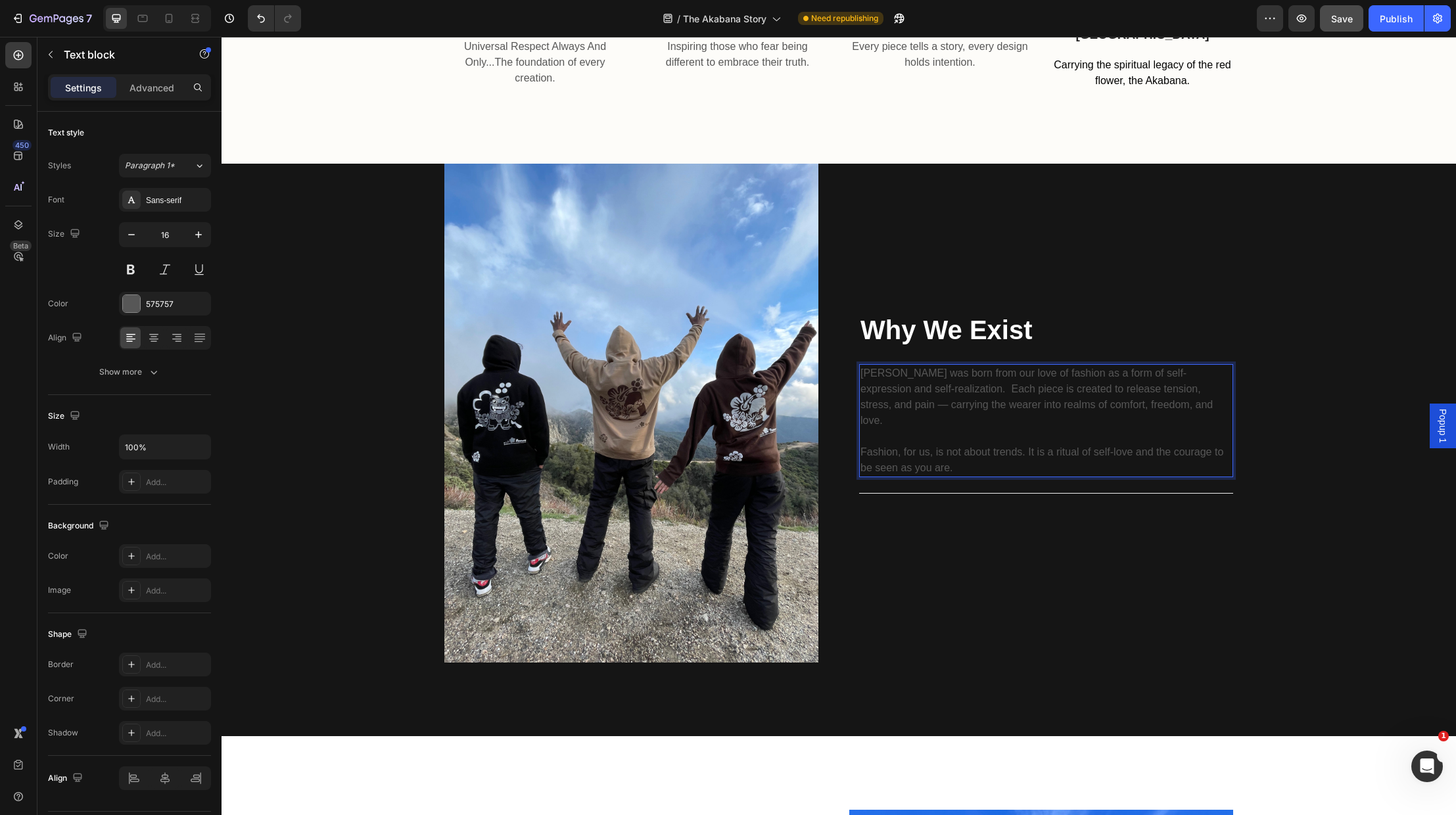
click at [1010, 459] on p "Fashion, for us, is not about trends. It is a ritual of self-love and the coura…" at bounding box center [1045, 460] width 371 height 32
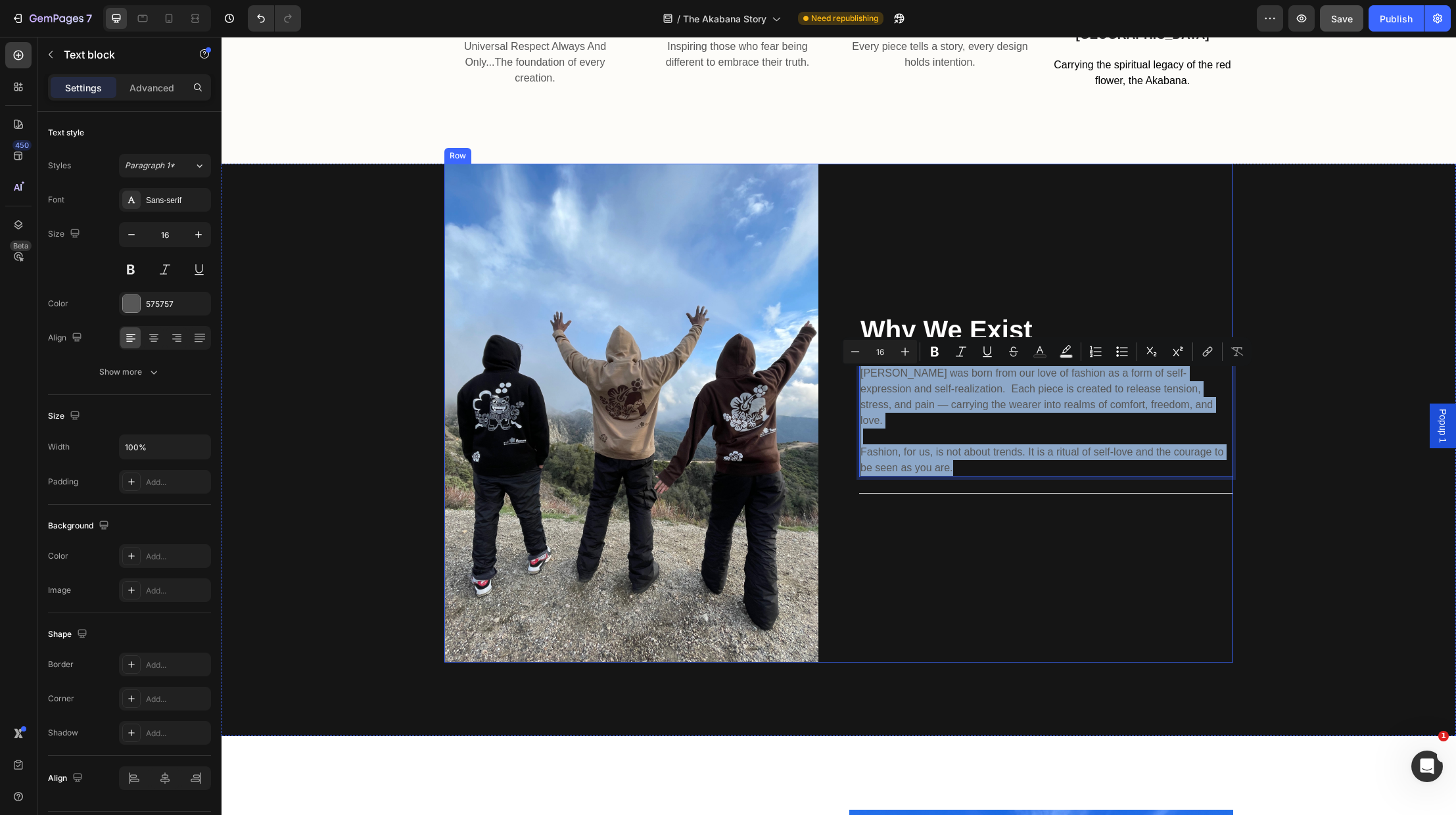
drag, startPoint x: 992, startPoint y: 456, endPoint x: 856, endPoint y: 376, distance: 157.8
click at [856, 376] on div "Image Why We Exist Heading Akabana was born from our love of fashion as a form …" at bounding box center [838, 413] width 789 height 499
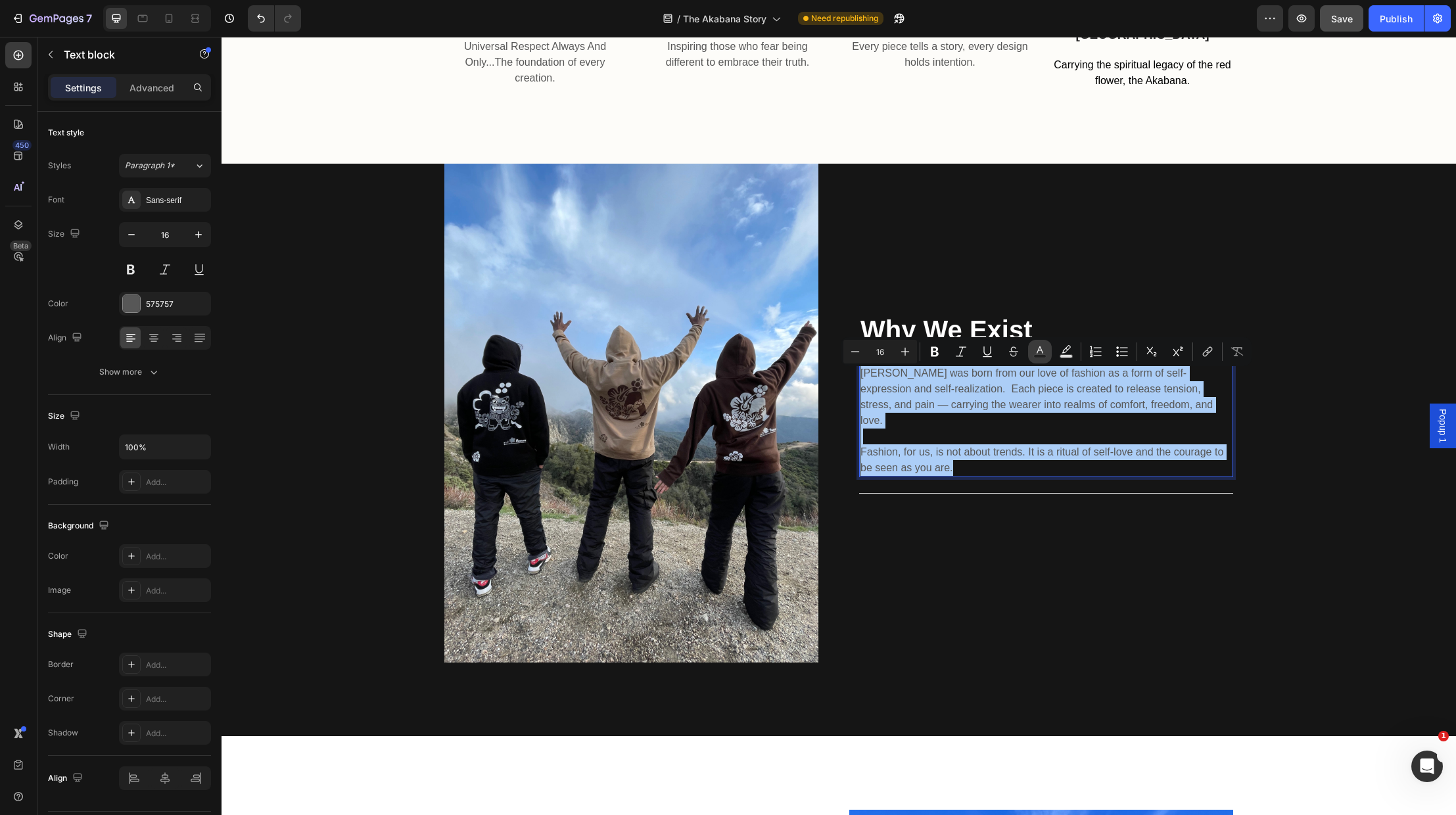
click at [1039, 352] on icon "Editor contextual toolbar" at bounding box center [1039, 352] width 13 height 13
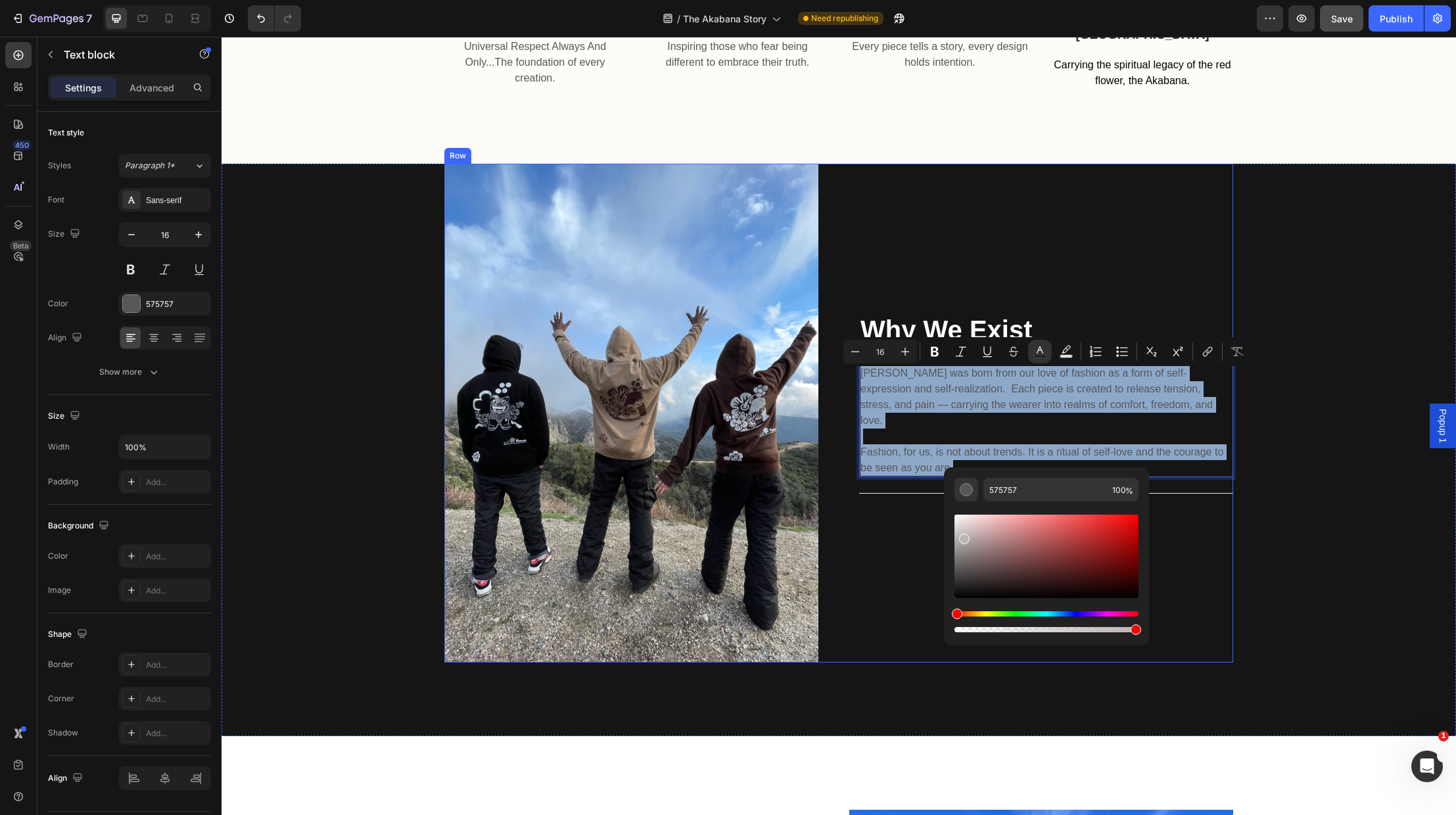
type input "BCB5B5"
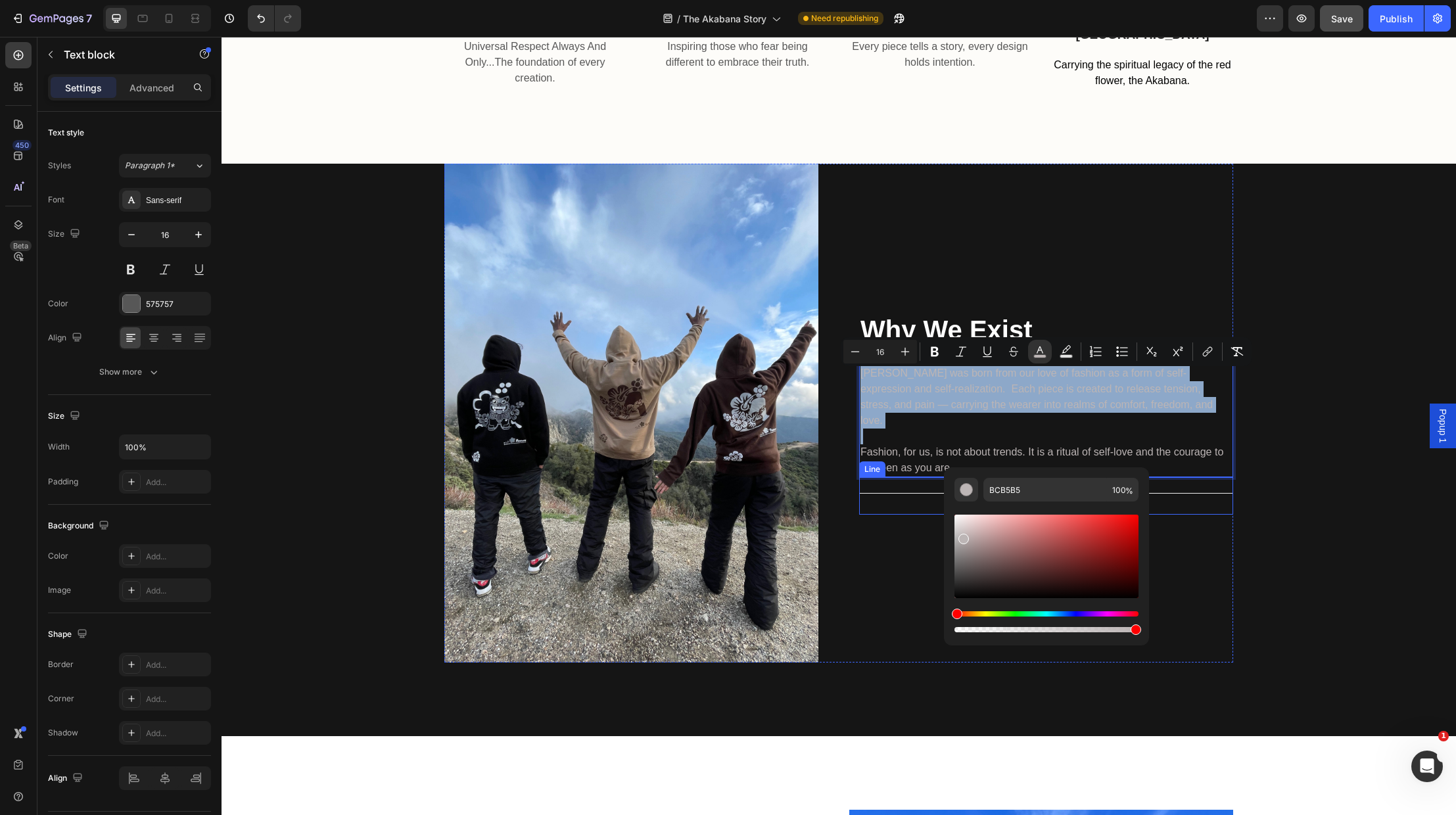
drag, startPoint x: 1217, startPoint y: 575, endPoint x: 957, endPoint y: 534, distance: 263.2
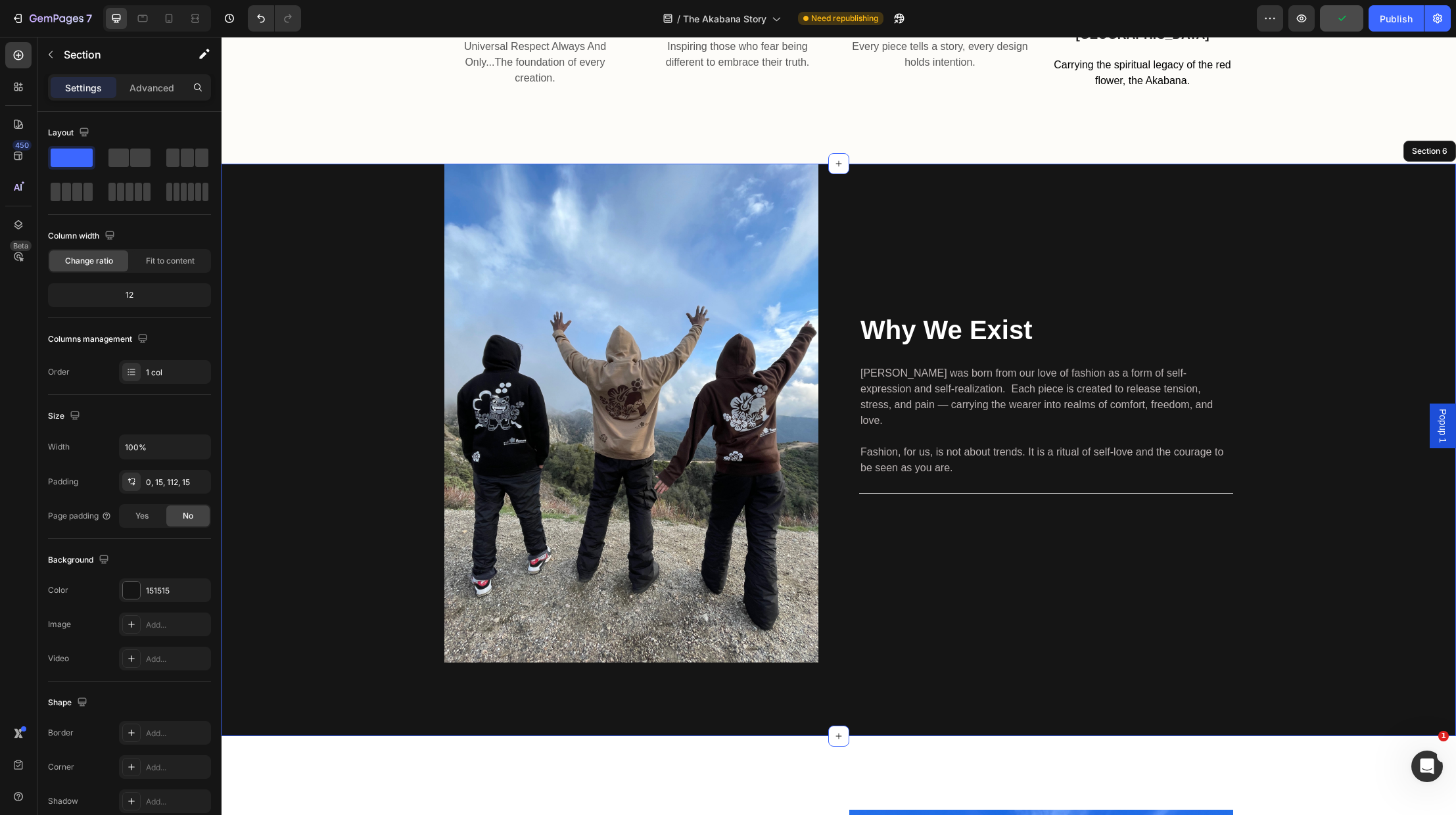
click at [1297, 575] on div "Image Why We Exist Heading Akabana was born from our love of fashion as a form …" at bounding box center [839, 413] width 1215 height 499
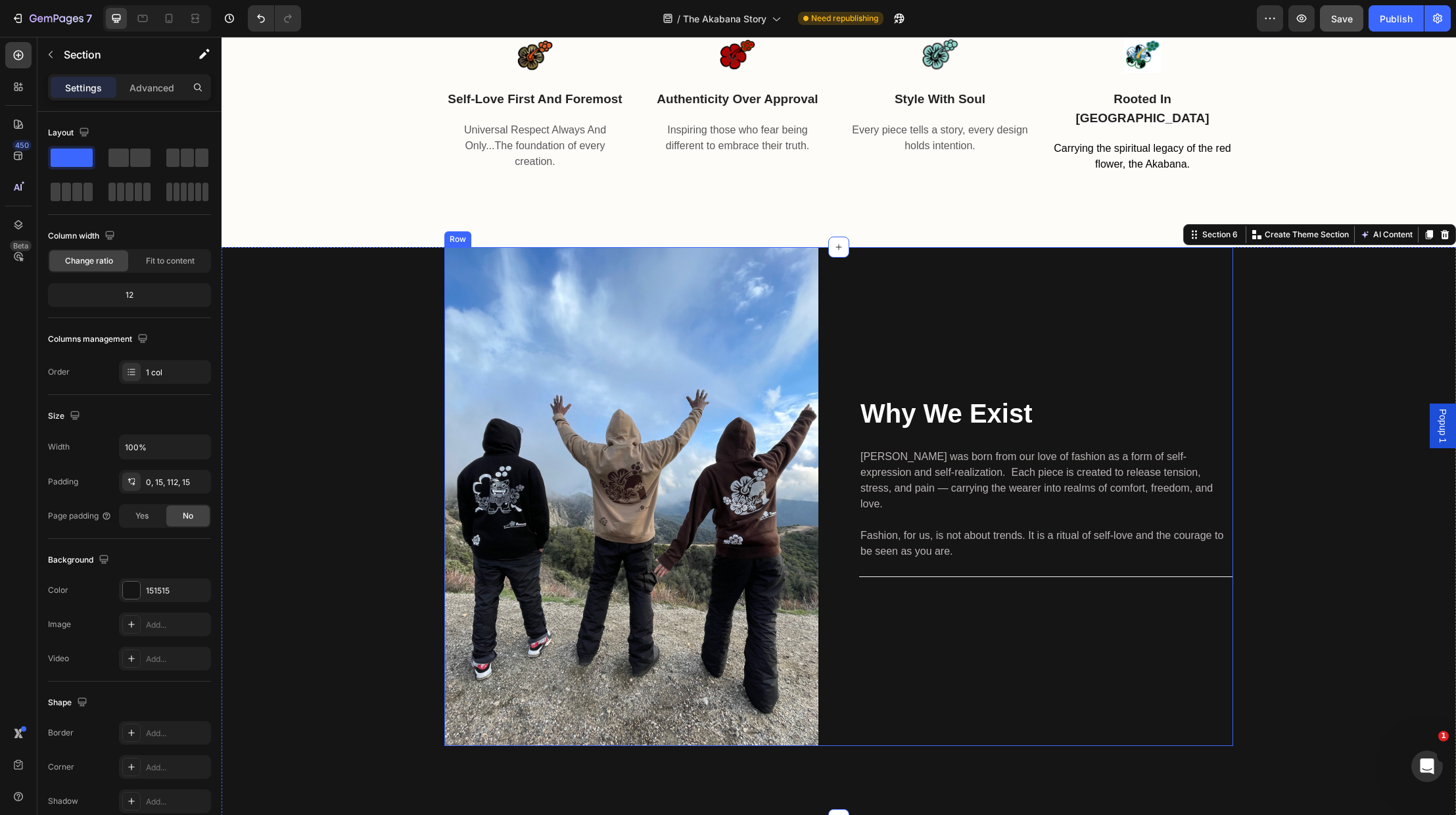
scroll to position [1528, 0]
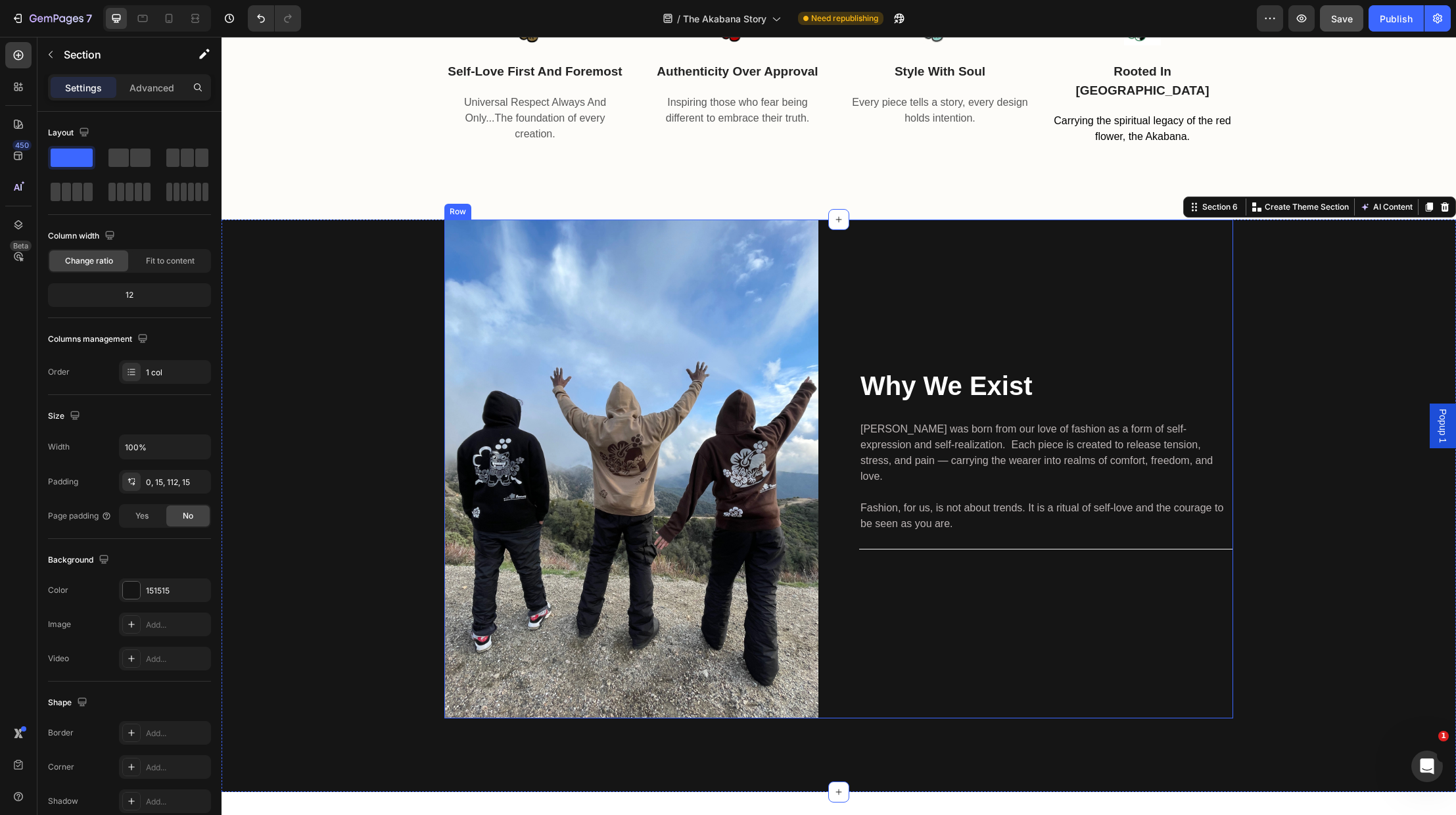
click at [1043, 273] on div "Why We Exist Heading Akabana was born from our love of fashion as a form of sel…" at bounding box center [1046, 469] width 374 height 499
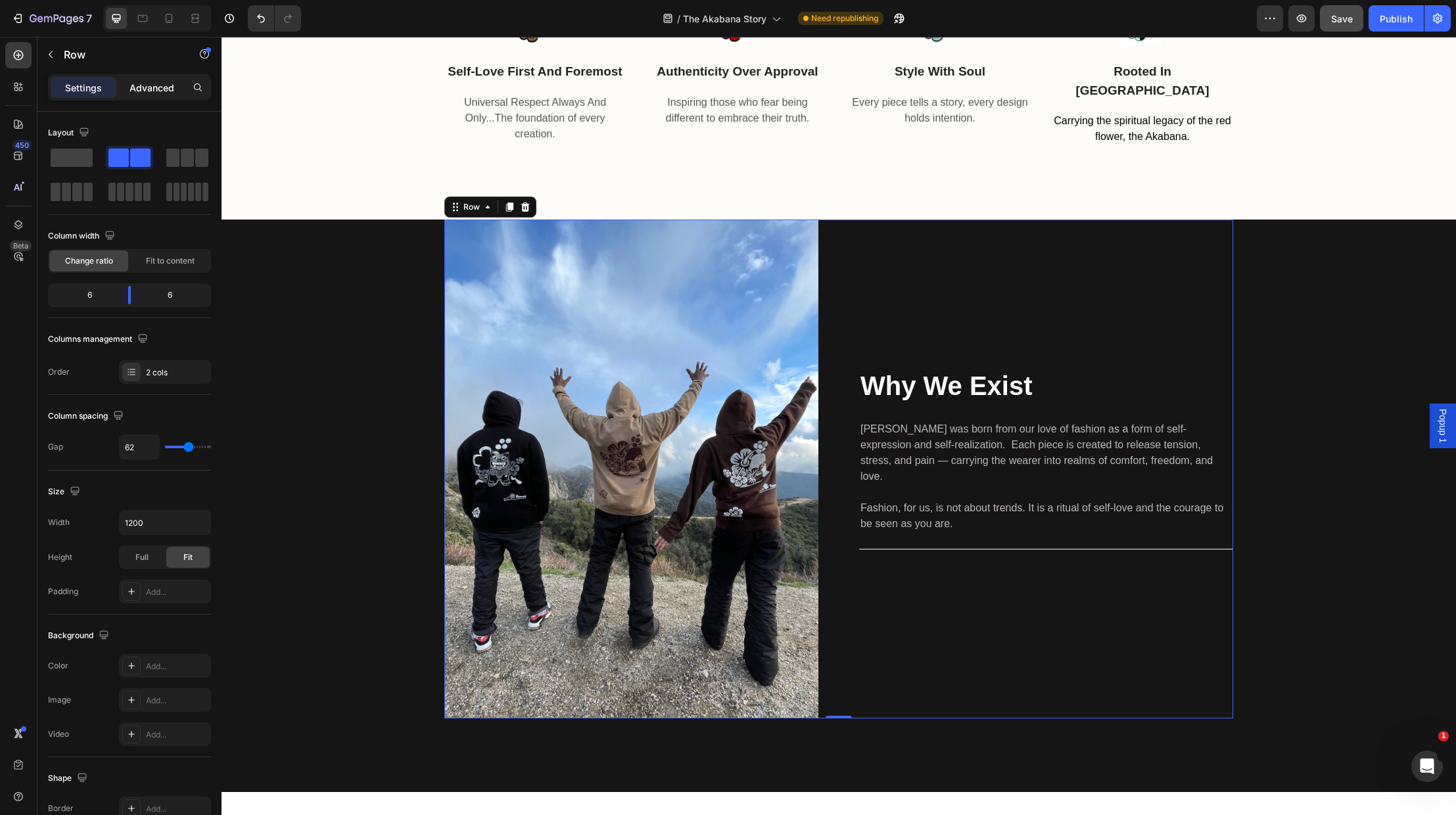
click at [145, 84] on p "Advanced" at bounding box center [152, 88] width 45 height 14
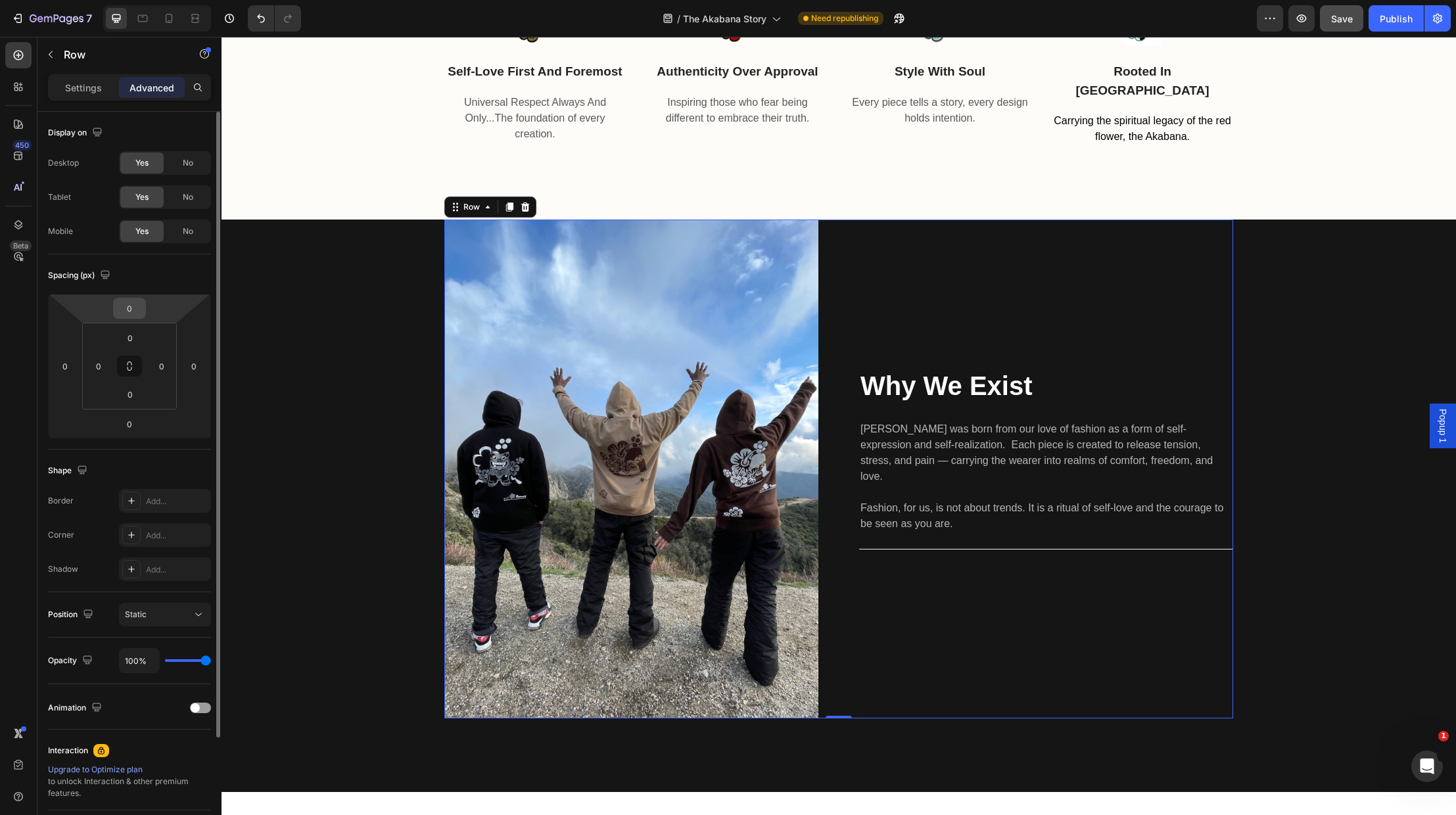
click at [144, 307] on div "0" at bounding box center [130, 308] width 33 height 21
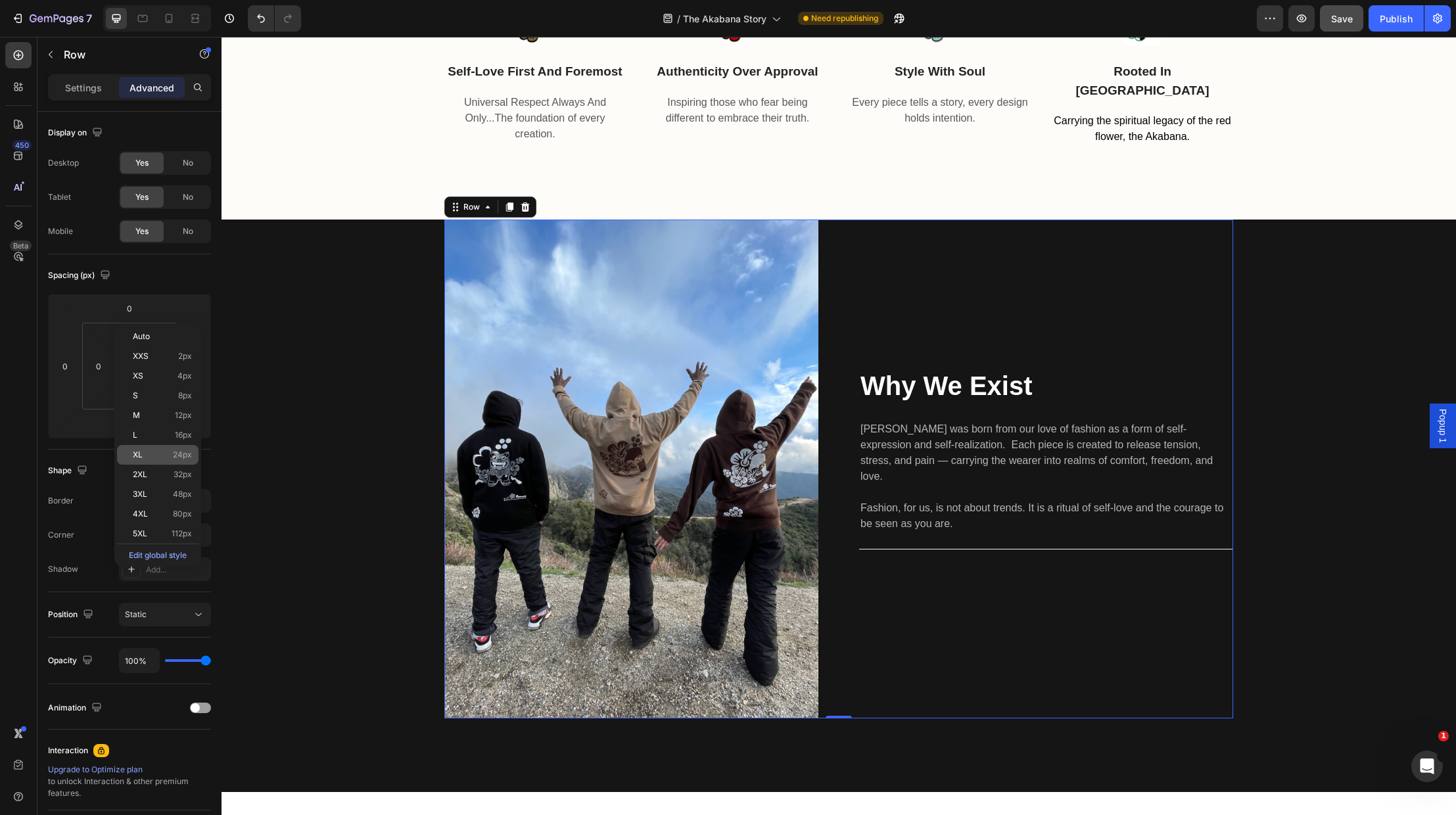
click at [194, 445] on div "XL 24px" at bounding box center [157, 455] width 82 height 20
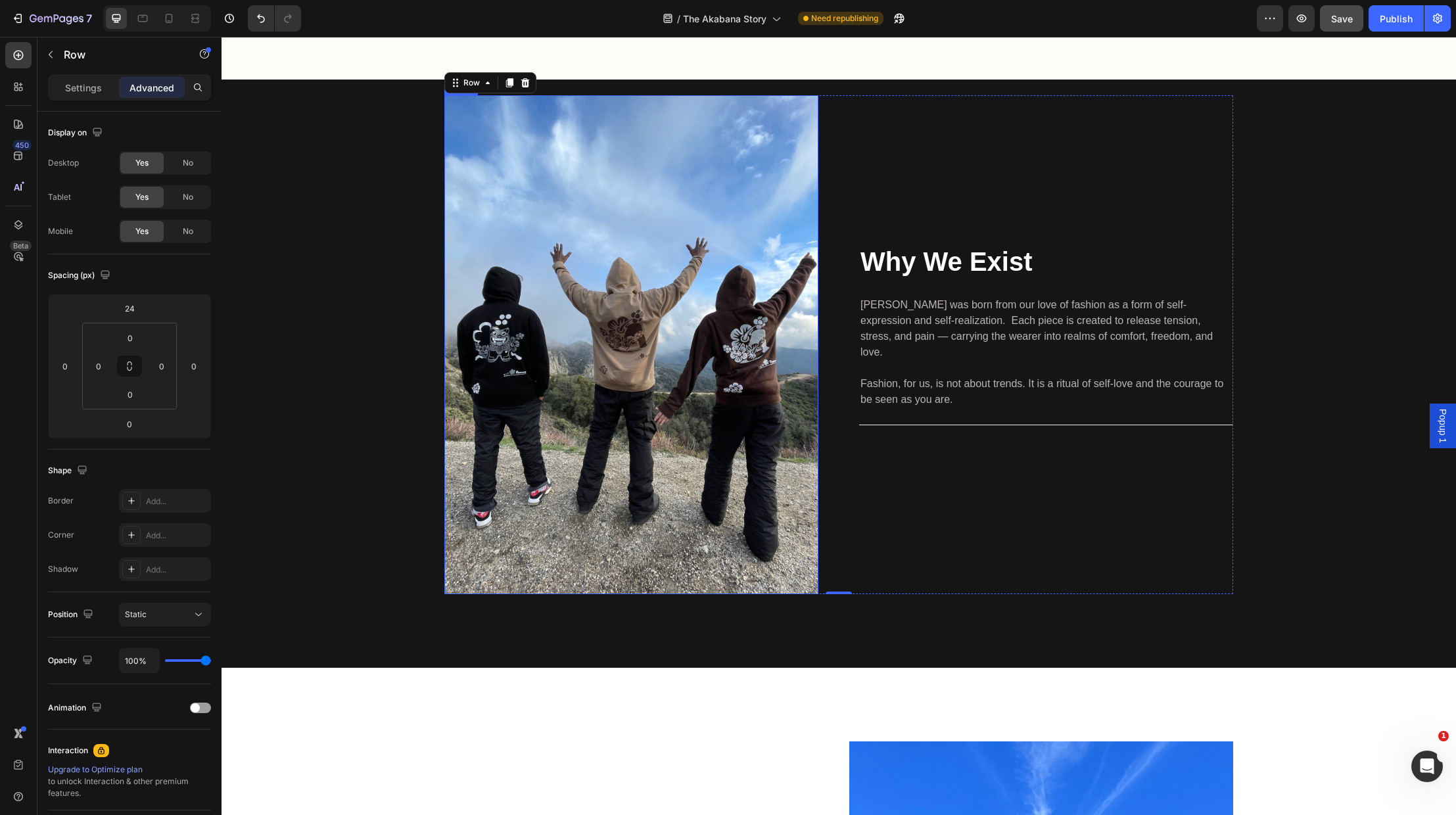
scroll to position [1726, 0]
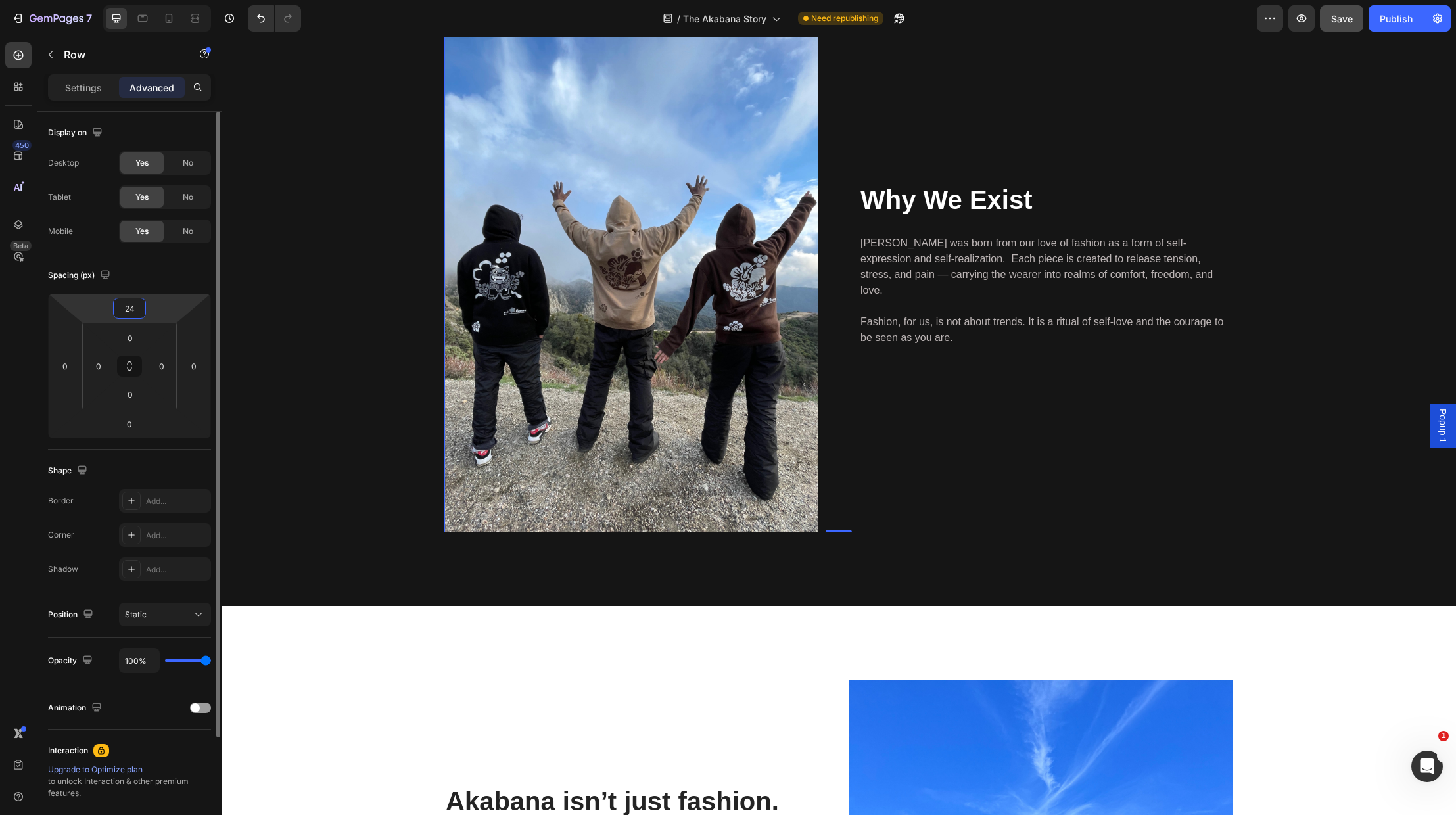
drag, startPoint x: 136, startPoint y: 312, endPoint x: 137, endPoint y: 320, distance: 8.1
click at [136, 312] on input "24" at bounding box center [129, 308] width 26 height 20
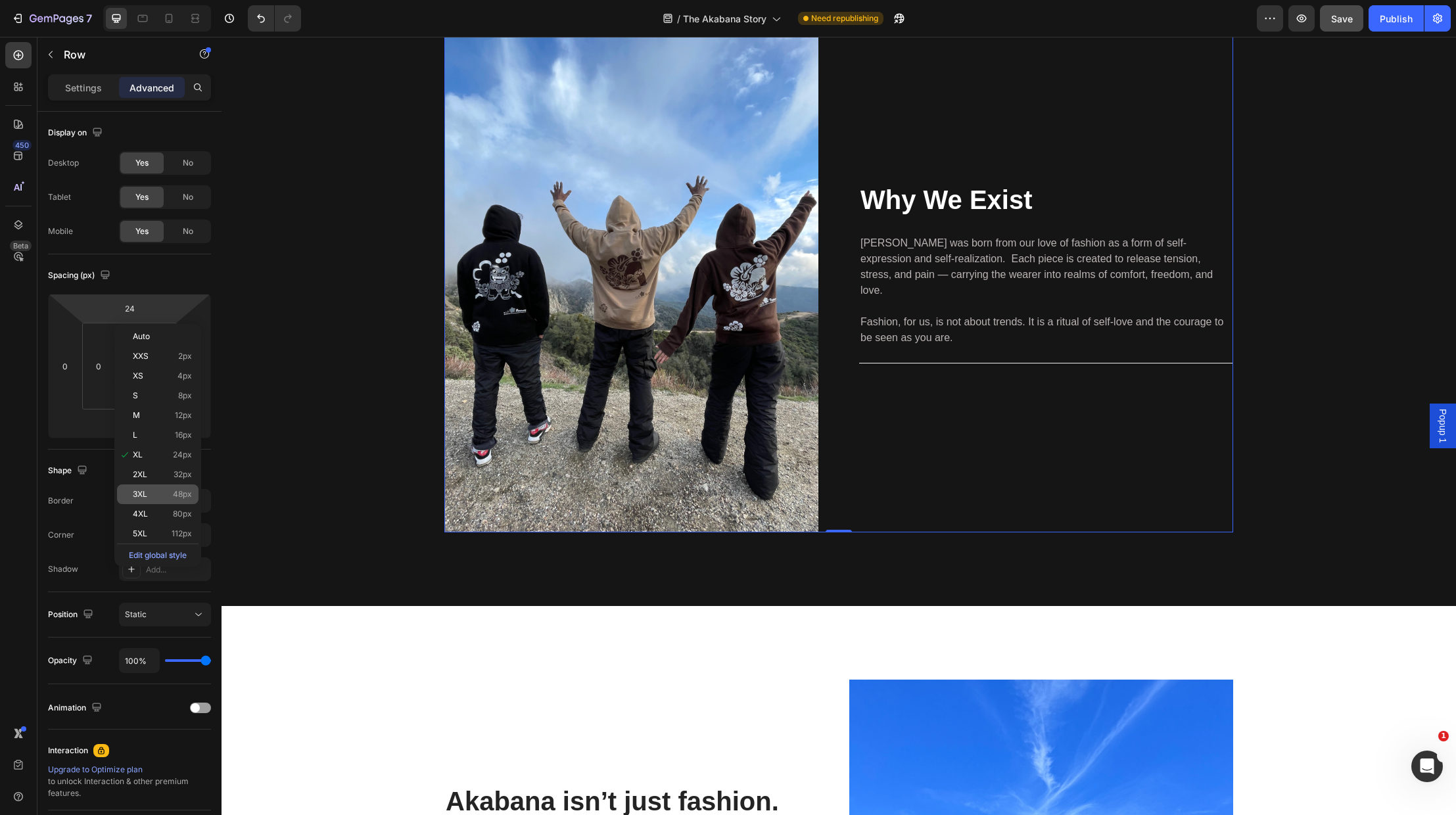
click at [166, 492] on p "3XL 48px" at bounding box center [162, 494] width 59 height 9
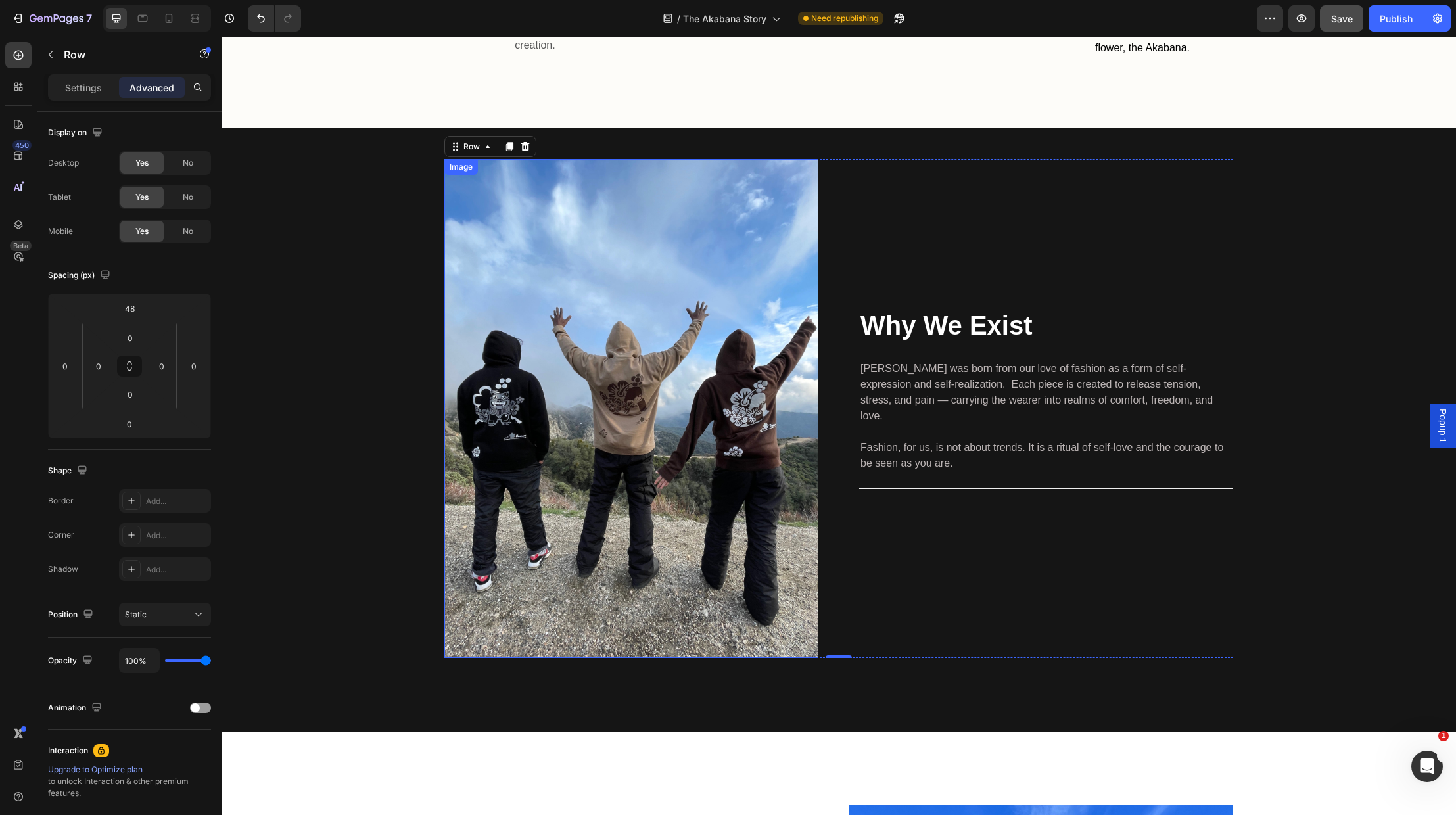
scroll to position [1618, 0]
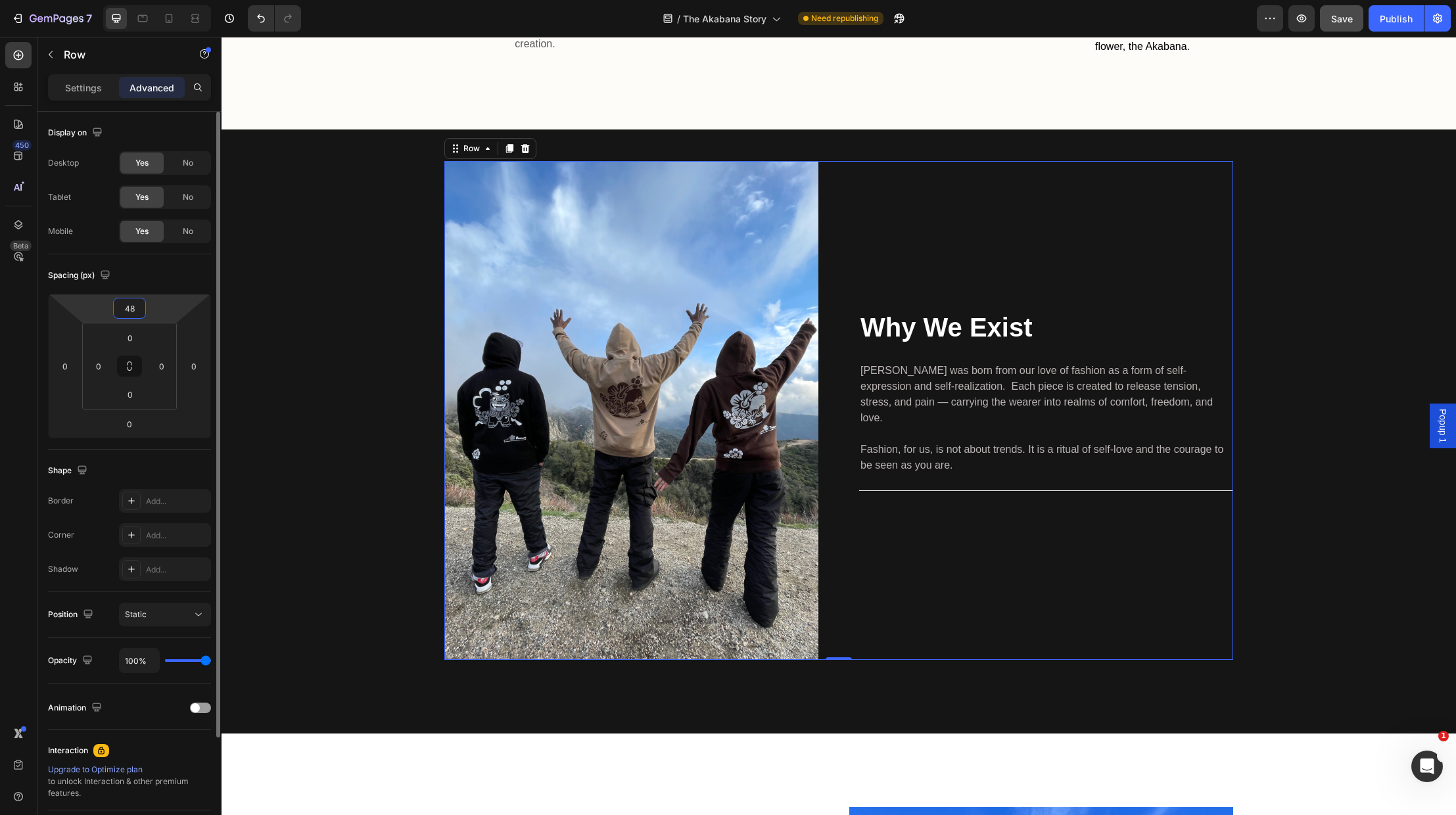
click at [133, 308] on input "48" at bounding box center [129, 308] width 26 height 20
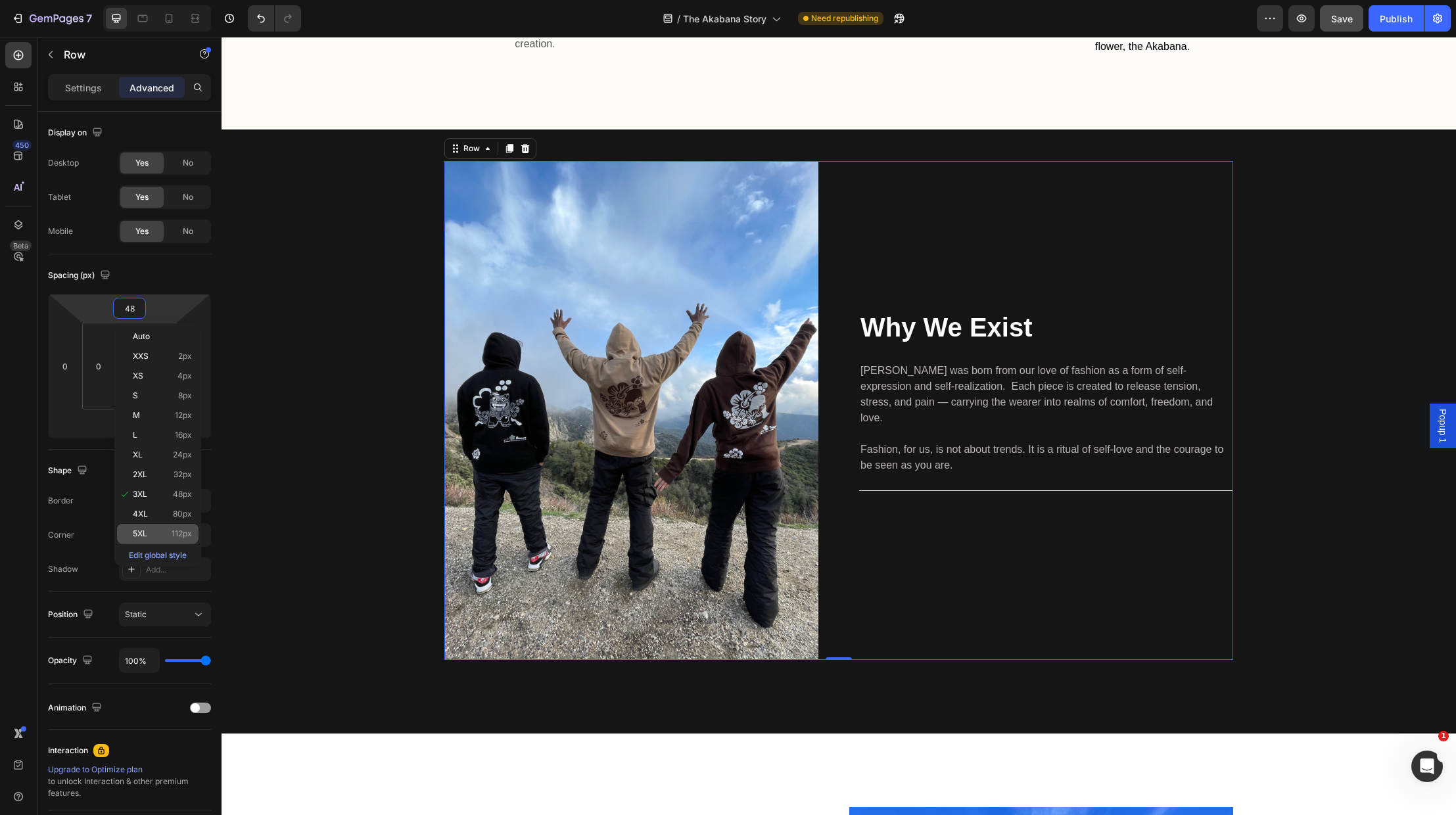
click at [173, 531] on span "112px" at bounding box center [182, 533] width 21 height 9
type input "112"
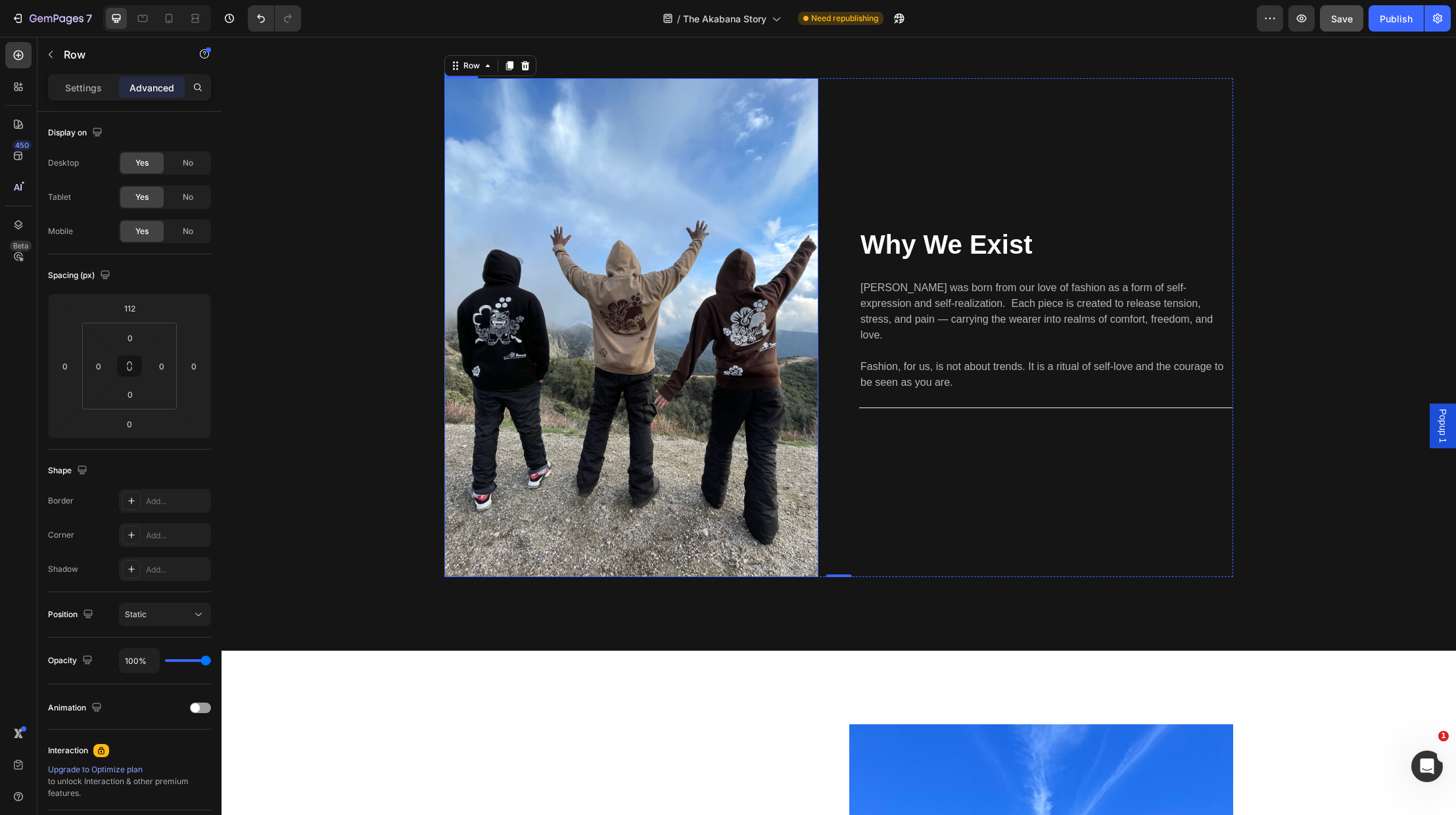
scroll to position [1742, 0]
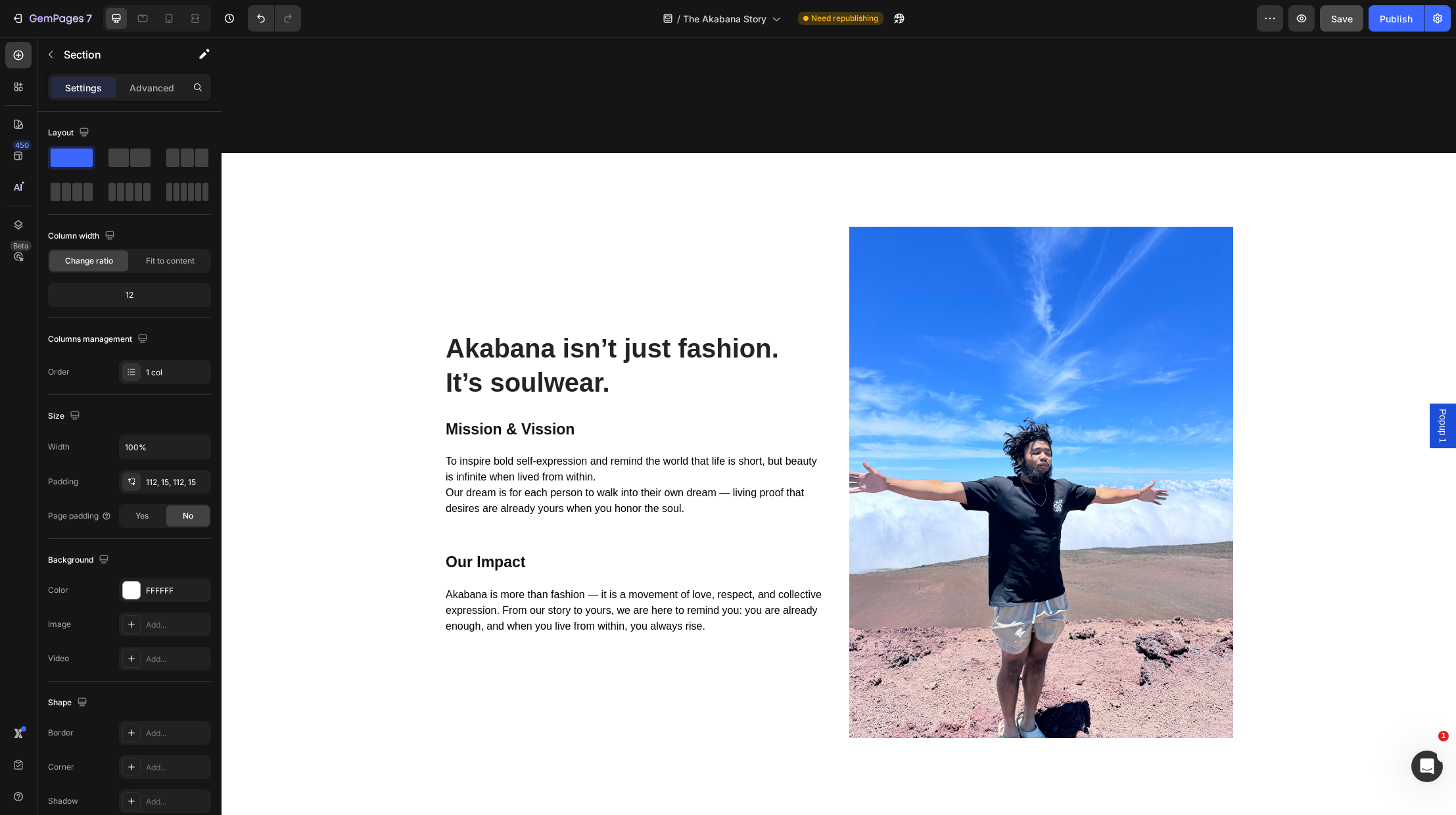
scroll to position [2709, 0]
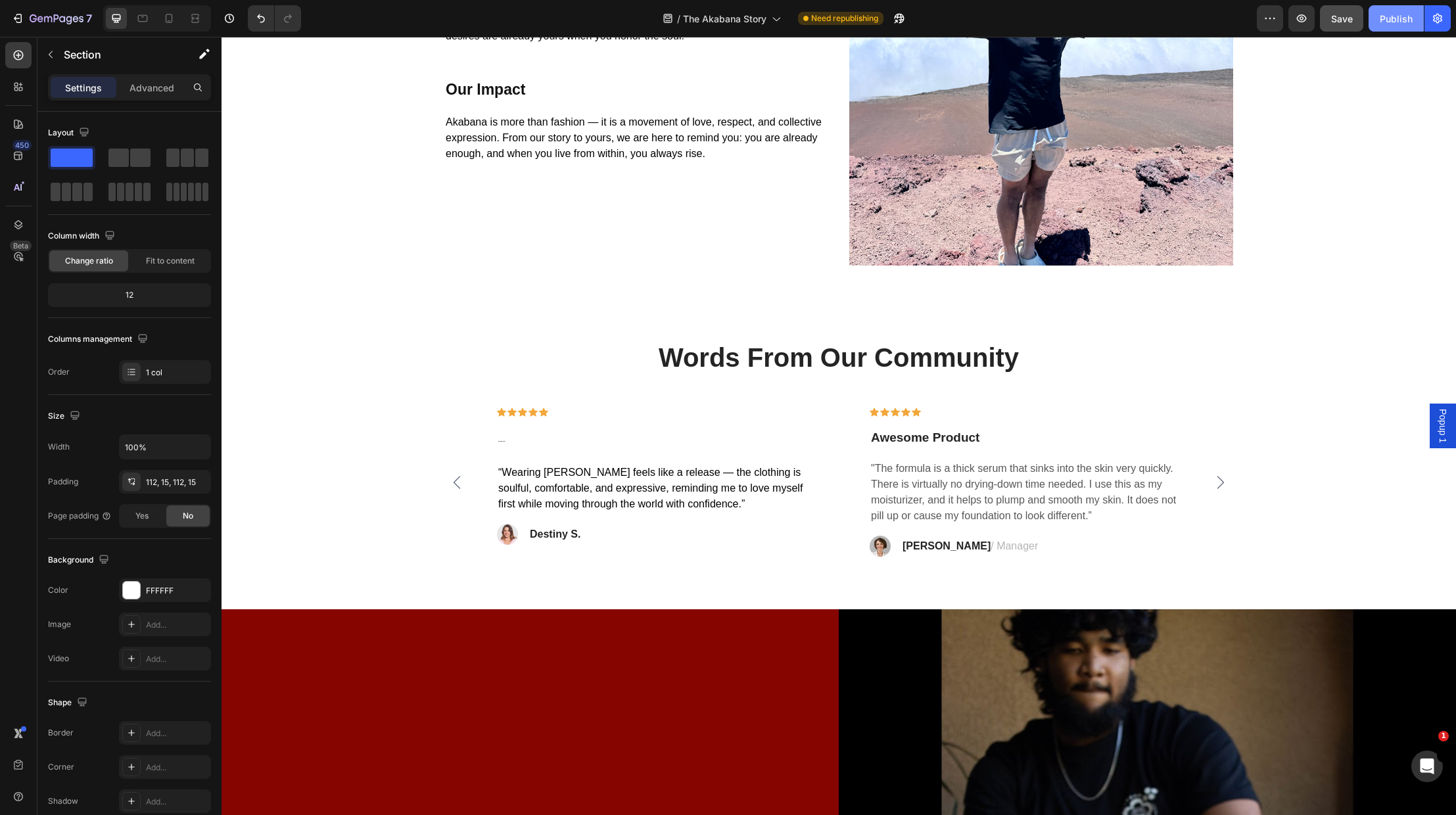
click at [1408, 13] on div "Publish" at bounding box center [1396, 19] width 33 height 14
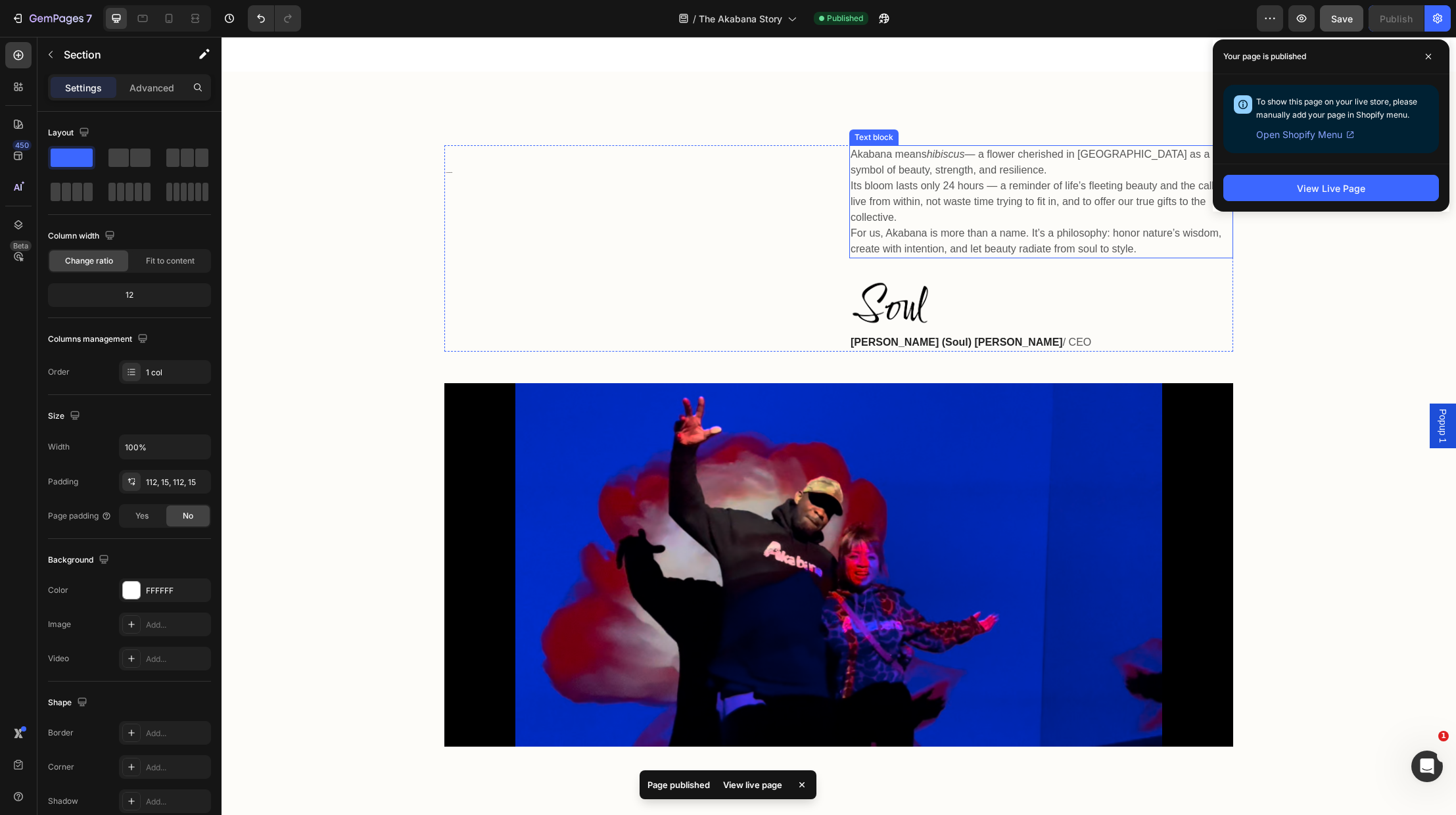
scroll to position [766, 0]
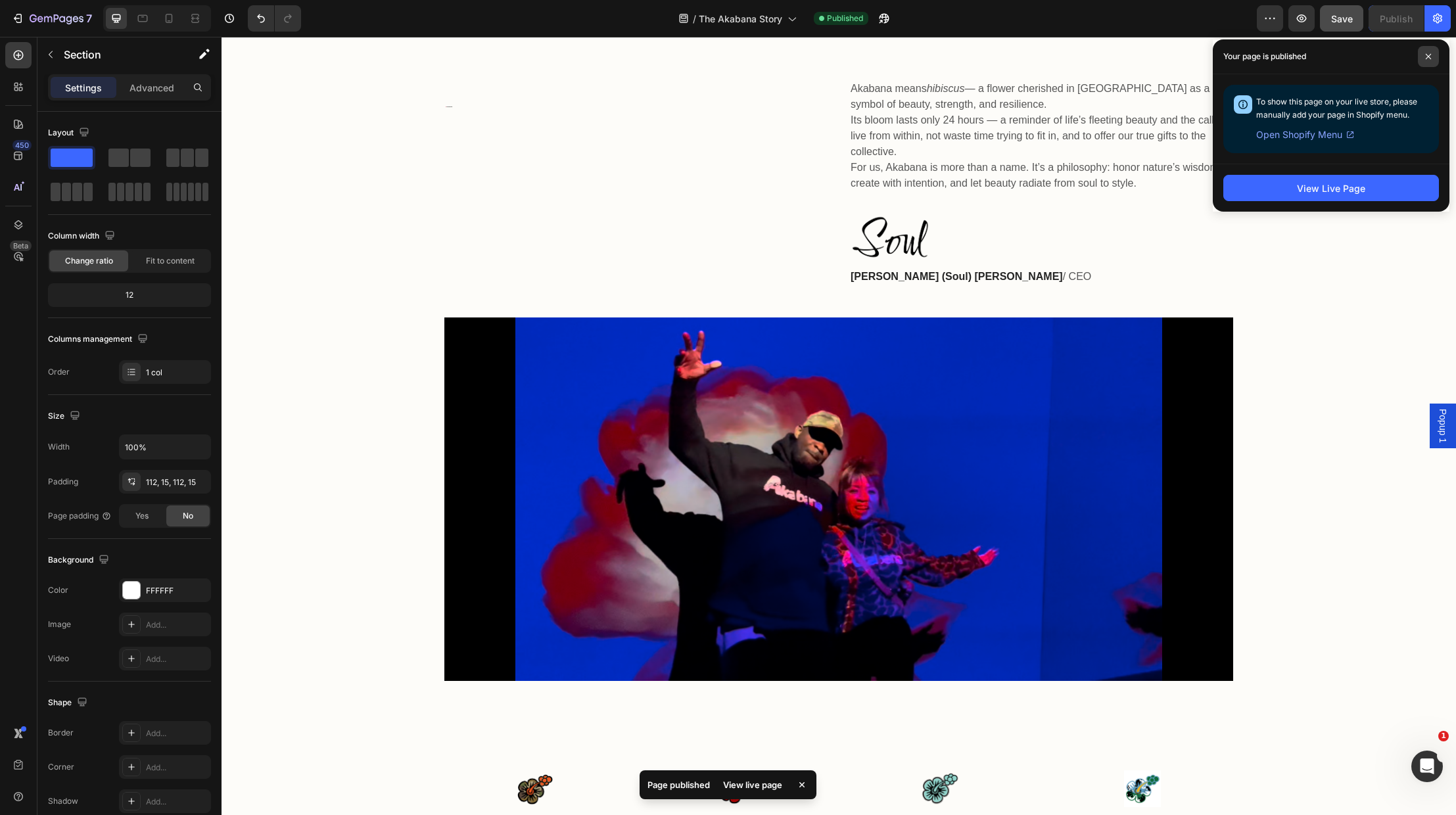
click at [1431, 54] on icon at bounding box center [1429, 57] width 7 height 7
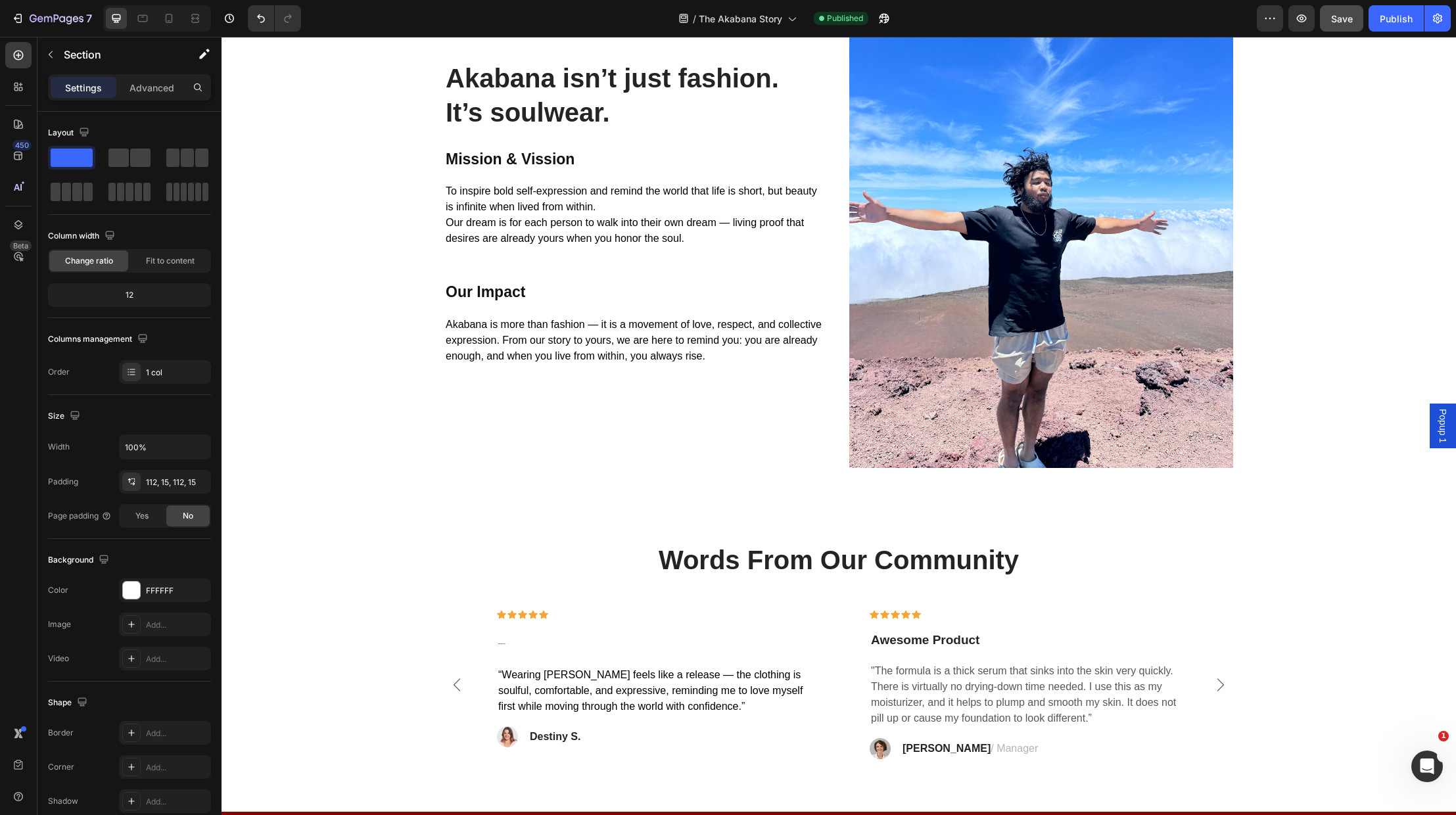
scroll to position [2494, 0]
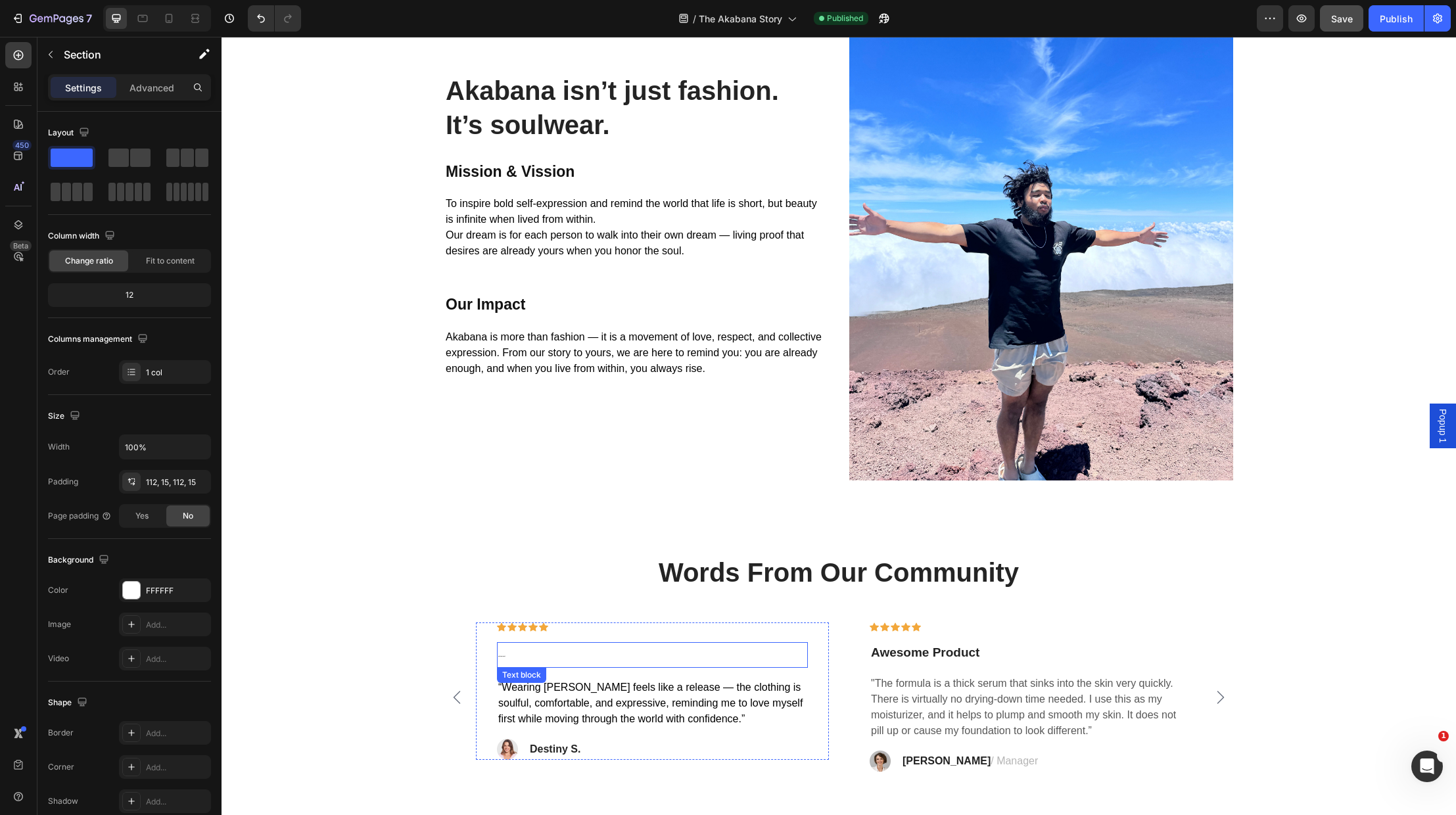
click at [517, 661] on p "What Soulful Comfort!" at bounding box center [652, 655] width 308 height 23
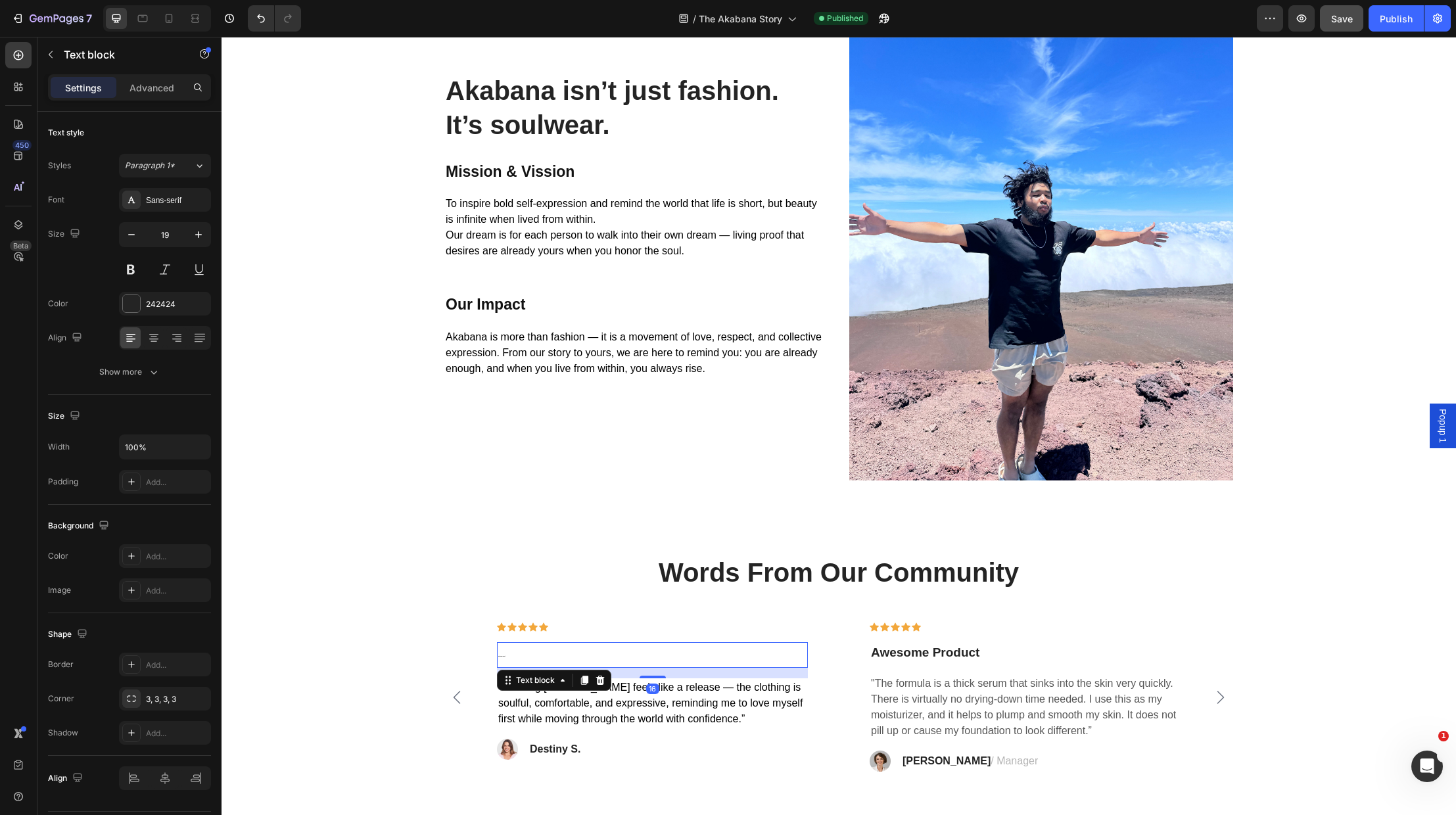
click at [511, 660] on p "What Soulful Comfort!" at bounding box center [652, 655] width 308 height 23
click at [510, 659] on p "What Soulful Comfort!" at bounding box center [652, 655] width 308 height 23
click at [509, 659] on p "What Soulful Comfort!" at bounding box center [652, 655] width 308 height 23
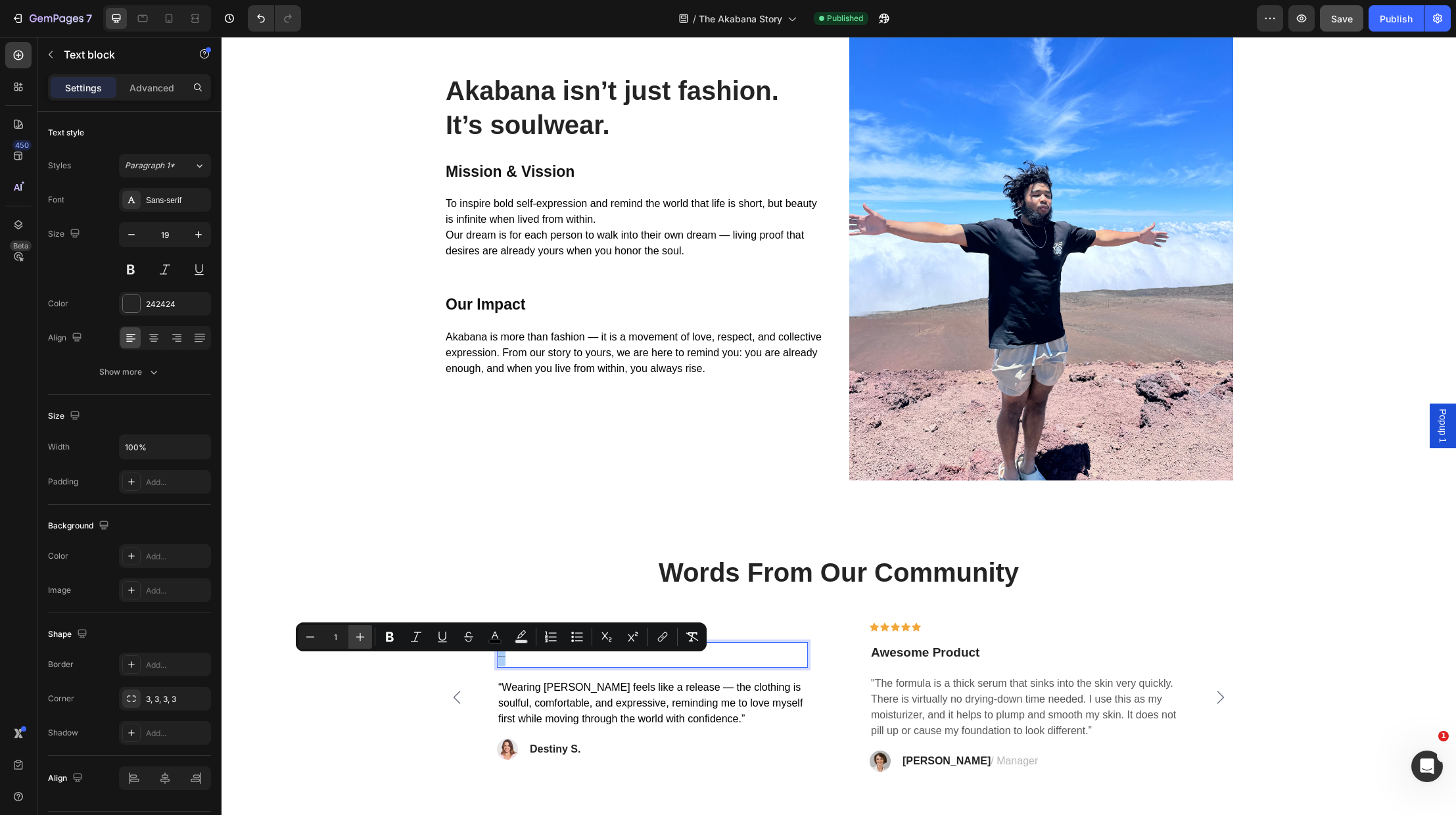
click at [360, 634] on icon "Editor contextual toolbar" at bounding box center [360, 637] width 8 height 8
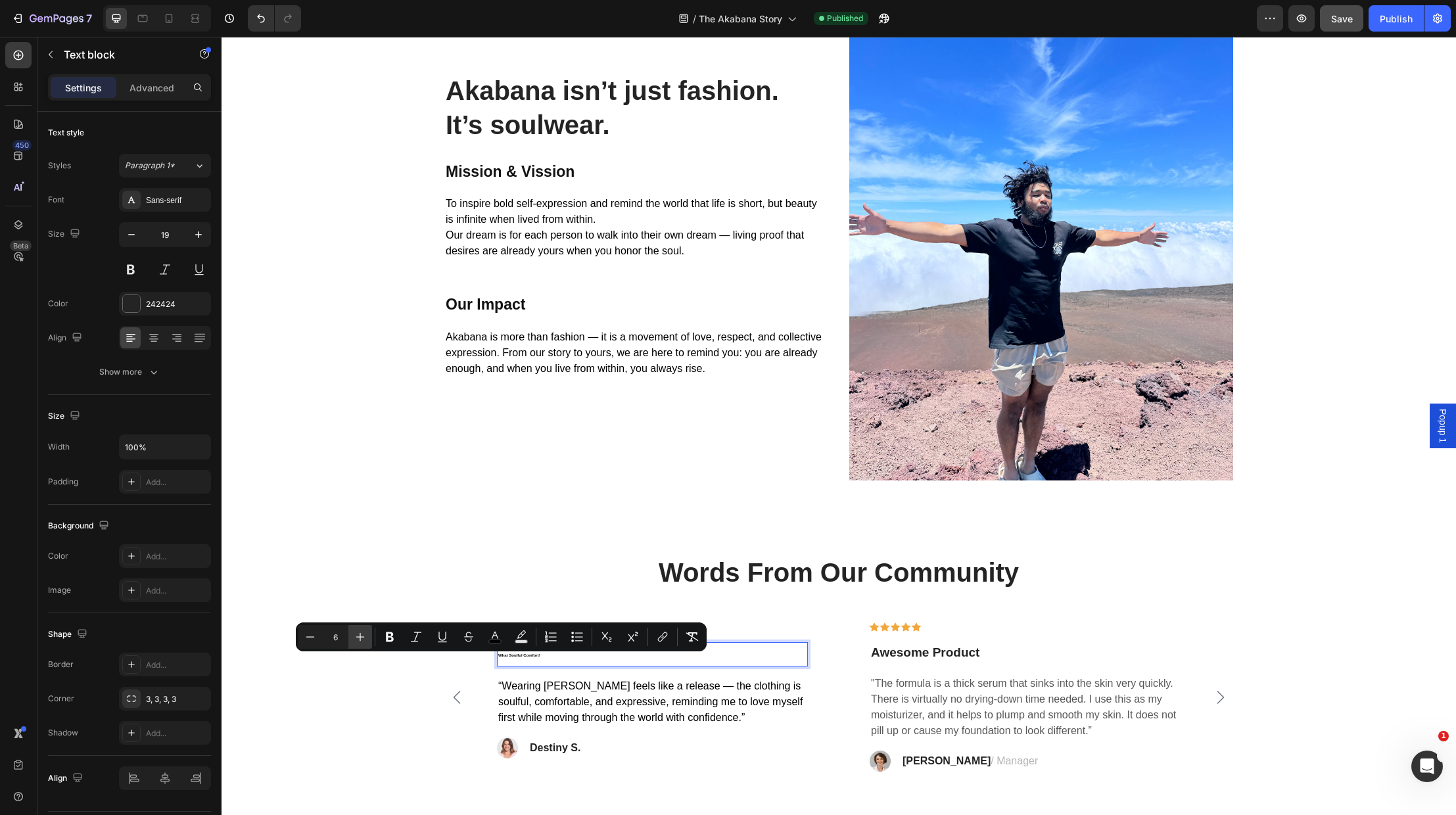
click at [360, 634] on icon "Editor contextual toolbar" at bounding box center [360, 637] width 8 height 8
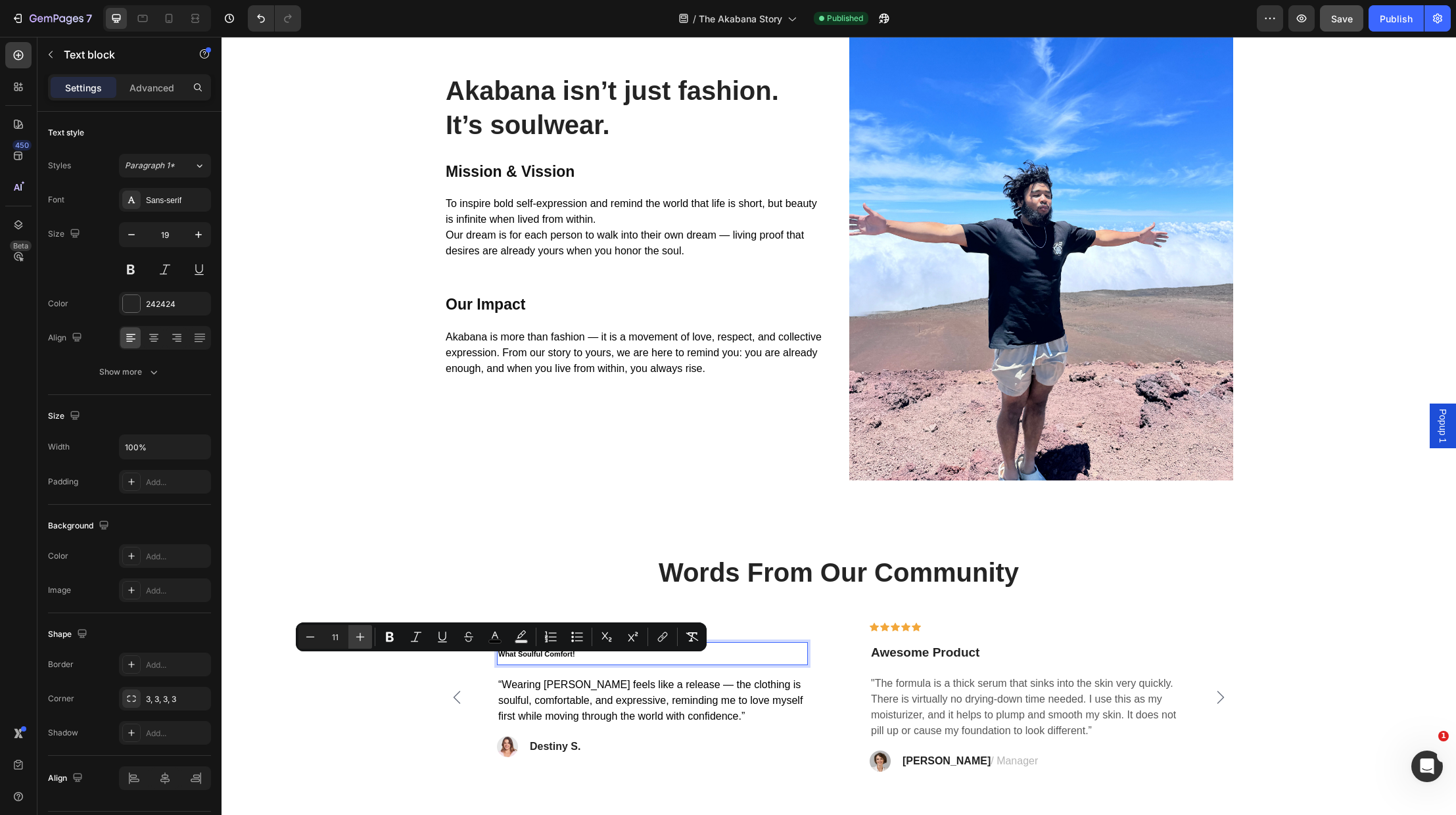
click at [360, 634] on icon "Editor contextual toolbar" at bounding box center [360, 637] width 8 height 8
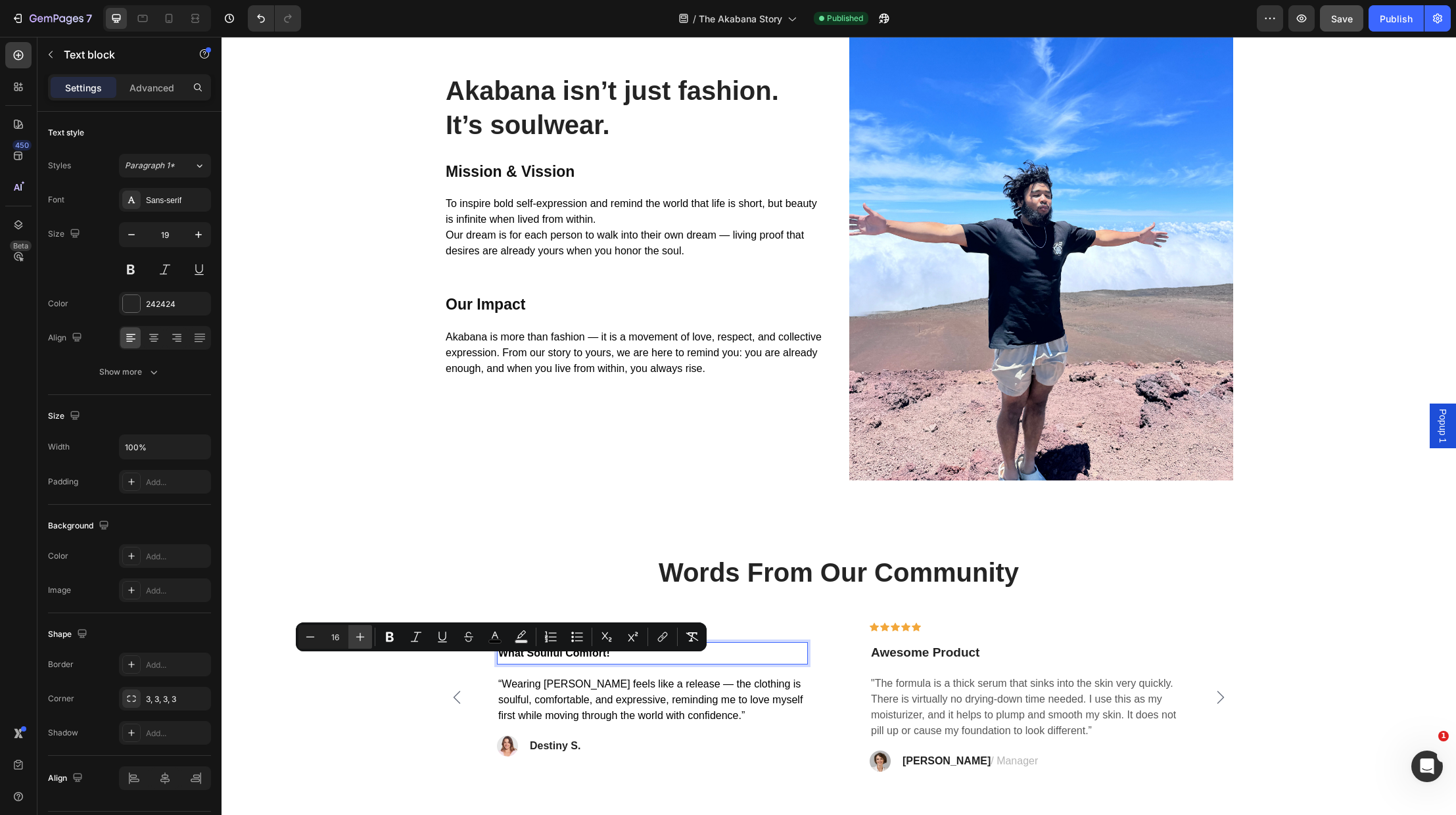
click at [360, 634] on icon "Editor contextual toolbar" at bounding box center [360, 637] width 8 height 8
type input "19"
click at [371, 571] on h2 "Words From Our Community" at bounding box center [839, 573] width 1215 height 37
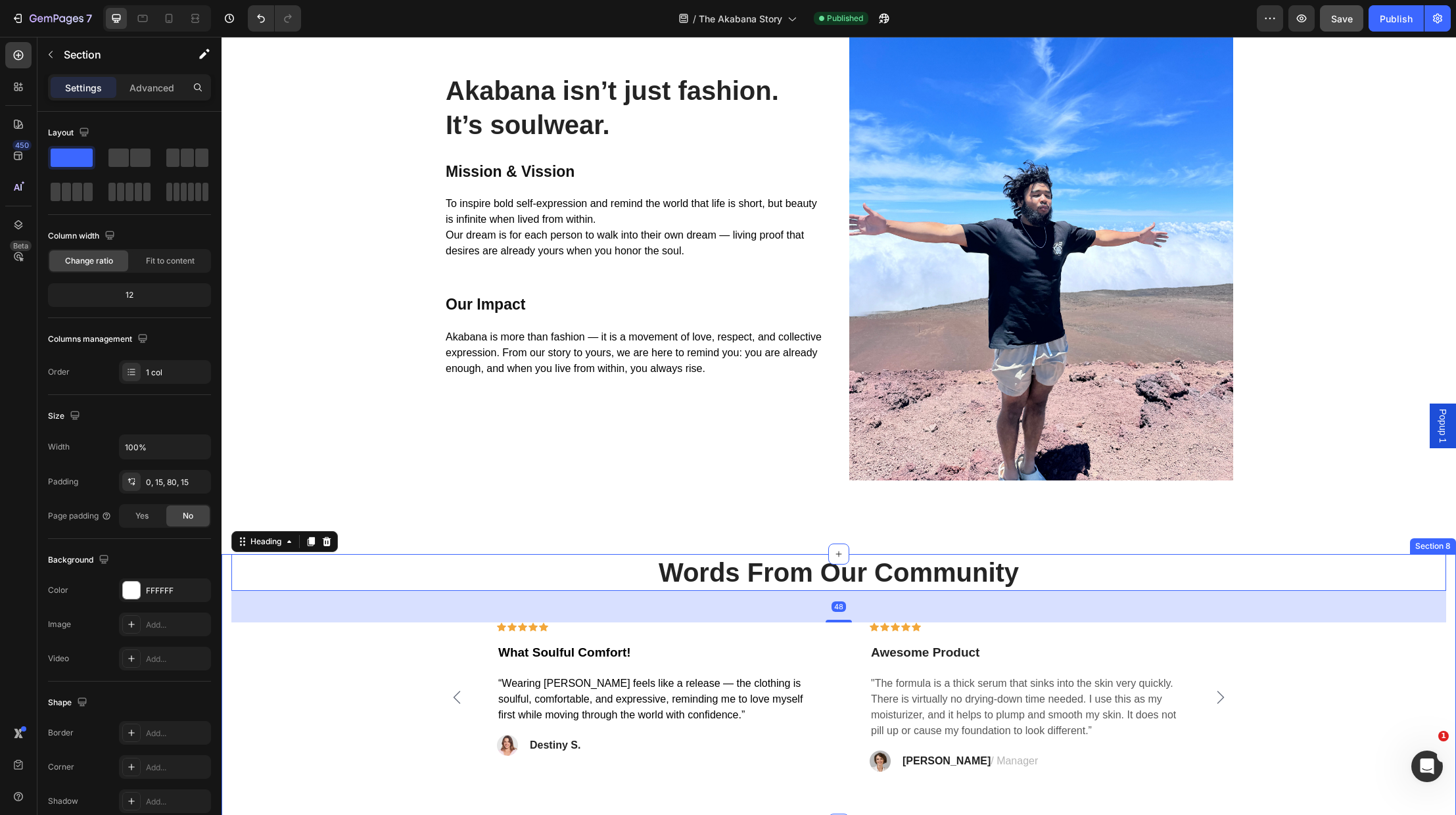
drag, startPoint x: 362, startPoint y: 766, endPoint x: 382, endPoint y: 746, distance: 28.3
click at [362, 764] on div "Words From Our Community Heading 48 Icon Icon Icon Icon Icon Row What Soulful C…" at bounding box center [839, 663] width 1215 height 218
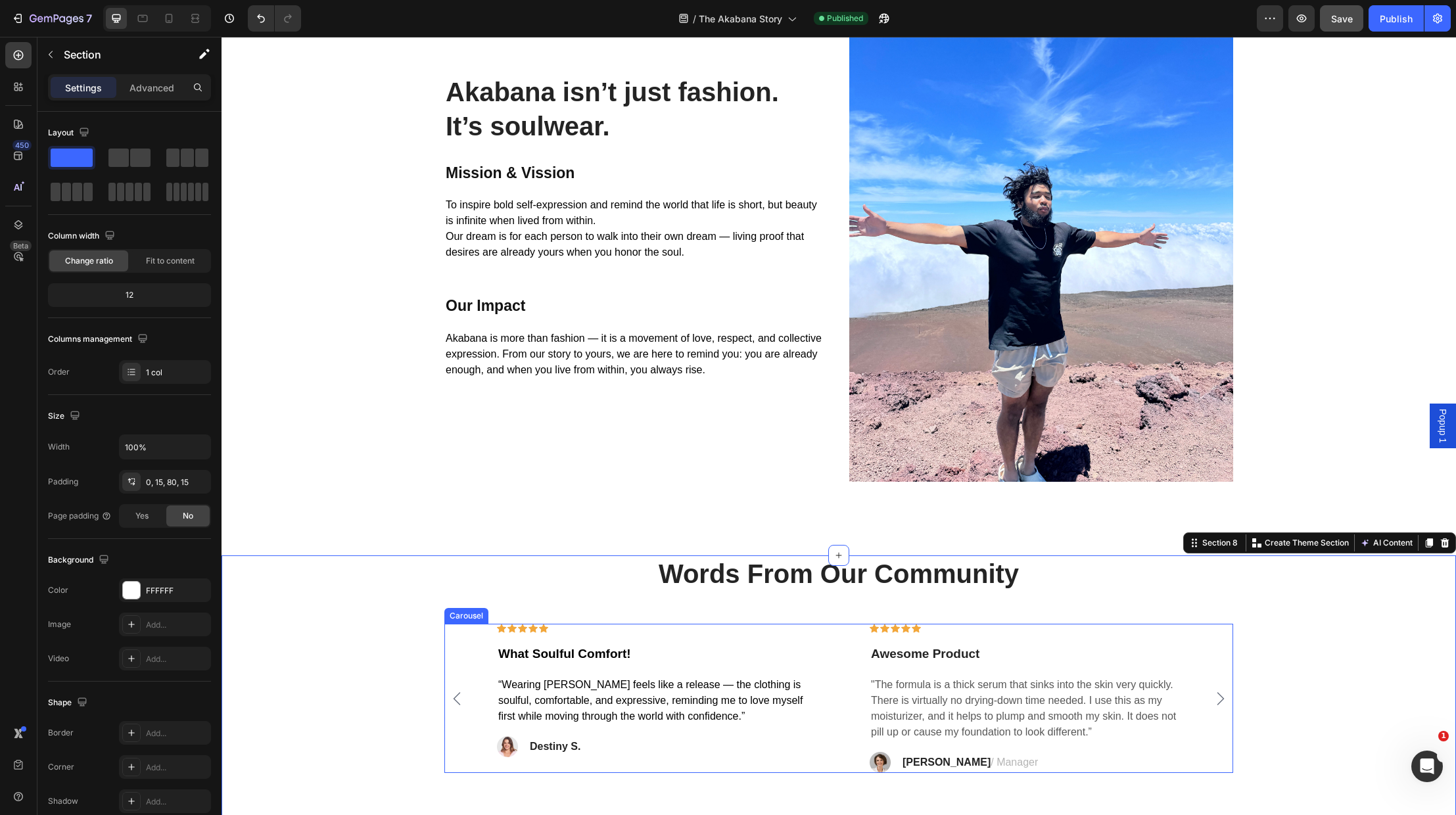
scroll to position [2554, 0]
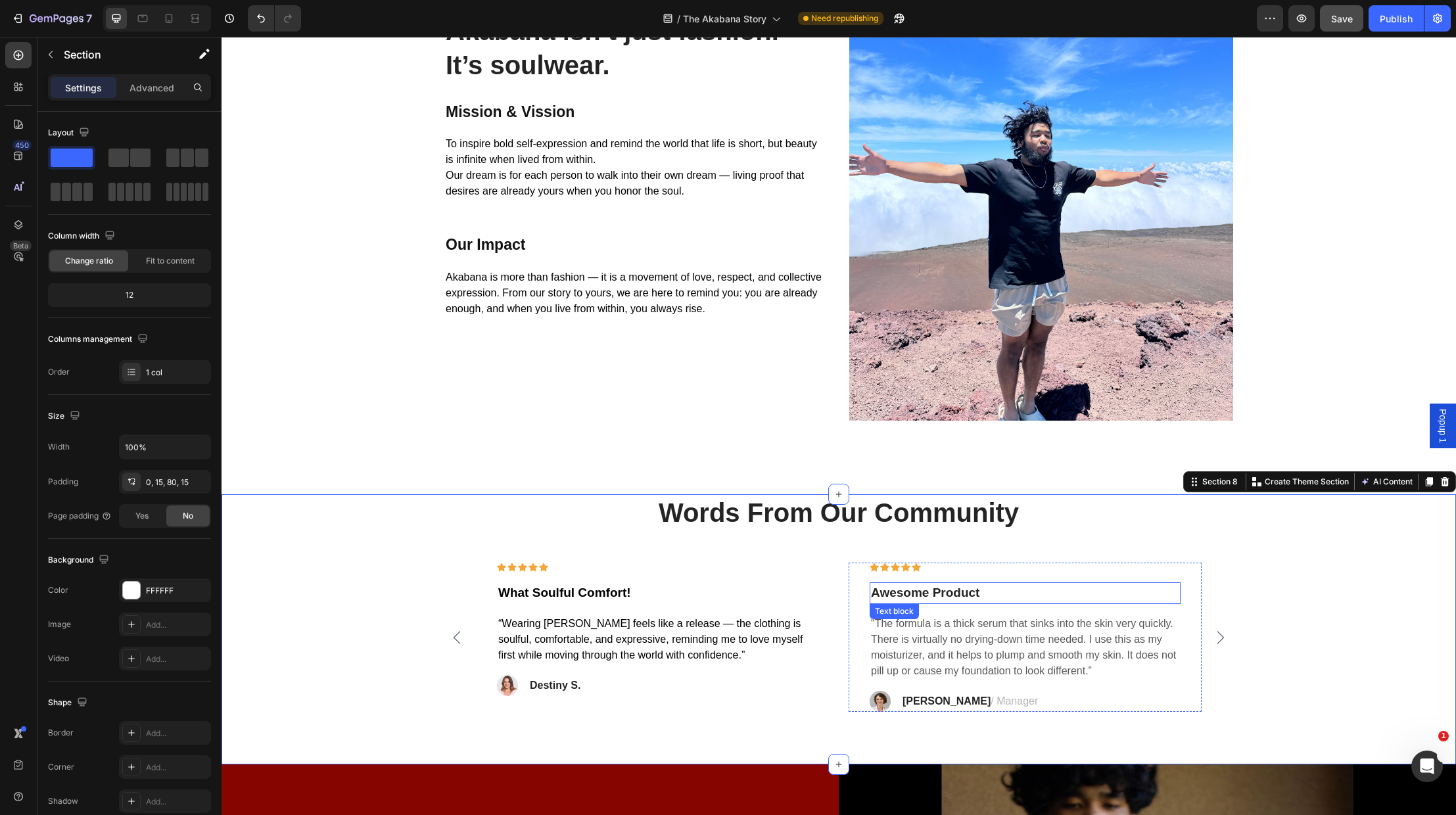
click at [965, 591] on p "Awesome Product" at bounding box center [1025, 593] width 308 height 19
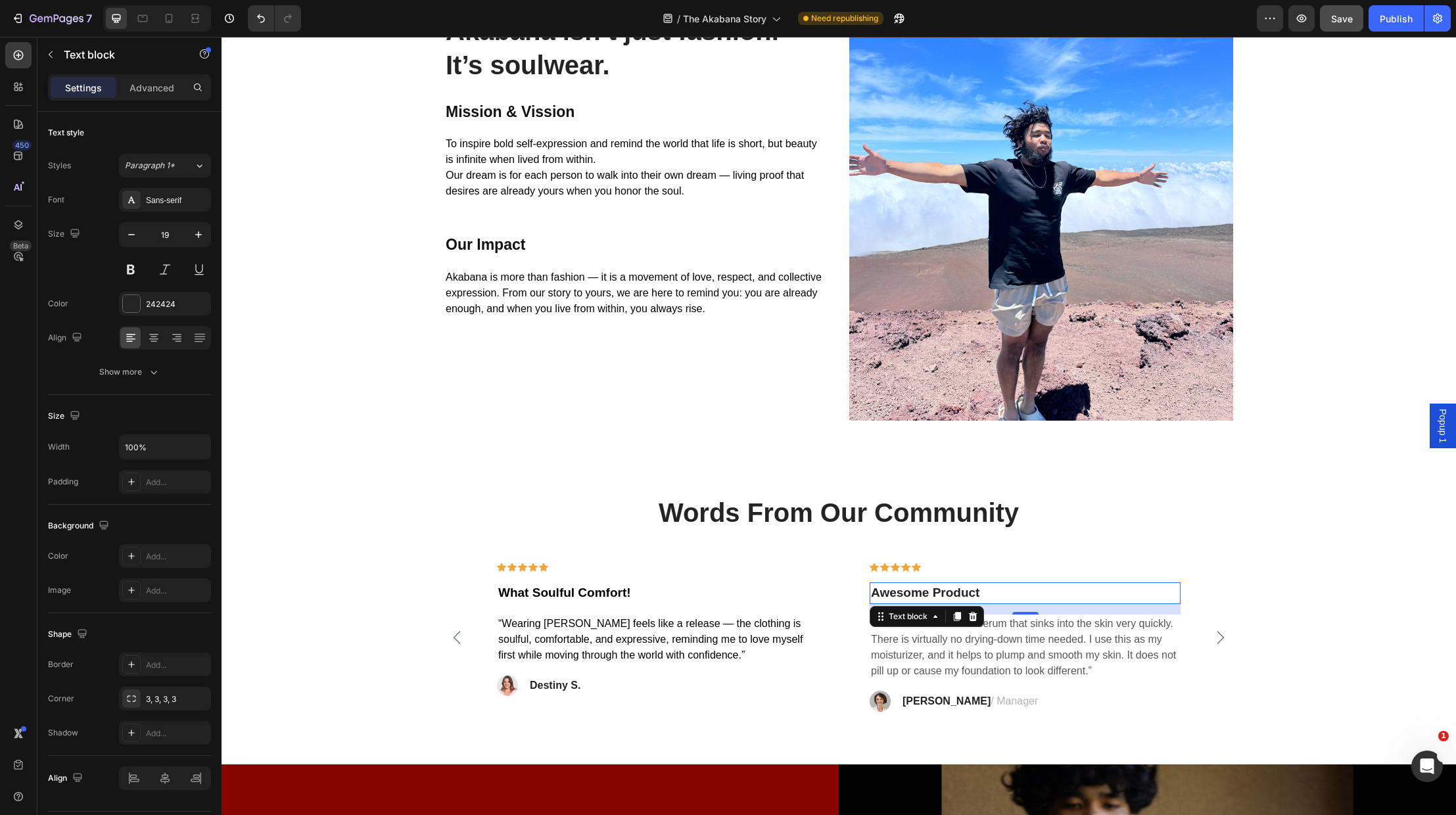
click at [965, 591] on p "Awesome Product" at bounding box center [1025, 593] width 308 height 19
click at [980, 592] on p "Awesome Product" at bounding box center [1025, 593] width 308 height 19
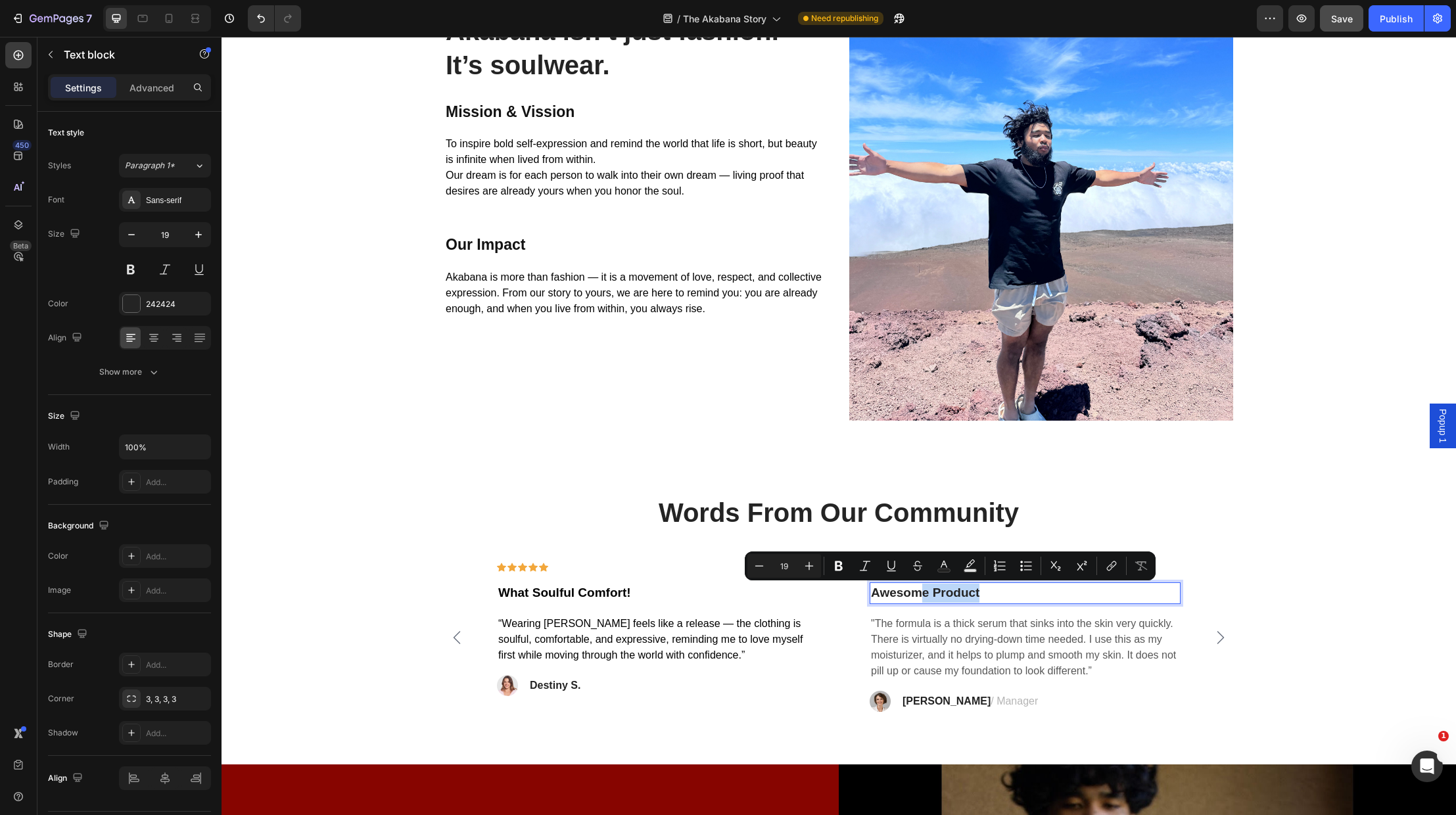
drag, startPoint x: 984, startPoint y: 593, endPoint x: 893, endPoint y: 593, distance: 91.0
click at [893, 593] on p "Awesome Product" at bounding box center [1025, 593] width 308 height 19
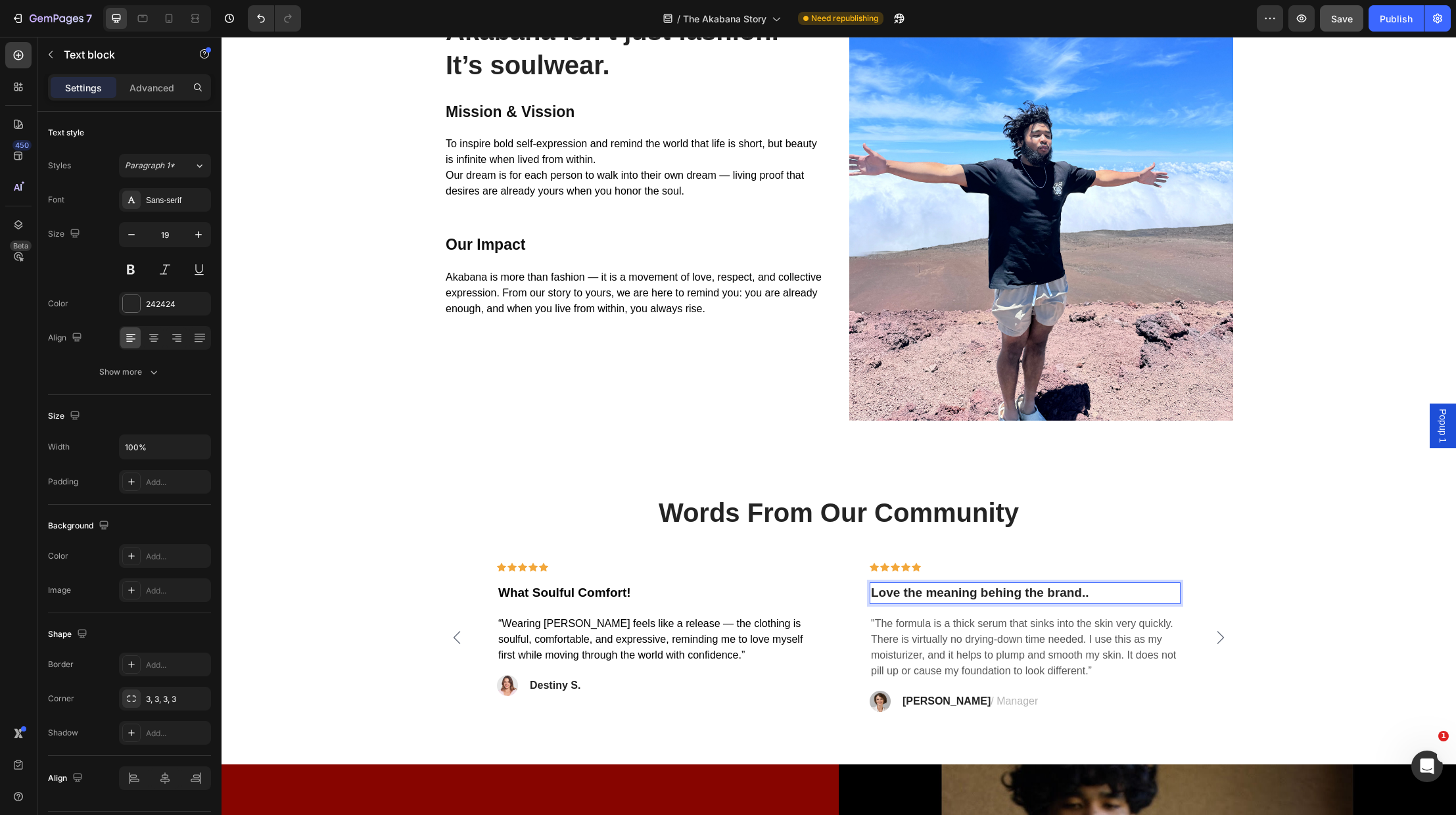
click at [1019, 596] on p "Love the meaning behing the brand.." at bounding box center [1025, 593] width 308 height 19
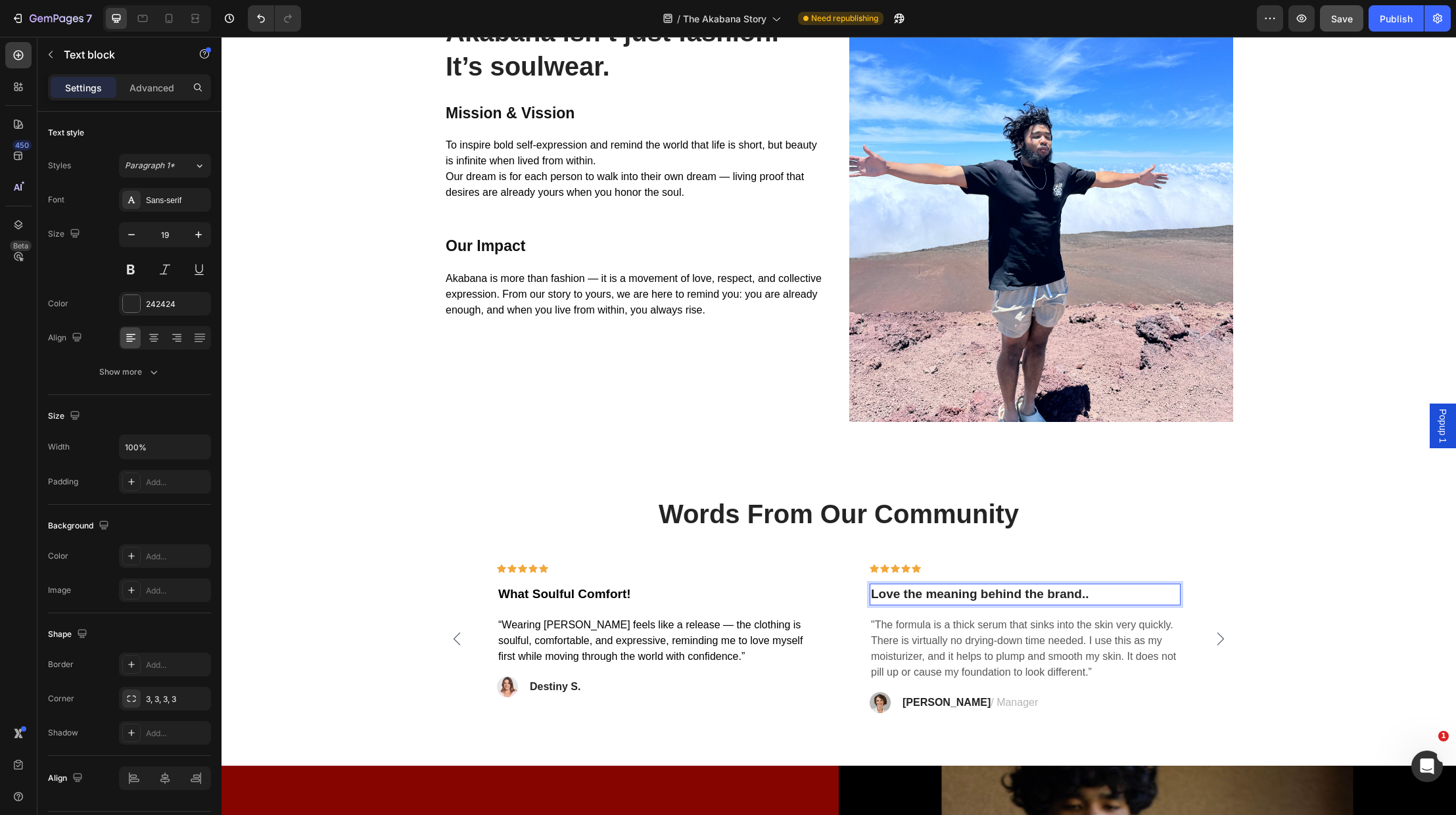
click at [1099, 596] on p "Love the meaning behind the brand.." at bounding box center [1025, 595] width 308 height 19
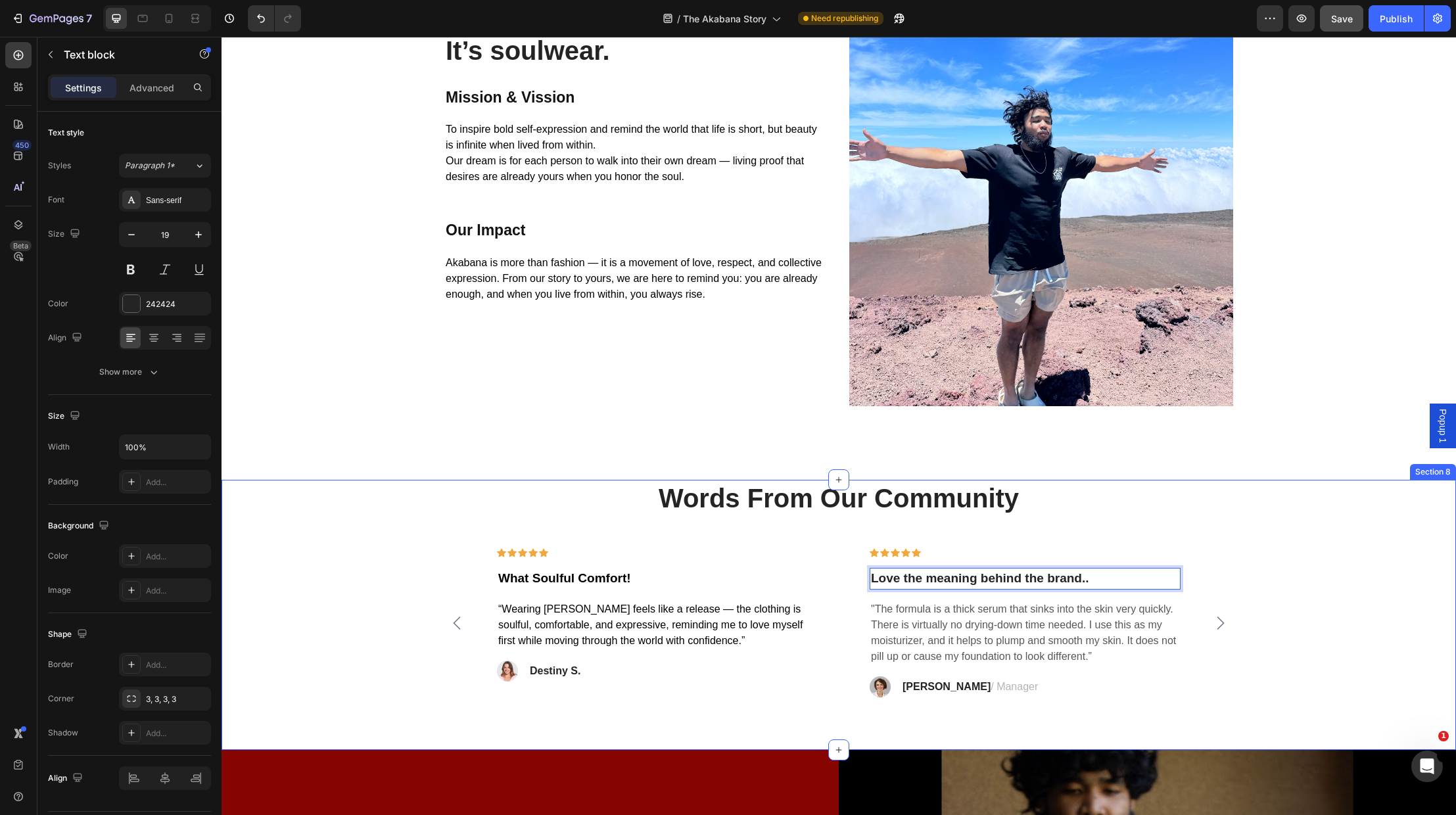
click at [1375, 611] on div "Words From Our Community Heading Icon Icon Icon Icon Icon Row What Soulful Comf…" at bounding box center [839, 588] width 1215 height 218
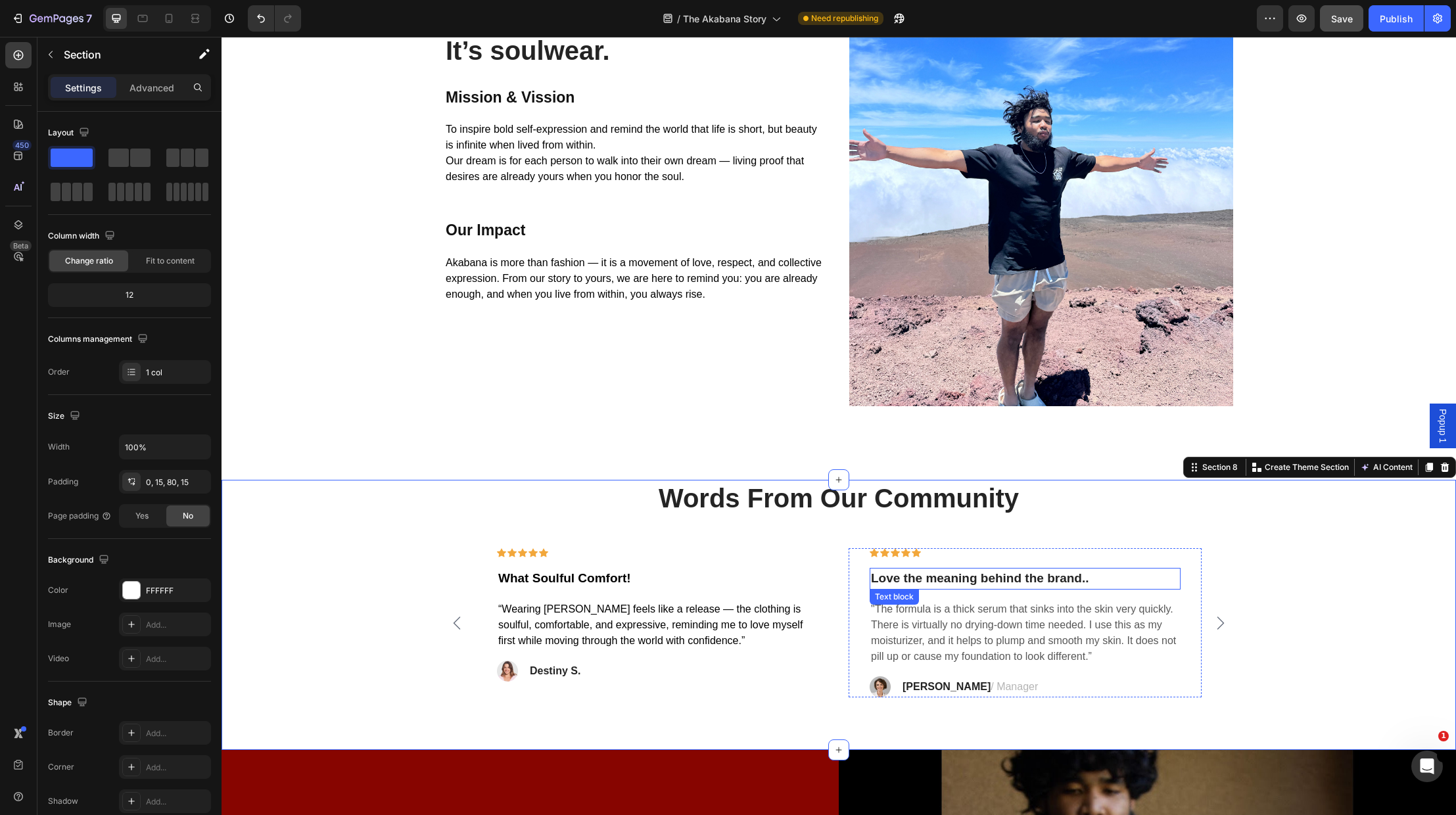
click at [908, 579] on p "Love the meaning behind the brand.." at bounding box center [1025, 579] width 308 height 19
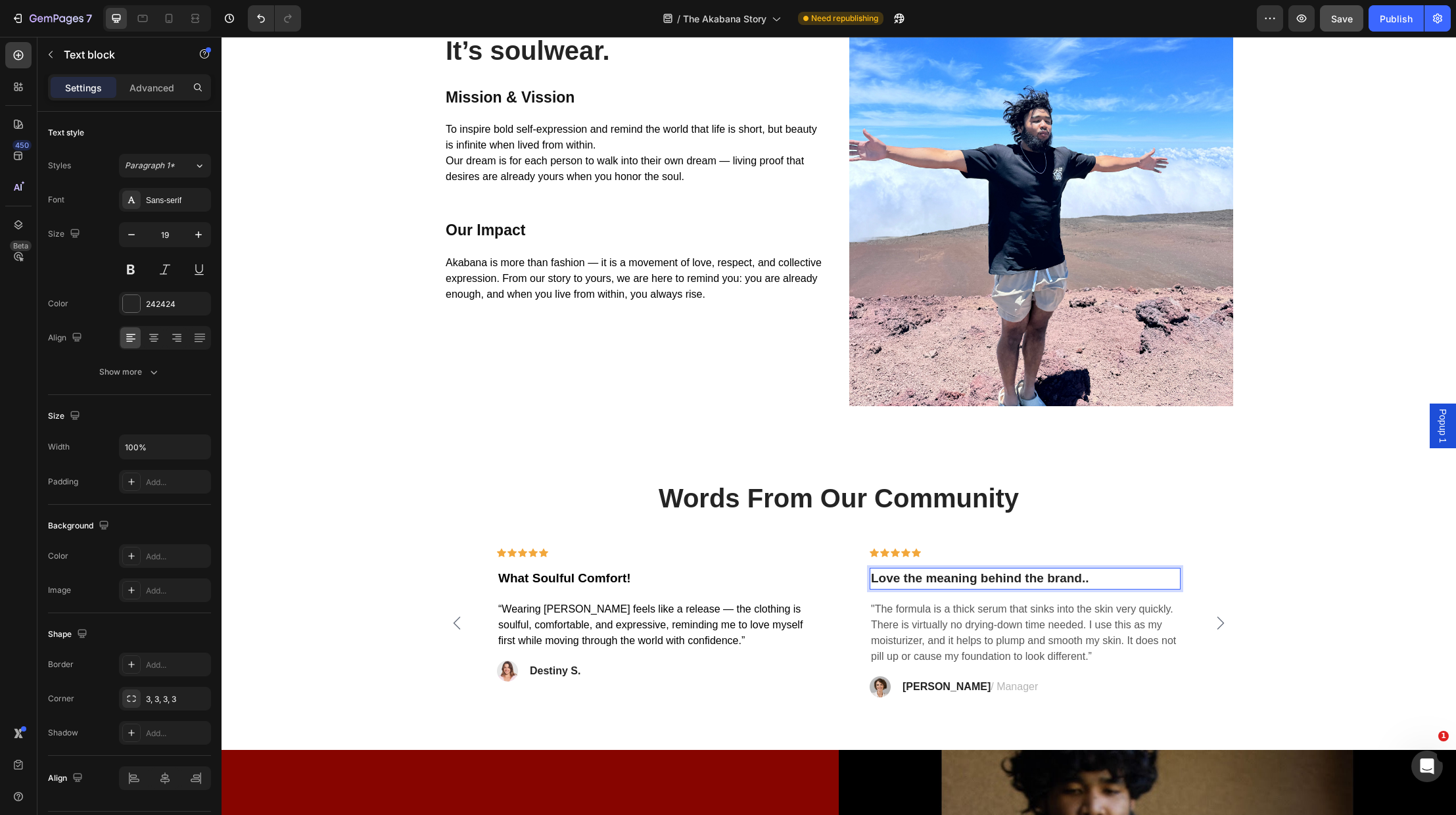
click at [908, 578] on p "Love the meaning behind the brand.." at bounding box center [1025, 579] width 308 height 19
click at [939, 579] on p "Love The meaning behind the brand.." at bounding box center [1025, 579] width 308 height 19
click at [990, 582] on p "Love The Meaning behind the brand.." at bounding box center [1025, 579] width 308 height 19
click at [1032, 573] on p "Love The Meaning Behind the brand.." at bounding box center [1025, 579] width 308 height 19
click at [1062, 579] on p "Love The Meaning Behind The brand.." at bounding box center [1025, 579] width 308 height 19
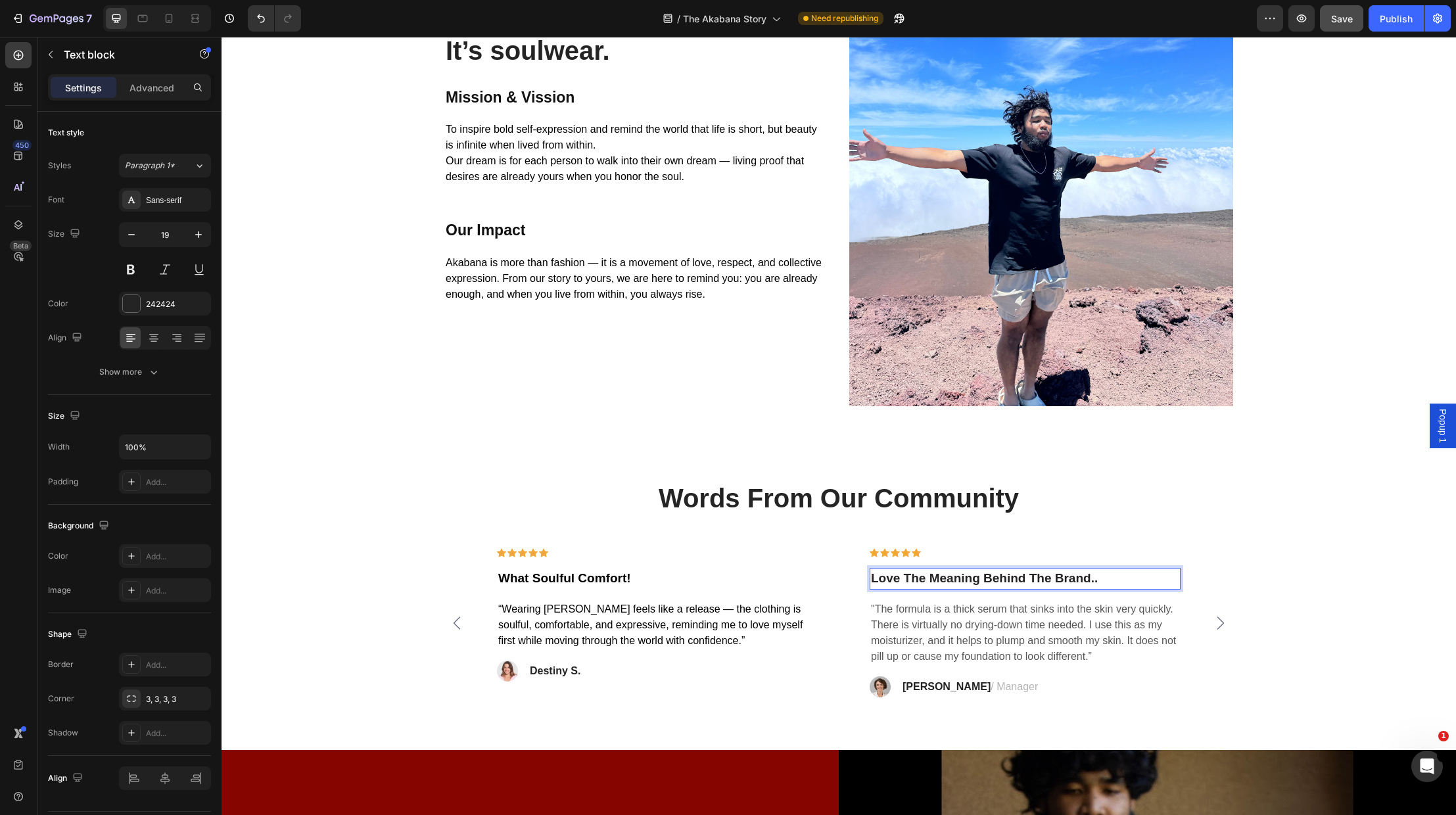
click at [1118, 578] on p "Love The Meaning Behind The Brand.." at bounding box center [1025, 579] width 308 height 19
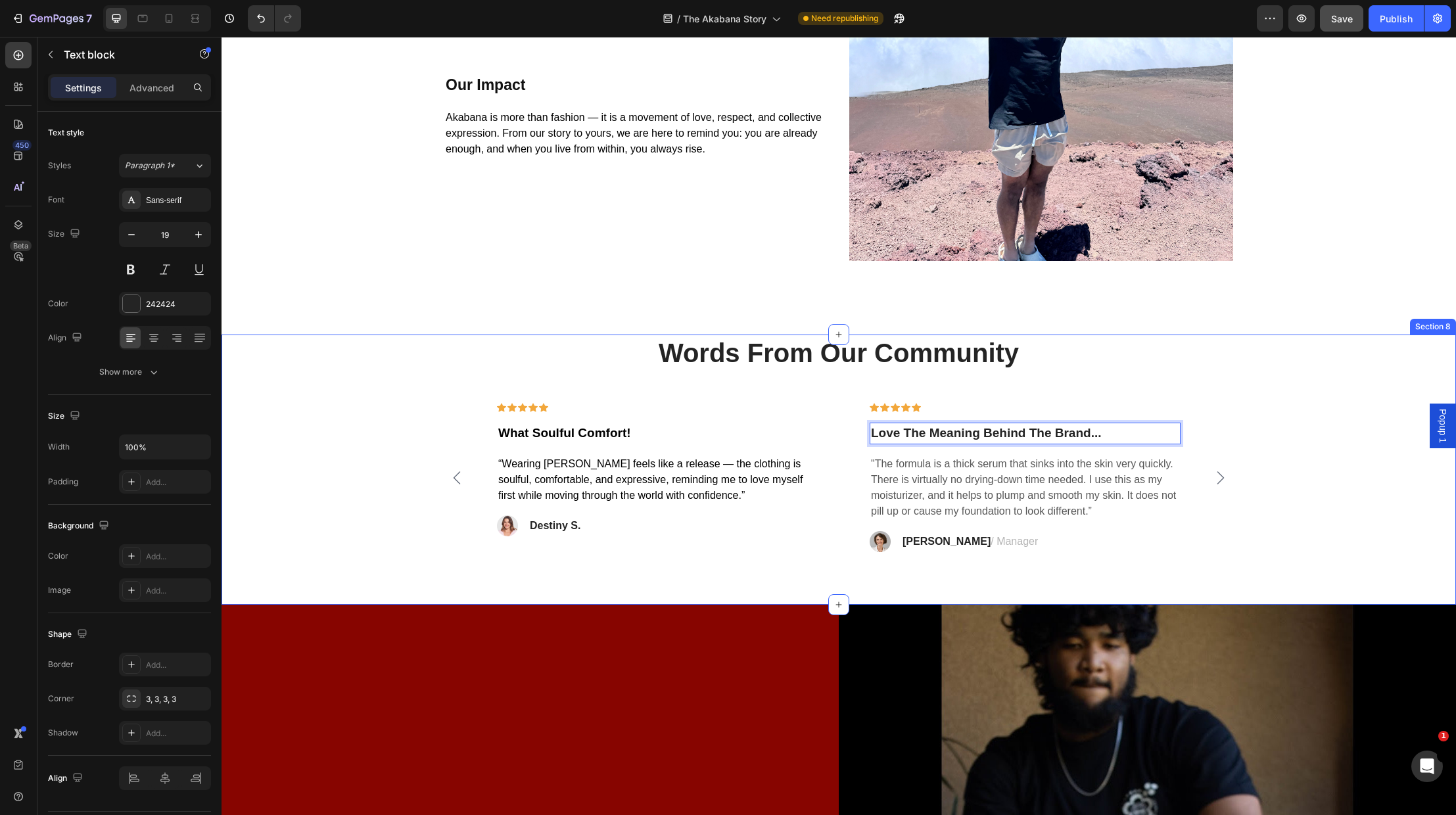
click at [1297, 529] on div "Words From Our Community Heading Icon Icon Icon Icon Icon Row What Soulful Comf…" at bounding box center [839, 443] width 1215 height 218
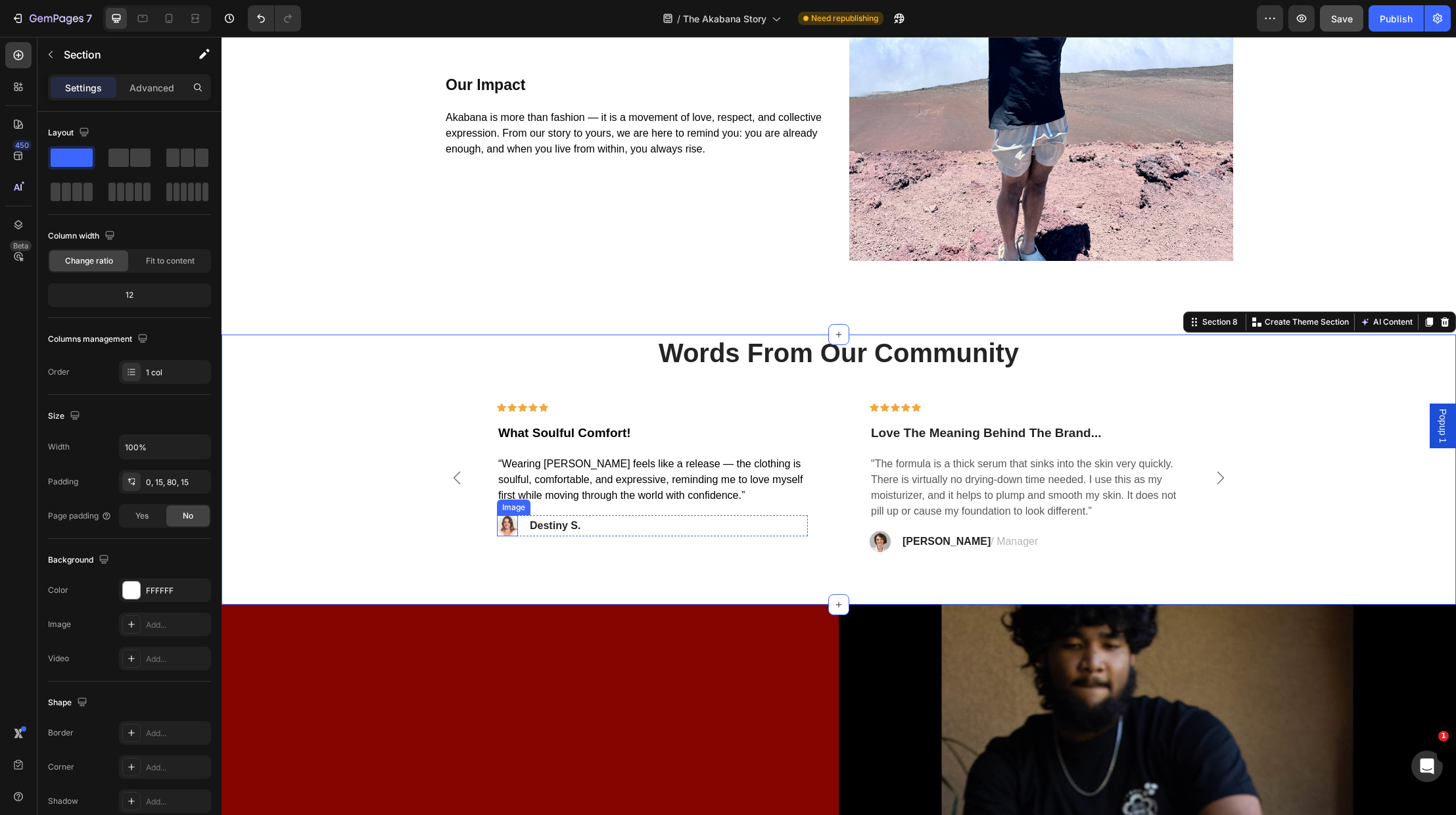
click at [509, 530] on img at bounding box center [507, 526] width 21 height 21
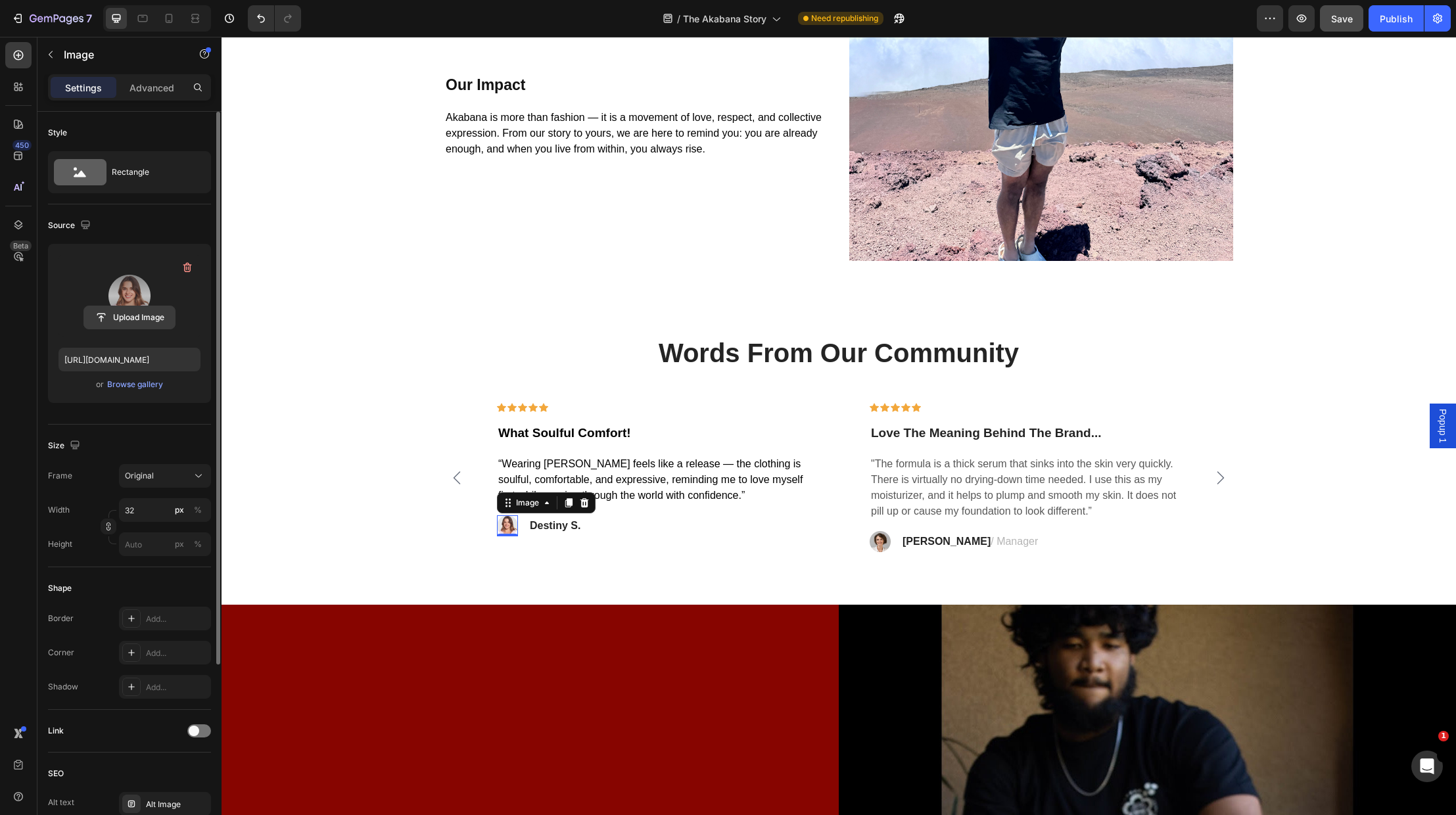
click at [130, 316] on input "file" at bounding box center [130, 317] width 91 height 23
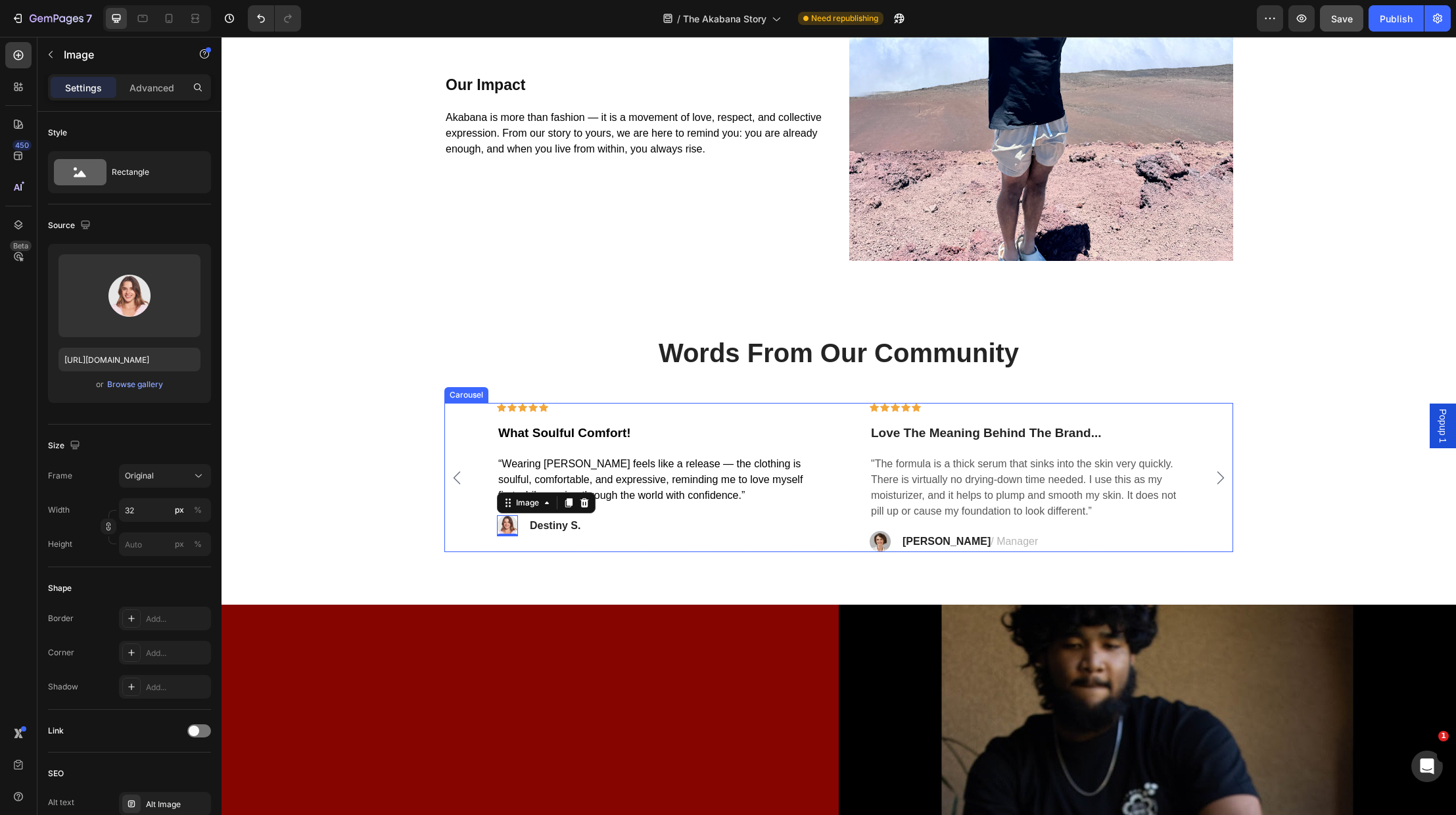
drag, startPoint x: 566, startPoint y: 540, endPoint x: 518, endPoint y: 531, distance: 48.8
click at [566, 540] on div "Icon Icon Icon Icon Icon Row What Soulful Comfort! Text block “Wearing Akabana …" at bounding box center [652, 477] width 353 height 149
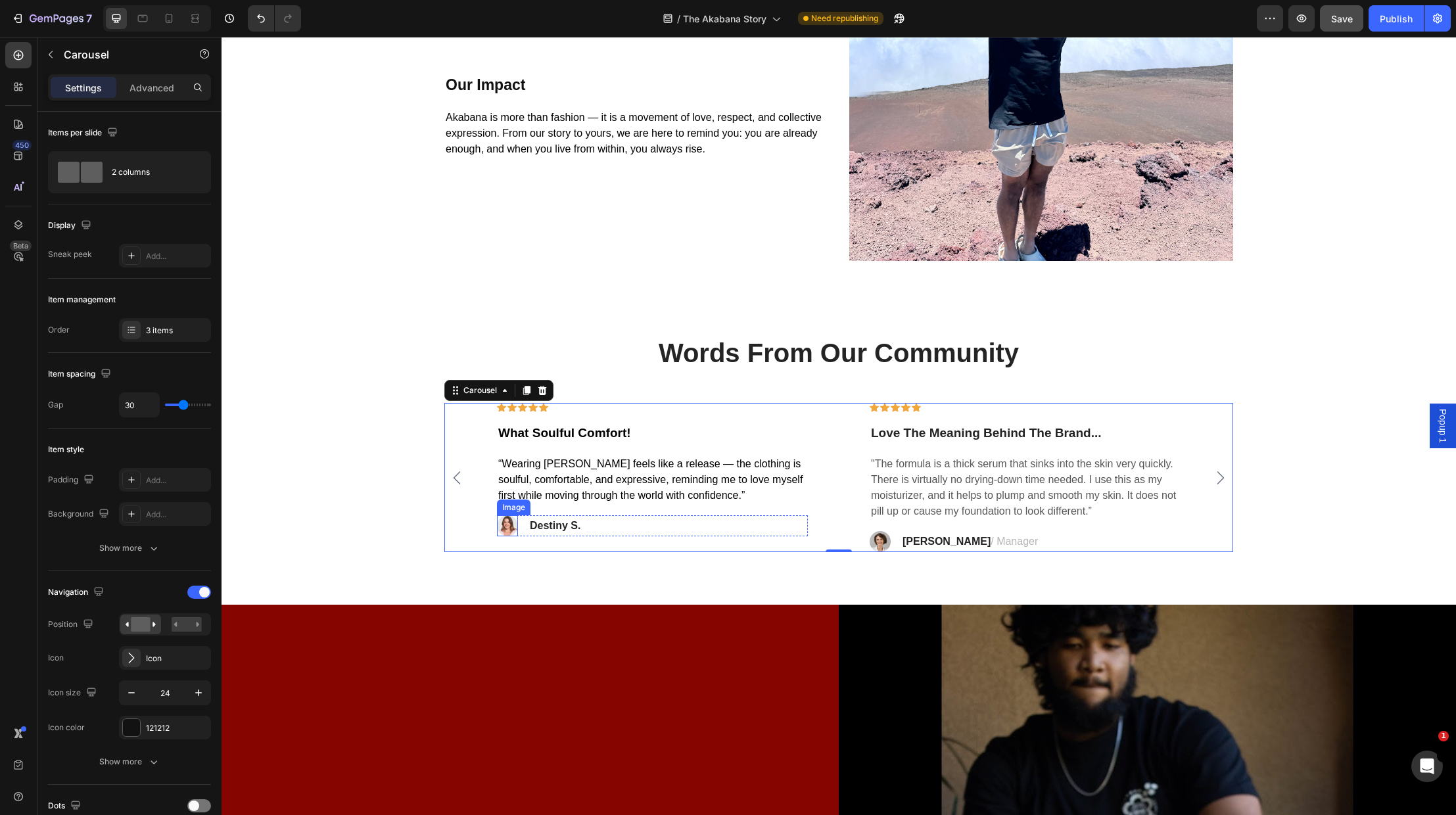
click at [513, 531] on img at bounding box center [507, 526] width 21 height 21
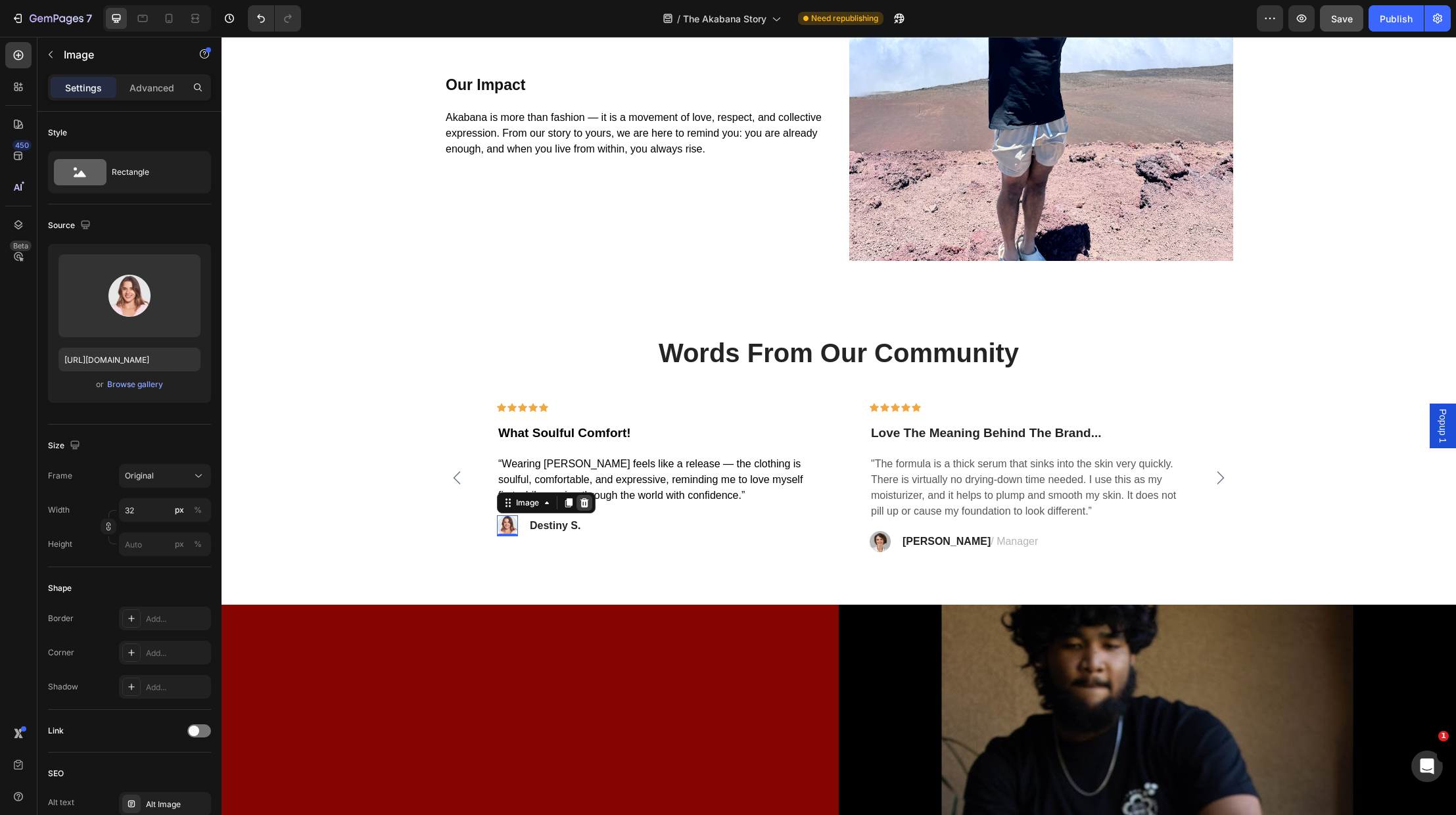
click at [588, 501] on icon at bounding box center [584, 503] width 10 height 10
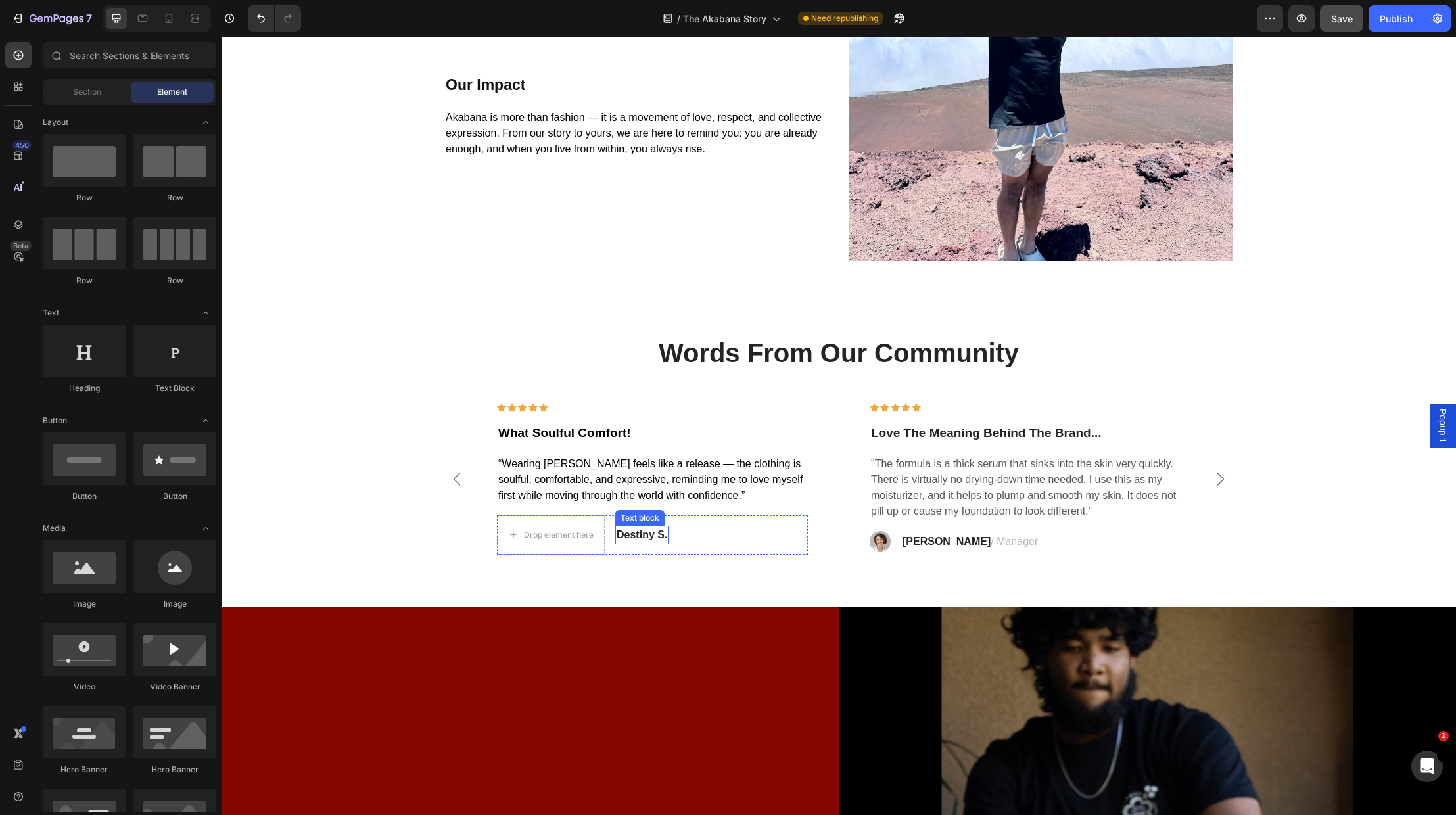
click at [628, 533] on strong "Destiny S." at bounding box center [642, 535] width 51 height 11
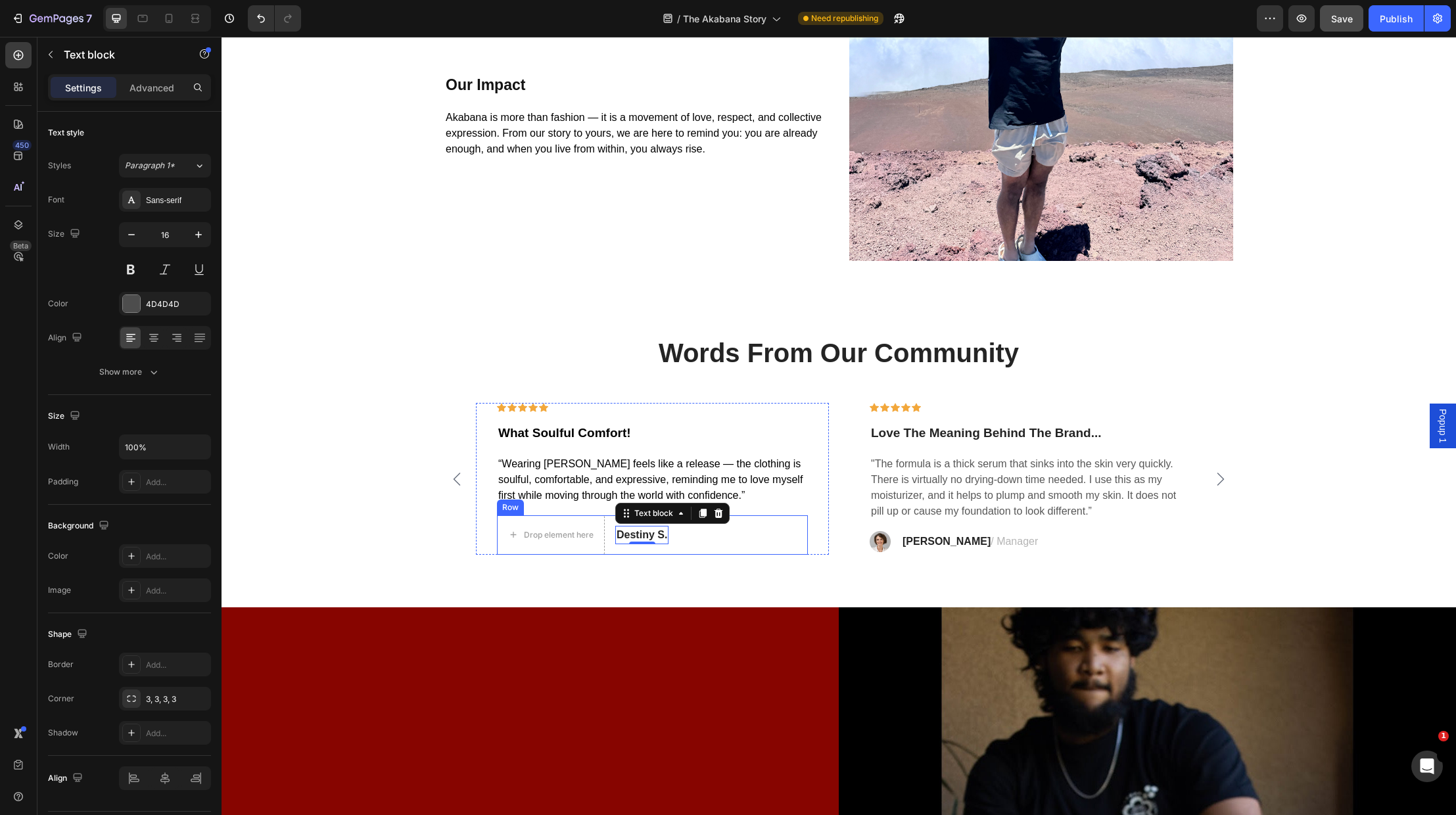
click at [739, 538] on div "Drop element here Destiny S. Text block 0 Row" at bounding box center [652, 535] width 311 height 39
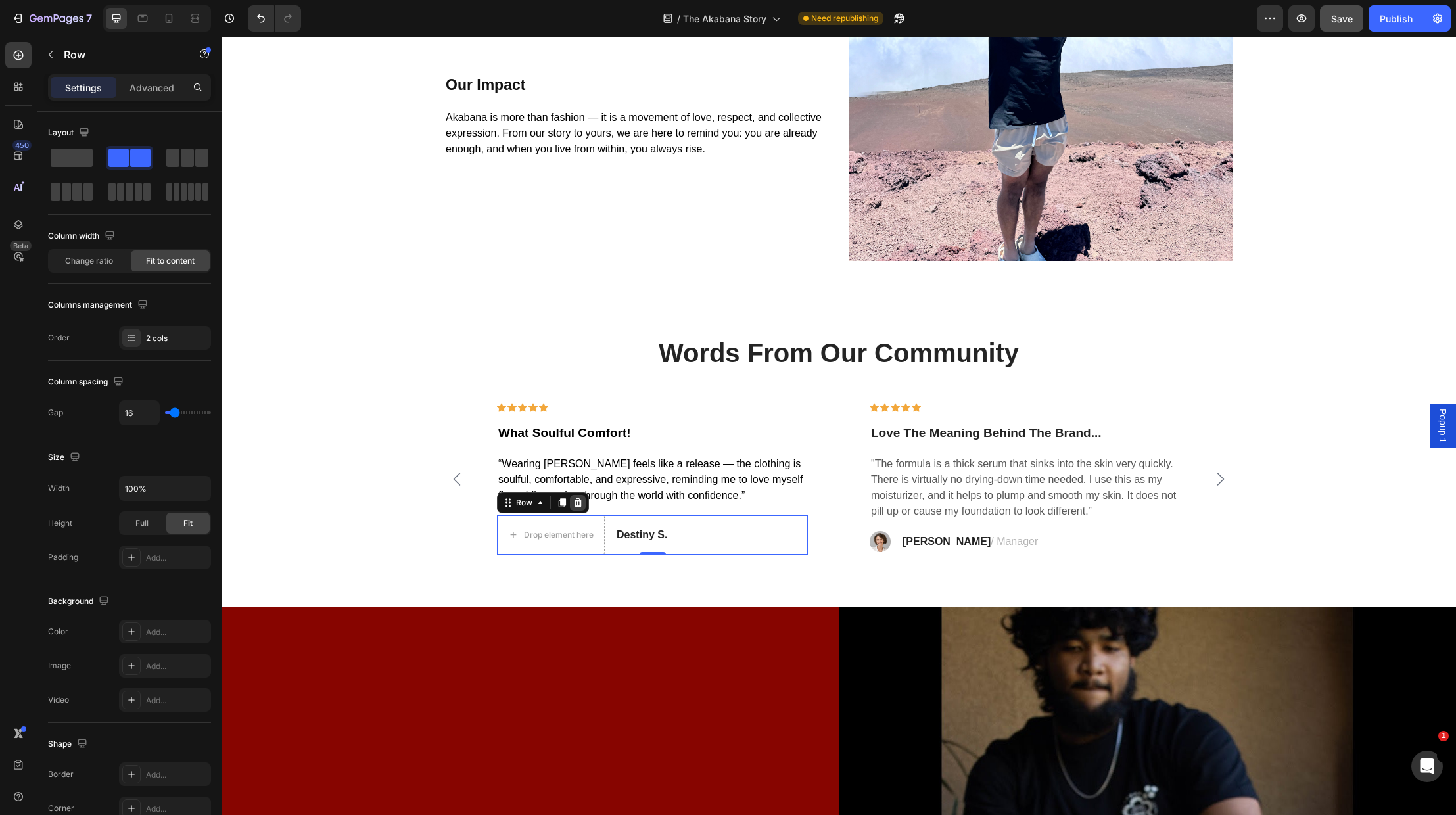
click at [579, 503] on icon at bounding box center [577, 503] width 10 height 10
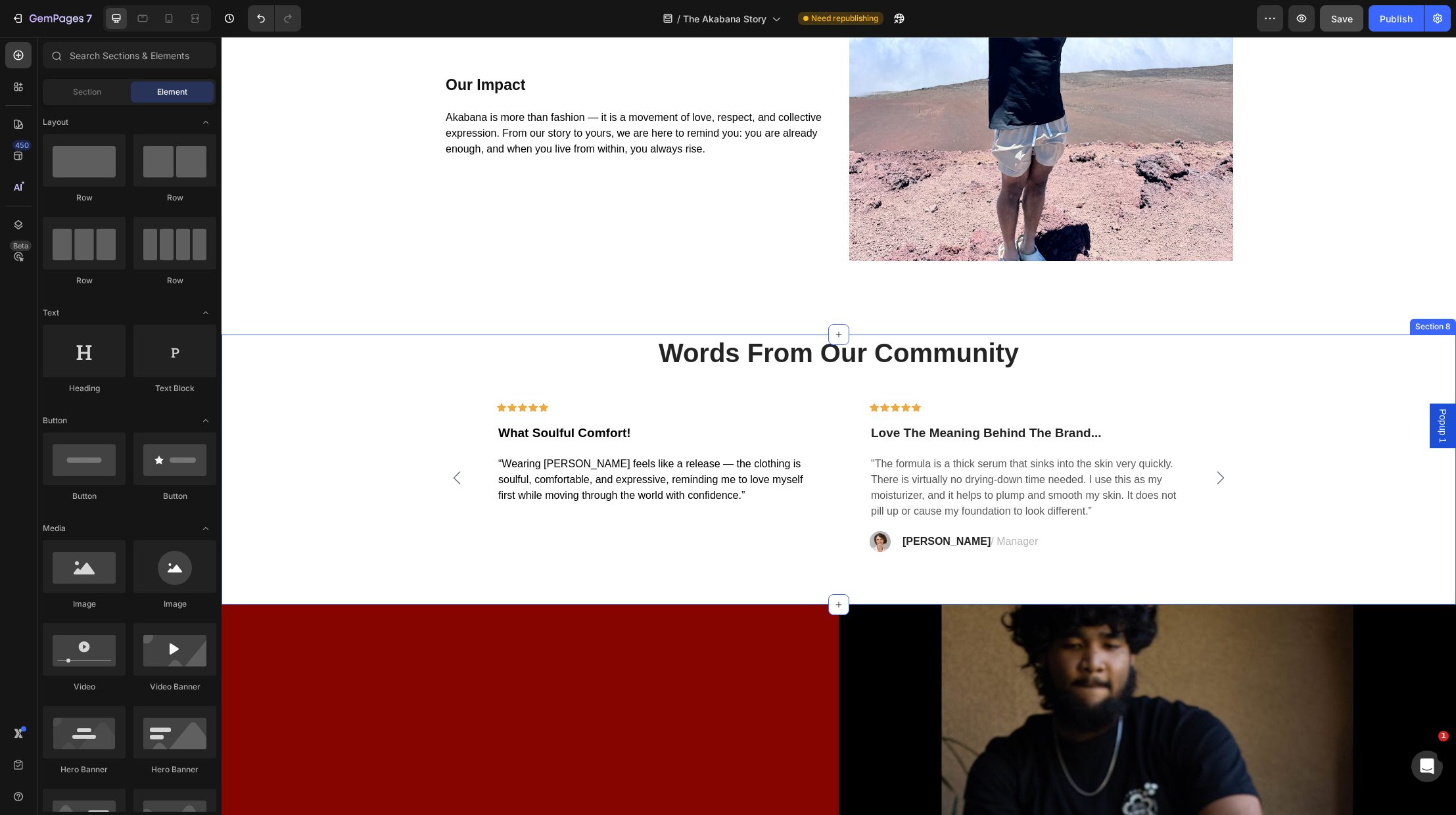
click at [684, 560] on div "Words From Our Community Heading Icon Icon Icon Icon Icon Row What Soulful Comf…" at bounding box center [839, 470] width 1234 height 271
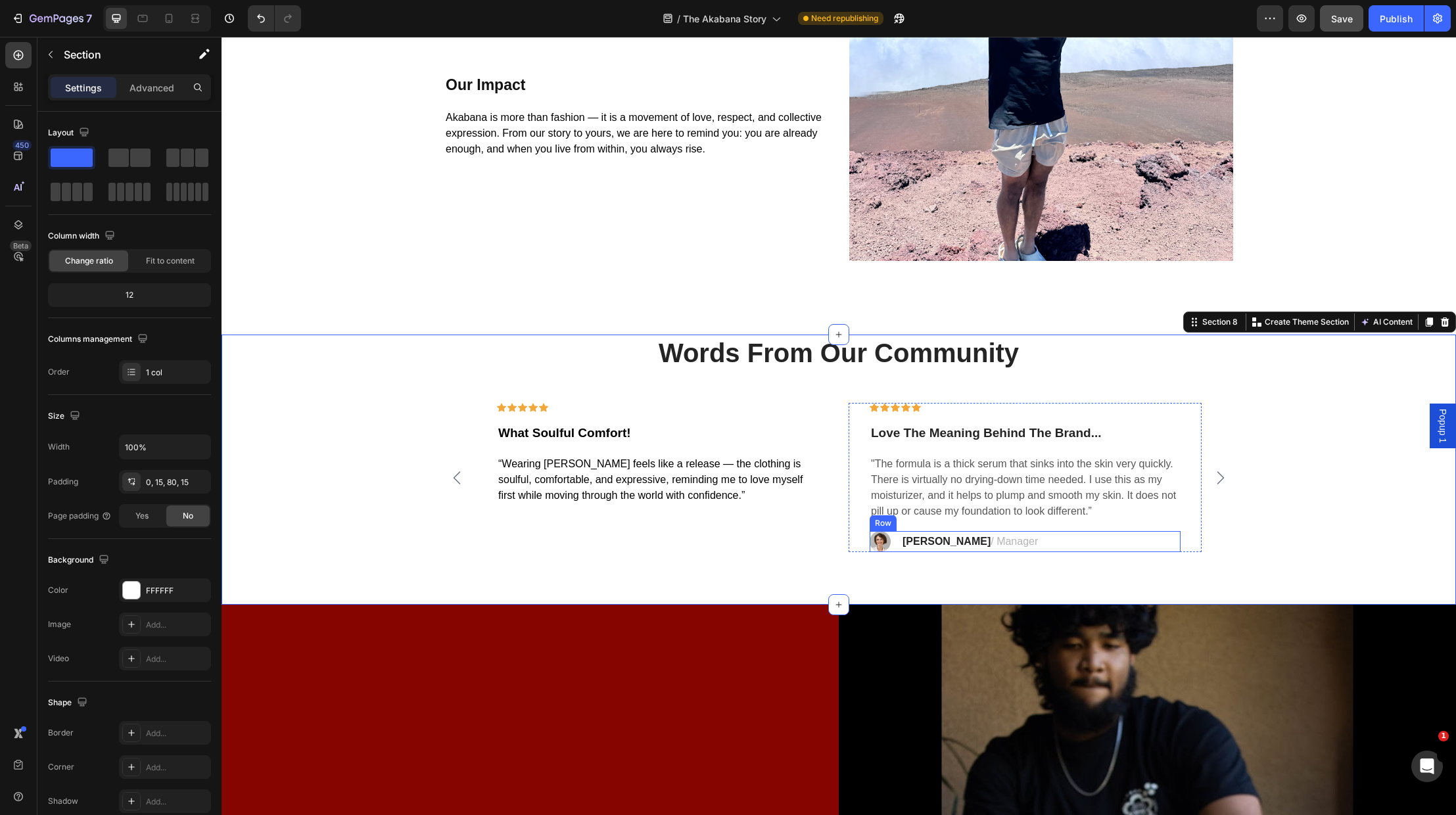
click at [1038, 540] on div "Image Rosalin C. / Manager Text block Row" at bounding box center [1025, 542] width 311 height 21
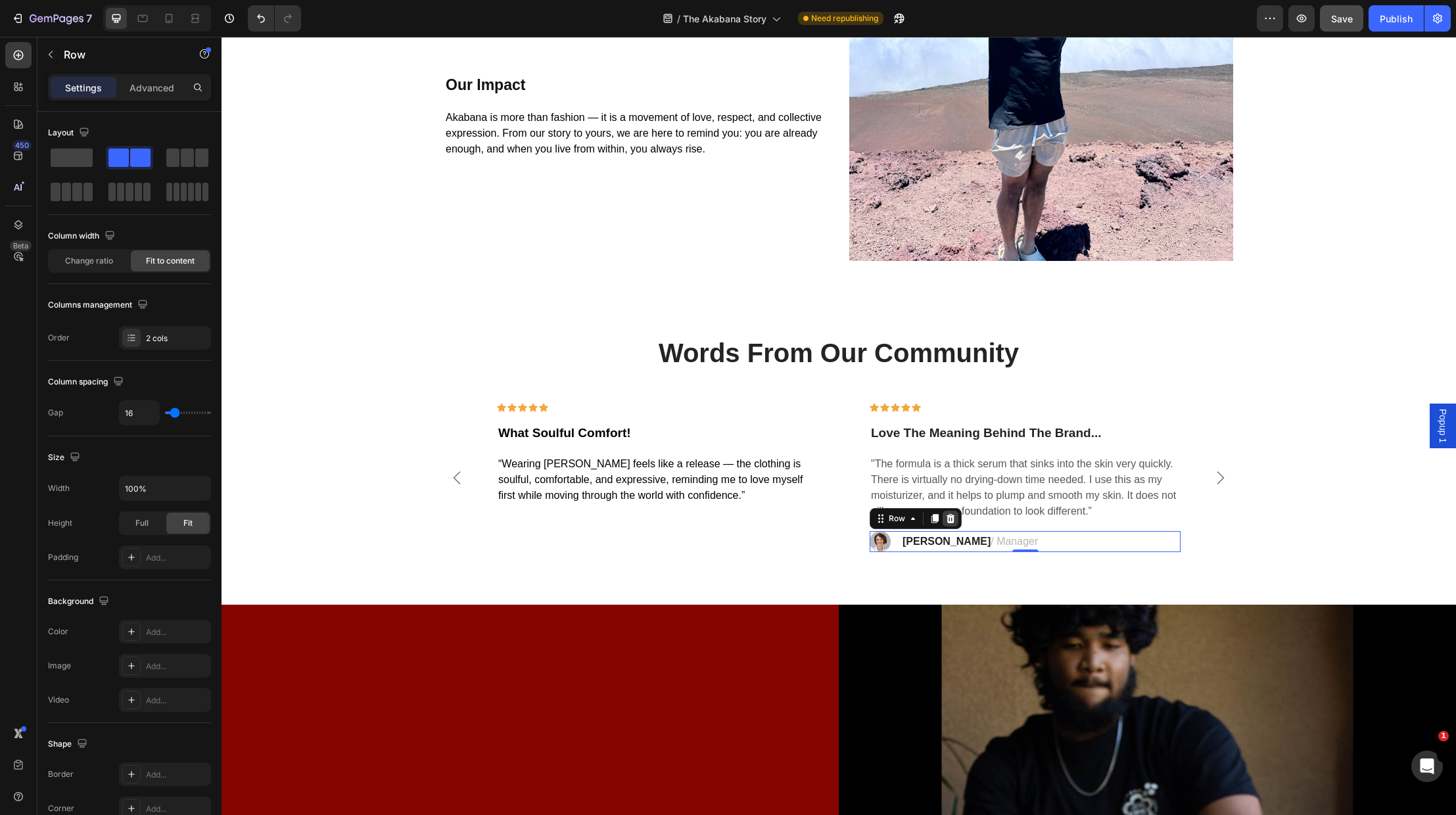
click at [953, 518] on icon at bounding box center [951, 518] width 8 height 9
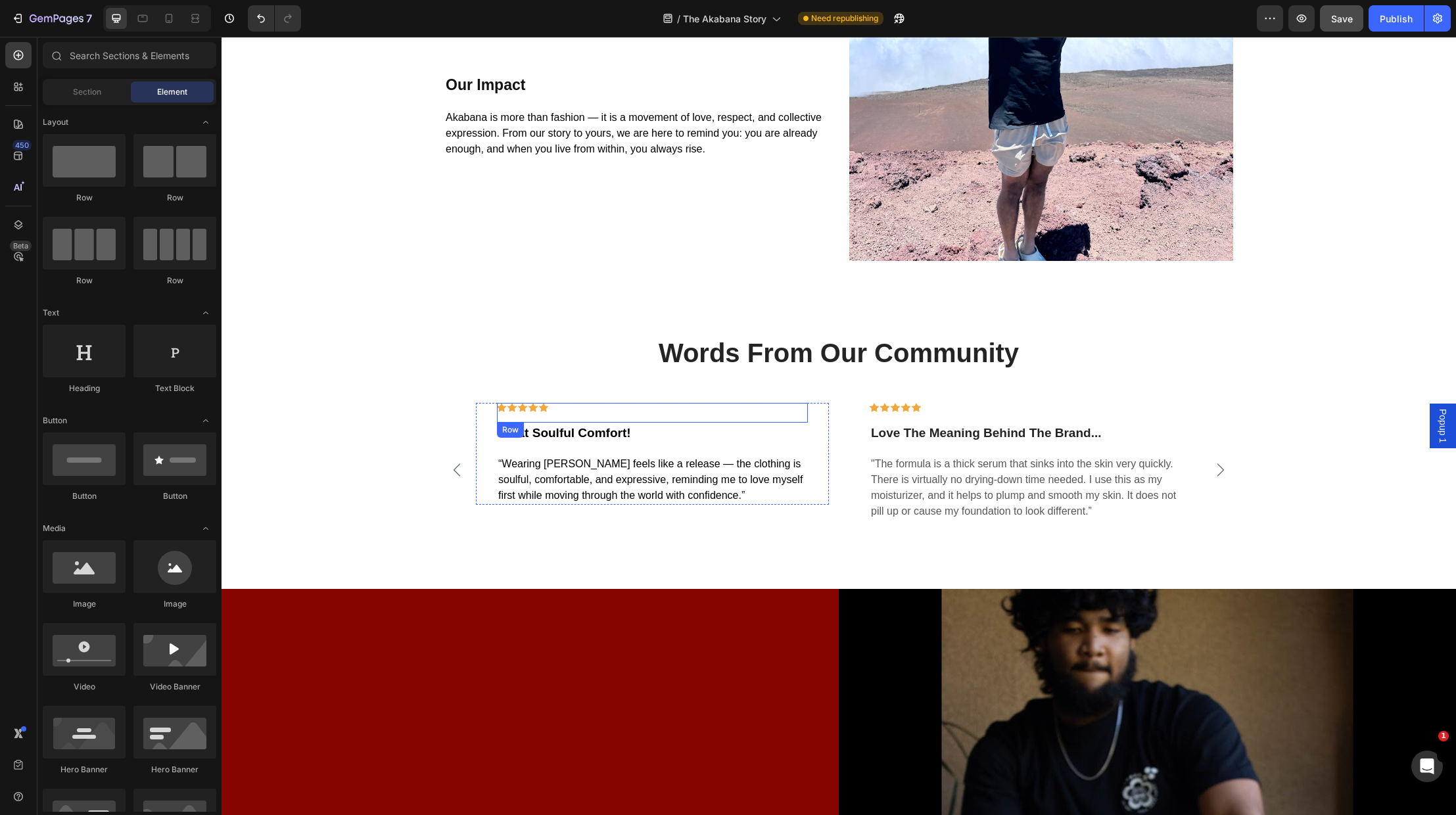
drag, startPoint x: 749, startPoint y: 413, endPoint x: 761, endPoint y: 411, distance: 12.2
click at [761, 411] on div "Icon Icon Icon Icon Icon Row" at bounding box center [652, 413] width 311 height 20
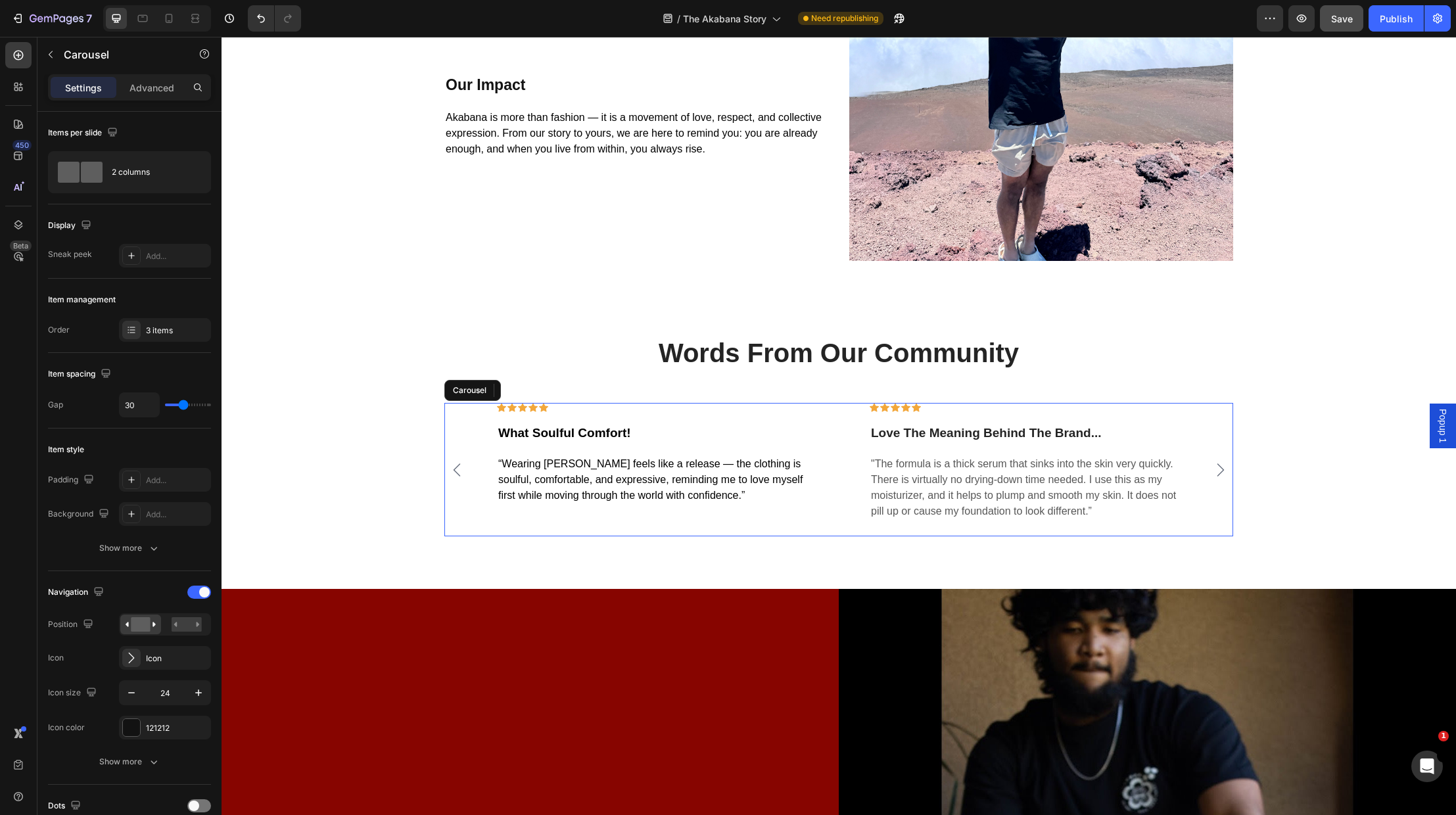
drag, startPoint x: 447, startPoint y: 534, endPoint x: 460, endPoint y: 533, distance: 13.0
click at [449, 534] on div "Icon Icon Icon Icon Icon Row 0 What Soulful Comfort! Text block “Wearing Akaban…" at bounding box center [838, 470] width 789 height 133
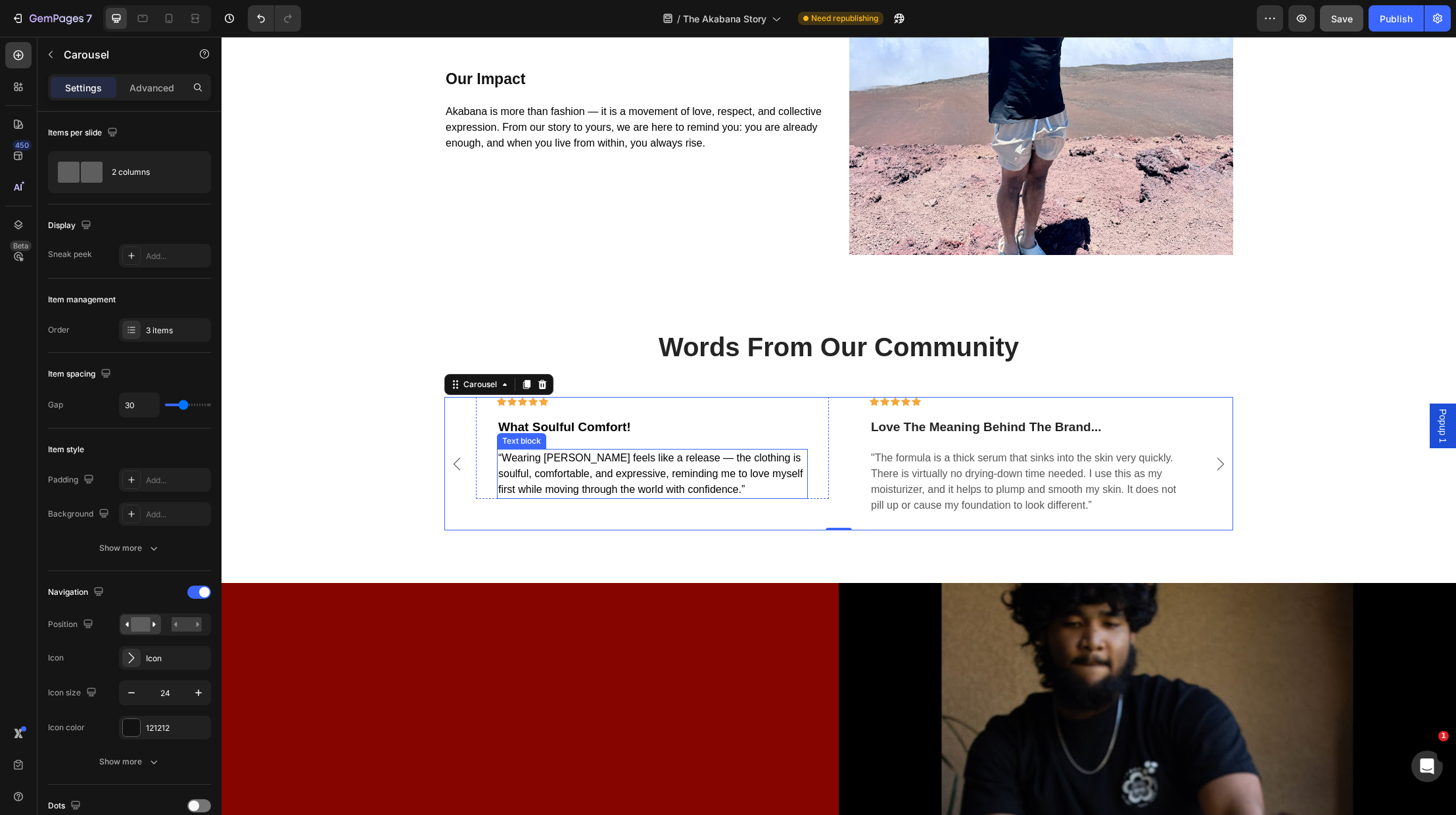
click at [638, 470] on span "“Wearing Akabana feels like a release — the clothing is soulful, comfortable, a…" at bounding box center [650, 474] width 304 height 43
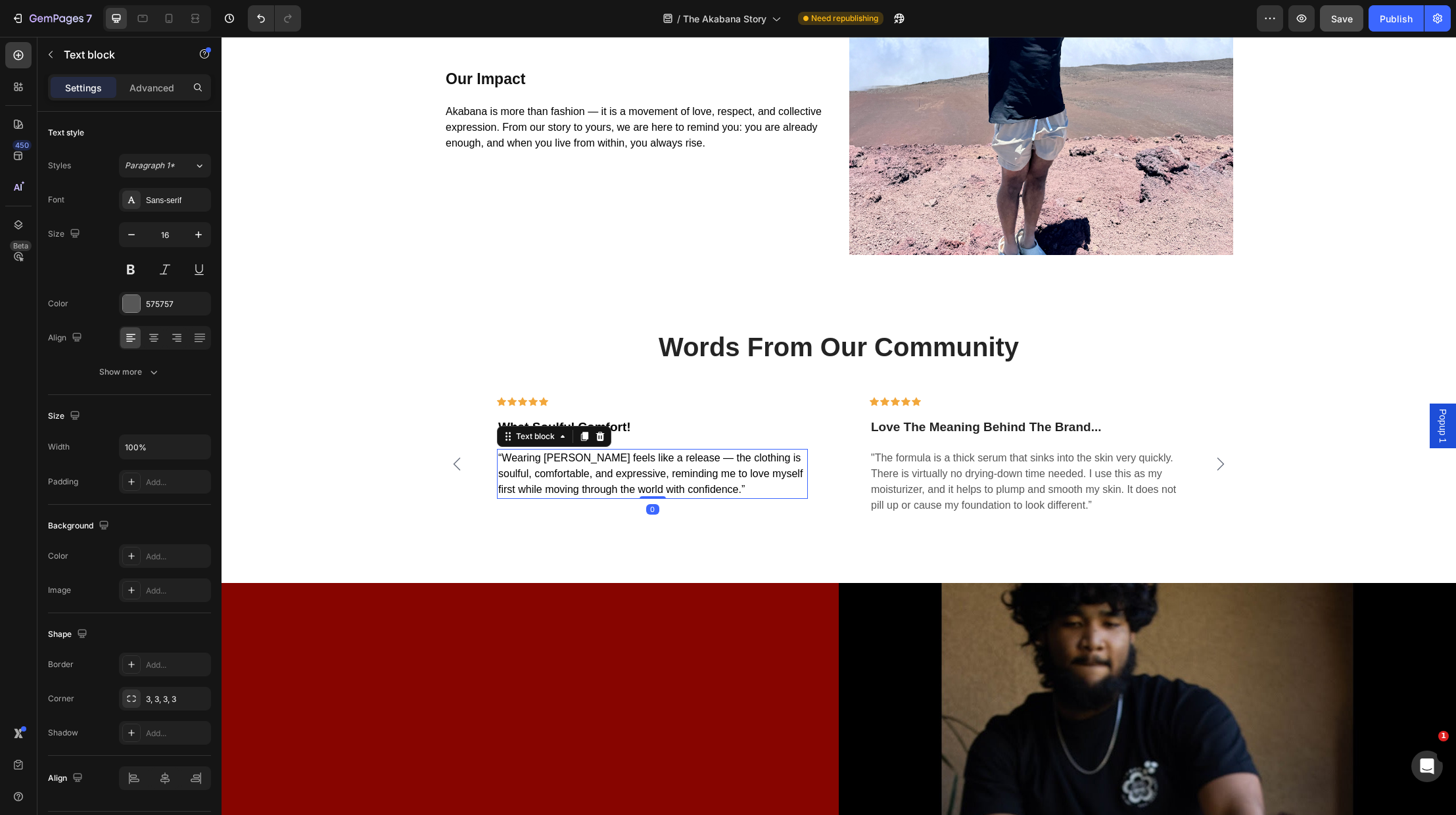
click at [638, 470] on span "“Wearing Akabana feels like a release — the clothing is soulful, comfortable, a…" at bounding box center [650, 474] width 304 height 43
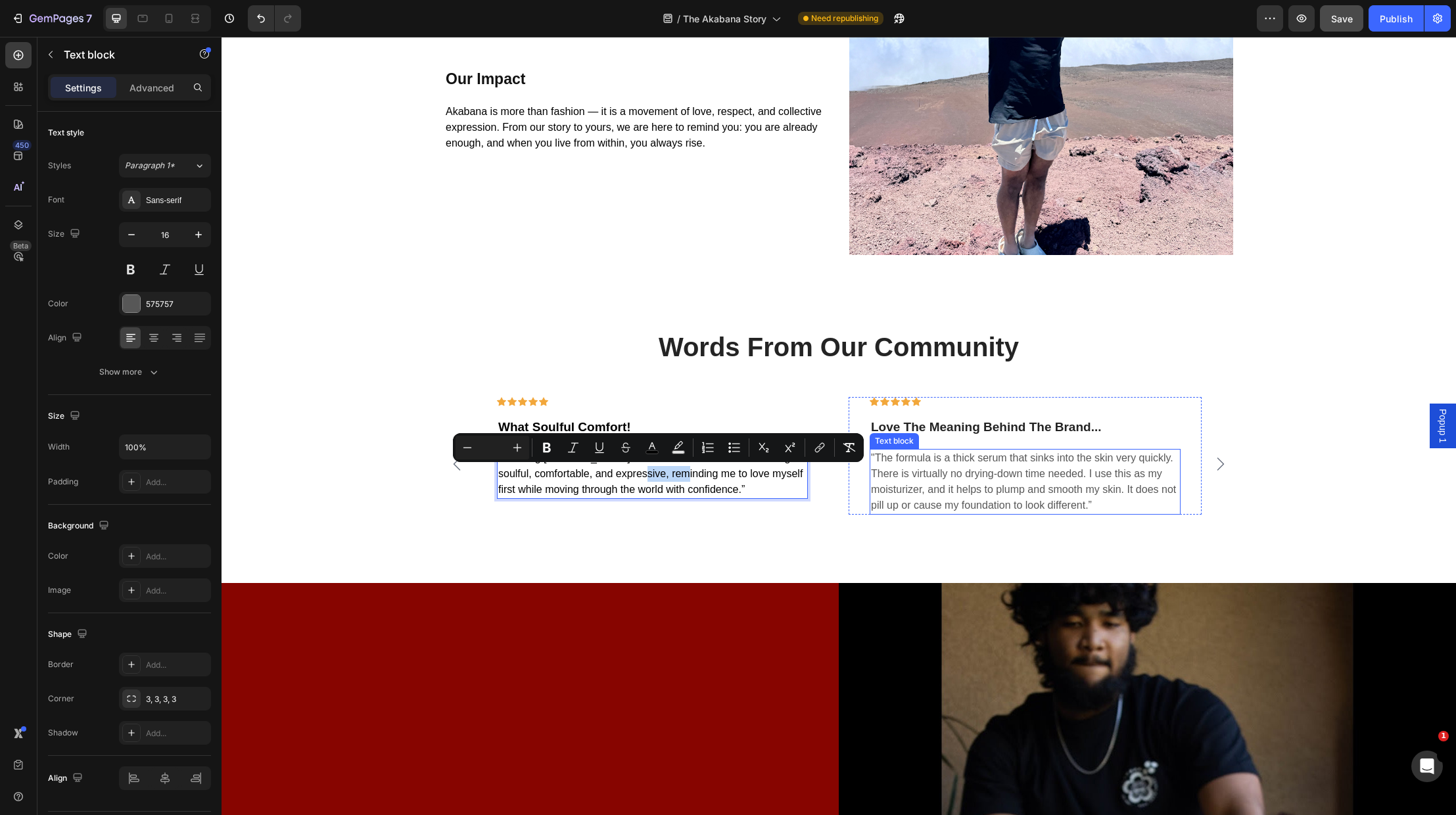
click at [986, 484] on p ""The formula is a thick serum that sinks into the skin very quickly. There is v…" at bounding box center [1025, 482] width 308 height 63
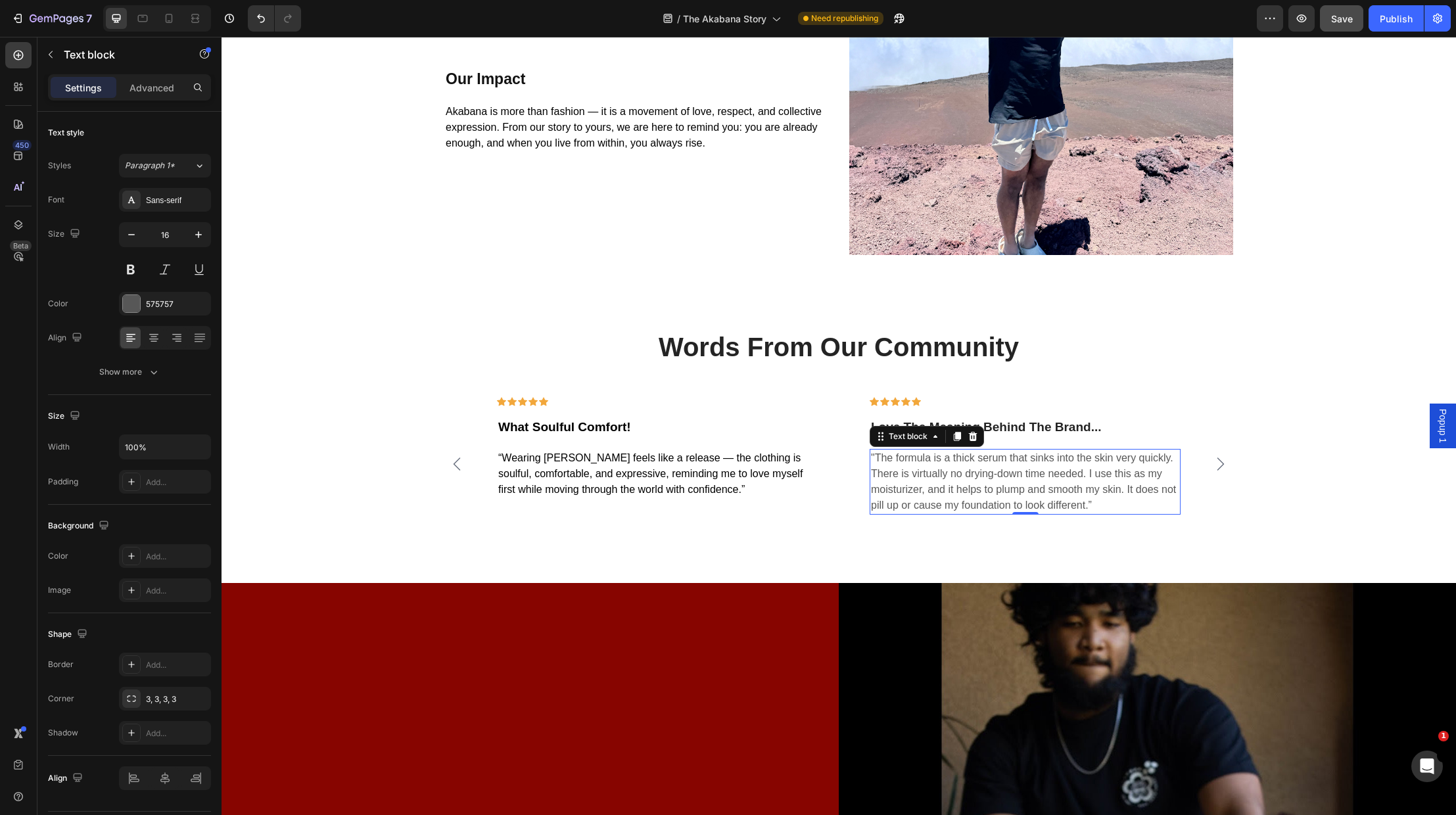
click at [986, 484] on p ""The formula is a thick serum that sinks into the skin very quickly. There is v…" at bounding box center [1025, 482] width 308 height 63
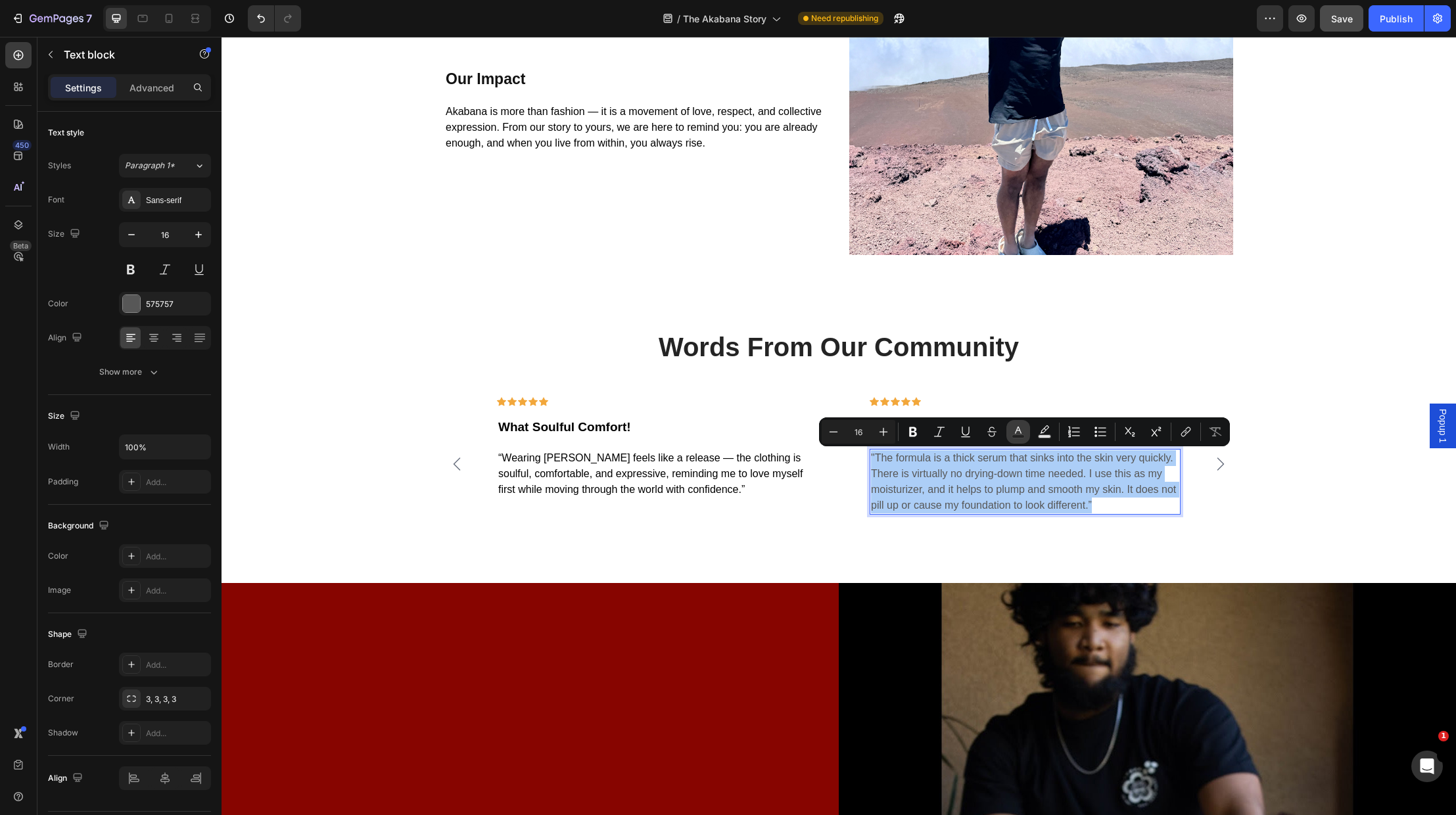
click at [1020, 431] on icon "Editor contextual toolbar" at bounding box center [1019, 430] width 7 height 8
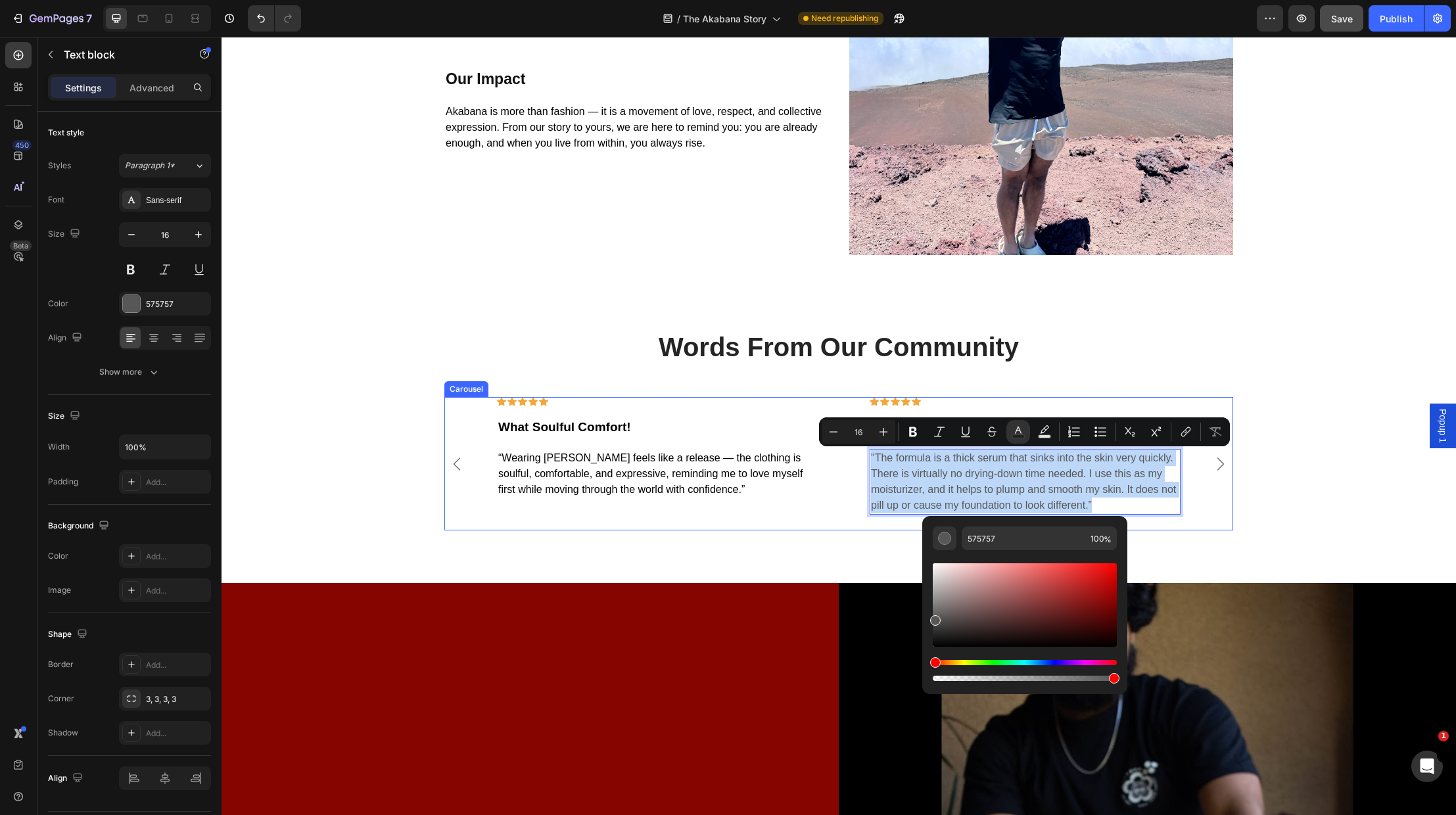
drag, startPoint x: 710, startPoint y: 523, endPoint x: 685, endPoint y: 520, distance: 25.2
click at [710, 522] on div "Icon Icon Icon Icon Icon Row What Soulful Comfort! Text block “Wearing Akabana …" at bounding box center [652, 463] width 353 height 133
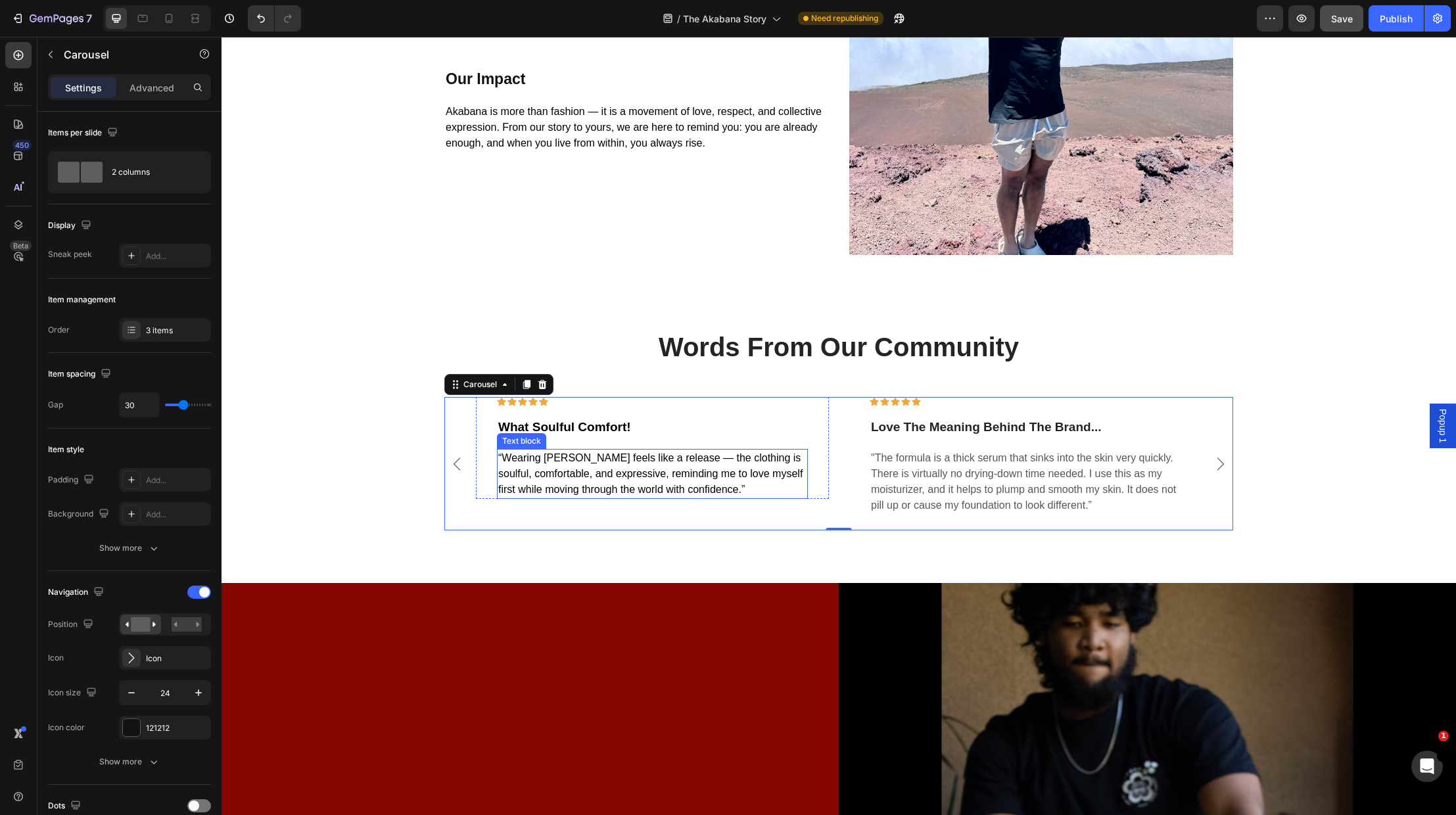
click at [682, 476] on span "“Wearing Akabana feels like a release — the clothing is soulful, comfortable, a…" at bounding box center [650, 474] width 304 height 43
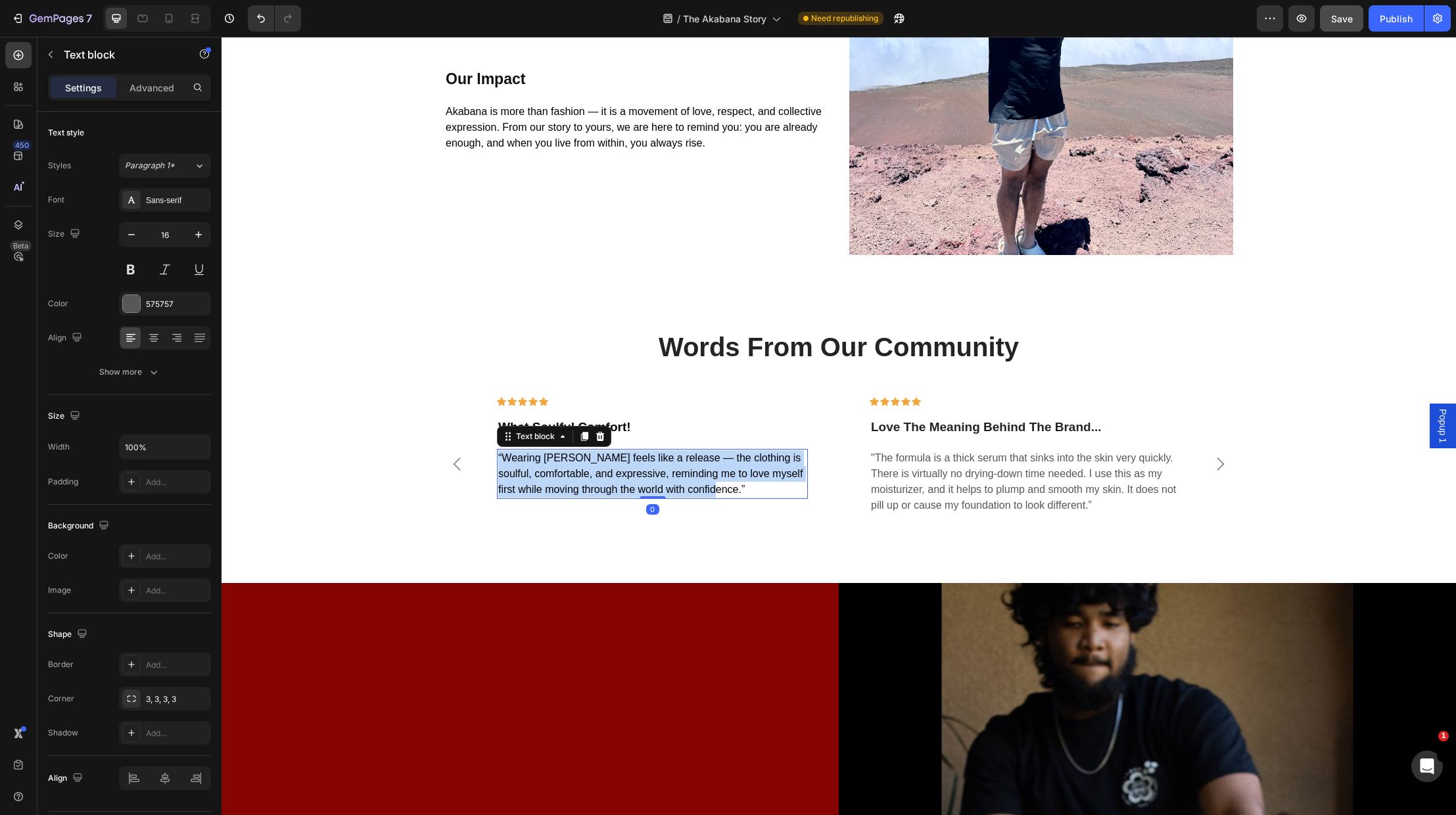
click at [682, 476] on span "“Wearing Akabana feels like a release — the clothing is soulful, comfortable, a…" at bounding box center [650, 474] width 304 height 43
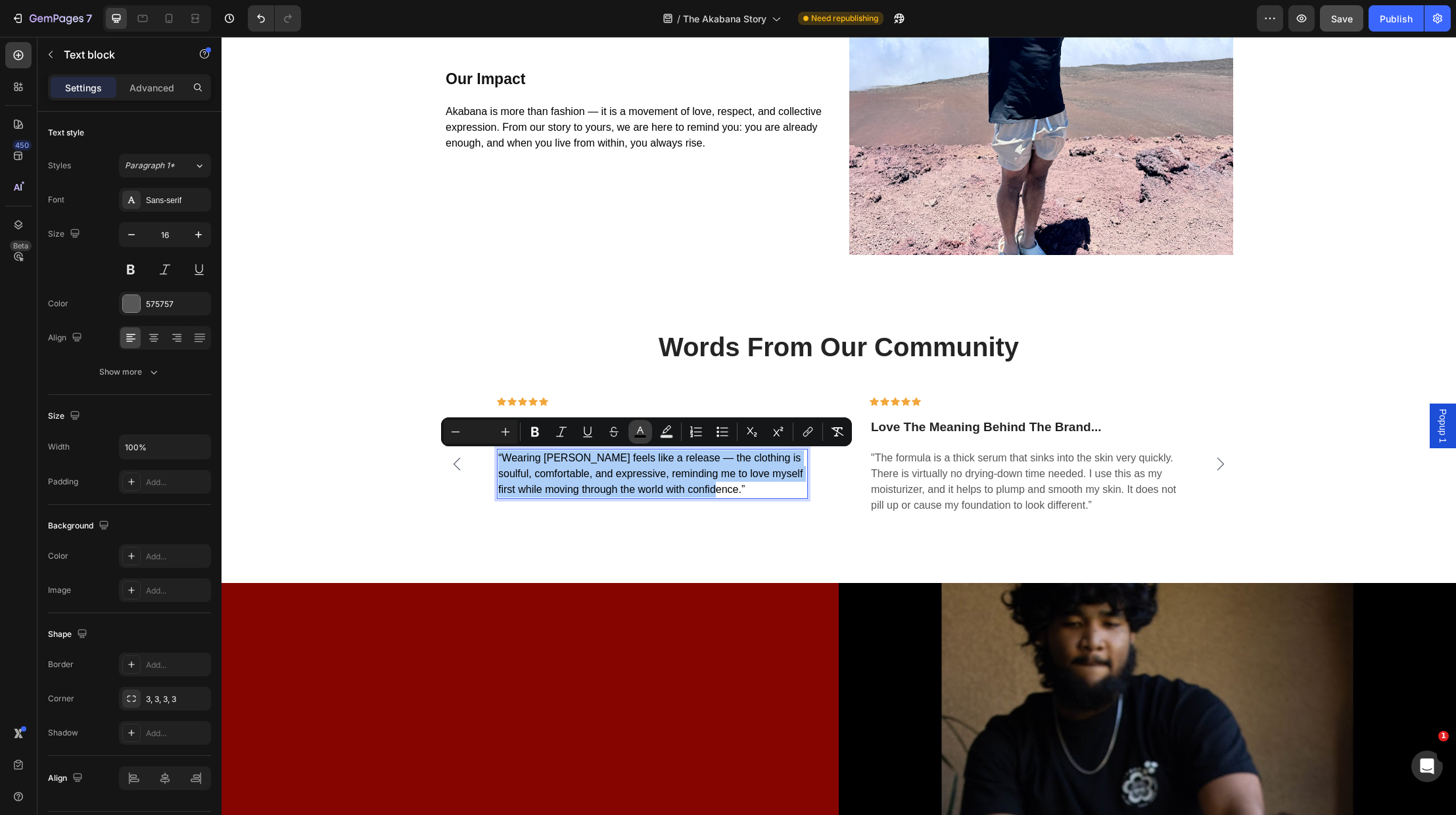
click at [645, 433] on icon "Editor contextual toolbar" at bounding box center [640, 432] width 13 height 13
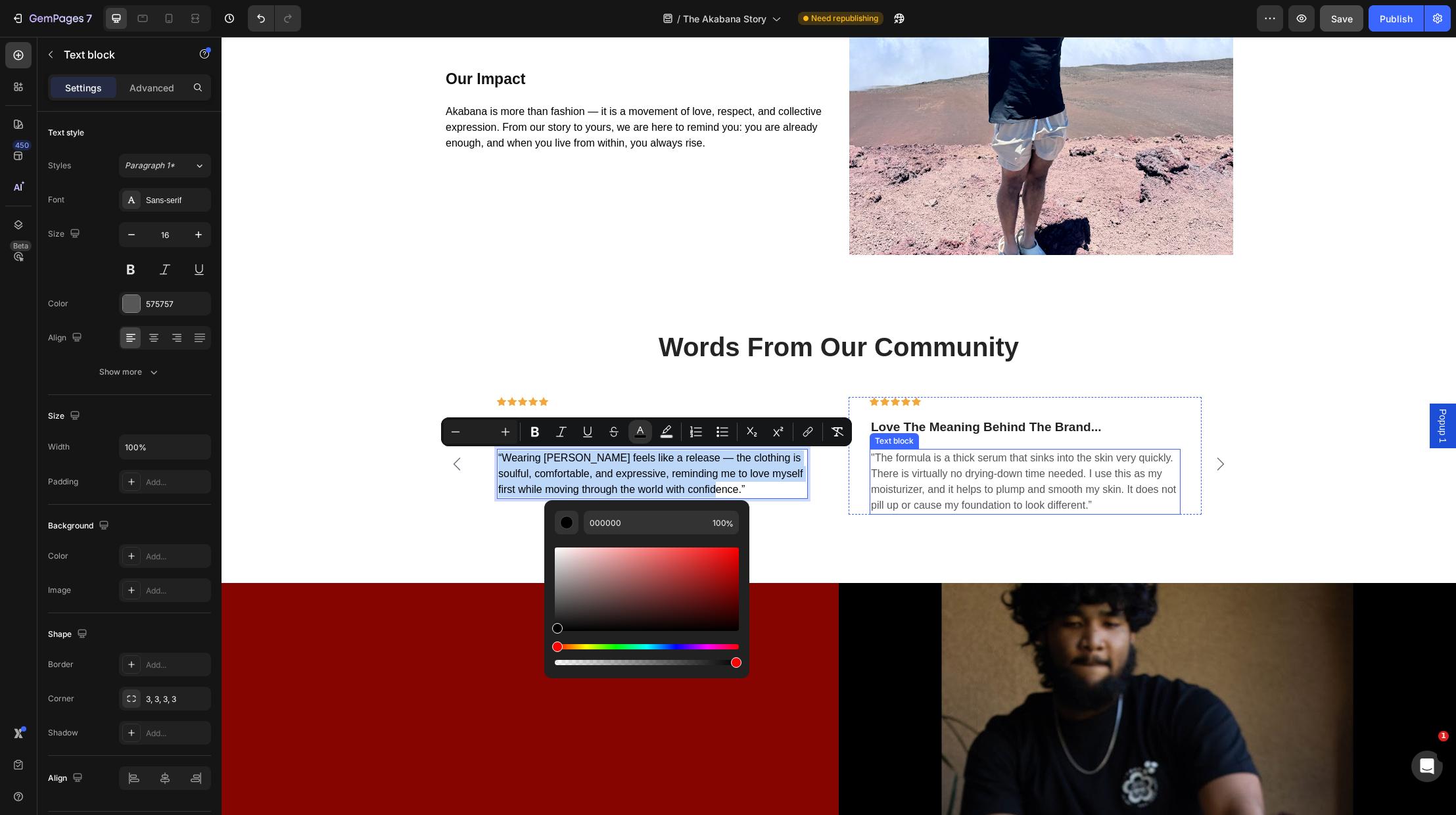
click at [947, 476] on p ""The formula is a thick serum that sinks into the skin very quickly. There is v…" at bounding box center [1025, 482] width 308 height 63
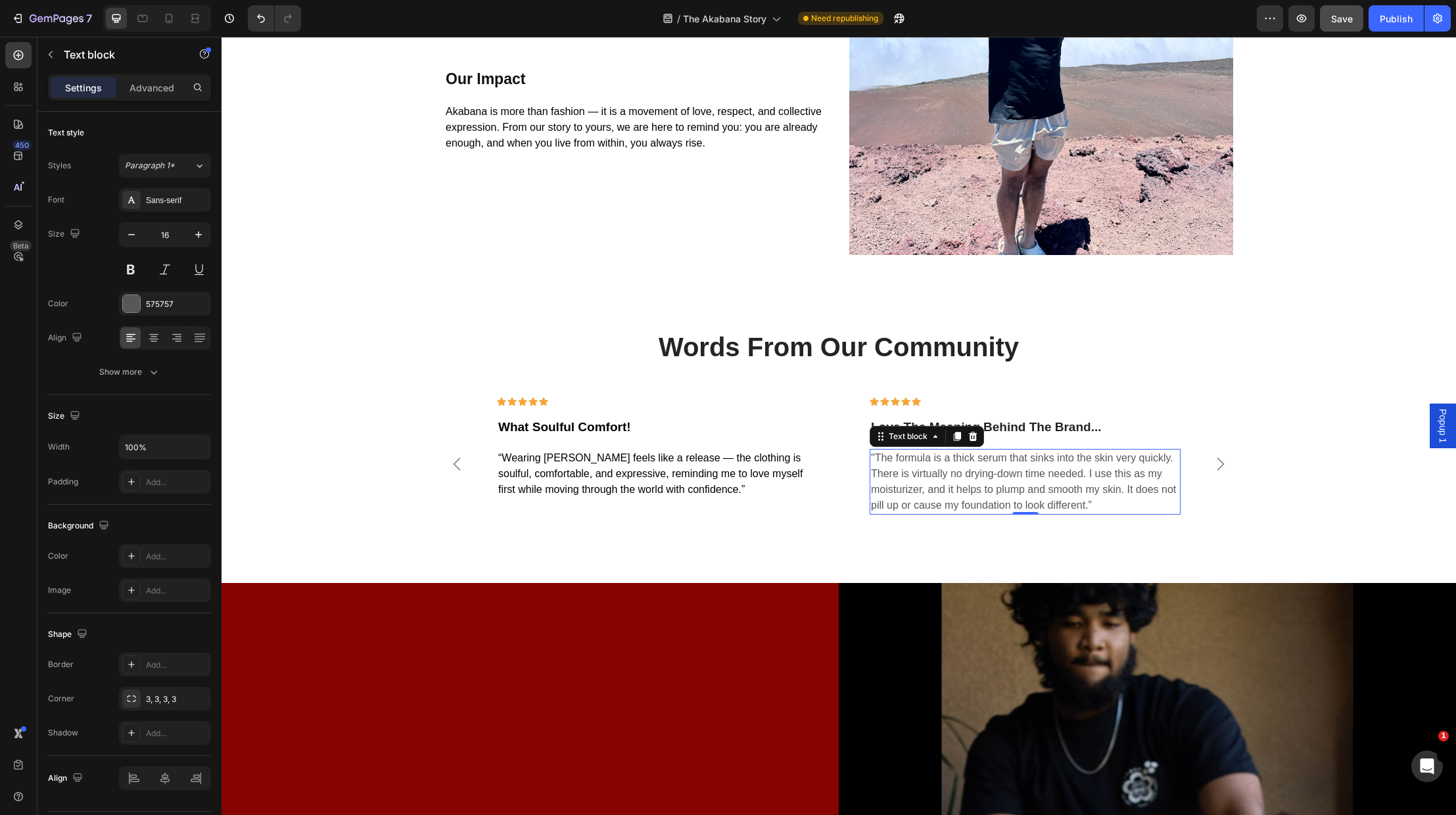
click at [947, 476] on p ""The formula is a thick serum that sinks into the skin very quickly. There is v…" at bounding box center [1025, 482] width 308 height 63
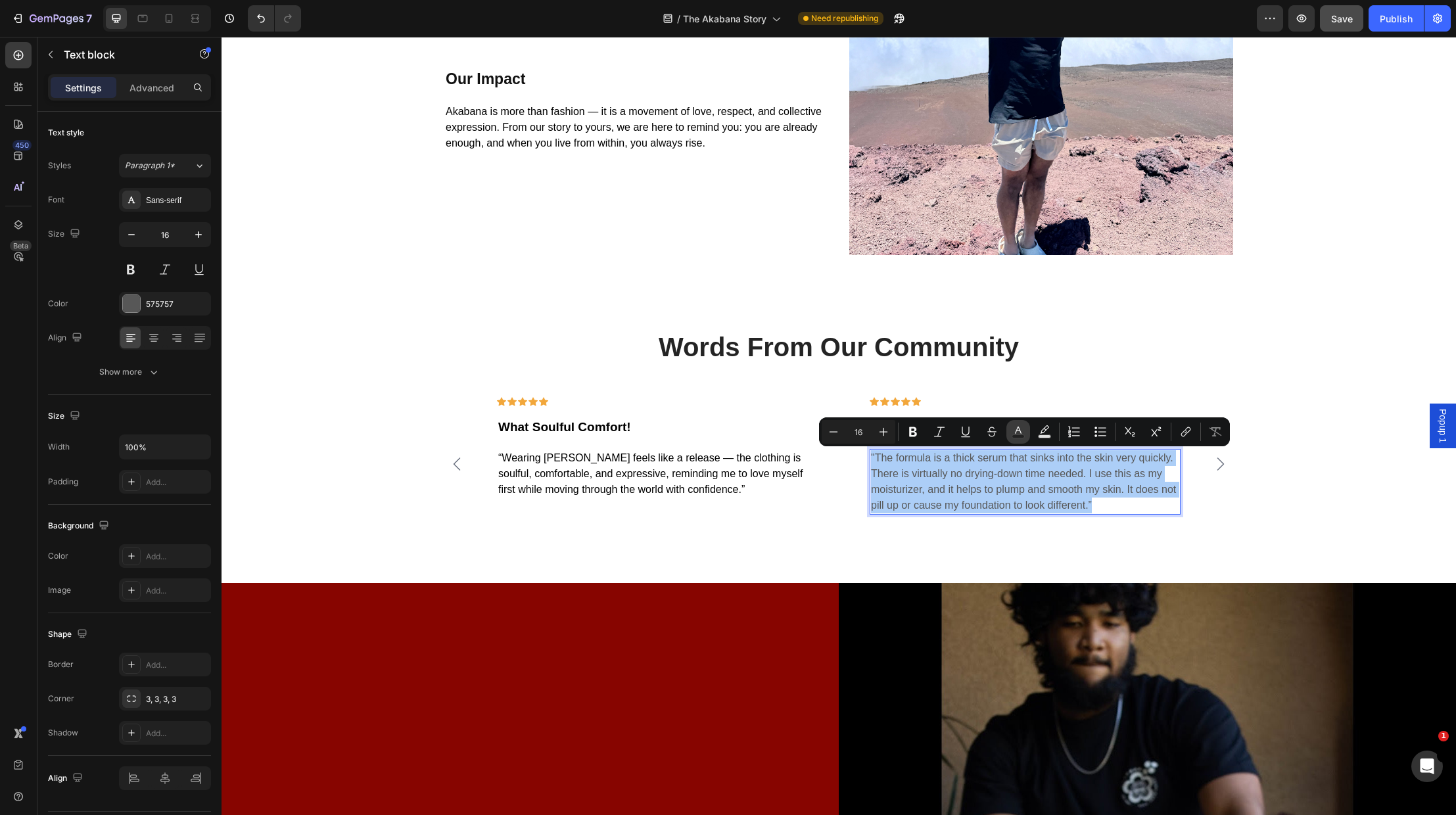
click at [1023, 431] on icon "Editor contextual toolbar" at bounding box center [1018, 432] width 13 height 13
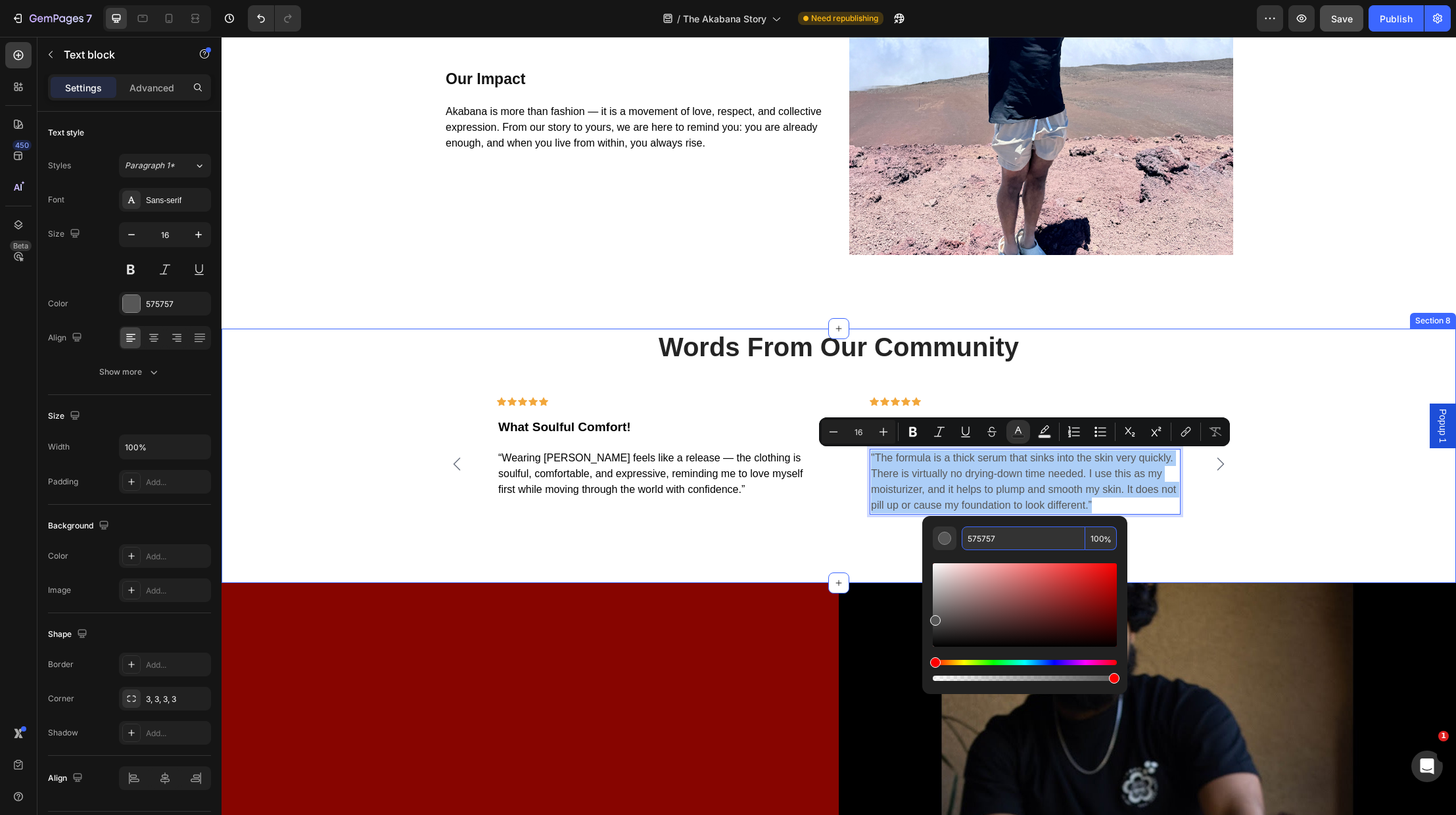
drag, startPoint x: 1229, startPoint y: 571, endPoint x: 917, endPoint y: 531, distance: 314.6
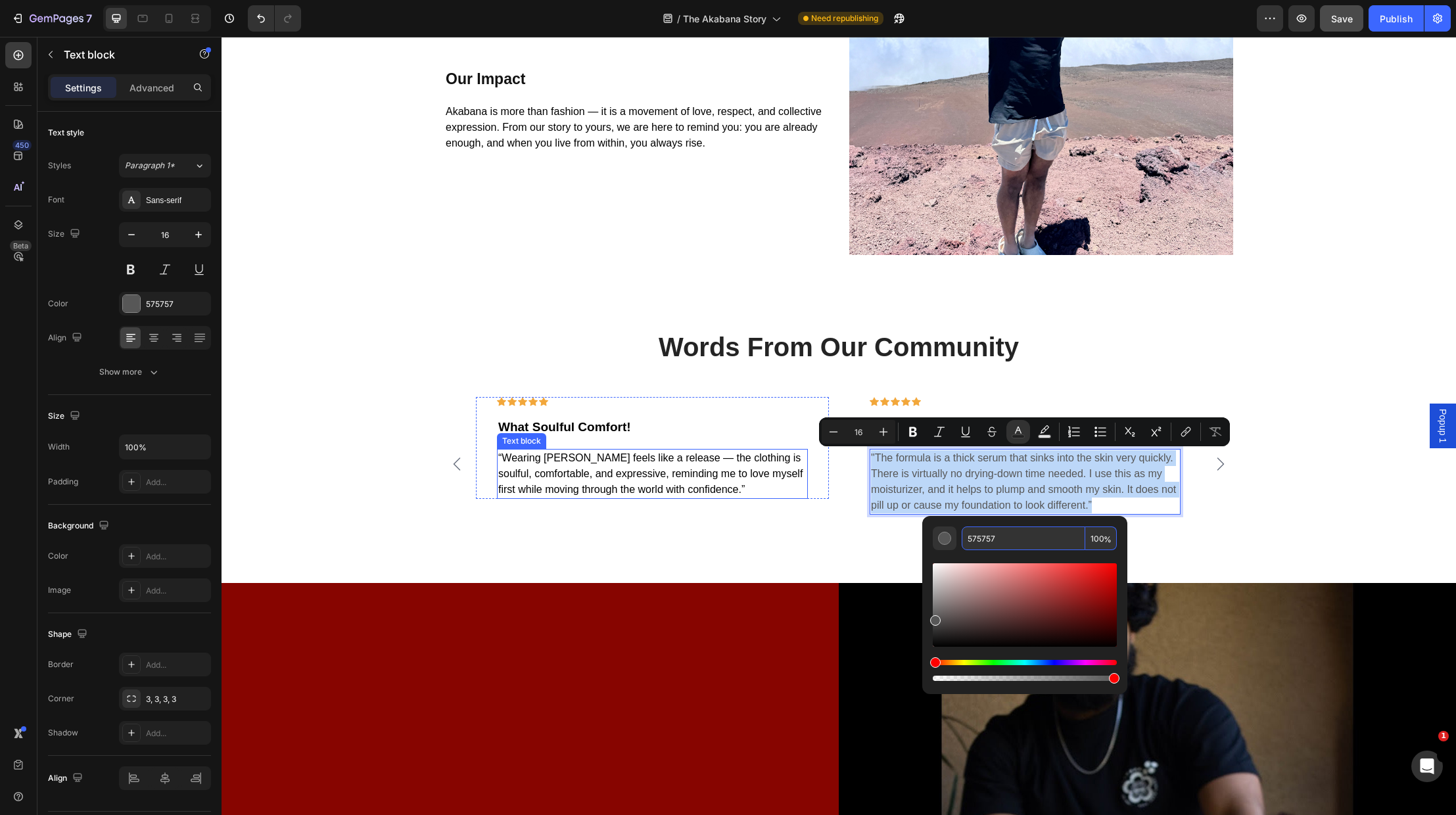
click at [581, 476] on span "“Wearing Akabana feels like a release — the clothing is soulful, comfortable, a…" at bounding box center [650, 474] width 304 height 43
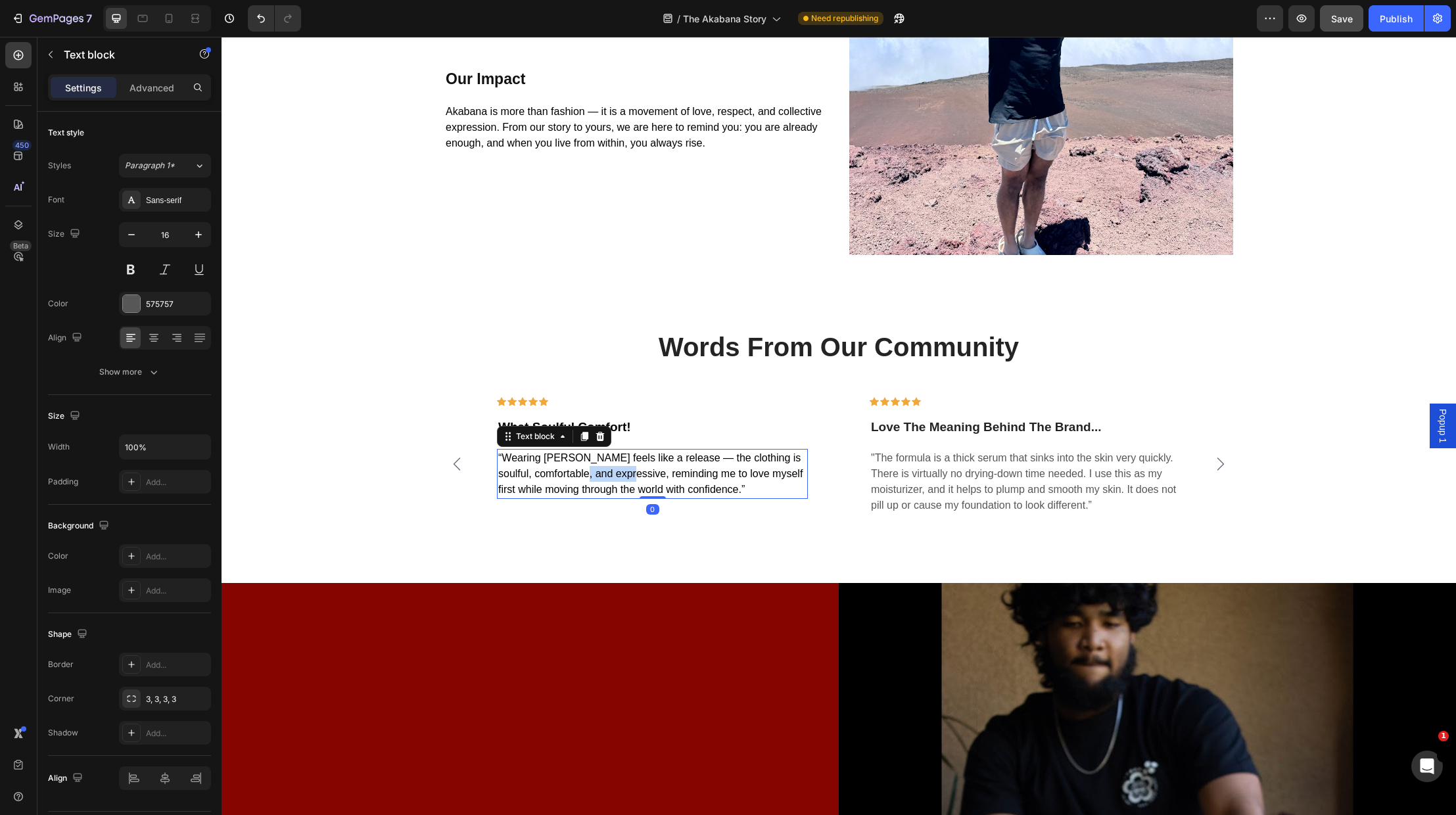
click at [583, 472] on span "“Wearing Akabana feels like a release — the clothing is soulful, comfortable, a…" at bounding box center [650, 474] width 304 height 43
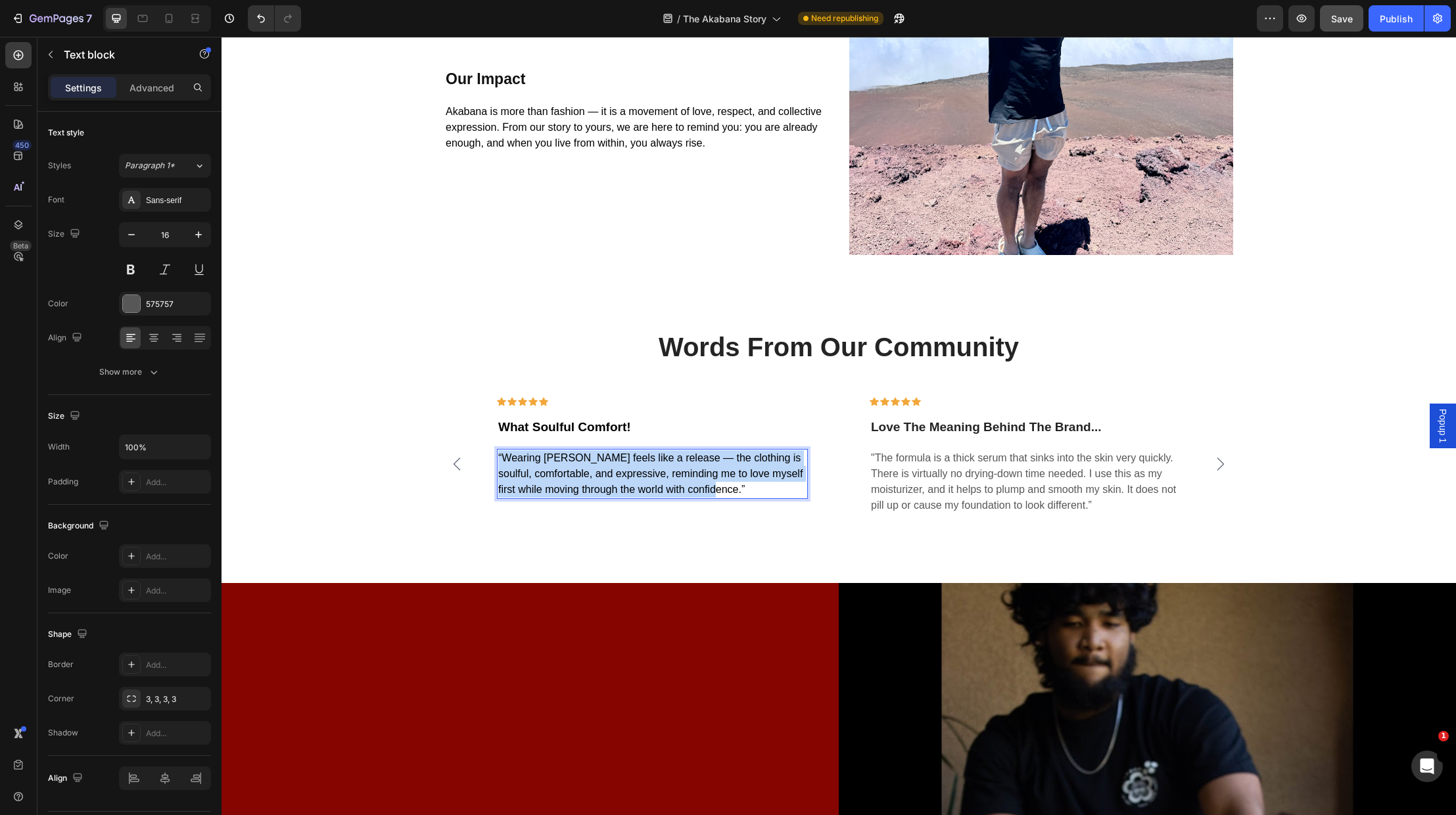
click at [583, 472] on span "“Wearing Akabana feels like a release — the clothing is soulful, comfortable, a…" at bounding box center [650, 474] width 304 height 43
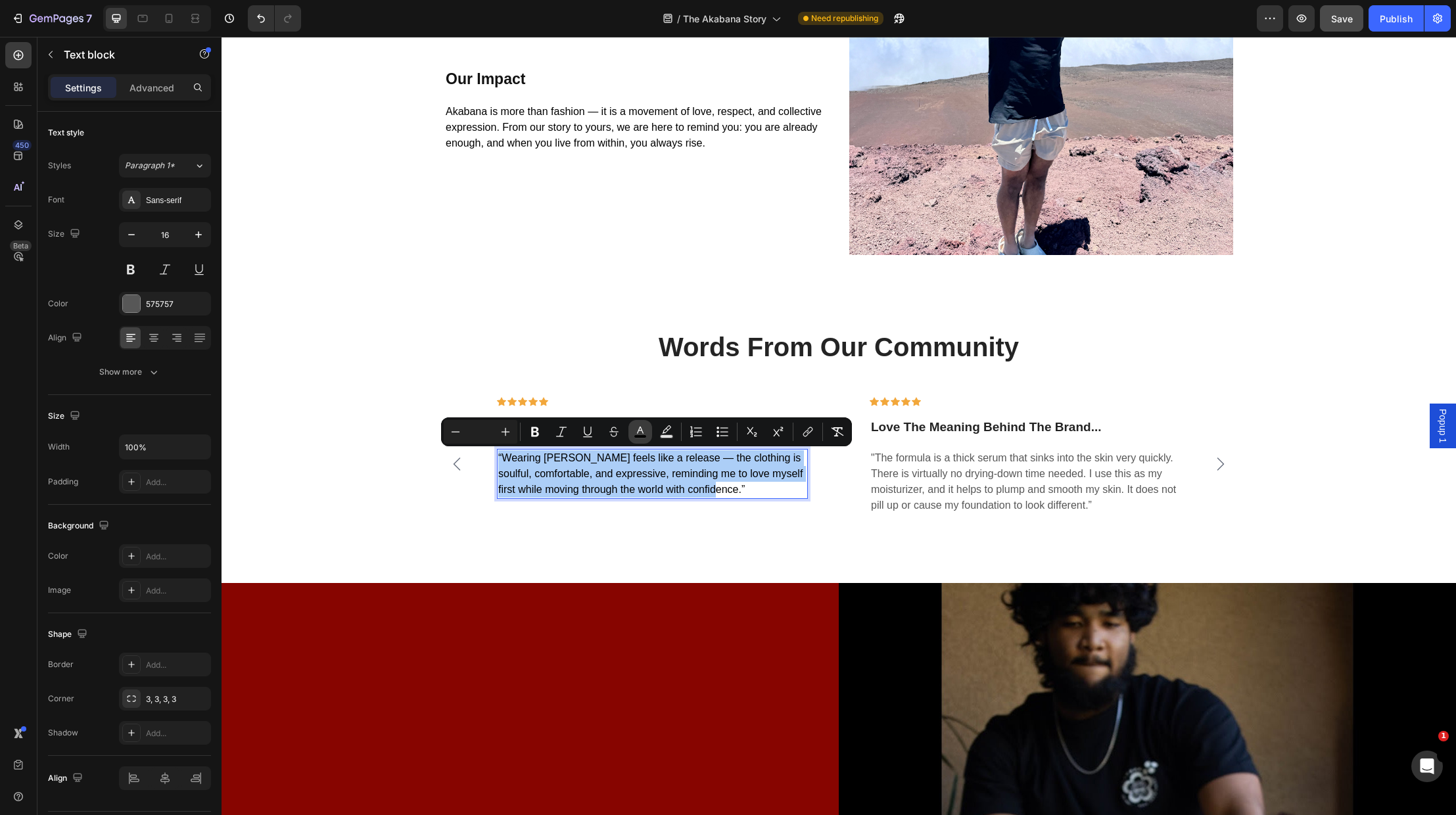
click at [641, 432] on icon "Editor contextual toolbar" at bounding box center [640, 432] width 13 height 13
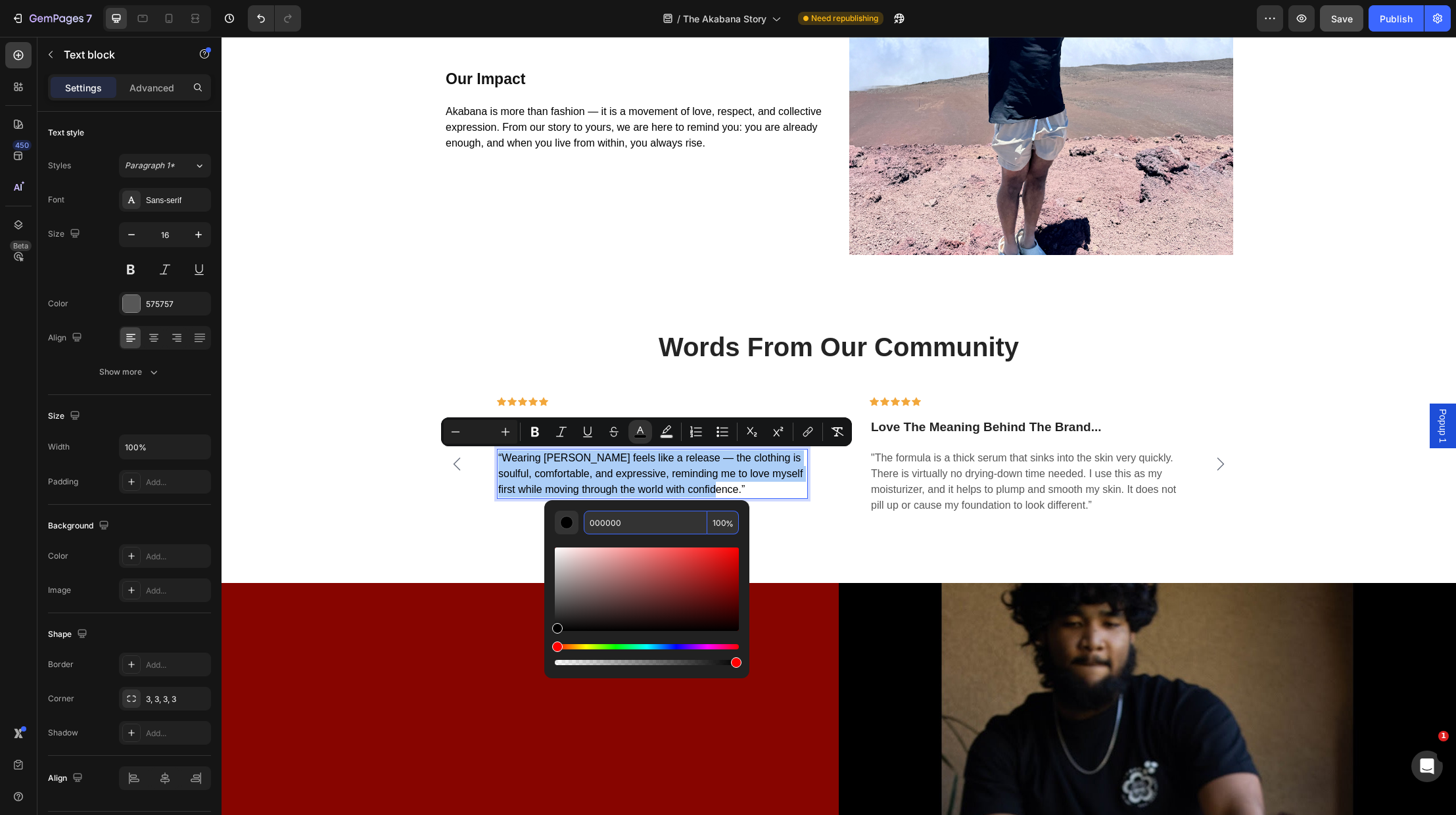
drag, startPoint x: 614, startPoint y: 521, endPoint x: 590, endPoint y: 519, distance: 24.1
click at [591, 520] on input "000000" at bounding box center [645, 523] width 124 height 23
paste input "575757"
type input "575757"
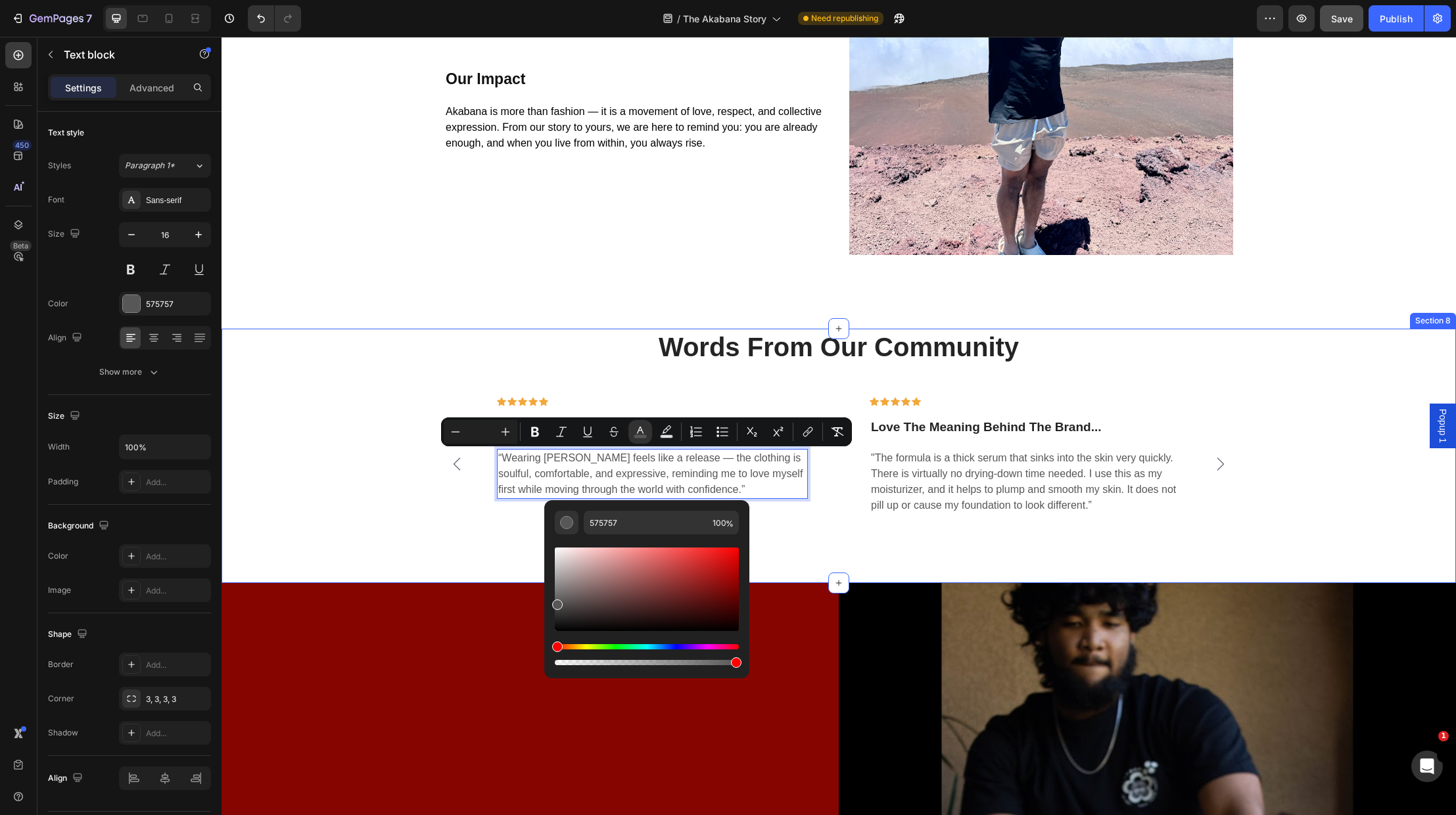
click at [352, 469] on div "Words From Our Community Heading Icon Icon Icon Icon Icon Row What Soulful Comf…" at bounding box center [839, 430] width 1215 height 202
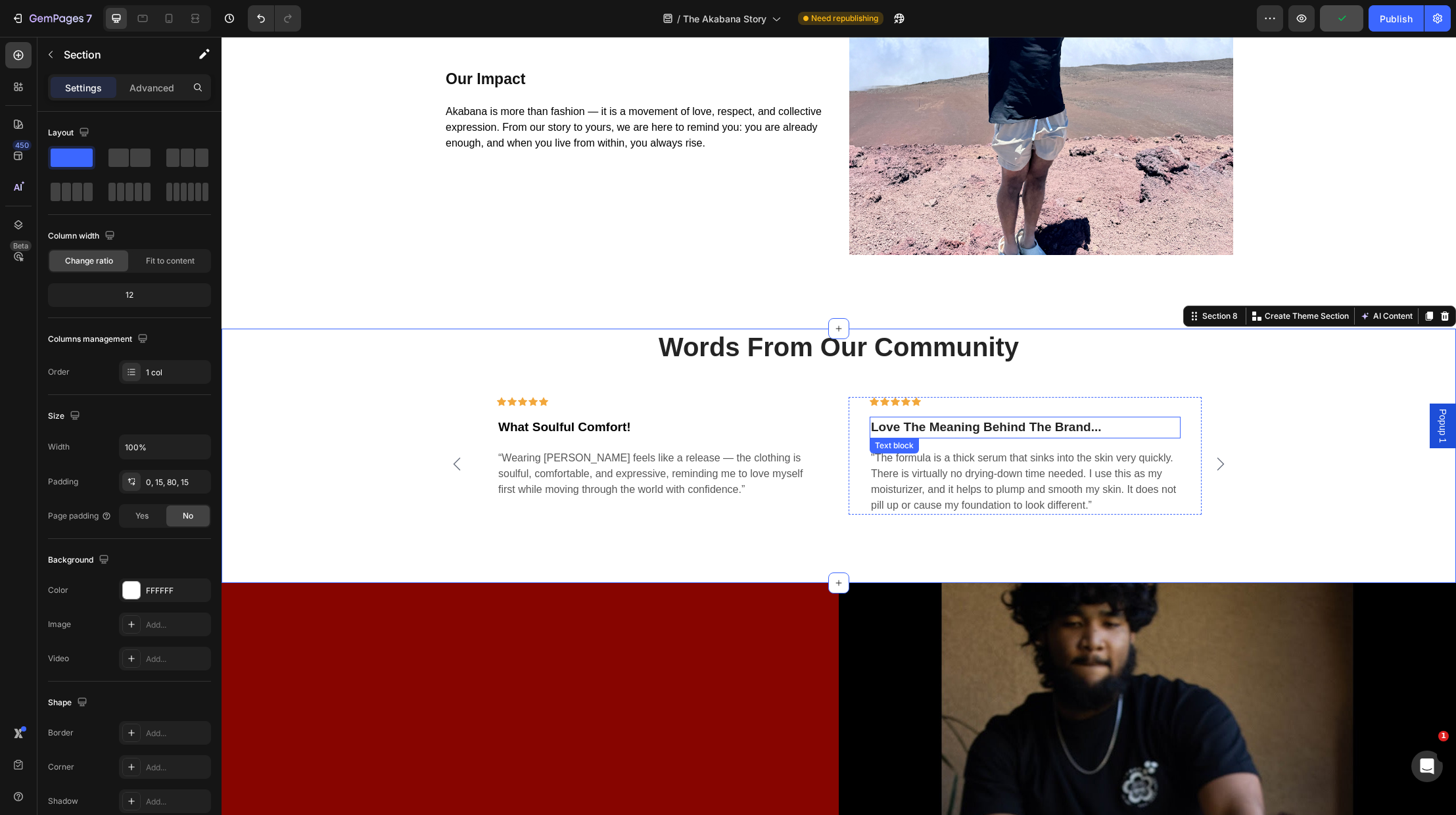
click at [1105, 427] on p "Love The Meaning Behind The Brand..." at bounding box center [1025, 428] width 308 height 19
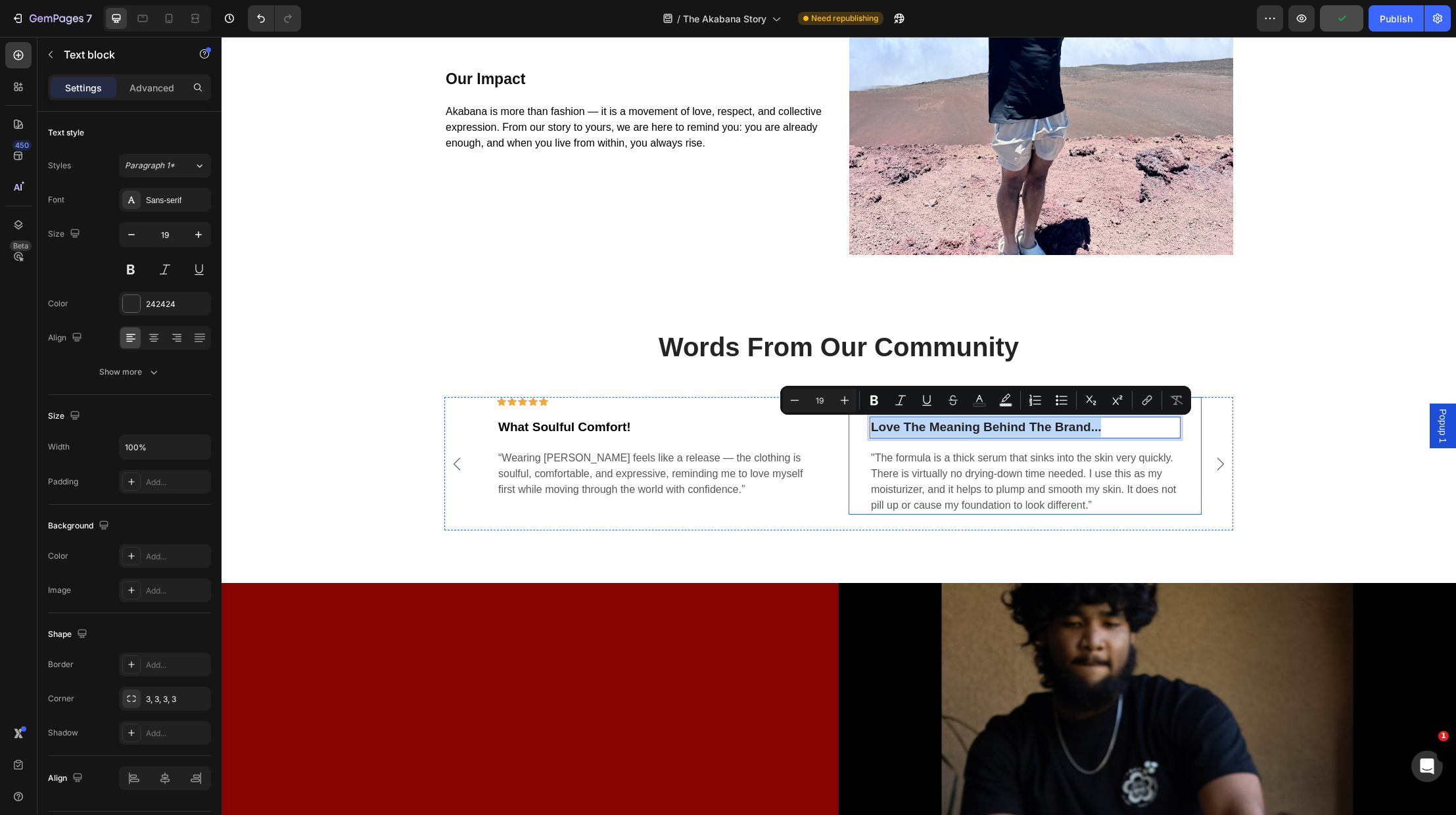
drag, startPoint x: 1111, startPoint y: 425, endPoint x: 859, endPoint y: 422, distance: 252.0
copy p "Love The Meaning Behind The Brand..."
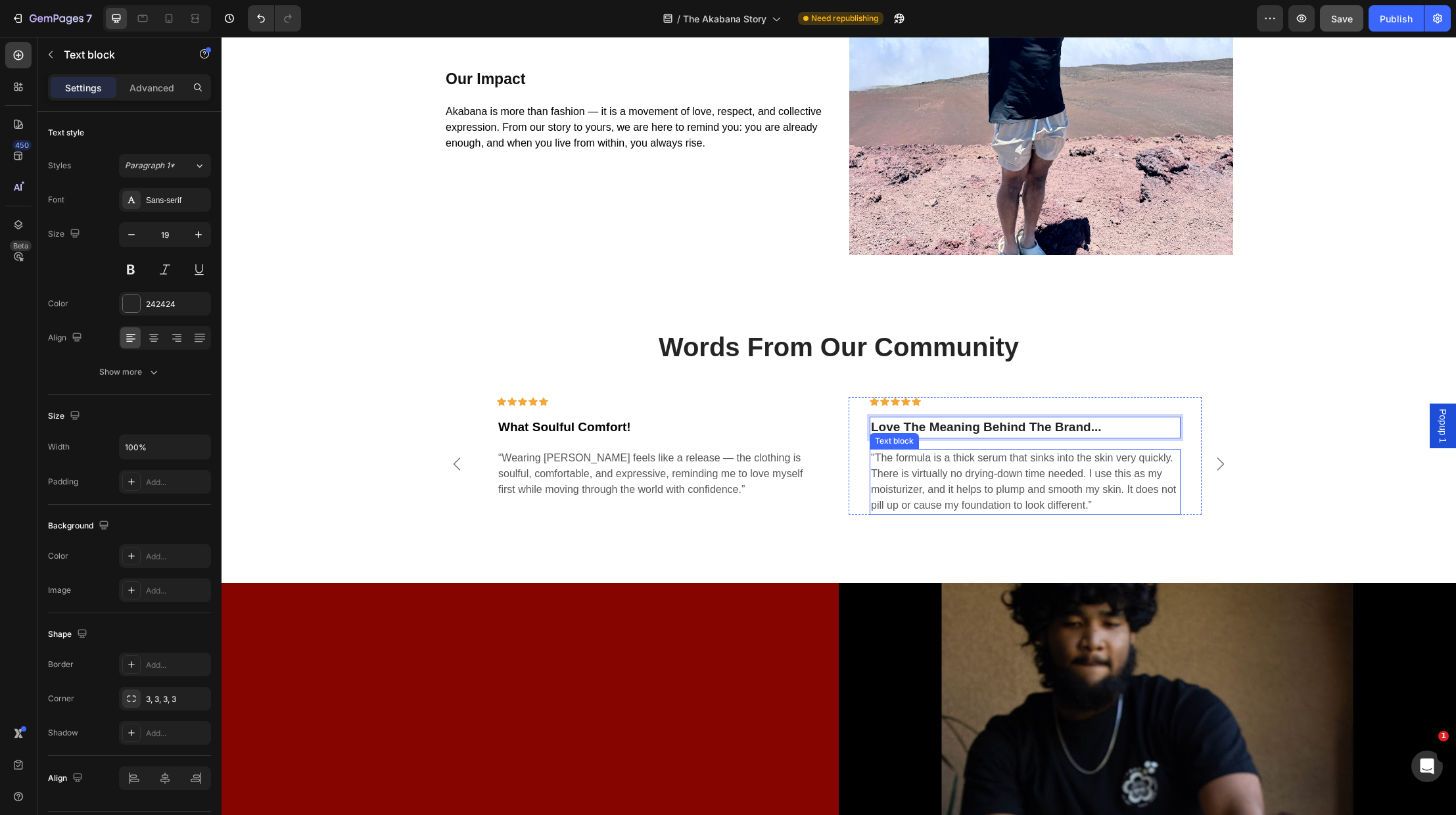
drag, startPoint x: 1119, startPoint y: 505, endPoint x: 1110, endPoint y: 505, distance: 9.0
click at [1119, 505] on p ""The formula is a thick serum that sinks into the skin very quickly. There is v…" at bounding box center [1025, 482] width 308 height 63
click at [1107, 502] on p ""The formula is a thick serum that sinks into the skin very quickly. There is v…" at bounding box center [1025, 482] width 308 height 63
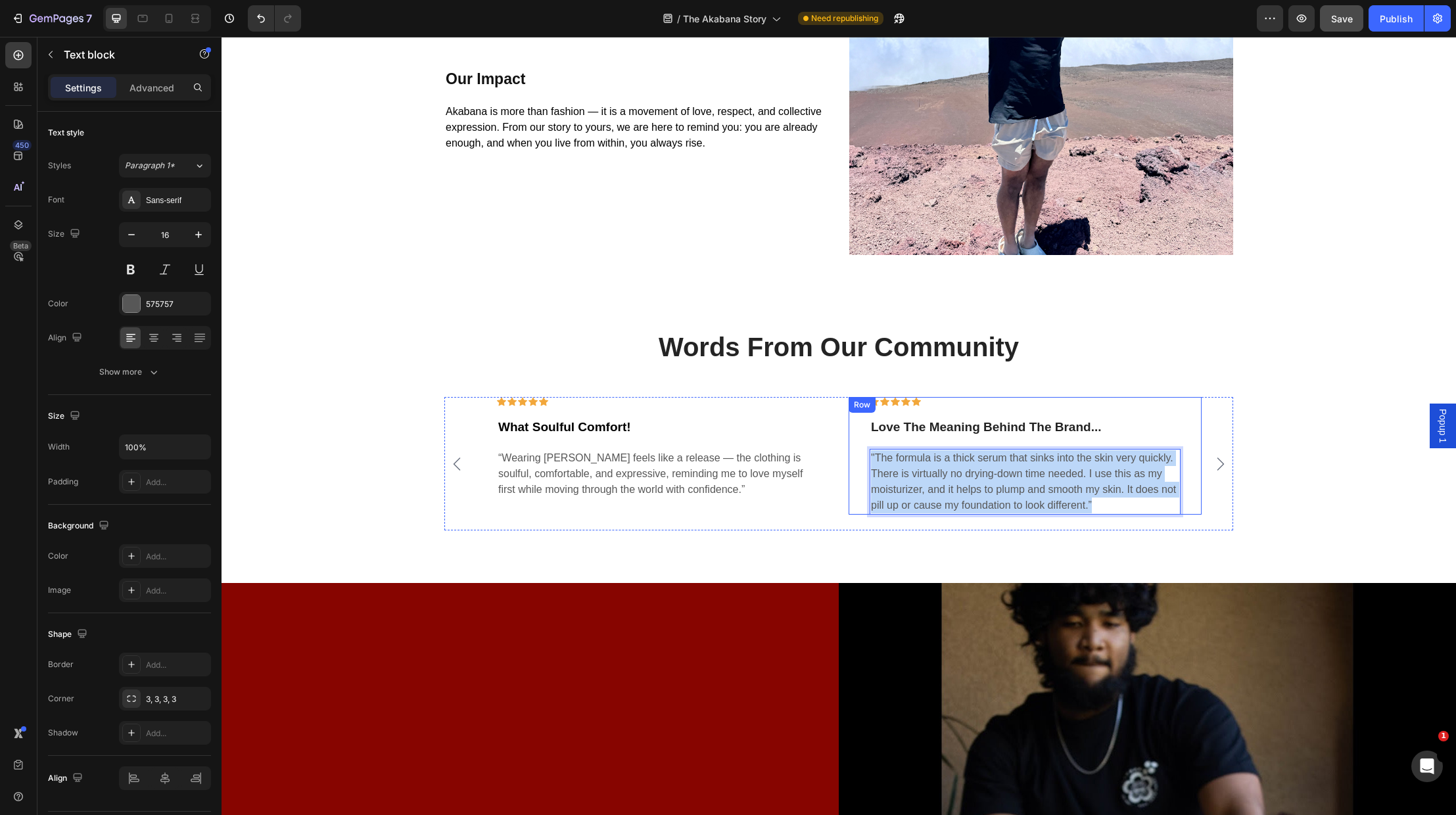
drag, startPoint x: 1107, startPoint y: 502, endPoint x: 859, endPoint y: 444, distance: 254.7
click at [859, 444] on div "Icon Icon Icon Icon Icon Row Love The Meaning Behind The Brand... Text block "T…" at bounding box center [1025, 455] width 353 height 117
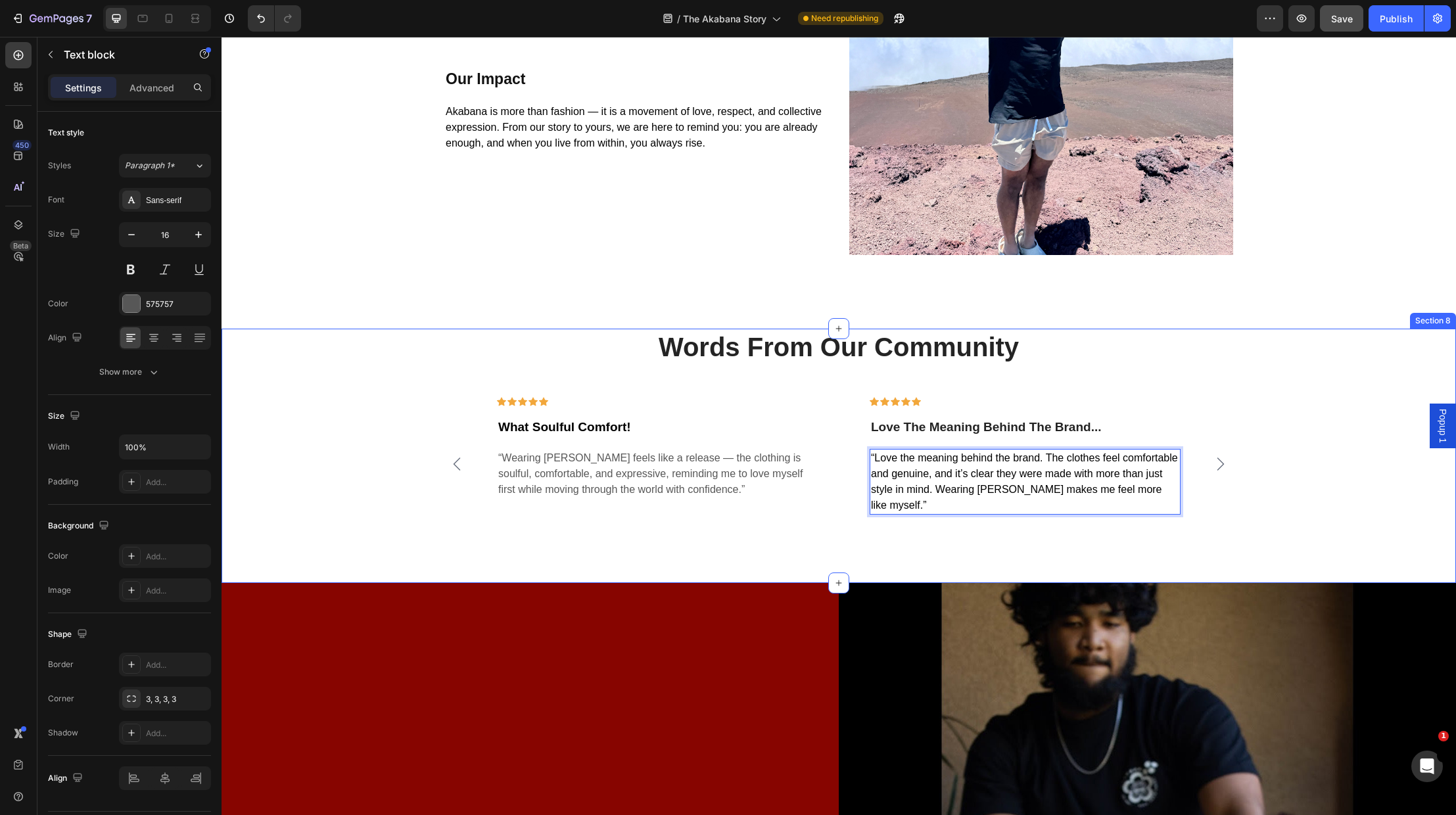
click at [1239, 528] on div "Words From Our Community Heading Icon Icon Icon Icon Icon Row What Soulful Comf…" at bounding box center [839, 430] width 1215 height 202
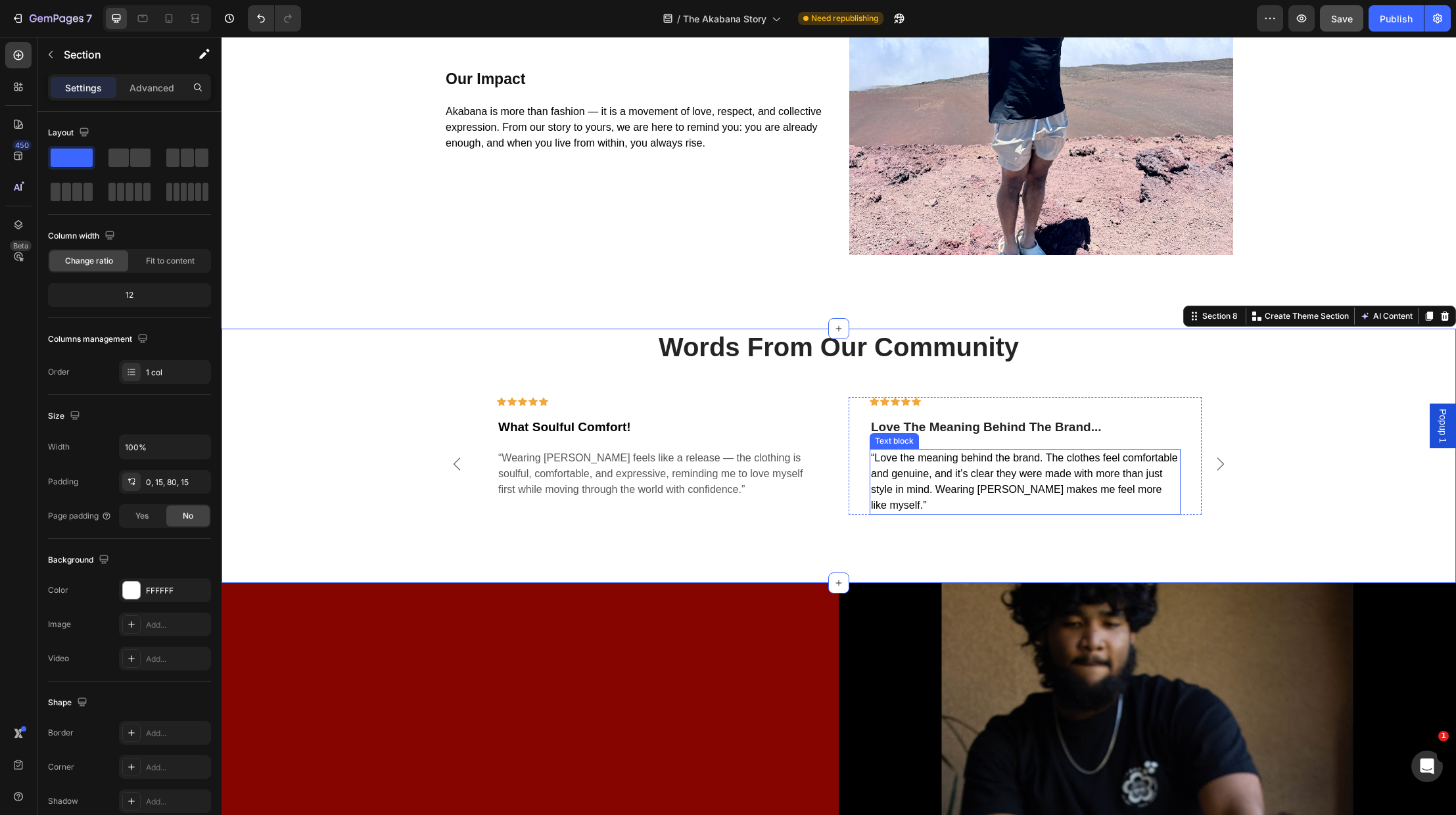
click at [1029, 466] on p "“Love the meaning behind the brand. The clothes feel comfortable and genuine, a…" at bounding box center [1025, 482] width 308 height 63
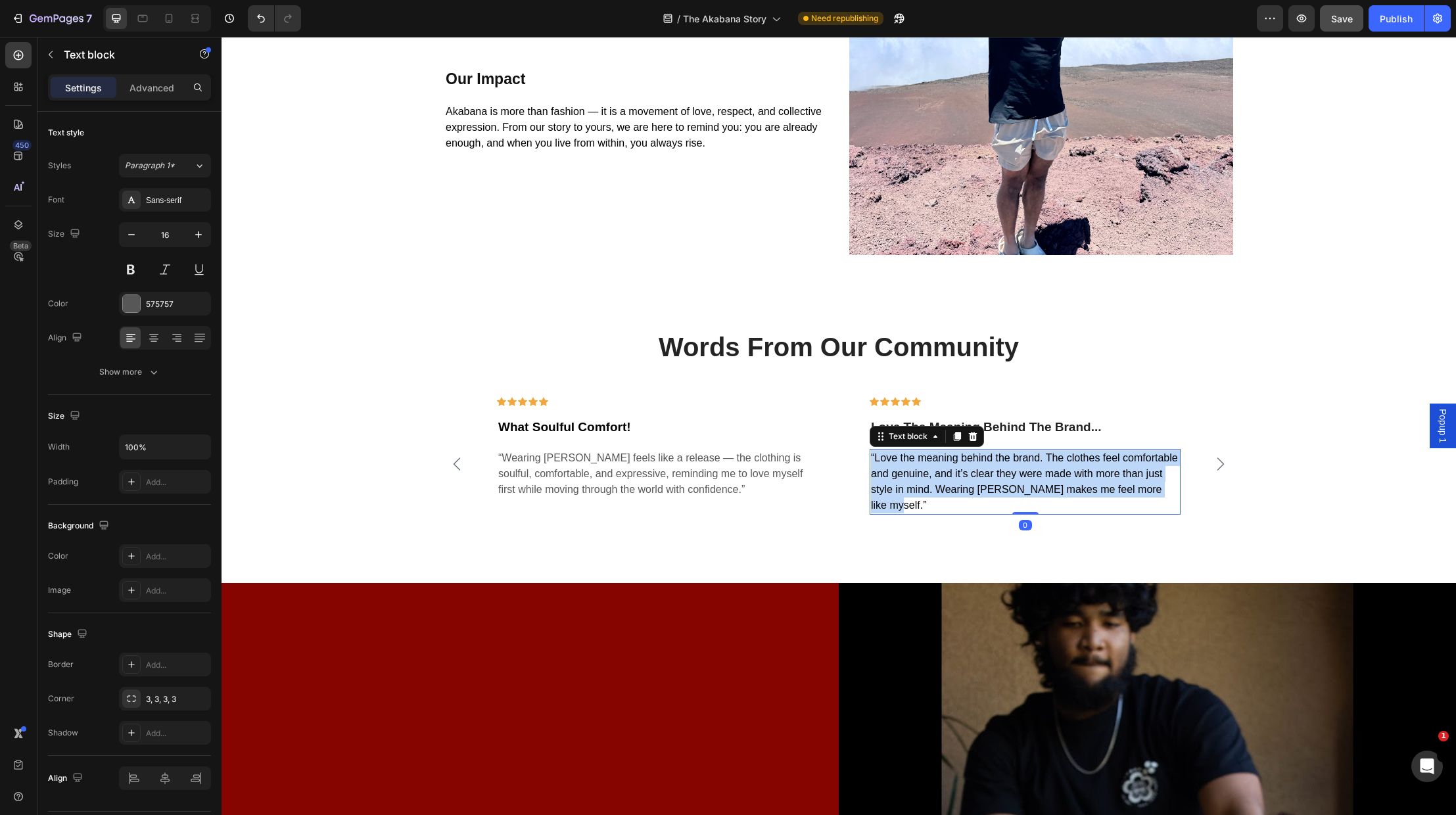
click at [1029, 467] on p "“Love the meaning behind the brand. The clothes feel comfortable and genuine, a…" at bounding box center [1025, 482] width 308 height 63
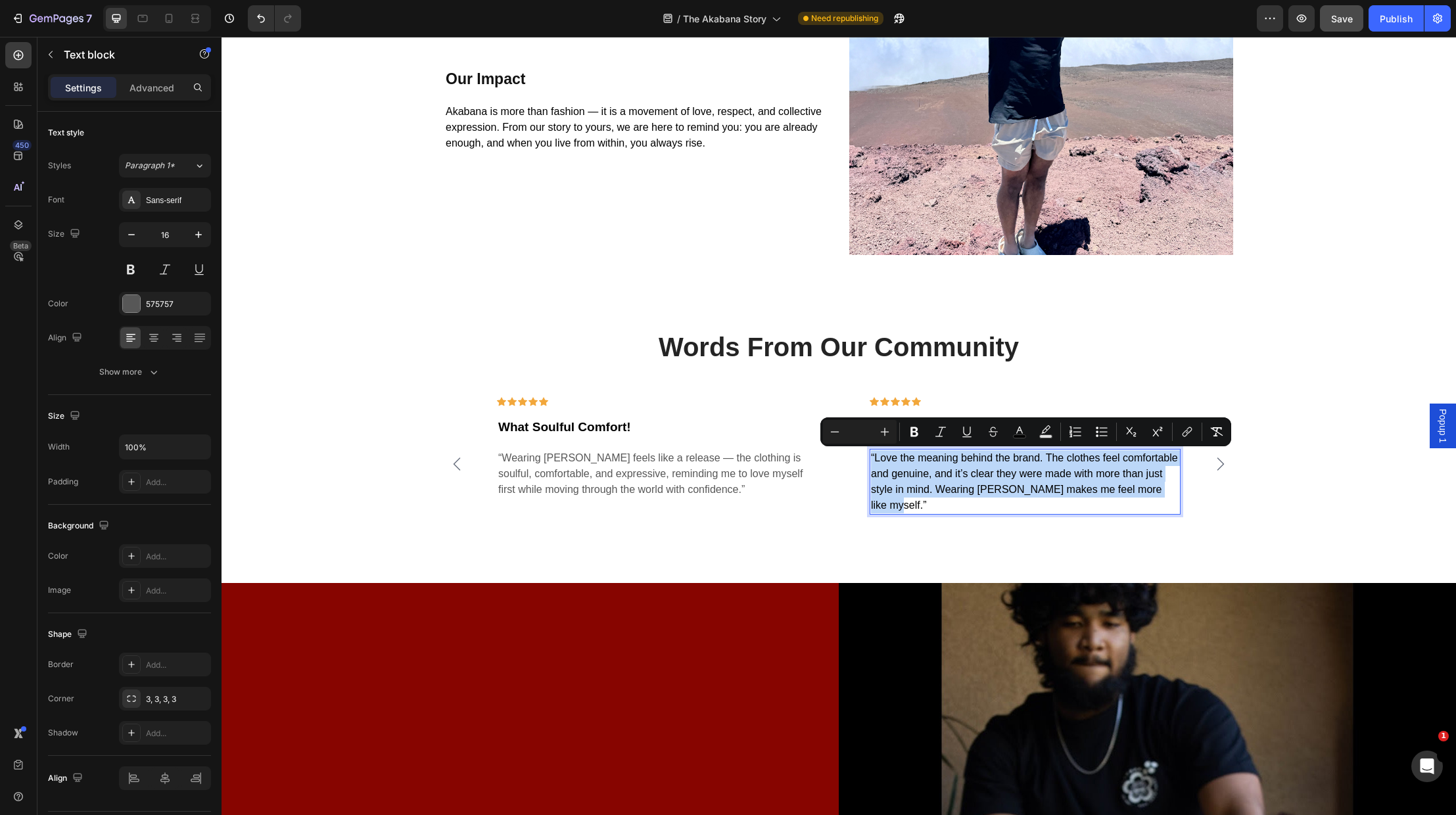
click at [1029, 467] on p "“Love the meaning behind the brand. The clothes feel comfortable and genuine, a…" at bounding box center [1025, 482] width 308 height 63
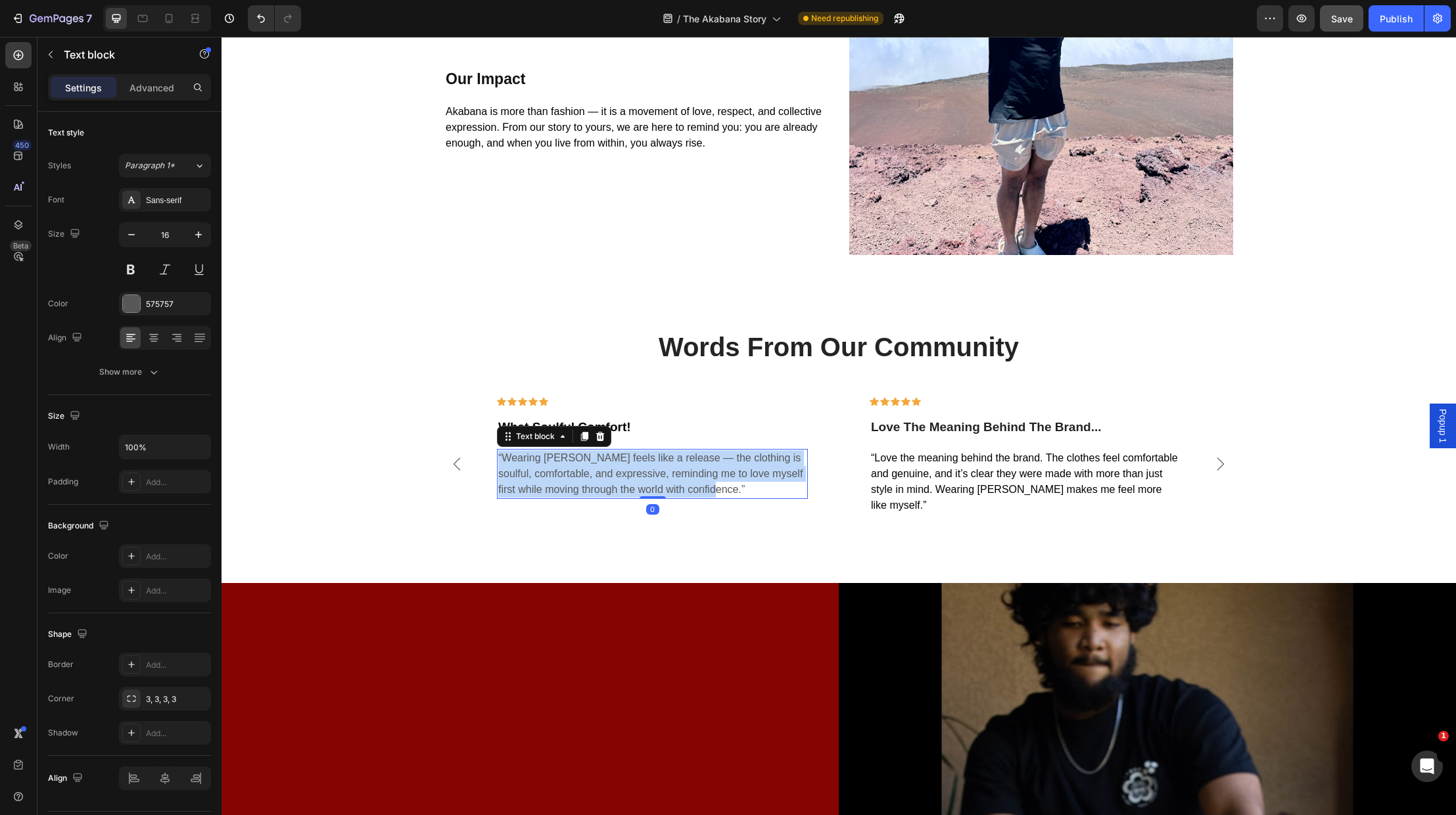
click at [643, 482] on p "“Wearing Akabana feels like a release — the clothing is soulful, comfortable, a…" at bounding box center [652, 474] width 308 height 47
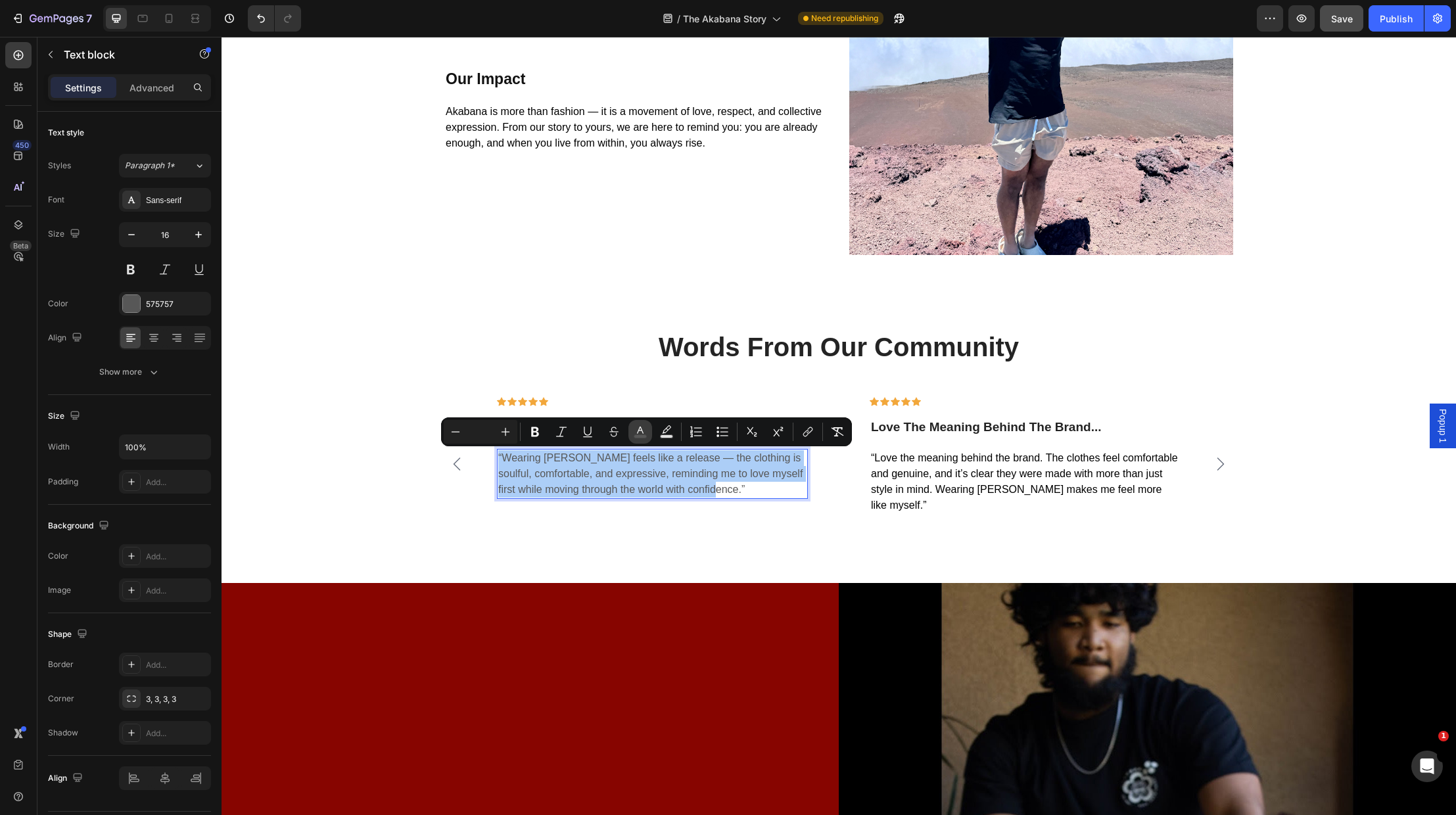
click at [643, 435] on rect "Editor contextual toolbar" at bounding box center [640, 437] width 12 height 3
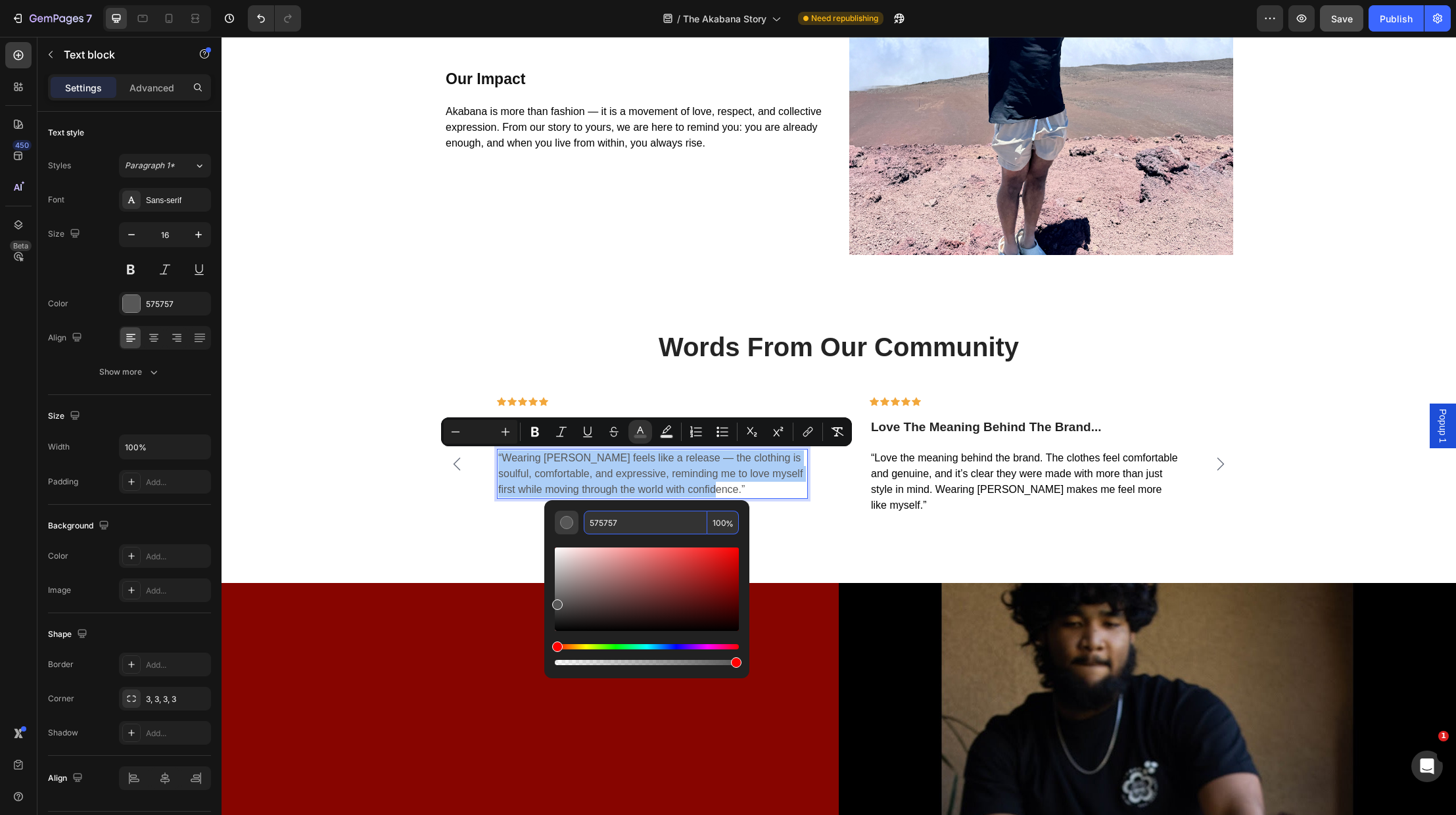
drag, startPoint x: 638, startPoint y: 524, endPoint x: 557, endPoint y: 518, distance: 81.2
click at [557, 518] on div "575757 100 %" at bounding box center [647, 523] width 184 height 23
click at [1062, 483] on p "“Love the meaning behind the brand. The clothes feel comfortable and genuine, a…" at bounding box center [1025, 482] width 308 height 63
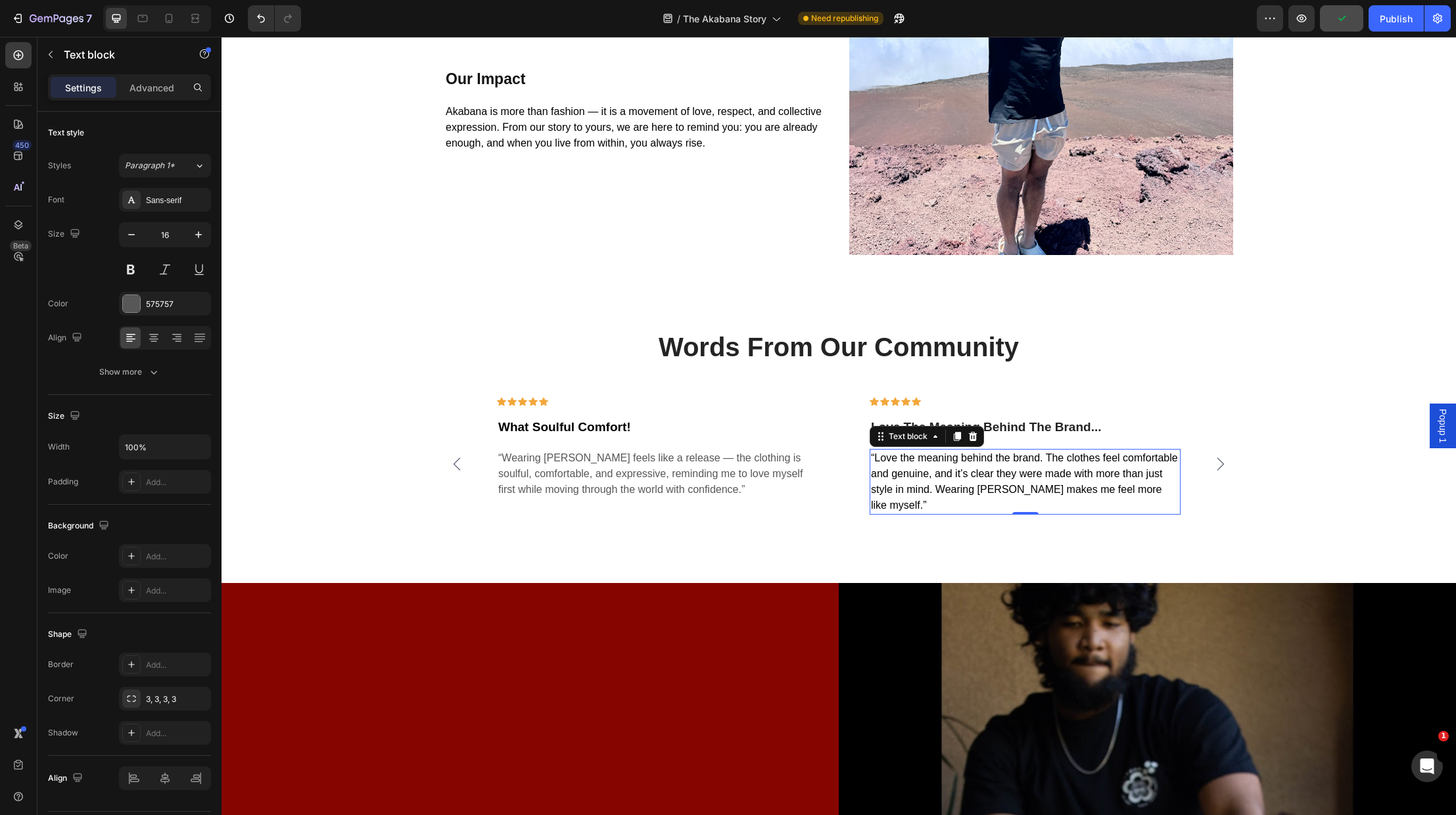
click at [1062, 483] on p "“Love the meaning behind the brand. The clothes feel comfortable and genuine, a…" at bounding box center [1025, 482] width 308 height 63
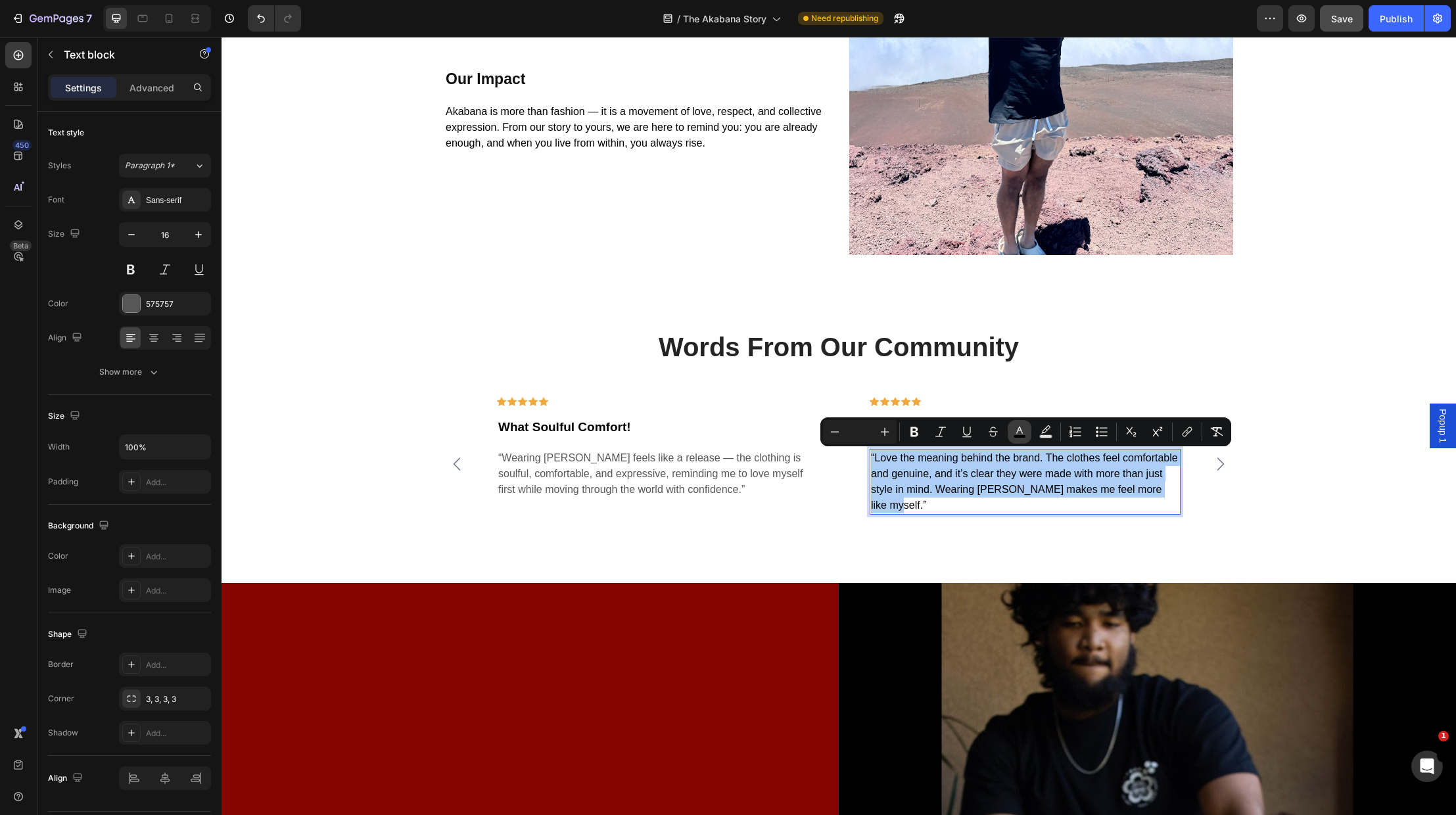
click at [1025, 432] on icon "Editor contextual toolbar" at bounding box center [1019, 432] width 13 height 13
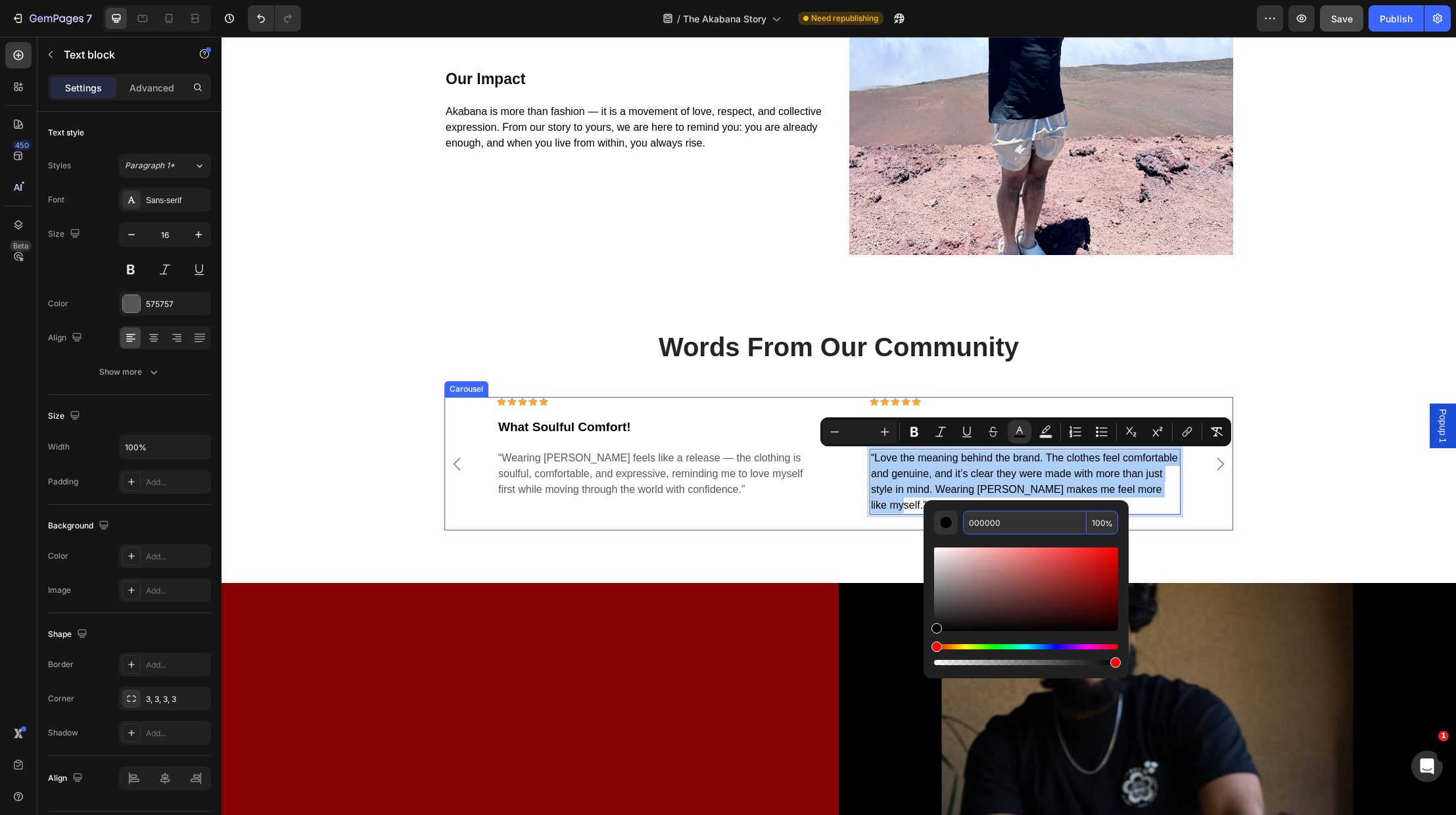
drag, startPoint x: 1175, startPoint y: 556, endPoint x: 907, endPoint y: 516, distance: 271.0
paste input "575757"
type input "575757"
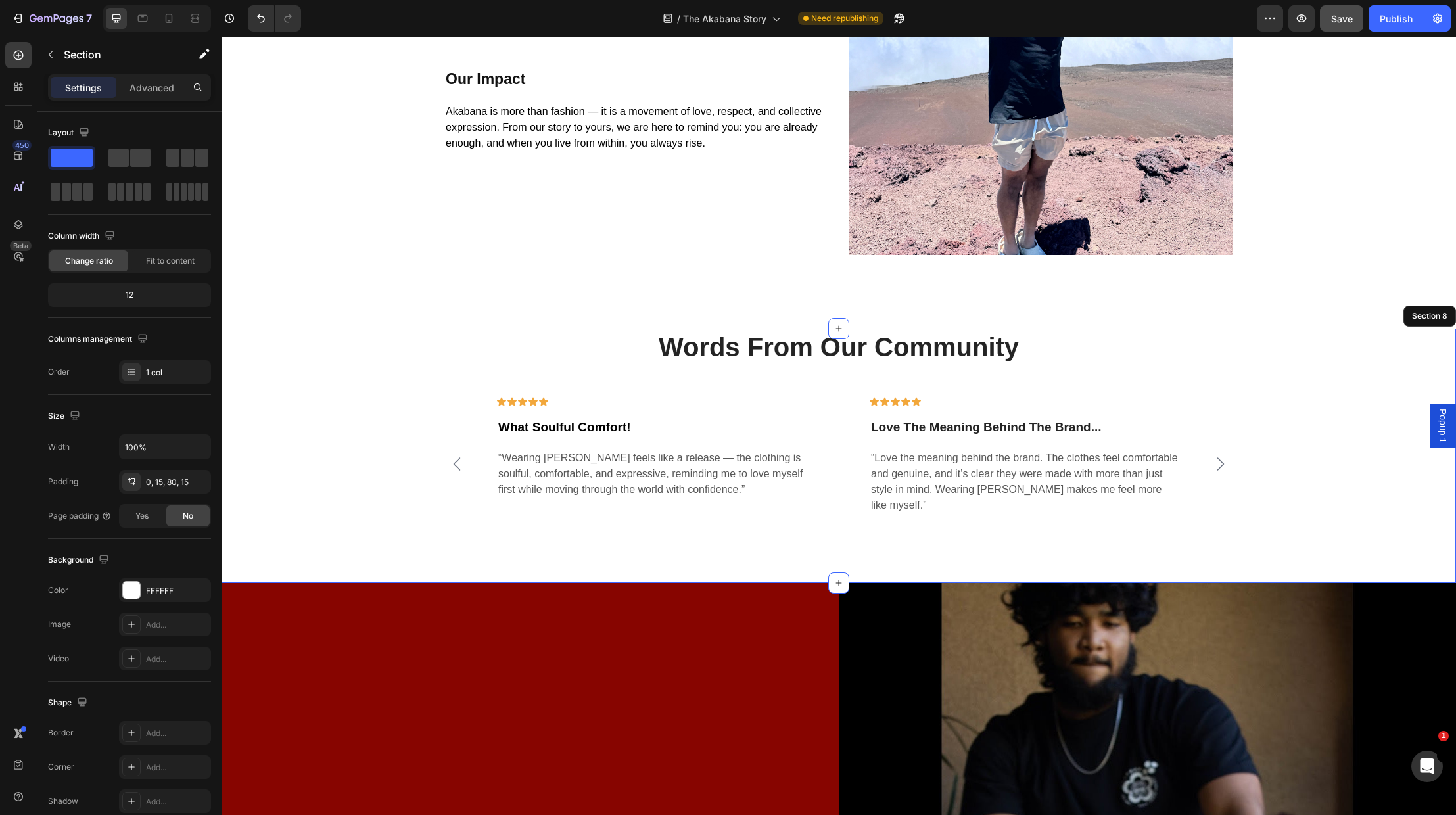
click at [1304, 527] on div "Words From Our Community Heading Icon Icon Icon Icon Icon Row What Soulful Comf…" at bounding box center [839, 430] width 1215 height 202
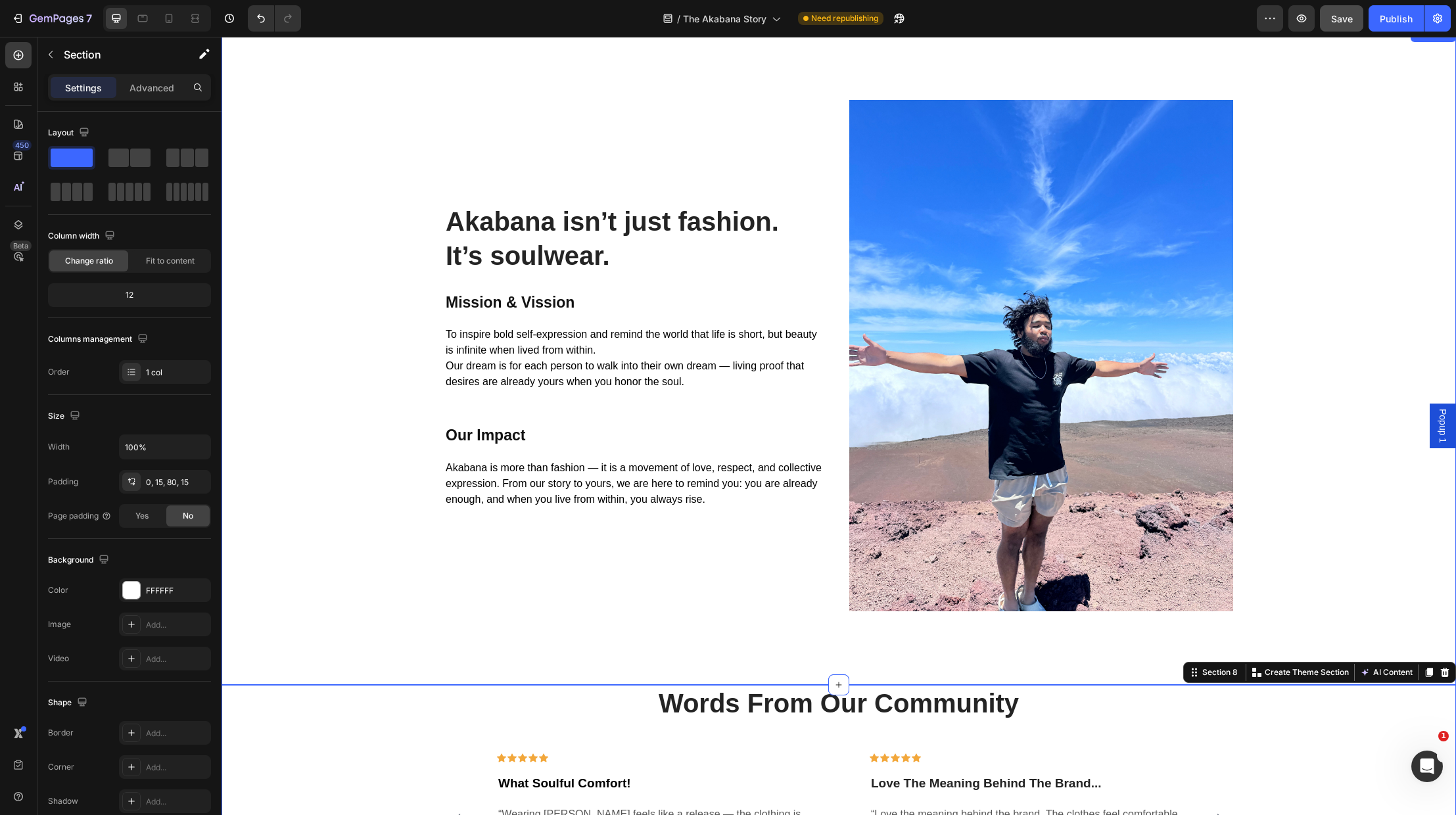
scroll to position [2363, 0]
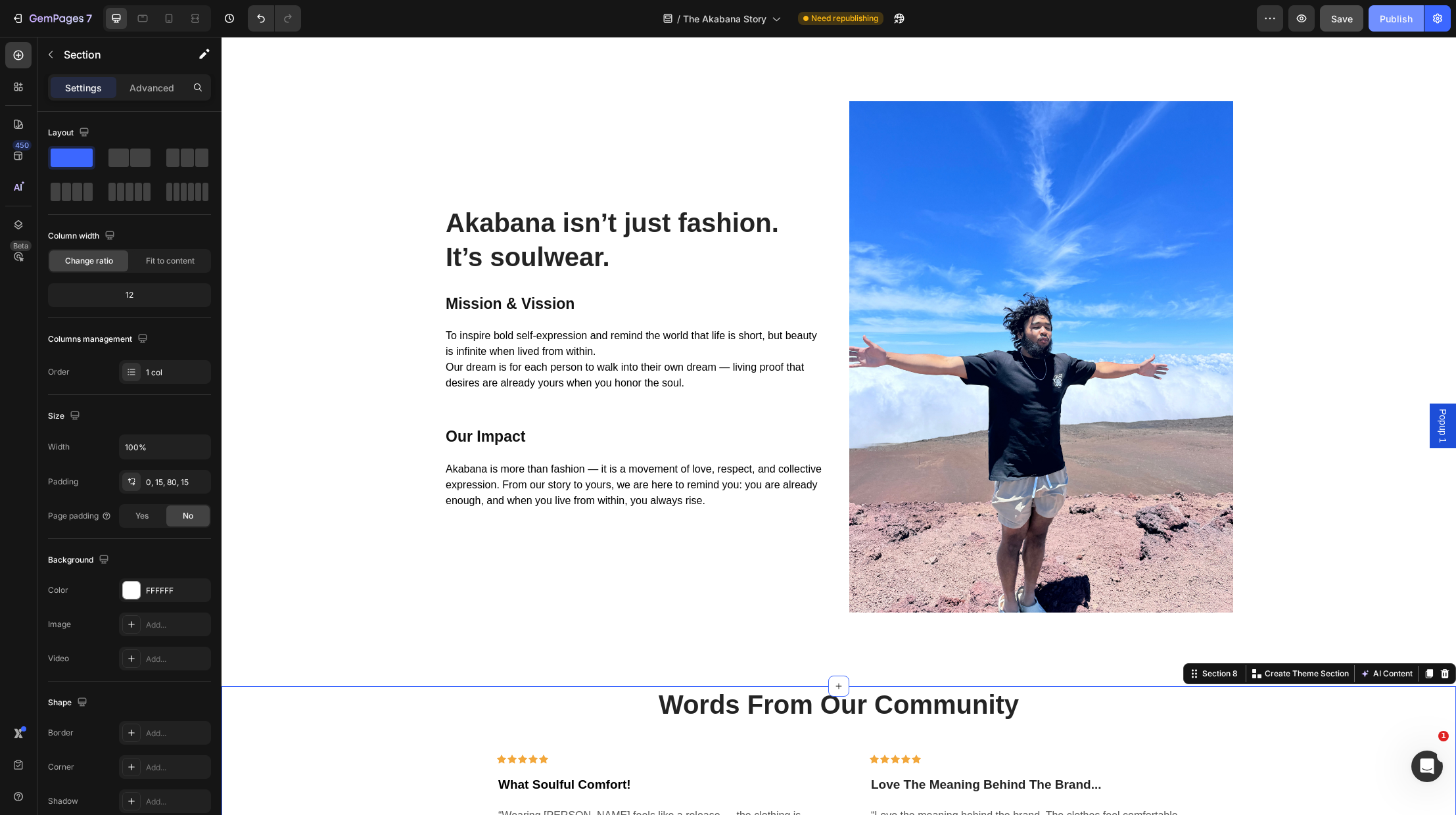
click at [1403, 19] on div "Publish" at bounding box center [1396, 19] width 33 height 14
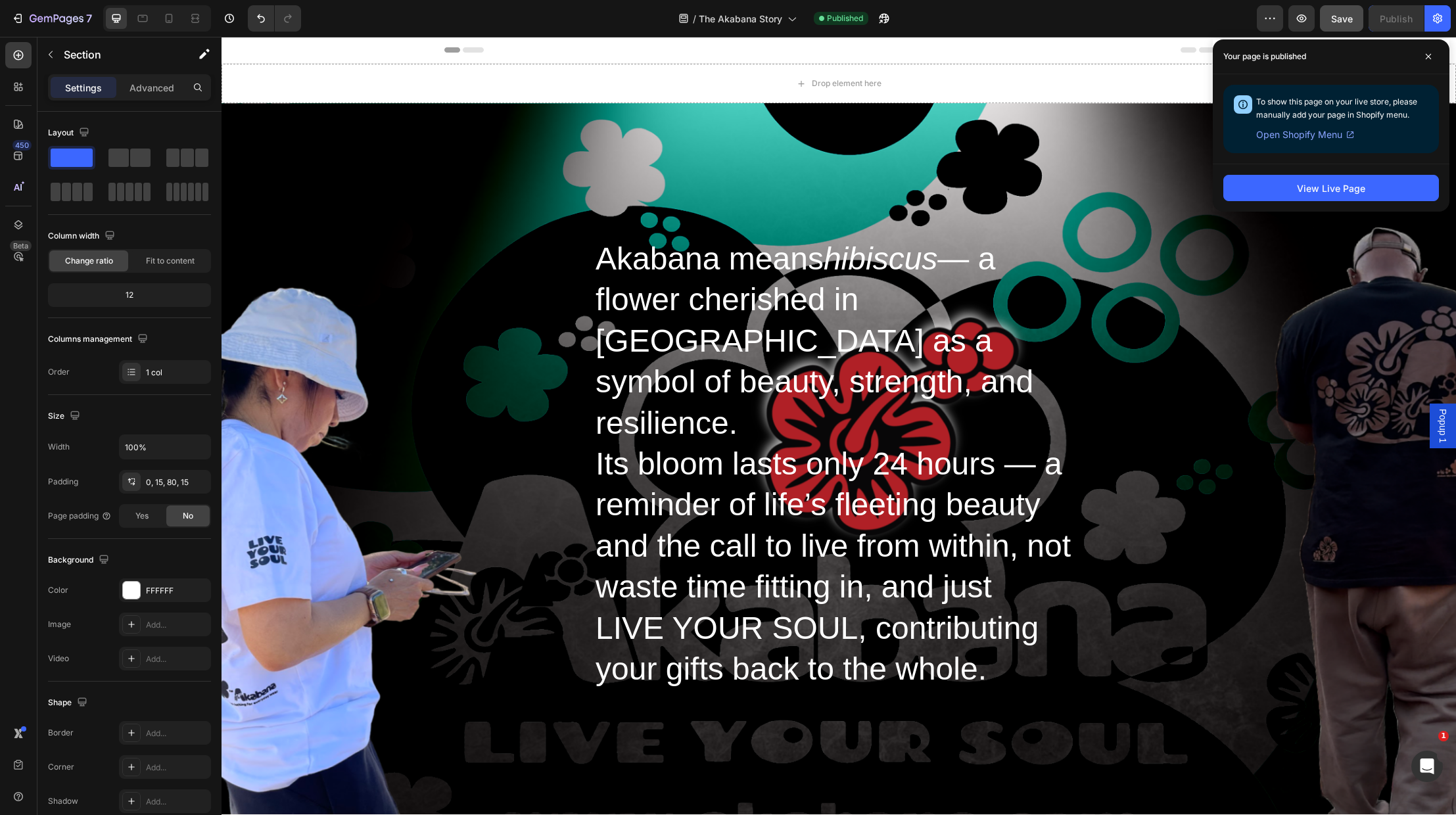
scroll to position [0, 0]
click at [1431, 55] on icon at bounding box center [1429, 57] width 7 height 7
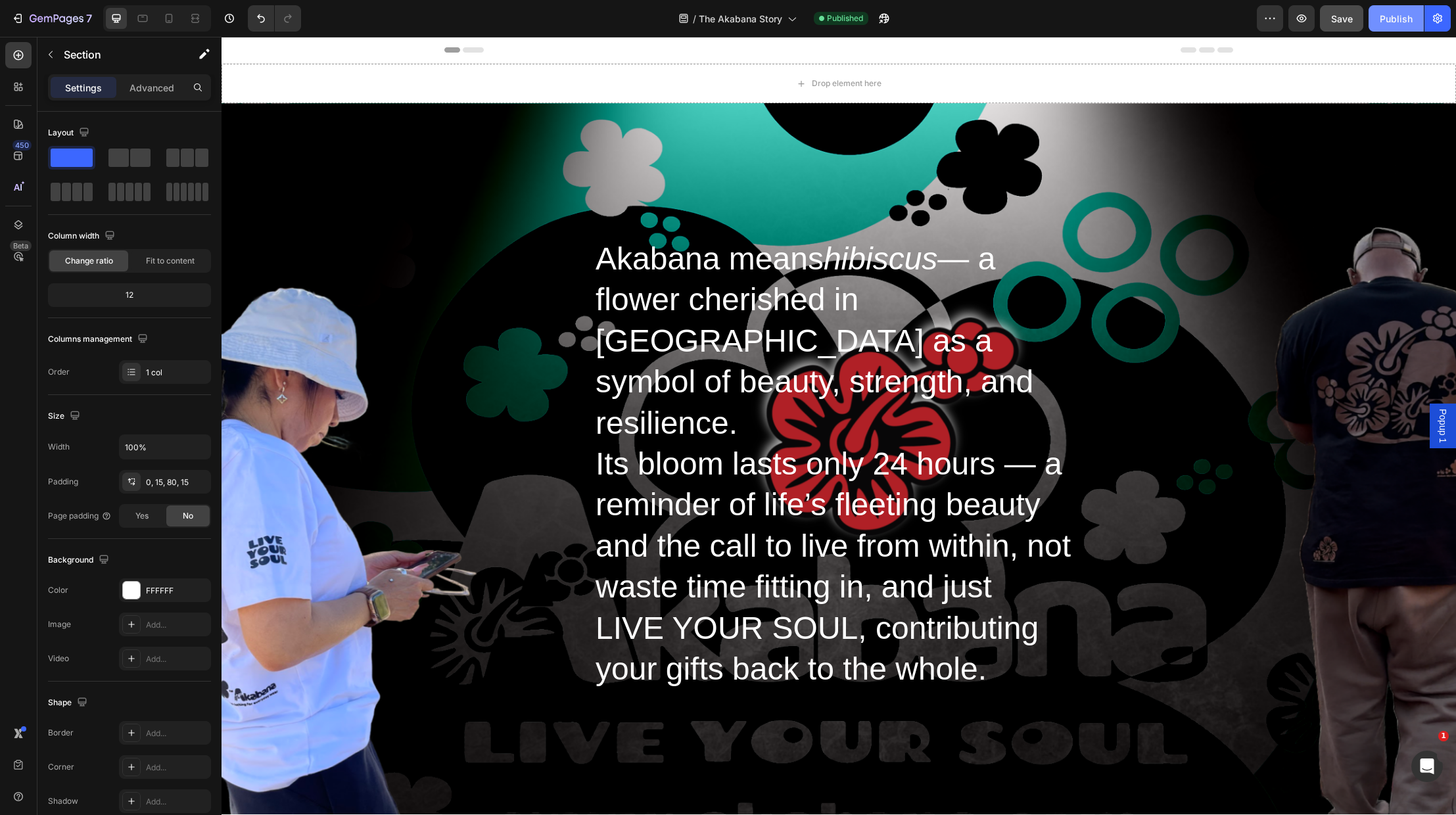
click at [1395, 17] on div "Publish" at bounding box center [1396, 19] width 33 height 14
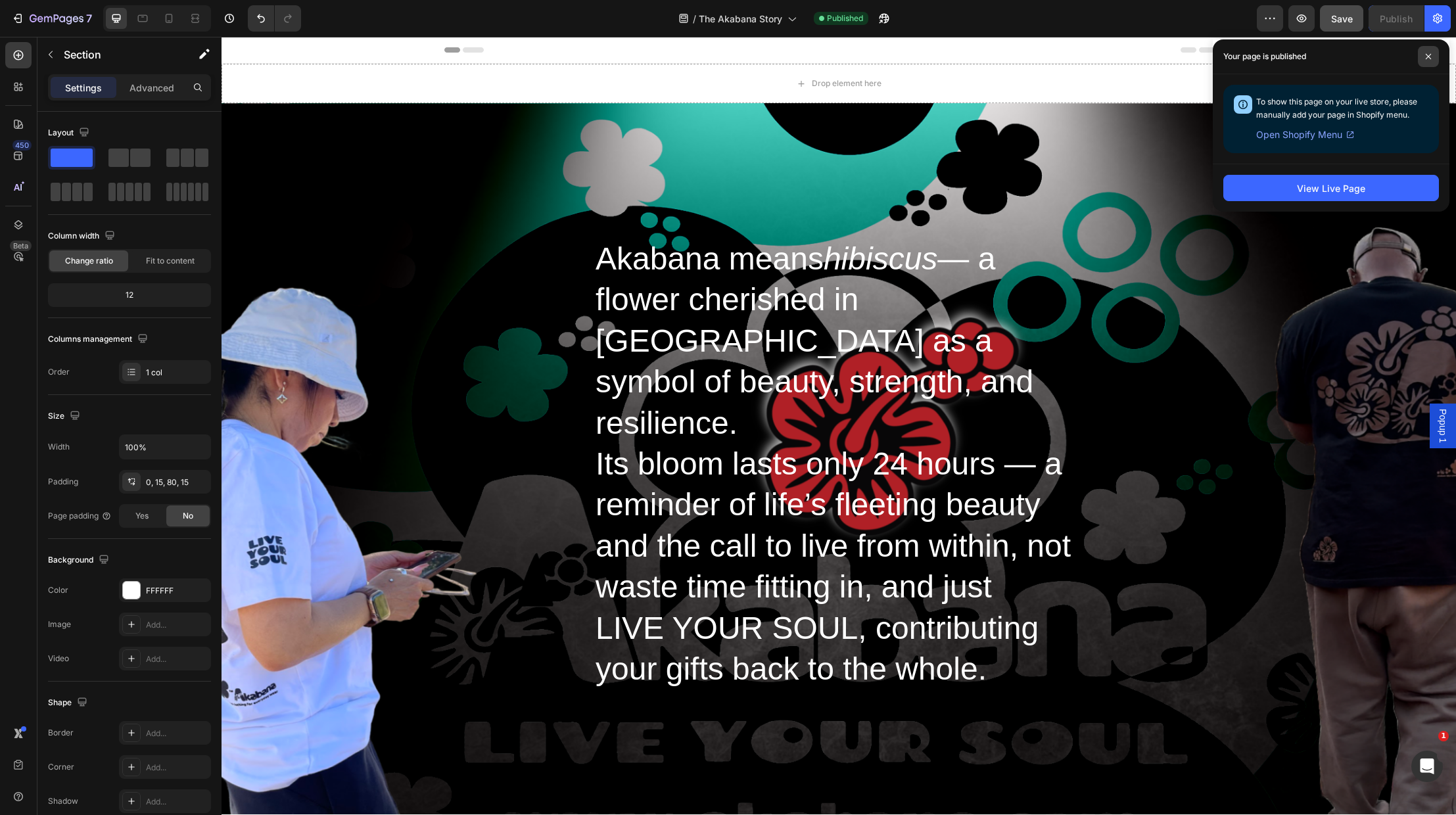
click at [1433, 54] on span at bounding box center [1429, 56] width 21 height 21
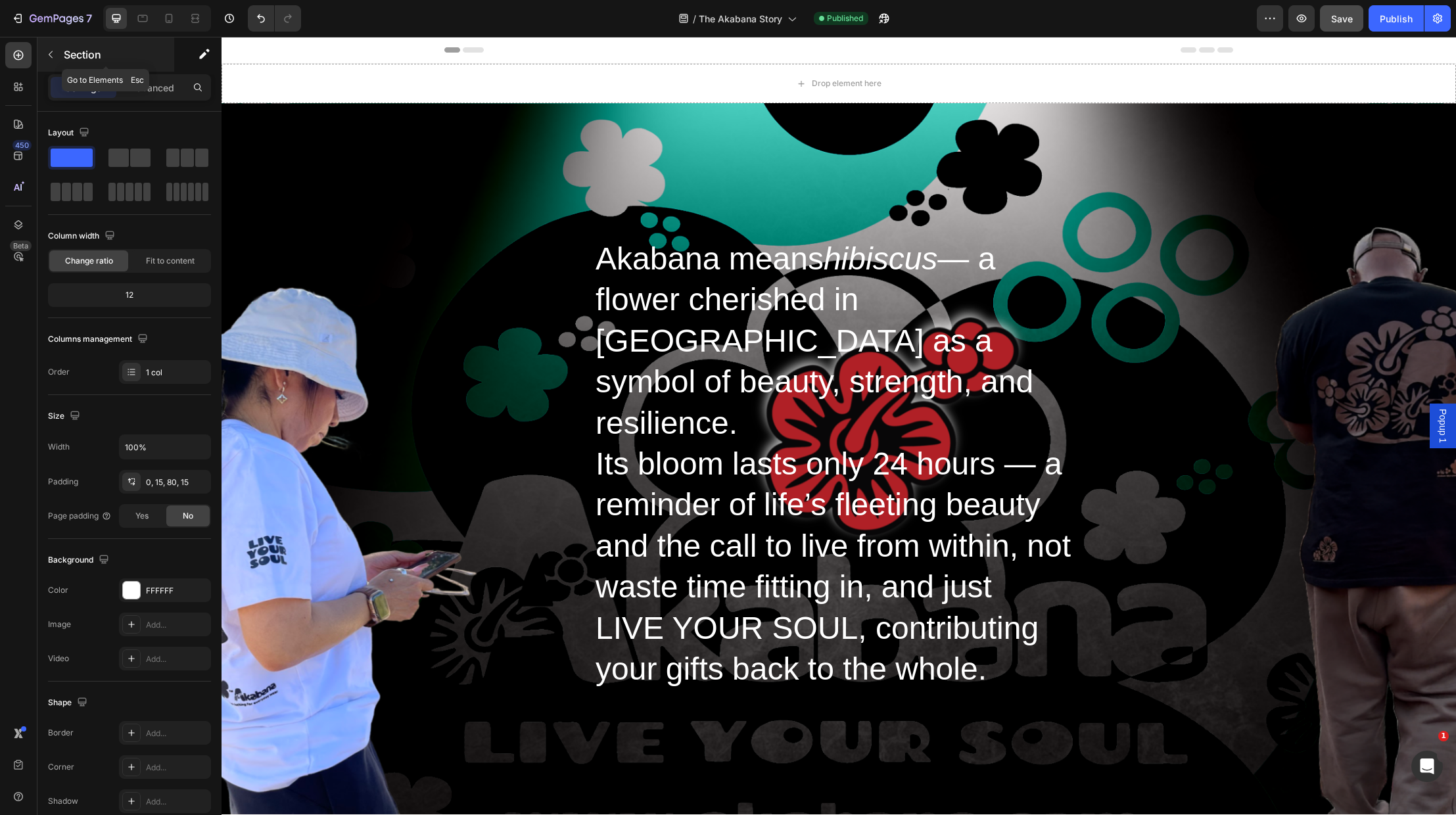
click at [52, 56] on icon "button" at bounding box center [50, 54] width 10 height 10
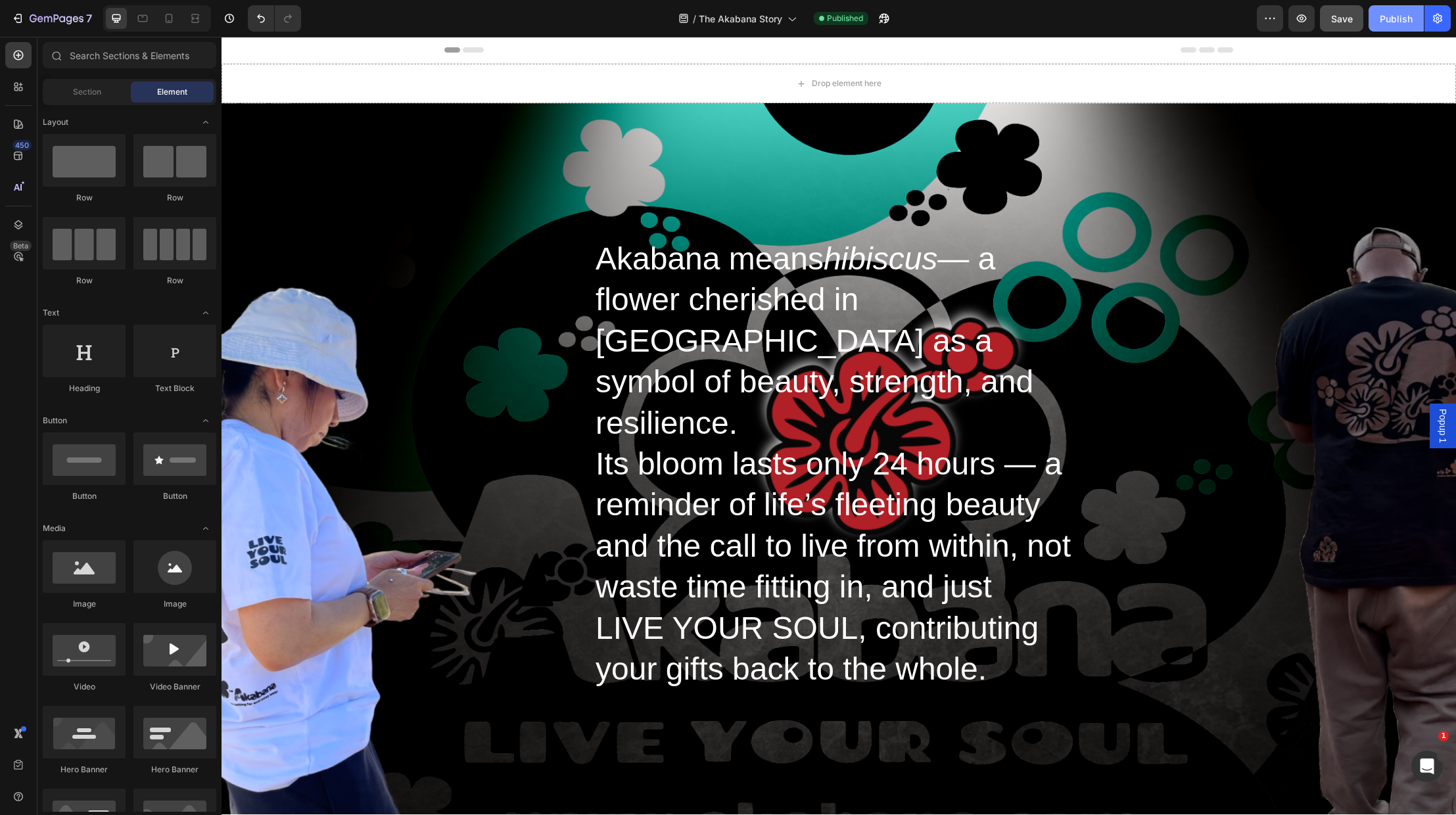
drag, startPoint x: 1398, startPoint y: 16, endPoint x: 1387, endPoint y: 19, distance: 11.4
click at [1398, 16] on div "Publish" at bounding box center [1396, 19] width 33 height 14
click at [13, 19] on icon "button" at bounding box center [17, 18] width 13 height 13
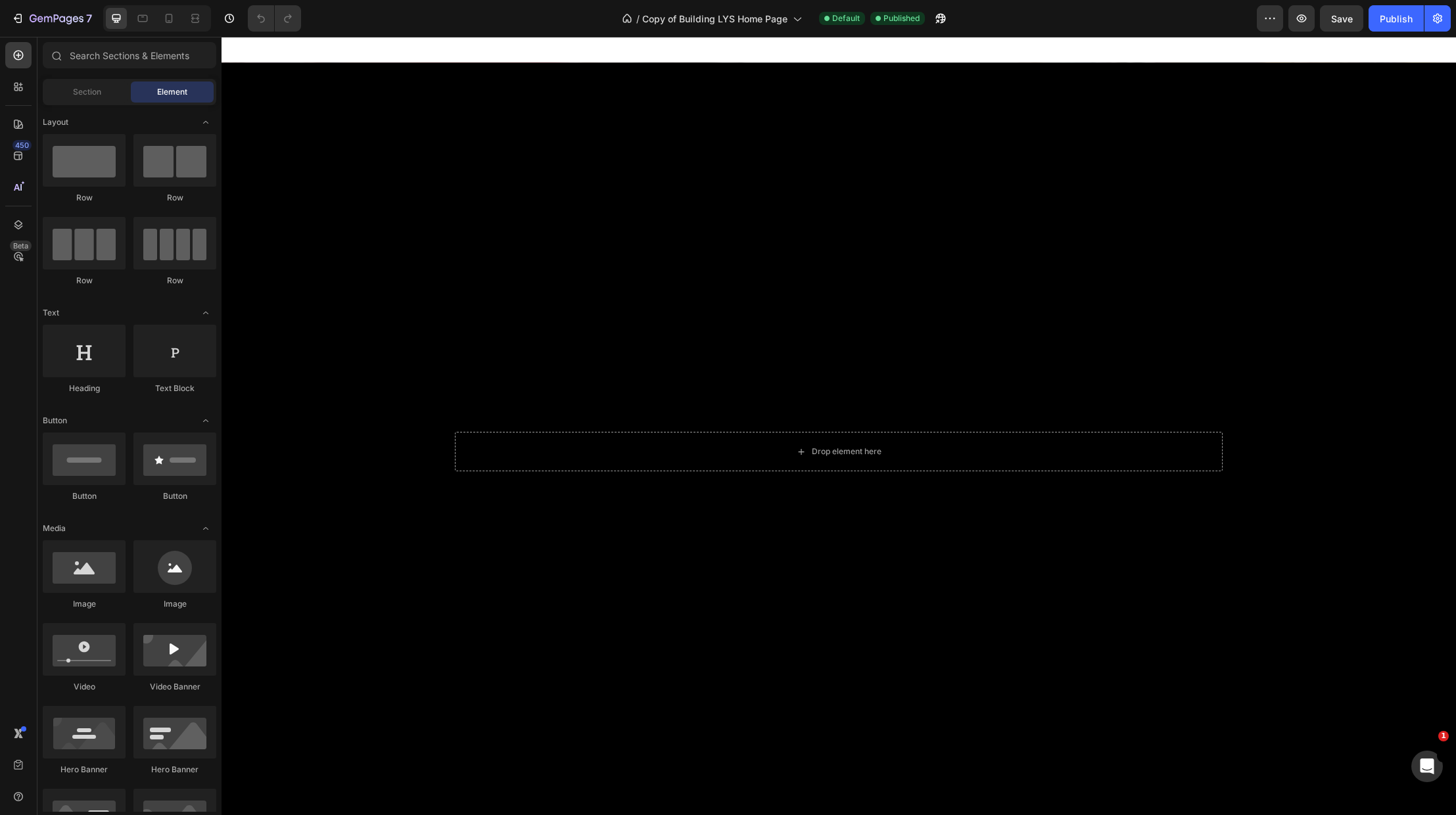
scroll to position [1393, 0]
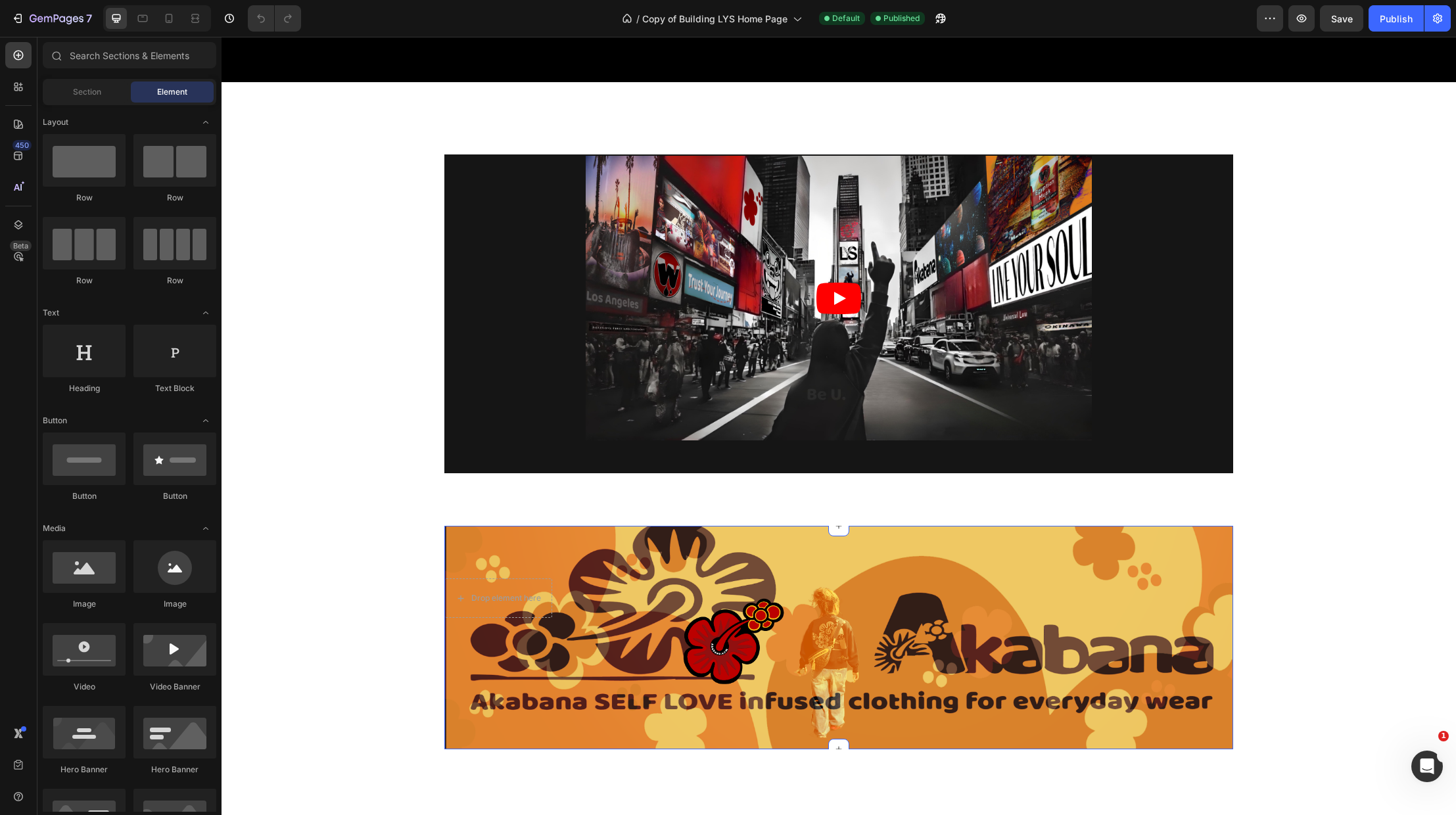
click at [793, 526] on div "Drop element here Section 6" at bounding box center [838, 638] width 789 height 224
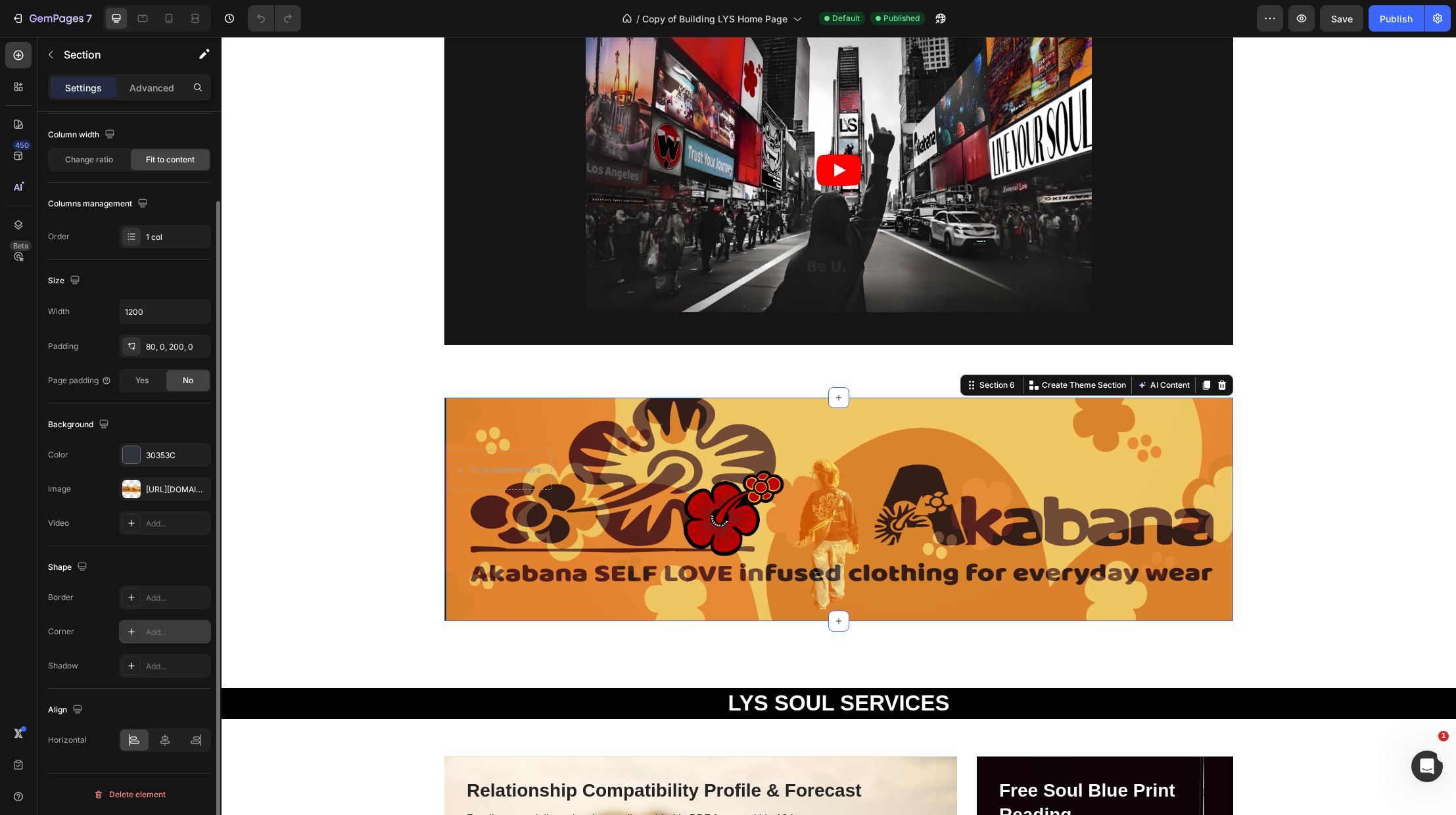
scroll to position [101, 0]
click at [605, 436] on div "Drop element here Section 6 Create Theme Section AI Content Write with GemAI Wh…" at bounding box center [838, 509] width 789 height 224
click at [555, 475] on div "Drop element here Section 6 Create Theme Section AI Content Write with GemAI Wh…" at bounding box center [838, 509] width 789 height 224
click at [711, 488] on div "Drop element here Section 6 Create Theme Section AI Content Write with GemAI Wh…" at bounding box center [838, 509] width 789 height 224
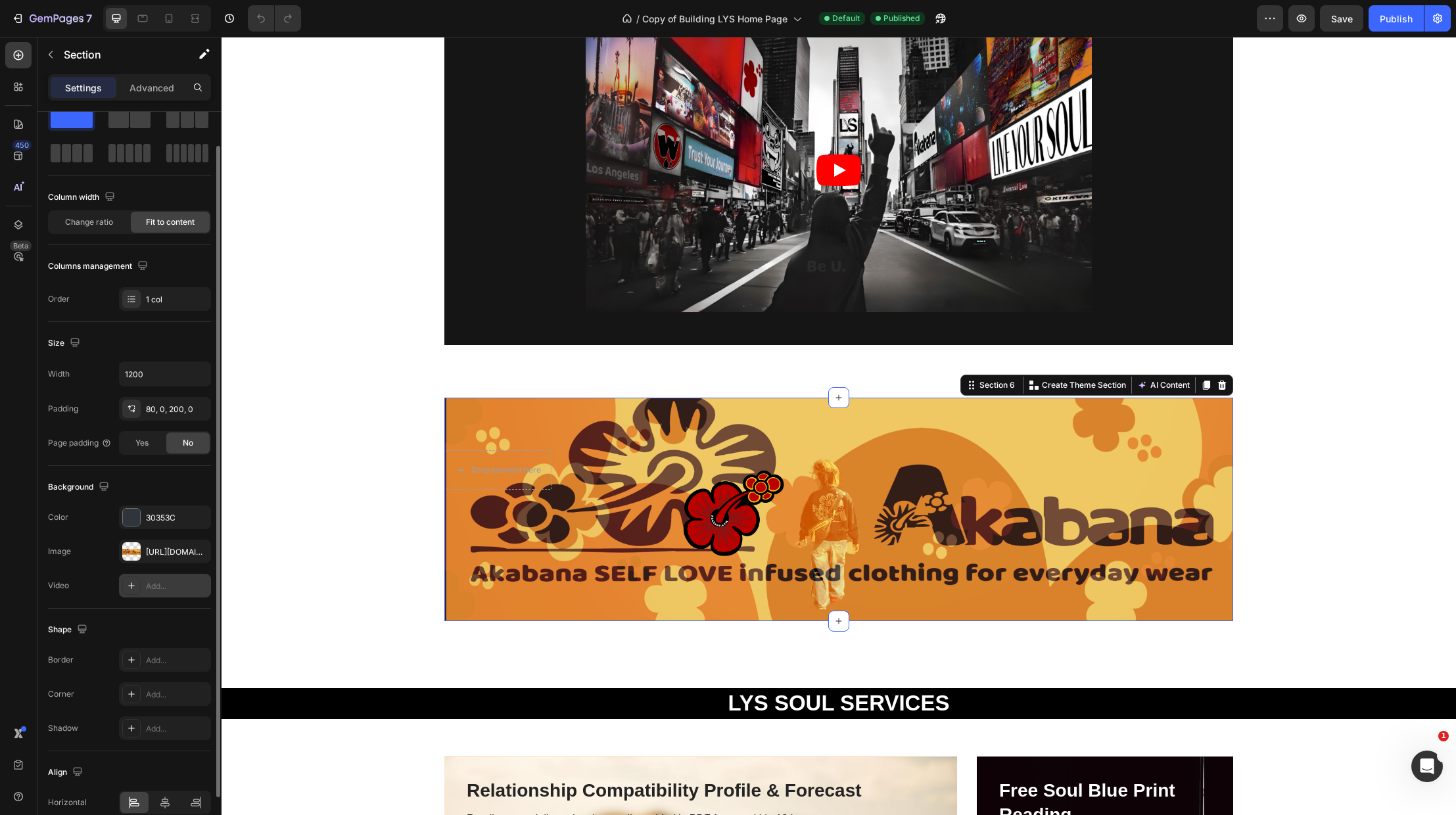
scroll to position [0, 0]
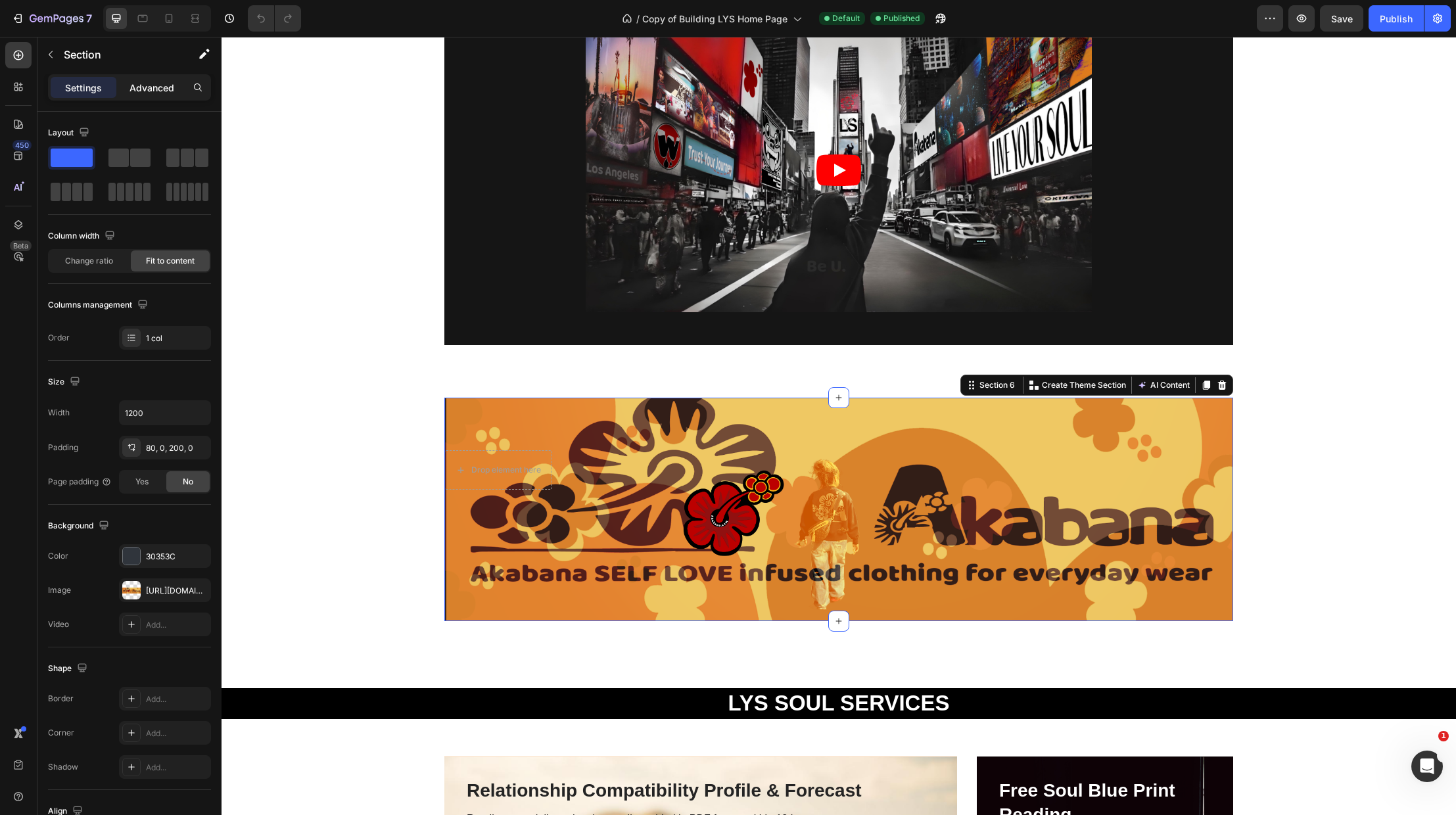
click at [147, 89] on p "Advanced" at bounding box center [152, 88] width 45 height 14
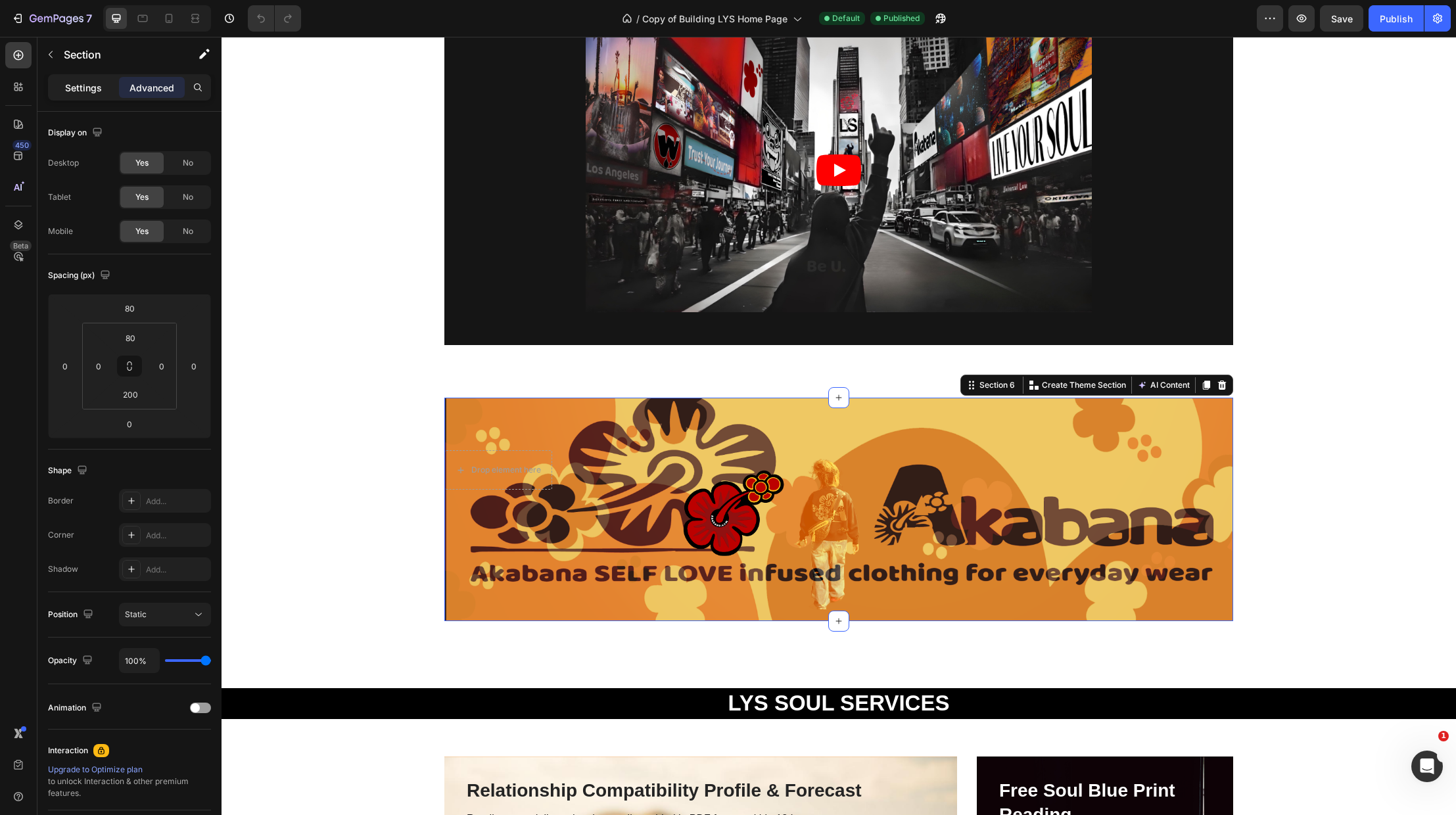
click at [81, 91] on p "Settings" at bounding box center [84, 88] width 37 height 14
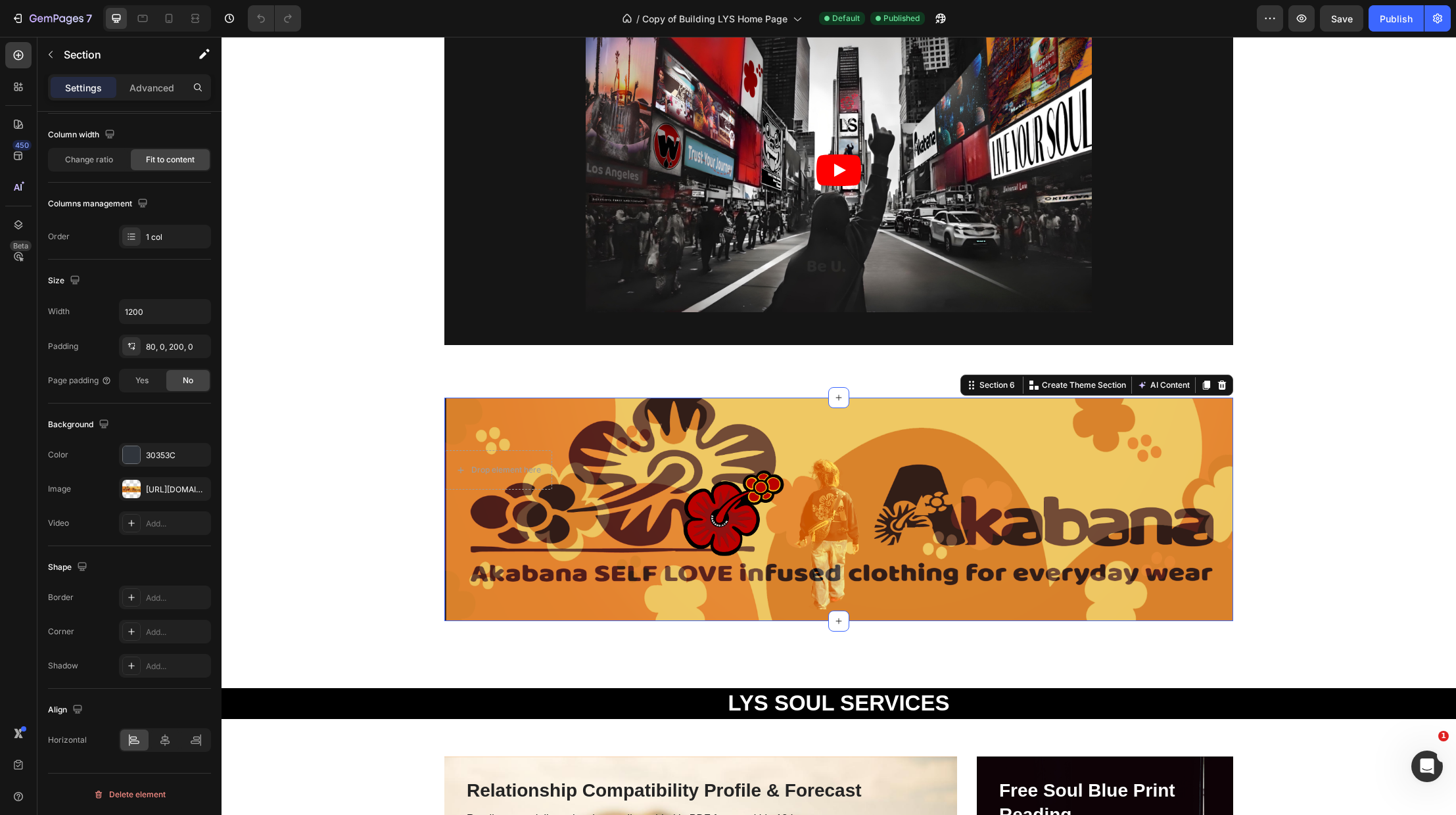
scroll to position [1525, 0]
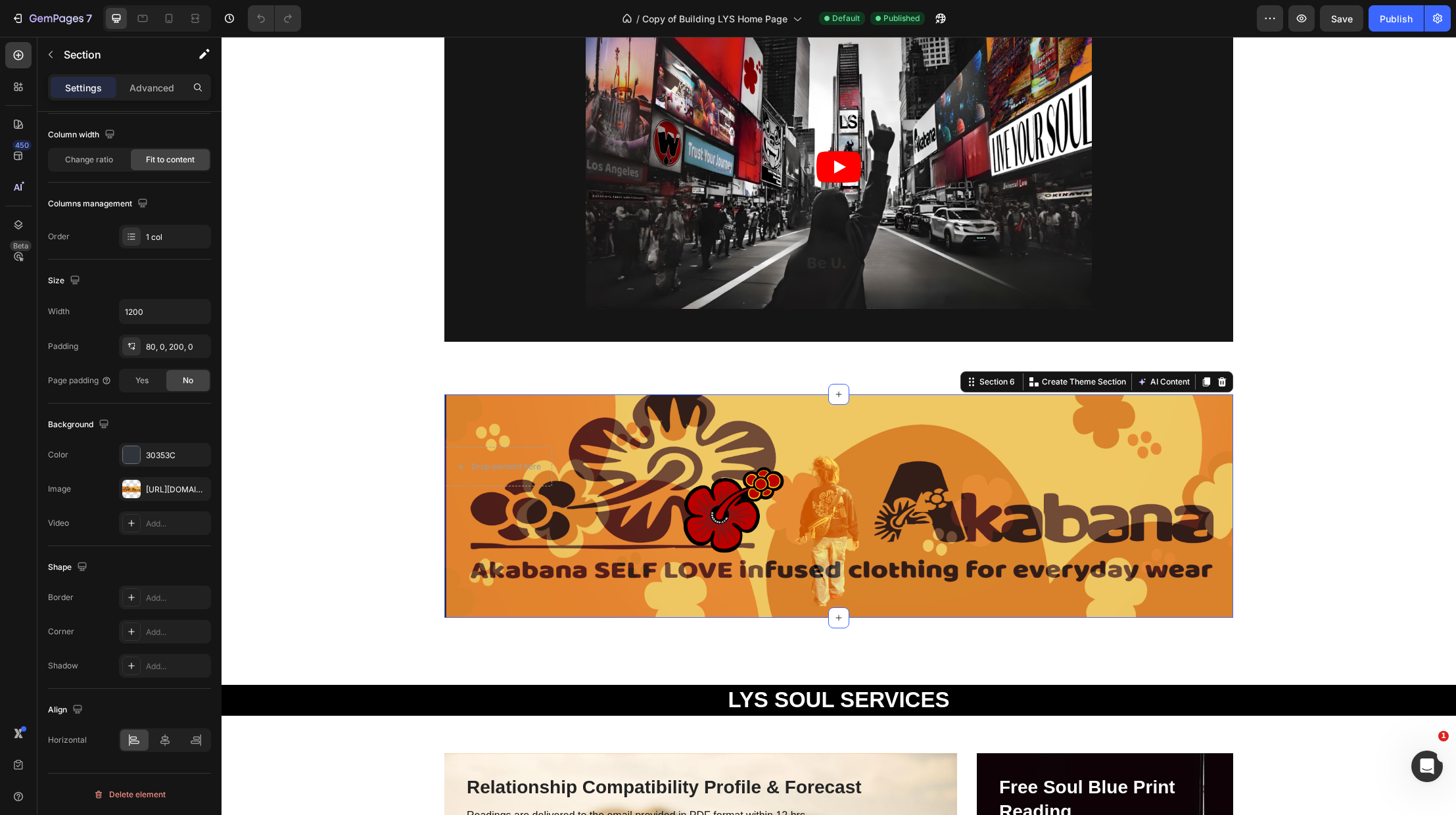
click at [900, 504] on div "Drop element here Section 6 Create Theme Section AI Content Write with GemAI Wh…" at bounding box center [838, 507] width 789 height 224
click at [605, 461] on div "Drop element here Section 6 Create Theme Section AI Content Write with GemAI Wh…" at bounding box center [838, 507] width 789 height 224
click at [583, 495] on div "Drop element here Section 6 Create Theme Section AI Content Write with GemAI Wh…" at bounding box center [838, 507] width 789 height 224
click at [546, 479] on div "Drop element here" at bounding box center [498, 466] width 108 height 39
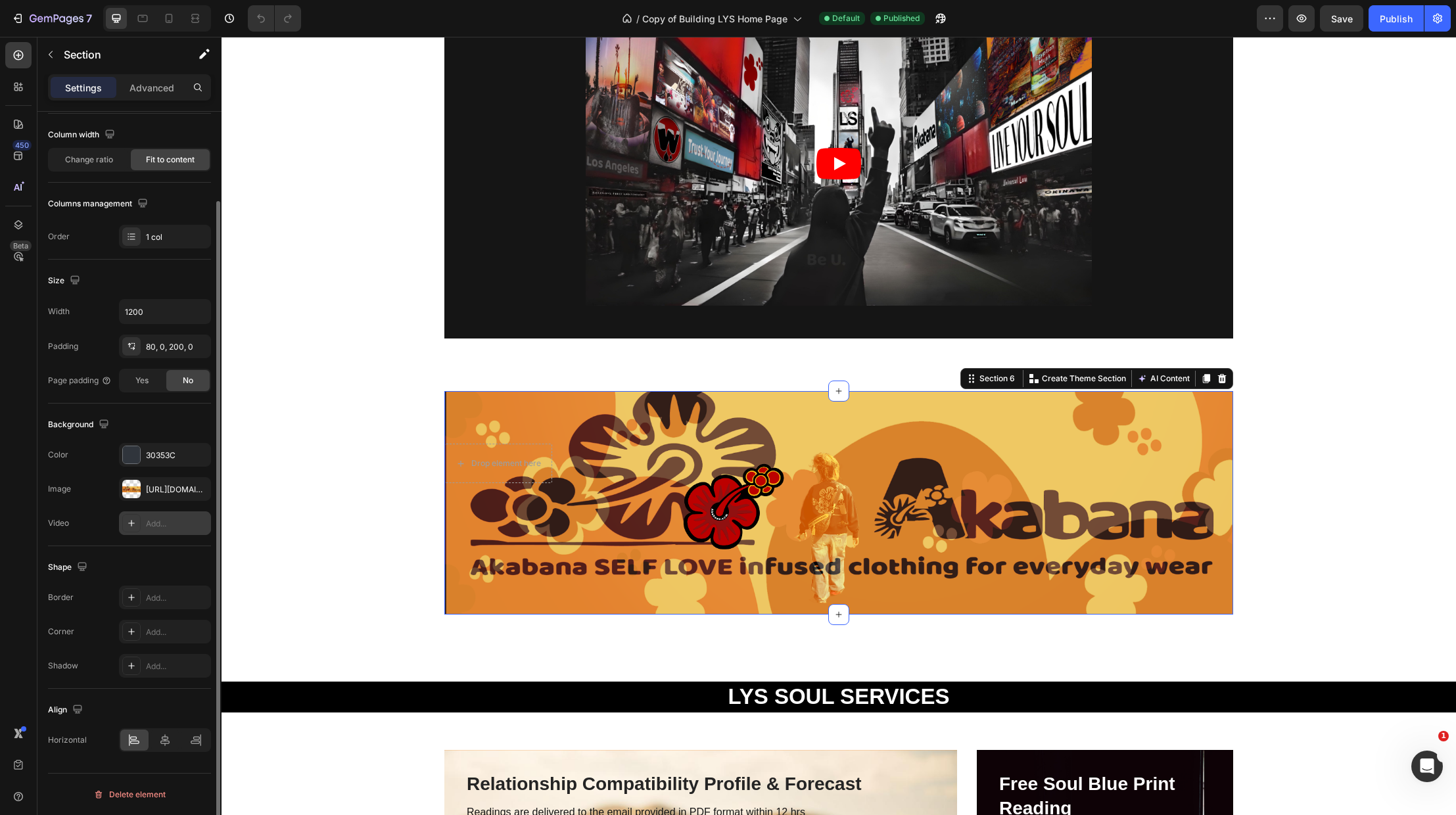
click at [169, 523] on div "Add..." at bounding box center [177, 524] width 62 height 12
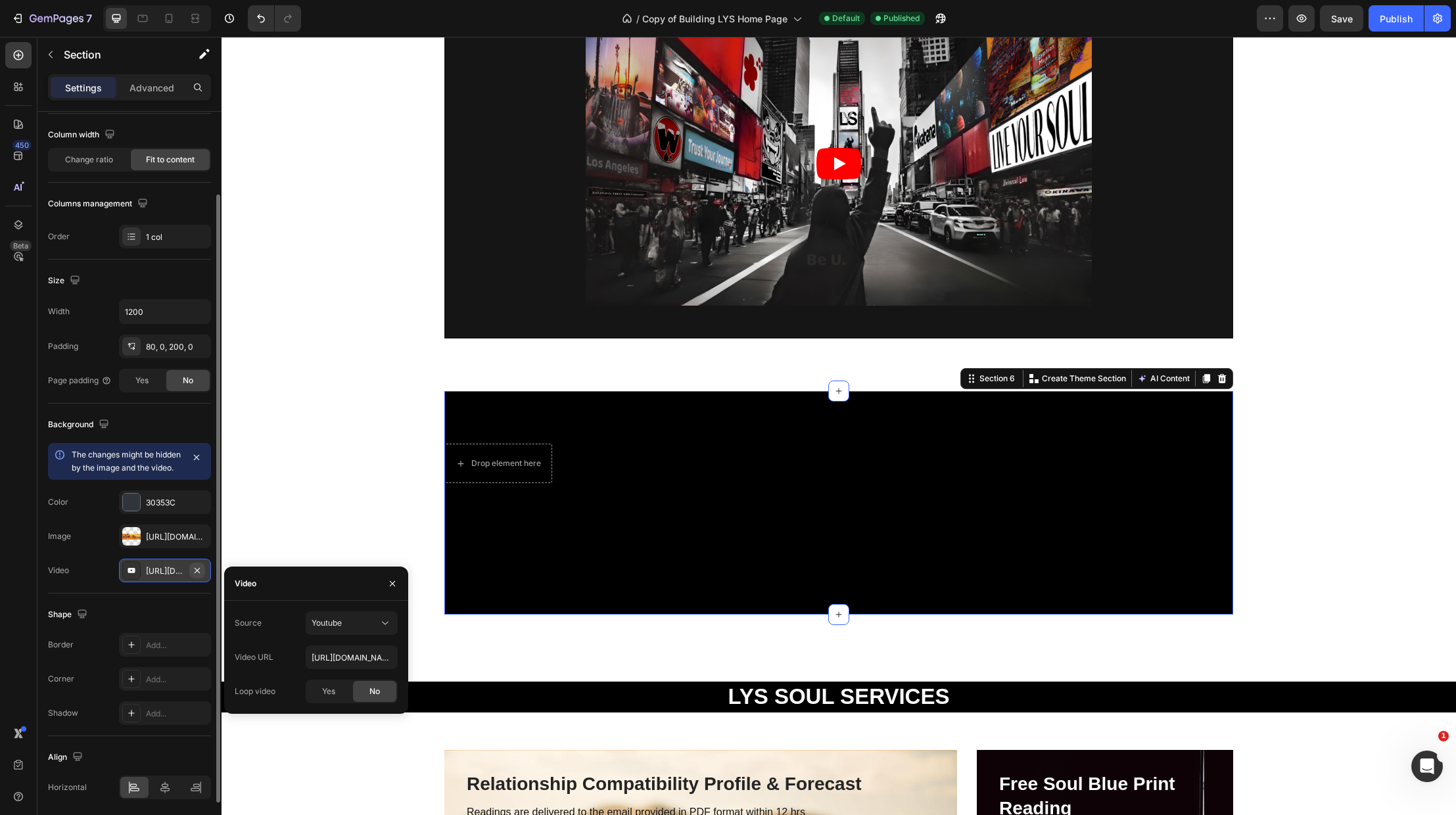
click at [198, 573] on icon "button" at bounding box center [197, 570] width 5 height 5
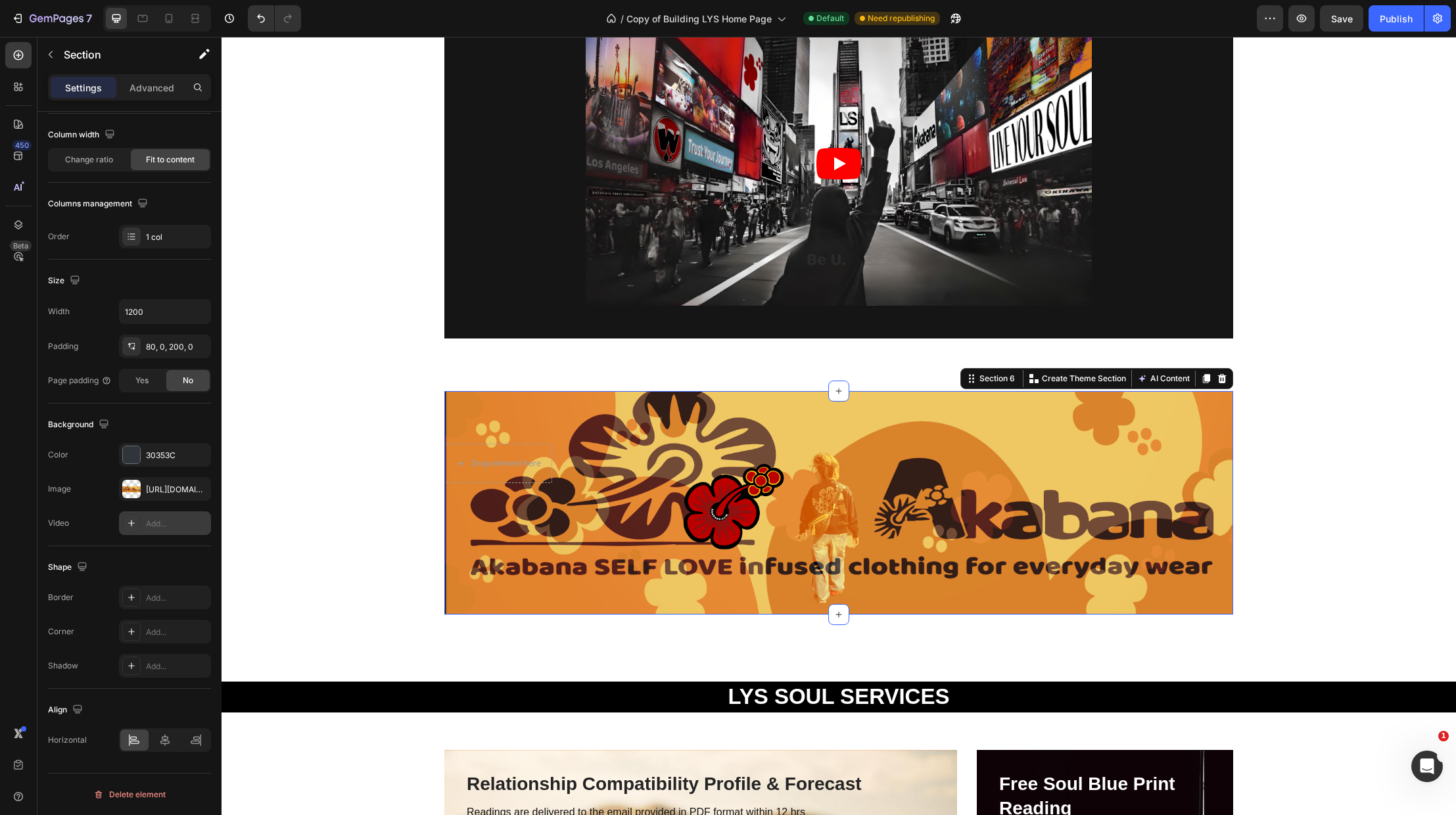
scroll to position [1533, 0]
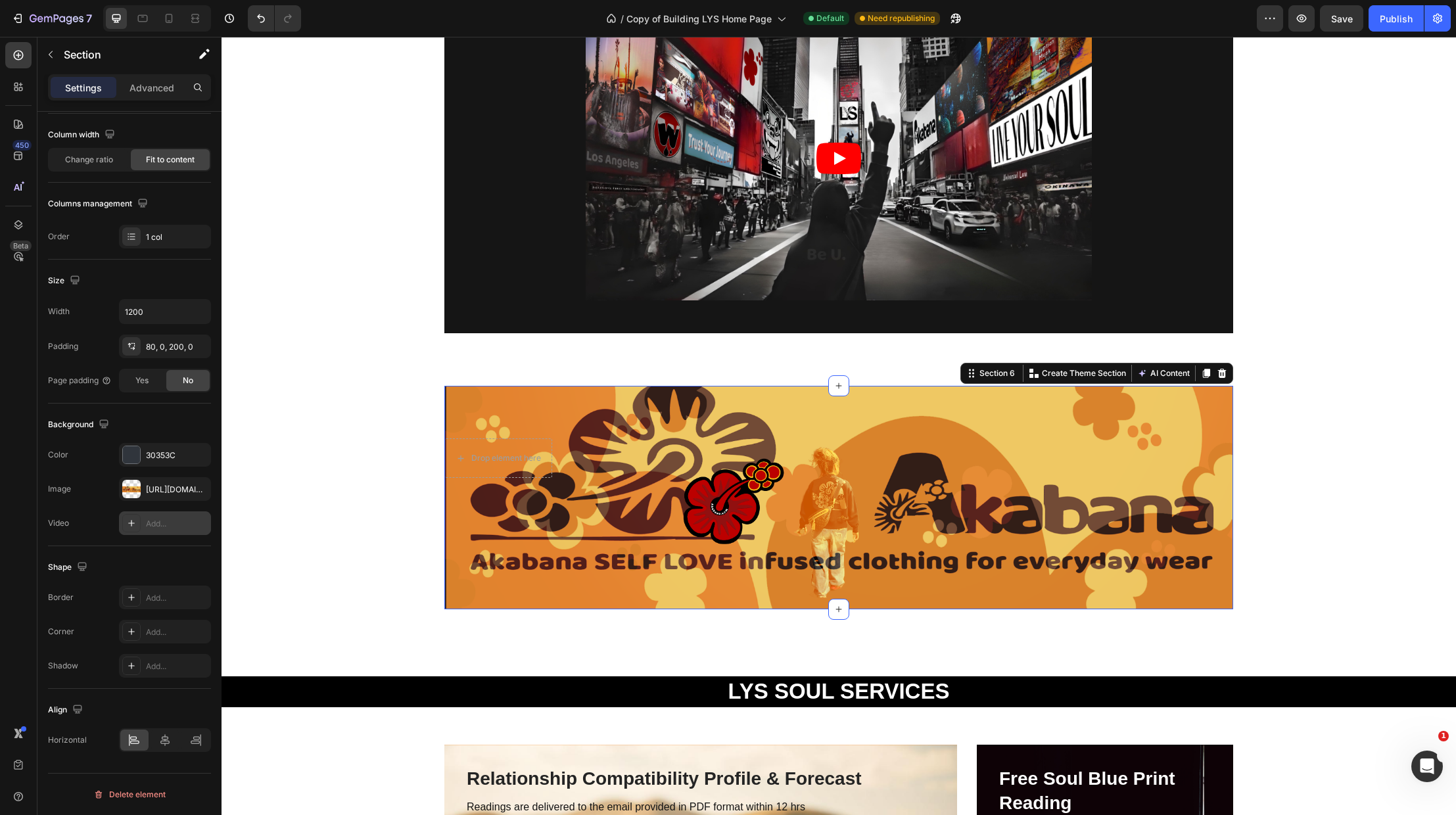
click at [1162, 488] on div "Drop element here Section 6 Create Theme Section AI Content Write with GemAI Wh…" at bounding box center [838, 498] width 789 height 224
click at [1184, 386] on div "Drop element here Section 6 Create Theme Section AI Content Write with GemAI Wh…" at bounding box center [838, 498] width 789 height 224
click at [1203, 485] on div "Drop element here Section 6 Create Theme Section AI Content Write with GemAI Wh…" at bounding box center [838, 498] width 789 height 224
click at [1047, 547] on div "Drop element here Section 6 Create Theme Section AI Content Write with GemAI Wh…" at bounding box center [838, 498] width 789 height 224
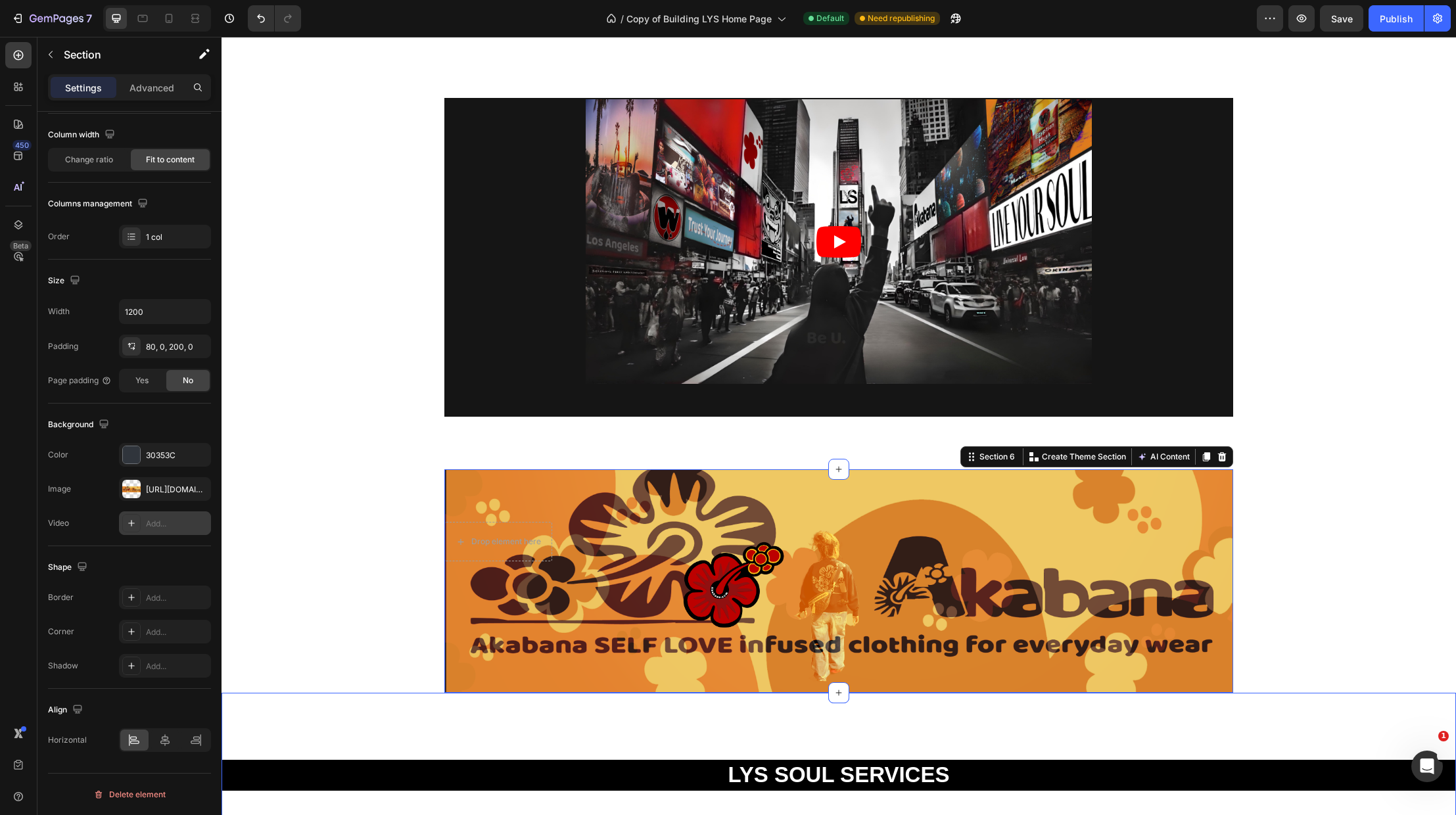
scroll to position [1664, 0]
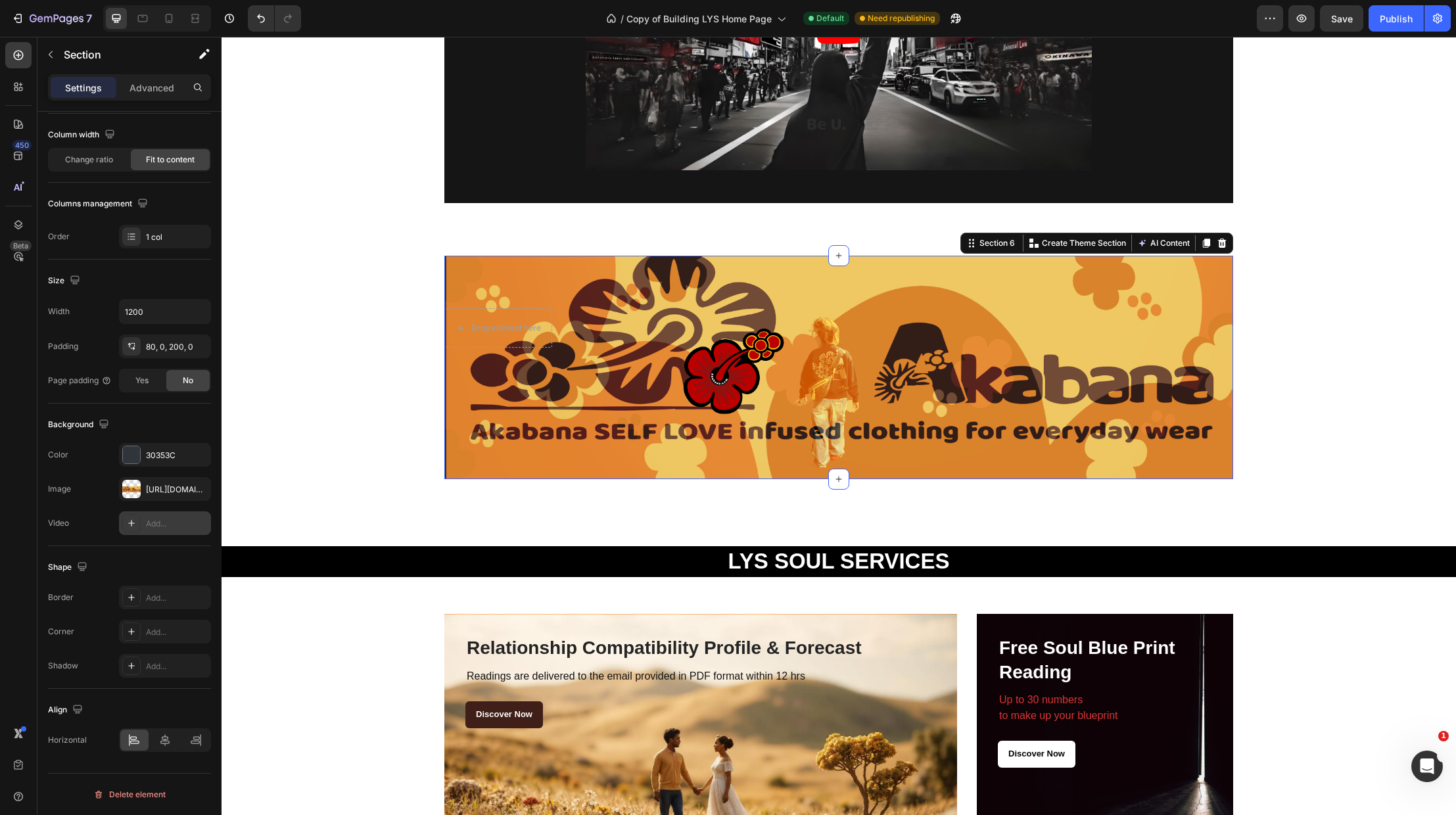
drag, startPoint x: 660, startPoint y: 358, endPoint x: 642, endPoint y: 652, distance: 294.6
click at [659, 364] on div "Drop element here Section 6 Create Theme Section AI Content Write with GemAI Wh…" at bounding box center [838, 368] width 789 height 224
click at [649, 707] on div "Discover Now Button" at bounding box center [701, 715] width 471 height 27
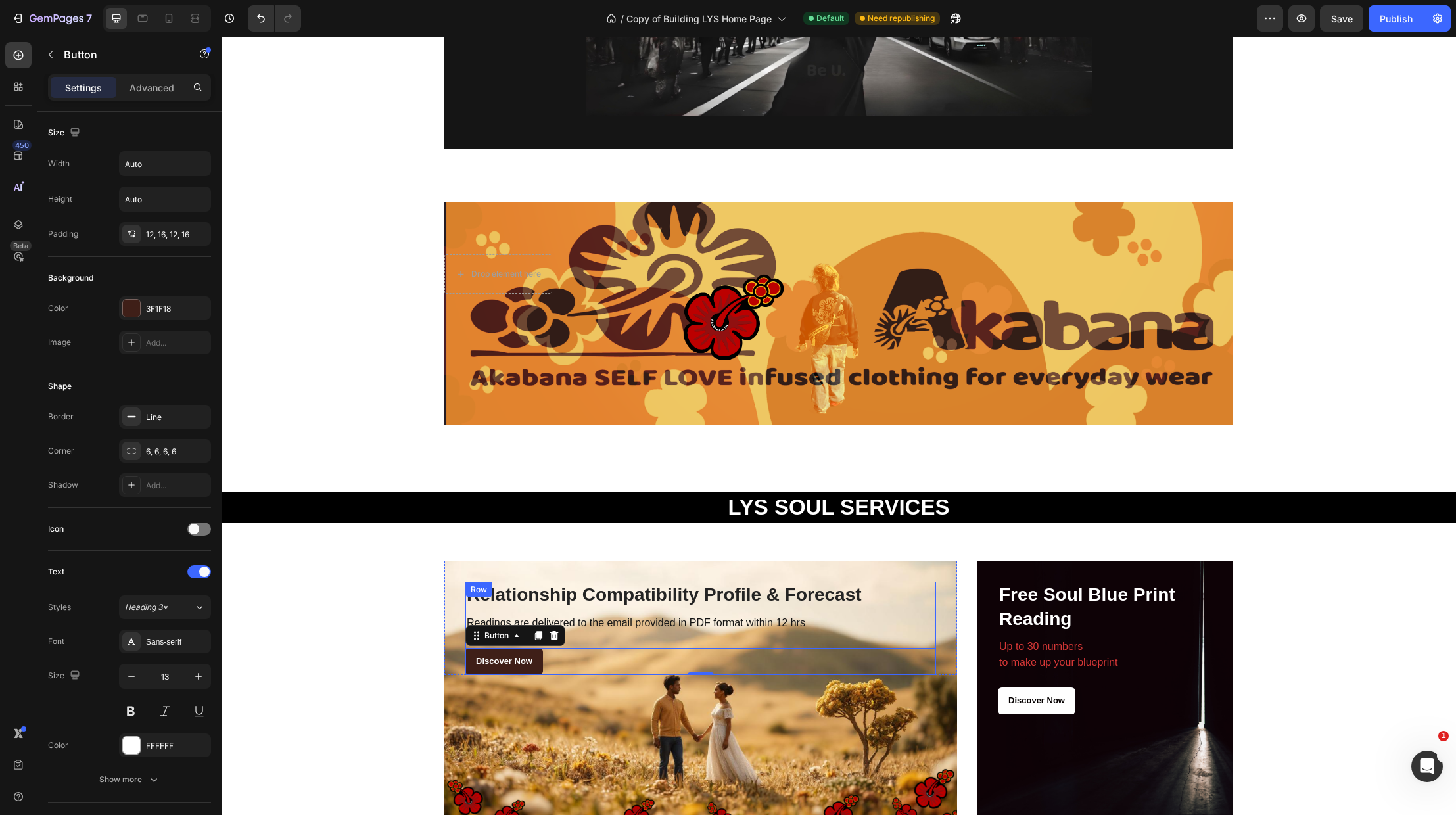
scroll to position [1732, 0]
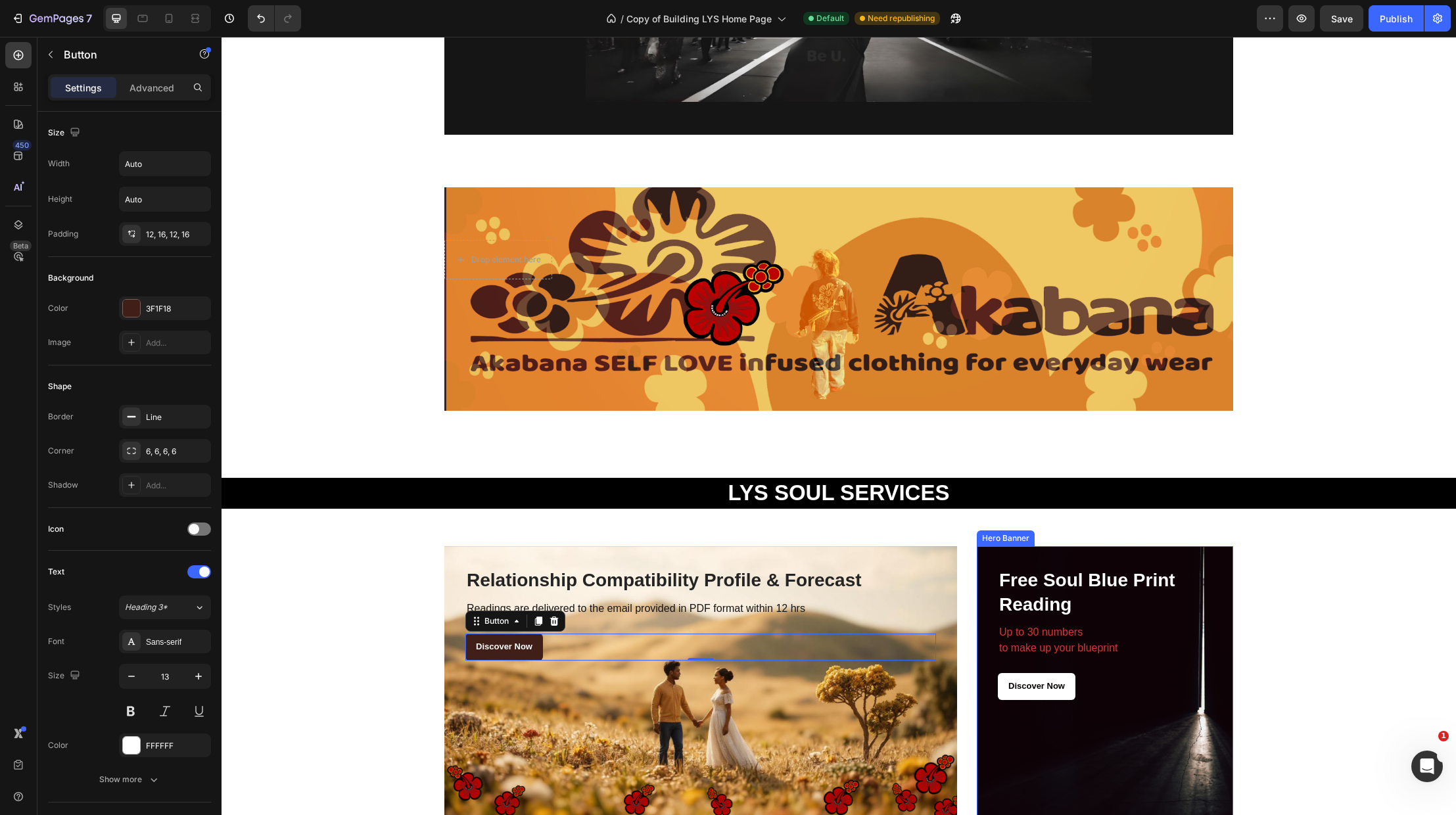
click at [1085, 752] on div "Overlay" at bounding box center [1105, 685] width 256 height 277
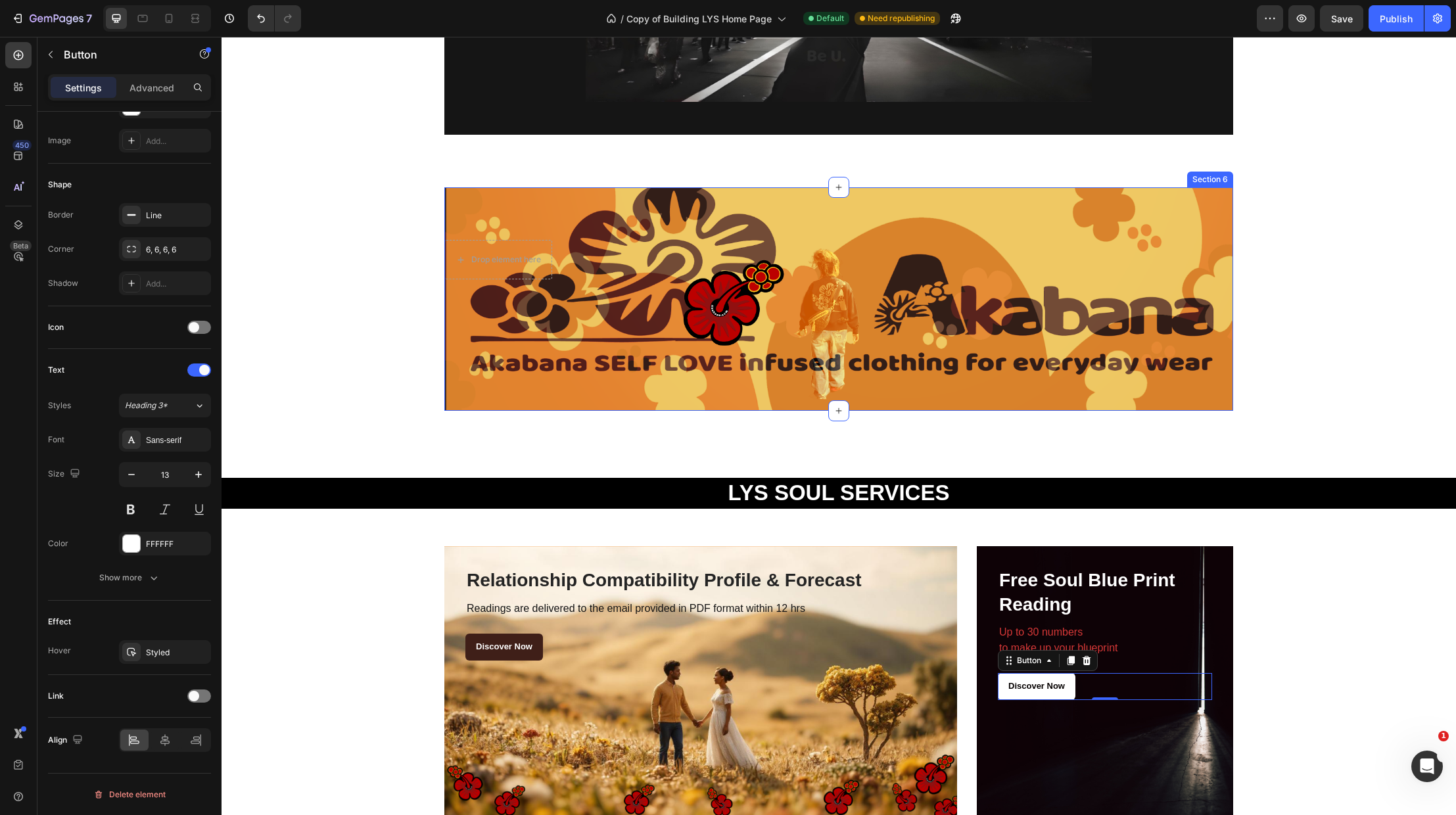
click at [557, 240] on div "Drop element here Section 6" at bounding box center [838, 299] width 789 height 224
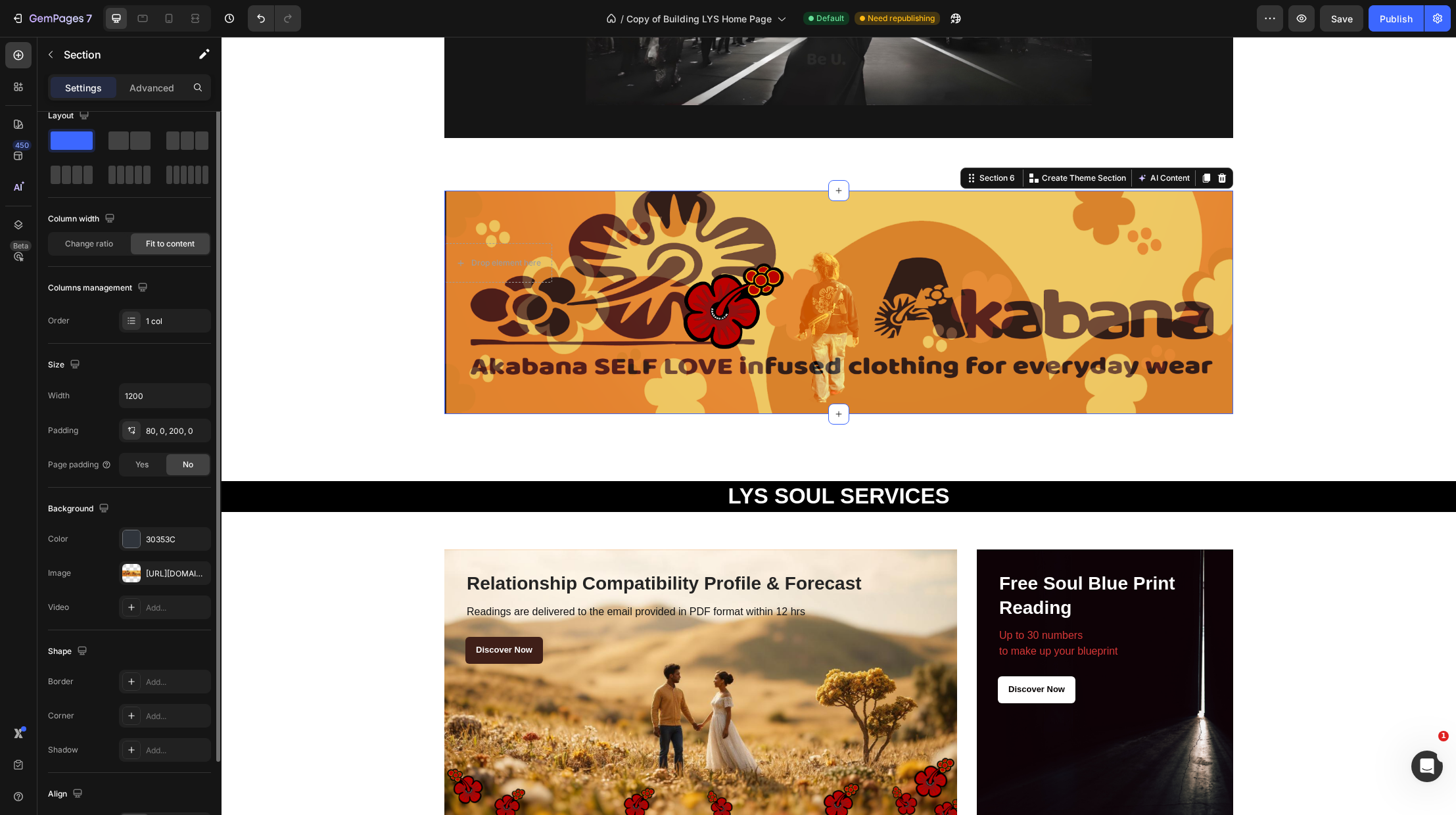
scroll to position [0, 0]
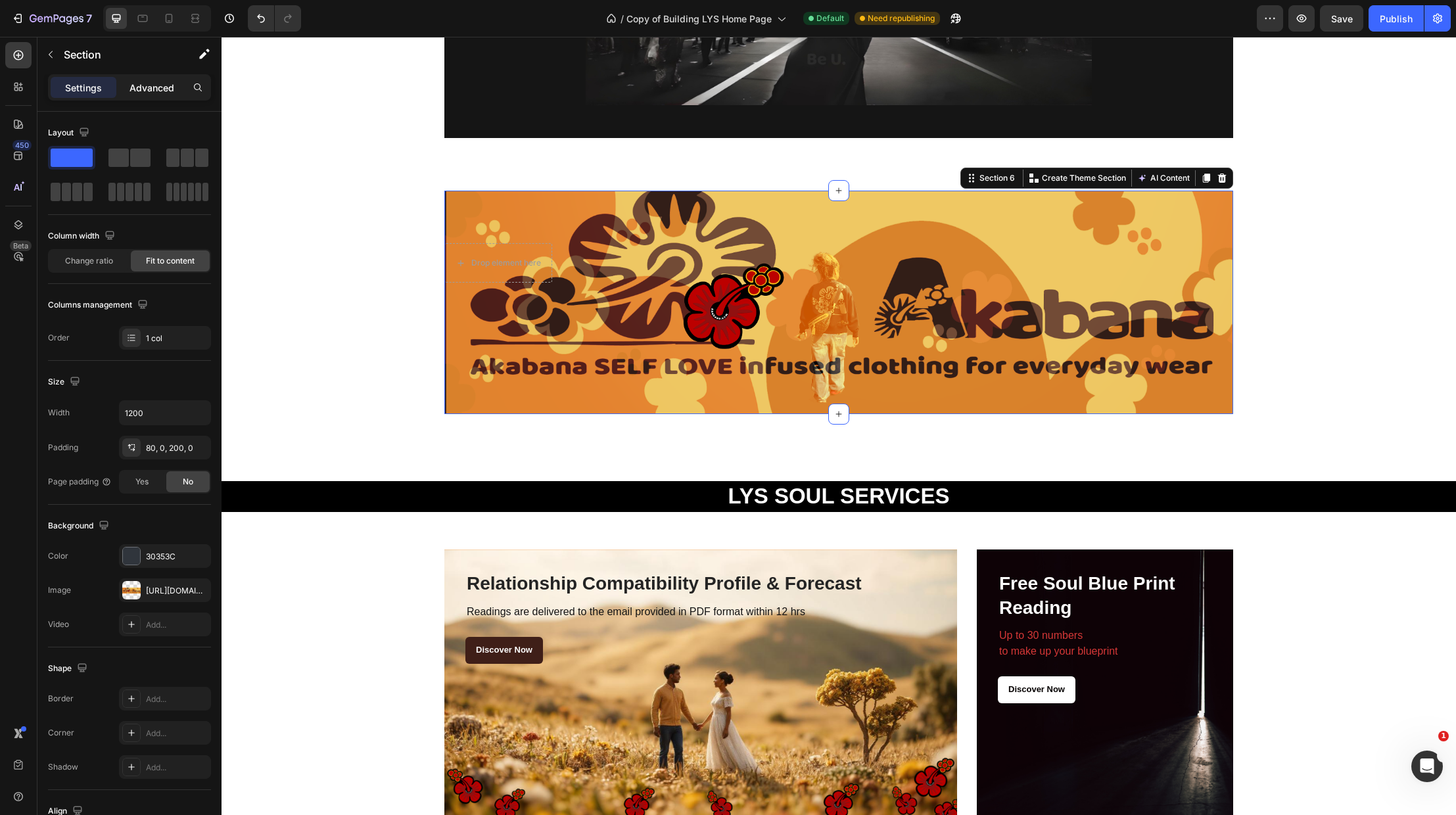
click at [172, 87] on p "Advanced" at bounding box center [152, 88] width 45 height 14
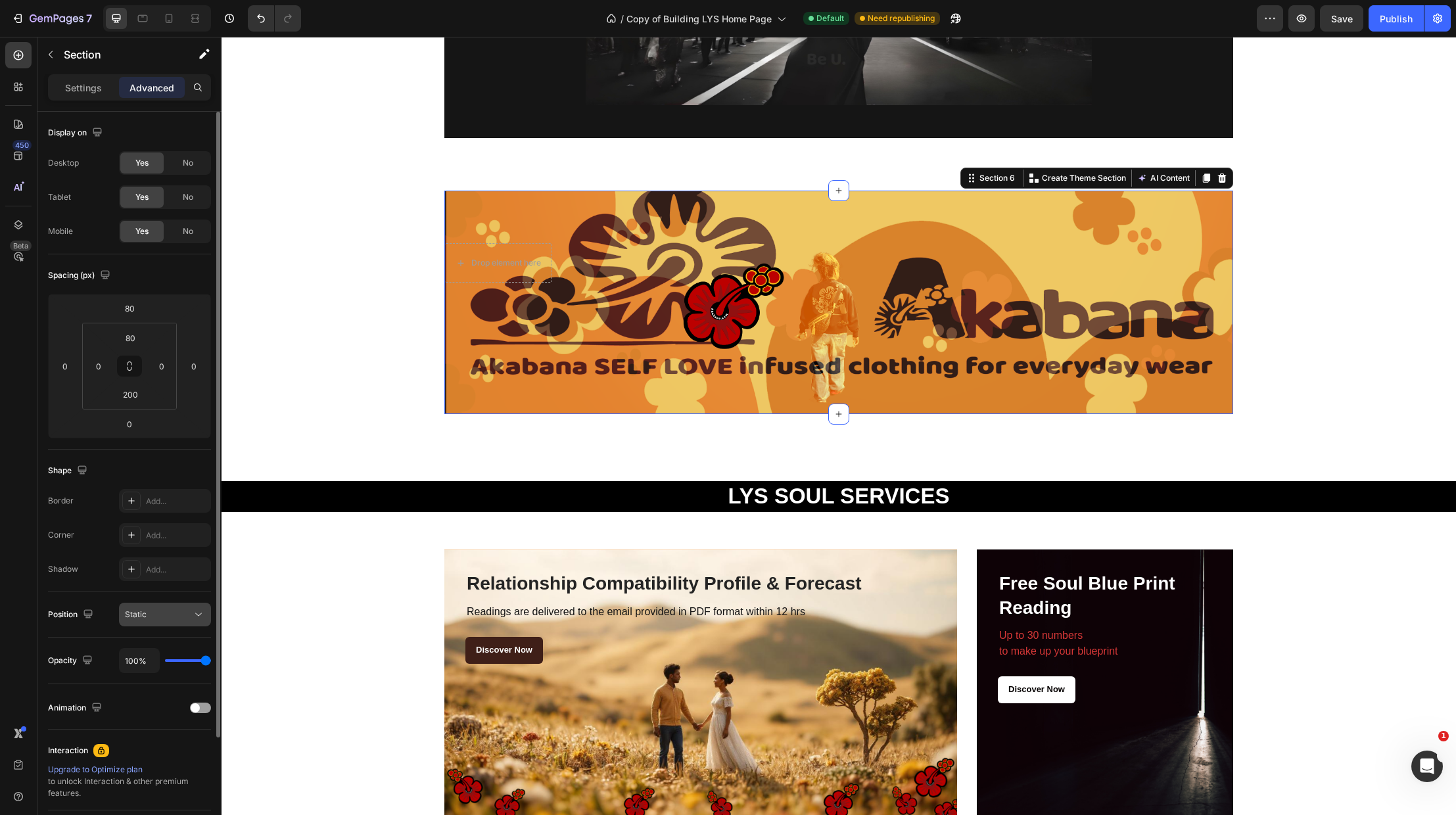
click at [199, 614] on icon at bounding box center [198, 615] width 13 height 13
click at [563, 296] on div "Drop element here Section 6 Create Theme Section AI Content Write with GemAI Wh…" at bounding box center [838, 303] width 789 height 224
click at [80, 86] on p "Settings" at bounding box center [84, 88] width 37 height 14
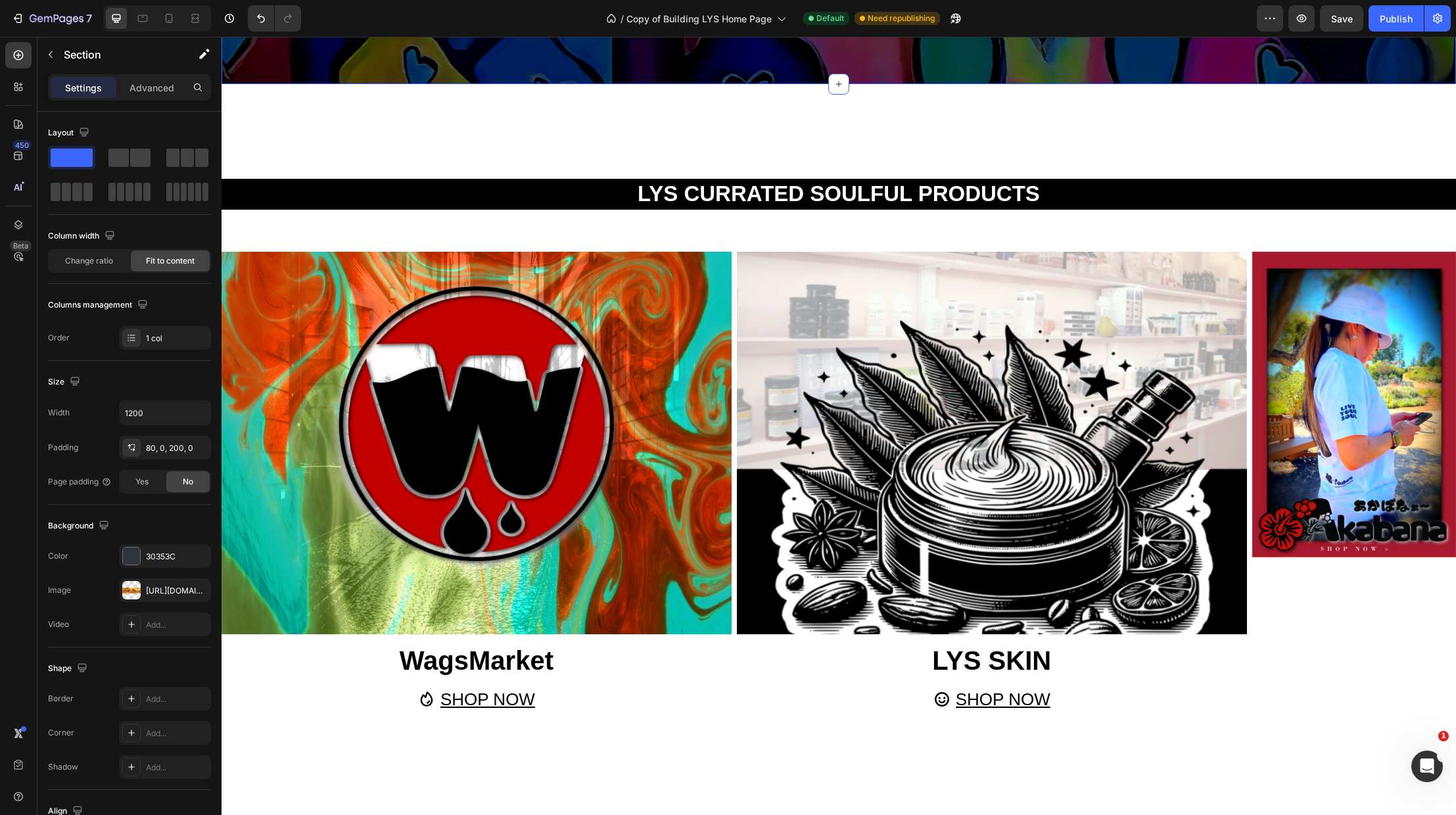
scroll to position [3145, 0]
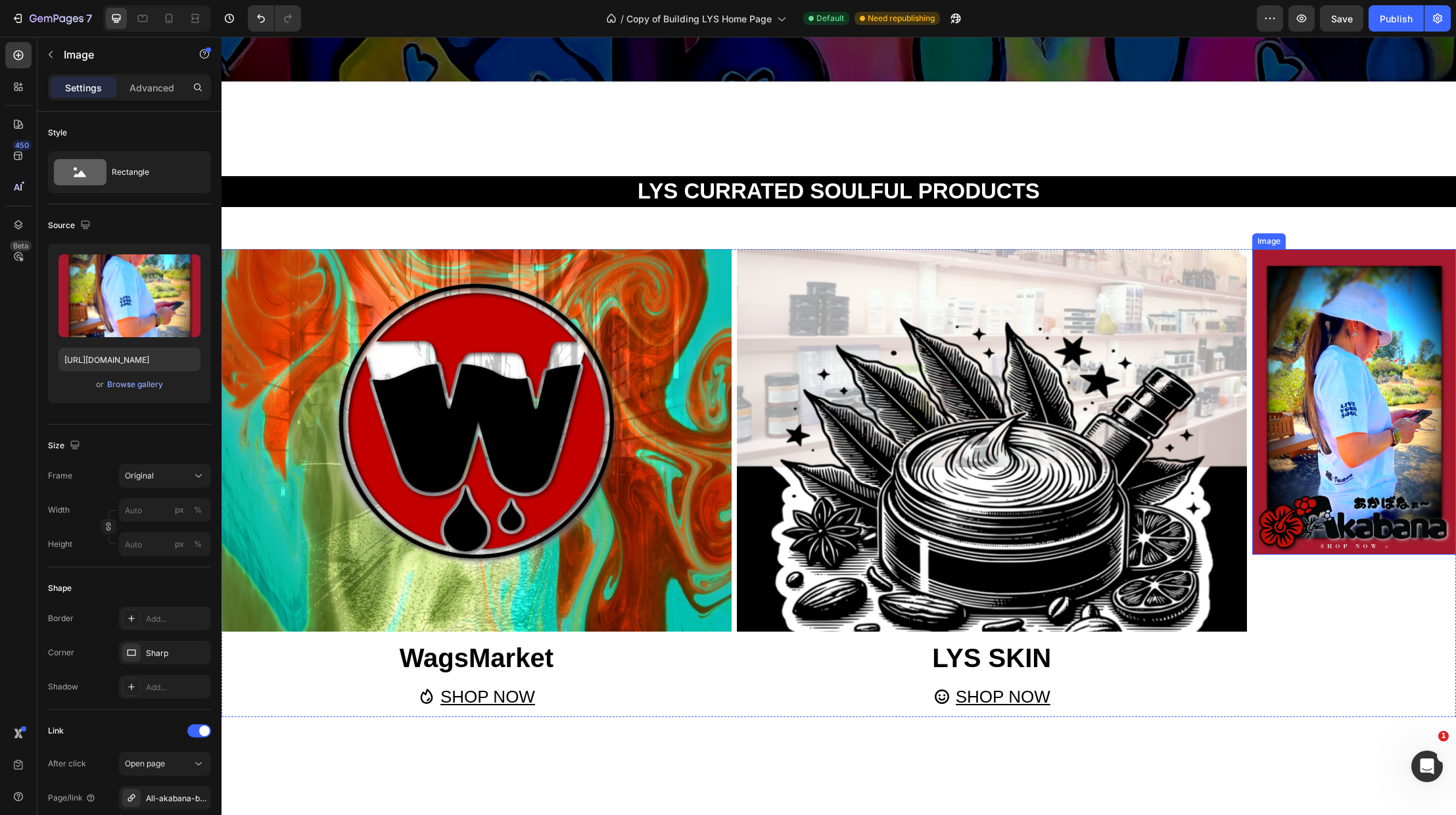
click at [1424, 371] on img at bounding box center [1354, 402] width 204 height 306
click at [1413, 367] on img at bounding box center [1354, 402] width 204 height 306
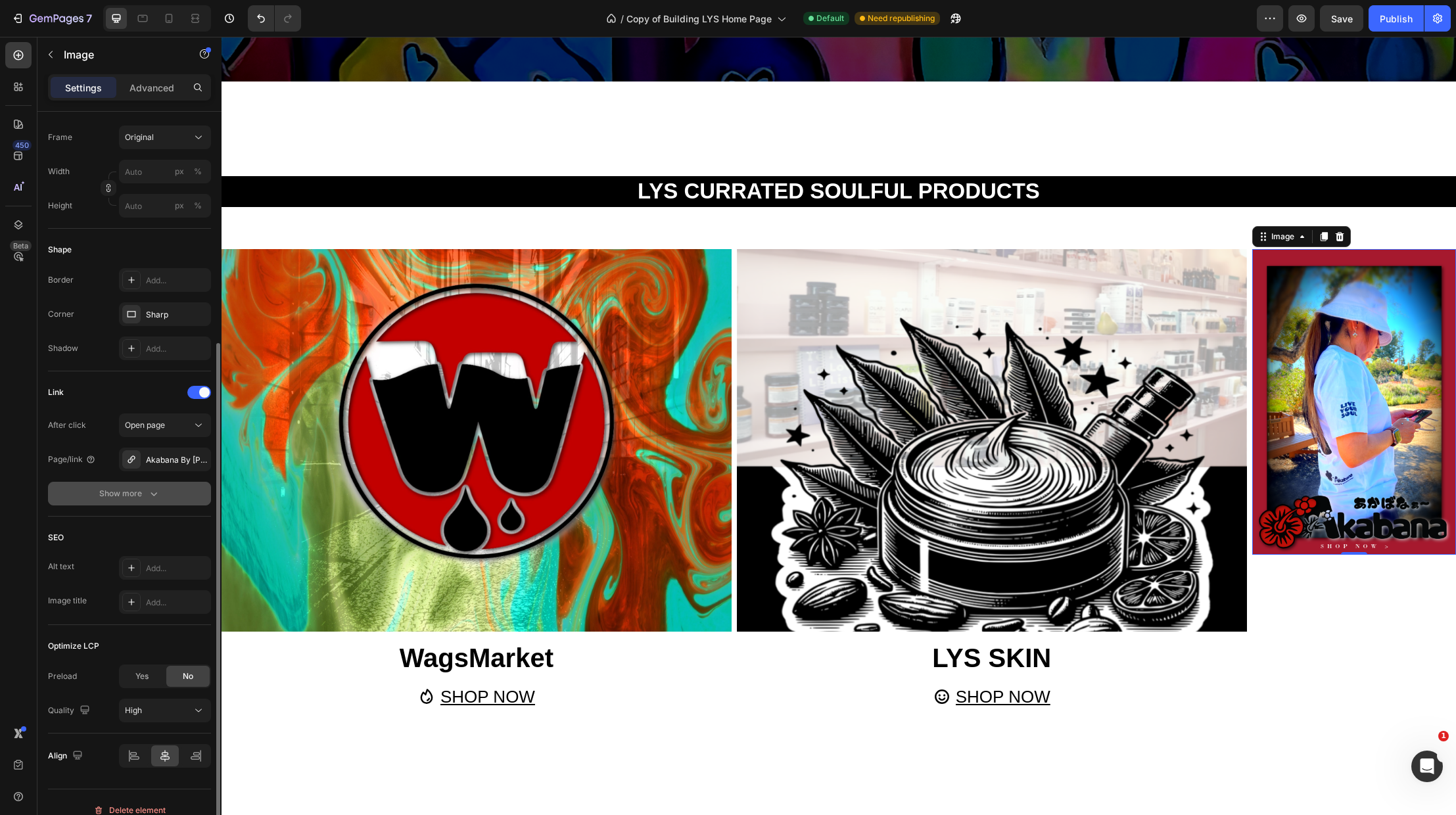
scroll to position [340, 0]
click at [176, 462] on div "Akabana By LYS" at bounding box center [165, 459] width 38 height 12
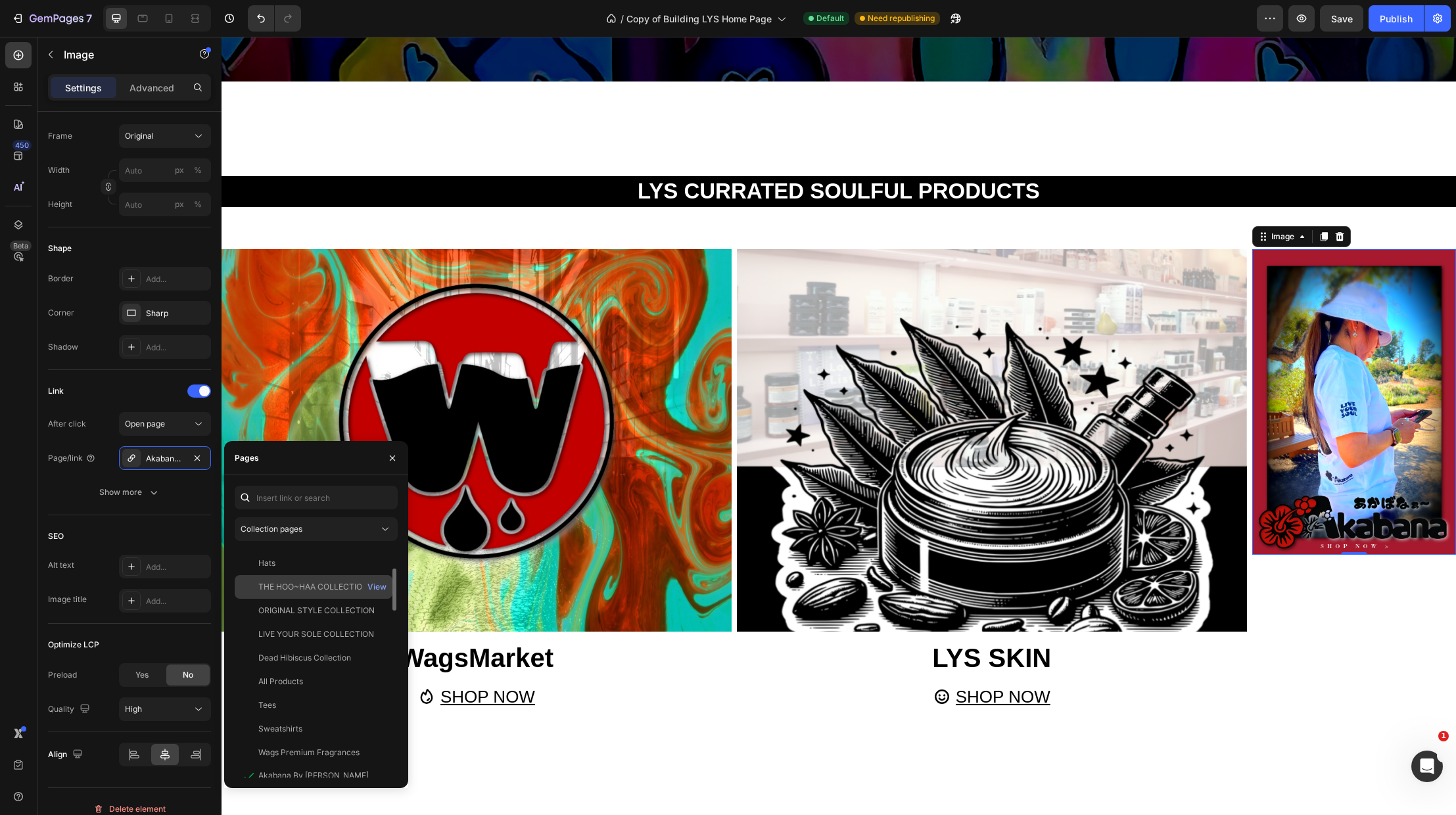
scroll to position [69, 0]
click at [314, 530] on div "Collection pages" at bounding box center [309, 529] width 138 height 12
click at [319, 558] on span "Landing pages" at bounding box center [294, 561] width 54 height 12
drag, startPoint x: 344, startPoint y: 768, endPoint x: 347, endPoint y: 759, distance: 9.5
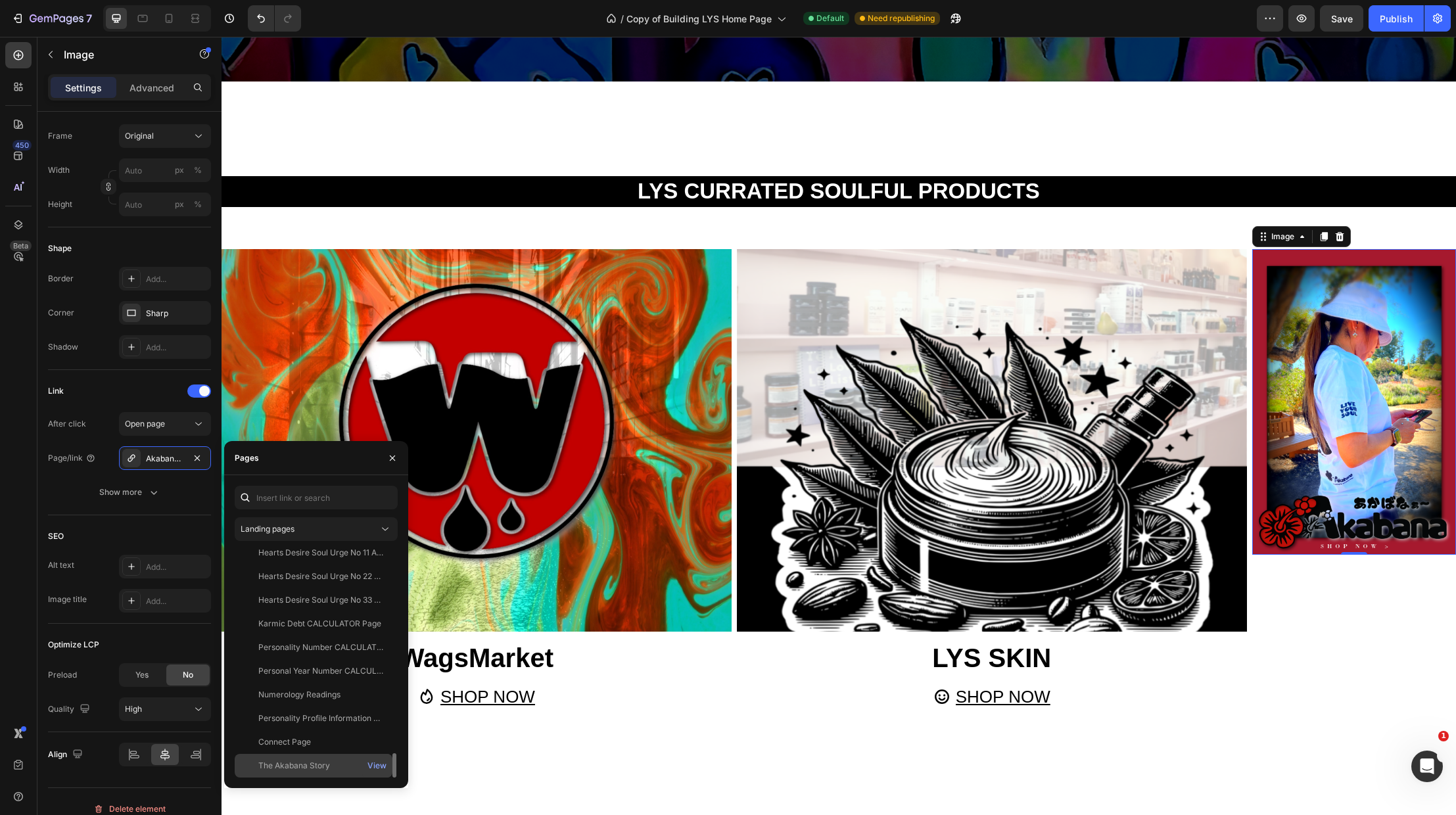
click at [344, 768] on div "The Akabana Story" at bounding box center [314, 766] width 148 height 12
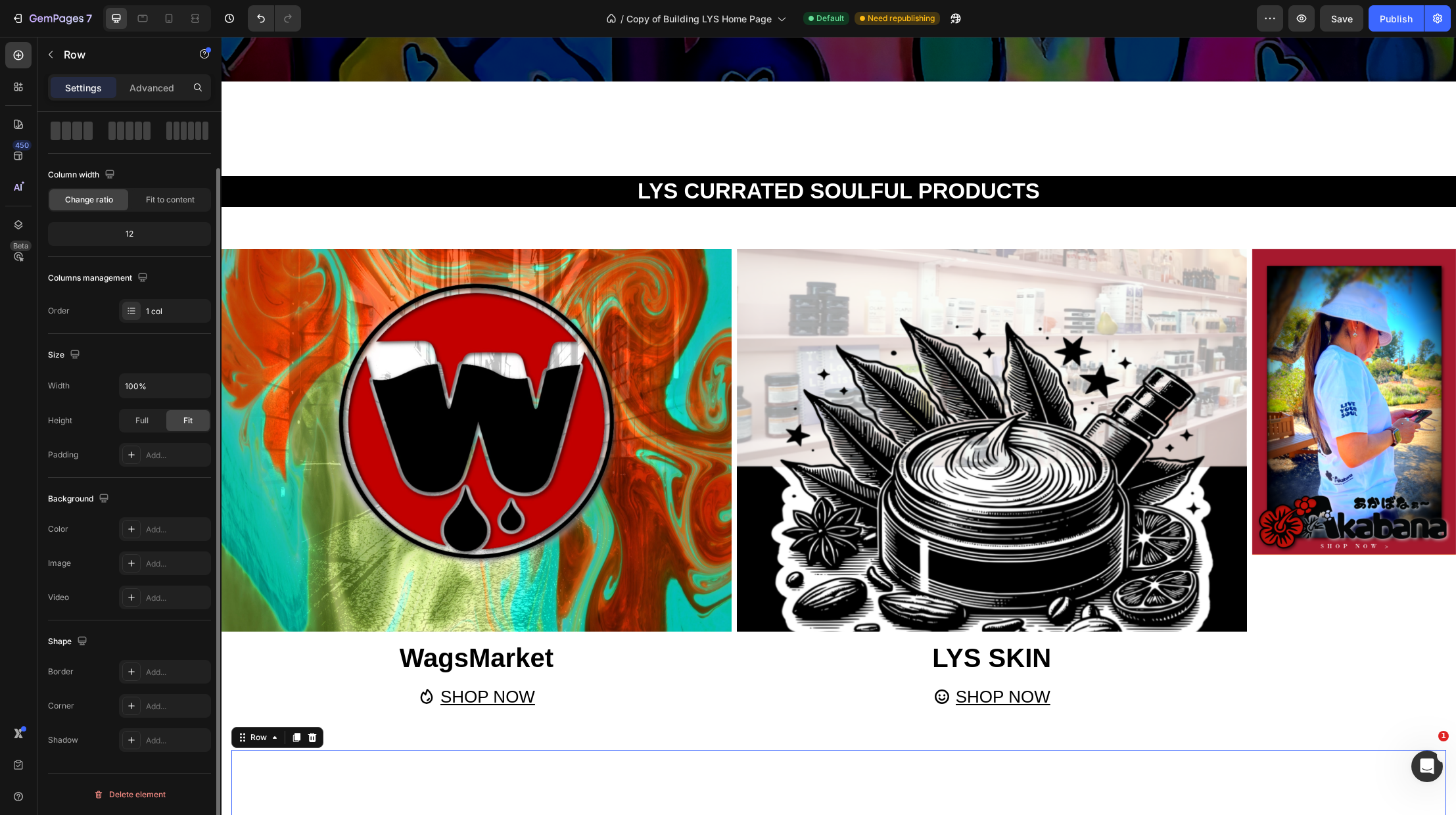
click at [545, 770] on div "DISCOVER. READ. SHOP. Heading" at bounding box center [839, 811] width 1215 height 121
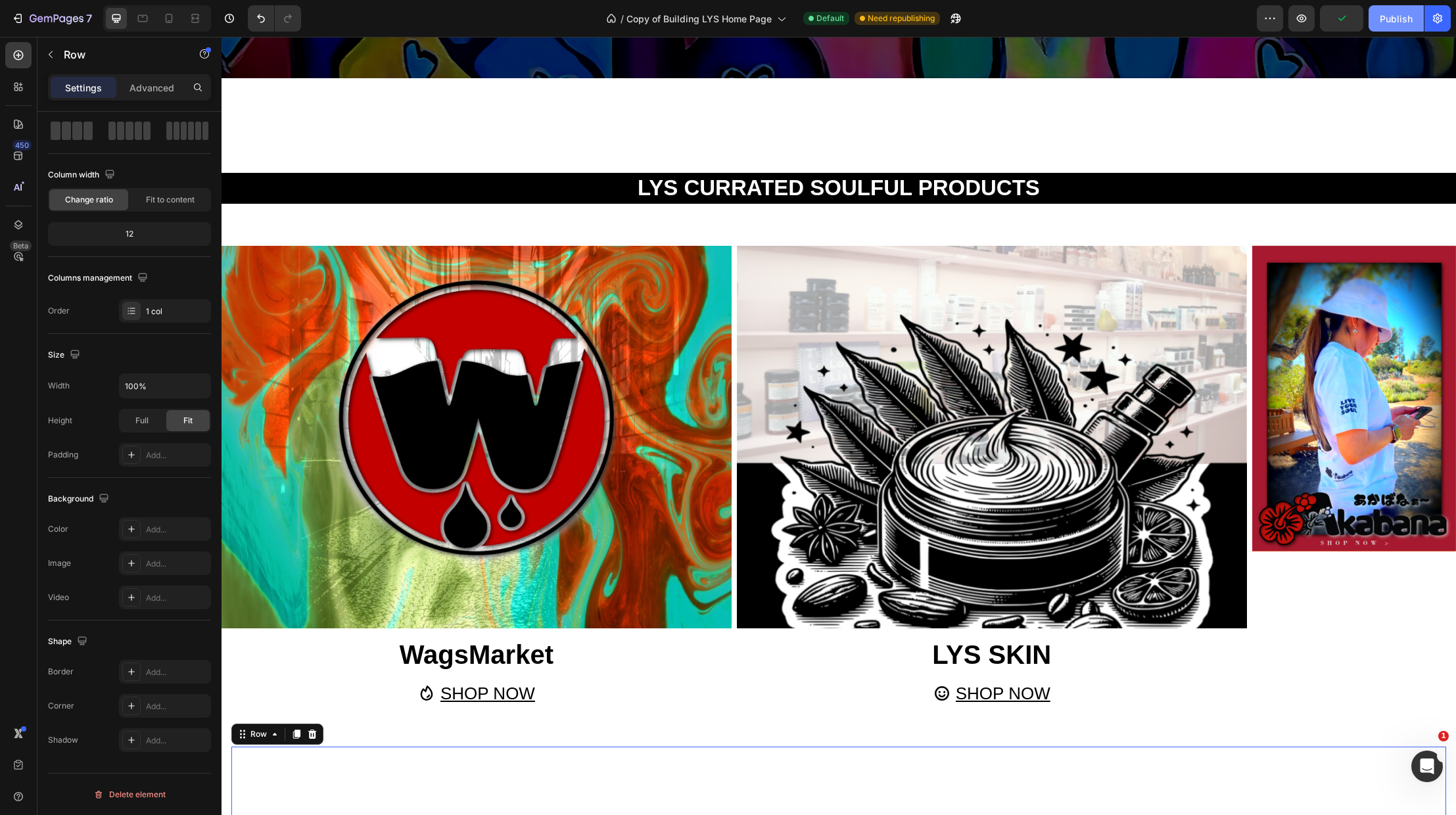
click at [1399, 21] on div "Publish" at bounding box center [1396, 19] width 33 height 14
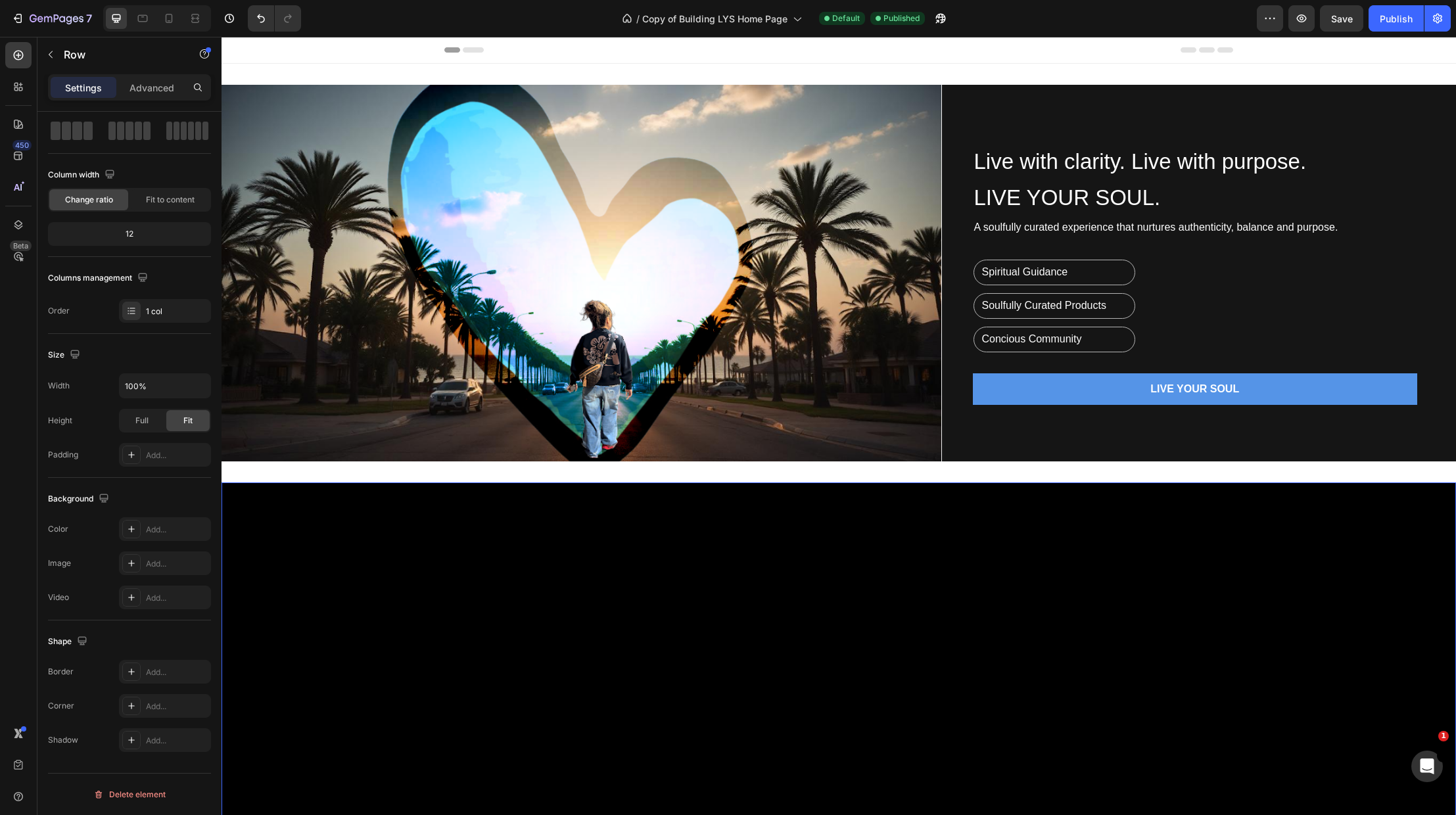
scroll to position [0, 0]
